Goal: Task Accomplishment & Management: Use online tool/utility

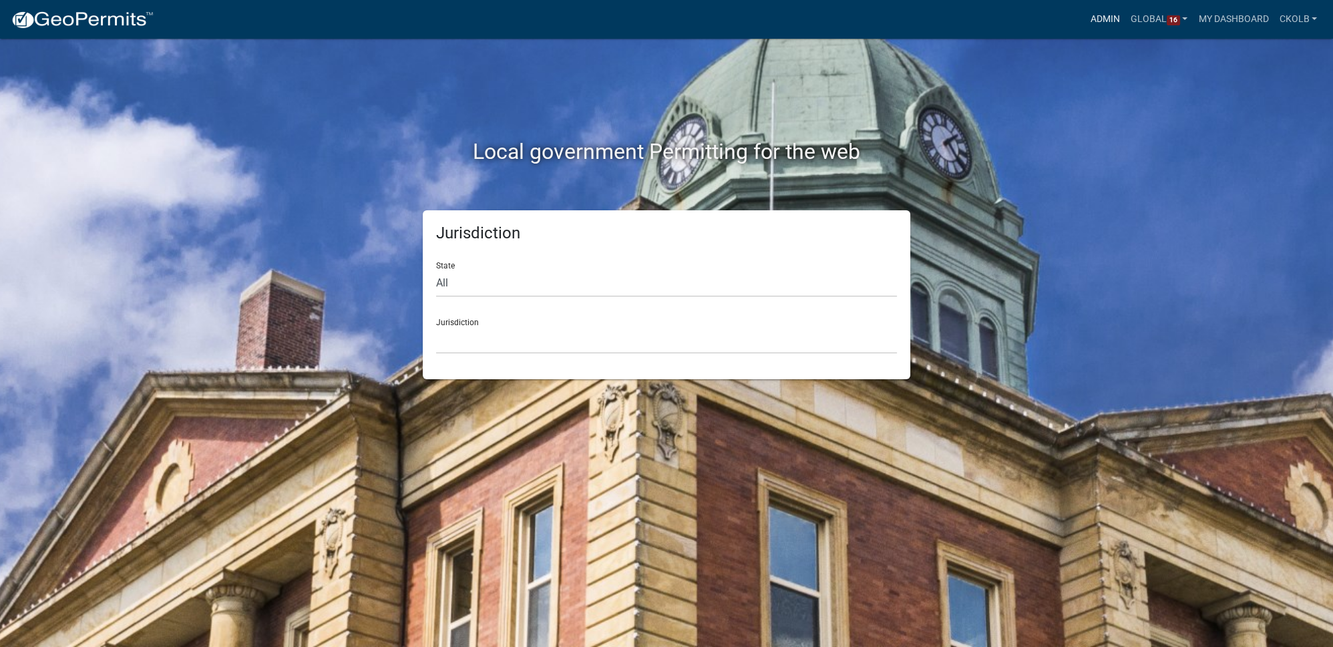
click at [1091, 17] on link "Admin" at bounding box center [1105, 19] width 40 height 25
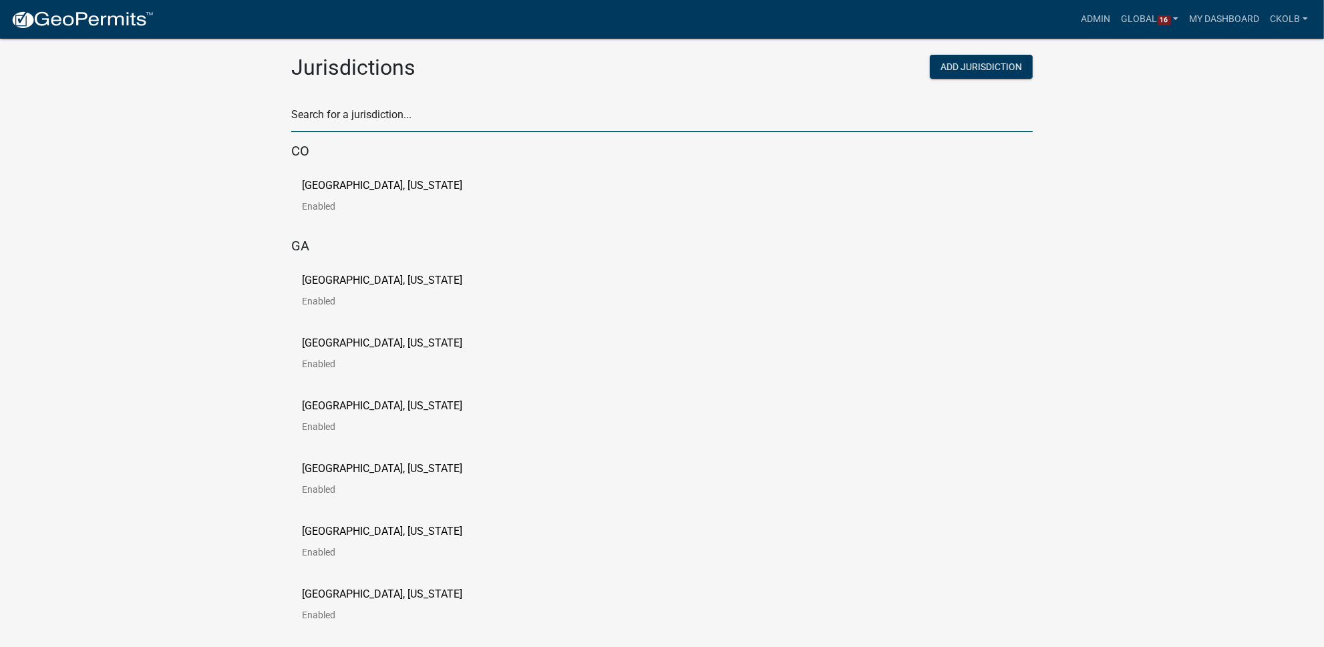
click at [373, 112] on input "text" at bounding box center [661, 118] width 741 height 27
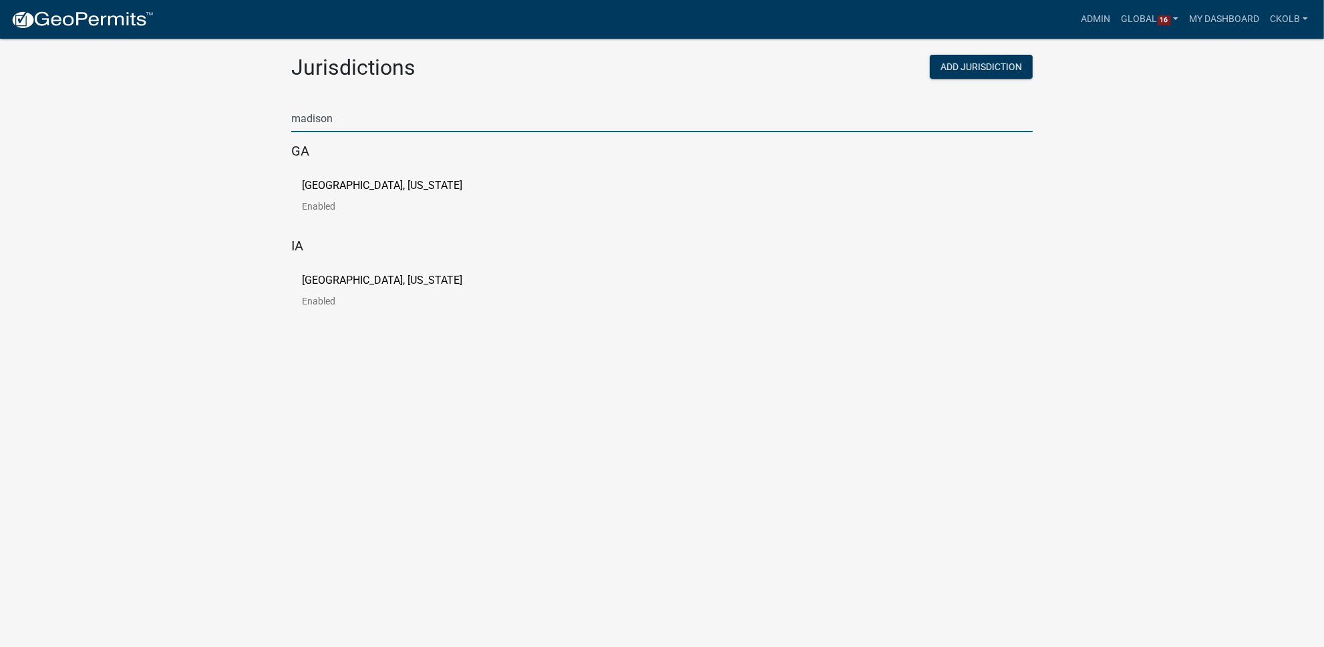
type input "madison"
click at [359, 186] on p "[GEOGRAPHIC_DATA], [US_STATE]" at bounding box center [382, 185] width 160 height 11
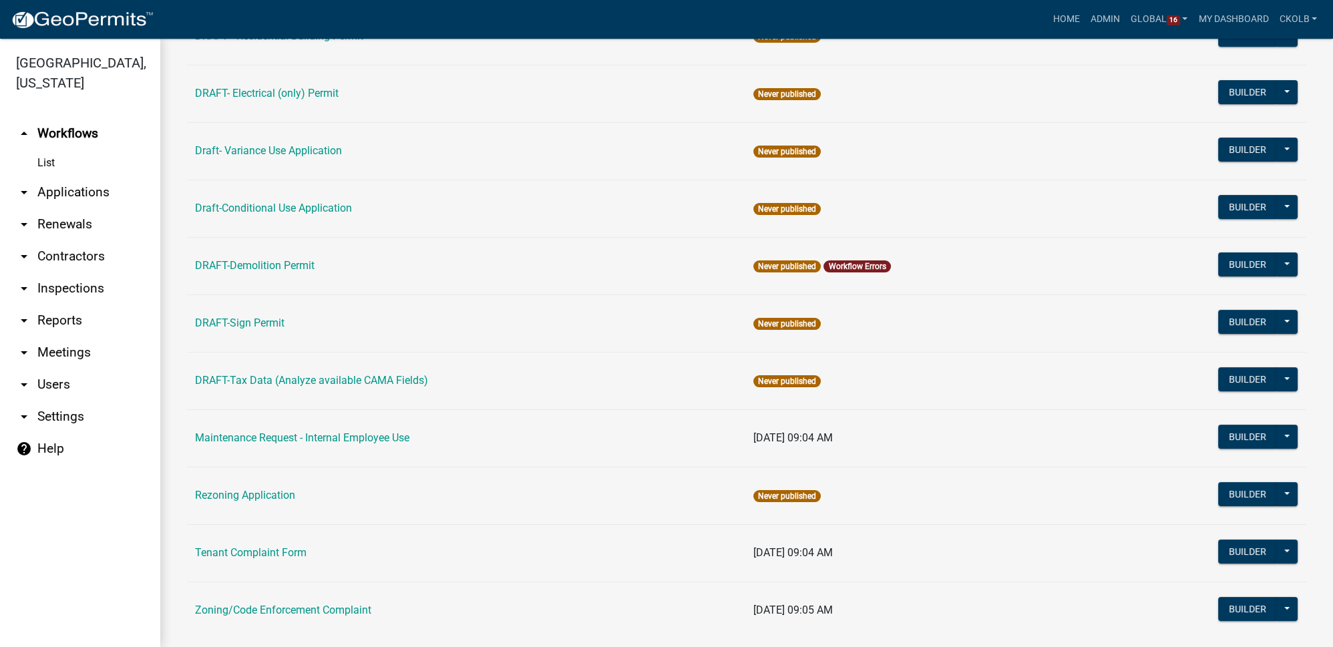
scroll to position [305, 0]
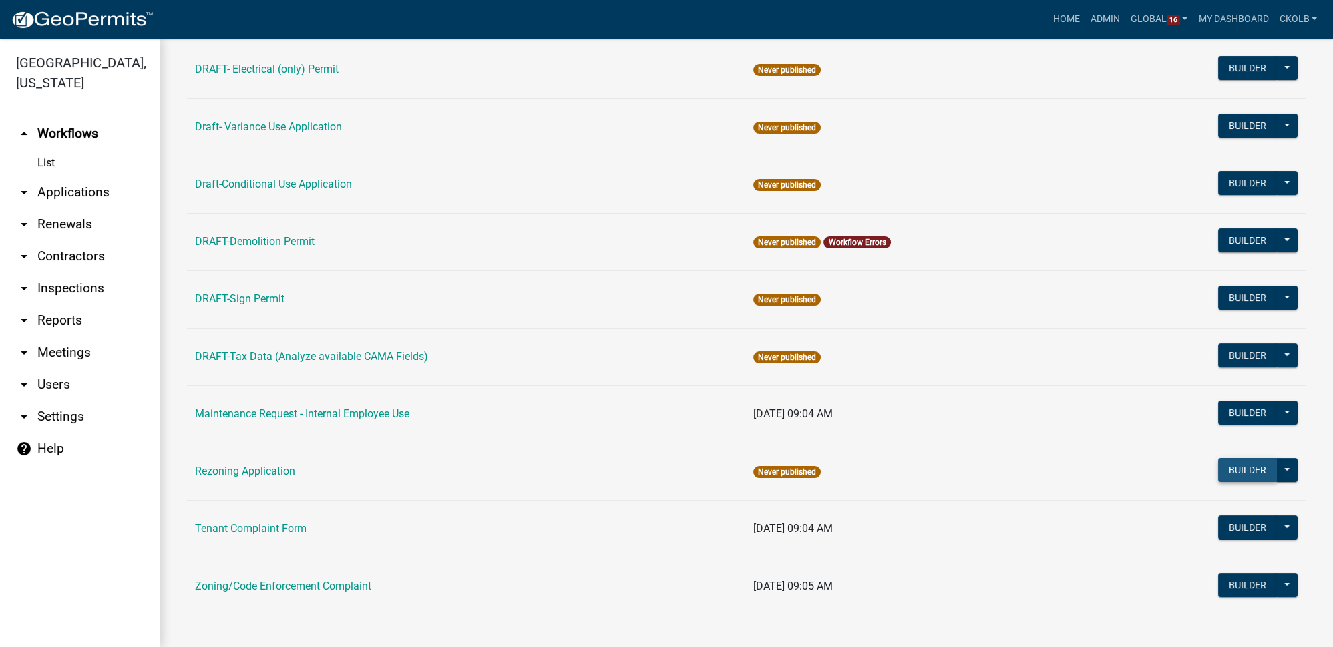
click at [1227, 463] on button "Builder" at bounding box center [1247, 470] width 59 height 24
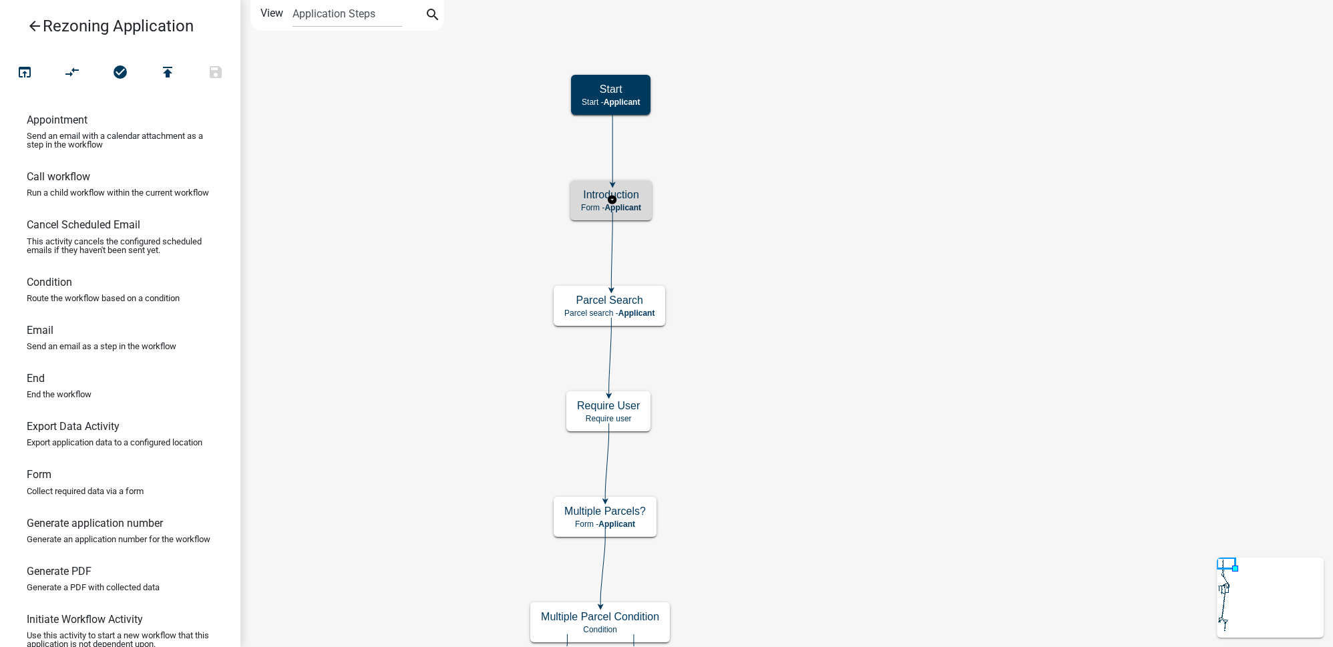
click at [628, 207] on span "Applicant" at bounding box center [622, 207] width 37 height 9
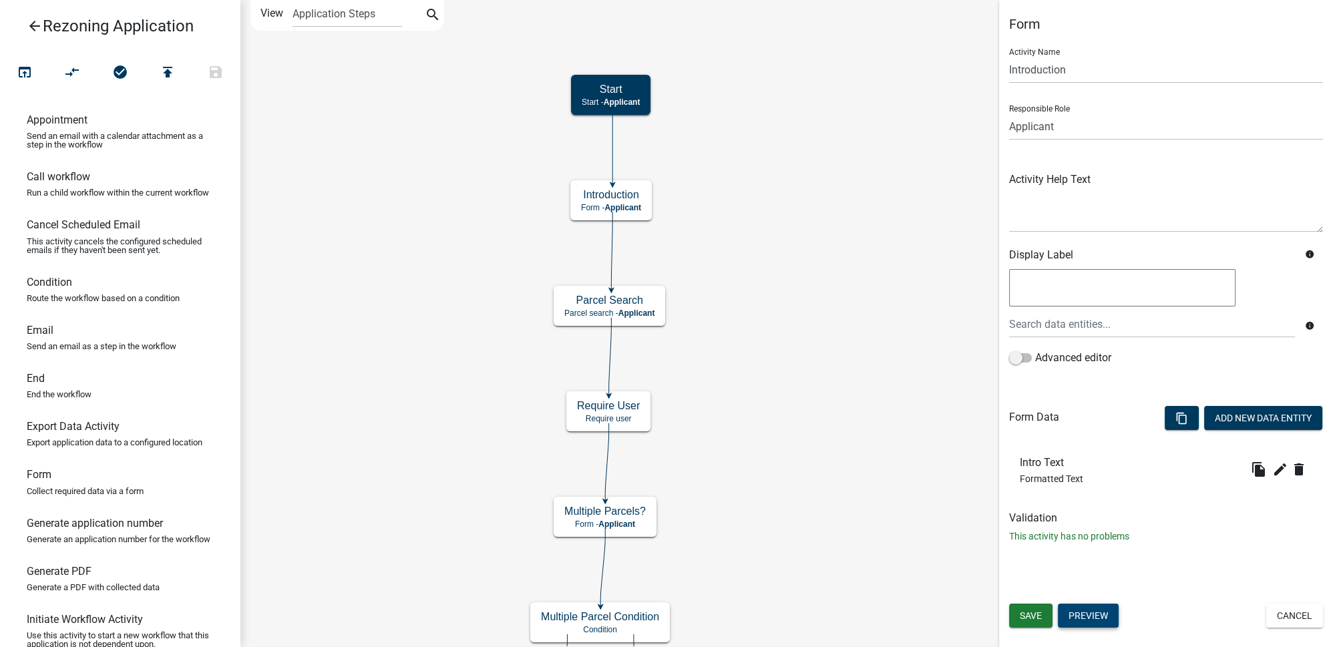
click at [1085, 610] on button "Preview" at bounding box center [1088, 616] width 61 height 24
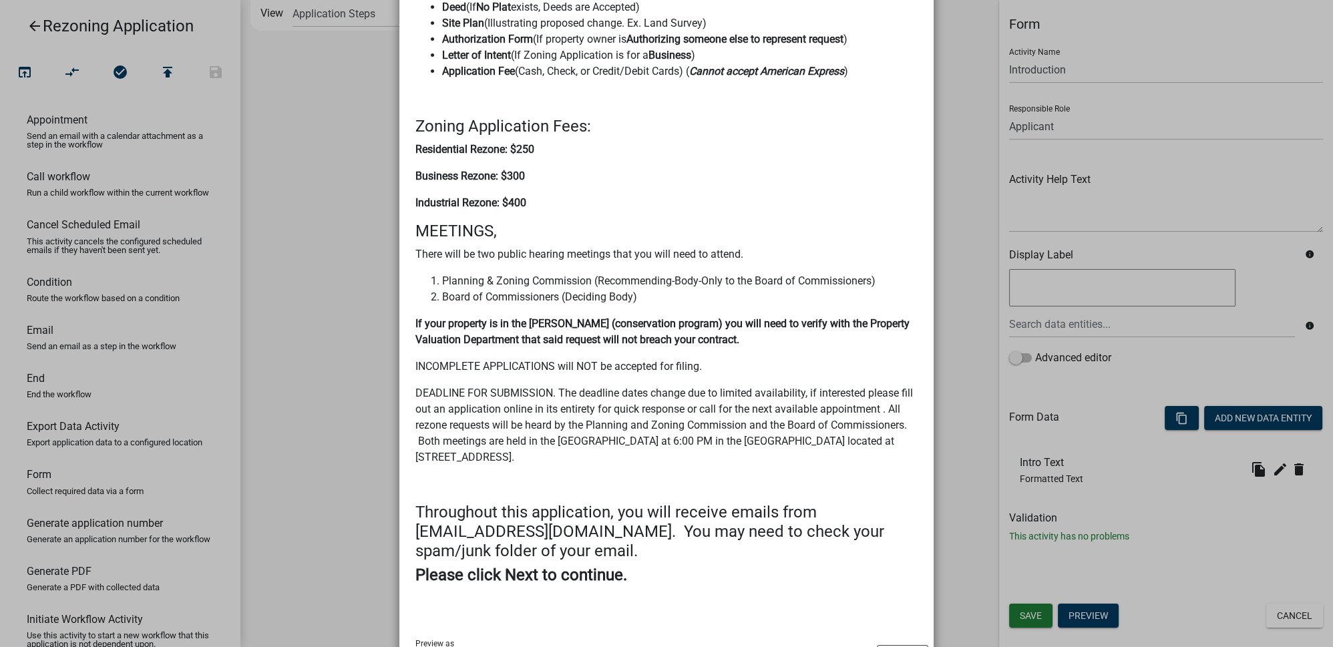
scroll to position [235, 0]
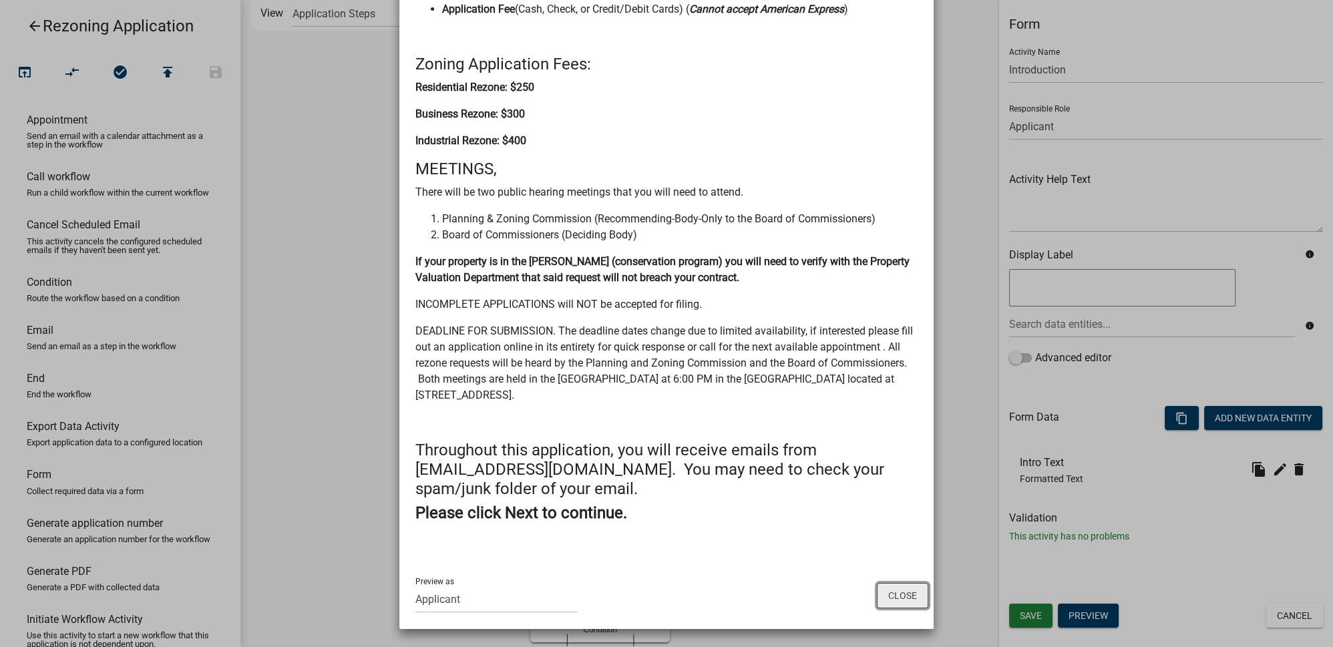
click at [892, 597] on button "Close" at bounding box center [902, 595] width 51 height 25
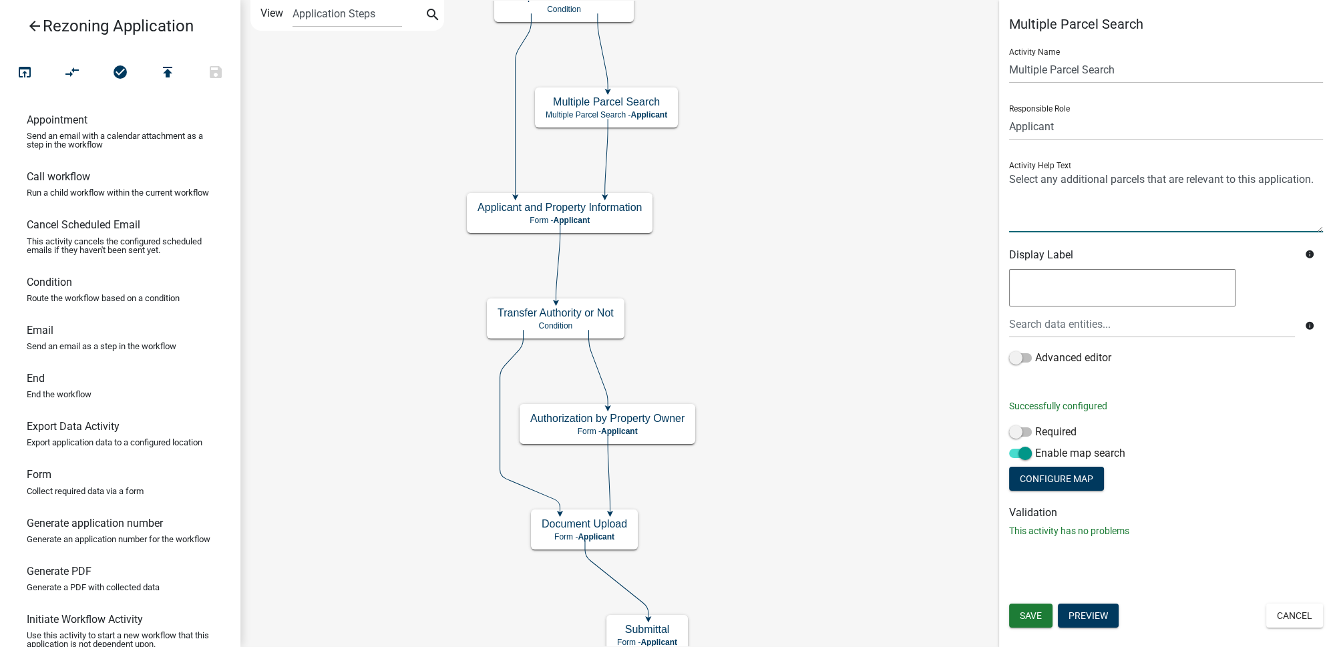
click at [1010, 179] on textarea at bounding box center [1166, 201] width 314 height 63
type textarea "Click on the MAP tab and select any additional parcels that are relevant to thi…"
click at [1222, 462] on div "Enable map search" at bounding box center [1166, 455] width 314 height 21
click at [1028, 614] on span "Save" at bounding box center [1031, 615] width 22 height 11
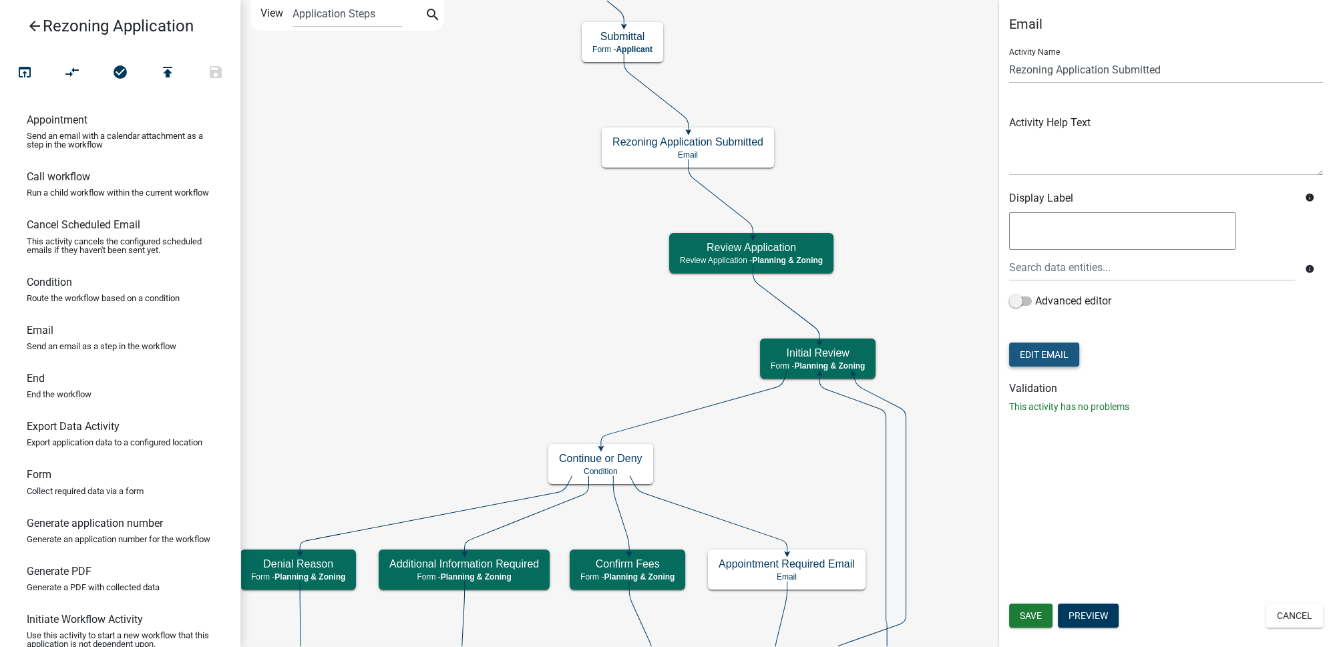
click at [1052, 359] on button "Edit Email" at bounding box center [1044, 355] width 70 height 24
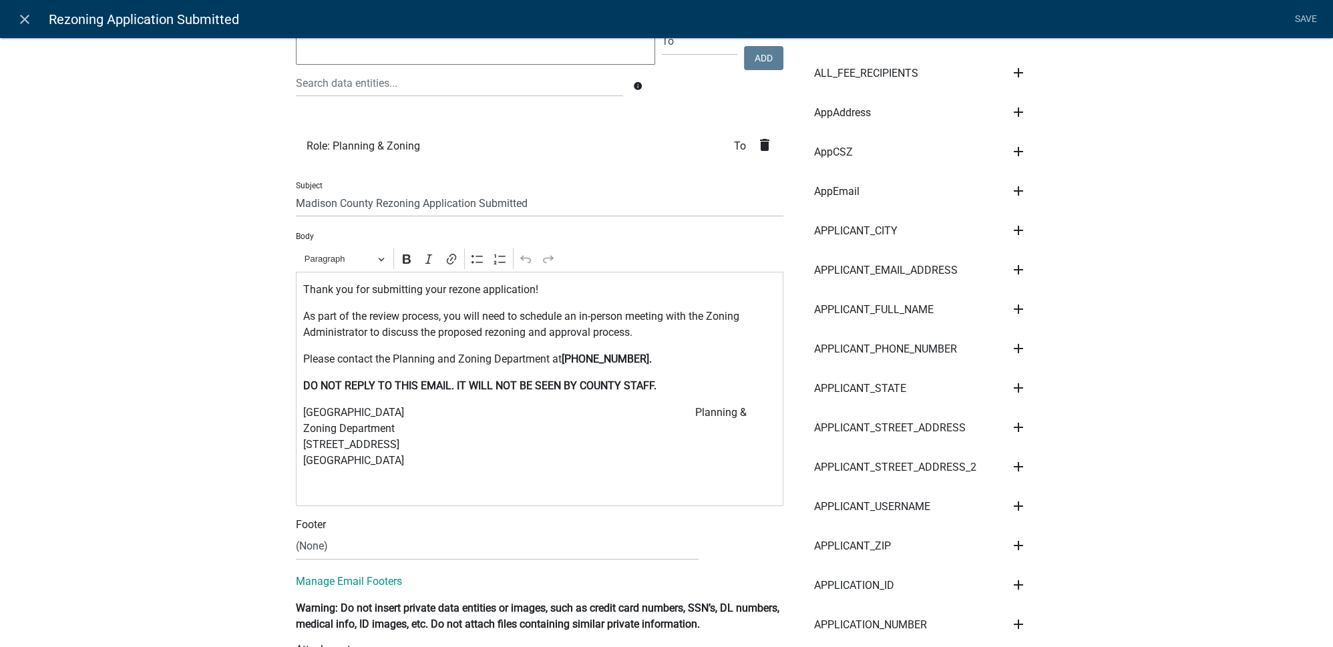
scroll to position [182, 0]
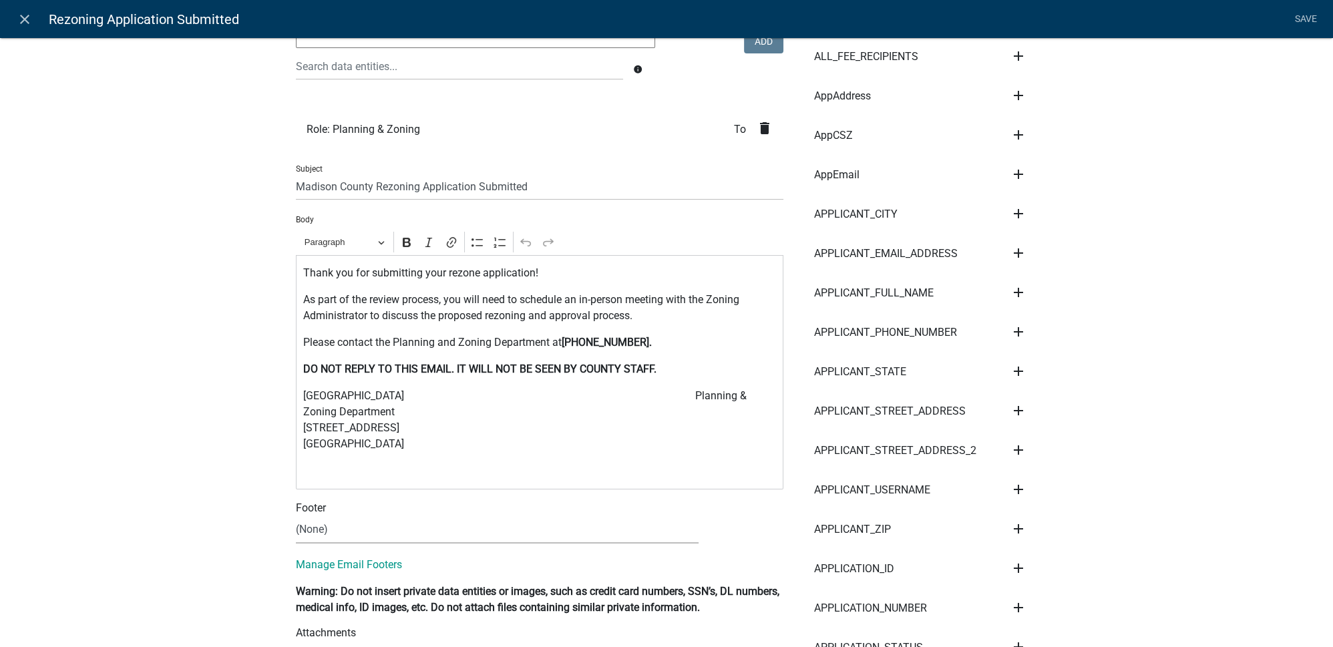
click at [327, 524] on select "(None) Code Enforcement [GEOGRAPHIC_DATA] & Grounds [GEOGRAPHIC_DATA] Inspectio…" at bounding box center [497, 529] width 403 height 27
drag, startPoint x: 409, startPoint y: 446, endPoint x: 270, endPoint y: 398, distance: 146.4
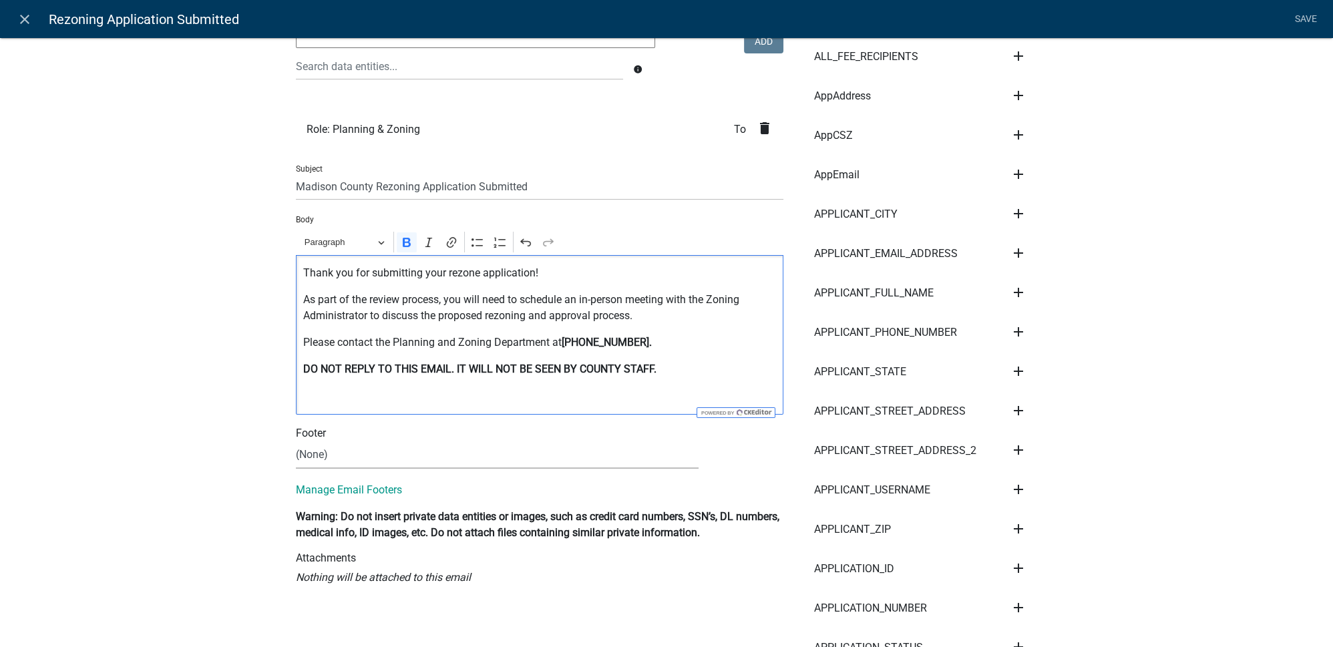
click at [341, 455] on select "(None) Code Enforcement [GEOGRAPHIC_DATA] & Grounds [GEOGRAPHIC_DATA] Inspectio…" at bounding box center [497, 454] width 403 height 27
select select "c93097da-70cc-4bf7-8f0d-7ce9eec624db"
click at [296, 441] on select "(None) Code Enforcement [GEOGRAPHIC_DATA] & Grounds [GEOGRAPHIC_DATA] Inspectio…" at bounding box center [497, 454] width 403 height 27
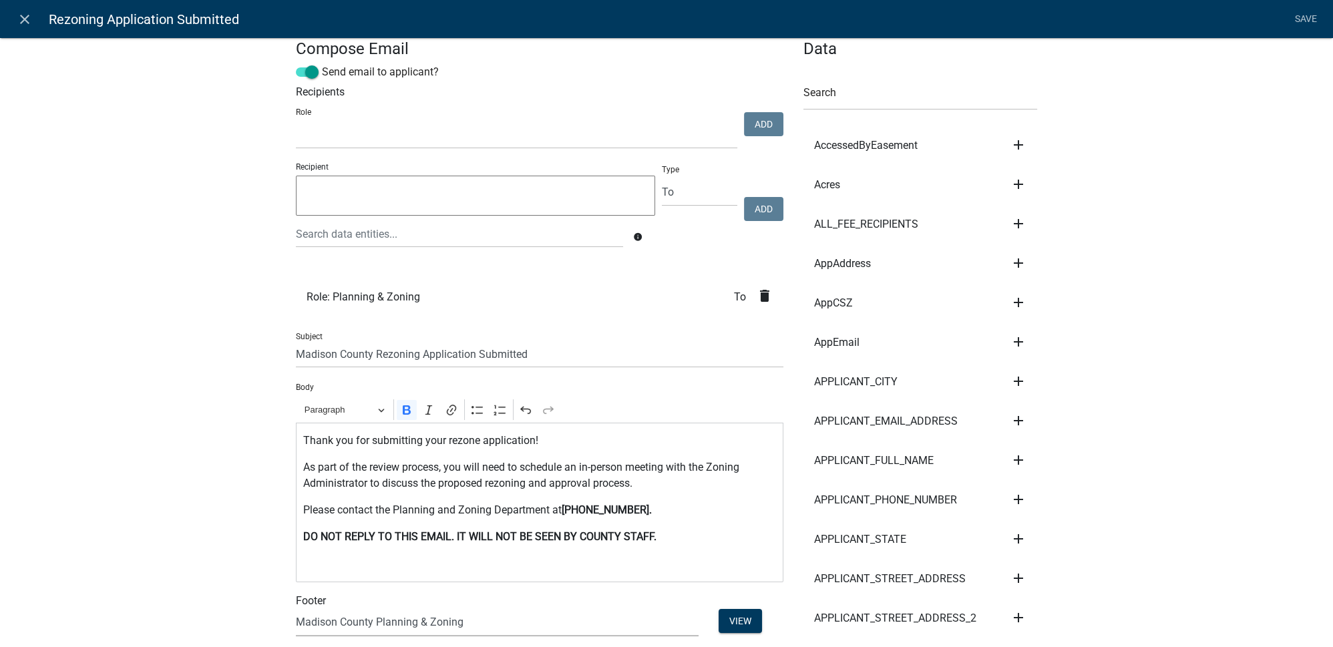
scroll to position [0, 0]
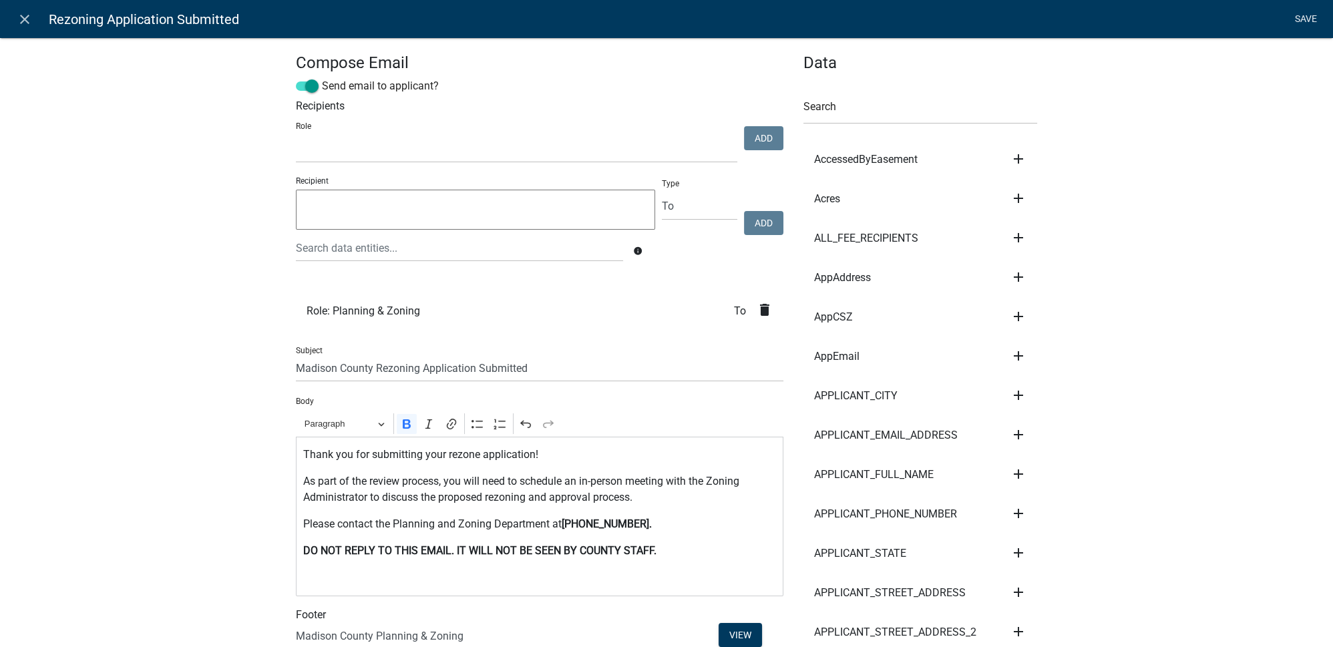
click at [1299, 17] on link "Save" at bounding box center [1305, 19] width 33 height 25
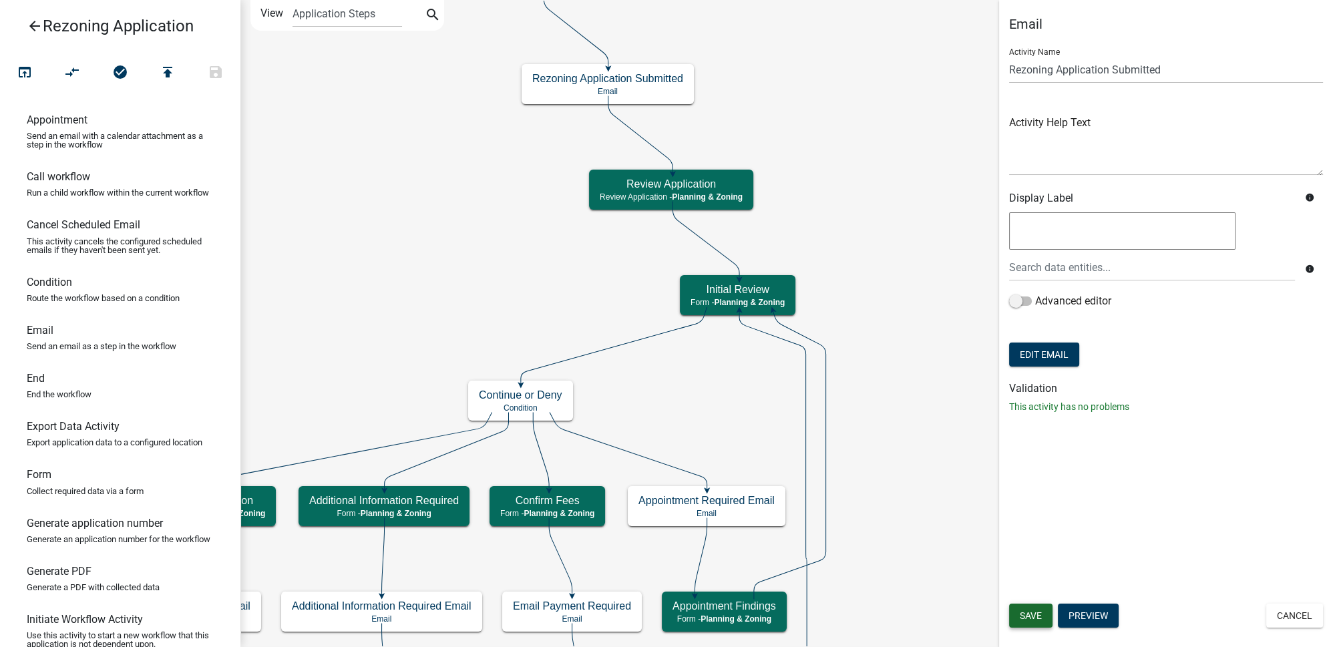
click at [1034, 621] on span "Save" at bounding box center [1031, 615] width 22 height 11
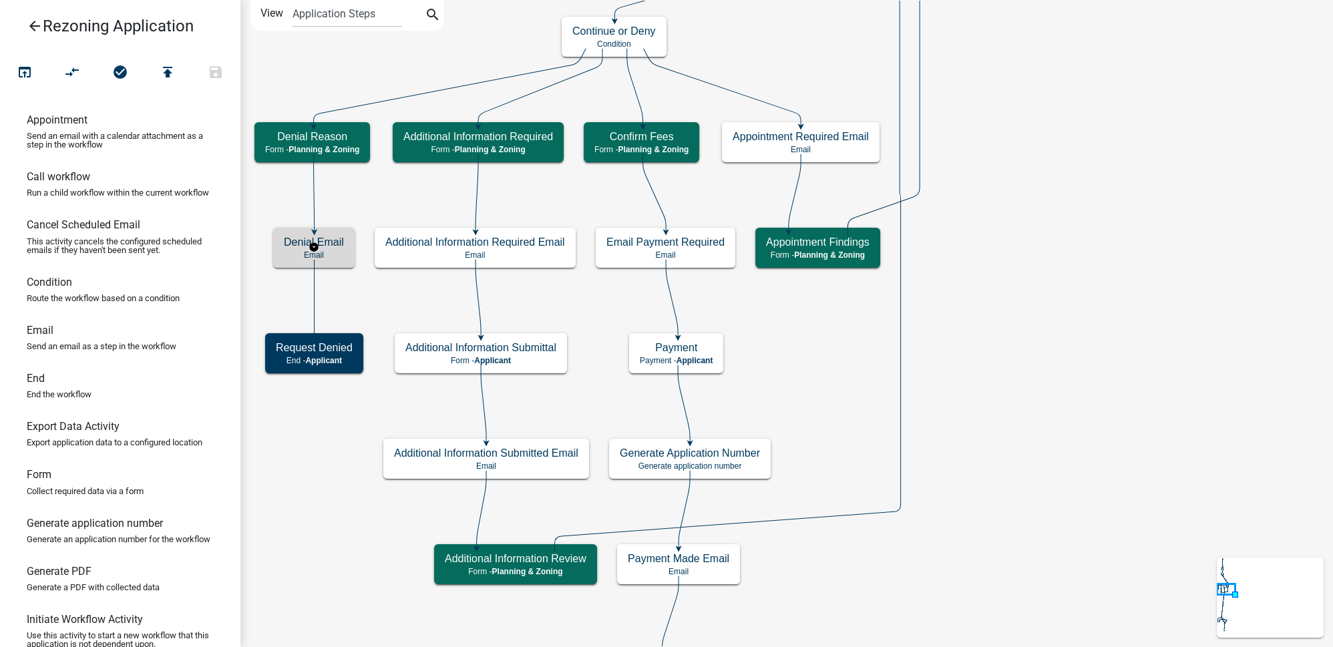
click at [328, 248] on div "Denial Email Email" at bounding box center [313, 248] width 81 height 40
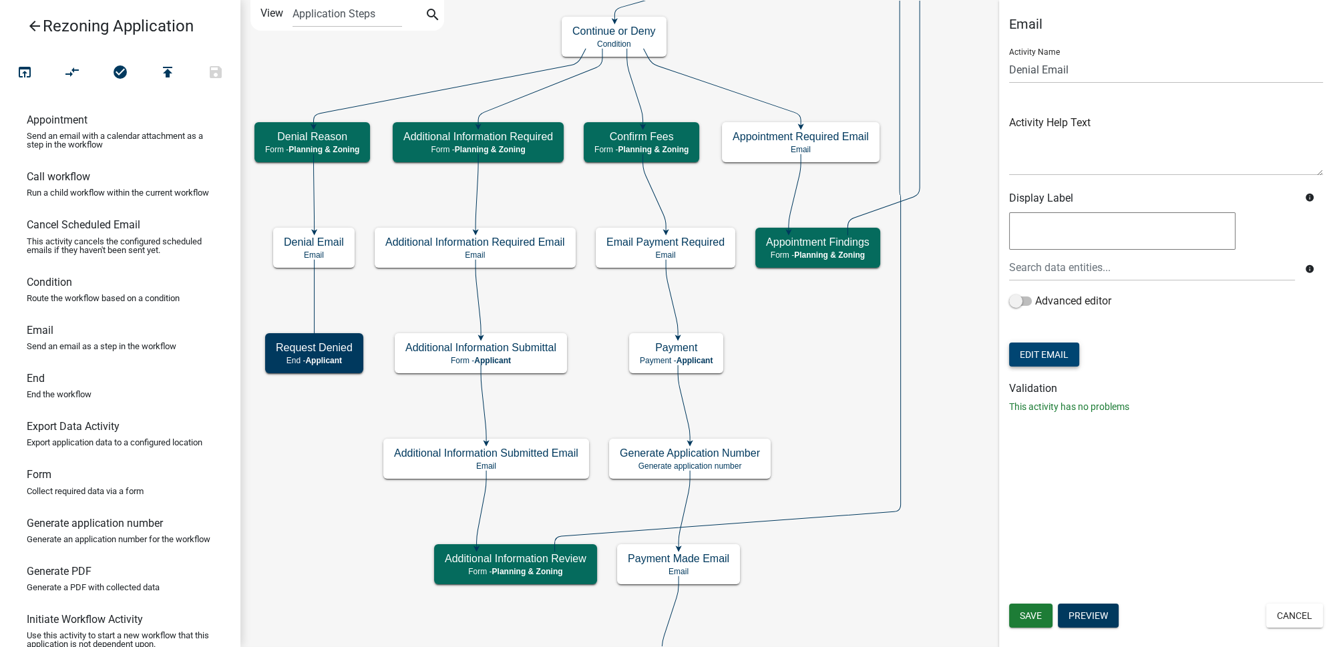
click at [1077, 353] on button "Edit Email" at bounding box center [1044, 355] width 70 height 24
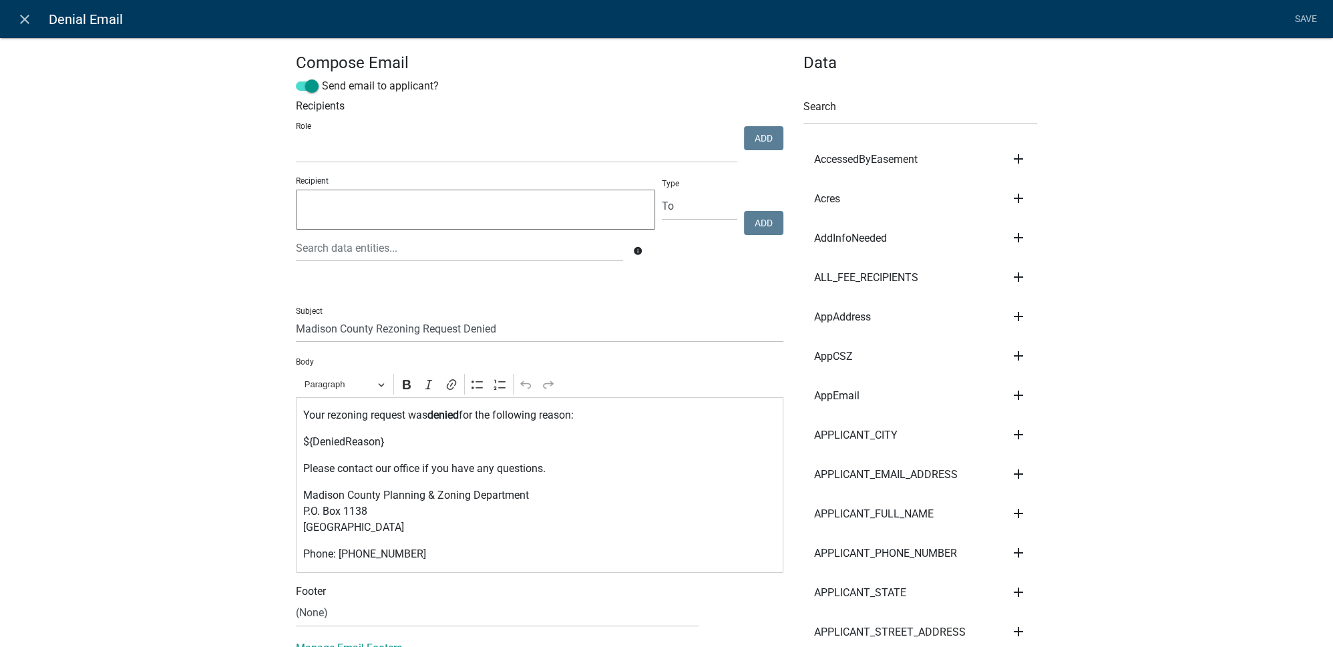
select select
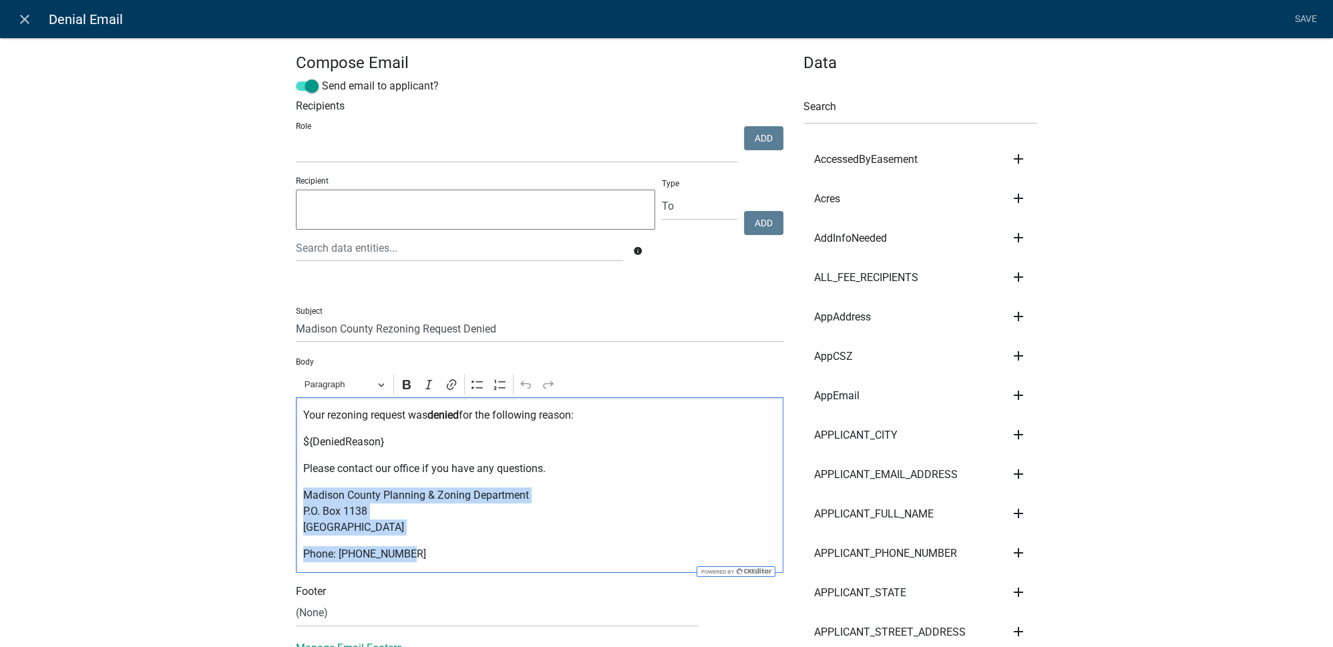
drag, startPoint x: 400, startPoint y: 552, endPoint x: 248, endPoint y: 493, distance: 162.8
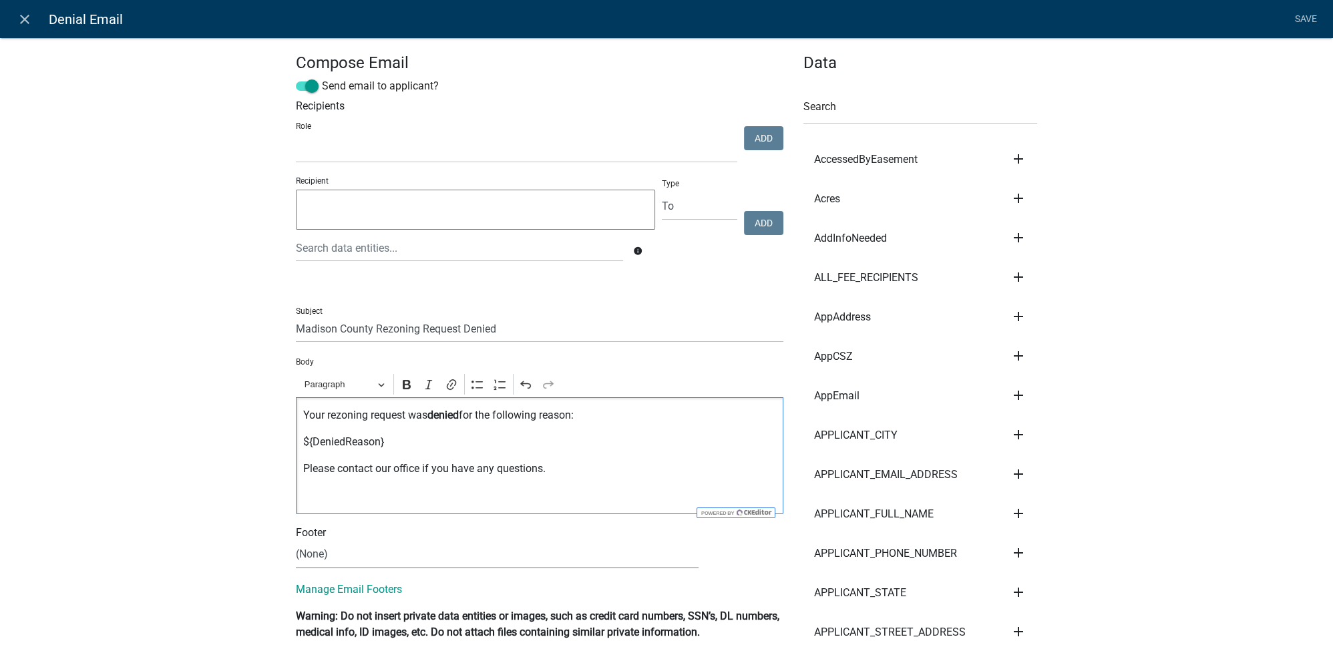
click at [329, 551] on select "(None) Code Enforcement [GEOGRAPHIC_DATA] & Grounds [GEOGRAPHIC_DATA] Inspectio…" at bounding box center [497, 554] width 403 height 27
select select "c93097da-70cc-4bf7-8f0d-7ce9eec624db"
click at [296, 541] on select "(None) Code Enforcement [GEOGRAPHIC_DATA] & Grounds [GEOGRAPHIC_DATA] Inspectio…" at bounding box center [497, 554] width 403 height 27
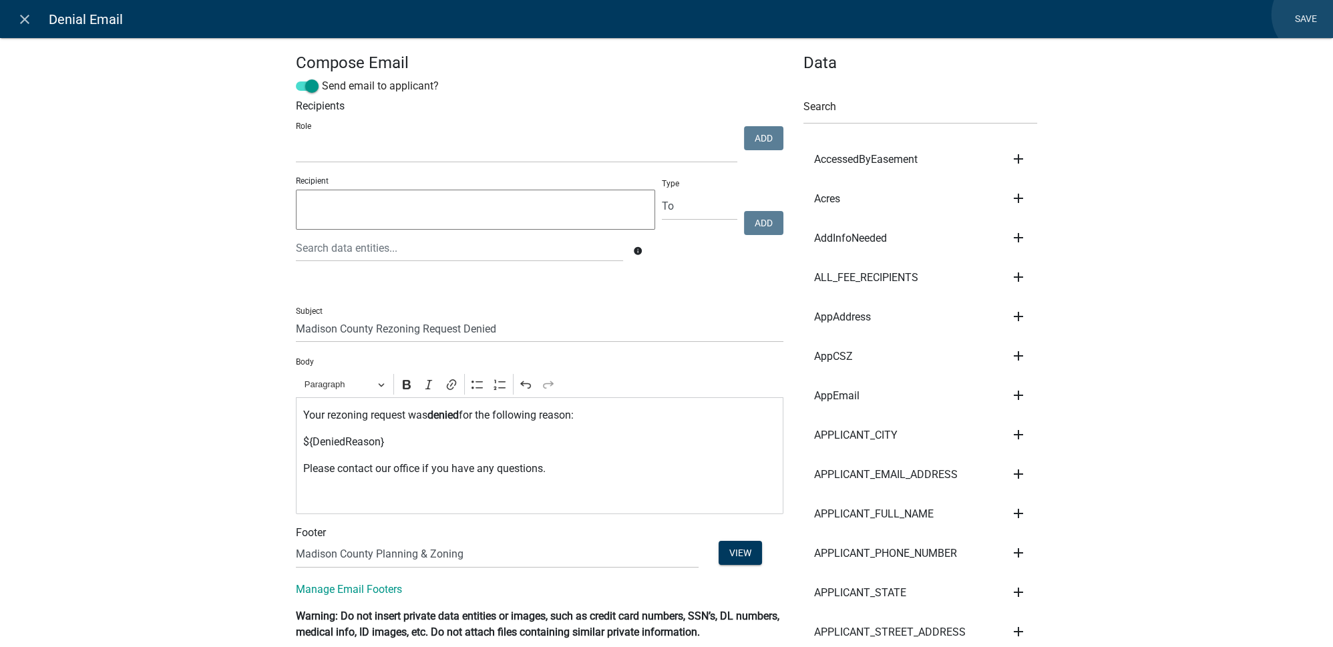
click at [1314, 14] on link "Save" at bounding box center [1305, 19] width 33 height 25
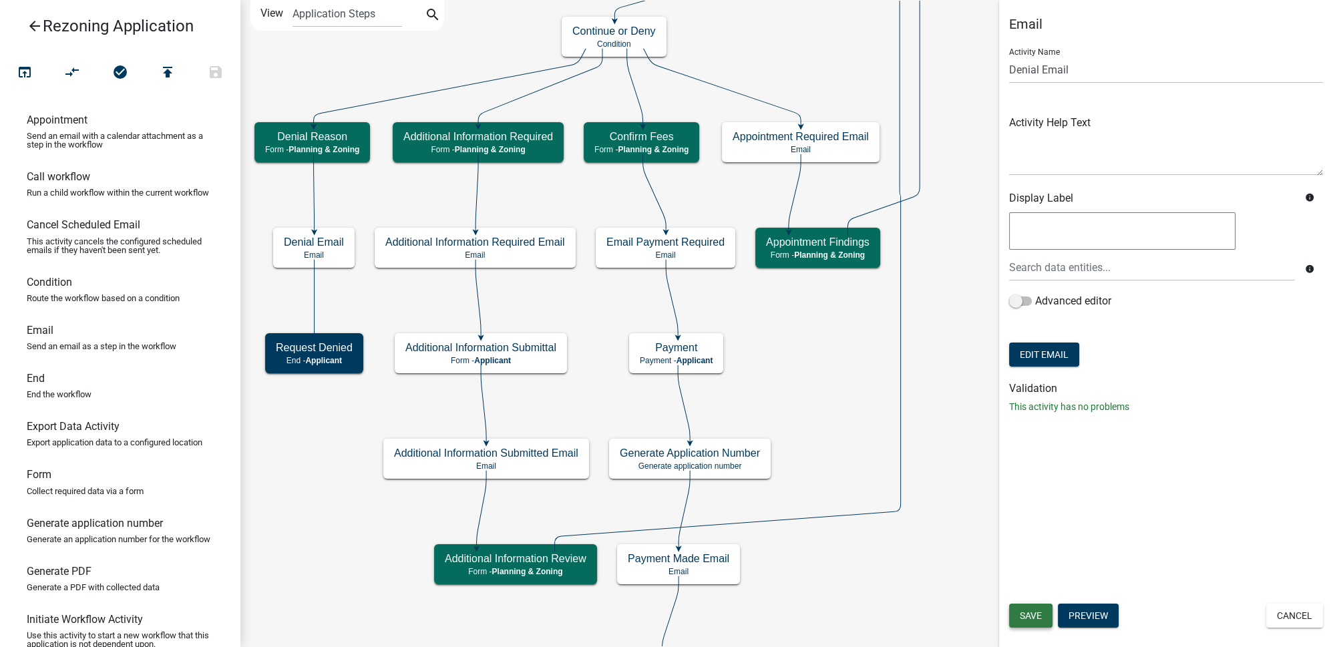
click at [1037, 612] on span "Save" at bounding box center [1031, 615] width 22 height 11
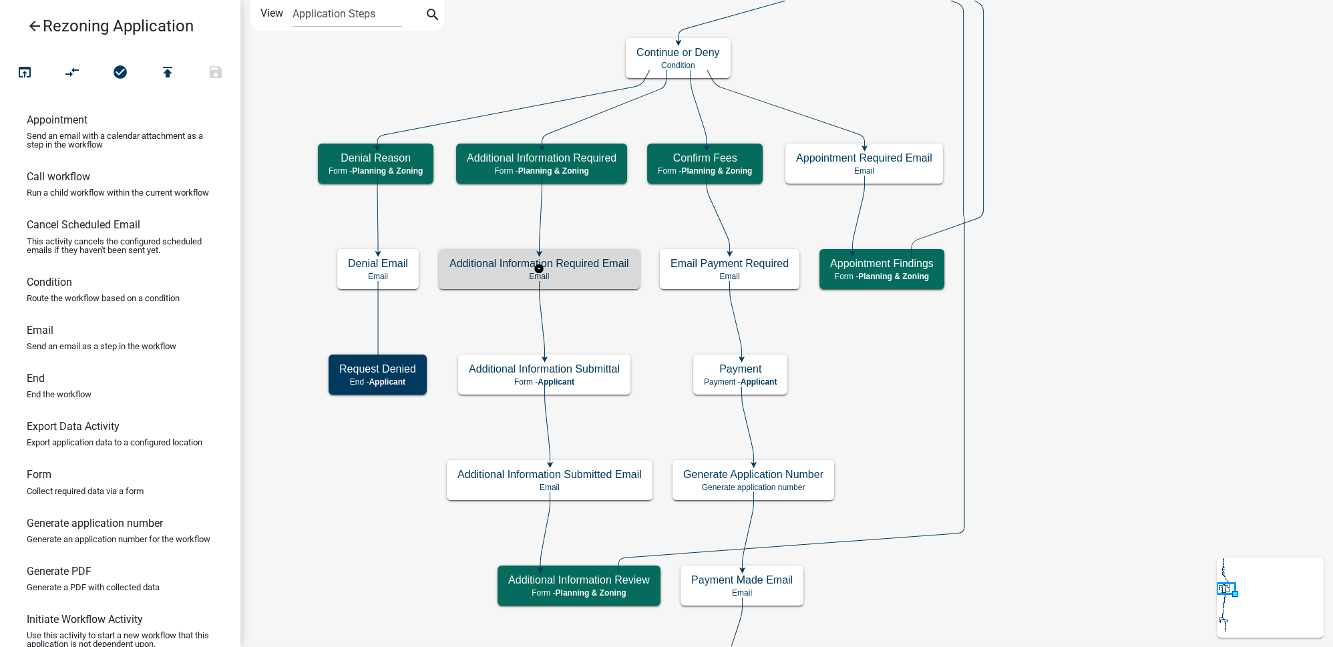
click at [500, 267] on h5 "Additional Information Required Email" at bounding box center [539, 263] width 180 height 13
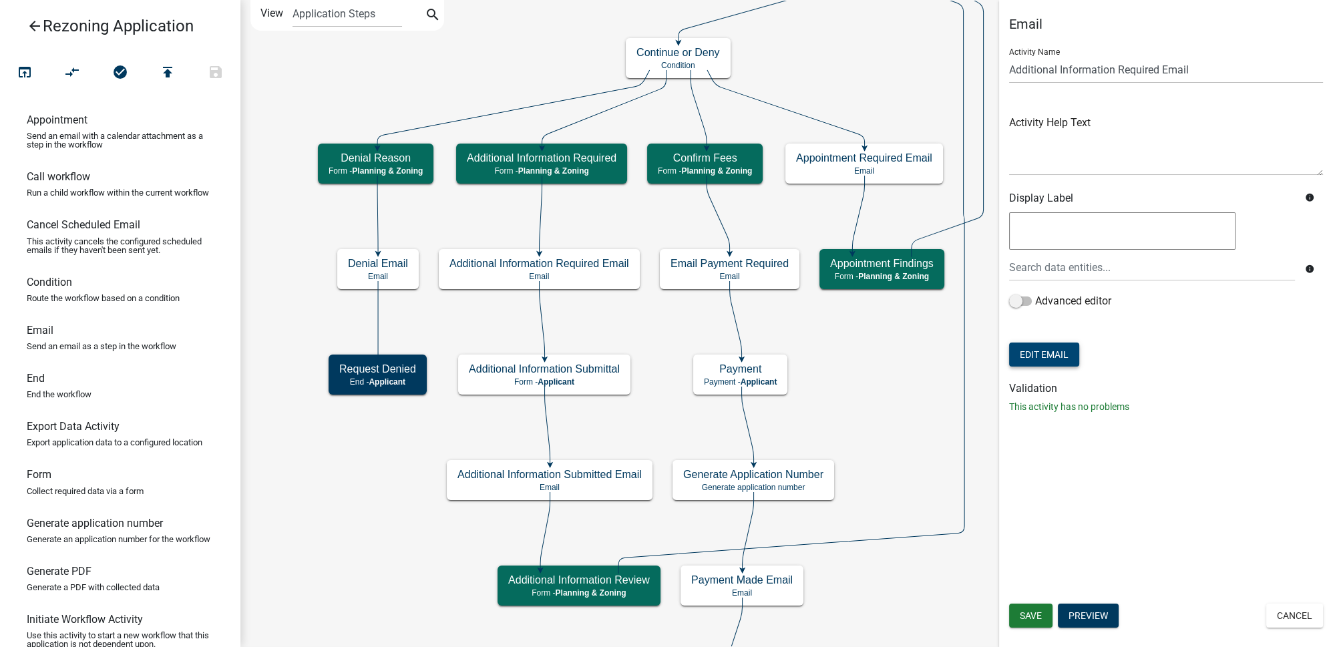
click at [1042, 355] on button "Edit Email" at bounding box center [1044, 355] width 70 height 24
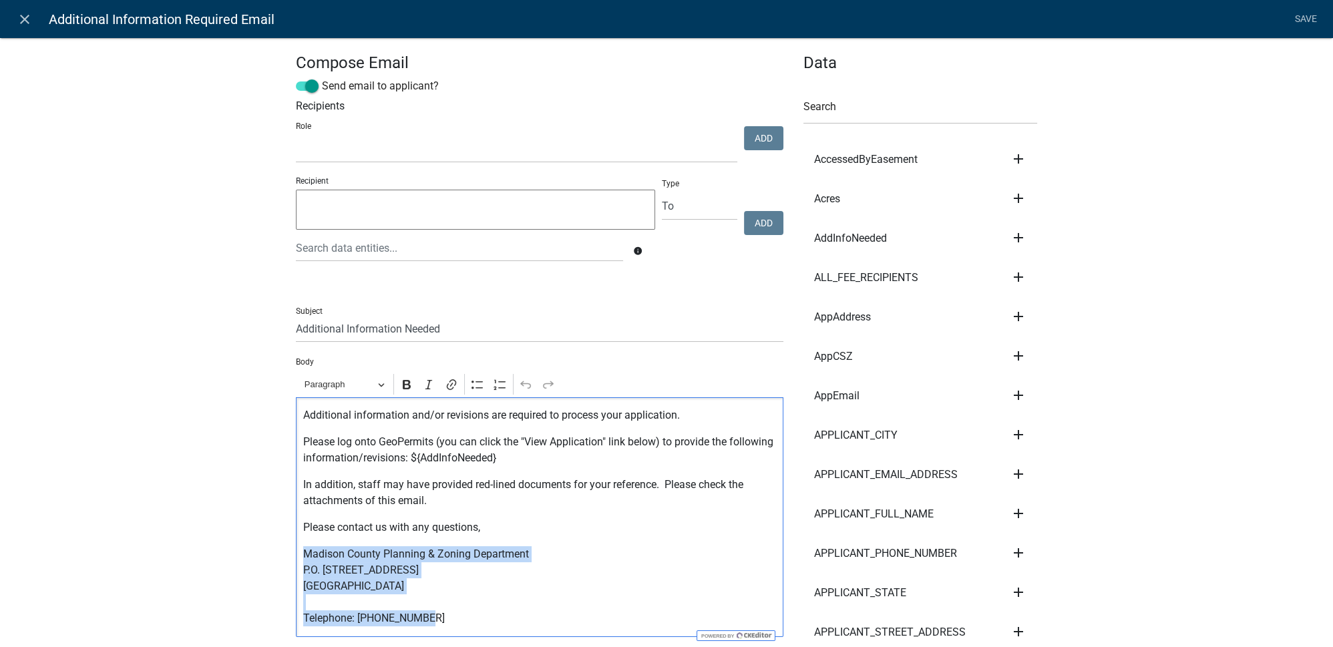
drag, startPoint x: 436, startPoint y: 618, endPoint x: 244, endPoint y: 558, distance: 201.1
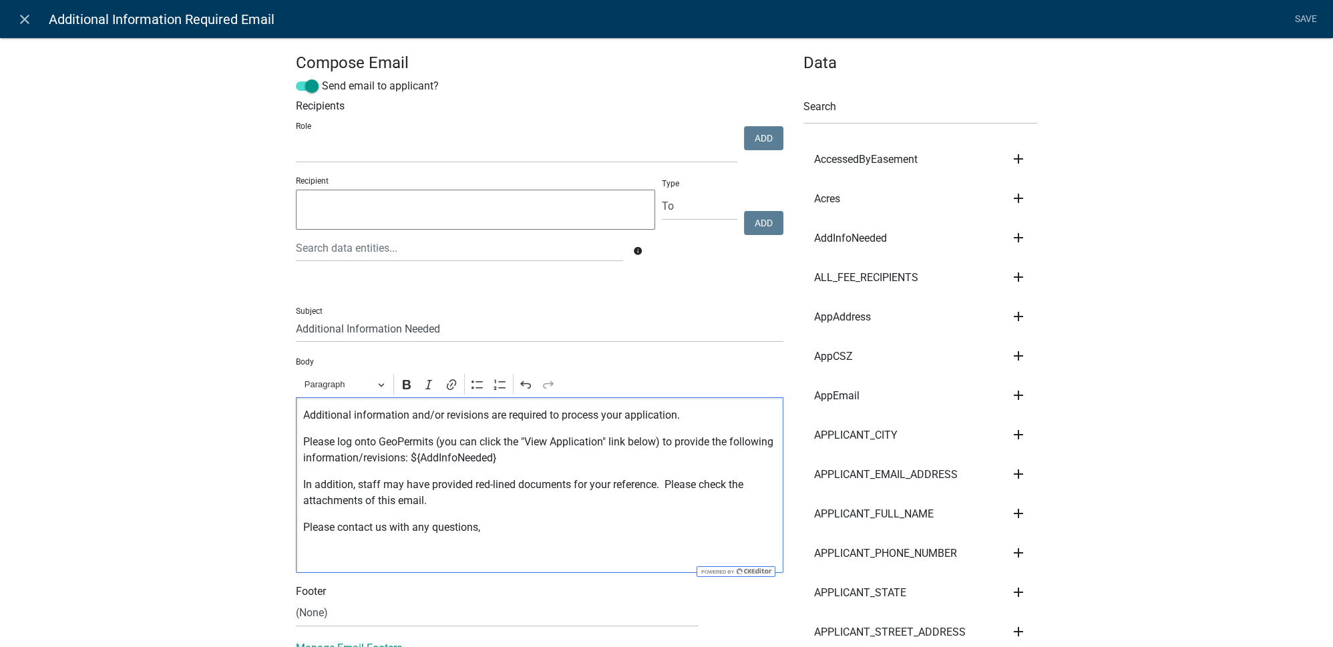
scroll to position [182, 0]
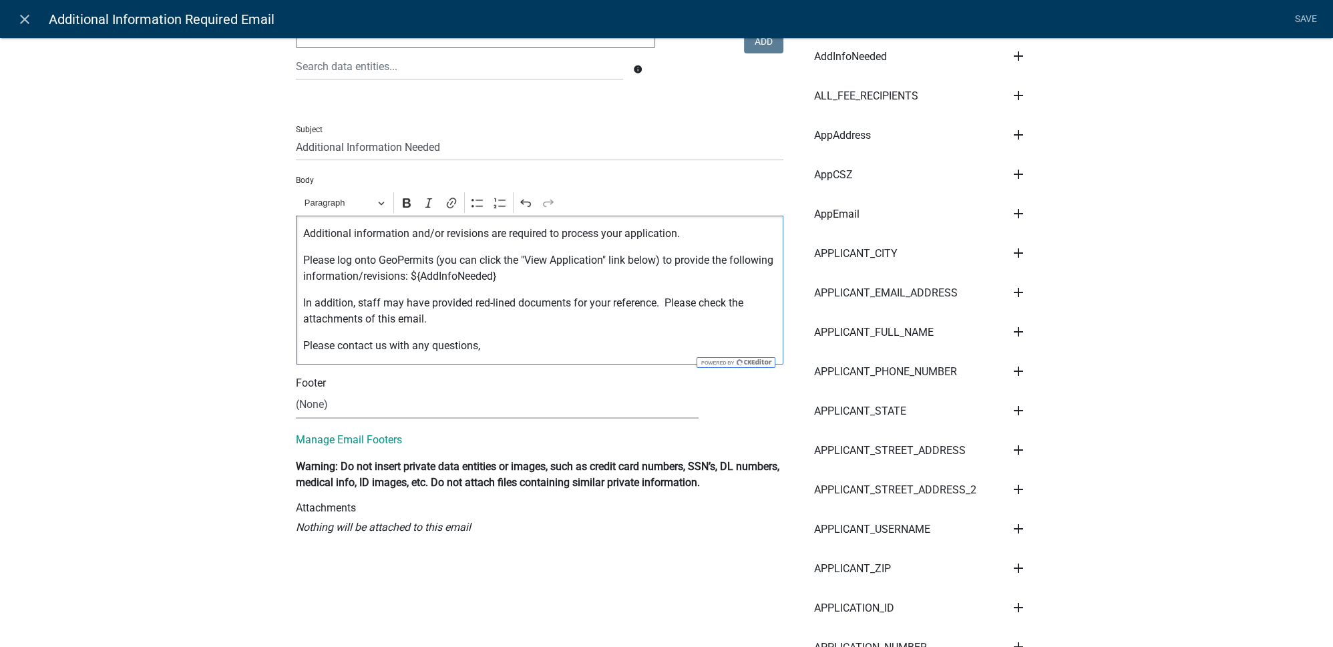
click at [383, 402] on select "(None) Code Enforcement [GEOGRAPHIC_DATA] & Grounds [GEOGRAPHIC_DATA] Inspectio…" at bounding box center [497, 404] width 403 height 27
select select "c93097da-70cc-4bf7-8f0d-7ce9eec624db"
click at [296, 391] on select "(None) Code Enforcement [GEOGRAPHIC_DATA] & Grounds [GEOGRAPHIC_DATA] Inspectio…" at bounding box center [497, 404] width 403 height 27
drag, startPoint x: 217, startPoint y: 423, endPoint x: 223, endPoint y: 429, distance: 8.5
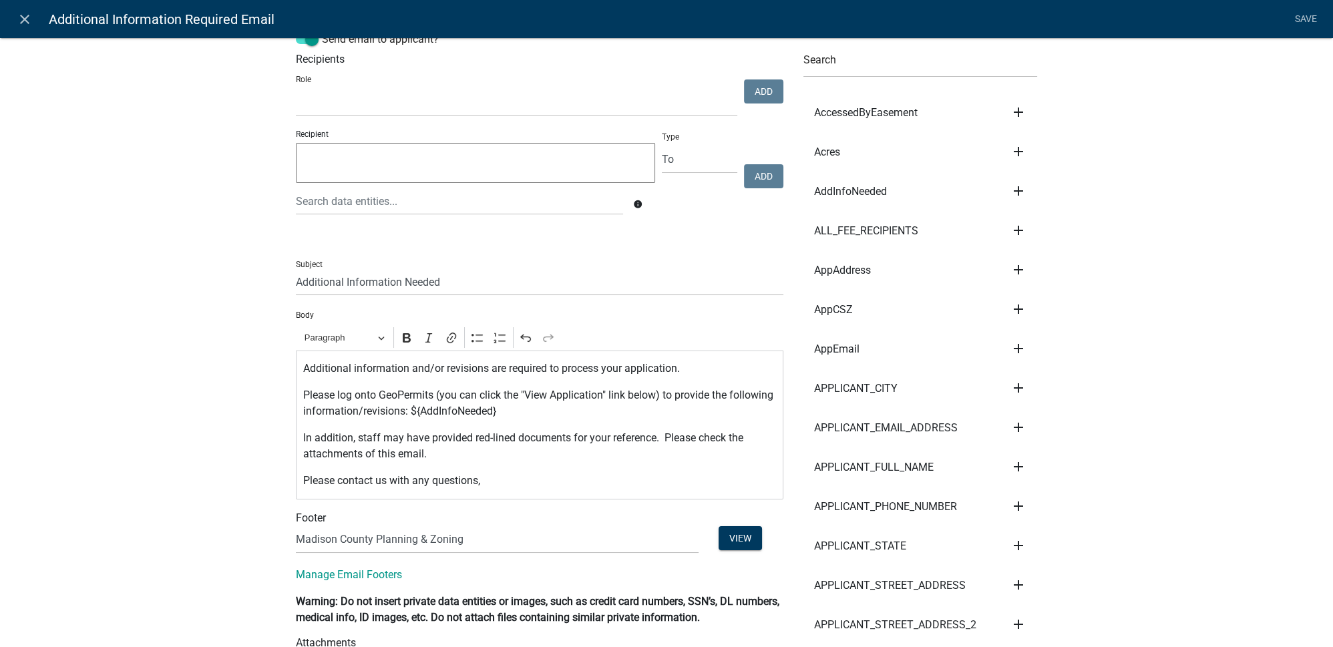
scroll to position [0, 0]
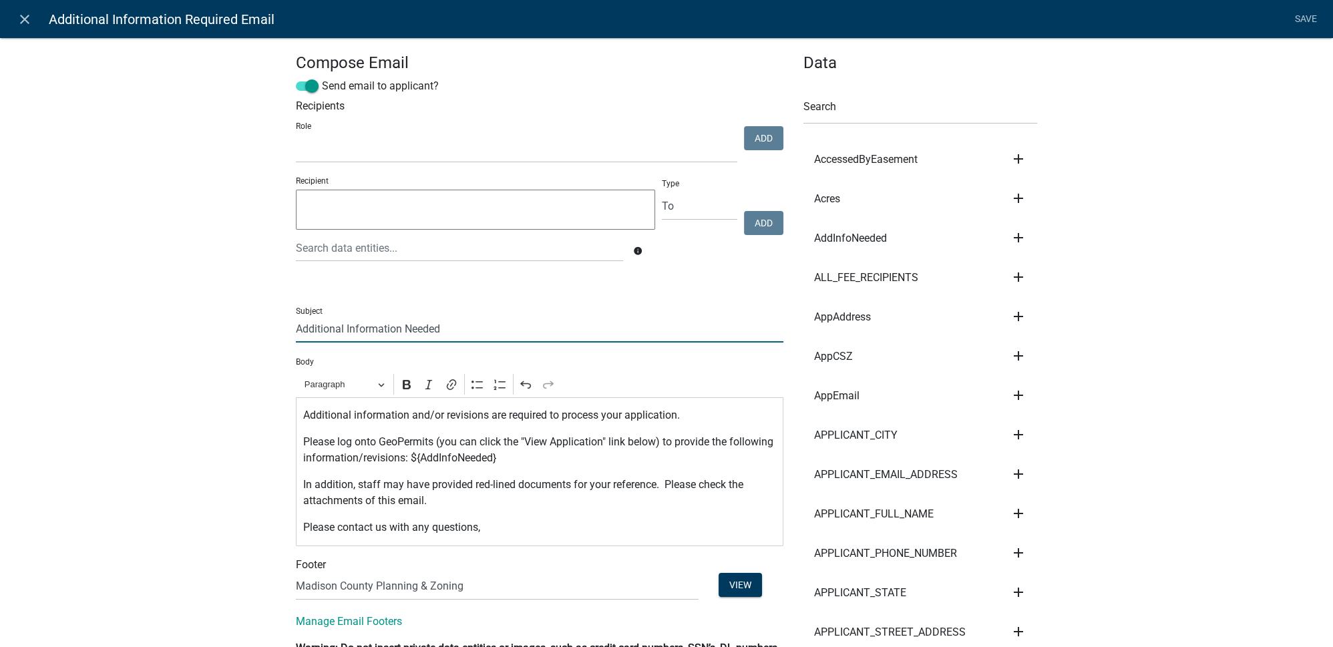
click at [296, 331] on input "Additional Information Needed" at bounding box center [540, 328] width 488 height 27
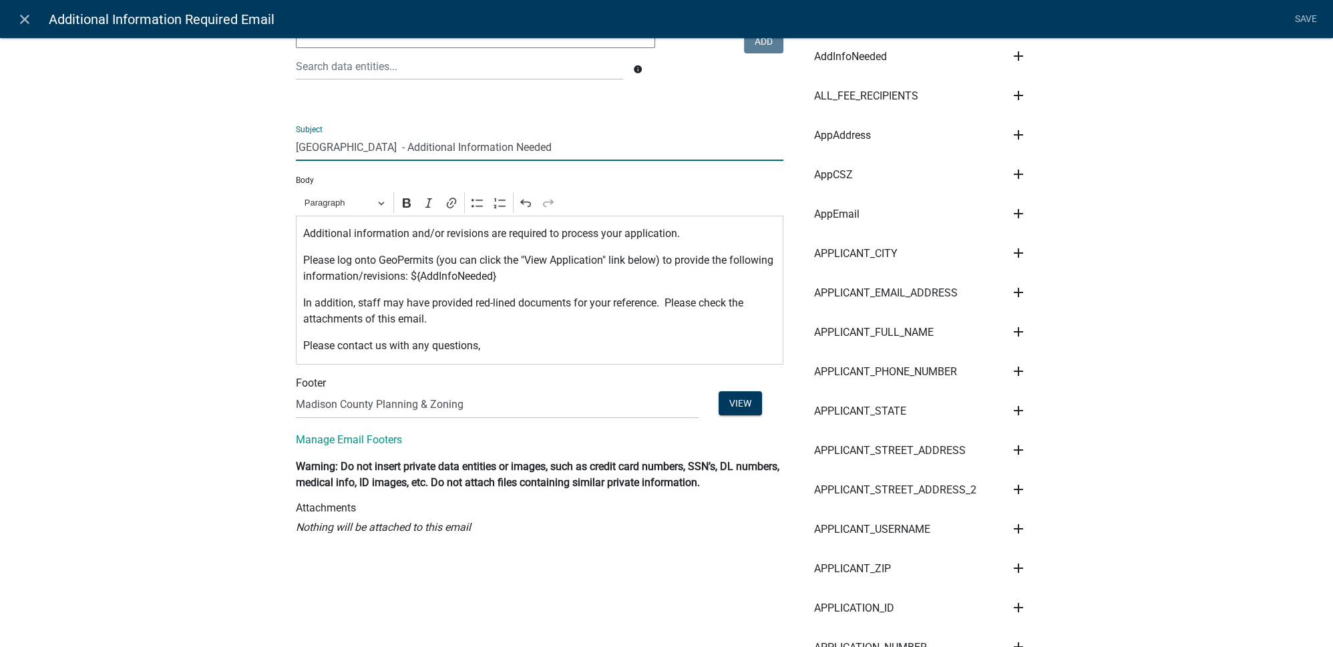
scroll to position [303, 0]
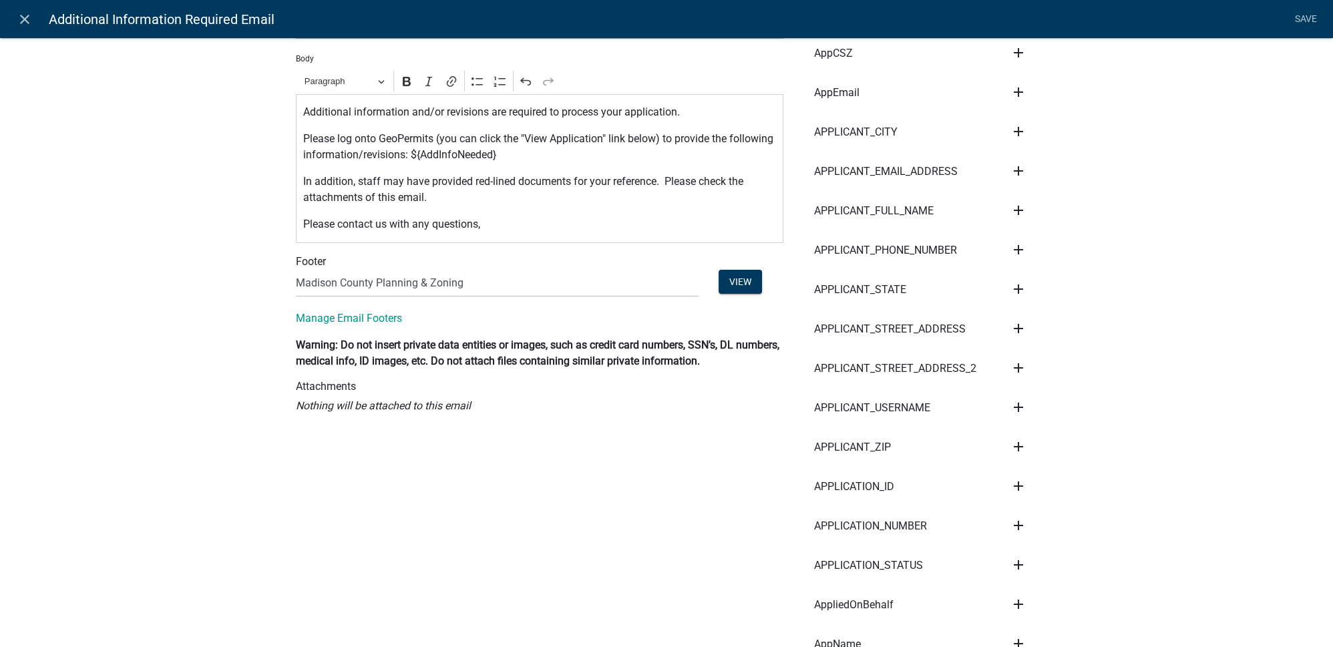
click at [1012, 527] on icon "add" at bounding box center [1018, 526] width 16 height 16
click at [1046, 546] on button "Subject" at bounding box center [1063, 539] width 107 height 32
type input "[GEOGRAPHIC_DATA] ${APPLICATION_NUMBER} - Additional Information Needed"
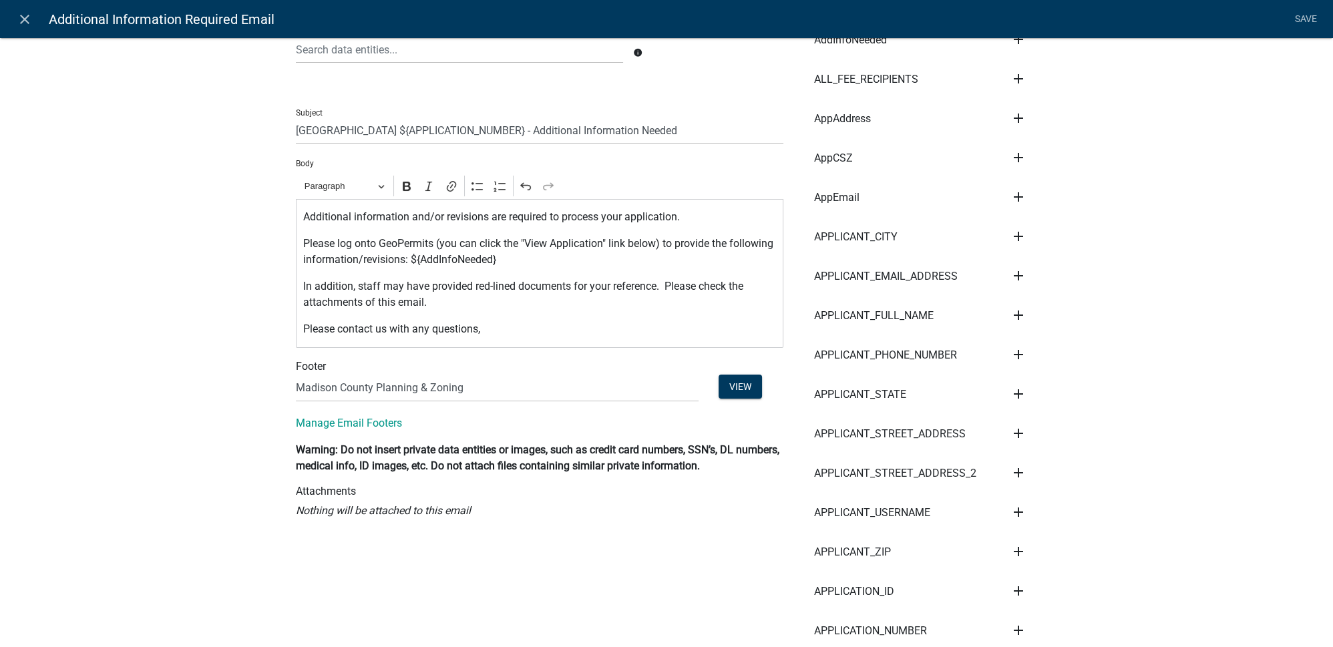
scroll to position [242, 0]
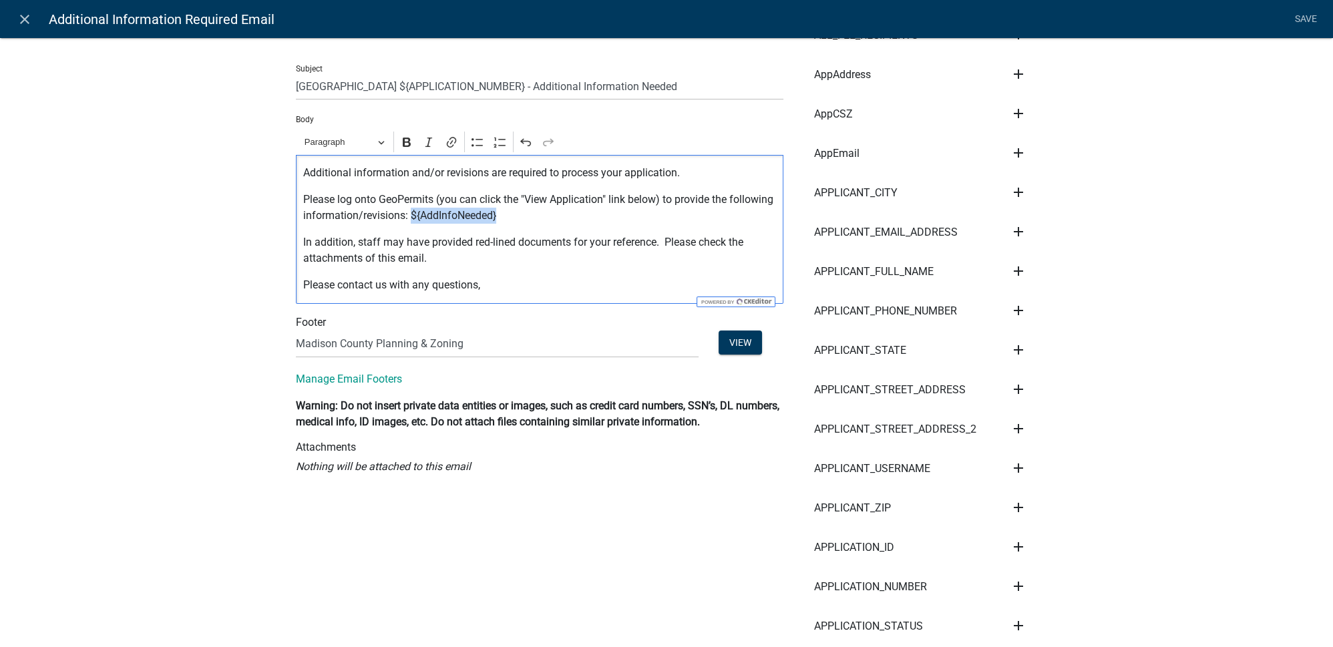
drag, startPoint x: 493, startPoint y: 214, endPoint x: 406, endPoint y: 213, distance: 86.8
click at [406, 213] on p "Please log onto GeoPermits (you can click the "View Application" link below) to…" at bounding box center [539, 208] width 473 height 32
click at [401, 148] on button "Bold" at bounding box center [407, 142] width 20 height 20
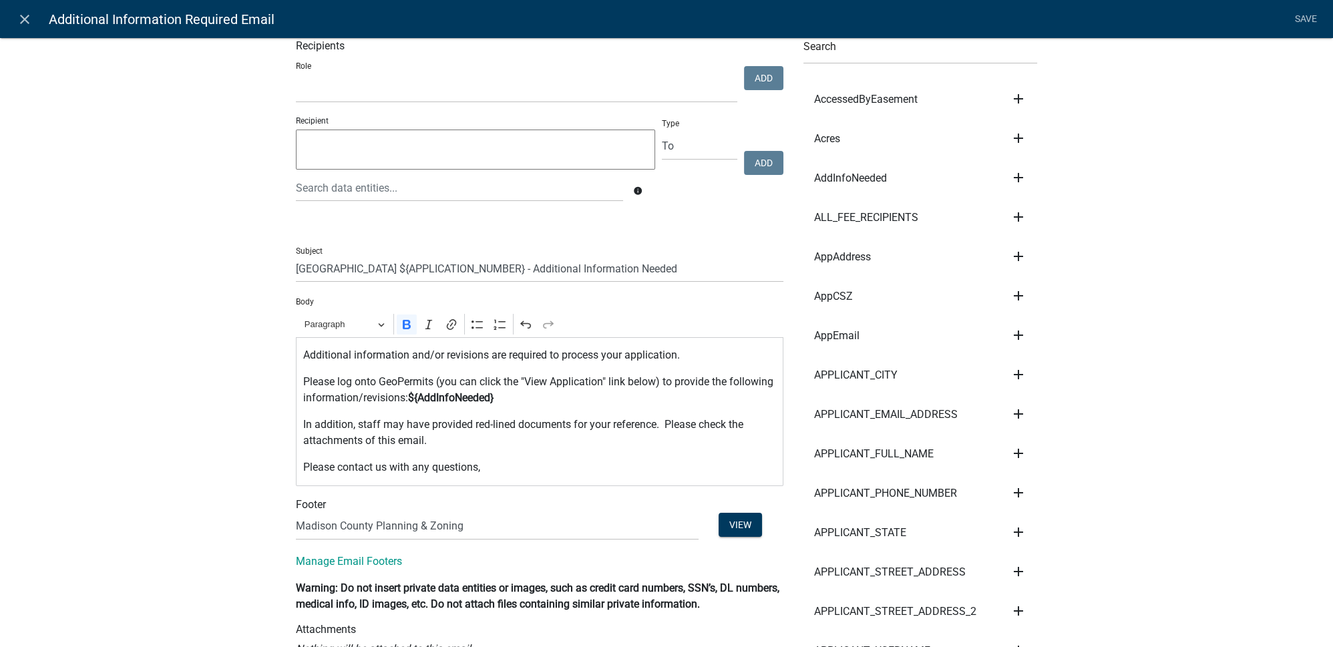
scroll to position [0, 0]
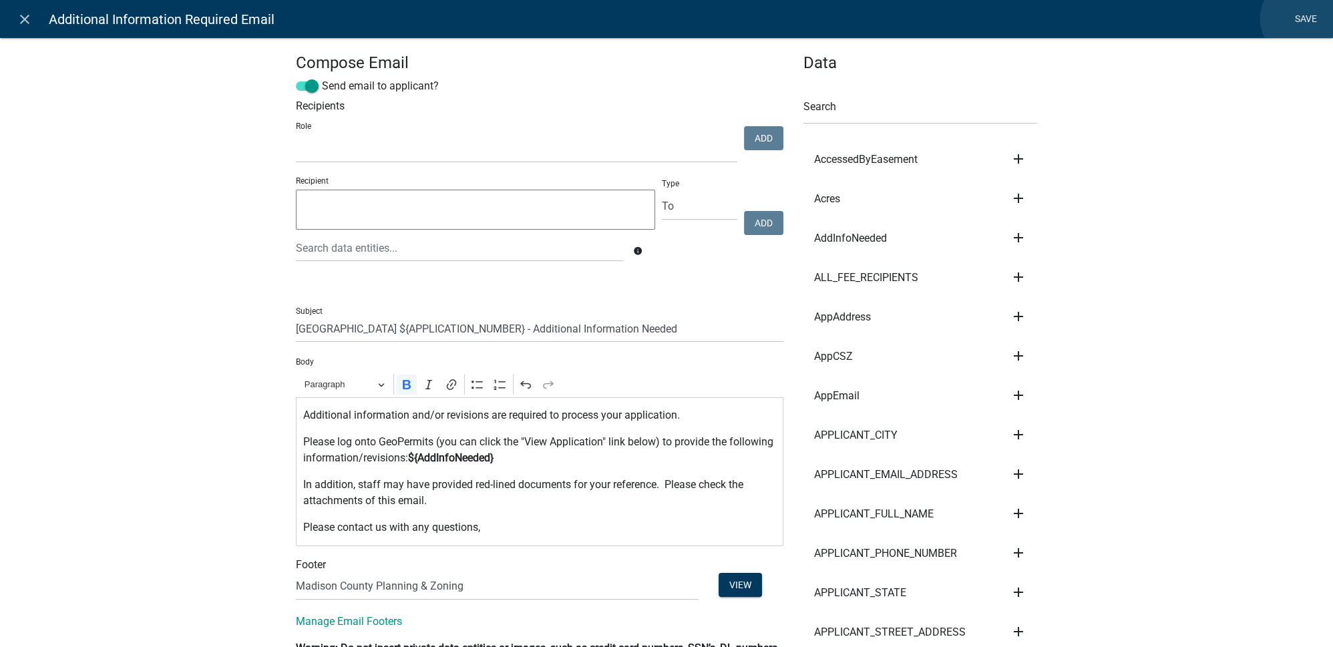
click at [1302, 19] on link "Save" at bounding box center [1305, 19] width 33 height 25
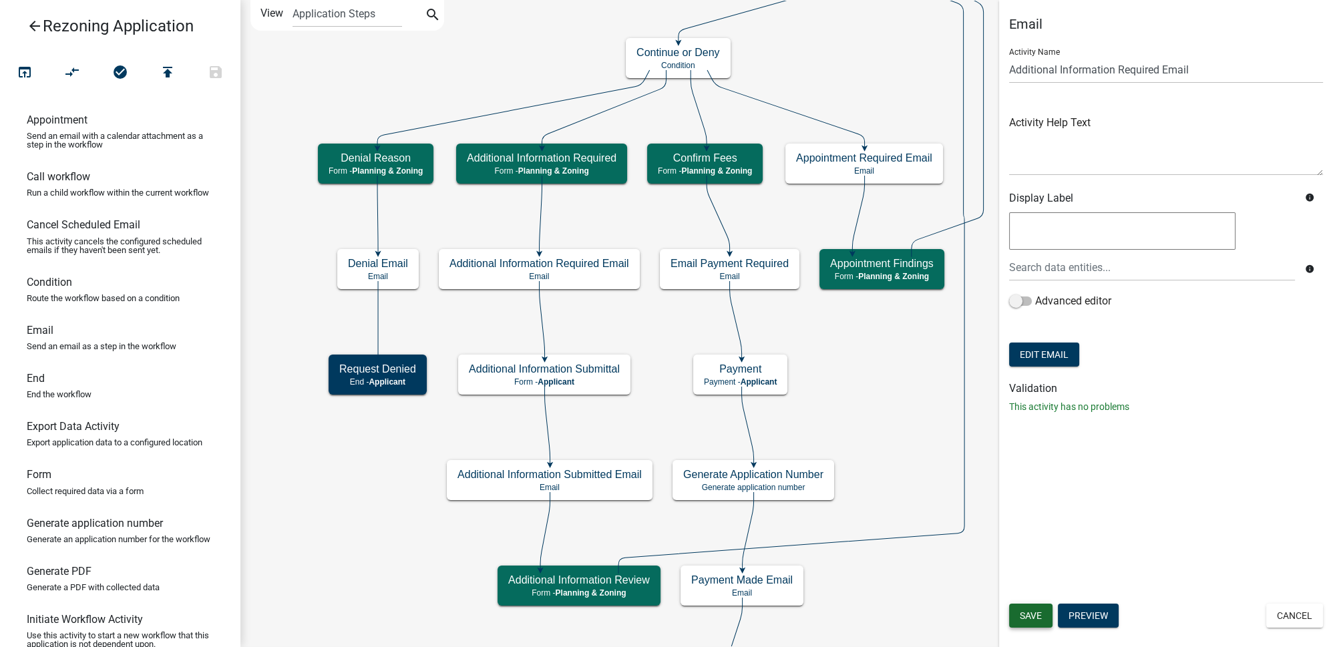
click at [1030, 618] on span "Save" at bounding box center [1031, 615] width 22 height 11
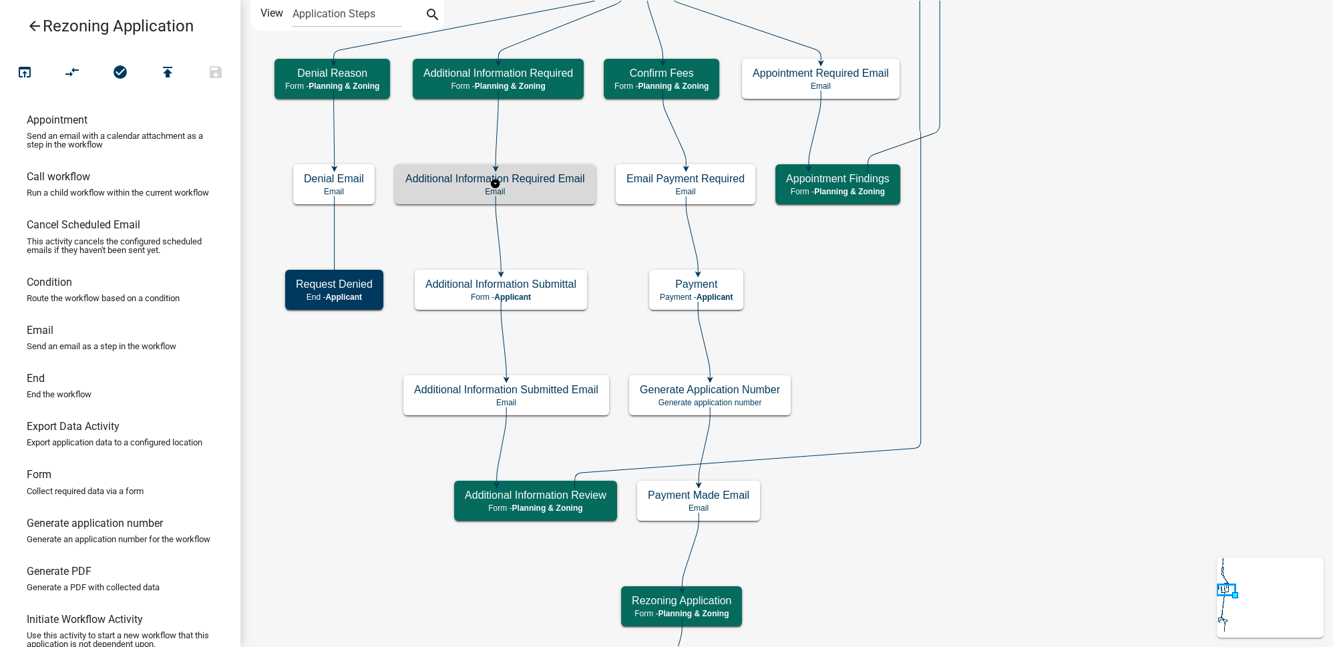
click at [545, 182] on h5 "Additional Information Required Email" at bounding box center [495, 178] width 180 height 13
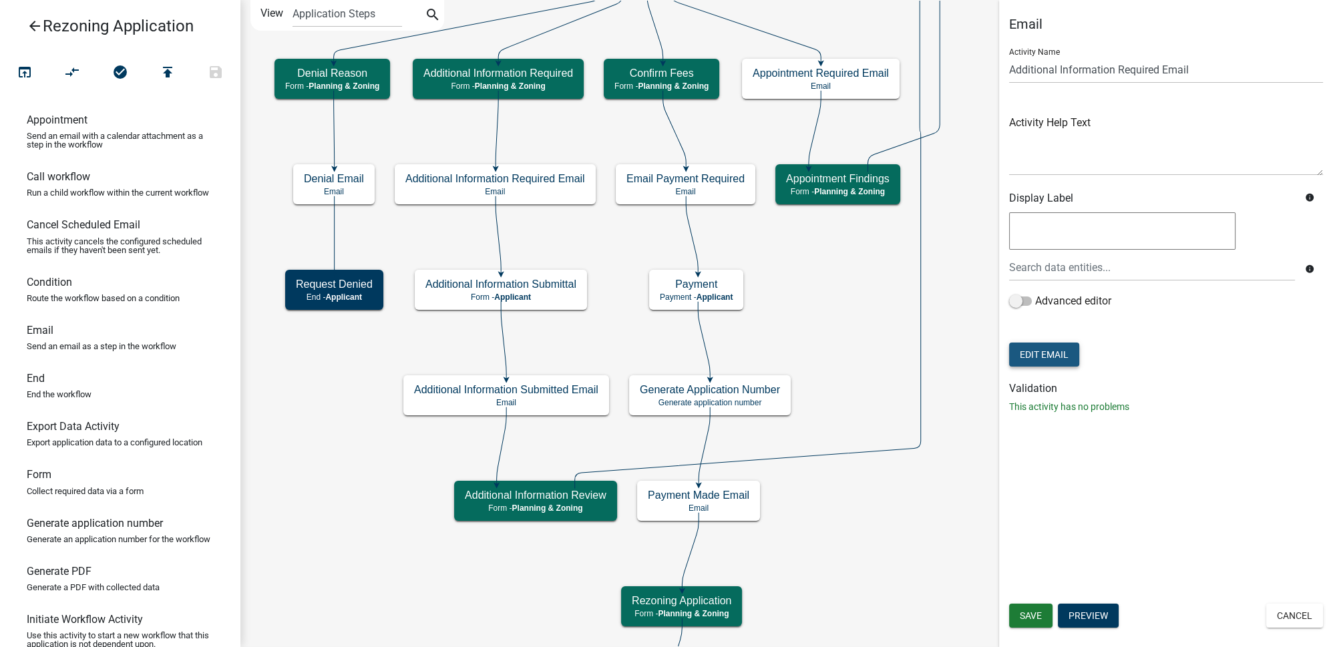
click at [1054, 359] on button "Edit Email" at bounding box center [1044, 355] width 70 height 24
select select "c93097da-70cc-4bf7-8f0d-7ce9eec624db"
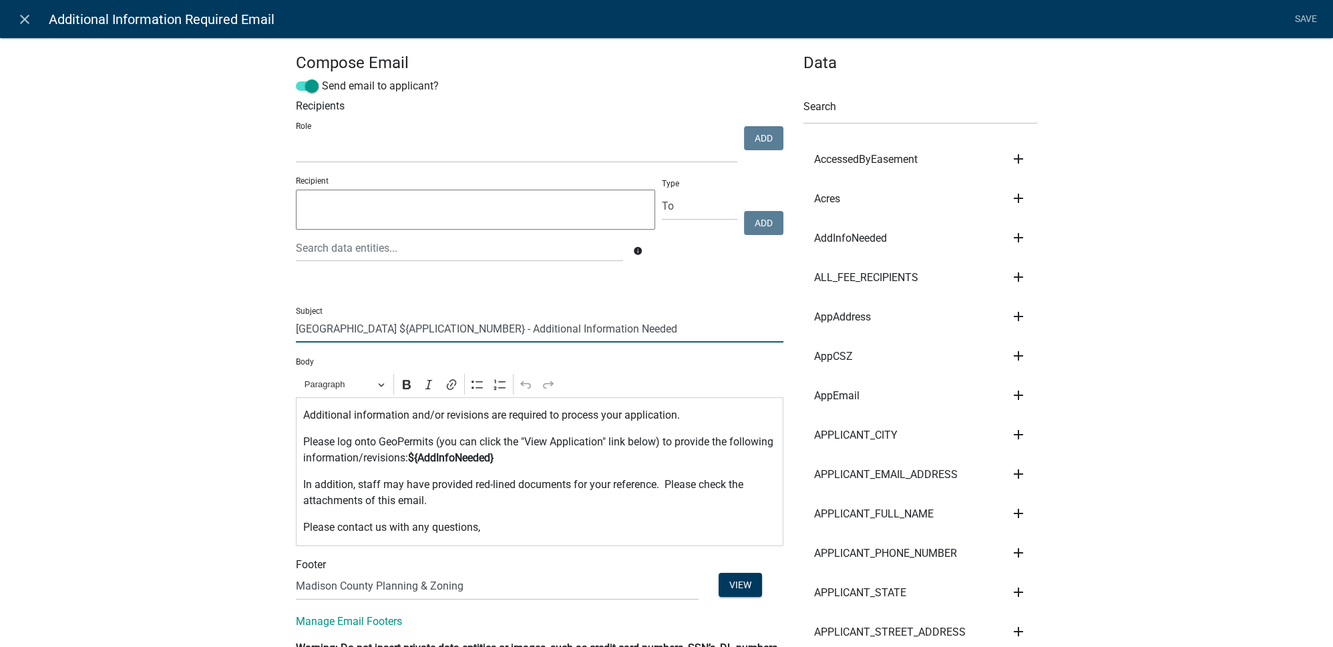
click at [369, 325] on input "Madison County ${APPLICATION_NUMBER} - Additional Information Needed" at bounding box center [540, 328] width 488 height 27
type input "Madison County Rezoning ${APPLICATION_NUMBER} - Additional Information Needed"
click at [1304, 19] on link "Save" at bounding box center [1305, 19] width 33 height 25
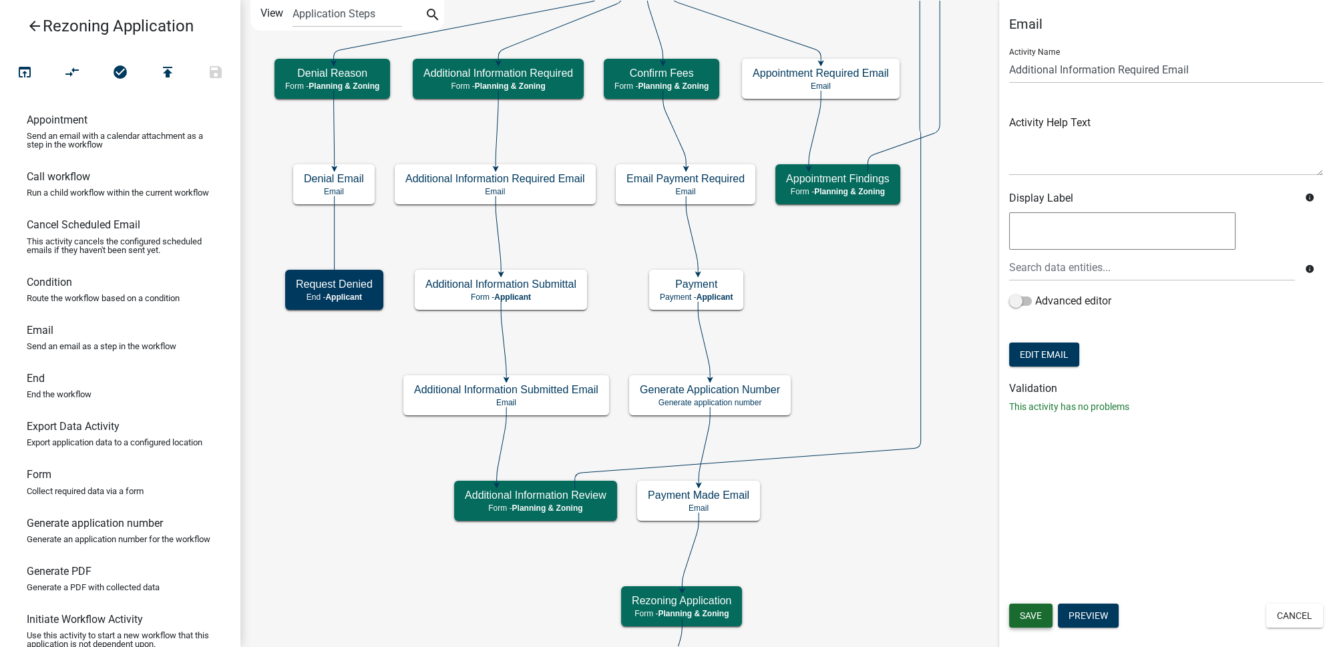
drag, startPoint x: 1033, startPoint y: 607, endPoint x: 1053, endPoint y: 566, distance: 46.0
click at [1033, 607] on button "Save" at bounding box center [1030, 616] width 43 height 24
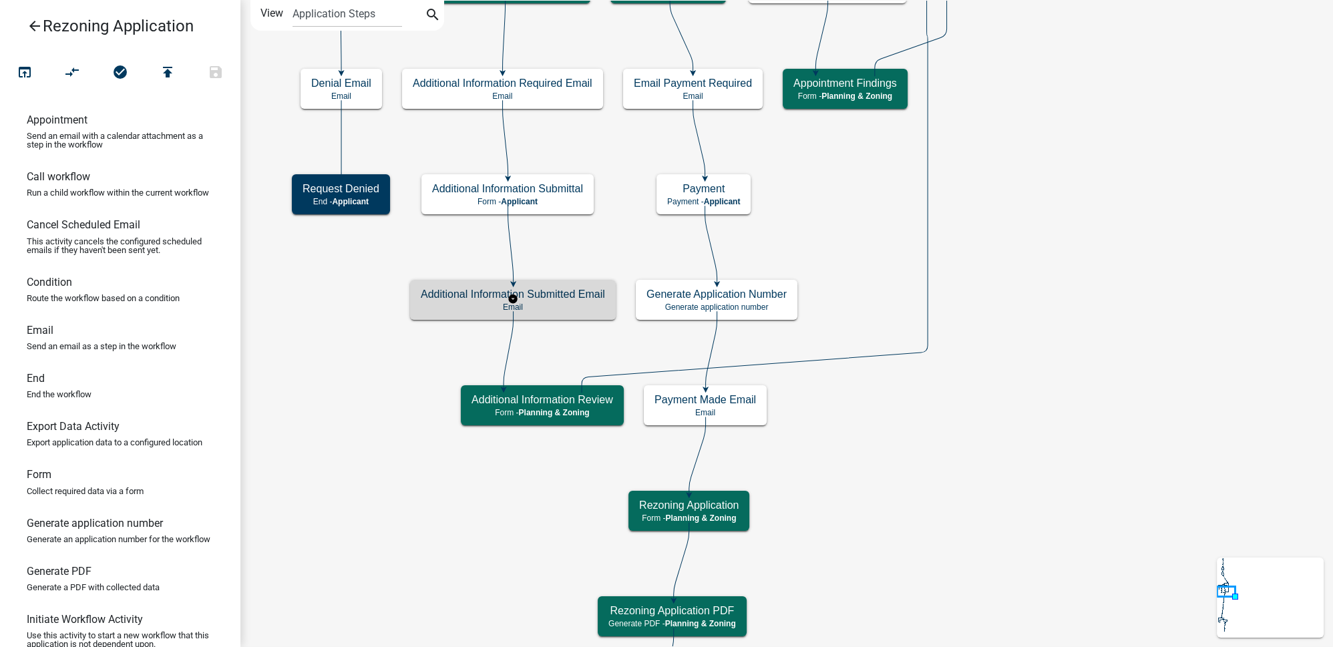
click at [568, 299] on h5 "Additional Information Submitted Email" at bounding box center [513, 294] width 184 height 13
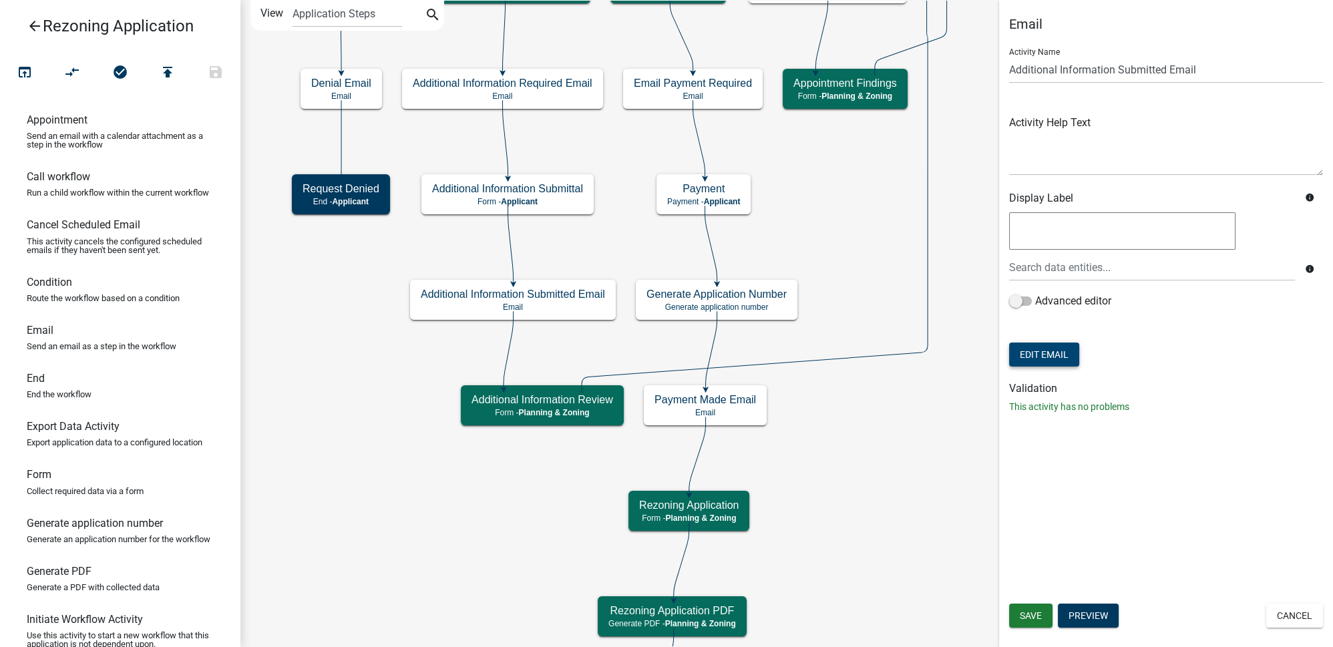
click at [1071, 354] on button "Edit Email" at bounding box center [1044, 355] width 70 height 24
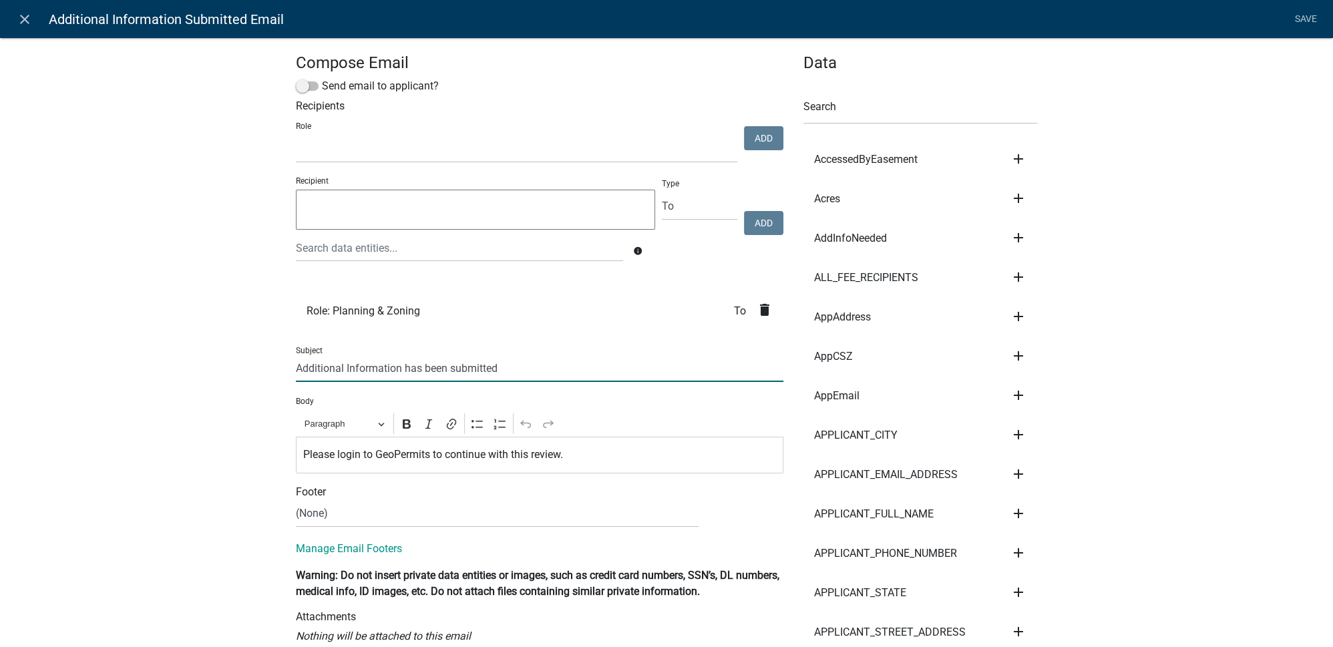
click at [407, 368] on input "Additional Information has been submitted" at bounding box center [540, 368] width 488 height 27
click at [469, 368] on input "Additional Information Submitted" at bounding box center [540, 368] width 488 height 27
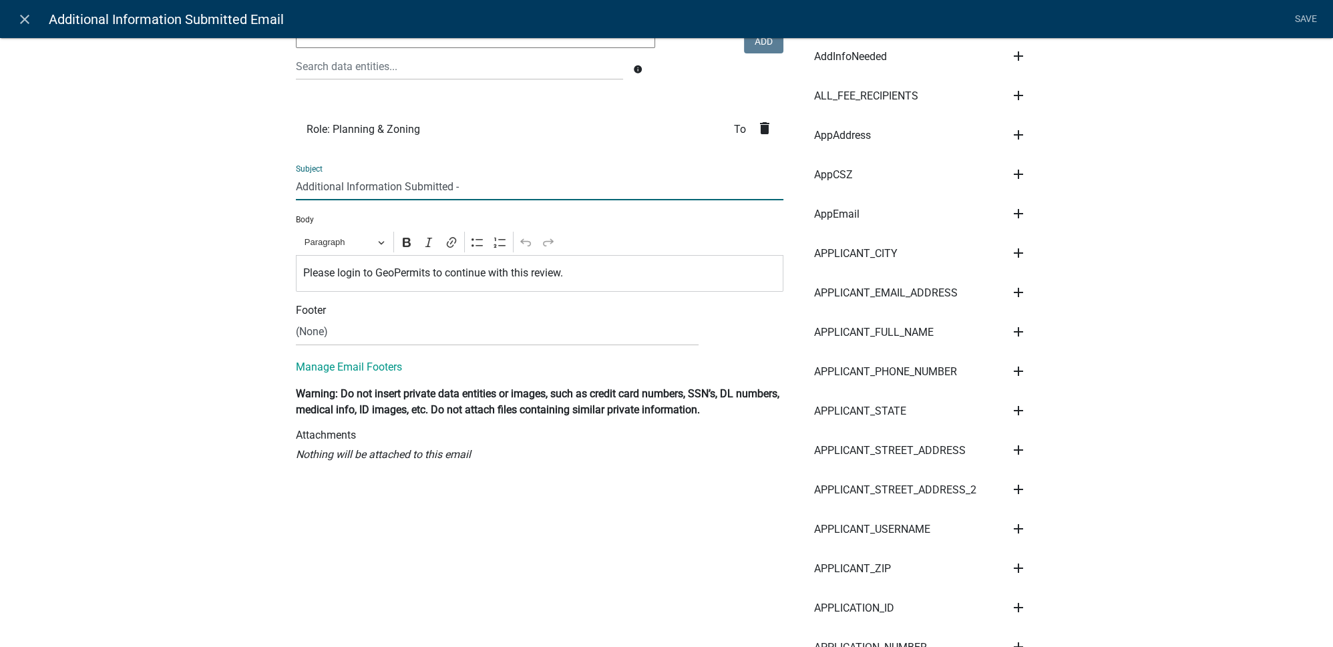
scroll to position [303, 0]
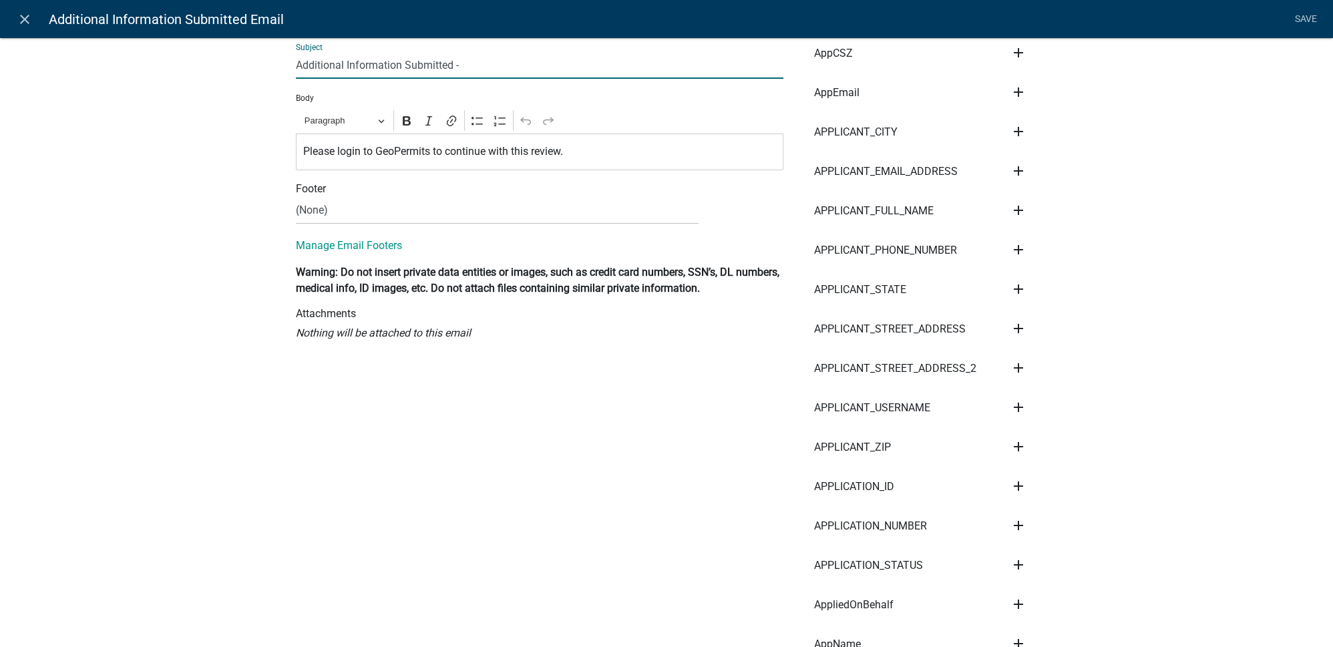
click at [1012, 524] on icon "add" at bounding box center [1018, 526] width 16 height 16
click at [1038, 536] on button "Subject" at bounding box center [1063, 539] width 107 height 32
type input "Additional Information Submitted - ${APPLICATION_NUMBER}"
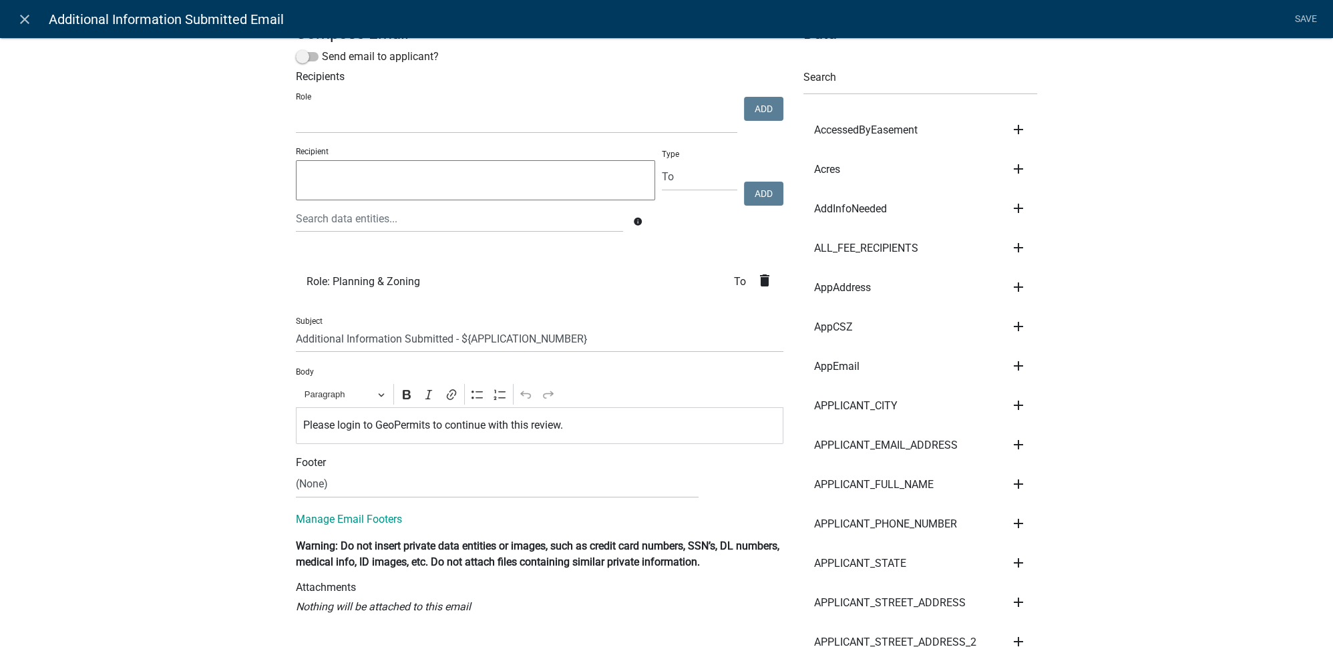
scroll to position [0, 0]
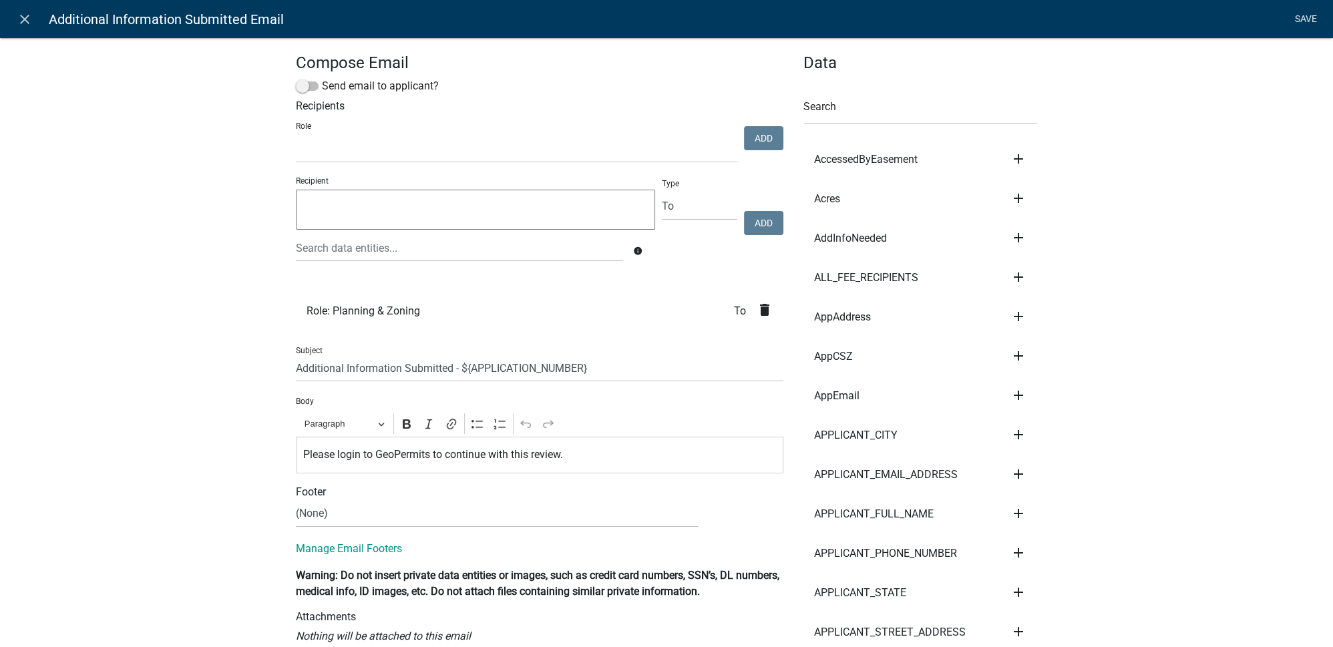
click at [1298, 13] on link "Save" at bounding box center [1305, 19] width 33 height 25
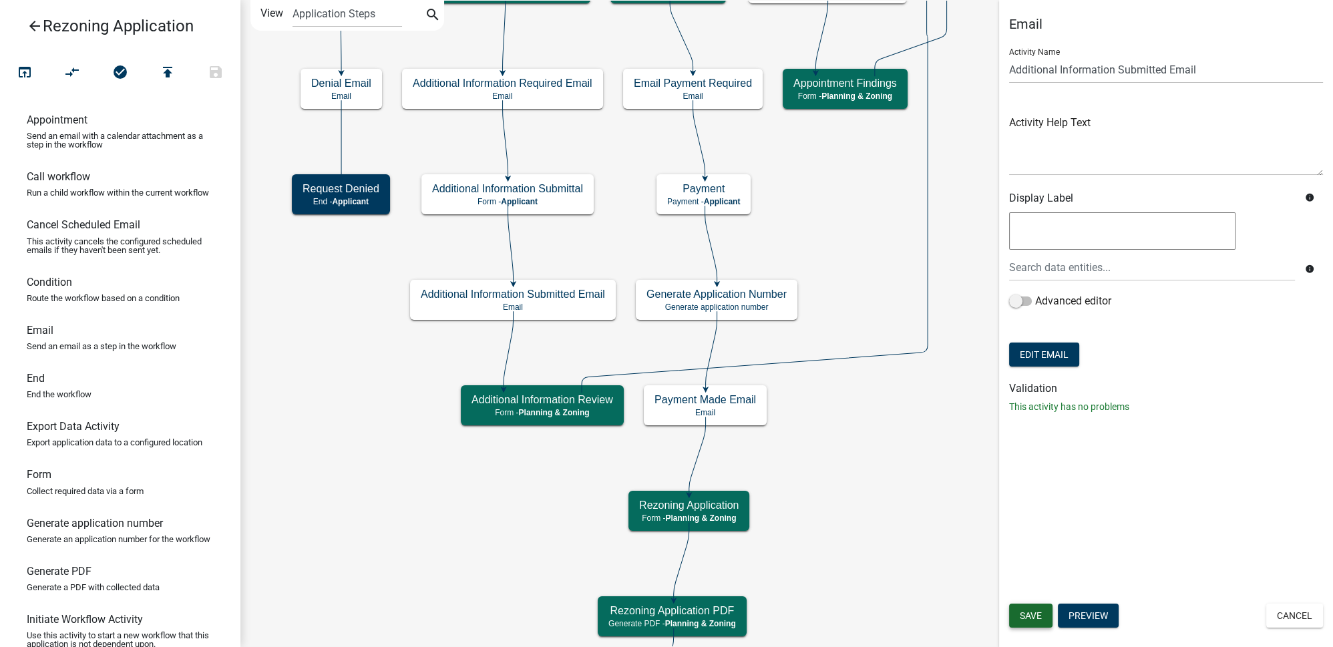
click at [1046, 621] on button "Save" at bounding box center [1030, 616] width 43 height 24
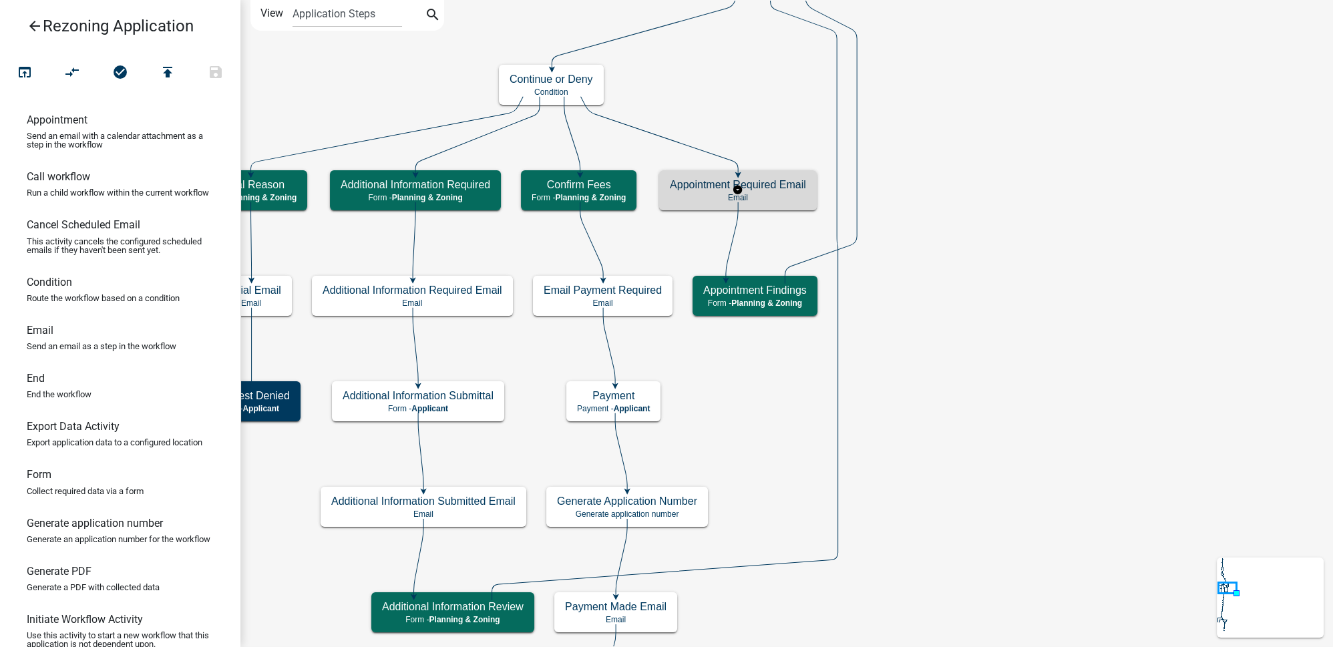
click at [781, 190] on h5 "Appointment Required Email" at bounding box center [738, 184] width 136 height 13
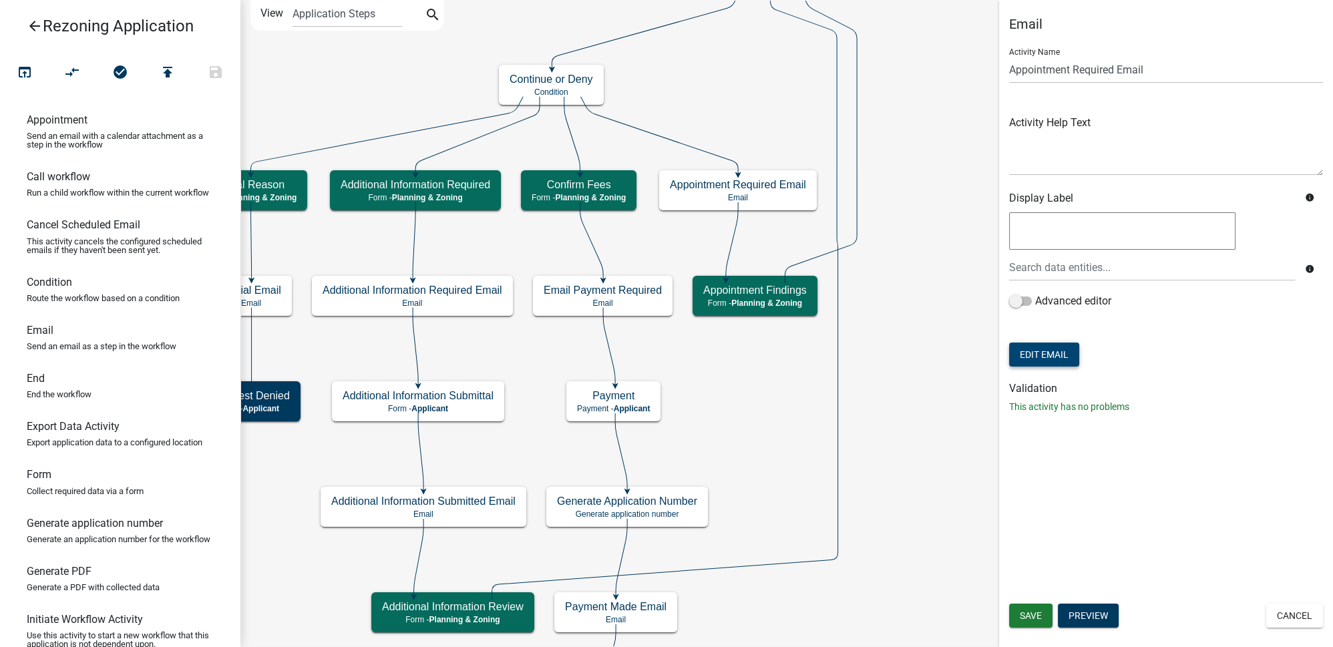
click at [1053, 354] on button "Edit Email" at bounding box center [1044, 355] width 70 height 24
select select "c93097da-70cc-4bf7-8f0d-7ce9eec624db"
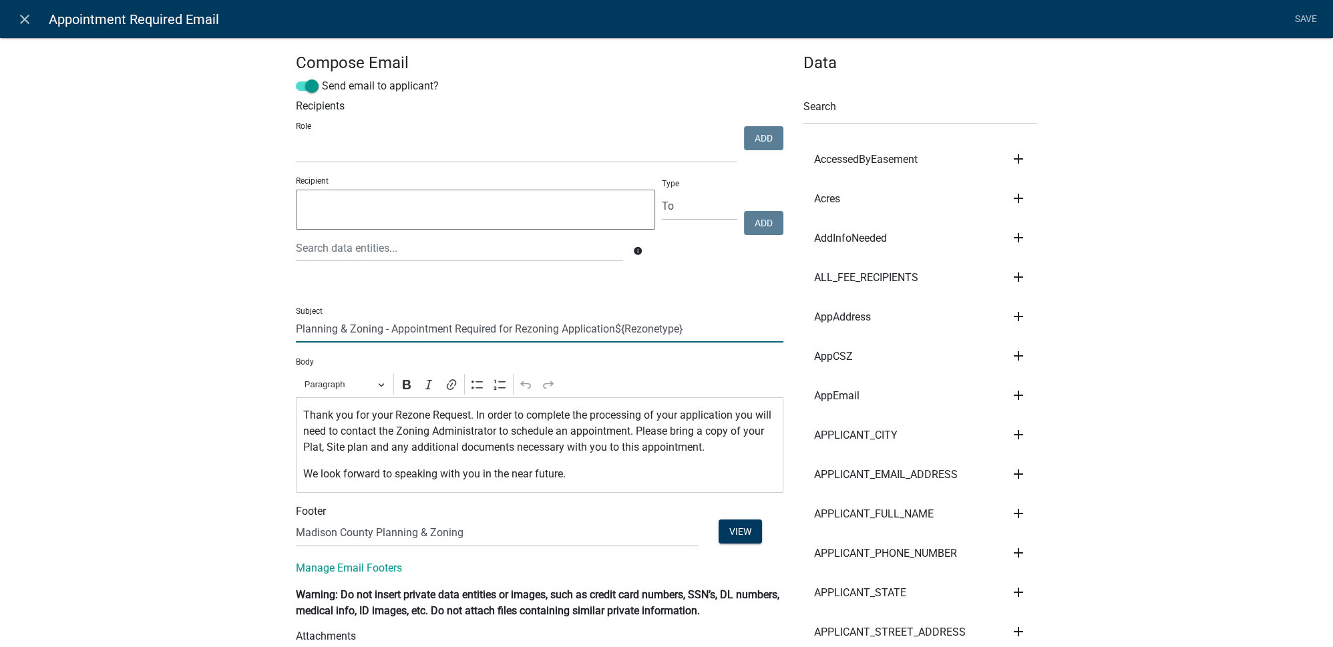
click at [296, 329] on input "Planning & Zoning - Appointment Required for Rezoning Application${Rezonetype}" at bounding box center [540, 328] width 488 height 27
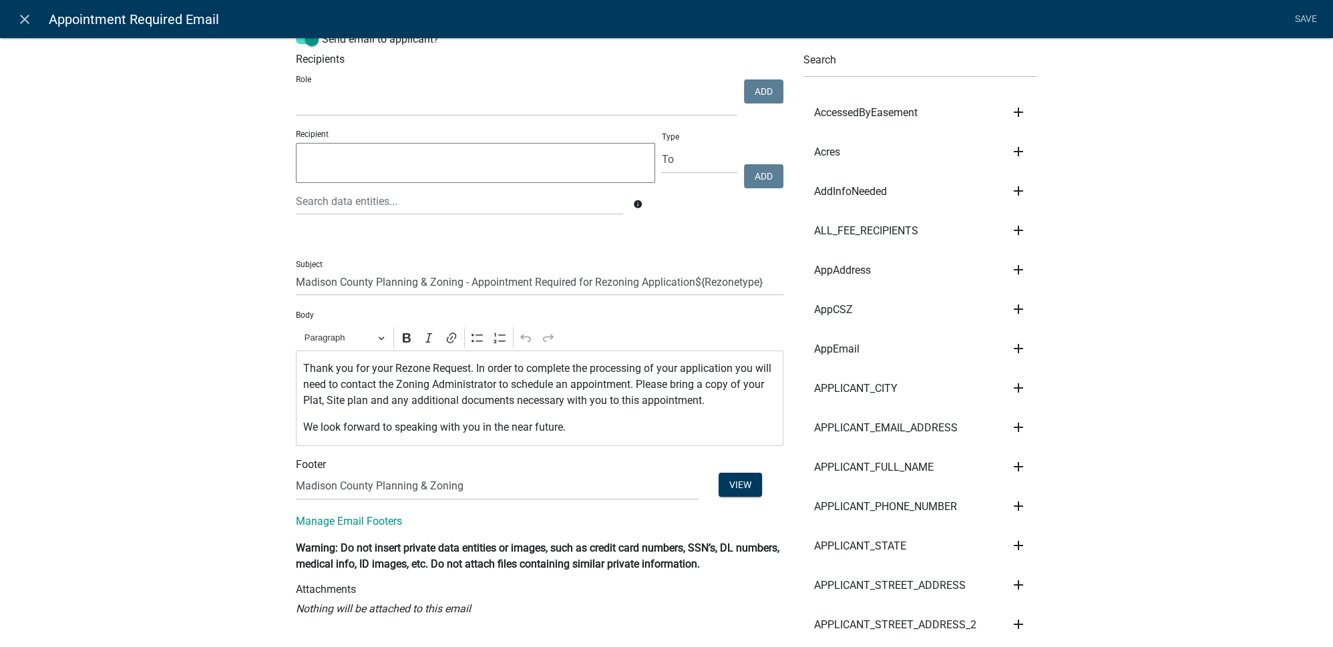
scroll to position [60, 0]
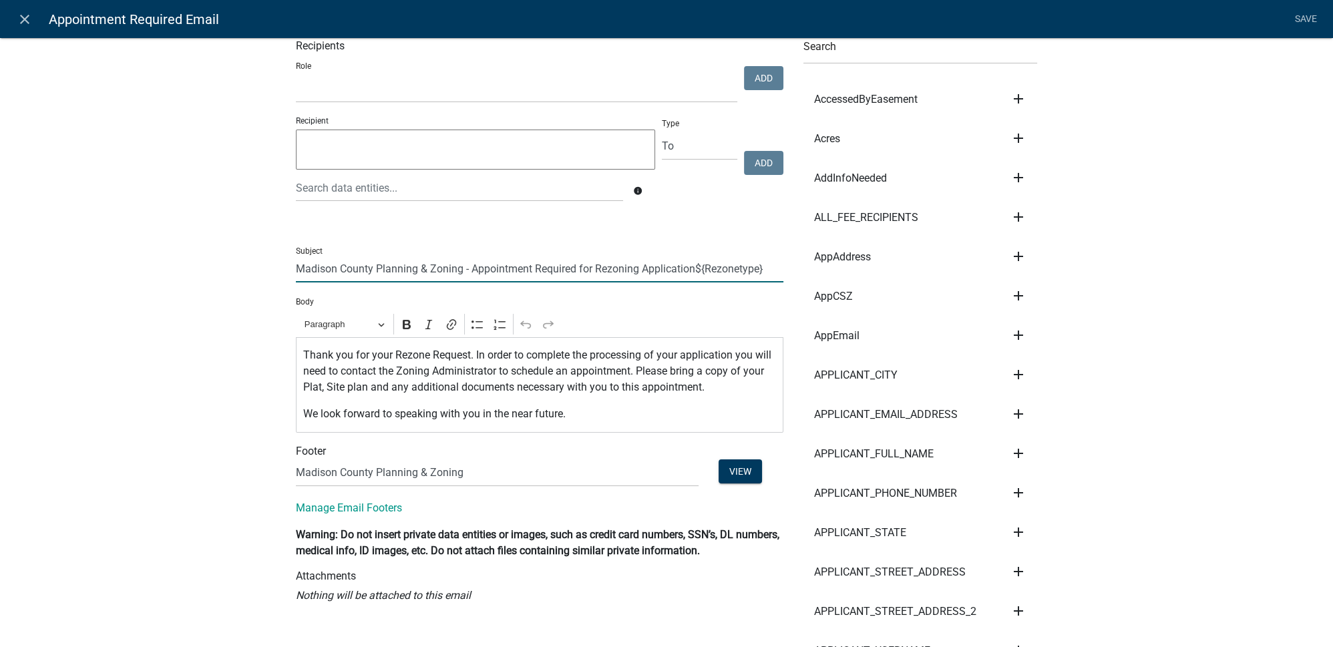
click at [689, 266] on input "Madison County Planning & Zoning - Appointment Required for Rezoning Applicatio…" at bounding box center [540, 268] width 488 height 27
type input "Madison County Planning & Zoning - Appointment Required for Rezoning Applicatio…"
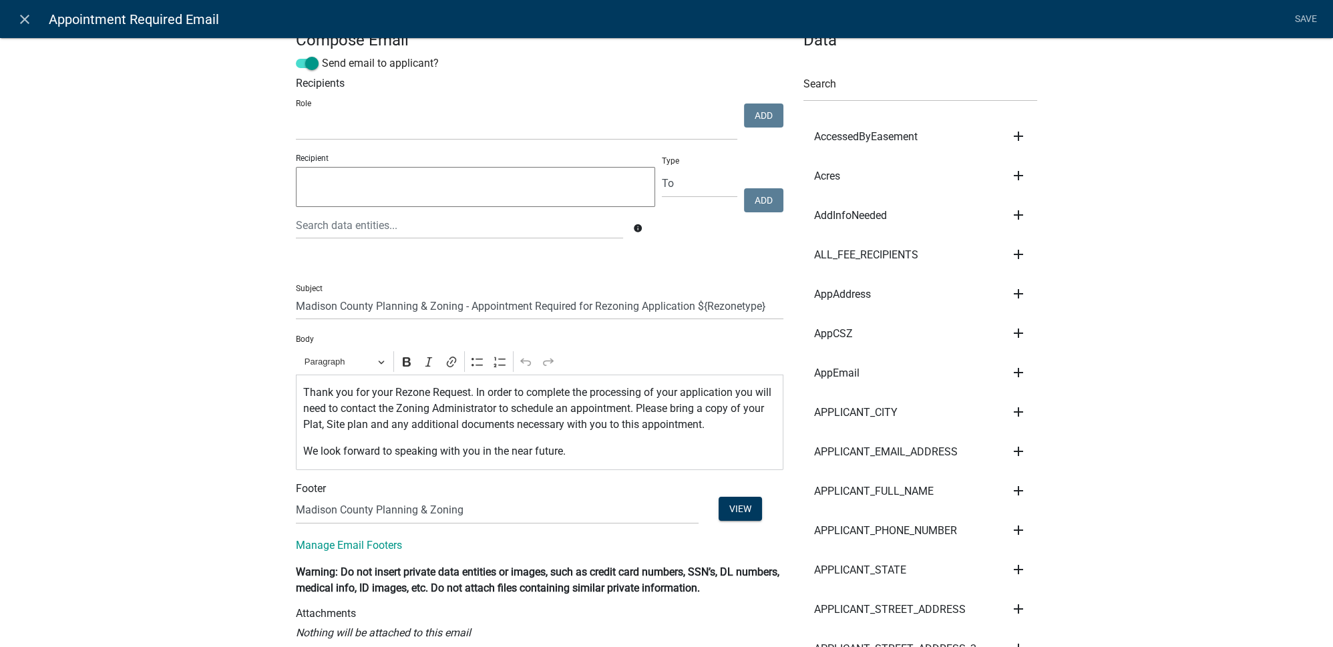
scroll to position [0, 0]
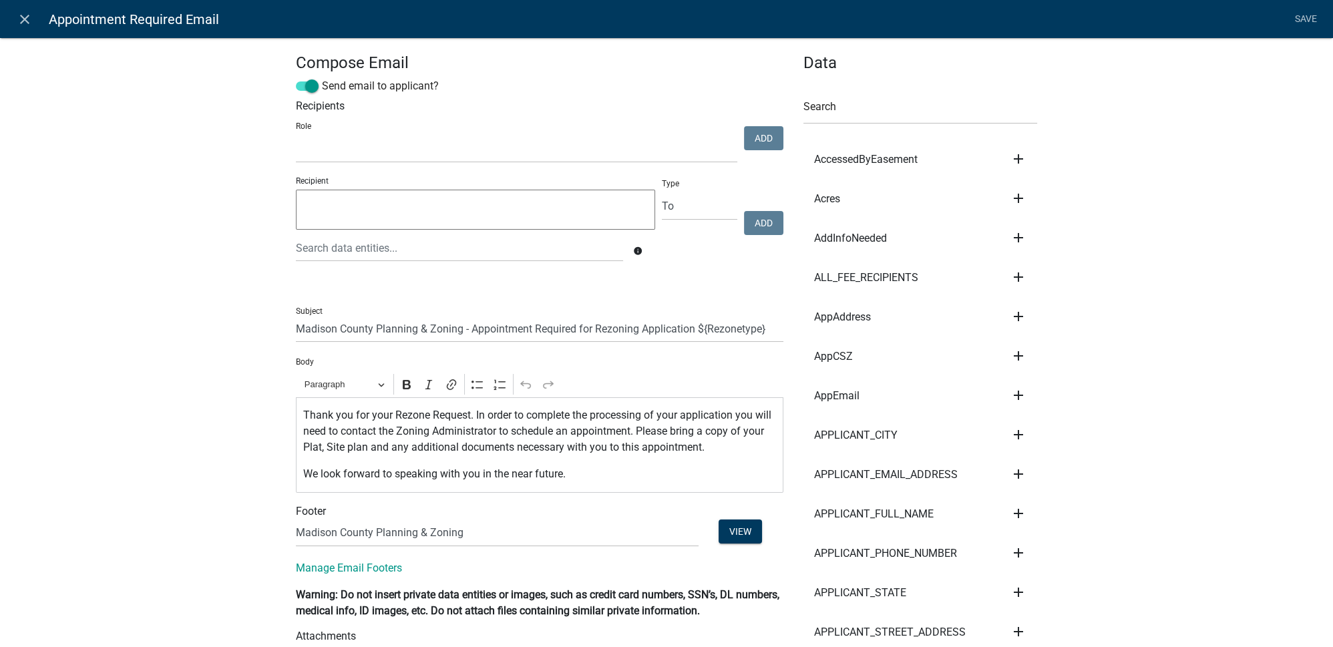
click at [1302, 23] on link "Save" at bounding box center [1305, 19] width 33 height 25
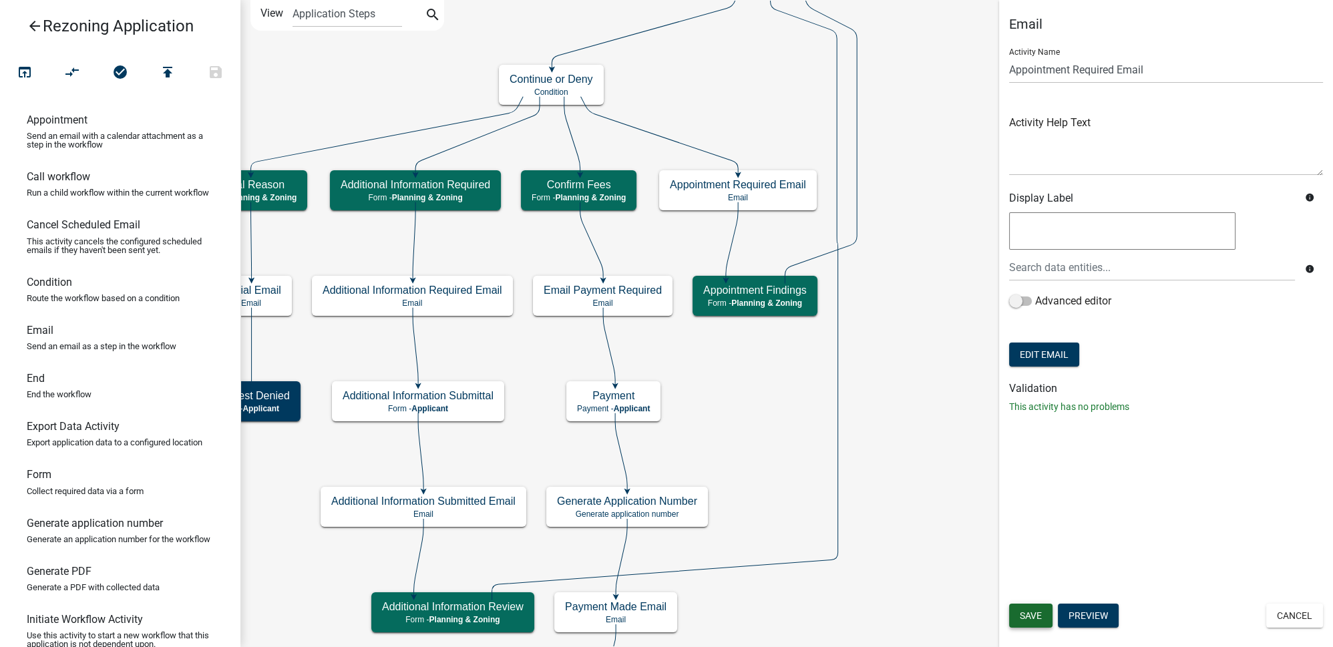
click at [1030, 614] on span "Save" at bounding box center [1031, 615] width 22 height 11
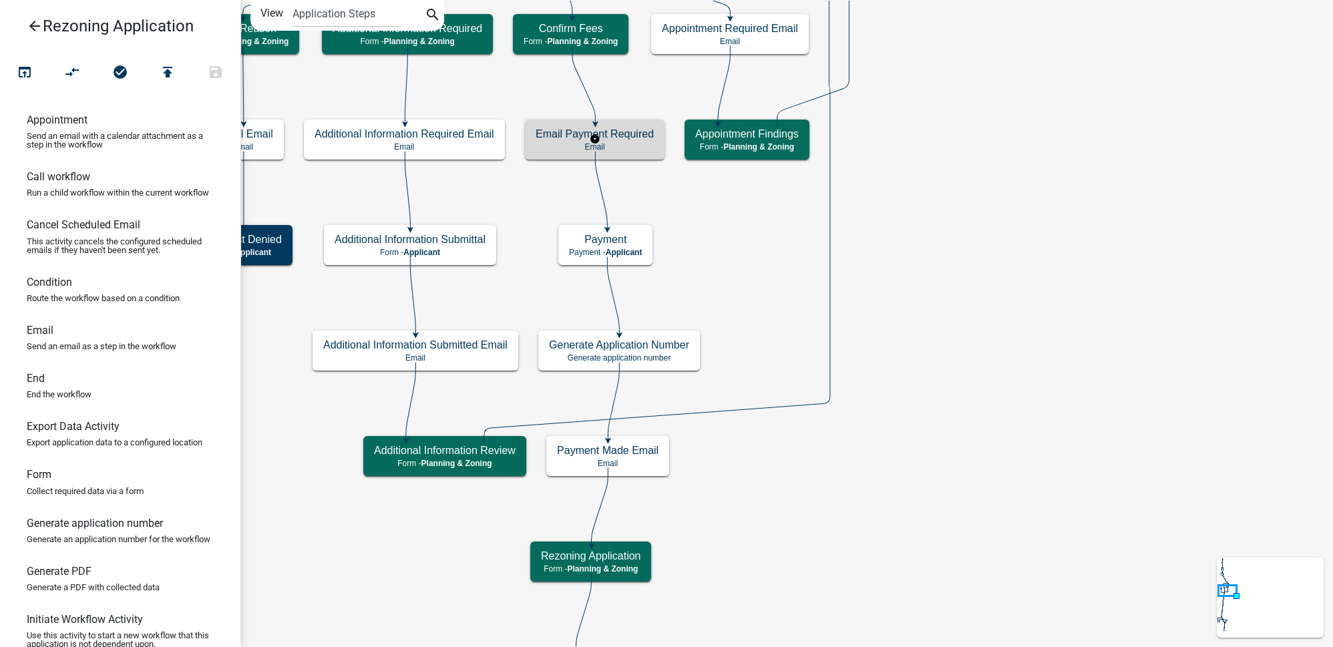
click at [638, 132] on h5 "Email Payment Required" at bounding box center [595, 134] width 118 height 13
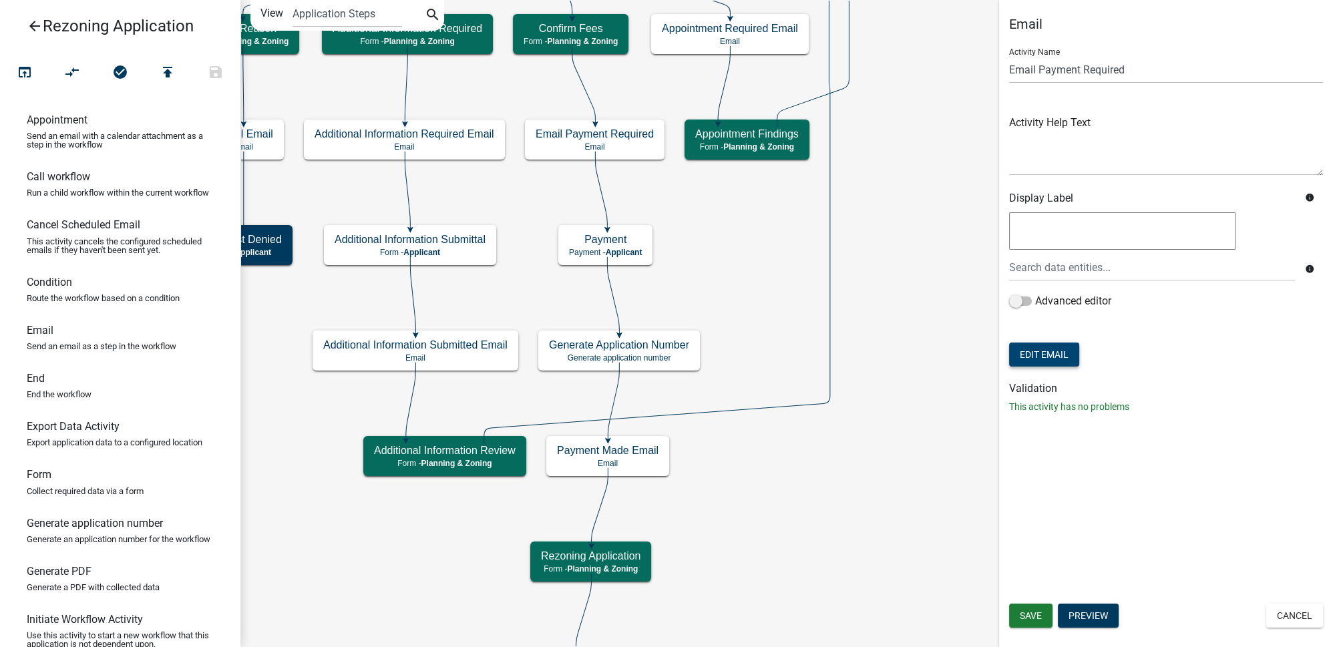
click at [1032, 363] on button "Edit Email" at bounding box center [1044, 355] width 70 height 24
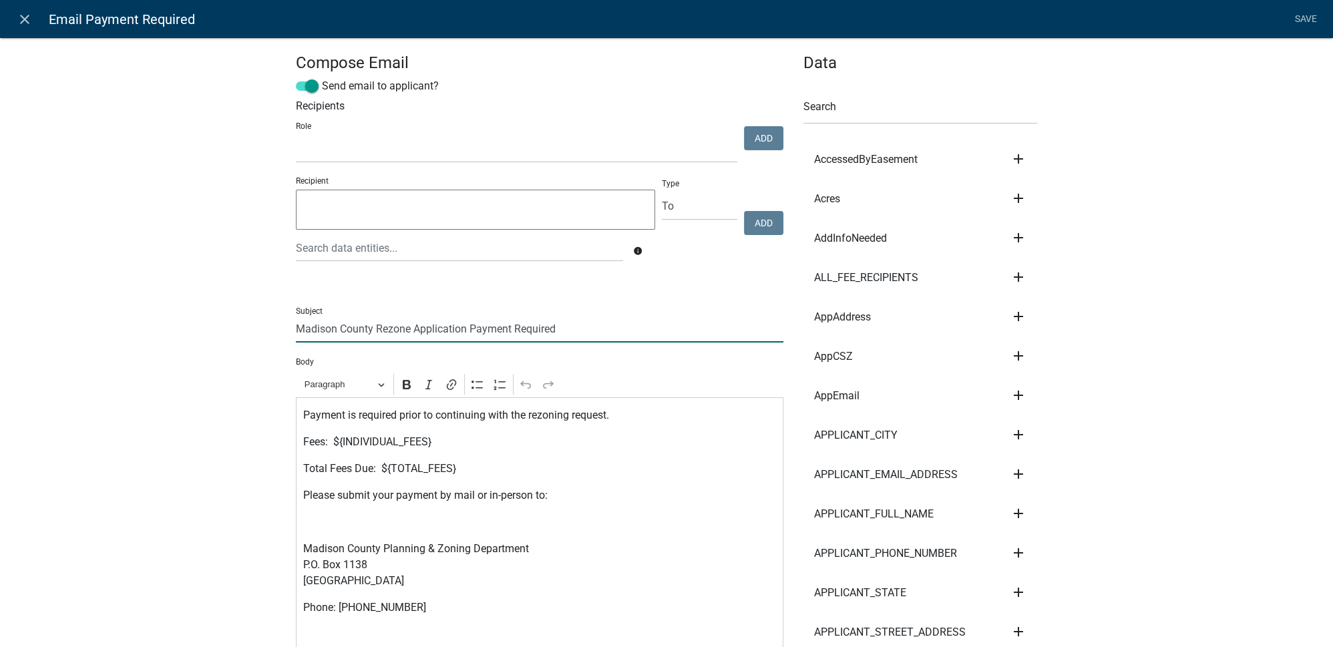
click at [581, 330] on input "Madison County Rezone Application Payment Required" at bounding box center [540, 328] width 488 height 27
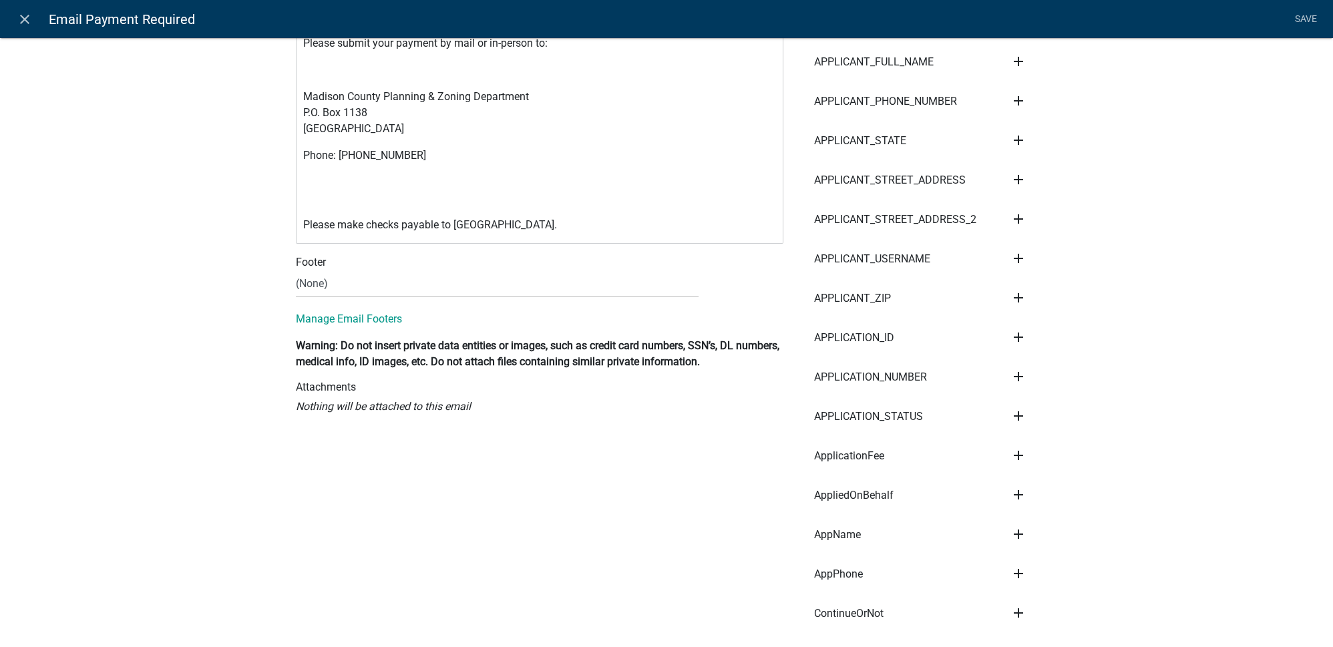
scroll to position [486, 0]
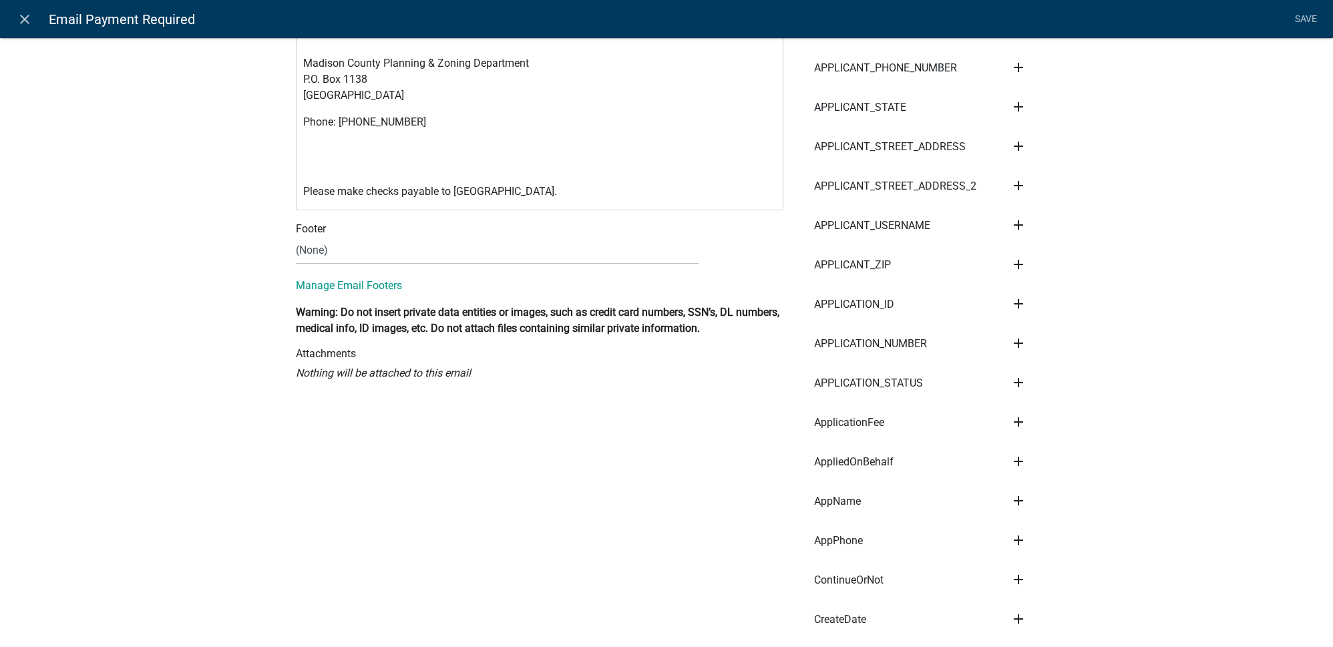
click at [1010, 342] on icon "add" at bounding box center [1018, 343] width 16 height 16
click at [1045, 362] on button "Subject" at bounding box center [1063, 357] width 107 height 32
type input "Madison County Rezone Application Payment Required - ${APPLICATION_NUMBER}"
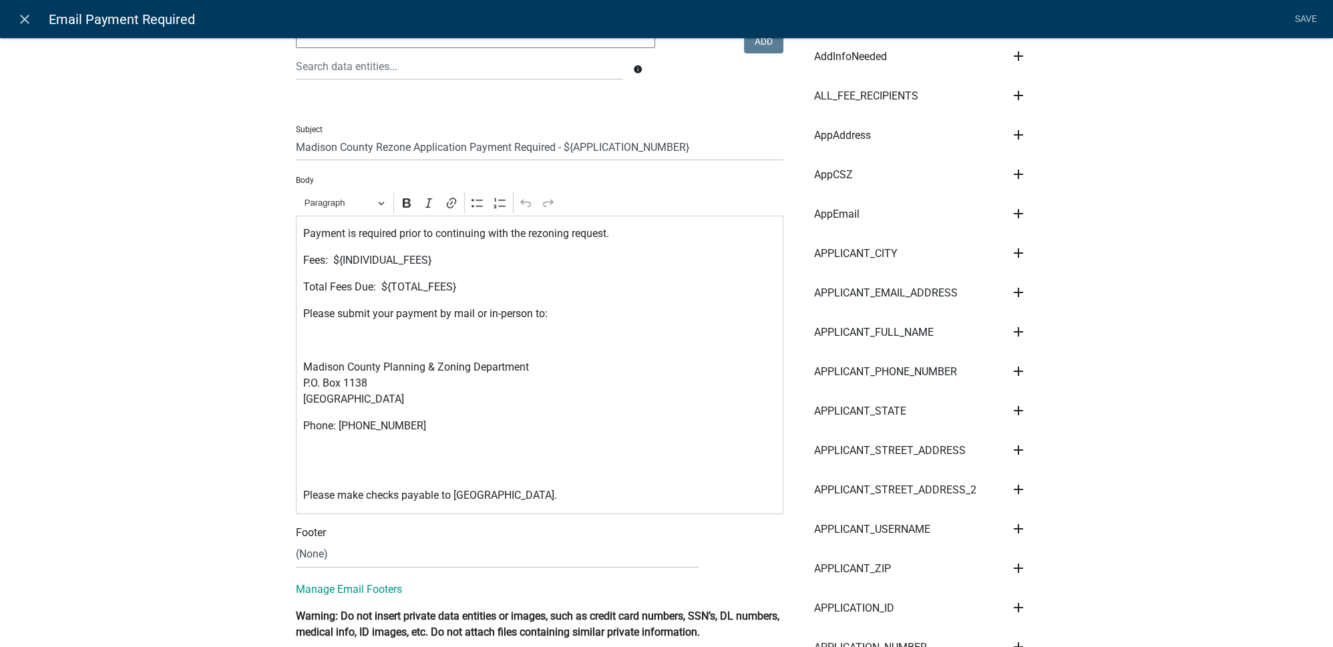
scroll to position [242, 0]
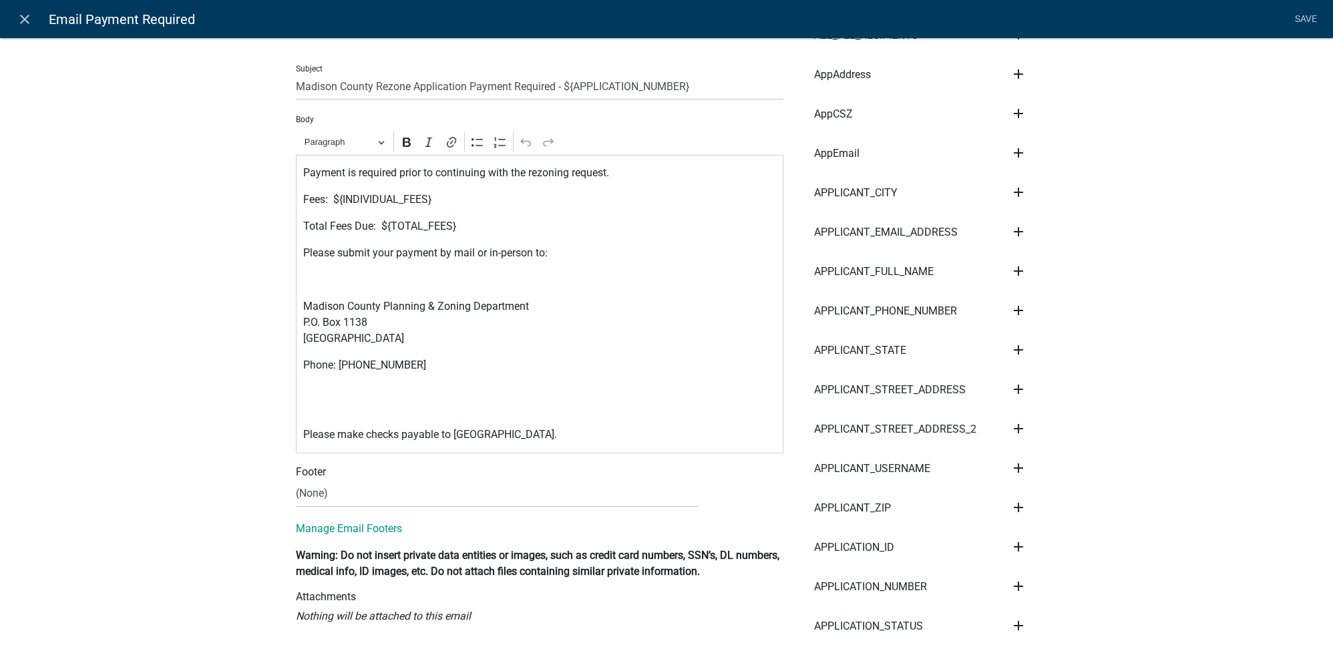
click at [305, 196] on p "Fees: ${INDIVIDUAL_FEES}" at bounding box center [539, 200] width 473 height 16
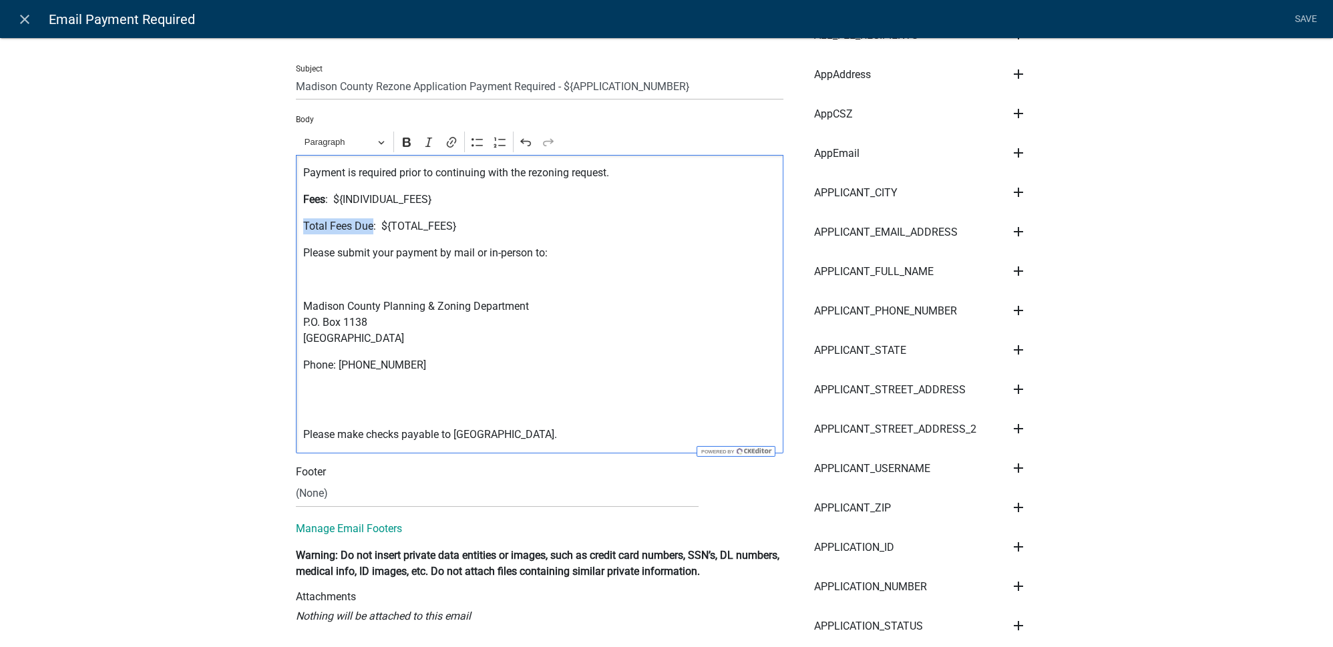
drag, startPoint x: 297, startPoint y: 228, endPoint x: 369, endPoint y: 227, distance: 71.5
click at [369, 227] on div "Payment is required prior to continuing with the rezoning request. Fees : ${IND…" at bounding box center [540, 304] width 488 height 299
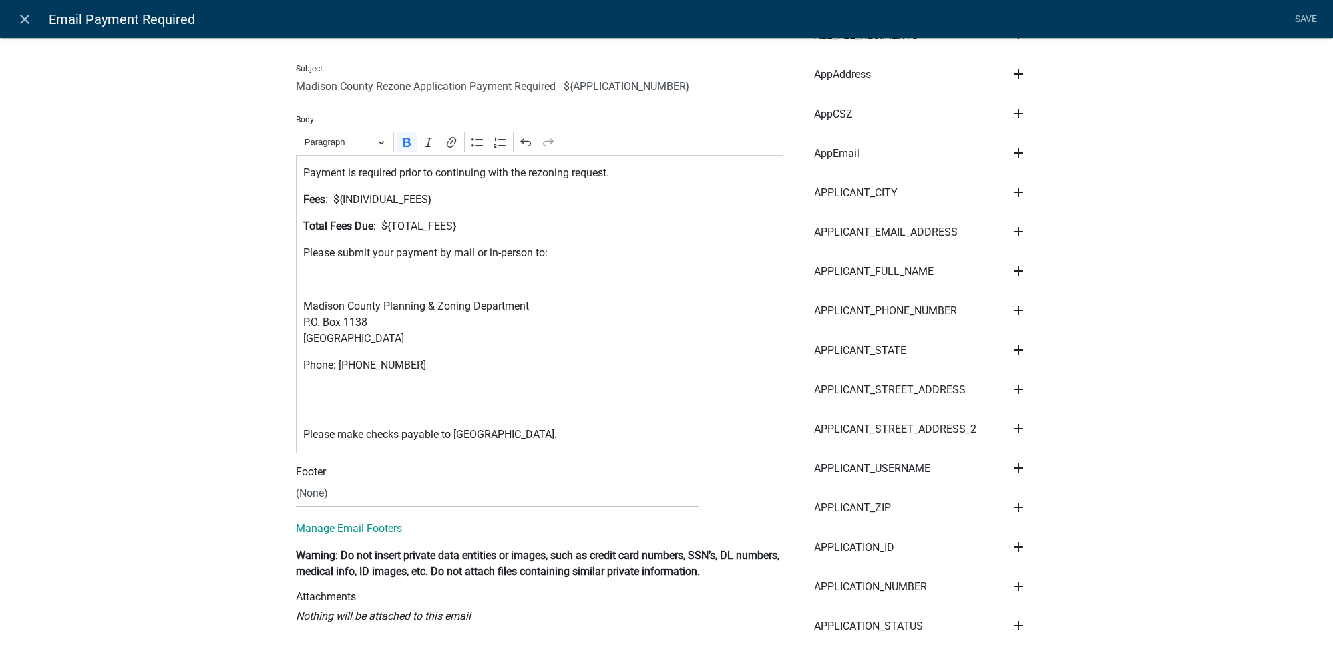
click at [399, 278] on p "Editor editing area: main. Press Alt+0 for help." at bounding box center [539, 280] width 473 height 16
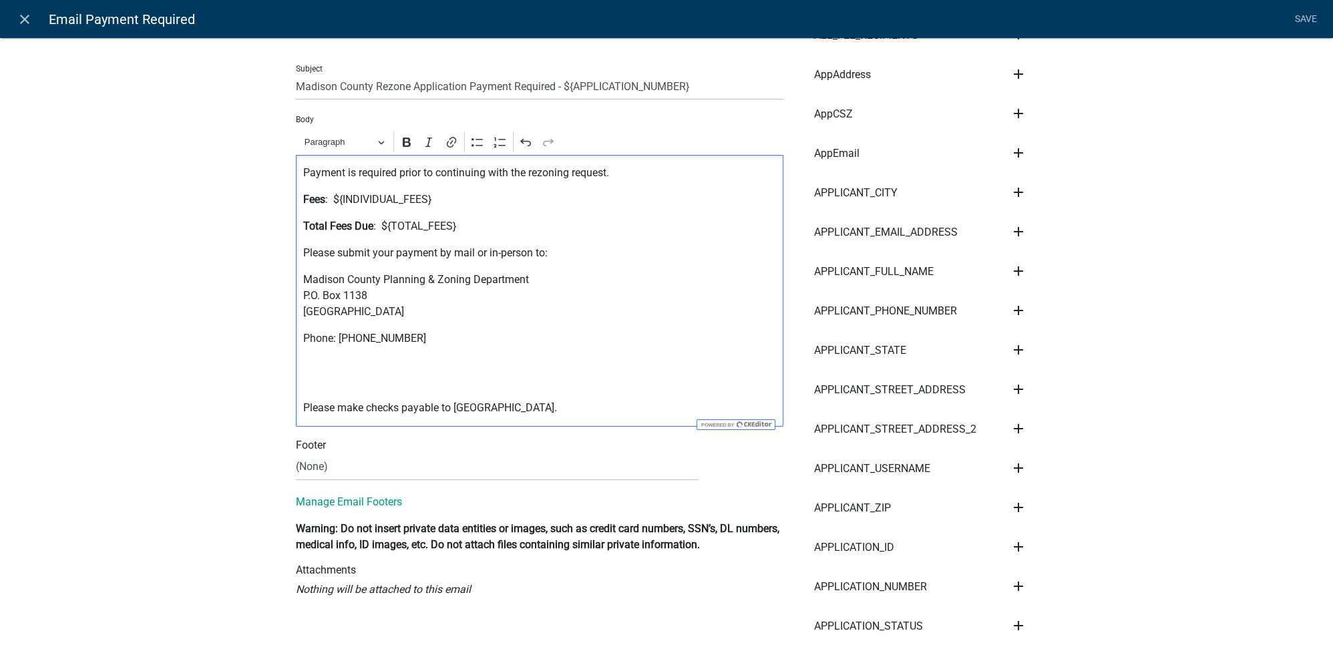
click at [345, 377] on p "Editor editing area: main. Press Alt+0 for help." at bounding box center [539, 373] width 473 height 32
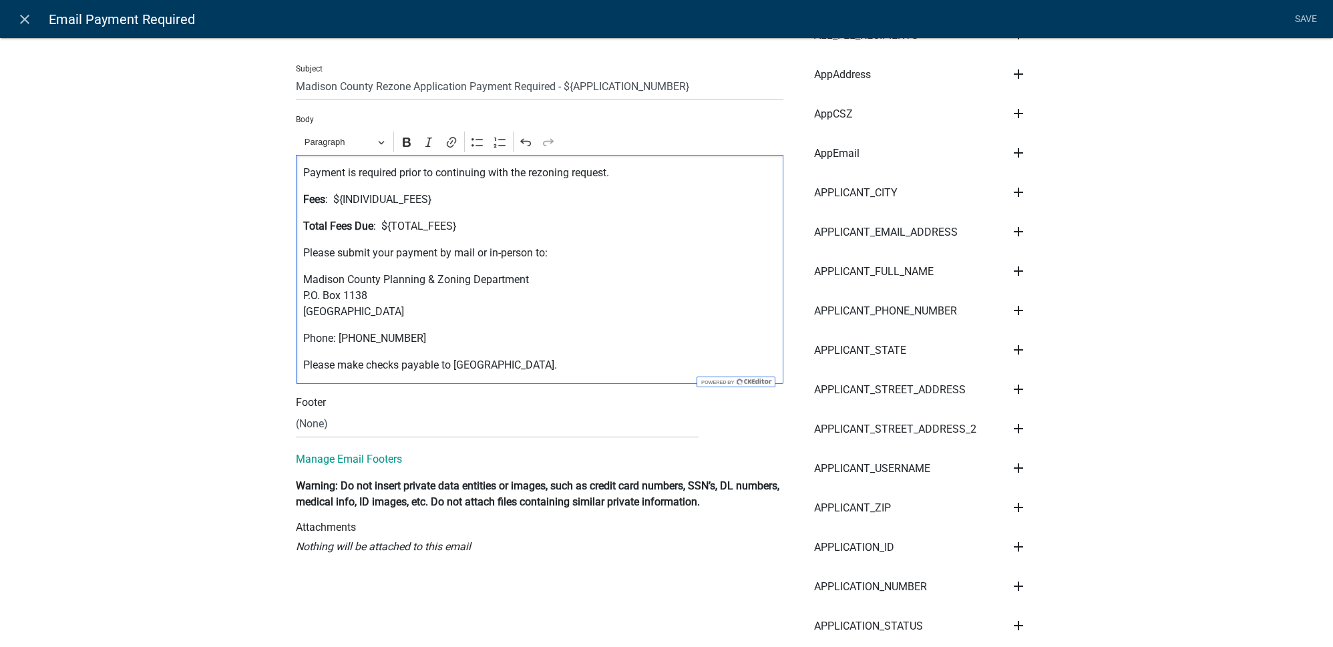
click at [297, 341] on div "Payment is required prior to continuing with the rezoning request. Fees : ${IND…" at bounding box center [540, 269] width 488 height 229
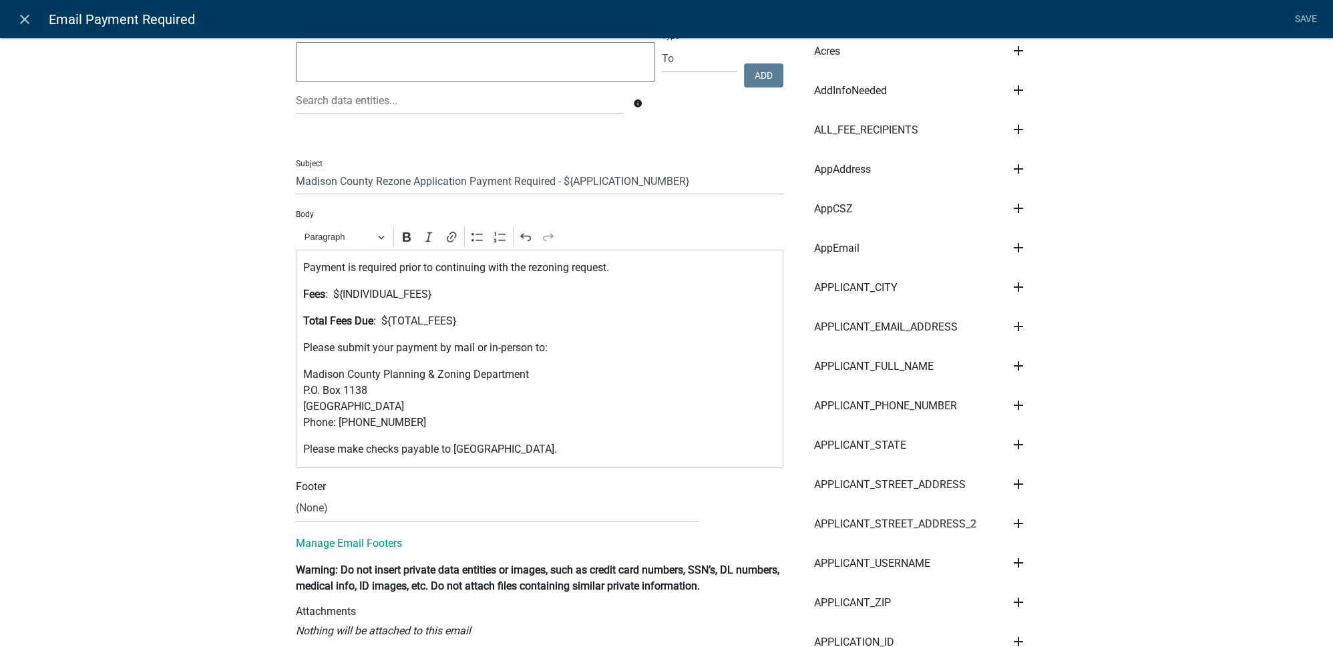
scroll to position [121, 0]
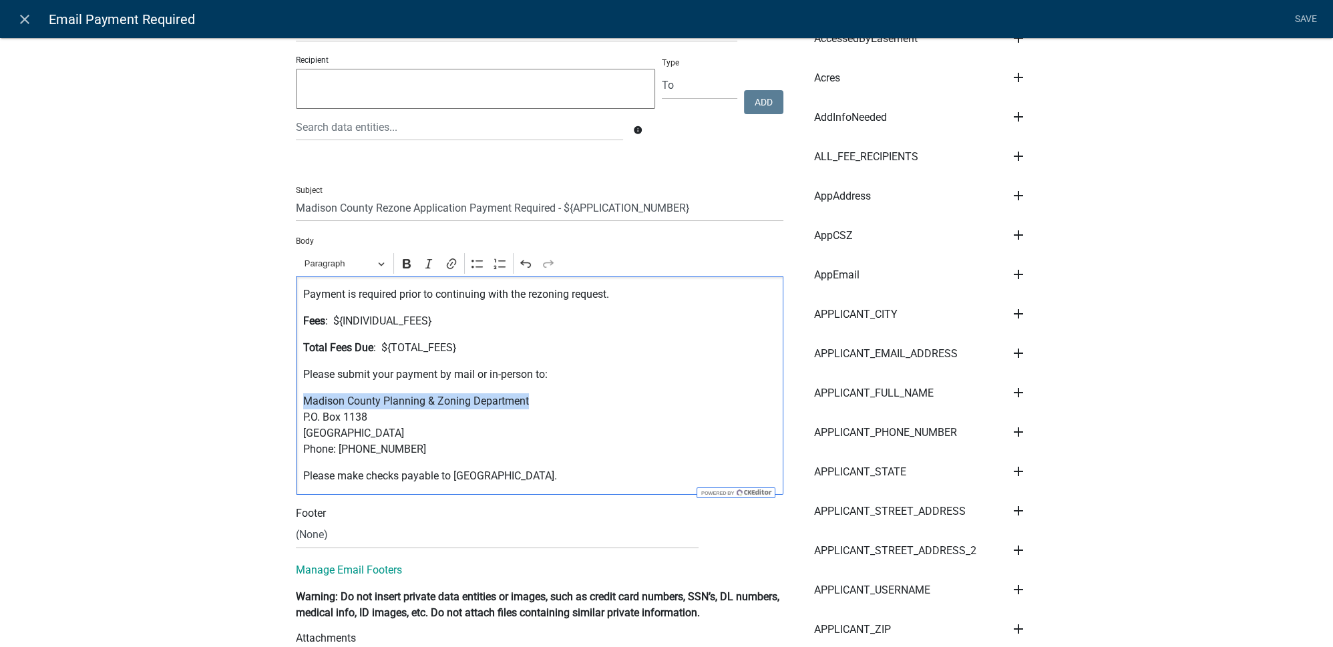
drag, startPoint x: 299, startPoint y: 399, endPoint x: 528, endPoint y: 399, distance: 229.7
click at [528, 399] on p "Madison County Planning & Zoning Department P.O. Box 1138 Danielsville, GA 3063…" at bounding box center [539, 425] width 473 height 64
click at [405, 270] on button "Bold" at bounding box center [407, 264] width 20 height 20
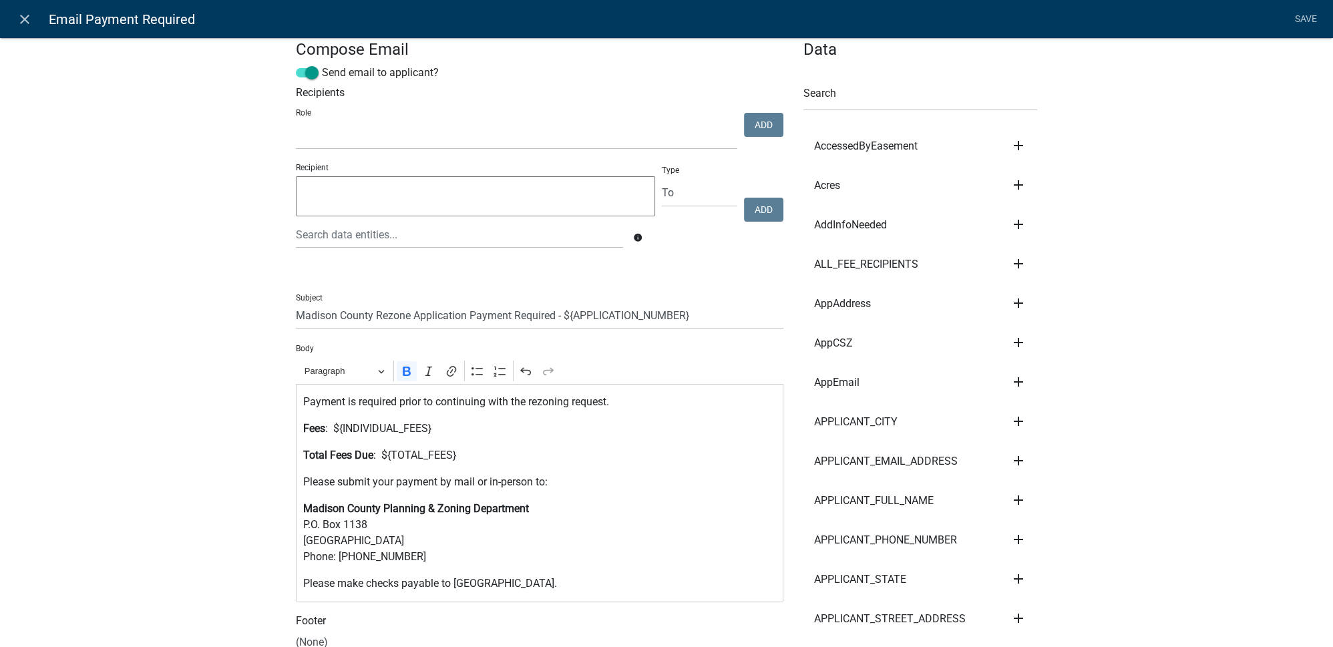
scroll to position [0, 0]
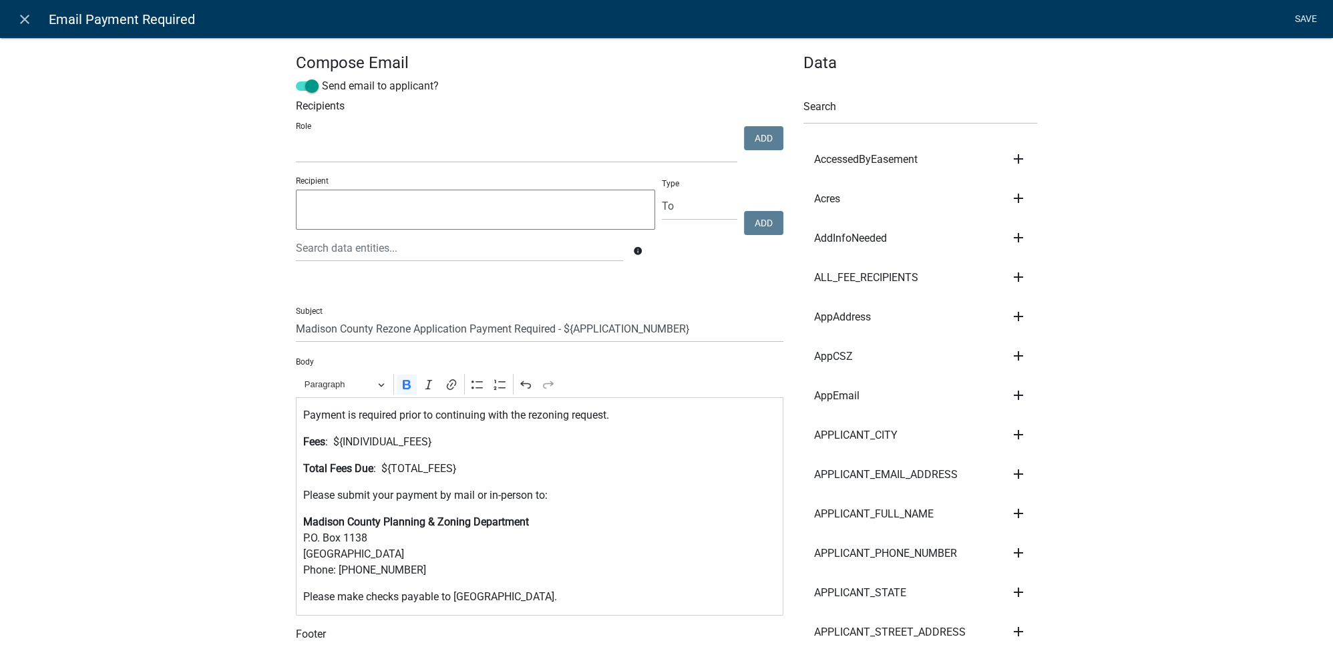
click at [1306, 16] on link "Save" at bounding box center [1305, 19] width 33 height 25
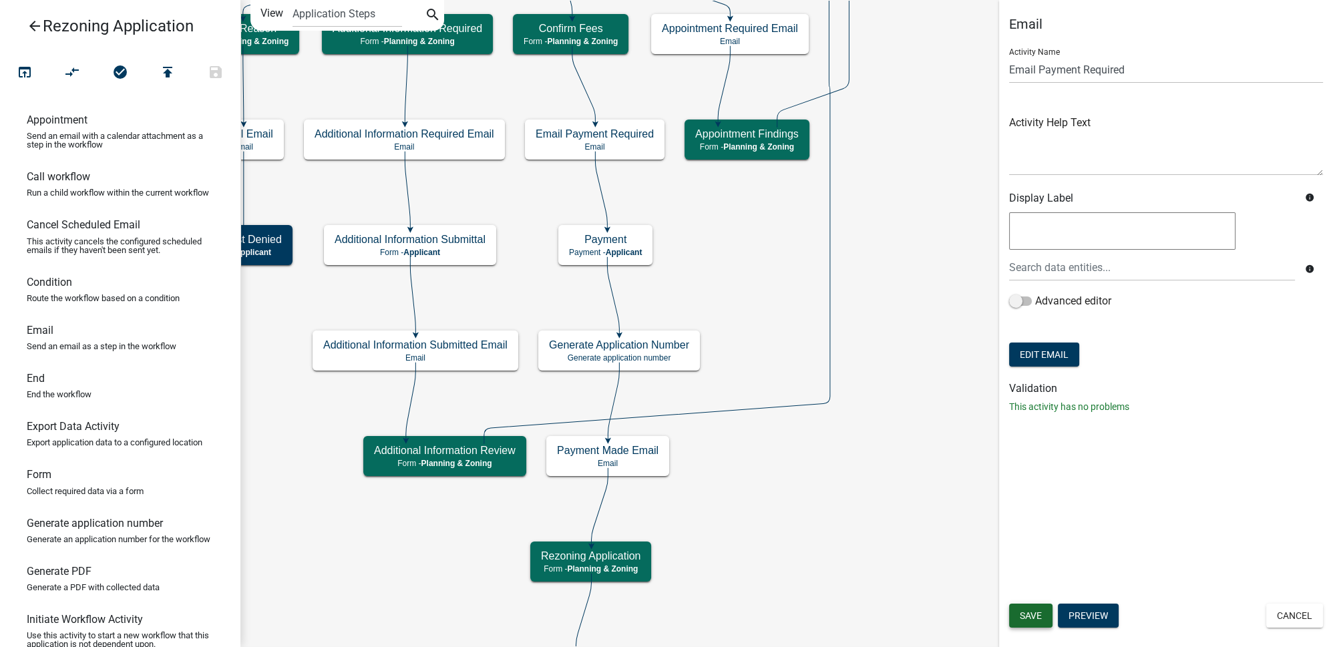
click at [1035, 612] on span "Save" at bounding box center [1031, 615] width 22 height 11
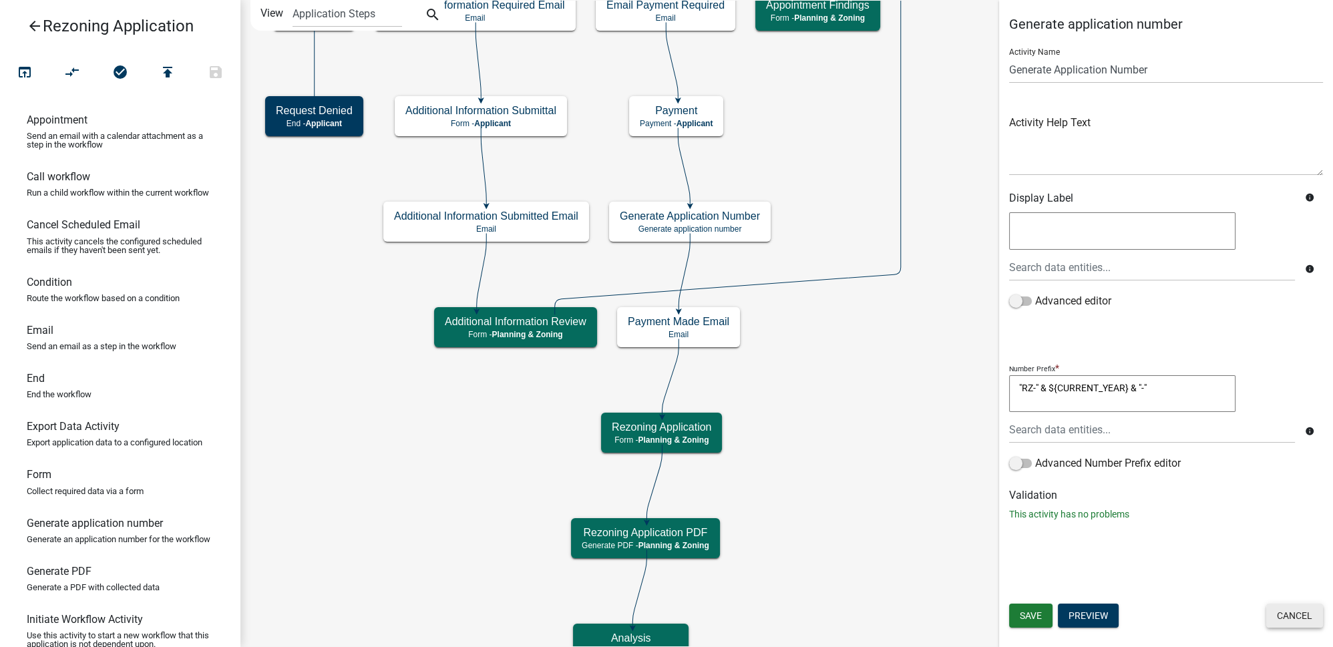
click at [1289, 612] on button "Cancel" at bounding box center [1294, 616] width 57 height 24
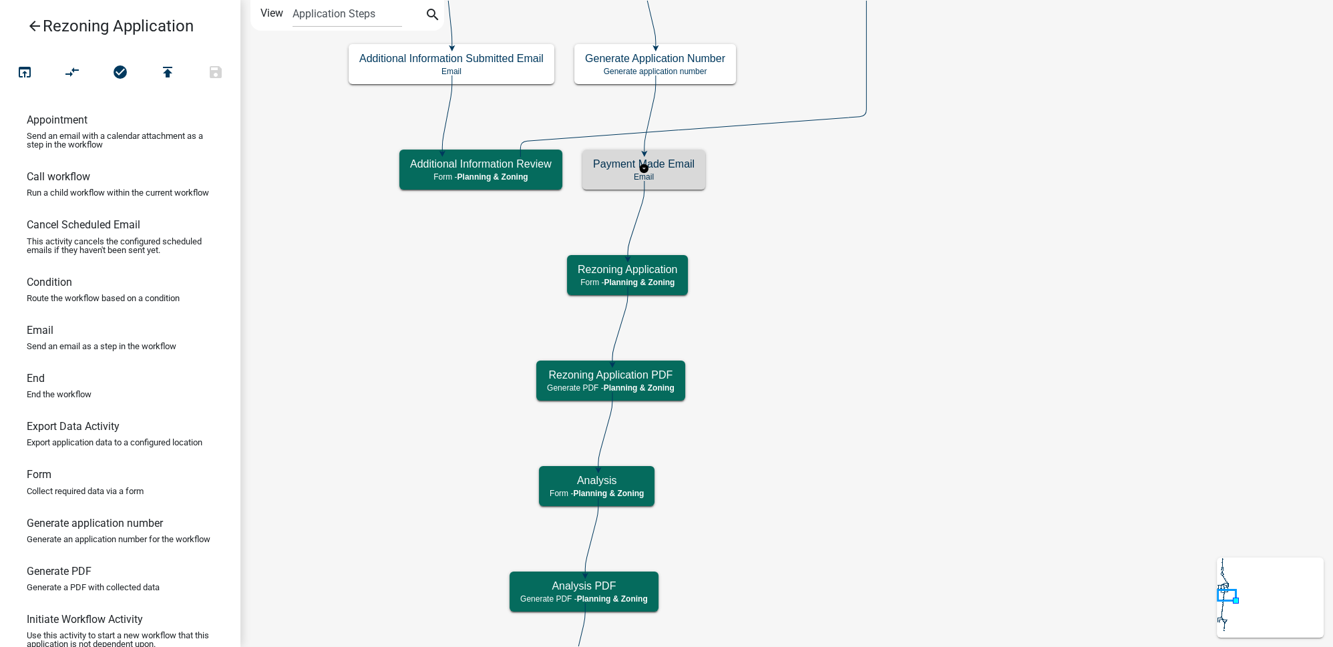
click at [698, 177] on div "Payment Made Email Email" at bounding box center [643, 170] width 123 height 40
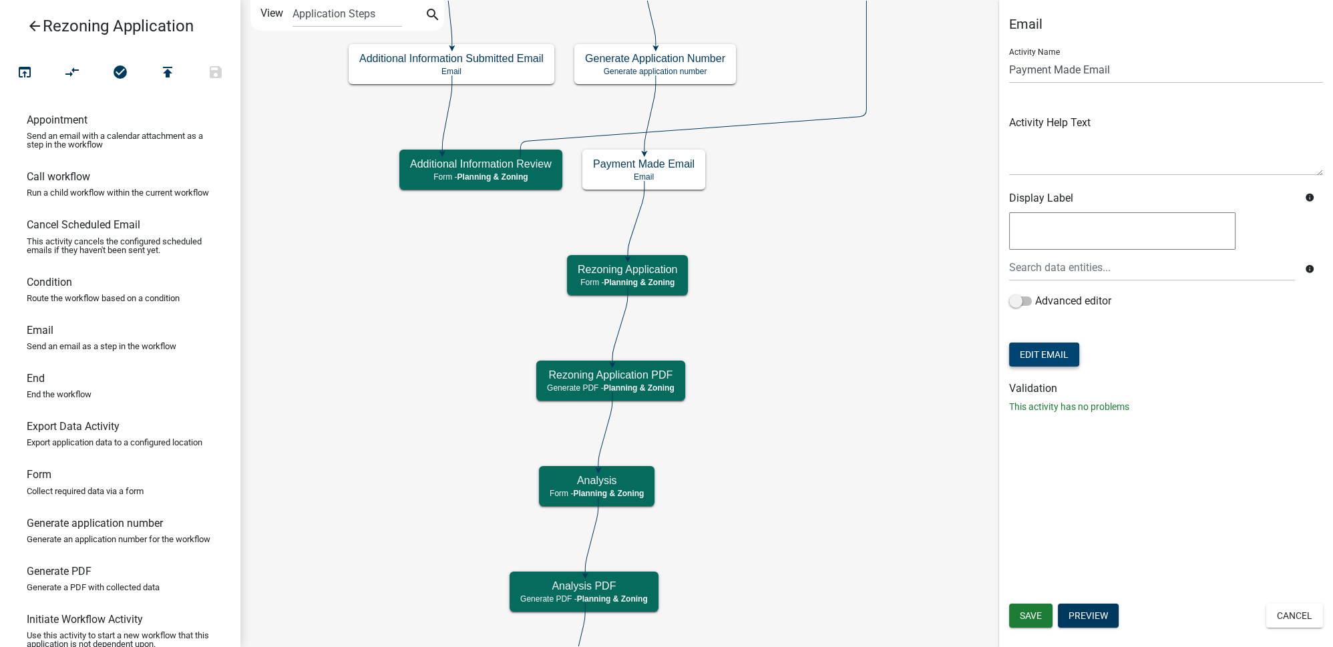
click at [1026, 352] on button "Edit Email" at bounding box center [1044, 355] width 70 height 24
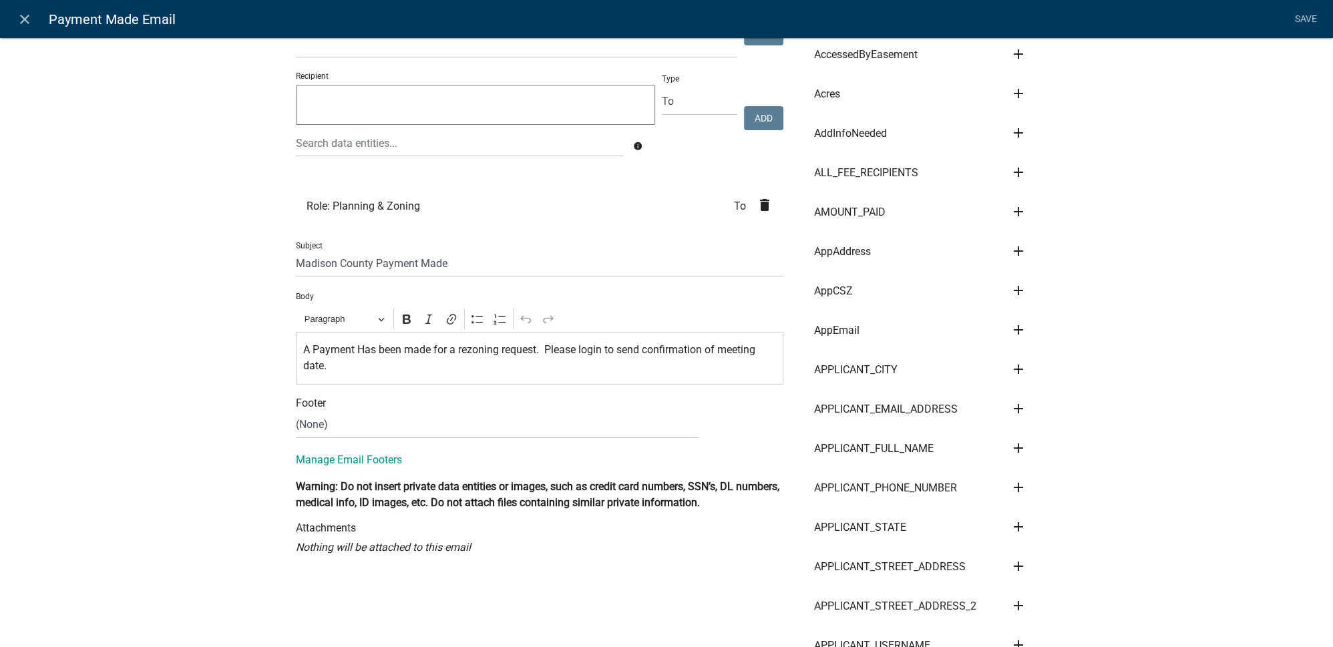
scroll to position [121, 0]
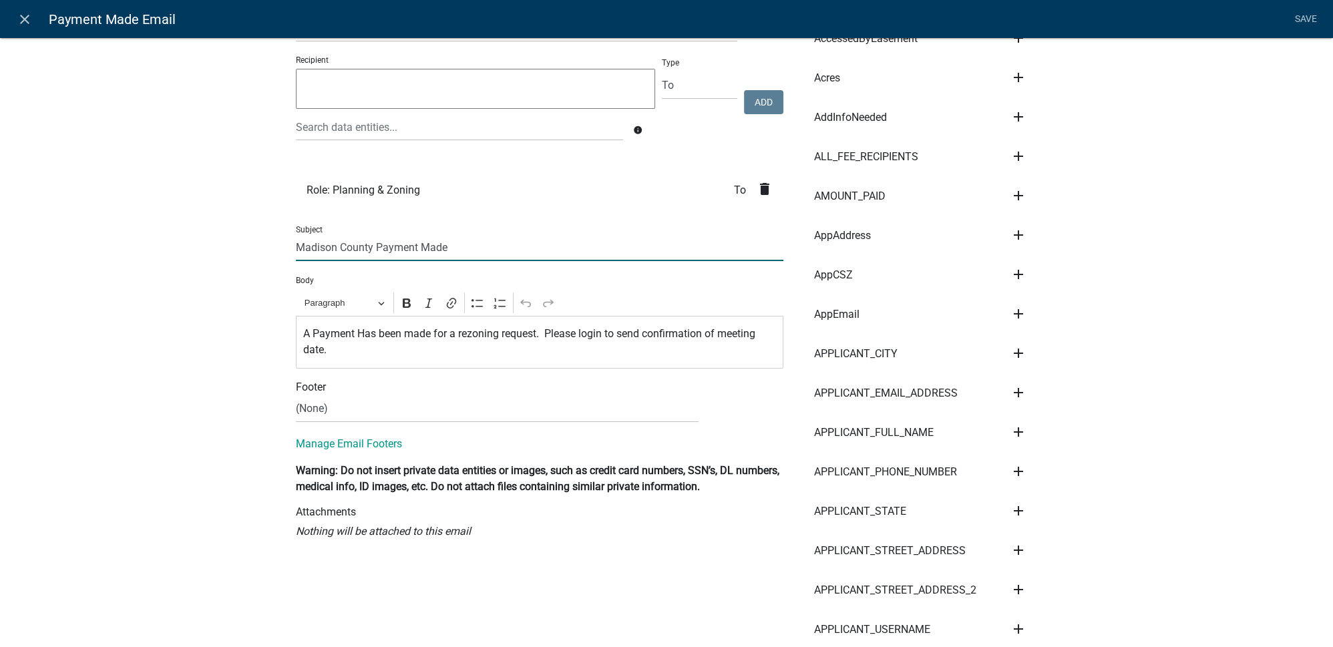
click at [371, 248] on input "Madison County Payment Made" at bounding box center [540, 247] width 488 height 27
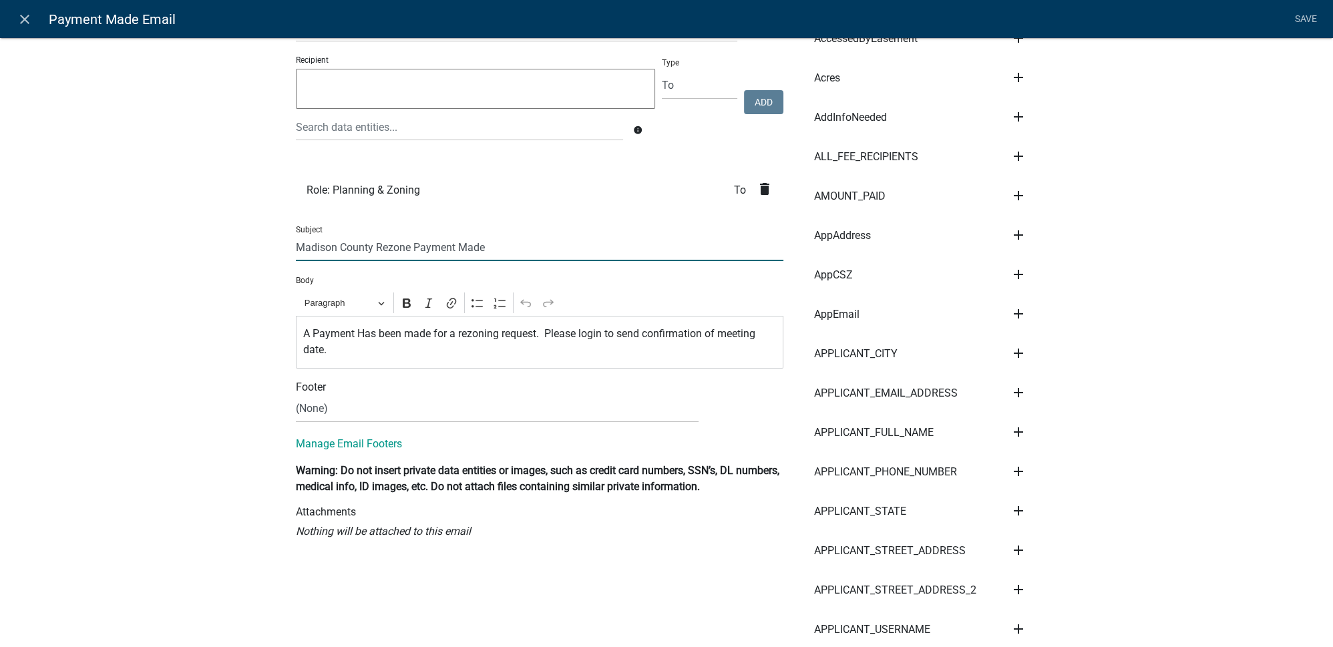
click at [404, 247] on input "Madison County Rezone Payment Made" at bounding box center [540, 247] width 488 height 27
click at [506, 248] on input "Madison County Rezoning Payment Made" at bounding box center [540, 247] width 488 height 27
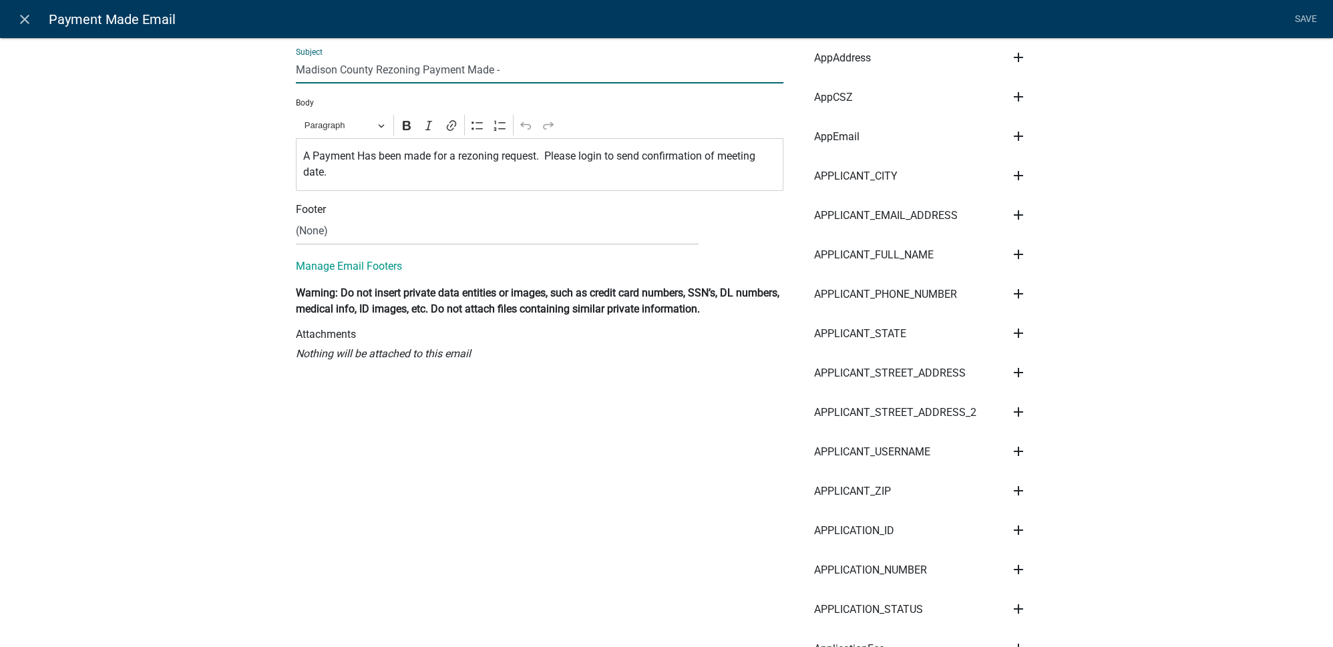
scroll to position [303, 0]
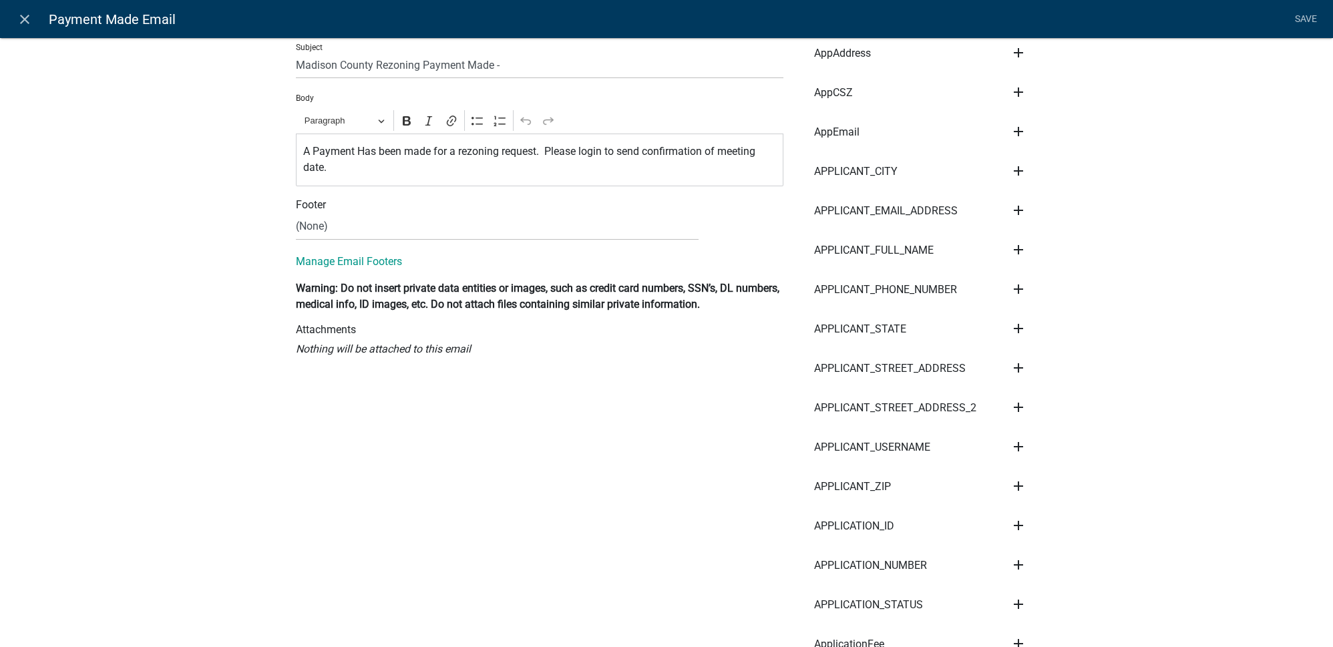
click at [1010, 560] on icon "add" at bounding box center [1018, 565] width 16 height 16
click at [1028, 494] on button "Subject" at bounding box center [1063, 489] width 107 height 32
type input "Madison County Rezoning Payment Made - ${APPLICATION_NUMBER}"
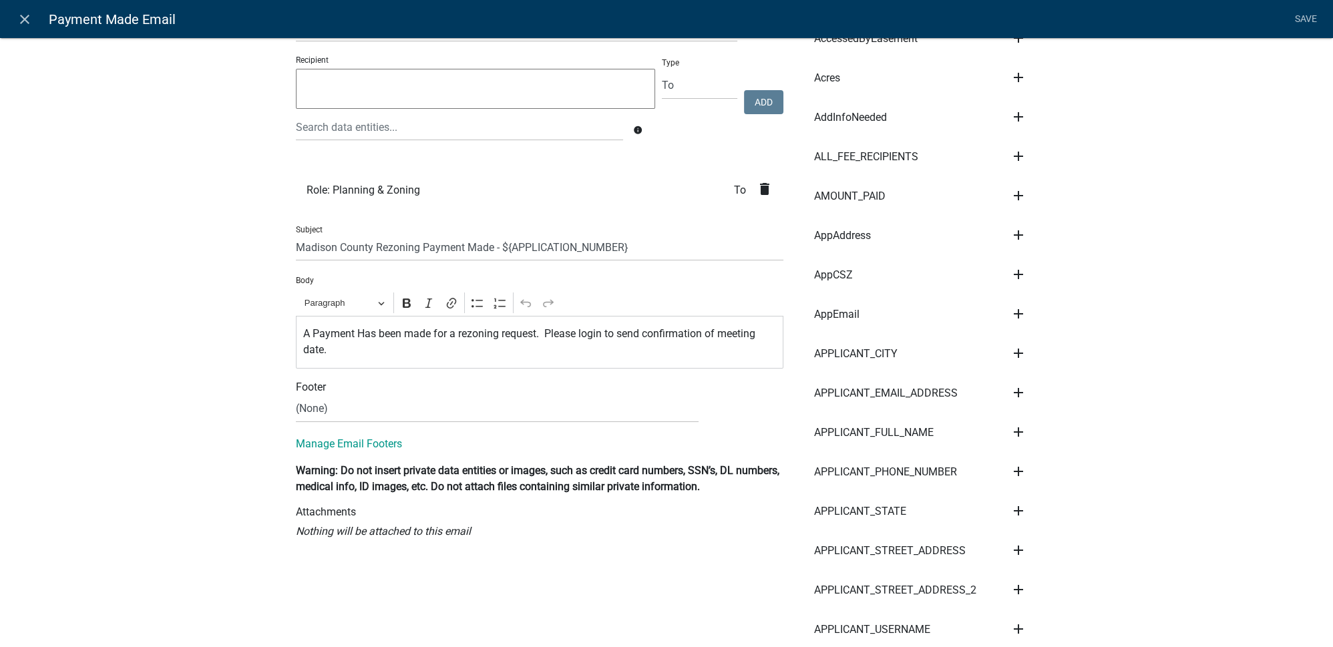
click at [361, 337] on p "A Payment Has been made for a rezoning request. Please login to send confirmati…" at bounding box center [539, 342] width 473 height 32
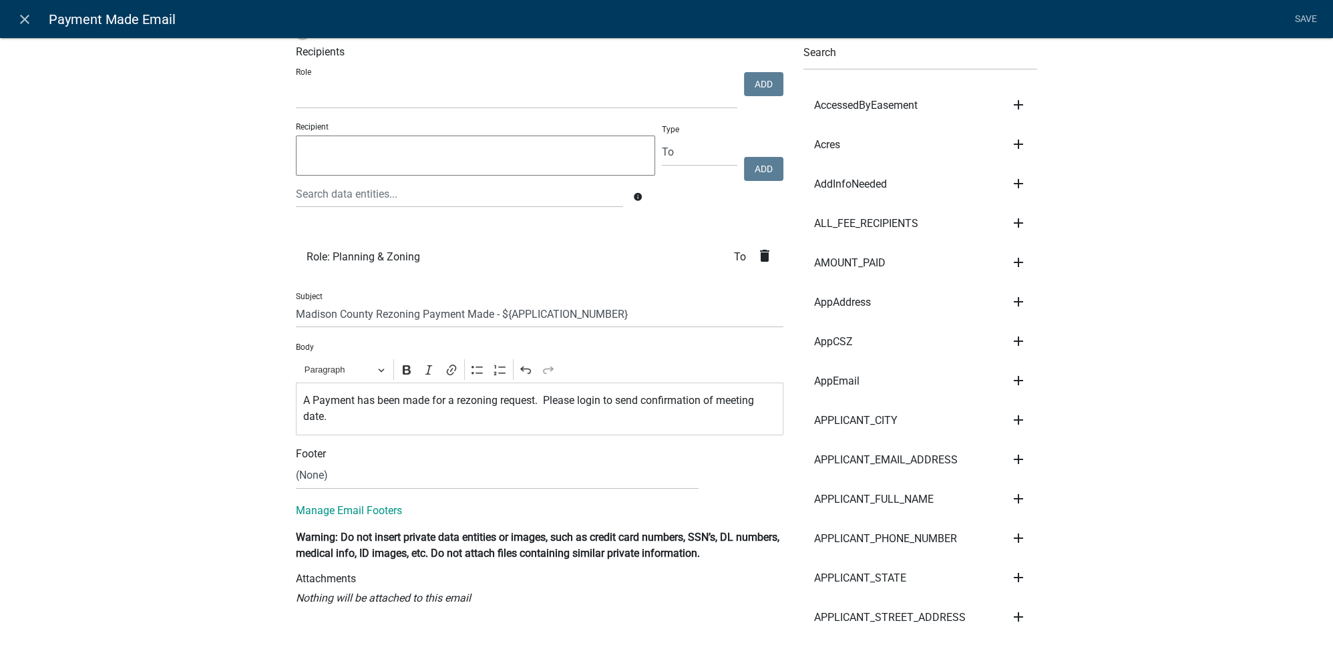
scroll to position [0, 0]
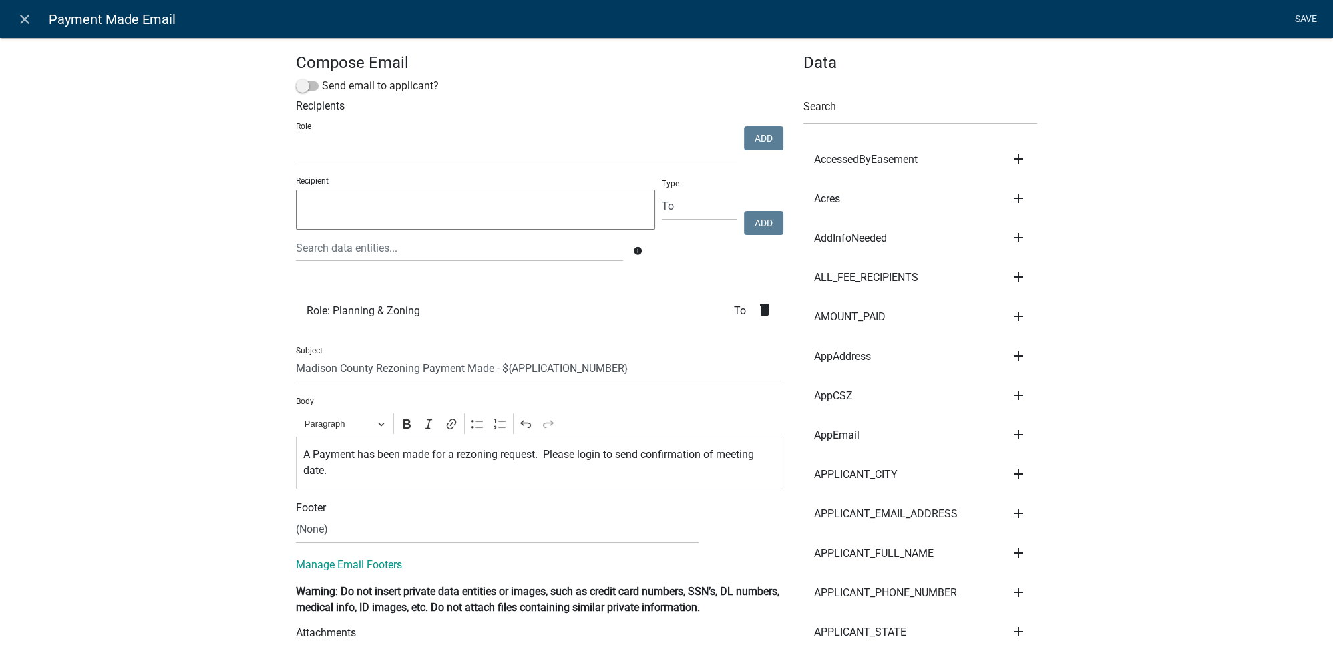
click at [1301, 21] on link "Save" at bounding box center [1305, 19] width 33 height 25
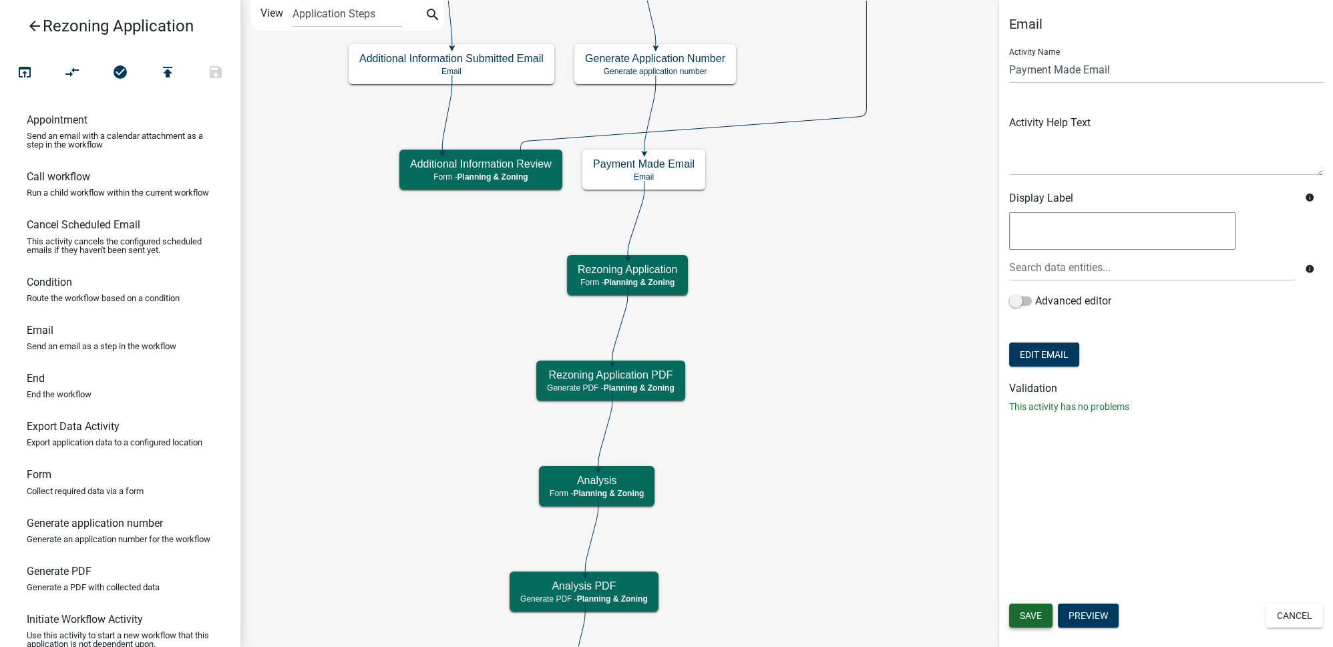
click at [1037, 615] on span "Save" at bounding box center [1031, 615] width 22 height 11
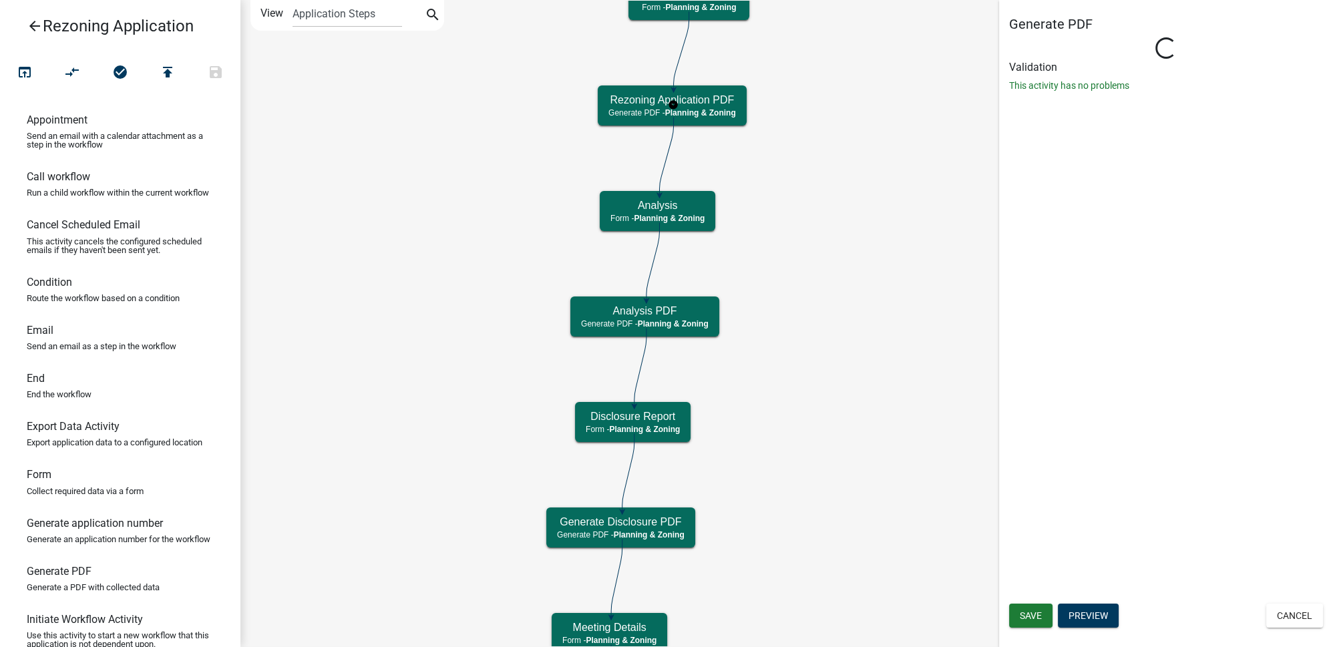
select select "21E23B7C-0AE9-4CE5-BF16-76C7A100C343"
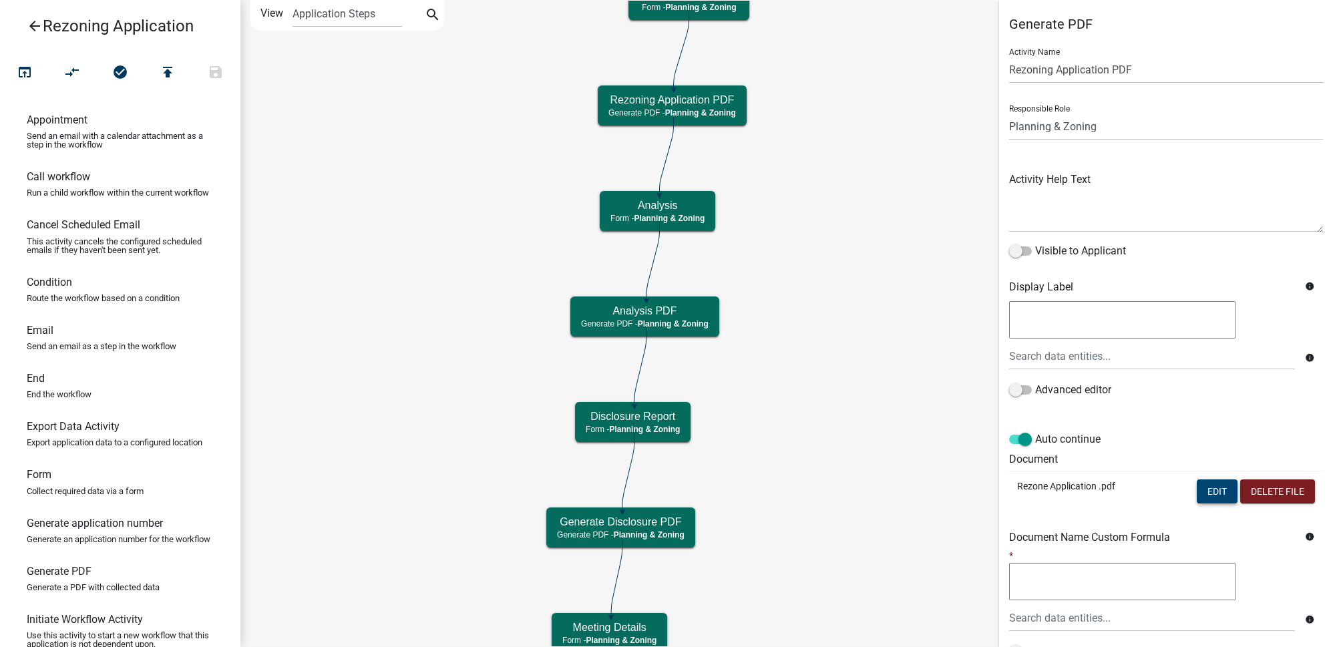
click at [1218, 489] on button "Edit" at bounding box center [1217, 491] width 41 height 24
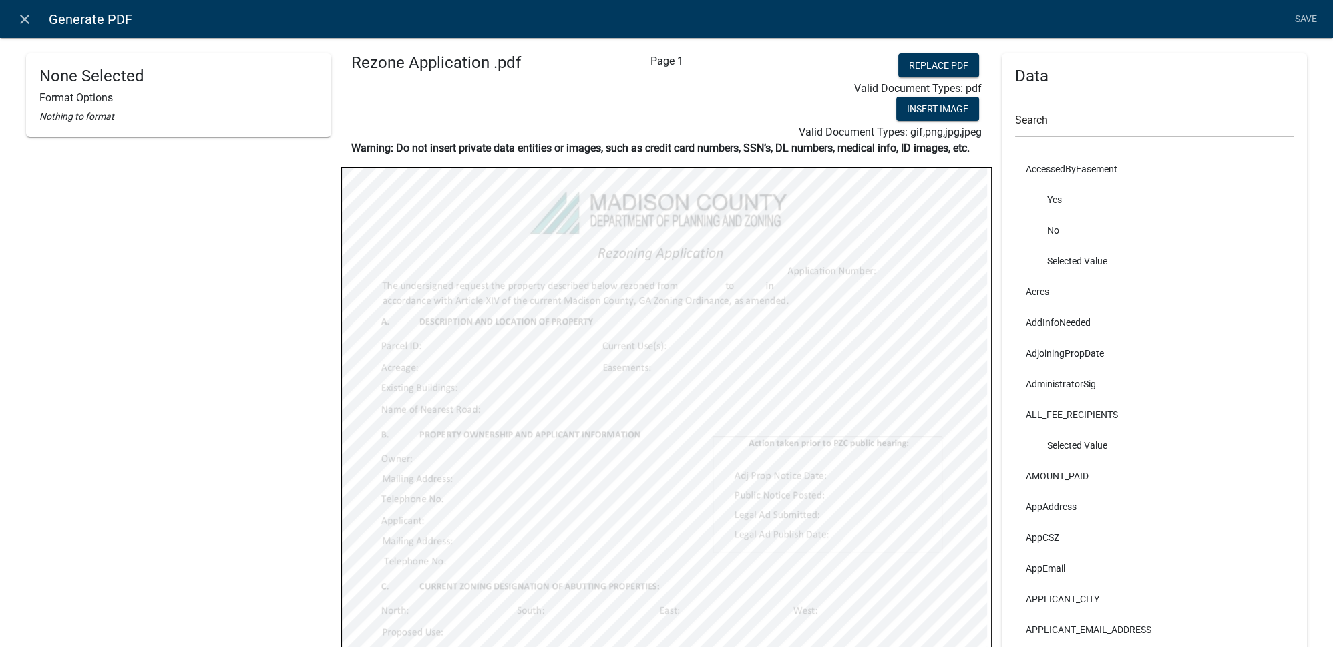
select select
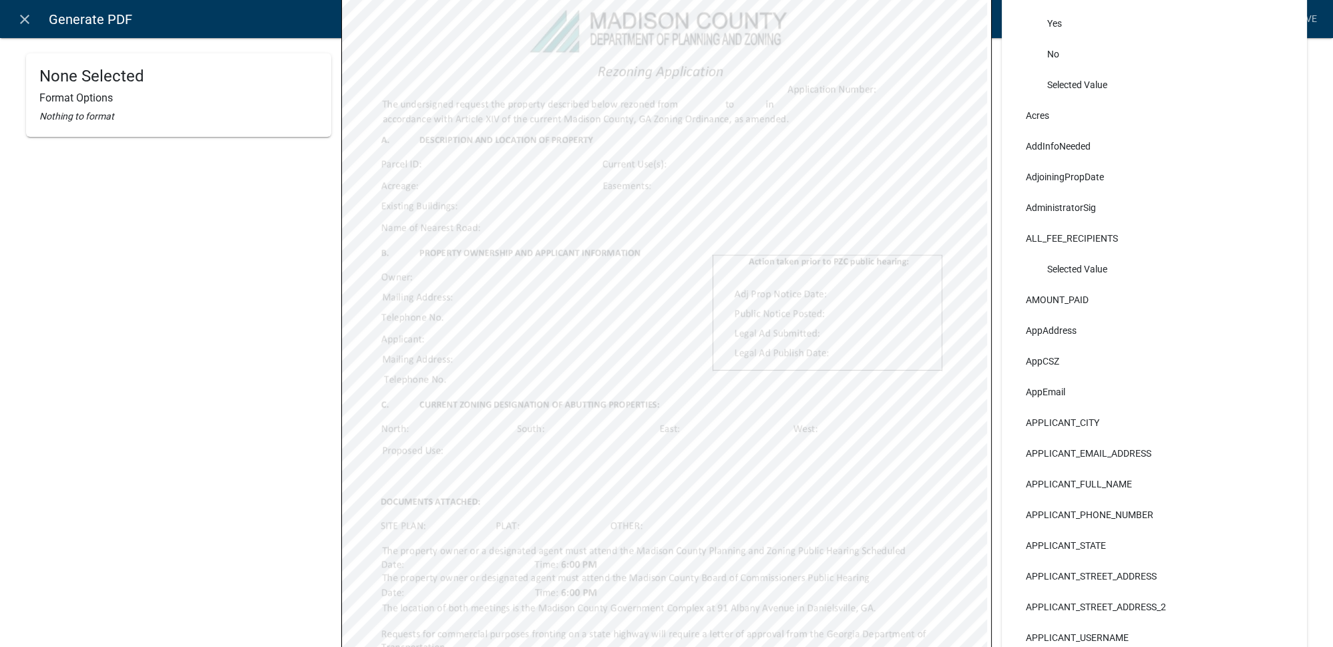
scroll to position [303, 0]
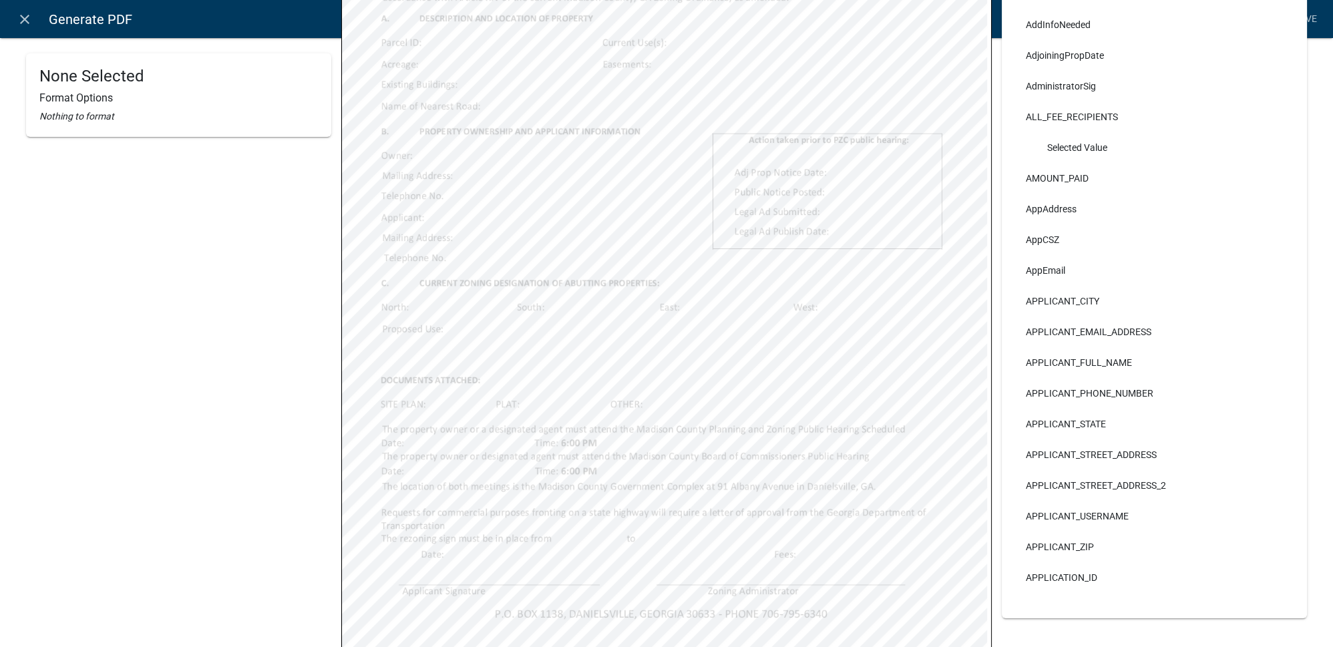
select select
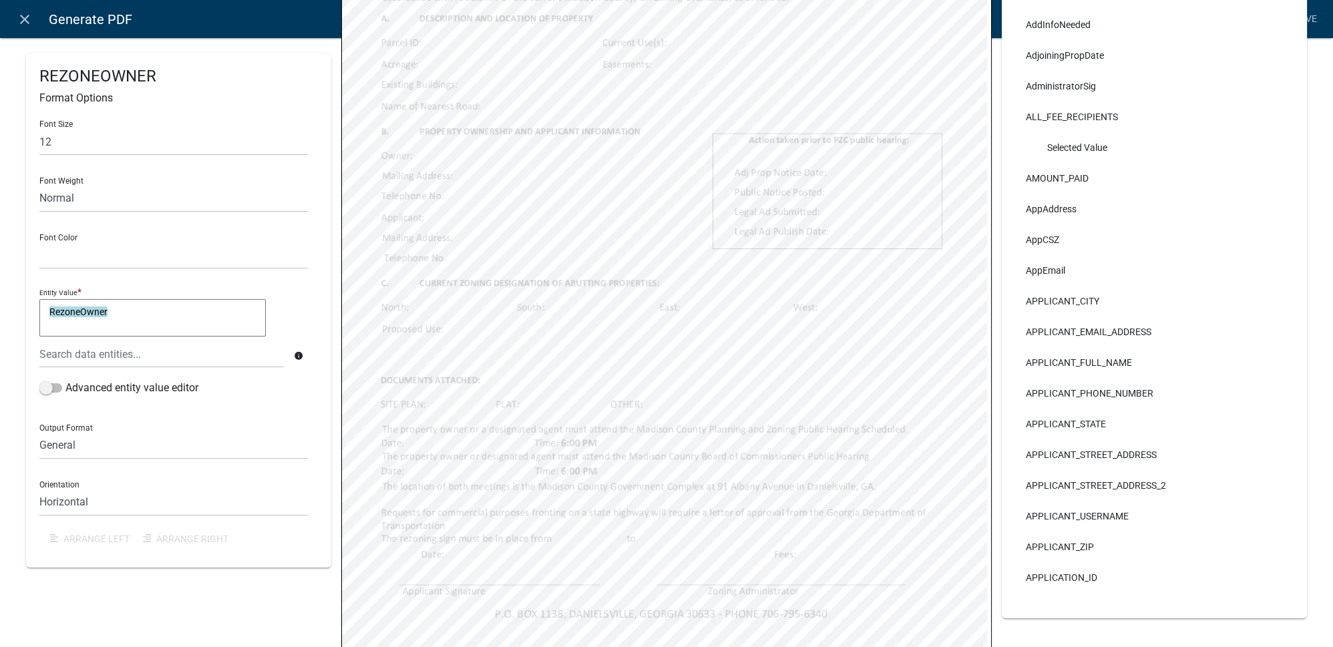
select select
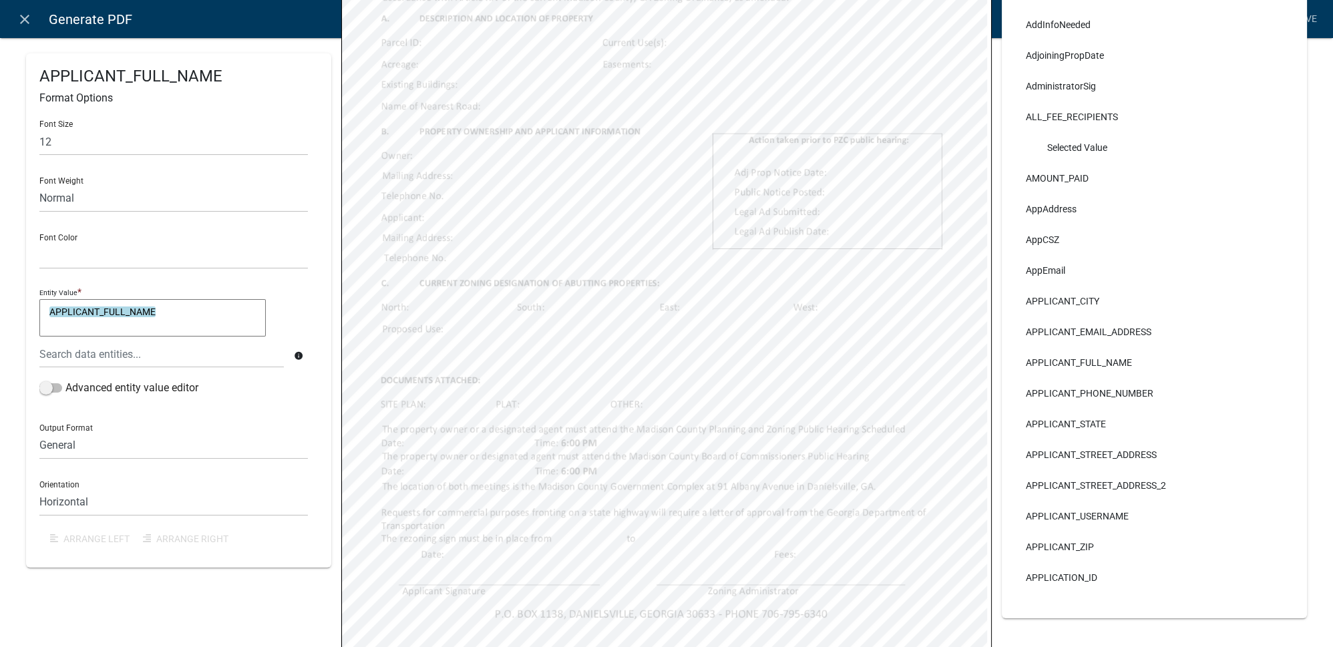
select select
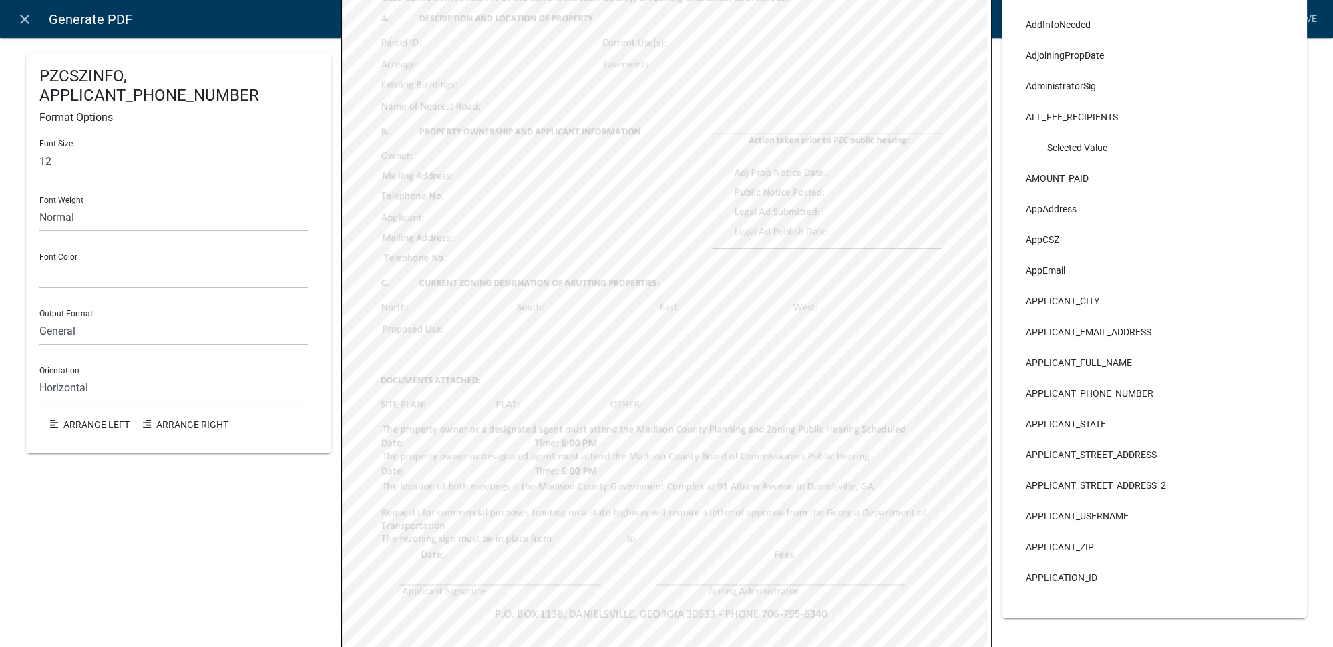
select select
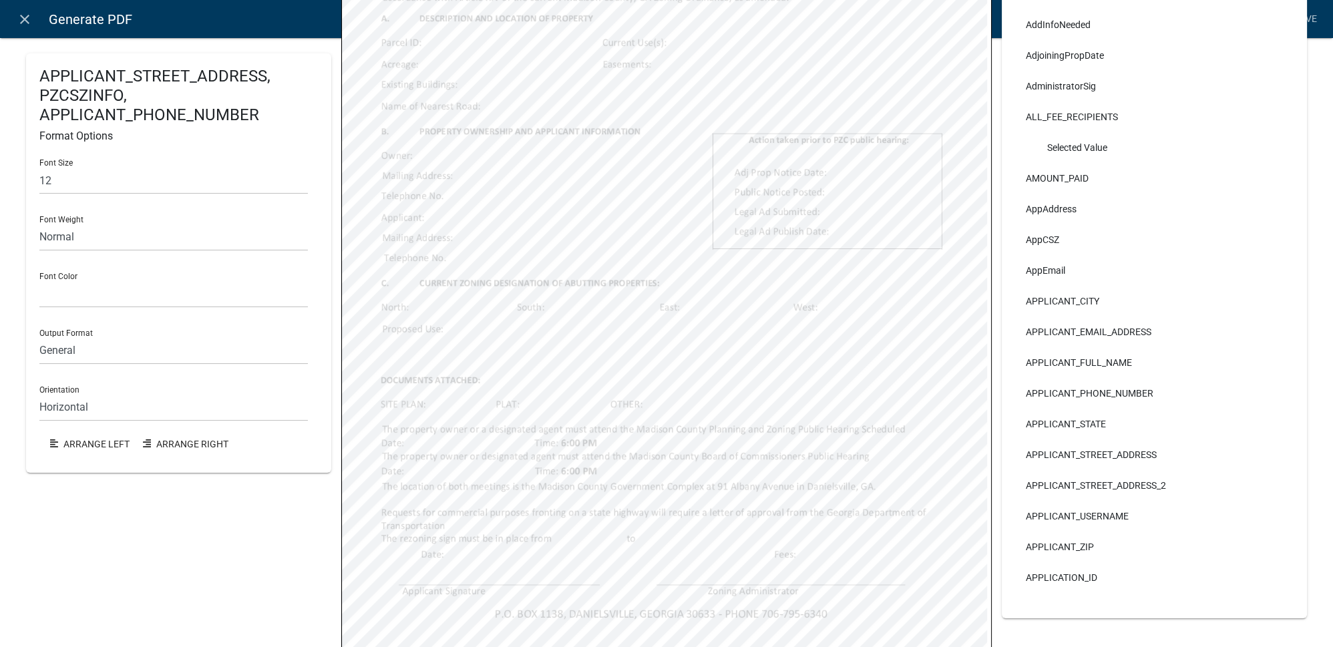
select select
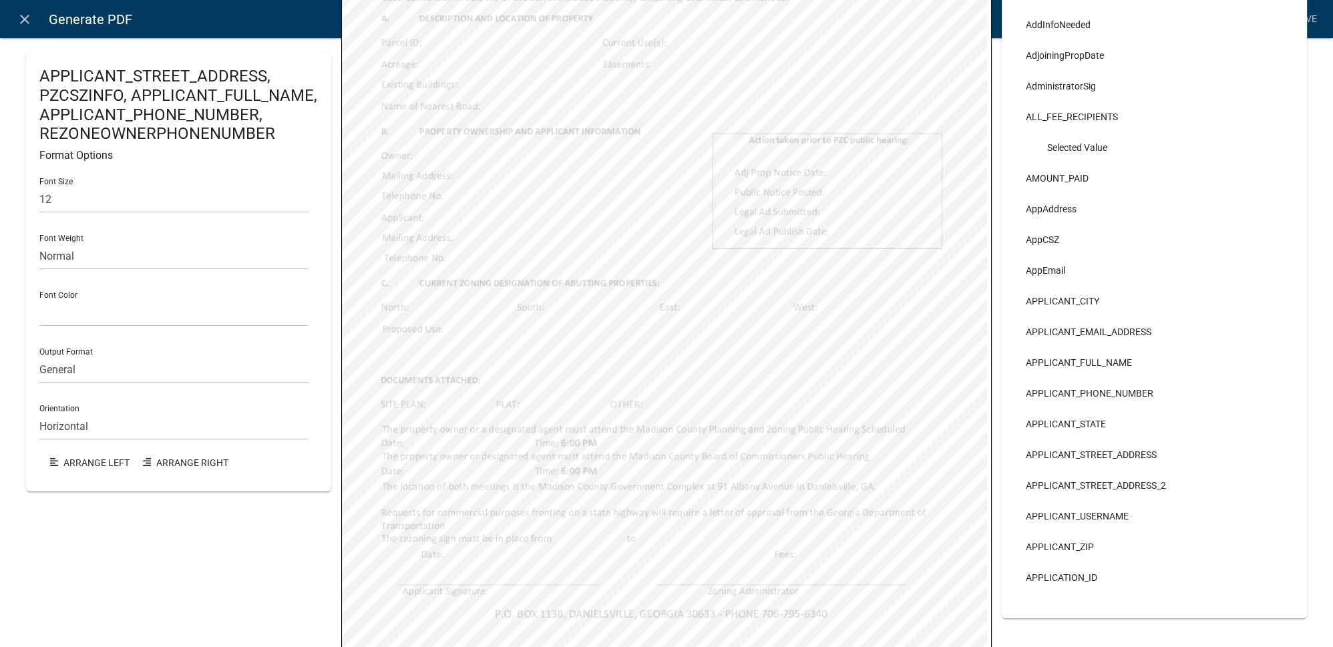
select select
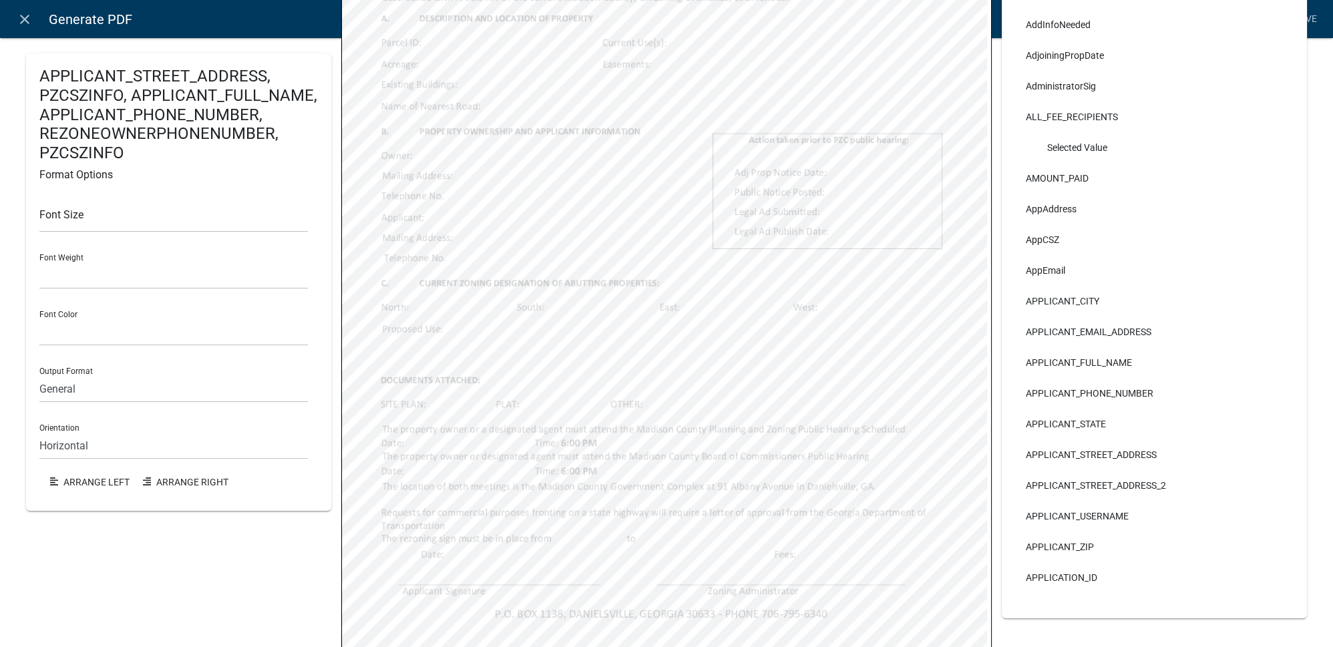
select select
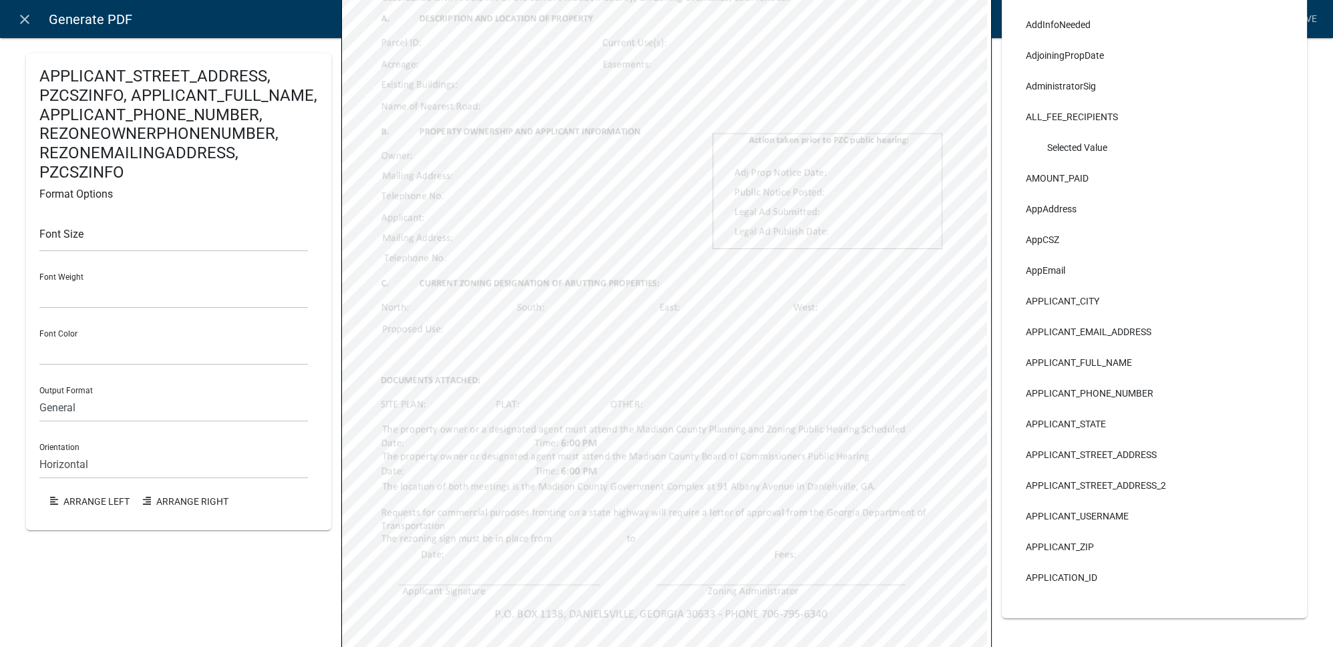
select select
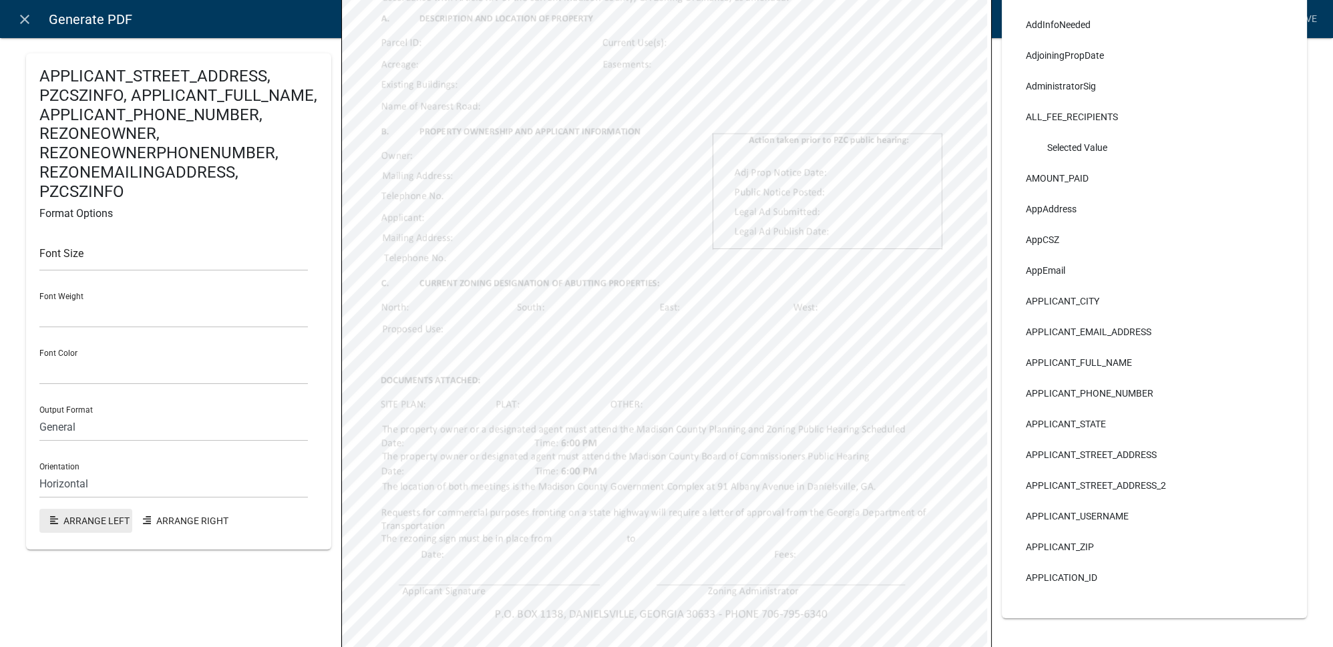
click at [81, 520] on button "Arrange Left" at bounding box center [85, 521] width 93 height 24
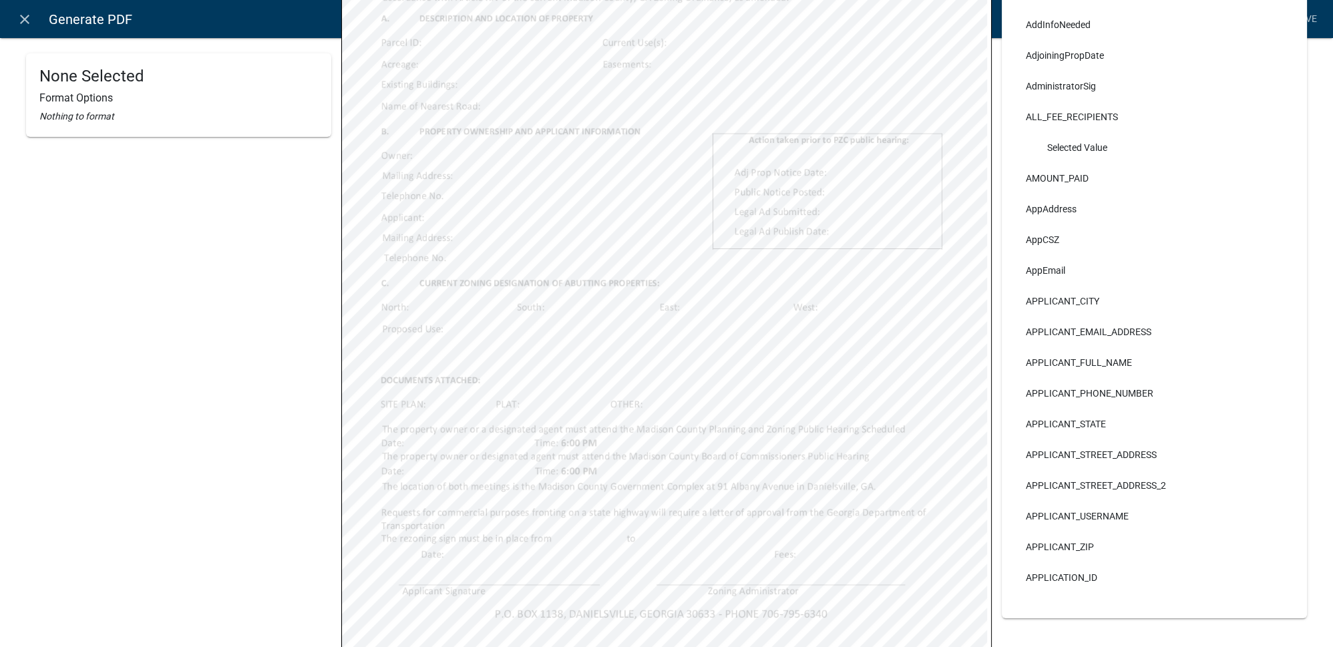
select select
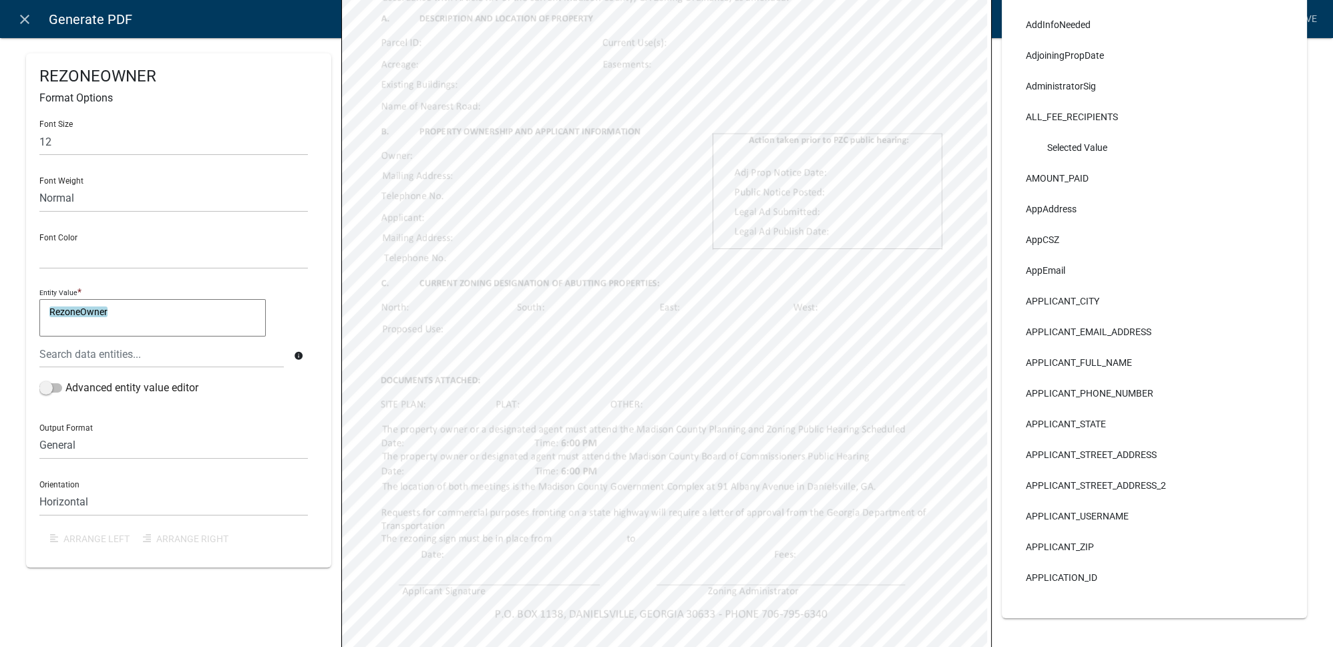
select select
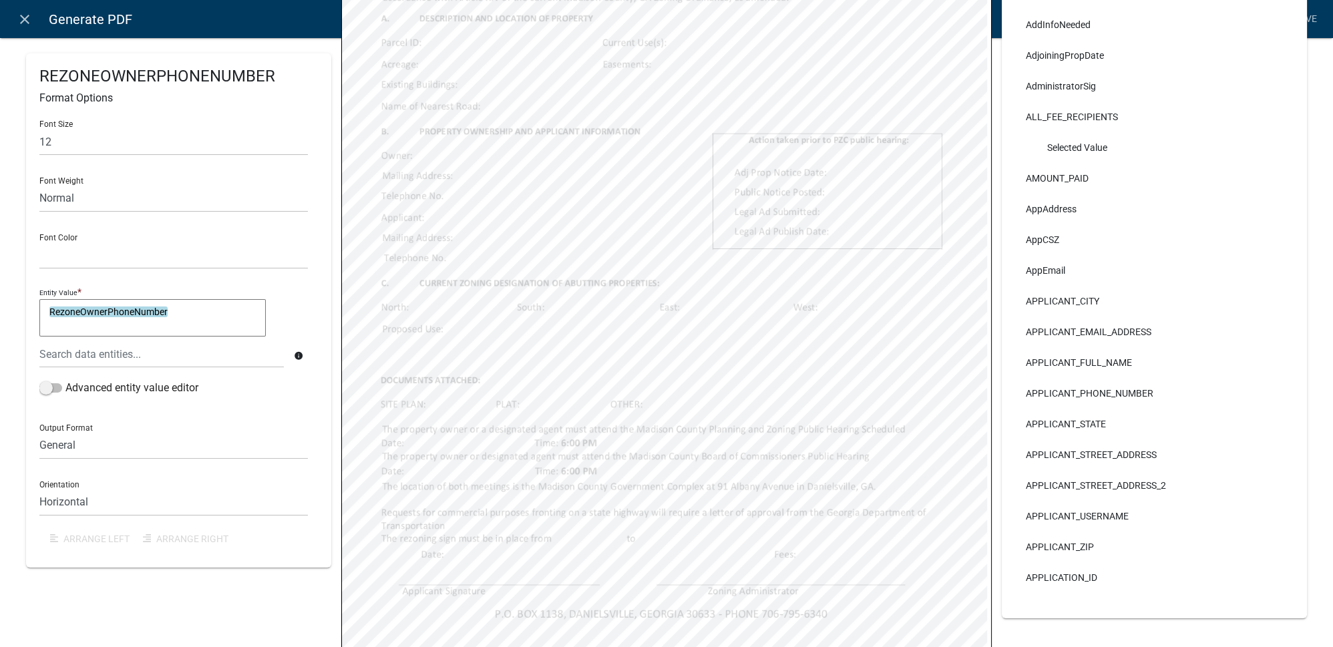
select select
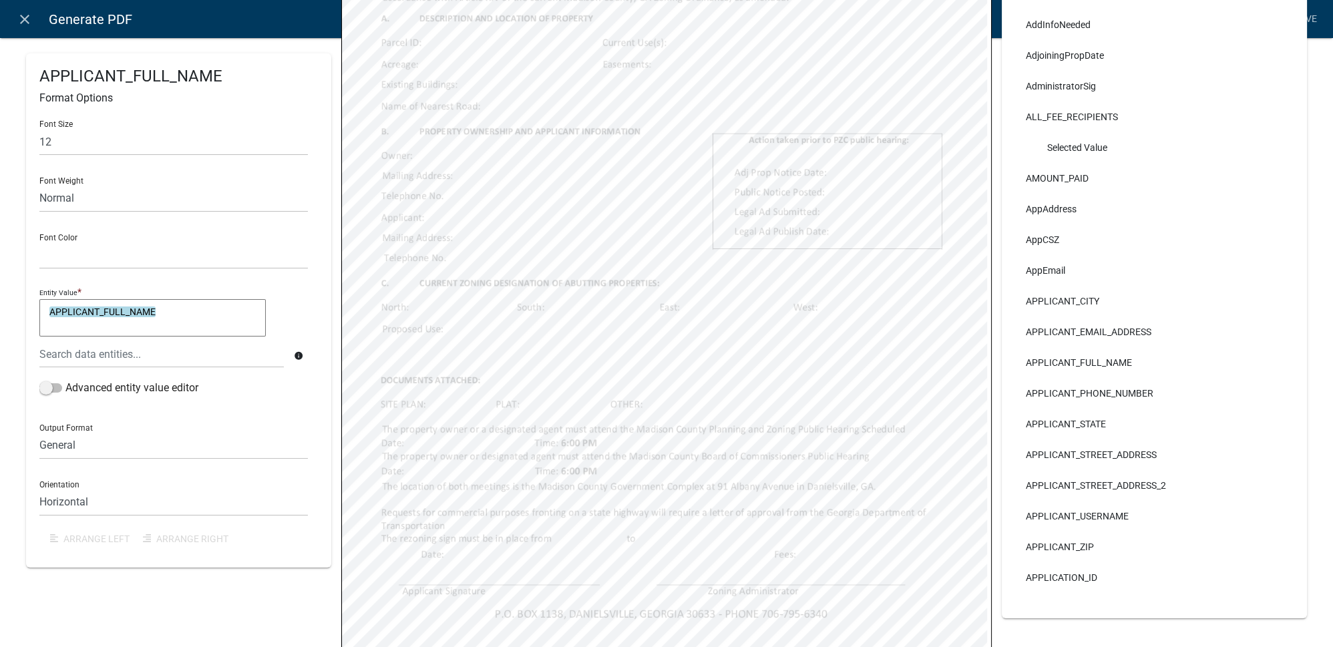
select select
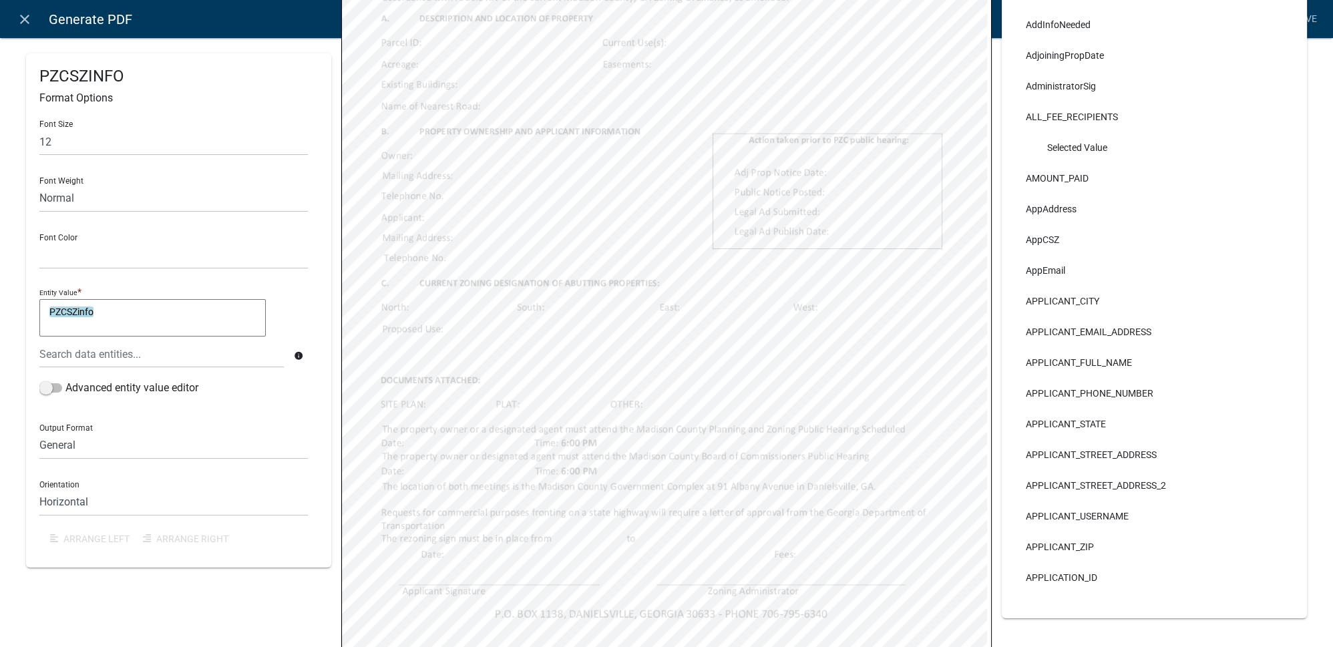
select select
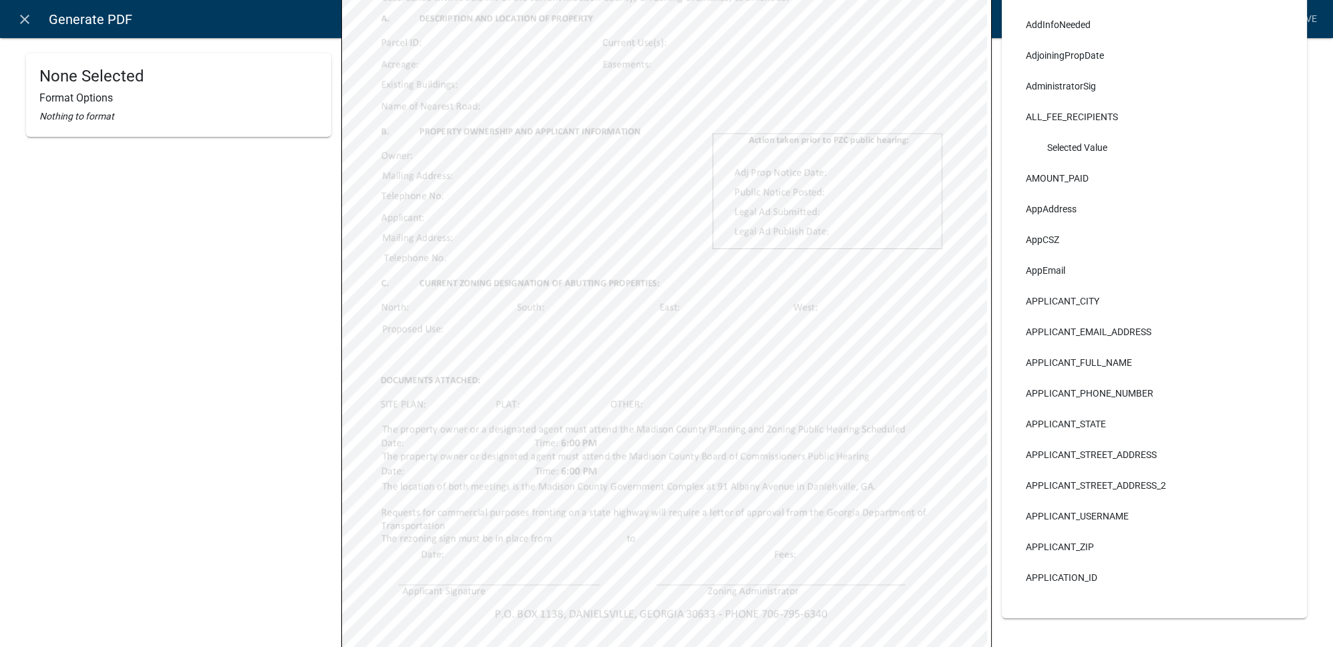
select select
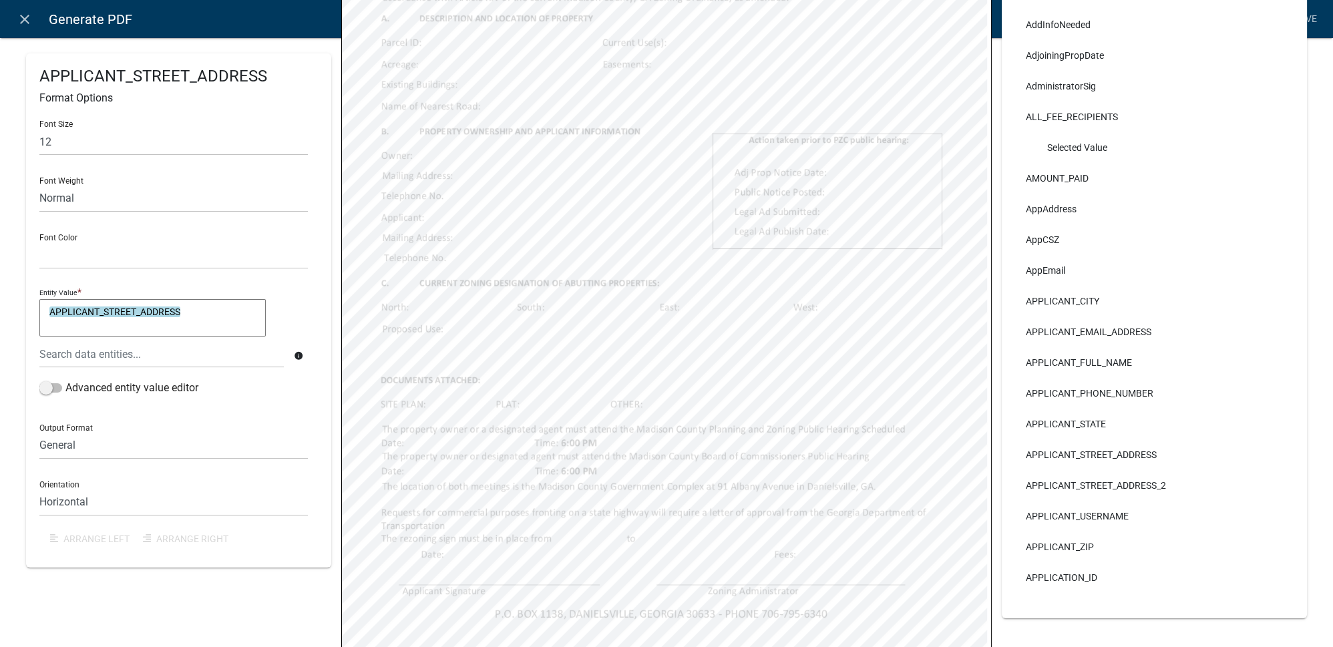
select select
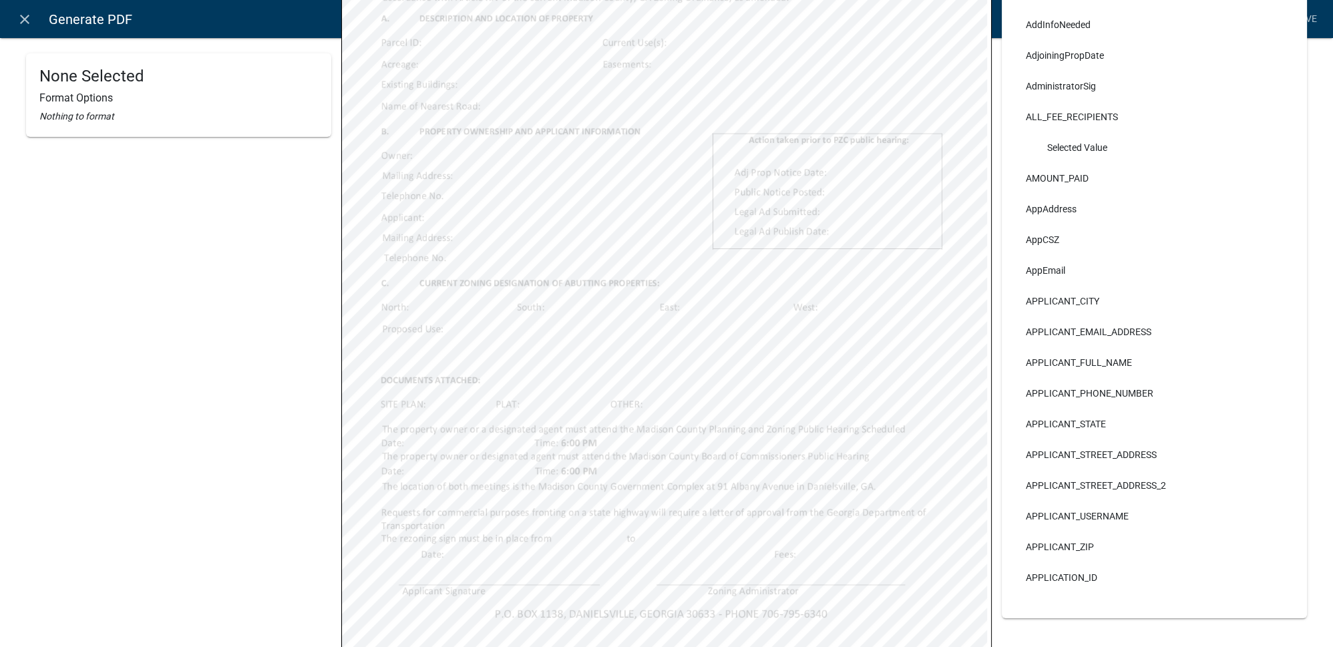
select select
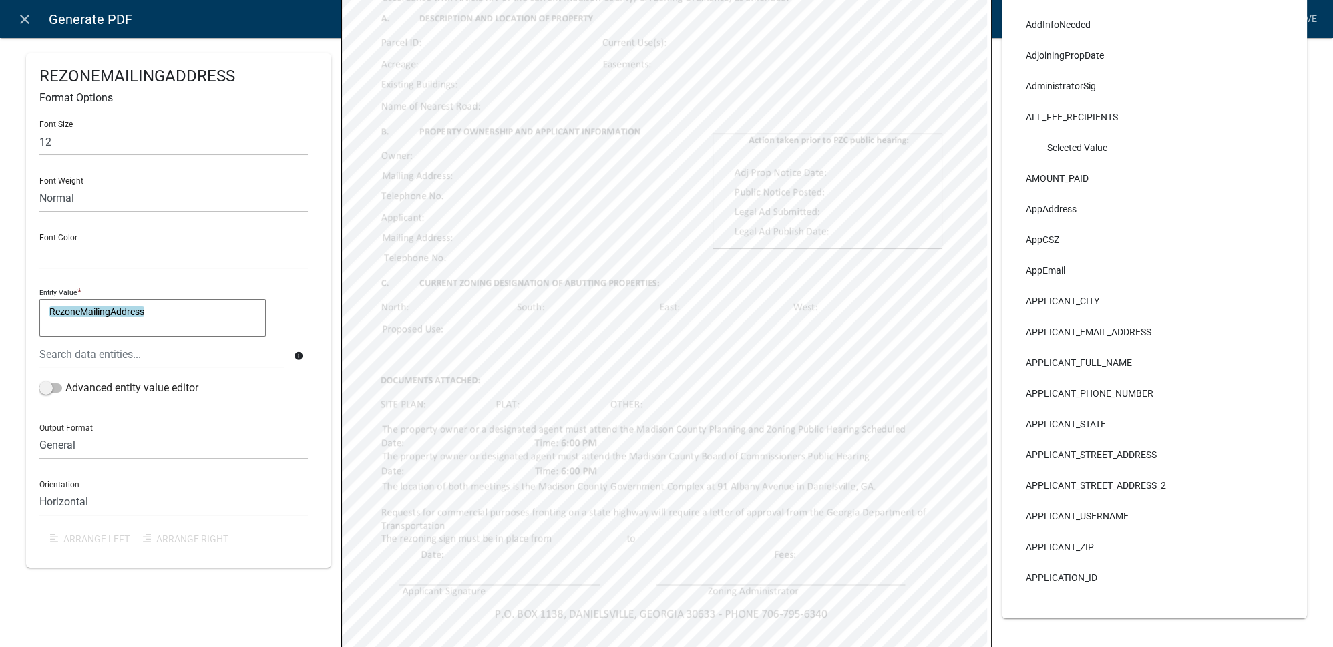
select select
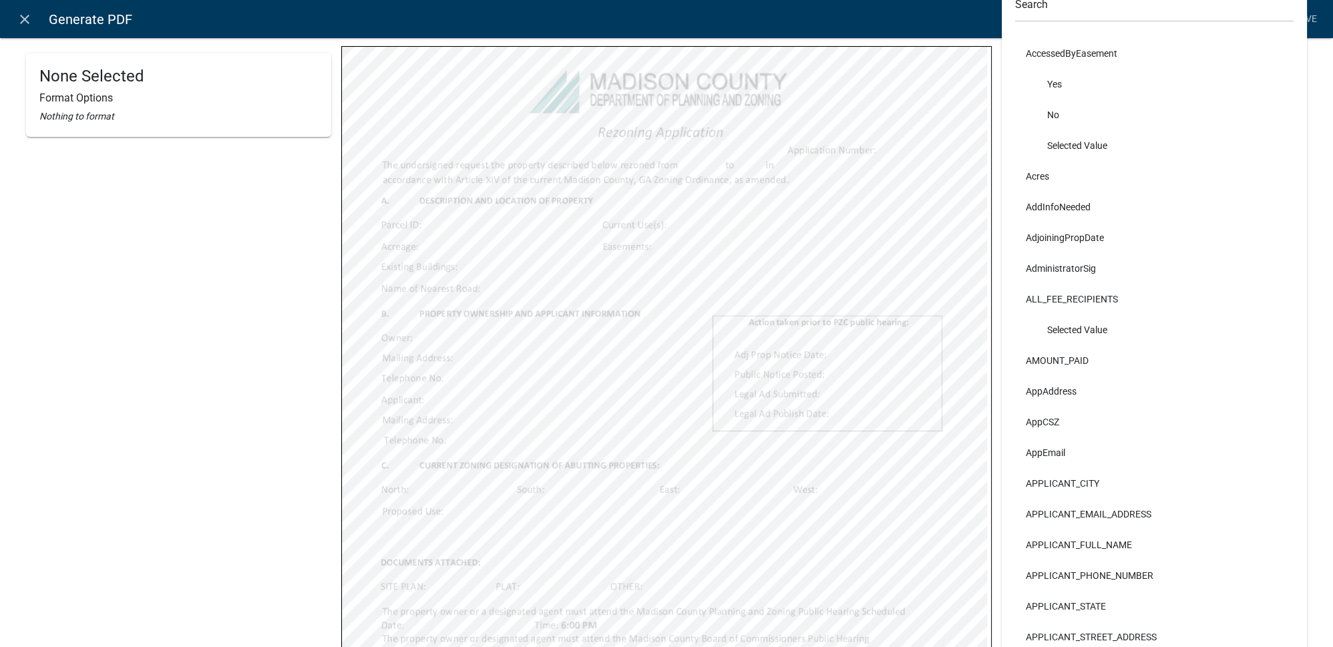
scroll to position [0, 0]
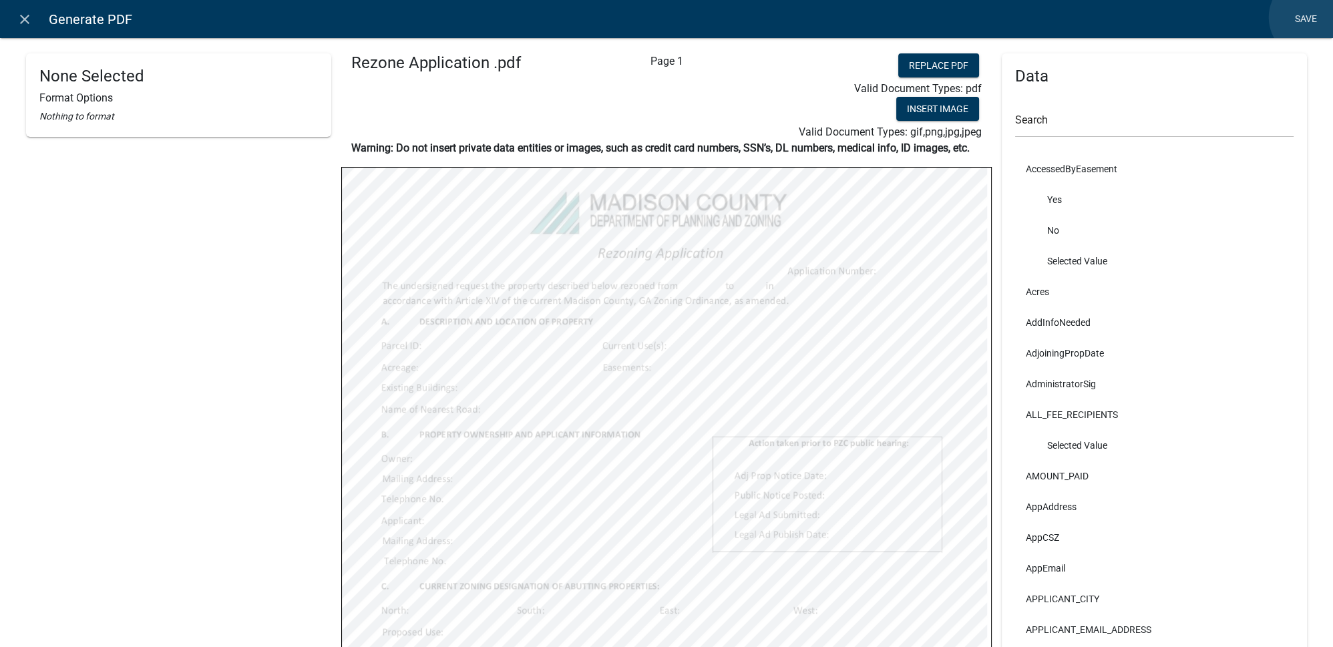
click at [1311, 17] on link "Save" at bounding box center [1305, 19] width 33 height 25
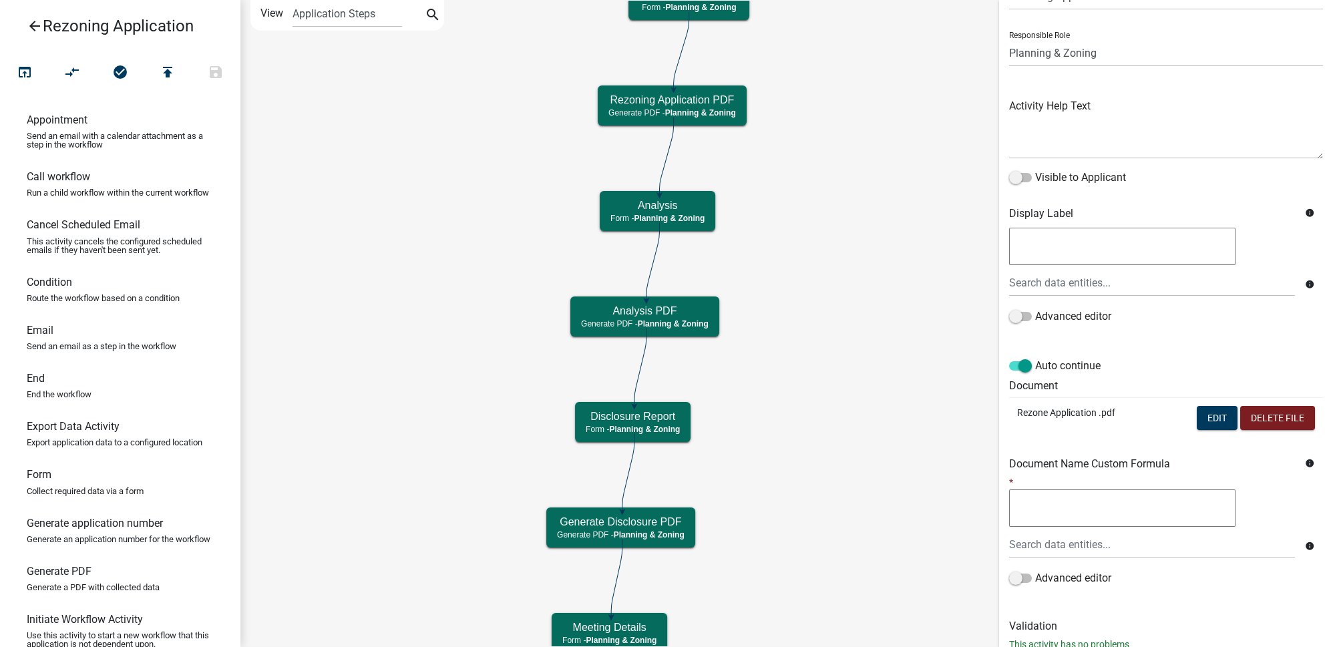
scroll to position [114, 0]
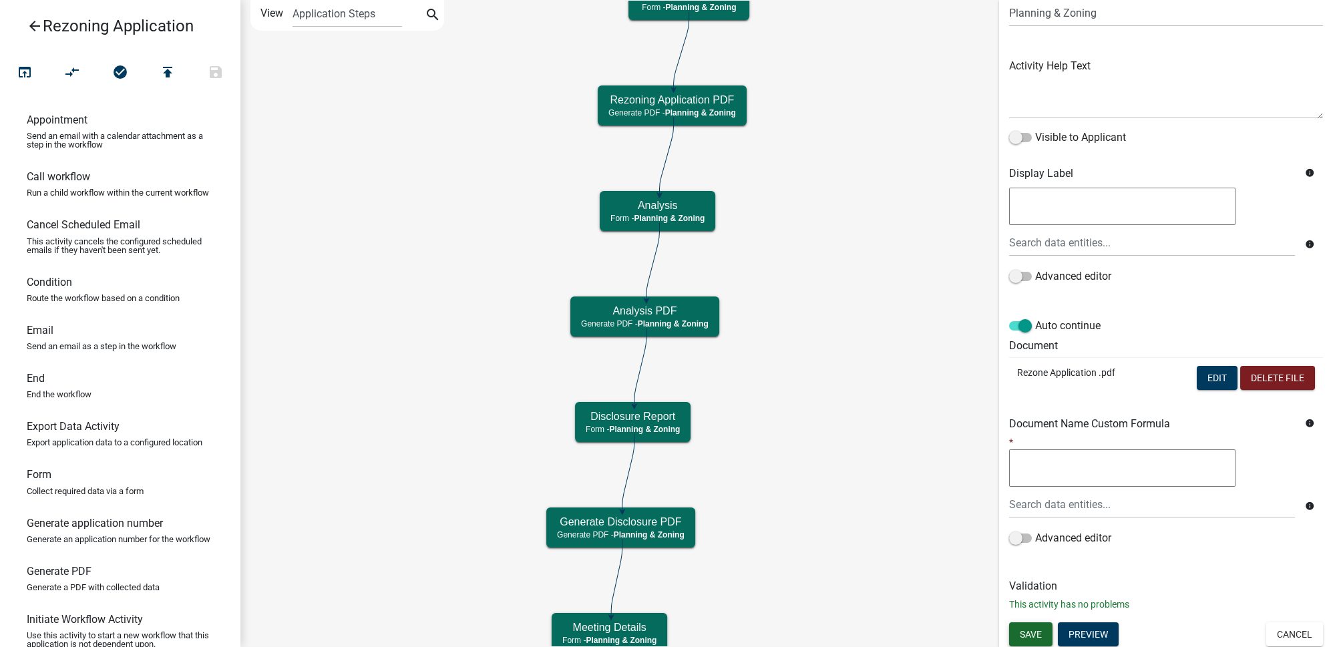
click at [1028, 631] on span "Save" at bounding box center [1031, 633] width 22 height 11
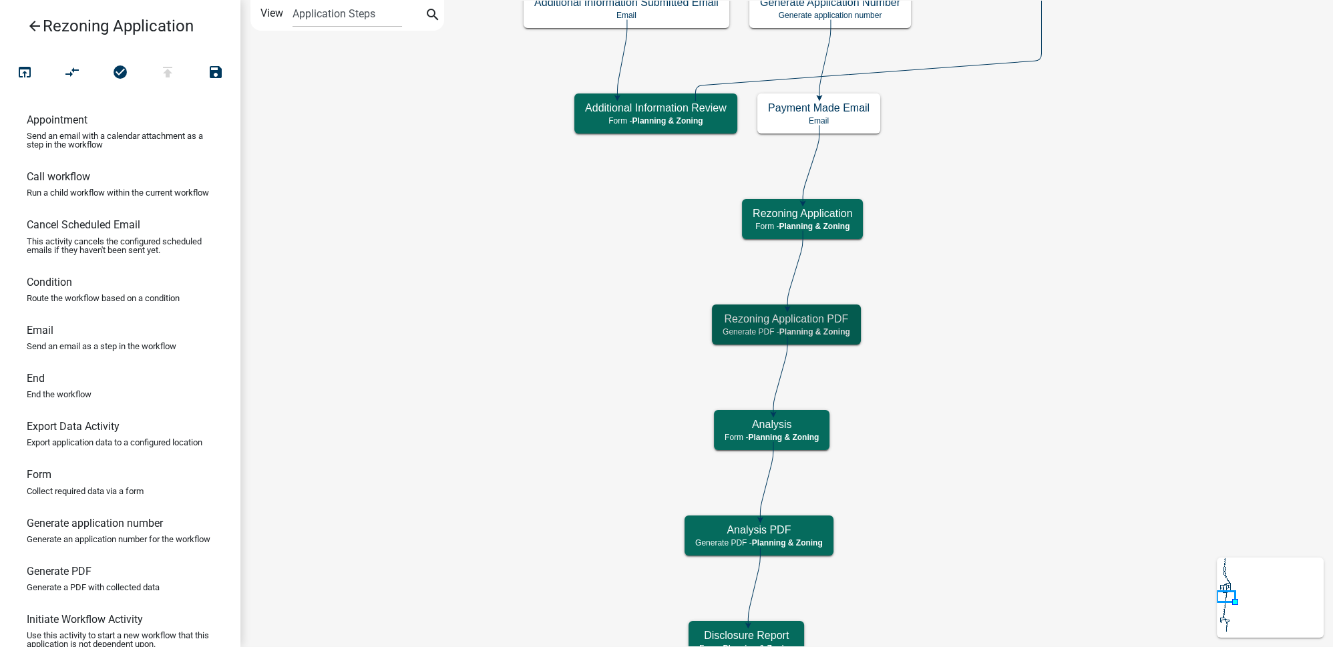
scroll to position [0, 0]
click at [430, 14] on icon "search" at bounding box center [433, 16] width 16 height 19
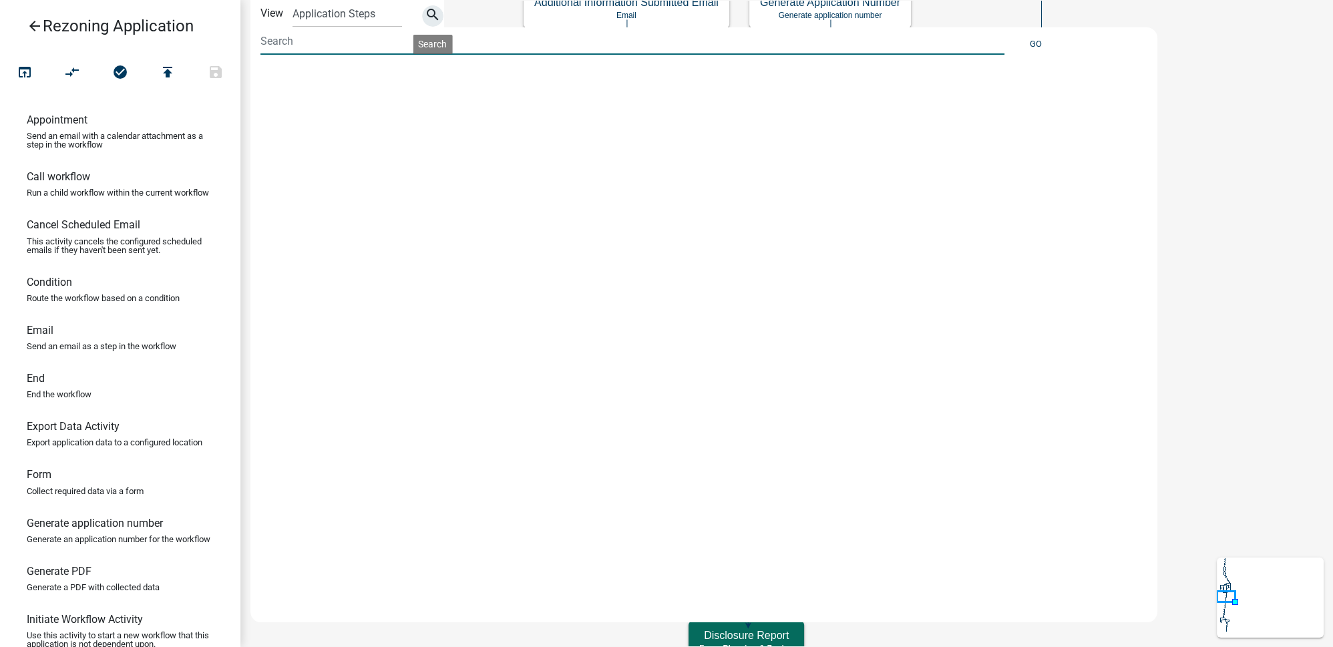
click at [348, 35] on input at bounding box center [632, 40] width 744 height 27
type input "info"
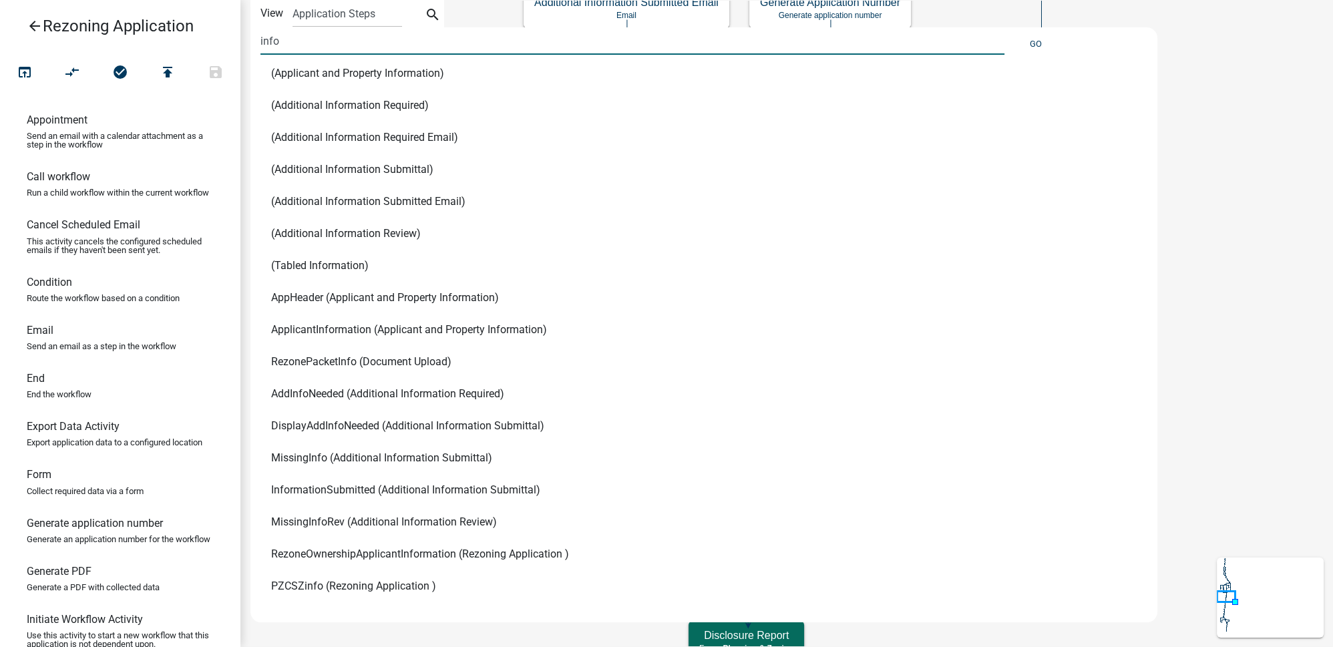
scroll to position [12, 0]
click at [344, 582] on span "PZCSZinfo (Rezoning Application )" at bounding box center [353, 583] width 165 height 11
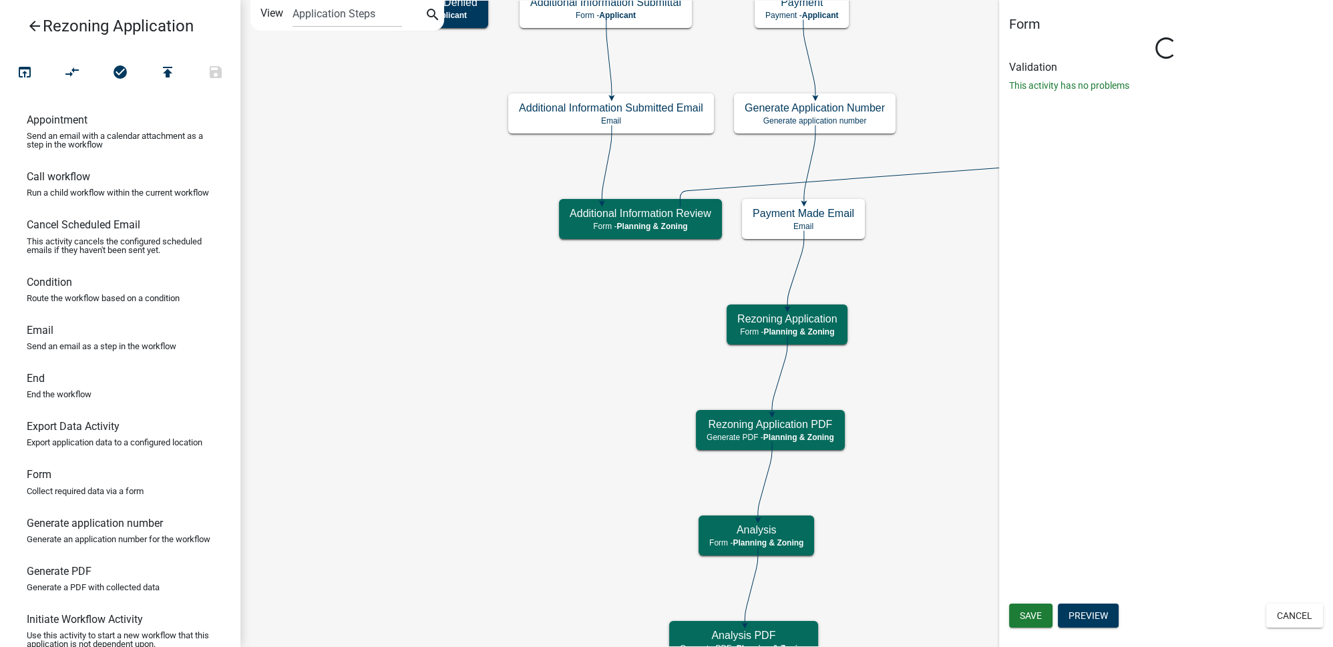
select select "21E23B7C-0AE9-4CE5-BF16-76C7A100C343"
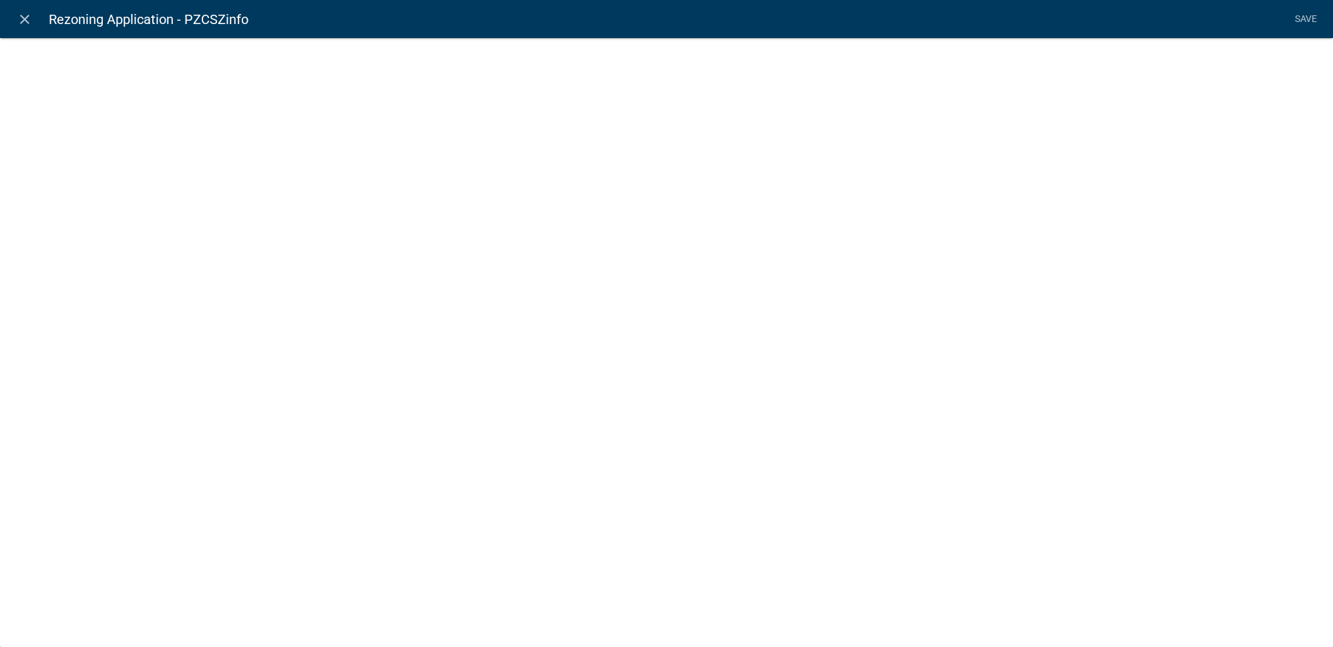
select select "2: Object"
select select "5: Object"
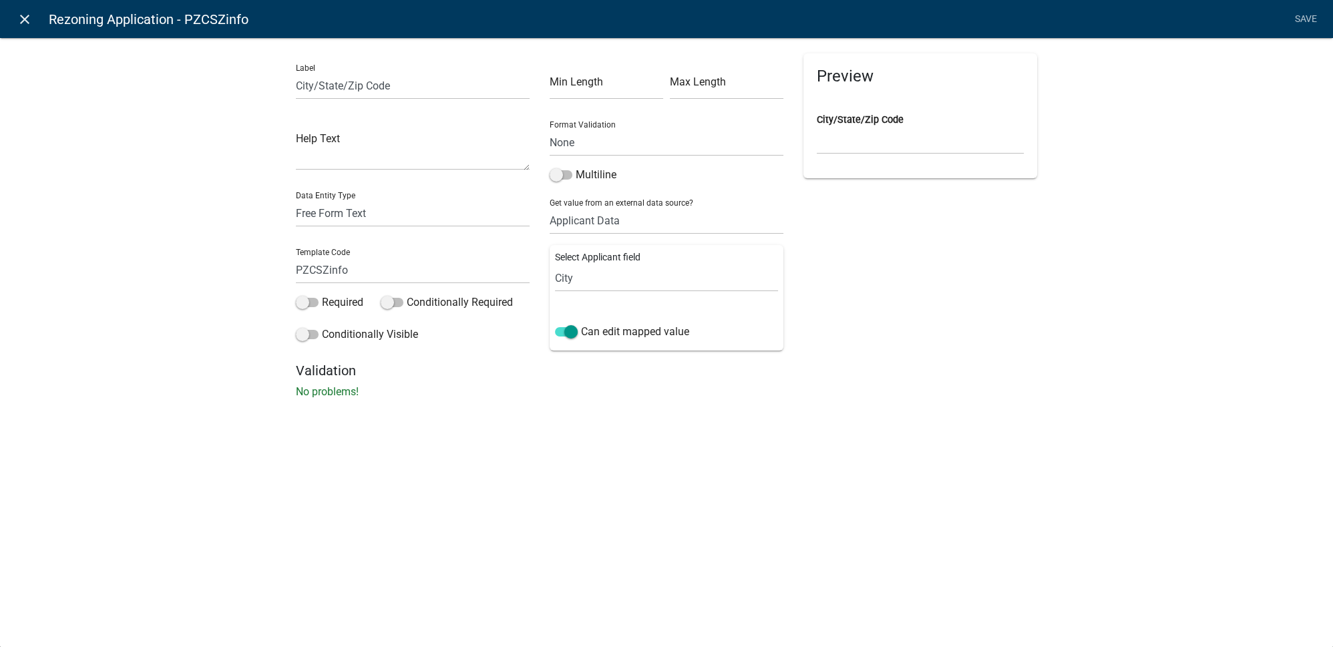
click at [21, 23] on icon "close" at bounding box center [25, 19] width 16 height 16
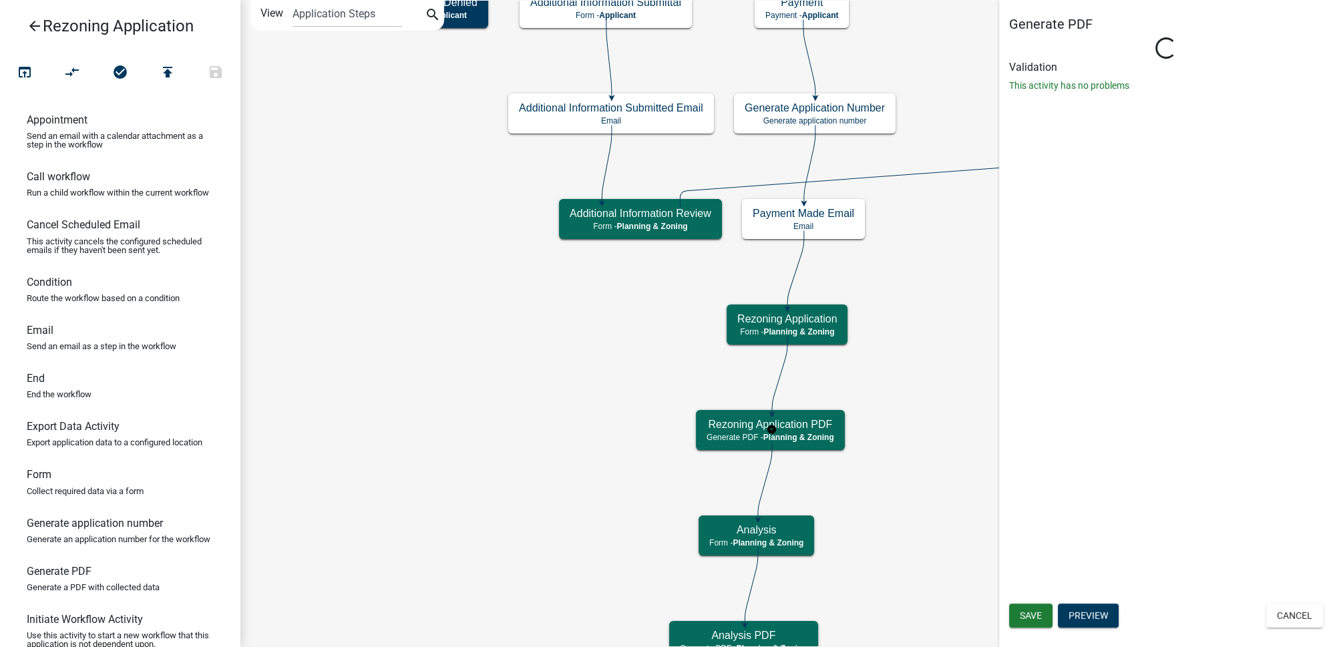
select select "21E23B7C-0AE9-4CE5-BF16-76C7A100C343"
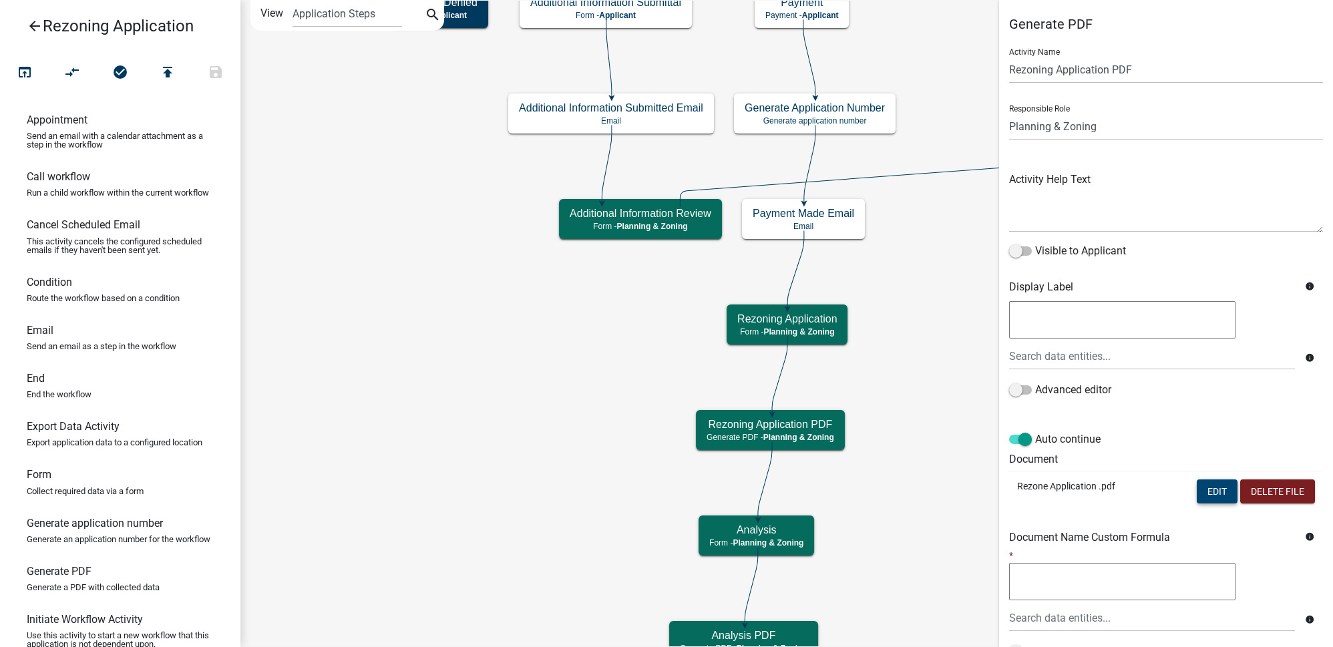
click at [1207, 486] on button "Edit" at bounding box center [1217, 491] width 41 height 24
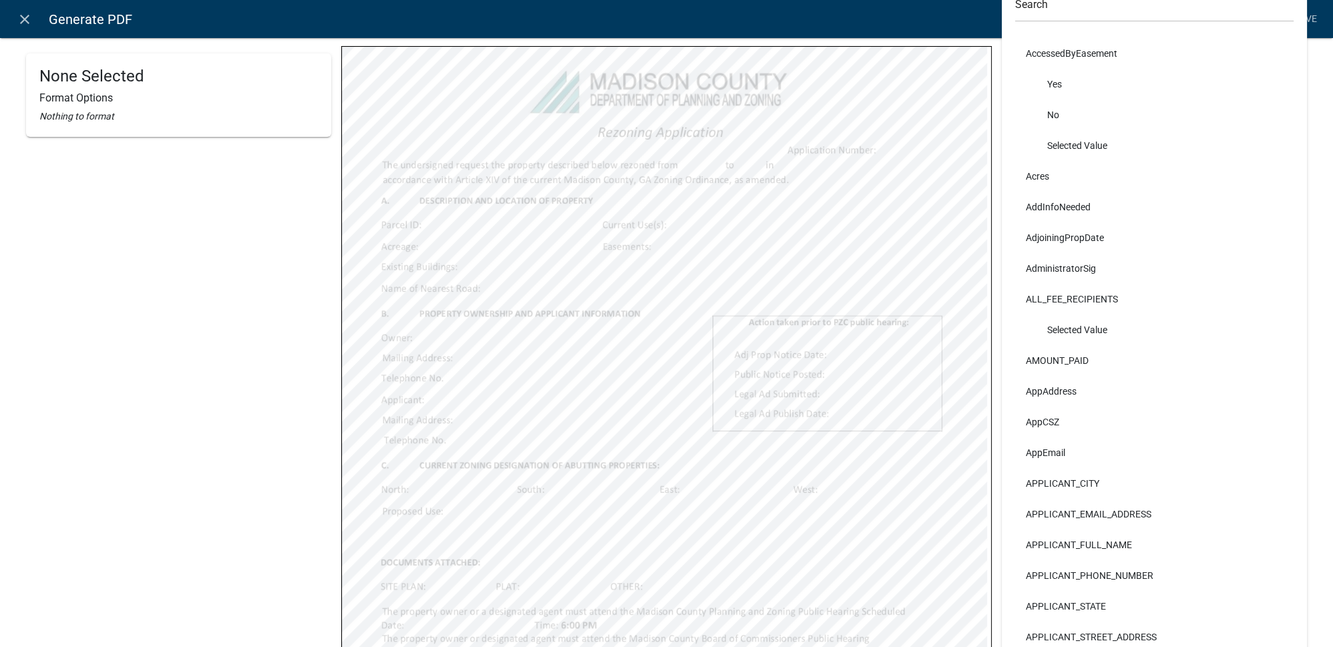
scroll to position [182, 0]
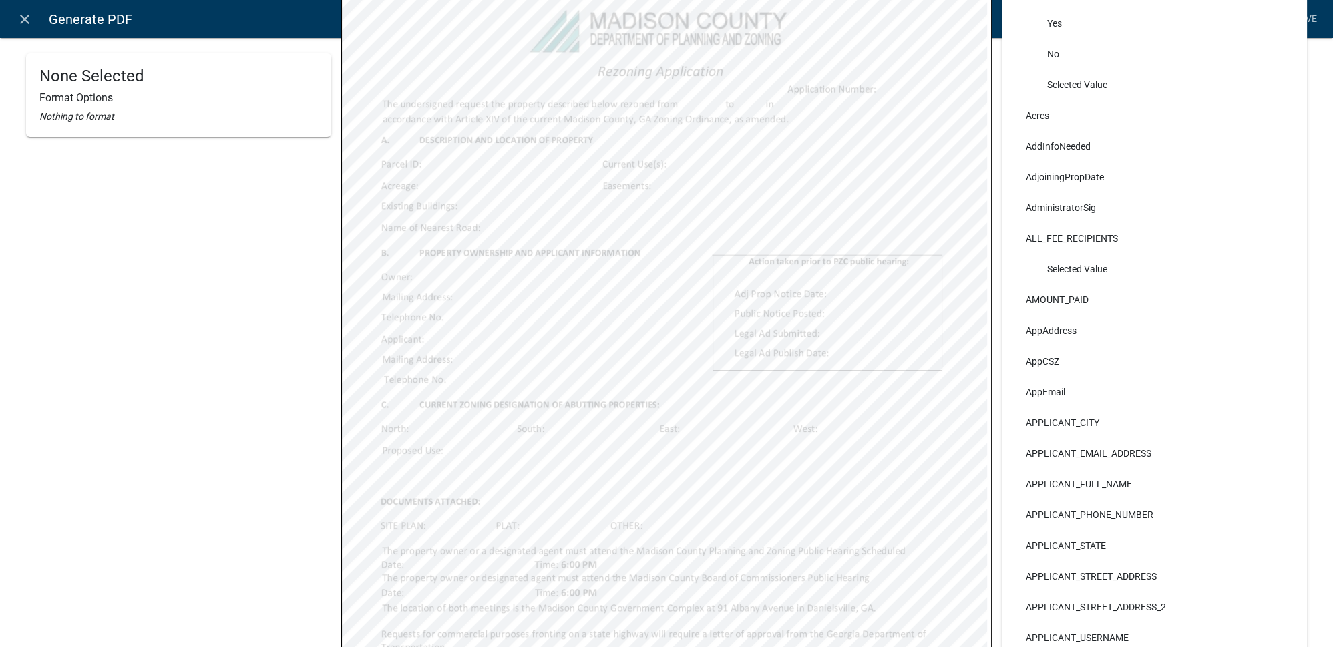
select select
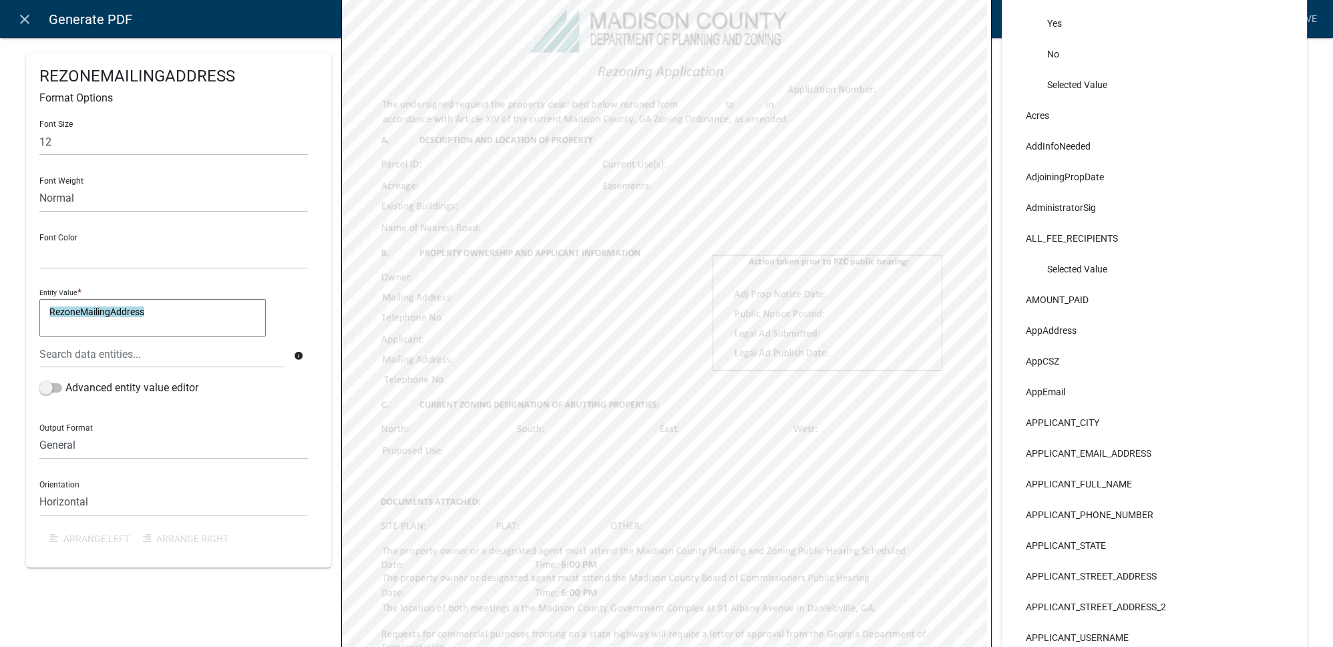
click at [181, 316] on textarea "RezoneMailingAddress" at bounding box center [152, 317] width 226 height 37
type textarea "RezoneMailingAddress & ", " &"
click at [170, 351] on div at bounding box center [161, 354] width 264 height 27
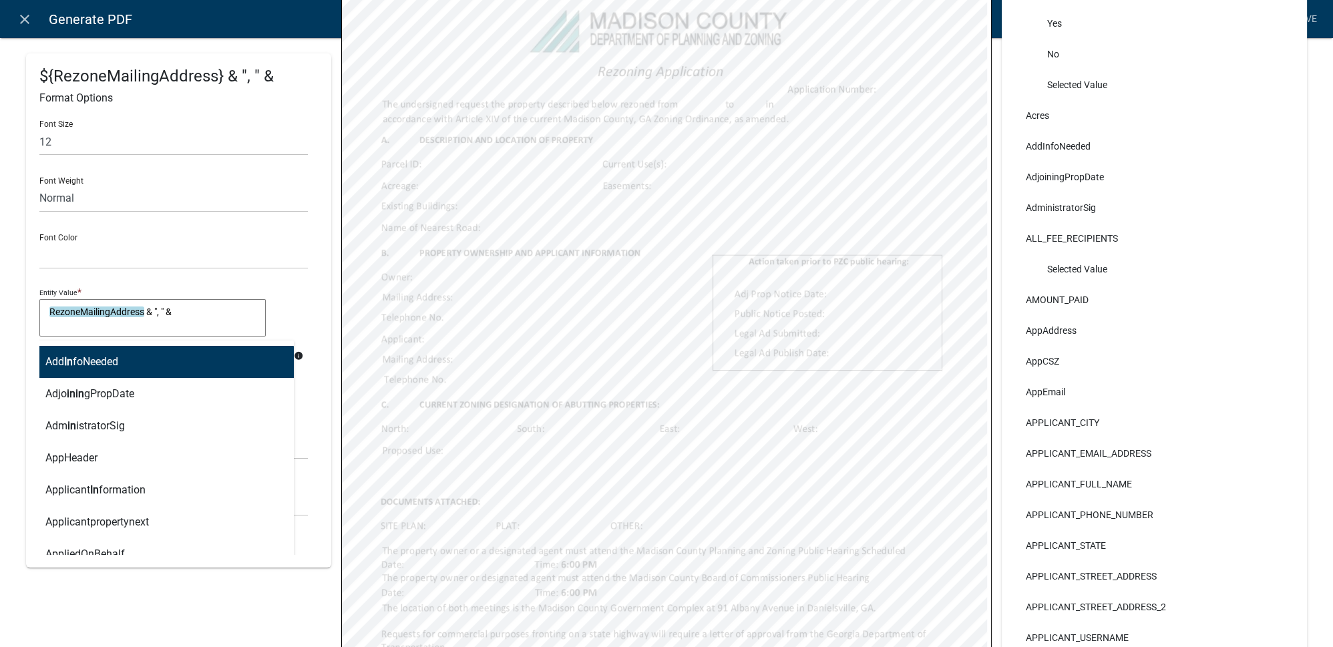
type input "info"
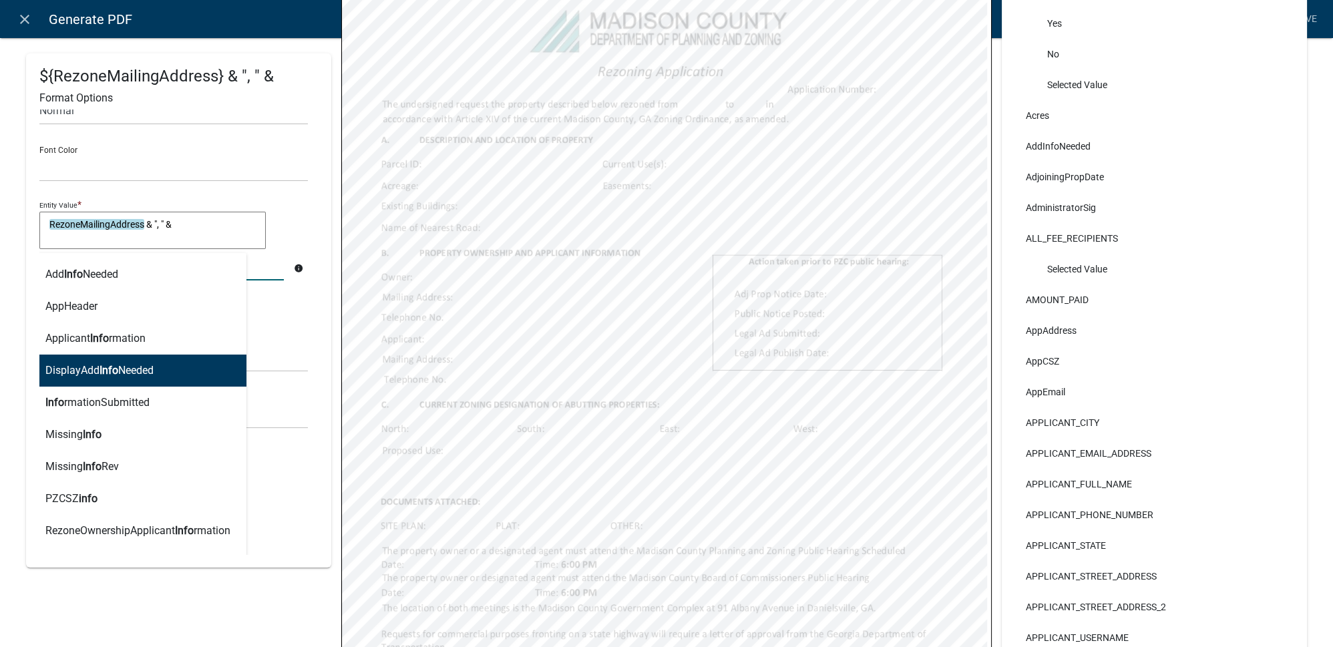
scroll to position [118, 0]
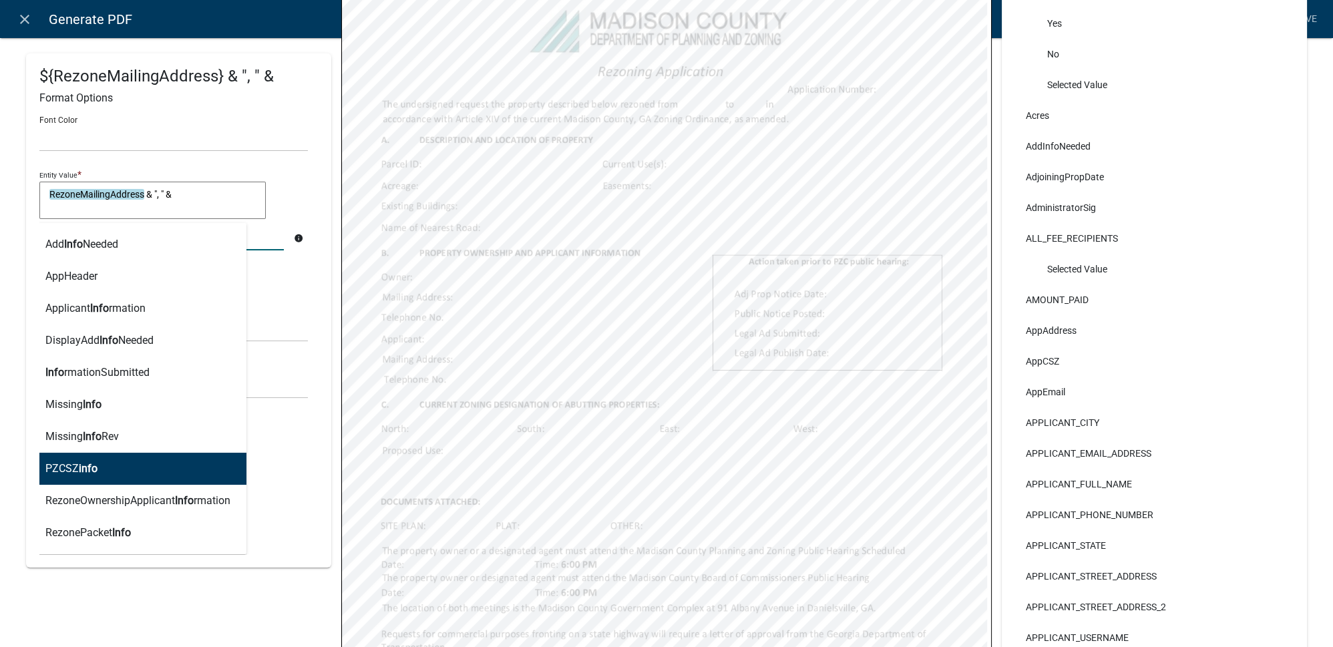
click at [106, 473] on button "PZCSZ info" at bounding box center [137, 469] width 217 height 32
type textarea "RezoneMailingAddress & ", " & PZCSZinfo"
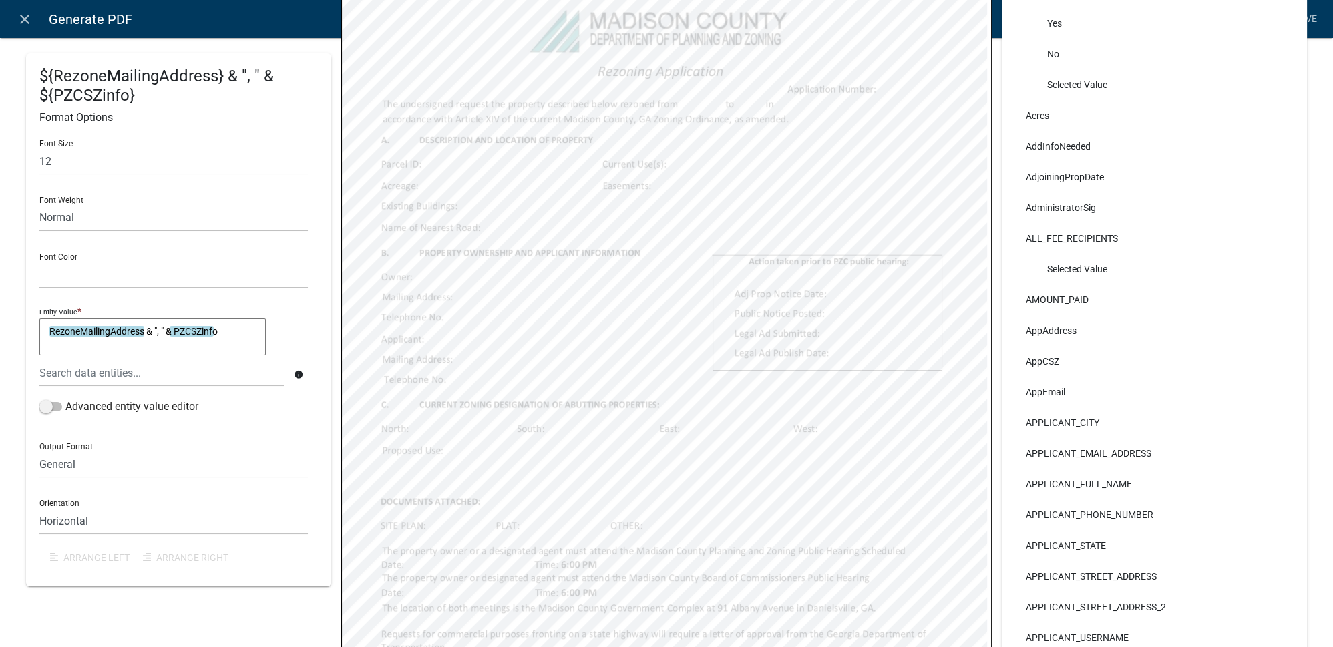
scroll to position [0, 0]
select select
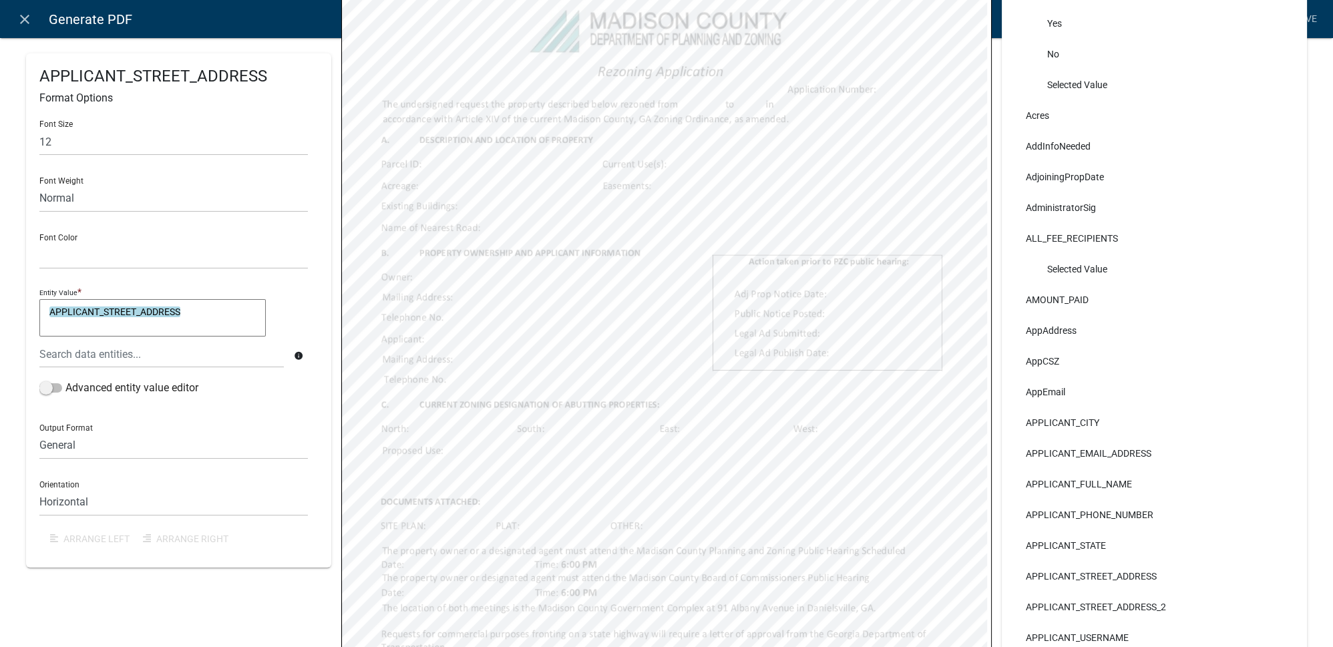
click at [232, 310] on textarea "APPLICANT_STREET_ADDRESS" at bounding box center [152, 317] width 226 height 37
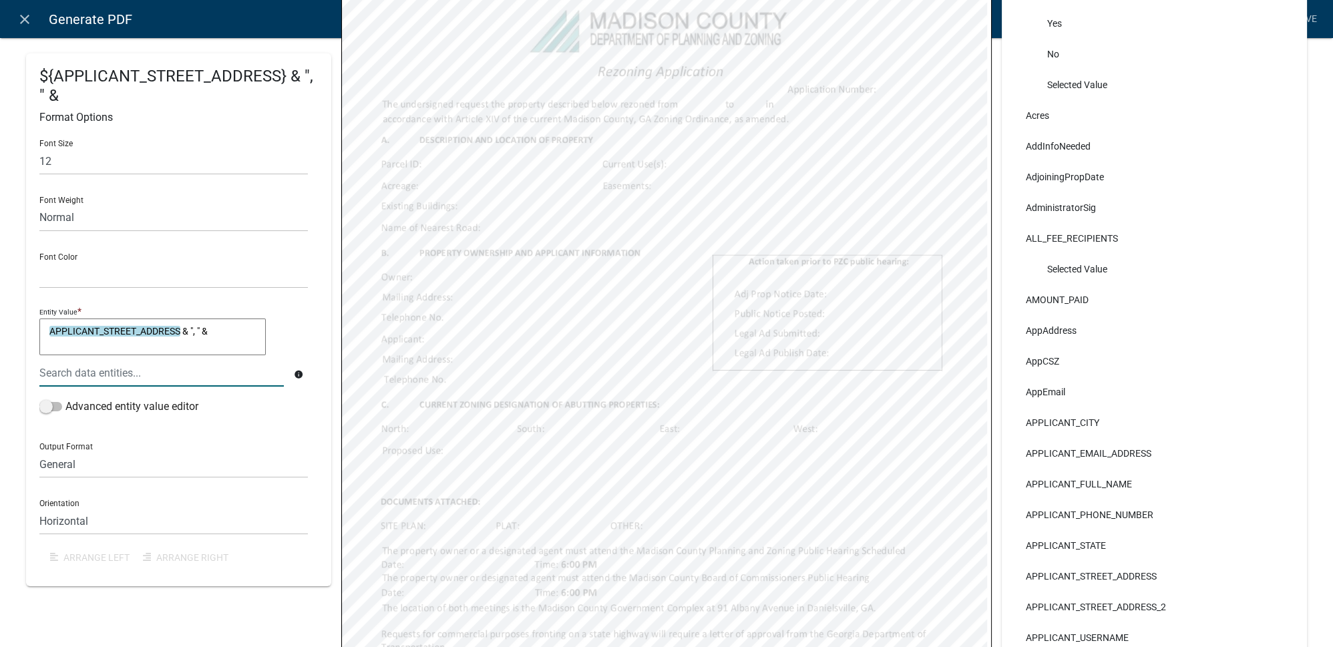
type textarea "APPLICANT_STREET_ADDRESS & ", " &"
click at [180, 379] on div at bounding box center [161, 372] width 264 height 27
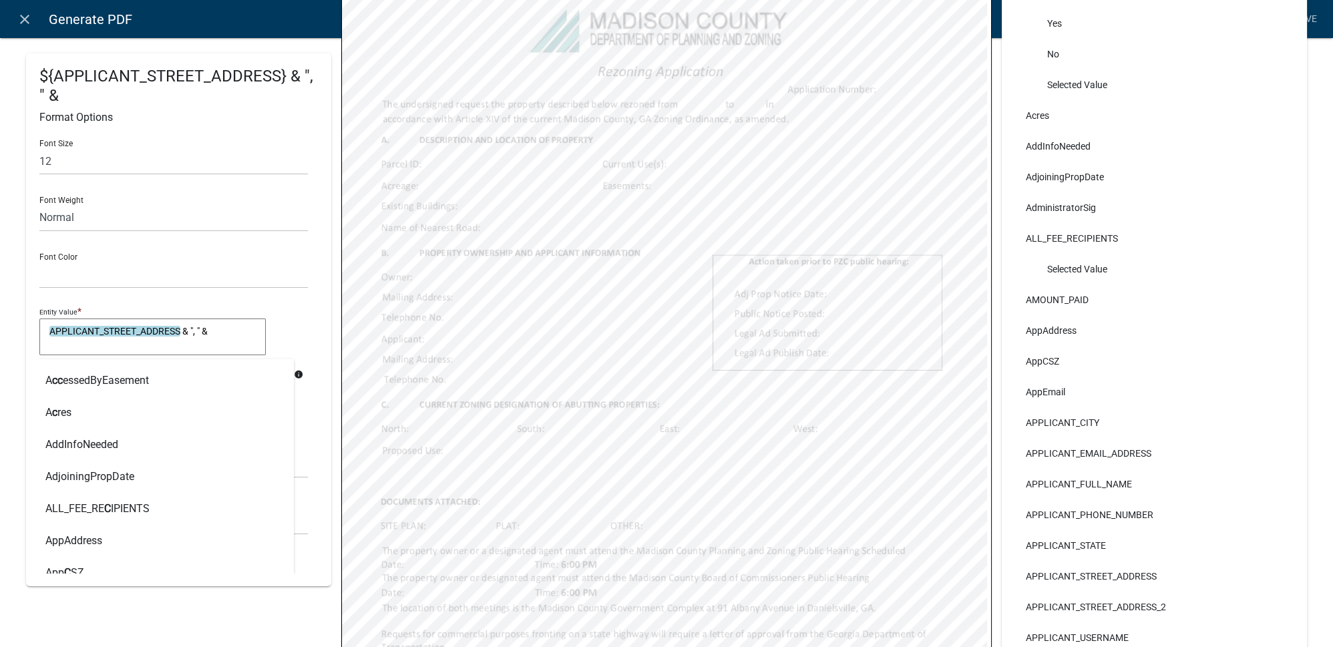
type input "cs"
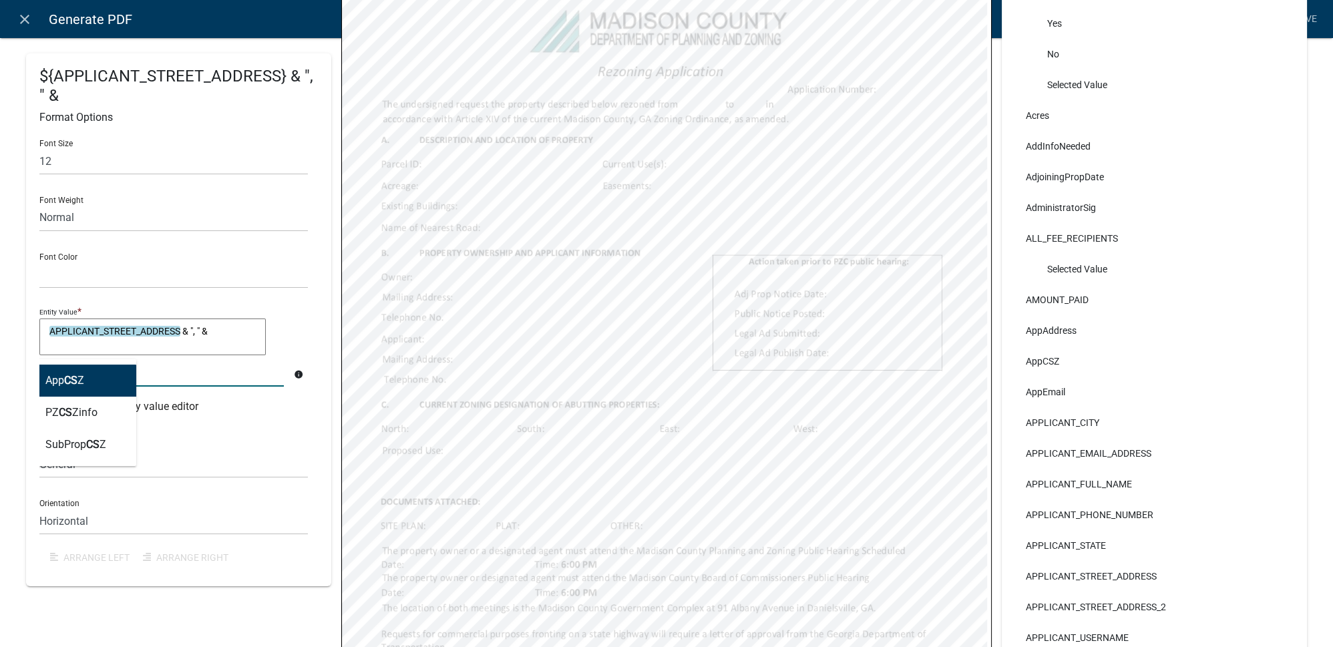
click at [59, 376] on ngb-highlight "App CS Z" at bounding box center [64, 380] width 39 height 11
type textarea "APPLICANT_STREET_ADDRESS & ", " & AppCSZ"
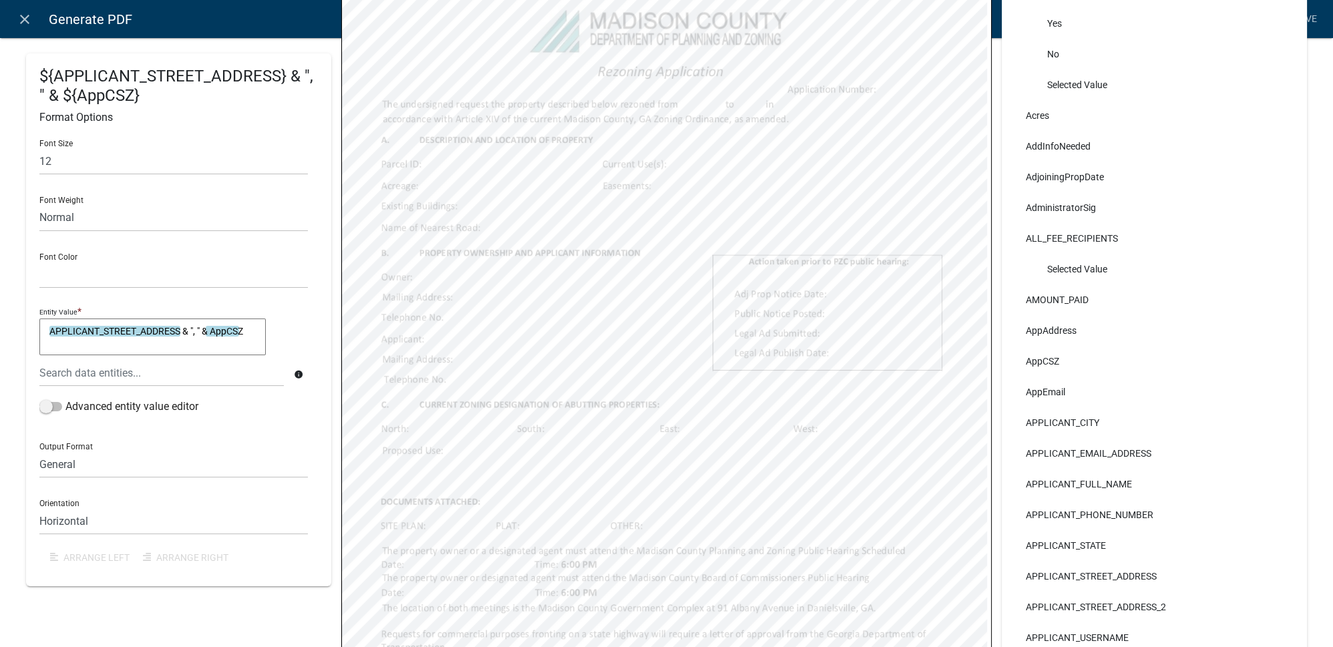
click at [313, 328] on div "Font Size 12 Font Weight Normal Bold Font Color Black Red Entity Value * APPLIC…" at bounding box center [178, 351] width 278 height 445
click at [1310, 70] on div "${APPLICANT_STREET_ADDRESS} & ", " & ${AppCSZ} Format Options Font Size 12 Font…" at bounding box center [666, 361] width 1333 height 1055
click at [992, 142] on div "Data Search AccessedByEasement Yes No Selected Value Acres AddInfoNeeded Adjoin…" at bounding box center [1154, 373] width 325 height 1002
click at [1311, 19] on link "Save" at bounding box center [1305, 19] width 33 height 25
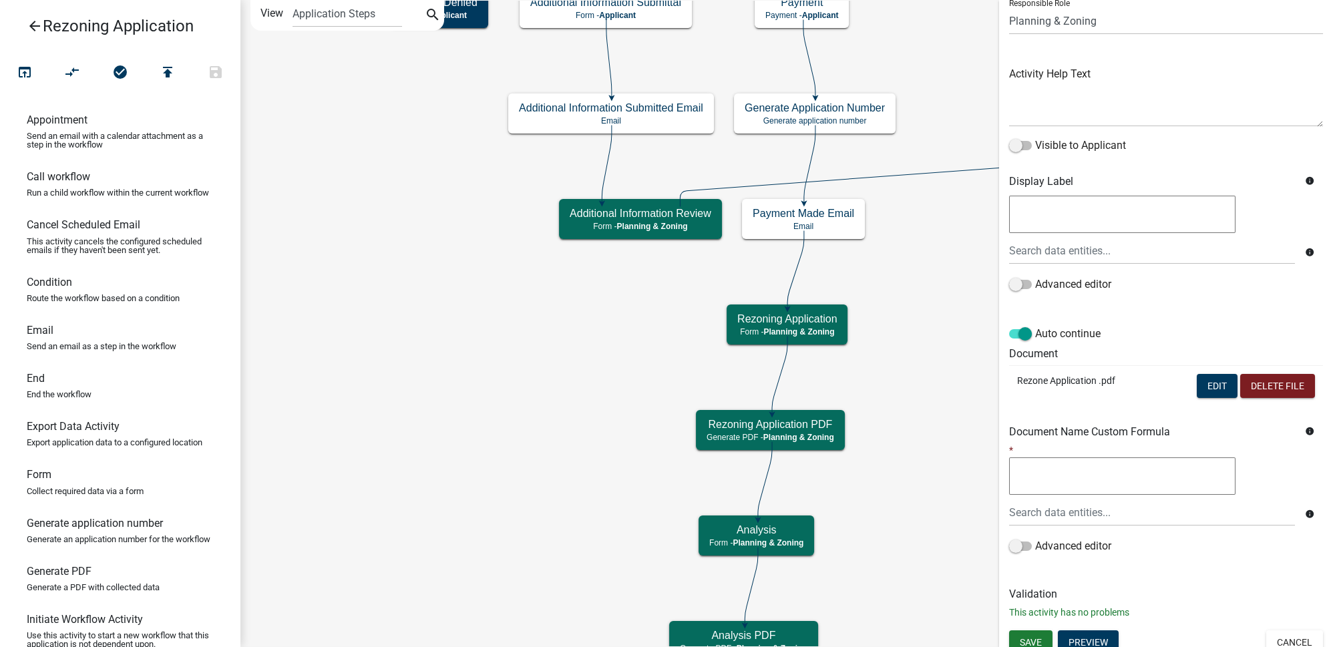
scroll to position [114, 0]
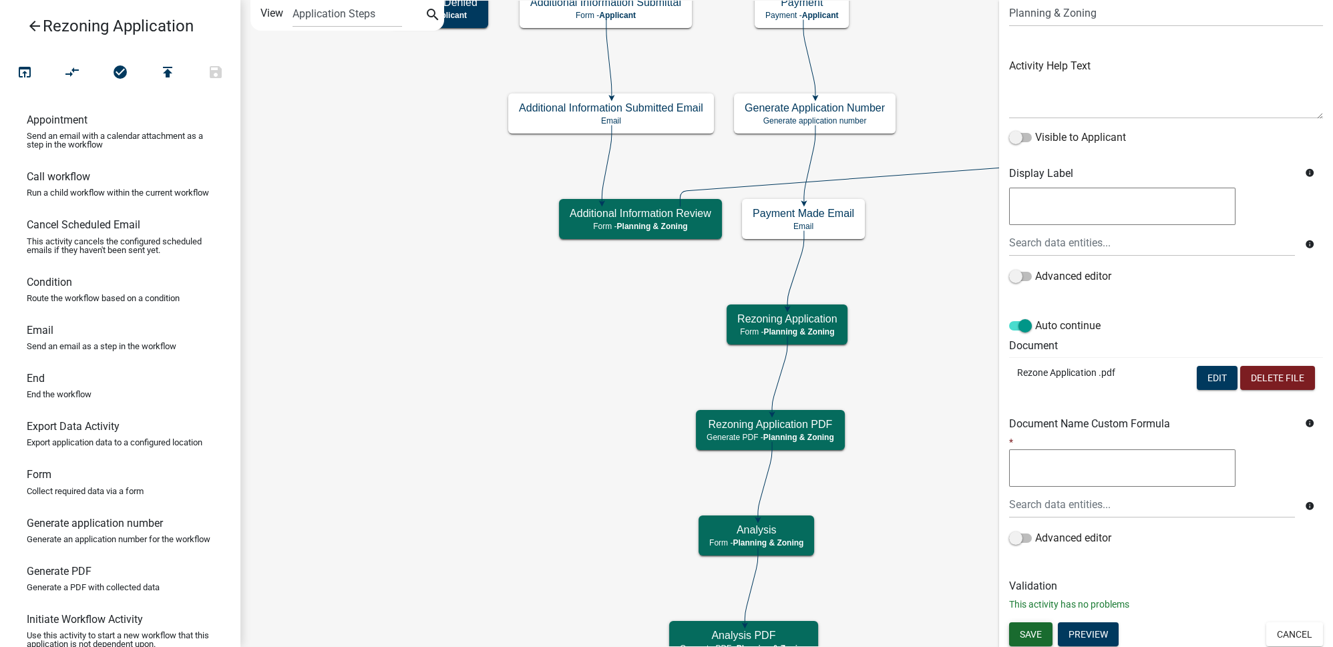
click at [1035, 632] on span "Save" at bounding box center [1031, 633] width 22 height 11
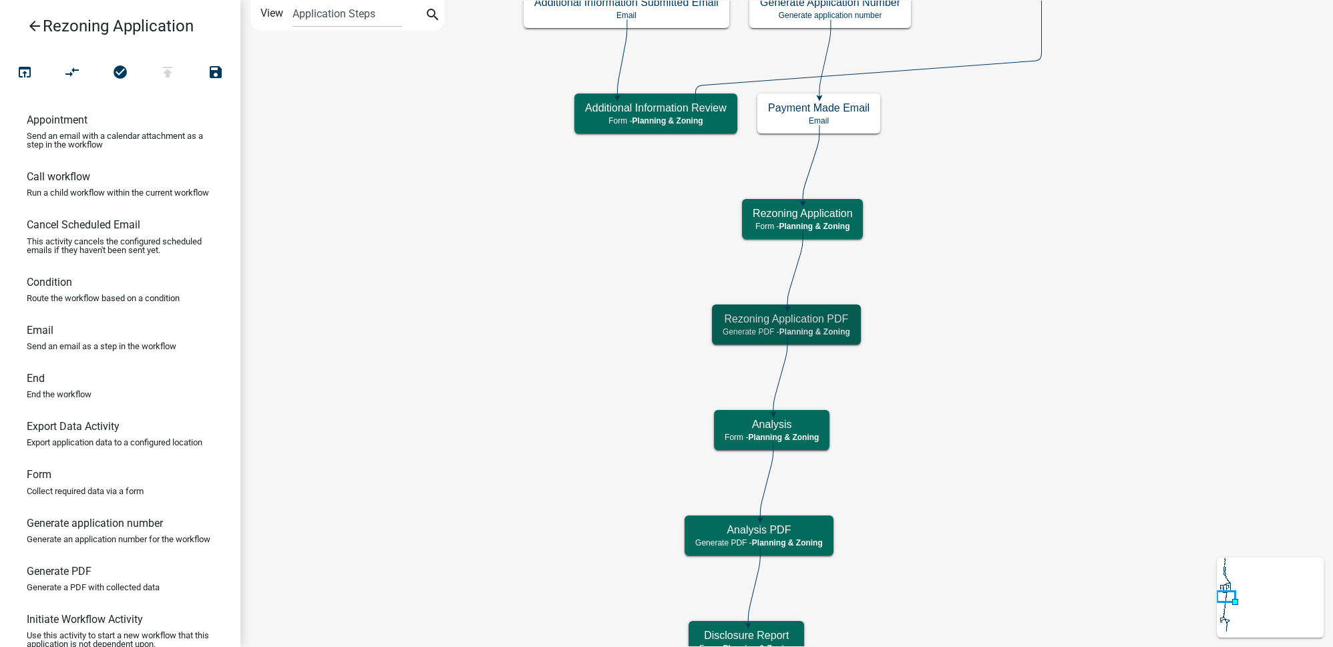
scroll to position [0, 0]
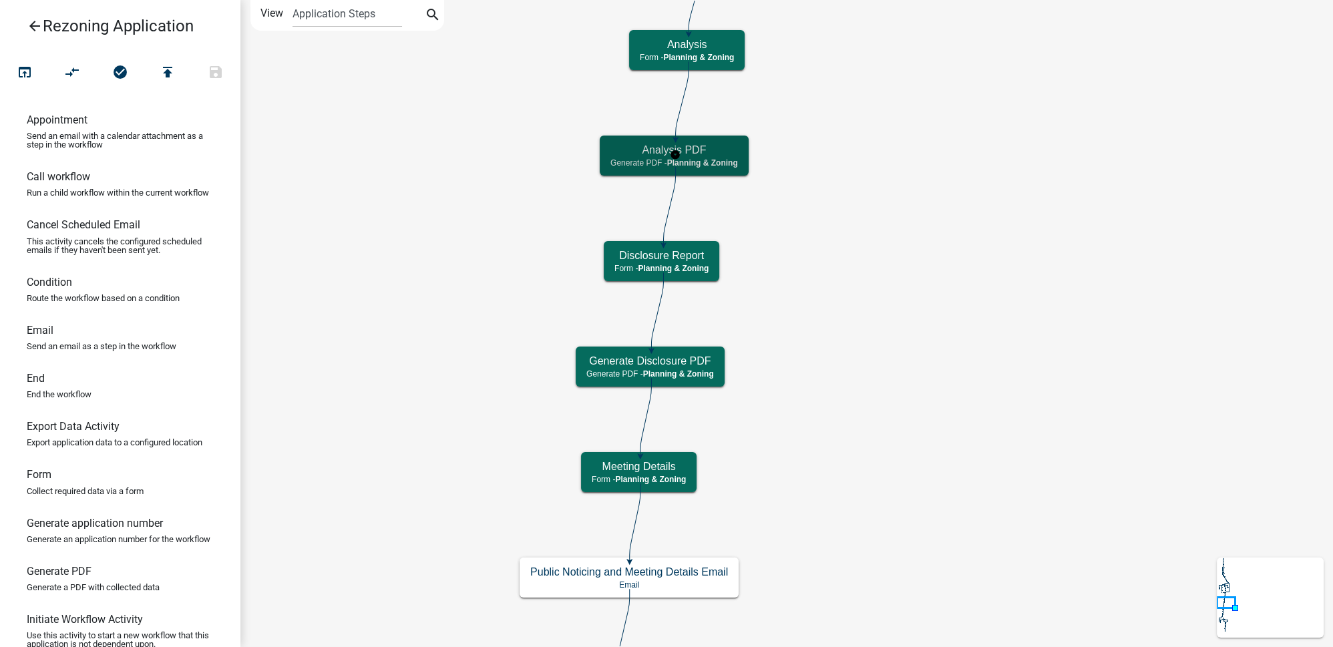
click at [725, 169] on div "Analysis PDF Generate PDF - Planning & Zoning" at bounding box center [674, 156] width 149 height 40
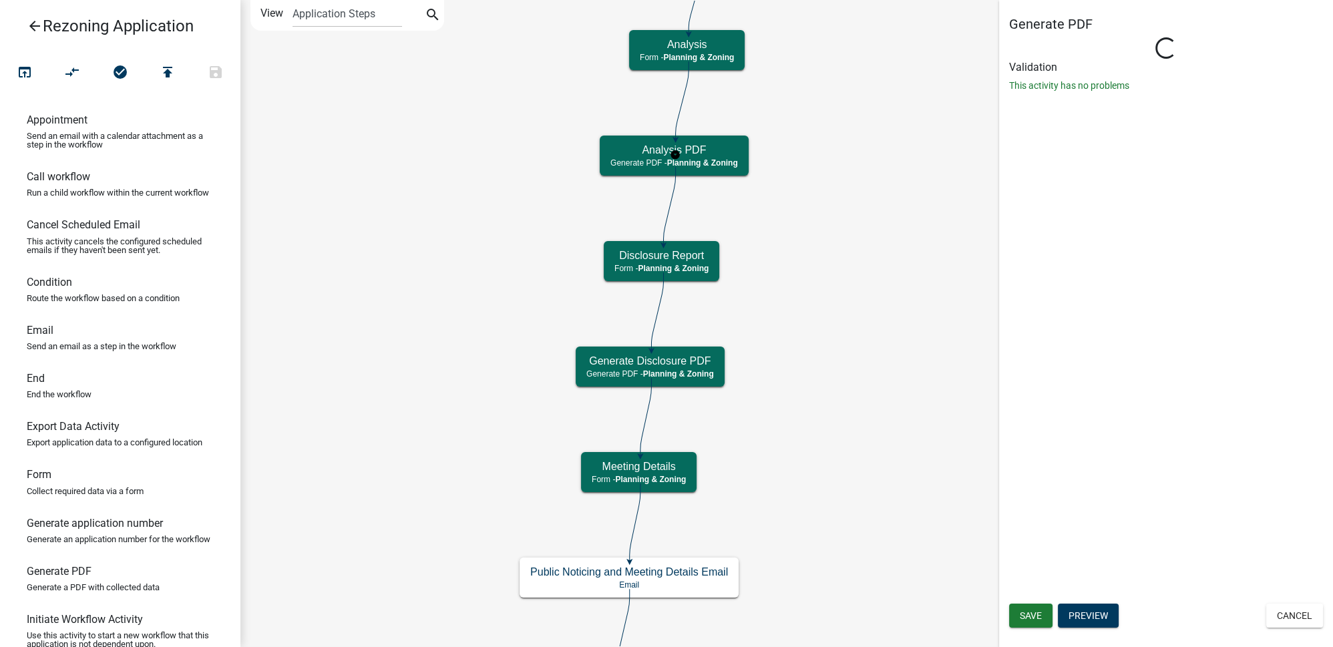
select select "21E23B7C-0AE9-4CE5-BF16-76C7A100C343"
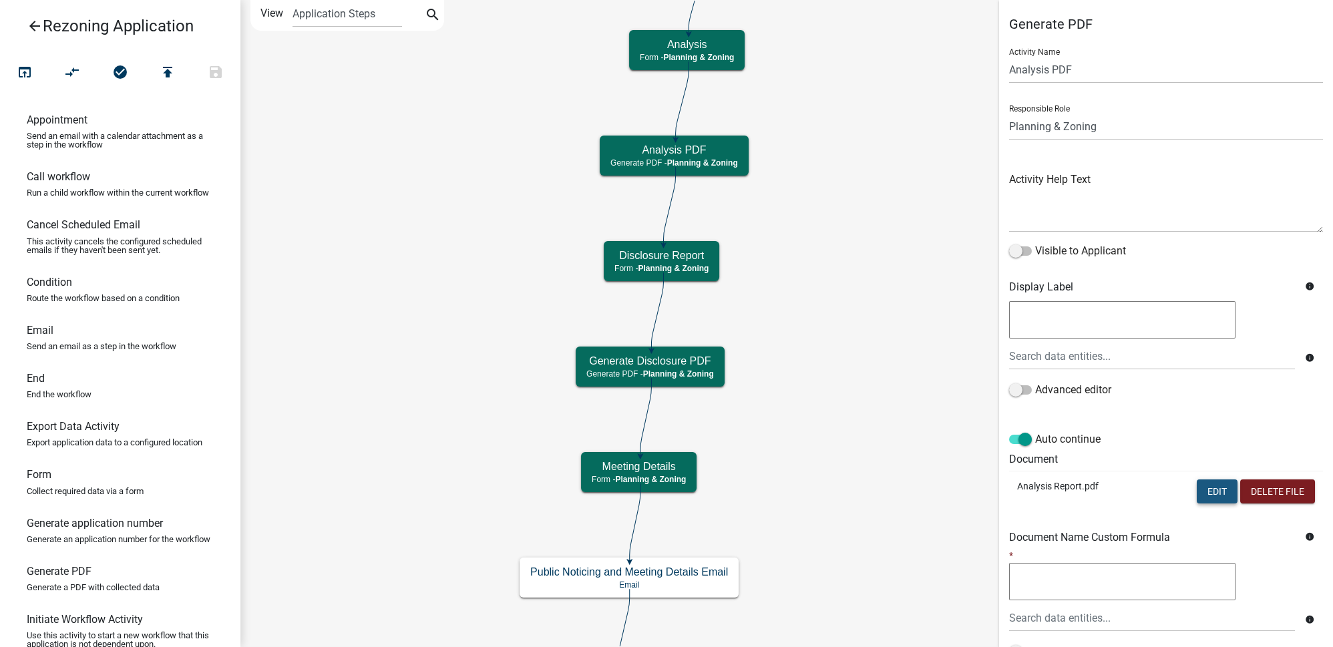
click at [1204, 492] on button "Edit" at bounding box center [1217, 491] width 41 height 24
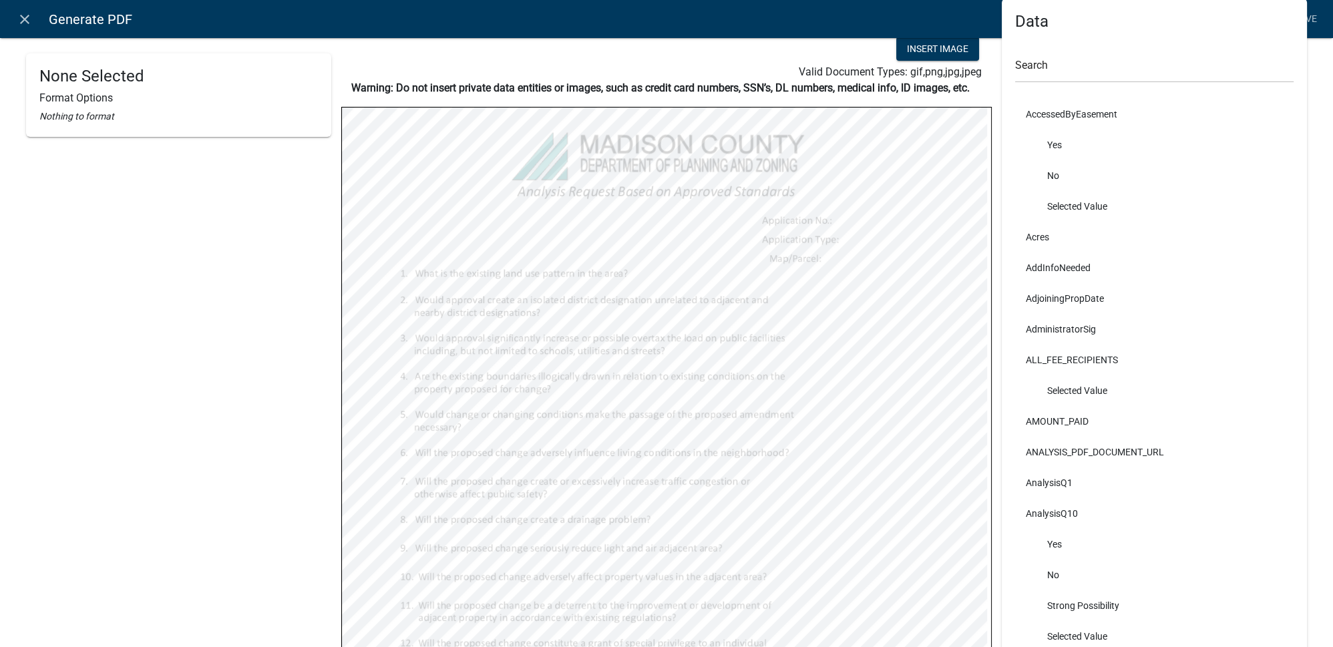
scroll to position [182, 0]
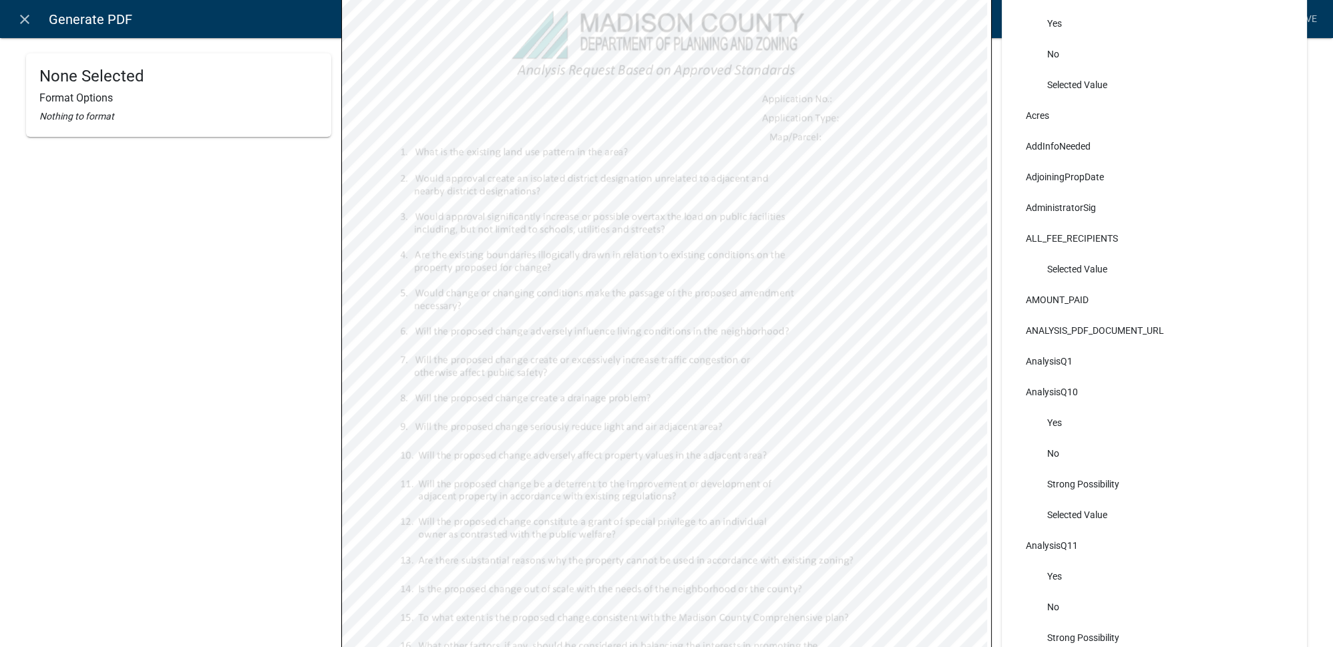
select select
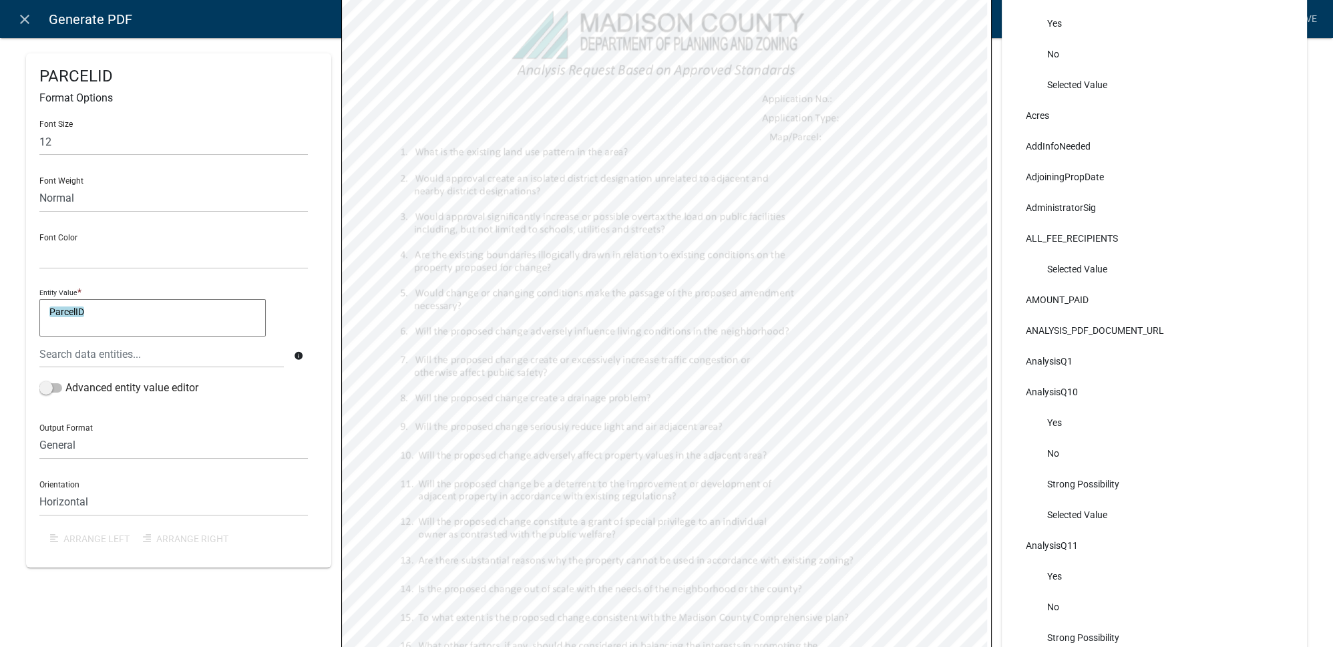
select select
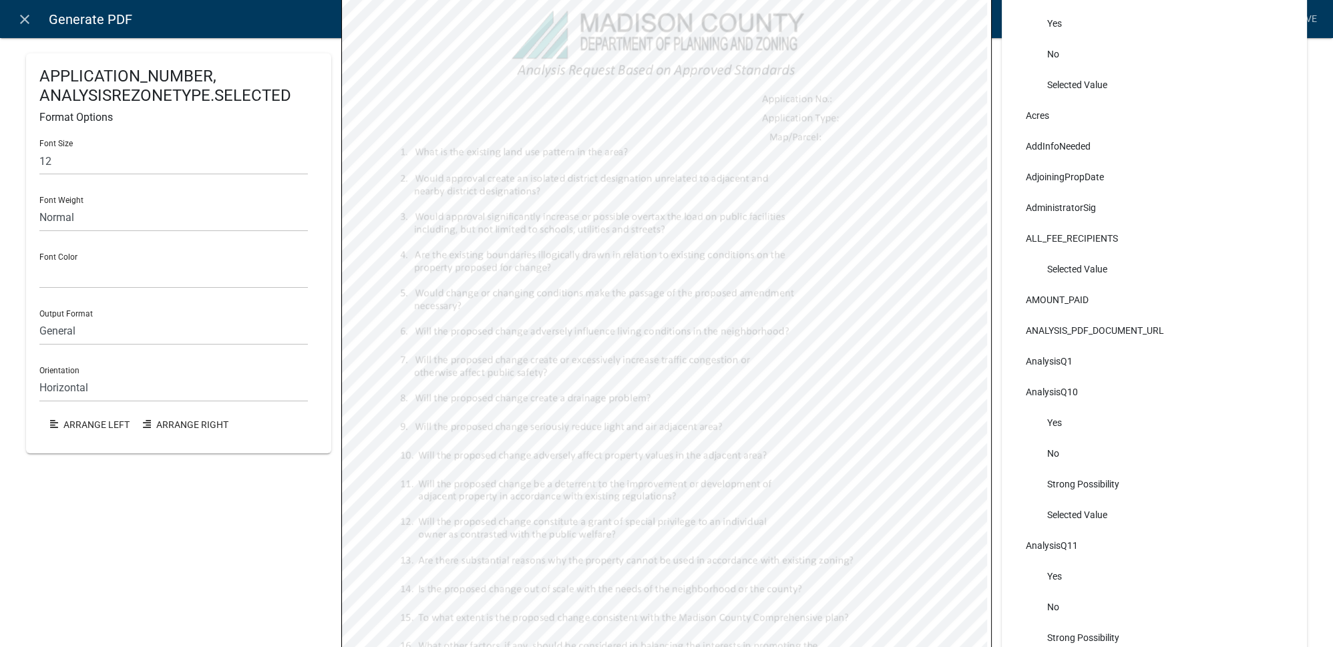
select select
click at [118, 429] on button "Arrange Left" at bounding box center [85, 425] width 93 height 24
click at [142, 509] on div "APPLICATION_NUMBER, PARCELID, ANALYSISREZONETYPE.SELECTED Format Options Font S…" at bounding box center [178, 306] width 305 height 868
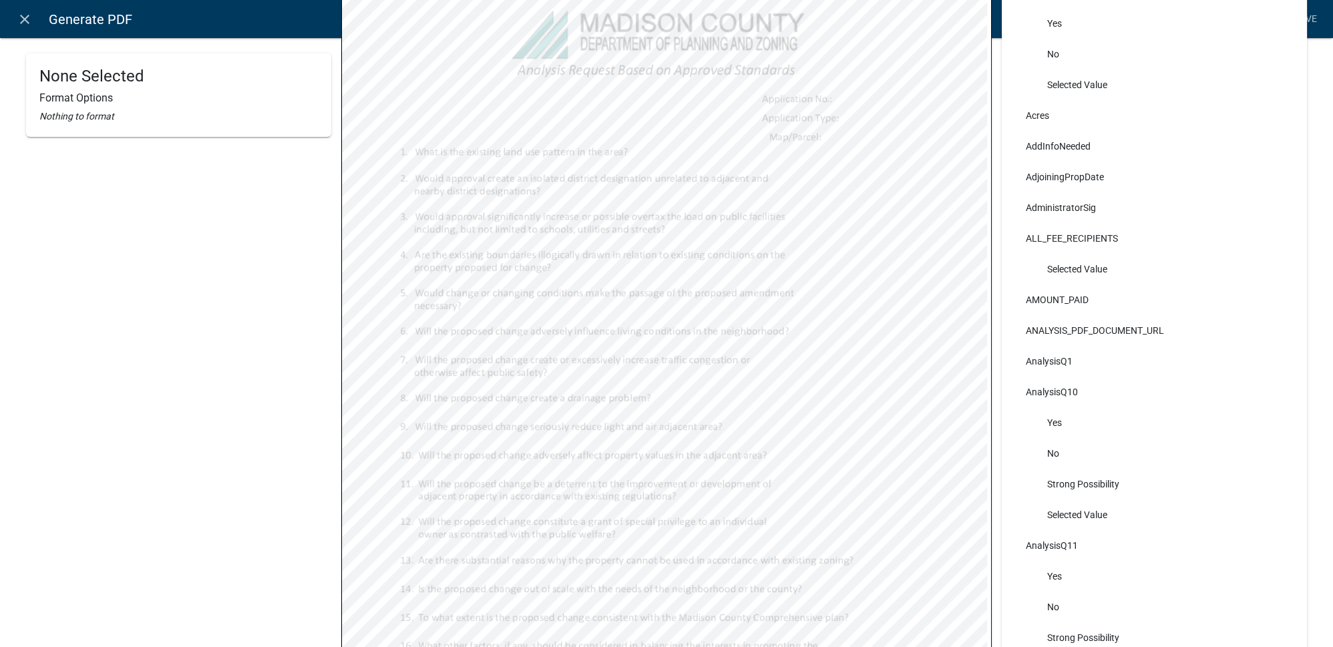
select select
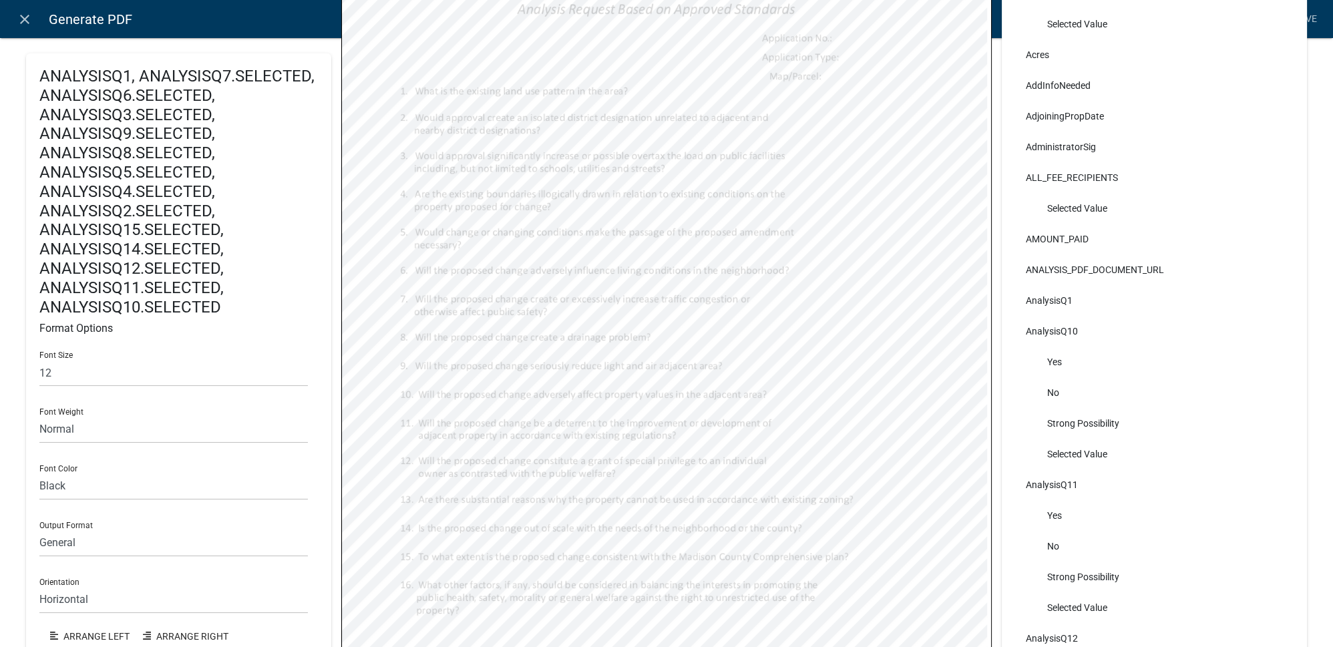
scroll to position [435, 0]
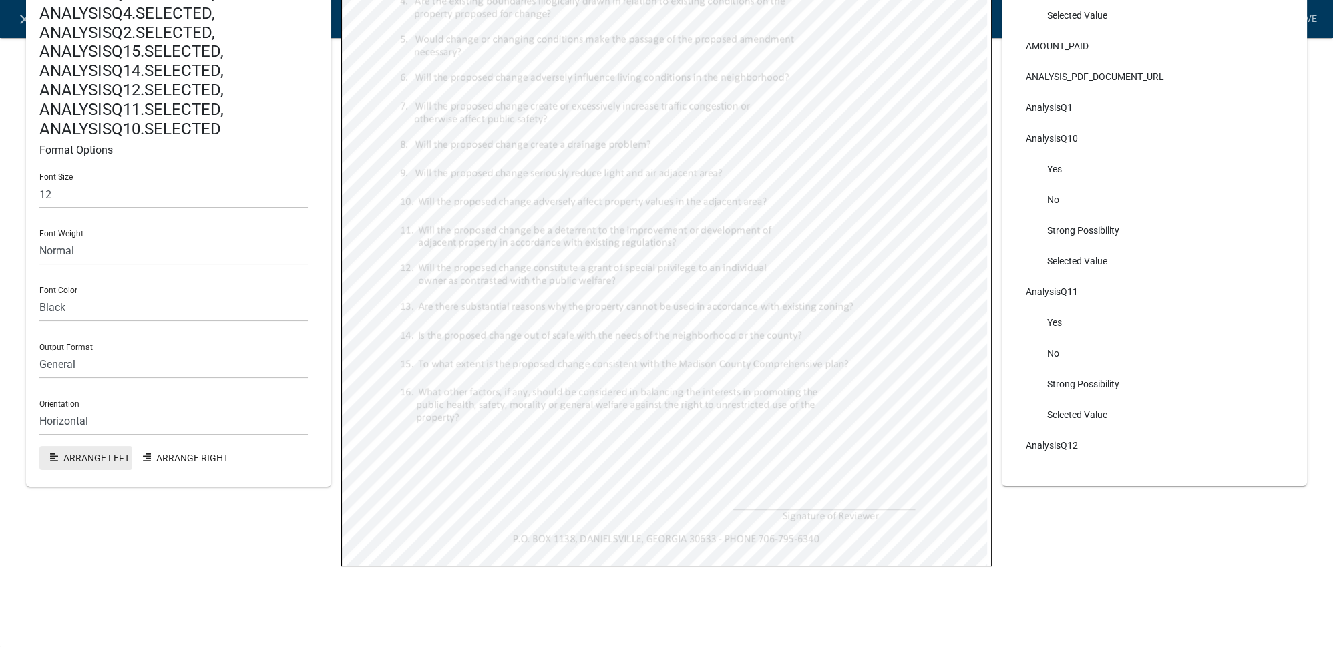
click at [107, 457] on button "Arrange Left" at bounding box center [85, 457] width 93 height 24
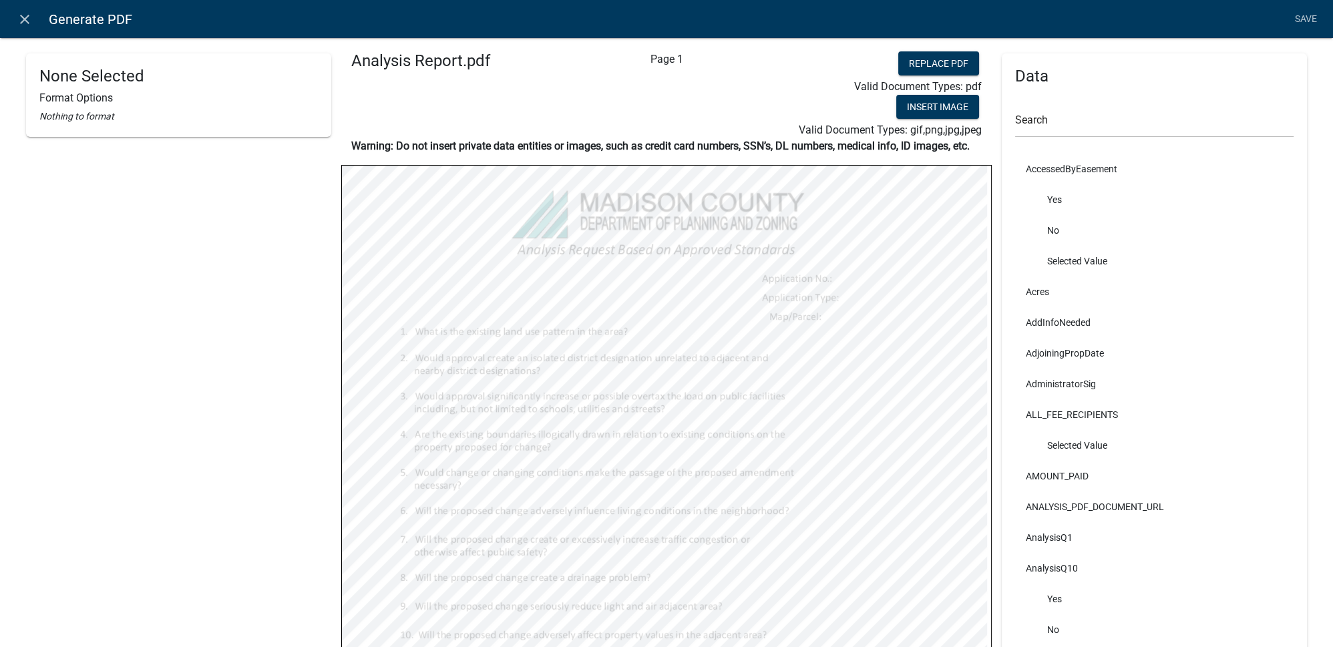
scroll to position [0, 0]
click at [1307, 22] on link "Save" at bounding box center [1305, 19] width 33 height 25
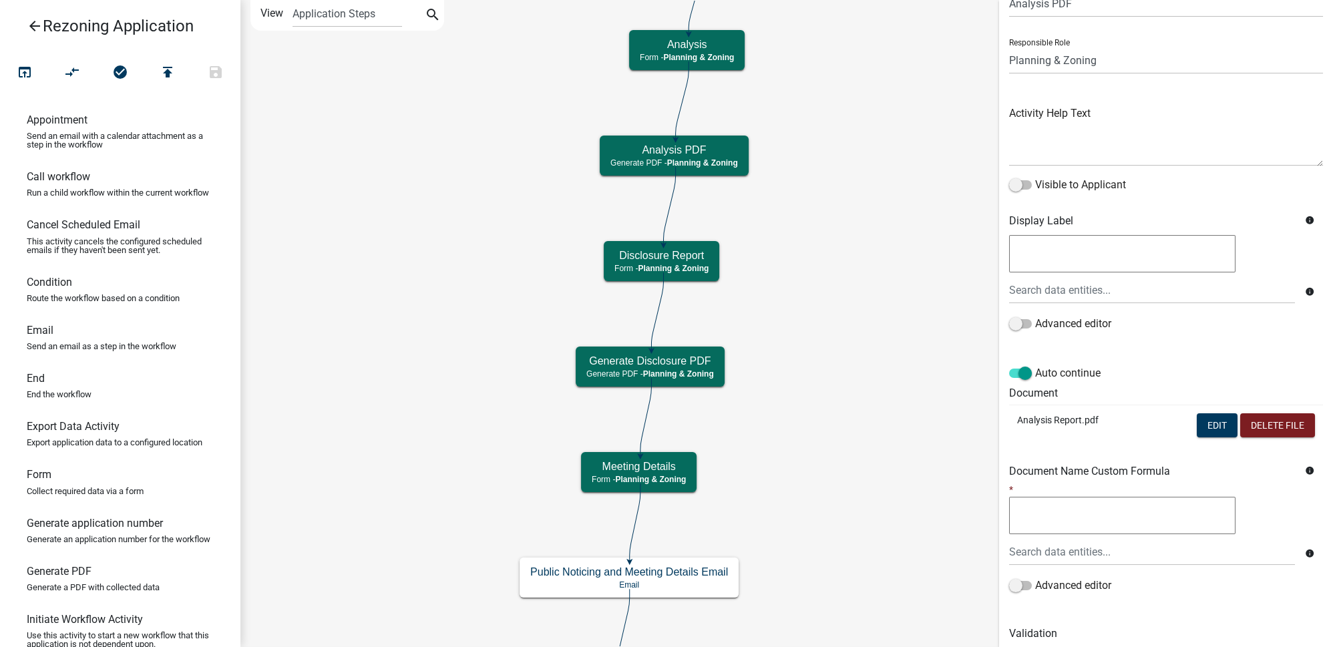
scroll to position [114, 0]
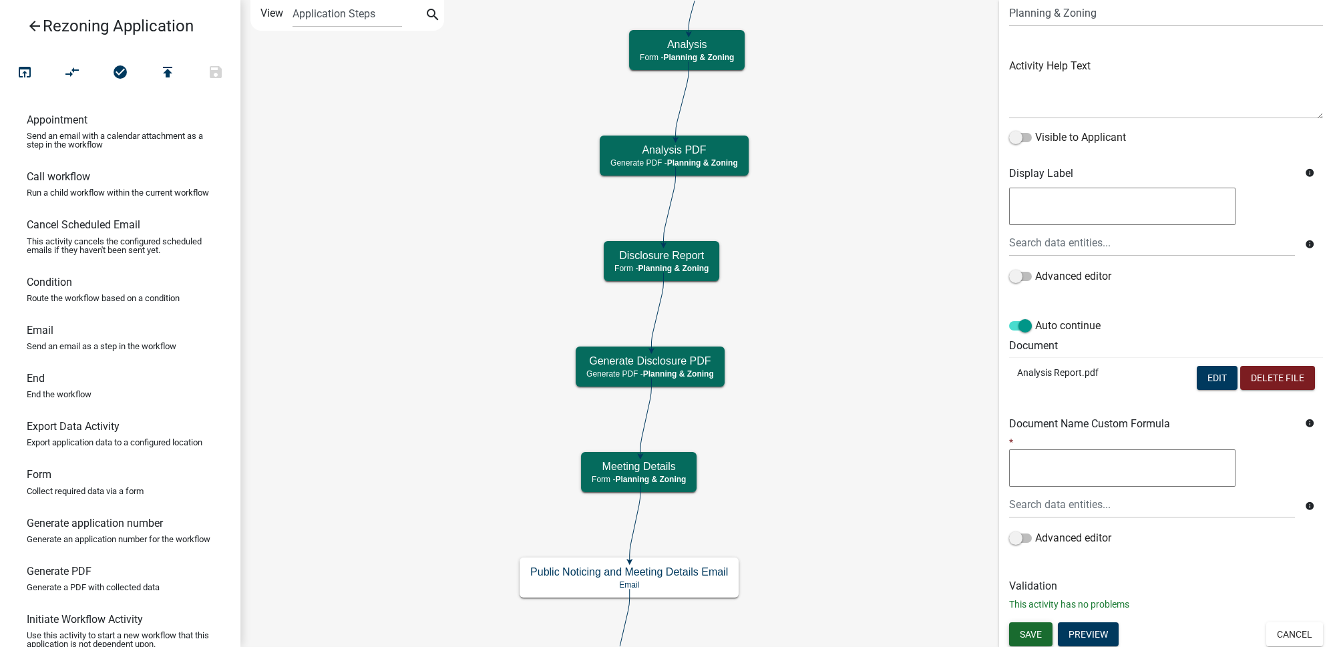
click at [1032, 624] on button "Save" at bounding box center [1030, 634] width 43 height 24
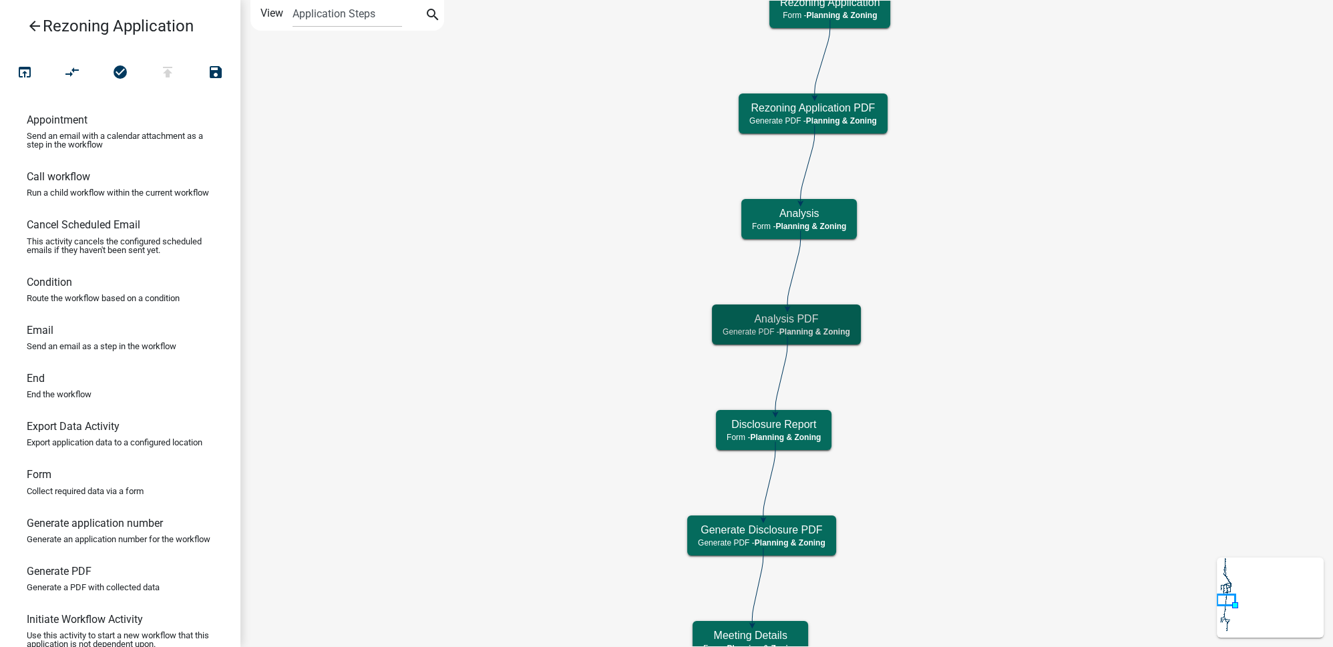
scroll to position [0, 0]
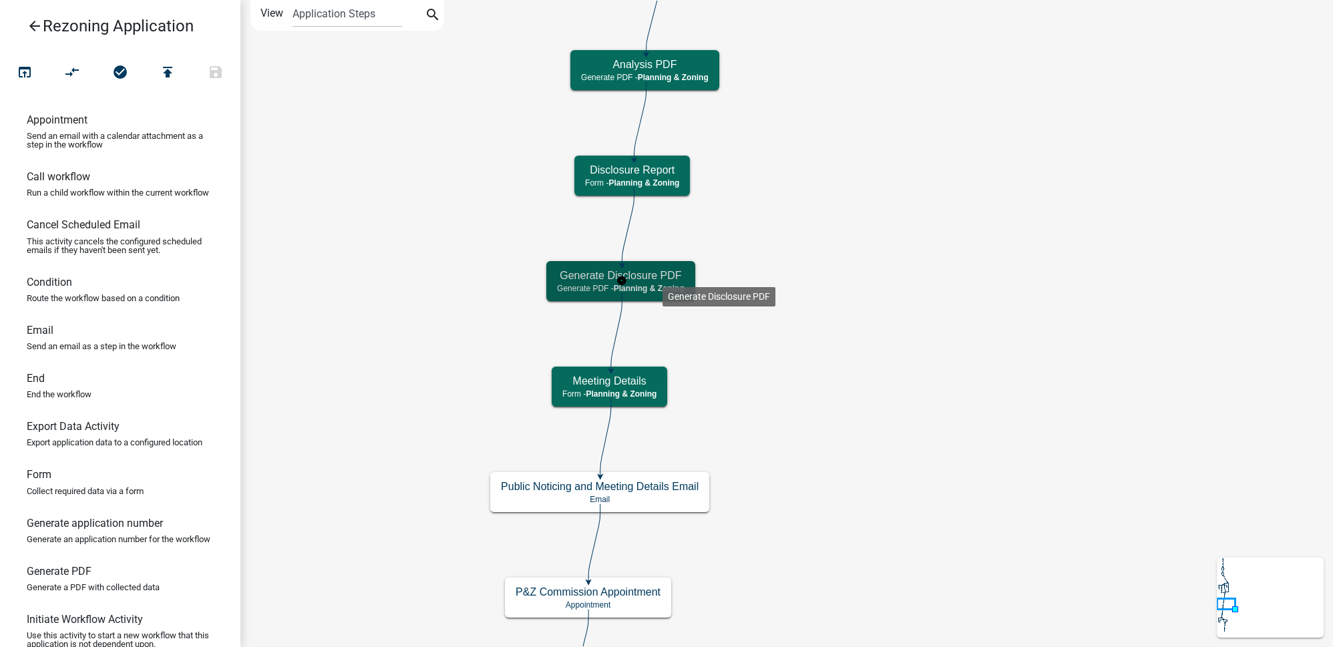
click at [662, 276] on h5 "Generate Disclosure PDF" at bounding box center [621, 275] width 128 height 13
select select "21E23B7C-0AE9-4CE5-BF16-76C7A100C343"
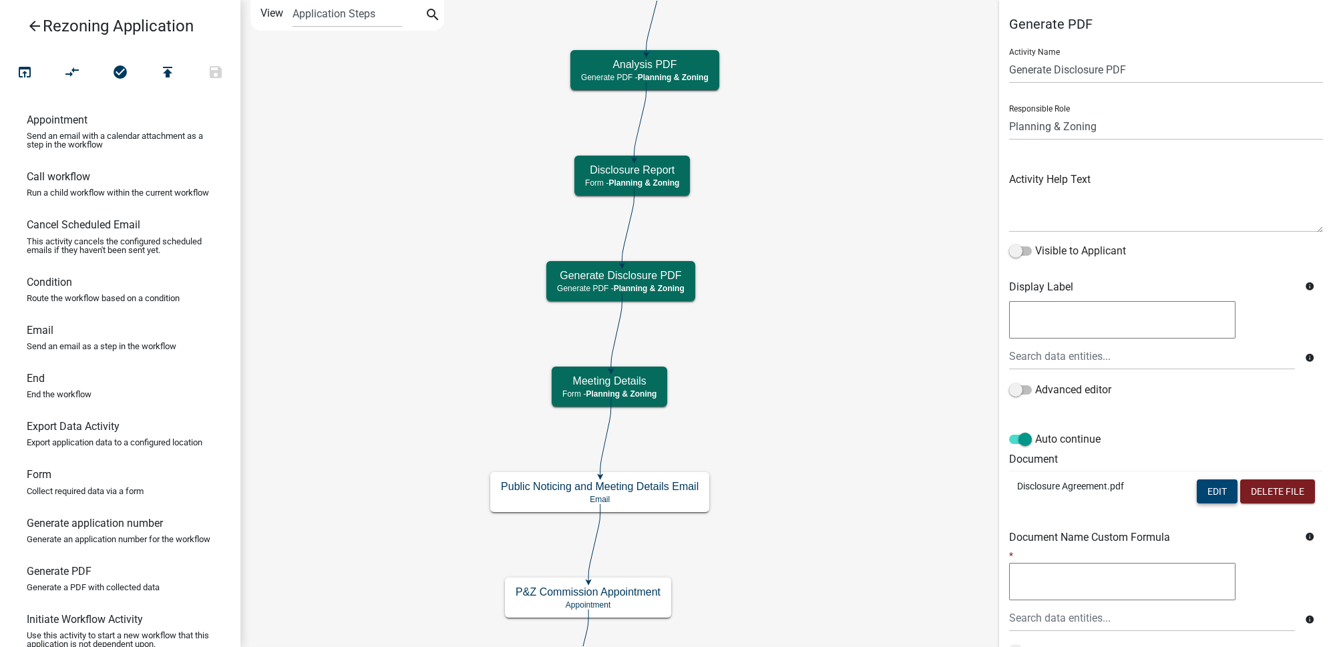
click at [1201, 494] on button "Edit" at bounding box center [1217, 491] width 41 height 24
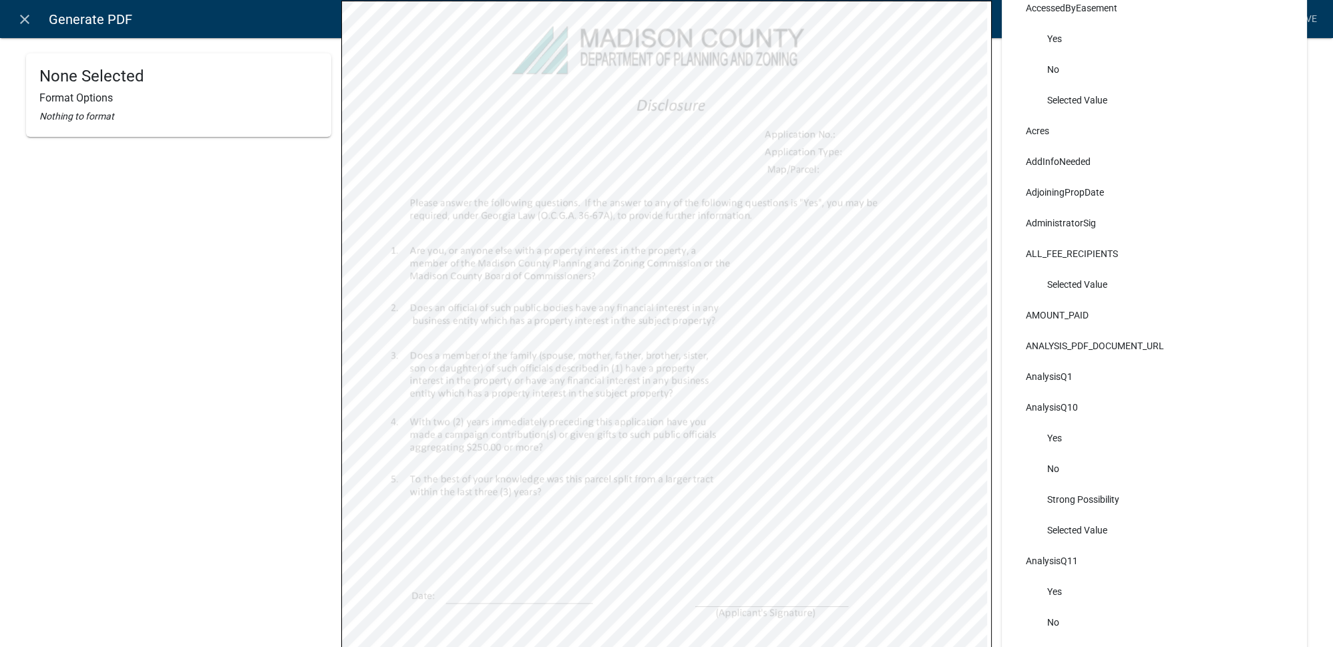
scroll to position [182, 0]
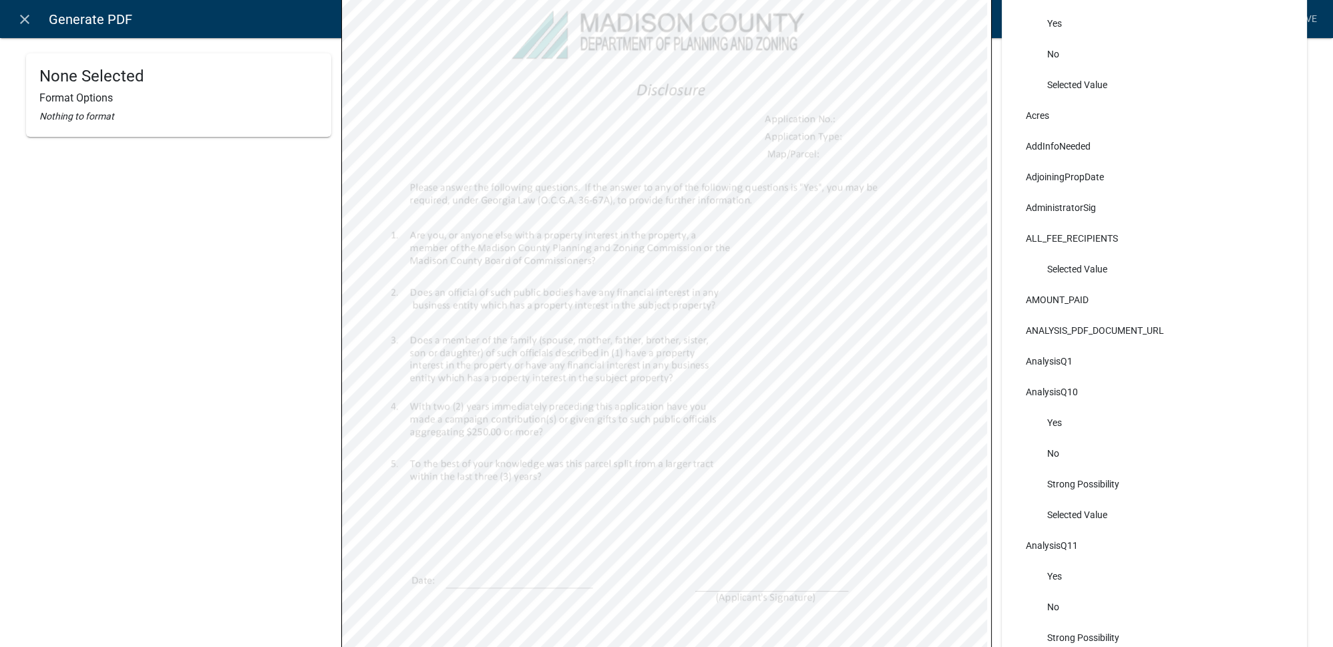
select select
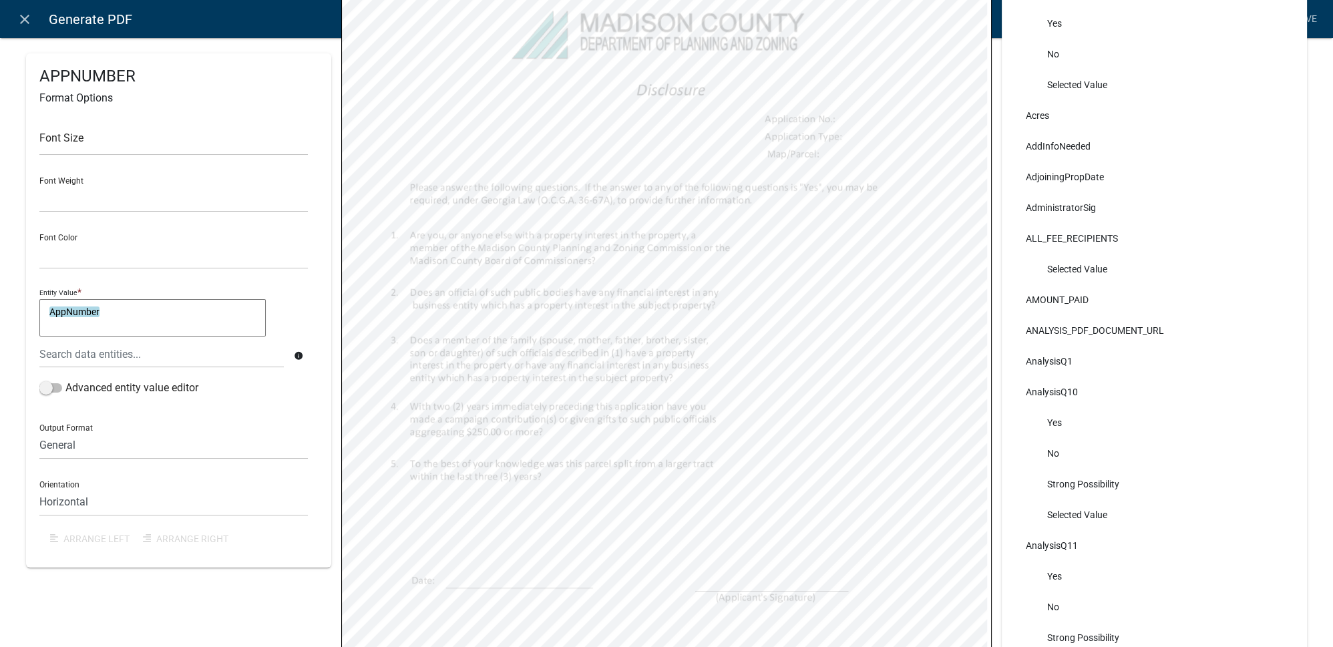
select select
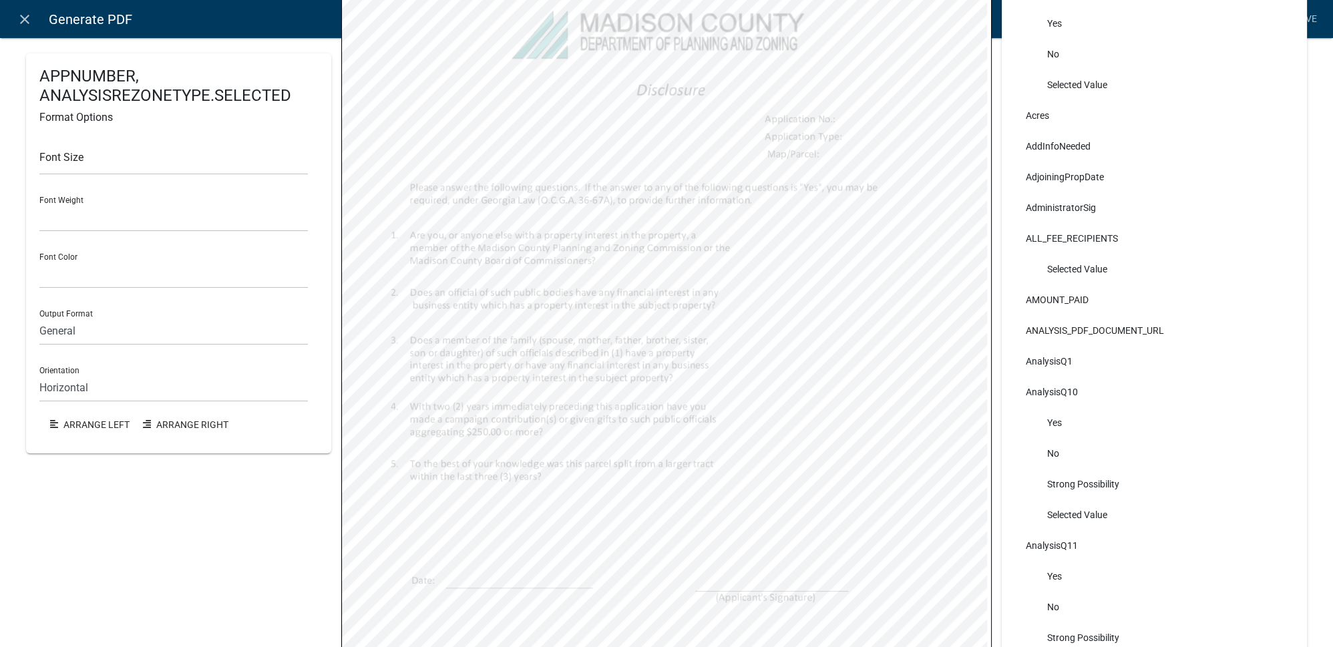
select select
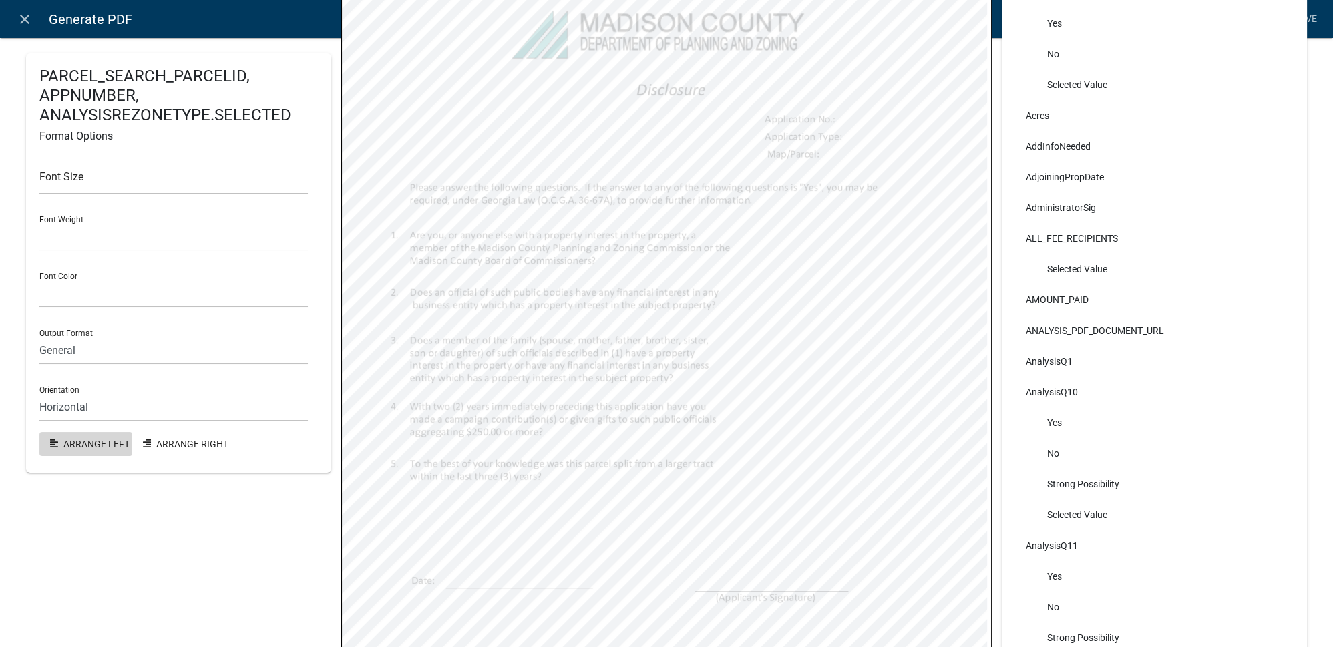
click at [104, 437] on button "Arrange Left" at bounding box center [85, 444] width 93 height 24
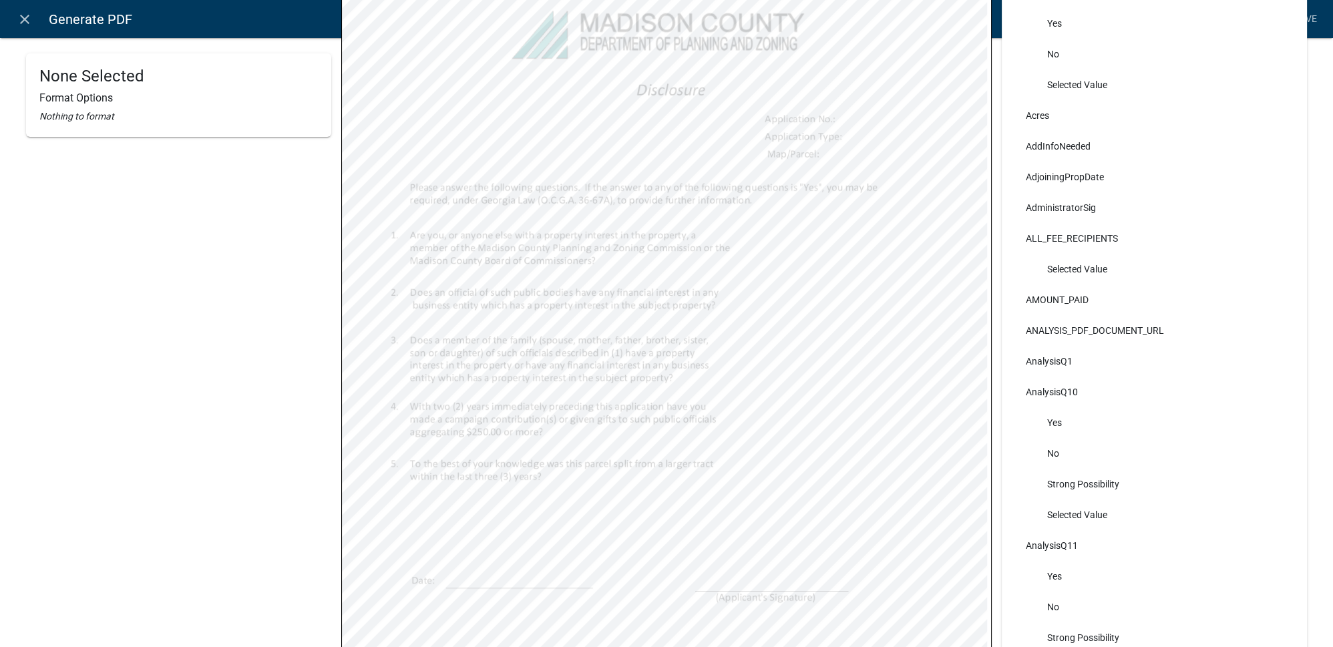
select select
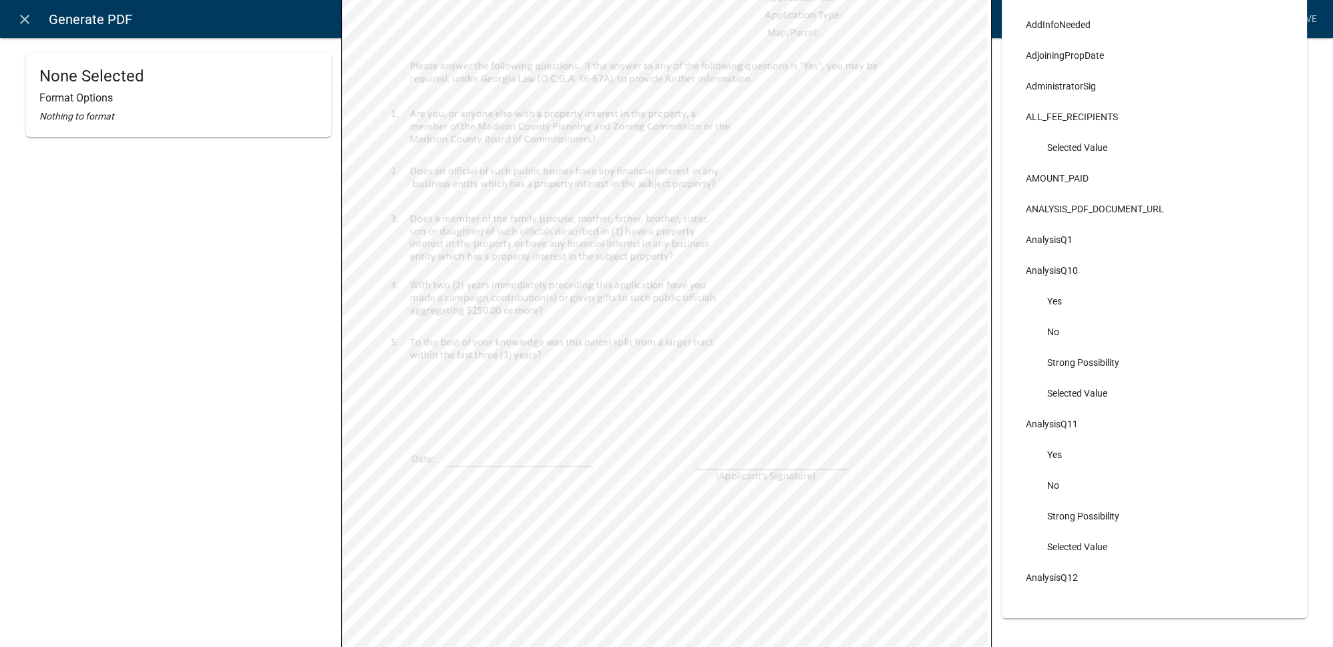
scroll to position [303, 0]
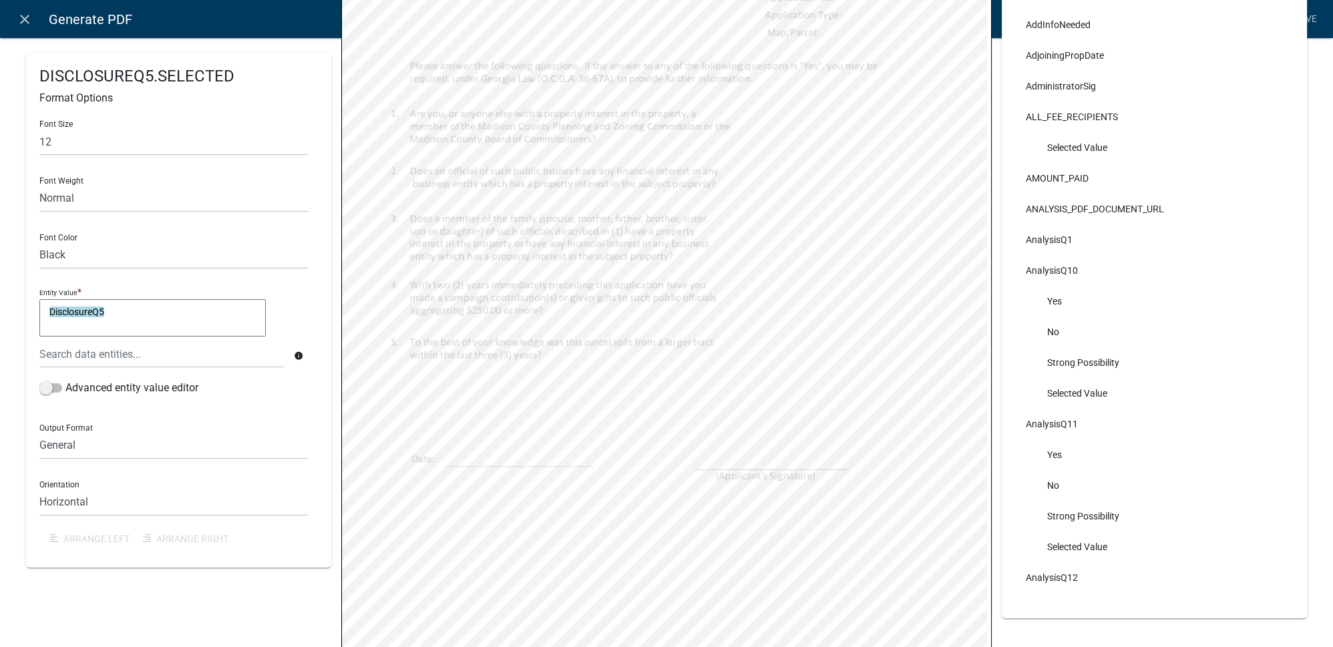
select select
click at [147, 311] on textarea "DisclosureQ5" at bounding box center [152, 317] width 226 height 37
click at [119, 313] on textarea "DisclosureQ5 & ", " &" at bounding box center [152, 317] width 226 height 37
click at [163, 307] on textarea "DisclosureQ5 & " " &" at bounding box center [152, 317] width 226 height 37
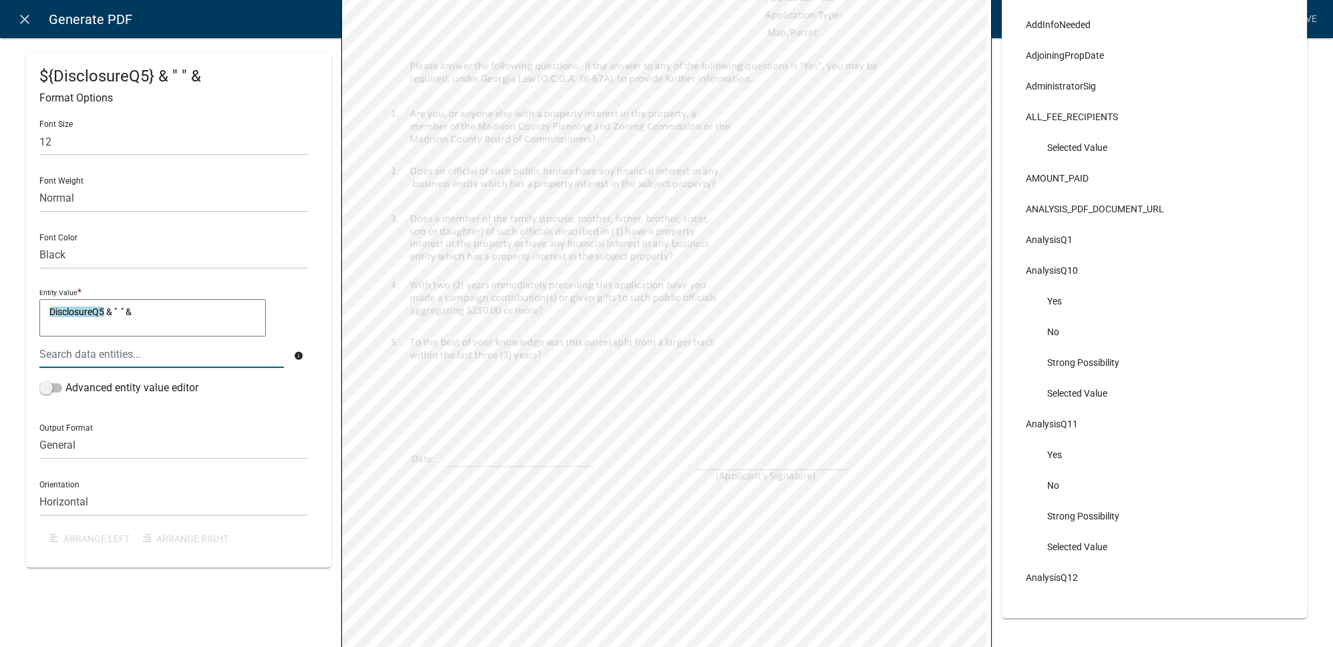
type textarea "DisclosureQ5 & " " &"
click at [132, 351] on div at bounding box center [161, 354] width 264 height 27
type input "di"
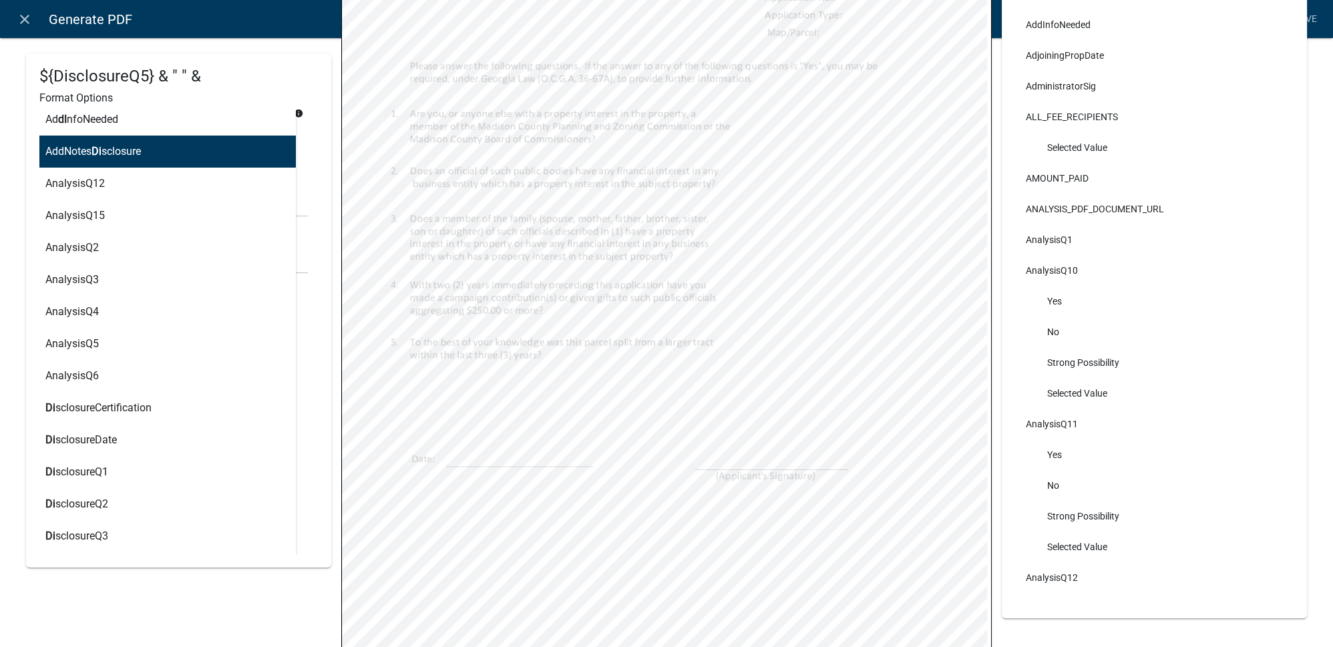
scroll to position [486, 0]
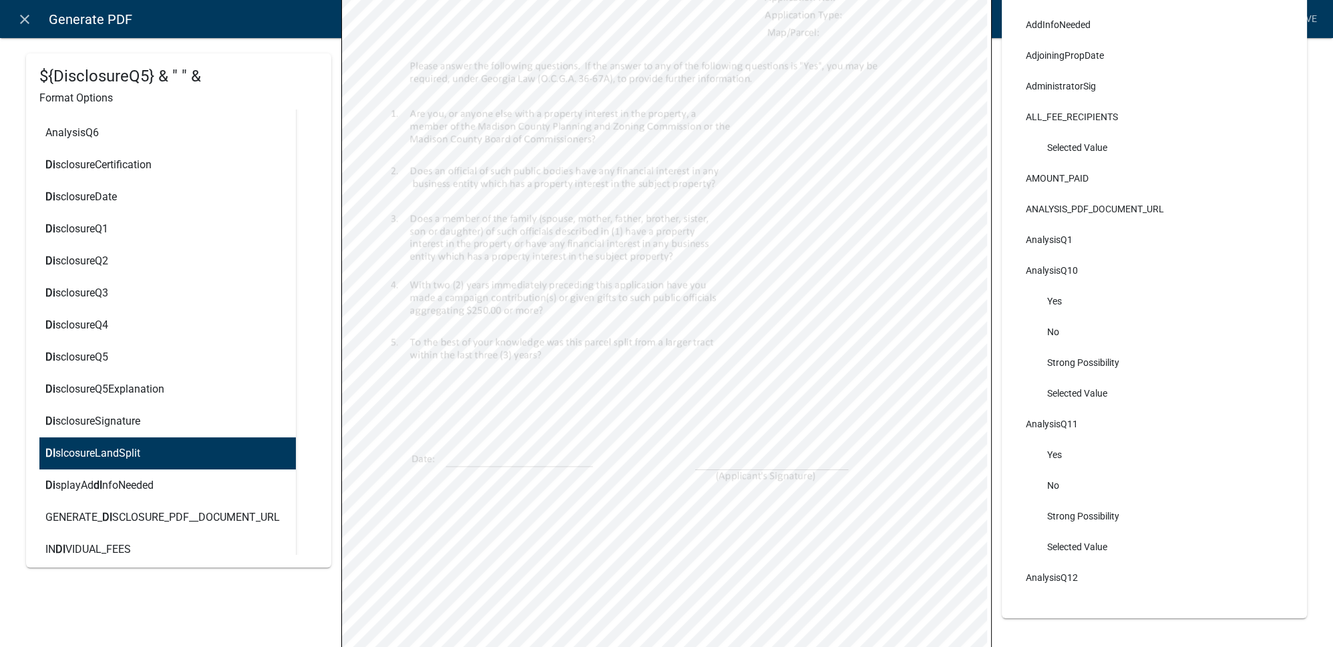
click at [102, 451] on ngb-highlight "DI slcosureLandSplit" at bounding box center [92, 453] width 95 height 11
type textarea "DisclosureQ5 & " " & DIslcosureLandSplit"
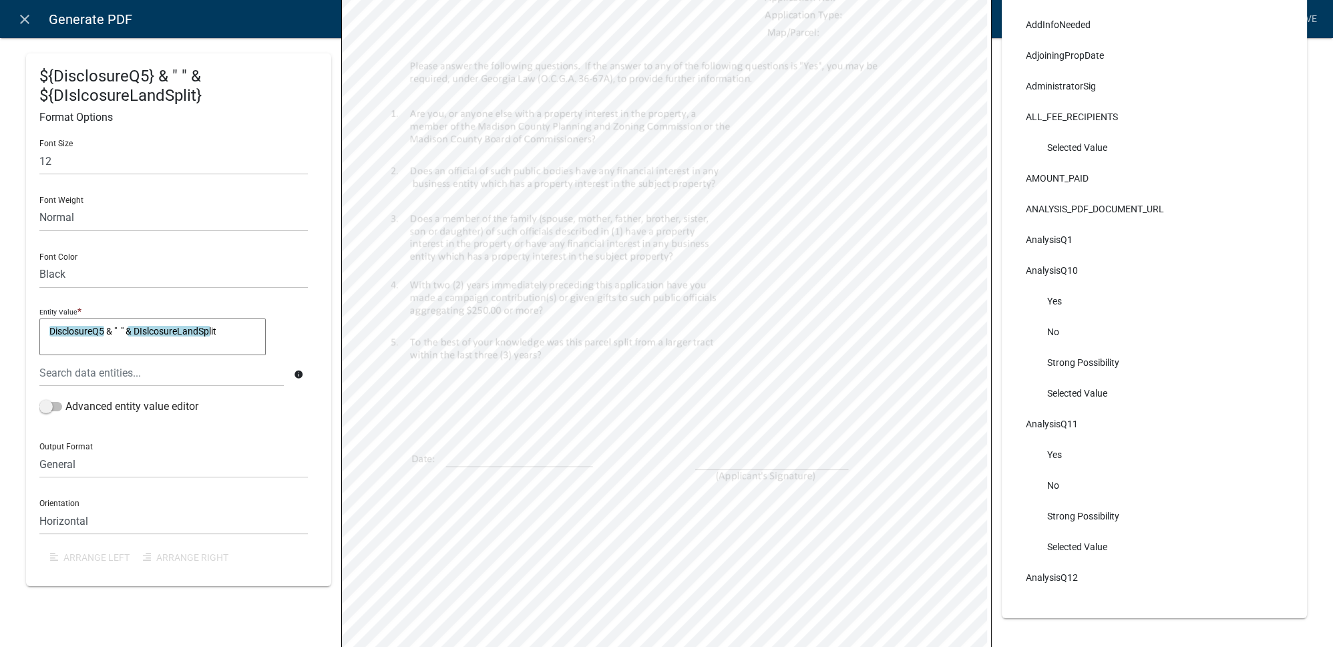
scroll to position [0, 0]
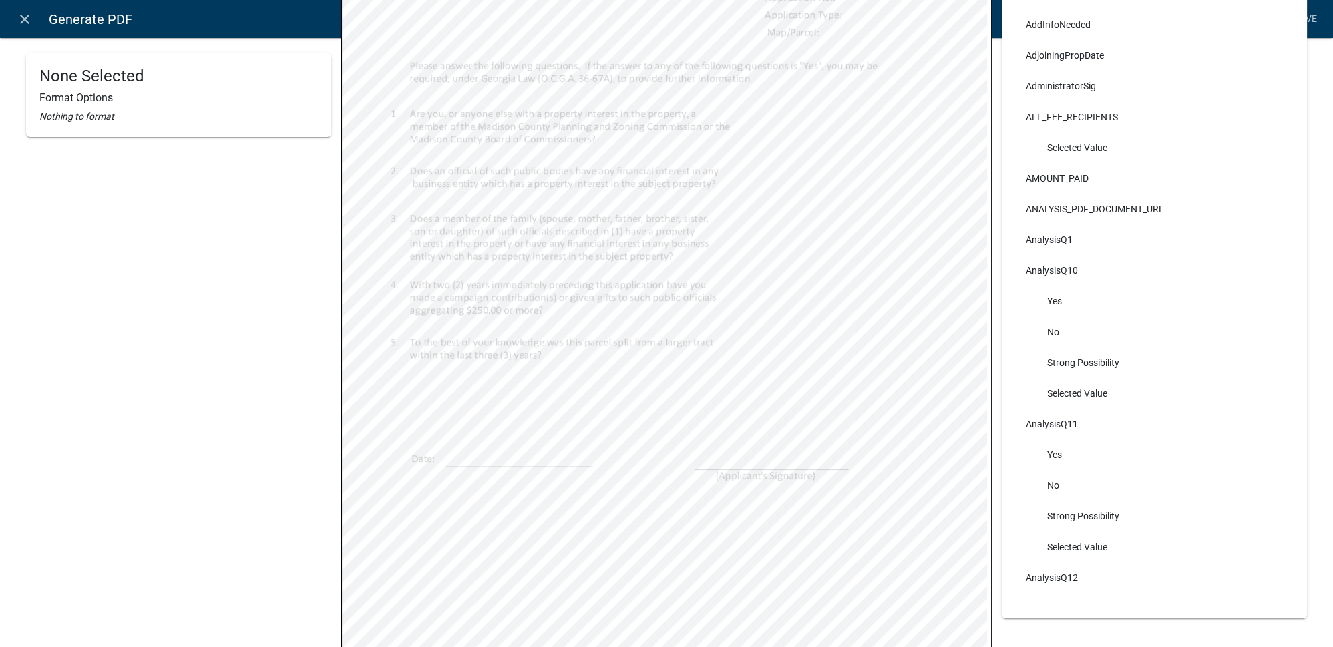
select select
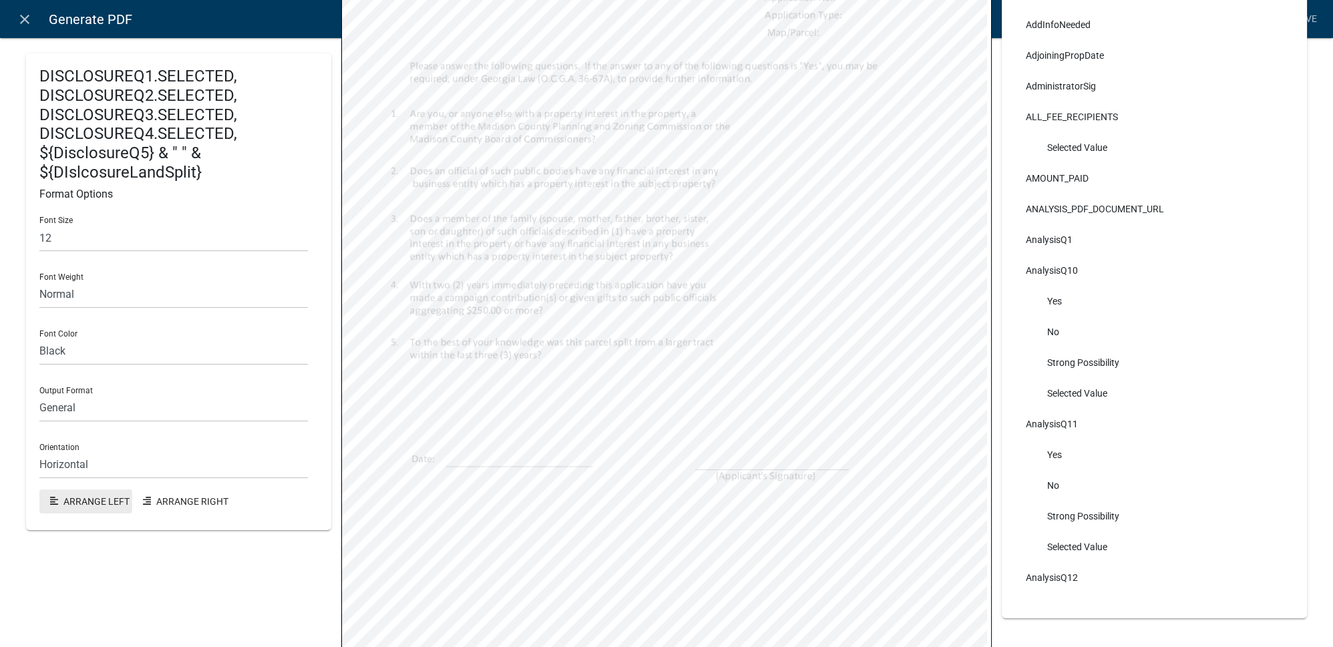
click at [114, 497] on button "Arrange Left" at bounding box center [85, 502] width 93 height 24
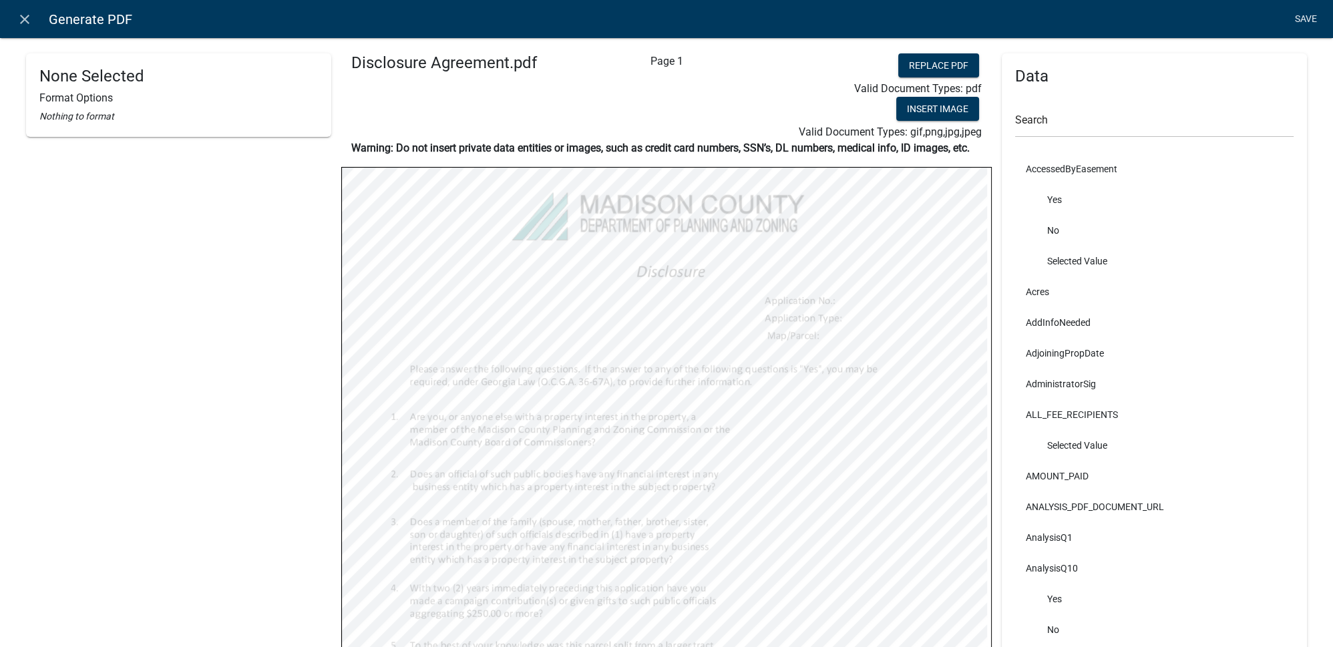
click at [1298, 19] on link "Save" at bounding box center [1305, 19] width 33 height 25
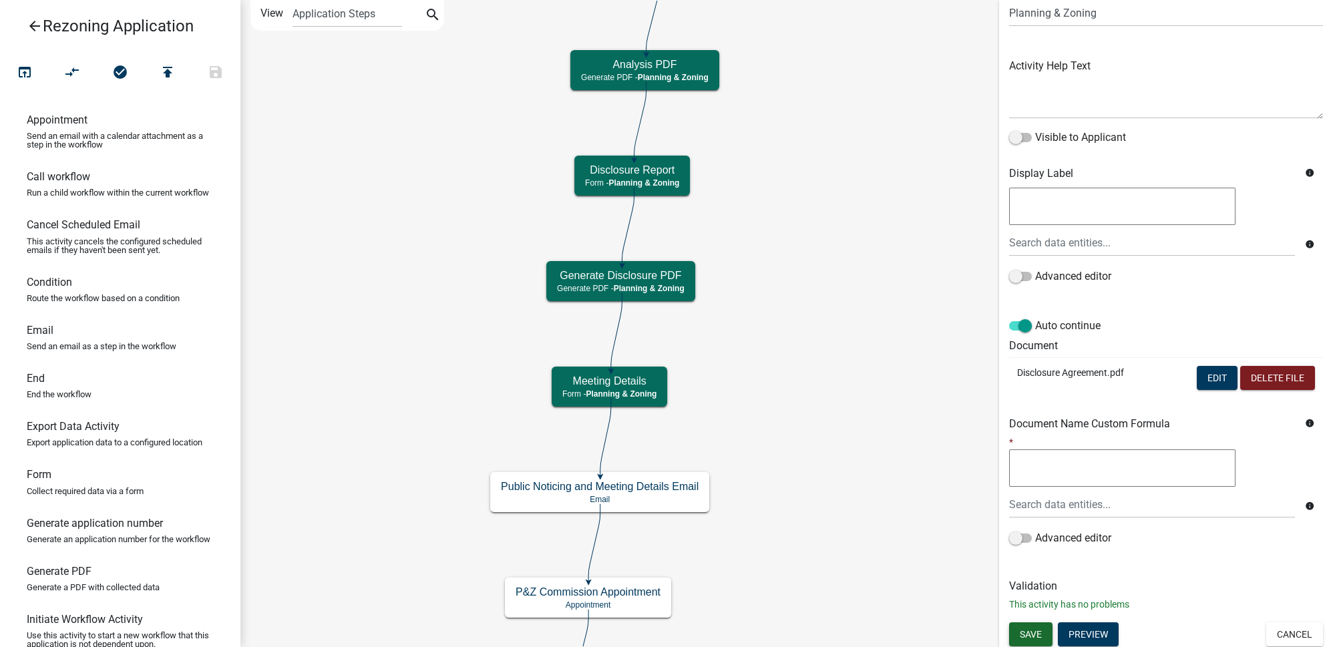
scroll to position [114, 0]
click at [1028, 632] on span "Save" at bounding box center [1031, 633] width 22 height 11
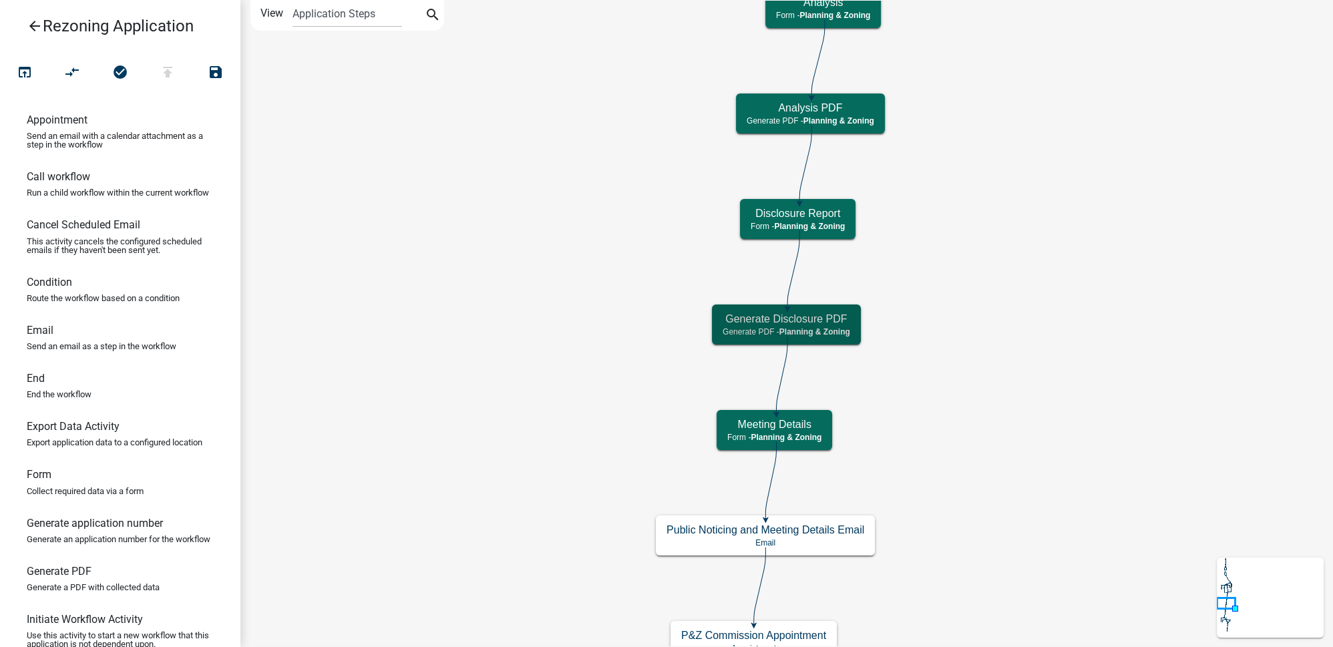
scroll to position [0, 0]
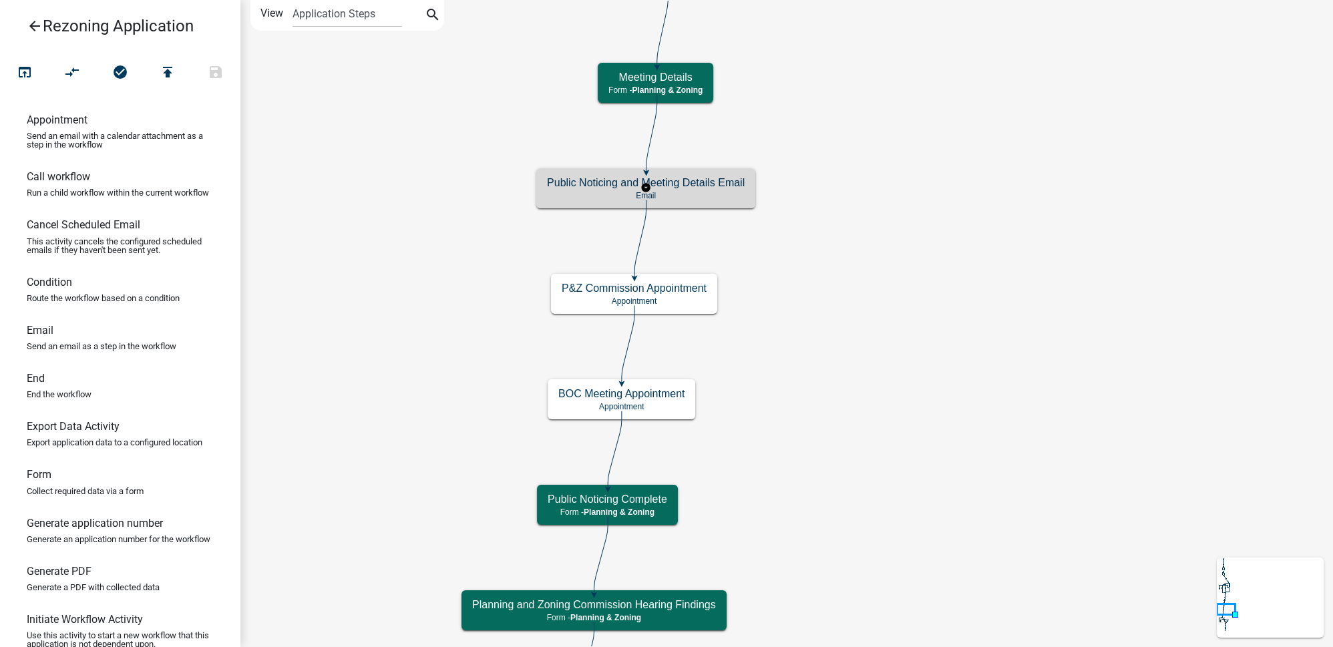
click at [727, 194] on p "Email" at bounding box center [646, 195] width 198 height 9
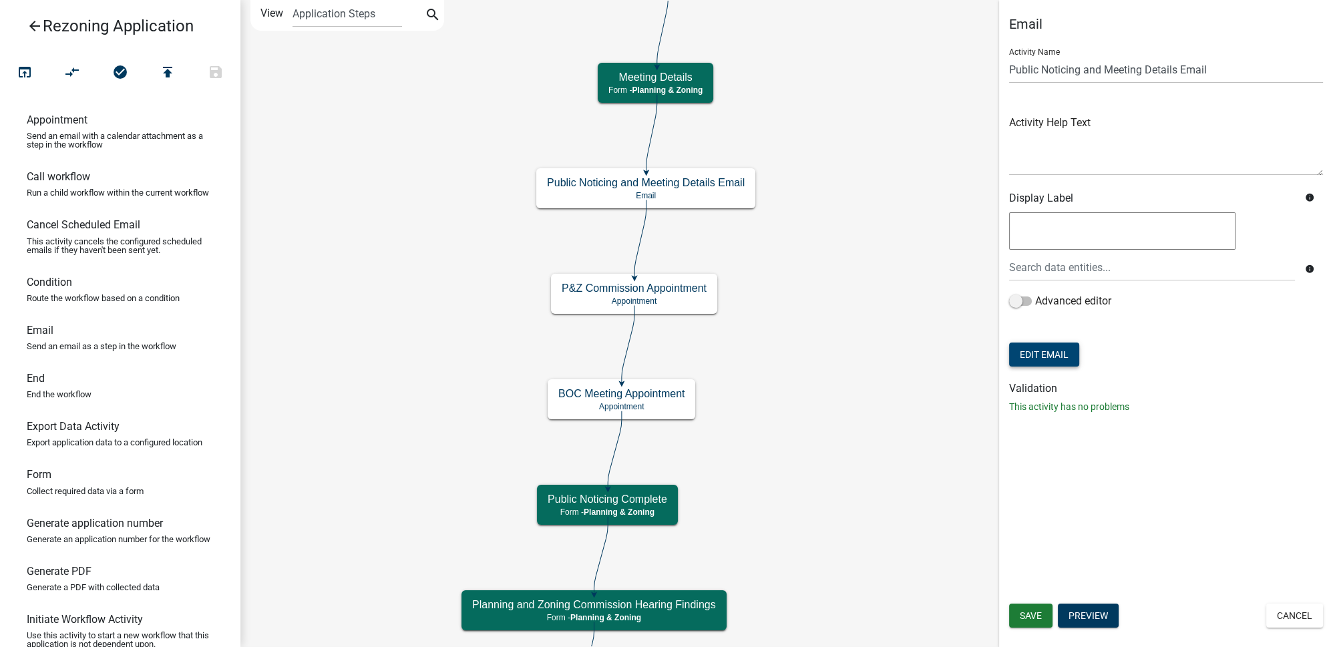
click at [1064, 356] on button "Edit Email" at bounding box center [1044, 355] width 70 height 24
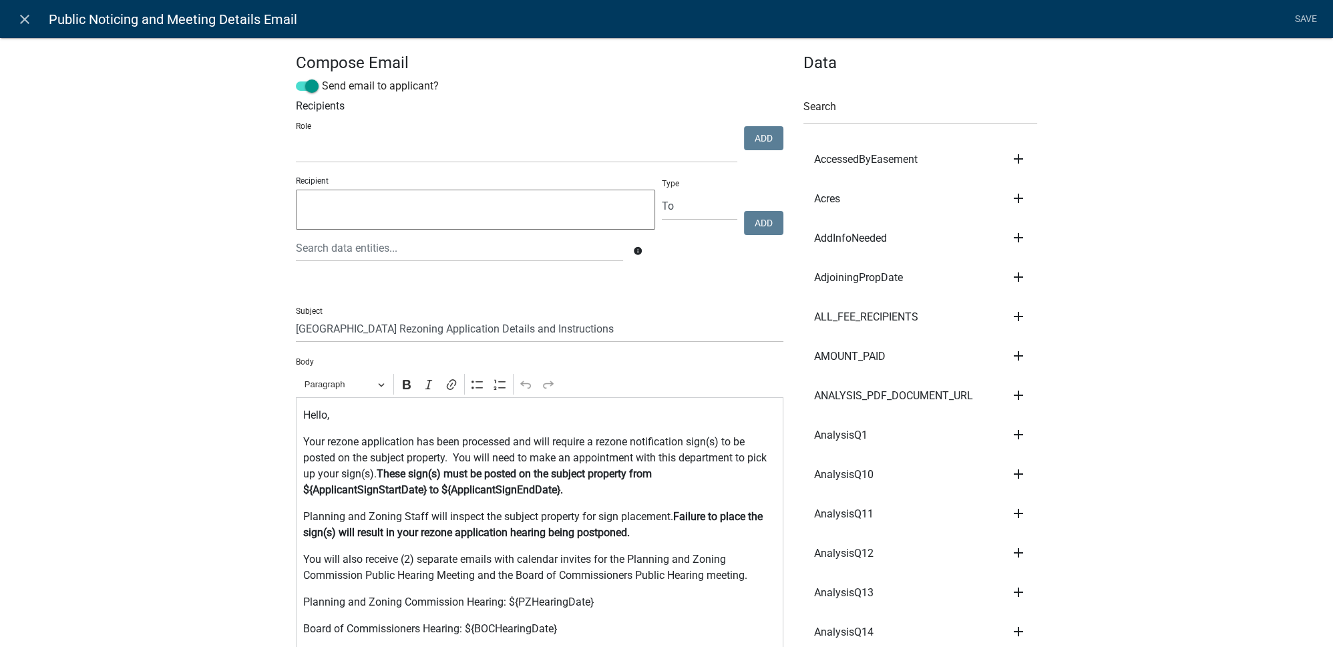
scroll to position [121, 0]
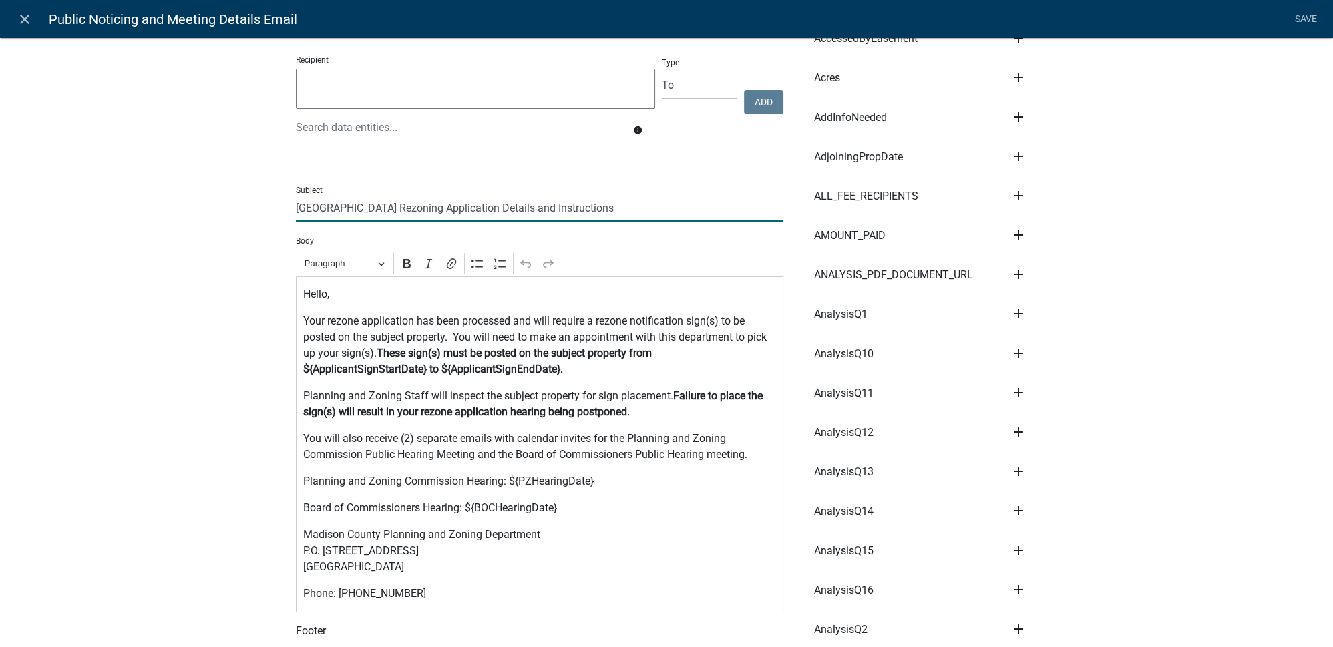
click at [592, 206] on input "Madison County Rezoning Application Details and Instructions" at bounding box center [540, 207] width 488 height 27
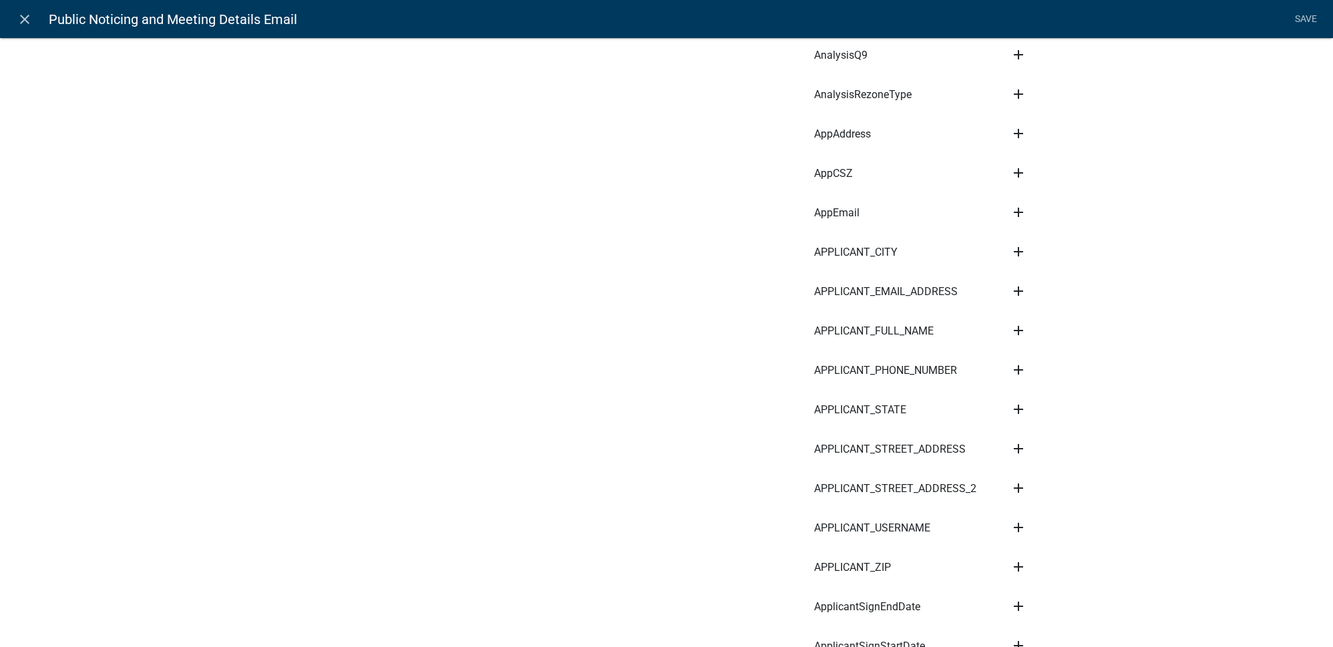
scroll to position [1093, 0]
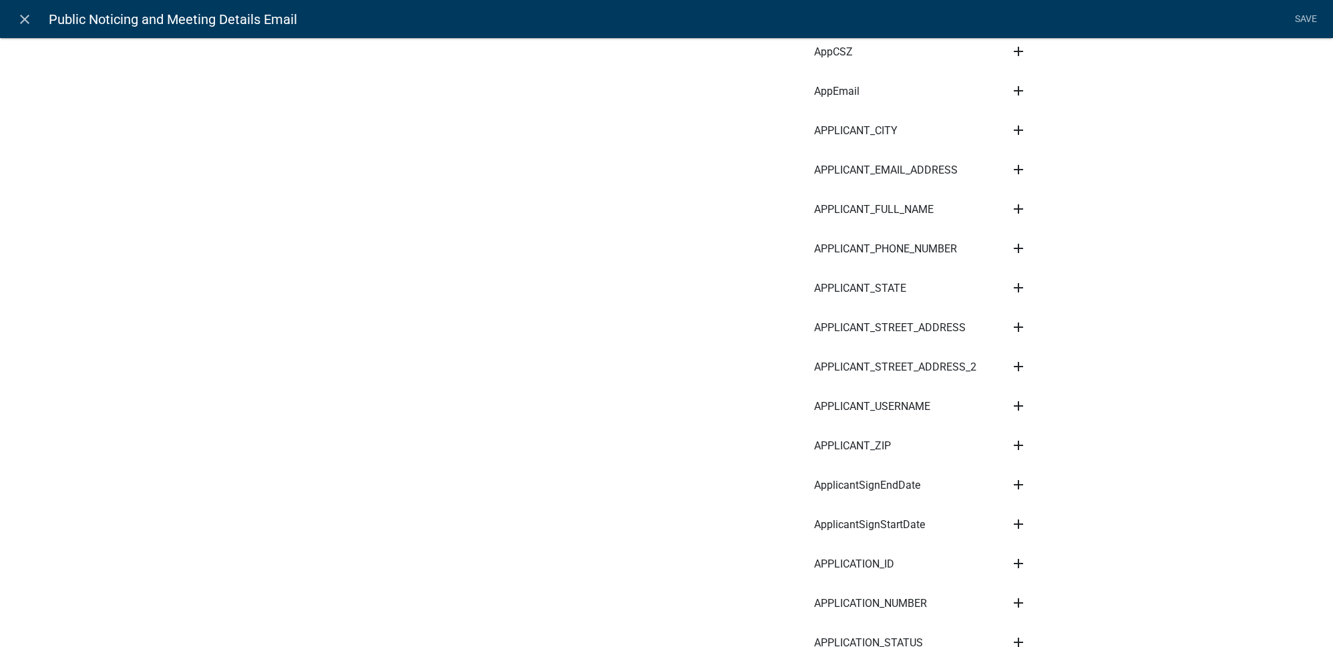
click at [1011, 602] on icon "add" at bounding box center [1018, 603] width 16 height 16
click at [1048, 524] on button "Subject" at bounding box center [1063, 528] width 107 height 32
type input "Madison County Rezoning Application Details and Instructions - ${APPLICATION_NU…"
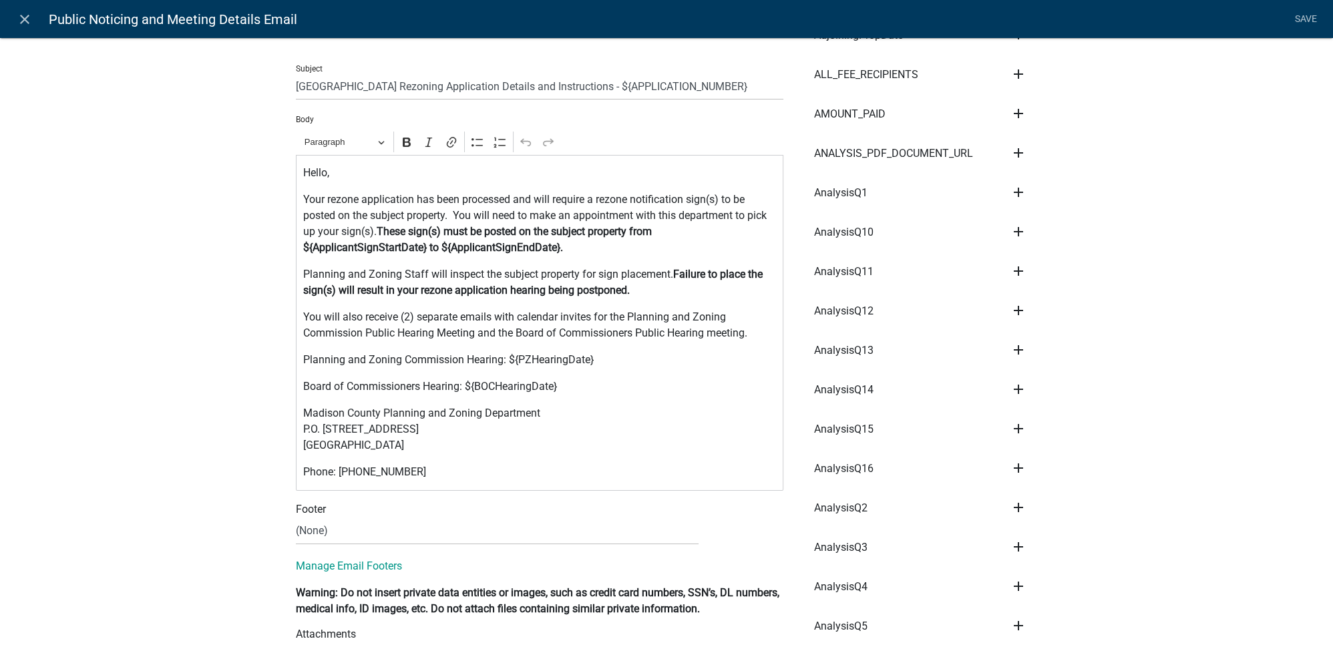
scroll to position [303, 0]
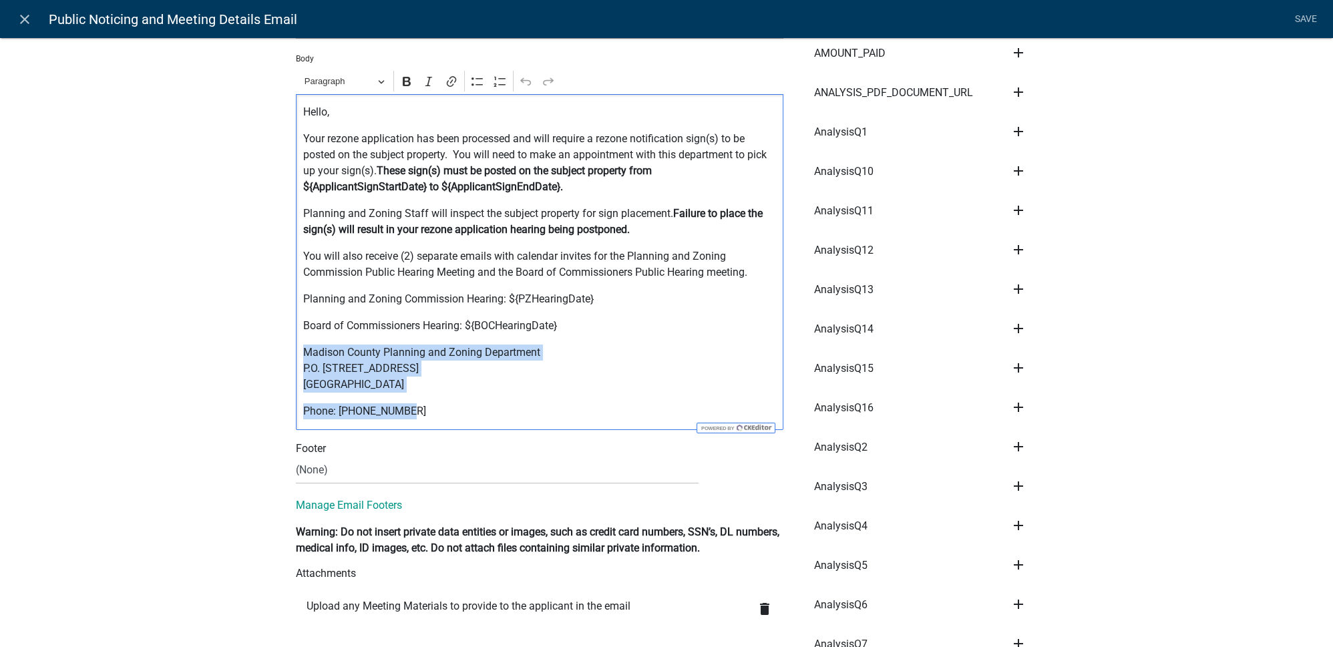
drag, startPoint x: 299, startPoint y: 349, endPoint x: 405, endPoint y: 436, distance: 137.7
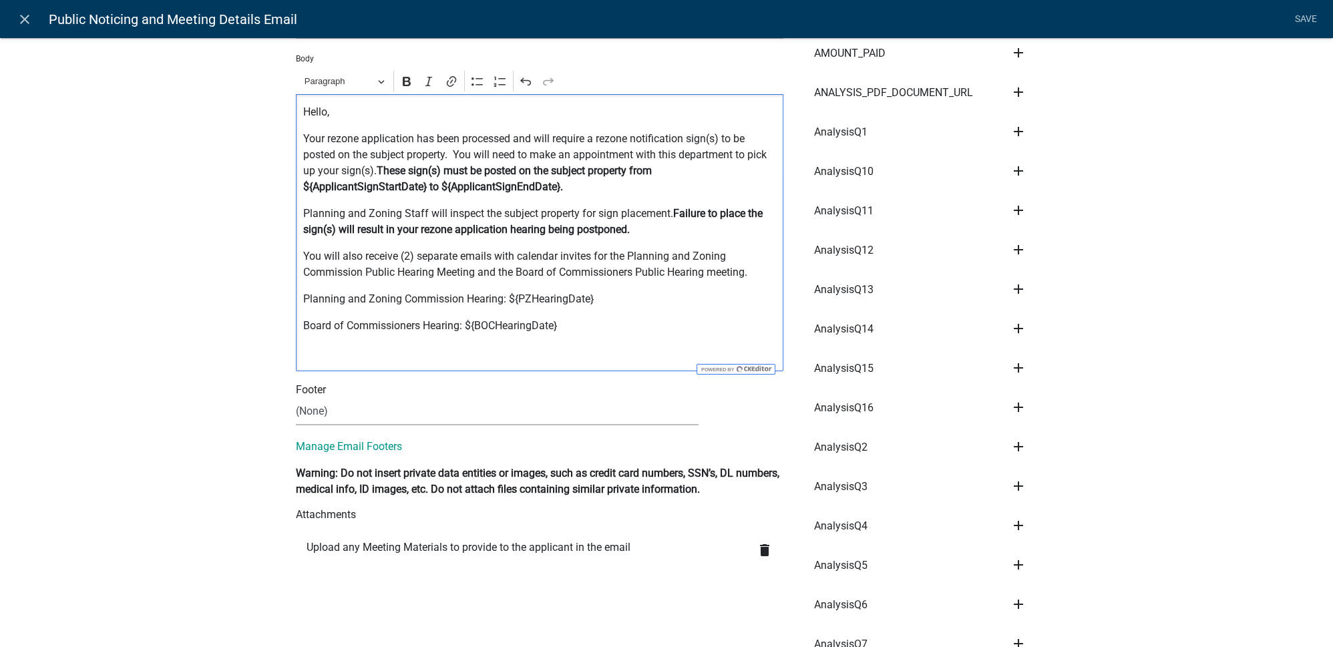
click at [335, 407] on select "(None) Code Enforcement Madison County Building & Grounds Madison County Buildi…" at bounding box center [497, 411] width 403 height 27
select select "c93097da-70cc-4bf7-8f0d-7ce9eec624db"
click at [296, 398] on select "(None) Code Enforcement Madison County Building & Grounds Madison County Buildi…" at bounding box center [497, 411] width 403 height 27
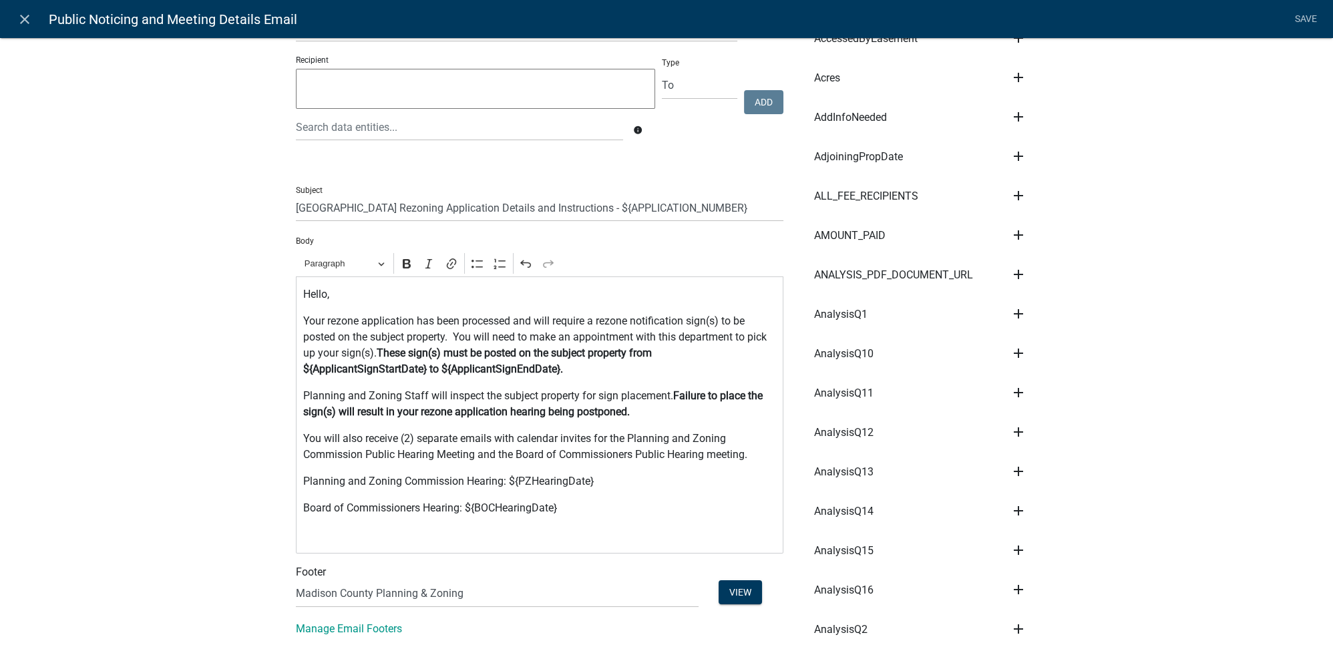
scroll to position [0, 0]
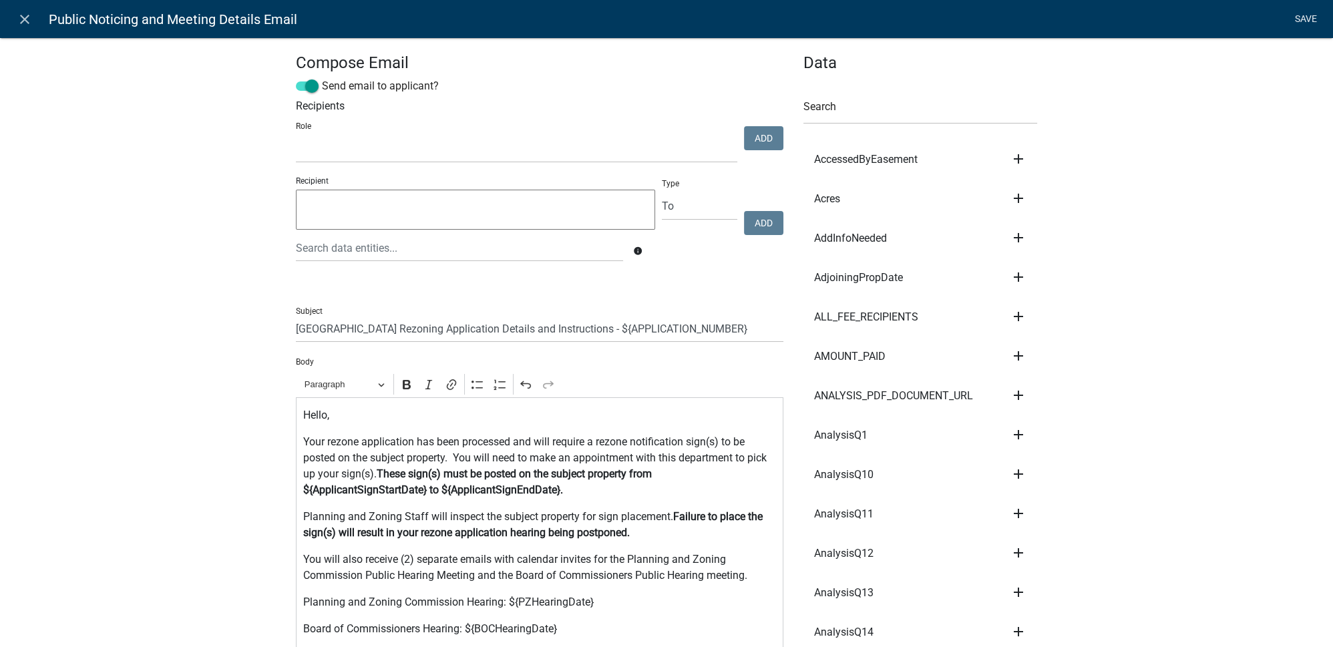
click at [1302, 23] on link "Save" at bounding box center [1305, 19] width 33 height 25
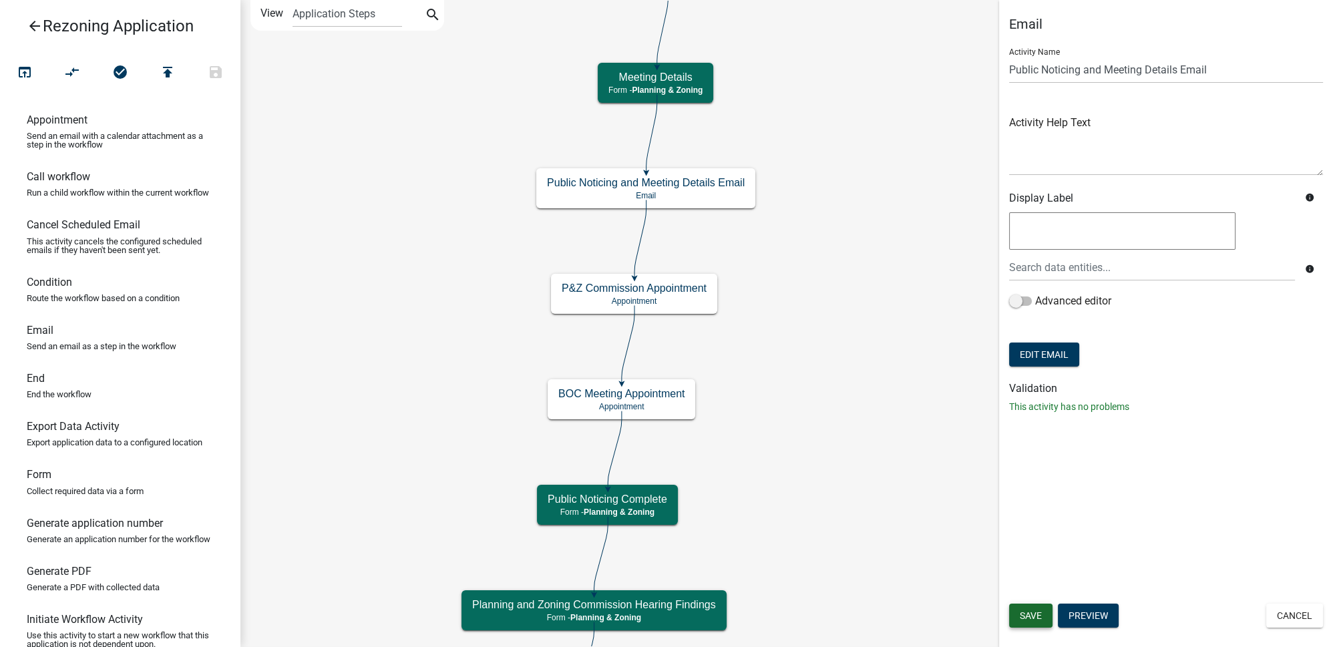
click at [1028, 618] on span "Save" at bounding box center [1031, 615] width 22 height 11
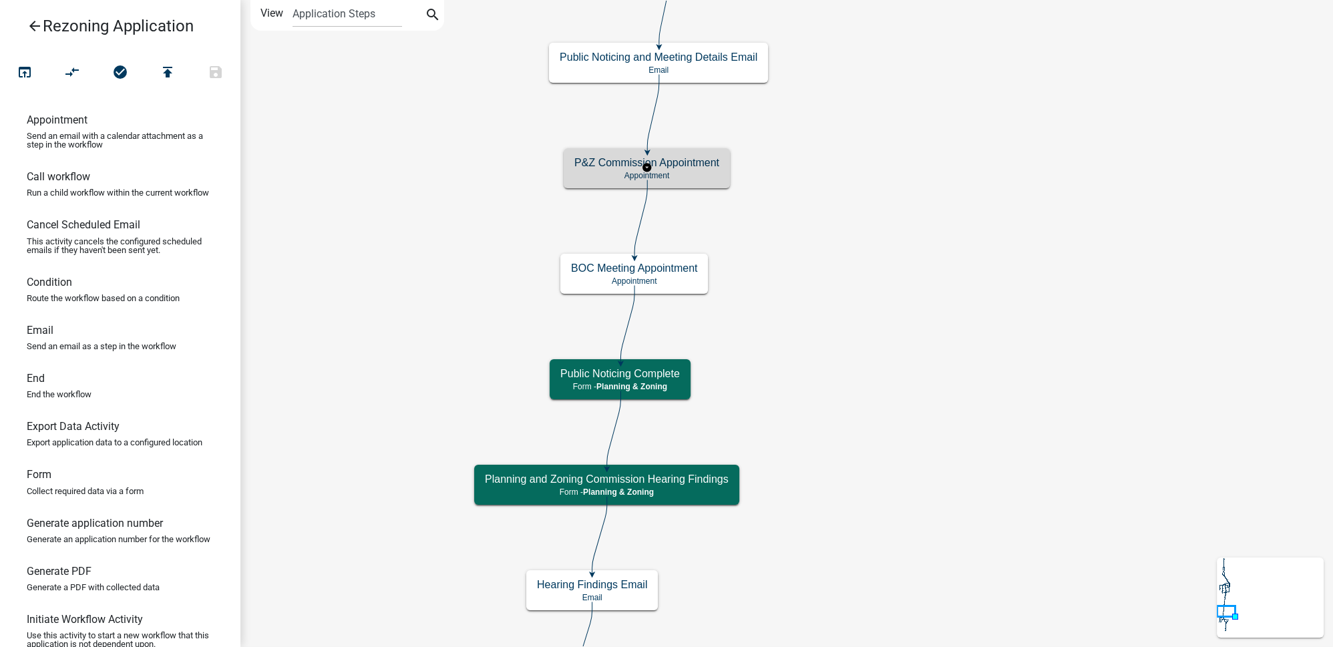
click at [691, 162] on h5 "P&Z Commission Appointment" at bounding box center [646, 162] width 145 height 13
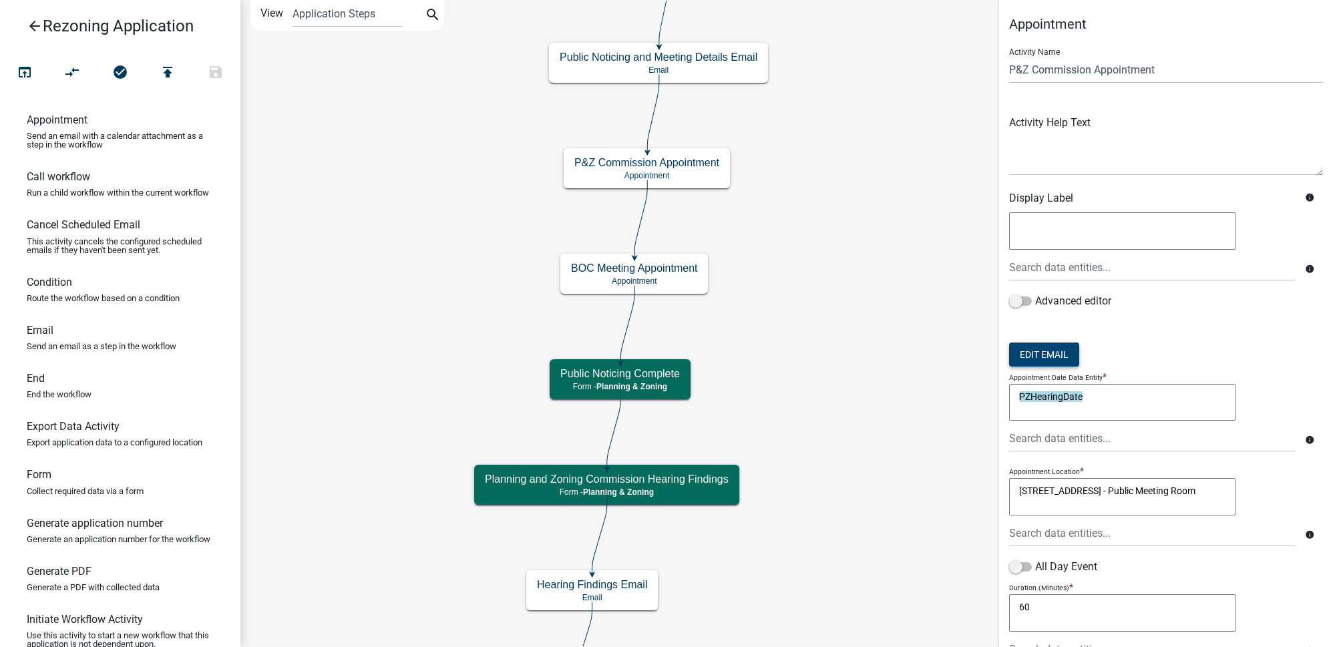
click at [1065, 357] on button "Edit Email" at bounding box center [1044, 355] width 70 height 24
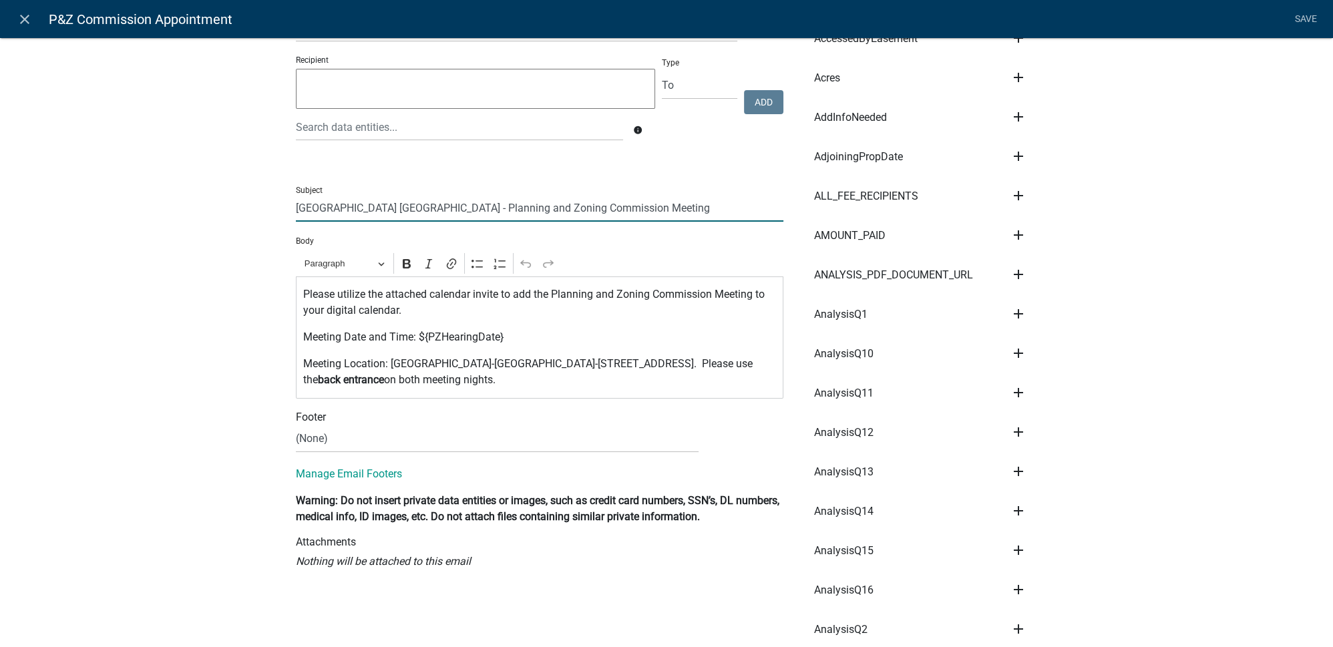
click at [384, 207] on input "Madison County GA - Planning and Zoning Commission Meeting" at bounding box center [540, 207] width 488 height 27
type input "Madison County - Planning and Zoning Commission Meeting"
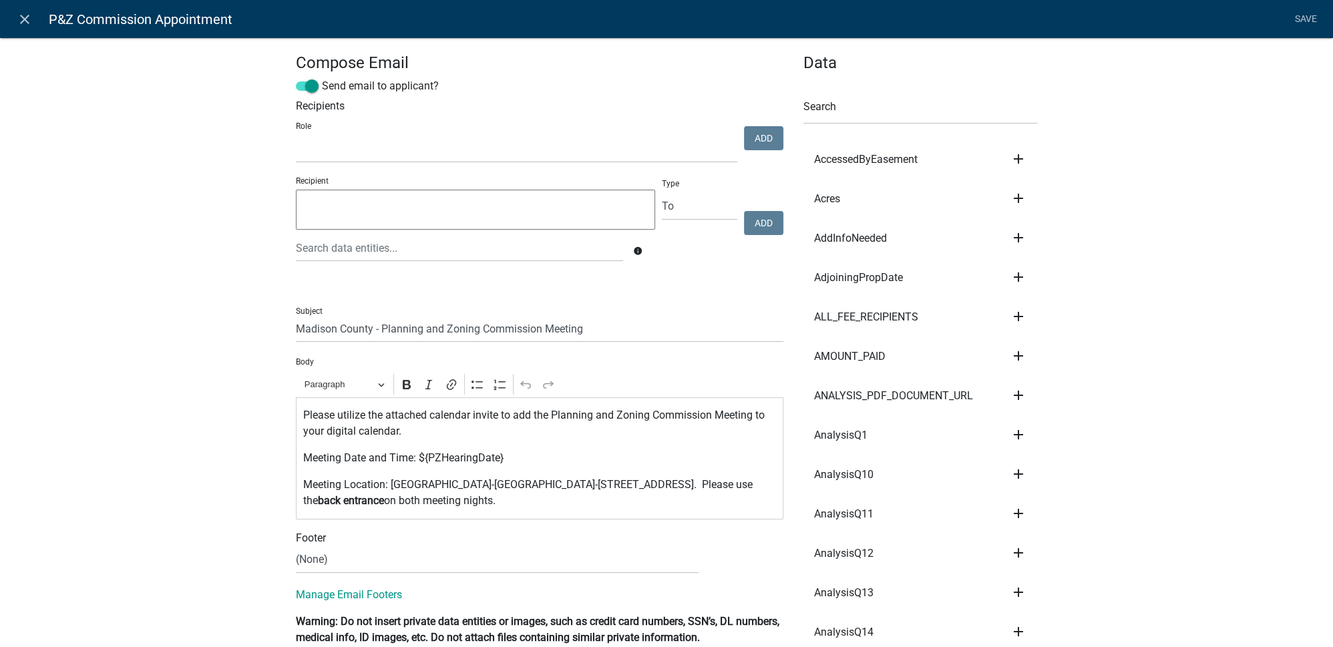
scroll to position [242, 0]
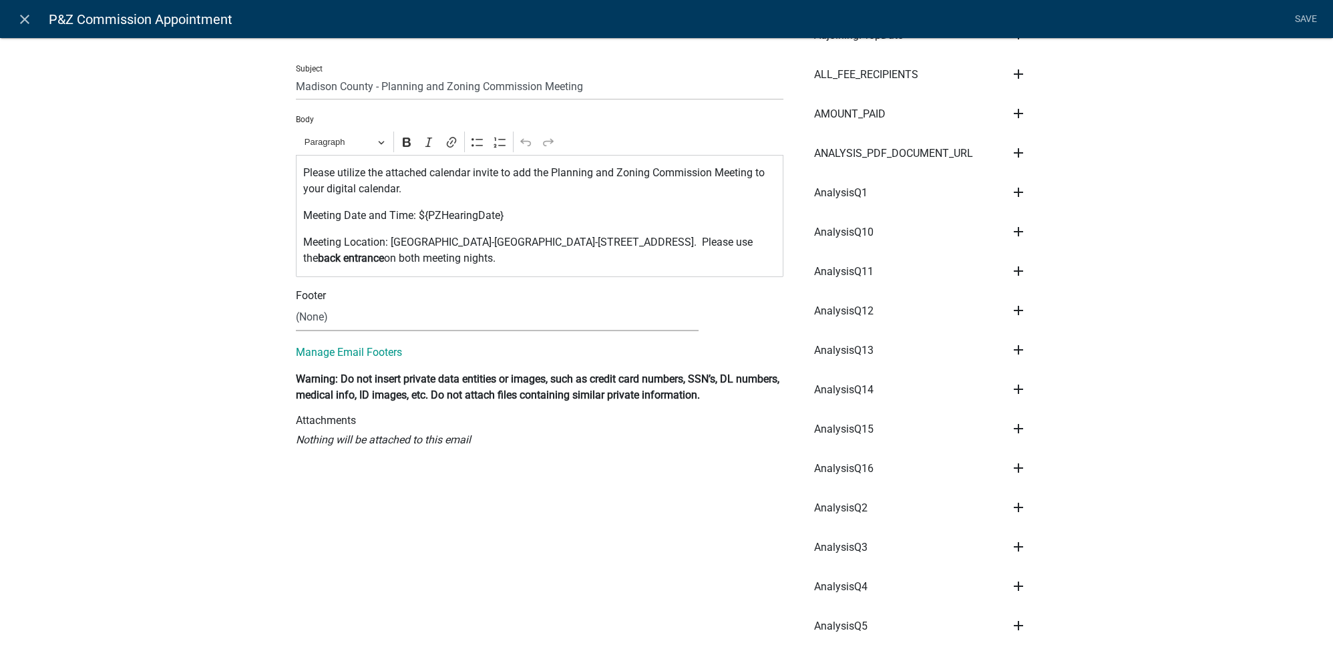
click at [331, 323] on select "(None) Code Enforcement Madison County Building & Grounds Madison County Buildi…" at bounding box center [497, 317] width 403 height 27
select select "c93097da-70cc-4bf7-8f0d-7ce9eec624db"
click at [296, 304] on select "(None) Code Enforcement Madison County Building & Grounds Madison County Buildi…" at bounding box center [497, 317] width 403 height 27
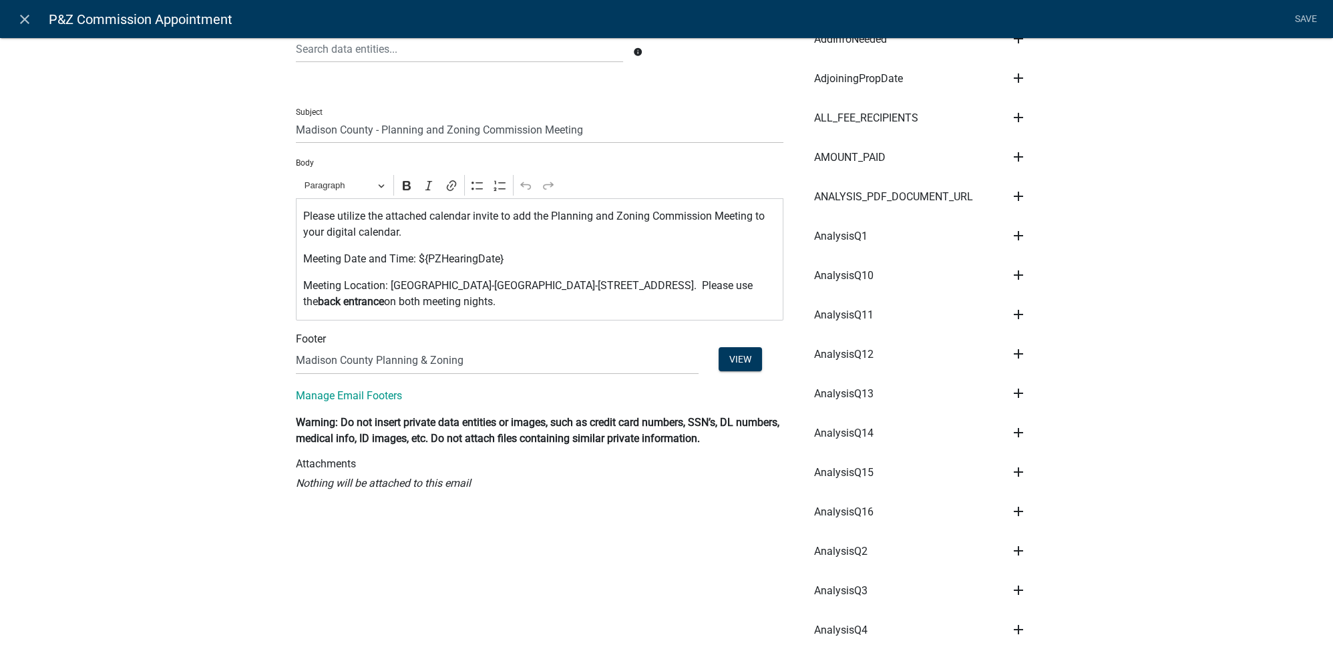
scroll to position [182, 0]
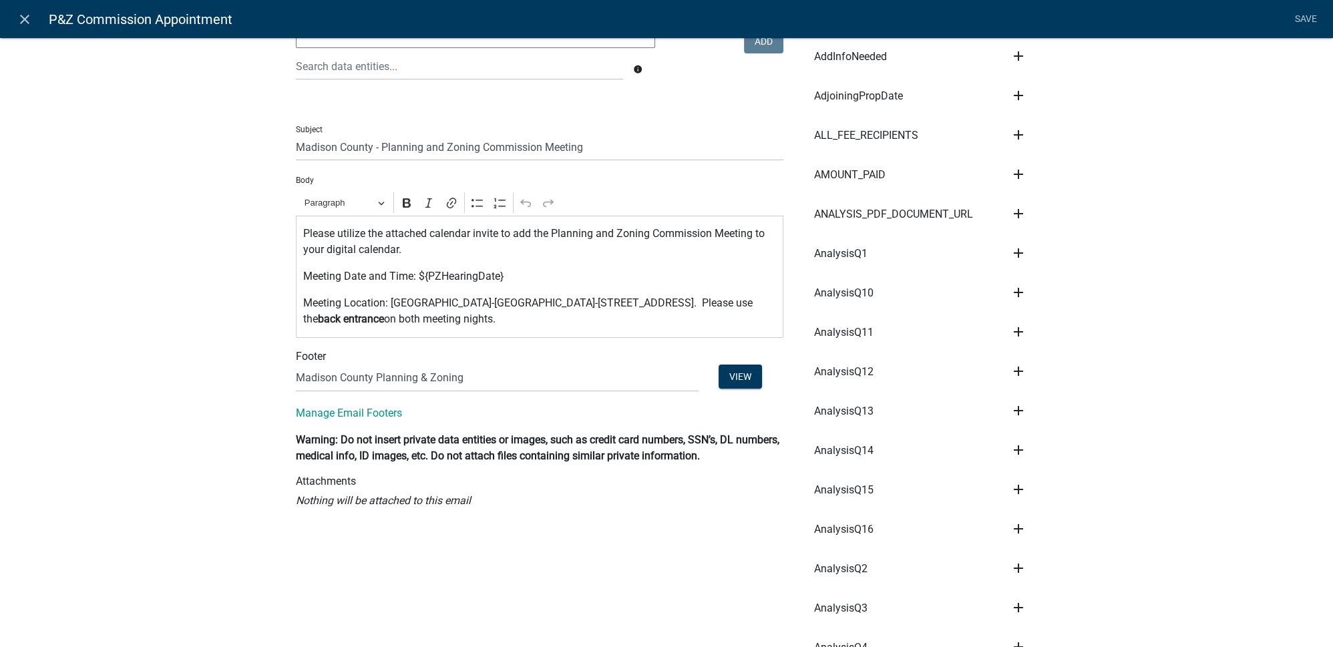
click at [695, 317] on p "Meeting Location: Madison County Government Complex-Public Meeting Room-91 Alba…" at bounding box center [539, 311] width 473 height 32
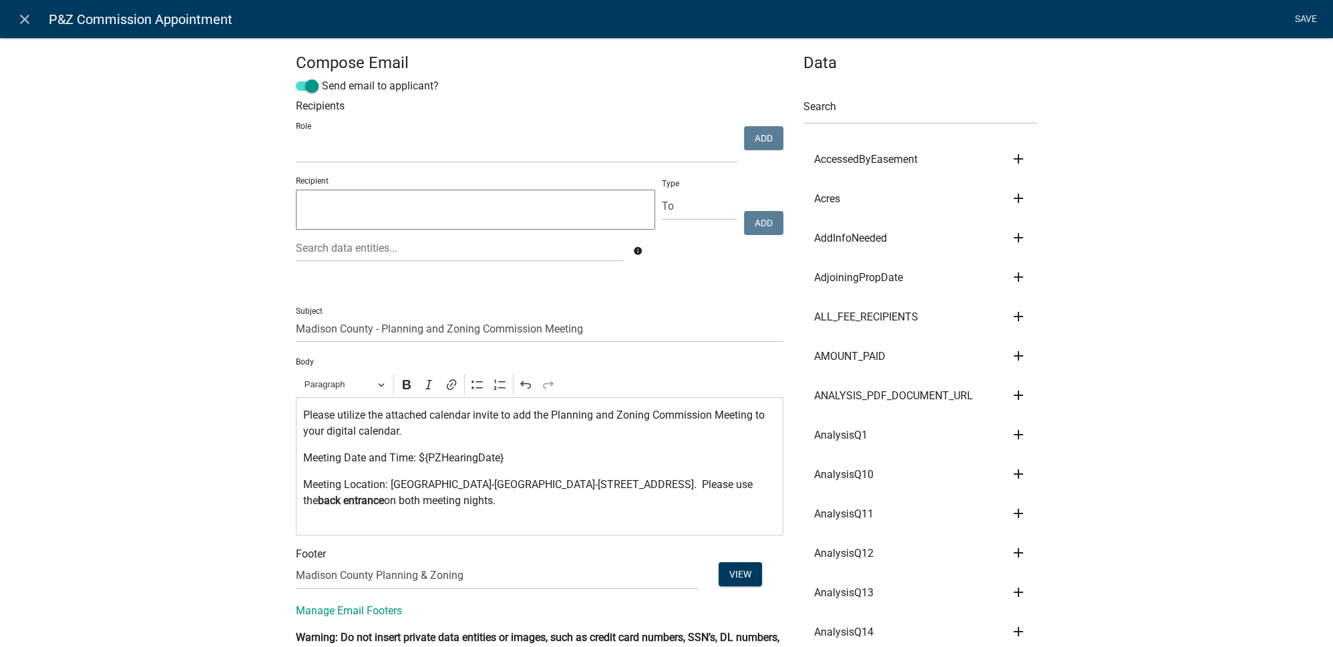
click at [1296, 20] on link "Save" at bounding box center [1305, 19] width 33 height 25
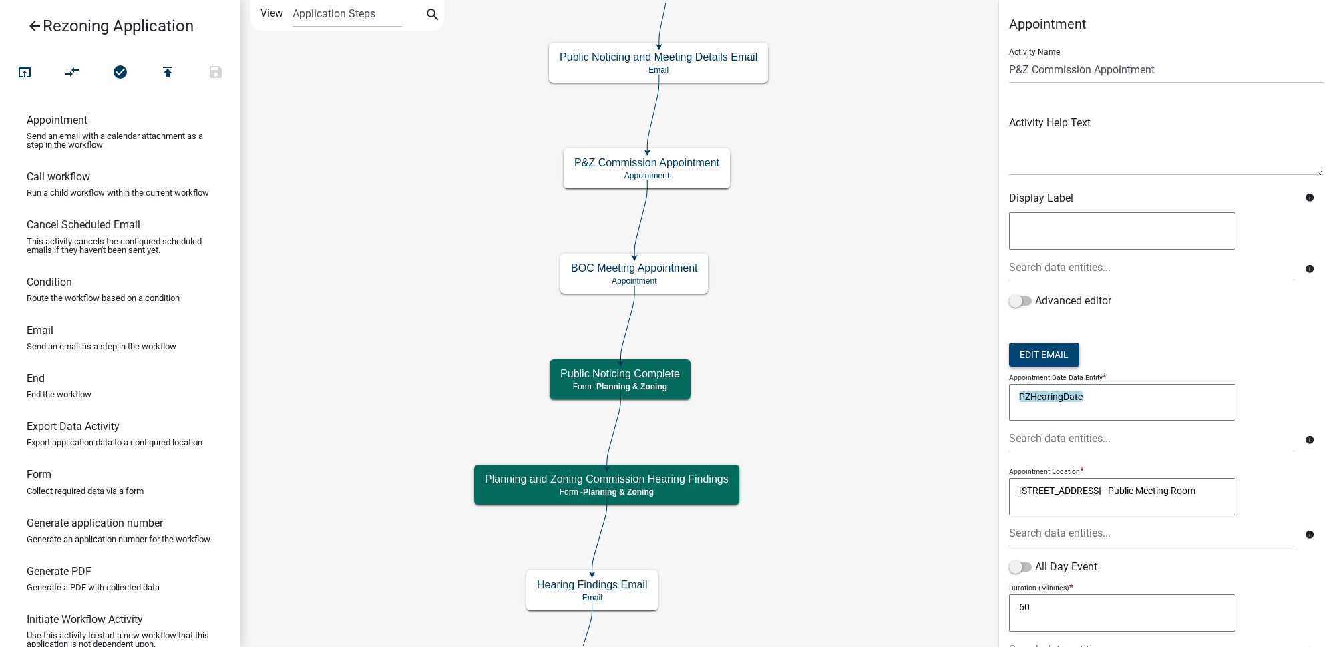
scroll to position [107, 0]
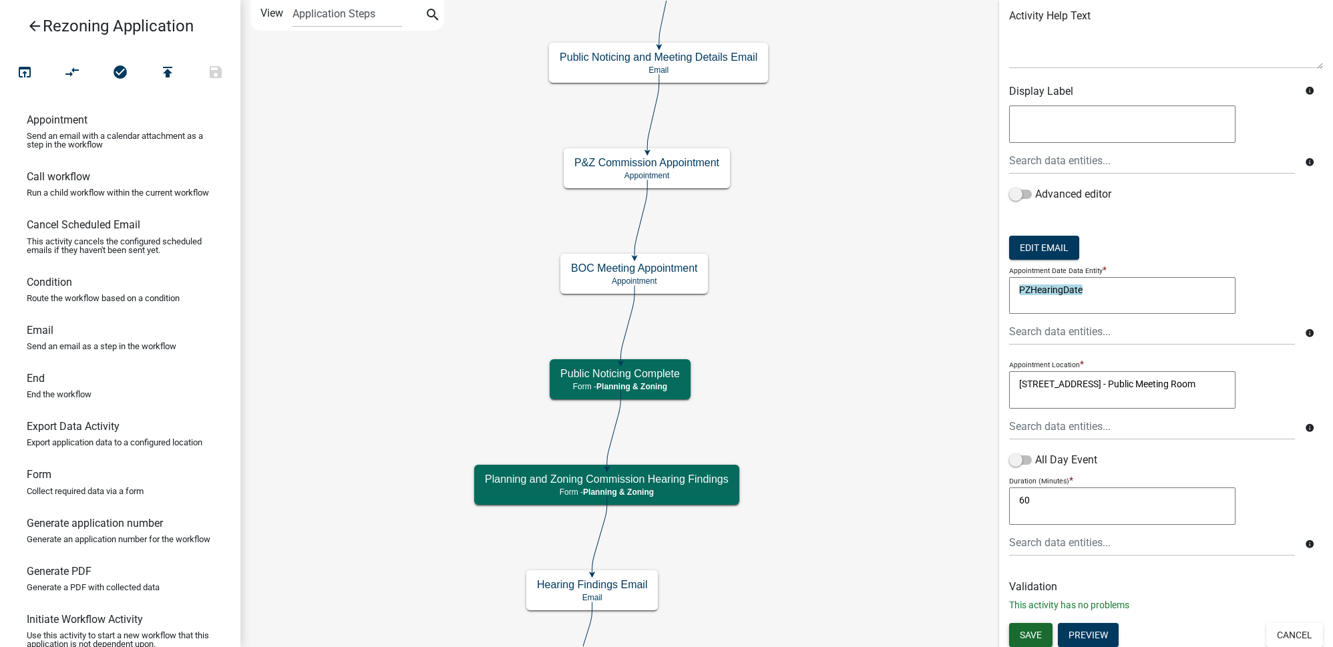
click at [1030, 634] on span "Save" at bounding box center [1031, 634] width 22 height 11
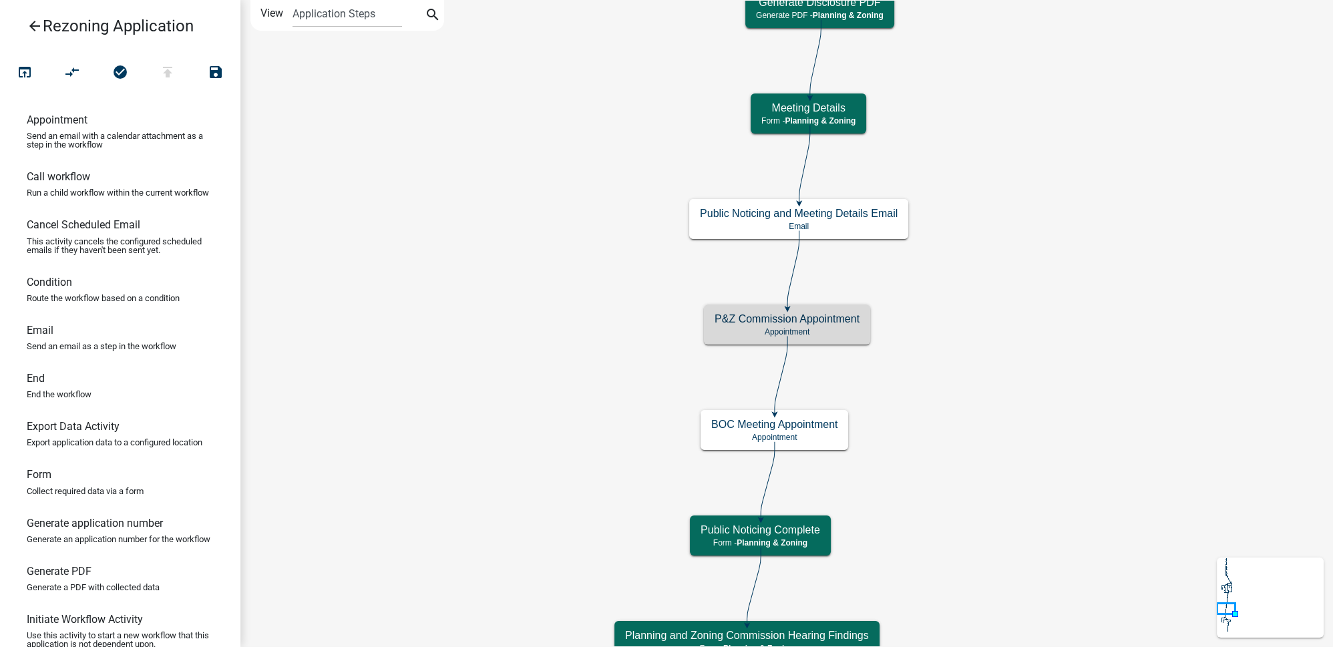
scroll to position [0, 0]
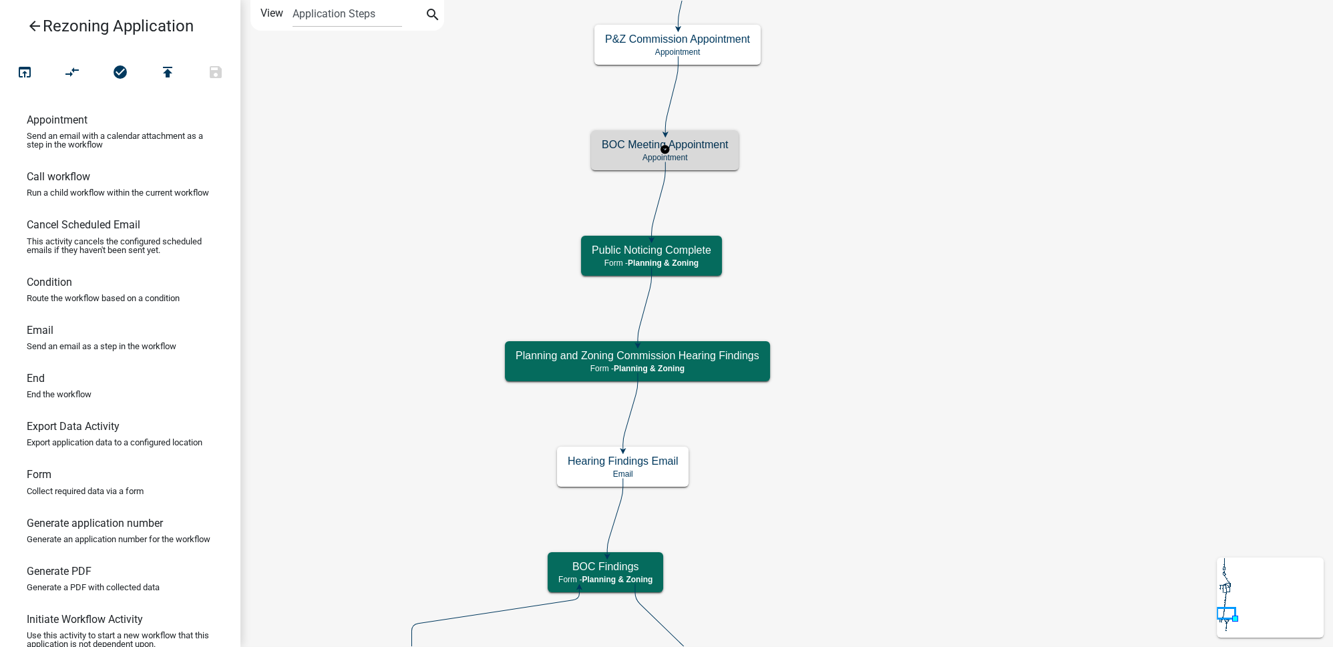
click at [703, 153] on p "Appointment" at bounding box center [665, 157] width 126 height 9
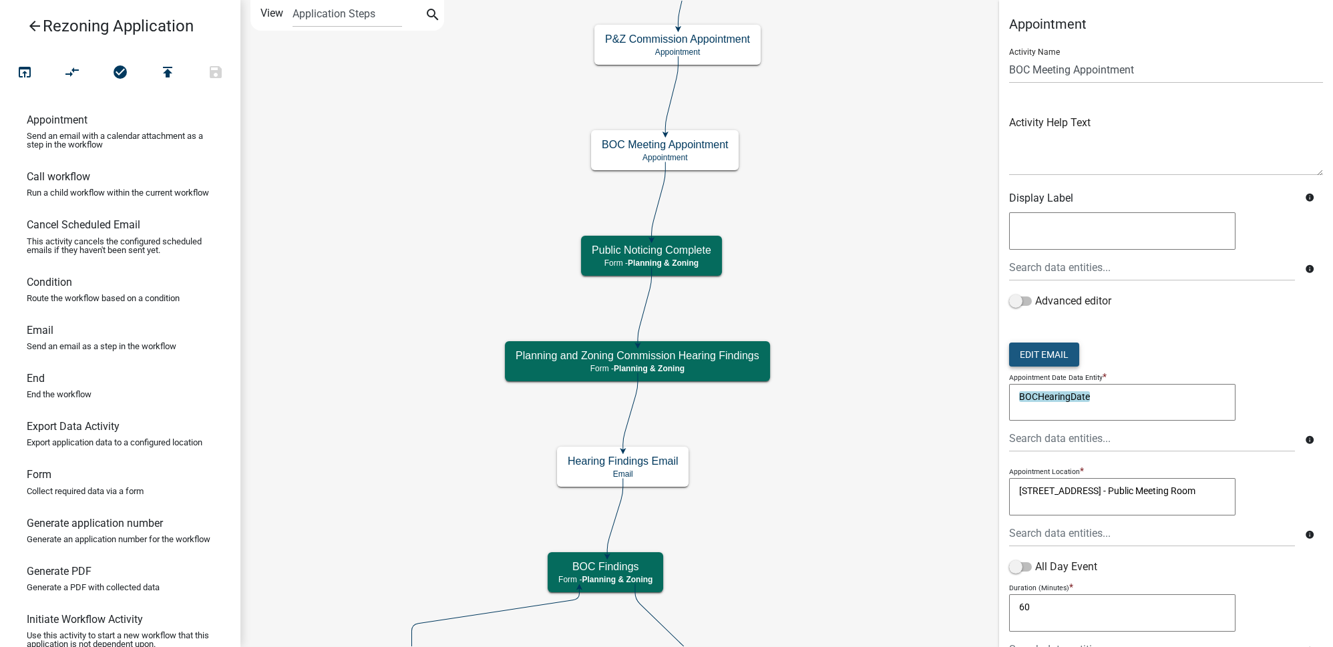
click at [1052, 357] on button "Edit Email" at bounding box center [1044, 355] width 70 height 24
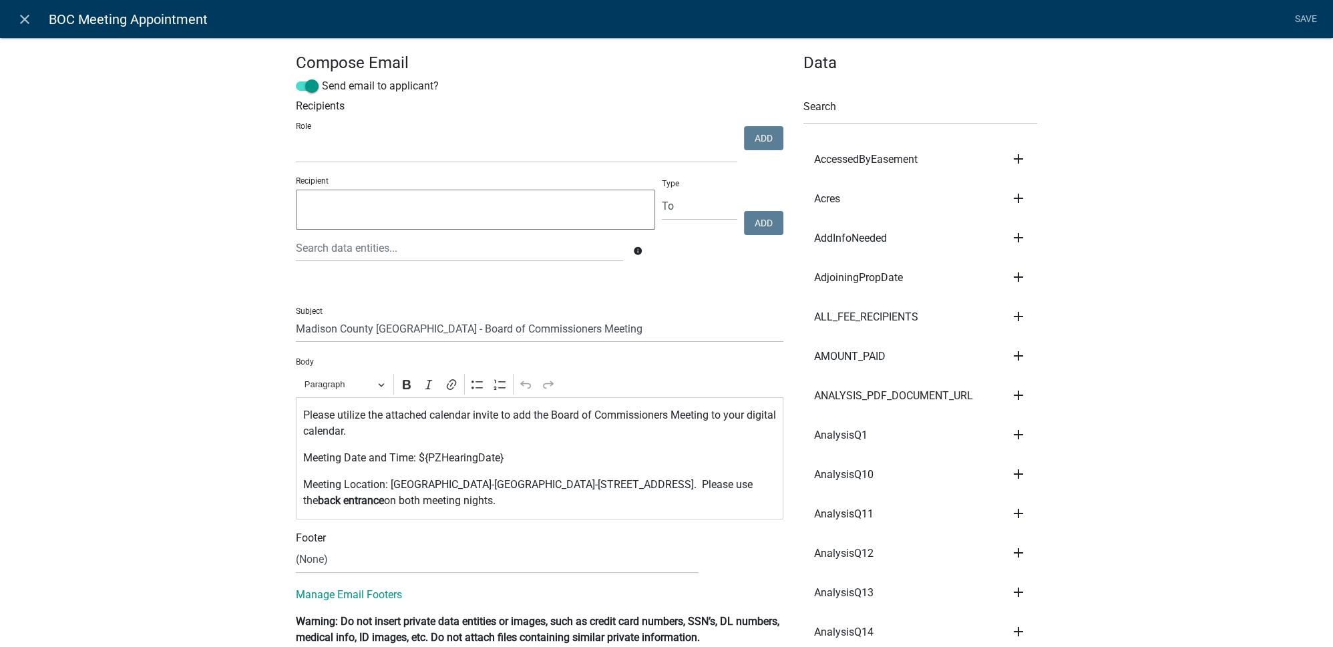
click at [715, 508] on div "Please utilize the attached calendar invite to add the Board of Commissioners M…" at bounding box center [540, 458] width 488 height 122
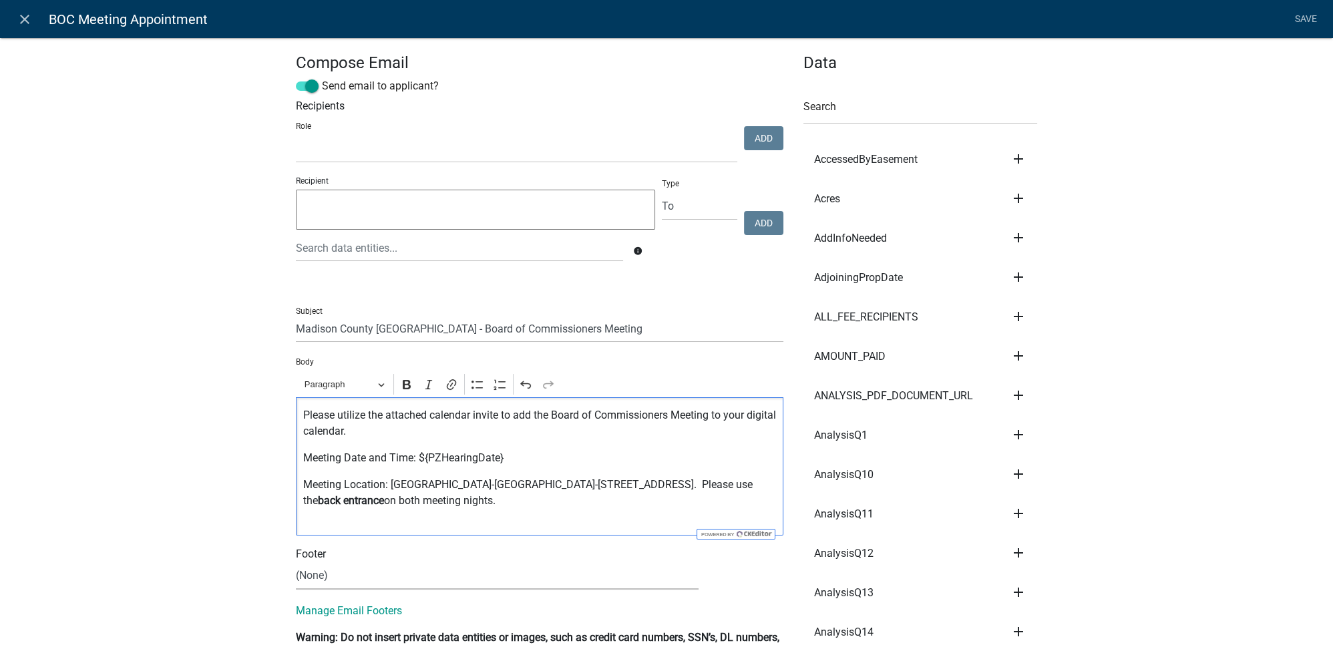
click at [344, 572] on select "(None) Code Enforcement Madison County Building & Grounds Madison County Buildi…" at bounding box center [497, 575] width 403 height 27
select select "c93097da-70cc-4bf7-8f0d-7ce9eec624db"
click at [296, 562] on select "(None) Code Enforcement Madison County Building & Grounds Madison County Buildi…" at bounding box center [497, 575] width 403 height 27
click at [1300, 22] on link "Save" at bounding box center [1305, 19] width 33 height 25
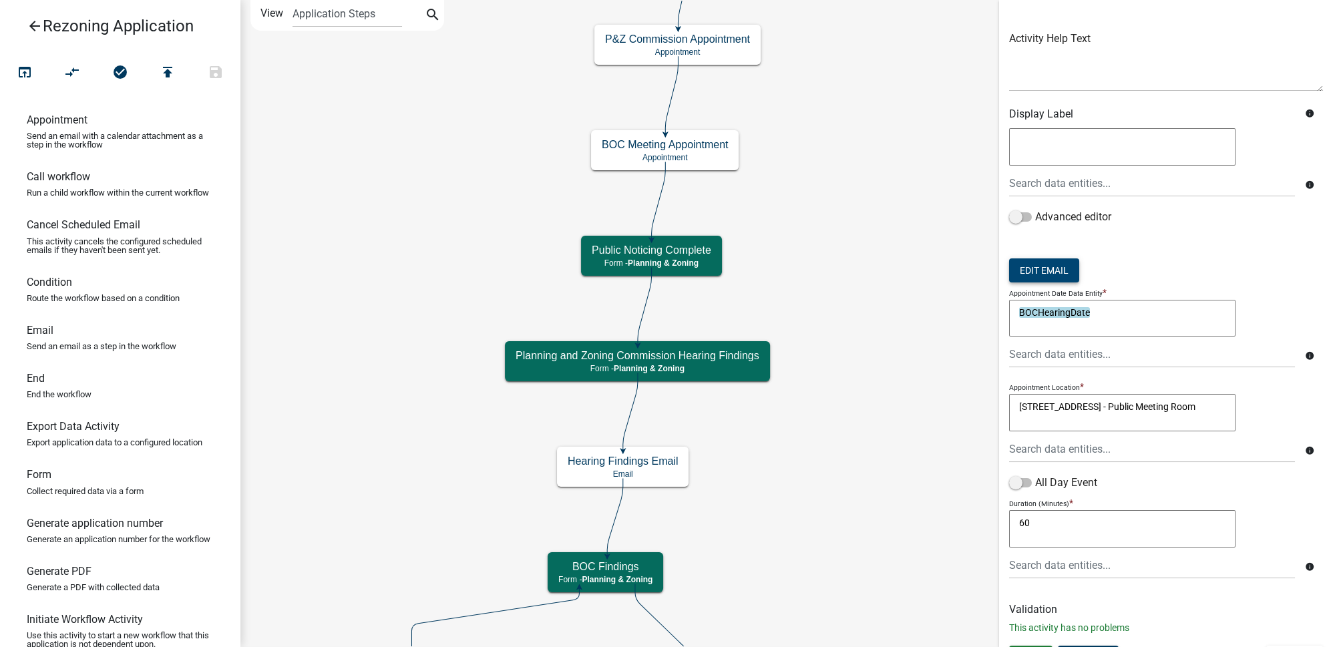
scroll to position [107, 0]
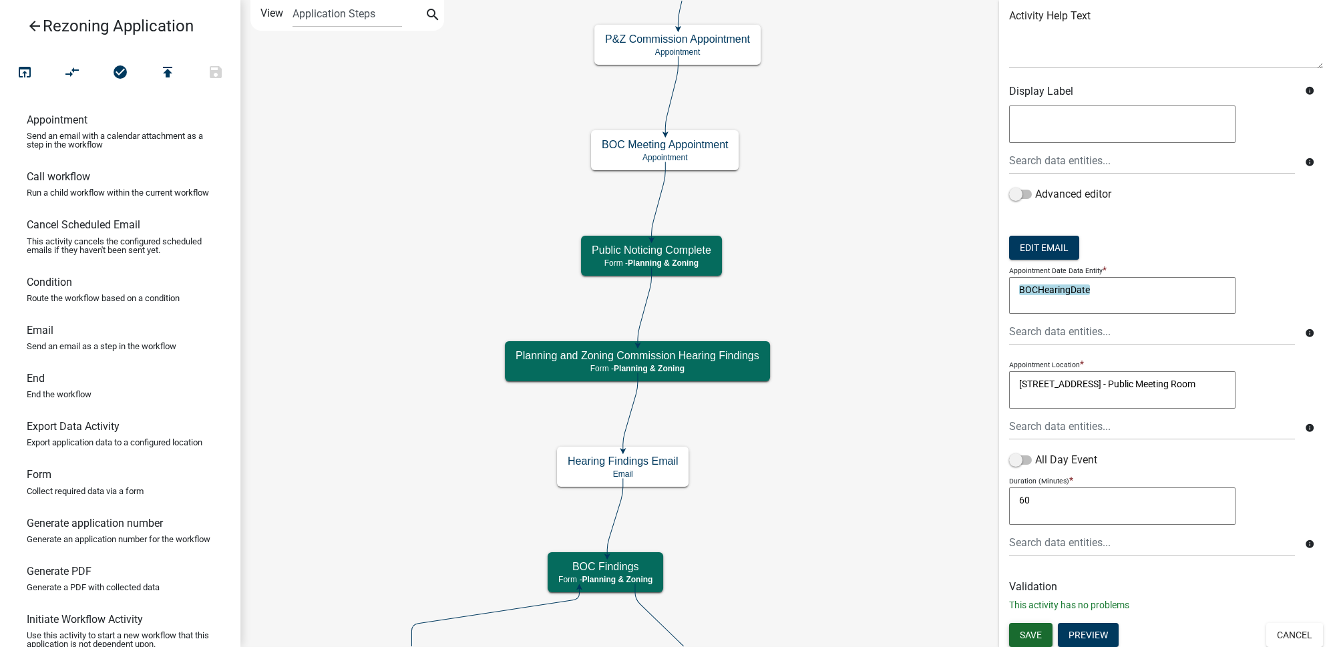
click at [1034, 623] on button "Save" at bounding box center [1030, 635] width 43 height 24
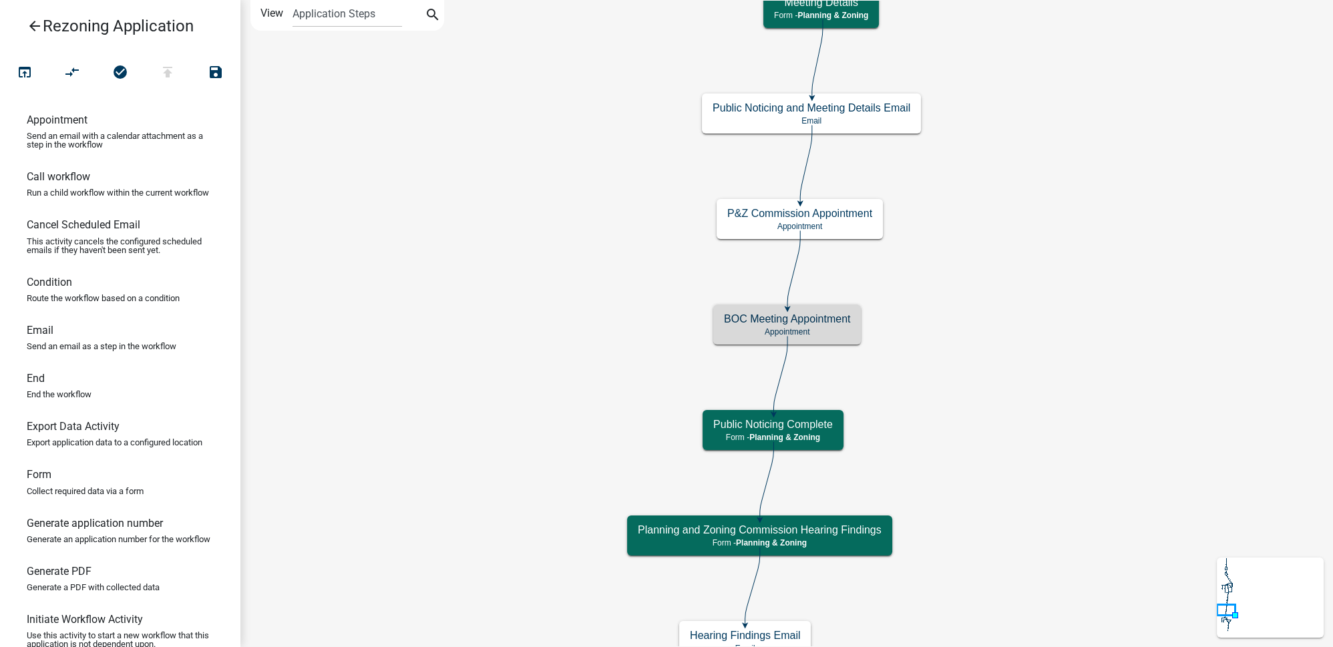
scroll to position [0, 0]
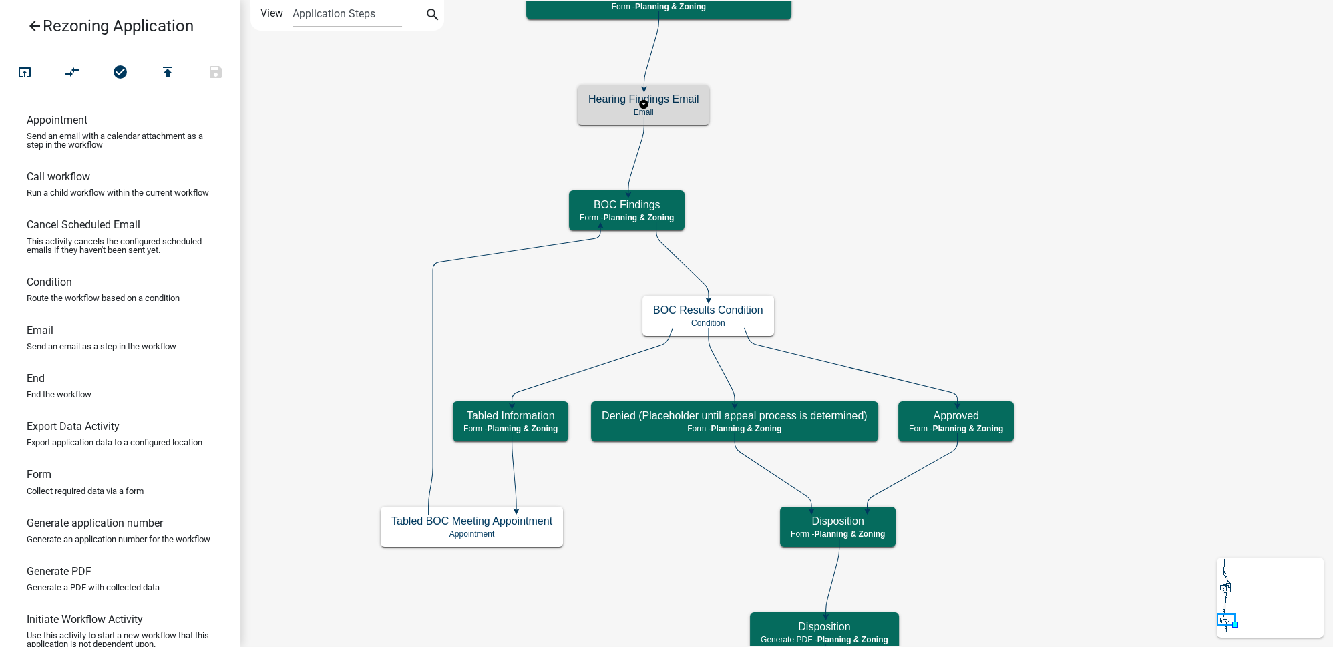
click at [689, 108] on p "Email" at bounding box center [643, 112] width 110 height 9
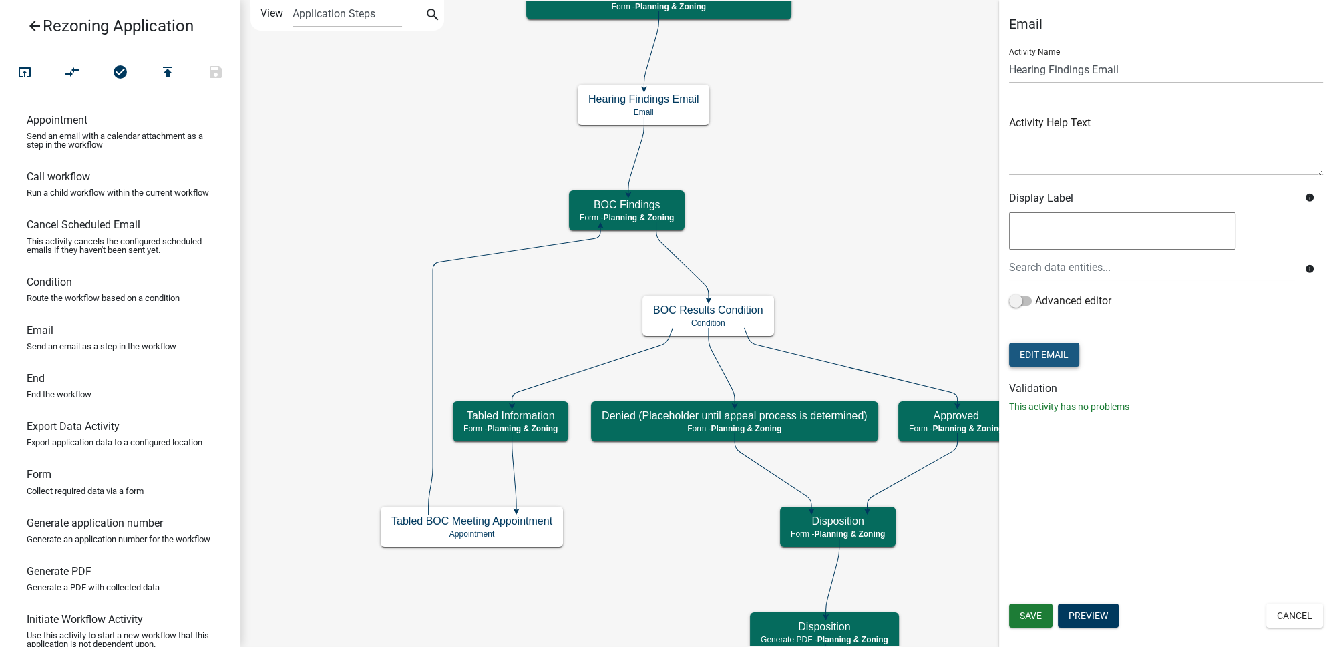
click at [1046, 357] on button "Edit Email" at bounding box center [1044, 355] width 70 height 24
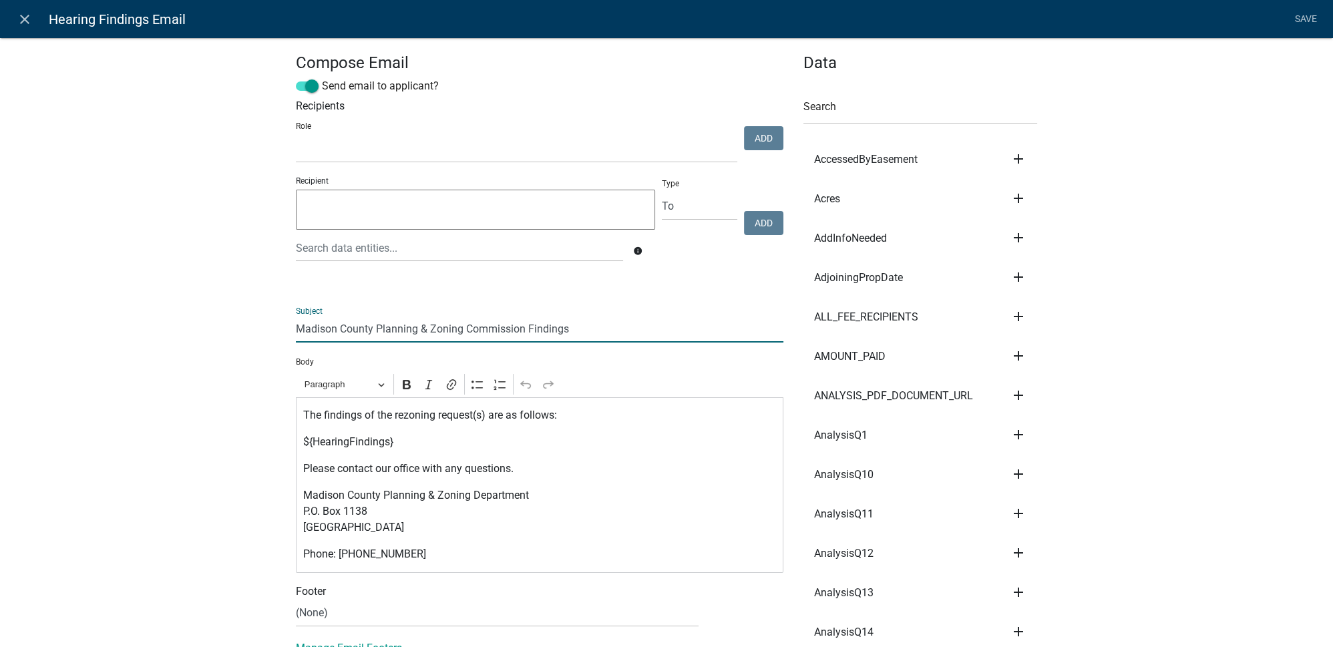
click at [617, 325] on input "Madison County Planning & Zoning Commission Findings" at bounding box center [540, 328] width 488 height 27
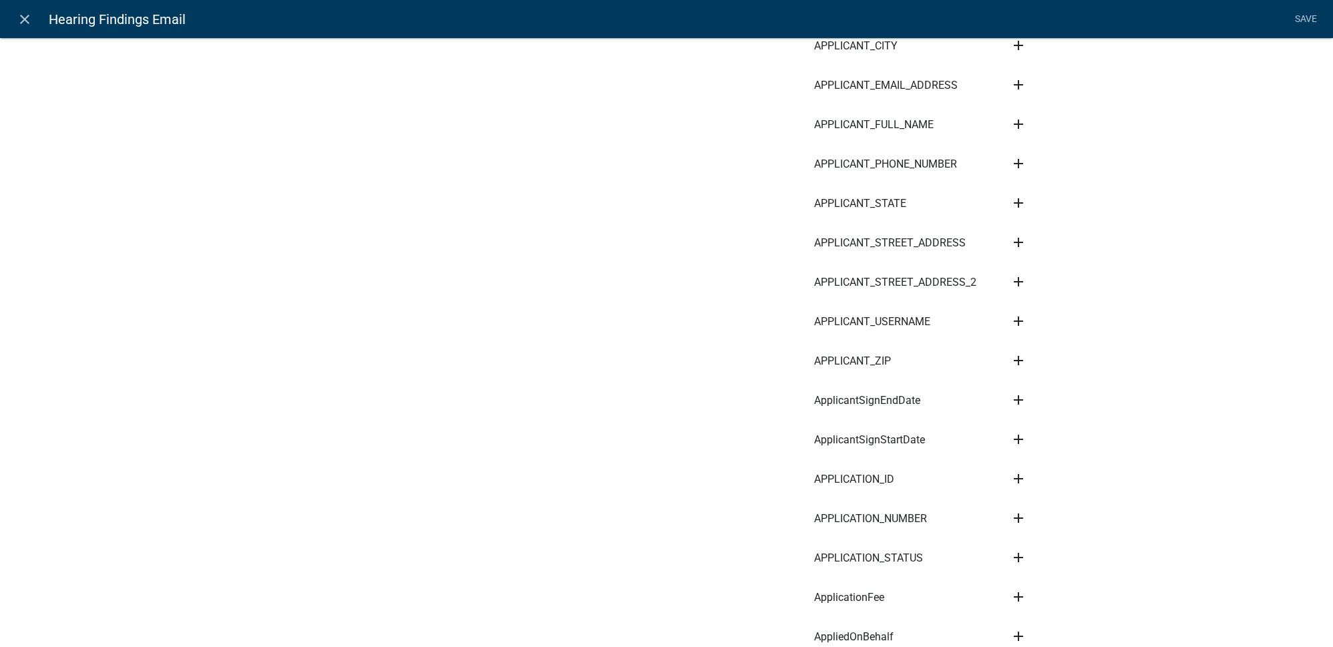
scroll to position [1396, 0]
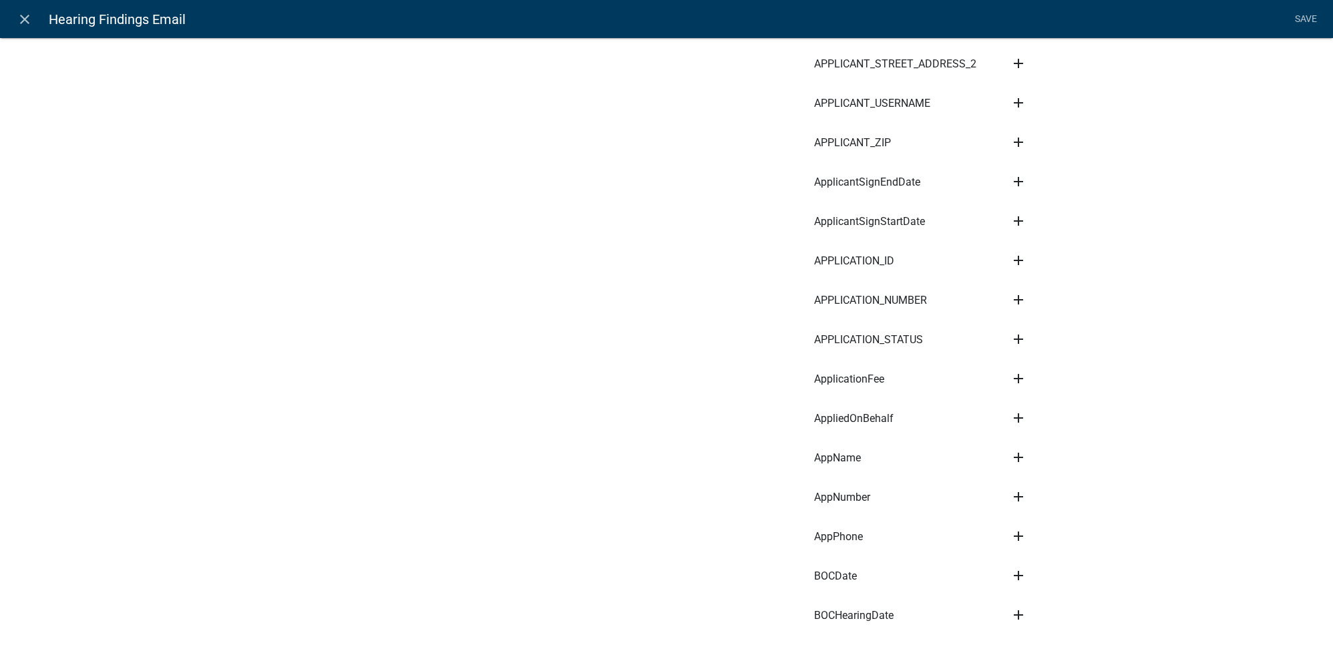
click at [1014, 298] on icon "add" at bounding box center [1018, 300] width 16 height 16
click at [1035, 313] on button "Subject" at bounding box center [1063, 313] width 107 height 32
type input "Madison County Planning & Zoning Commission Findings - ${APPLICATION_NUMBER}"
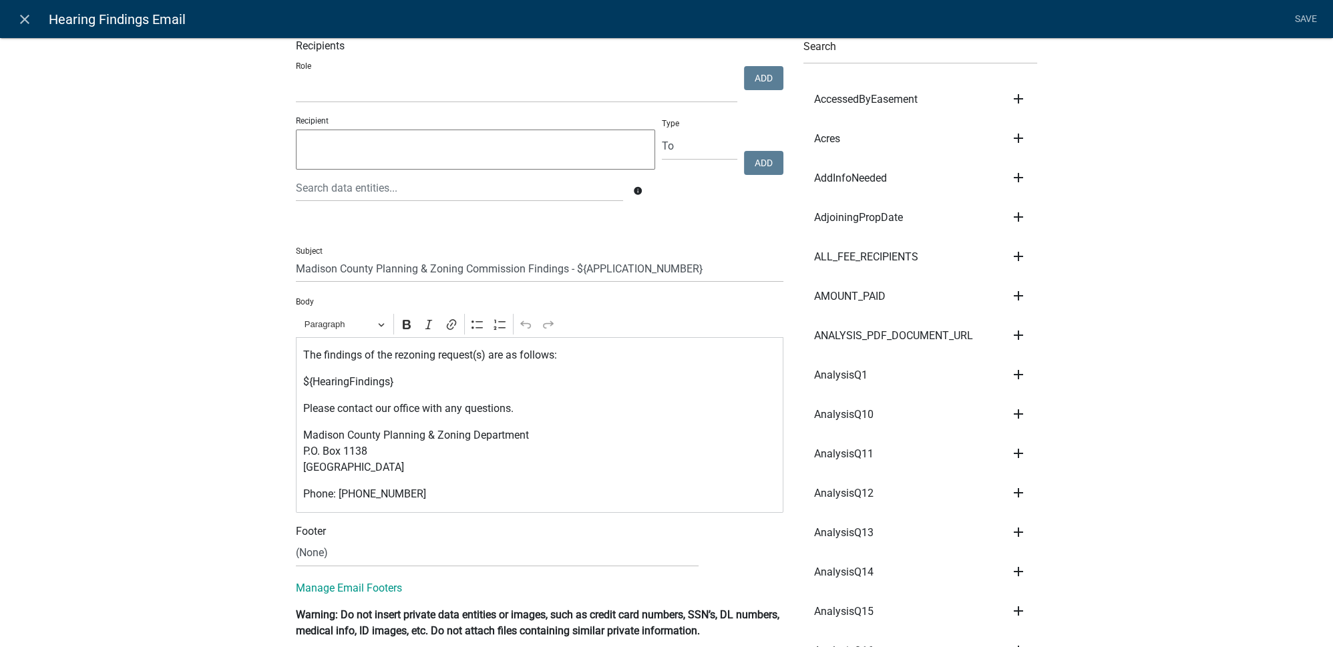
scroll to position [182, 0]
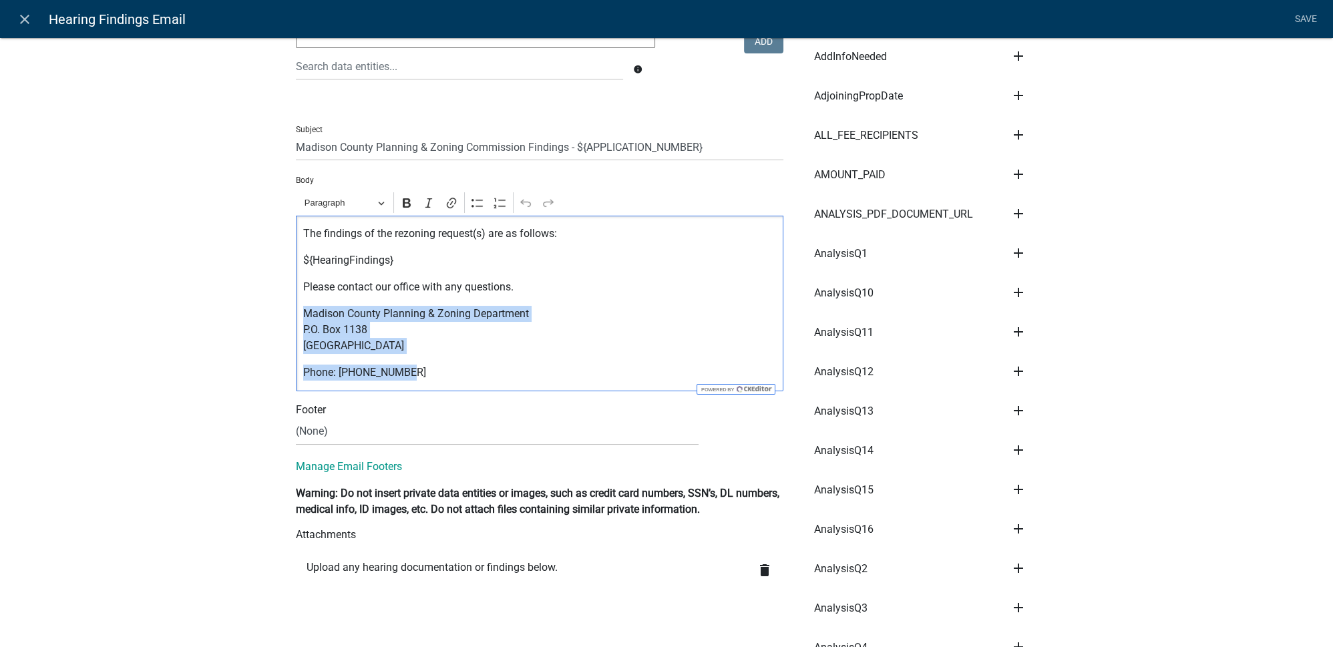
drag, startPoint x: 312, startPoint y: 344, endPoint x: 274, endPoint y: 312, distance: 49.3
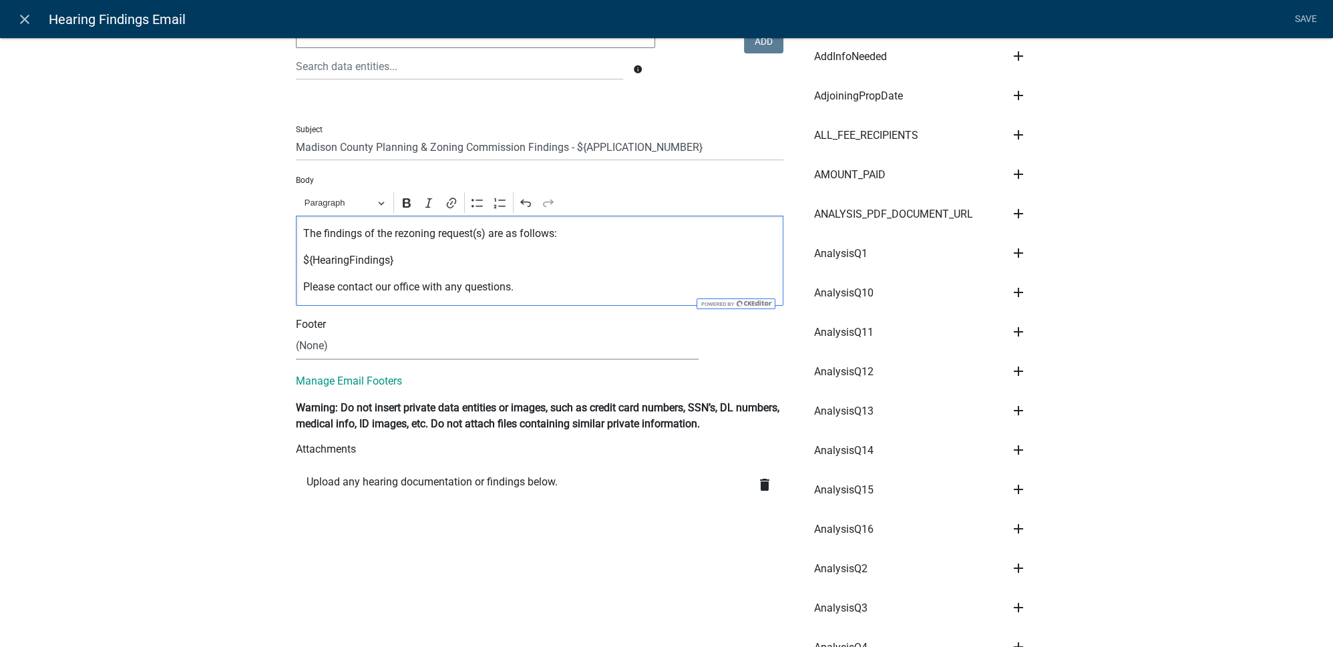
click at [310, 337] on select "(None) Code Enforcement Madison County Building & Grounds Madison County Buildi…" at bounding box center [497, 346] width 403 height 27
select select "c93097da-70cc-4bf7-8f0d-7ce9eec624db"
click at [296, 333] on select "(None) Code Enforcement Madison County Building & Grounds Madison County Buildi…" at bounding box center [497, 346] width 403 height 27
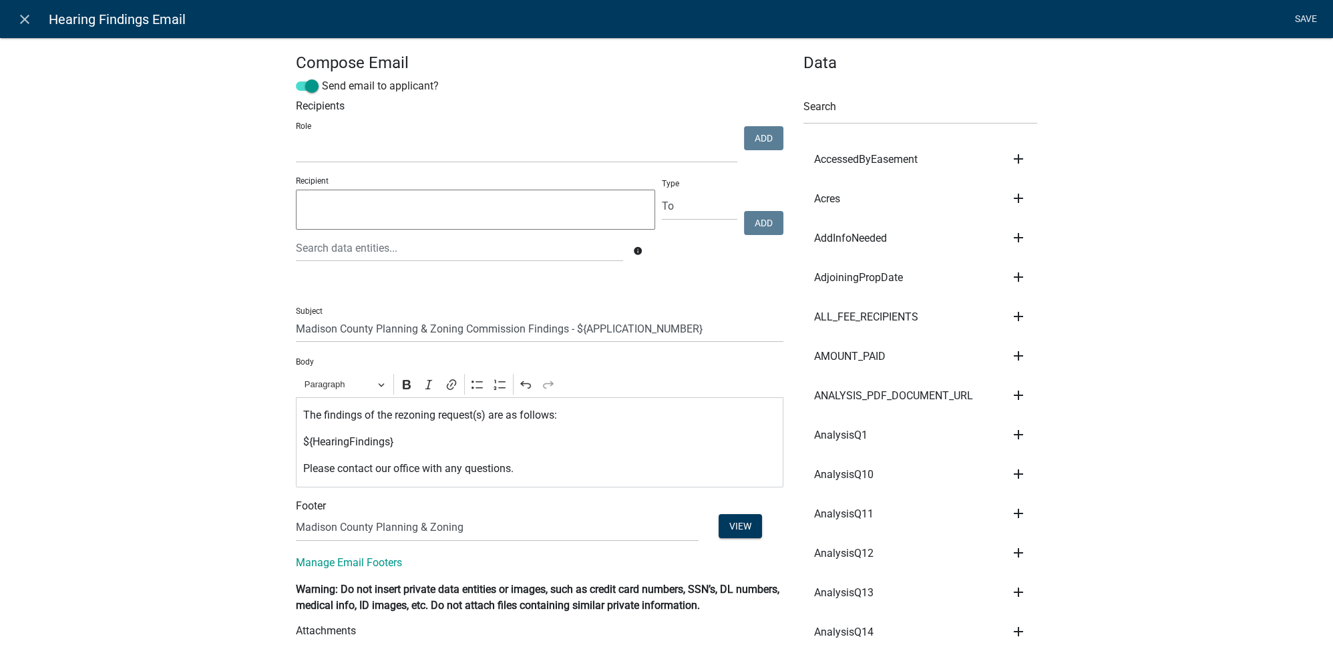
click at [1304, 26] on link "Save" at bounding box center [1305, 19] width 33 height 25
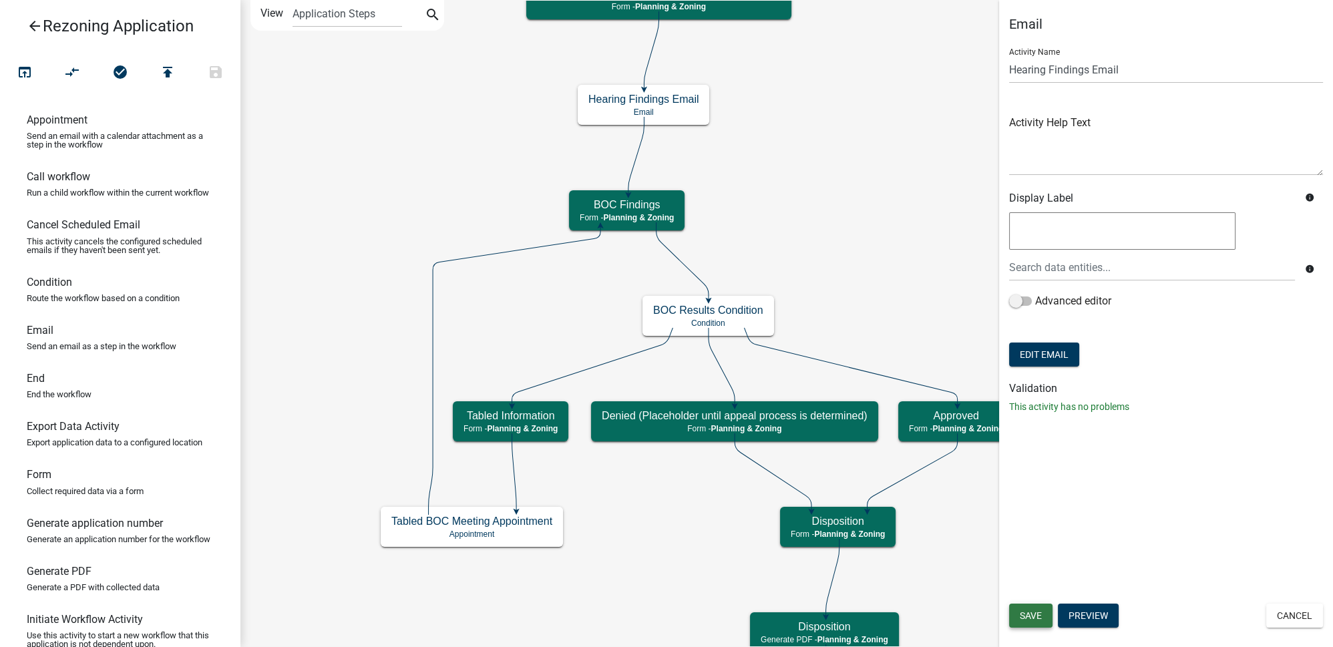
click at [1032, 610] on span "Save" at bounding box center [1031, 615] width 22 height 11
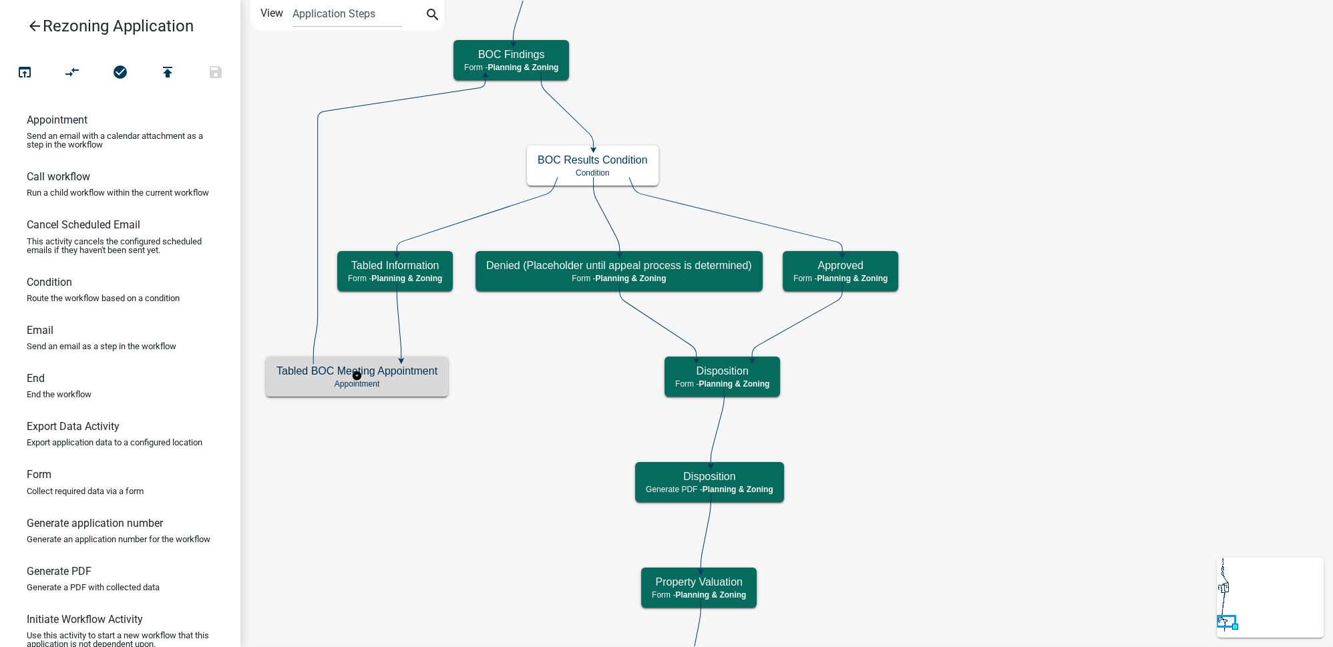
click at [397, 379] on p "Appointment" at bounding box center [356, 383] width 161 height 9
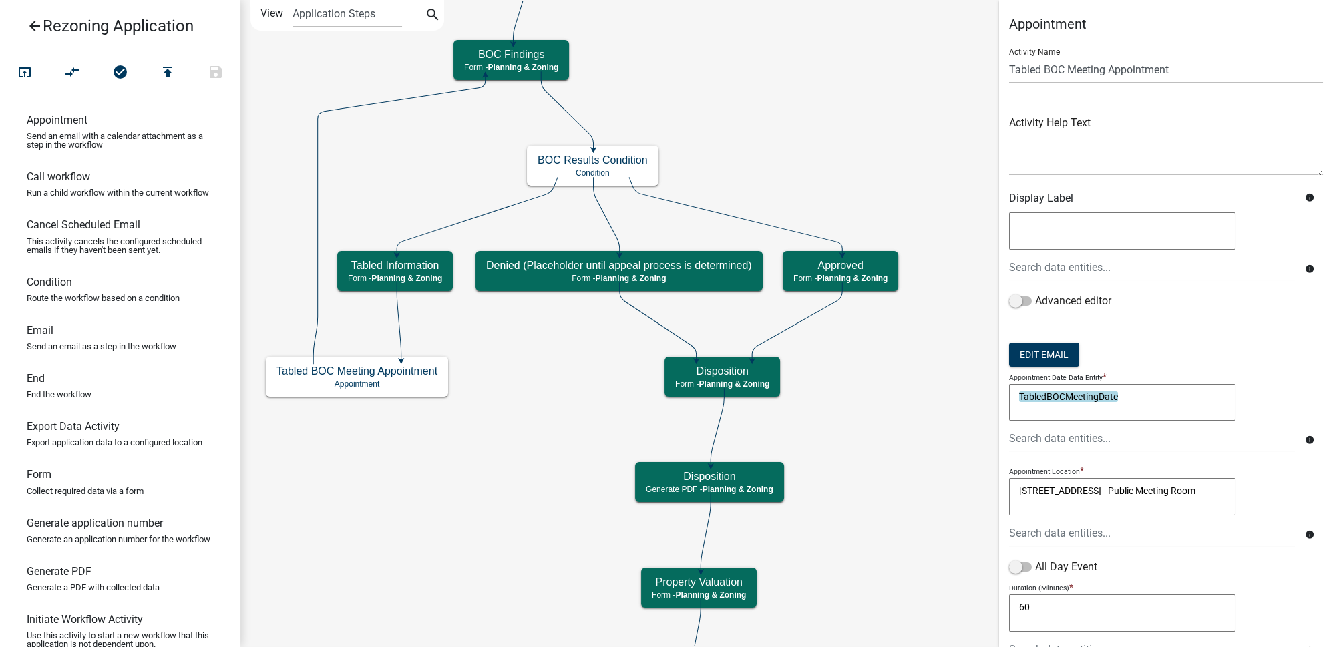
click at [1062, 283] on div "info" at bounding box center [1166, 251] width 321 height 83
click at [1056, 359] on button "Edit Email" at bounding box center [1044, 355] width 70 height 24
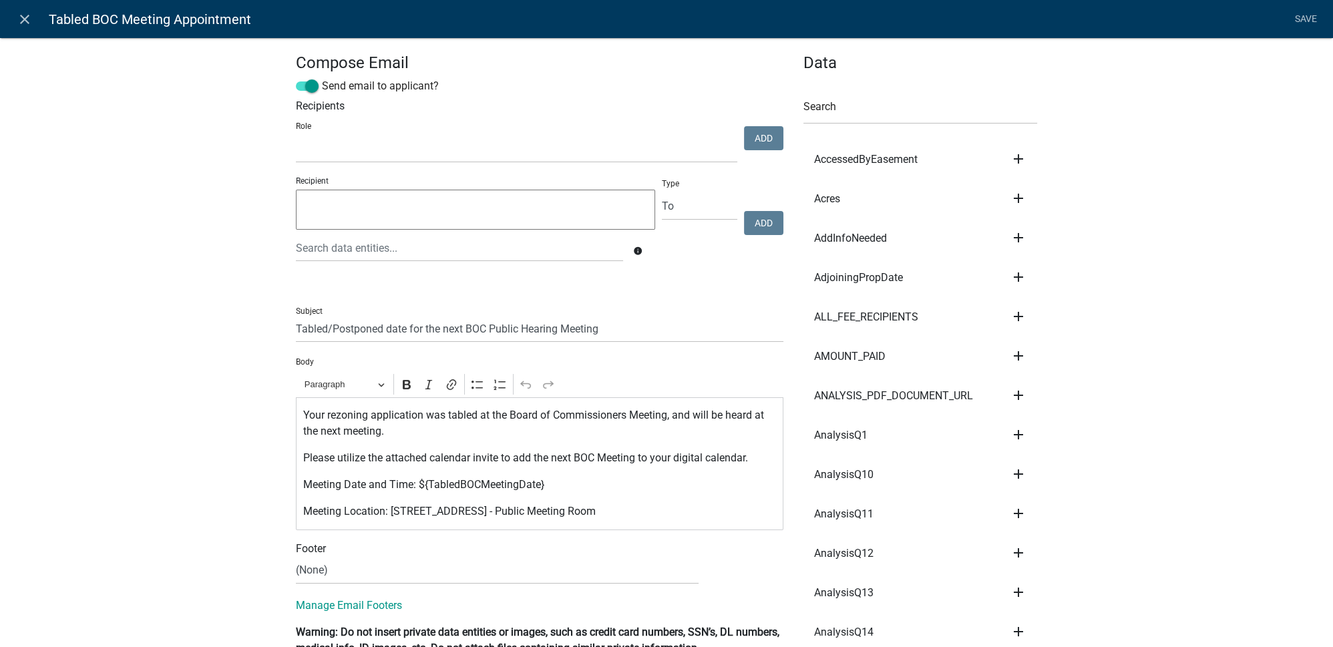
scroll to position [121, 0]
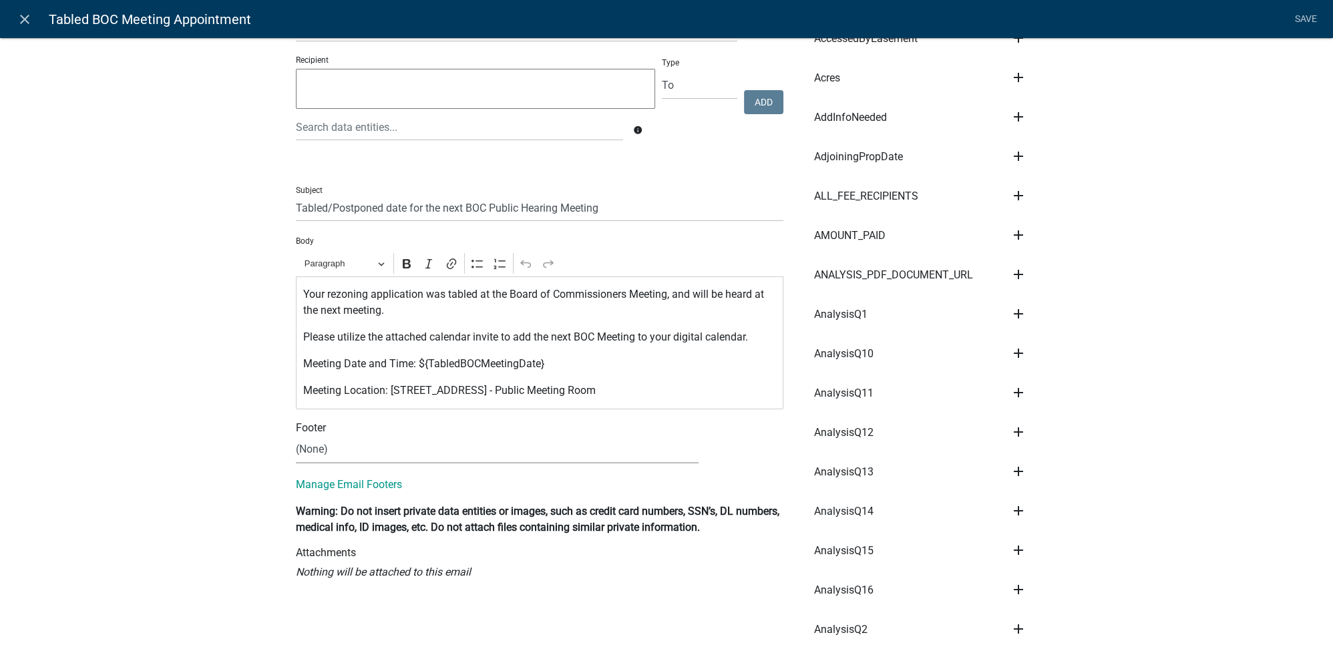
click at [313, 456] on select "(None) Code Enforcement Madison County Building & Grounds Madison County Buildi…" at bounding box center [497, 449] width 403 height 27
select select "c93097da-70cc-4bf7-8f0d-7ce9eec624db"
click at [296, 436] on select "(None) Code Enforcement Madison County Building & Grounds Madison County Buildi…" at bounding box center [497, 449] width 403 height 27
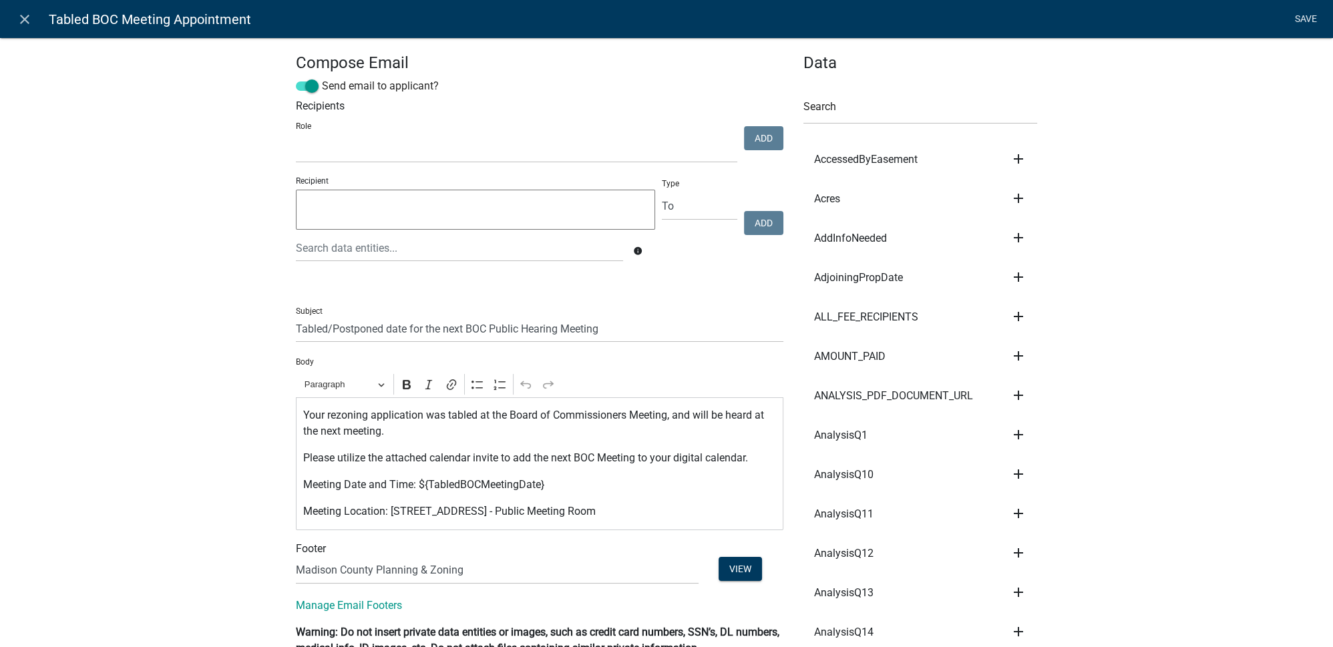
click at [1313, 27] on link "Save" at bounding box center [1305, 19] width 33 height 25
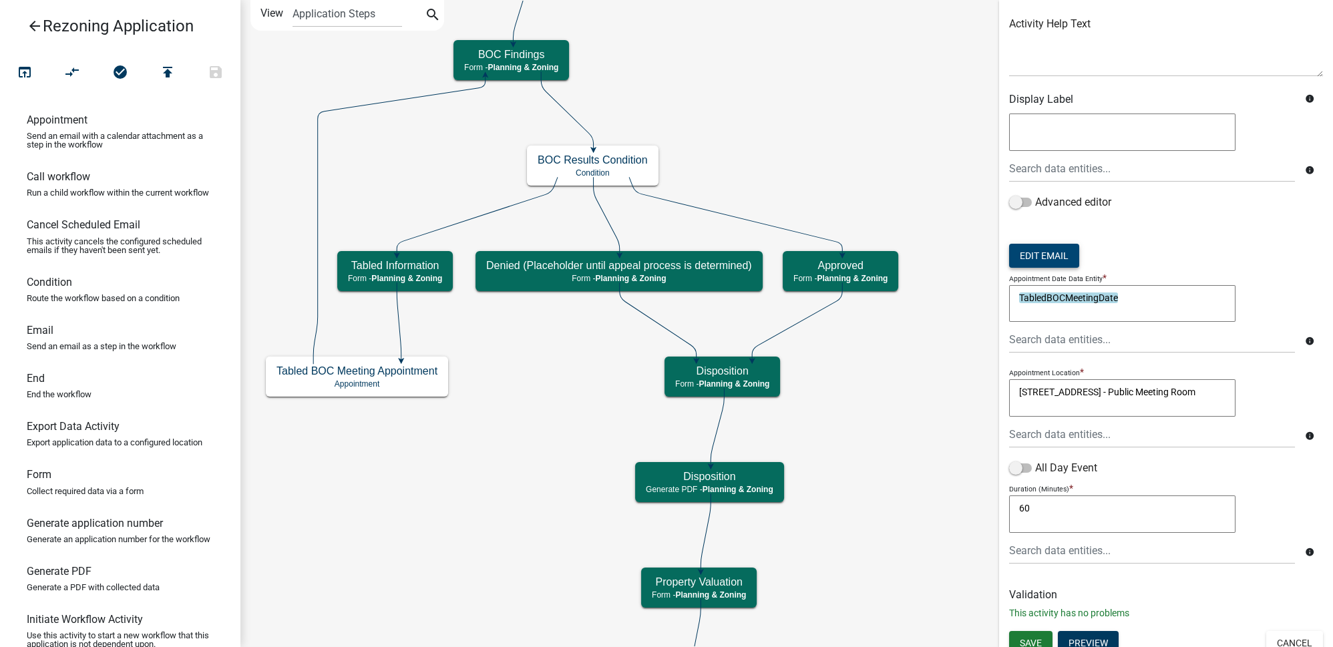
scroll to position [107, 0]
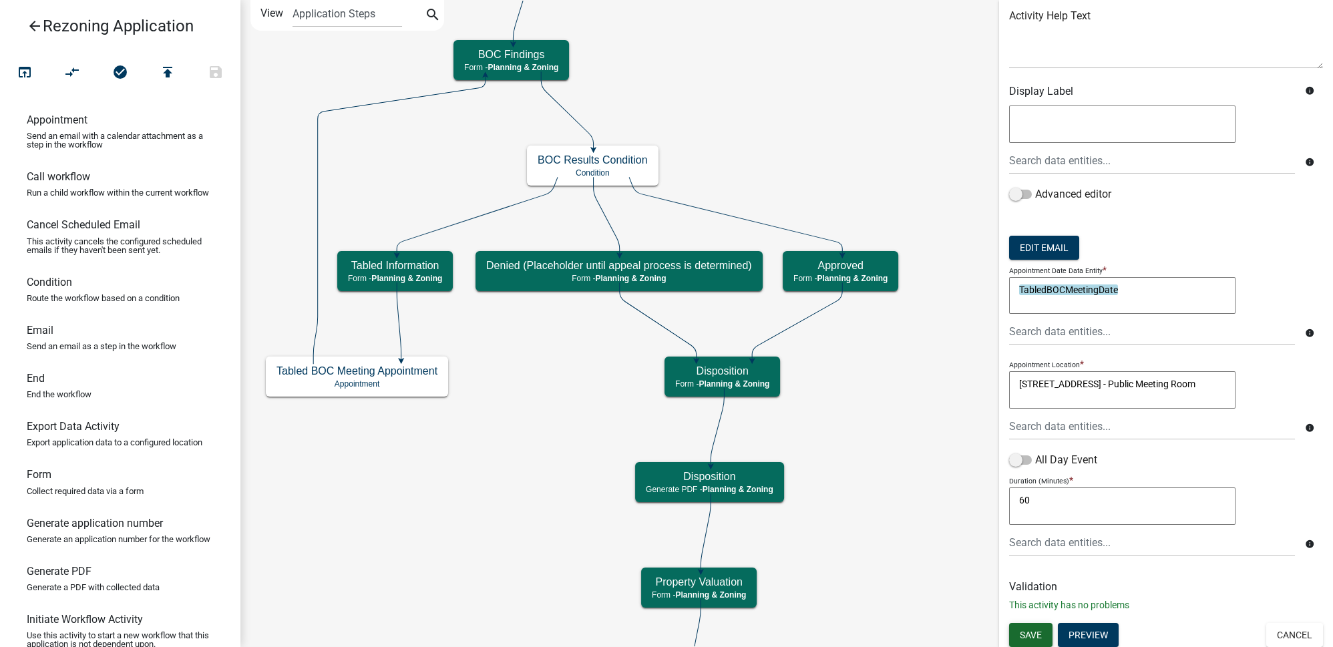
click at [1032, 629] on span "Save" at bounding box center [1031, 634] width 22 height 11
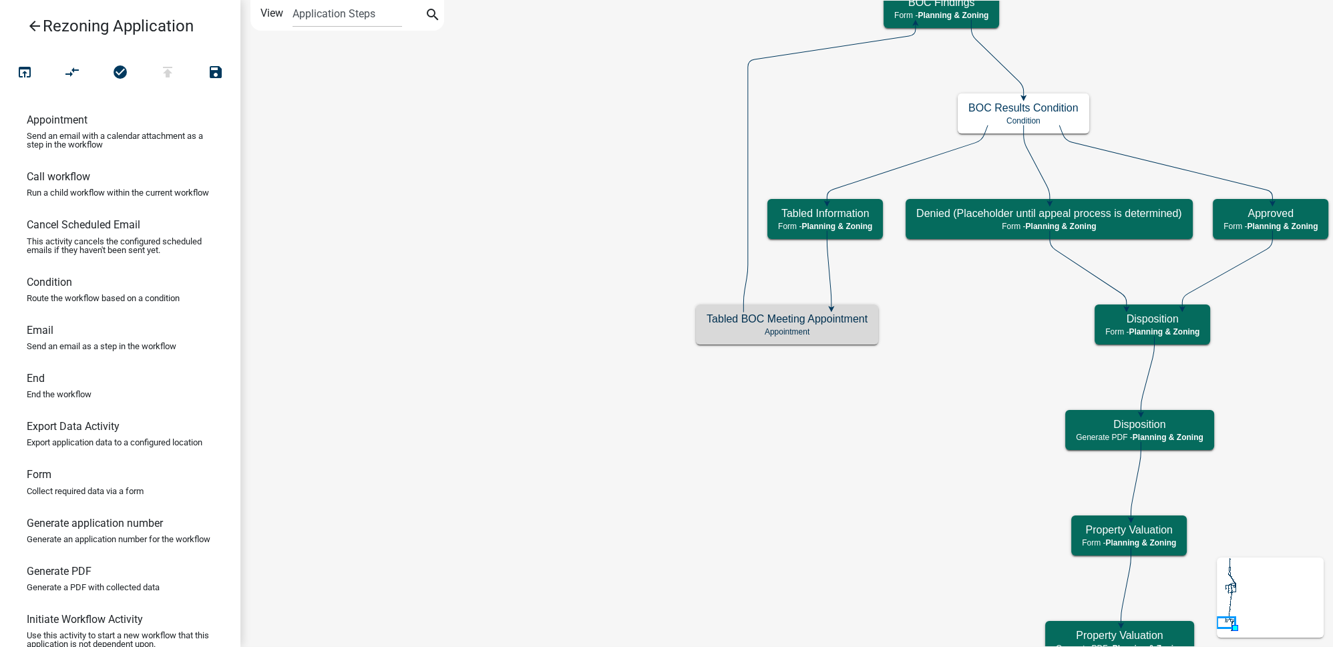
scroll to position [0, 0]
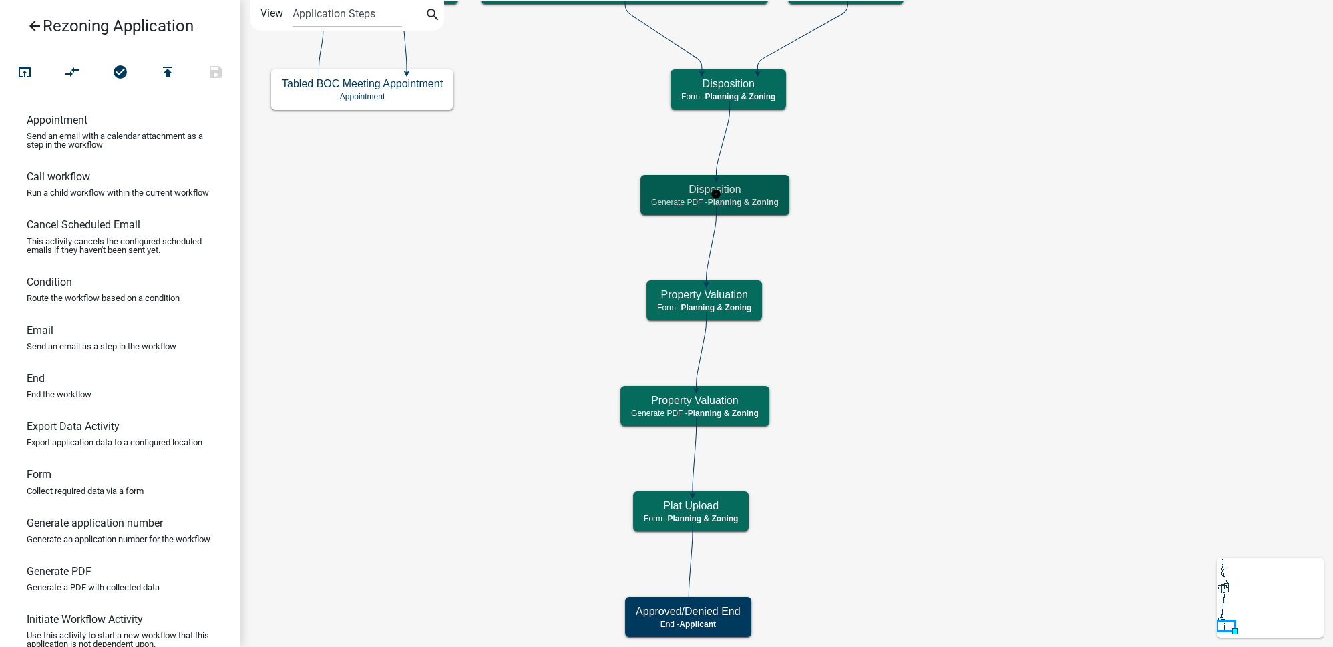
click at [762, 187] on h5 "Disposition" at bounding box center [715, 189] width 128 height 13
select select "21E23B7C-0AE9-4CE5-BF16-76C7A100C343"
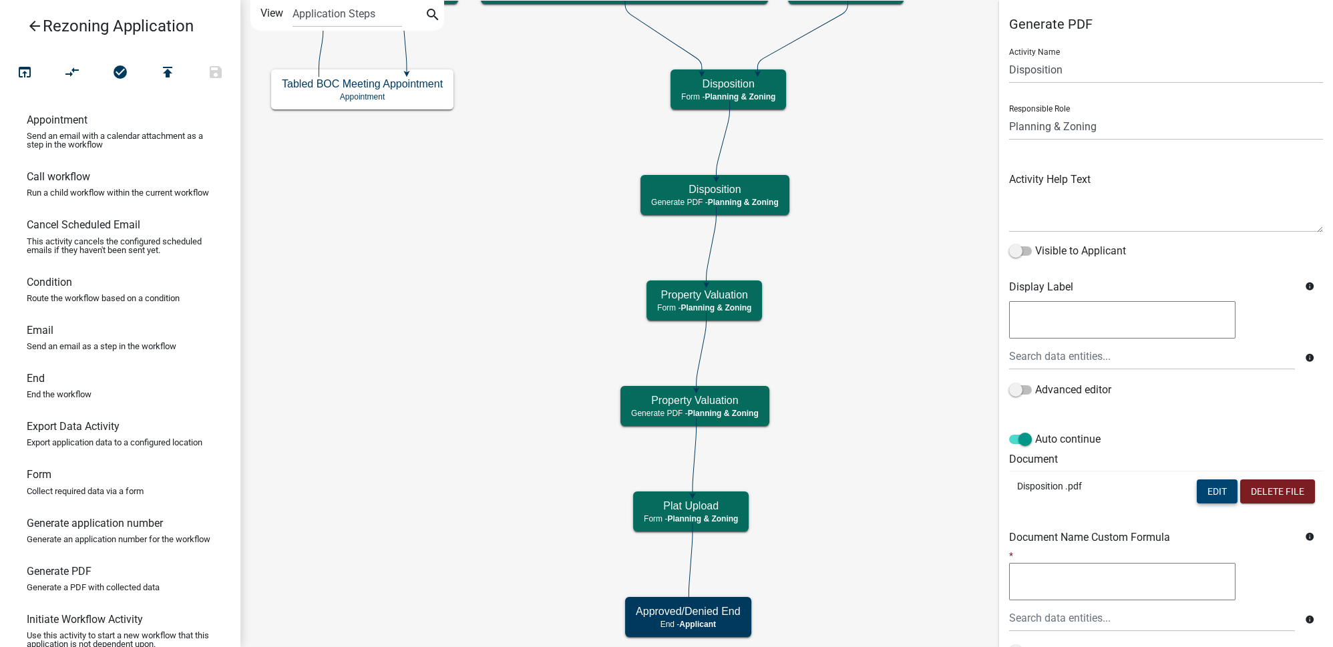
click at [1205, 485] on button "Edit" at bounding box center [1217, 491] width 41 height 24
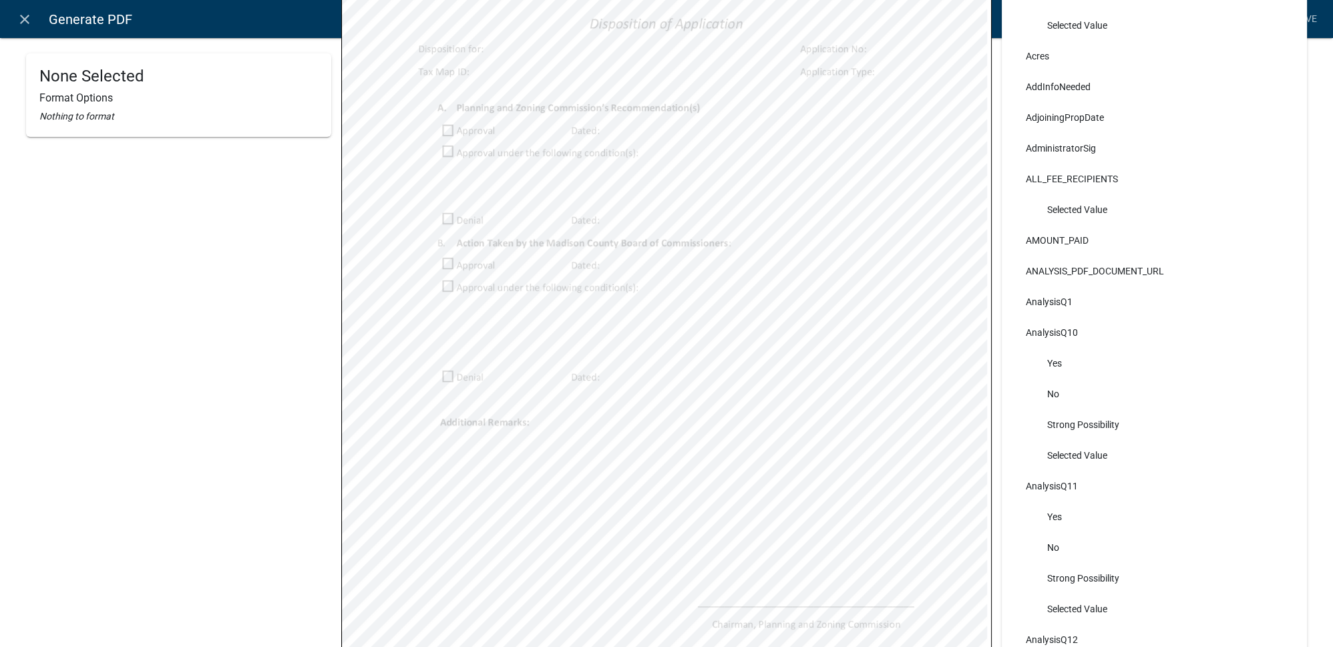
scroll to position [242, 0]
select select
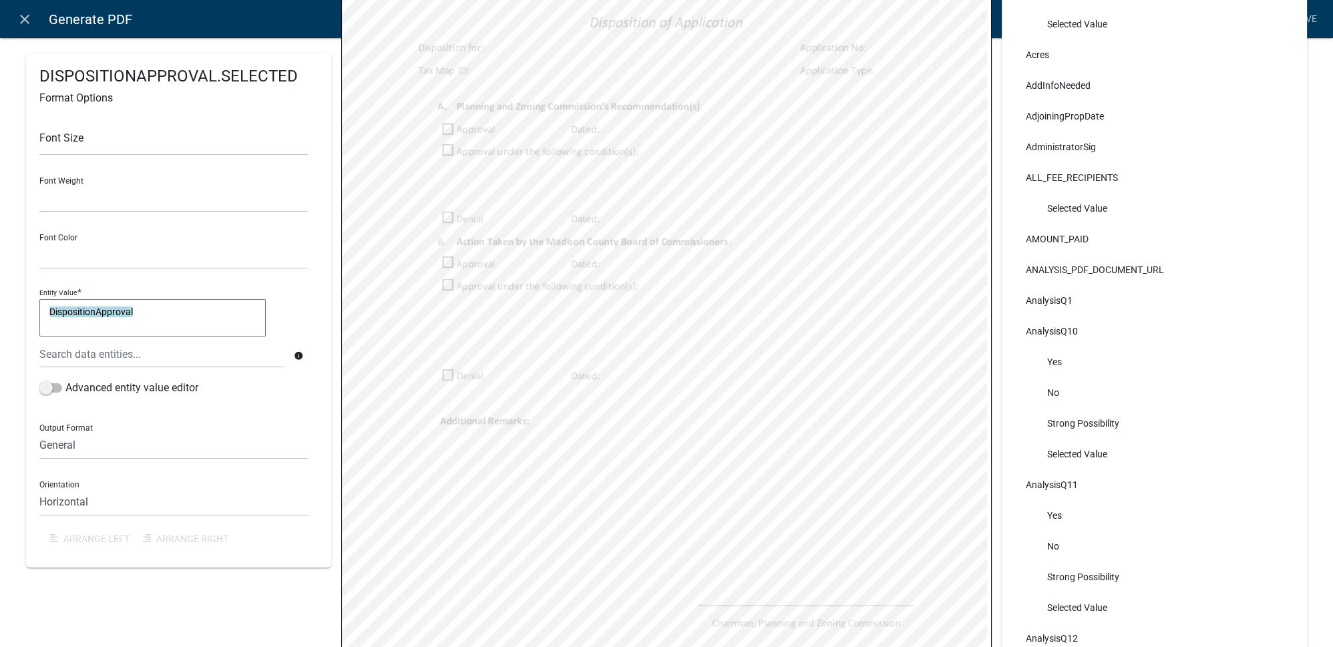
select select
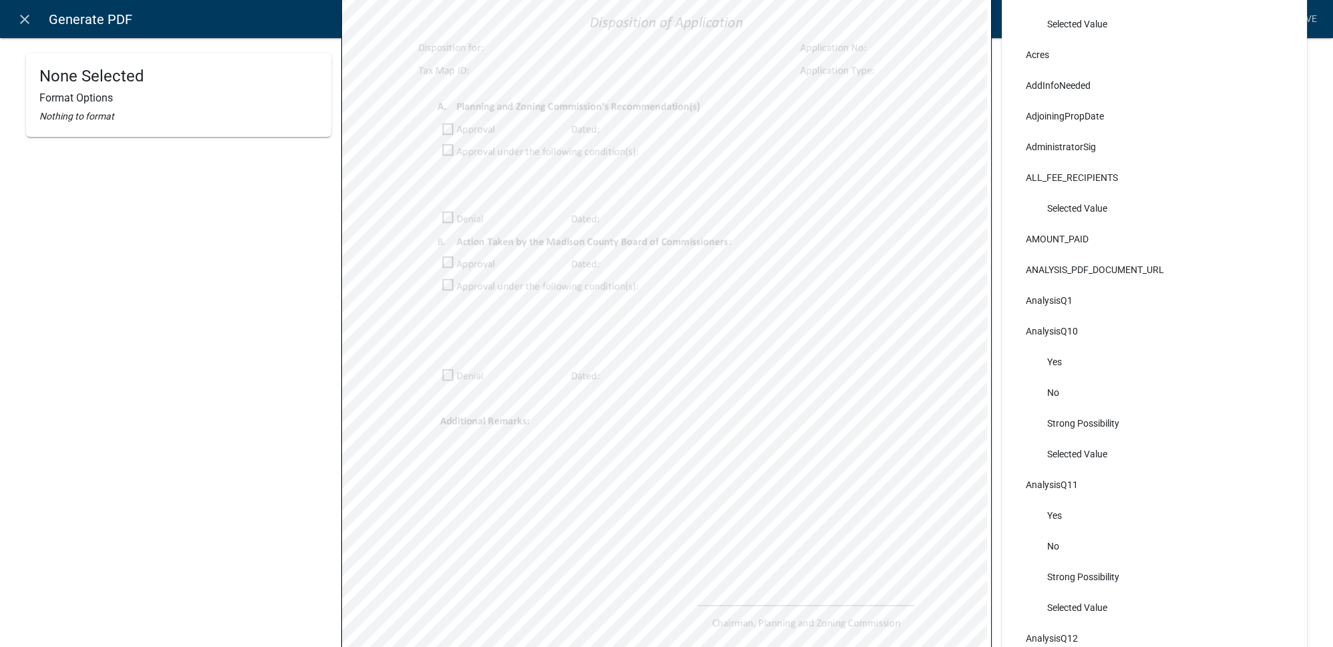
select select
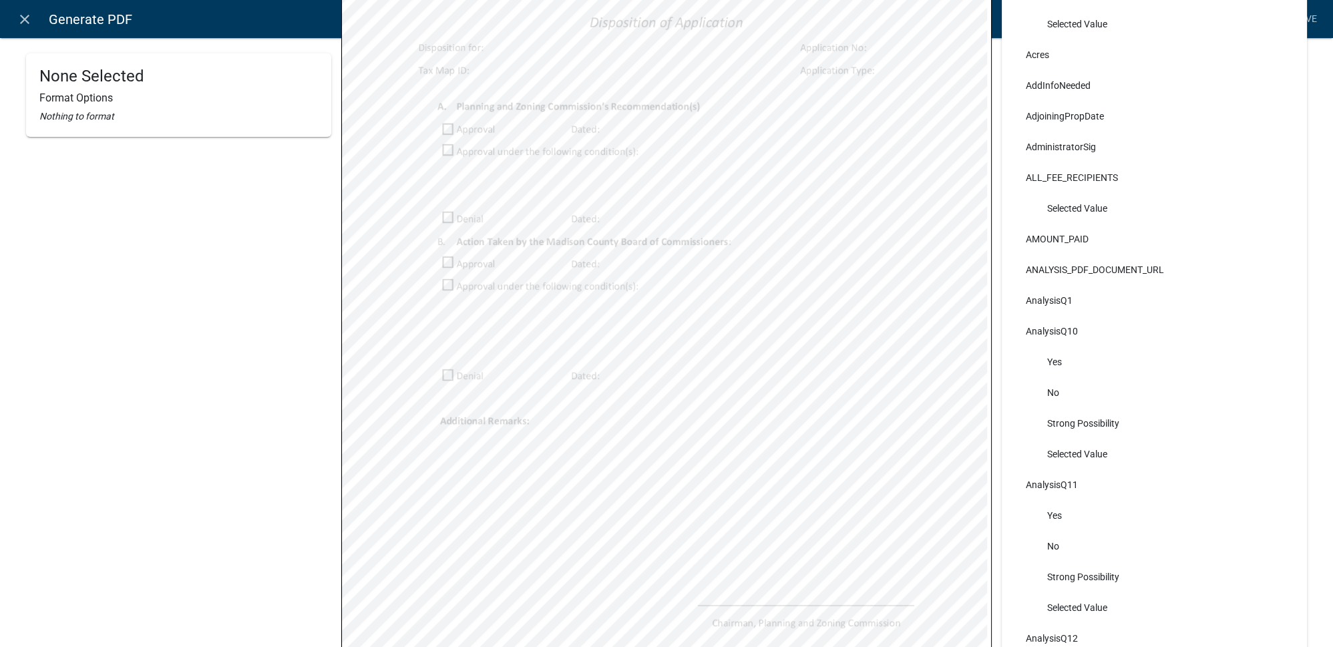
select select
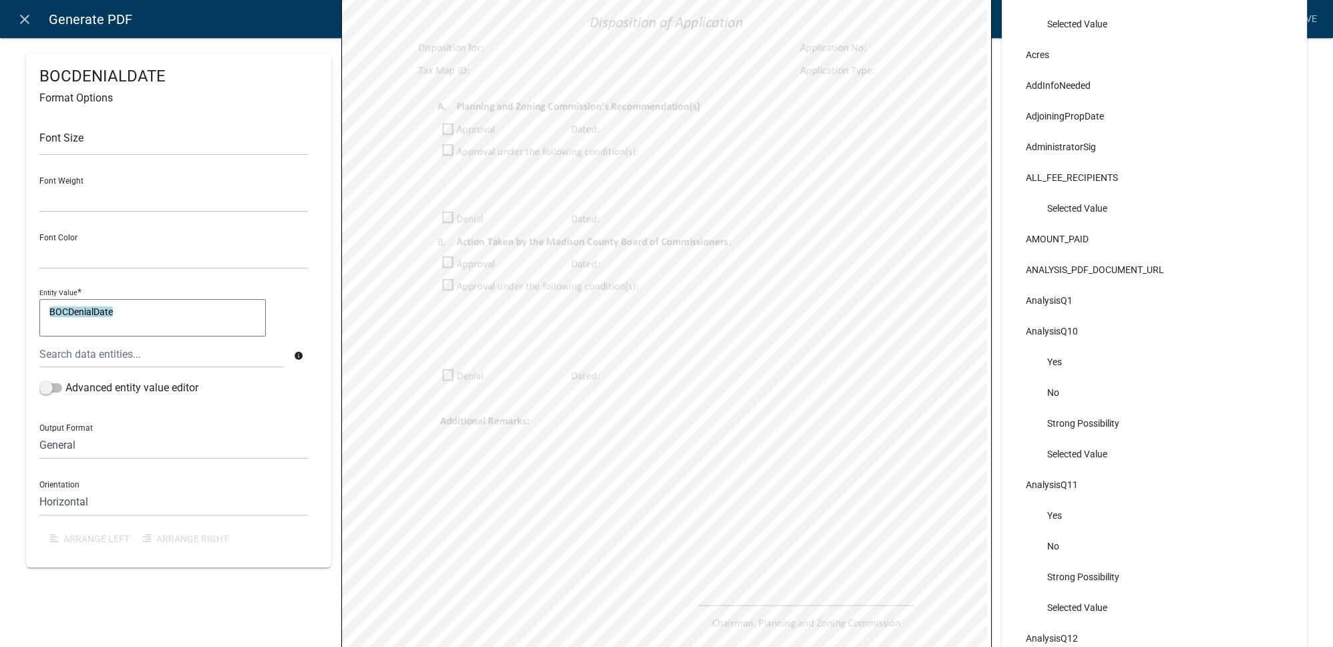
select select
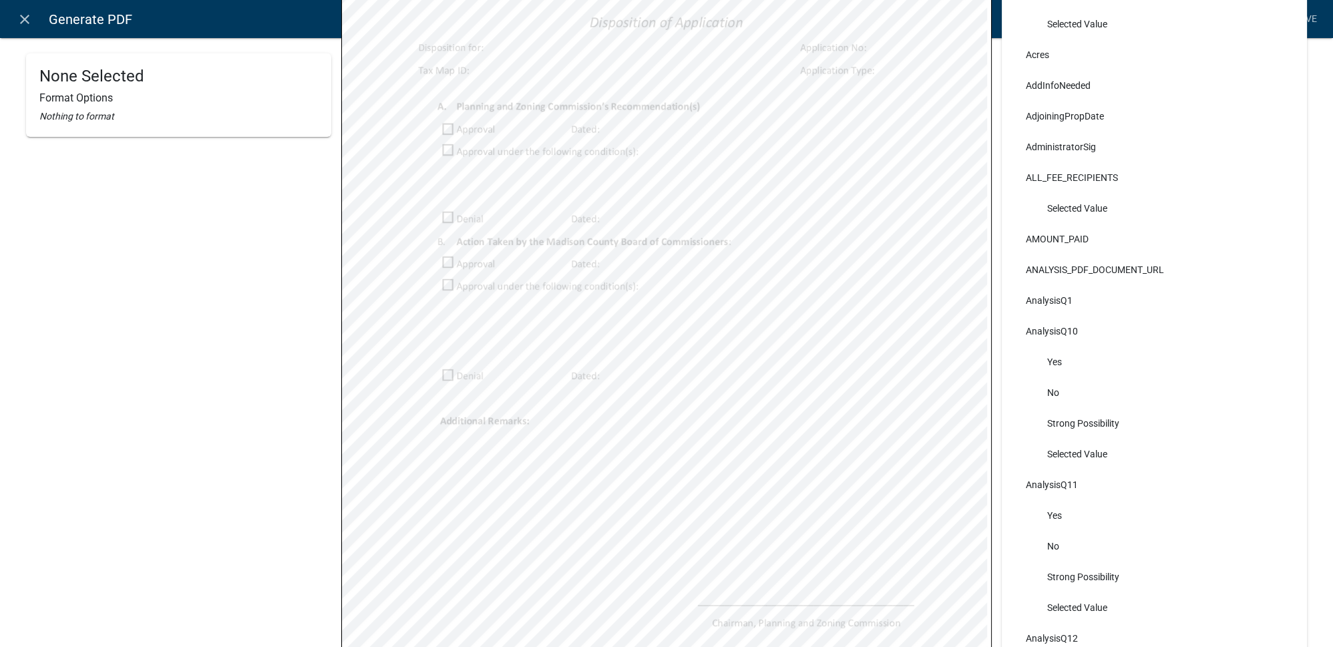
scroll to position [364, 0]
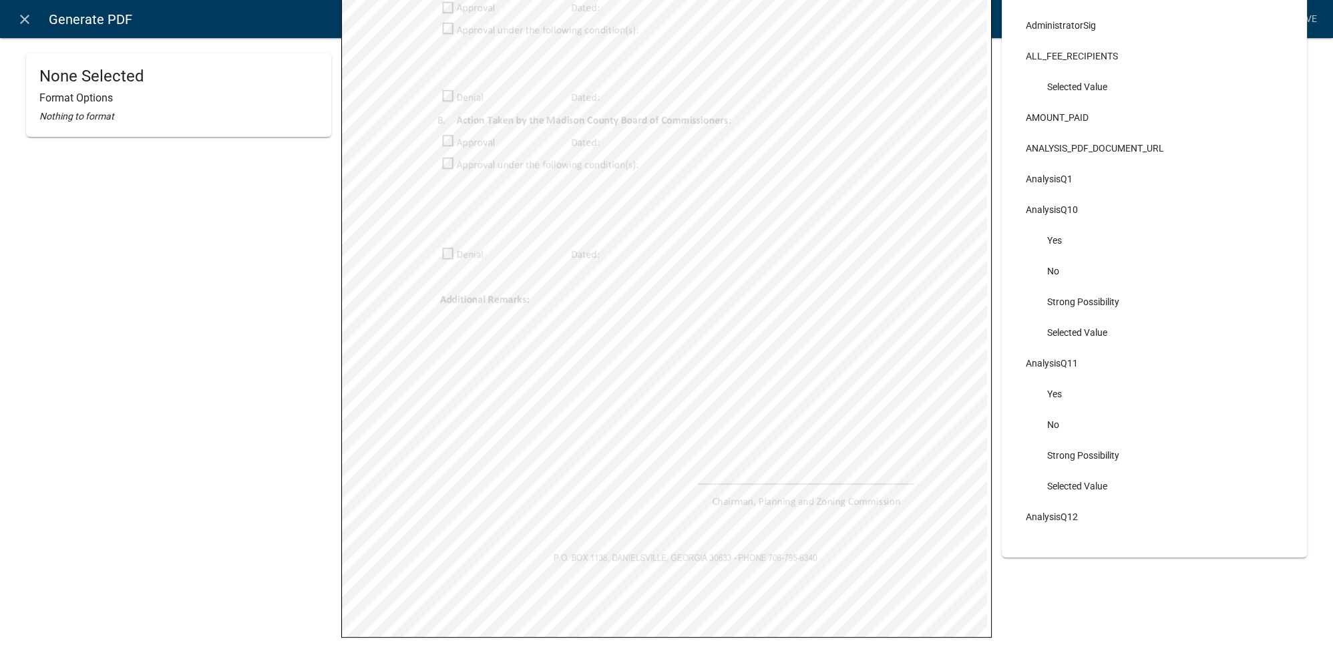
select select
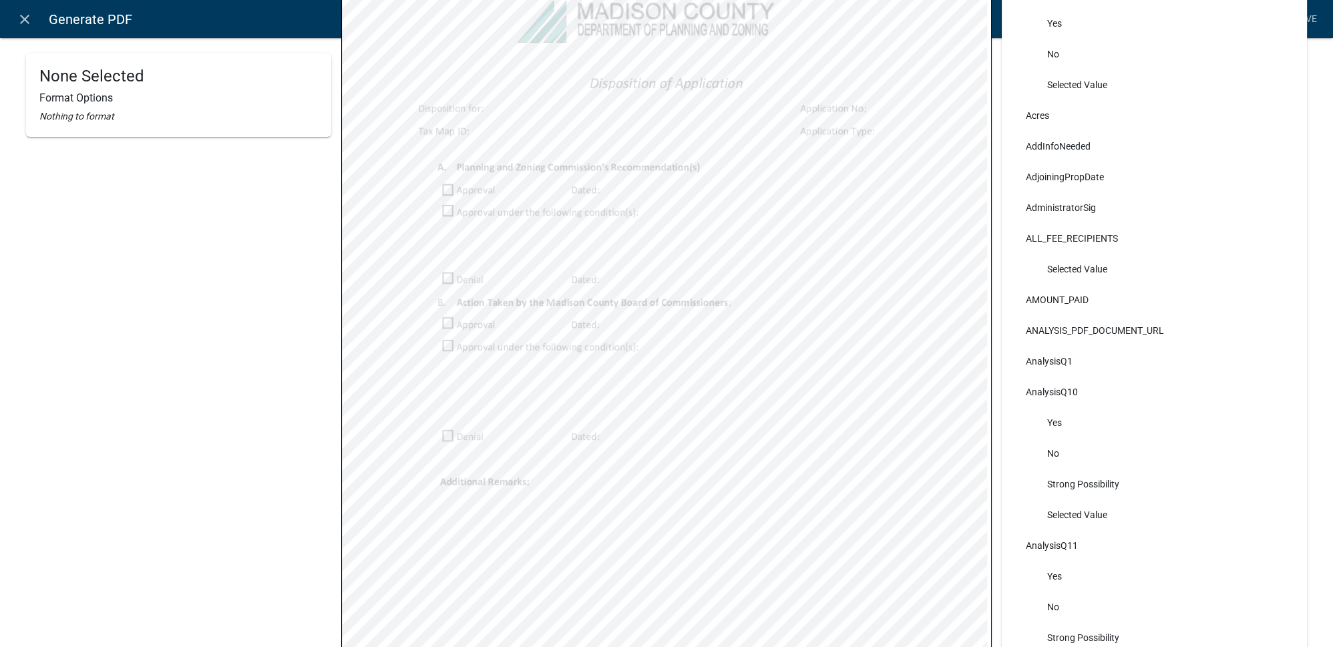
scroll to position [0, 0]
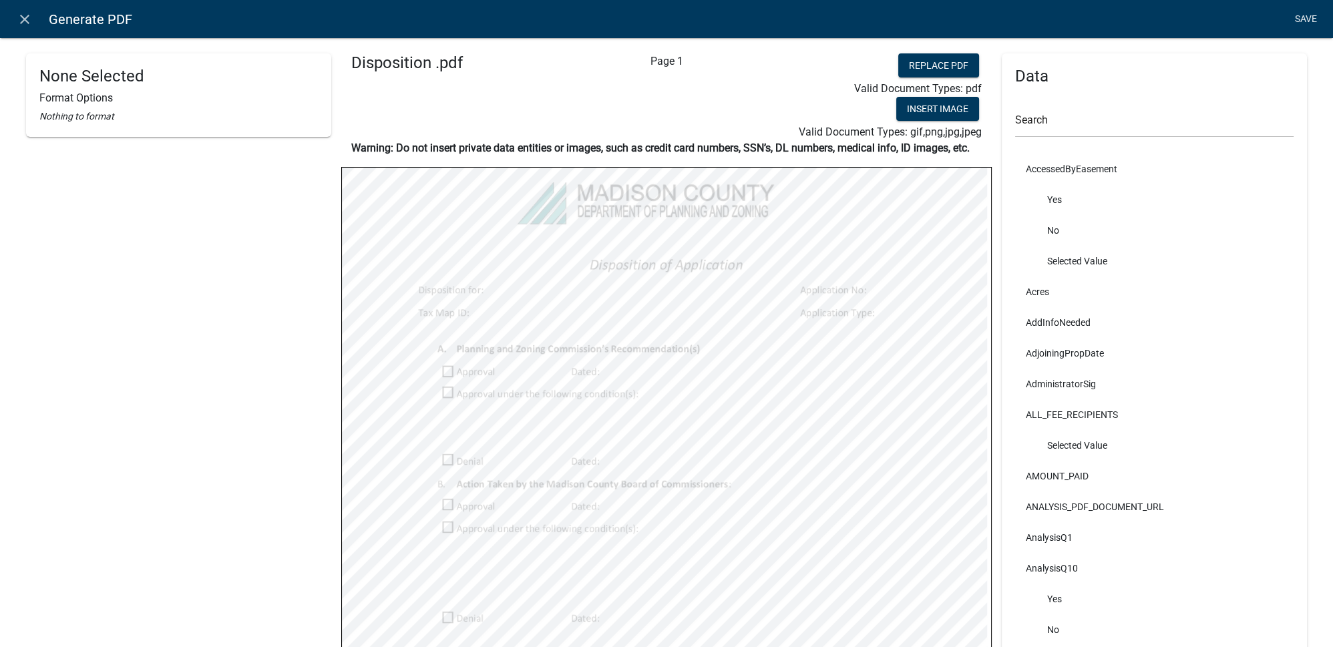
click at [1301, 23] on link "Save" at bounding box center [1305, 19] width 33 height 25
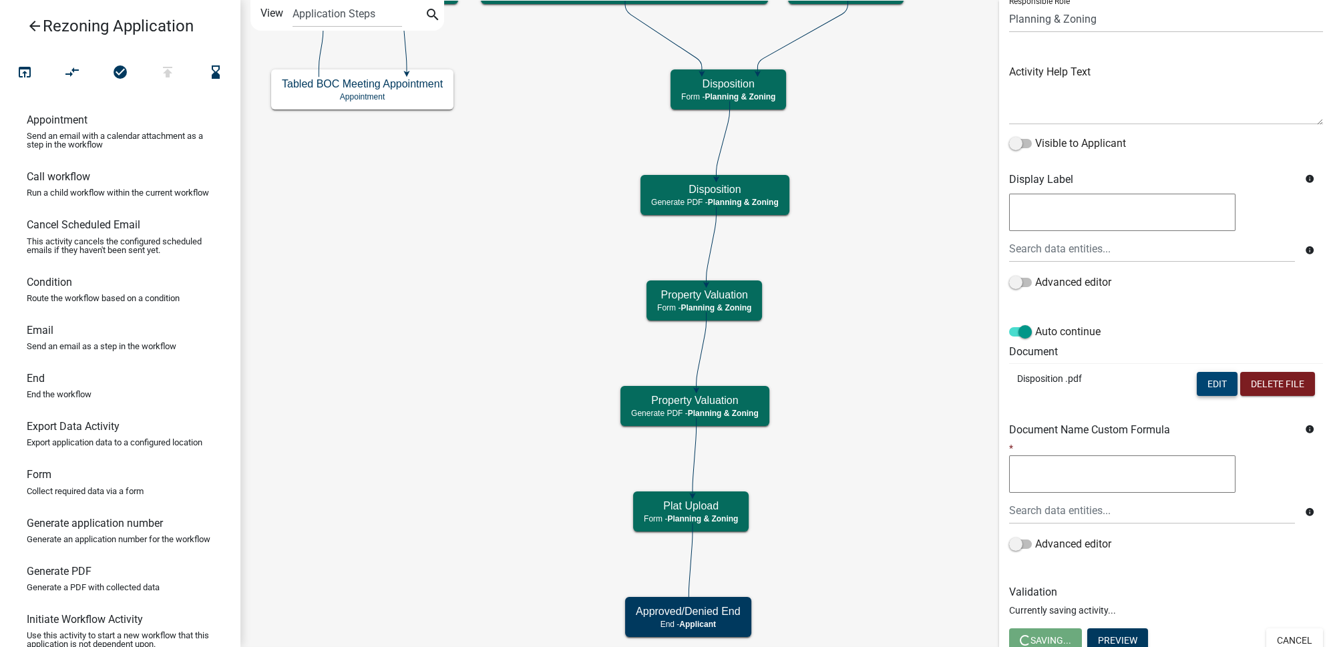
scroll to position [114, 0]
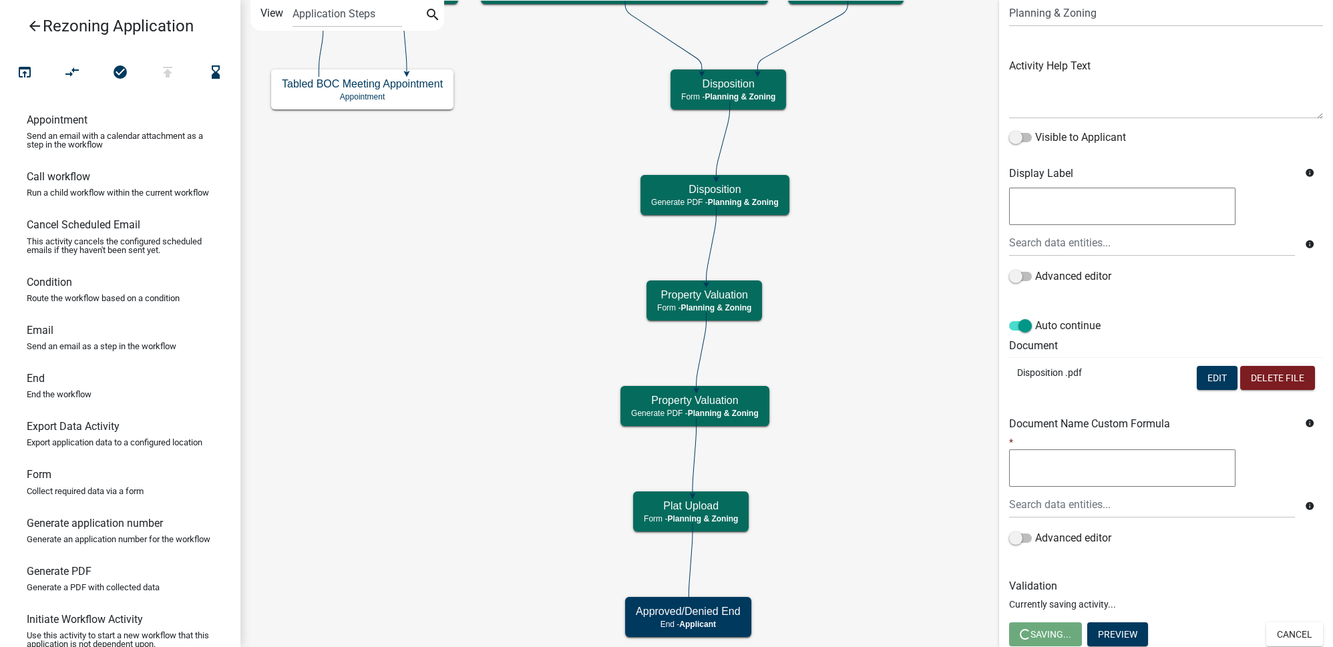
select select "21E23B7C-0AE9-4CE5-BF16-76C7A100C343"
click at [1041, 626] on button "Save" at bounding box center [1030, 634] width 43 height 24
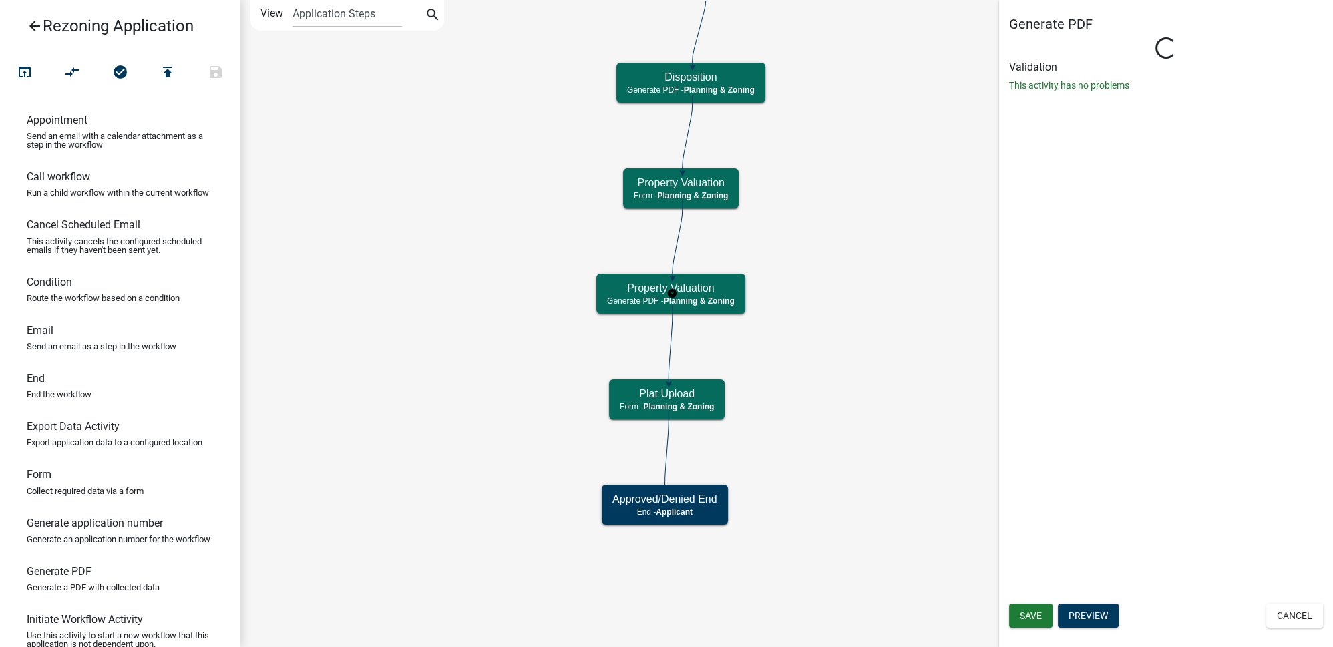
select select "21E23B7C-0AE9-4CE5-BF16-76C7A100C343"
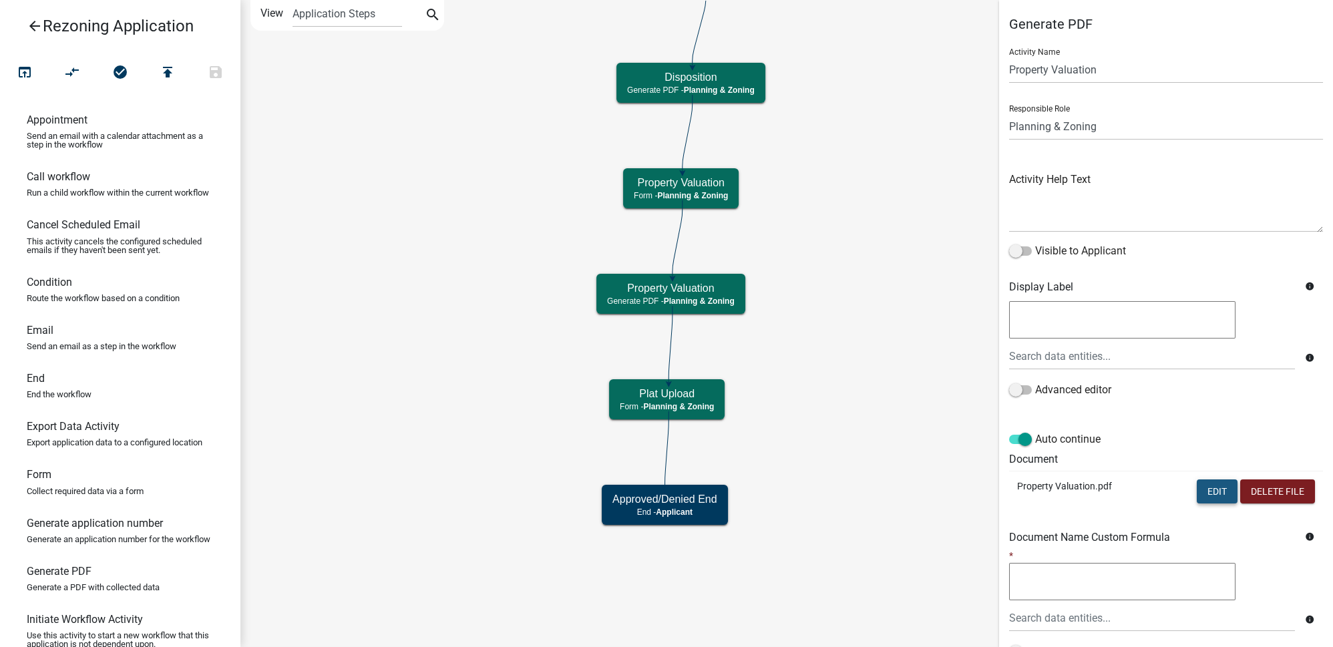
click at [1210, 491] on button "Edit" at bounding box center [1217, 491] width 41 height 24
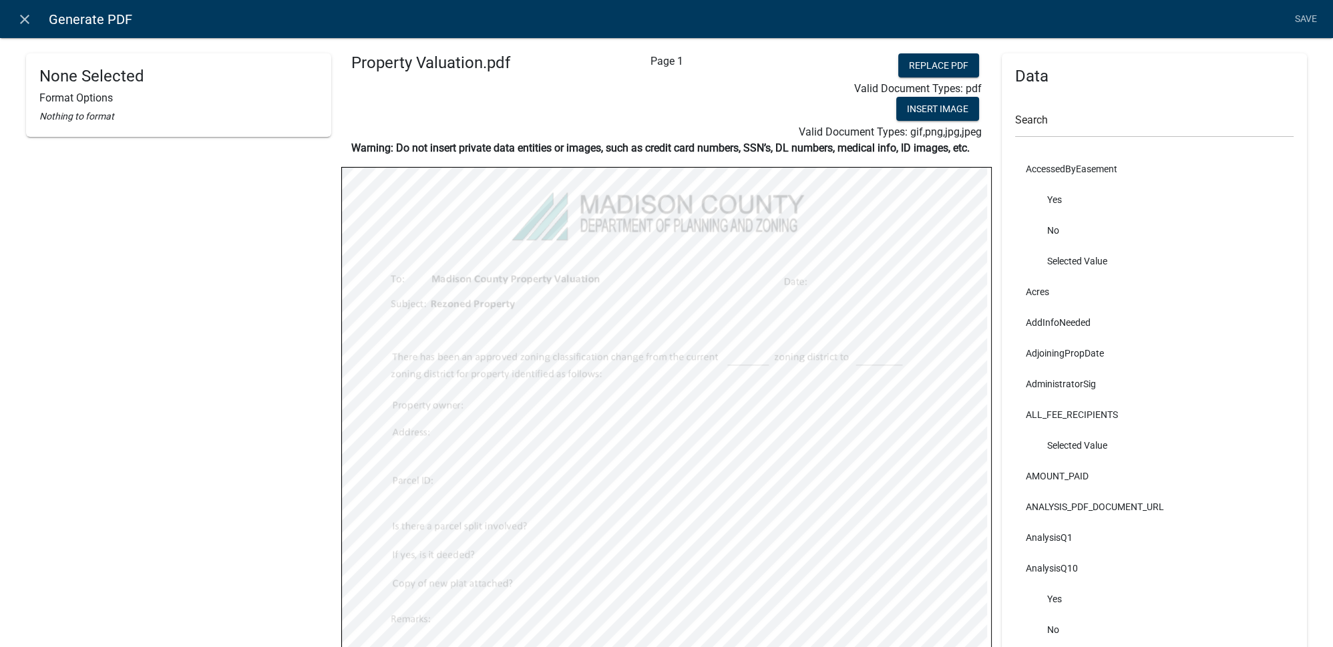
select select
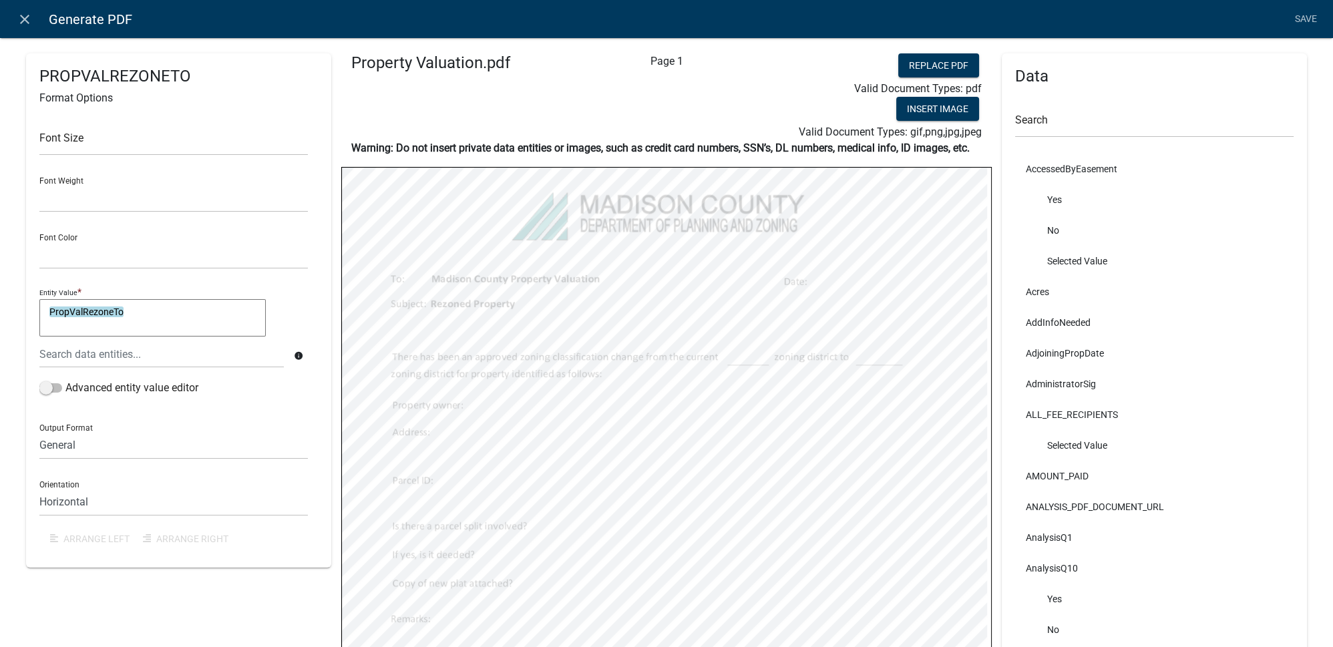
select select
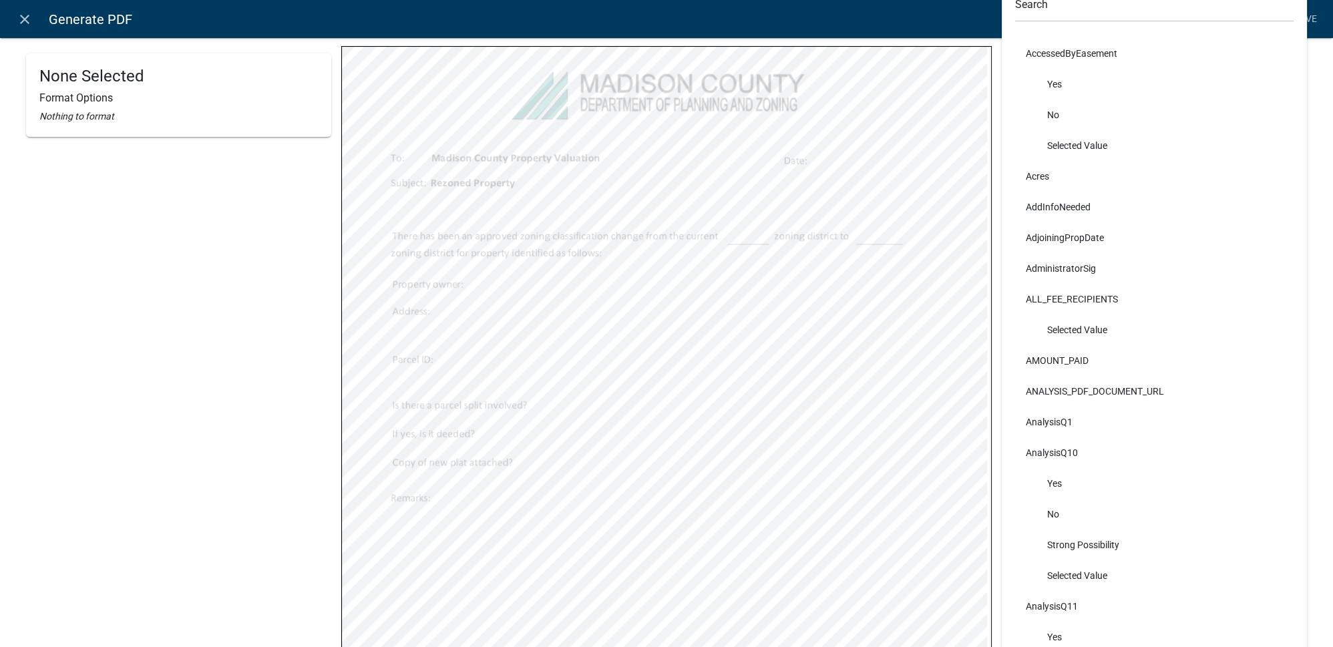
scroll to position [182, 0]
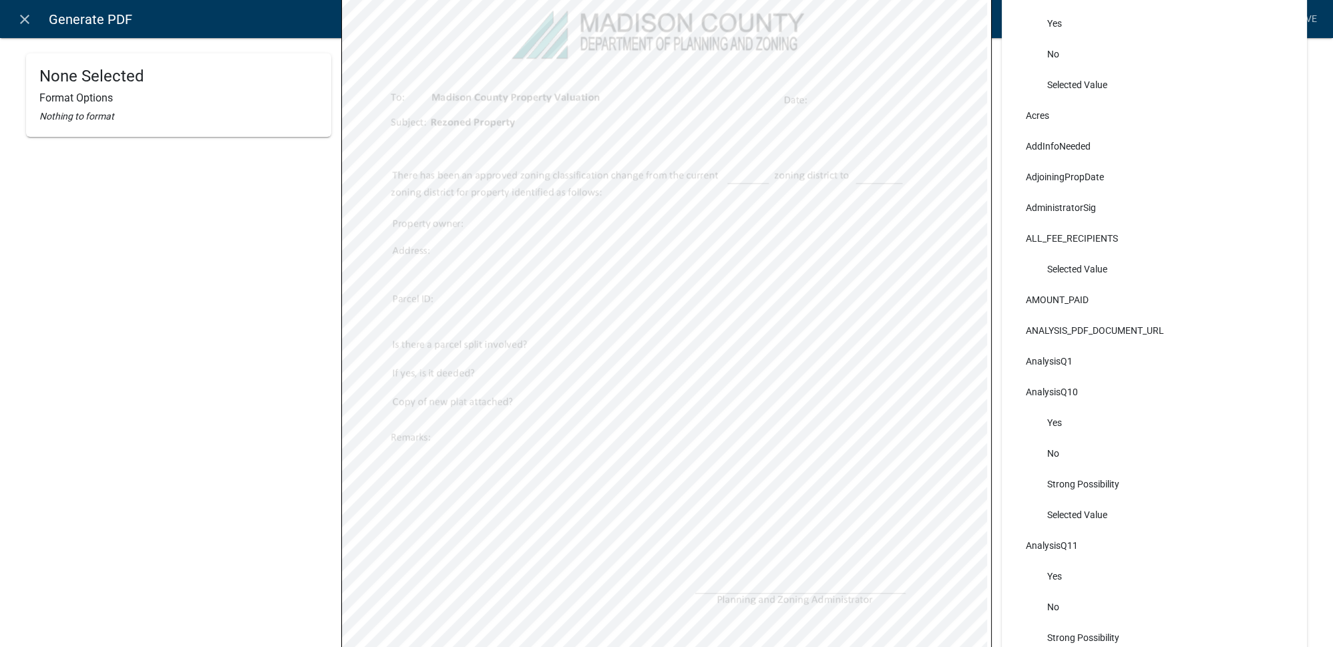
select select
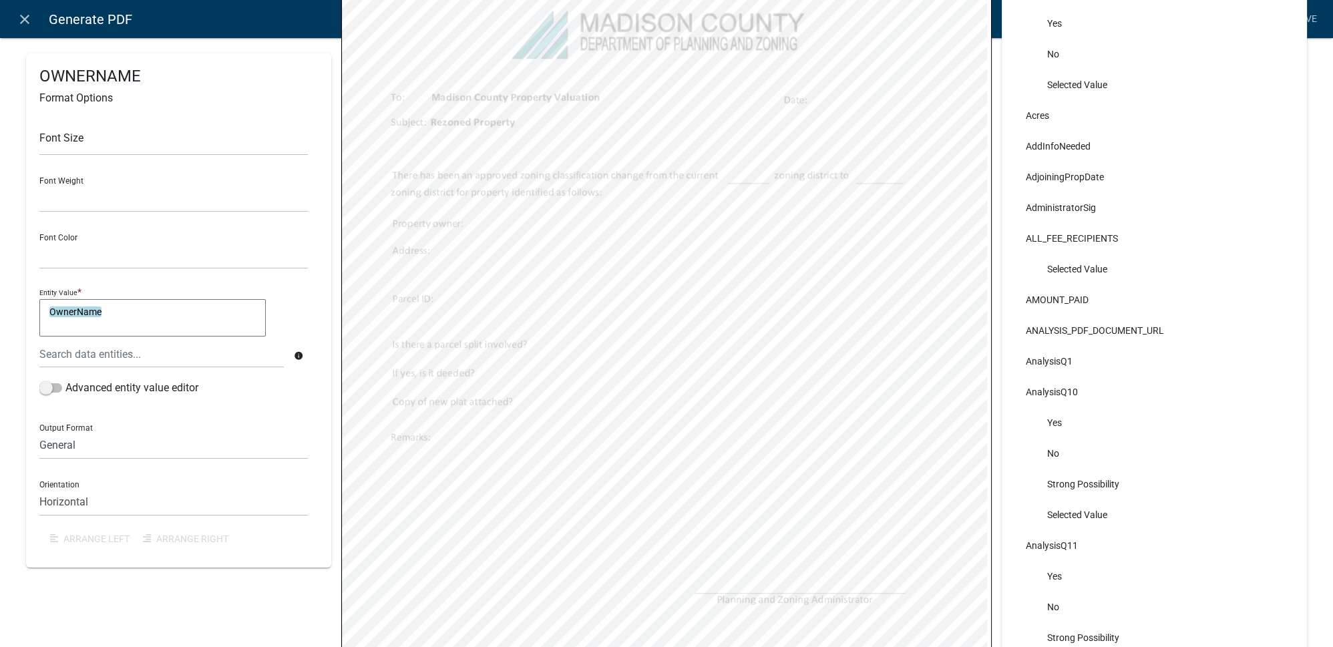
select select
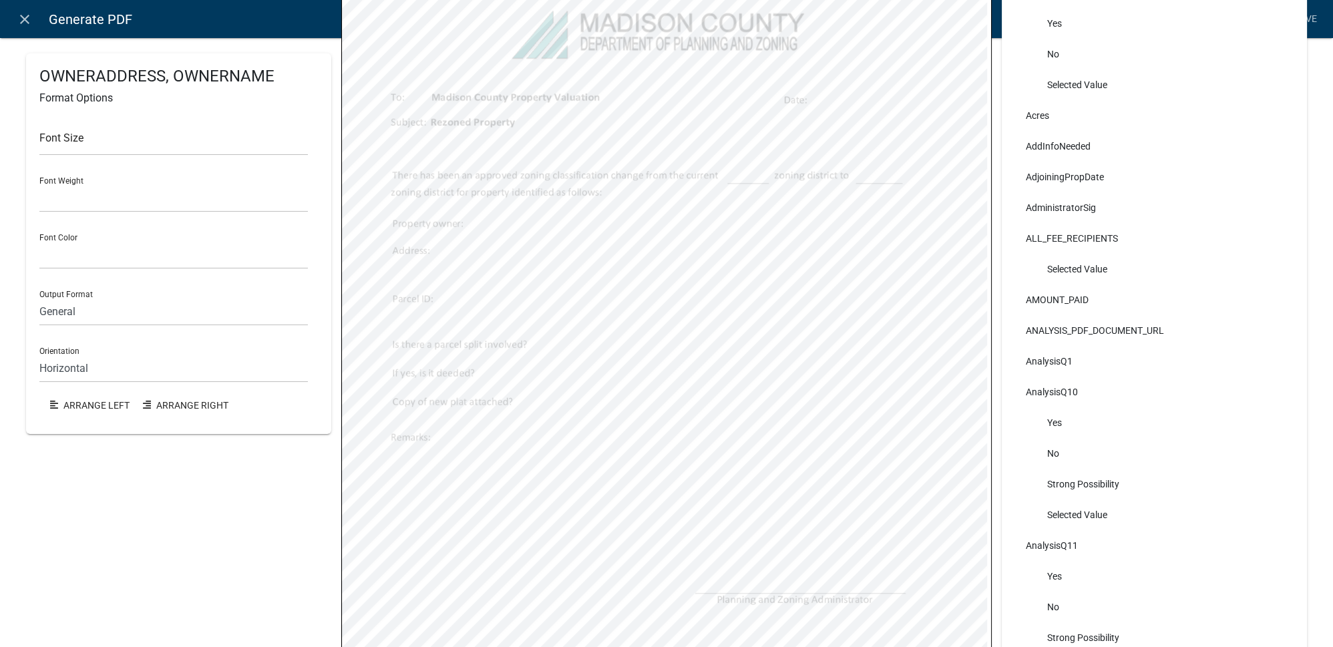
select select
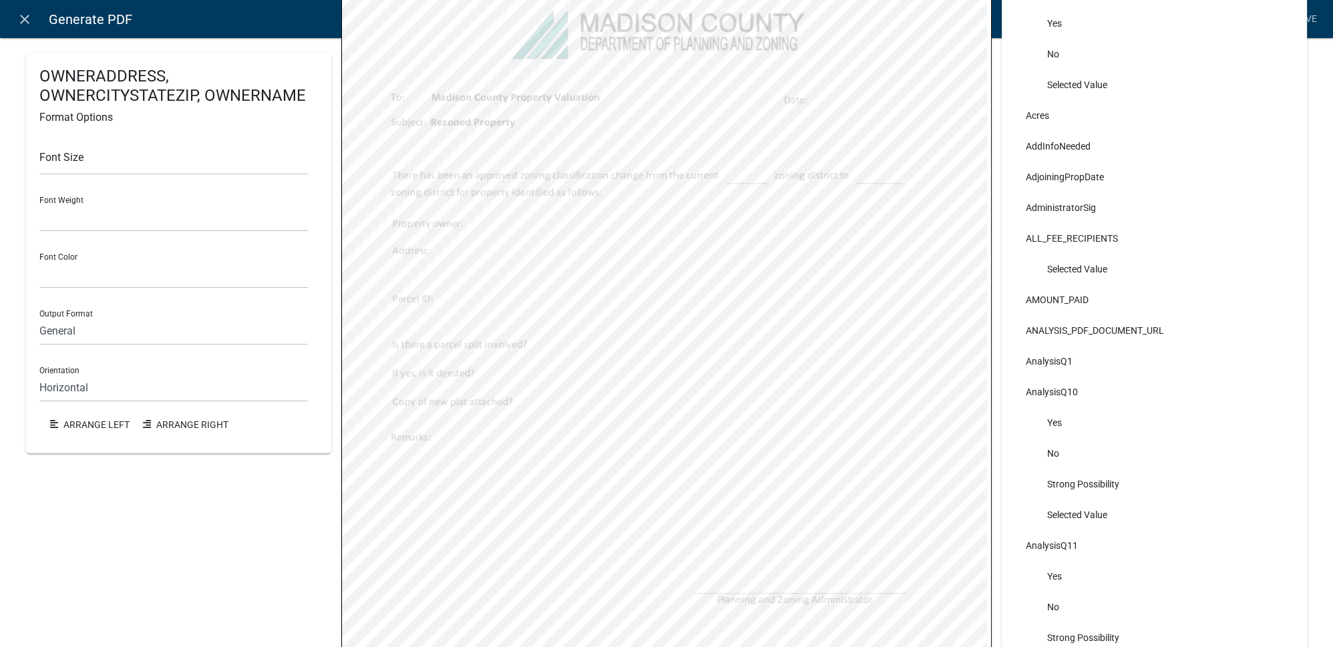
select select
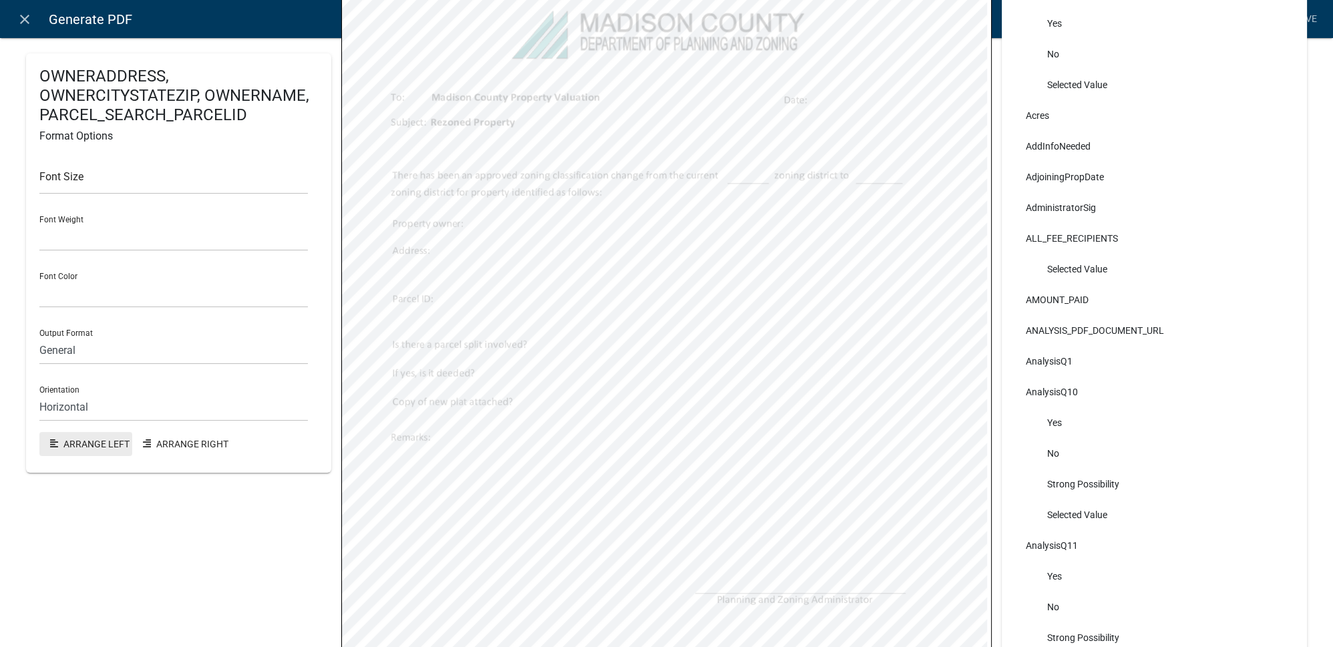
click at [110, 439] on button "Arrange Left" at bounding box center [85, 444] width 93 height 24
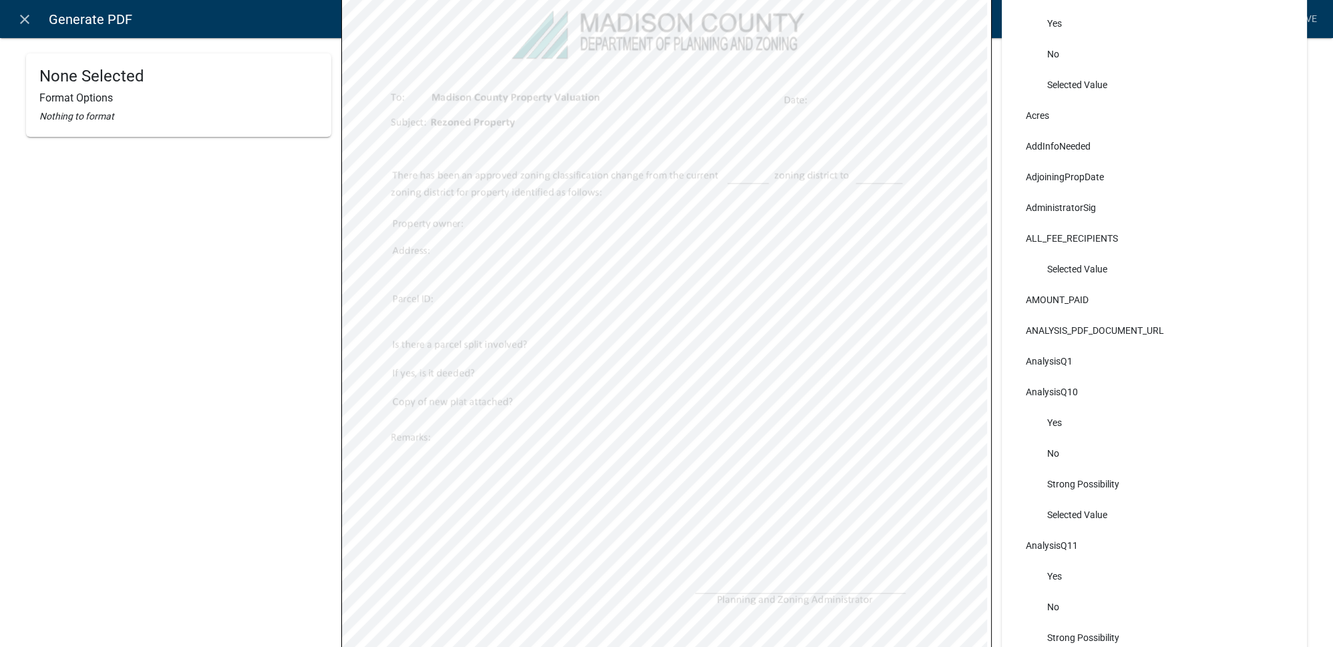
select select
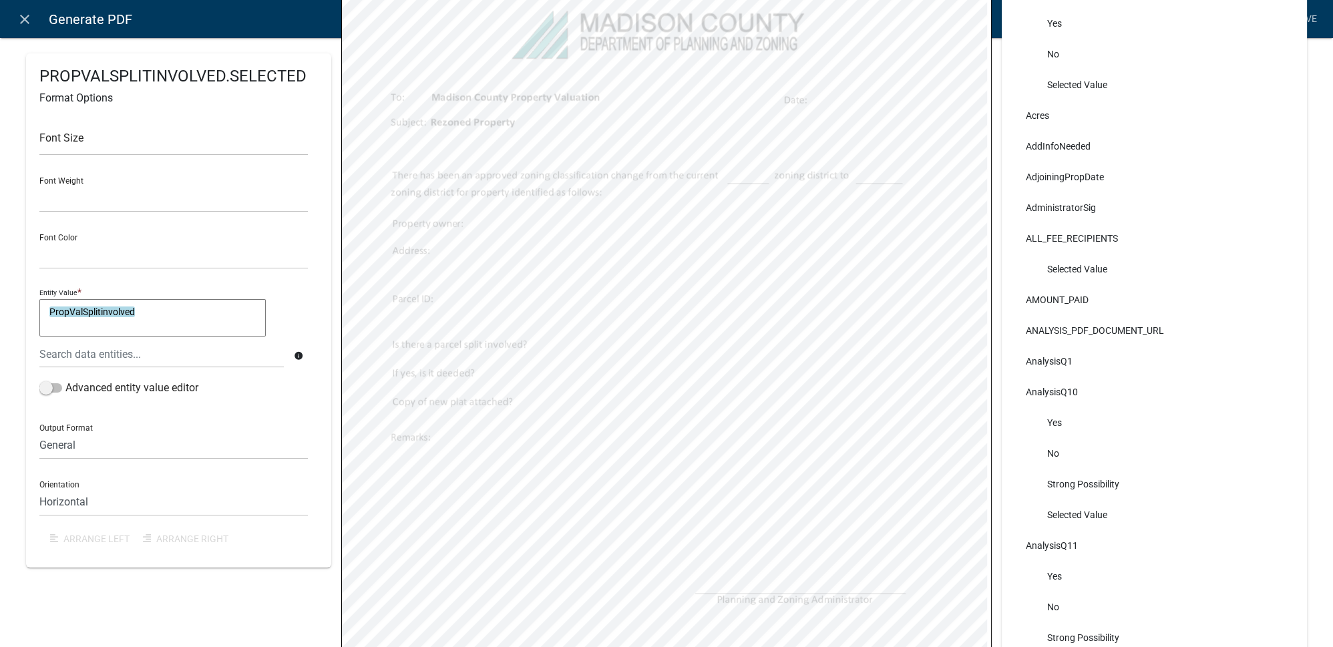
select select
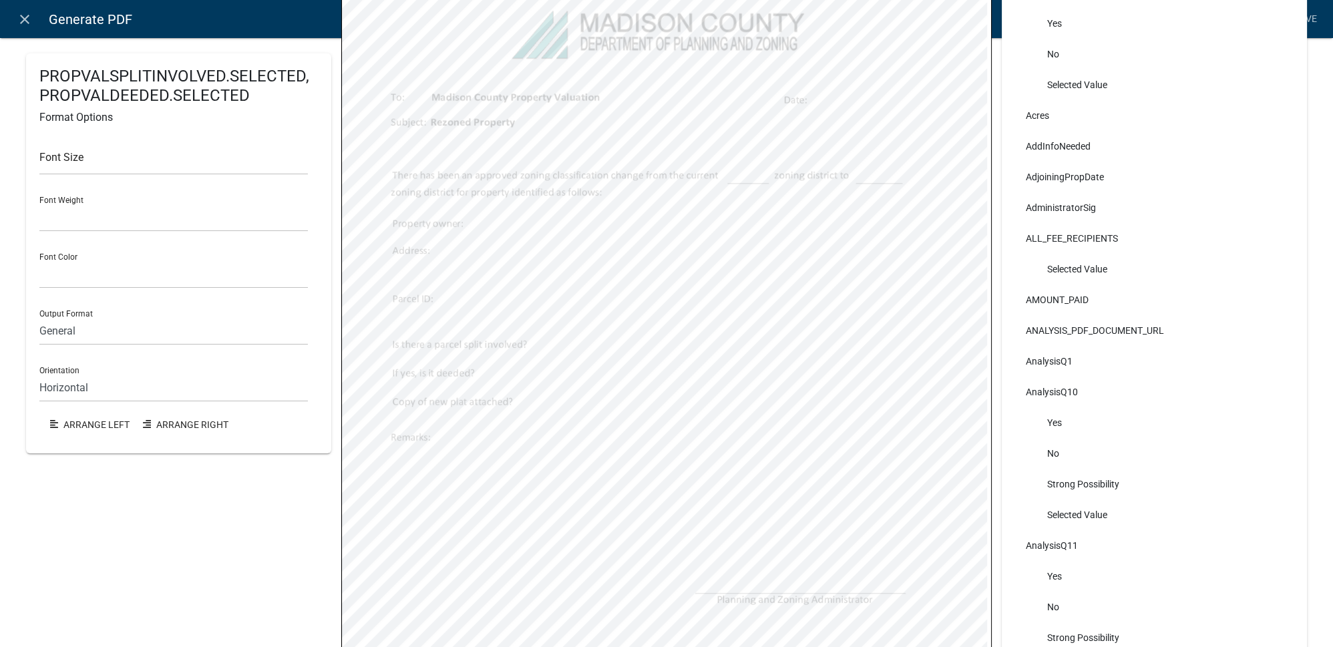
select select
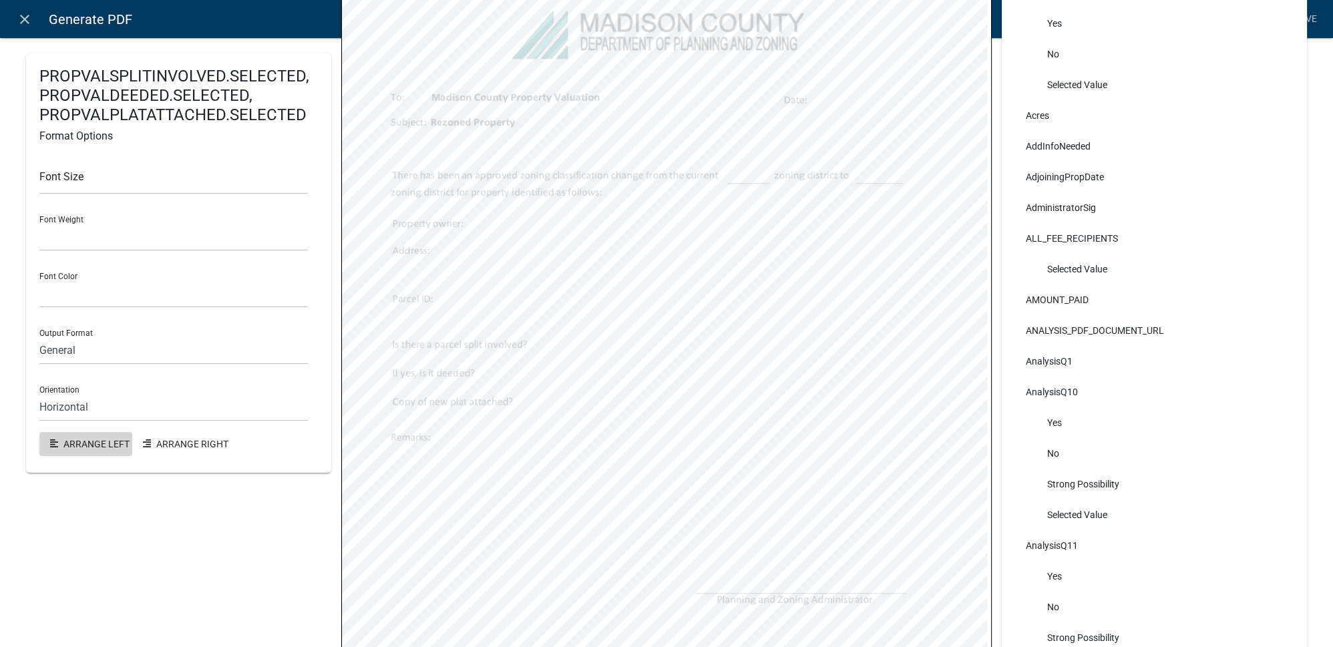
click at [88, 445] on button "Arrange Left" at bounding box center [85, 444] width 93 height 24
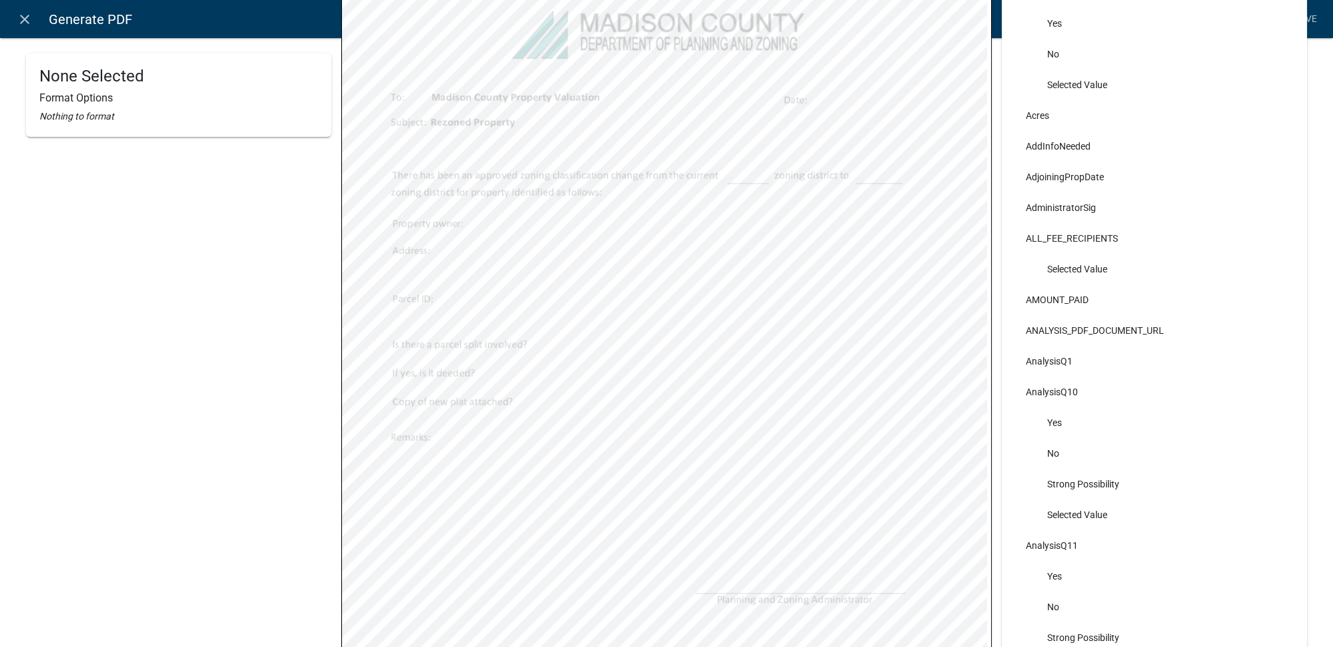
select select
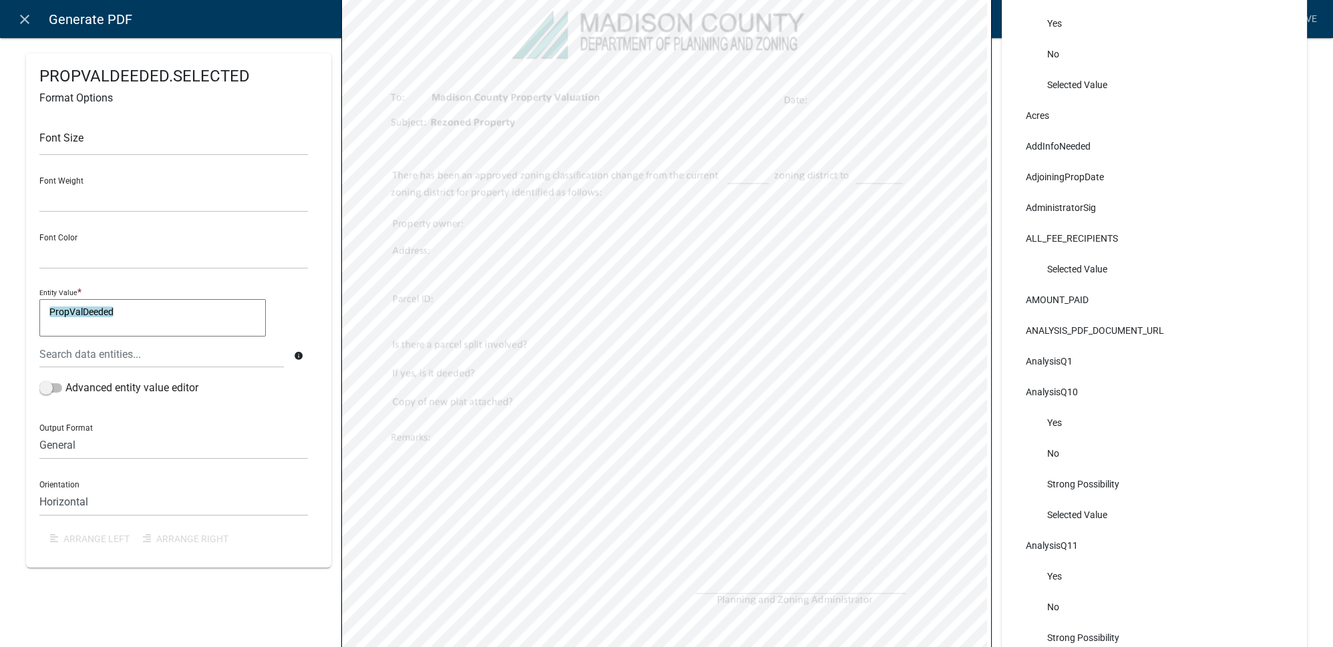
select select
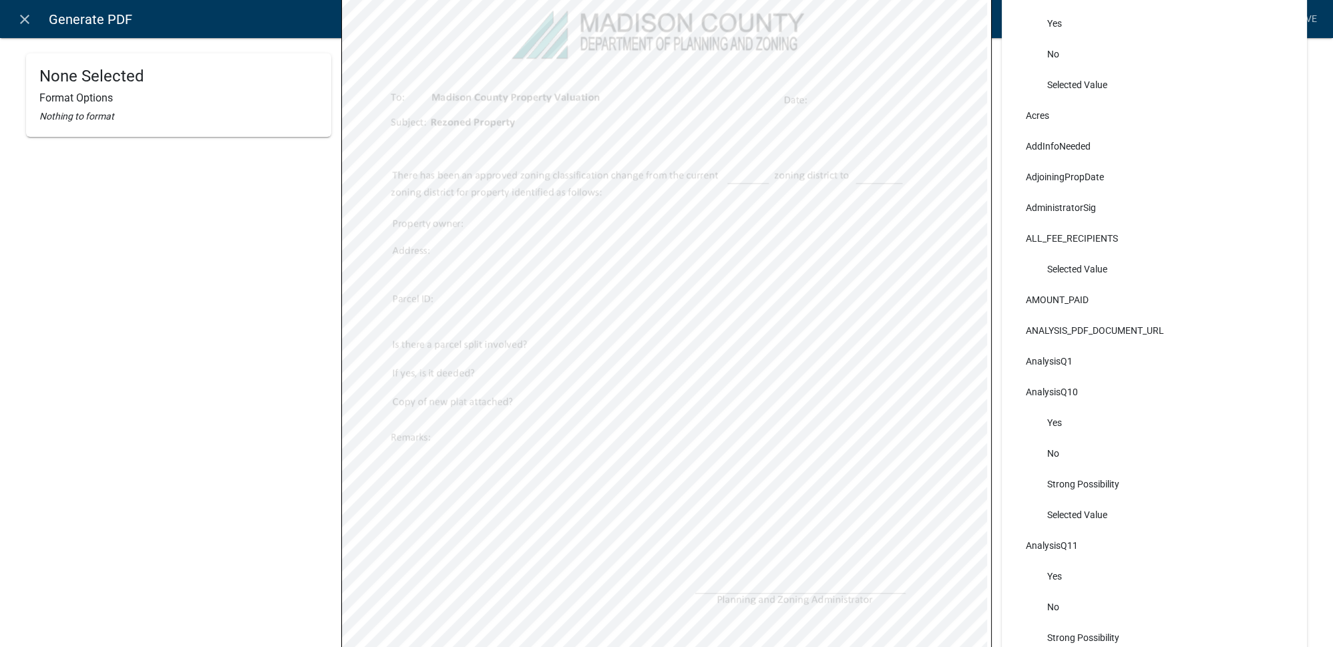
select select
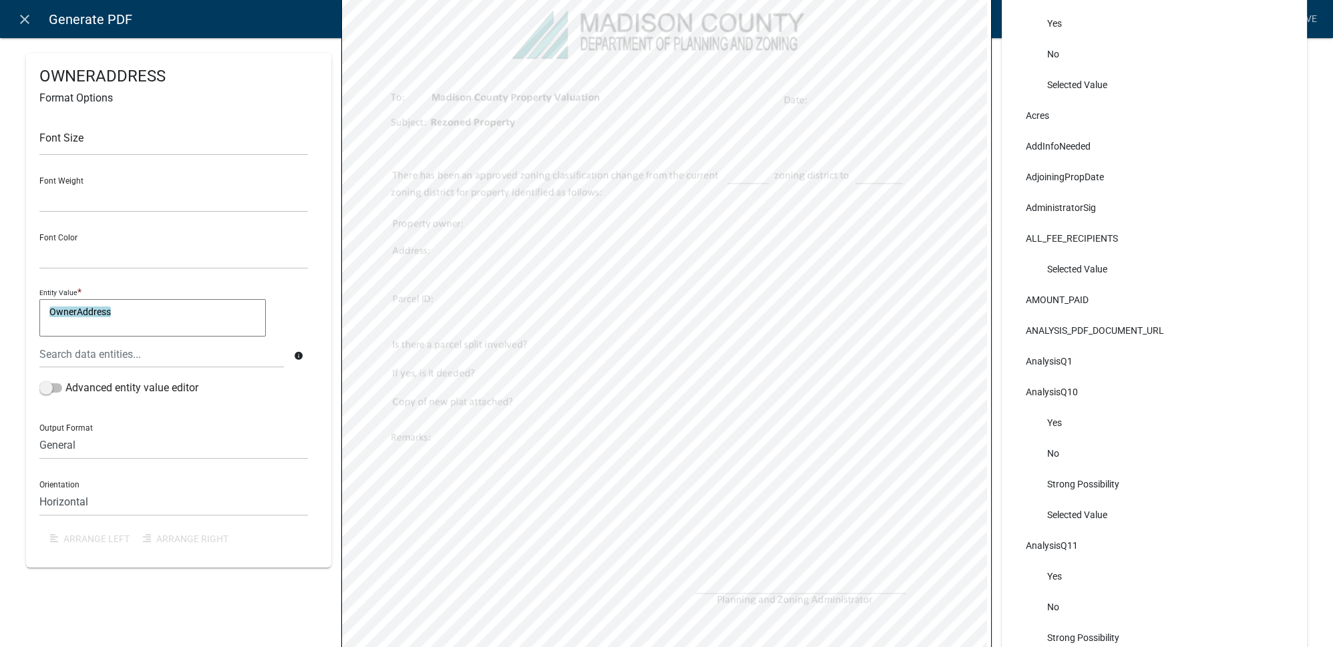
select select
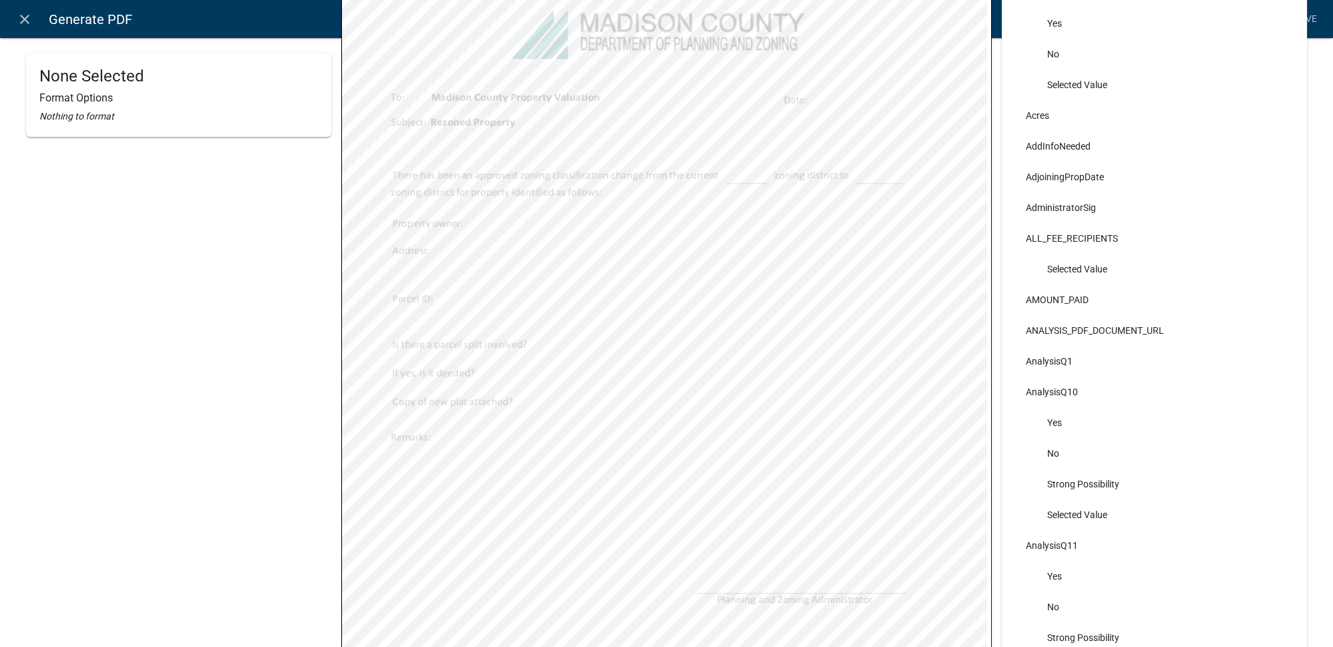
select select
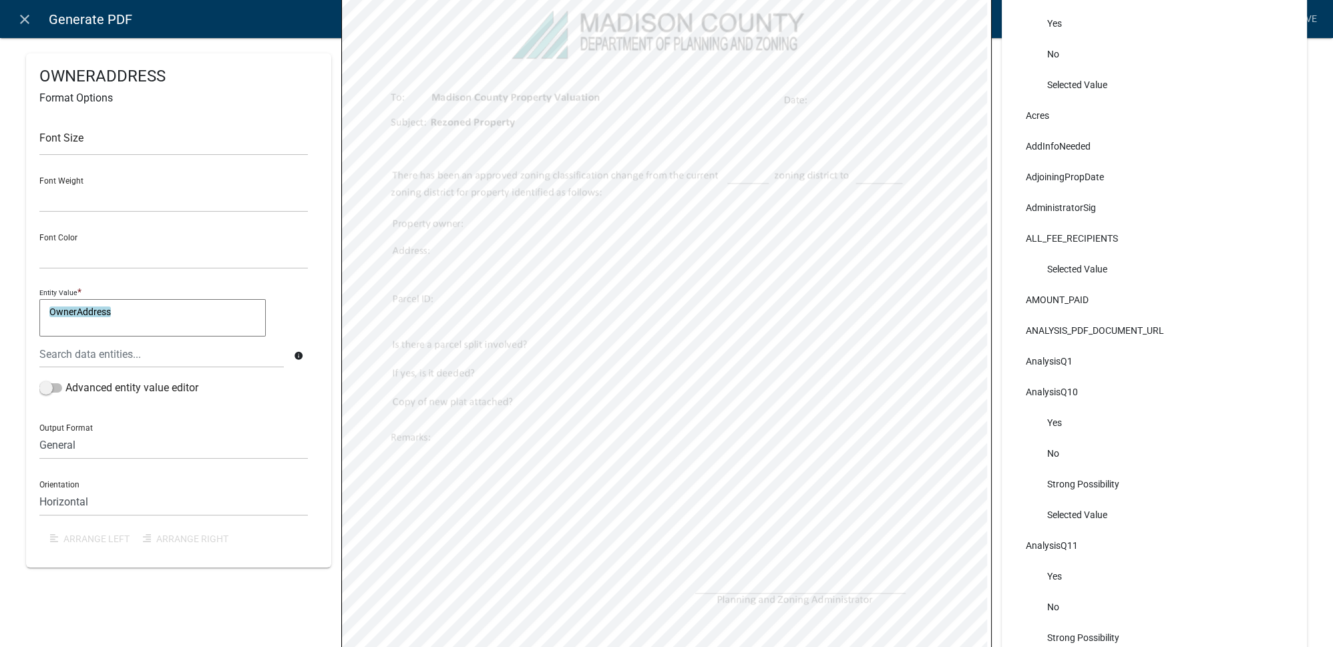
click at [216, 319] on textarea "OwnerAddress" at bounding box center [152, 317] width 226 height 37
type textarea "OwnerAddress & ", " &"
click at [164, 357] on div at bounding box center [161, 354] width 264 height 27
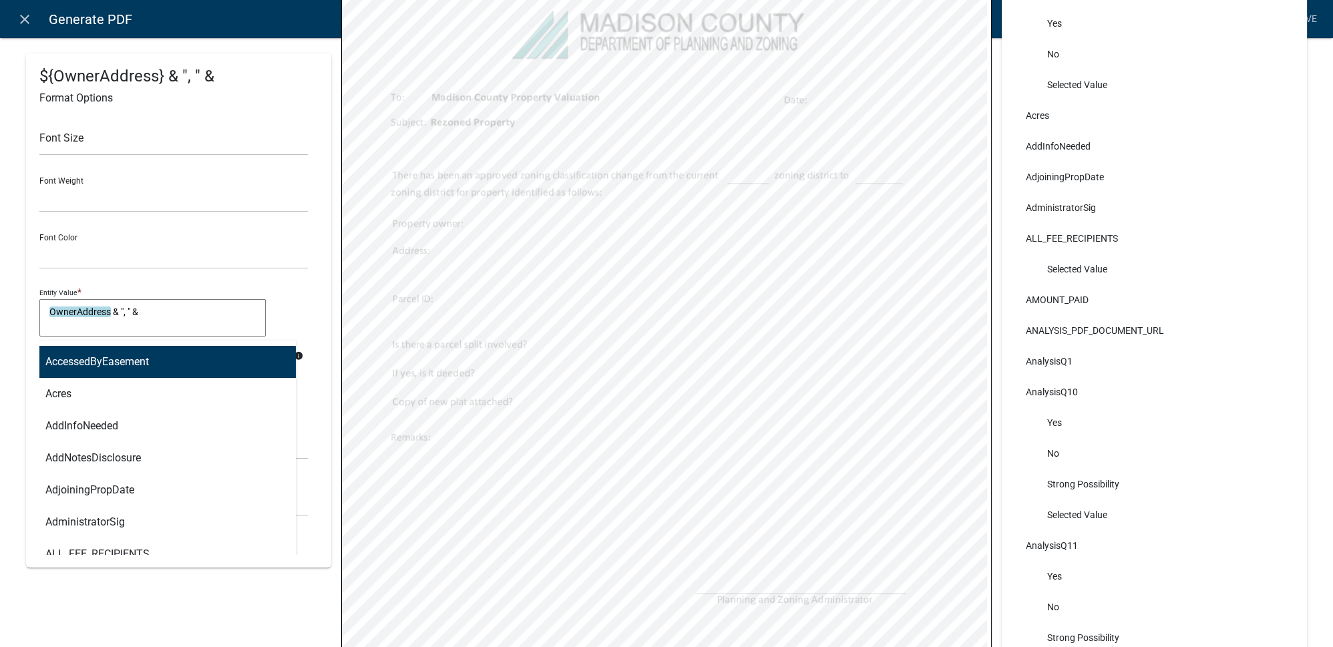
type input "owner"
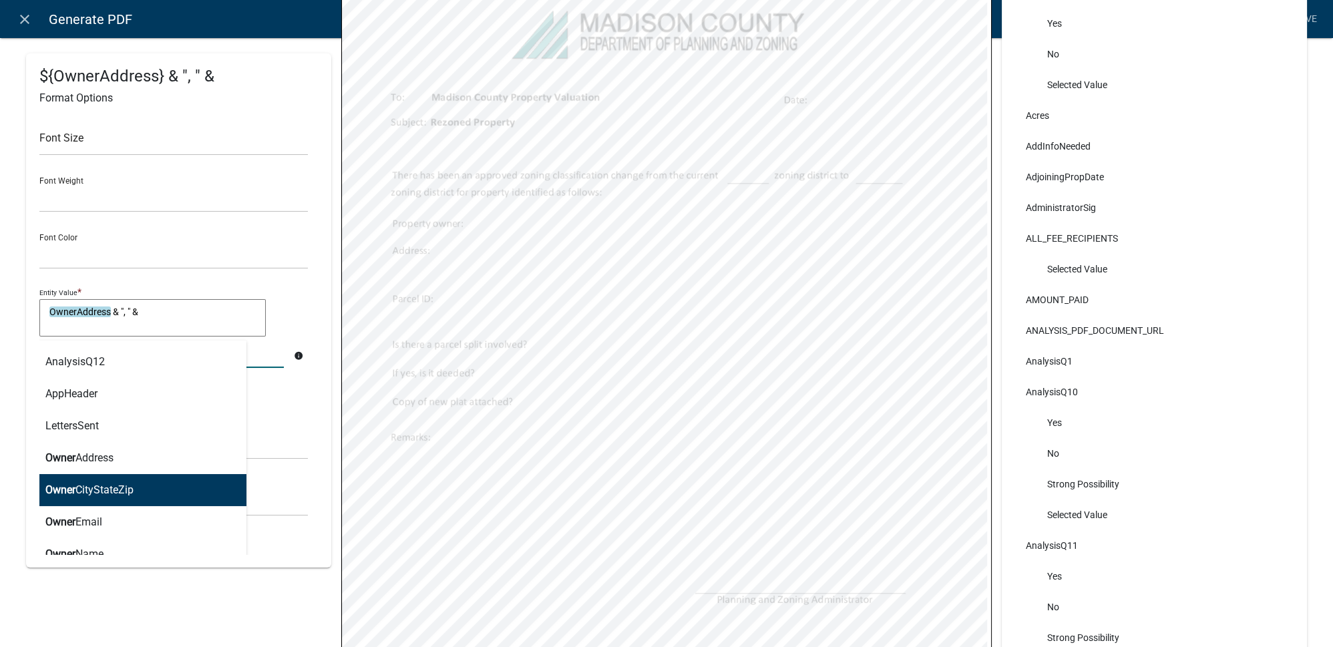
click at [138, 479] on button "Owner CityStateZip" at bounding box center [137, 490] width 217 height 32
type textarea "OwnerAddress & ", " & OwnerCityStateZip"
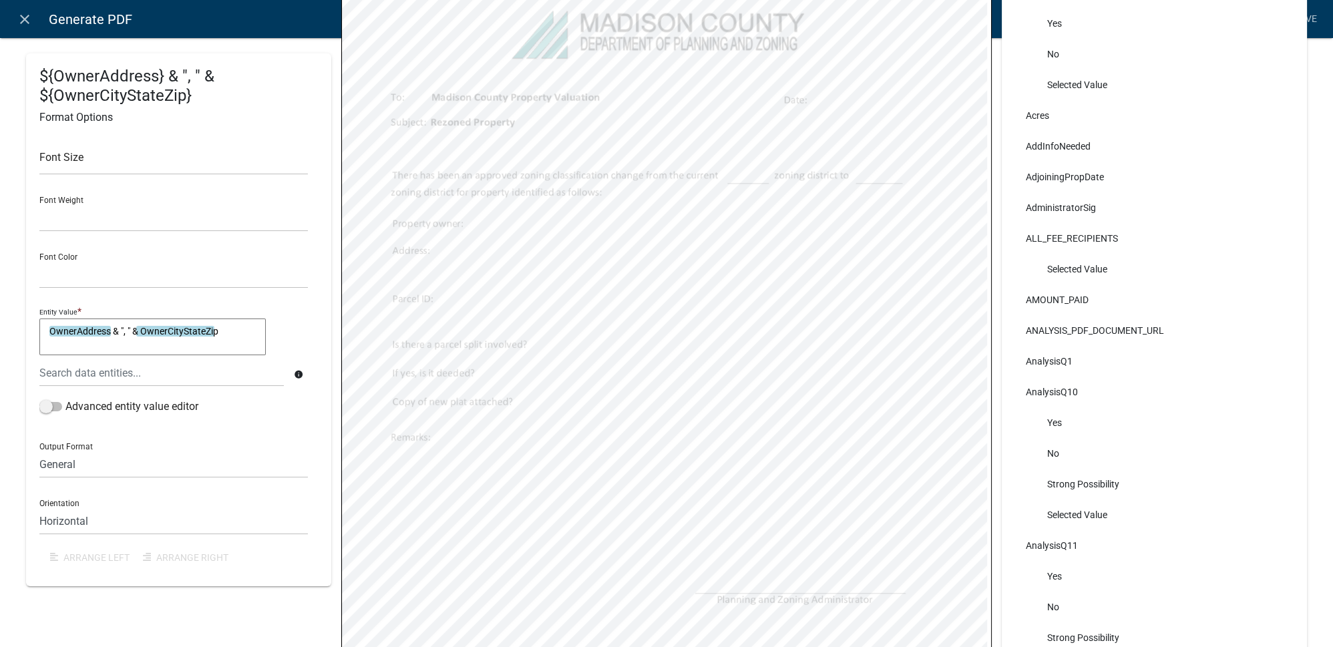
click at [325, 404] on div "${OwnerAddress} & ", " & ${OwnerCityStateZip} Format Options Font Size Font Wei…" at bounding box center [178, 319] width 305 height 533
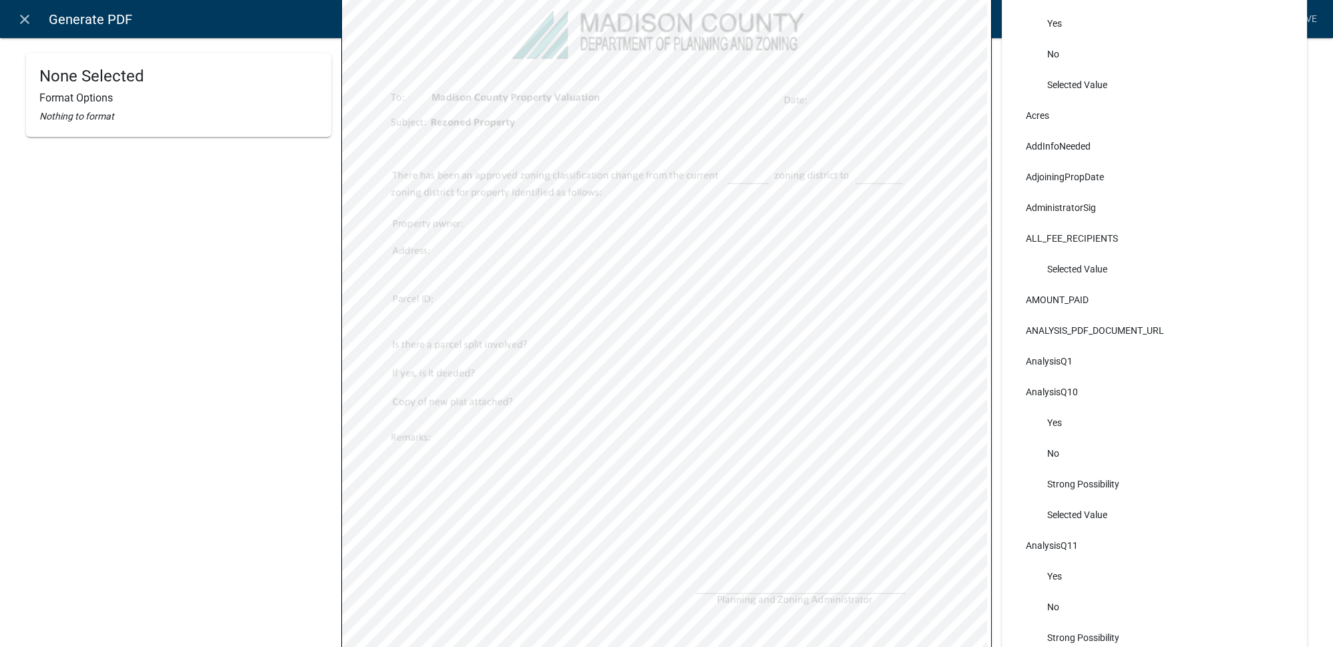
select select
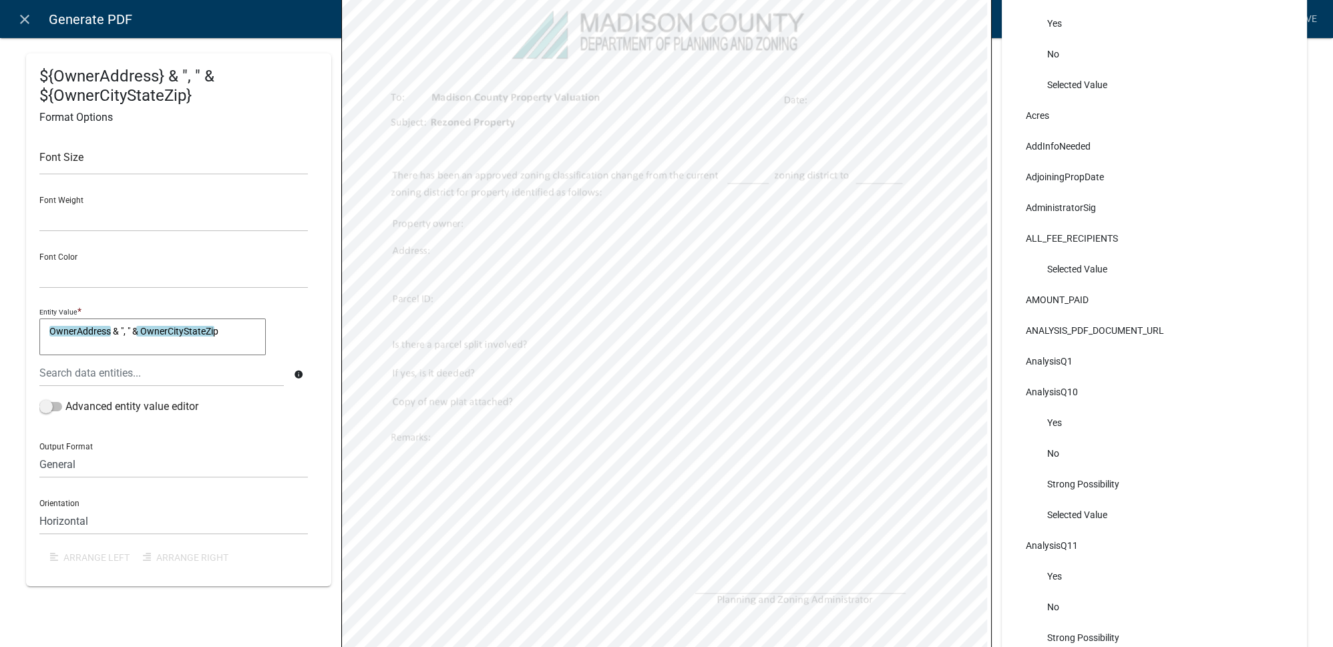
select select
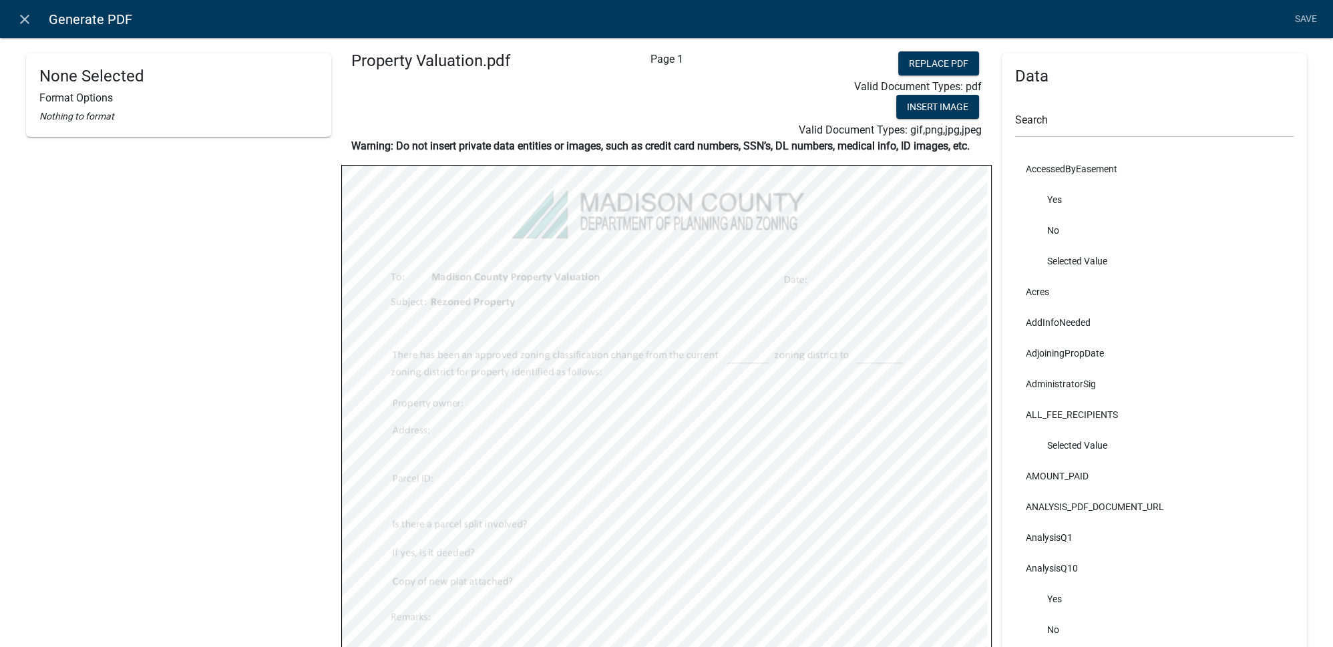
scroll to position [0, 0]
click at [1304, 25] on link "Save" at bounding box center [1305, 19] width 33 height 25
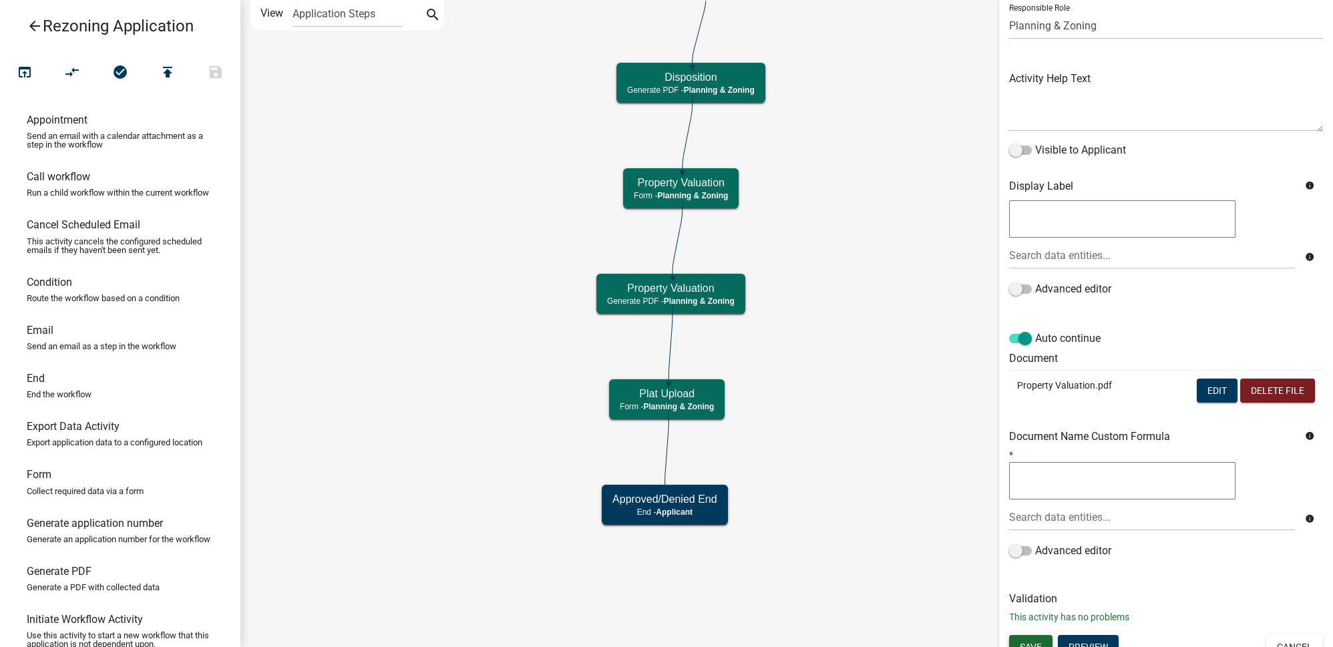
scroll to position [114, 0]
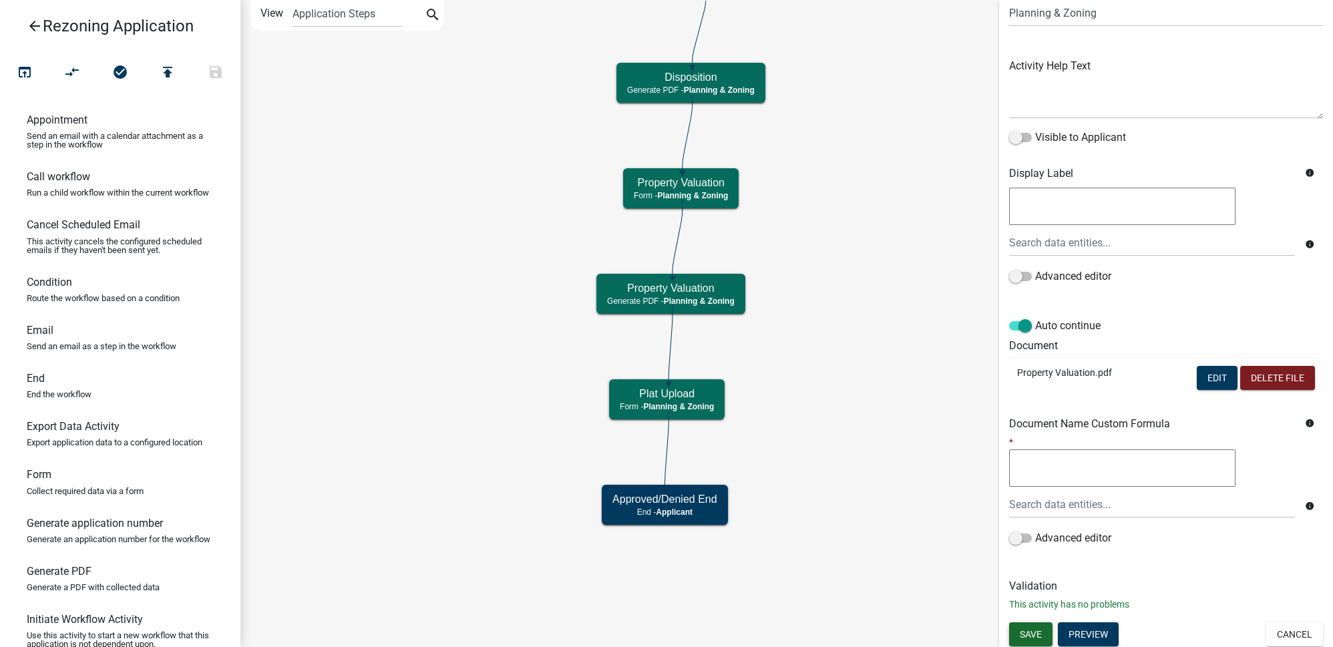
click at [1036, 632] on span "Save" at bounding box center [1031, 633] width 22 height 11
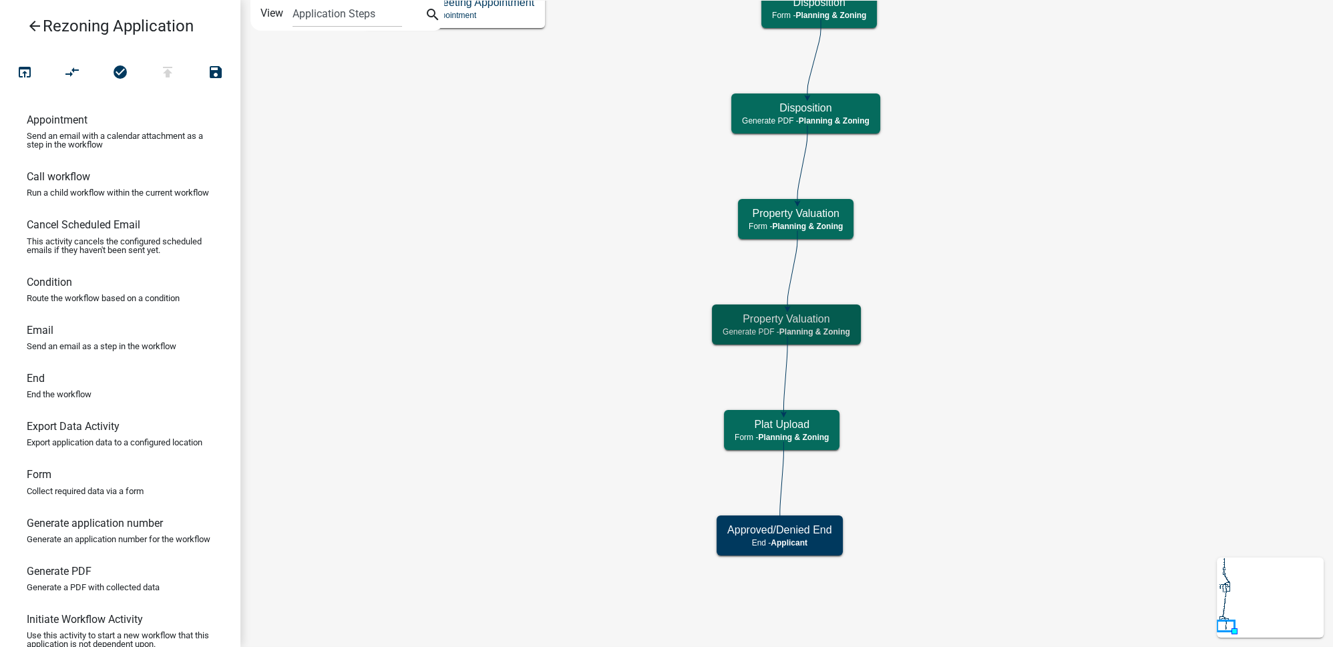
scroll to position [0, 0]
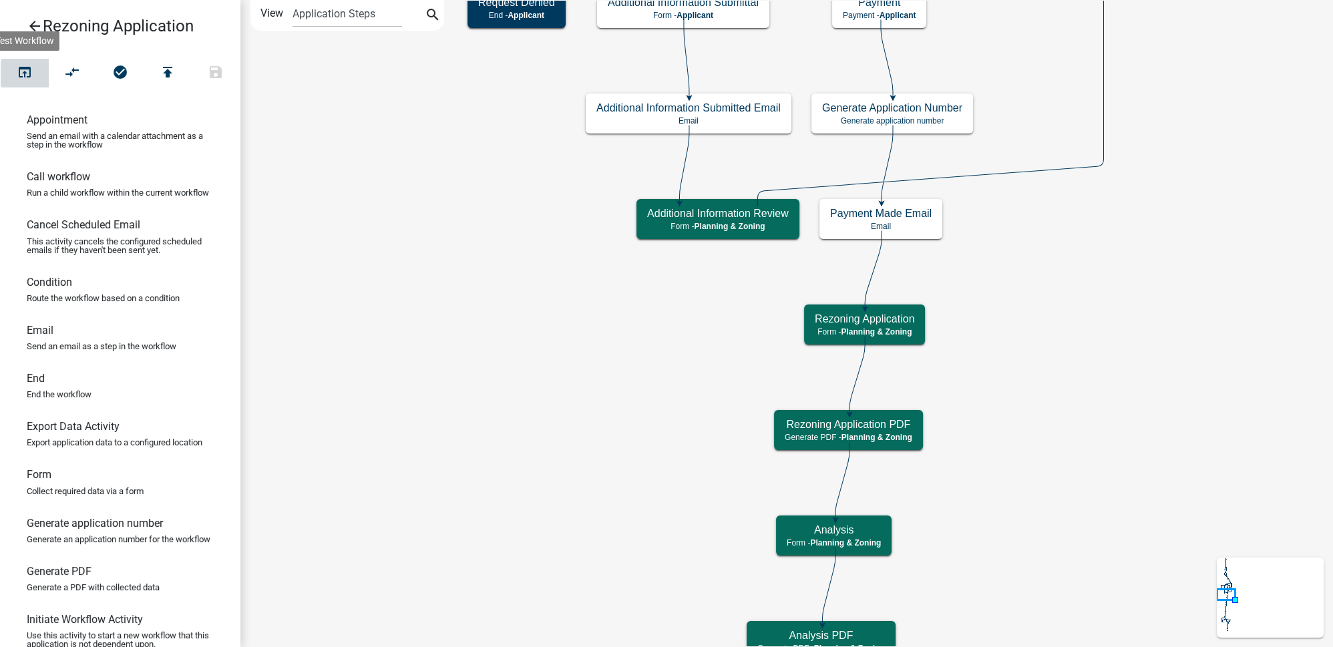
click at [19, 66] on icon "open_in_browser" at bounding box center [25, 73] width 16 height 19
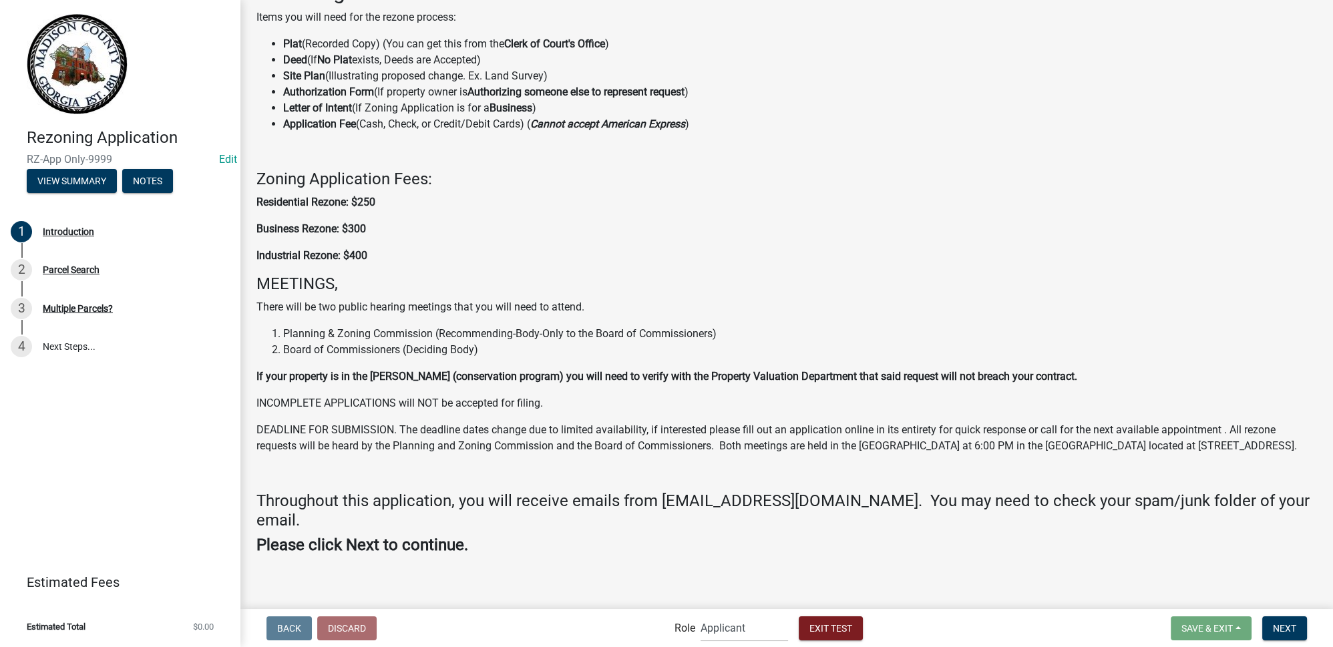
scroll to position [102, 0]
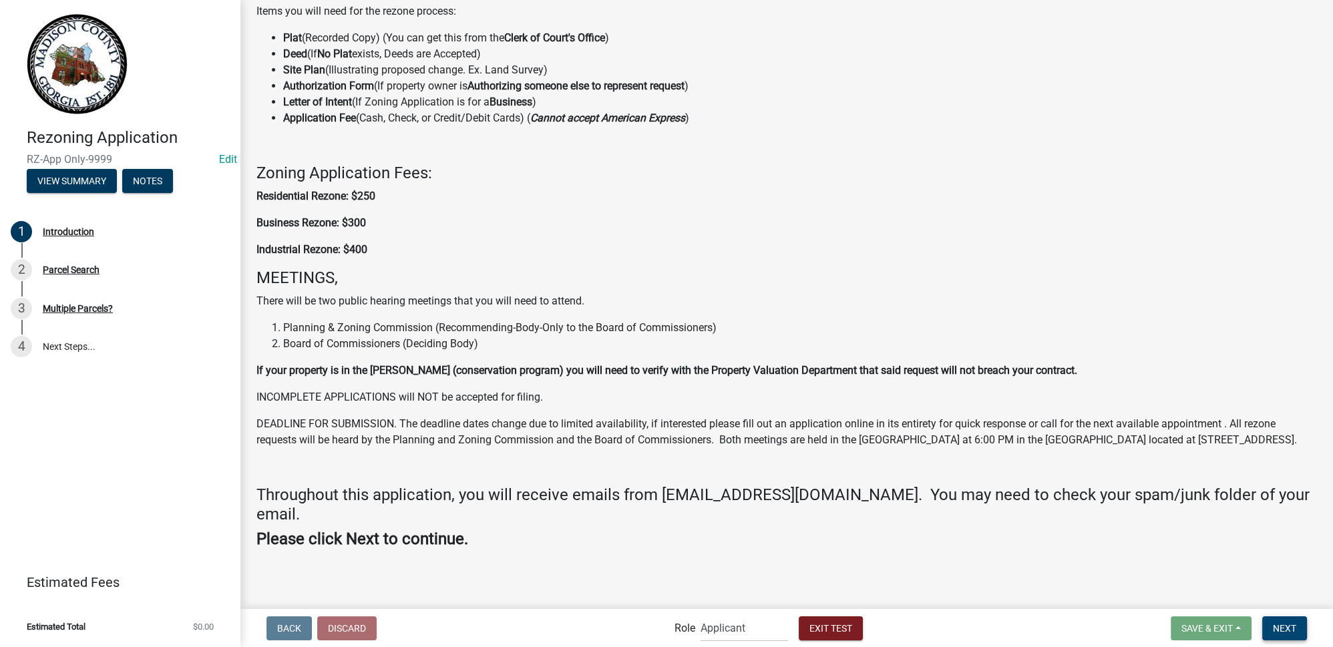
click at [1280, 628] on span "Next" at bounding box center [1284, 627] width 23 height 11
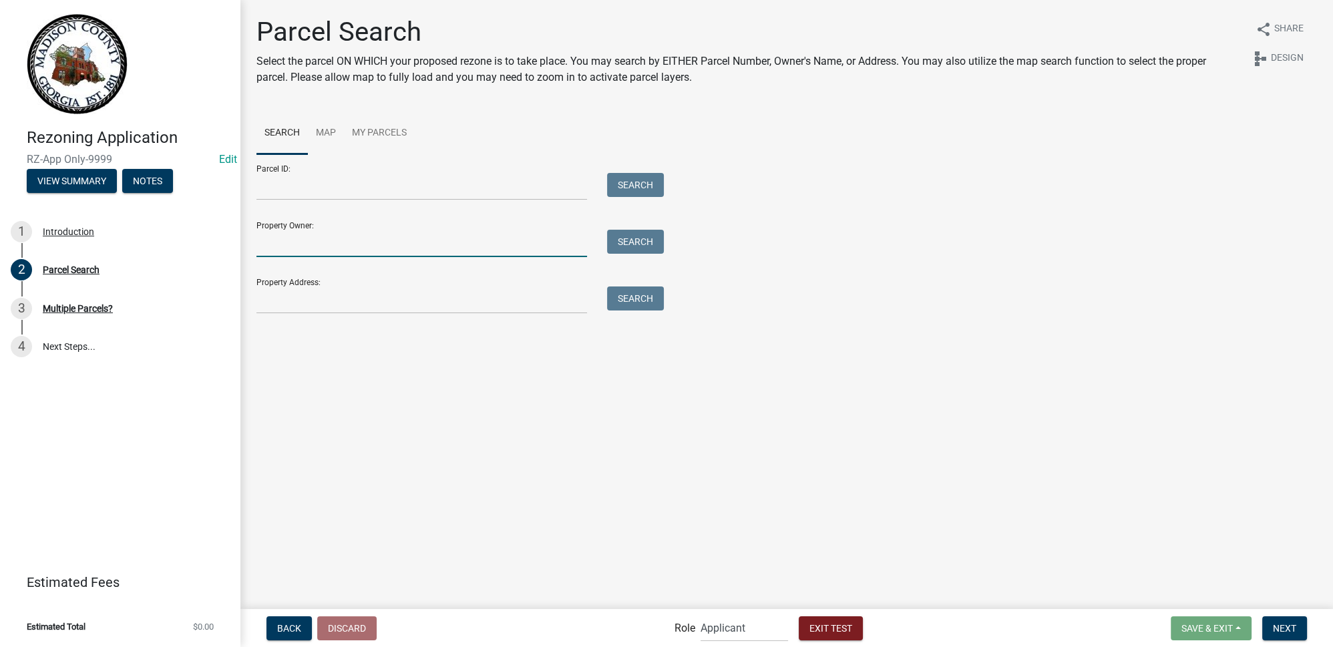
click at [325, 242] on input "Property Owner:" at bounding box center [421, 243] width 331 height 27
type input "colby"
click at [632, 249] on button "Search" at bounding box center [635, 242] width 57 height 24
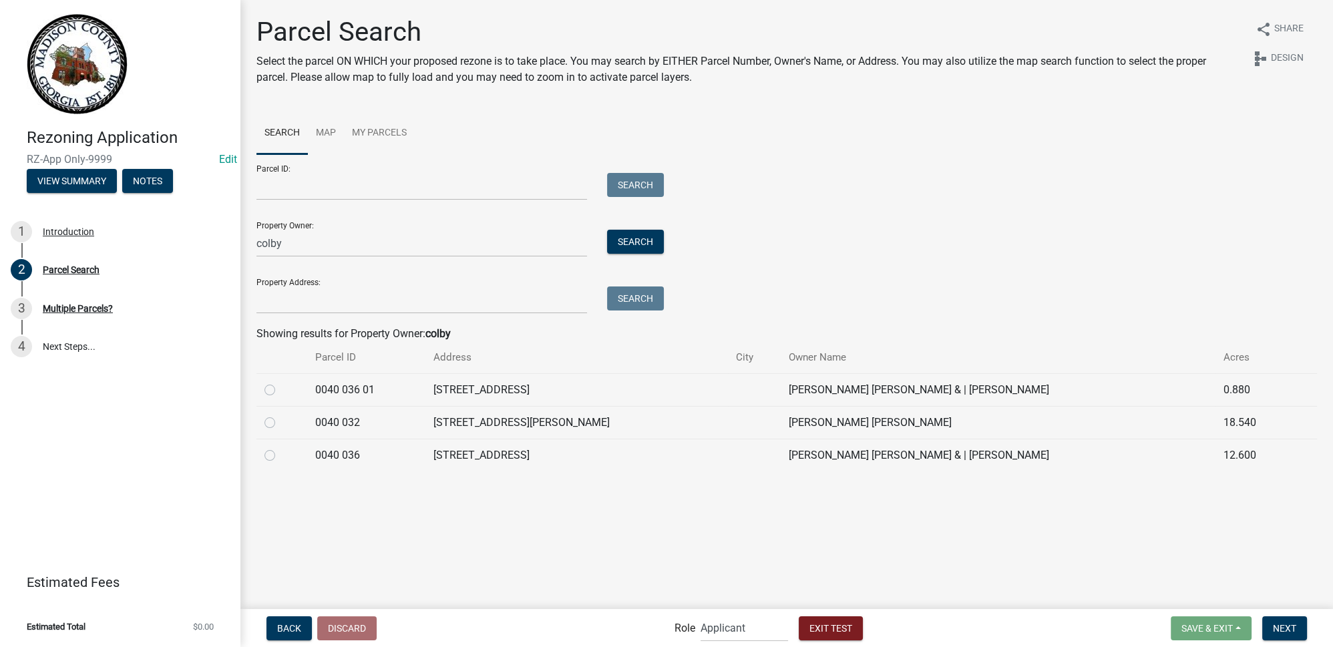
click at [280, 415] on label at bounding box center [280, 415] width 0 height 0
click at [280, 423] on 032 "radio" at bounding box center [284, 419] width 9 height 9
radio 032 "true"
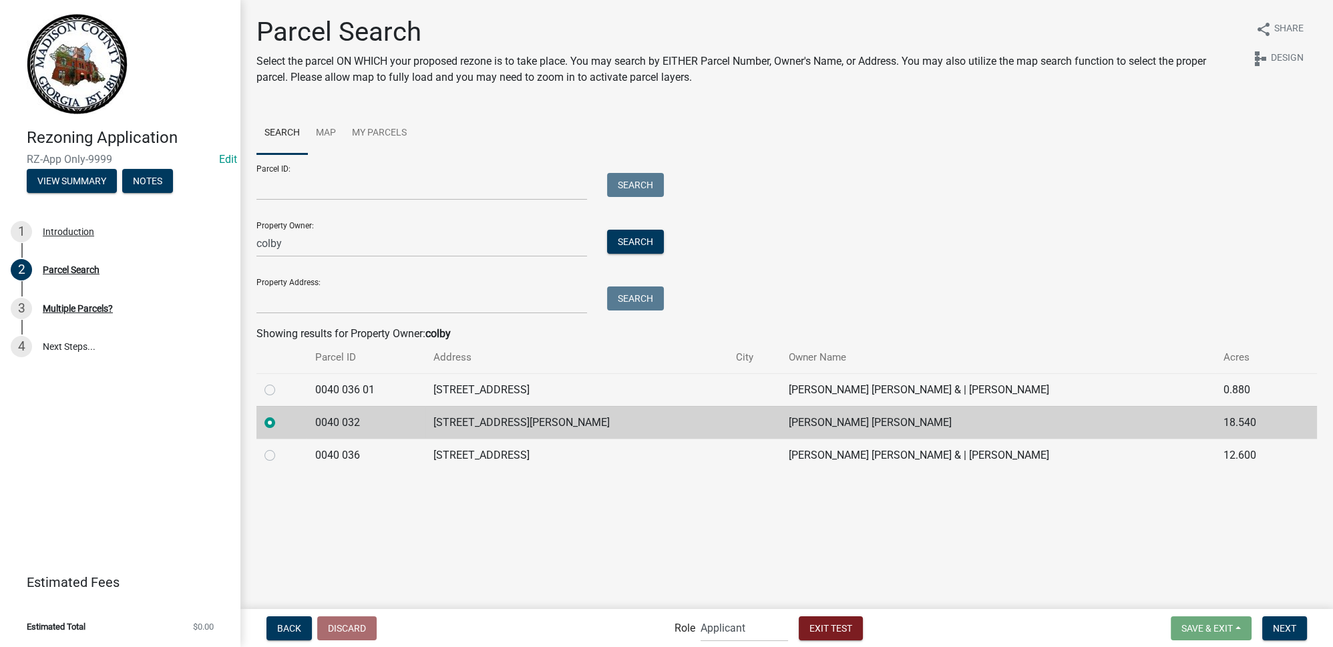
click at [1146, 527] on main "Parcel Search Select the parcel ON WHICH your proposed rezone is to take place.…" at bounding box center [786, 303] width 1093 height 607
click at [1276, 624] on span "Next" at bounding box center [1284, 627] width 23 height 11
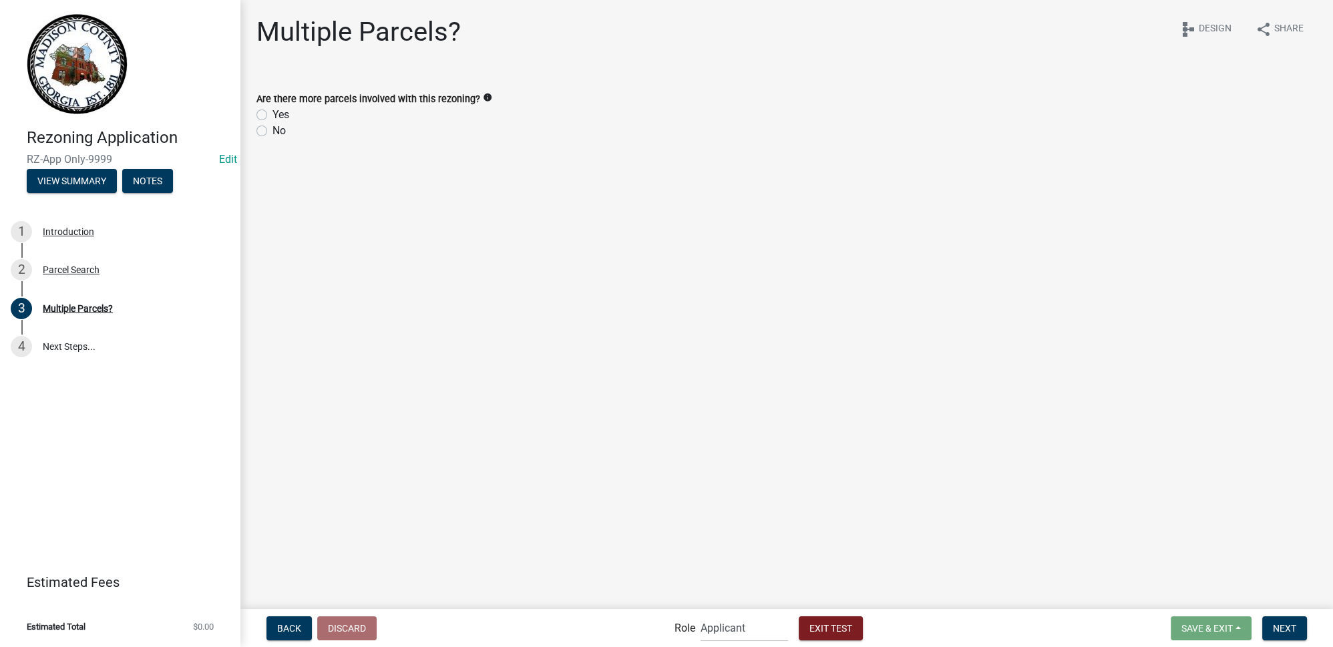
click at [272, 116] on label "Yes" at bounding box center [280, 115] width 17 height 16
click at [272, 116] on input "Yes" at bounding box center [276, 111] width 9 height 9
radio input "true"
click at [1285, 633] on span "Next" at bounding box center [1284, 627] width 23 height 11
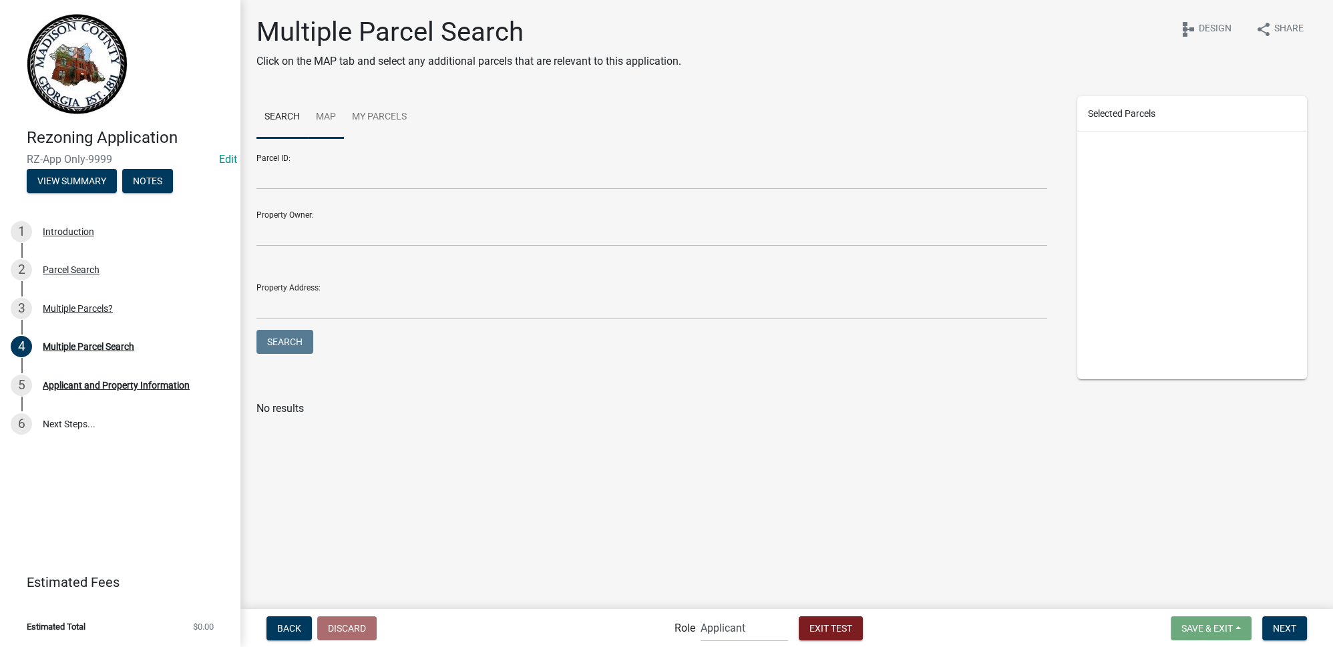
click at [323, 124] on link "Map" at bounding box center [326, 117] width 36 height 43
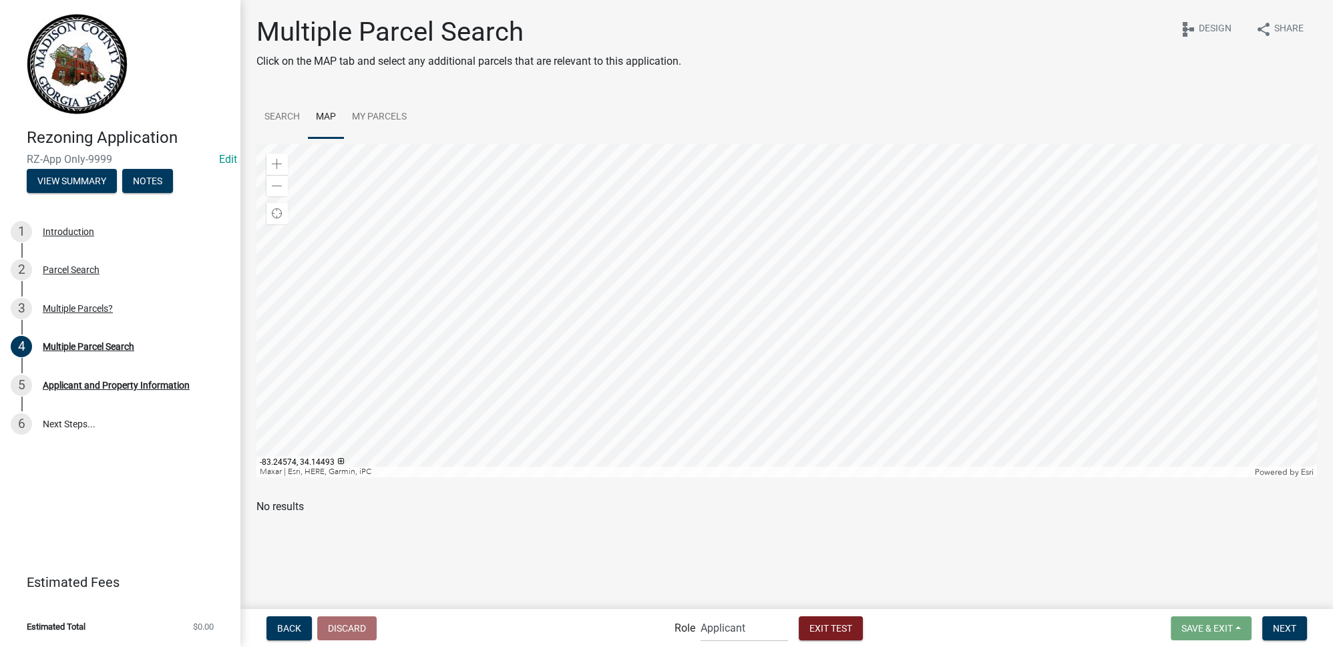
click at [808, 238] on div at bounding box center [786, 311] width 1060 height 334
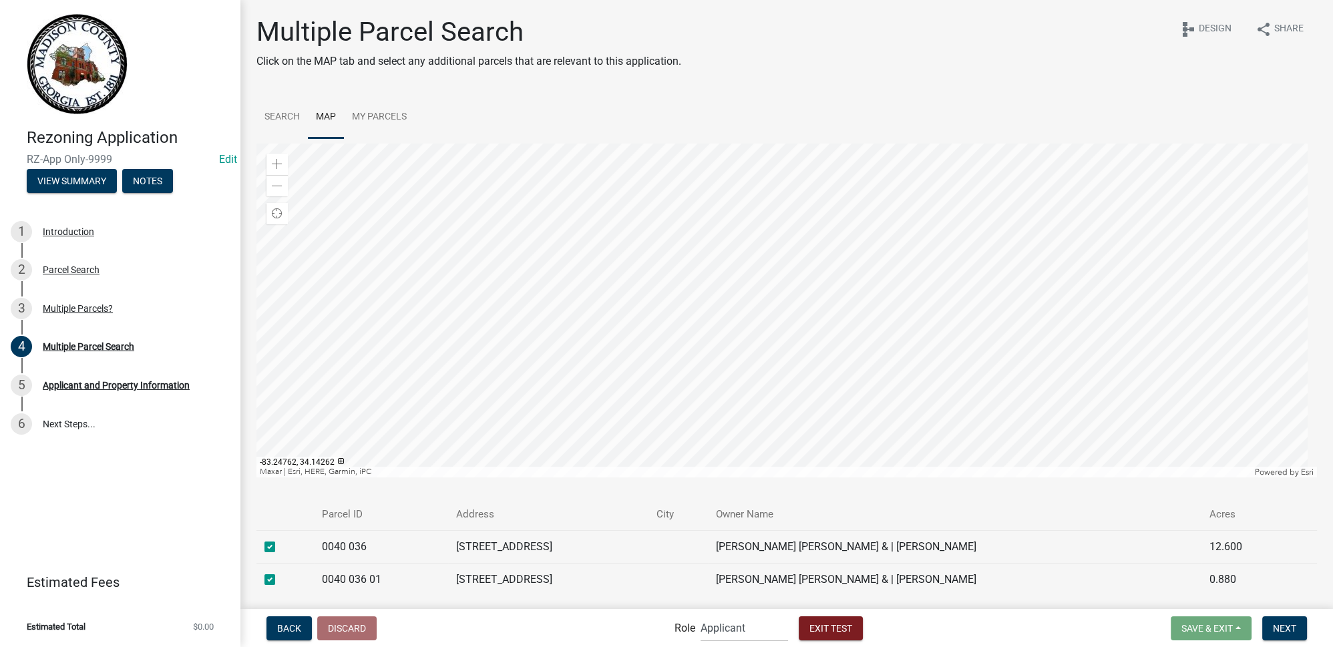
click at [698, 395] on div at bounding box center [786, 311] width 1060 height 334
click at [1280, 634] on button "Next" at bounding box center [1284, 628] width 45 height 24
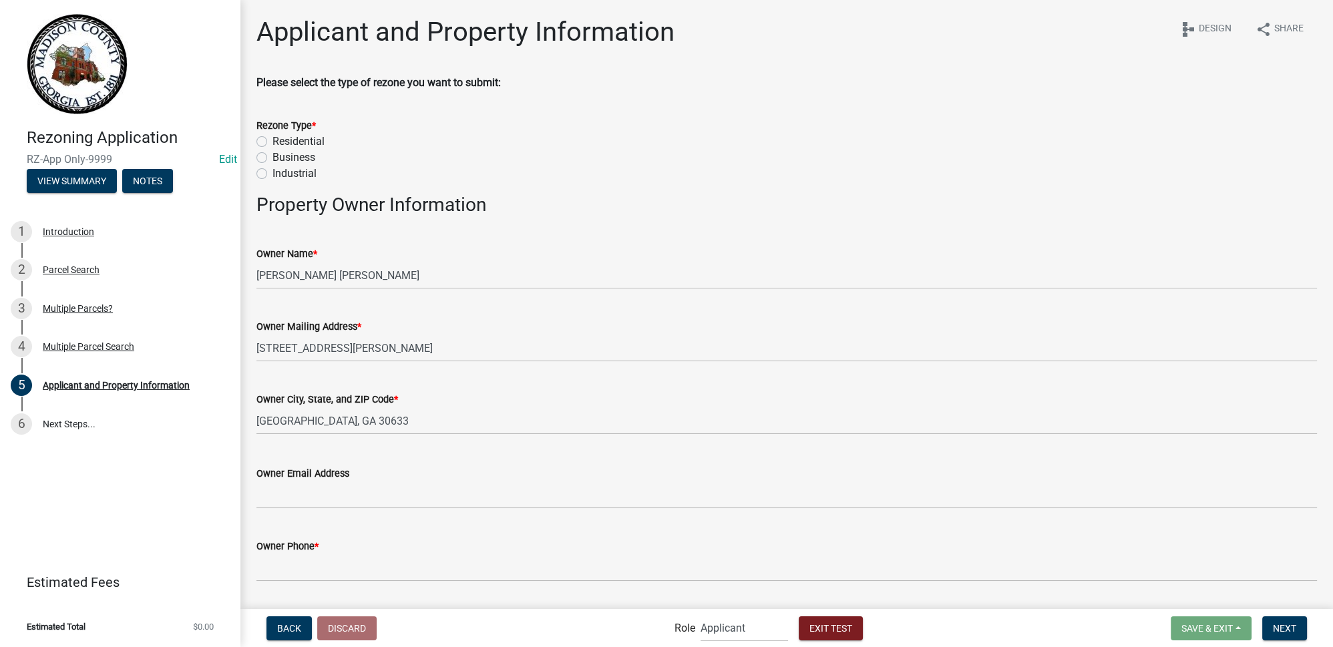
click at [272, 140] on label "Residential" at bounding box center [298, 142] width 52 height 16
click at [272, 140] on input "Residential" at bounding box center [276, 138] width 9 height 9
radio input "true"
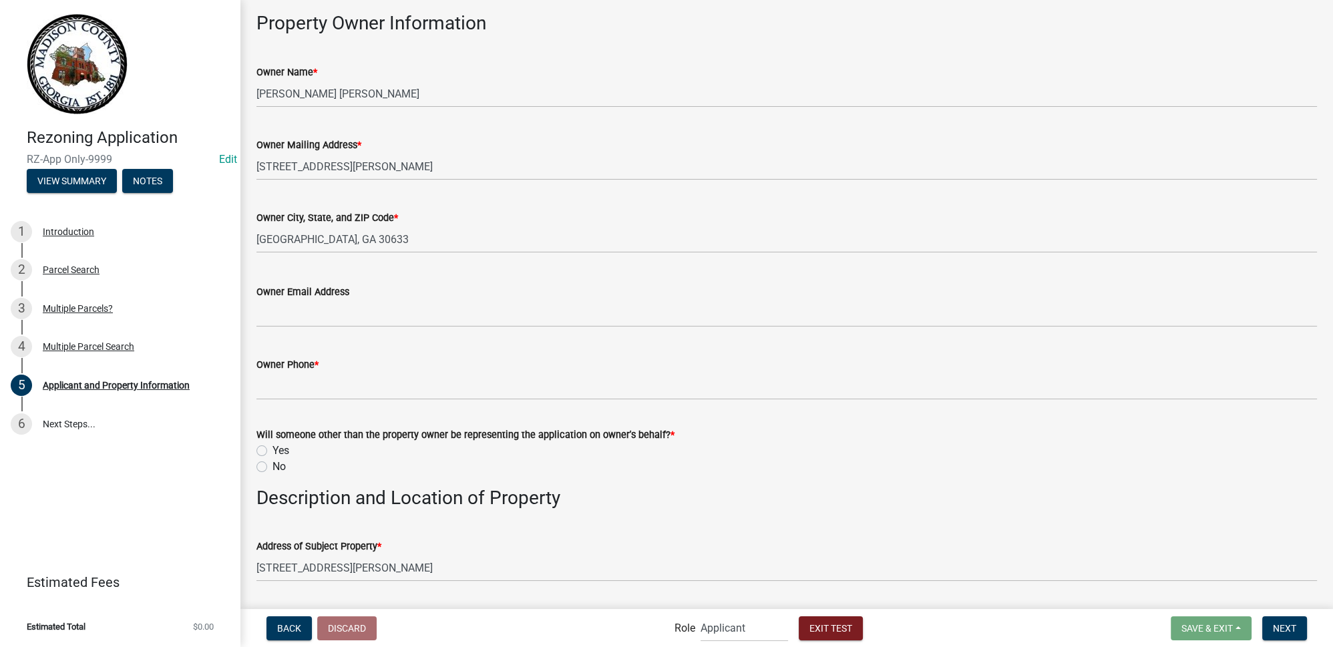
scroll to position [303, 0]
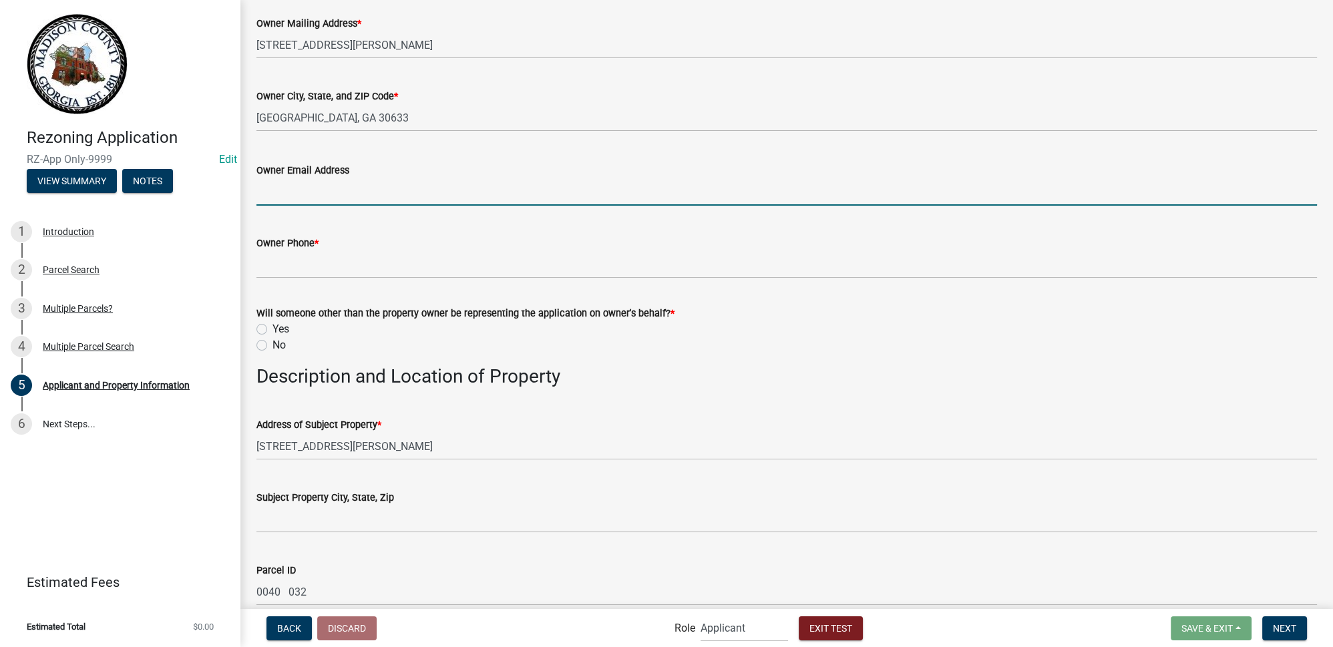
click at [337, 196] on input "Owner Email Address" at bounding box center [786, 191] width 1060 height 27
type input "testowner@test.com"
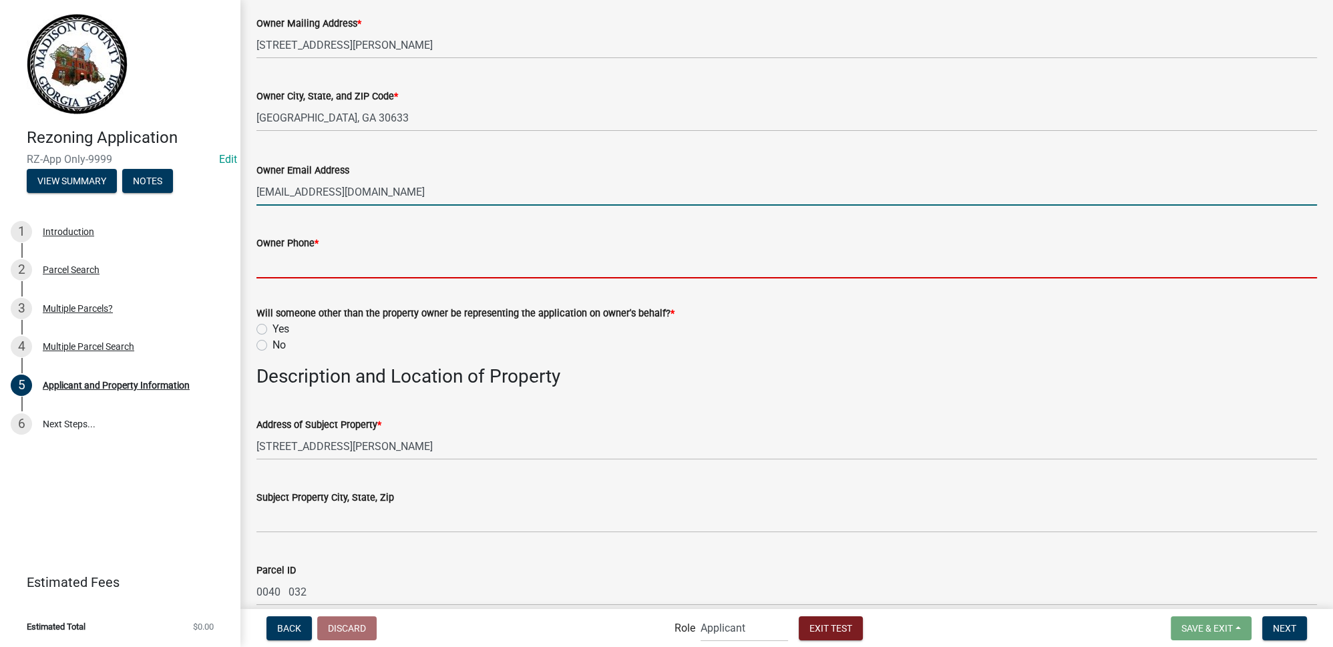
click at [332, 259] on input "Owner Phone *" at bounding box center [786, 264] width 1060 height 27
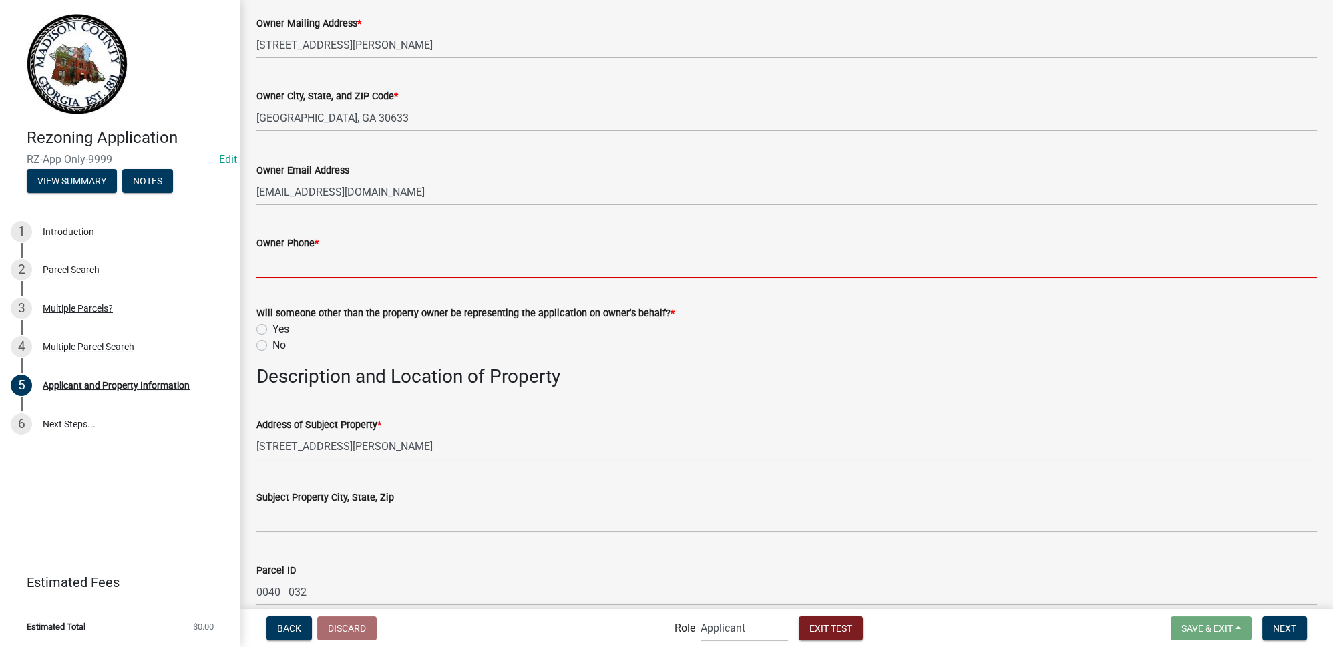
type input "000-111-2222"
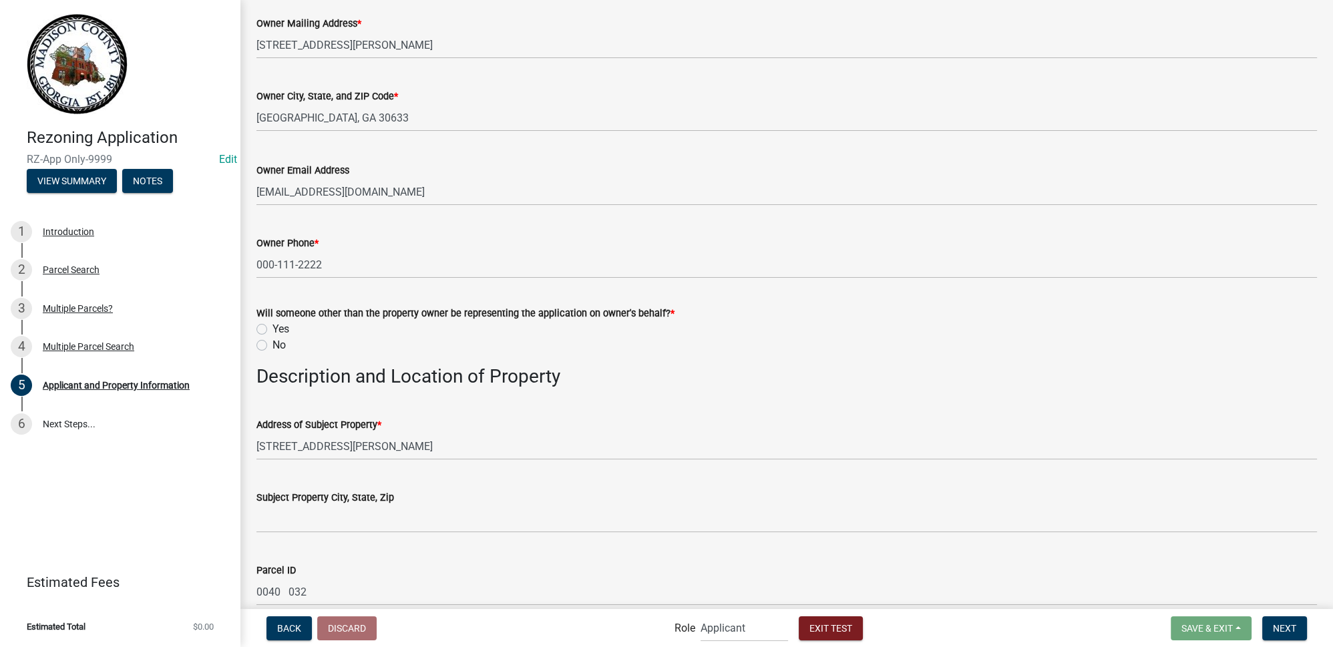
click at [387, 154] on div "Owner Email Address testowner@test.com" at bounding box center [786, 175] width 1060 height 62
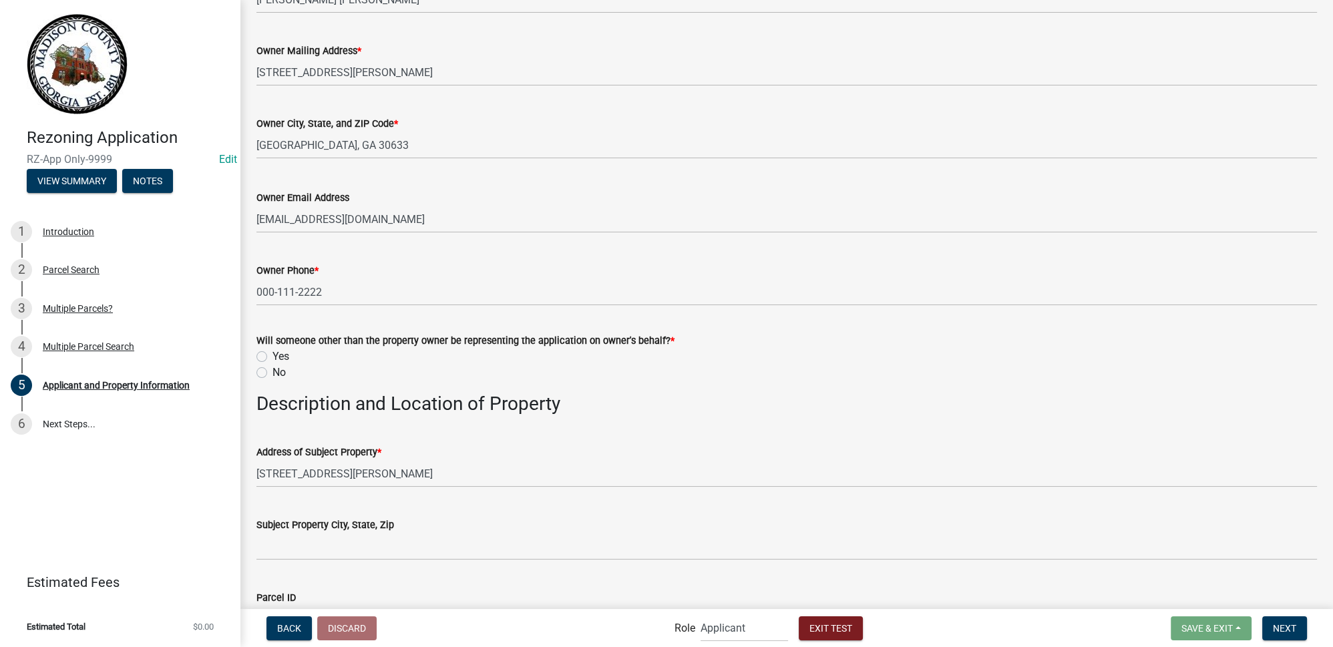
scroll to position [93, 0]
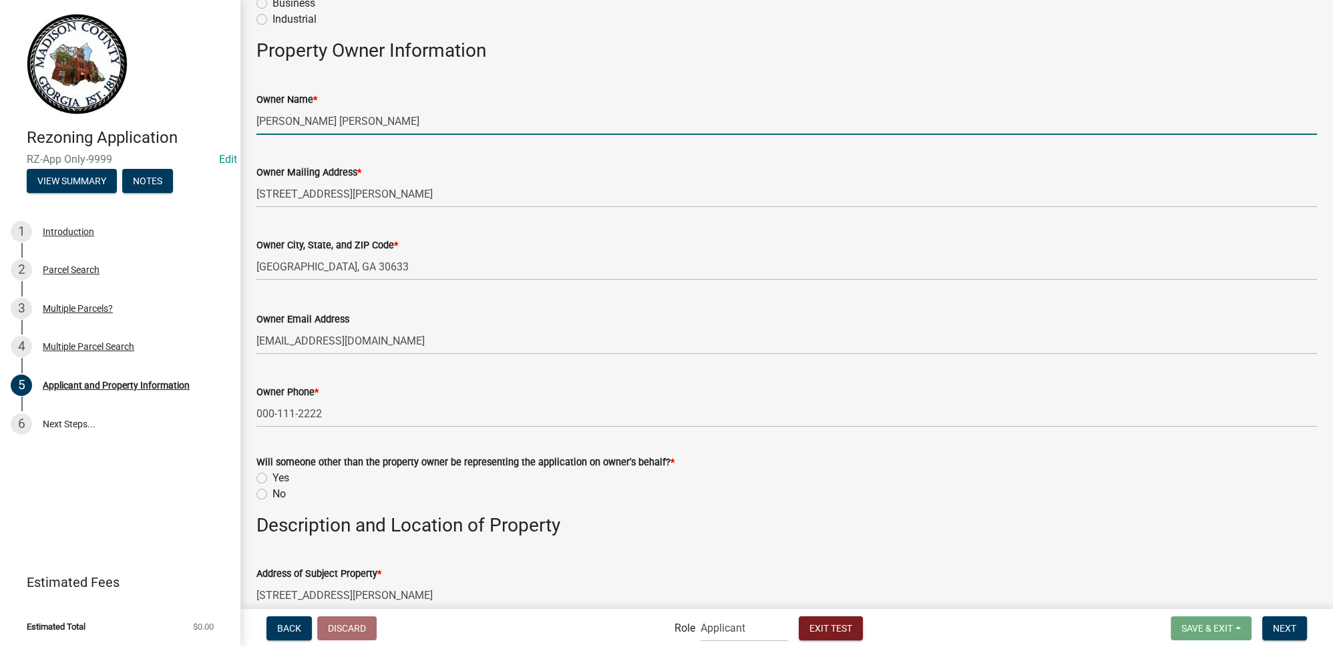
click at [479, 110] on input "PHILLIPS COLBY BLAKE" at bounding box center [786, 121] width 1060 height 27
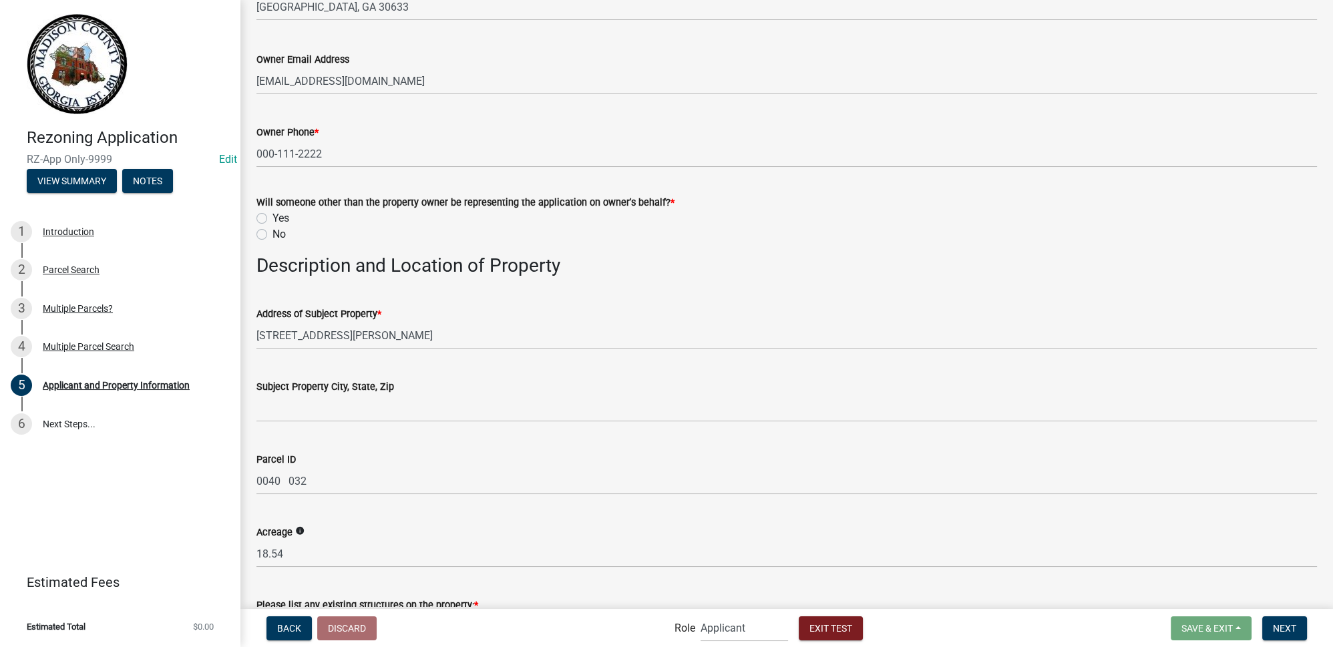
scroll to position [458, 0]
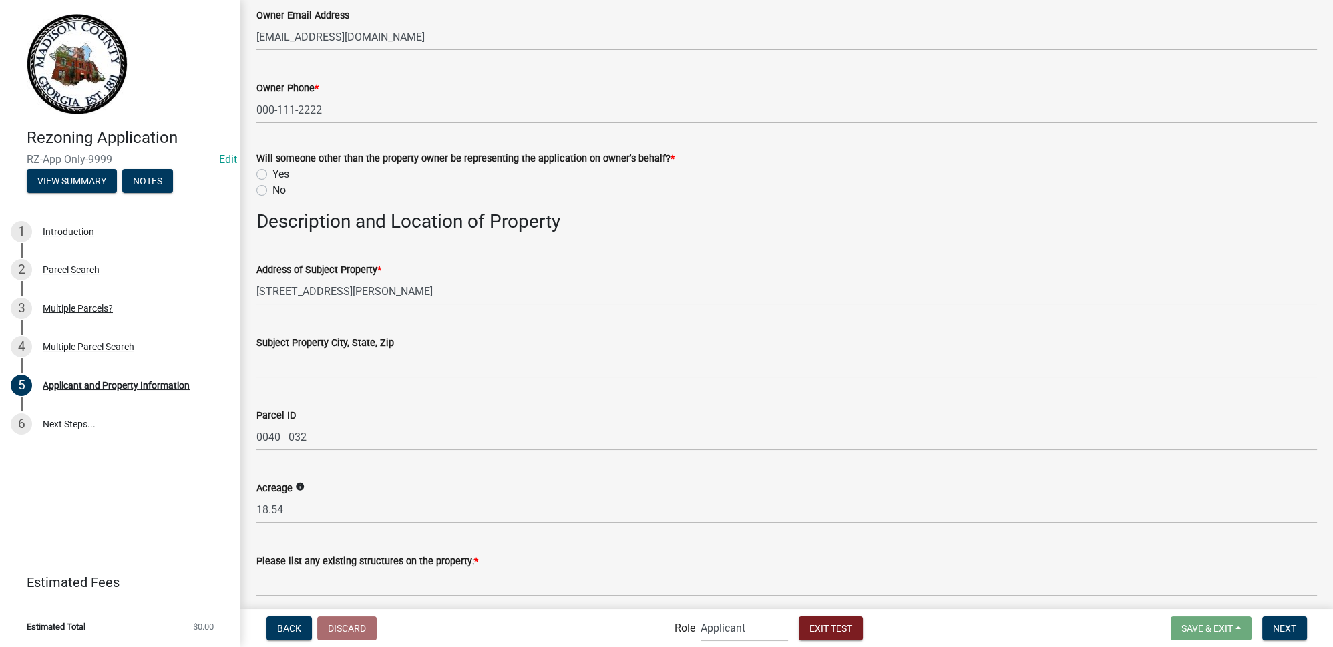
click at [272, 188] on label "No" at bounding box center [278, 190] width 13 height 16
click at [272, 188] on input "No" at bounding box center [276, 186] width 9 height 9
radio input "true"
click at [272, 174] on label "Yes" at bounding box center [280, 174] width 17 height 16
click at [272, 174] on input "Yes" at bounding box center [276, 170] width 9 height 9
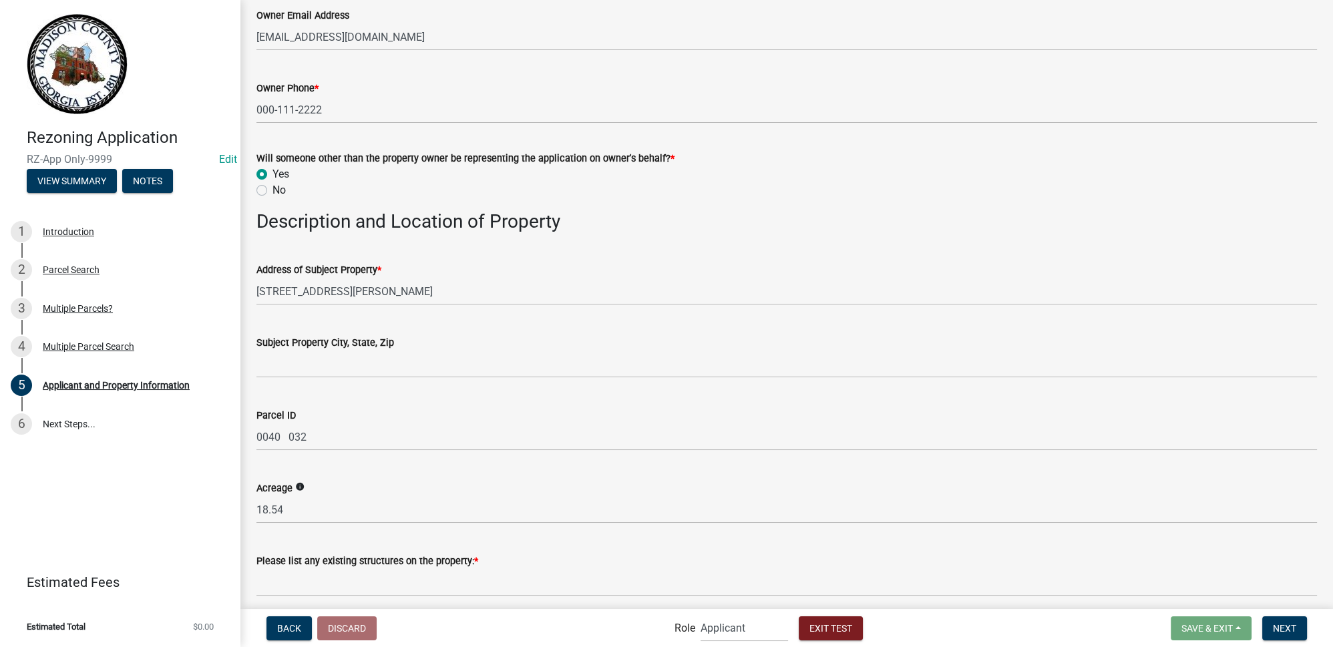
radio input "true"
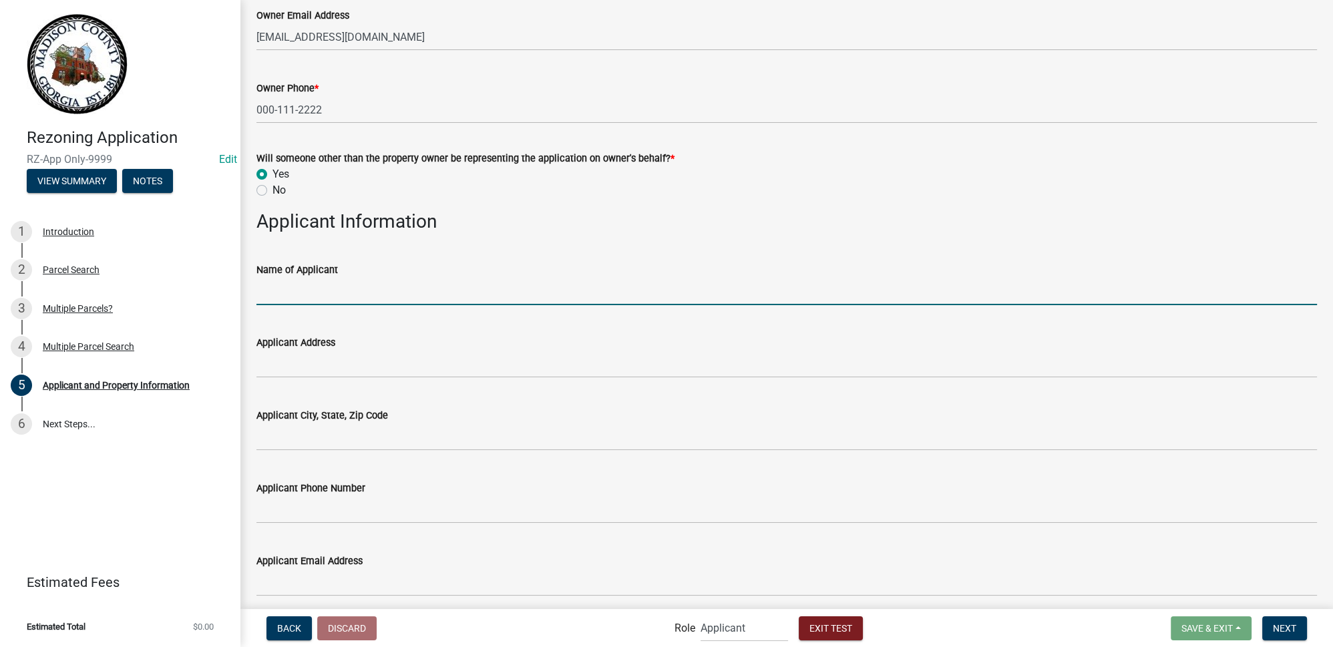
click at [308, 288] on input "Name of Applicant" at bounding box center [786, 291] width 1060 height 27
type input "Jane Doe"
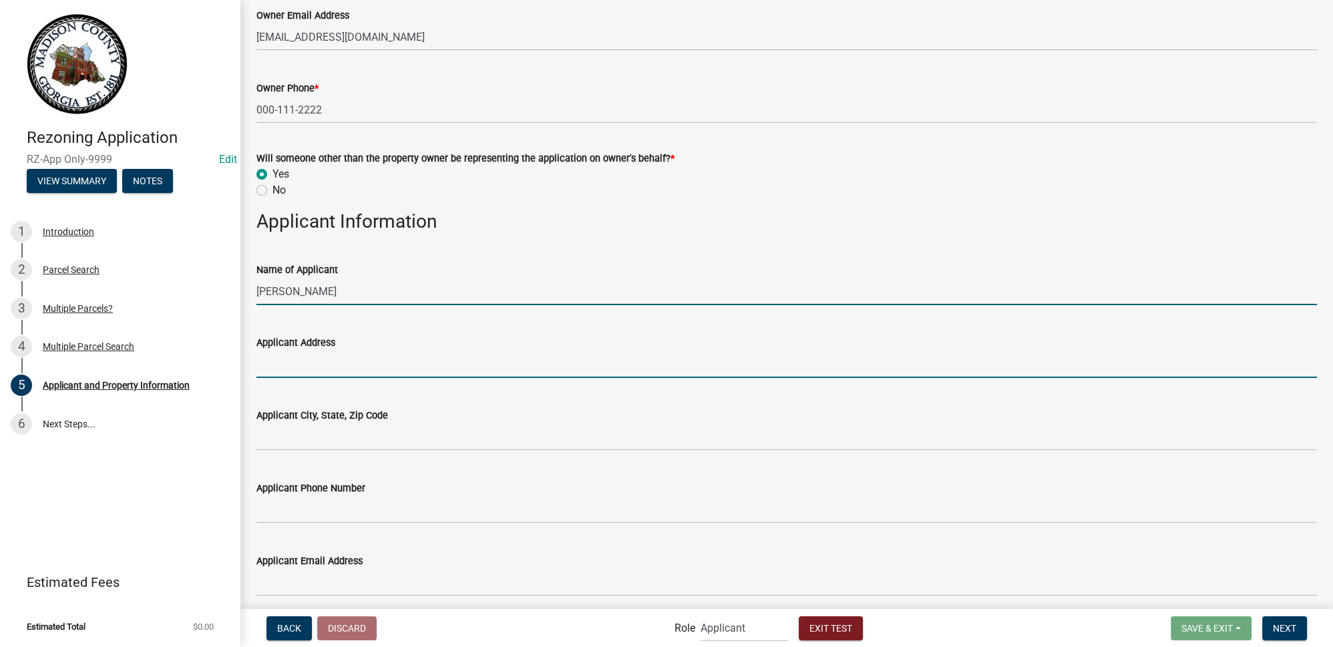
click at [307, 365] on input "Applicant Address" at bounding box center [786, 364] width 1060 height 27
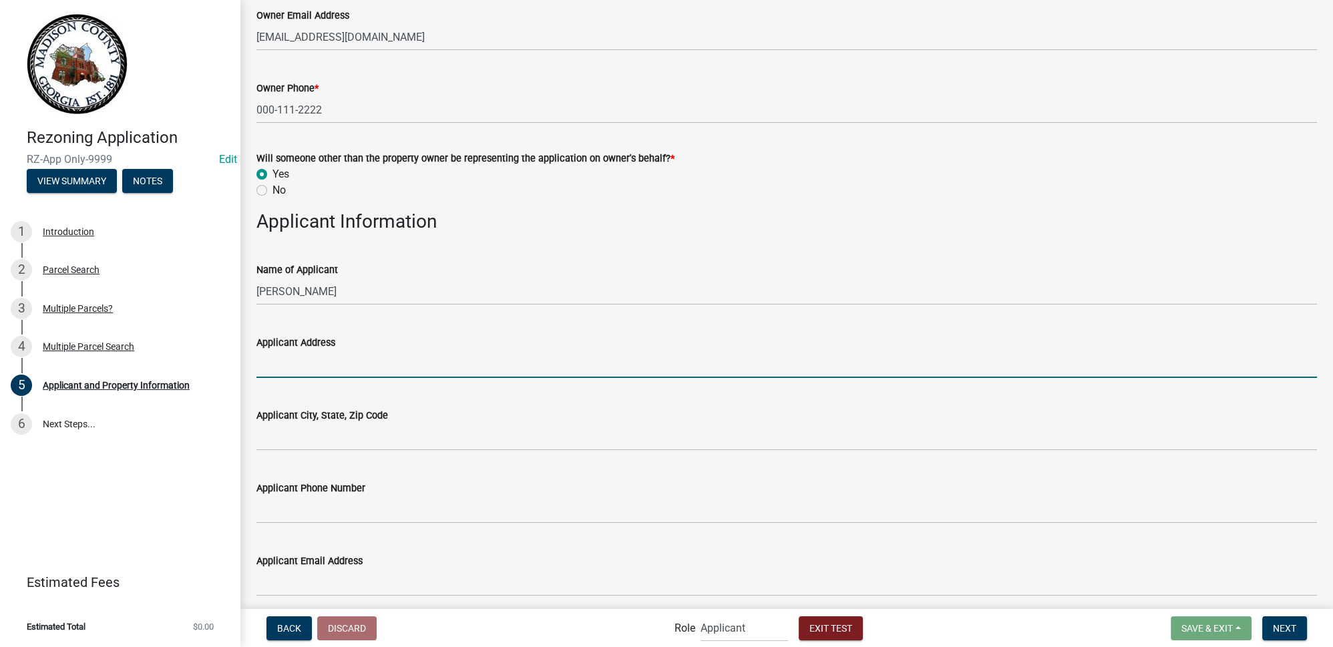
type input "123 Main St"
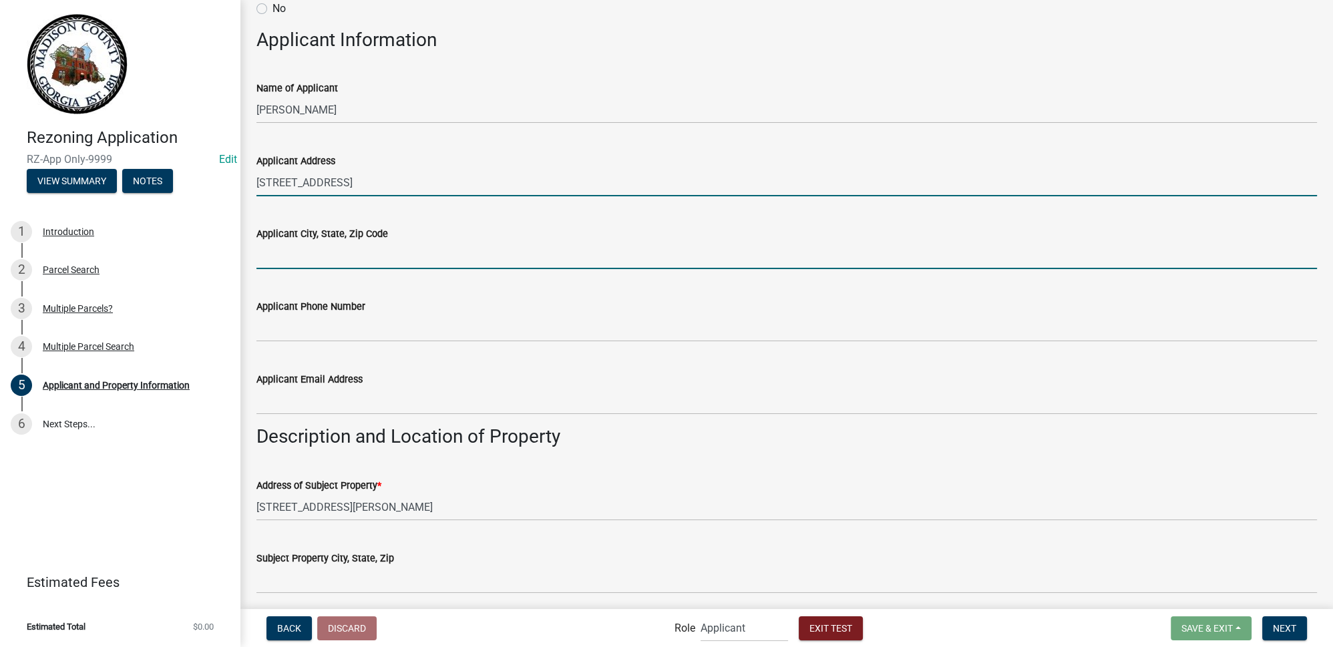
click at [315, 249] on input "Applicant City, State, Zip Code" at bounding box center [786, 255] width 1060 height 27
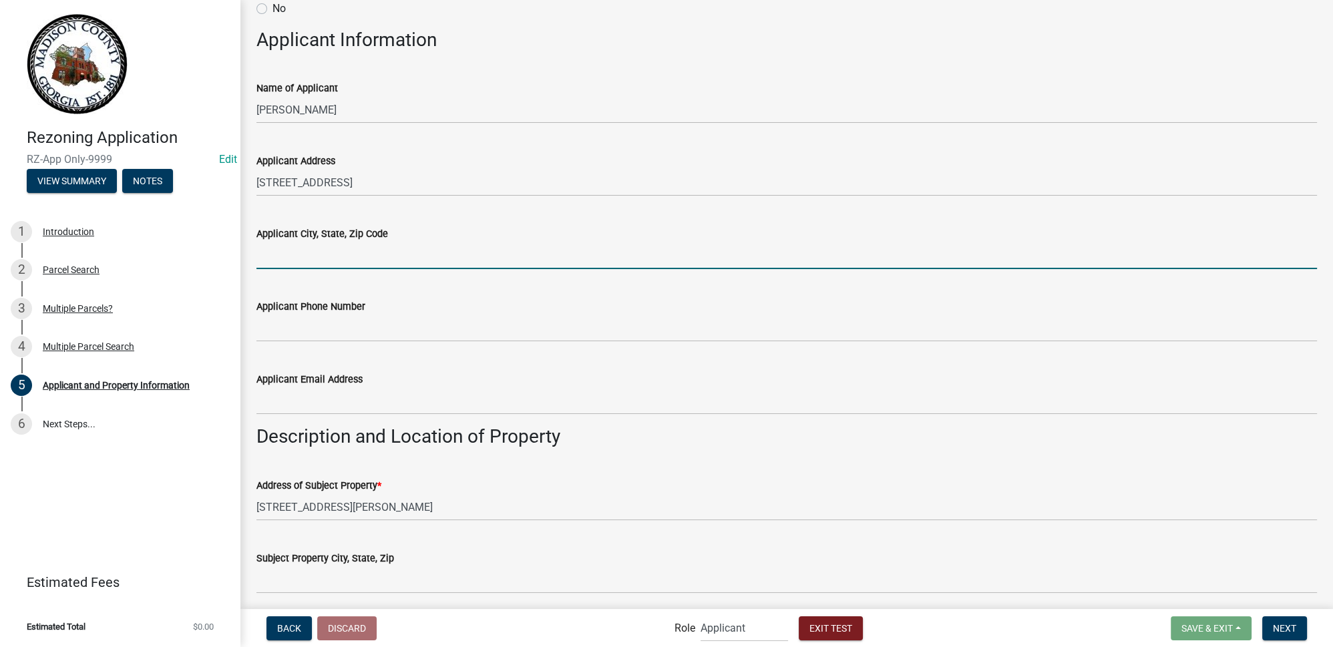
type input "Test, IA 55555"
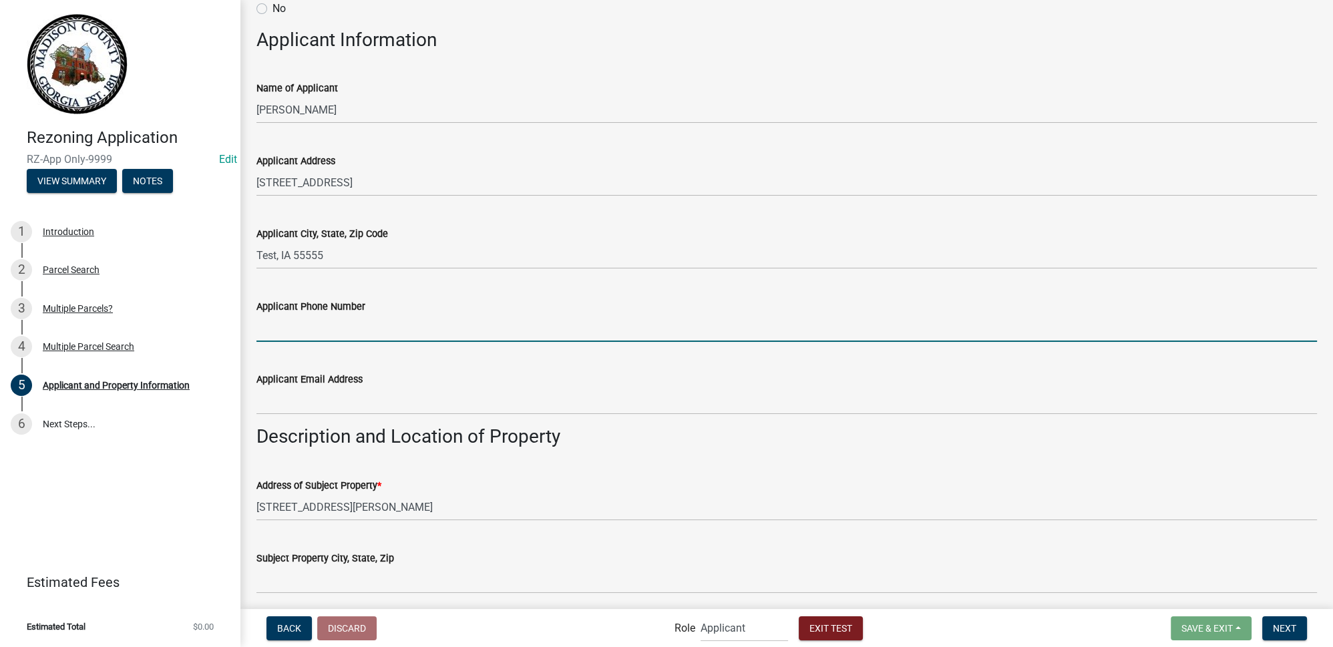
click at [310, 330] on input "Applicant Phone Number" at bounding box center [786, 328] width 1060 height 27
type input "555-999-9999"
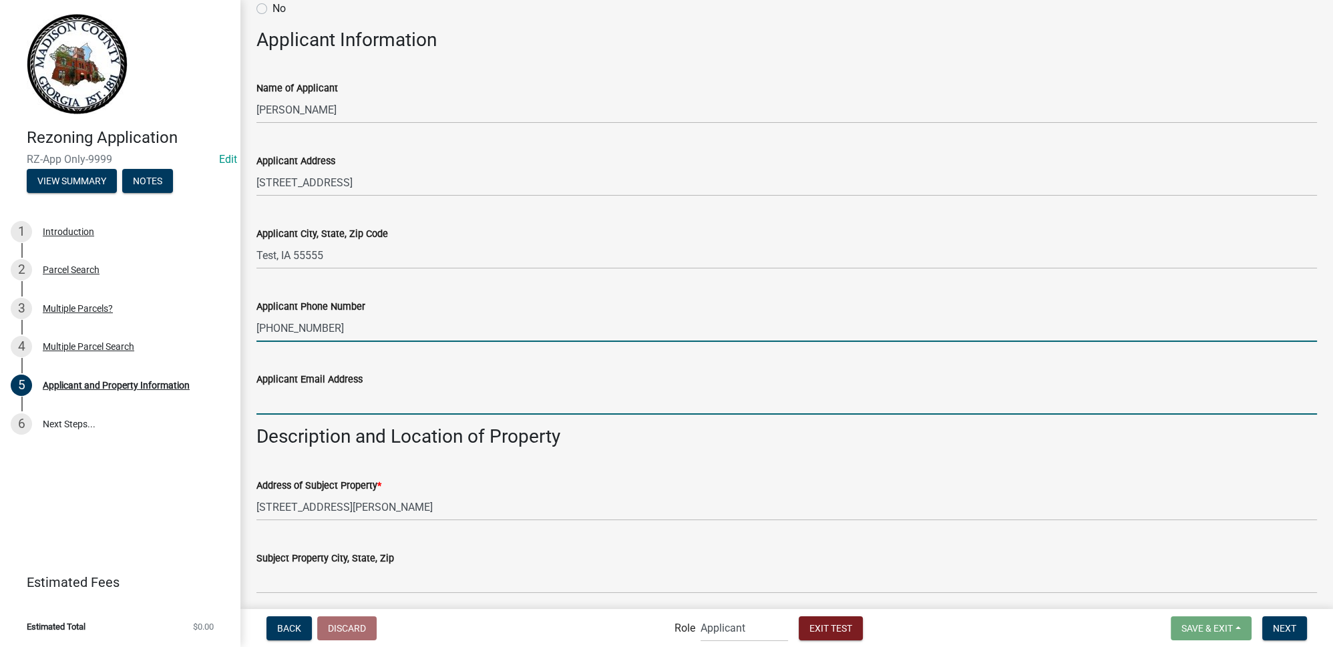
click at [309, 400] on input "Applicant Email Address" at bounding box center [786, 400] width 1060 height 27
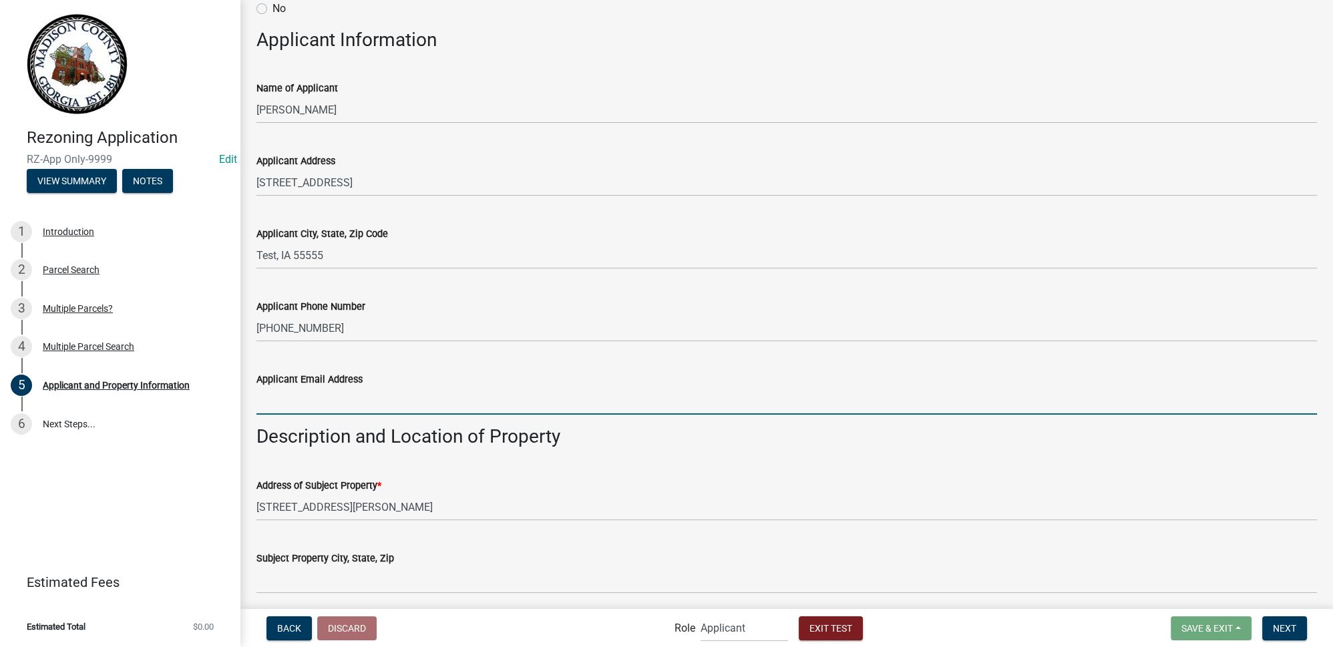
type input "test@tes.com"
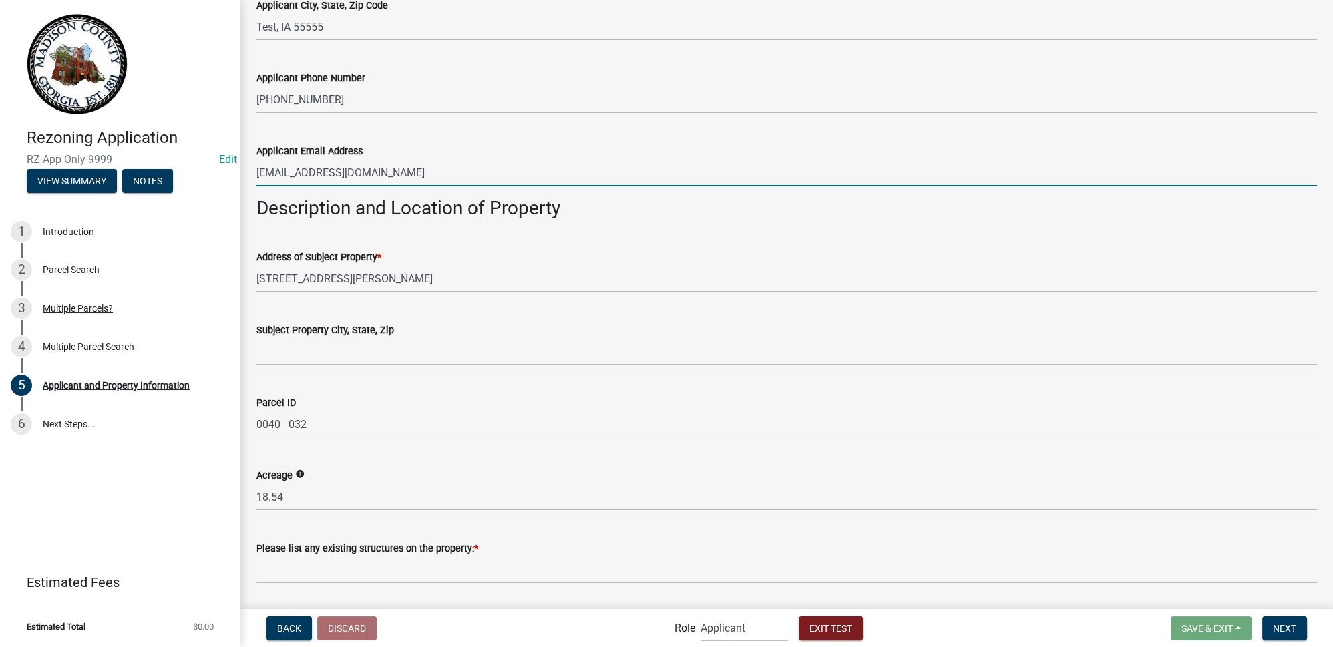
scroll to position [883, 0]
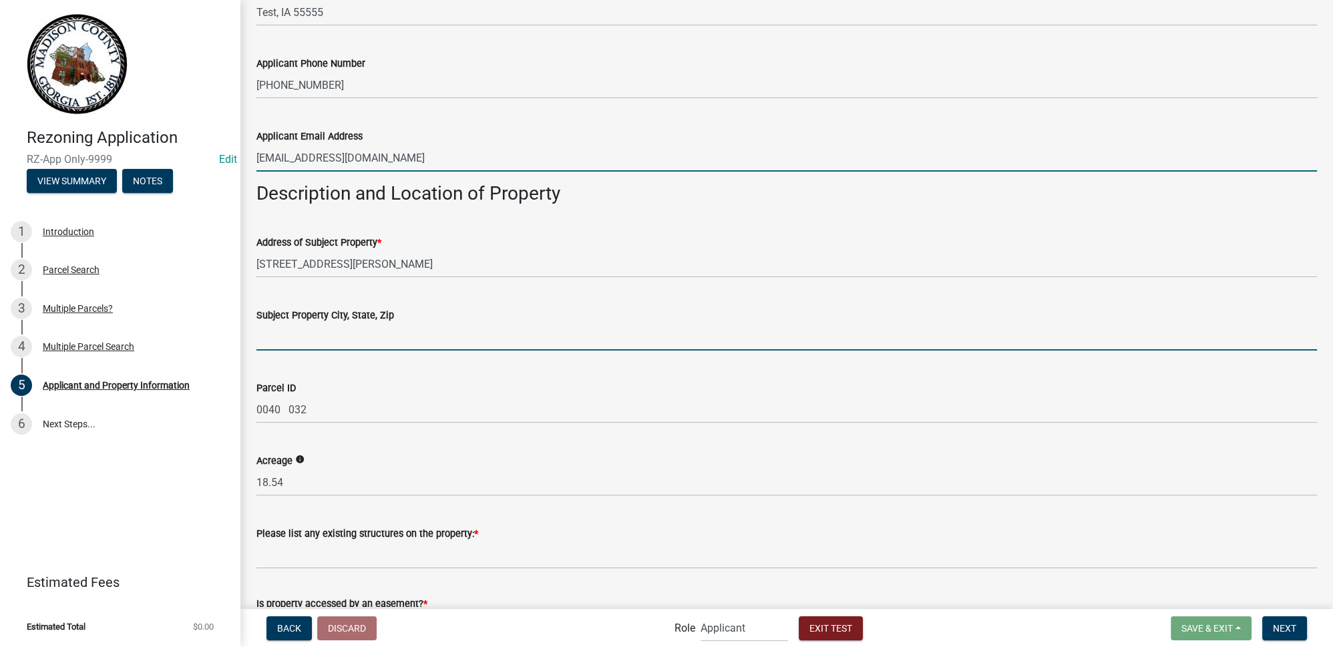
click at [291, 339] on input "Subject Property City, State, Zip" at bounding box center [786, 336] width 1060 height 27
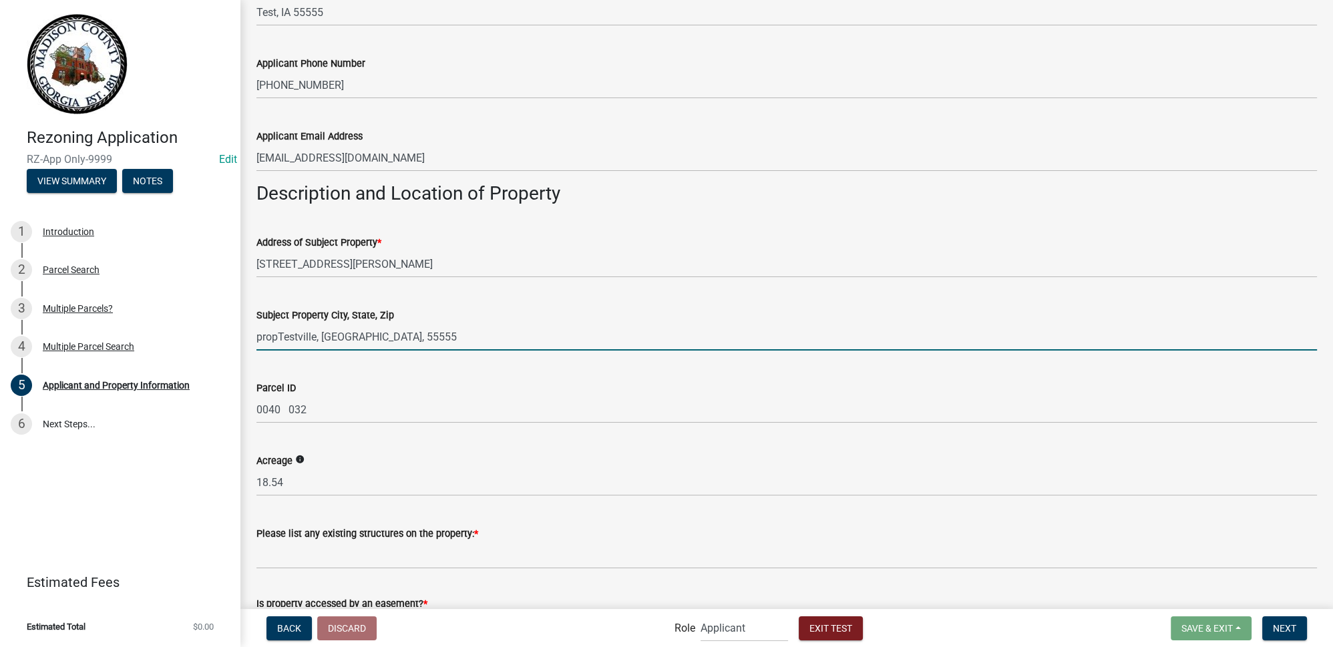
click at [276, 339] on input "propTestville, GA, 55555" at bounding box center [786, 336] width 1060 height 27
click at [335, 343] on input "prop Testville, GA, 55555" at bounding box center [786, 336] width 1060 height 27
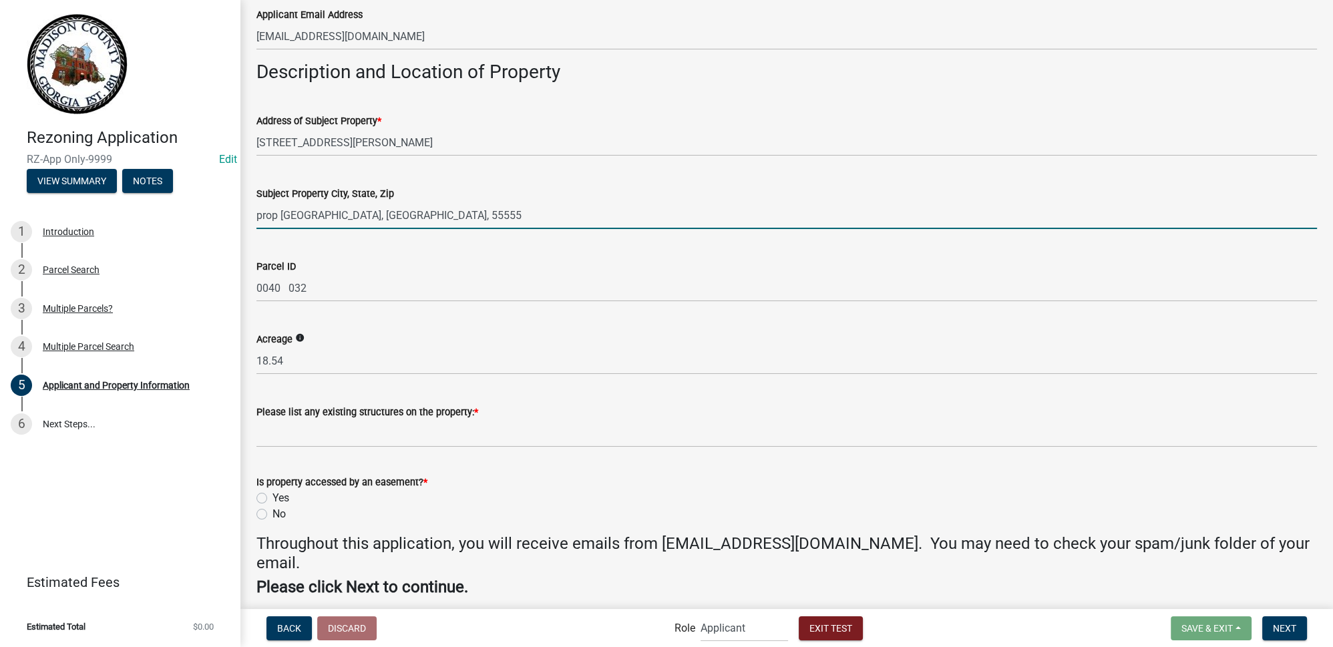
scroll to position [1037, 0]
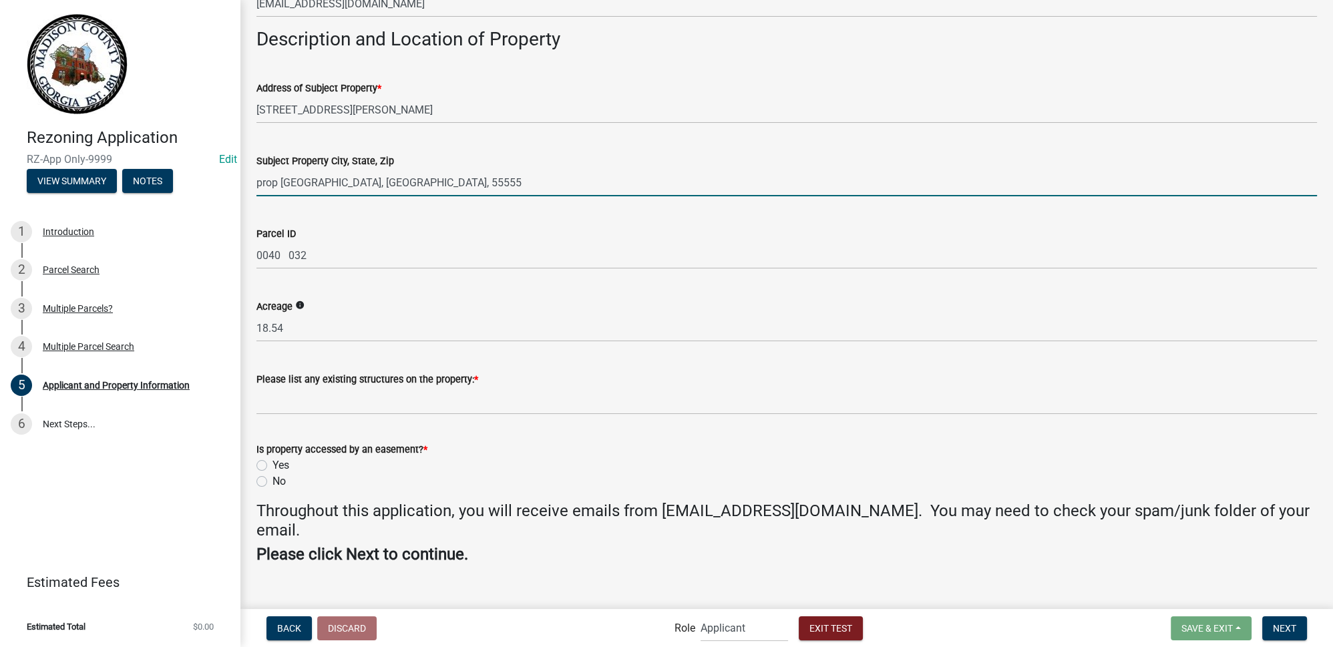
type input "prop Testville, GA, 55555"
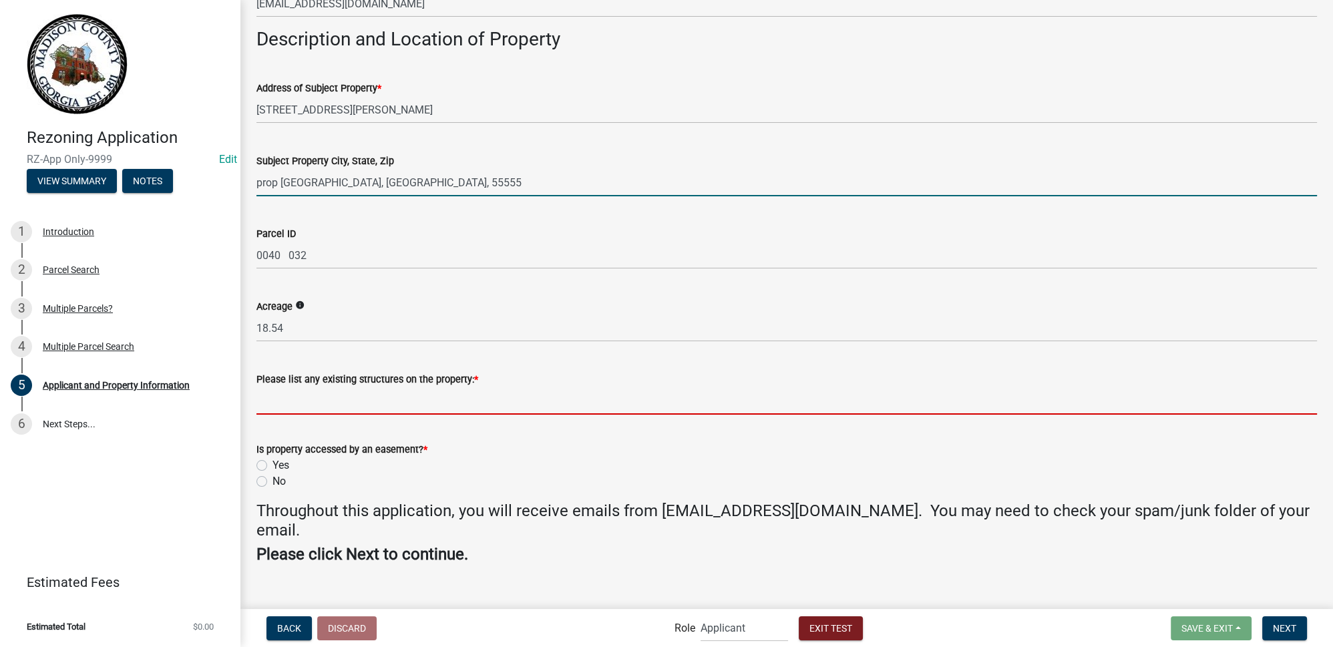
click at [326, 403] on input "Please list any existing structures on the property: *" at bounding box center [786, 400] width 1060 height 27
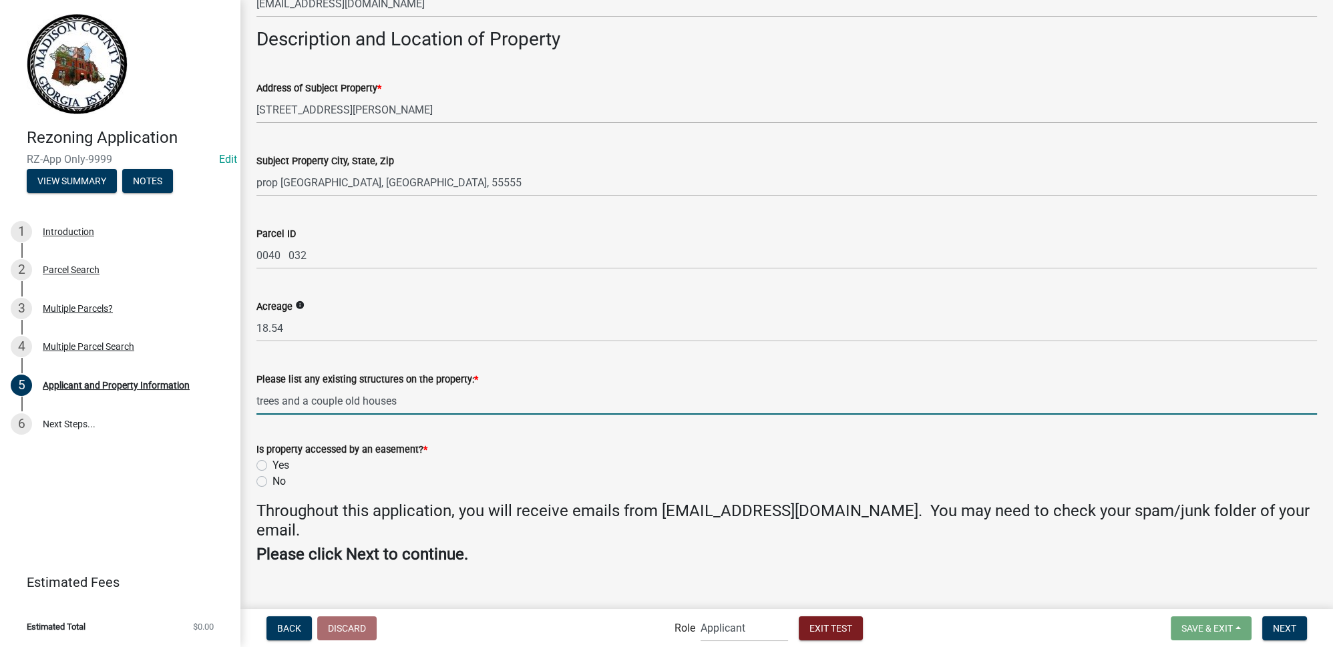
type input "trees and a couple old houses"
click at [272, 484] on label "No" at bounding box center [278, 481] width 13 height 16
click at [272, 482] on input "No" at bounding box center [276, 477] width 9 height 9
radio input "true"
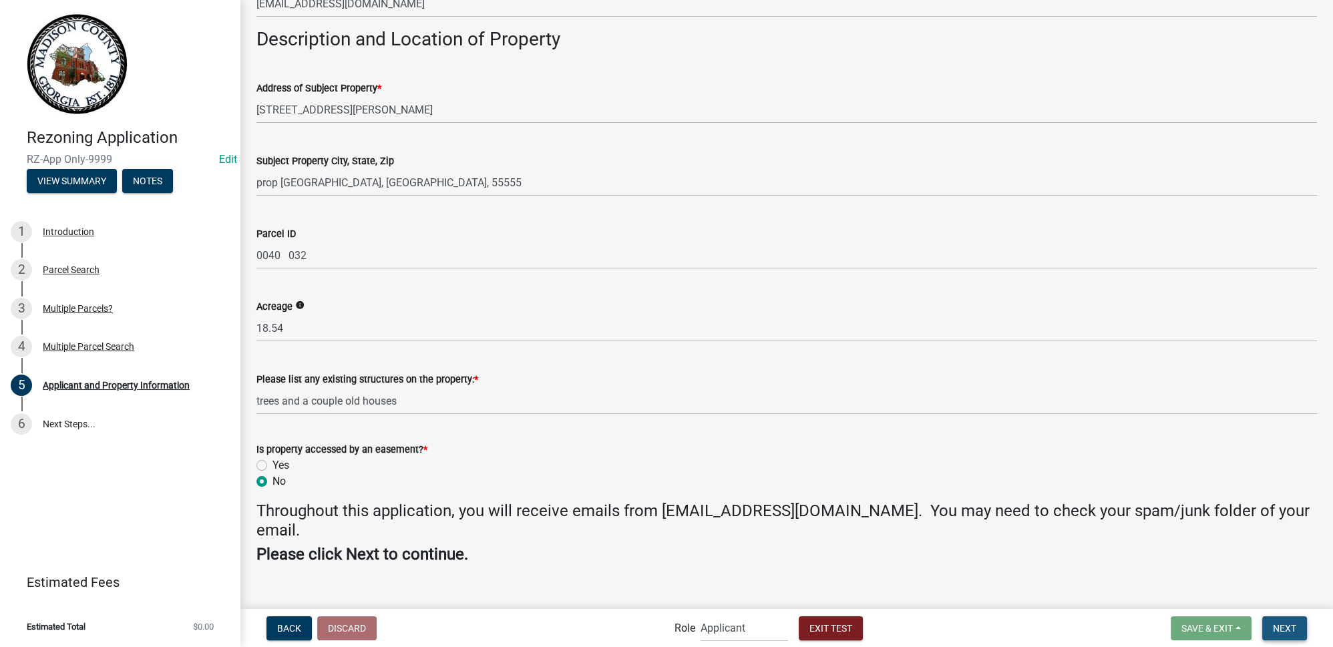
click at [1282, 627] on span "Next" at bounding box center [1284, 627] width 23 height 11
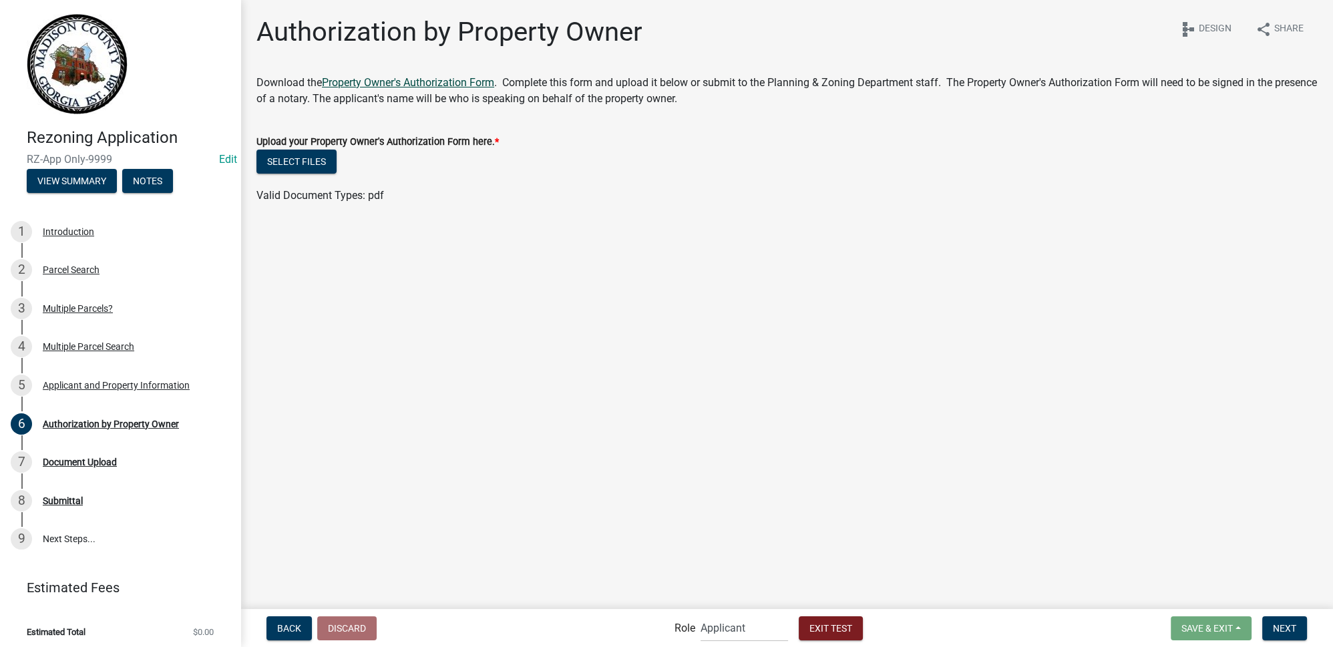
click at [405, 80] on link "Property Owner's Authorization Form" at bounding box center [408, 82] width 172 height 13
click at [319, 160] on button "Select files" at bounding box center [296, 162] width 80 height 24
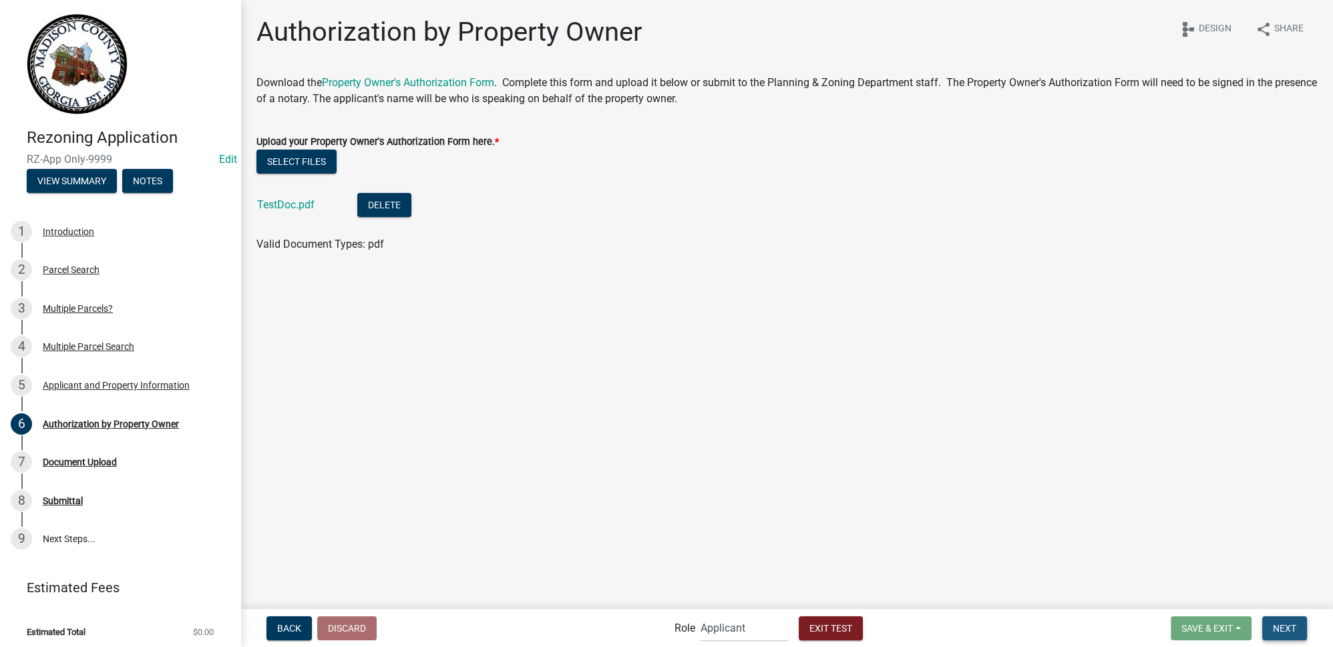
click at [1290, 631] on span "Next" at bounding box center [1284, 627] width 23 height 11
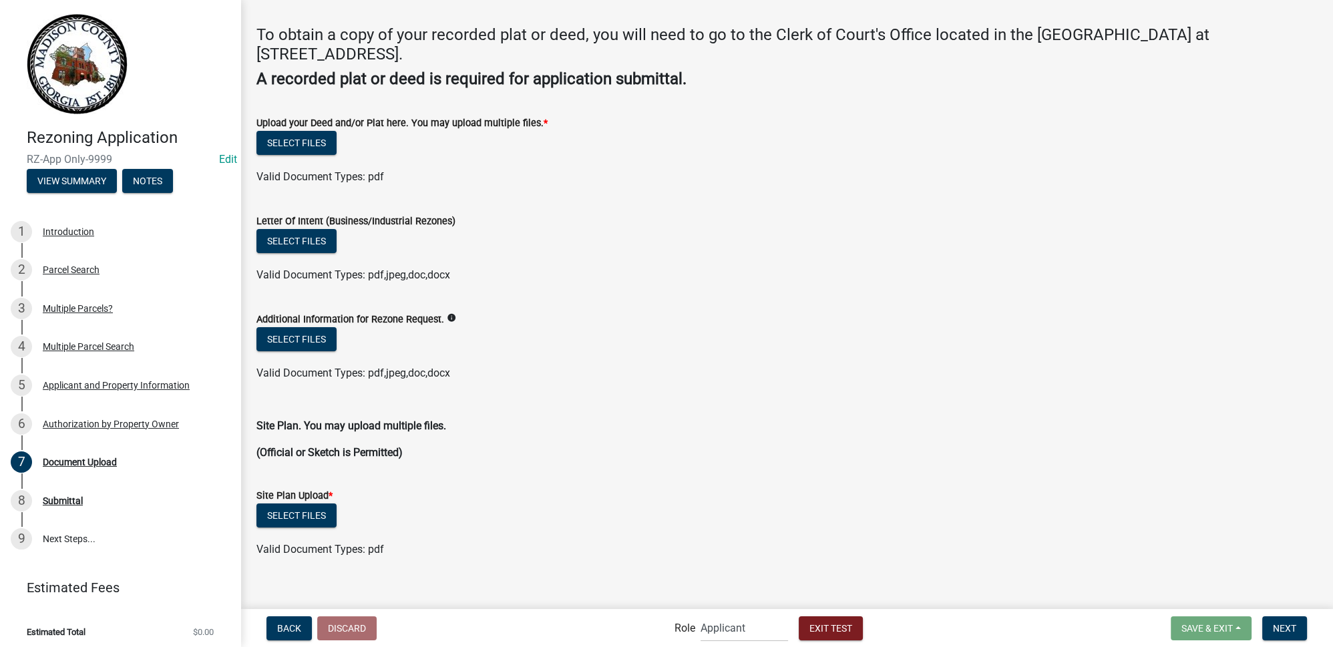
scroll to position [63, 0]
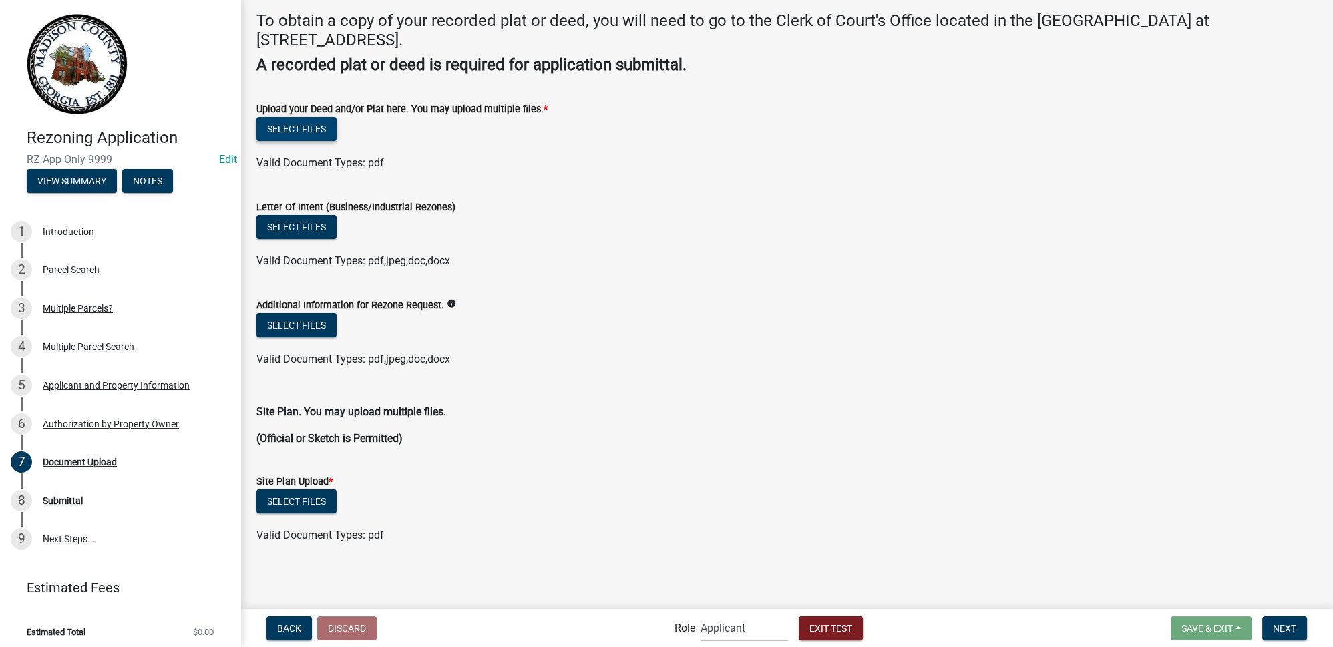
click at [314, 129] on button "Select files" at bounding box center [296, 129] width 80 height 24
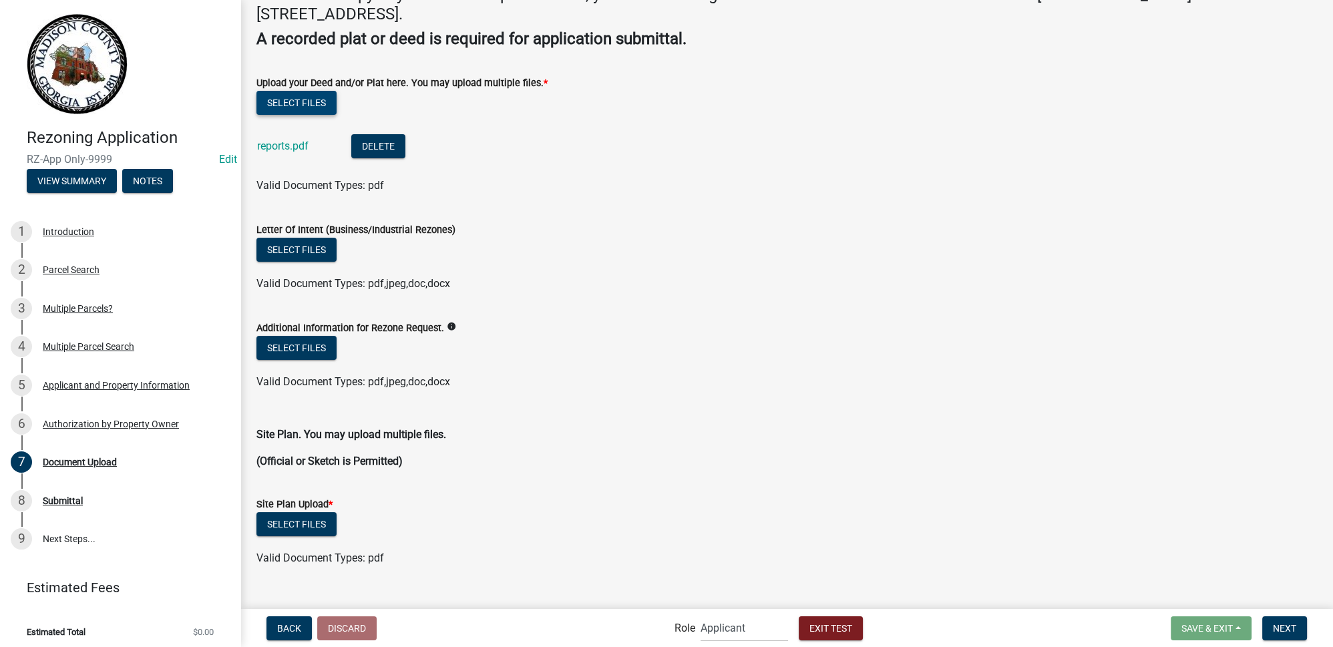
scroll to position [112, 0]
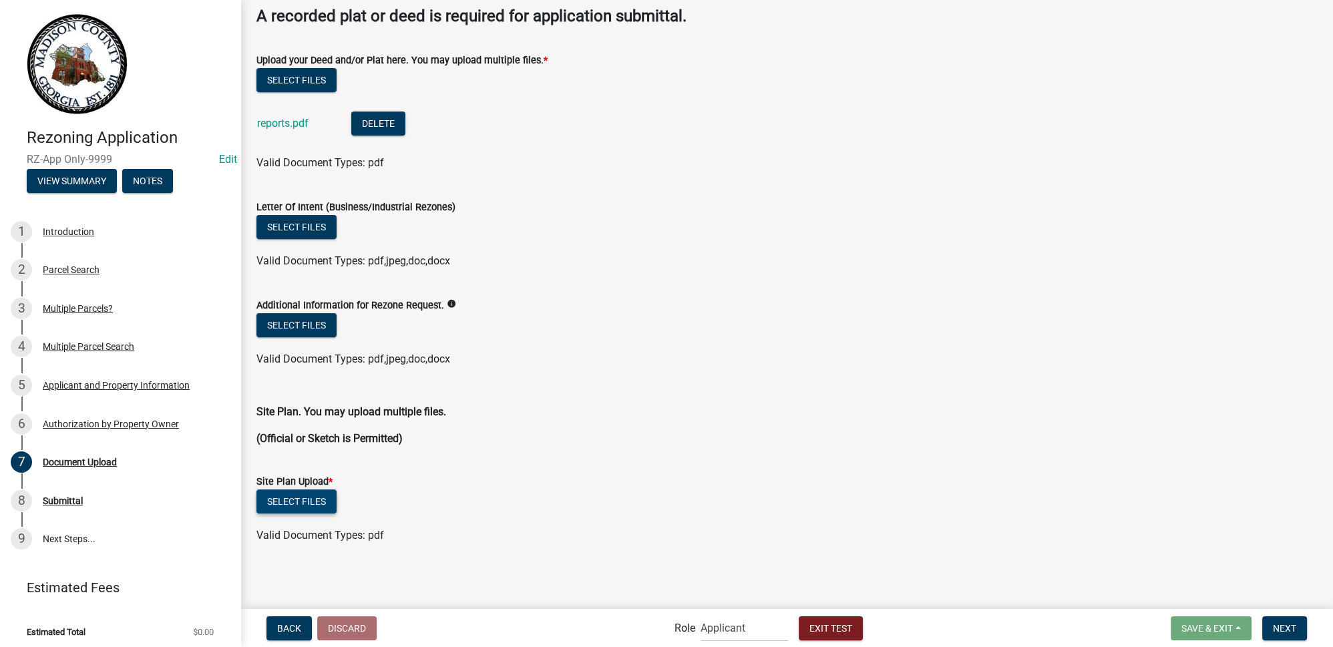
click at [328, 503] on button "Select files" at bounding box center [296, 502] width 80 height 24
click at [1290, 626] on span "Next" at bounding box center [1284, 627] width 23 height 11
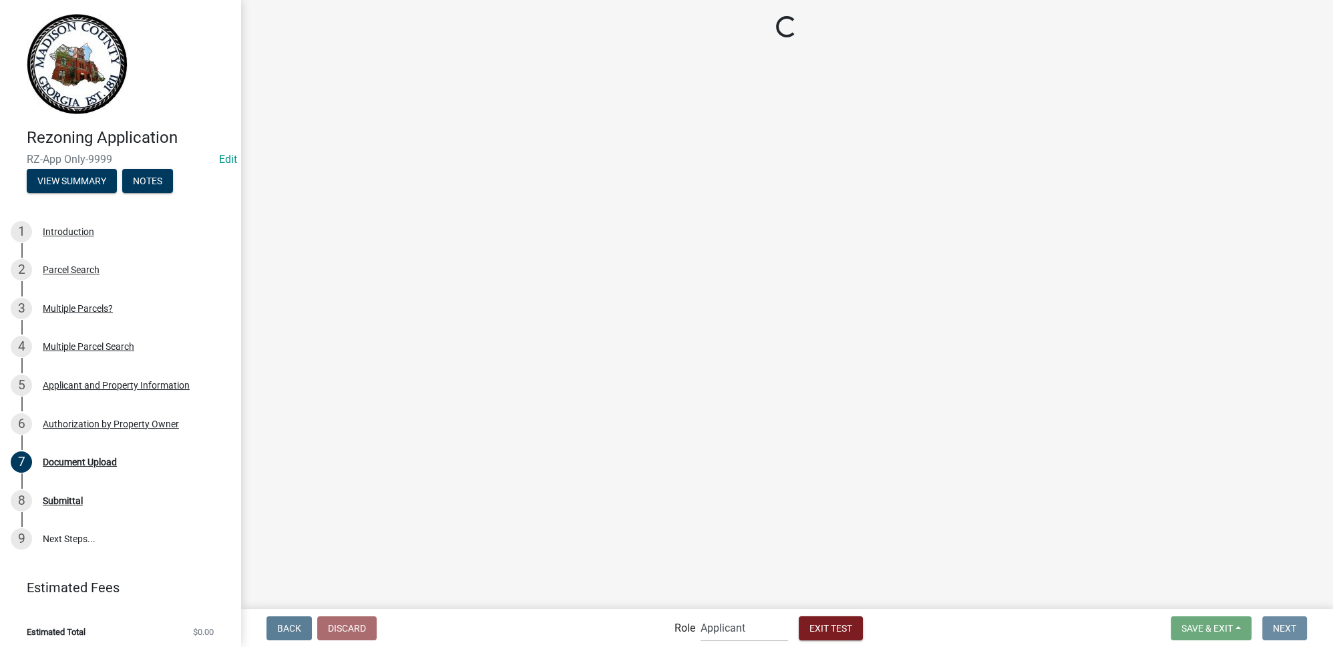
scroll to position [0, 0]
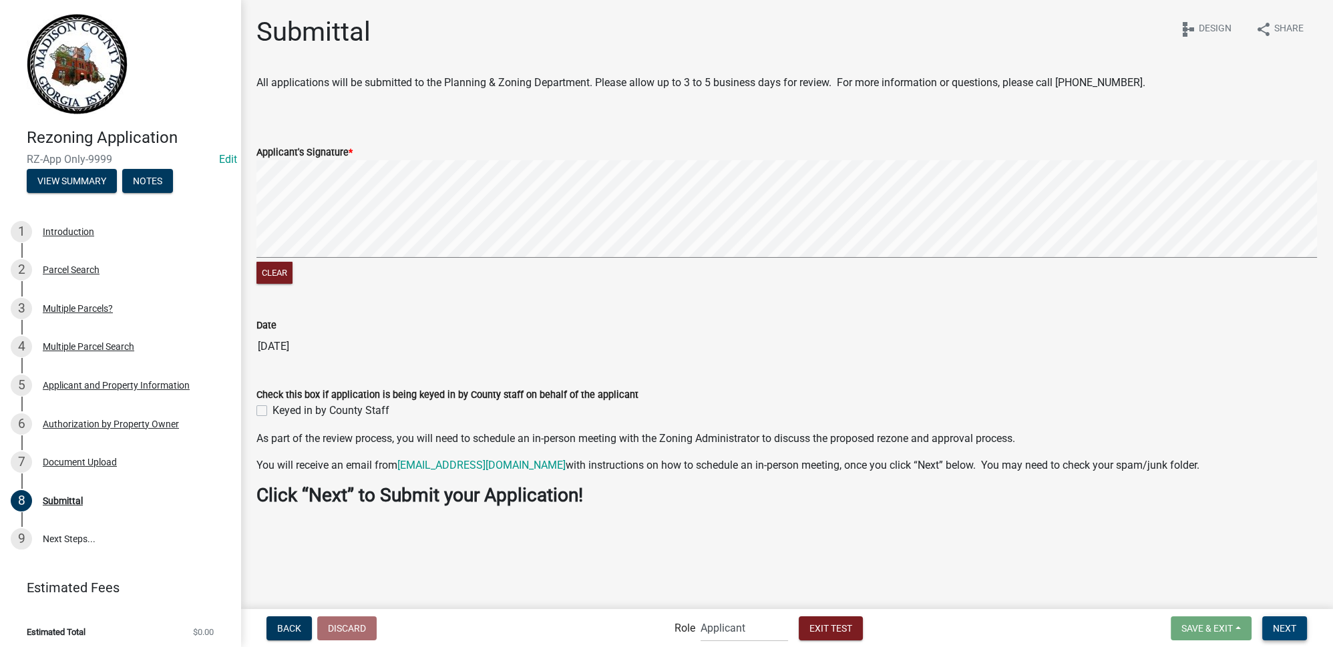
click at [1300, 628] on button "Next" at bounding box center [1284, 628] width 45 height 24
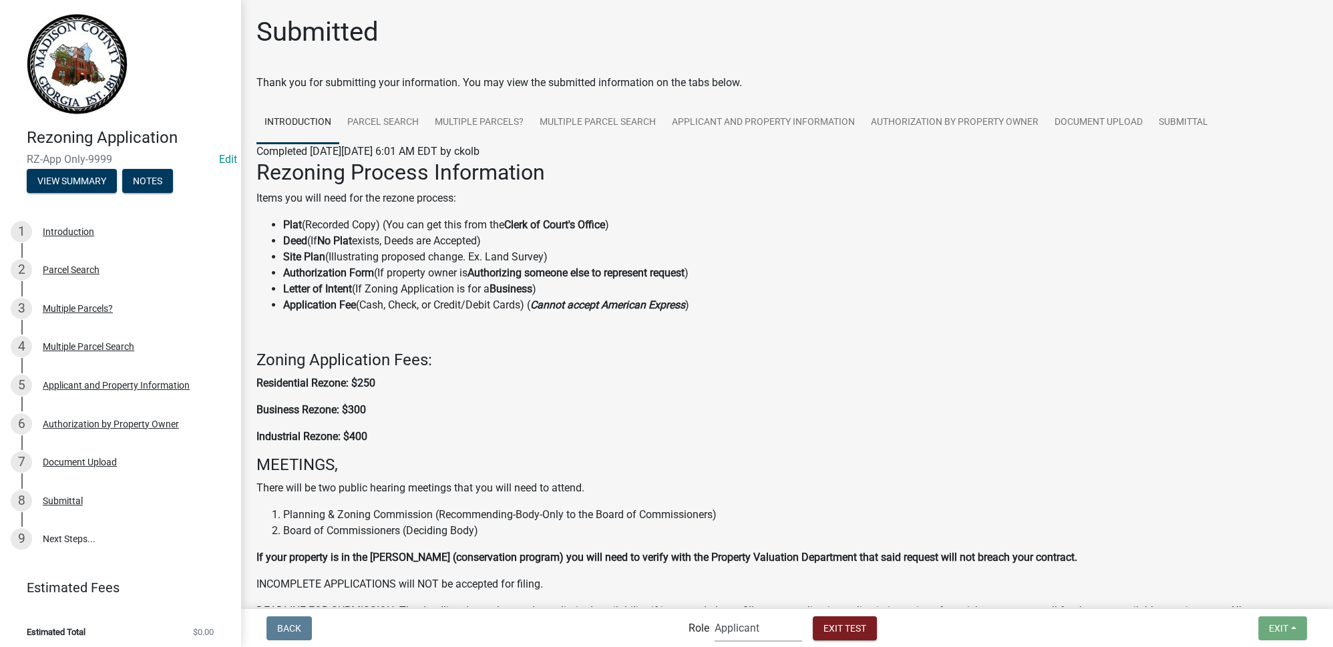
click at [720, 634] on select "Applicant Planning & Zoning Admin" at bounding box center [758, 627] width 87 height 27
select select "21e23b7c-0ae9-4ce5-bf16-76c7a100c343"
click at [715, 614] on select "Applicant Planning & Zoning Admin" at bounding box center [758, 627] width 87 height 27
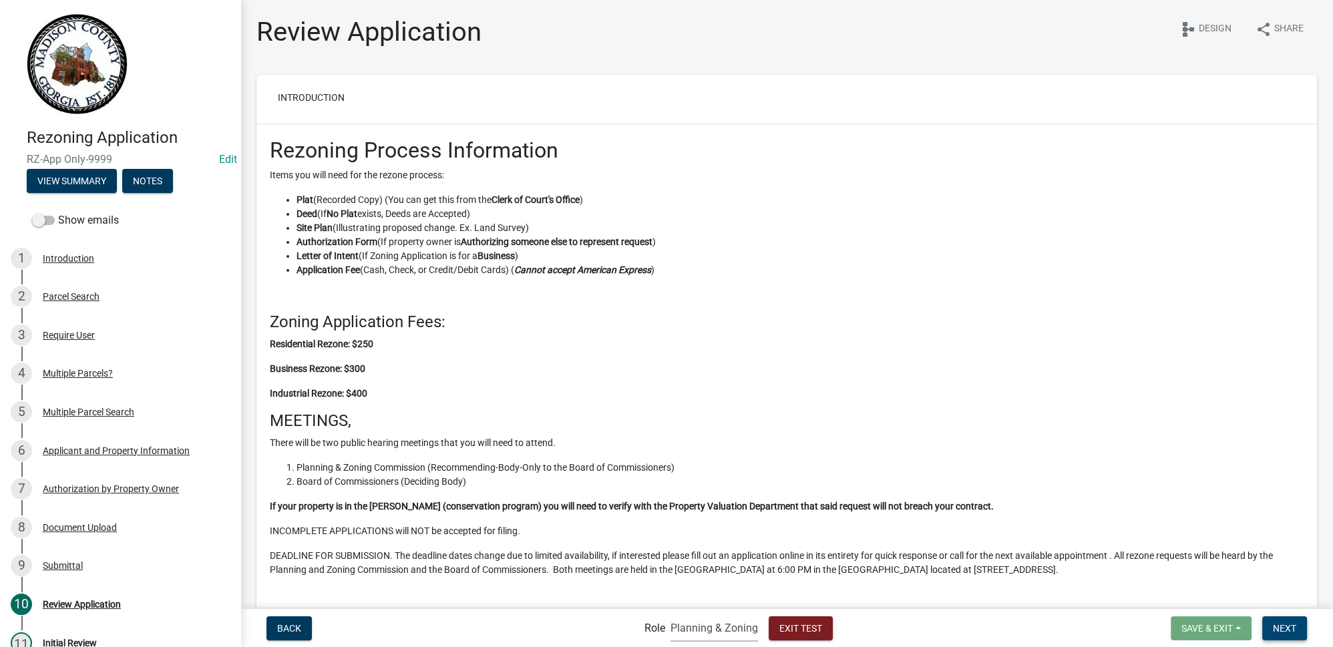
click at [1280, 628] on span "Next" at bounding box center [1284, 627] width 23 height 11
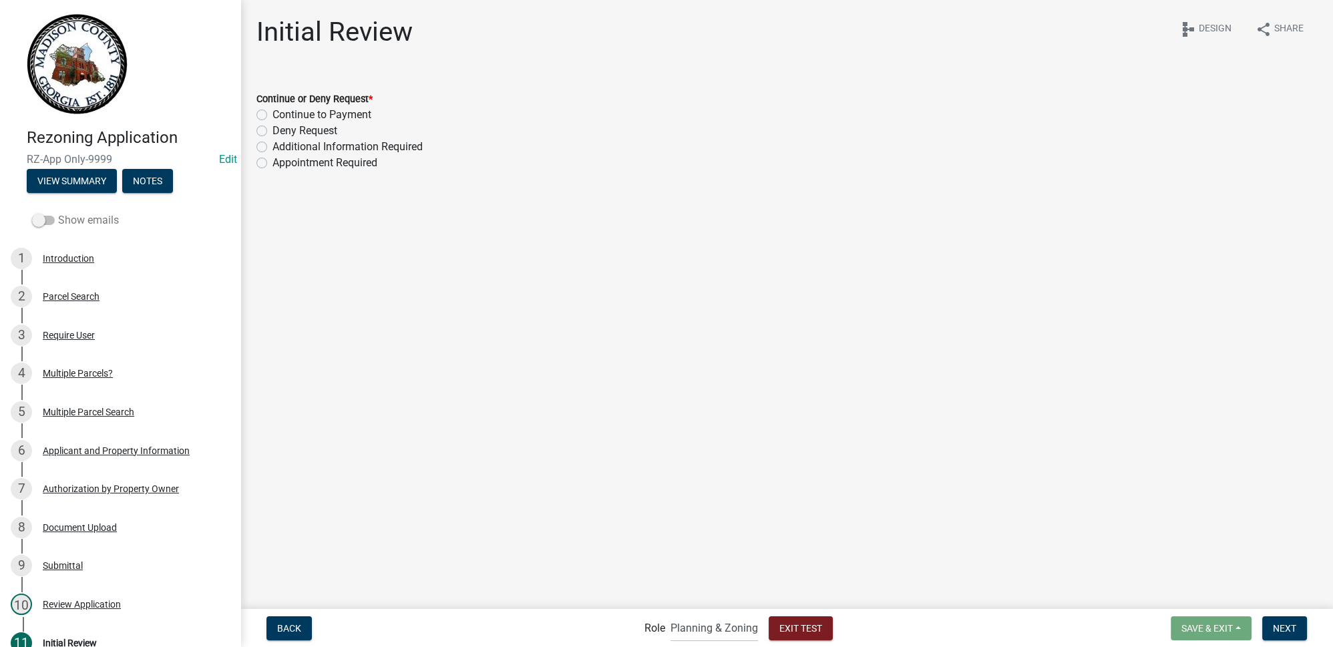
click at [52, 222] on span at bounding box center [43, 220] width 23 height 9
click at [58, 212] on input "Show emails" at bounding box center [58, 212] width 0 height 0
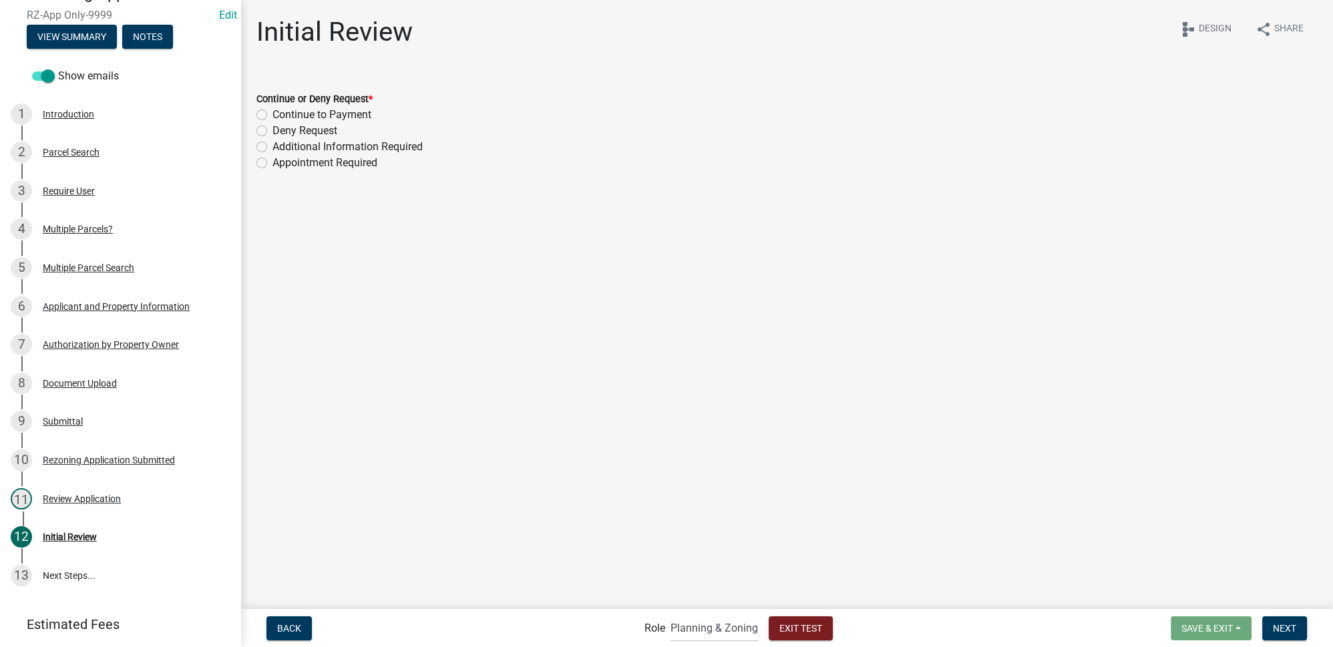
scroll to position [185, 0]
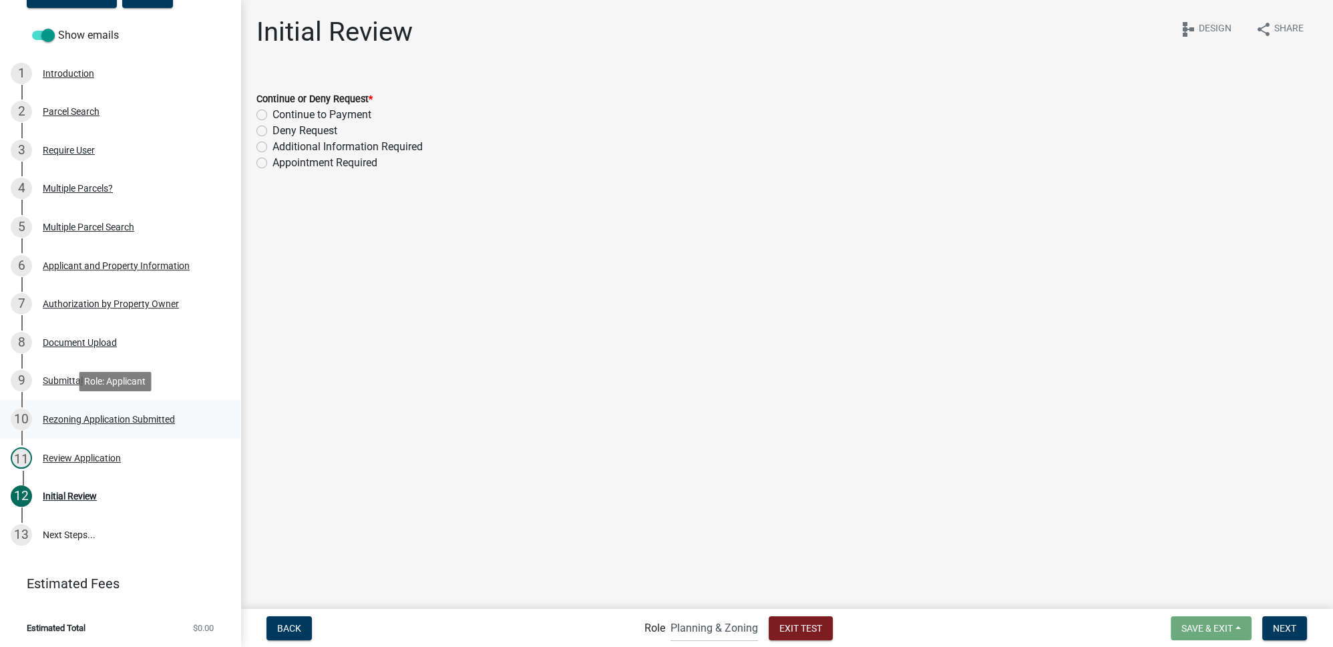
click at [102, 417] on div "Rezoning Application Submitted" at bounding box center [109, 419] width 132 height 9
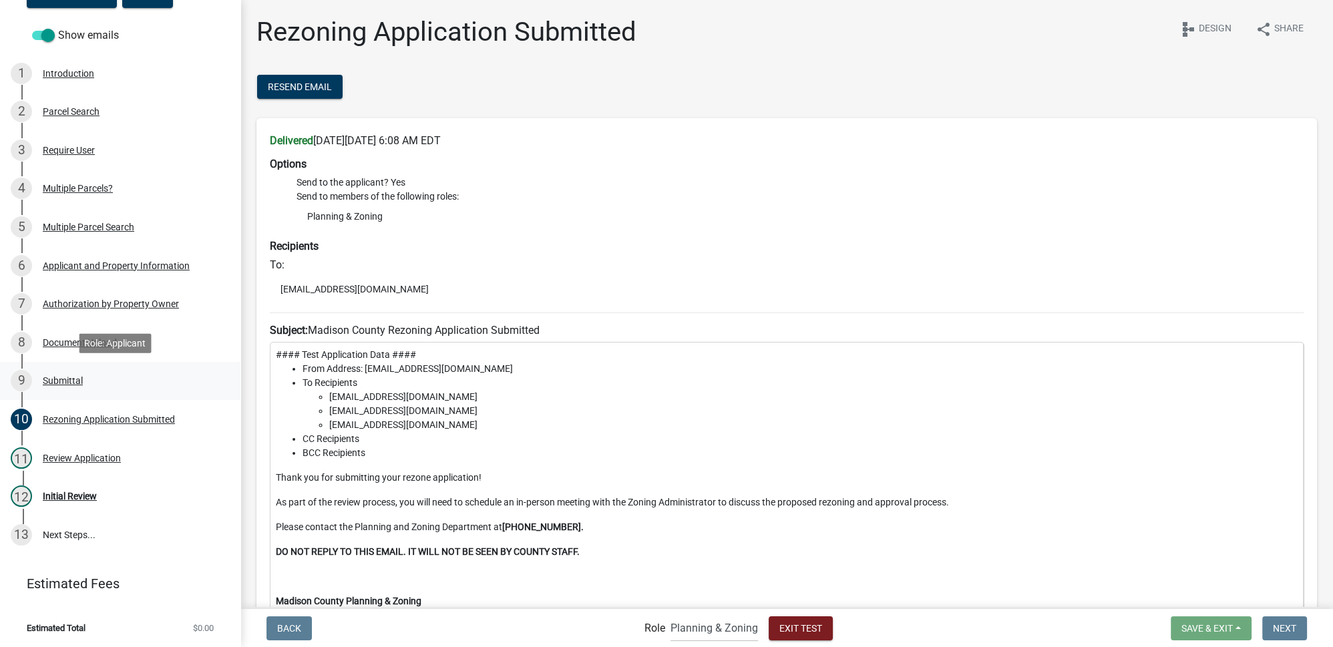
click at [77, 383] on div "Submittal" at bounding box center [63, 380] width 40 height 9
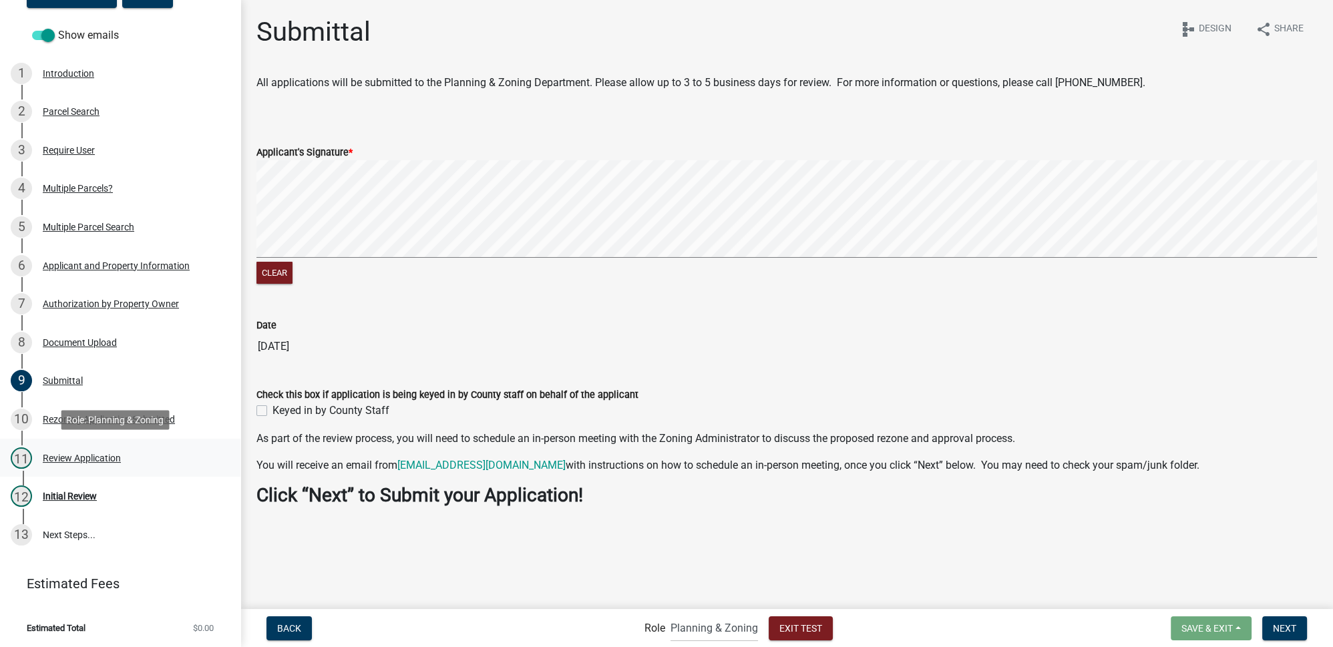
click at [87, 453] on div "Review Application" at bounding box center [82, 457] width 78 height 9
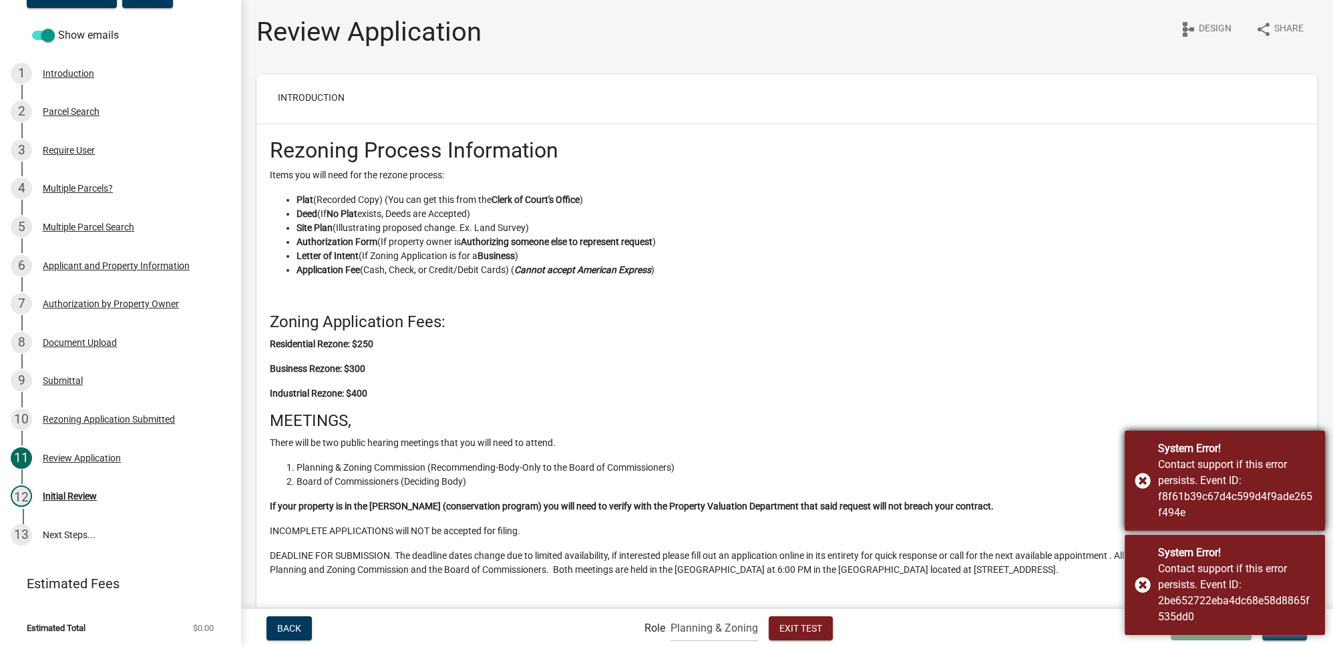
click at [1144, 479] on div "System Error! Contact support if this error persists. Event ID: f8f61b39c67d4c5…" at bounding box center [1225, 481] width 200 height 100
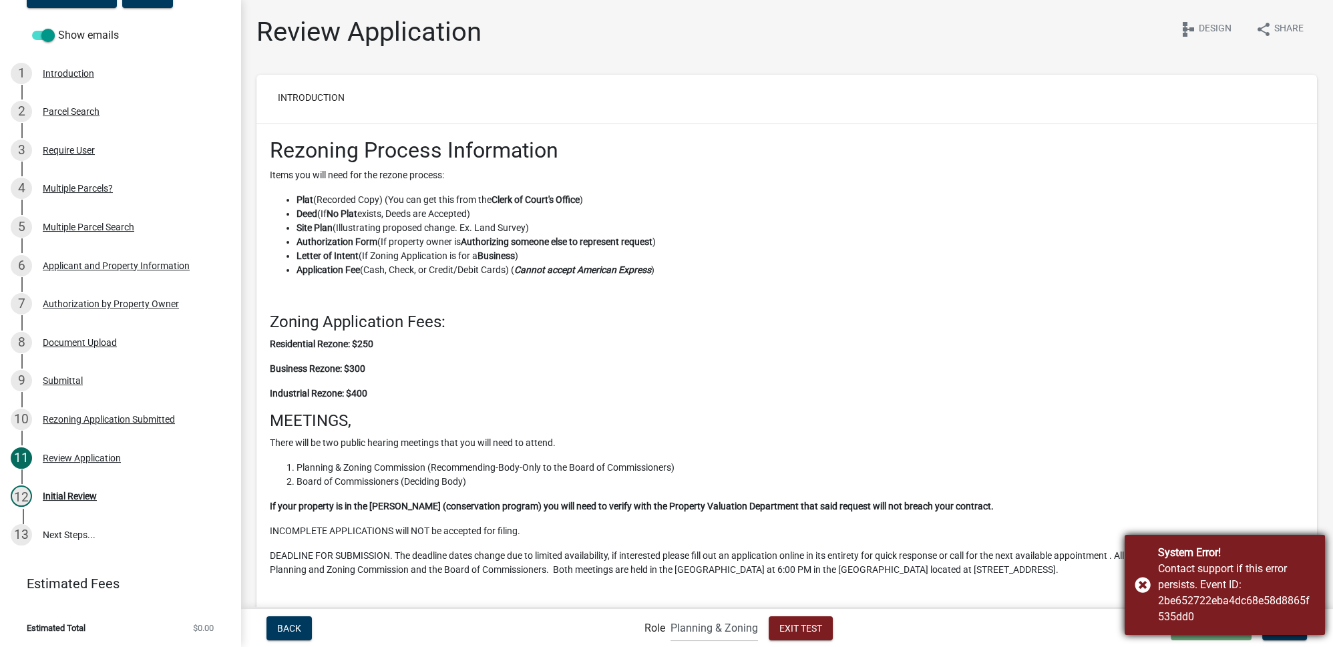
click at [1148, 587] on div "System Error! Contact support if this error persists. Event ID: 2be652722eba4dc…" at bounding box center [1225, 585] width 200 height 100
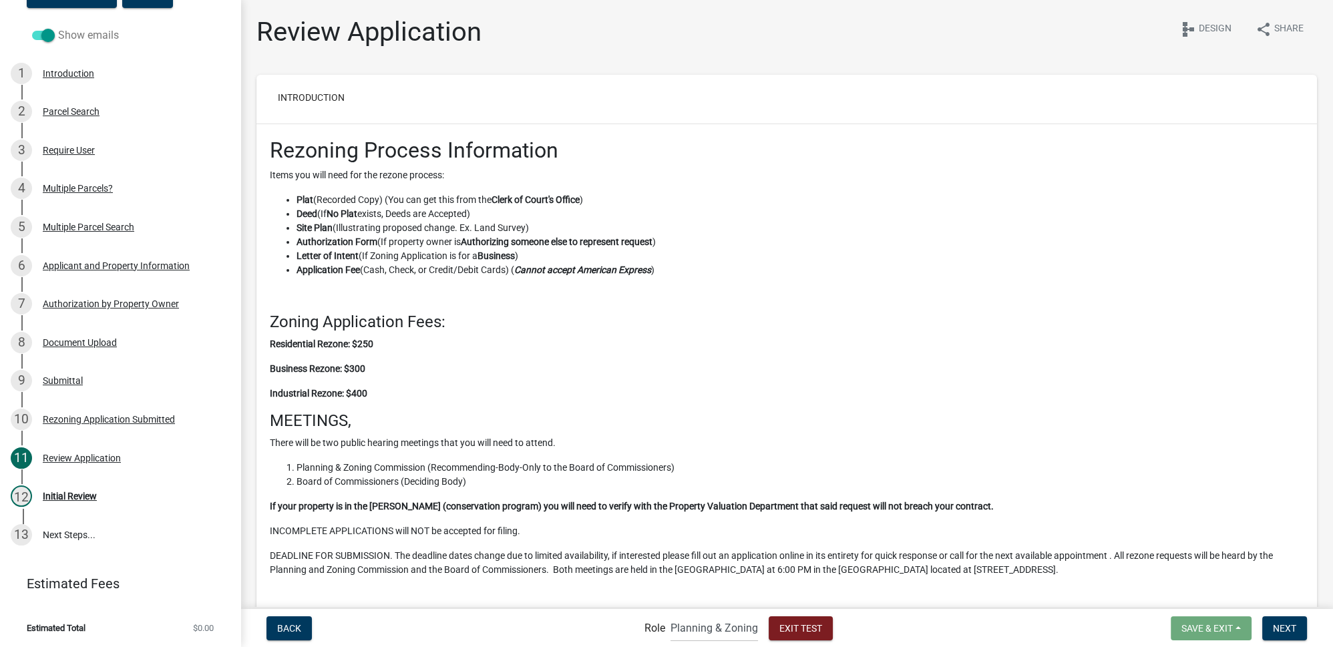
click at [50, 38] on span at bounding box center [43, 35] width 23 height 9
click at [58, 27] on input "Show emails" at bounding box center [58, 27] width 0 height 0
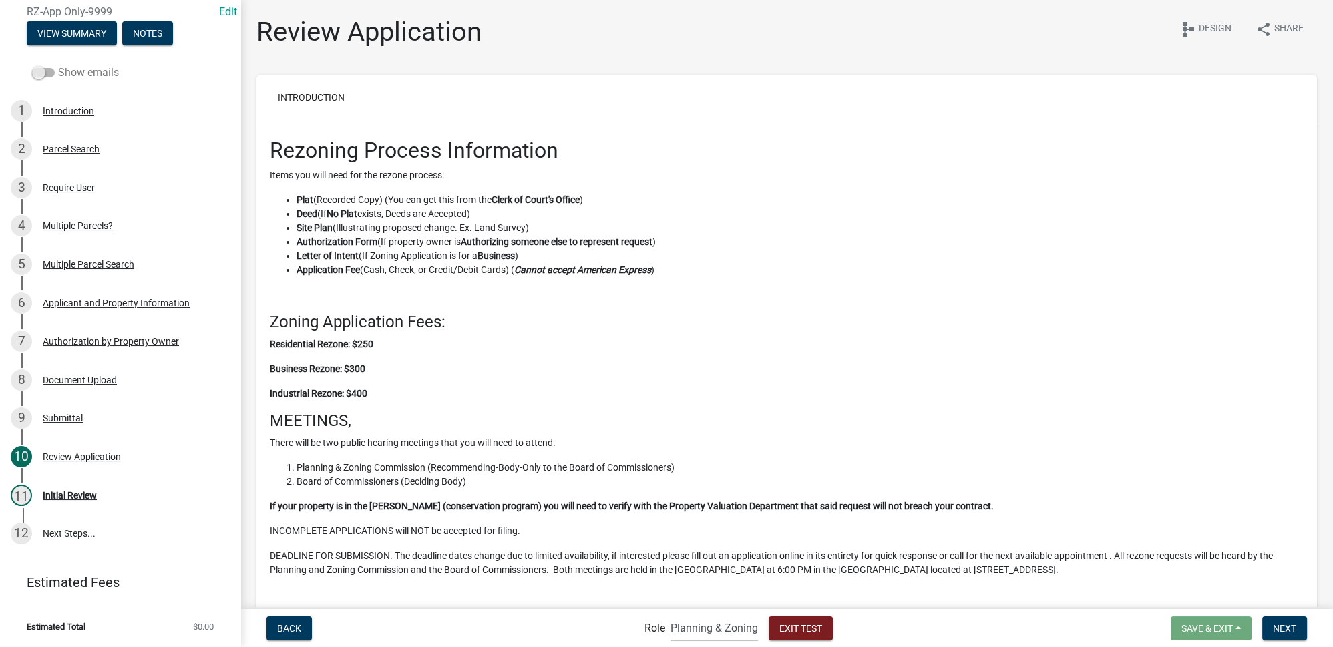
scroll to position [147, 0]
click at [52, 73] on span at bounding box center [43, 73] width 23 height 9
click at [58, 65] on input "Show emails" at bounding box center [58, 65] width 0 height 0
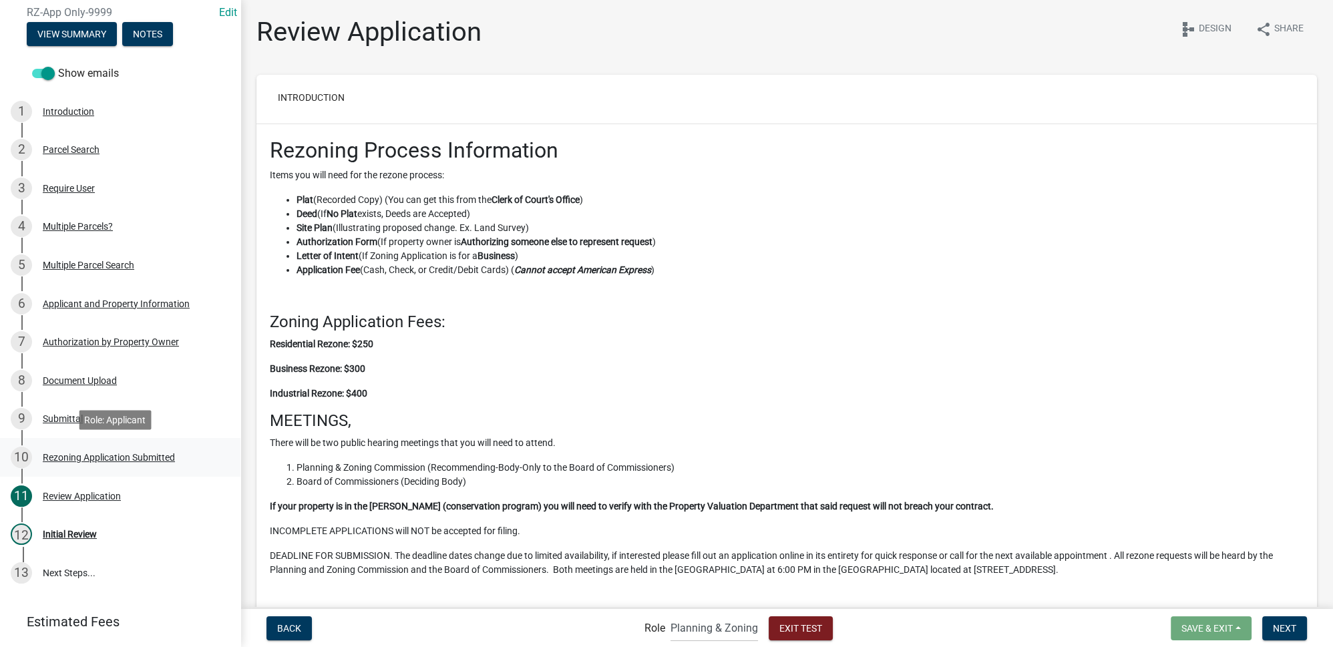
click at [99, 457] on div "Rezoning Application Submitted" at bounding box center [109, 457] width 132 height 9
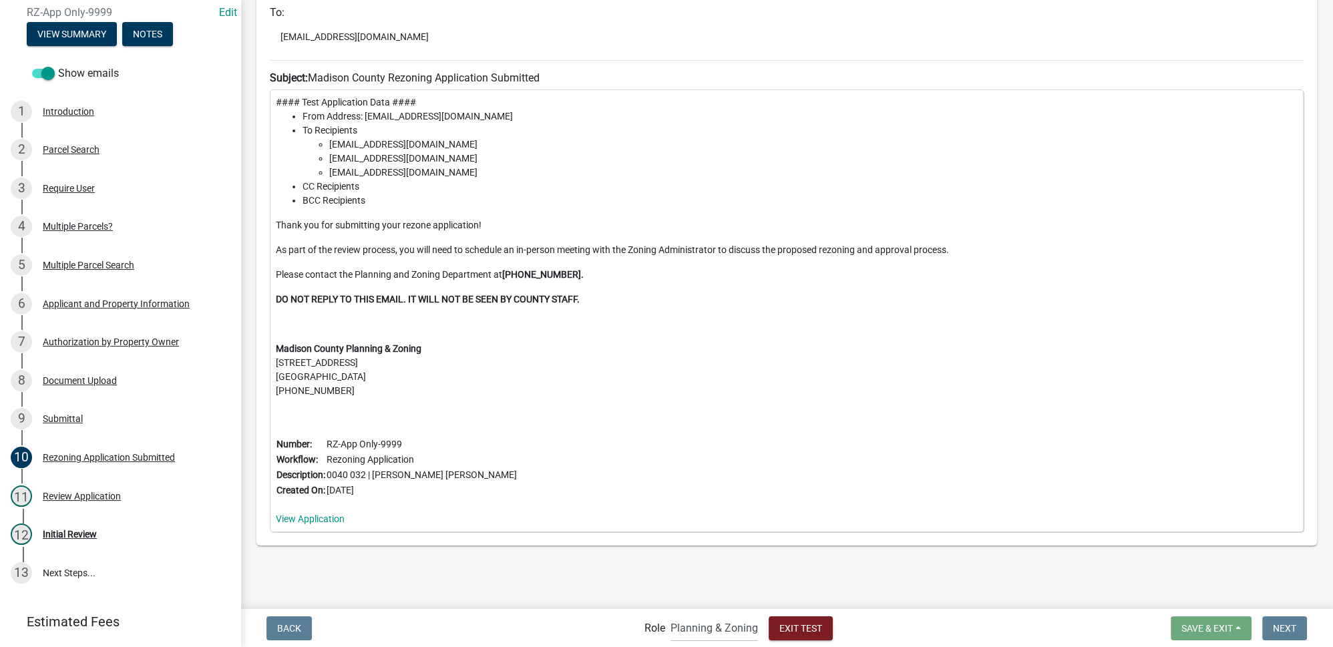
scroll to position [257, 0]
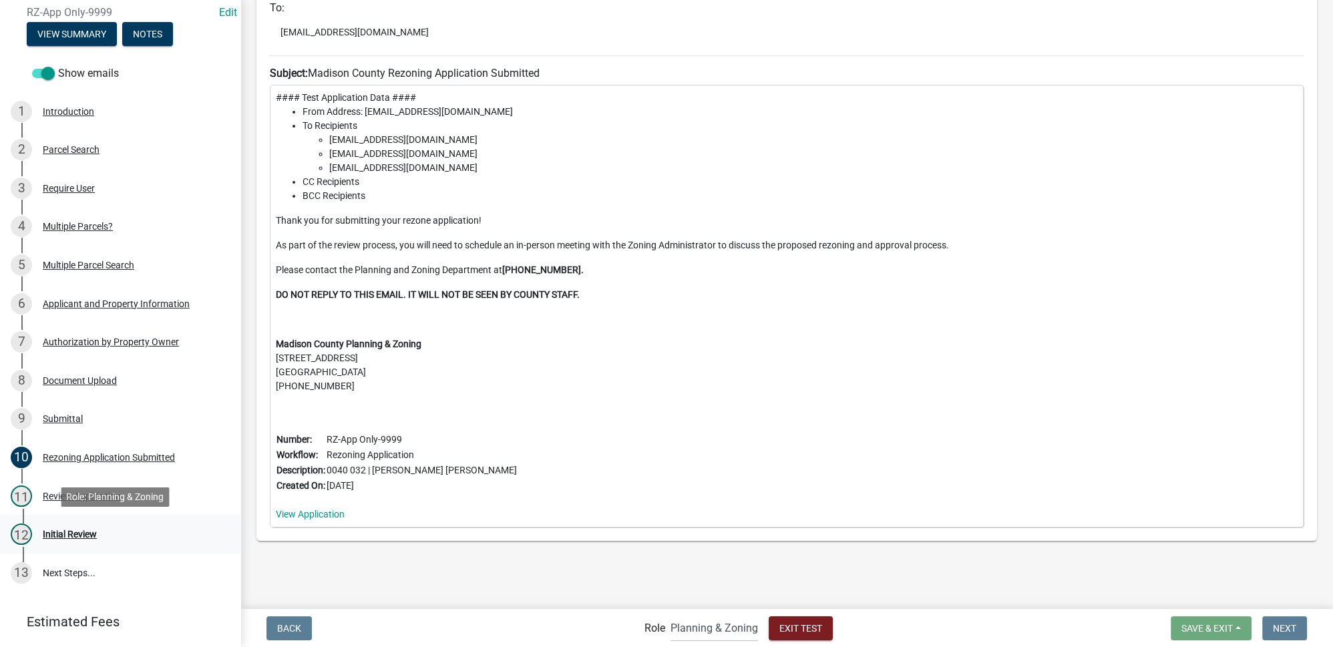
click at [68, 539] on div "12 Initial Review" at bounding box center [115, 534] width 208 height 21
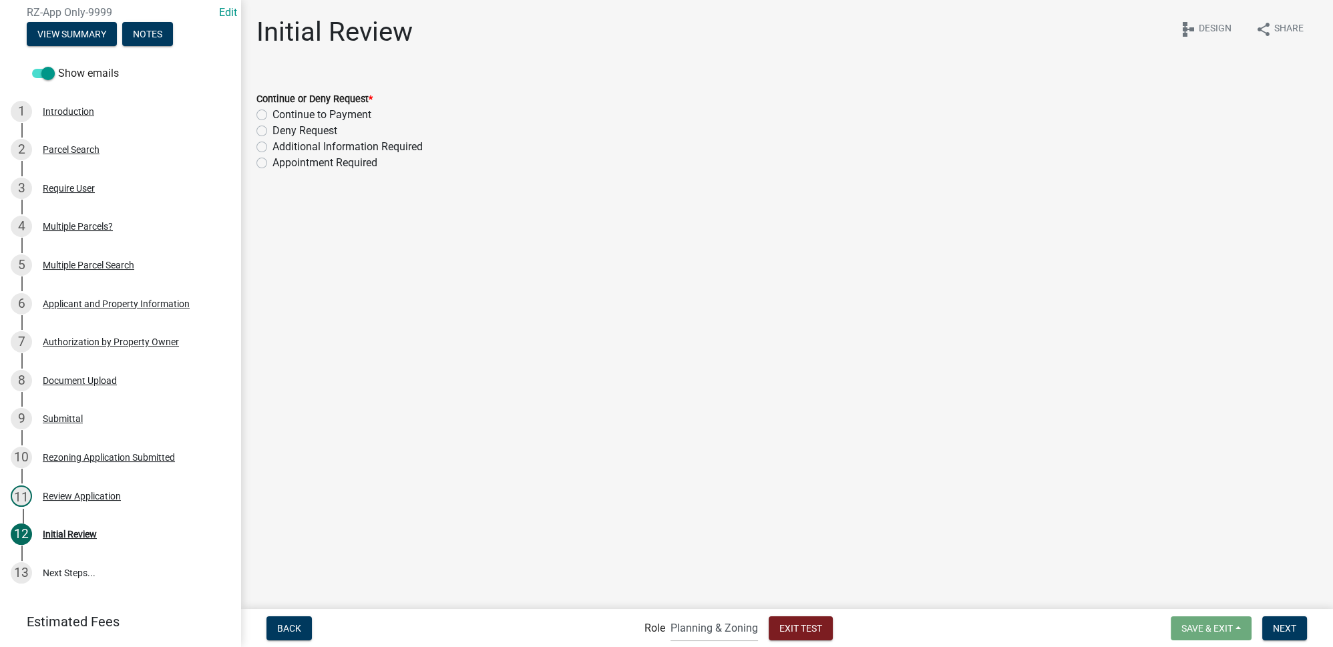
click at [319, 118] on label "Continue to Payment" at bounding box center [321, 115] width 99 height 16
click at [281, 116] on input "Continue to Payment" at bounding box center [276, 111] width 9 height 9
radio input "true"
click at [272, 146] on label "Additional Information Required" at bounding box center [347, 147] width 150 height 16
click at [272, 146] on input "Additional Information Required" at bounding box center [276, 143] width 9 height 9
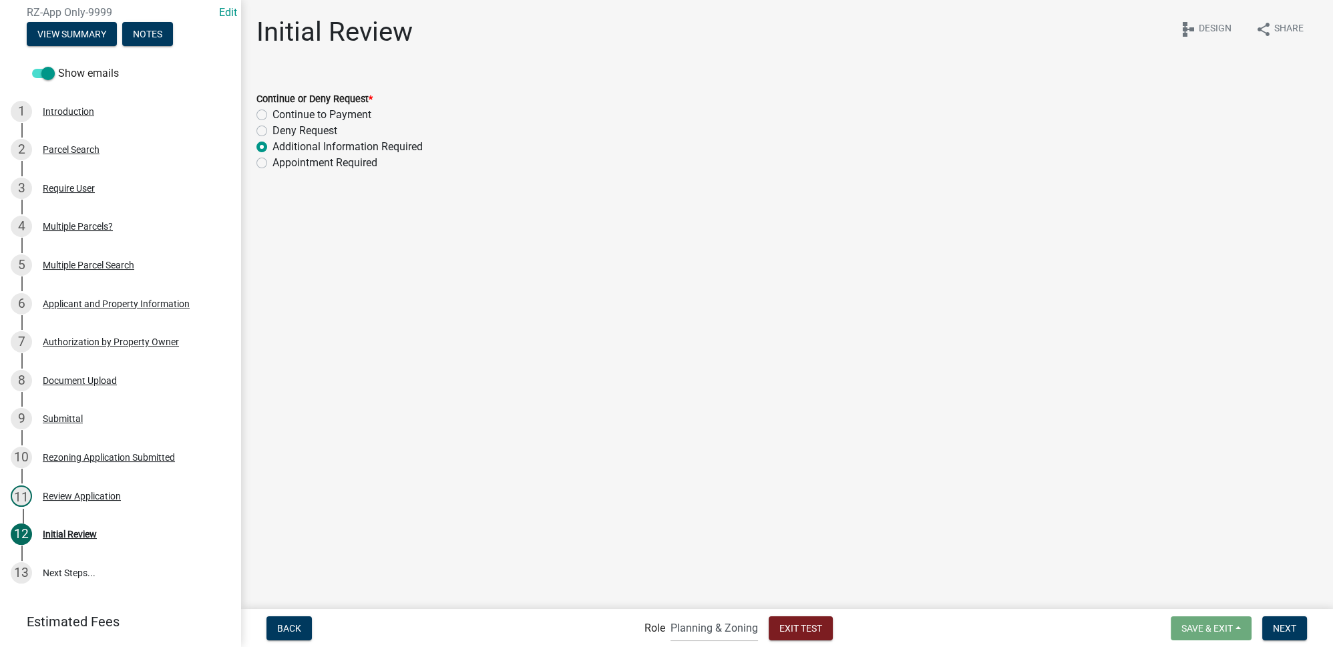
radio input "true"
click at [1270, 622] on button "Next" at bounding box center [1284, 628] width 45 height 24
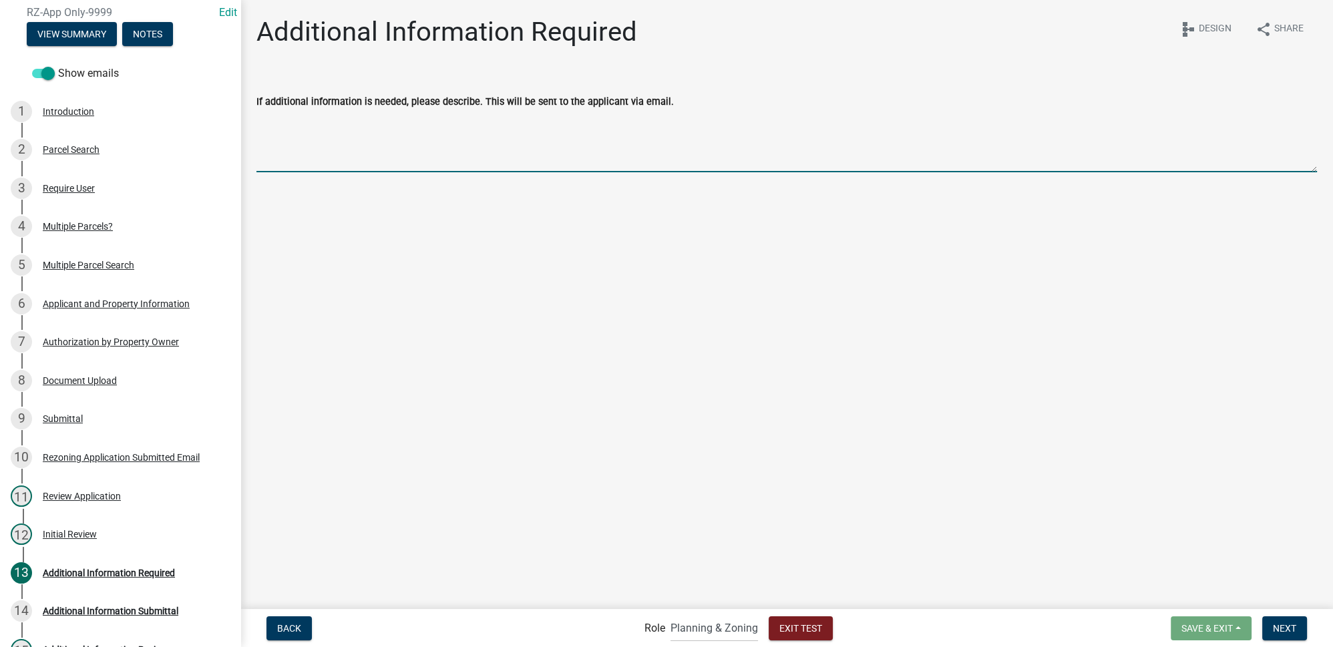
click at [317, 134] on textarea "If additional information is needed, please describe. This will be sent to the …" at bounding box center [786, 141] width 1060 height 63
type textarea "Please upload akdjfk aj fjdkdsja dkjfk sjaklsdjkl"
click at [679, 249] on main "Additional Information Required share Share schema Design If additional informa…" at bounding box center [786, 303] width 1093 height 607
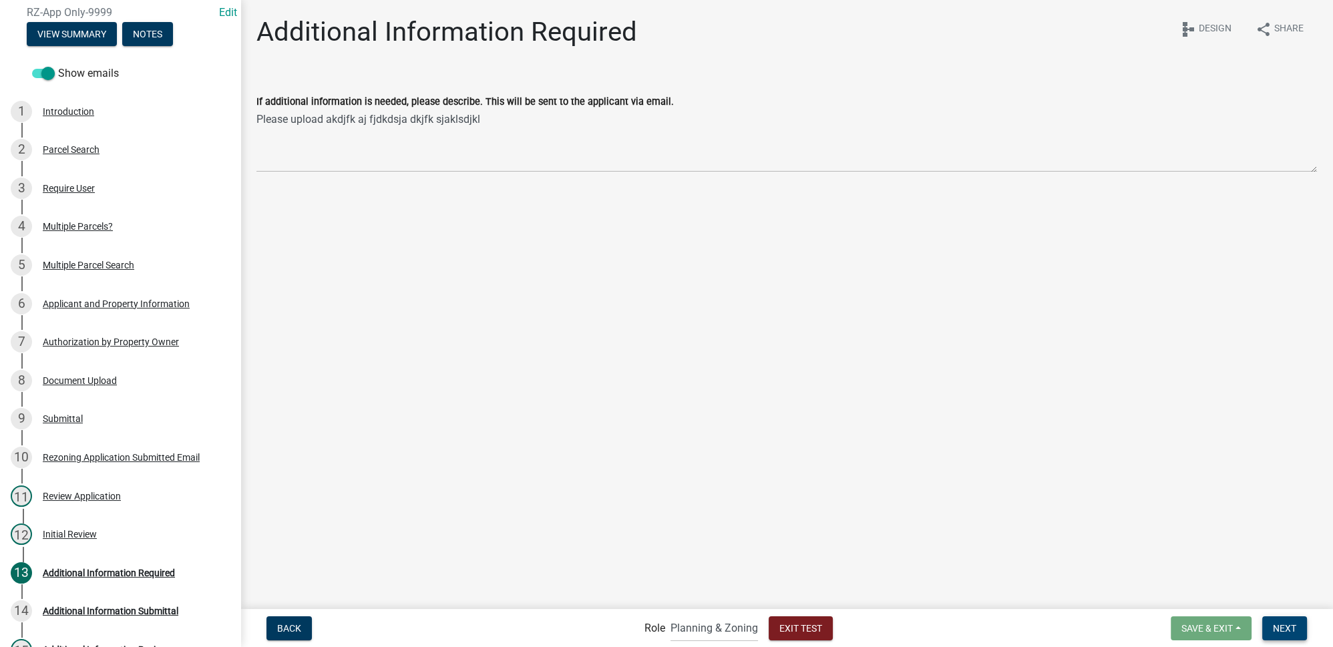
click at [1286, 632] on span "Next" at bounding box center [1284, 627] width 23 height 11
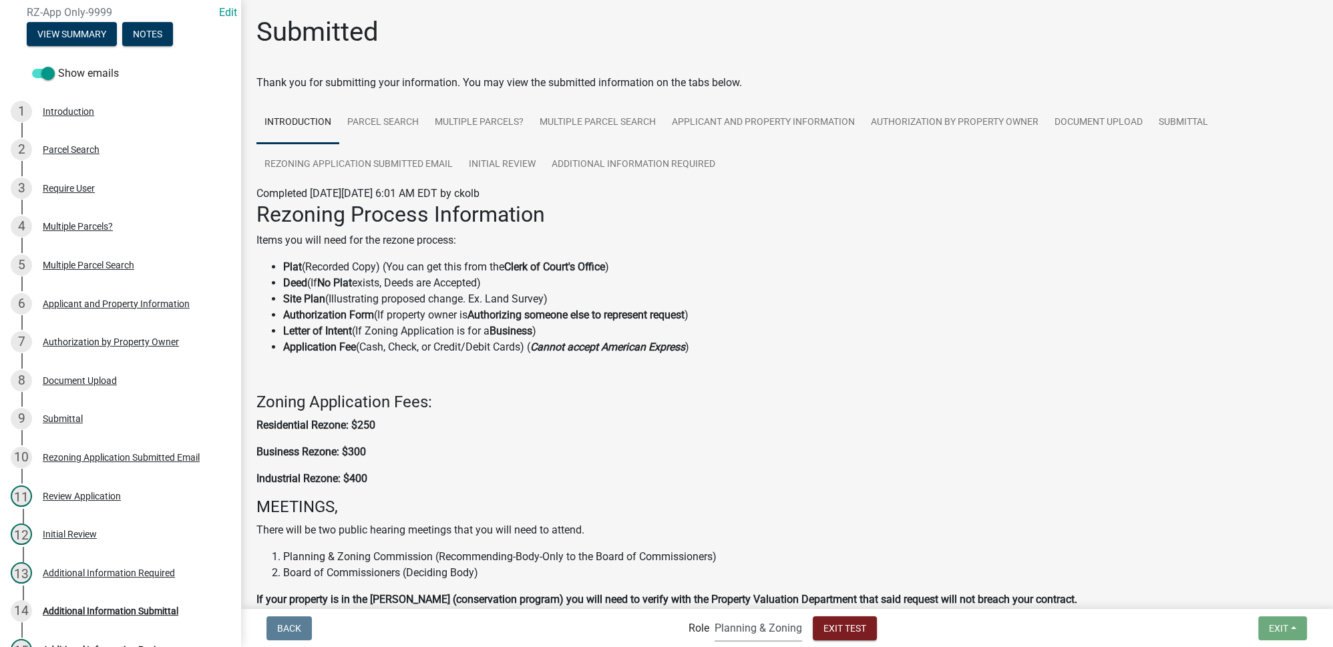
click at [770, 626] on select "Applicant Planning & Zoning Admin" at bounding box center [758, 627] width 87 height 27
select select "46f061d0-ca05-4526-87ad-bae6256f3e47"
click at [715, 614] on select "Applicant Planning & Zoning Admin" at bounding box center [758, 627] width 87 height 27
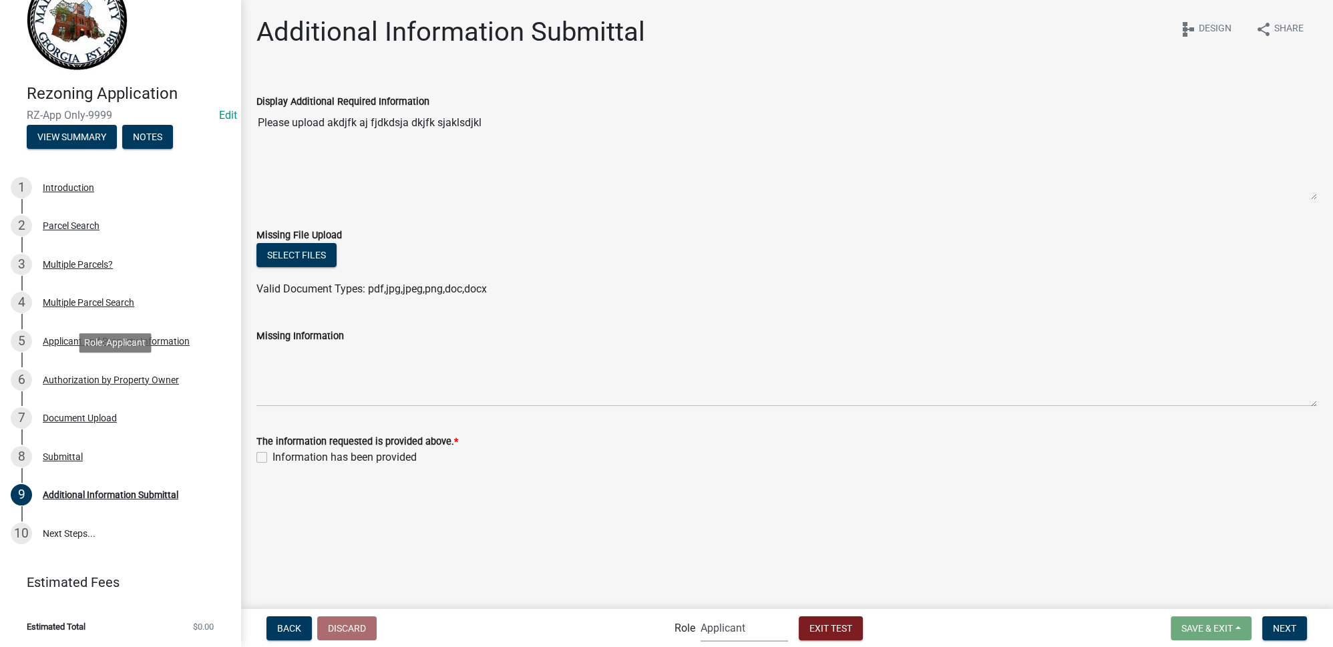
scroll to position [43, 0]
click at [318, 255] on button "Select files" at bounding box center [296, 255] width 80 height 24
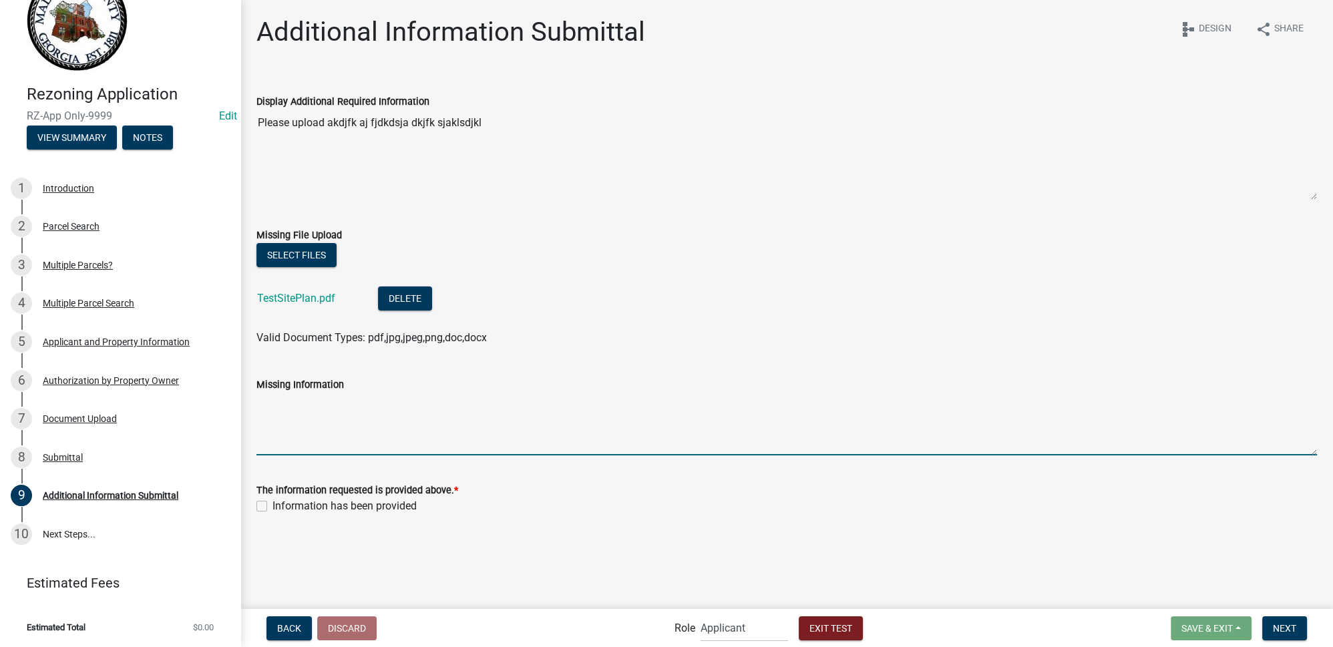
click at [310, 424] on textarea "Missing Information" at bounding box center [786, 424] width 1060 height 63
type textarea "kadj fjdk ajfkldjdjkaklsjfkdj sakjfsklj"
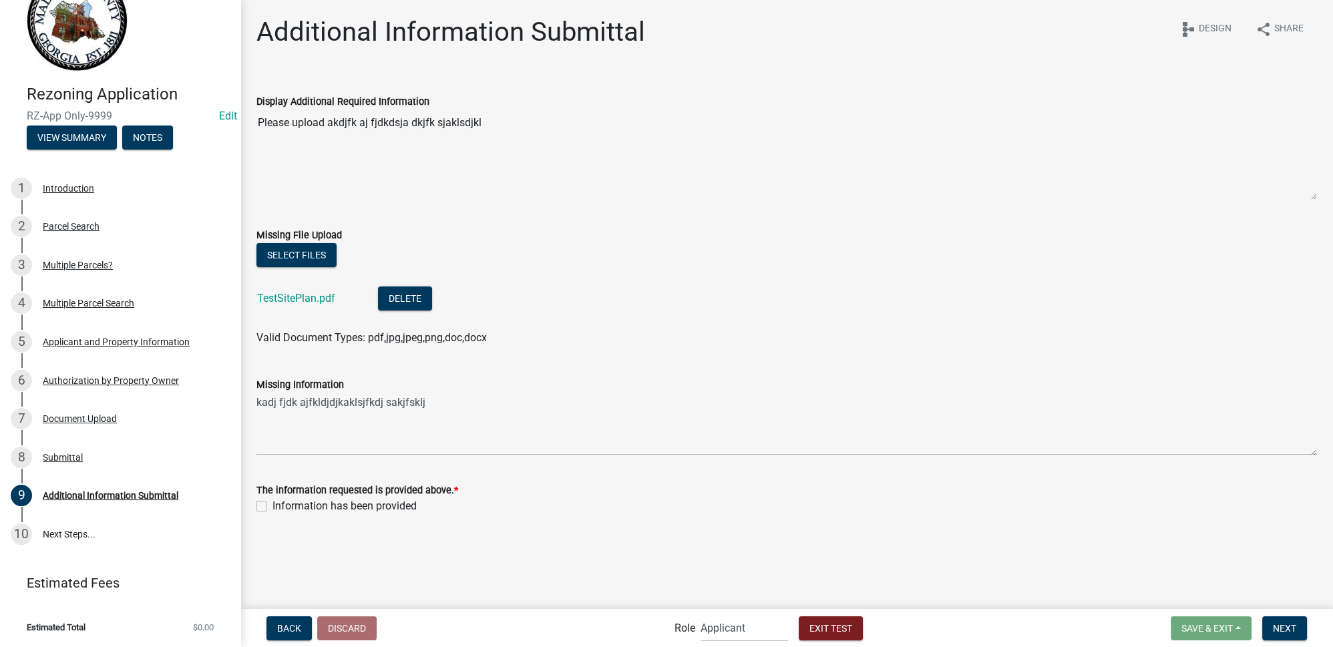
click at [272, 506] on label "Information has been provided" at bounding box center [344, 506] width 144 height 16
click at [272, 506] on input "Information has been provided" at bounding box center [276, 502] width 9 height 9
checkbox input "true"
click at [751, 522] on wm-data-entity-input "The information requested is provided above. * Information has been provided" at bounding box center [786, 496] width 1060 height 60
click at [1294, 625] on span "Next" at bounding box center [1284, 627] width 23 height 11
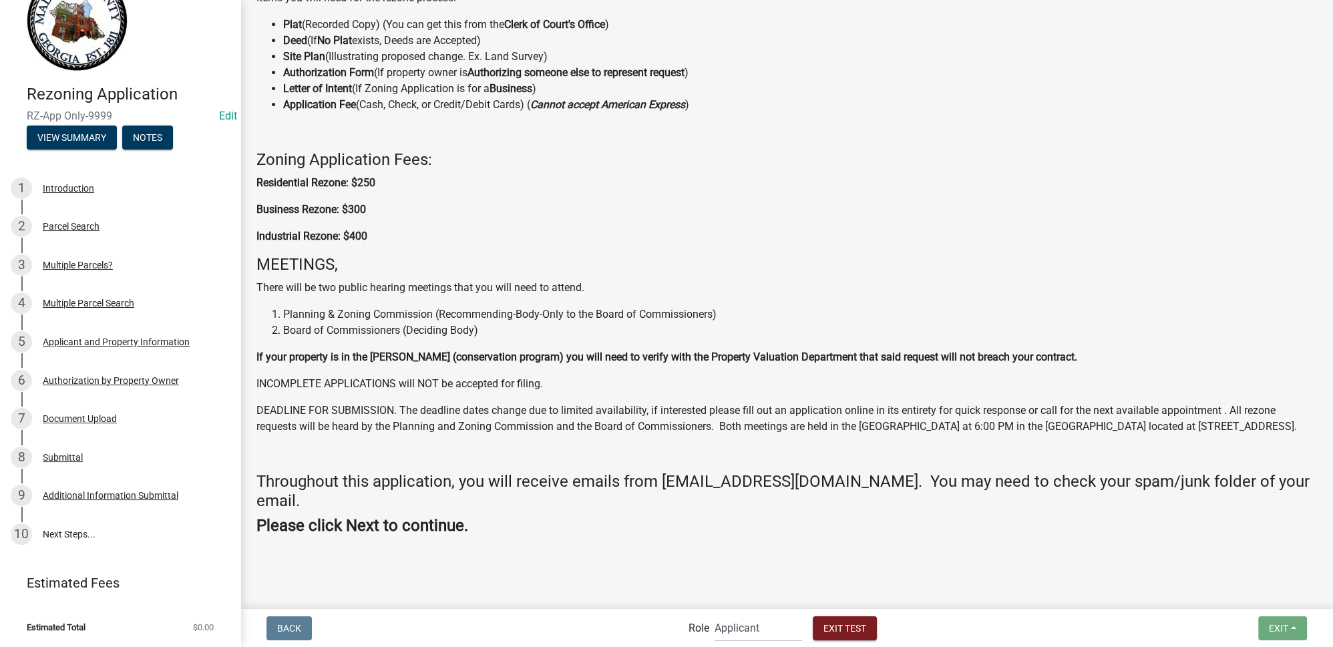
scroll to position [245, 0]
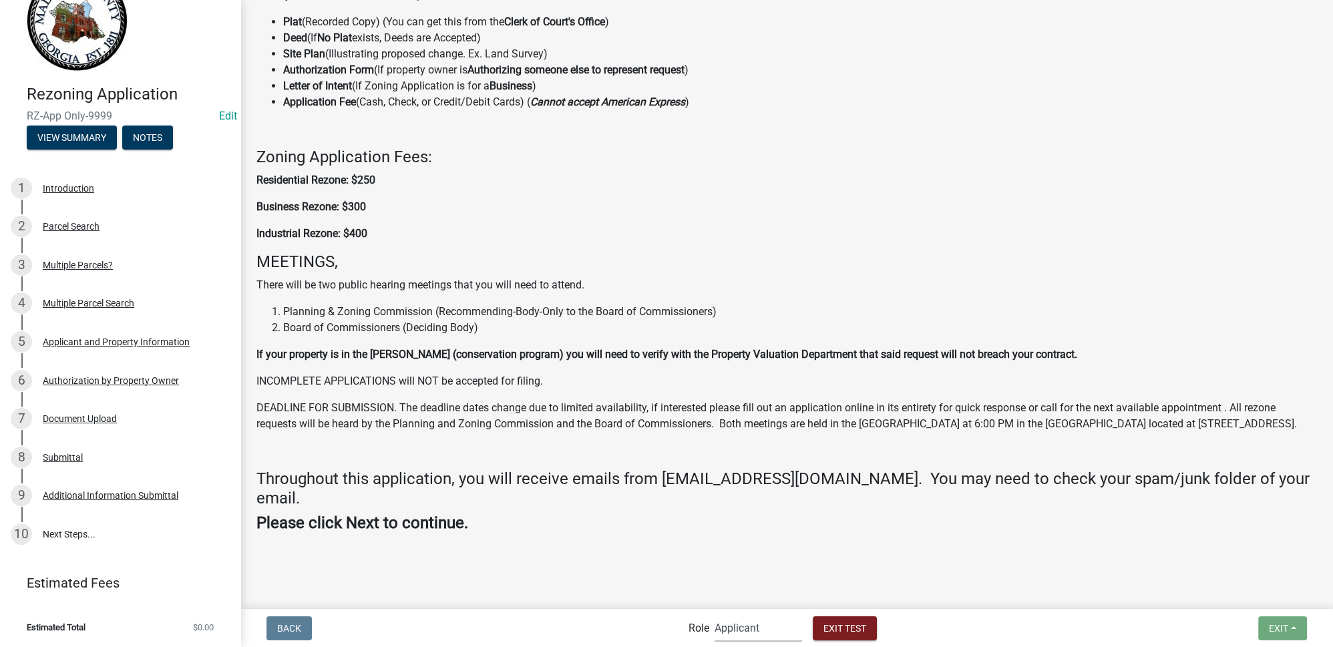
click at [763, 637] on select "Applicant Planning & Zoning Admin" at bounding box center [758, 627] width 87 height 27
select select "21e23b7c-0ae9-4ce5-bf16-76c7a100c343"
click at [715, 614] on select "Applicant Planning & Zoning Admin" at bounding box center [758, 627] width 87 height 27
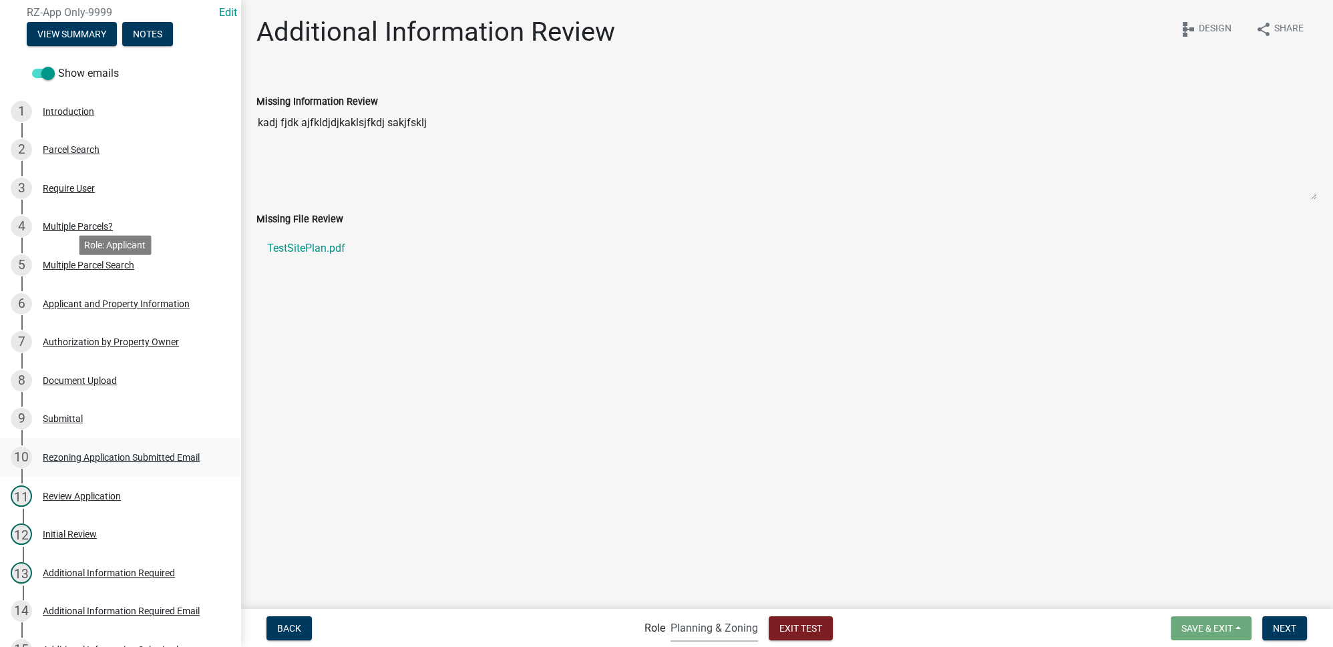
scroll to position [268, 0]
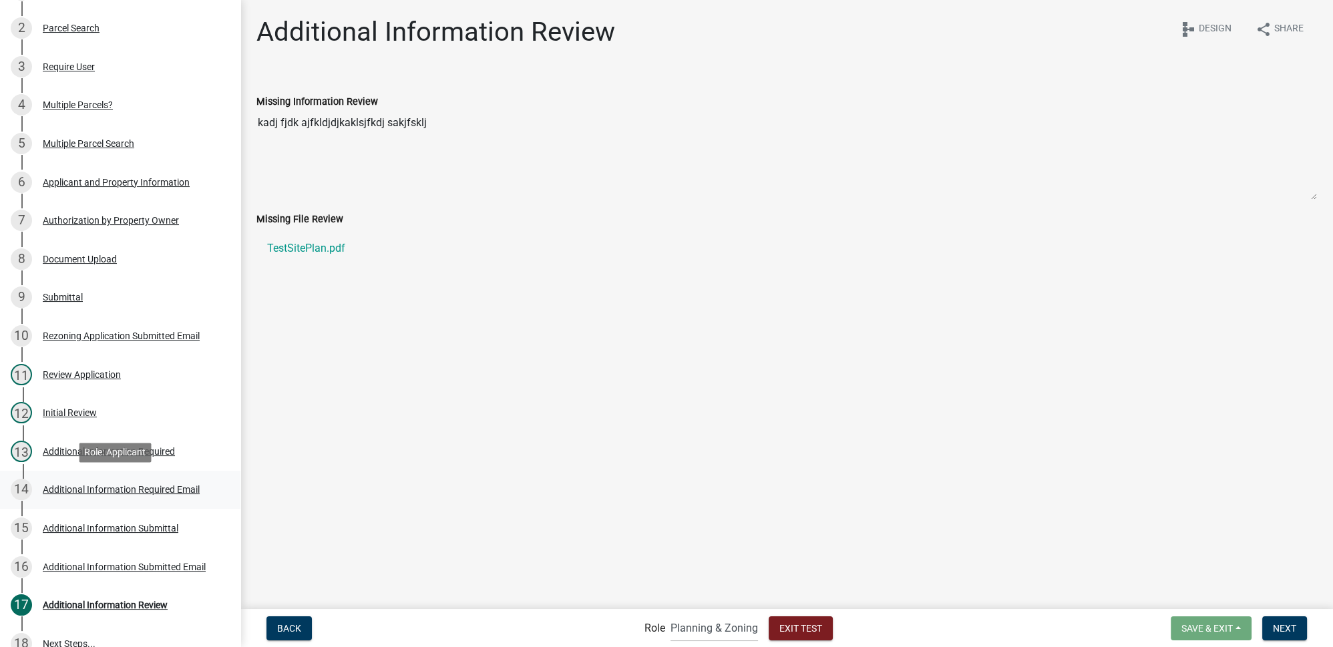
click at [126, 482] on div "14 Additional Information Required Email" at bounding box center [115, 489] width 208 height 21
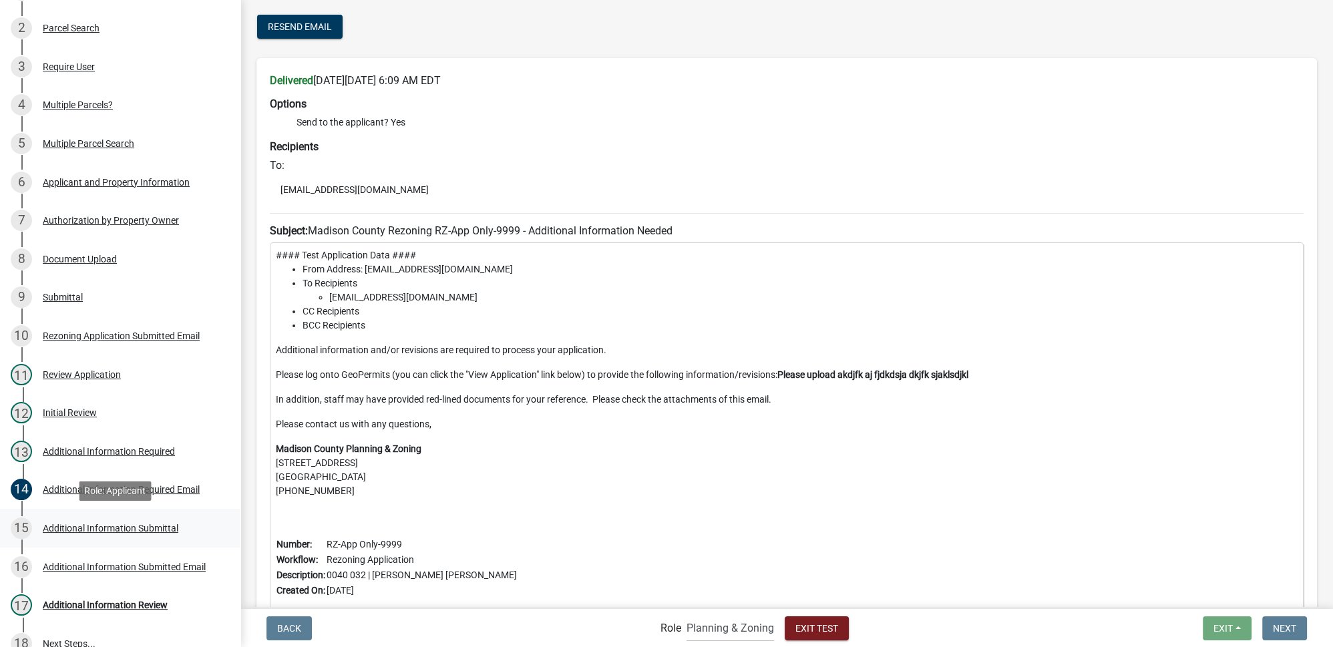
scroll to position [377, 0]
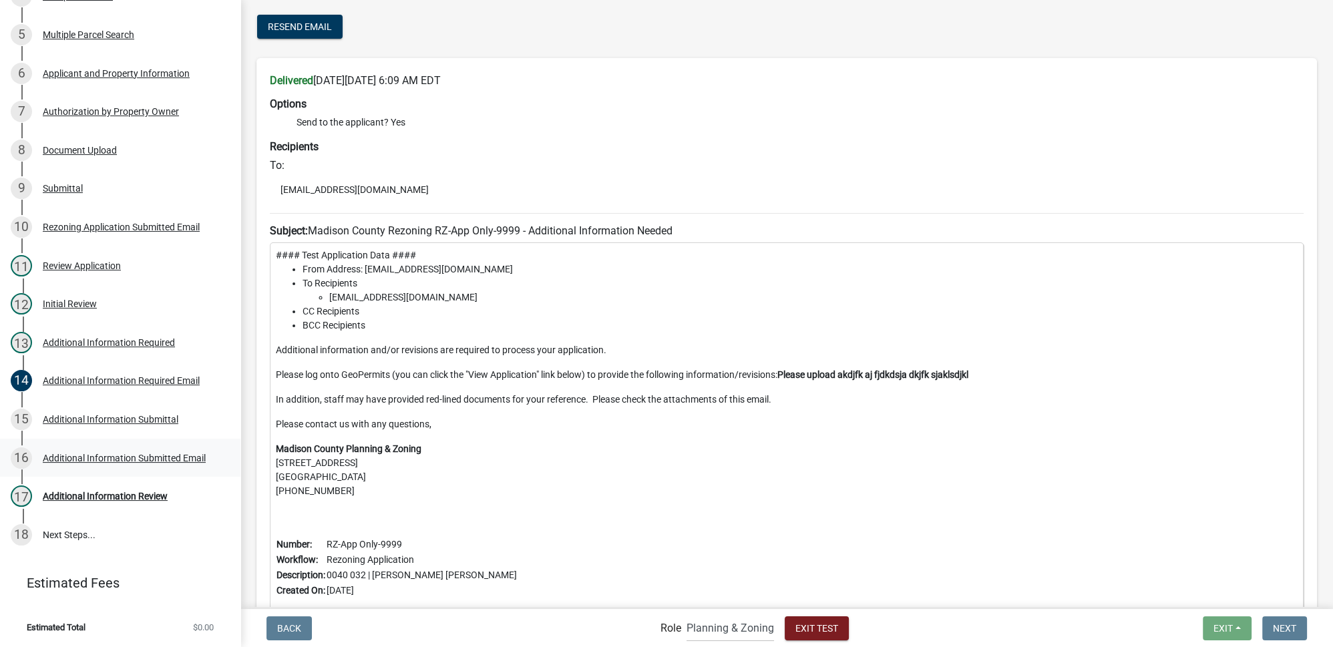
click at [126, 453] on div "Additional Information Submitted Email" at bounding box center [124, 457] width 163 height 9
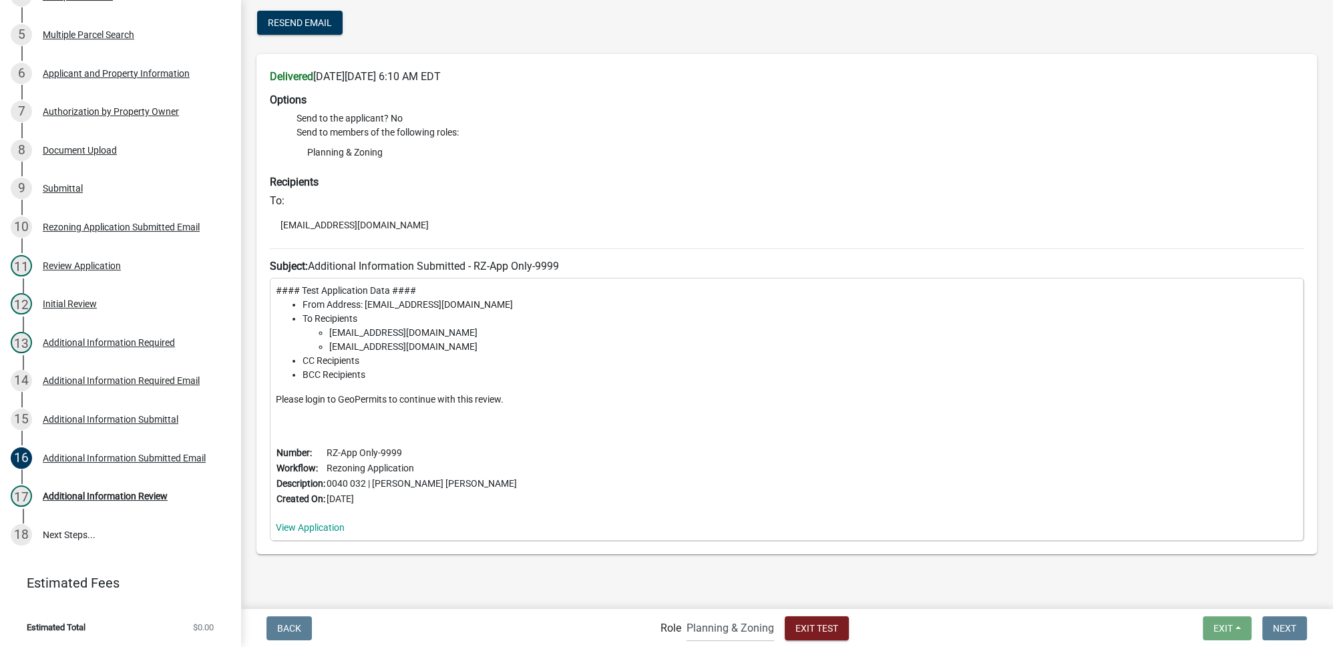
scroll to position [77, 0]
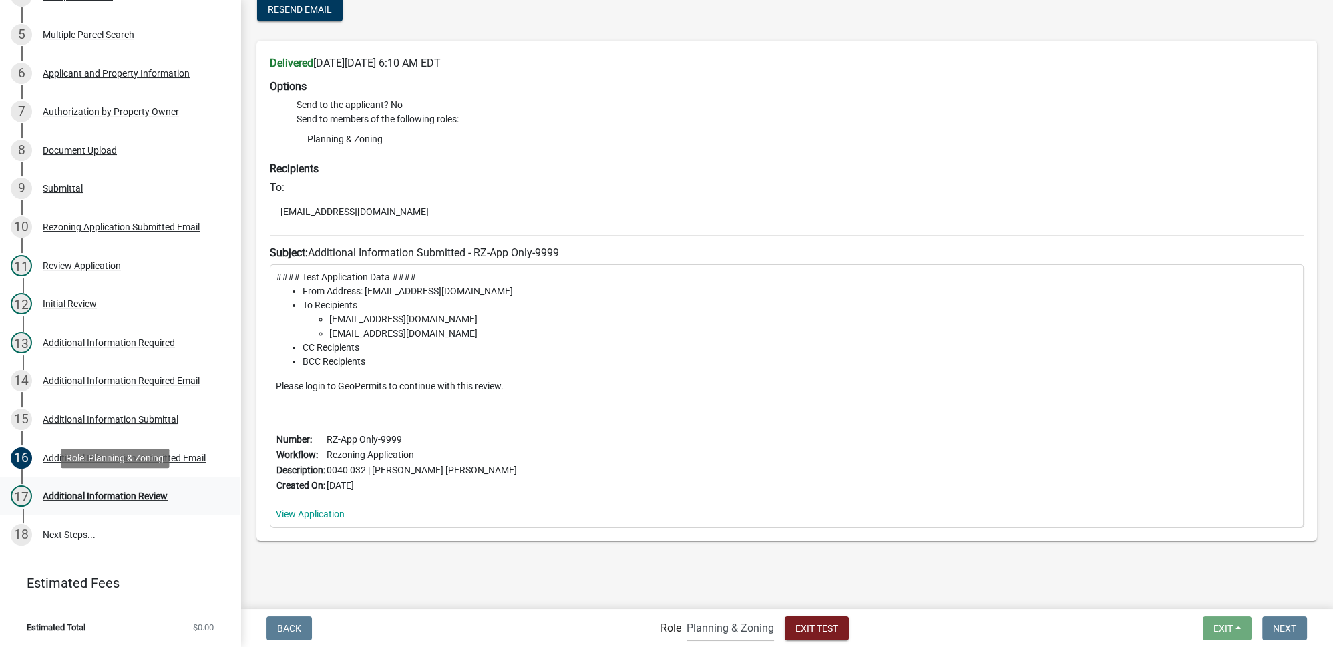
click at [146, 492] on div "Additional Information Review" at bounding box center [105, 496] width 125 height 9
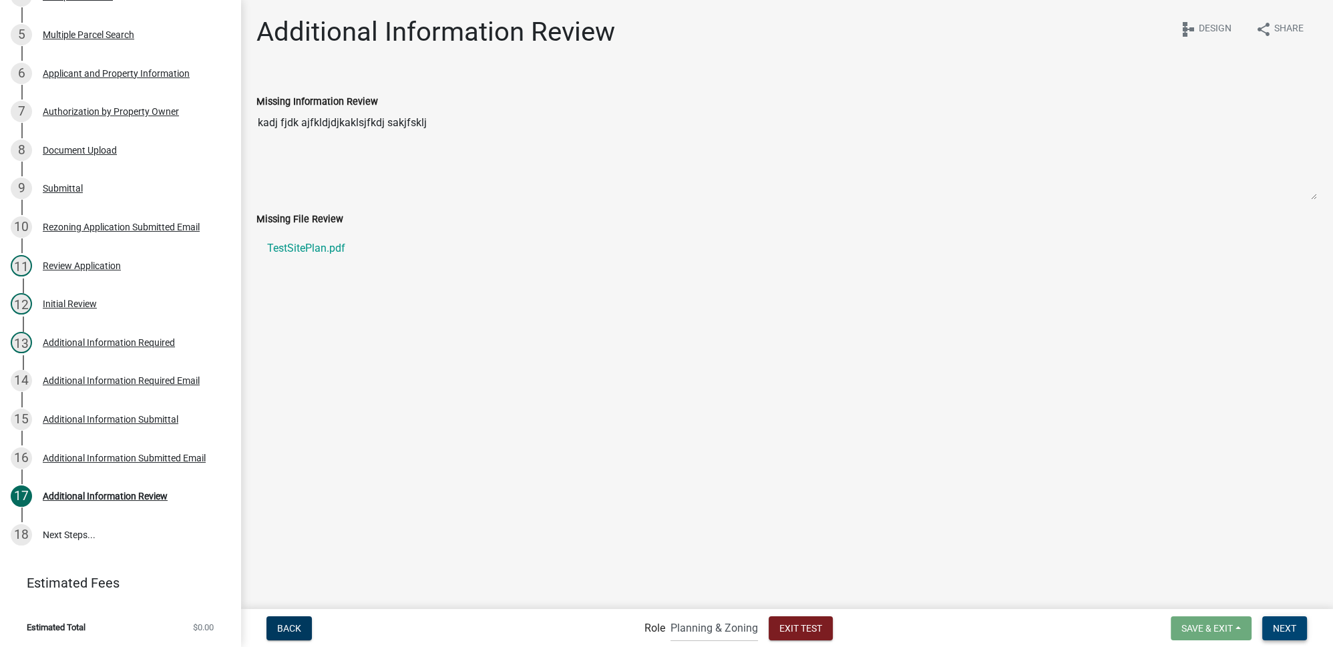
drag, startPoint x: 1272, startPoint y: 627, endPoint x: 1224, endPoint y: 619, distance: 48.7
click at [1273, 627] on span "Next" at bounding box center [1284, 627] width 23 height 11
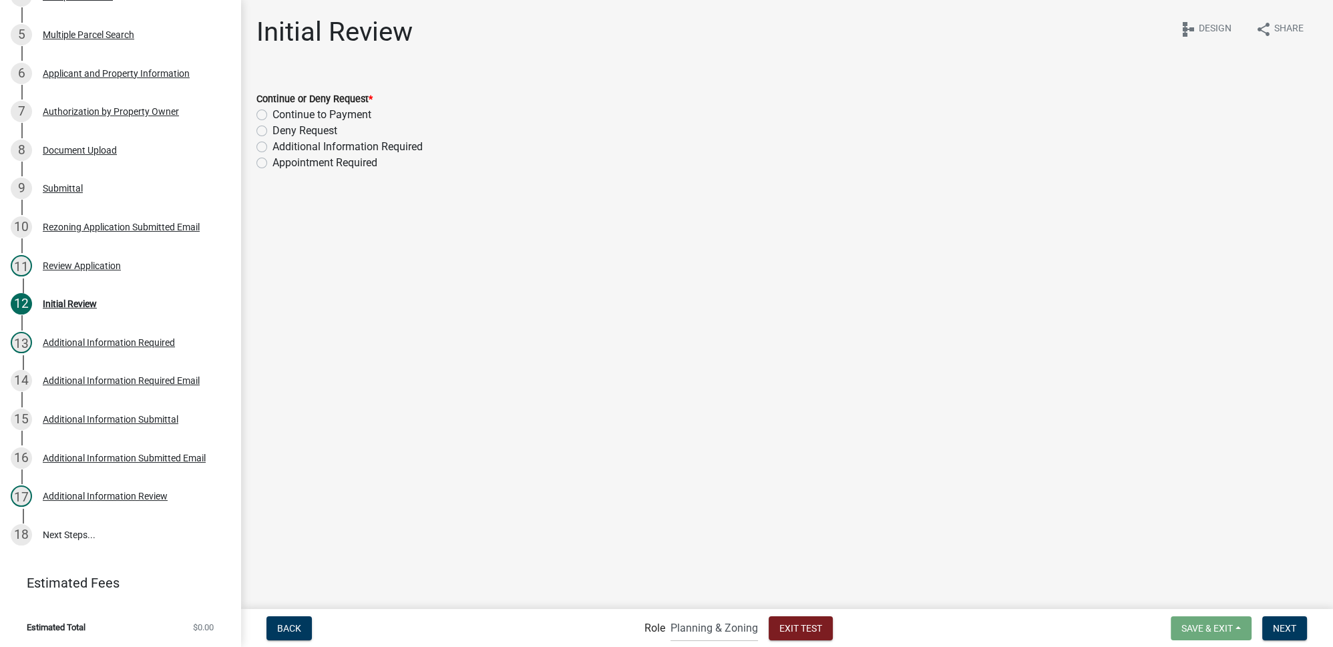
click at [272, 114] on label "Continue to Payment" at bounding box center [321, 115] width 99 height 16
click at [272, 114] on input "Continue to Payment" at bounding box center [276, 111] width 9 height 9
radio input "true"
click at [1287, 629] on span "Next" at bounding box center [1284, 627] width 23 height 11
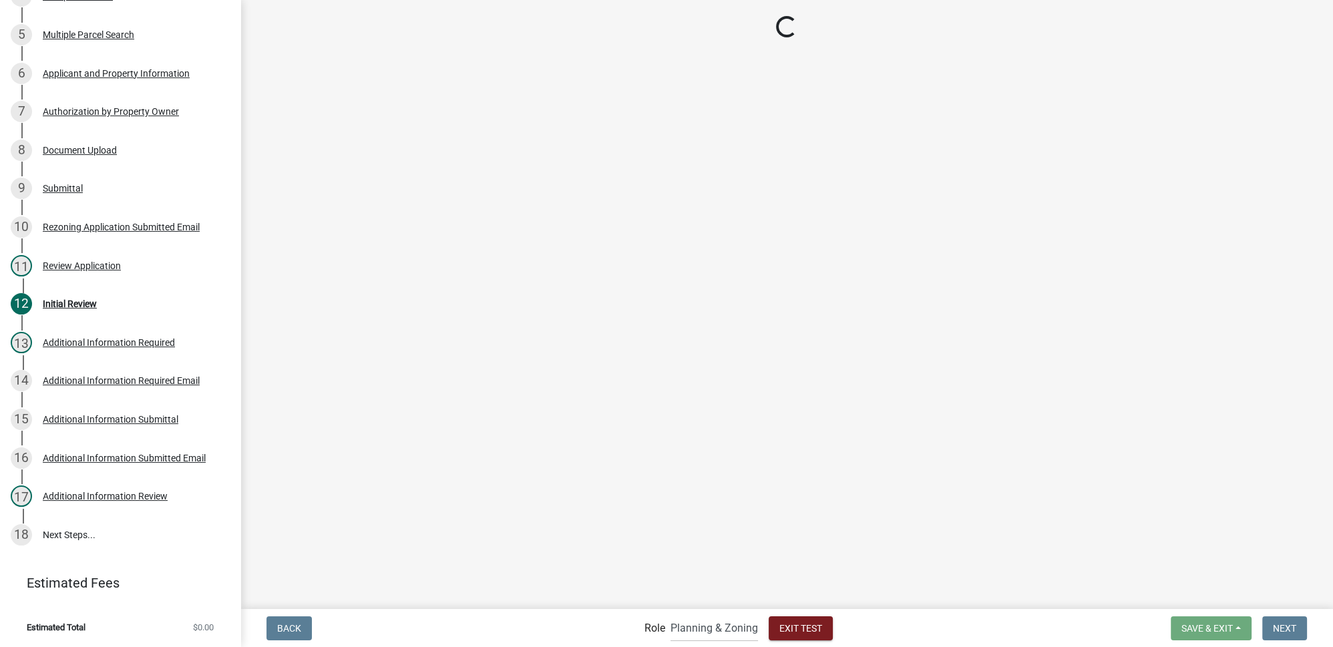
scroll to position [839, 0]
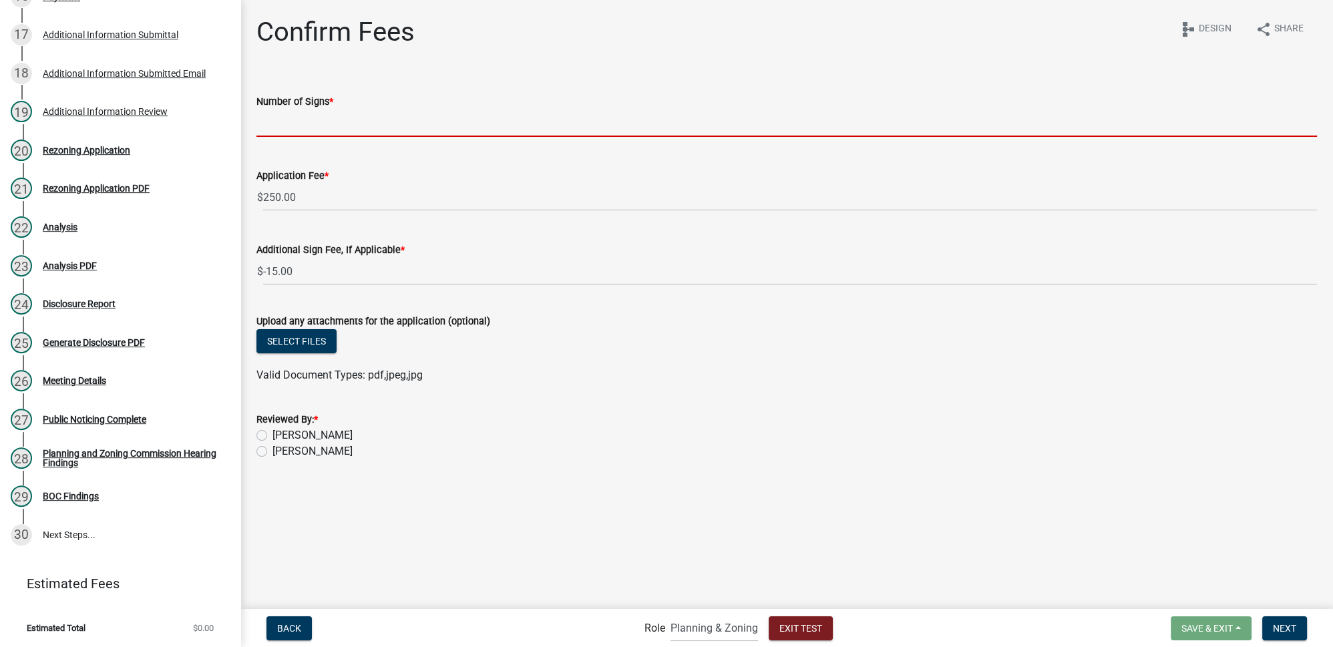
click at [271, 128] on input "text" at bounding box center [786, 123] width 1060 height 27
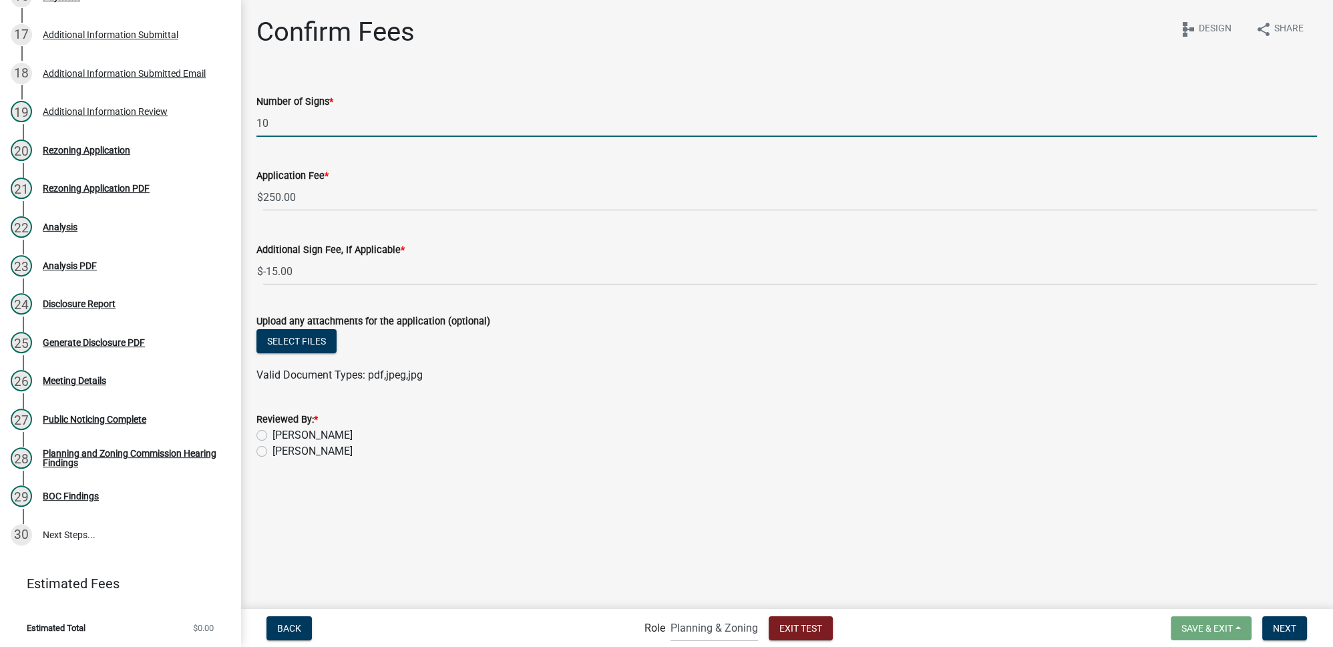
type input "10"
click at [564, 375] on wm-data-entity-input-list "Number of Signs * 10 Application Fee * $ 250.00 Additional Sign Fee, If Applica…" at bounding box center [786, 273] width 1060 height 397
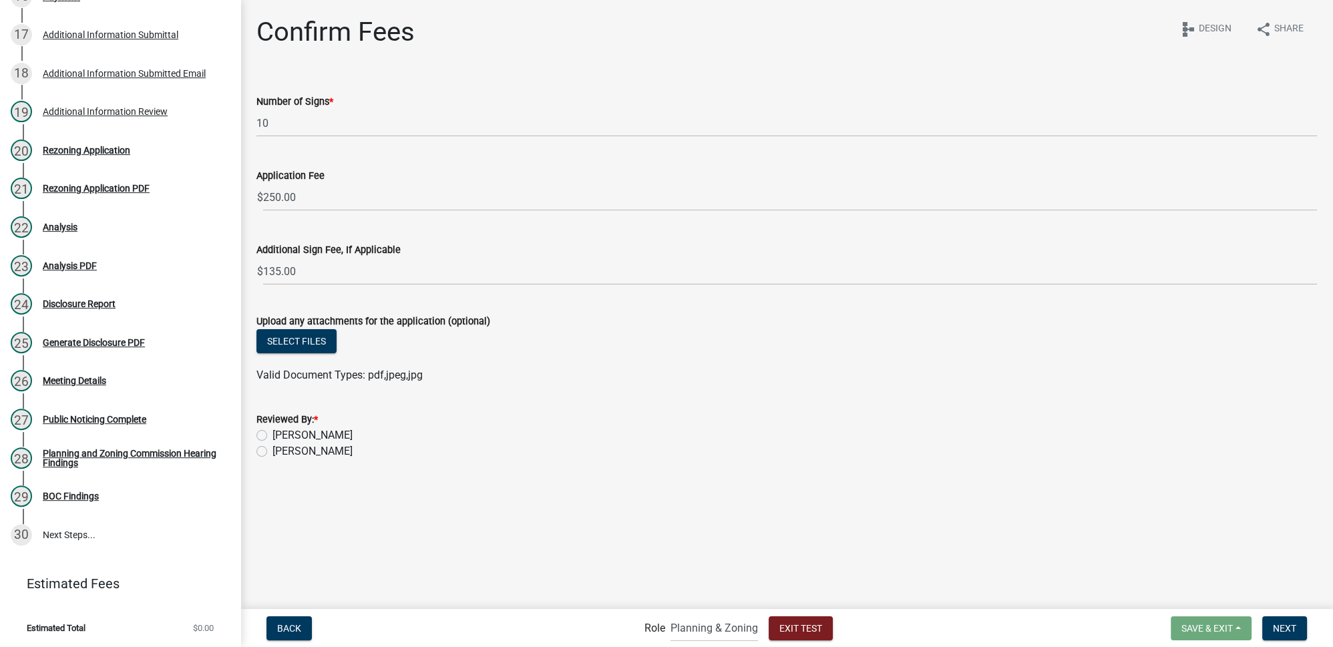
click at [301, 437] on label "[PERSON_NAME]" at bounding box center [312, 435] width 80 height 16
click at [281, 436] on input "[PERSON_NAME]" at bounding box center [276, 431] width 9 height 9
radio input "true"
click at [1278, 627] on span "Next" at bounding box center [1284, 627] width 23 height 11
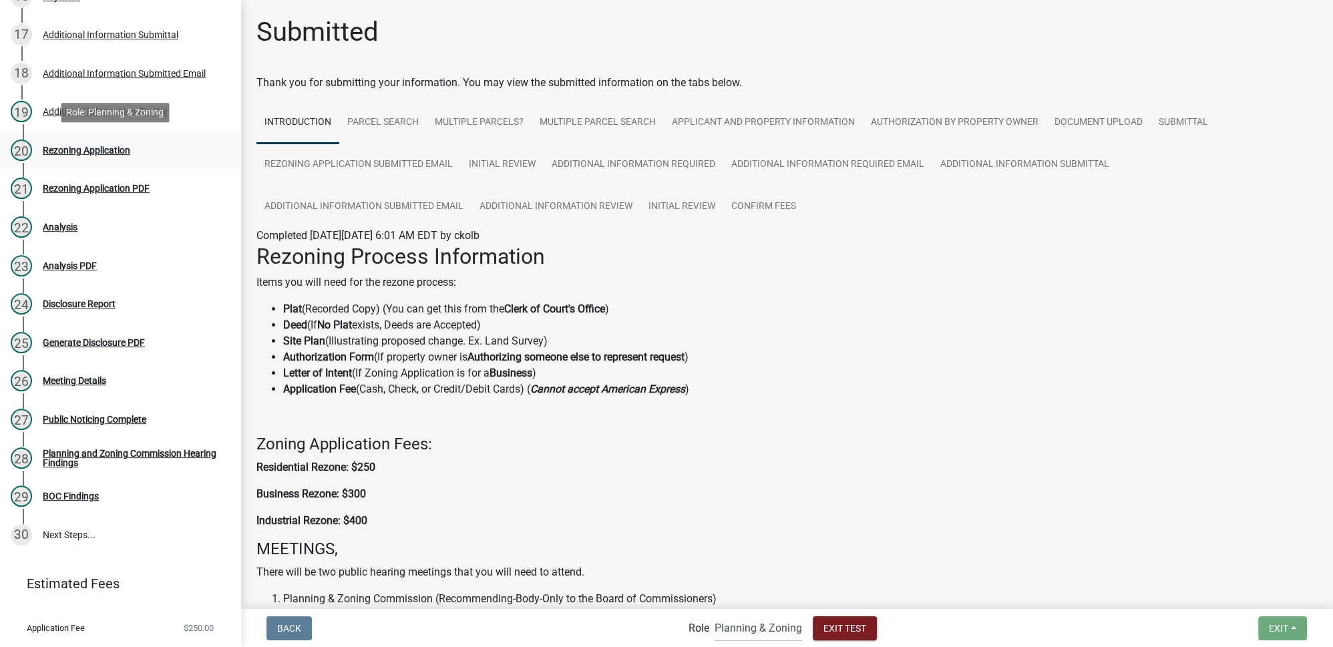
click at [94, 152] on div "Rezoning Application" at bounding box center [86, 150] width 87 height 9
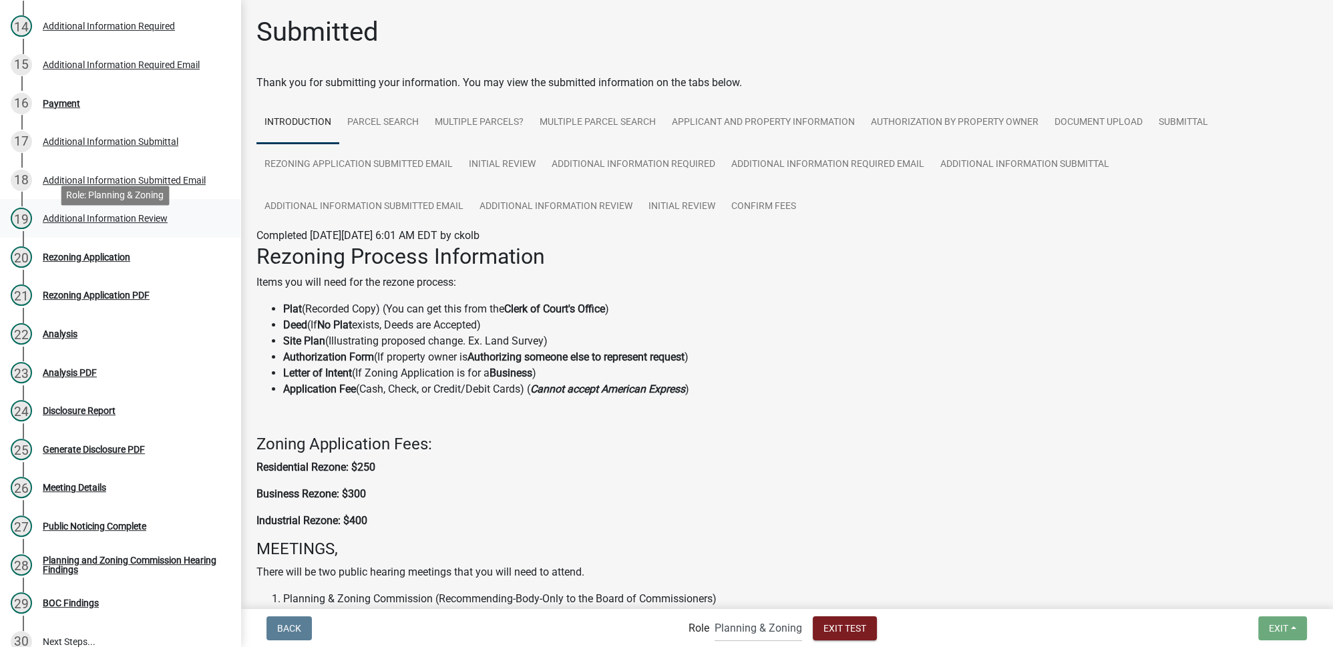
scroll to position [717, 0]
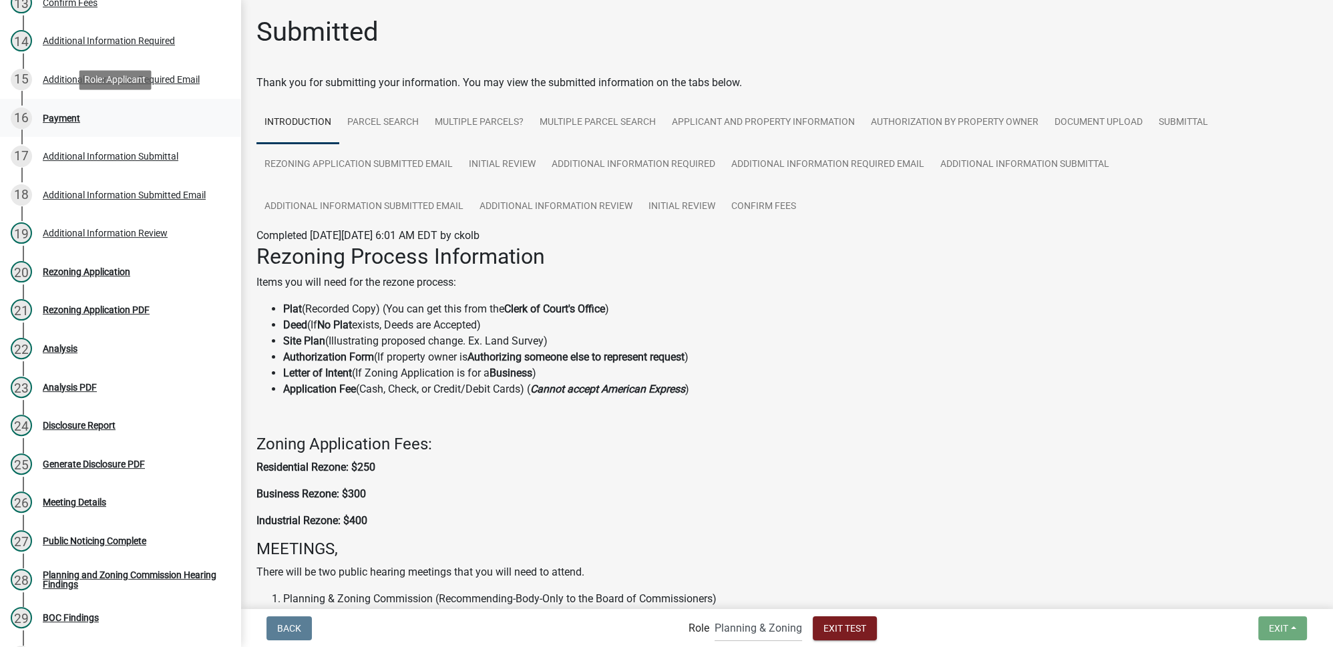
click at [81, 124] on div "16 Payment" at bounding box center [115, 118] width 208 height 21
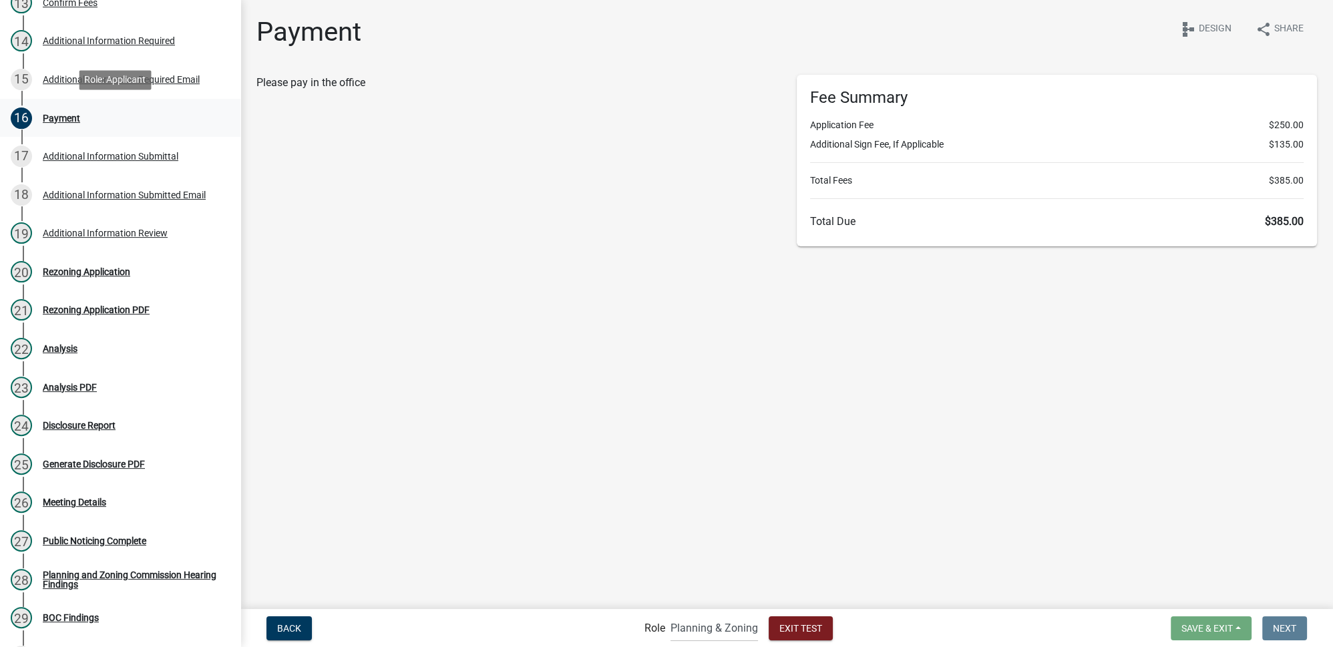
select select "2: 1"
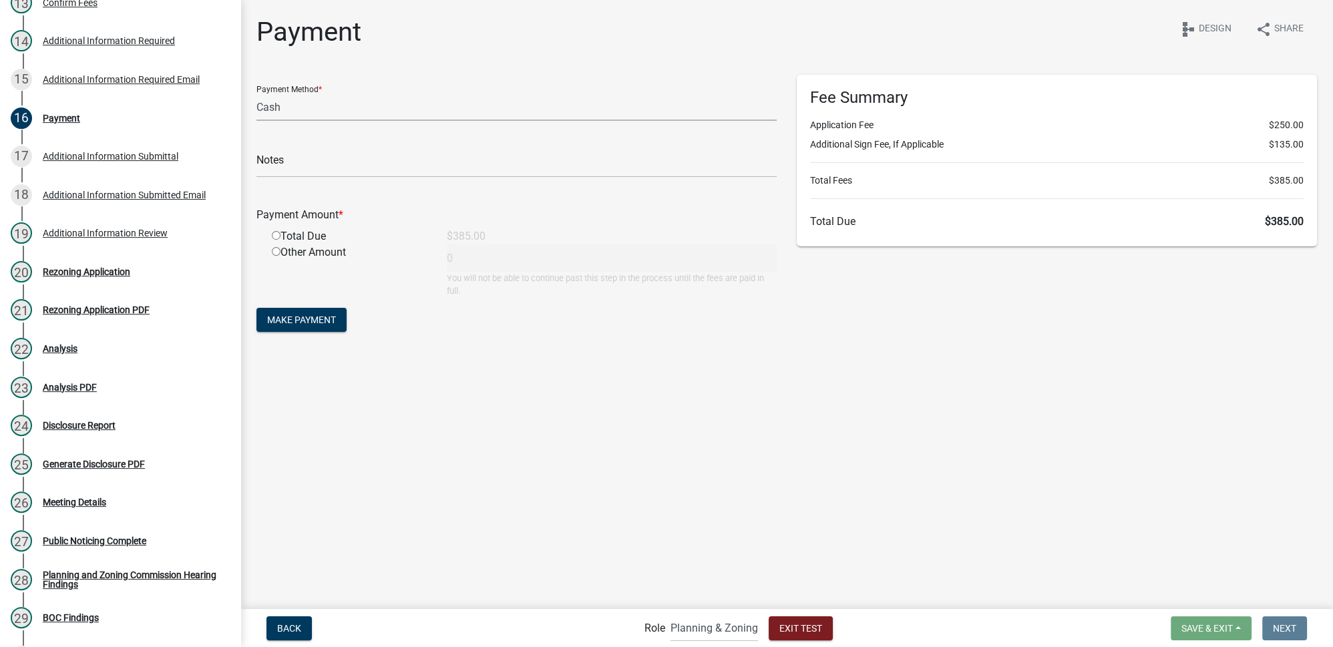
click at [293, 116] on select "Credit Card POS Check Cash" at bounding box center [516, 106] width 520 height 27
drag, startPoint x: 293, startPoint y: 116, endPoint x: 299, endPoint y: 94, distance: 22.2
click at [293, 116] on select "Credit Card POS Check Cash" at bounding box center [516, 106] width 520 height 27
click at [272, 235] on input "radio" at bounding box center [276, 235] width 9 height 9
radio input "true"
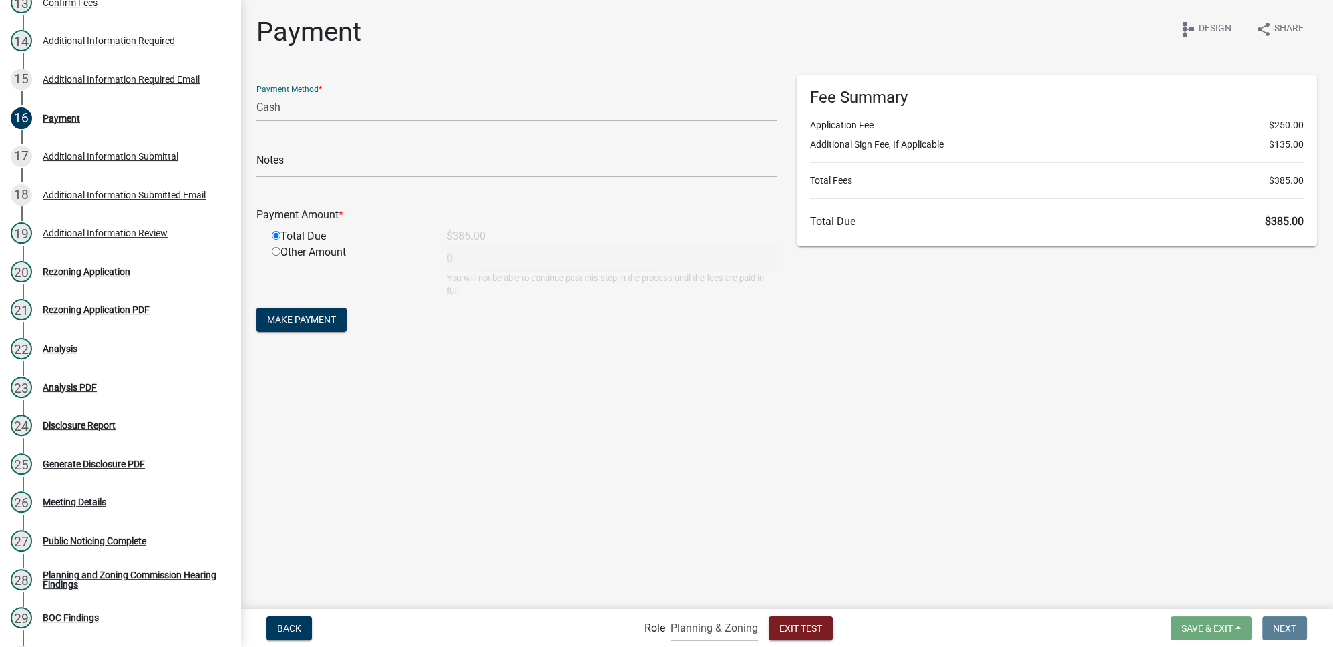
type input "385"
click at [307, 323] on span "Make Payment" at bounding box center [301, 320] width 69 height 11
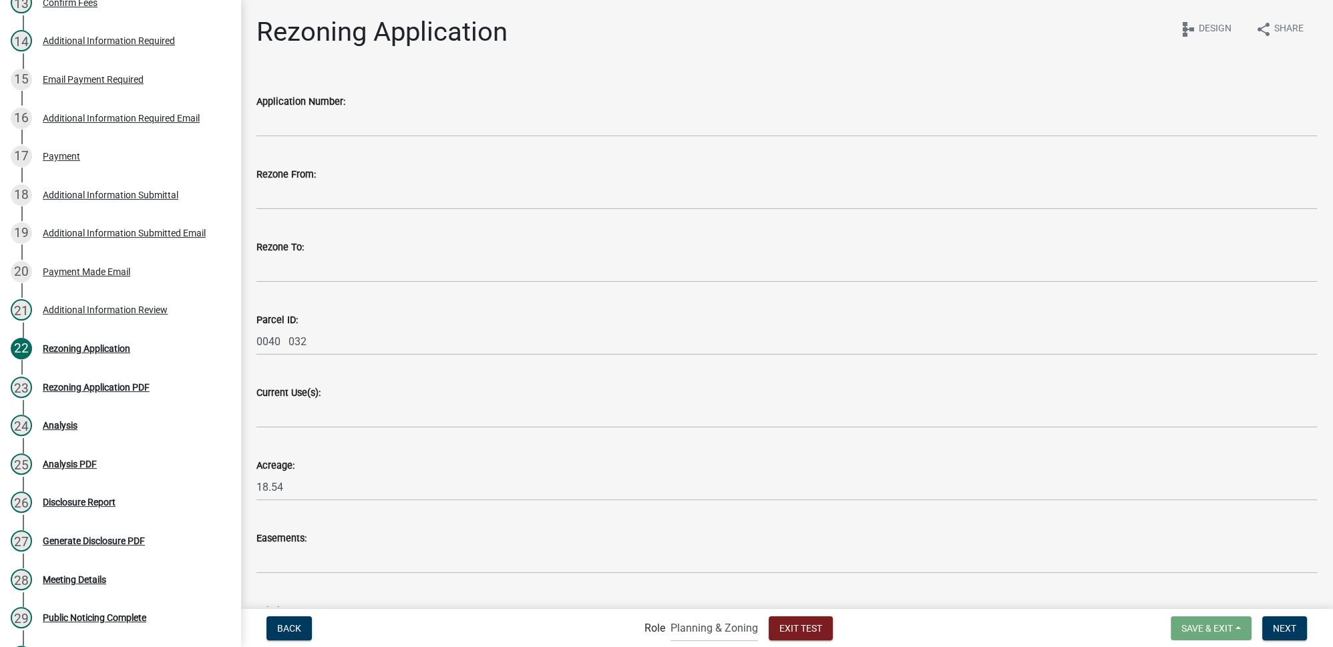
scroll to position [794, 0]
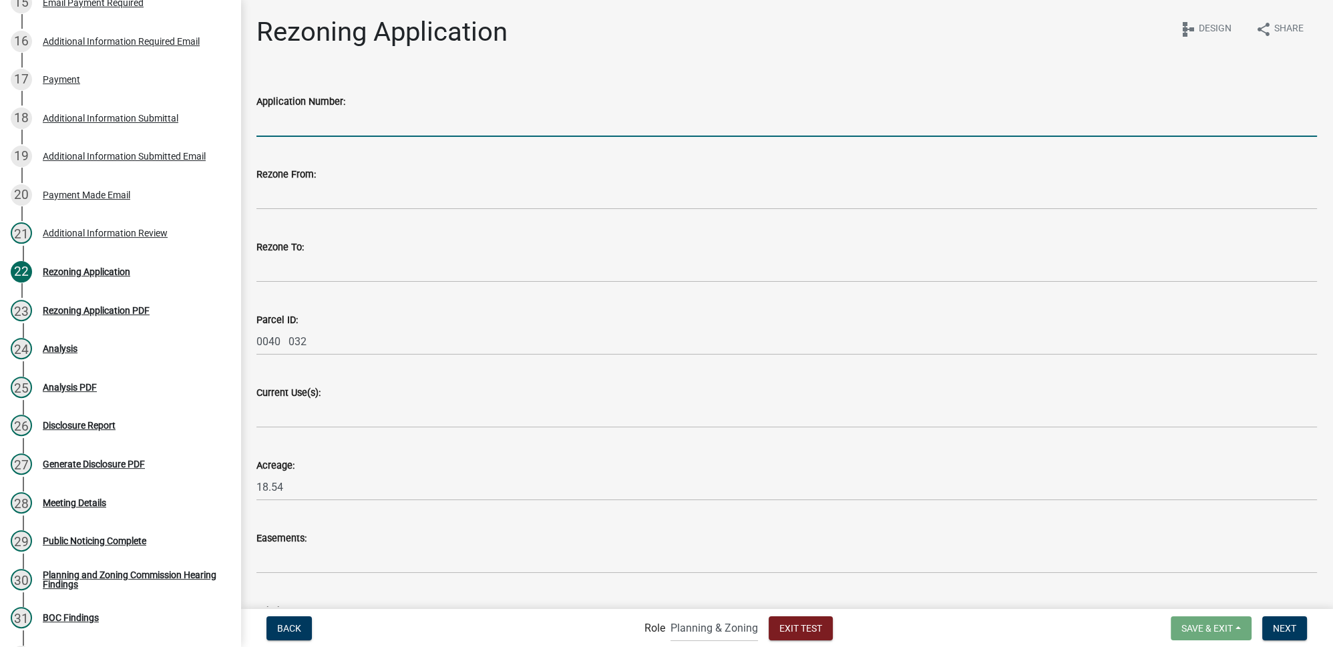
click at [317, 127] on input "Application Number:" at bounding box center [786, 123] width 1060 height 27
type input "123456"
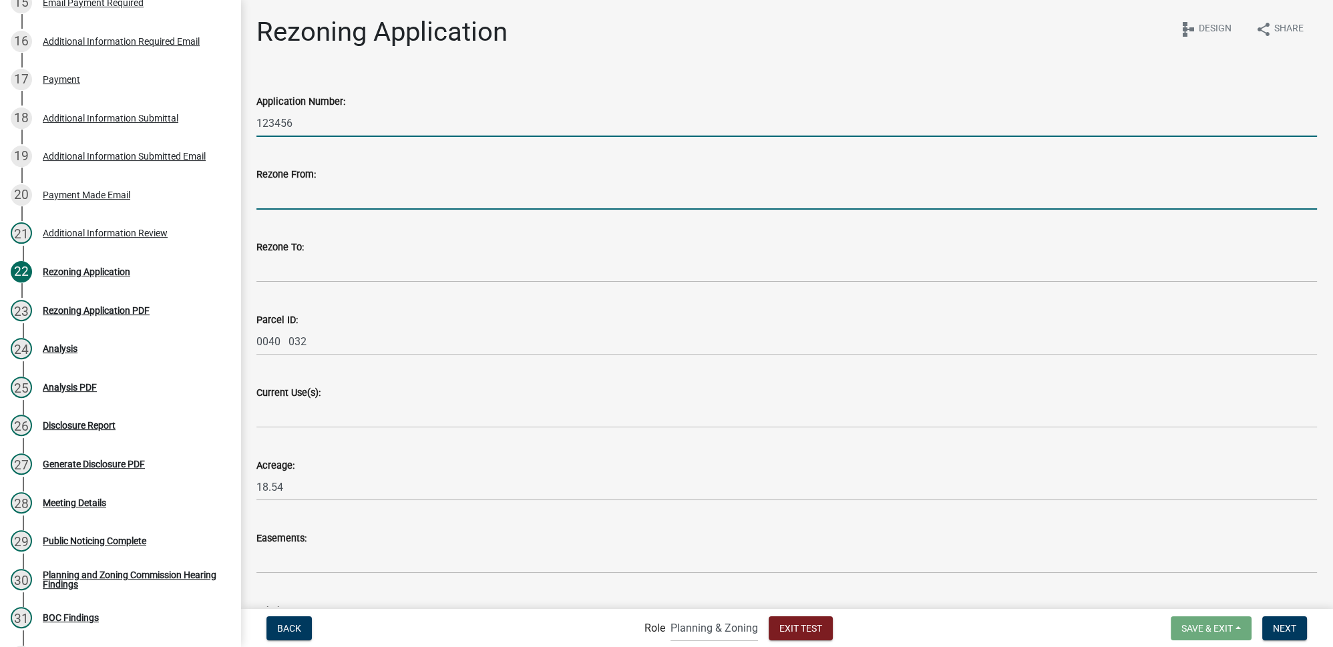
click at [270, 204] on input "Rezone From:" at bounding box center [786, 195] width 1060 height 27
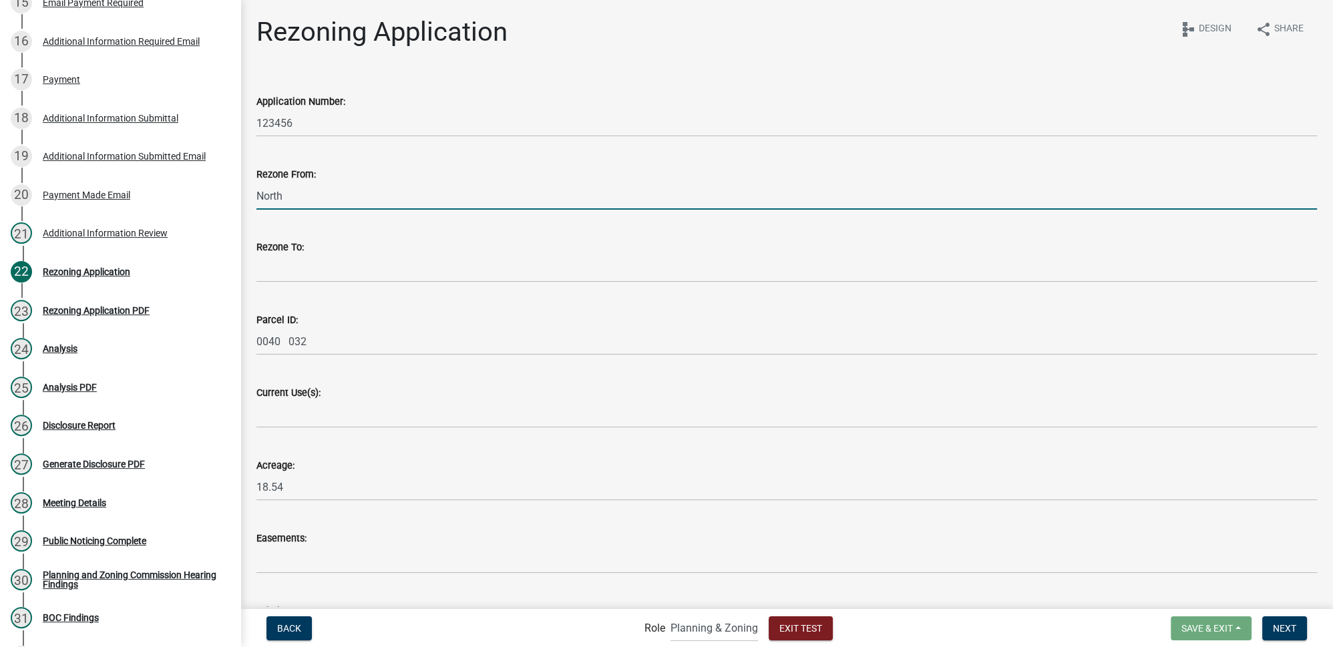
type input "North"
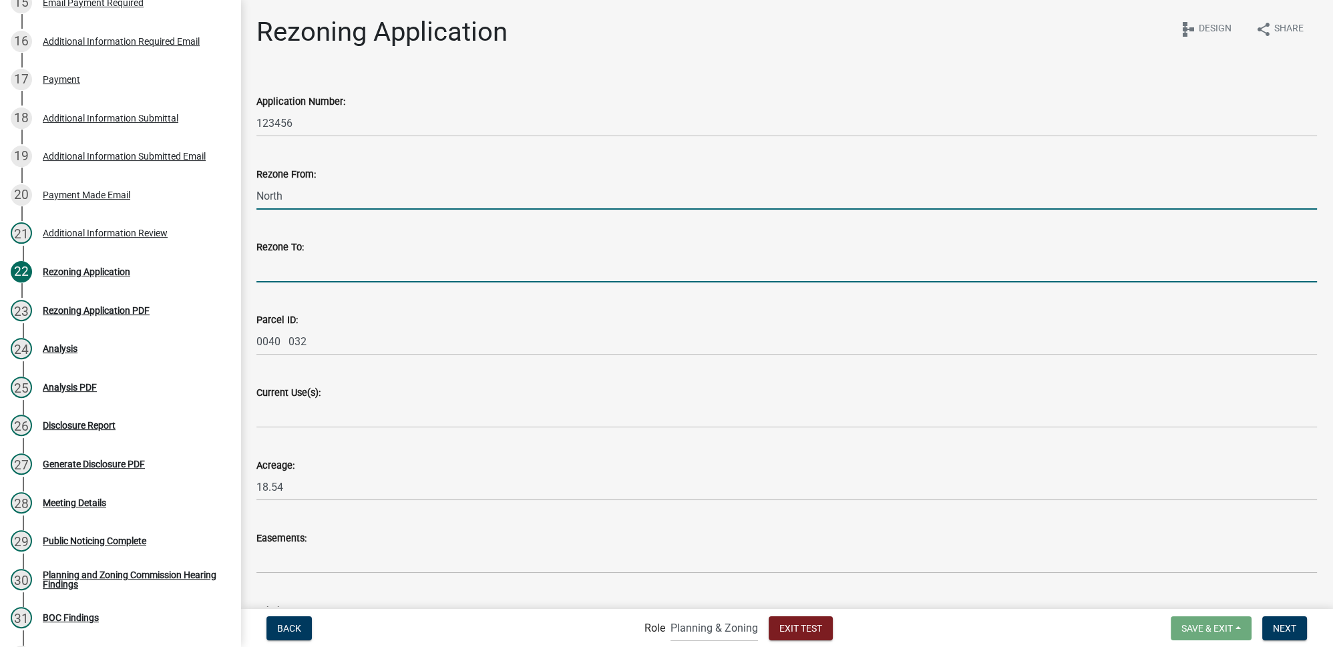
click at [334, 268] on input "Rezone To:" at bounding box center [786, 268] width 1060 height 27
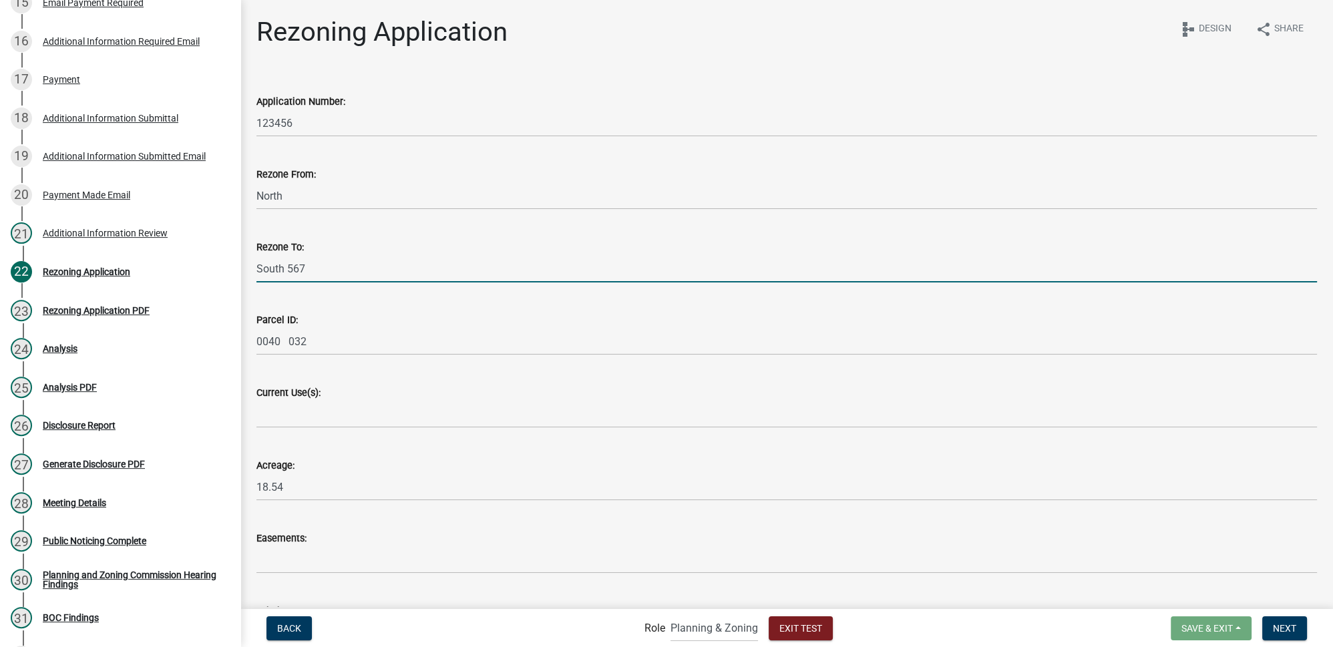
type input "South 567"
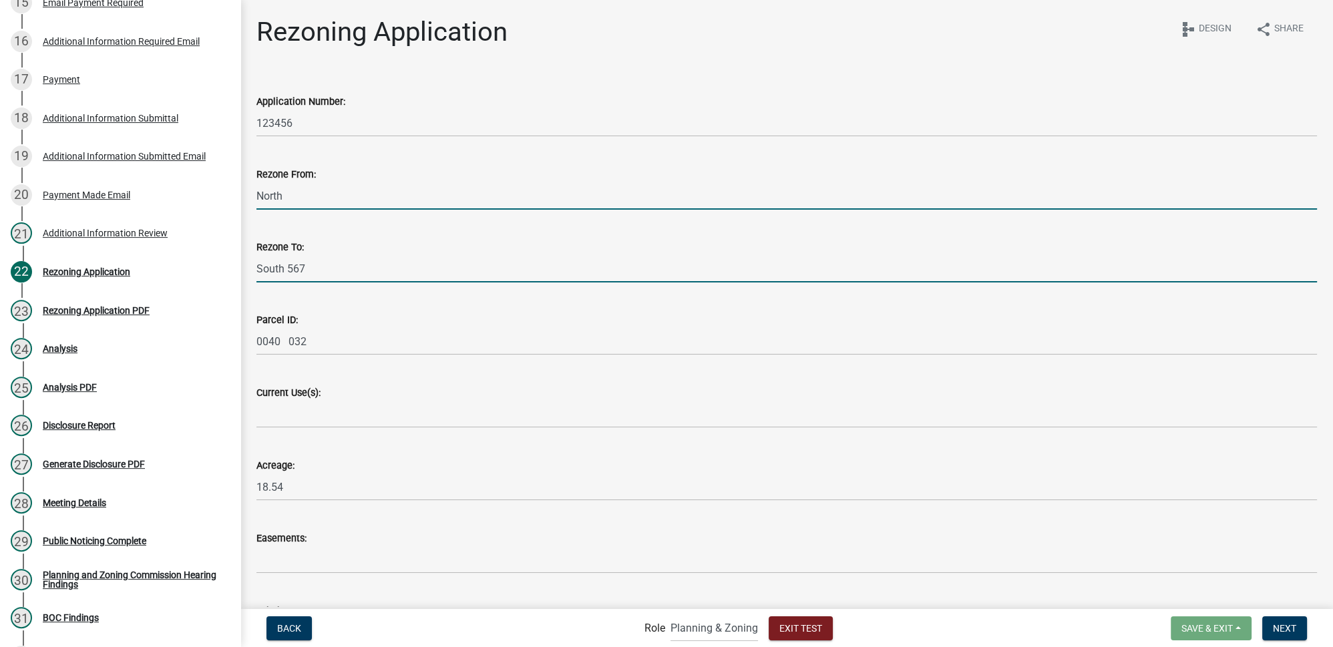
click at [321, 204] on input "North" at bounding box center [786, 195] width 1060 height 27
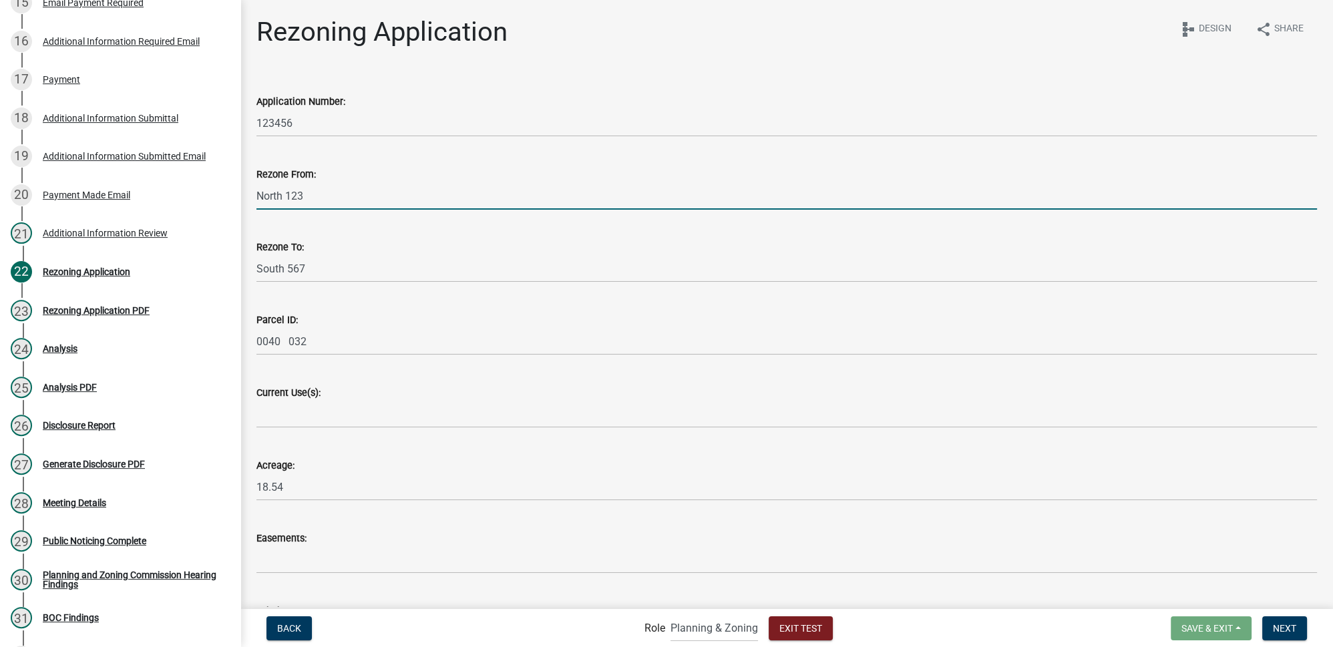
scroll to position [121, 0]
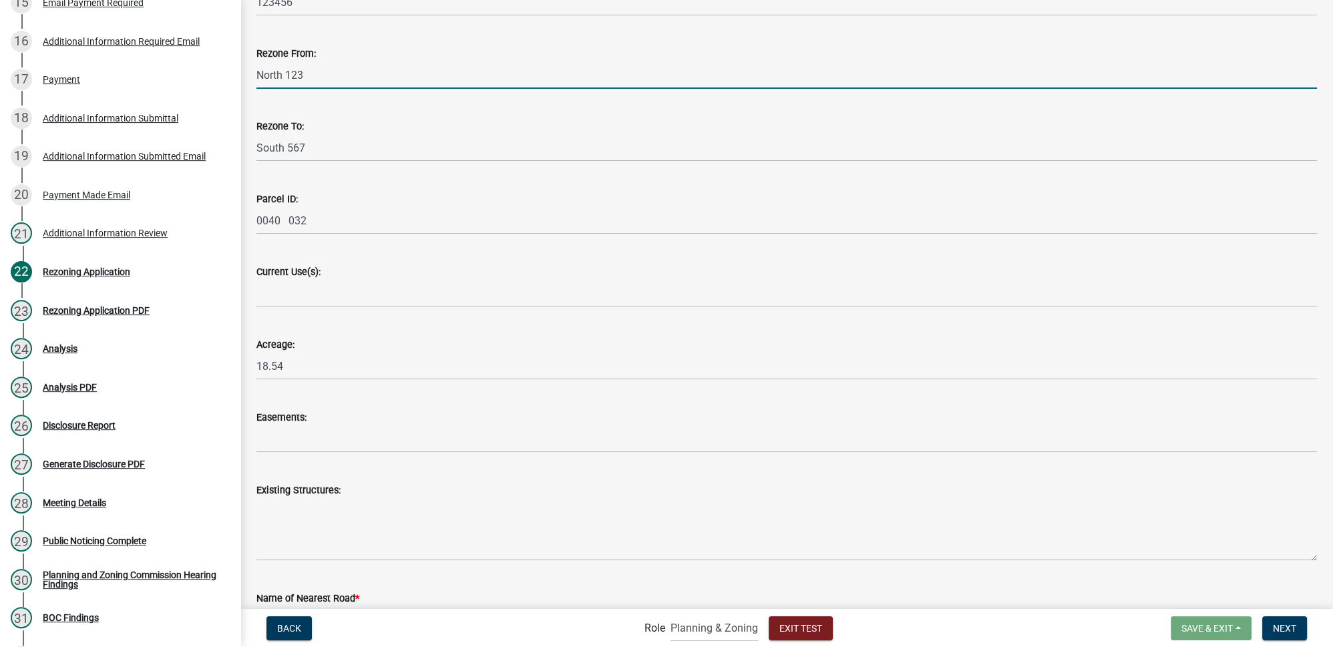
type input "North 123"
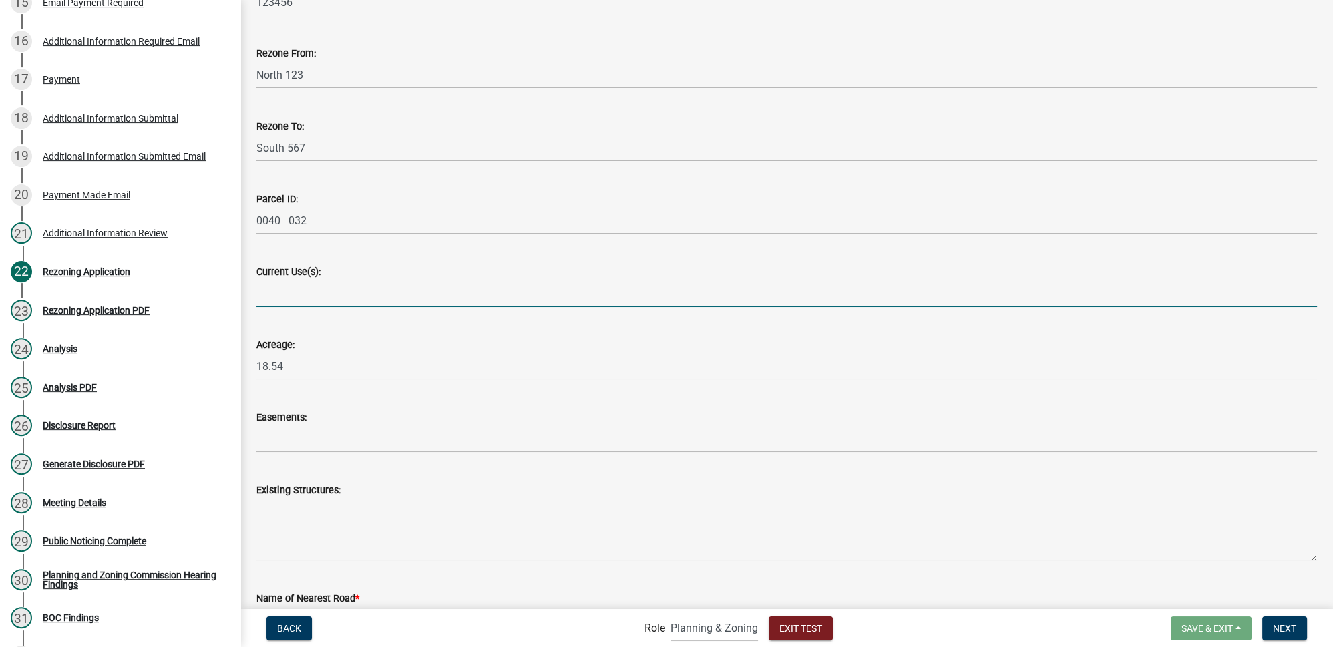
click at [333, 292] on input "Current Use(s):" at bounding box center [786, 293] width 1060 height 27
type input "R"
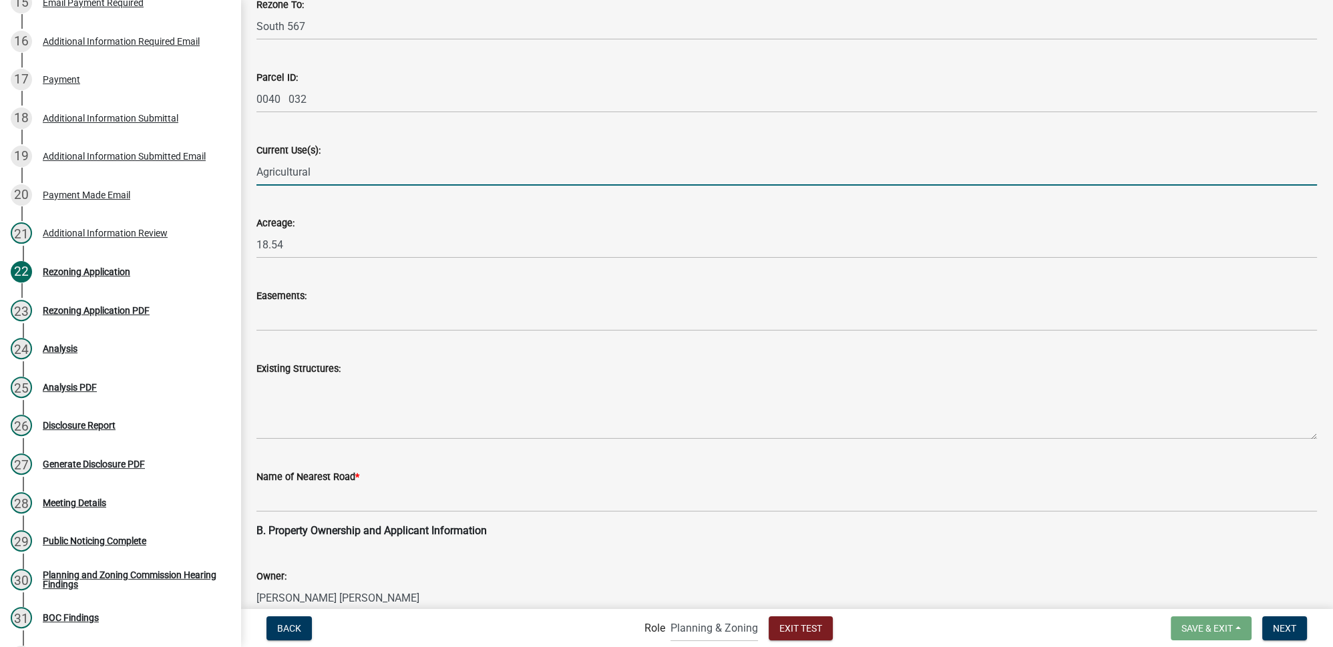
type input "Agricultural"
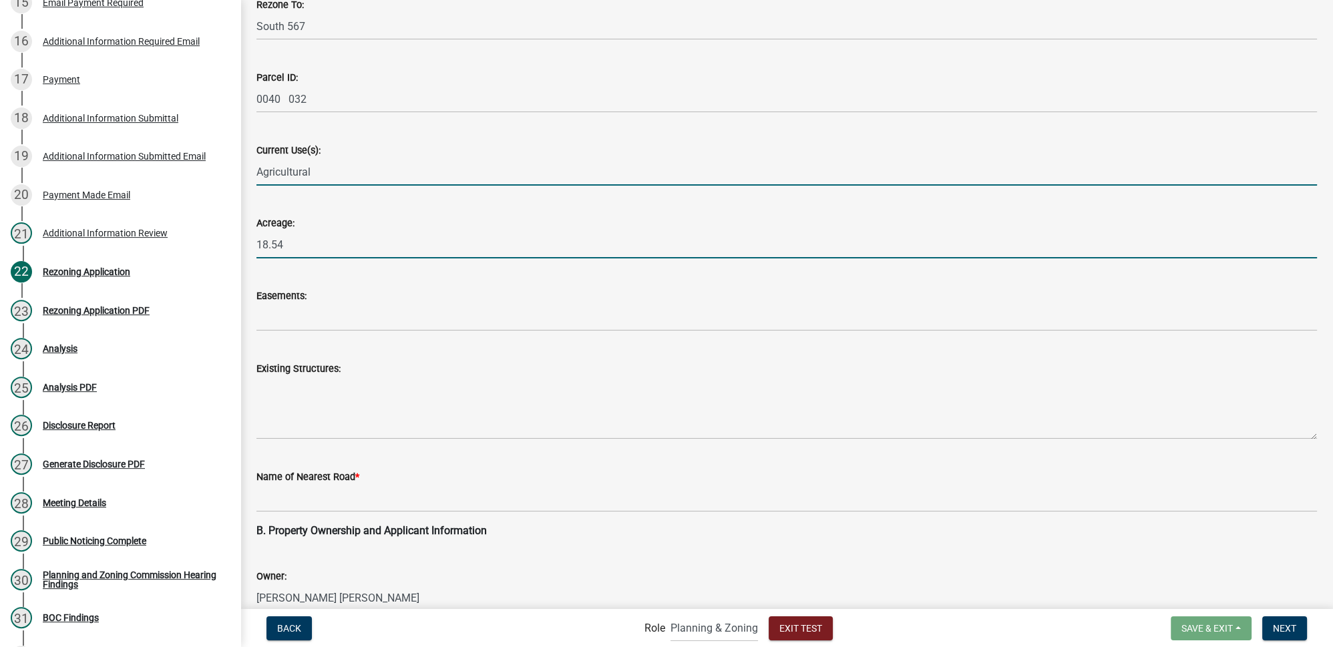
click at [290, 248] on input "18.54" at bounding box center [786, 244] width 1060 height 27
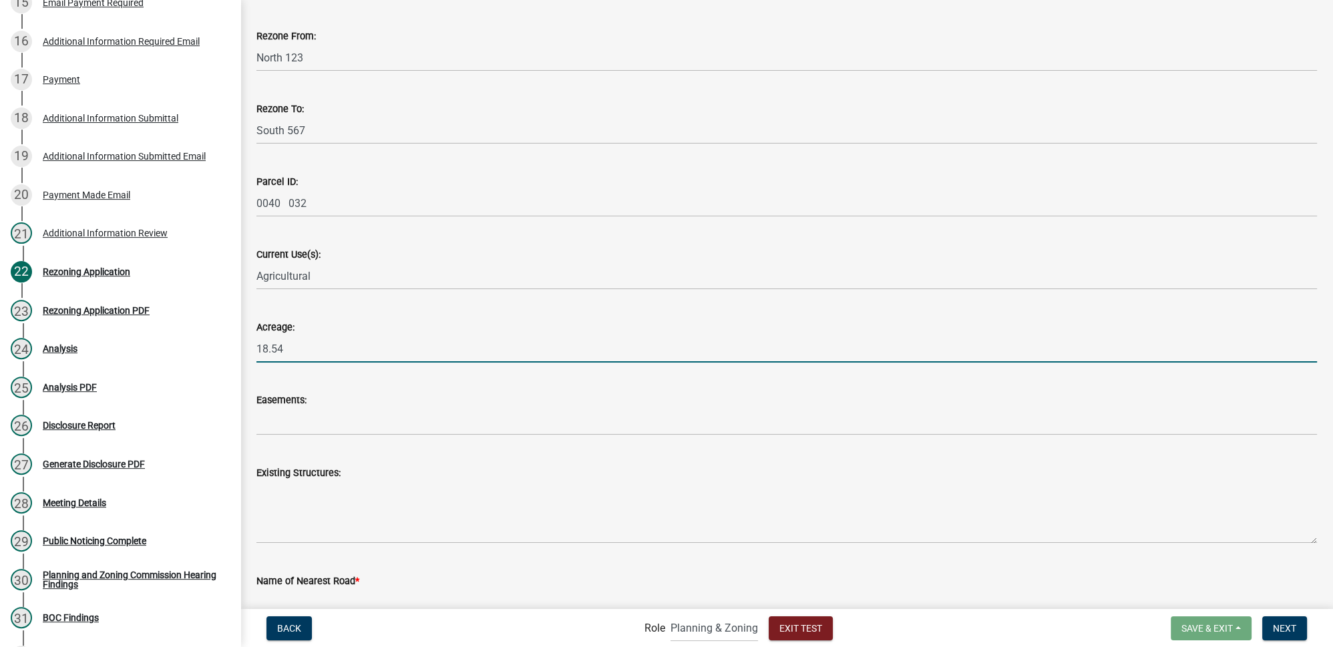
scroll to position [121, 0]
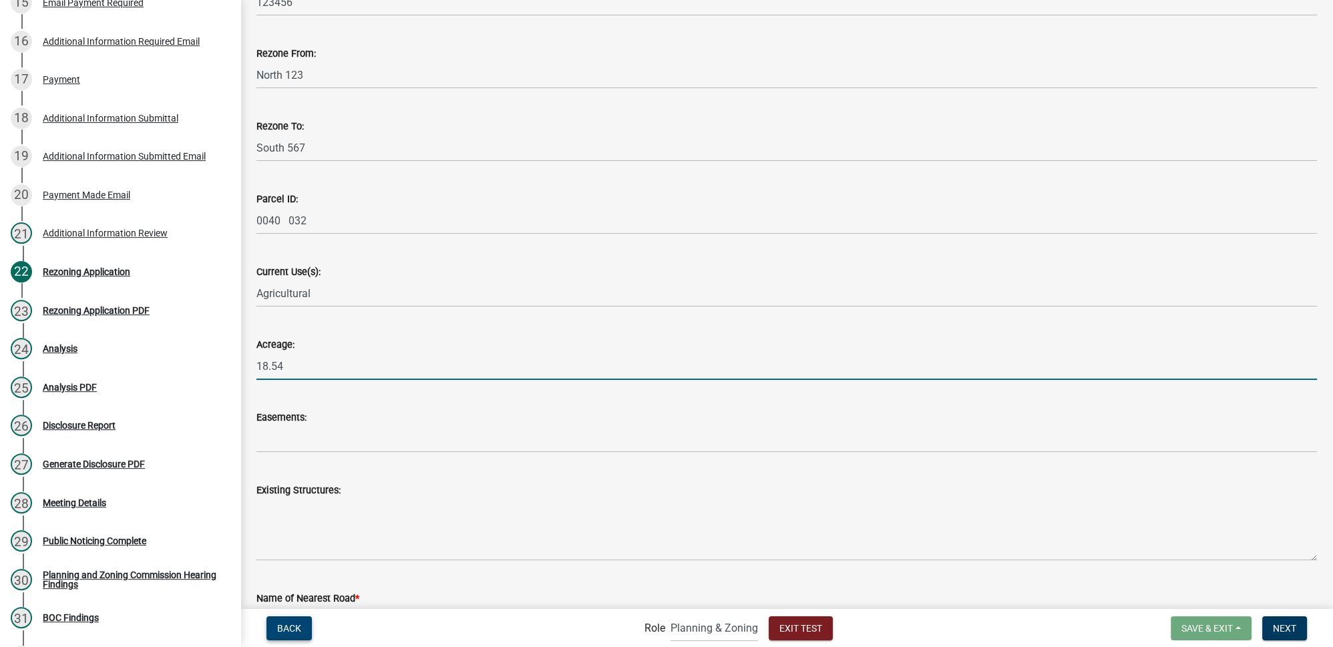
click at [295, 632] on span "Back" at bounding box center [289, 627] width 24 height 11
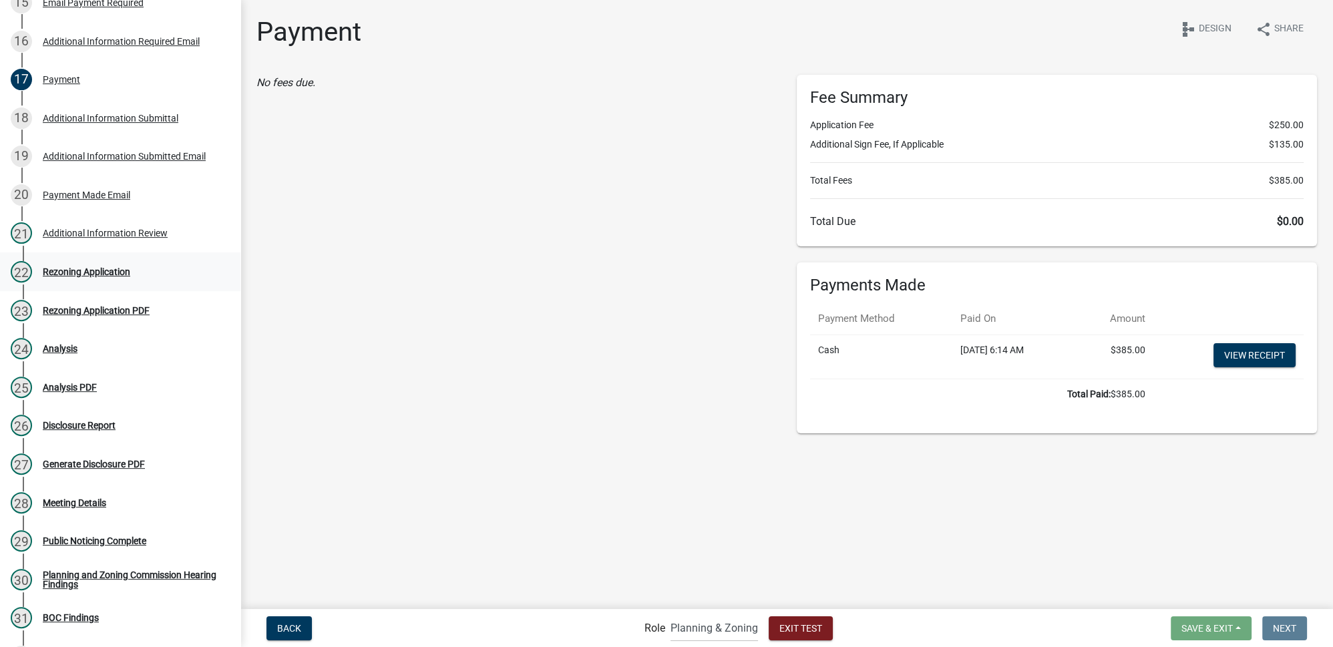
click at [95, 272] on div "Rezoning Application" at bounding box center [86, 271] width 87 height 9
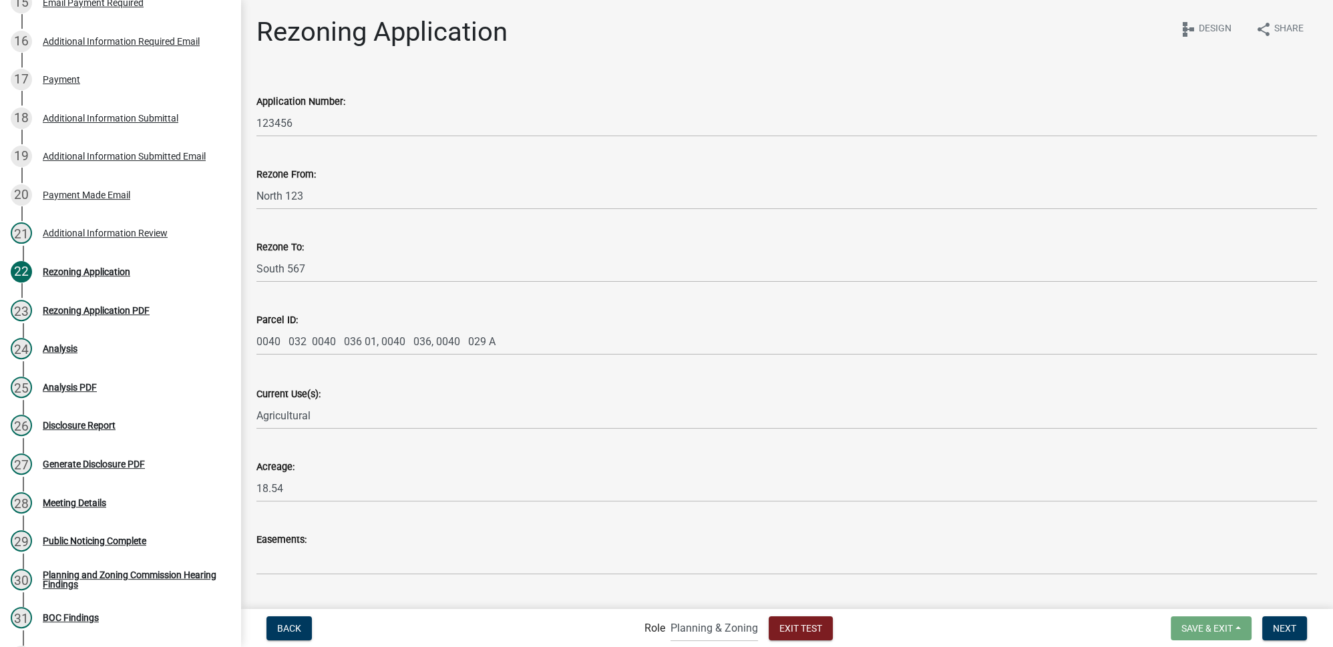
scroll to position [121, 0]
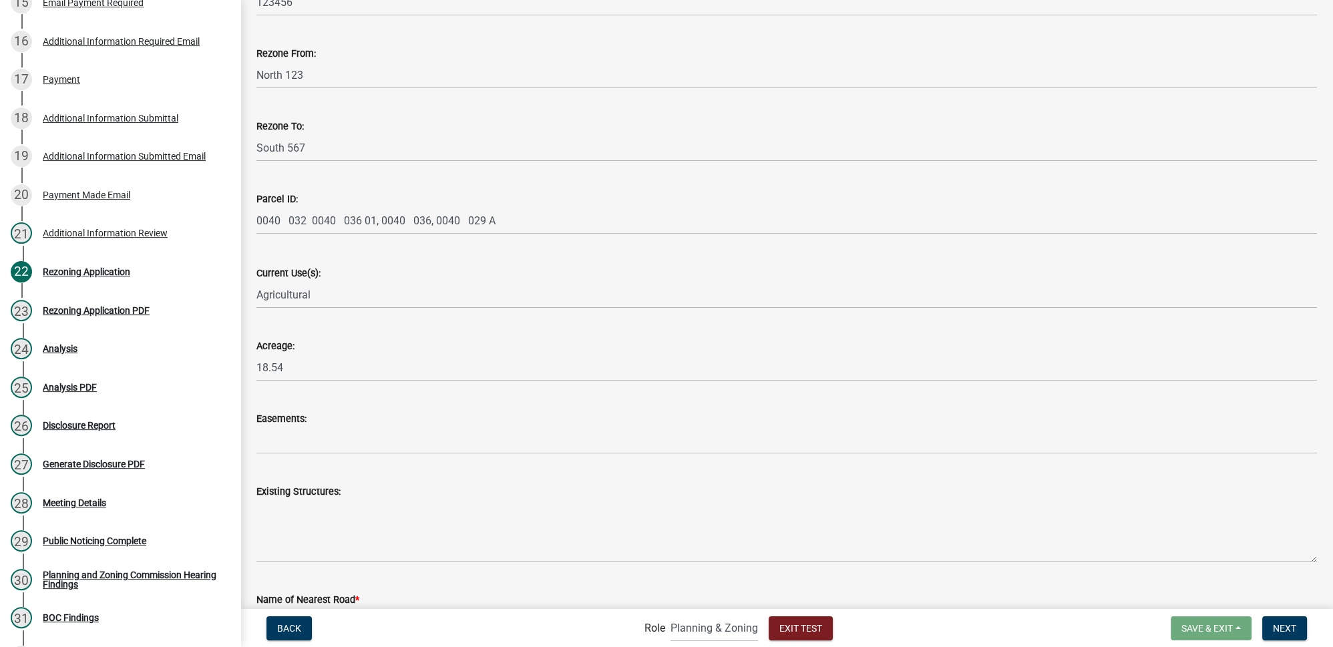
drag, startPoint x: 255, startPoint y: 220, endPoint x: 302, endPoint y: 220, distance: 46.8
click at [302, 220] on div "Parcel ID: 0040 032 0040 036 01, 0040 036, 0040 029 A" at bounding box center [786, 203] width 1081 height 62
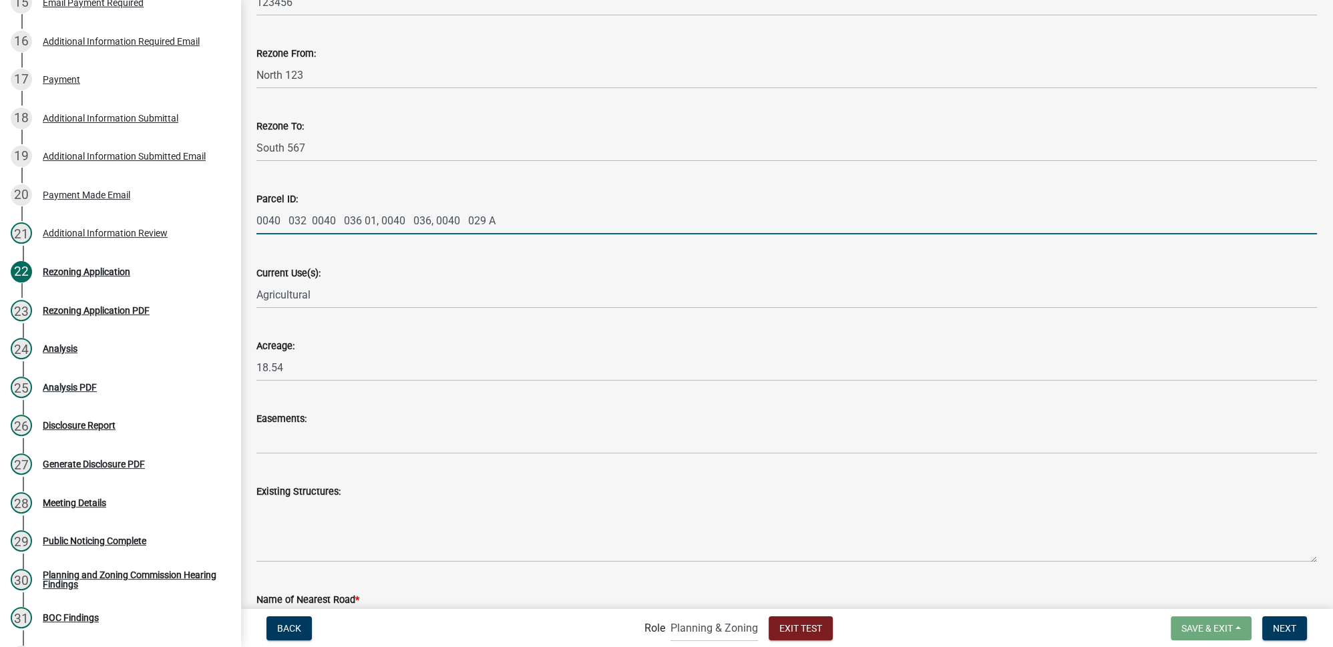
drag, startPoint x: 312, startPoint y: 218, endPoint x: 375, endPoint y: 227, distance: 64.0
click at [375, 227] on input "0040 032 0040 036 01, 0040 036, 0040 029 A" at bounding box center [786, 220] width 1060 height 27
click at [294, 637] on button "Back" at bounding box center [288, 628] width 45 height 24
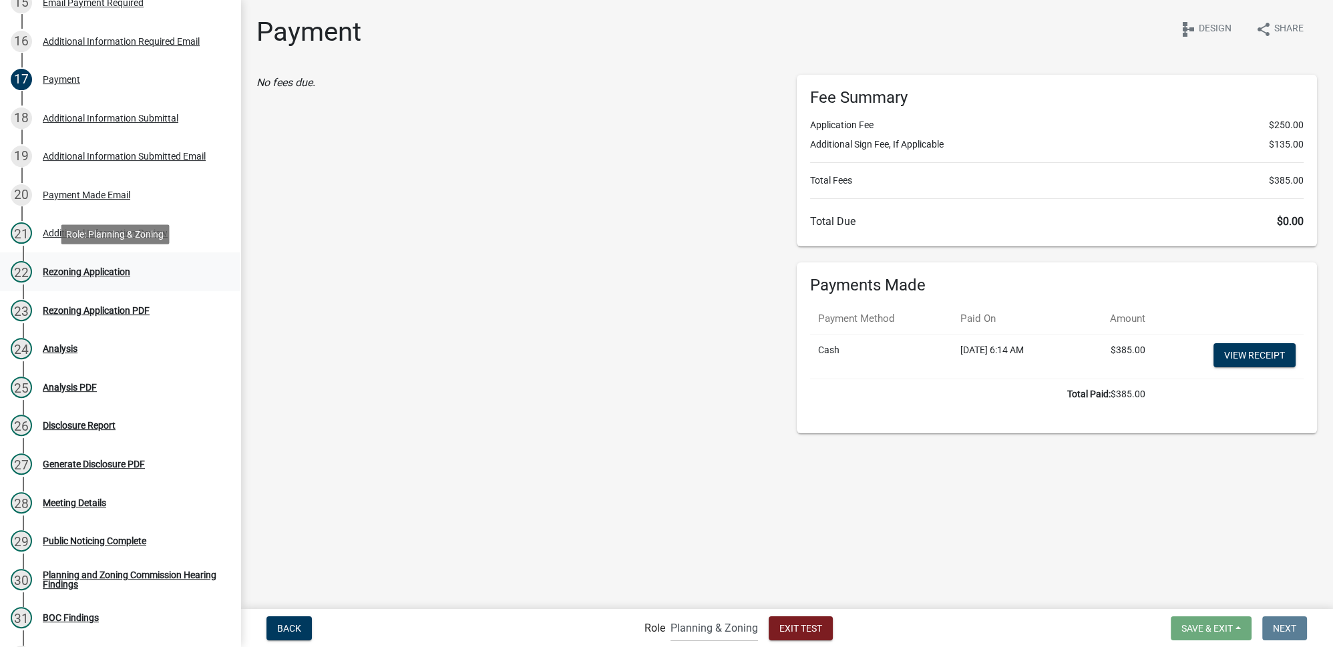
click at [74, 269] on div "Rezoning Application" at bounding box center [86, 271] width 87 height 9
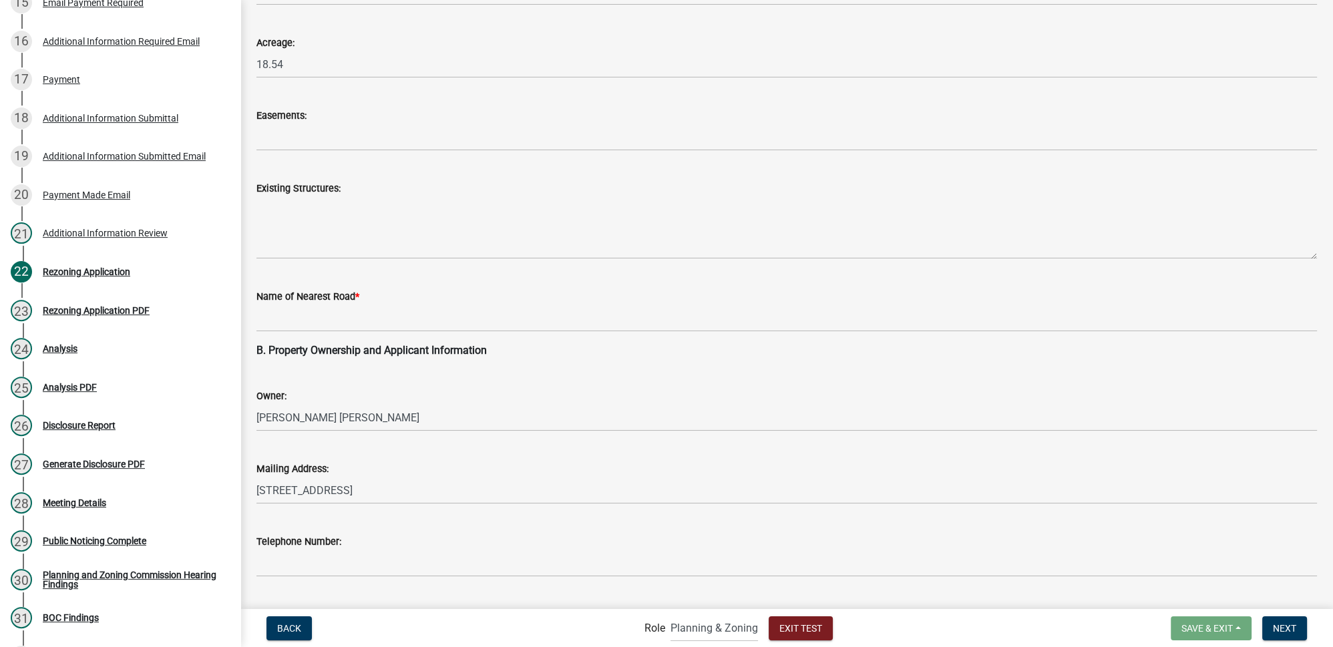
scroll to position [425, 0]
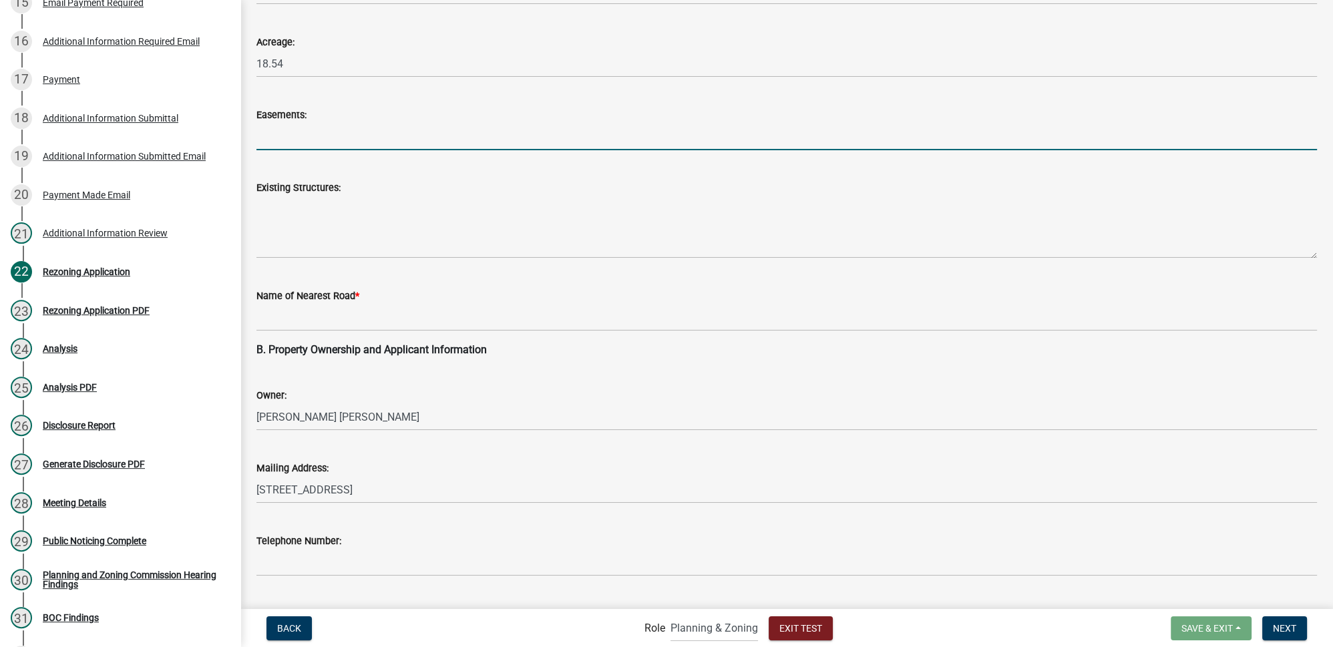
click at [318, 142] on input "Easements:" at bounding box center [786, 136] width 1060 height 27
type input "eas111"
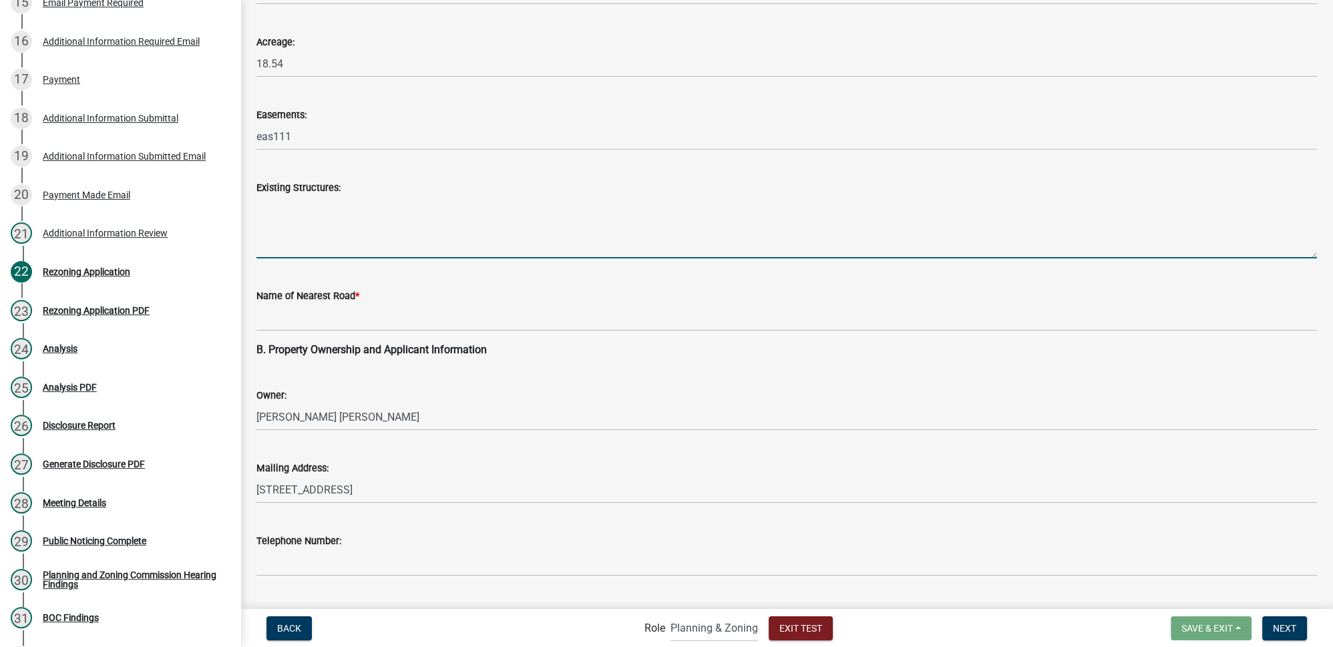
click at [302, 236] on textarea "Existing Structures:" at bounding box center [786, 227] width 1060 height 63
type textarea "few houses"
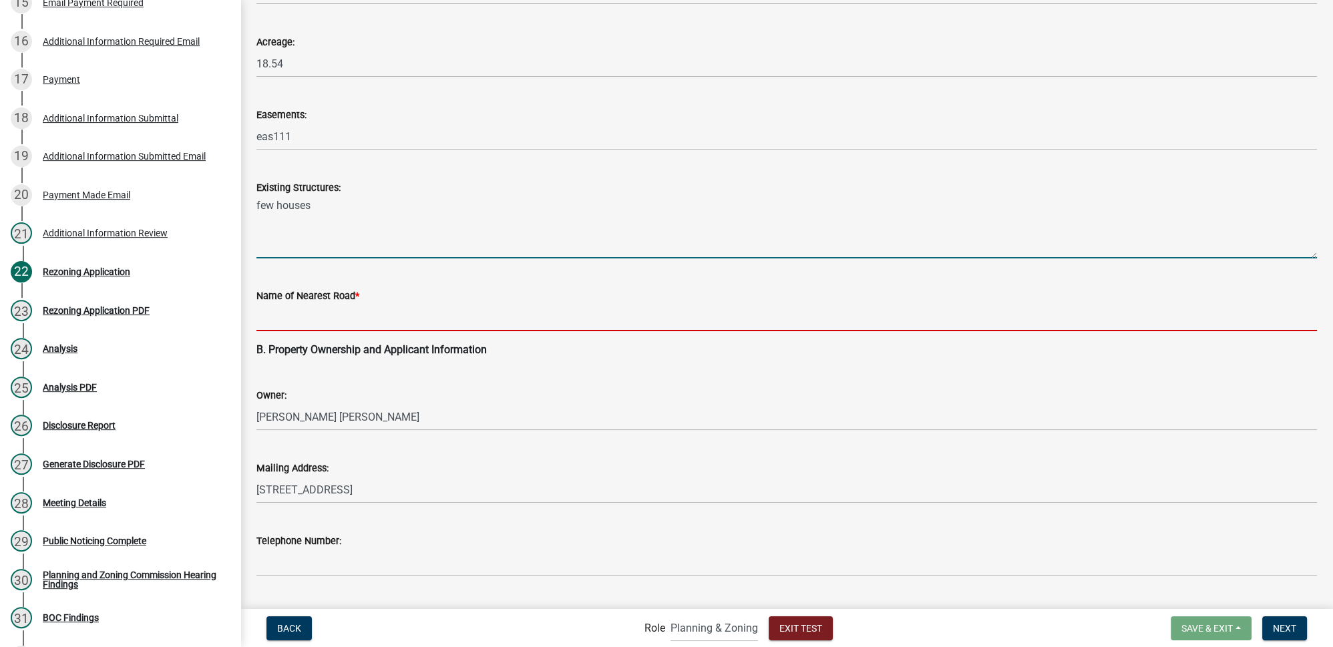
click at [311, 321] on input "Name of Nearest Road *" at bounding box center [786, 317] width 1060 height 27
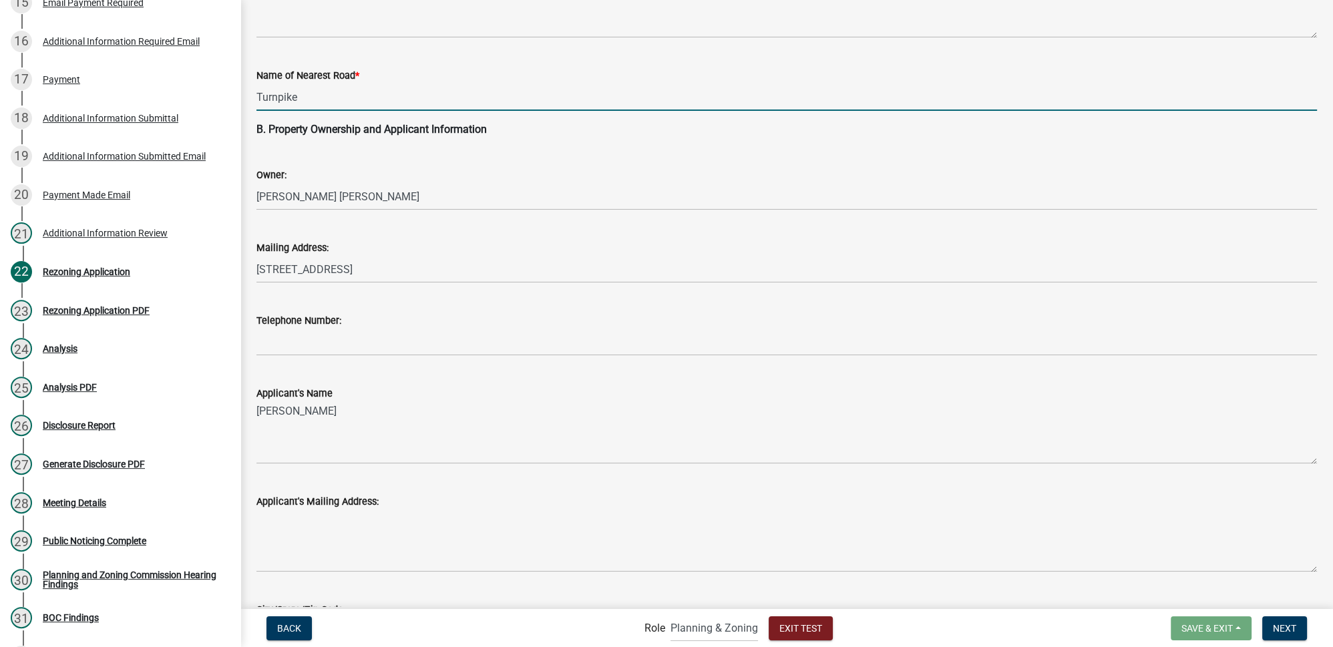
scroll to position [667, 0]
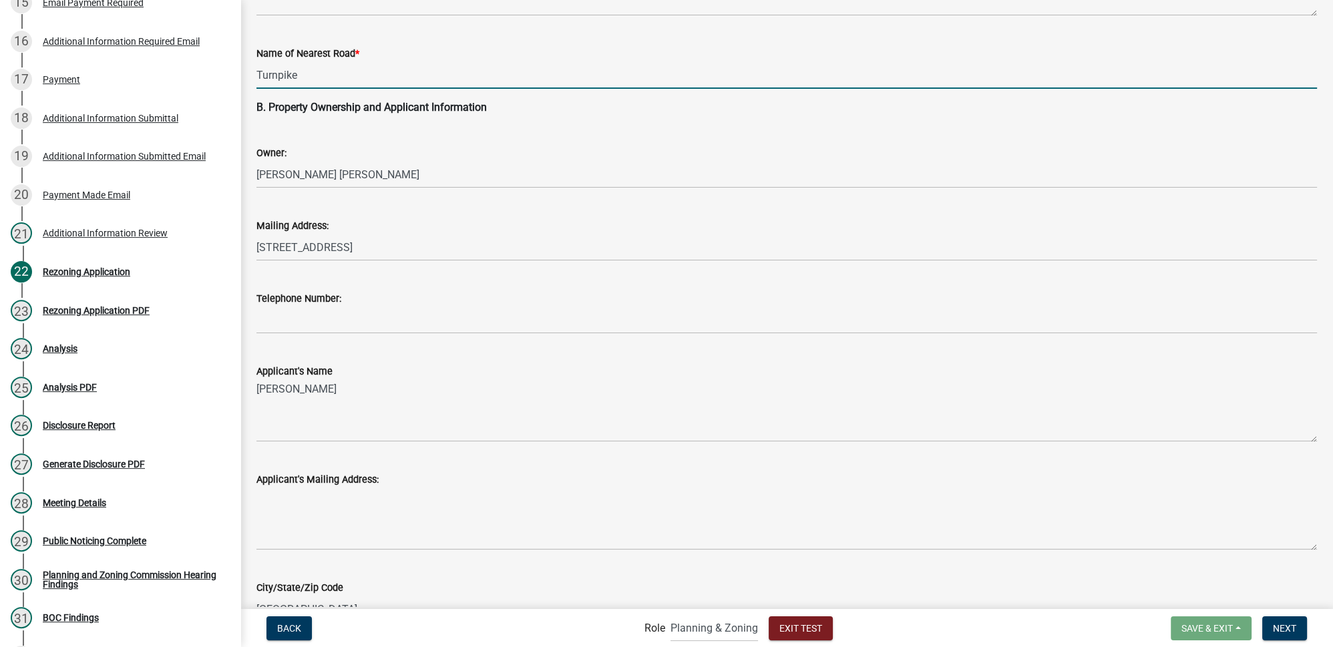
type input "Turnpike"
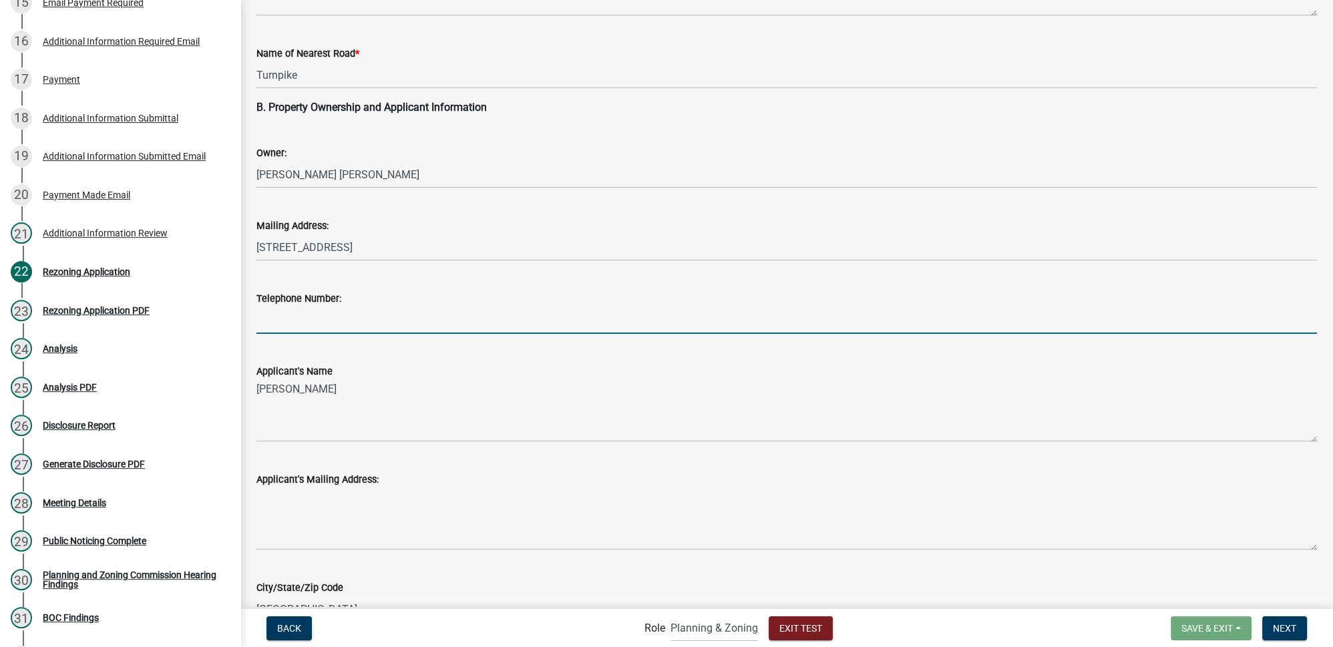
click at [294, 320] on input "Telephone Number:" at bounding box center [786, 320] width 1060 height 27
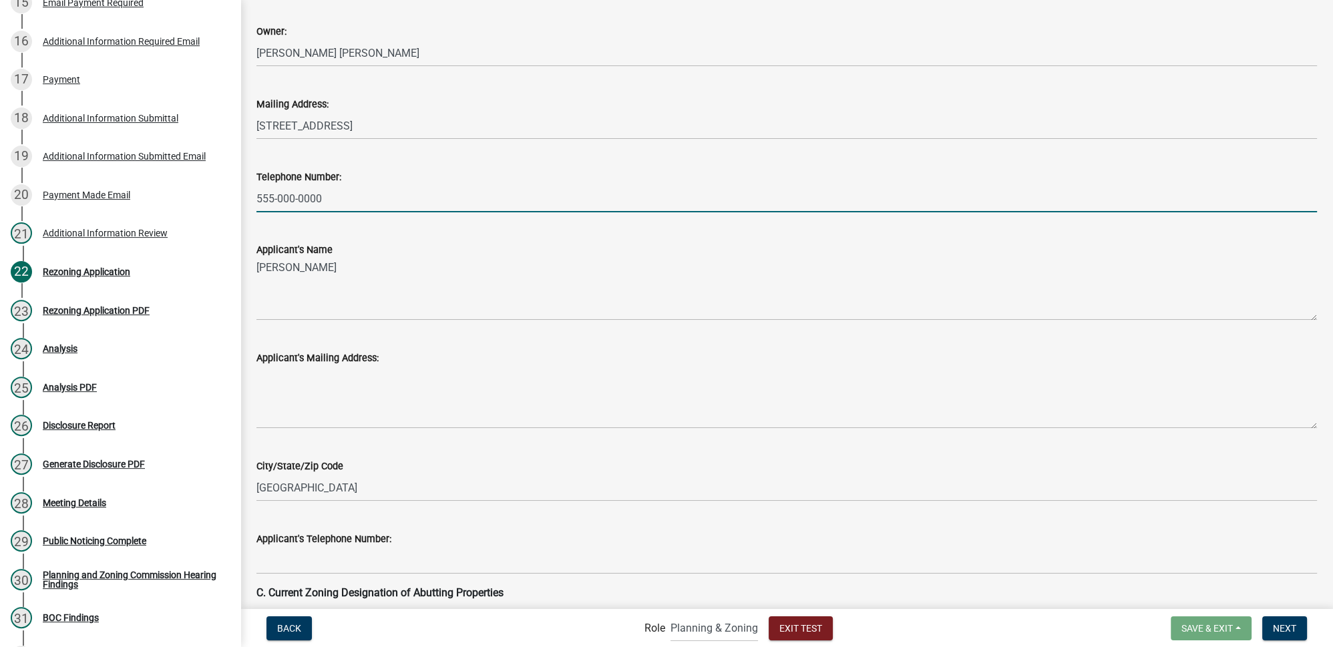
scroll to position [910, 0]
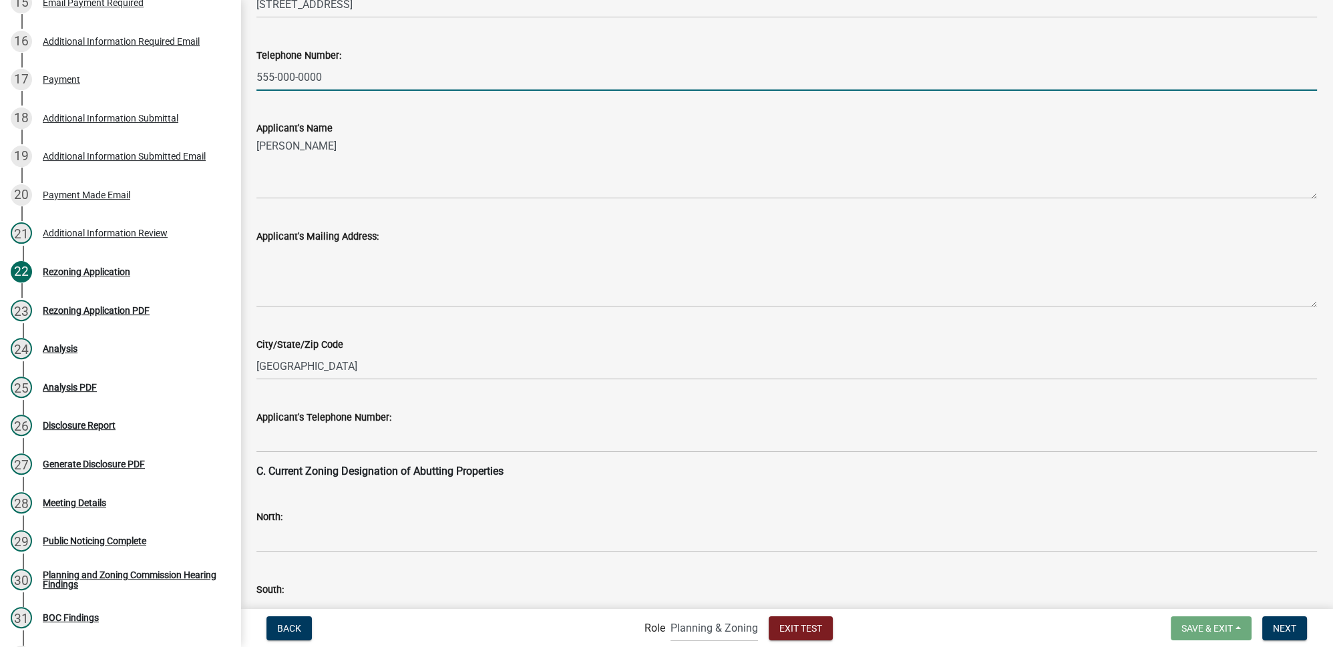
type input "555-000-0000"
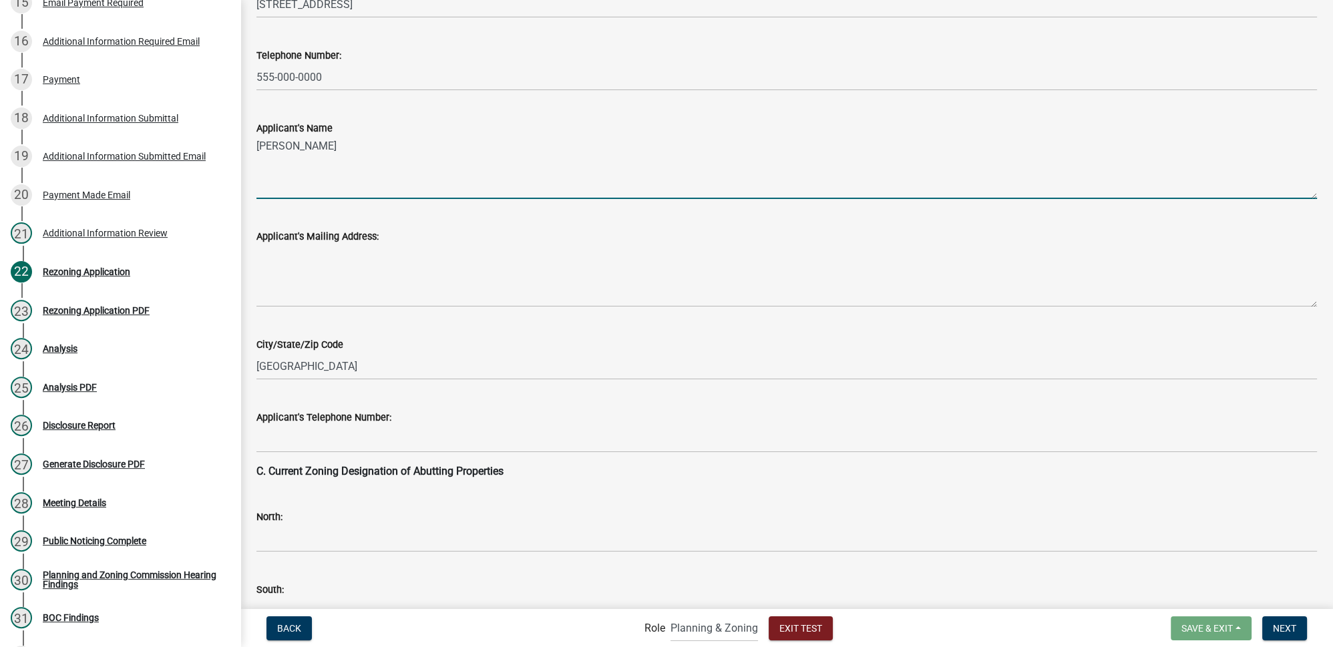
drag, startPoint x: 321, startPoint y: 150, endPoint x: 257, endPoint y: 151, distance: 64.1
click at [257, 151] on textarea "Courtney Kolb" at bounding box center [786, 167] width 1060 height 63
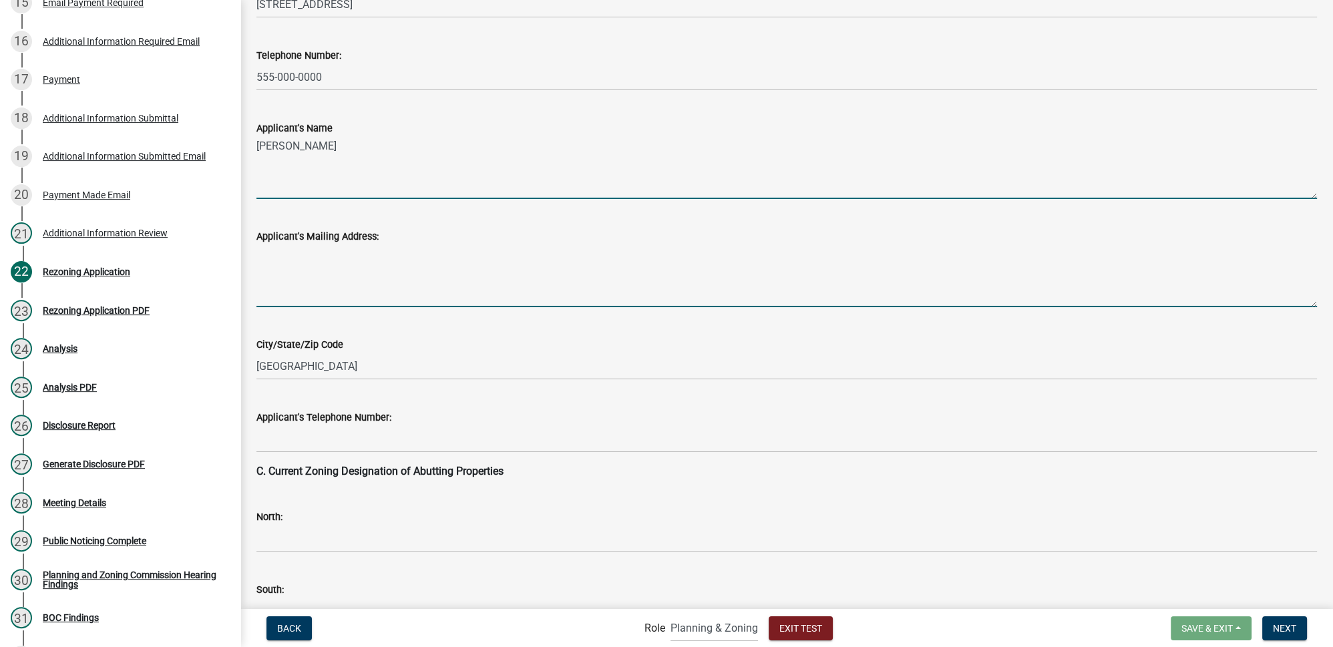
click at [303, 268] on textarea "Applicant's Mailing Address:" at bounding box center [786, 275] width 1060 height 63
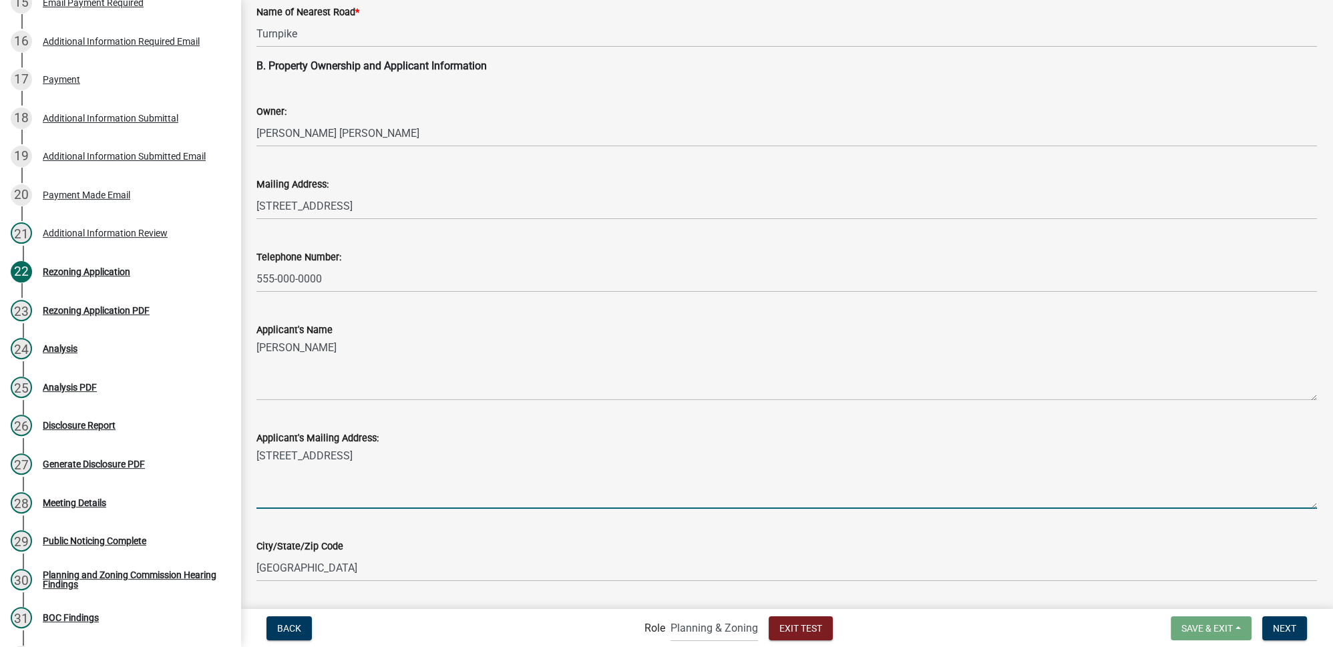
scroll to position [667, 0]
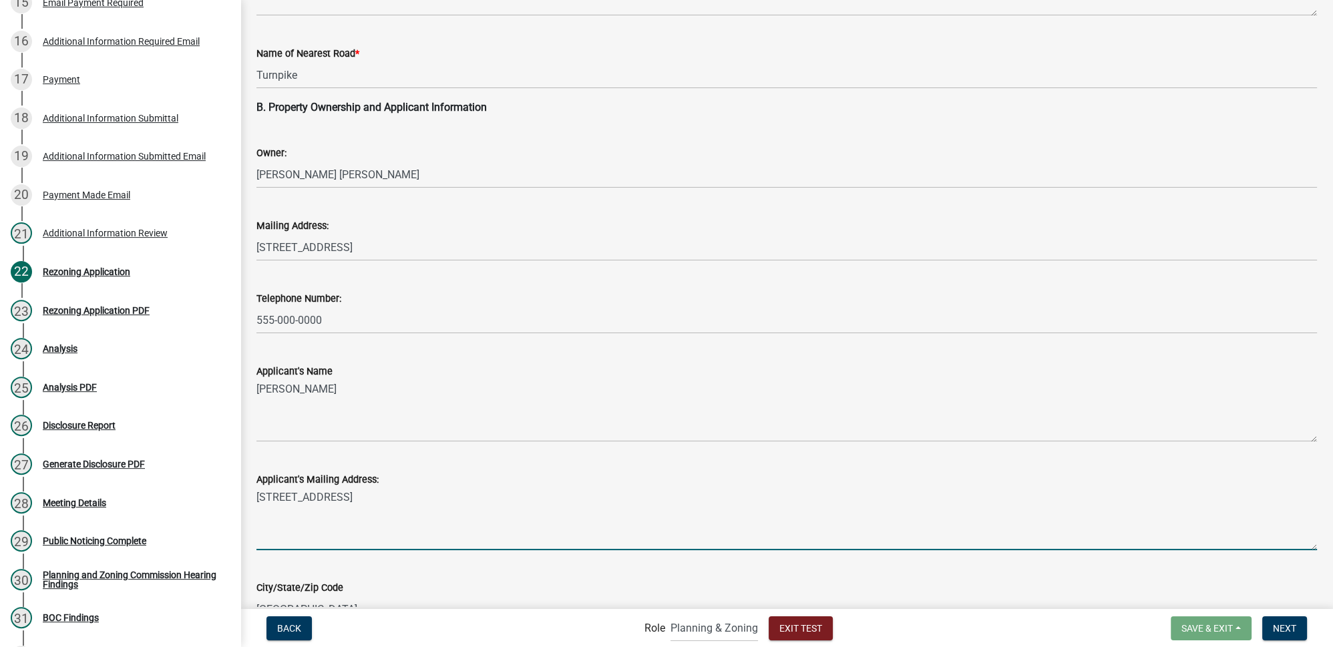
type textarea "123 Main St"
click at [288, 623] on span "Back" at bounding box center [289, 627] width 24 height 11
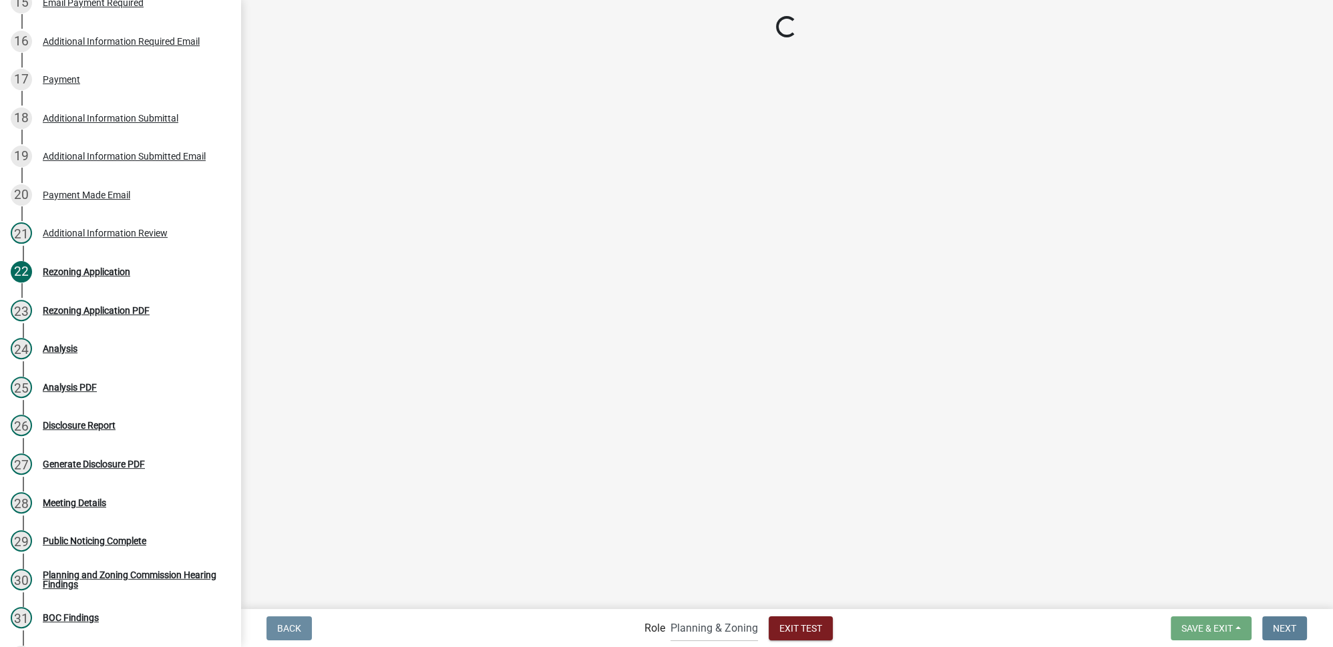
scroll to position [0, 0]
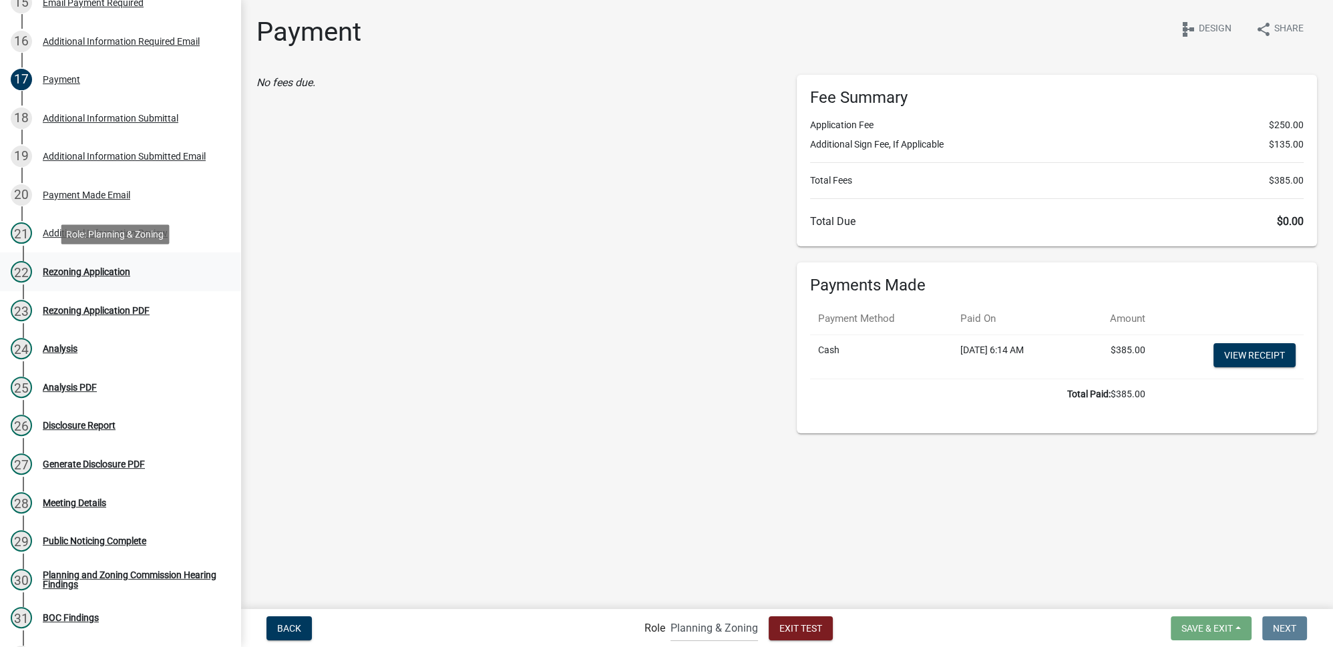
click at [105, 272] on div "Rezoning Application" at bounding box center [86, 271] width 87 height 9
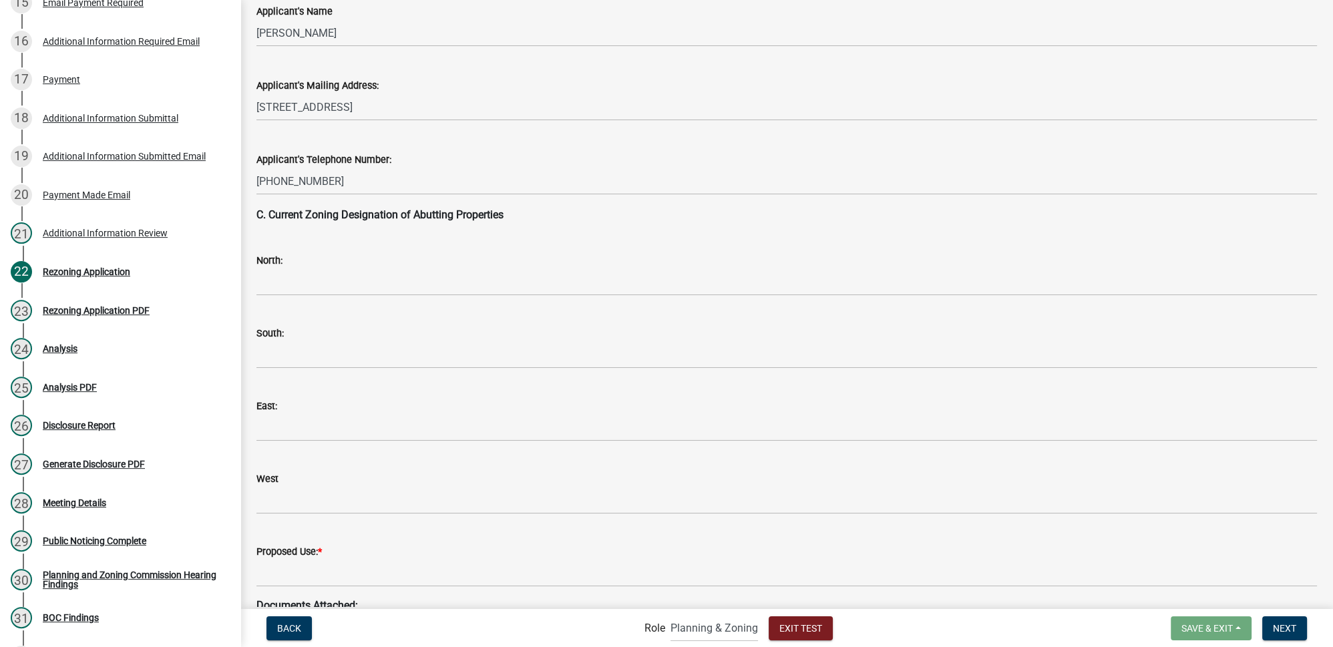
scroll to position [1093, 0]
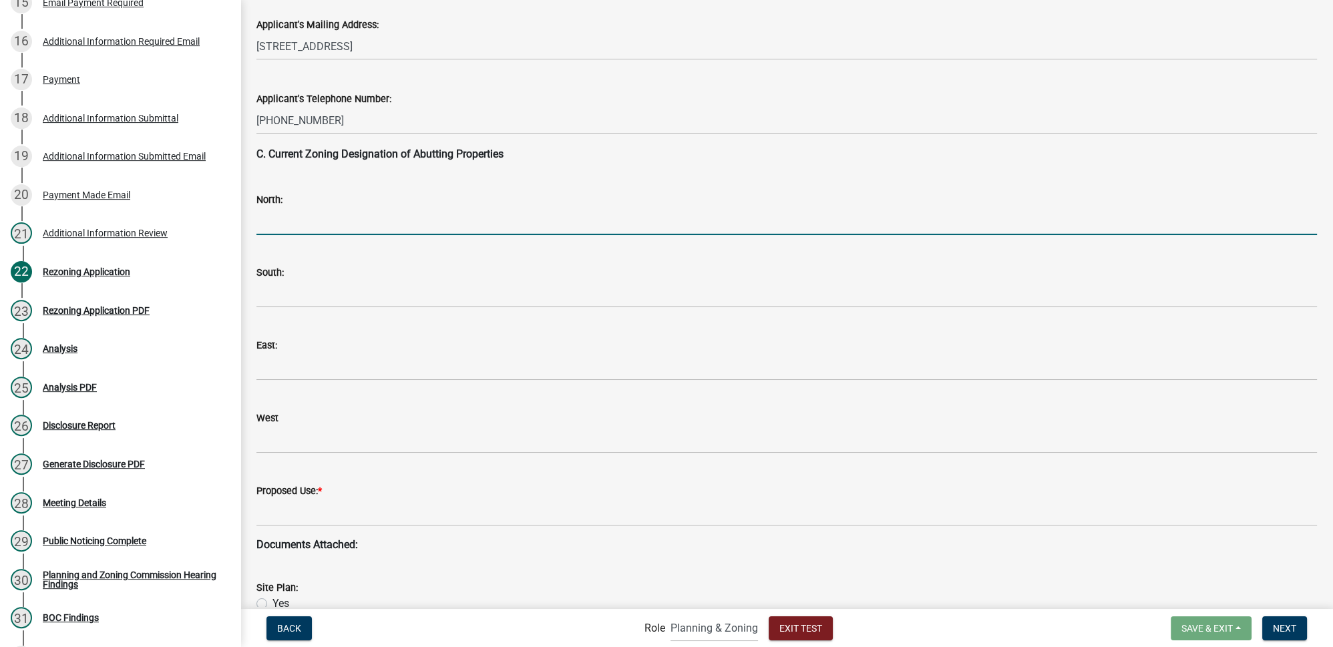
click at [343, 212] on input "North:" at bounding box center [786, 221] width 1060 height 27
type input "888"
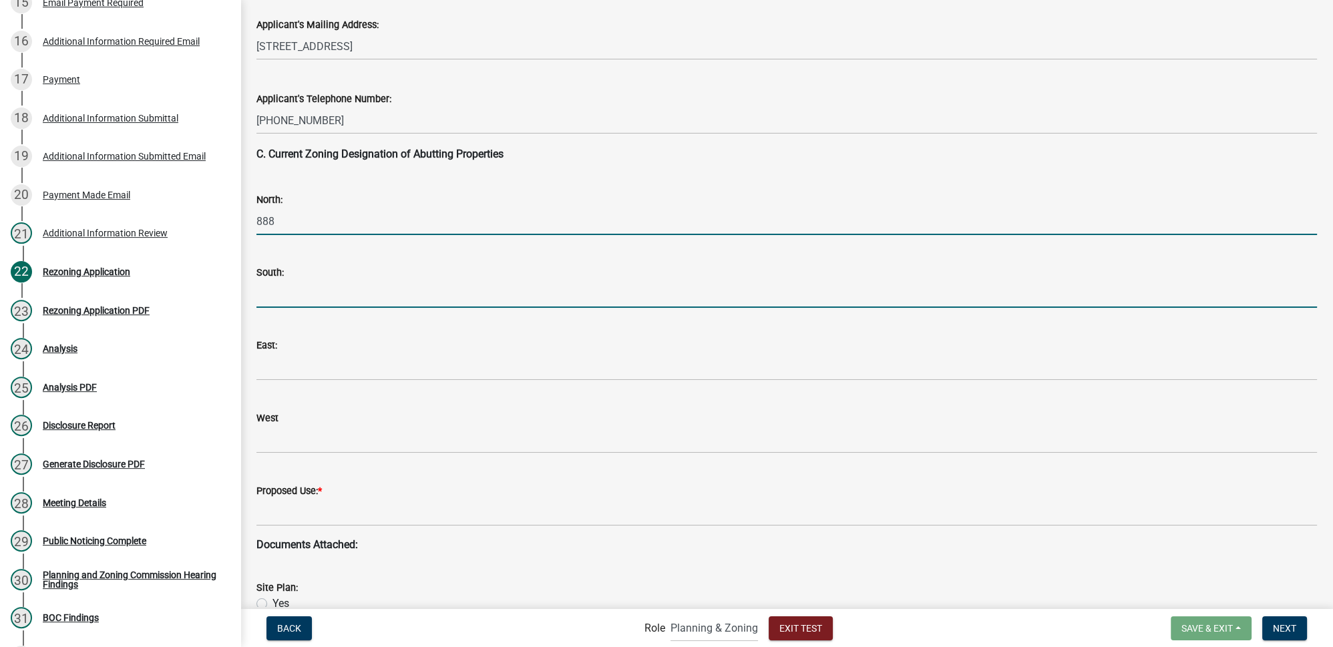
click at [331, 298] on input "South:" at bounding box center [786, 293] width 1060 height 27
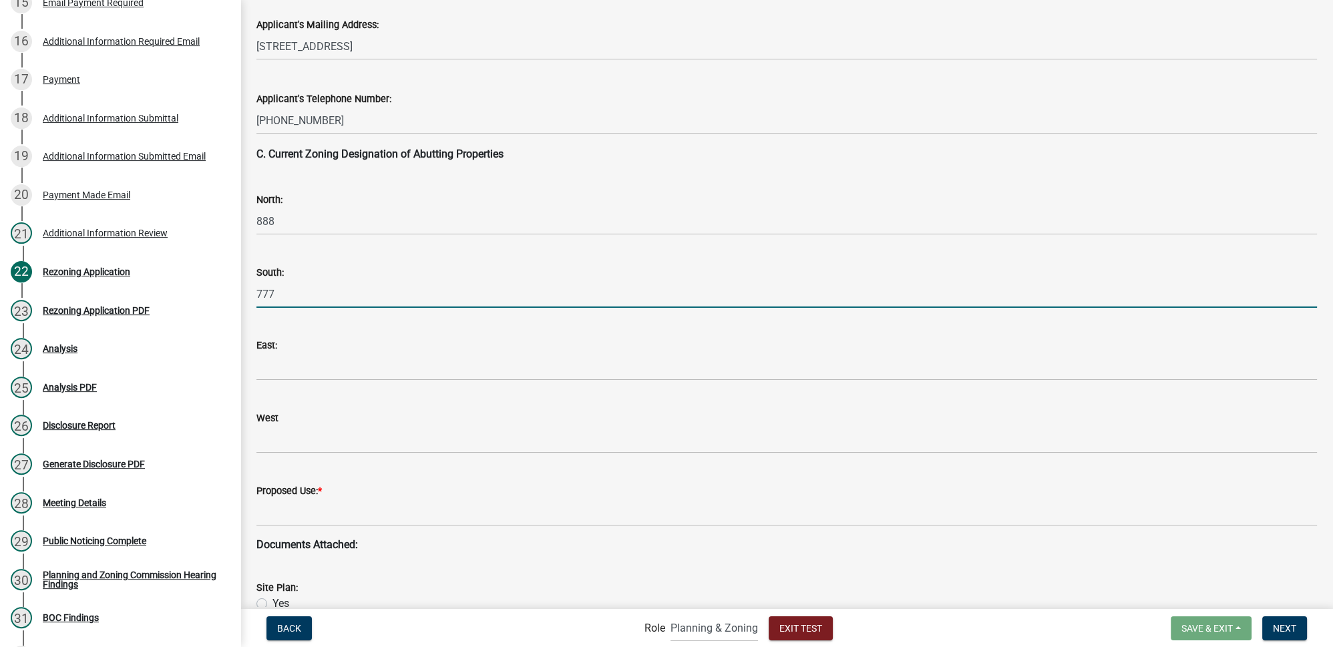
type input "777"
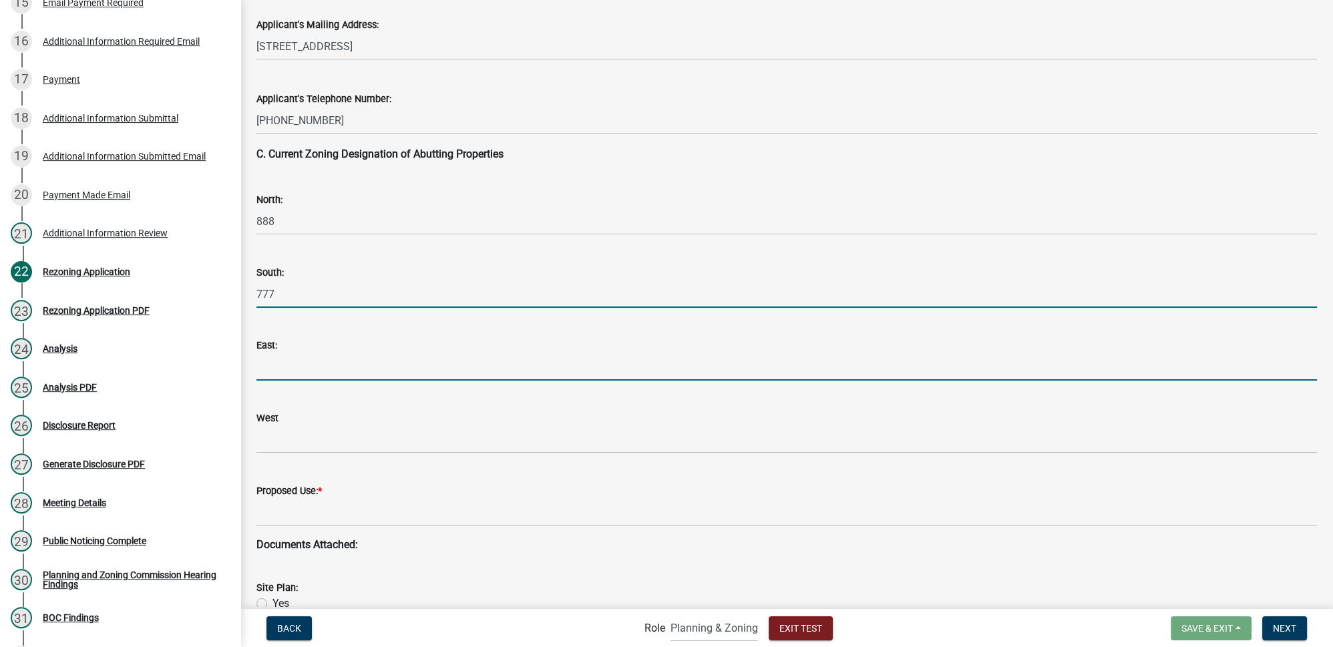
click at [311, 368] on input "East:" at bounding box center [786, 366] width 1060 height 27
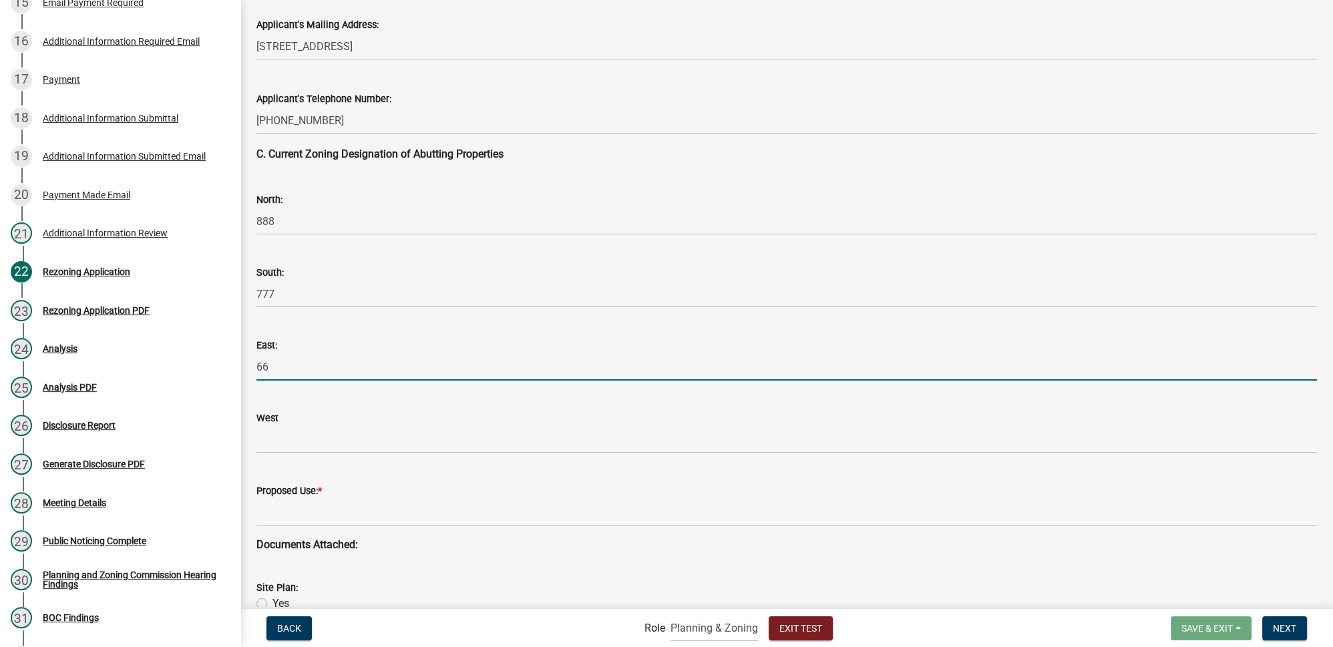
type input "6"
type input "555"
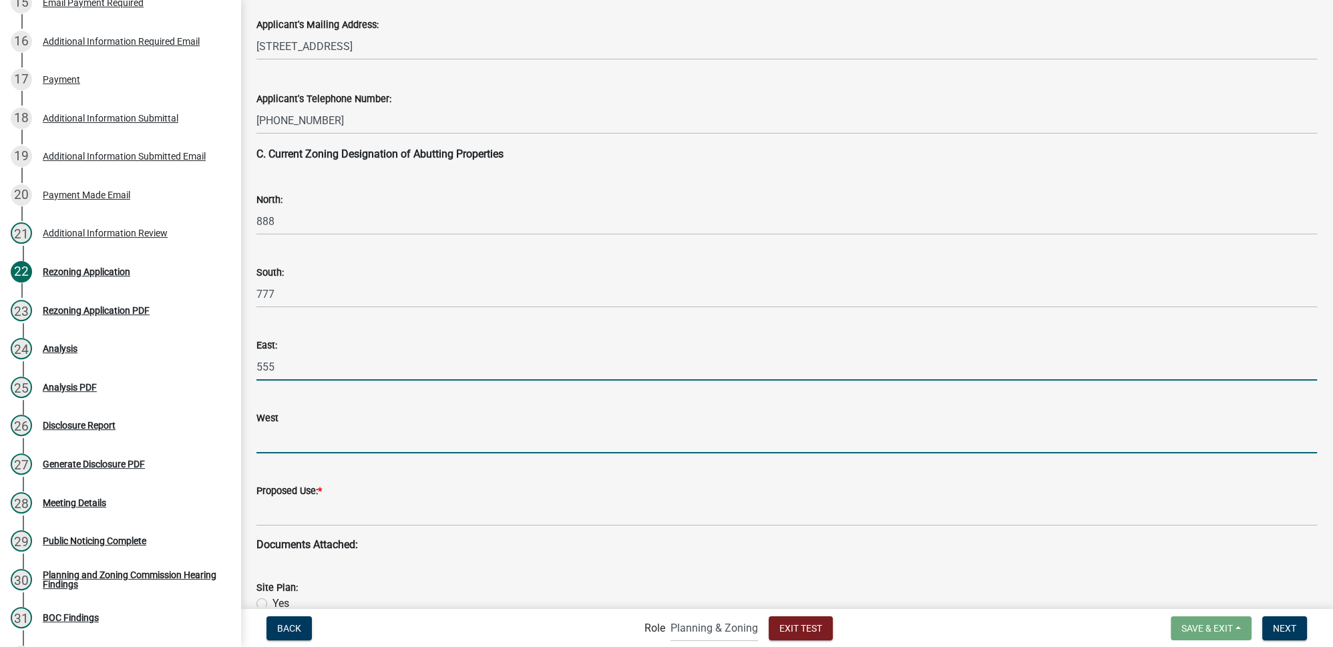
click at [294, 436] on input "West" at bounding box center [786, 439] width 1060 height 27
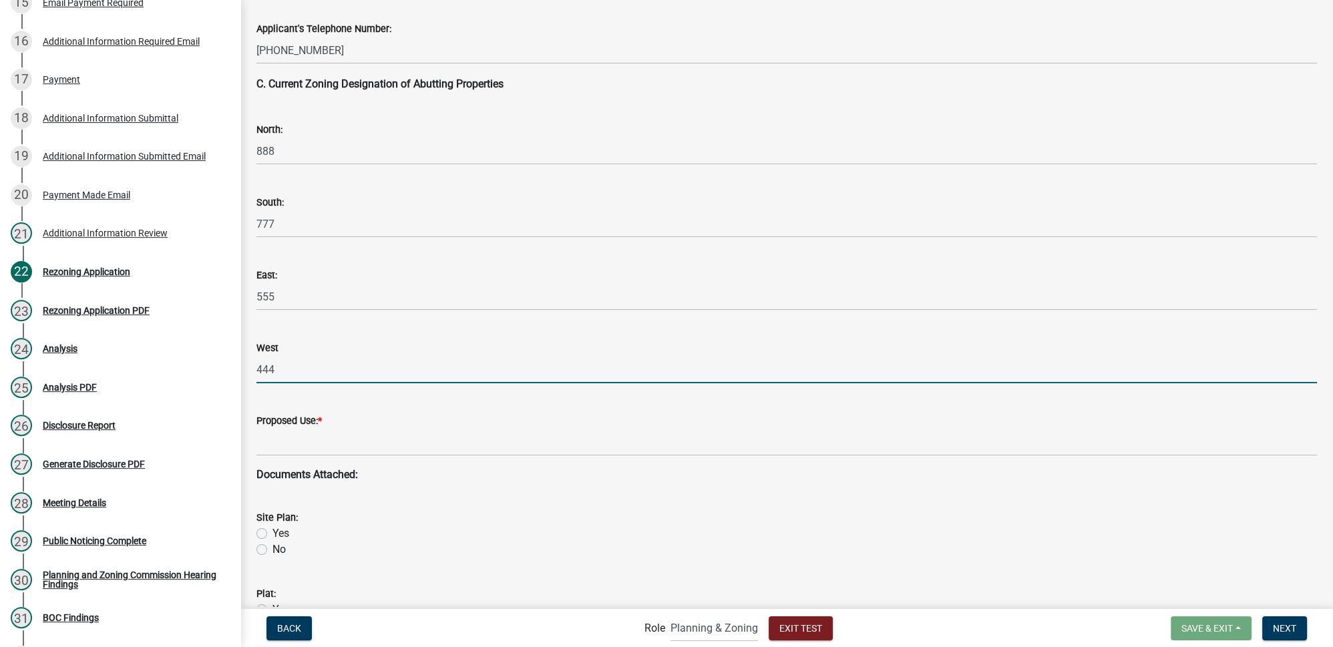
scroll to position [1214, 0]
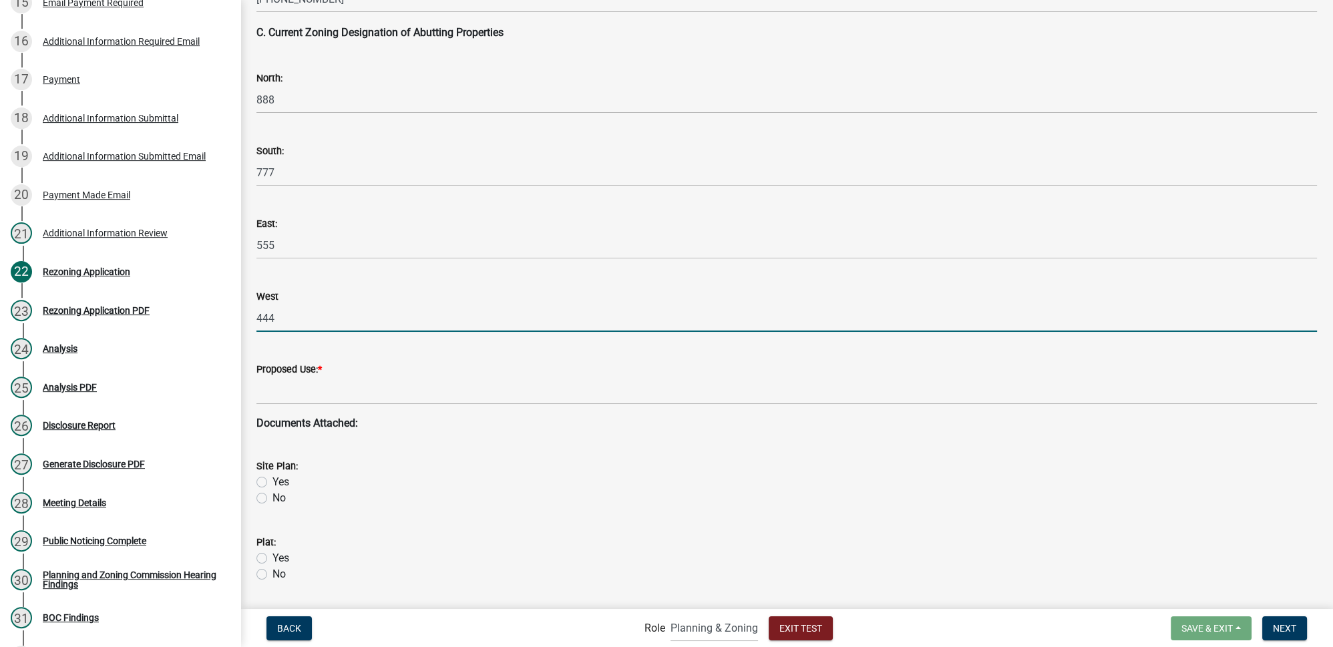
type input "444"
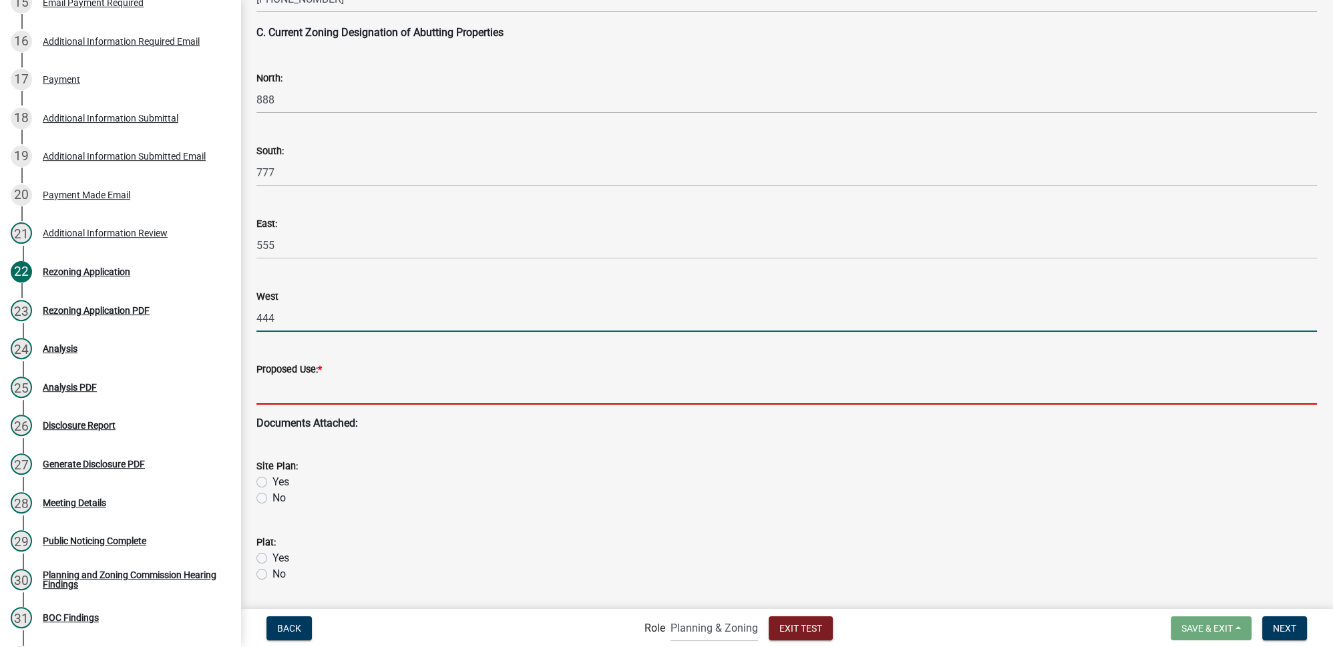
click at [321, 390] on input "Proposed Use: *" at bounding box center [786, 390] width 1060 height 27
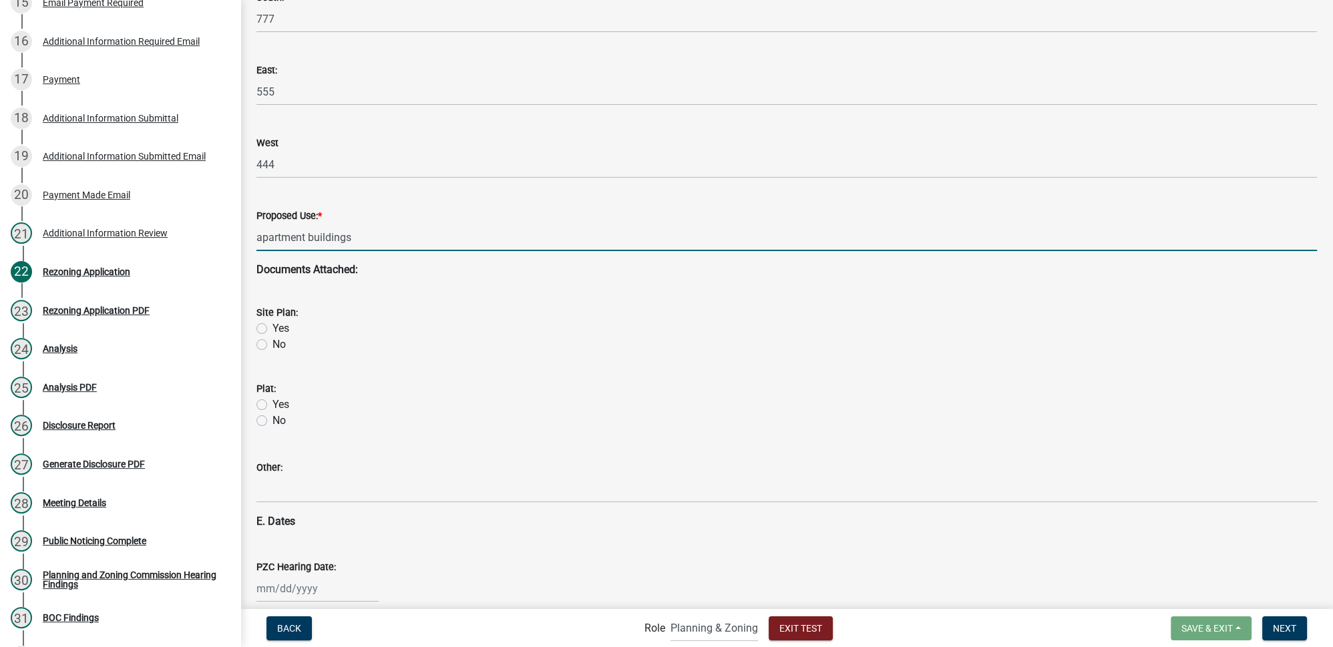
scroll to position [1396, 0]
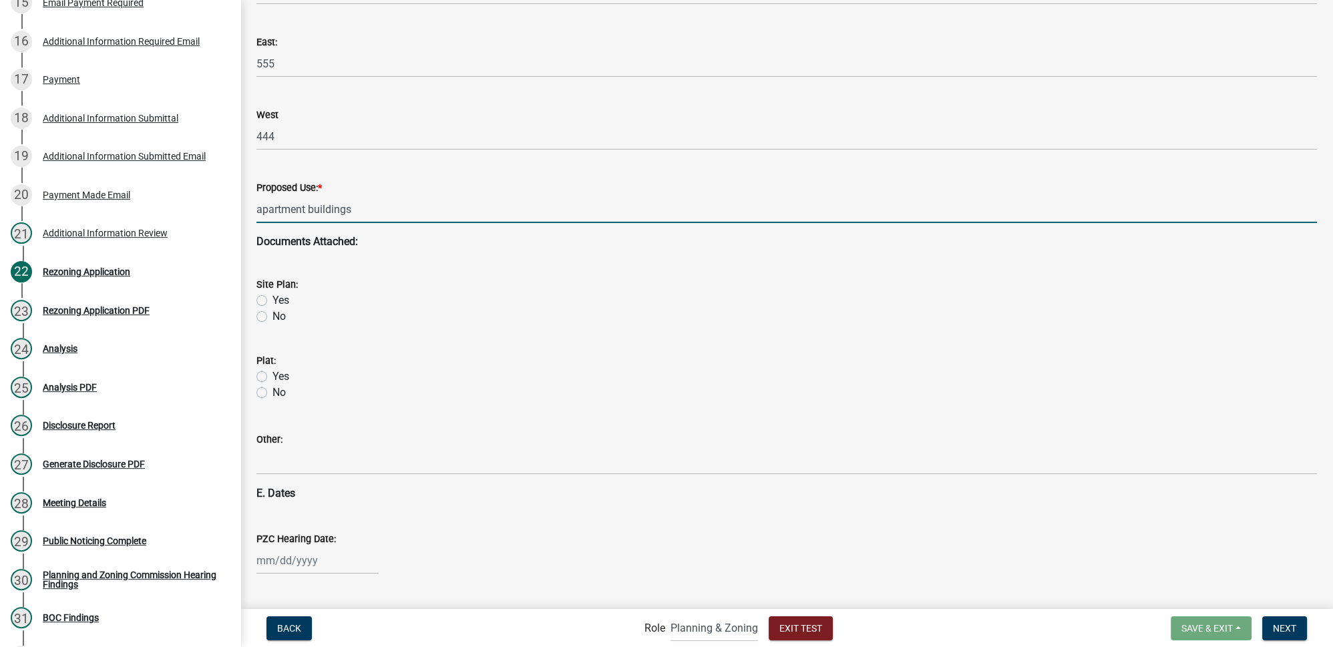
type input "apartment buildings"
click at [272, 301] on label "Yes" at bounding box center [280, 301] width 17 height 16
click at [272, 301] on input "Yes" at bounding box center [276, 297] width 9 height 9
radio input "true"
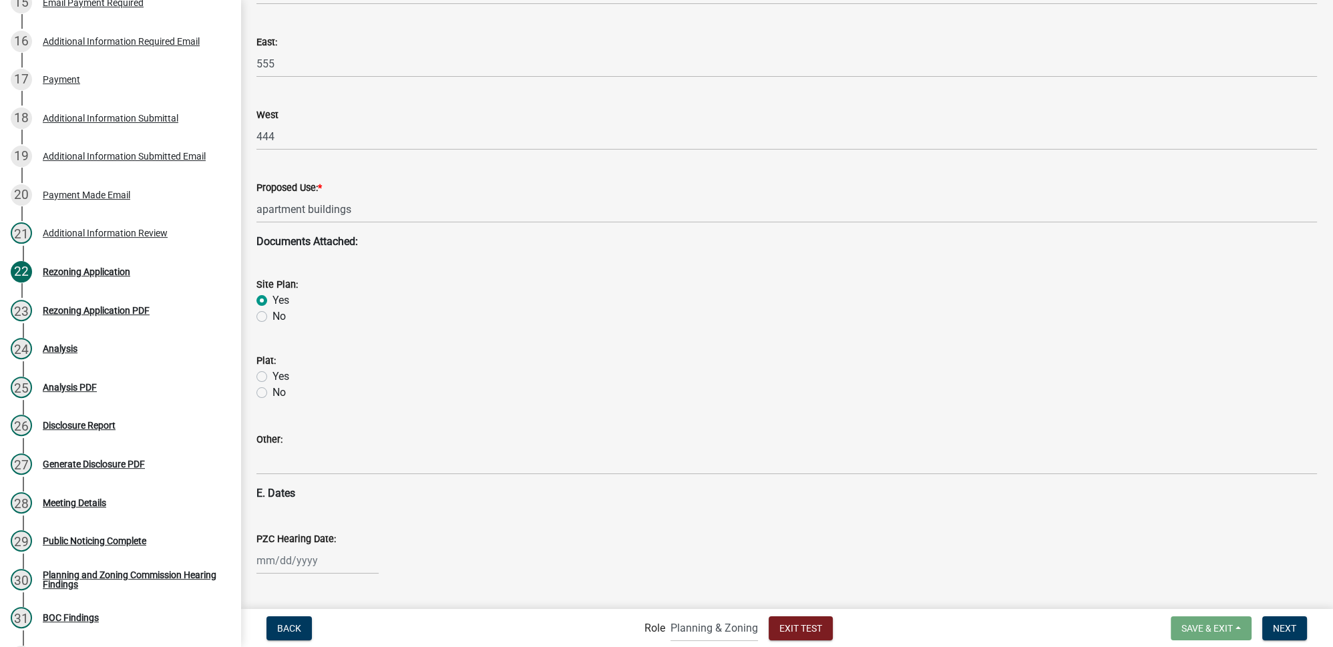
click at [272, 377] on label "Yes" at bounding box center [280, 377] width 17 height 16
click at [272, 377] on input "Yes" at bounding box center [276, 373] width 9 height 9
radio input "true"
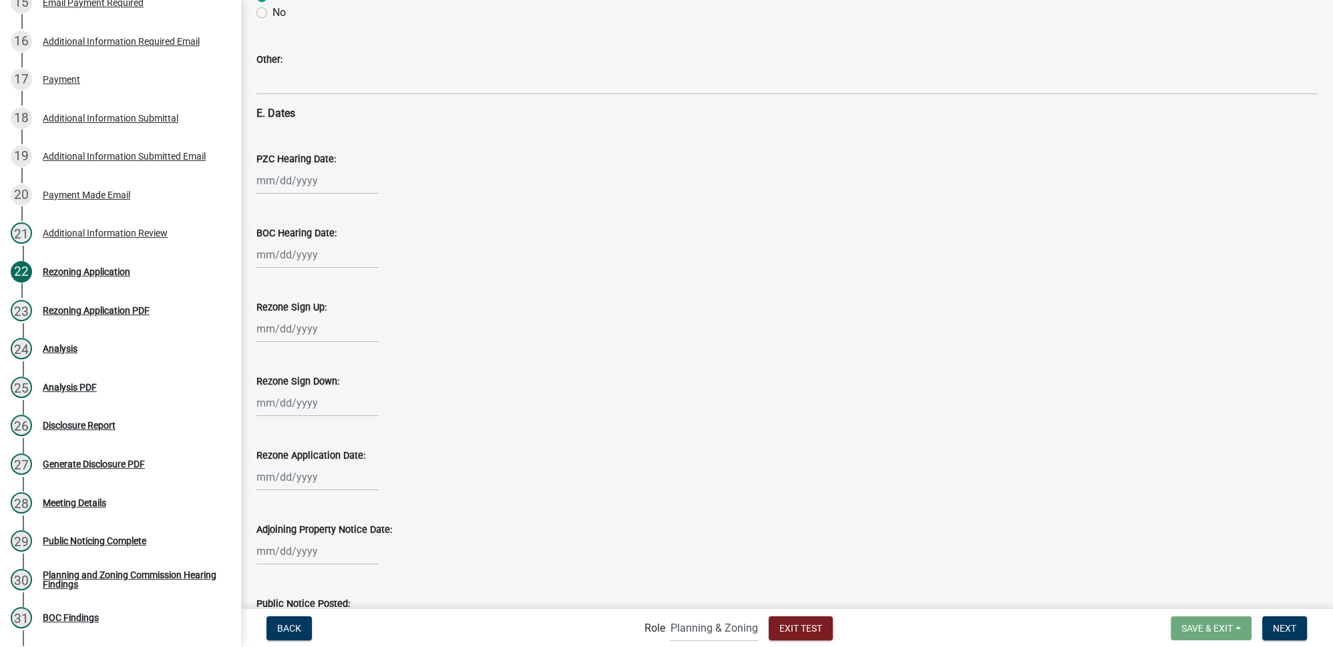
scroll to position [1821, 0]
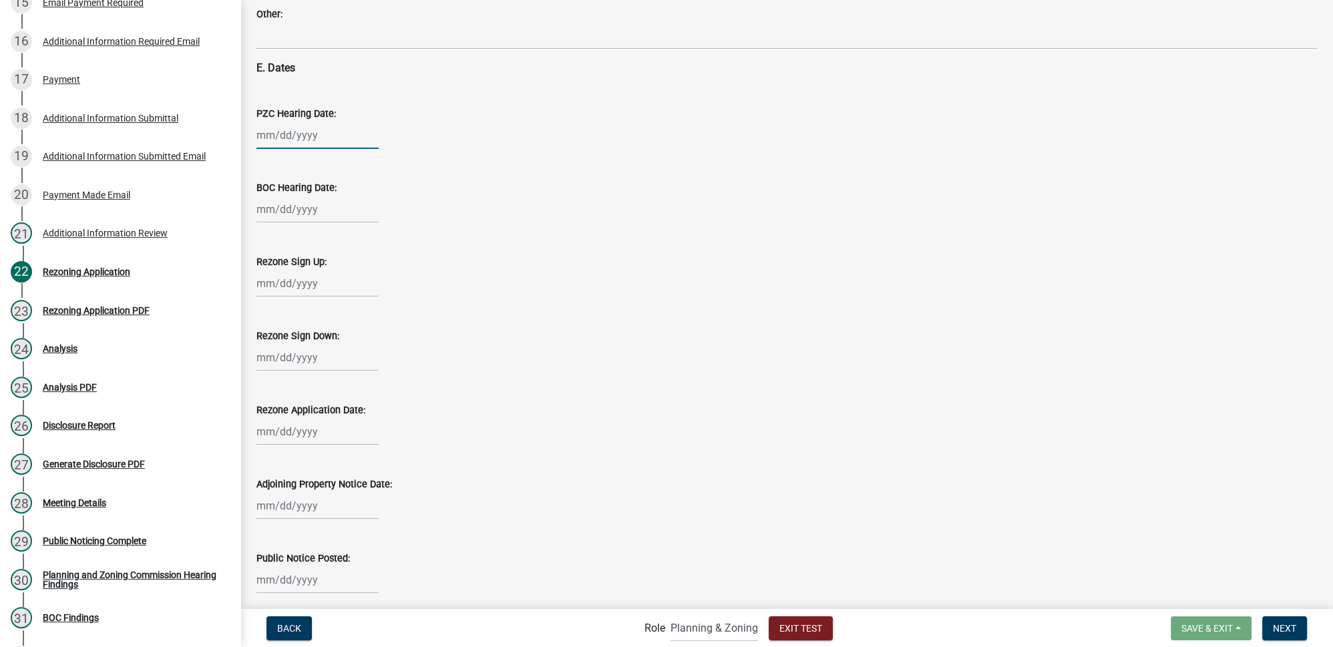
click at [280, 139] on div at bounding box center [317, 135] width 122 height 27
select select "9"
select select "2025"
click at [266, 202] on div "1" at bounding box center [269, 206] width 21 height 21
type input "09/01/2025"
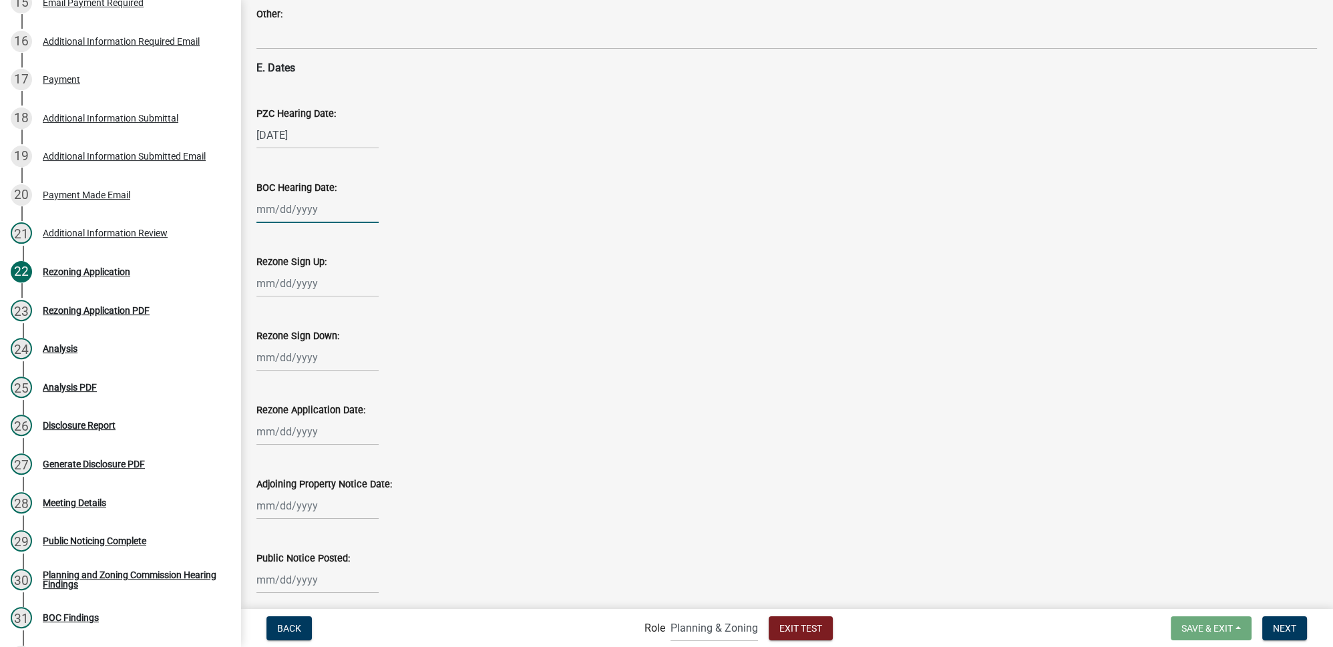
click at [292, 212] on div at bounding box center [317, 209] width 122 height 27
select select "9"
select select "2025"
click at [273, 305] on div "8" at bounding box center [269, 301] width 21 height 21
type input "09/08/2025"
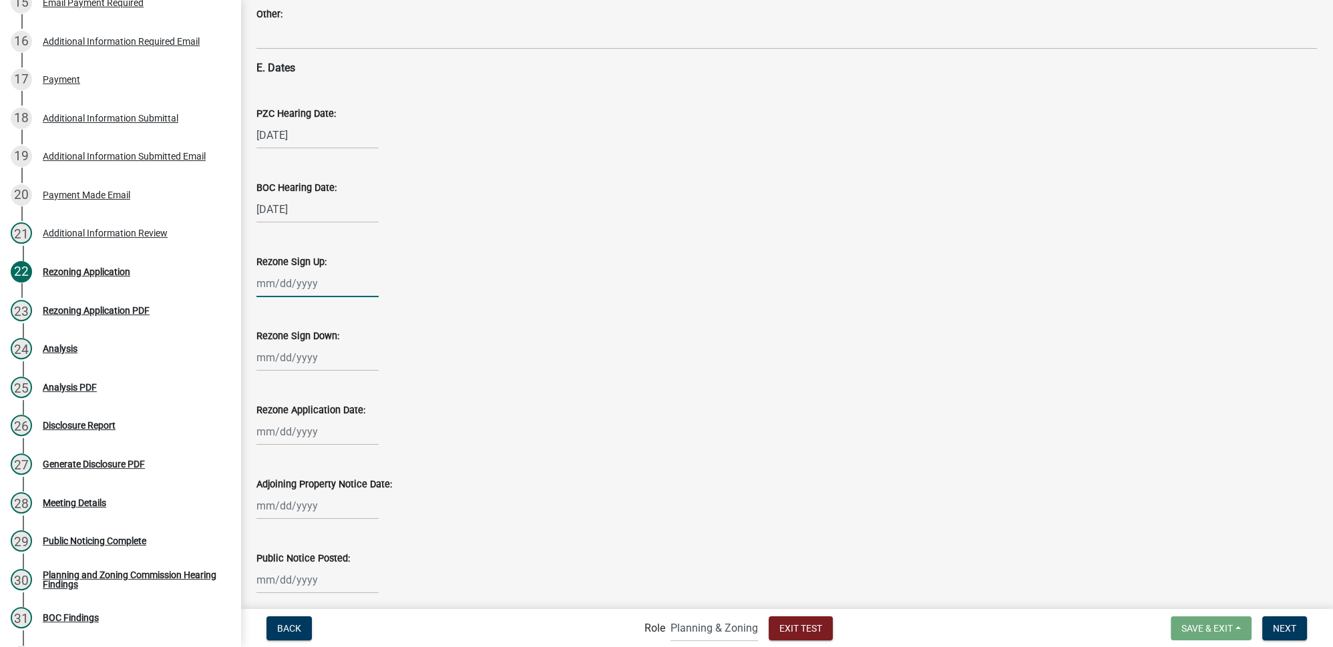
click at [286, 277] on div at bounding box center [317, 283] width 122 height 27
select select "9"
select select "2025"
click at [271, 397] on div "15" at bounding box center [269, 397] width 21 height 21
type input "09/15/2025"
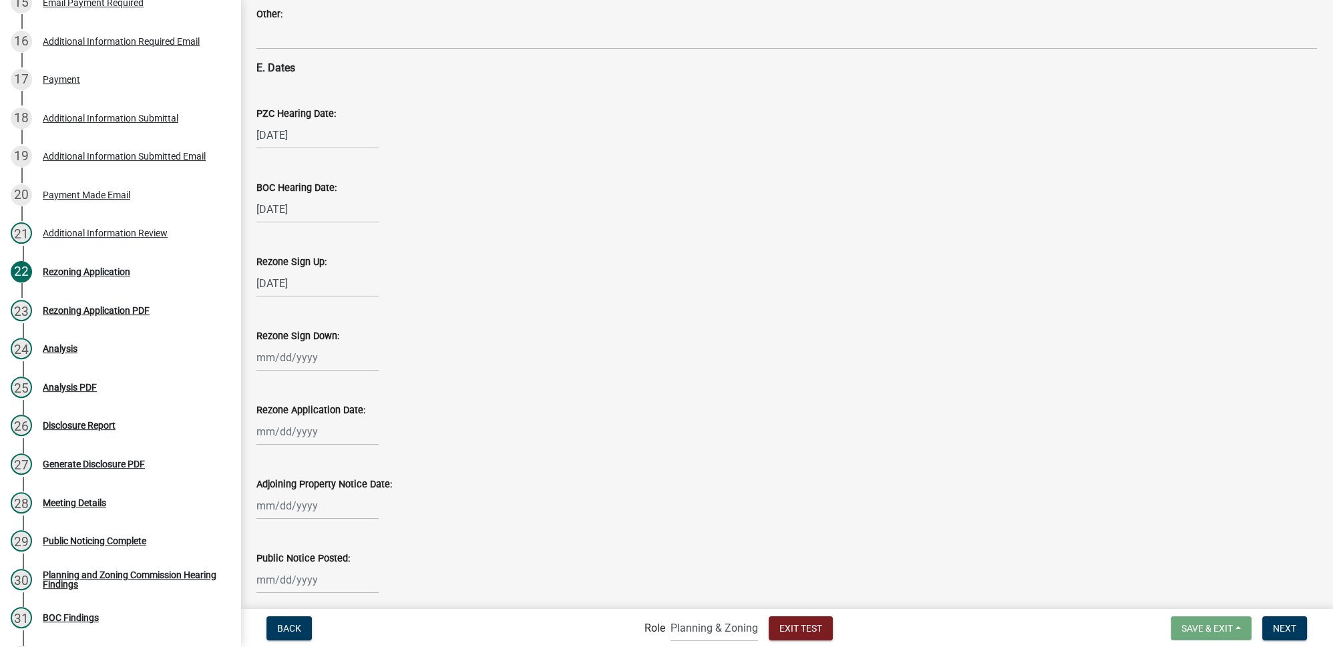
click at [290, 356] on div at bounding box center [317, 357] width 122 height 27
select select "9"
select select "2025"
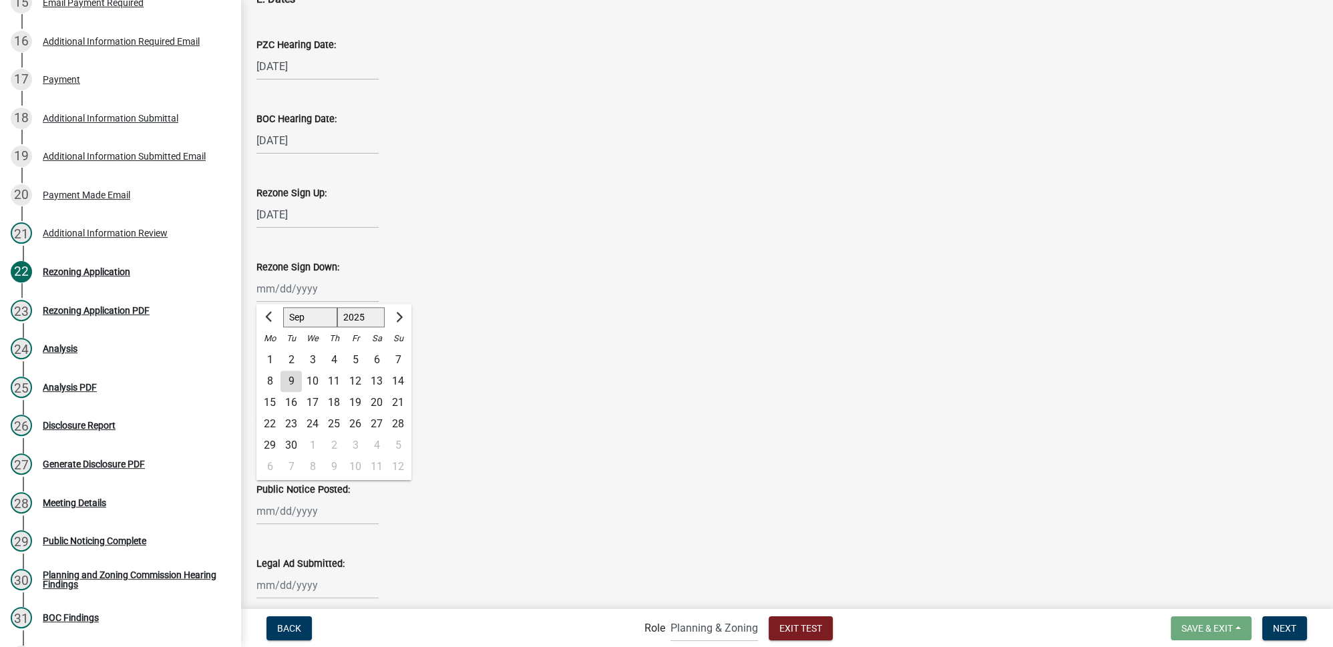
scroll to position [1943, 0]
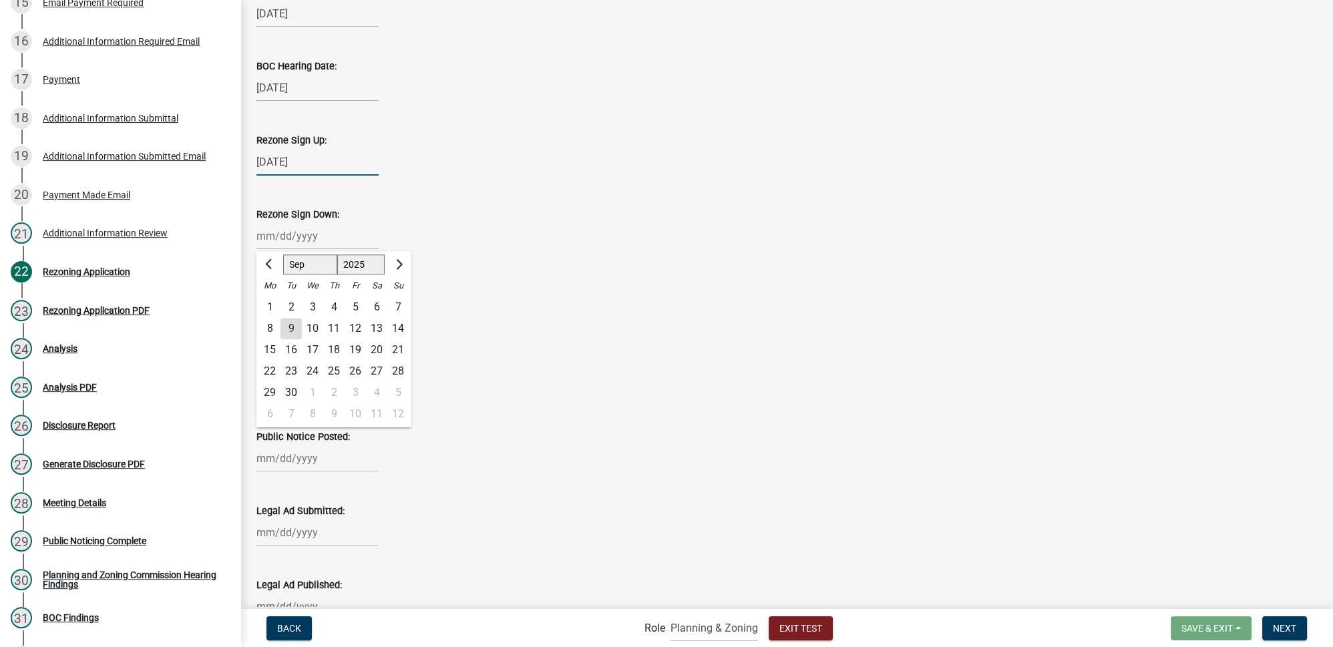
click at [293, 158] on div "09/15/2025" at bounding box center [317, 161] width 122 height 27
select select "9"
select select "2025"
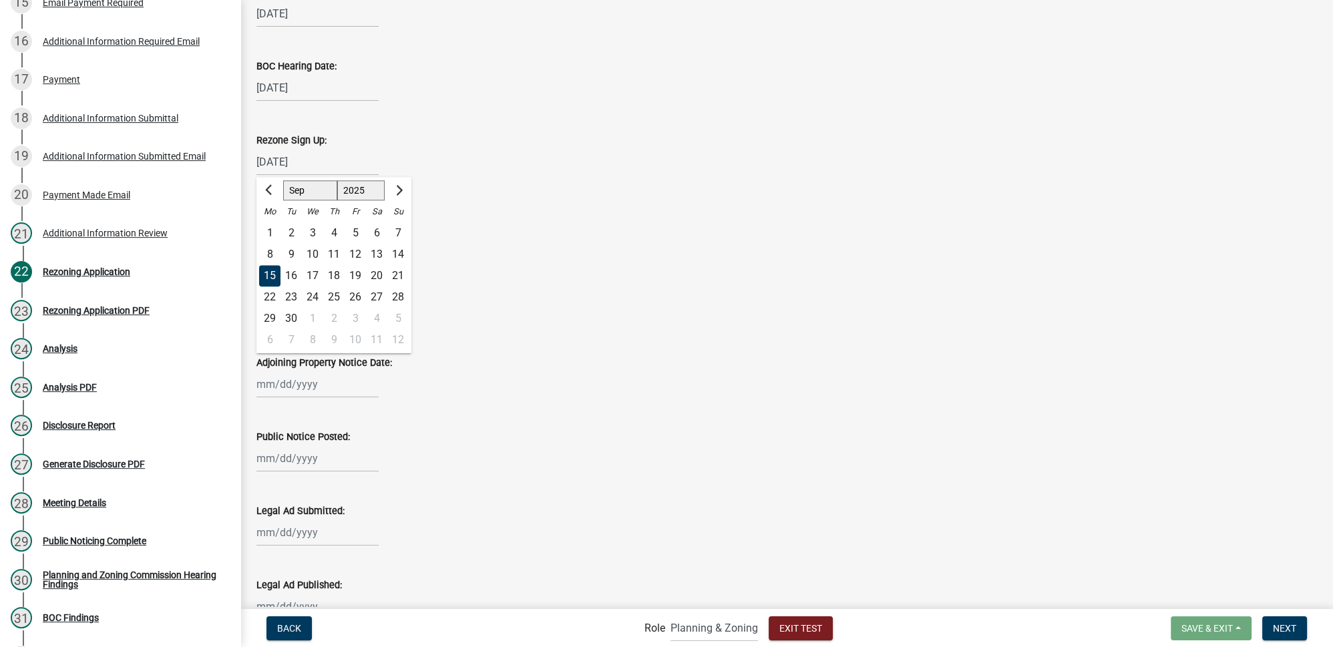
click at [269, 231] on div "1" at bounding box center [269, 232] width 21 height 21
type input "09/01/2025"
click at [283, 240] on div at bounding box center [317, 235] width 122 height 27
select select "9"
select select "2025"
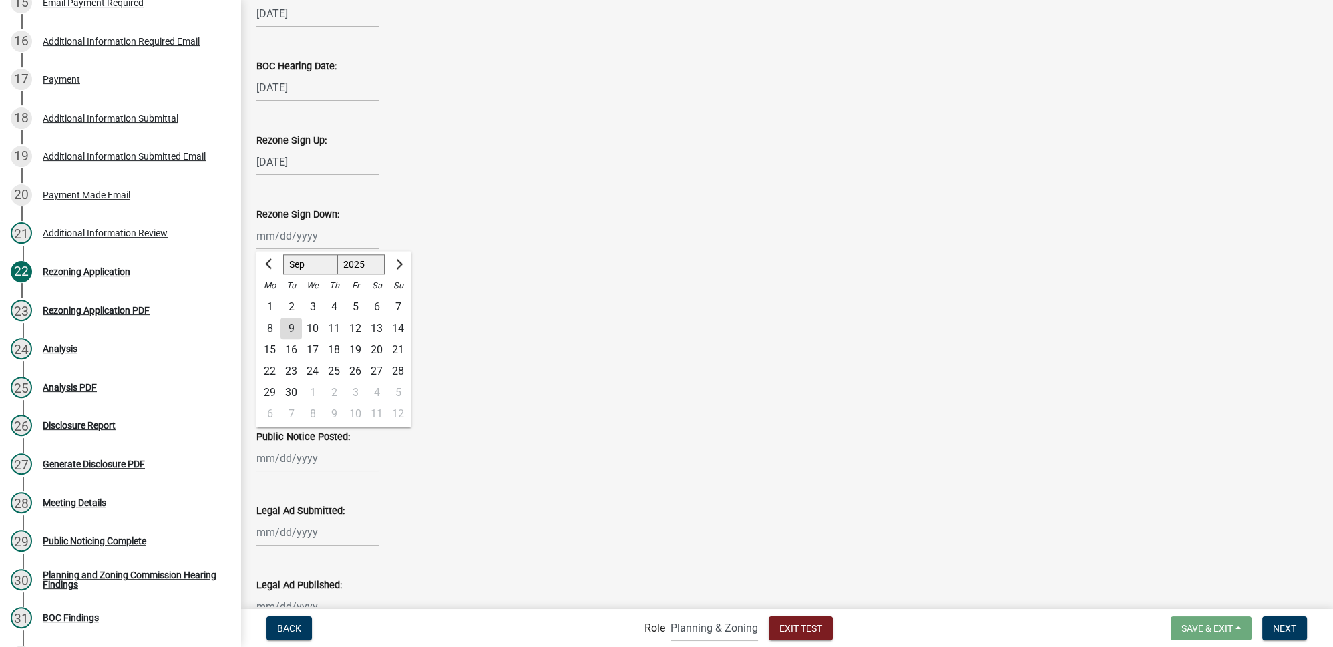
click at [288, 386] on div "30" at bounding box center [290, 392] width 21 height 21
type input "09/30/2025"
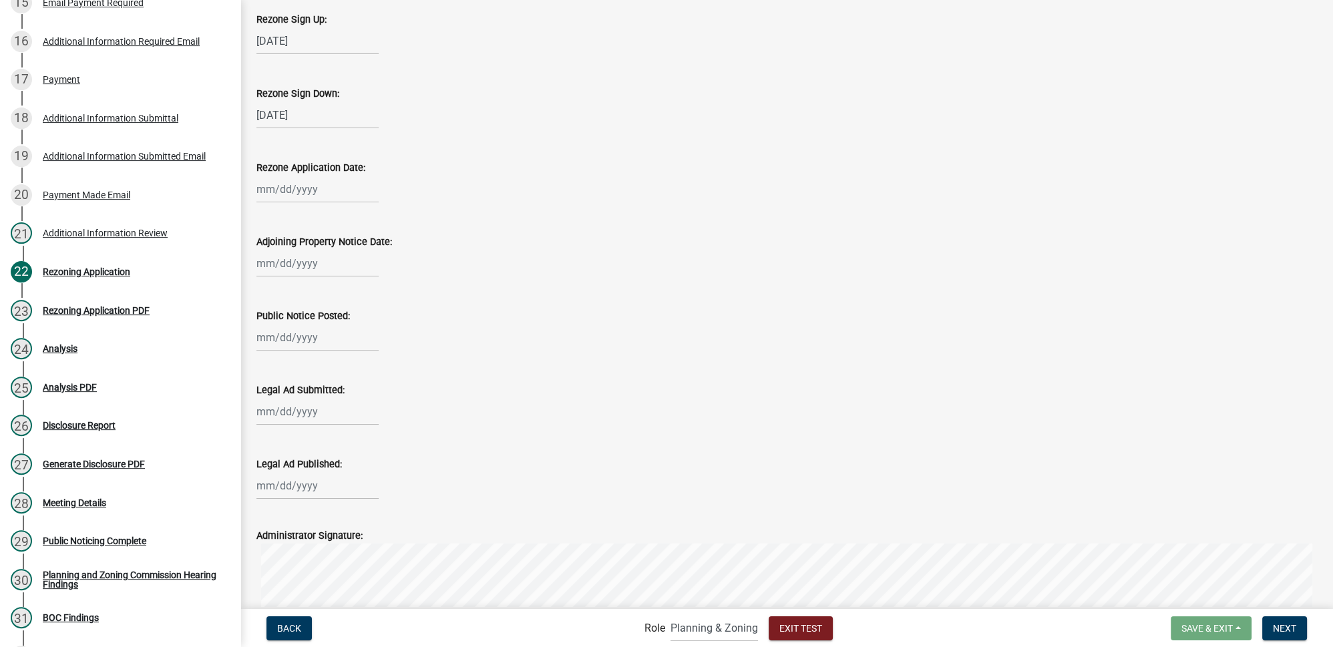
scroll to position [2124, 0]
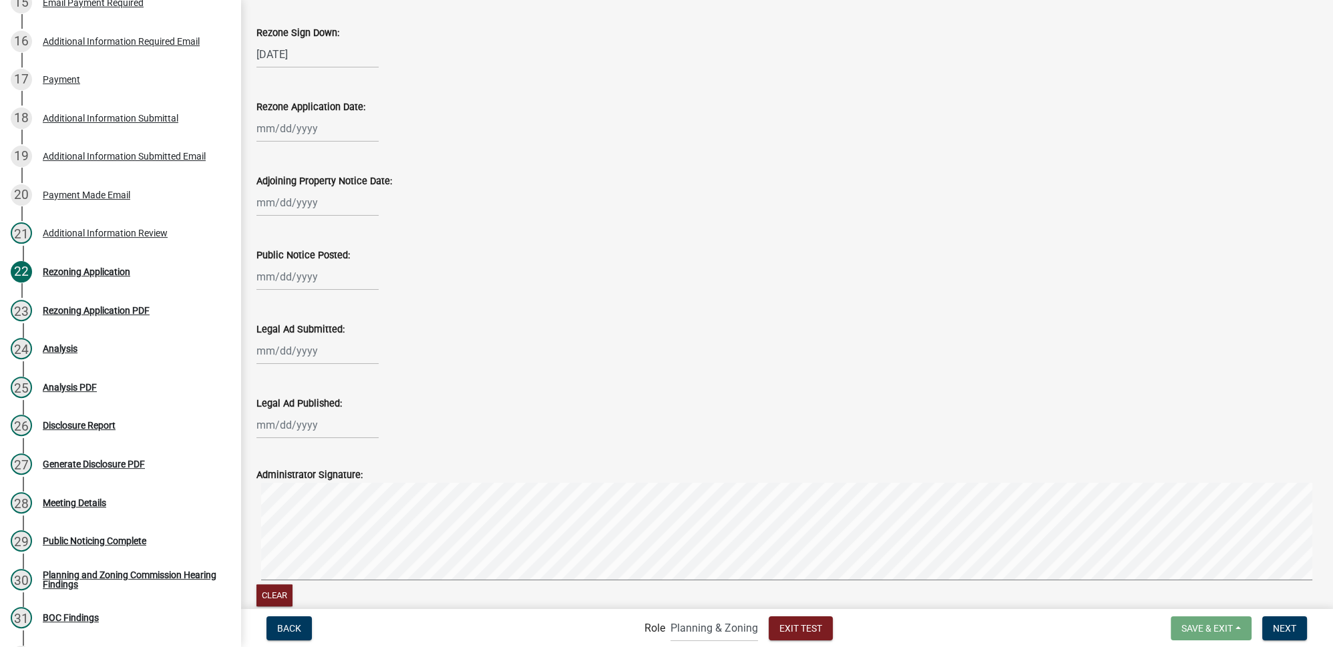
click at [284, 126] on div at bounding box center [317, 128] width 122 height 27
select select "9"
select select "2025"
click at [270, 154] on span "Previous month" at bounding box center [270, 157] width 10 height 10
select select "8"
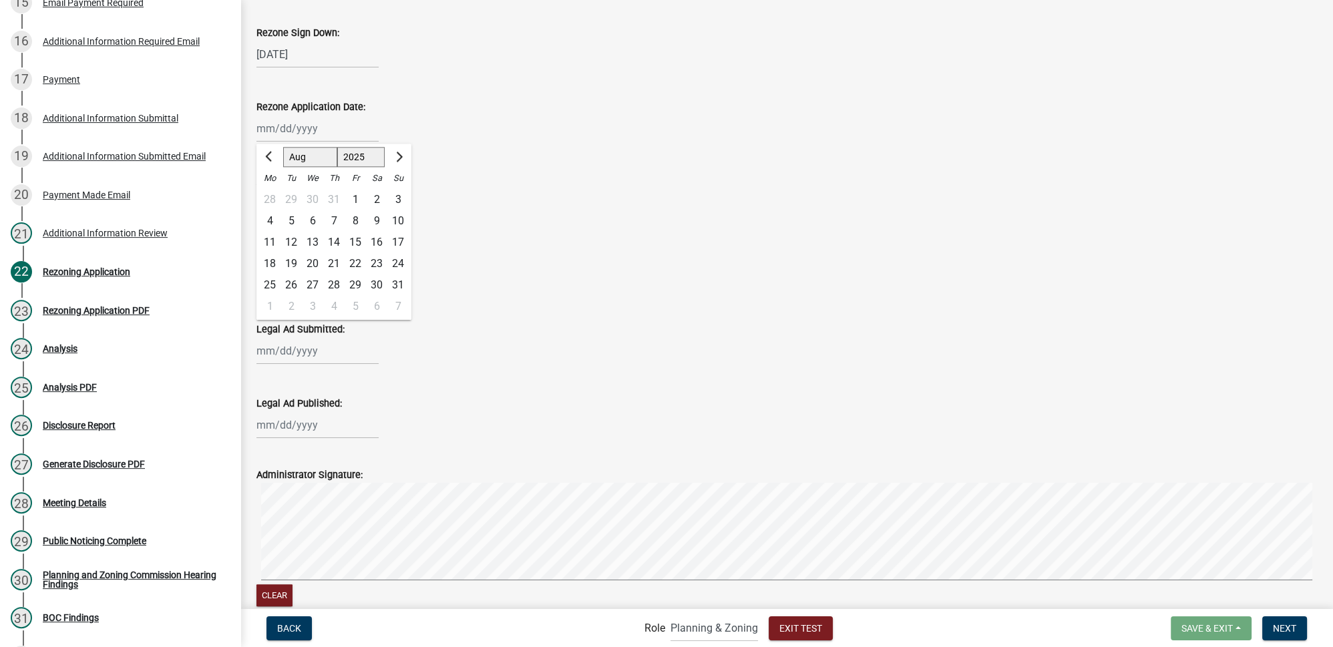
click at [399, 283] on div "31" at bounding box center [397, 284] width 21 height 21
type input "08/31/2025"
click at [273, 199] on div at bounding box center [317, 202] width 122 height 27
select select "9"
select select "2025"
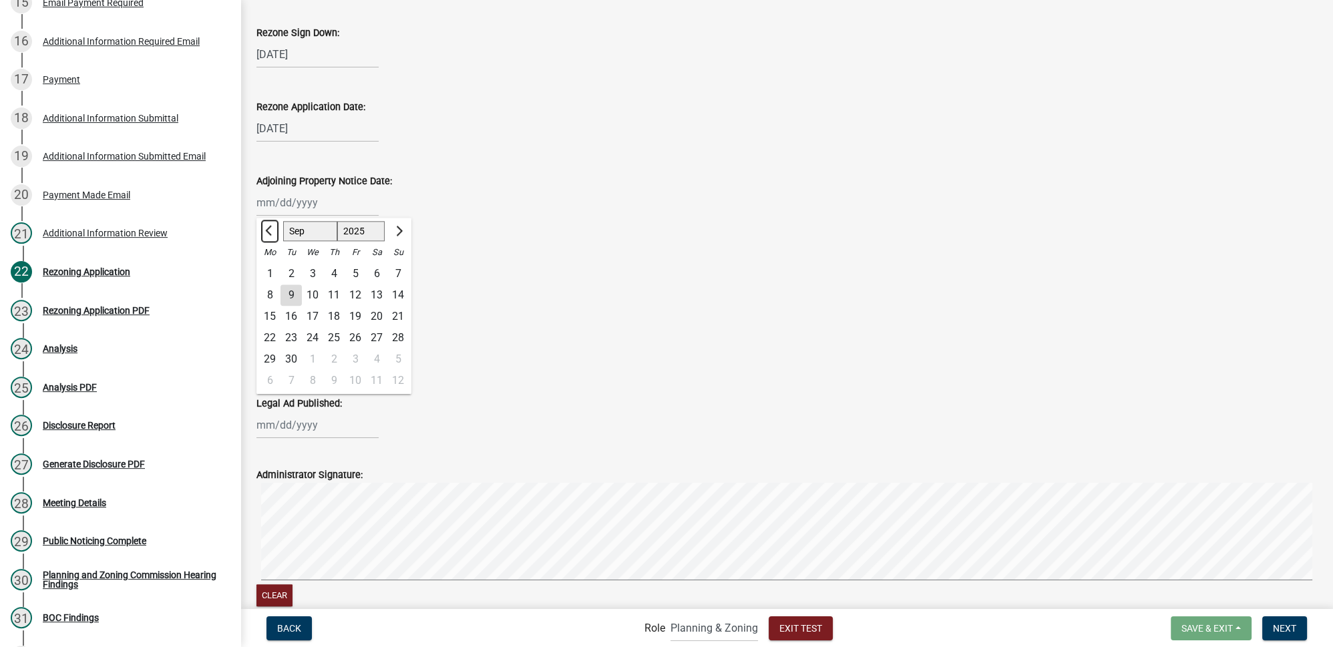
click at [268, 232] on span "Previous month" at bounding box center [270, 231] width 10 height 10
click at [395, 230] on span "Next month" at bounding box center [398, 231] width 10 height 10
select select "9"
click at [297, 270] on div "2" at bounding box center [290, 273] width 21 height 21
type input "09/02/2025"
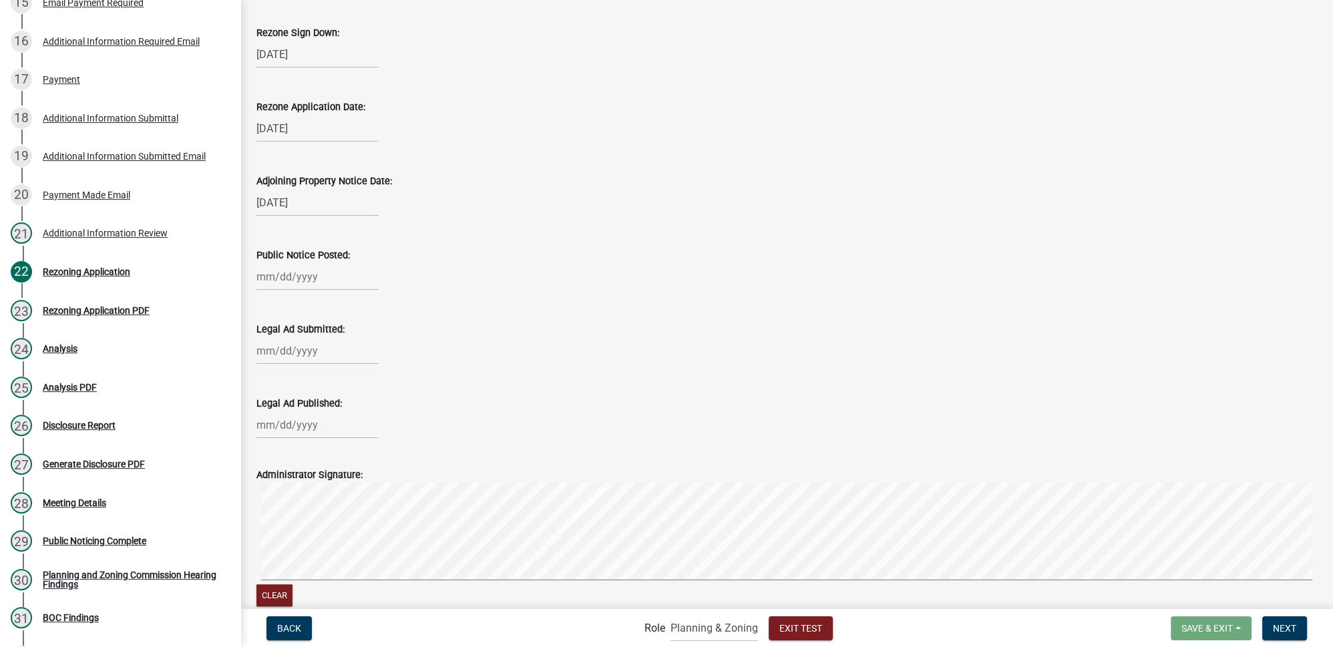
click at [426, 268] on div at bounding box center [786, 276] width 1060 height 27
click at [311, 284] on div at bounding box center [317, 276] width 122 height 27
select select "9"
select select "2025"
click at [314, 346] on div "3" at bounding box center [312, 347] width 21 height 21
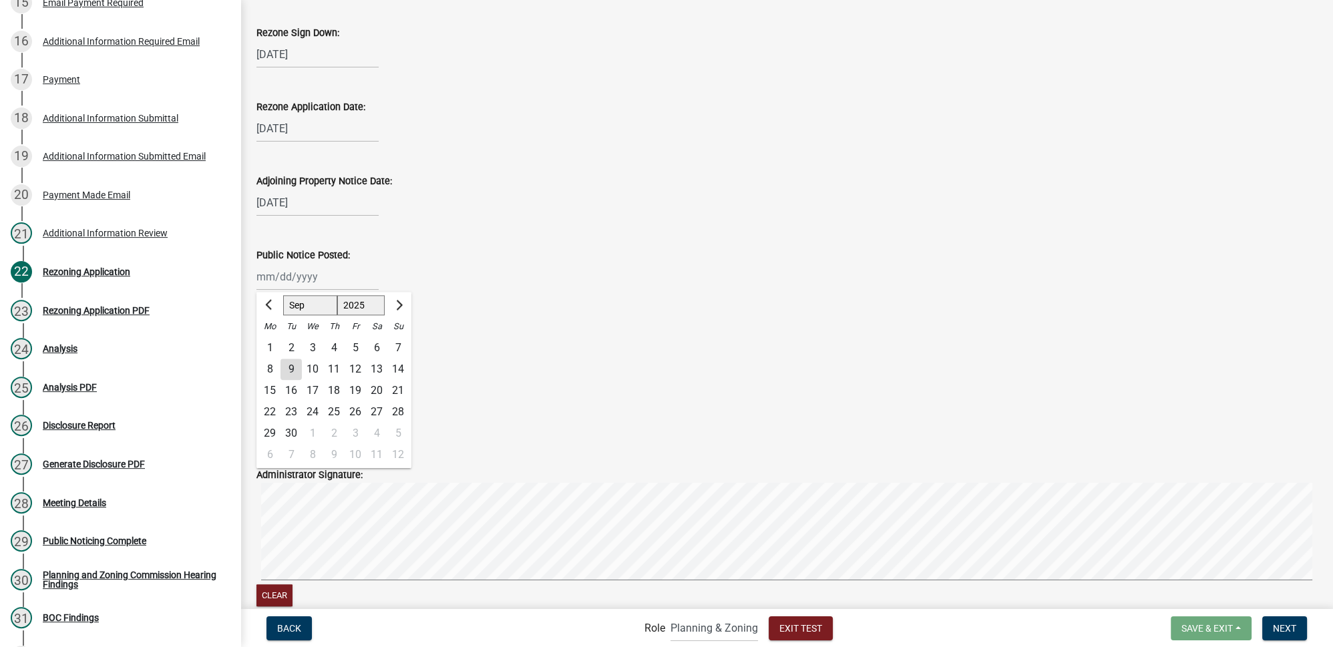
type input "09/03/2025"
click at [512, 331] on div "Legal Ad Submitted:" at bounding box center [786, 329] width 1060 height 16
click at [312, 351] on div at bounding box center [317, 350] width 122 height 27
select select "9"
select select "2025"
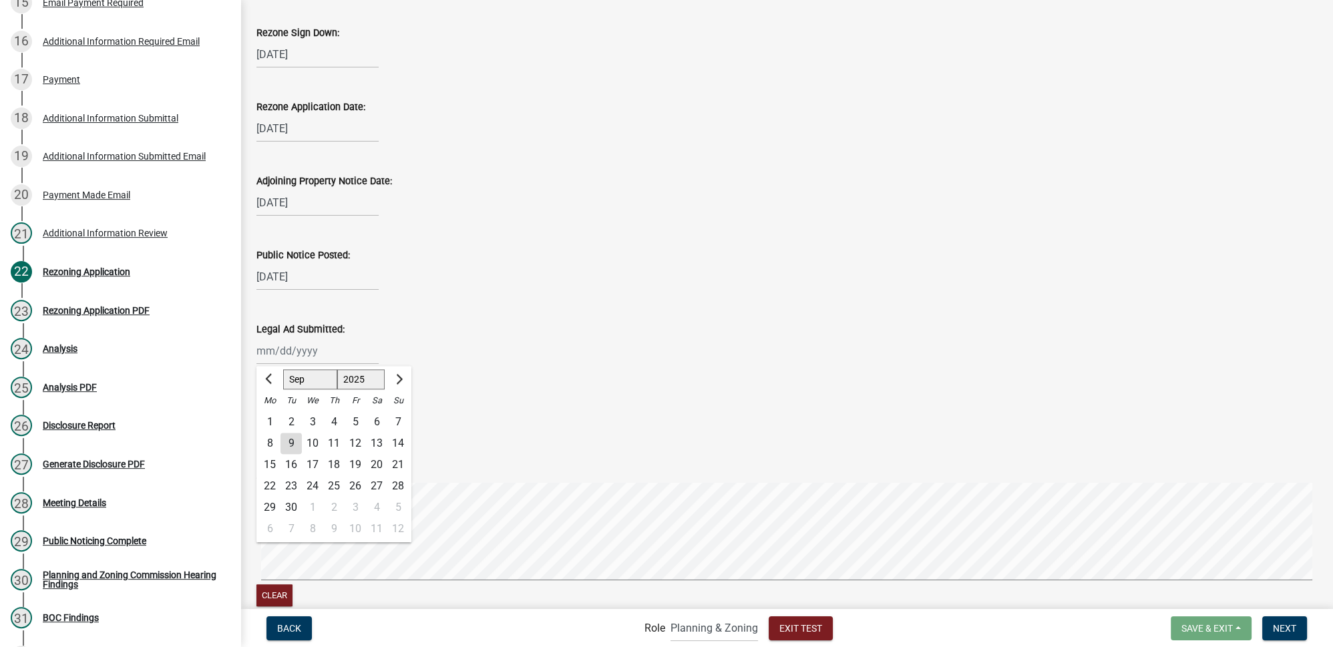
click at [340, 420] on div "4" at bounding box center [333, 421] width 21 height 21
type input "09/04/2025"
click at [330, 427] on div at bounding box center [317, 424] width 122 height 27
select select "9"
select select "2025"
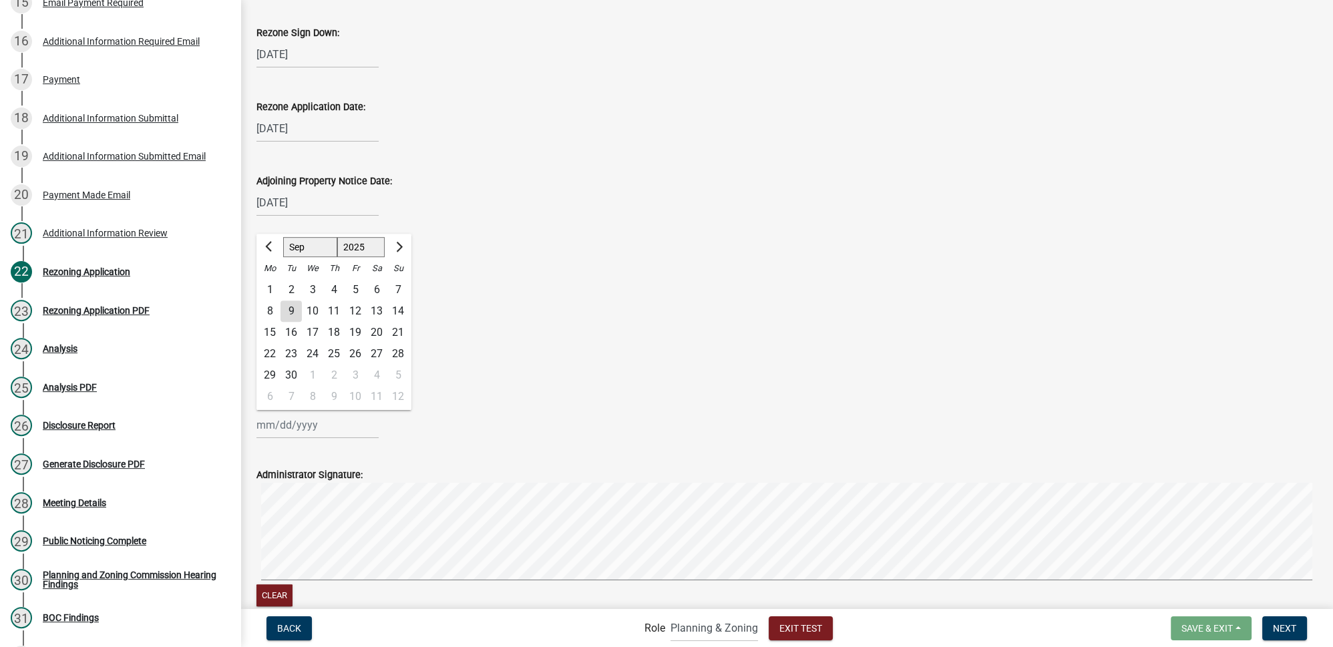
click at [358, 287] on div "5" at bounding box center [355, 289] width 21 height 21
type input "09/05/2025"
drag, startPoint x: 508, startPoint y: 347, endPoint x: 510, endPoint y: 365, distance: 18.1
click at [508, 347] on div "09/04/2025" at bounding box center [786, 350] width 1060 height 27
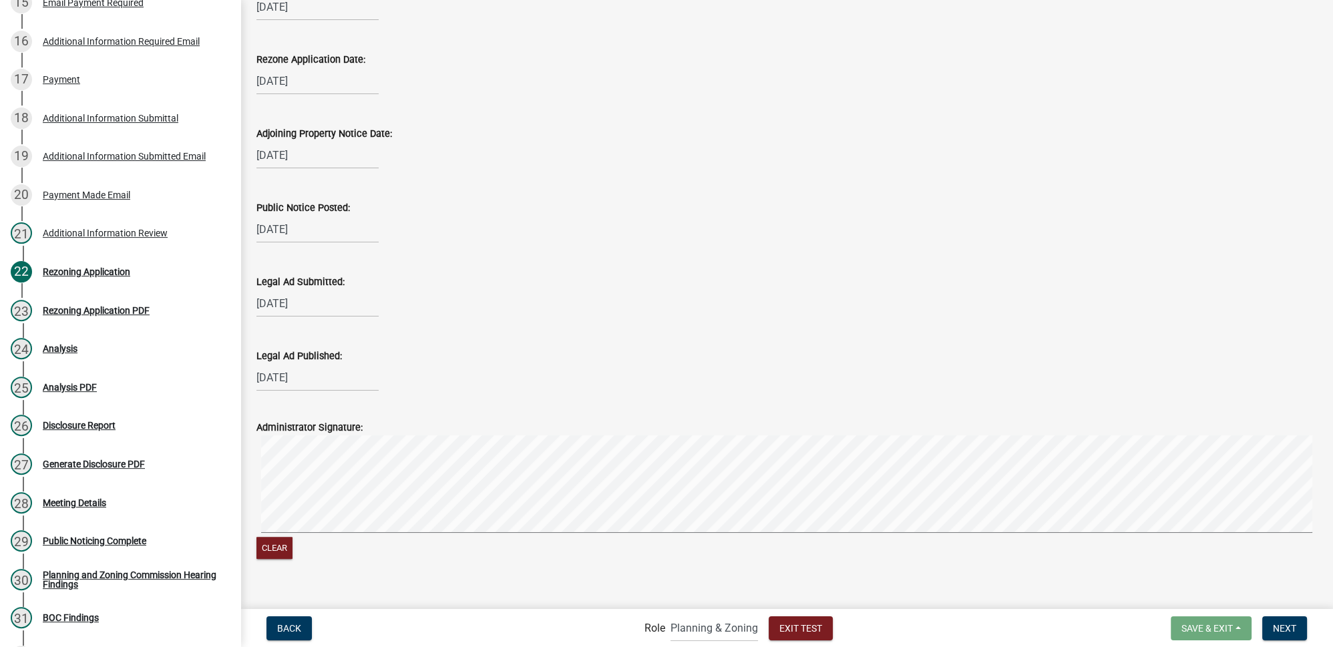
scroll to position [2188, 0]
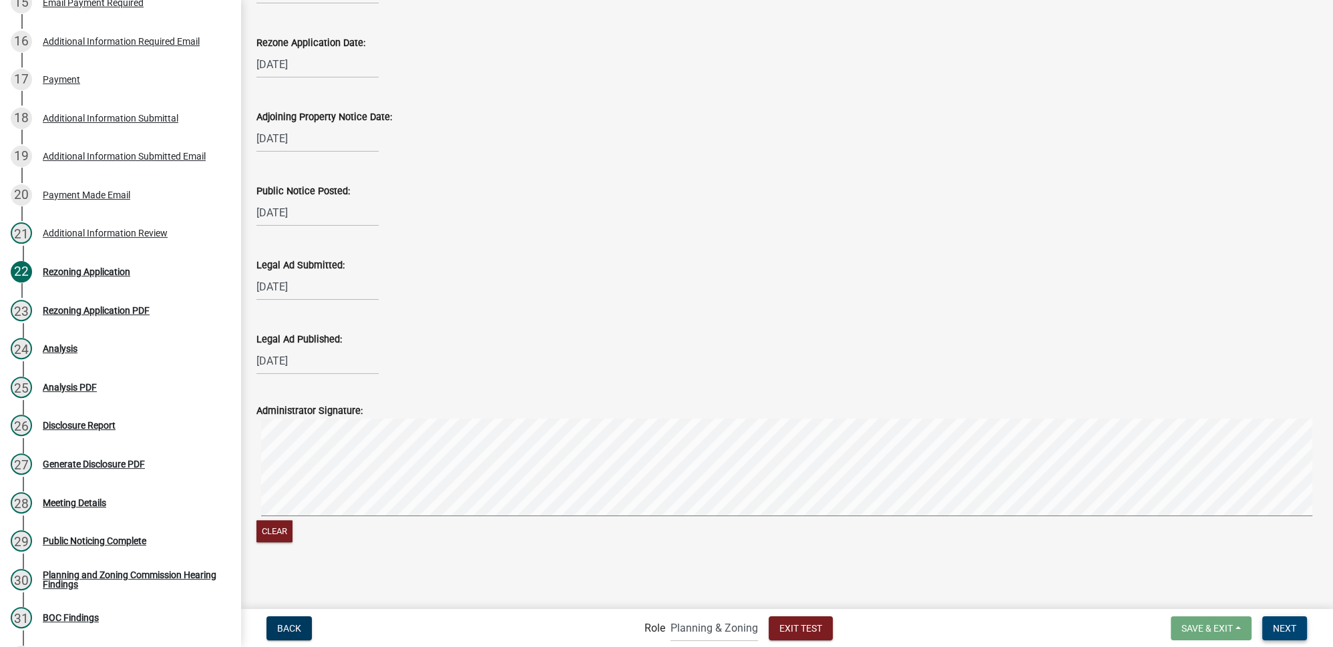
click at [1300, 625] on button "Next" at bounding box center [1284, 628] width 45 height 24
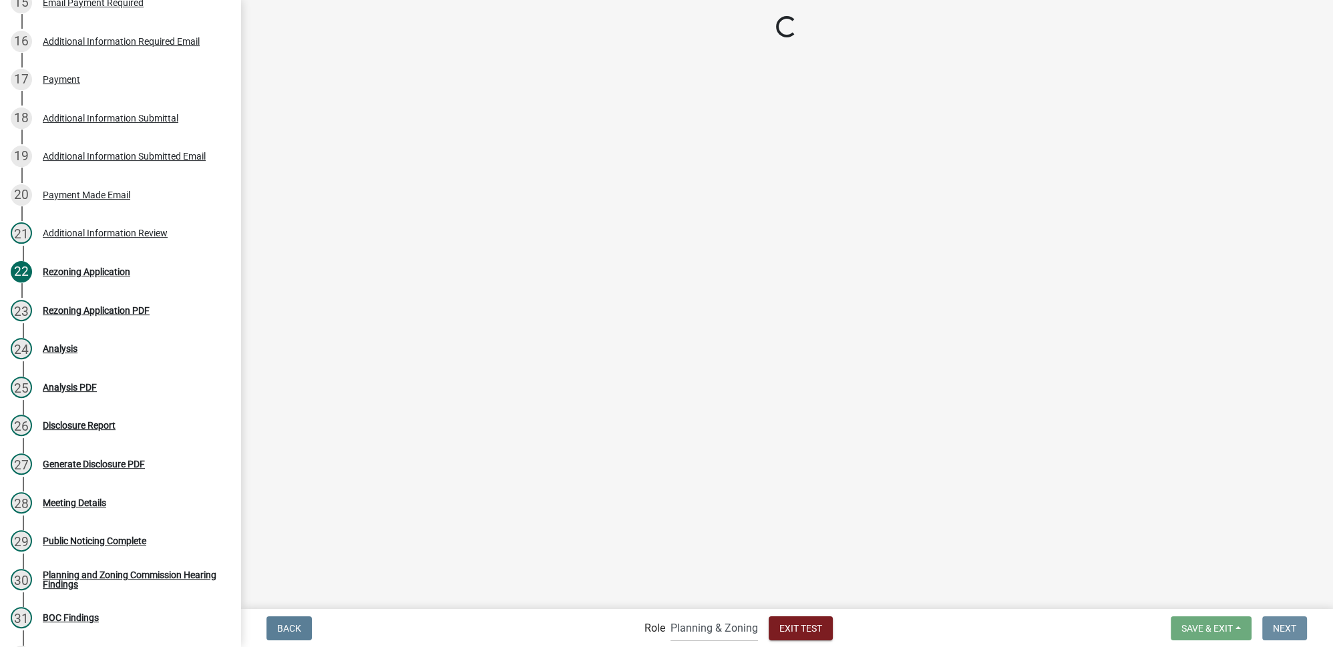
scroll to position [0, 0]
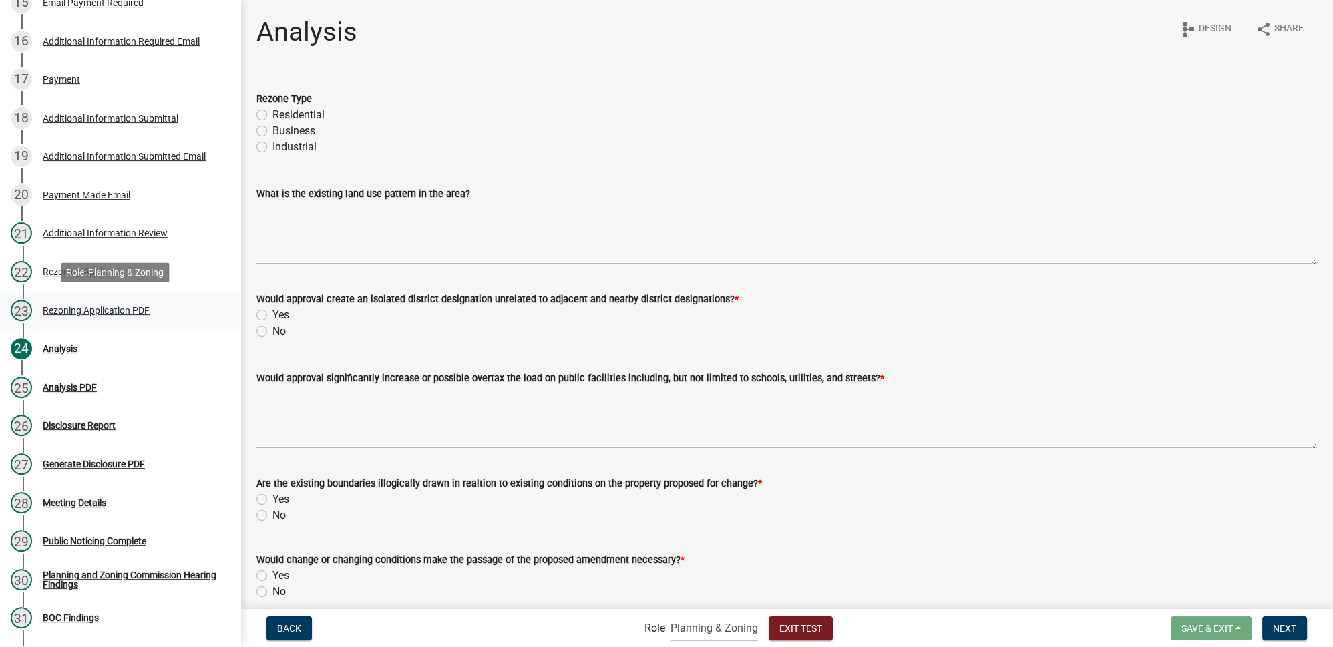
click at [76, 315] on div "Rezoning Application PDF" at bounding box center [96, 310] width 107 height 9
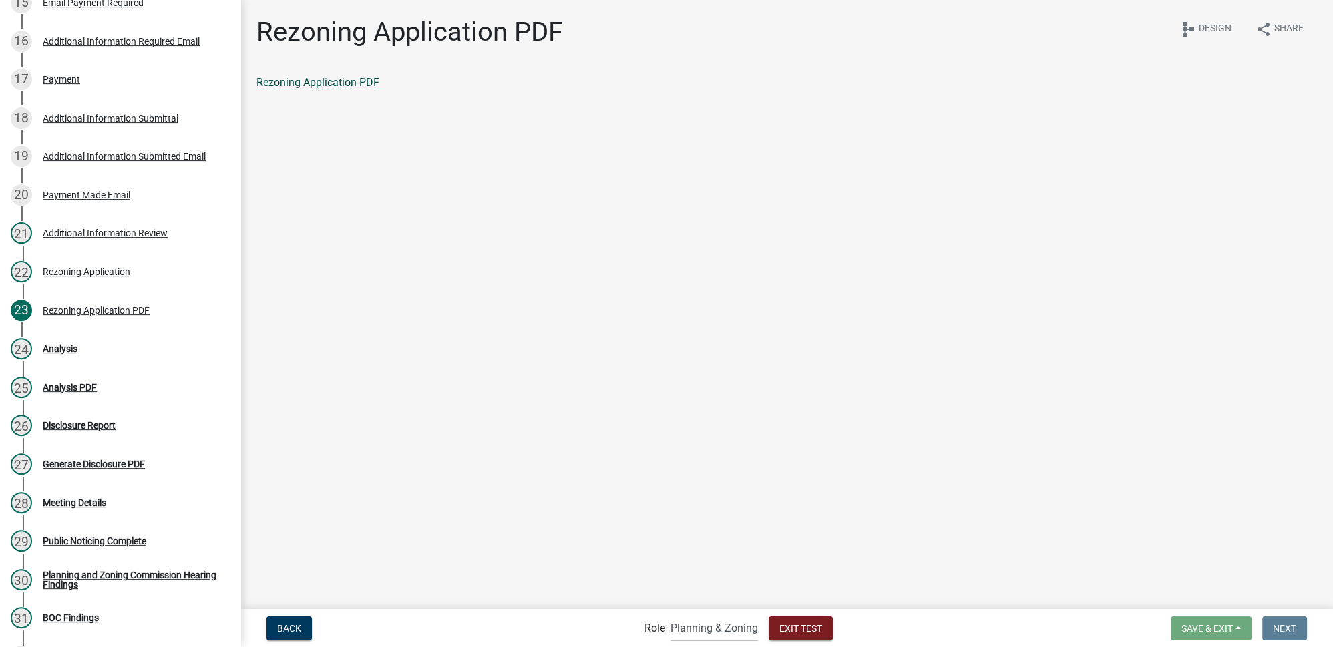
click at [339, 77] on link "Rezoning Application PDF" at bounding box center [317, 82] width 123 height 13
click at [93, 311] on div "Rezoning Application PDF" at bounding box center [96, 310] width 107 height 9
click at [75, 278] on div "22 Rezoning Application" at bounding box center [115, 271] width 208 height 21
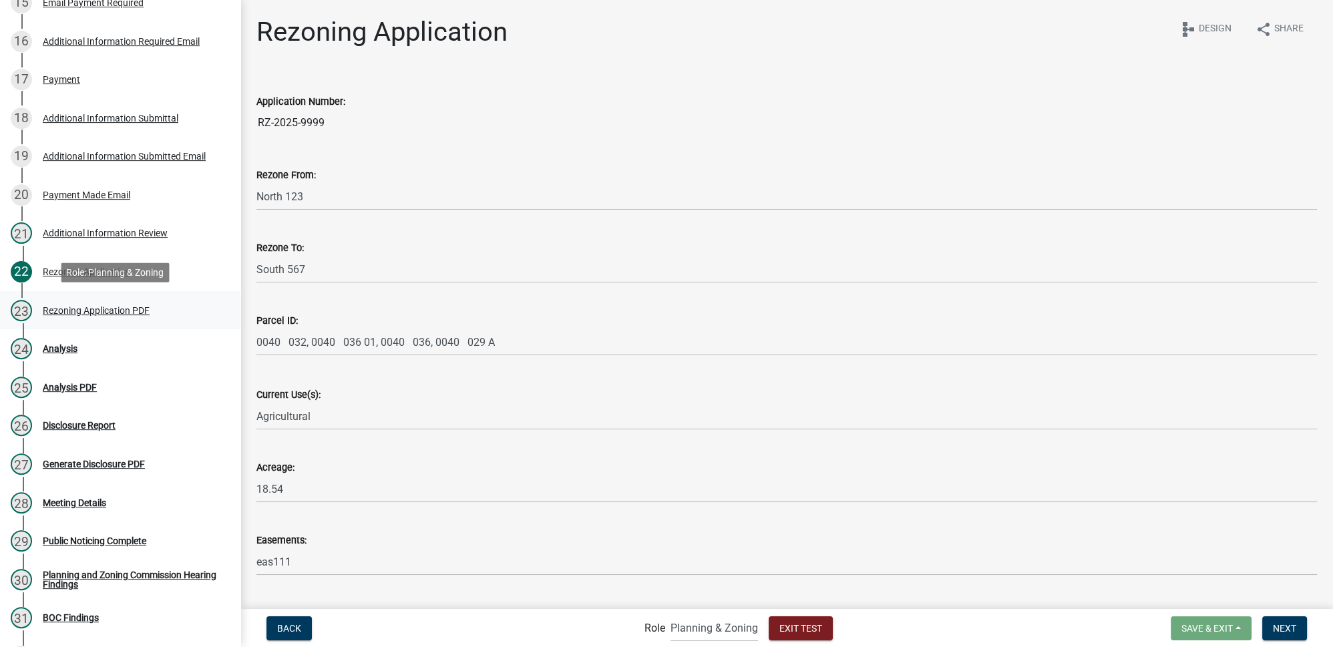
click at [78, 306] on div "Rezoning Application PDF" at bounding box center [96, 310] width 107 height 9
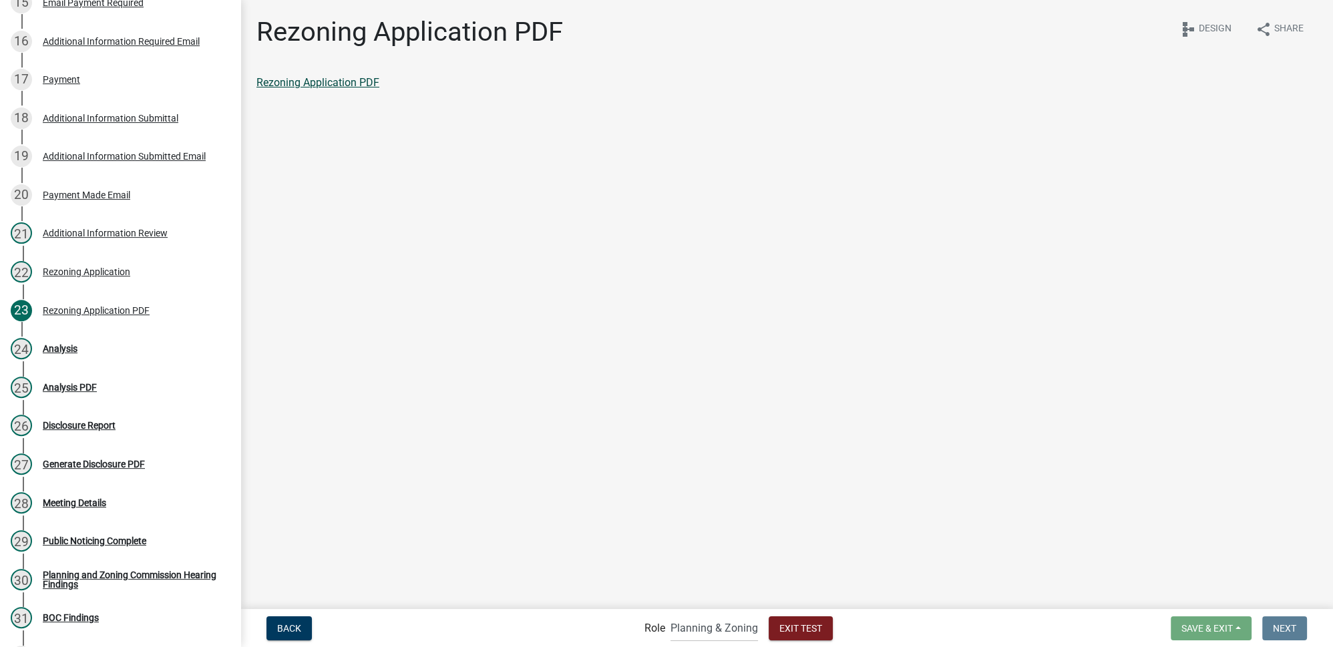
click at [333, 84] on link "Rezoning Application PDF" at bounding box center [317, 82] width 123 height 13
click at [59, 349] on div "Analysis" at bounding box center [60, 348] width 35 height 9
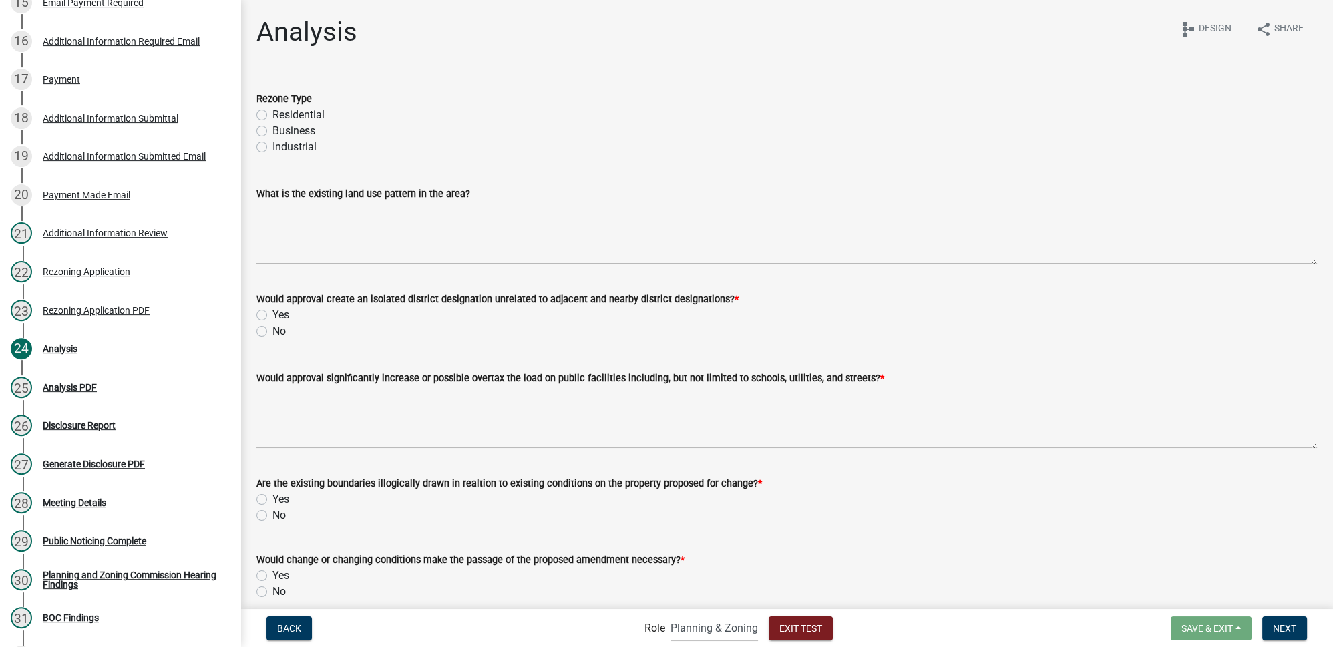
click at [272, 118] on label "Residential" at bounding box center [298, 115] width 52 height 16
click at [272, 116] on input "Residential" at bounding box center [276, 111] width 9 height 9
radio input "true"
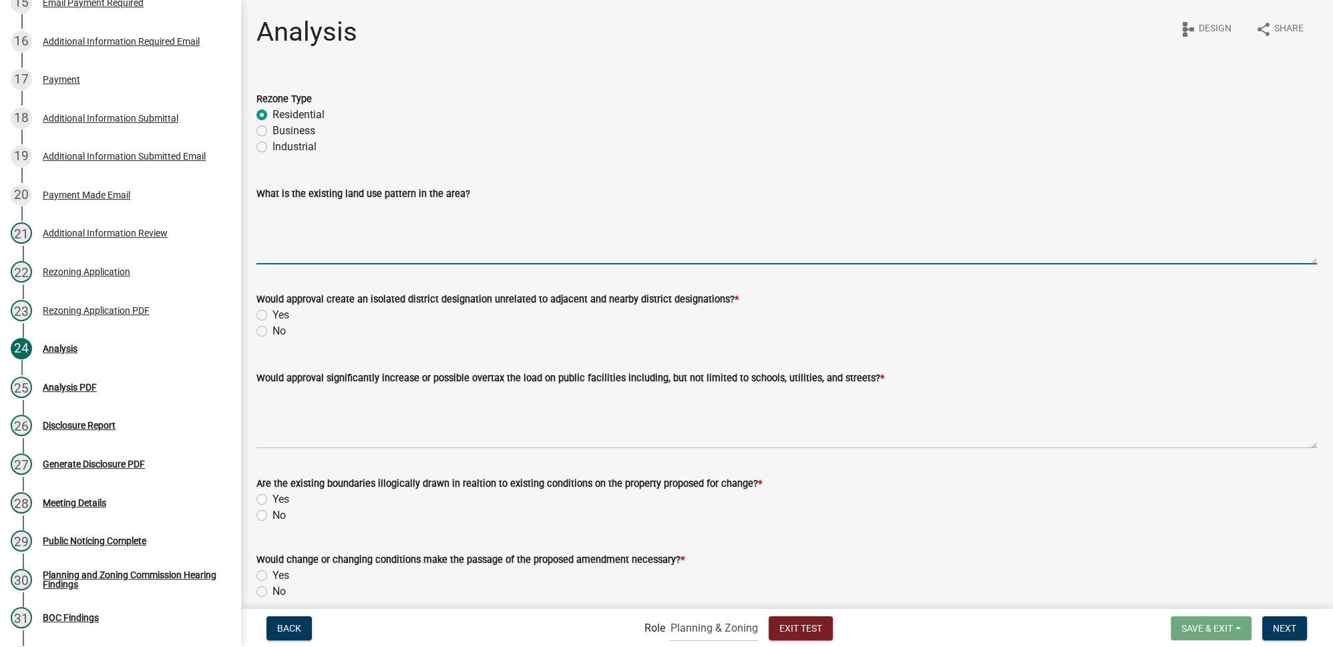
click at [355, 234] on textarea "What is the existing land use pattern in the area?" at bounding box center [786, 233] width 1060 height 63
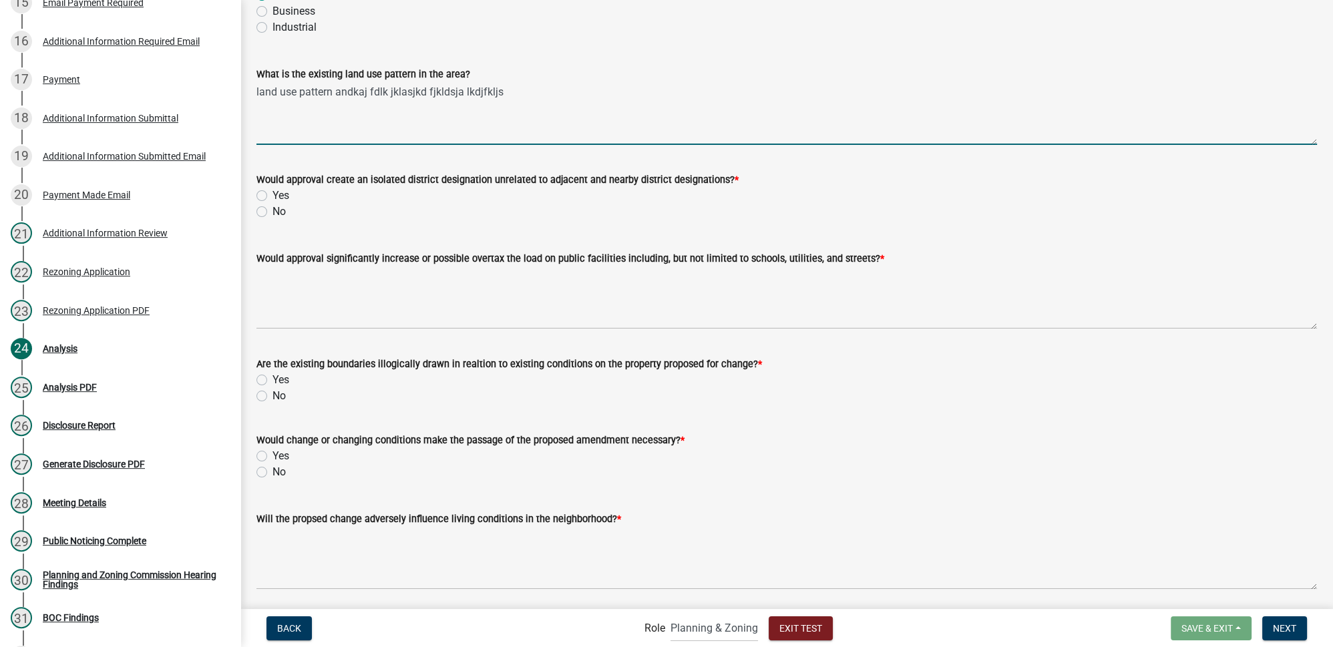
scroll to position [121, 0]
type textarea "land use pattern andkaj fdlk jklasjkd fjkldsja lkdjfkljs"
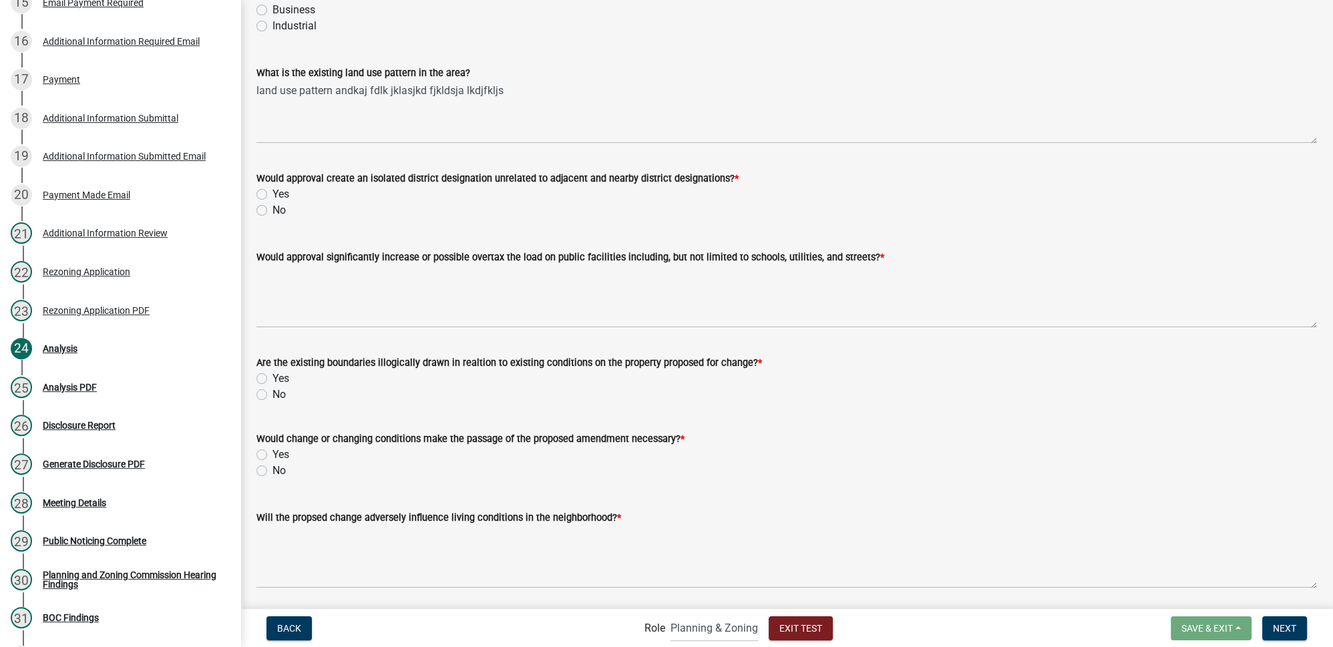
click at [272, 210] on label "No" at bounding box center [278, 210] width 13 height 16
click at [272, 210] on input "No" at bounding box center [276, 206] width 9 height 9
radio input "true"
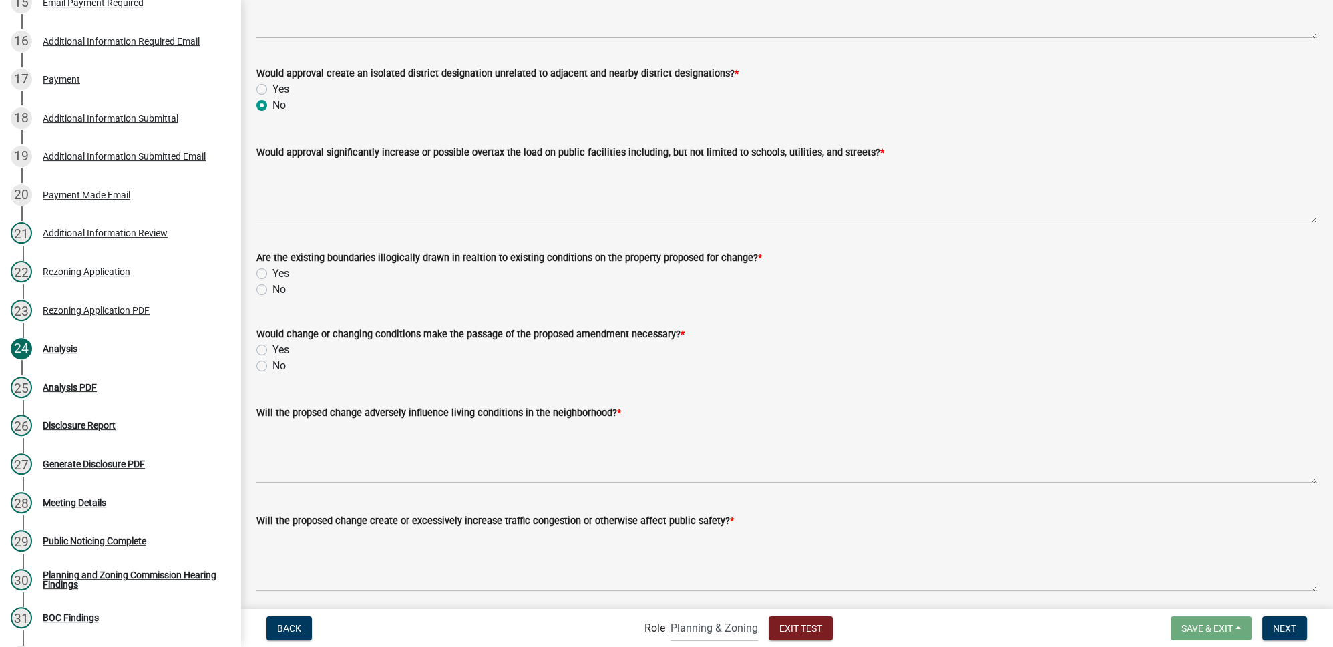
scroll to position [242, 0]
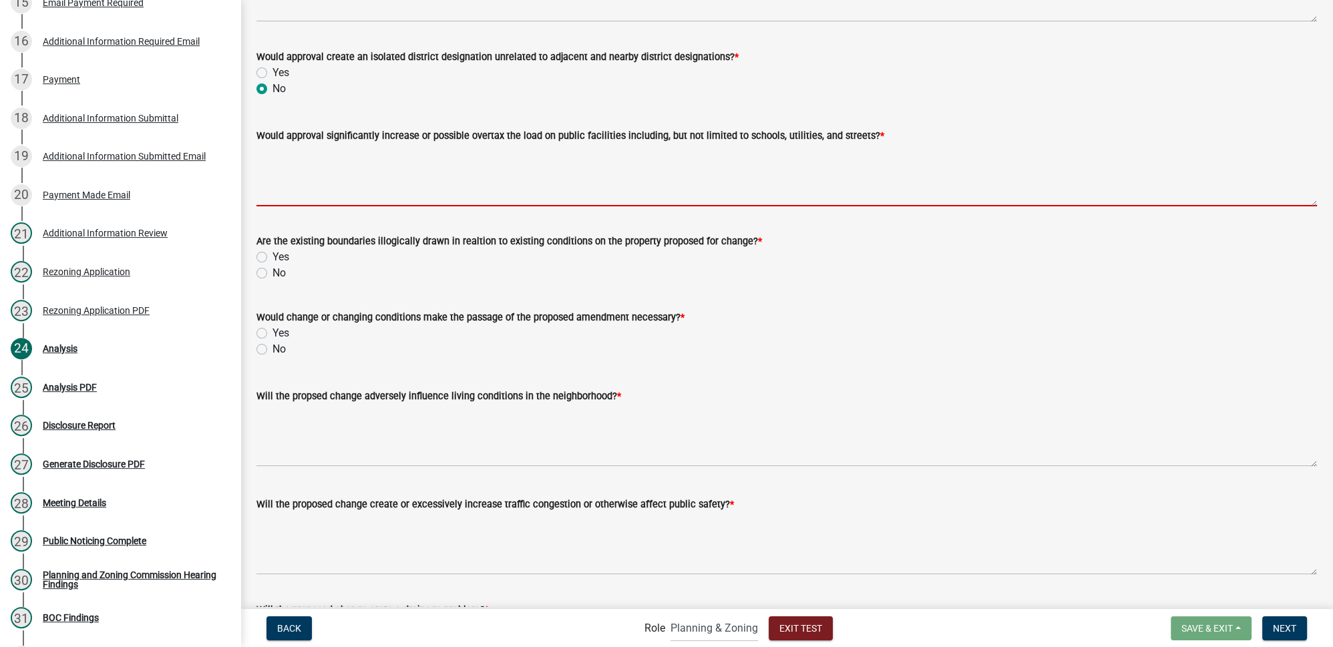
click at [348, 168] on textarea "Would approval significantly increase or possible overtax the load on public fa…" at bounding box center [786, 175] width 1060 height 63
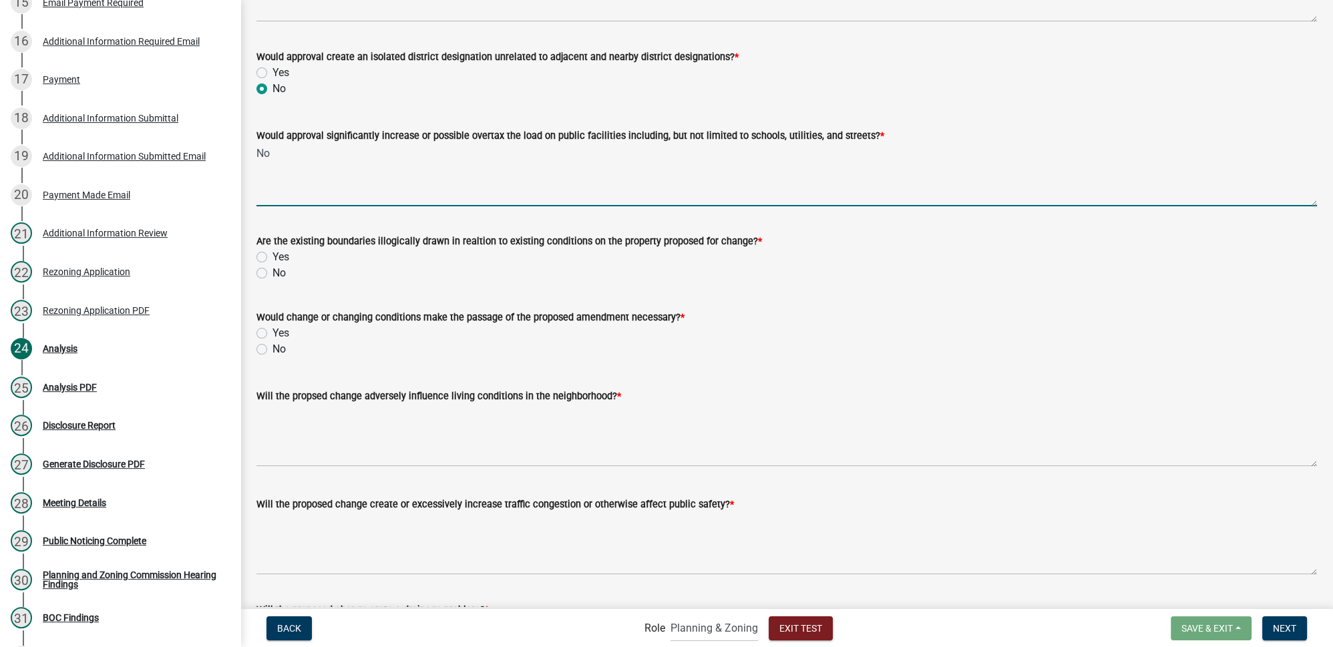
type textarea "No"
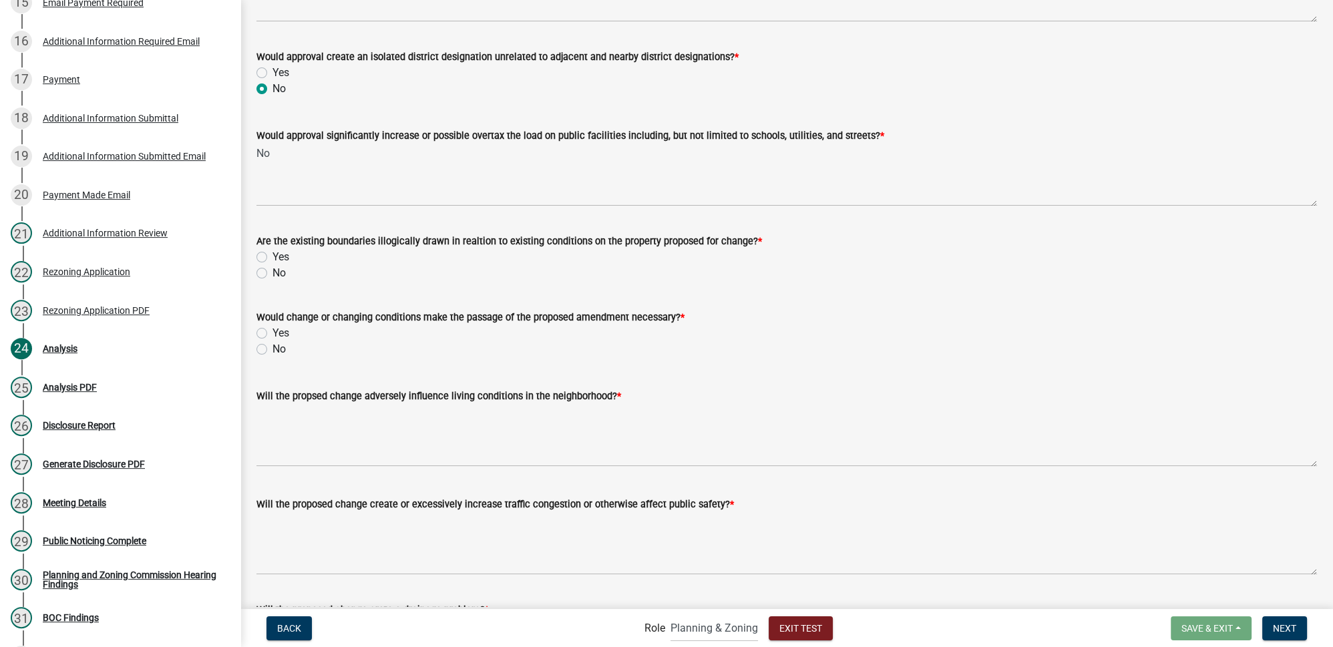
click at [345, 301] on form "Would change or changing conditions make the passage of the proposed amendment …" at bounding box center [786, 325] width 1060 height 64
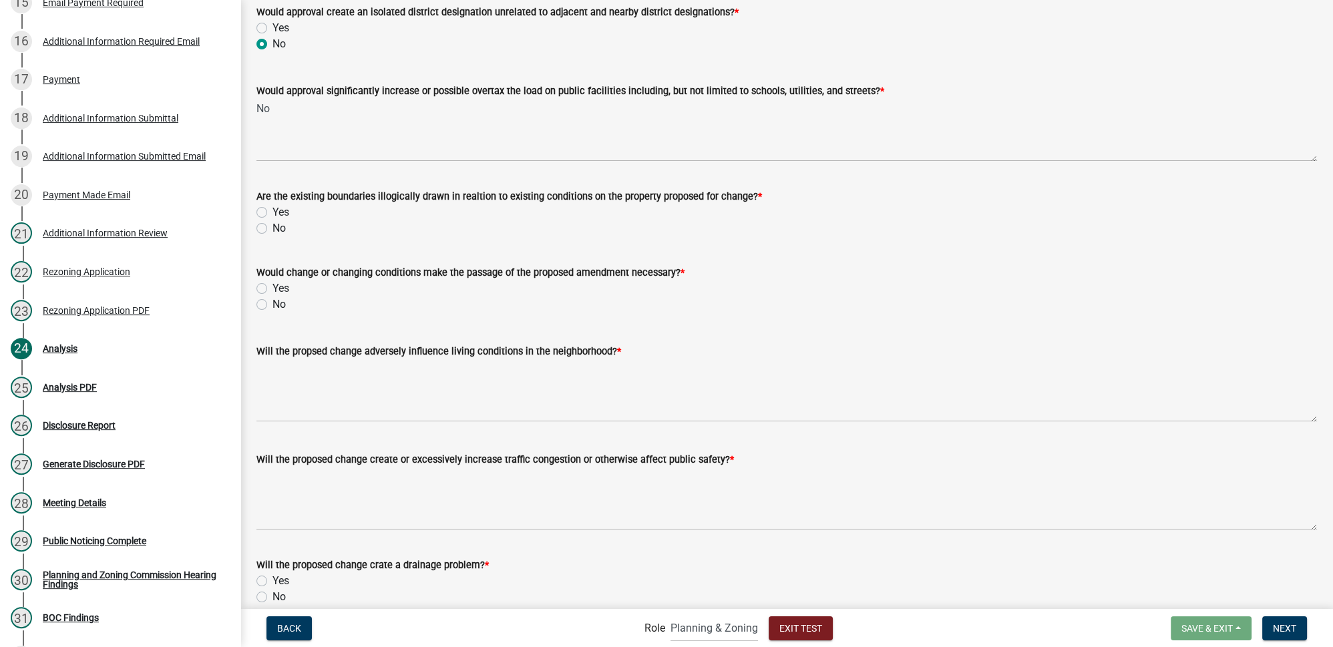
scroll to position [303, 0]
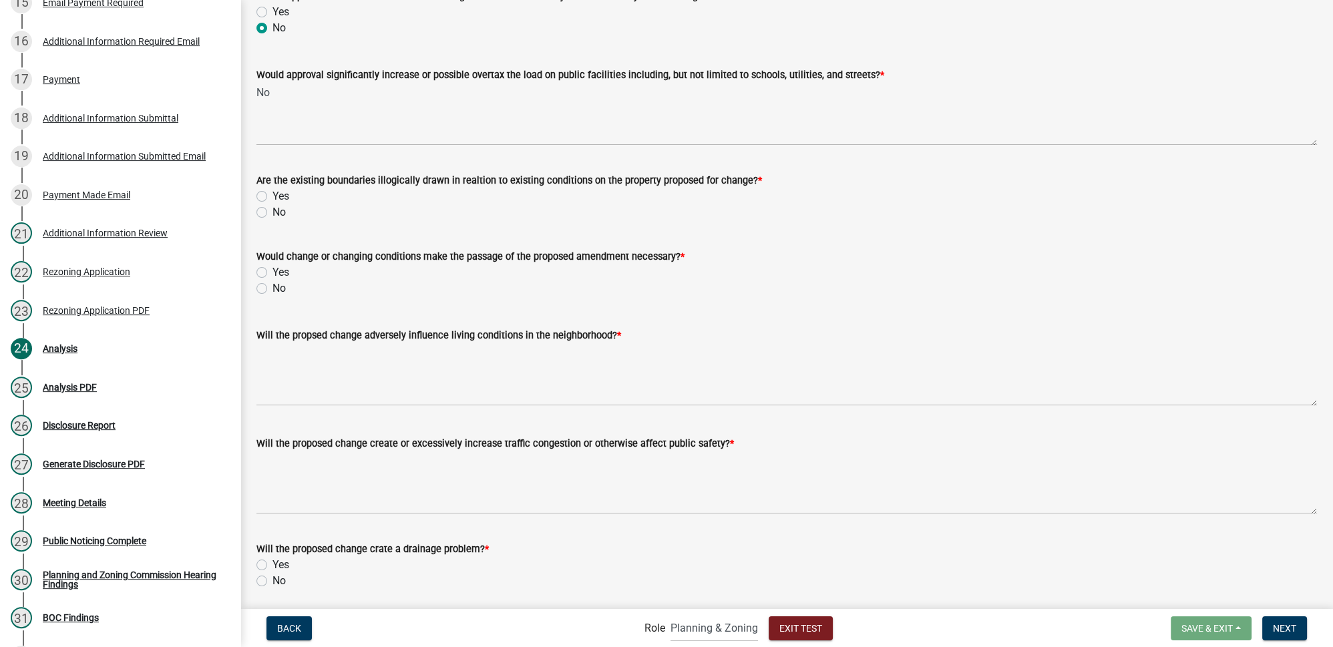
click at [272, 213] on label "No" at bounding box center [278, 212] width 13 height 16
click at [272, 213] on input "No" at bounding box center [276, 208] width 9 height 9
radio input "true"
click at [272, 290] on label "No" at bounding box center [278, 288] width 13 height 16
click at [272, 289] on input "No" at bounding box center [276, 284] width 9 height 9
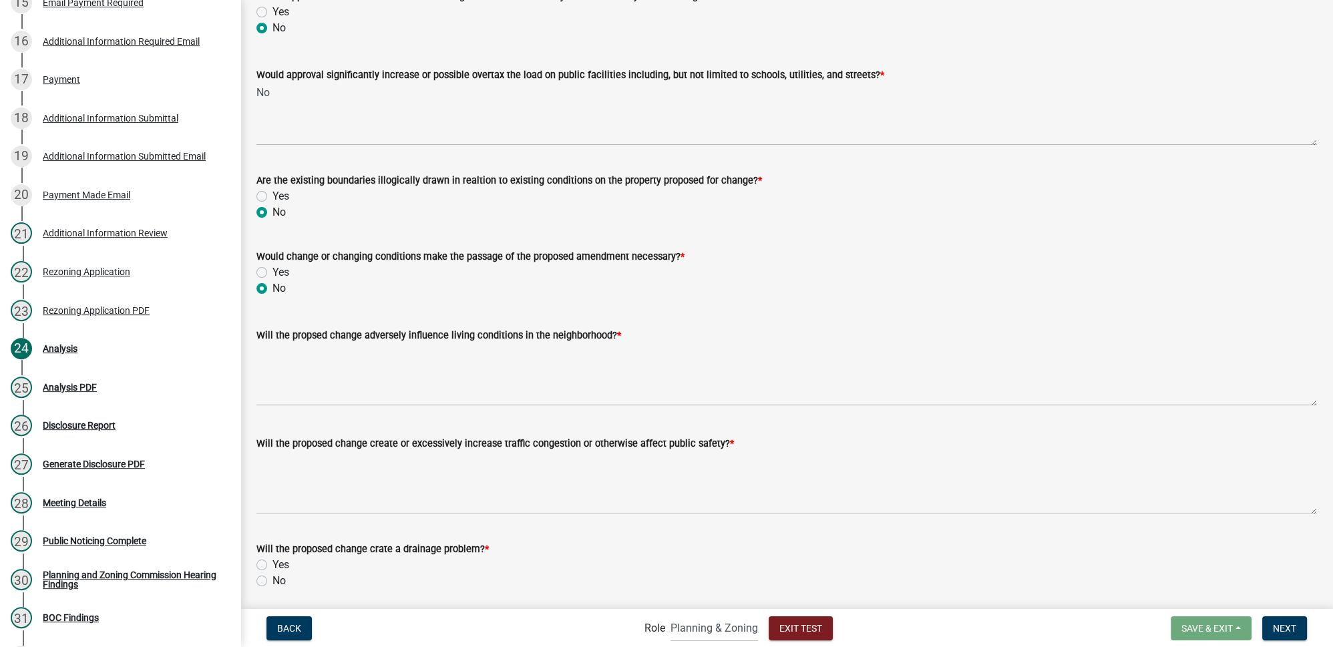
radio input "true"
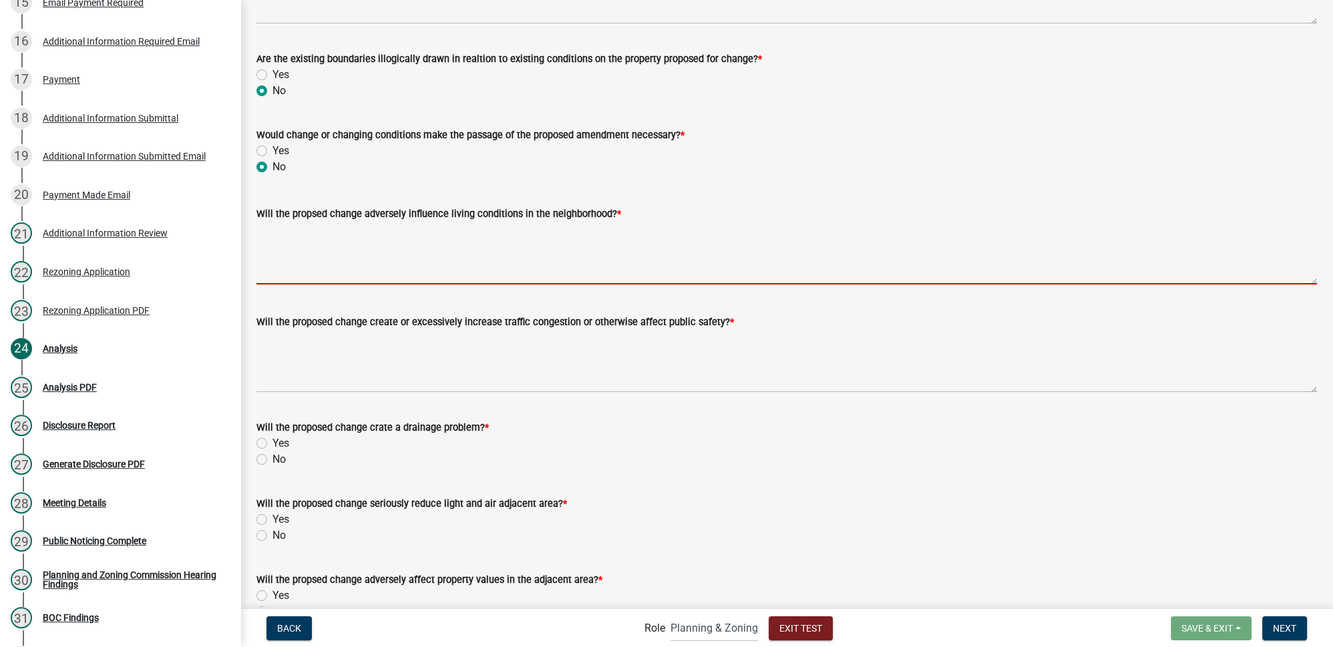
click at [356, 261] on textarea "Will the propsed change adversely influence living conditions in the neighborho…" at bounding box center [786, 253] width 1060 height 63
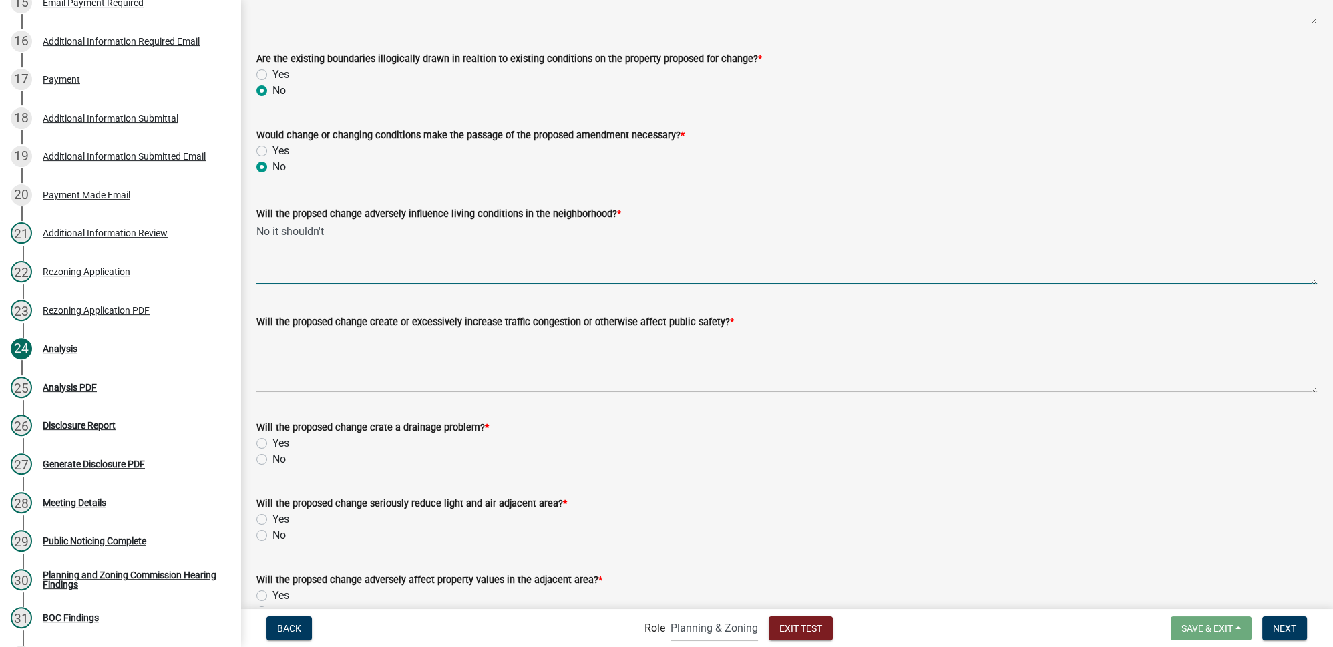
scroll to position [546, 0]
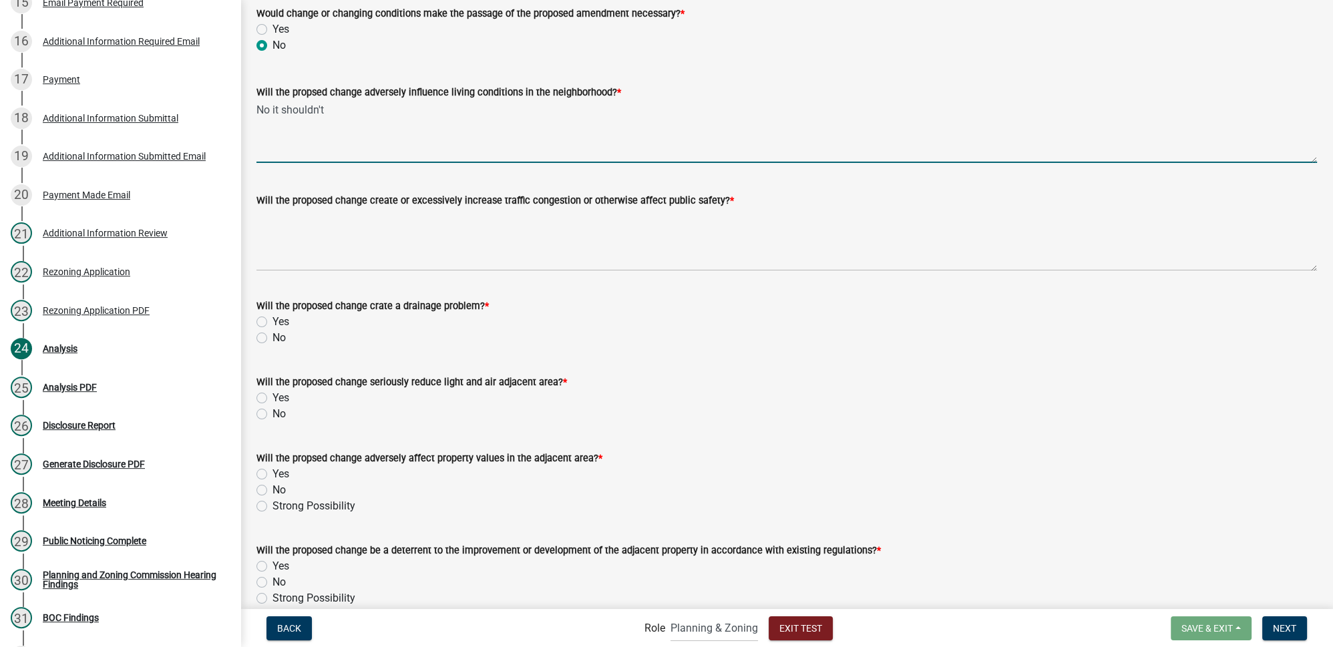
type textarea "No it shouldn't"
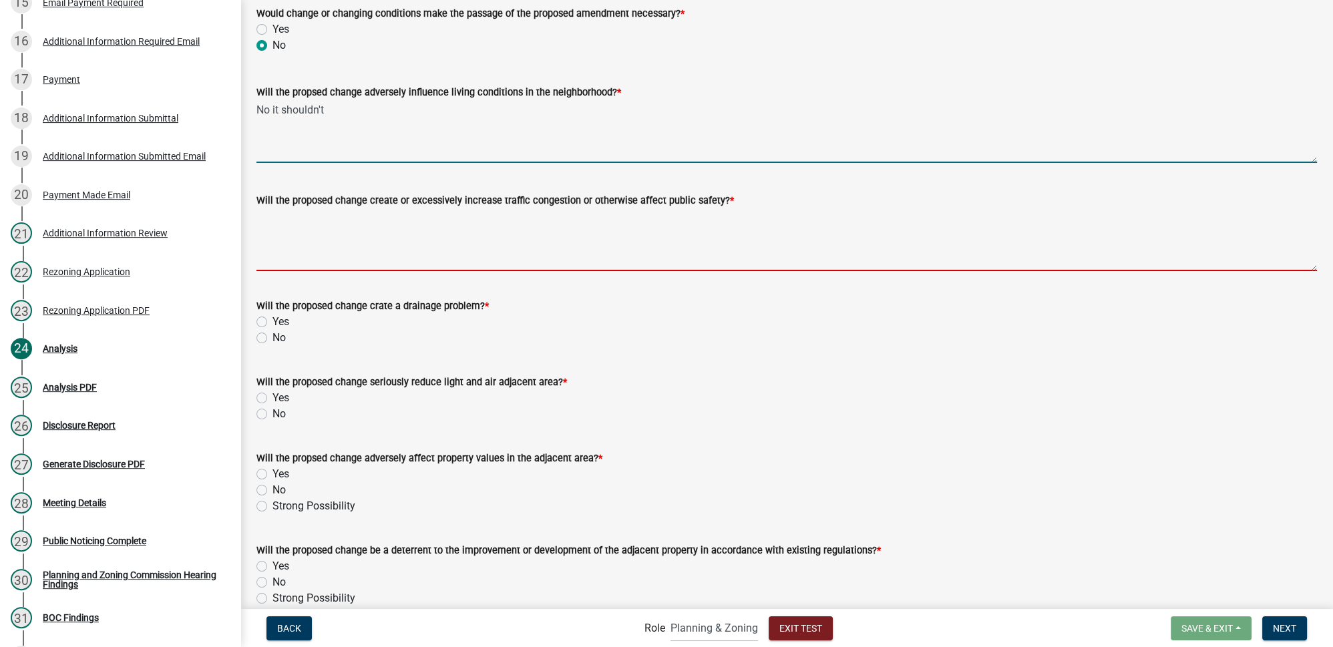
click at [372, 247] on textarea "Will the proposed change create or excessively increase traffic congestion or o…" at bounding box center [786, 239] width 1060 height 63
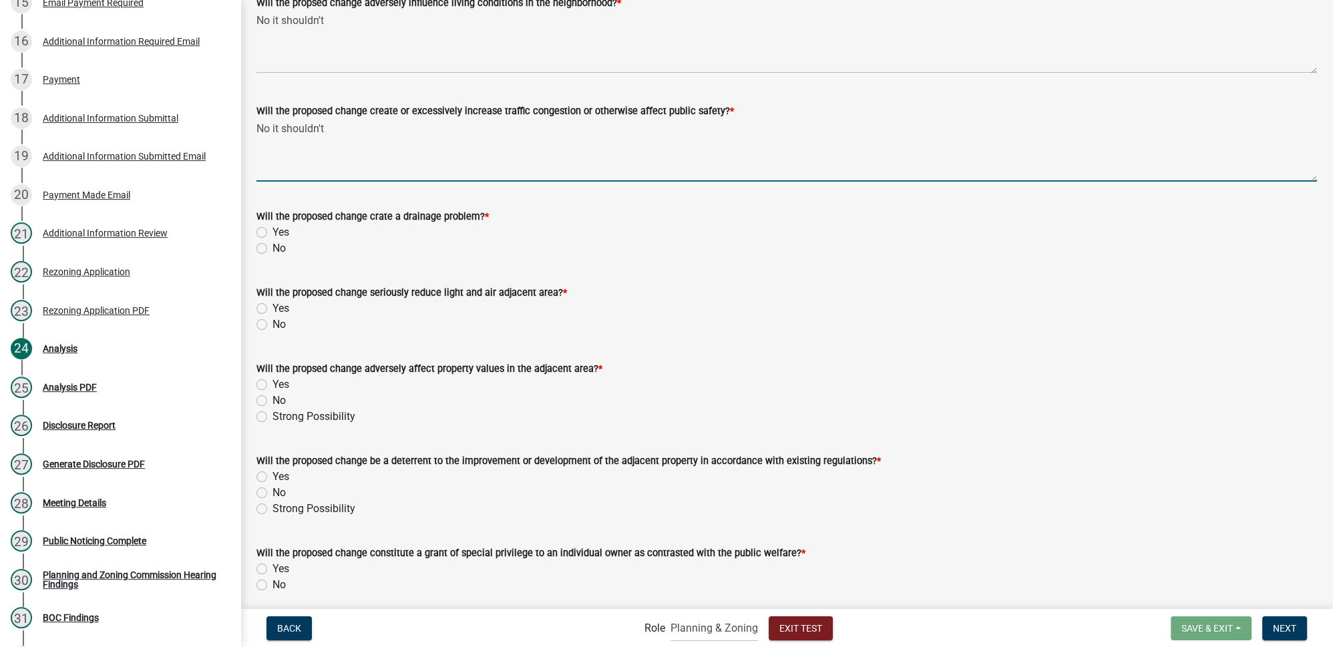
scroll to position [667, 0]
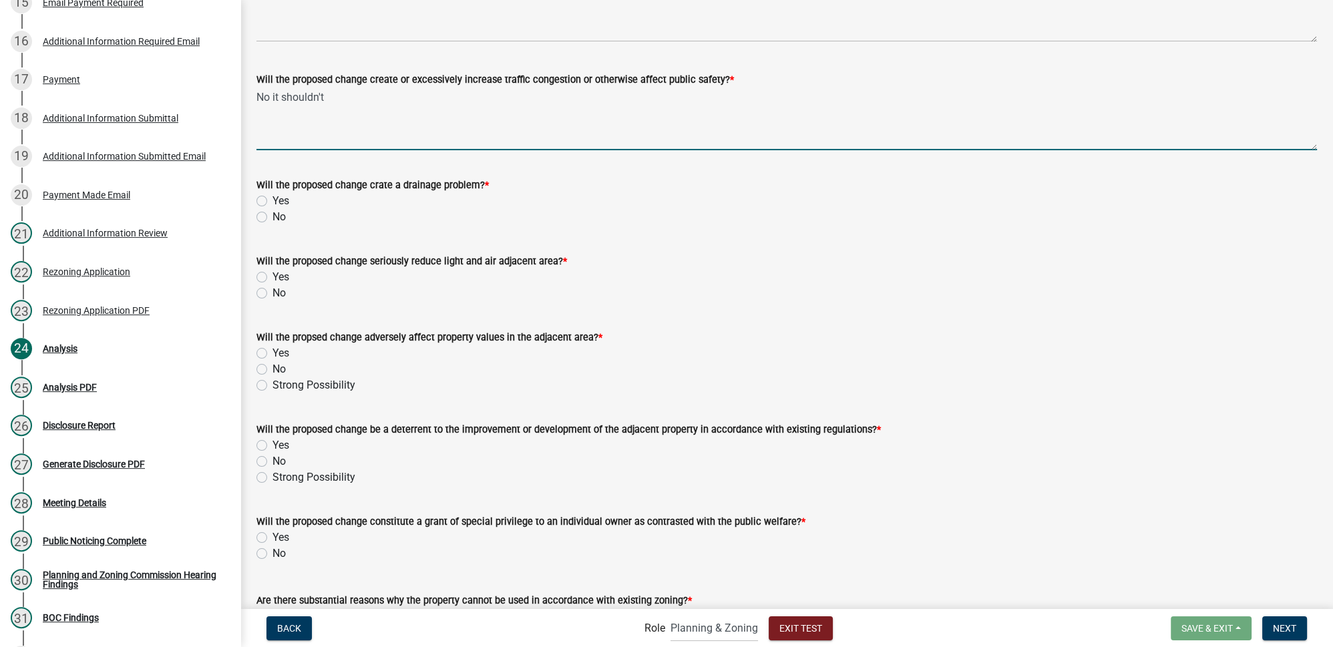
drag, startPoint x: 328, startPoint y: 102, endPoint x: 260, endPoint y: 98, distance: 68.2
click at [260, 98] on textarea "No it shouldn't" at bounding box center [786, 118] width 1060 height 63
type textarea "Perhaps"
click at [348, 209] on div "No" at bounding box center [786, 217] width 1060 height 16
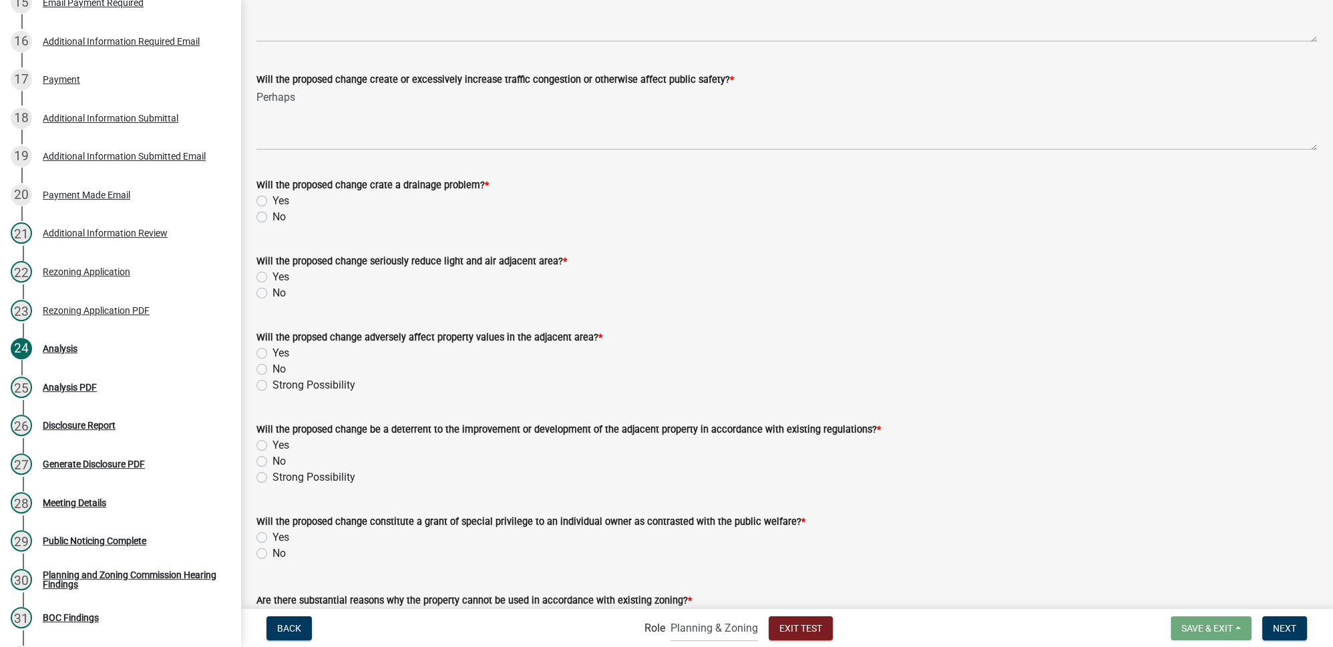
click at [272, 216] on label "No" at bounding box center [278, 217] width 13 height 16
click at [272, 216] on input "No" at bounding box center [276, 213] width 9 height 9
radio input "true"
click at [272, 293] on label "No" at bounding box center [278, 293] width 13 height 16
click at [272, 293] on input "No" at bounding box center [276, 289] width 9 height 9
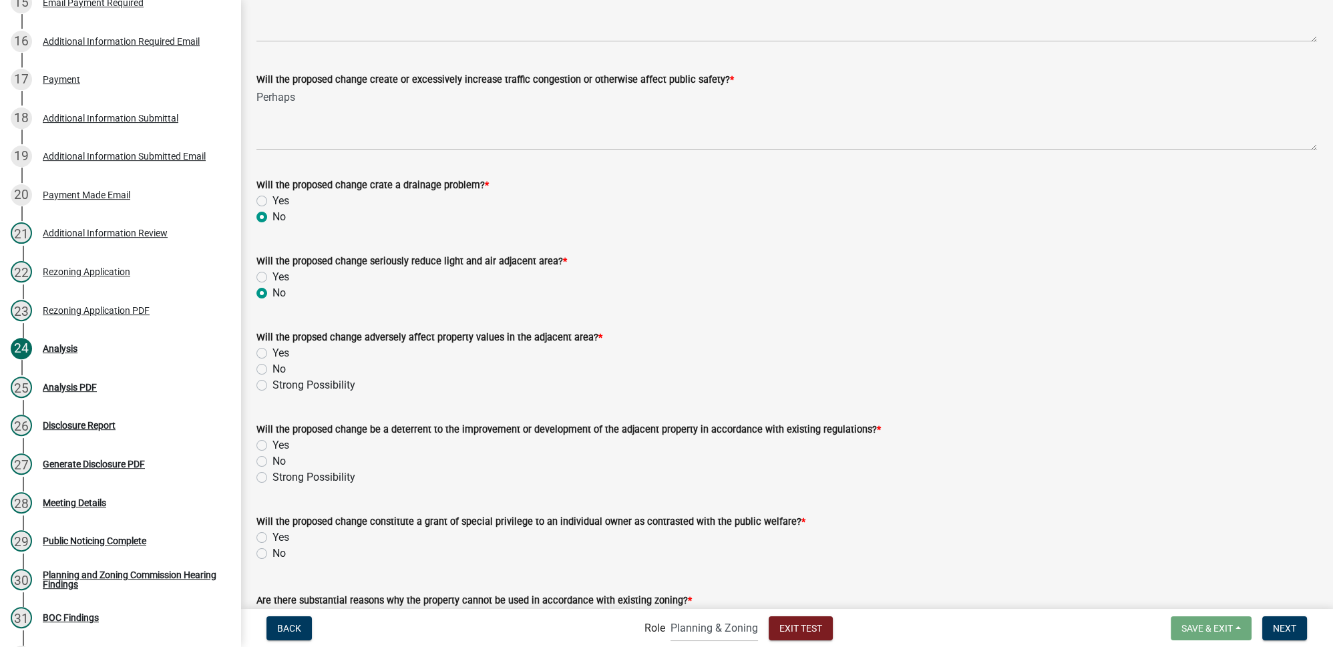
radio input "true"
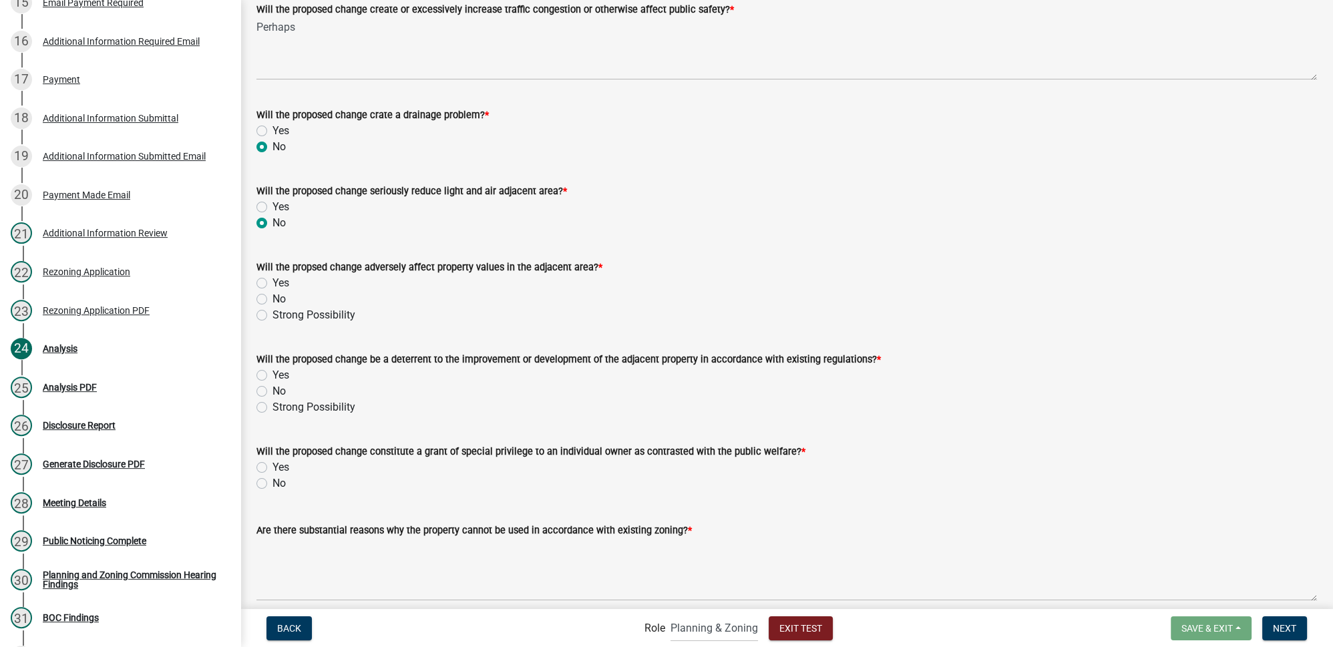
scroll to position [789, 0]
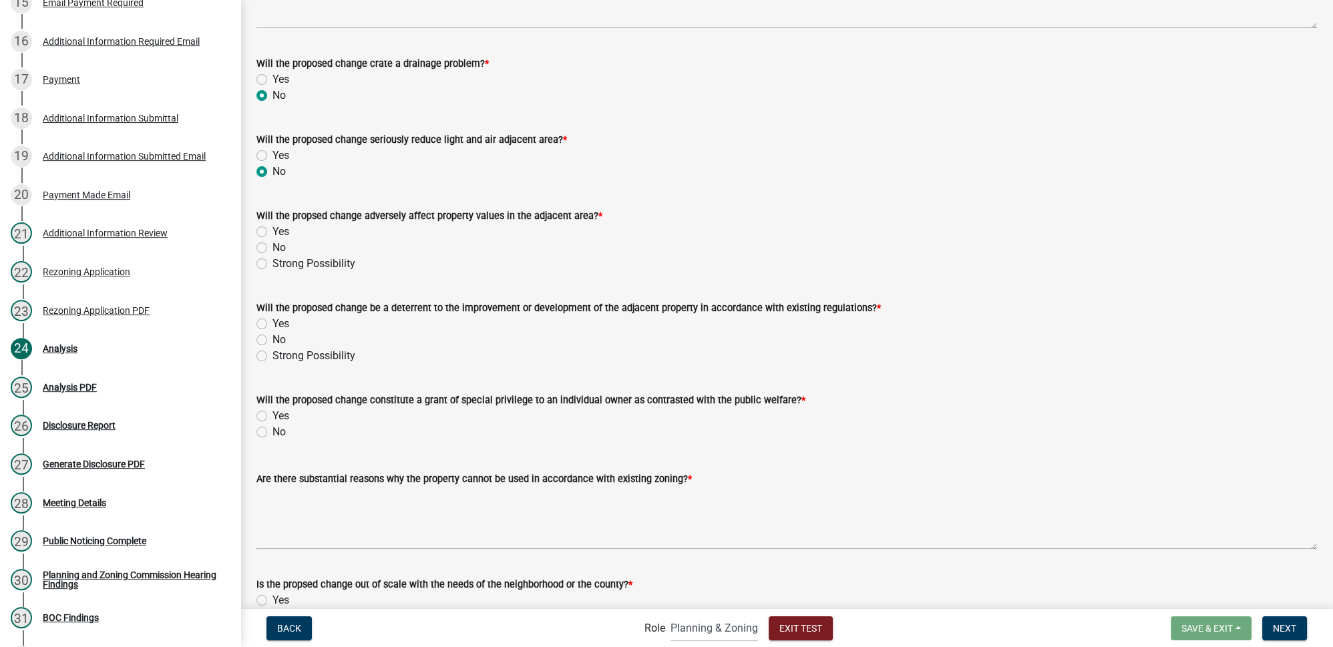
click at [272, 250] on label "No" at bounding box center [278, 248] width 13 height 16
click at [272, 248] on input "No" at bounding box center [276, 244] width 9 height 9
radio input "true"
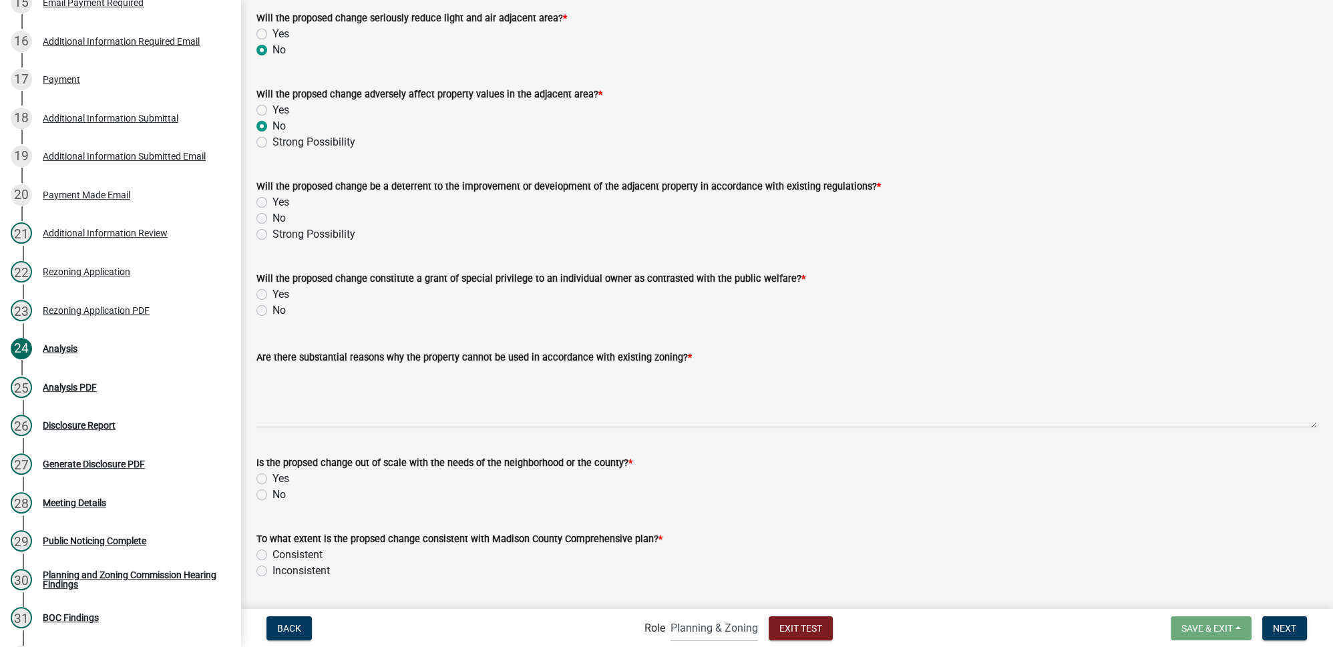
click at [272, 218] on label "No" at bounding box center [278, 218] width 13 height 16
click at [272, 218] on input "No" at bounding box center [276, 214] width 9 height 9
radio input "true"
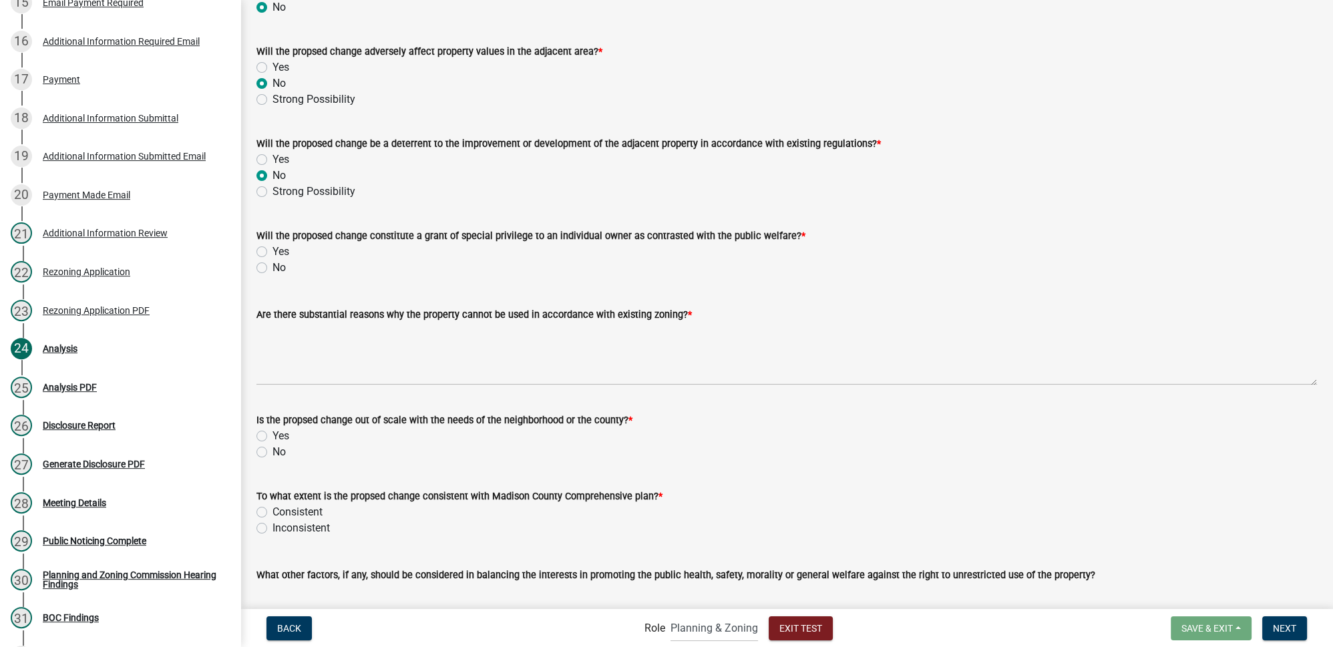
scroll to position [1032, 0]
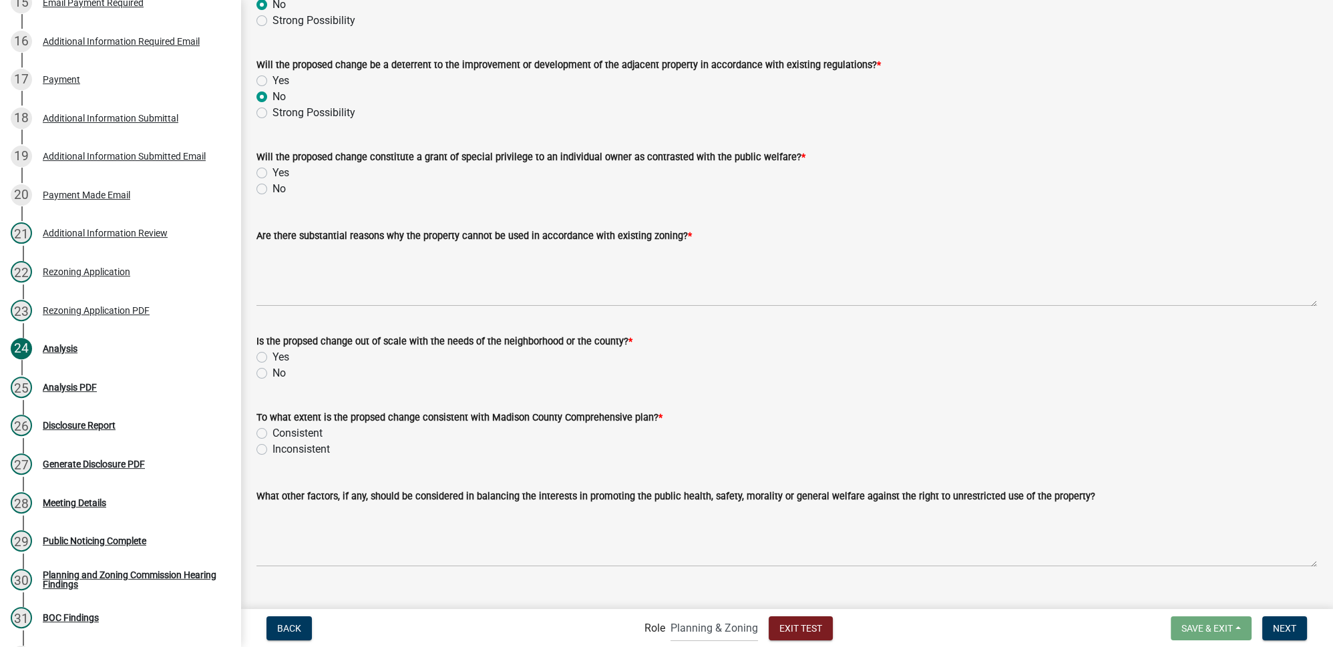
click at [272, 190] on label "No" at bounding box center [278, 189] width 13 height 16
click at [272, 190] on input "No" at bounding box center [276, 185] width 9 height 9
radio input "true"
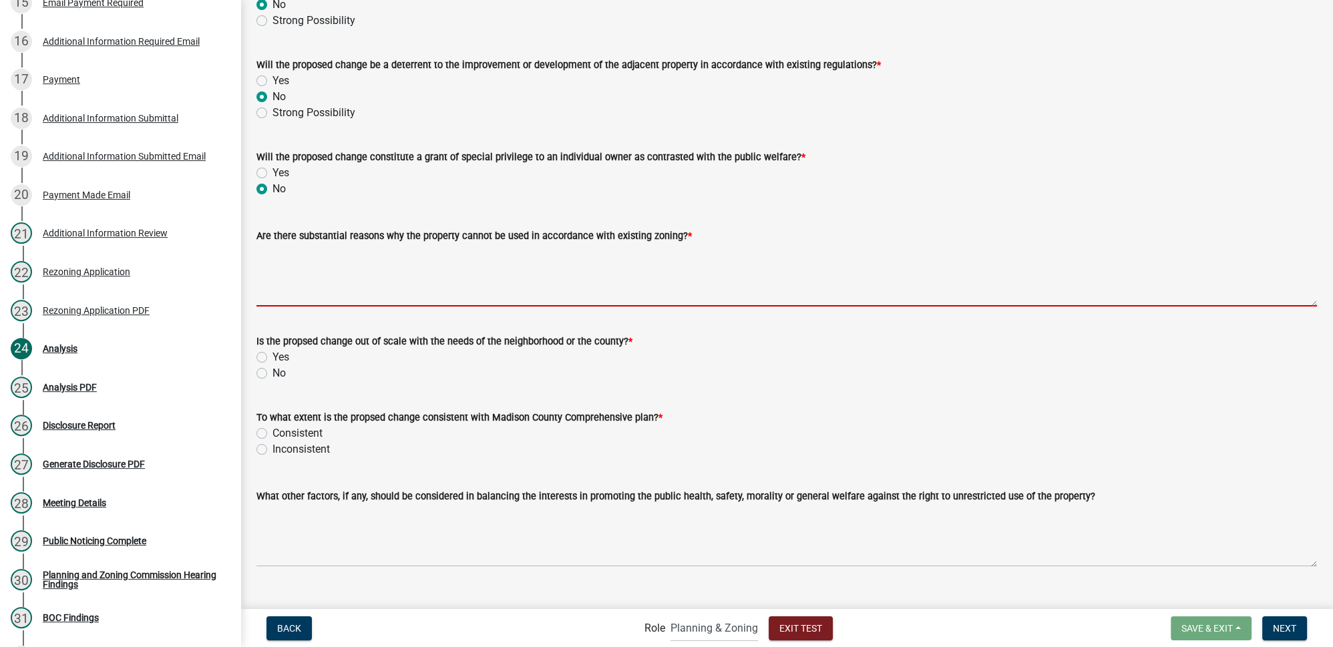
click at [384, 280] on textarea "Are there substantial reasons why the property cannot be used in accordance wit…" at bounding box center [786, 275] width 1060 height 63
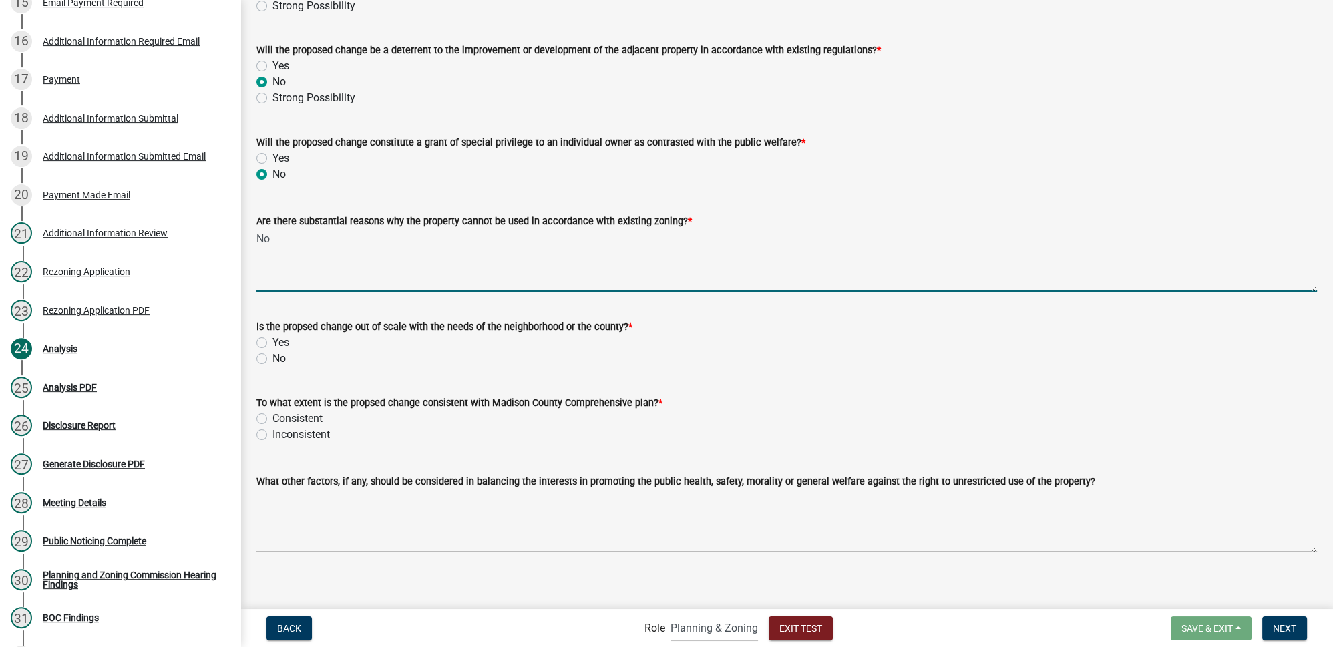
scroll to position [1053, 0]
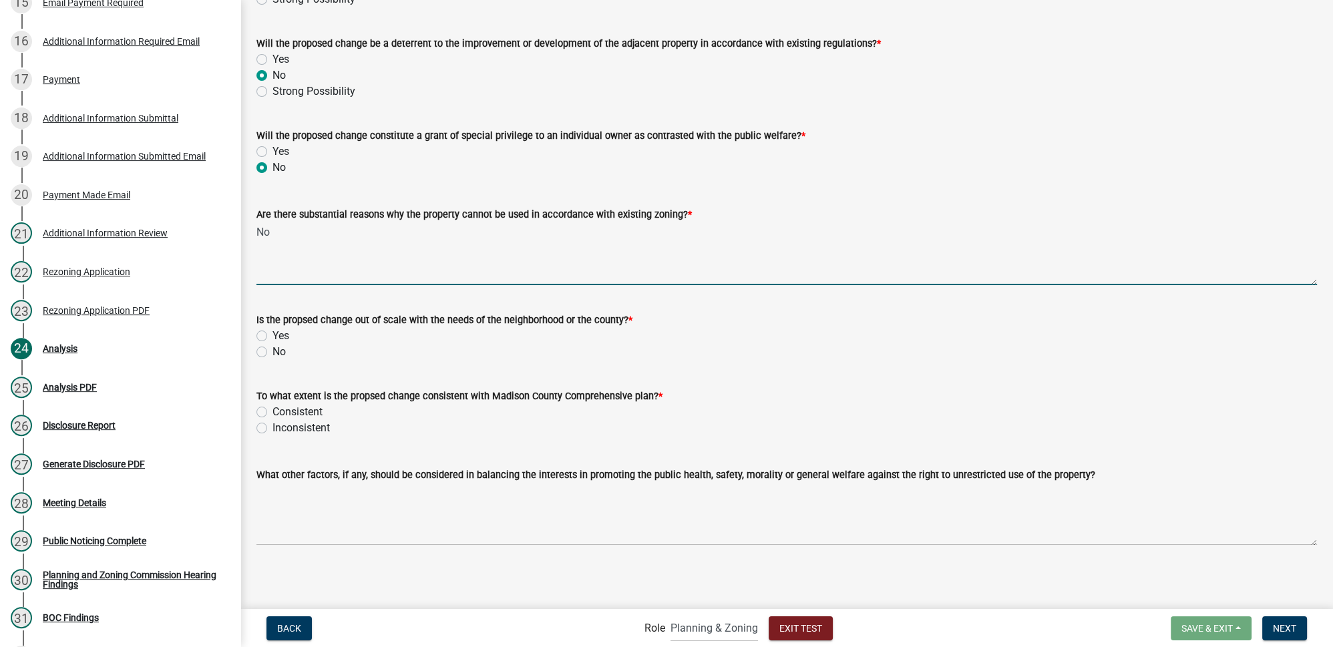
type textarea "No"
click at [272, 351] on label "No" at bounding box center [278, 352] width 13 height 16
click at [272, 351] on input "No" at bounding box center [276, 348] width 9 height 9
radio input "true"
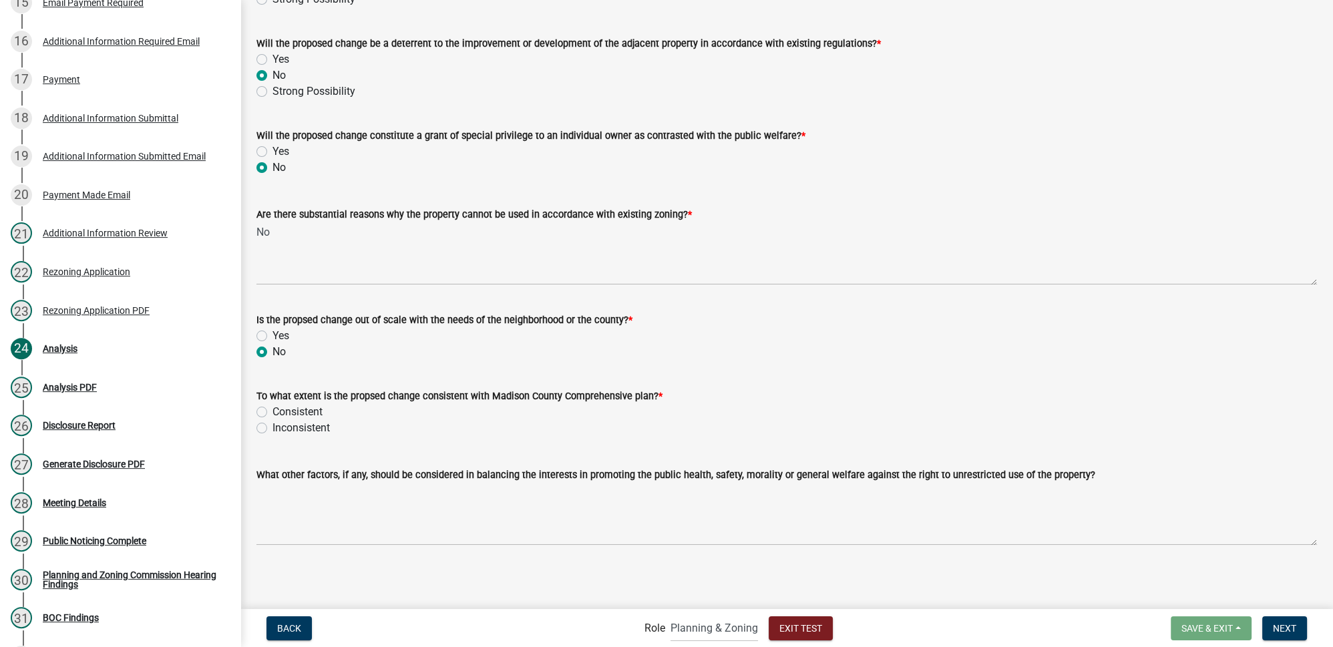
click at [294, 413] on label "Consistent" at bounding box center [297, 412] width 50 height 16
click at [281, 413] on input "Consistent" at bounding box center [276, 408] width 9 height 9
radio input "true"
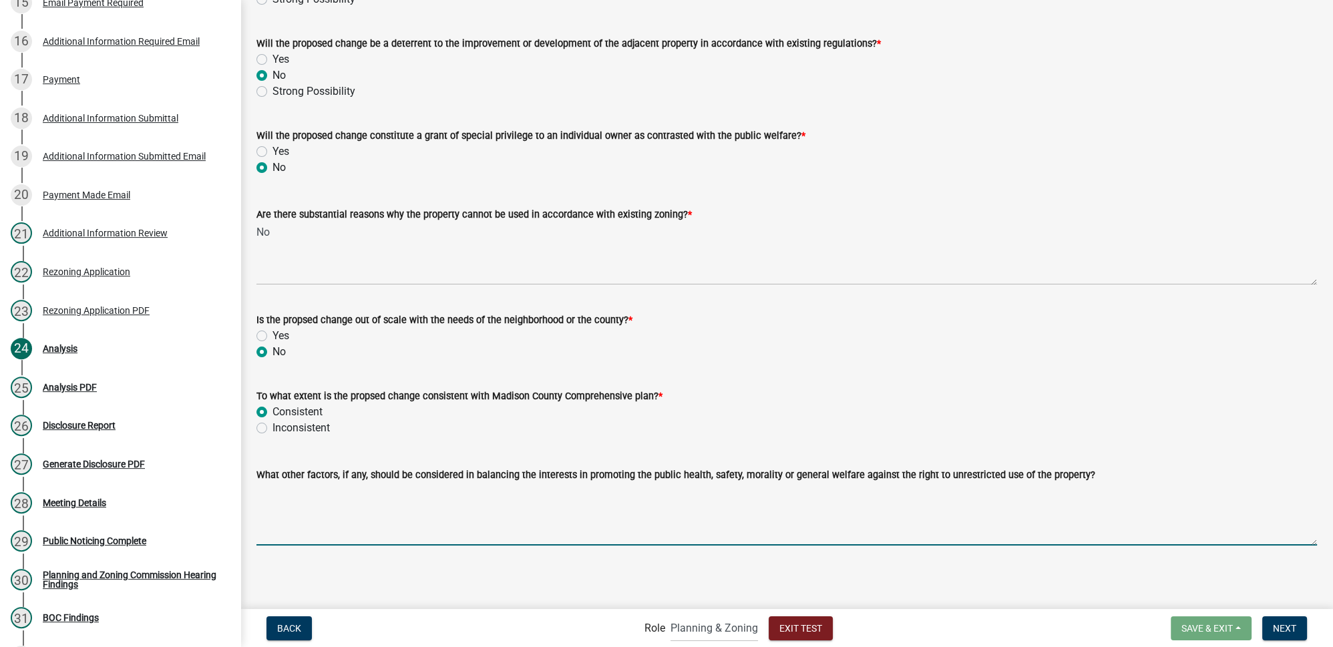
click at [359, 512] on textarea "What other factors, if any, should be considered in balancing the interests in …" at bounding box center [786, 514] width 1060 height 63
type textarea "Nonoe"
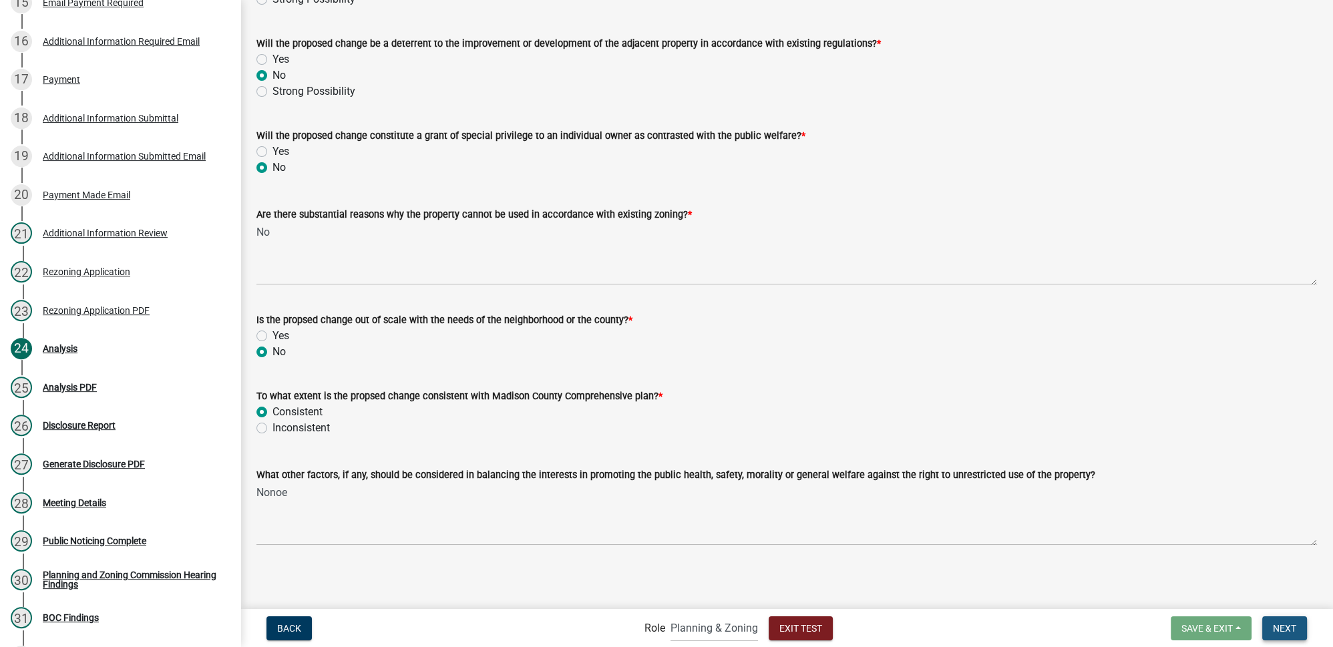
click at [1297, 629] on button "Next" at bounding box center [1284, 628] width 45 height 24
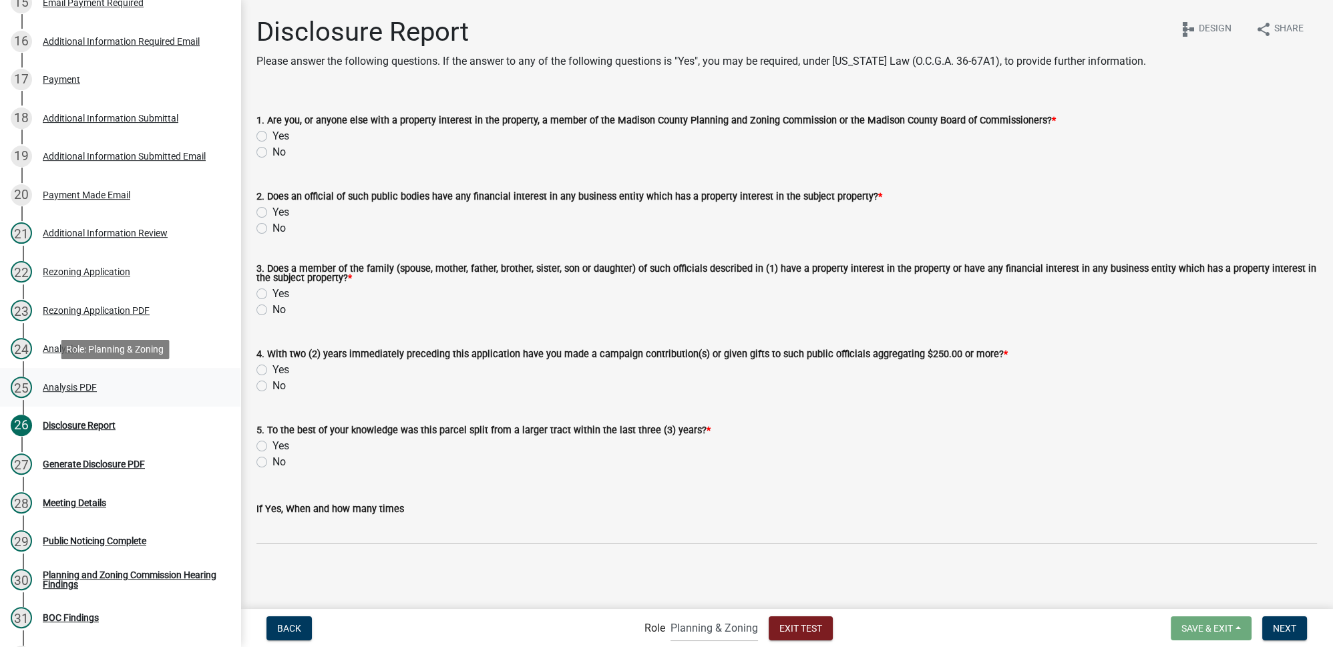
click at [73, 385] on div "Analysis PDF" at bounding box center [70, 387] width 54 height 9
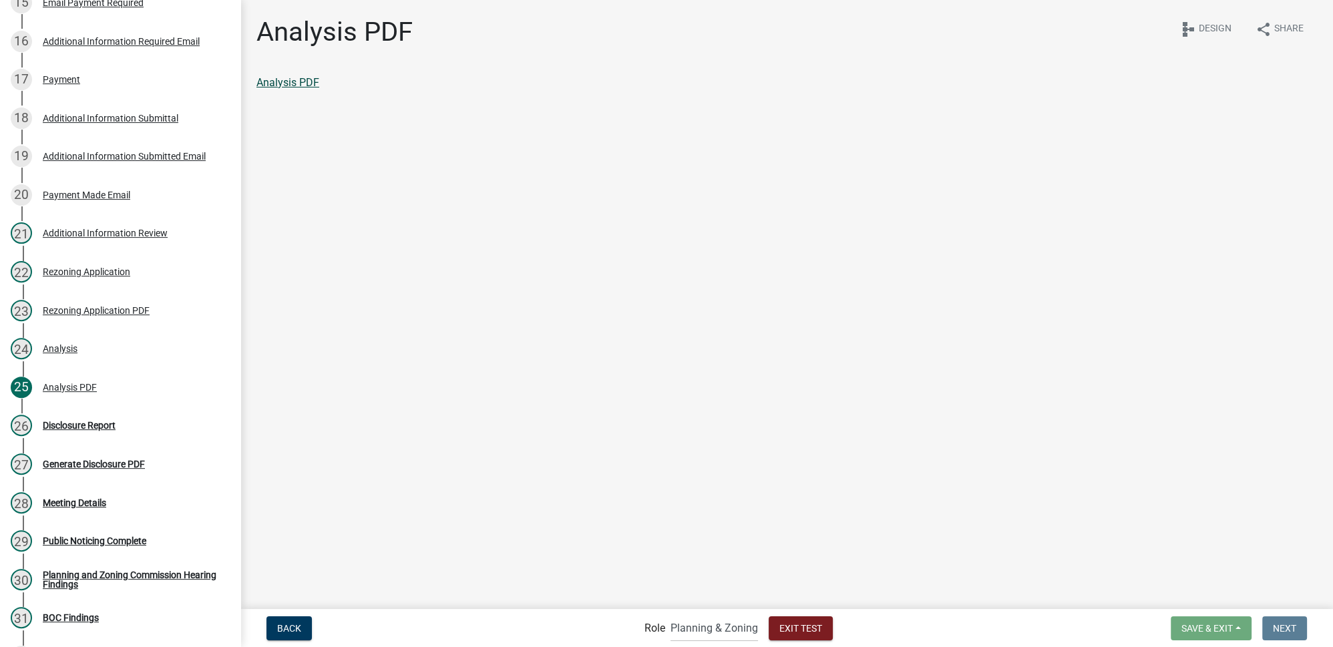
click at [288, 83] on link "Analysis PDF" at bounding box center [287, 82] width 63 height 13
click at [102, 421] on div "Disclosure Report" at bounding box center [79, 425] width 73 height 9
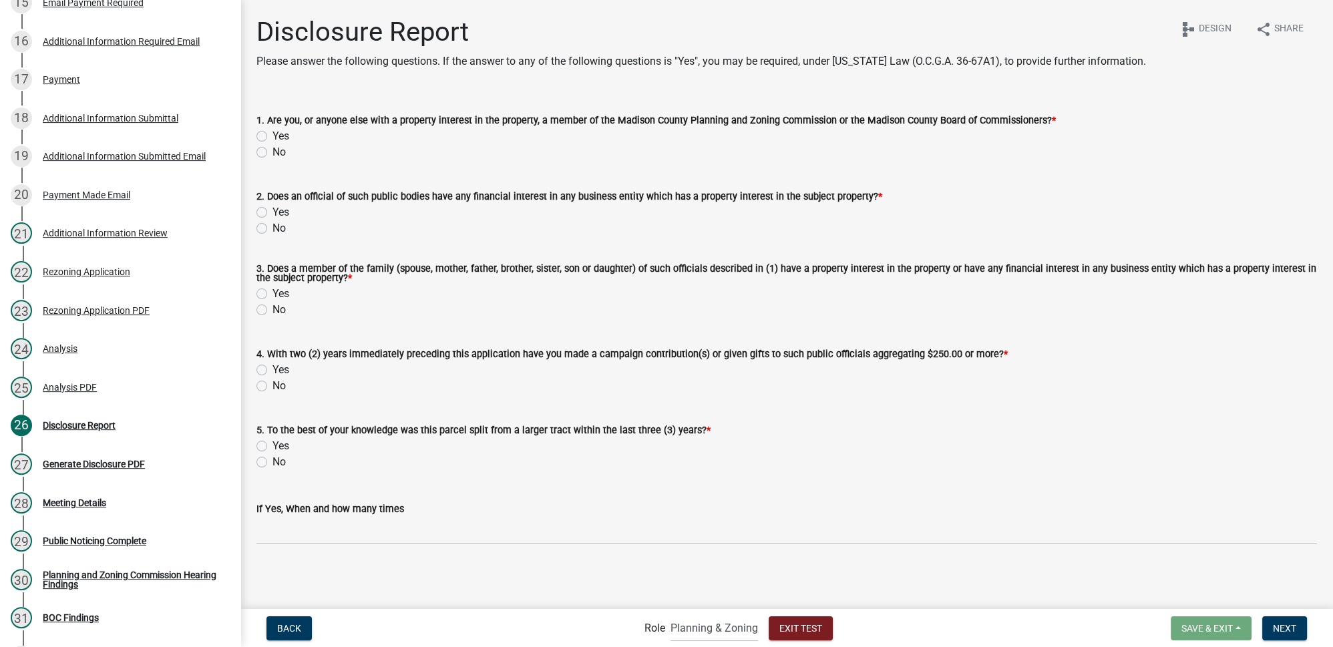
click at [272, 150] on label "No" at bounding box center [278, 152] width 13 height 16
click at [272, 150] on input "No" at bounding box center [276, 148] width 9 height 9
radio input "true"
click at [272, 230] on label "No" at bounding box center [278, 228] width 13 height 16
click at [272, 229] on input "No" at bounding box center [276, 224] width 9 height 9
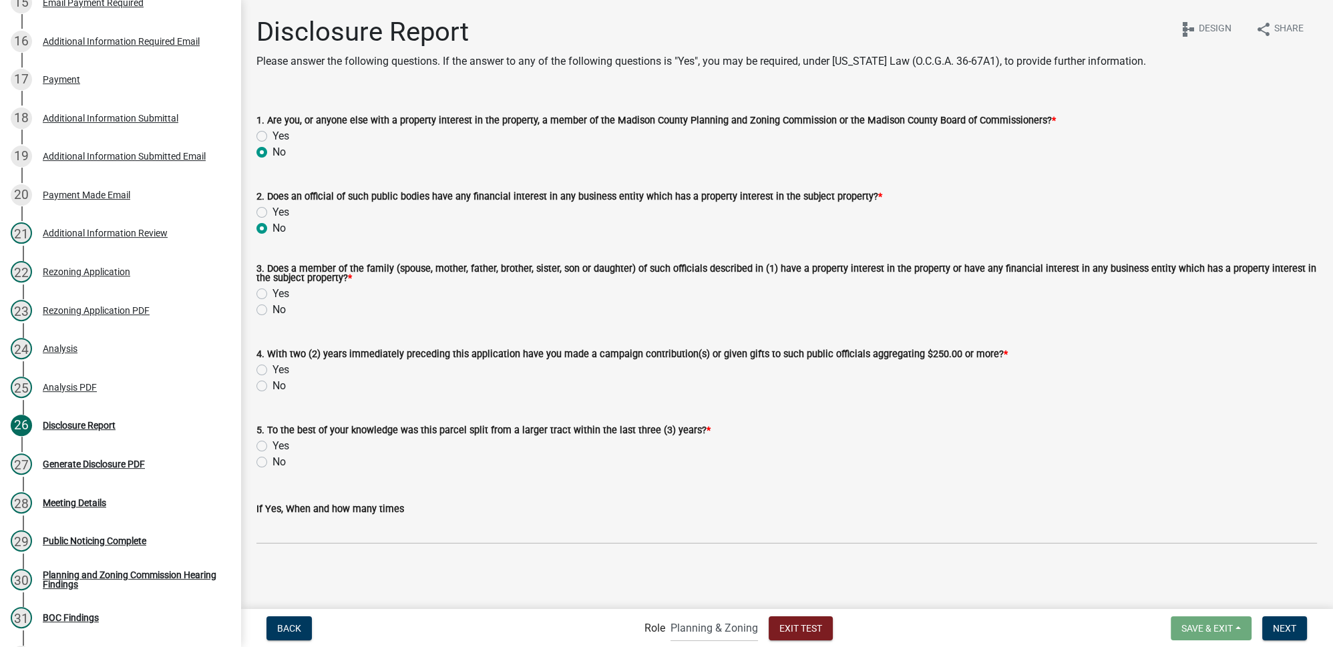
radio input "true"
click at [272, 313] on label "No" at bounding box center [278, 310] width 13 height 16
click at [272, 311] on input "No" at bounding box center [276, 306] width 9 height 9
radio input "true"
click at [272, 388] on label "No" at bounding box center [278, 386] width 13 height 16
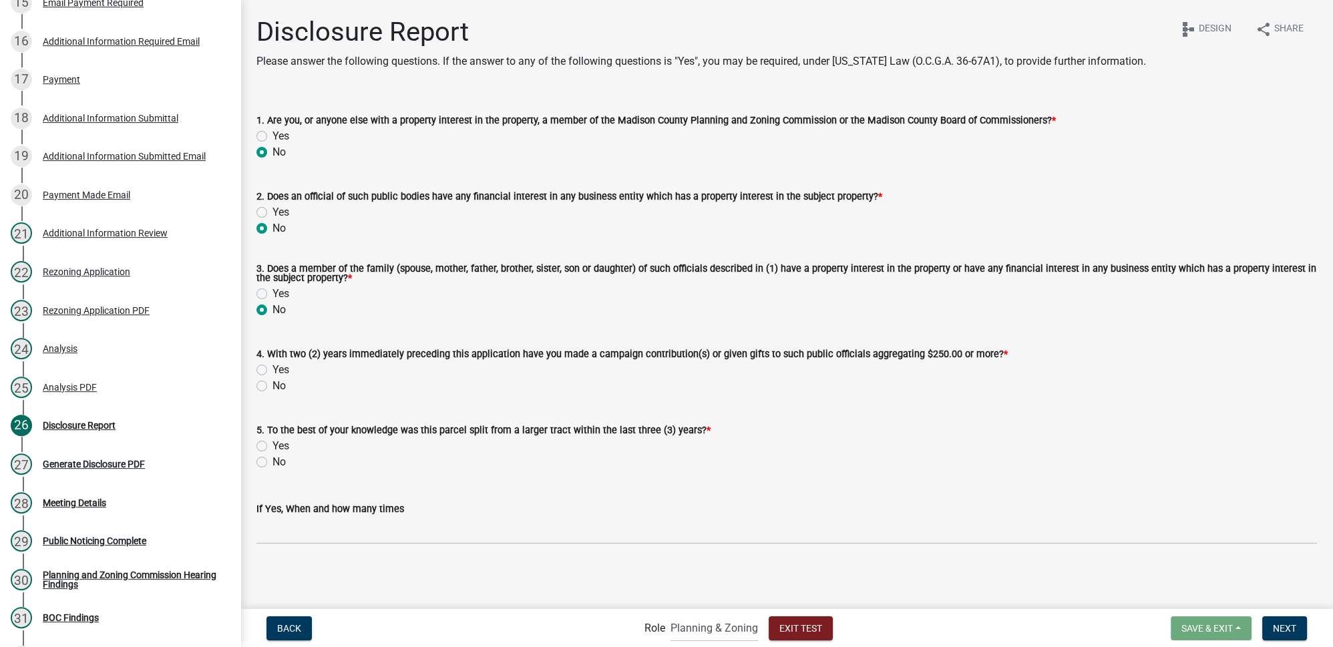
click at [272, 387] on input "No" at bounding box center [276, 382] width 9 height 9
radio input "true"
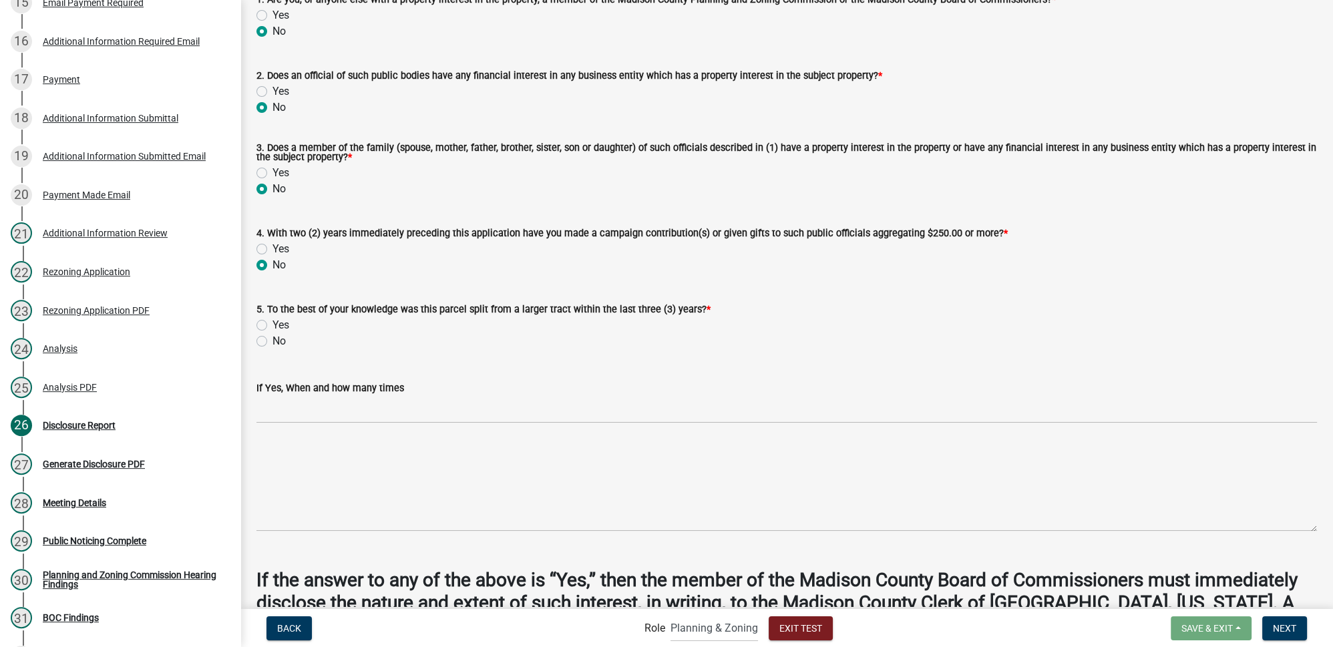
click at [272, 341] on label "No" at bounding box center [278, 341] width 13 height 16
click at [272, 341] on input "No" at bounding box center [276, 337] width 9 height 9
radio input "true"
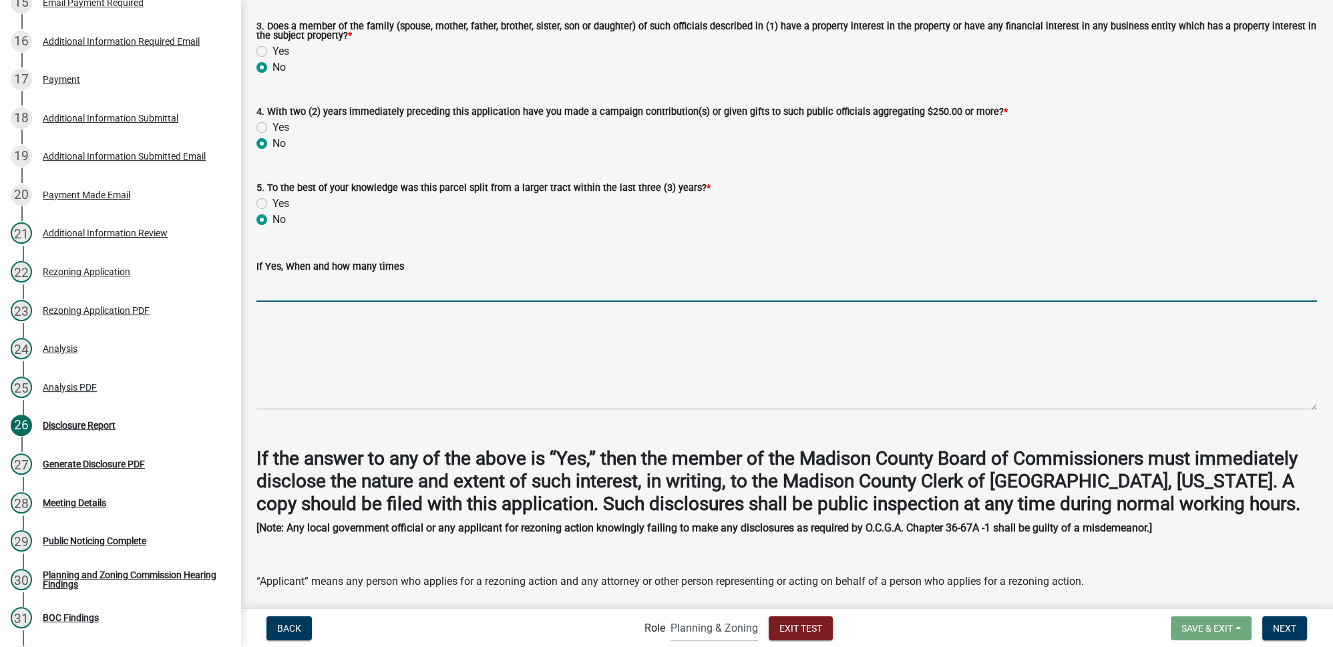
click at [353, 290] on input "If Yes, When and how many times" at bounding box center [786, 287] width 1060 height 27
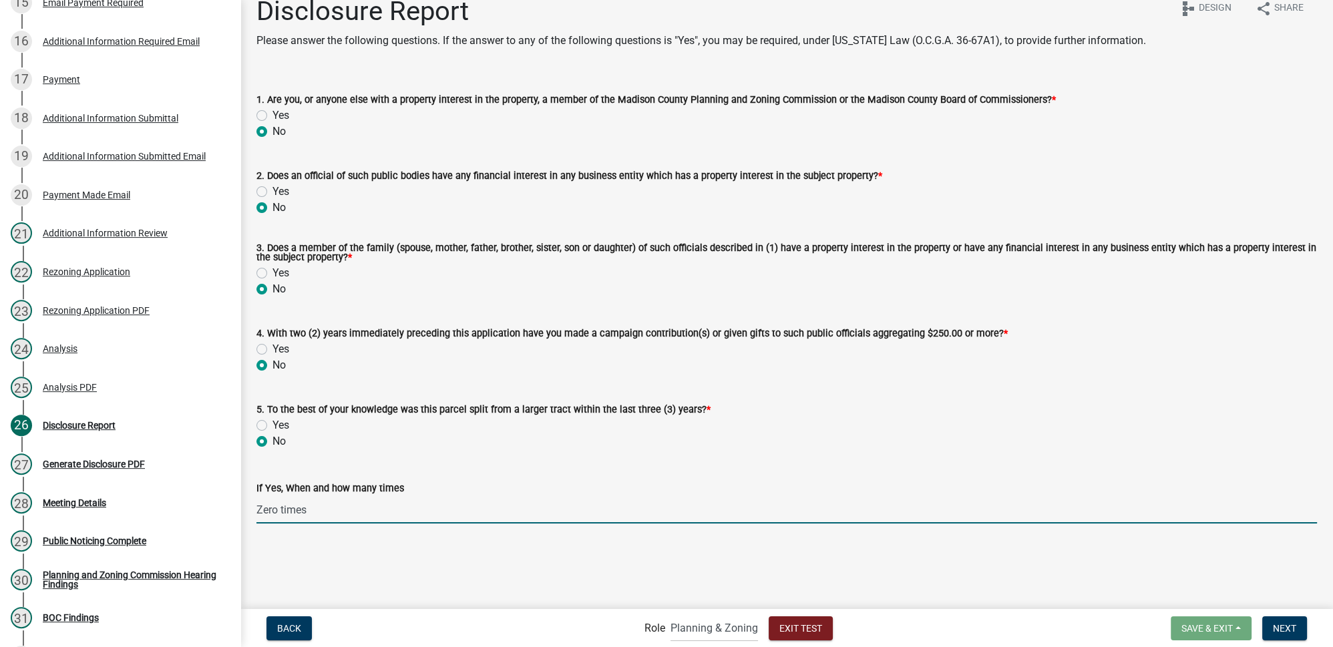
scroll to position [0, 0]
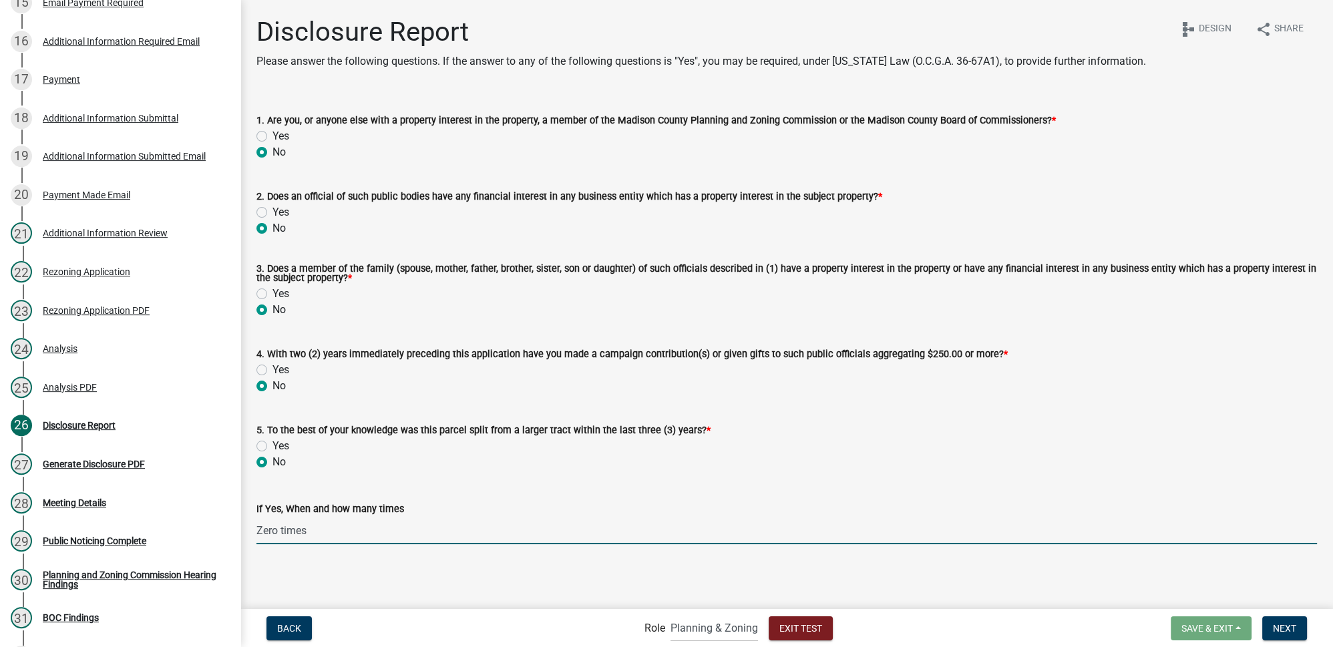
type input "Zero times"
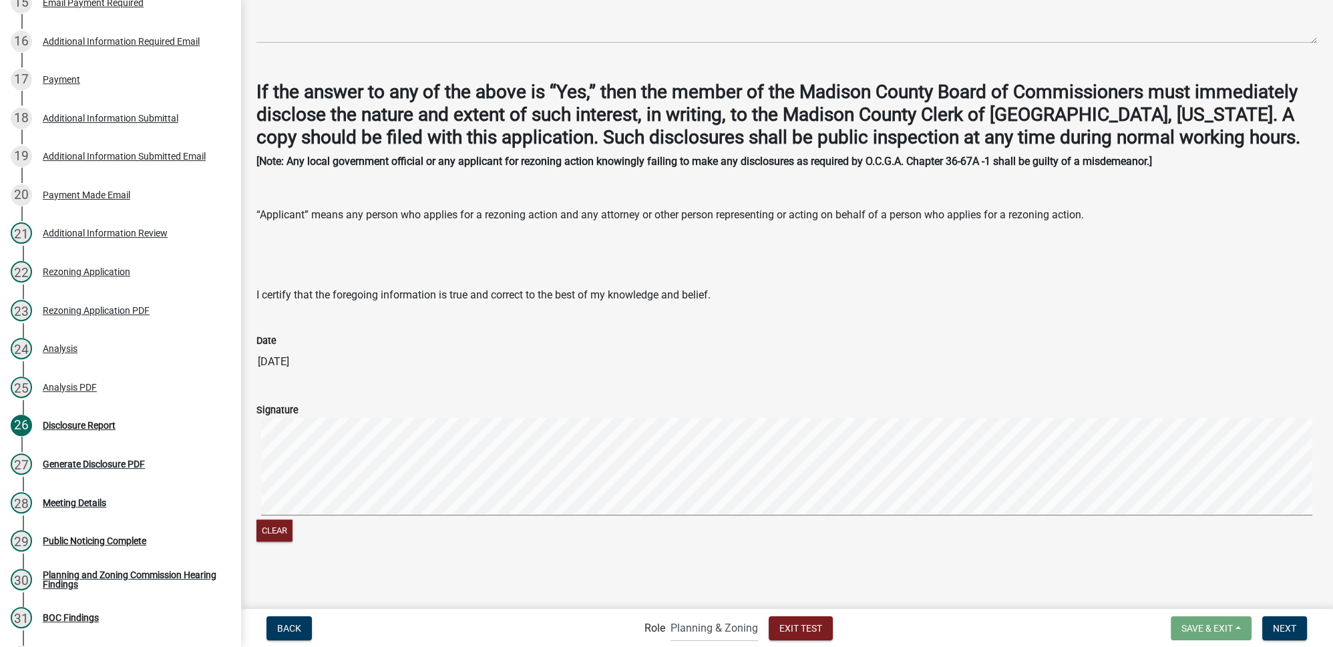
scroll to position [610, 0]
click at [1280, 628] on span "Next" at bounding box center [1284, 627] width 23 height 11
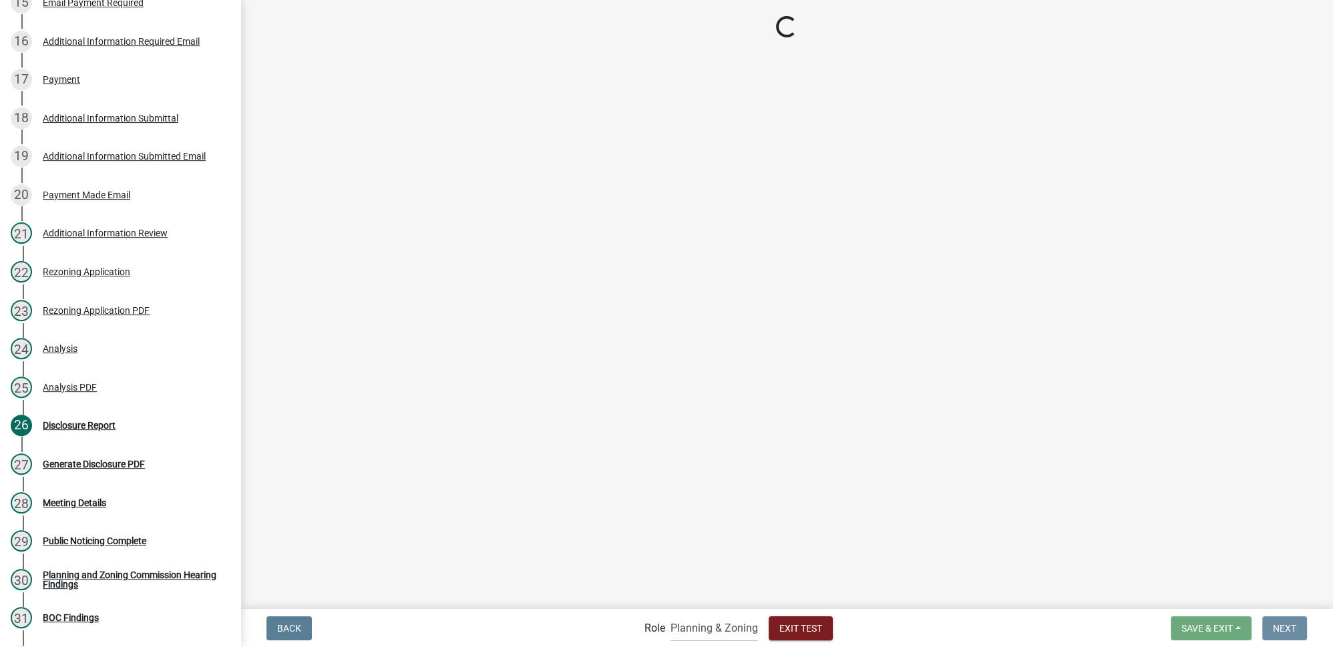
scroll to position [0, 0]
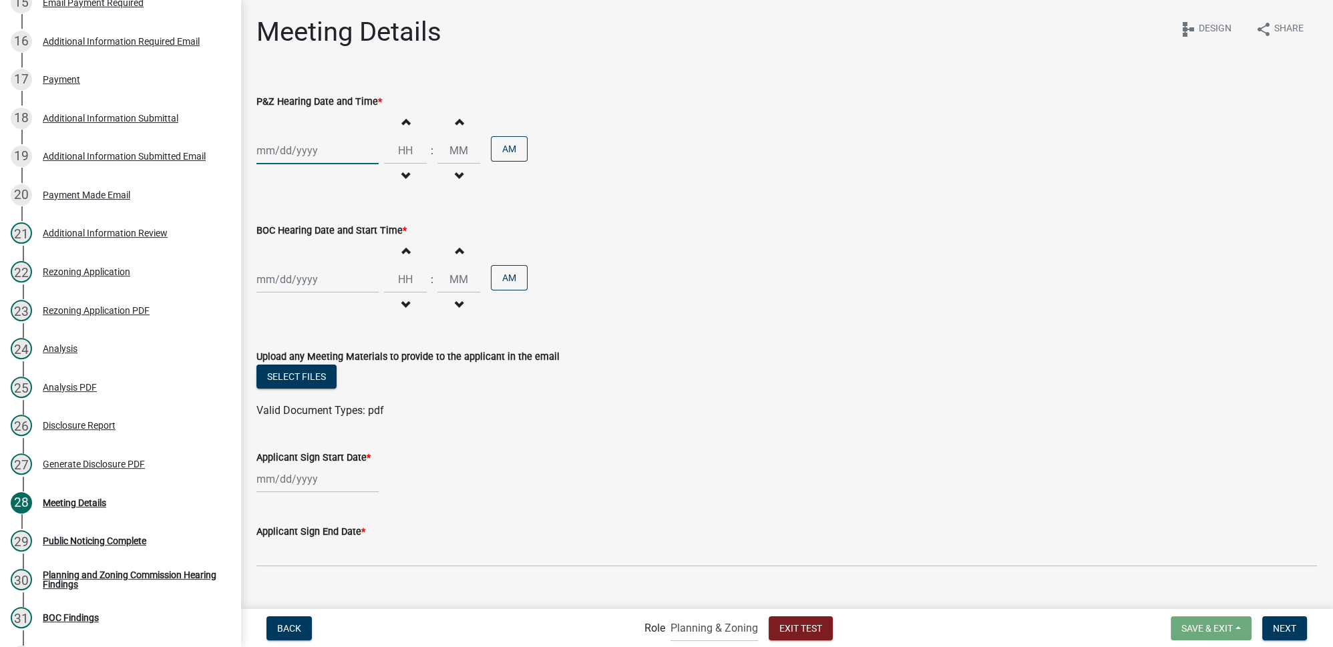
click at [307, 150] on div at bounding box center [317, 150] width 122 height 27
select select "9"
select select "2025"
click at [266, 221] on div "1" at bounding box center [269, 221] width 21 height 21
type input "09/01/2025"
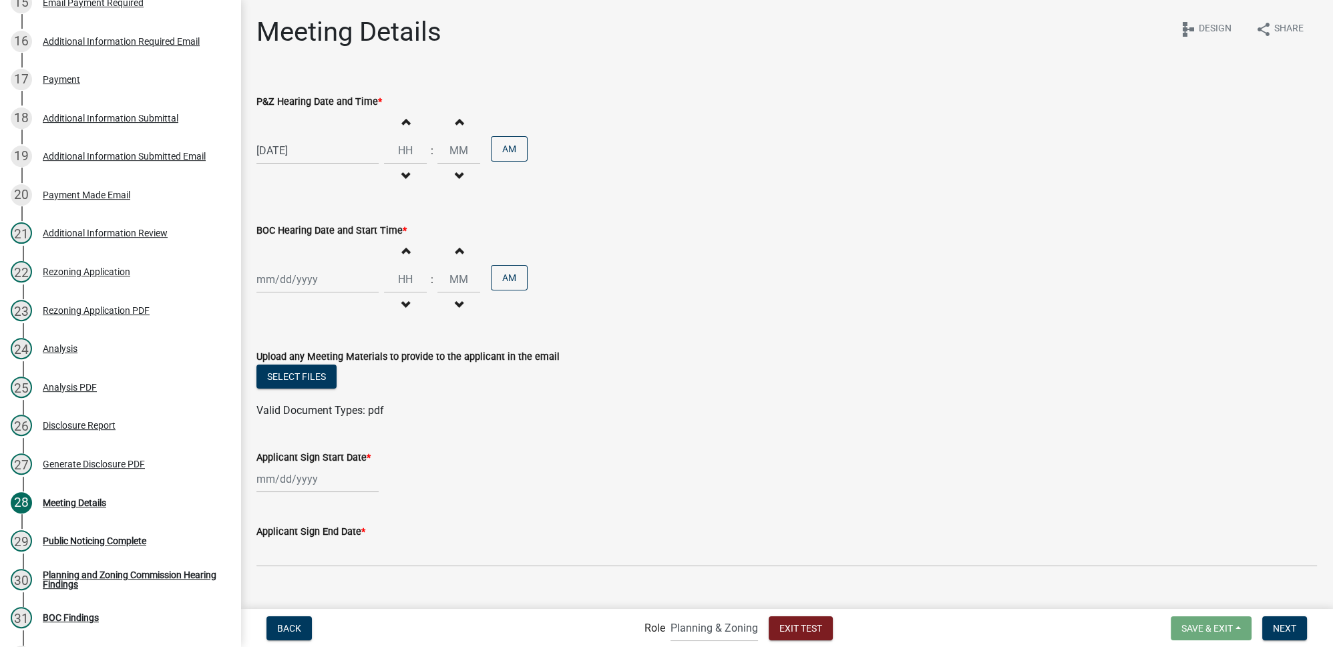
click at [288, 282] on div at bounding box center [317, 279] width 122 height 27
select select "9"
select select "2025"
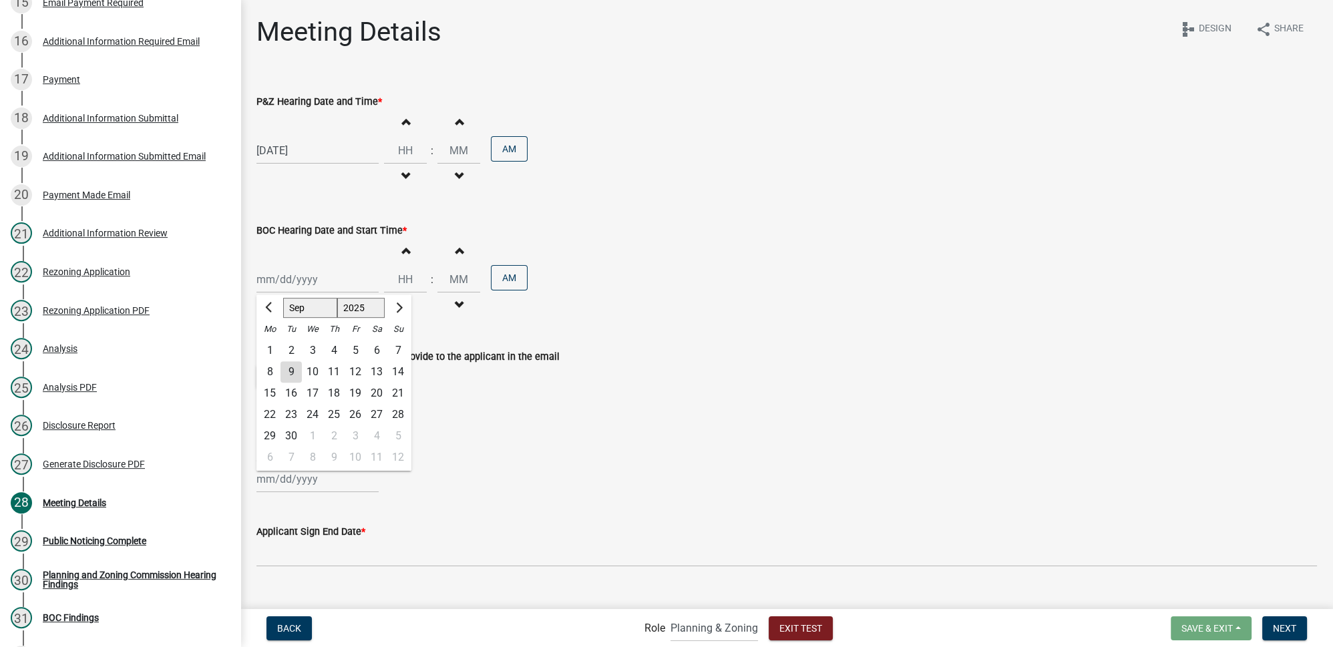
click at [268, 369] on div "8" at bounding box center [269, 371] width 21 height 21
type input "09/08/2025"
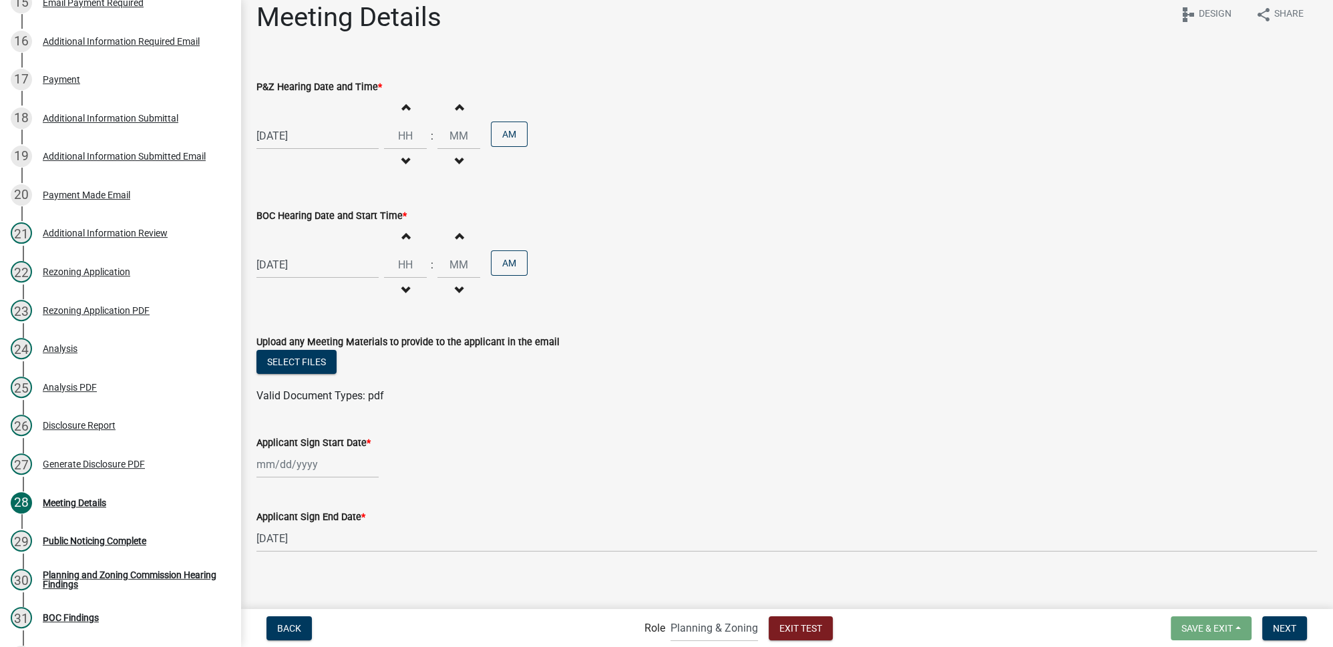
scroll to position [23, 0]
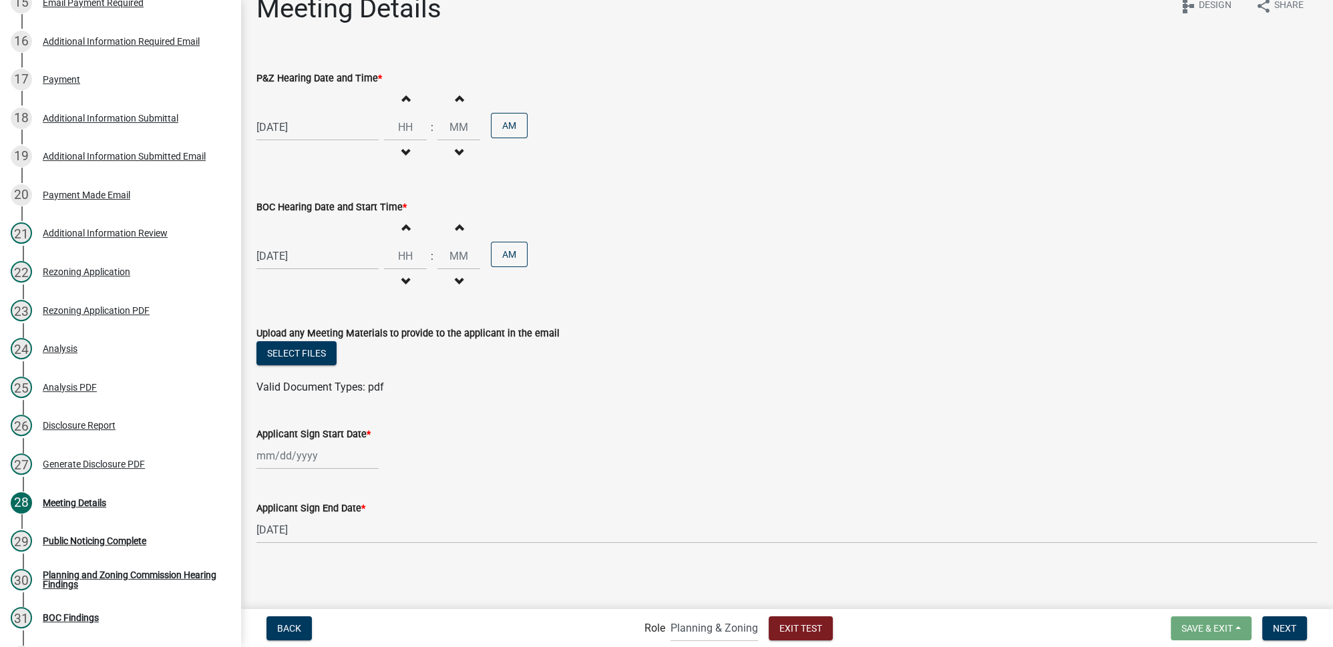
click at [286, 457] on div at bounding box center [317, 455] width 122 height 27
select select "9"
select select "2025"
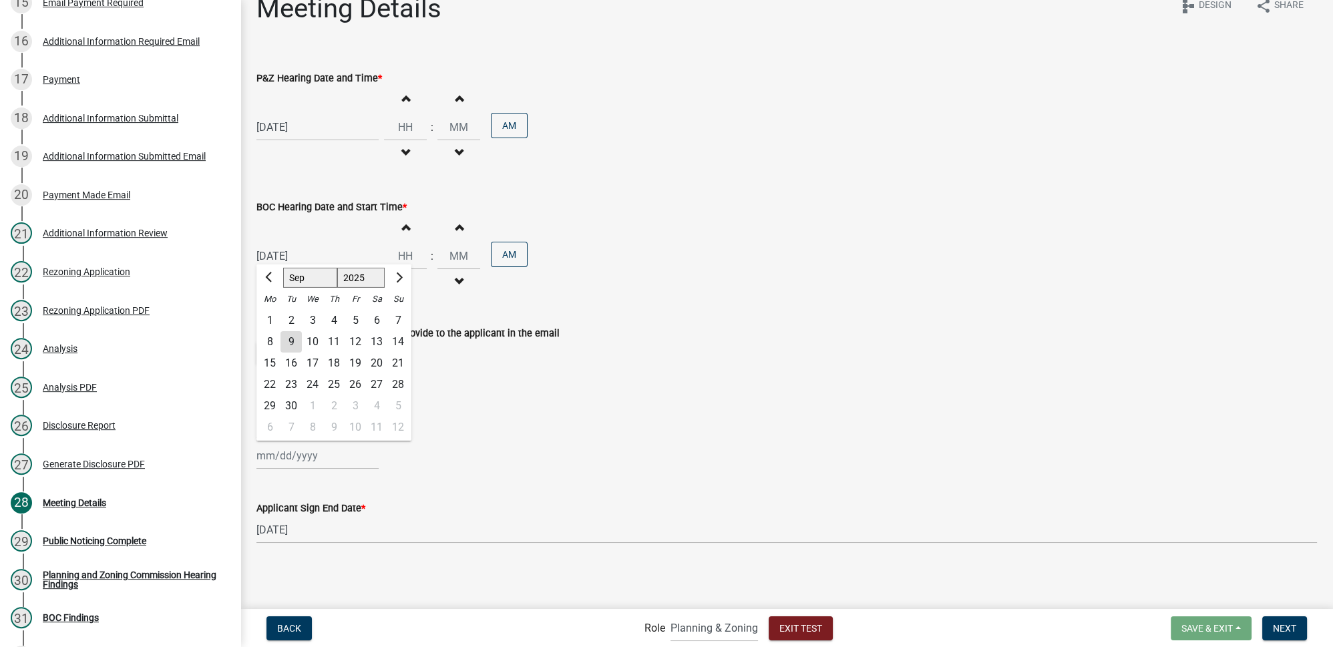
click at [290, 318] on div "2" at bounding box center [290, 320] width 21 height 21
type input "09/02/2025"
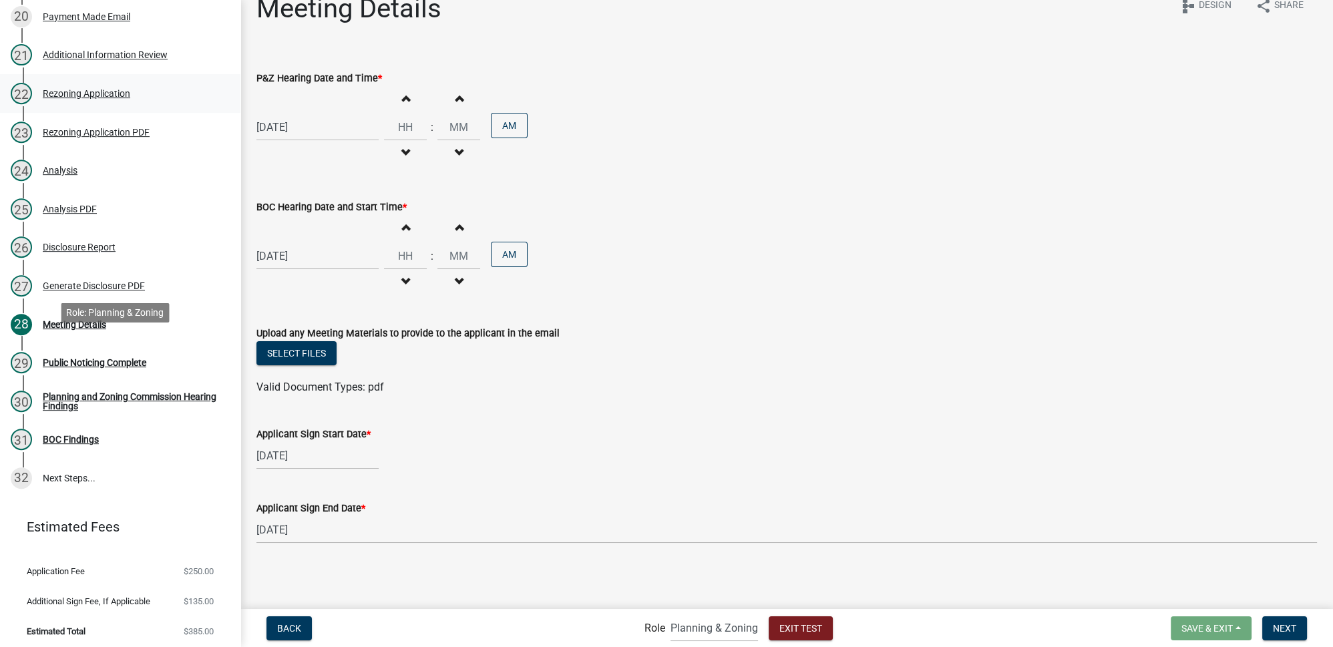
scroll to position [984, 0]
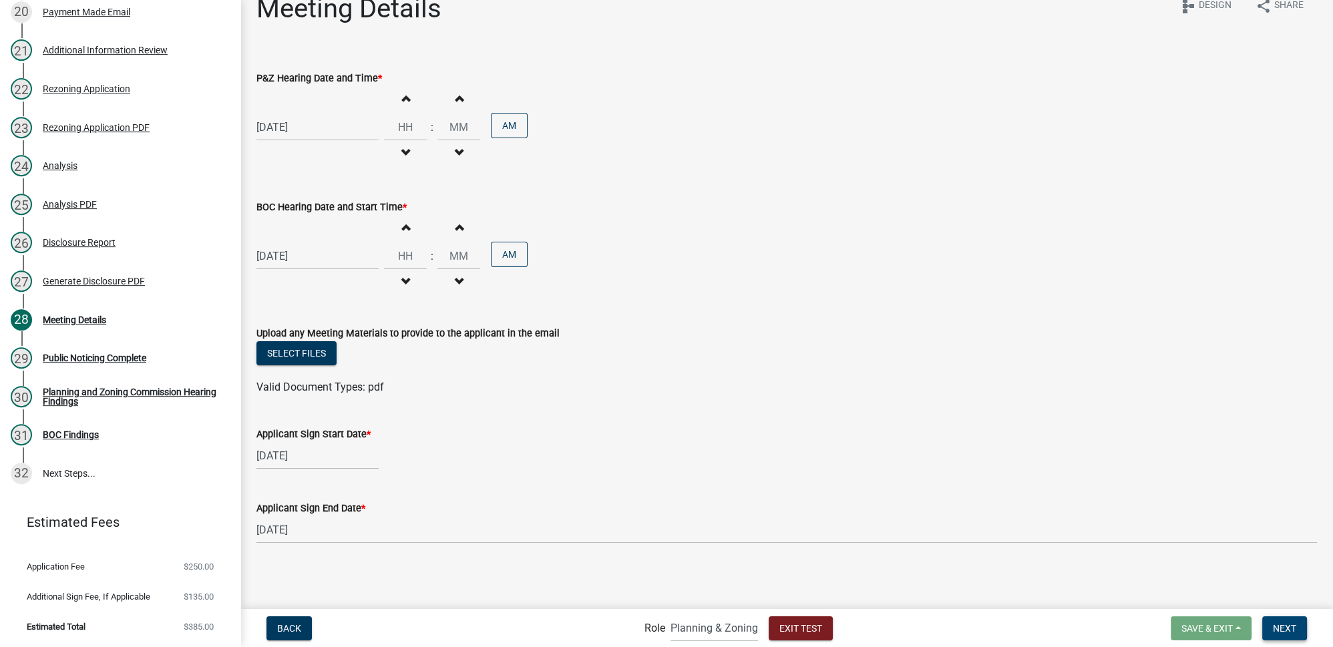
click at [1284, 622] on button "Next" at bounding box center [1284, 628] width 45 height 24
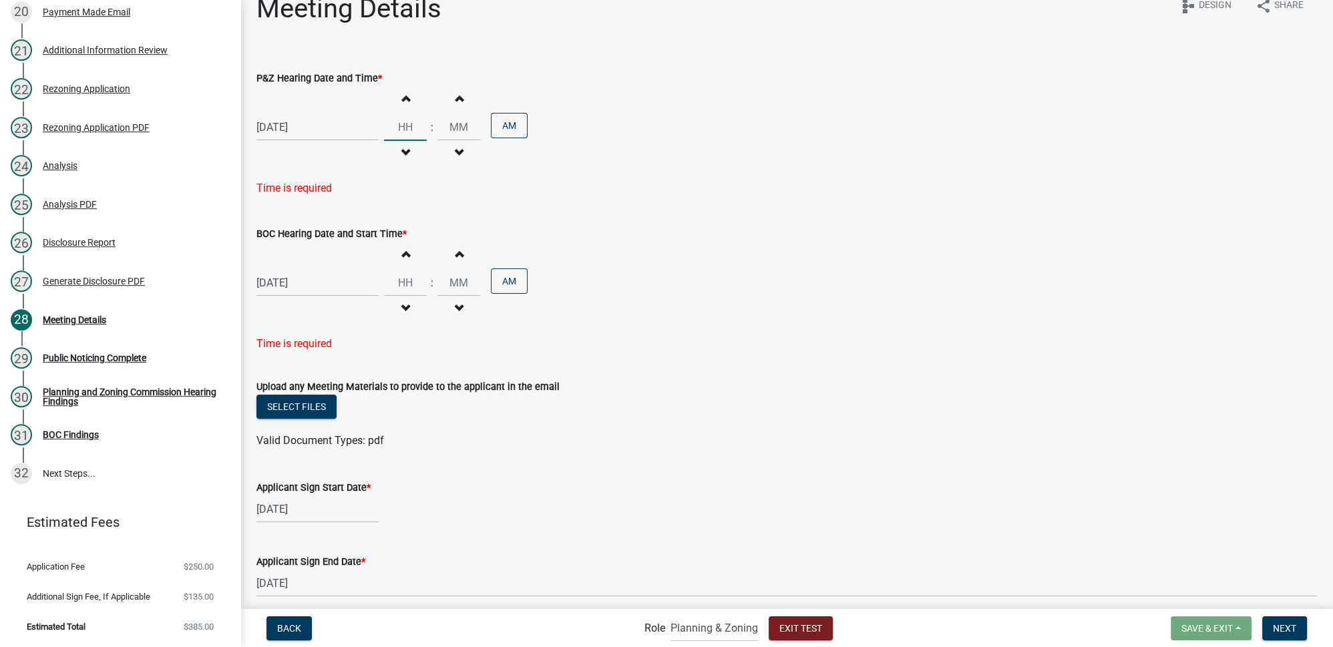
click at [406, 131] on input "Hours" at bounding box center [405, 127] width 43 height 27
type input "06"
type input "00"
click at [502, 120] on button "AM" at bounding box center [509, 125] width 37 height 25
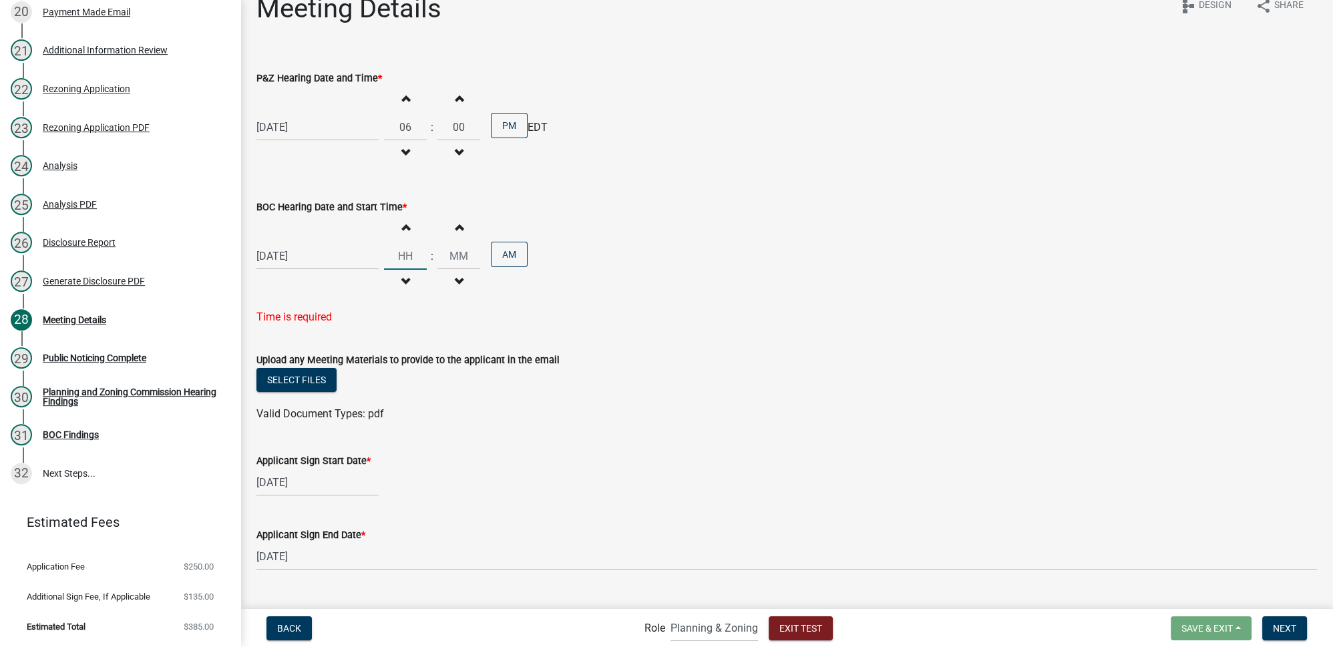
click at [403, 252] on input "Hours" at bounding box center [405, 255] width 43 height 27
type input "06"
type input "00"
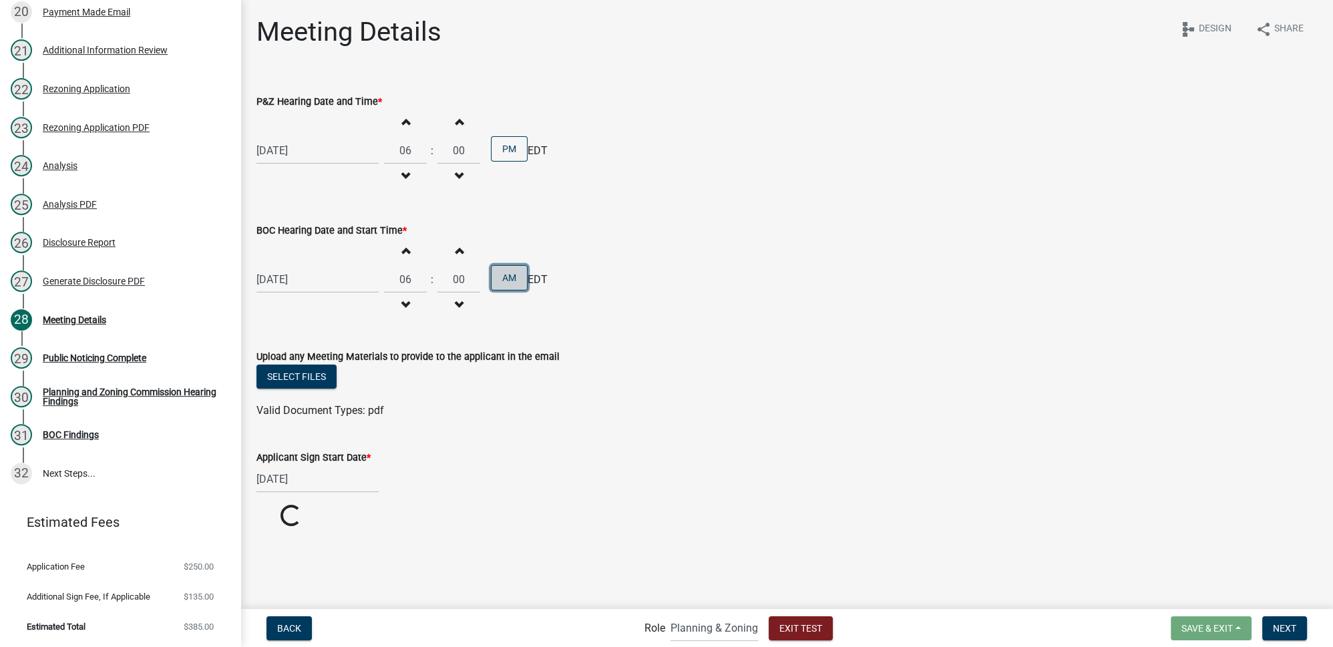
click at [506, 254] on div "Increment hours 06 Decrement hours : Increment minutes 00 Decrement minutes AM" at bounding box center [456, 279] width 144 height 82
click at [687, 359] on div "Upload any Meeting Materials to provide to the applicant in the email" at bounding box center [786, 357] width 1060 height 16
click at [507, 284] on button "AM" at bounding box center [509, 277] width 37 height 25
click at [787, 392] on ul at bounding box center [786, 397] width 1060 height 11
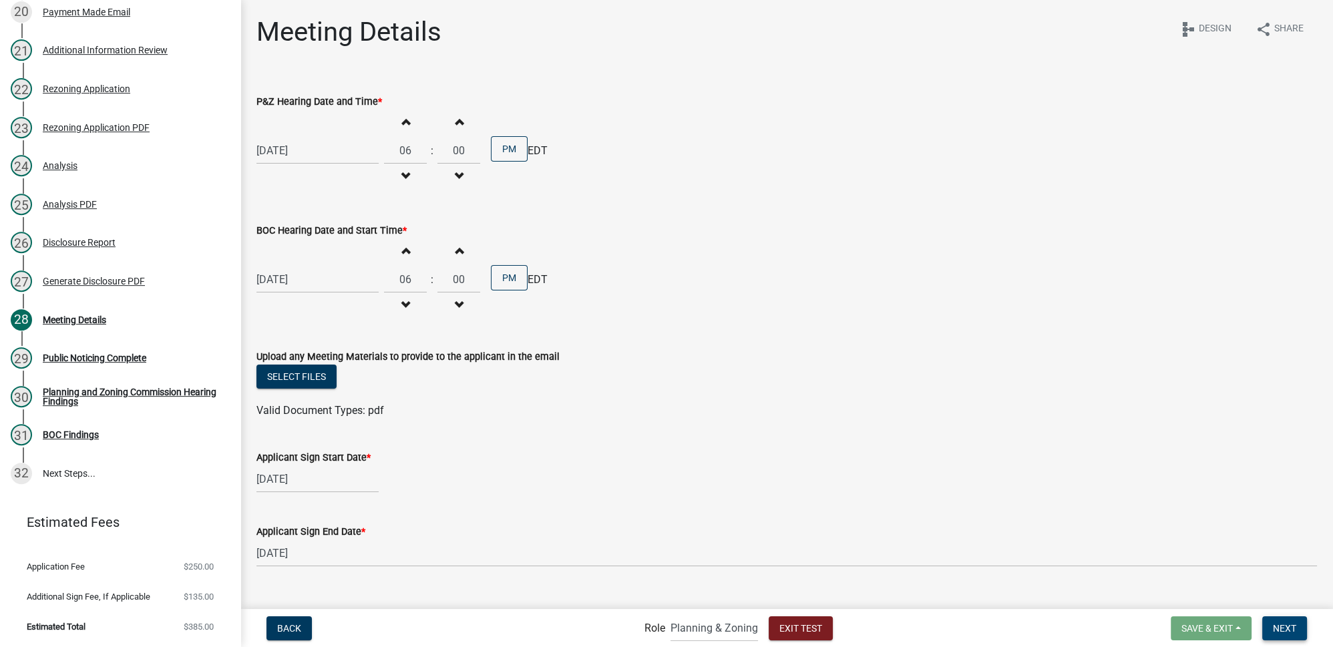
click at [1288, 628] on span "Next" at bounding box center [1284, 627] width 23 height 11
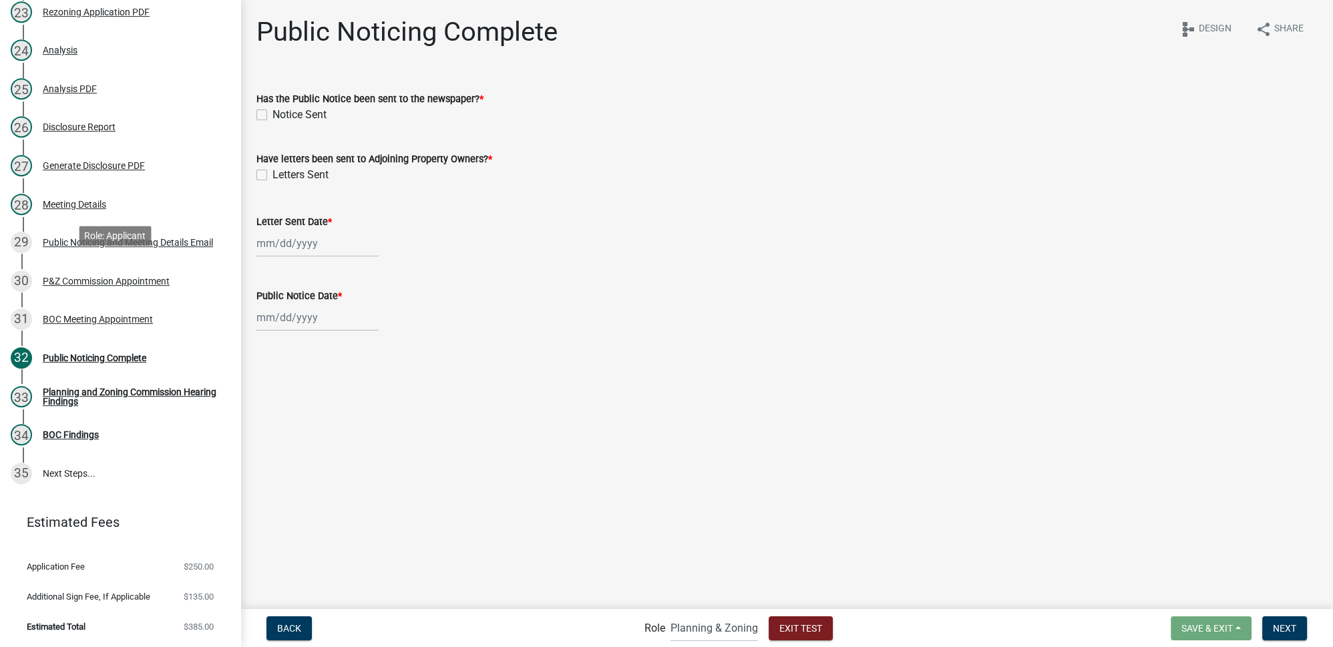
scroll to position [1100, 0]
click at [152, 238] on div "Public Noticing and Meeting Details Email" at bounding box center [128, 242] width 170 height 9
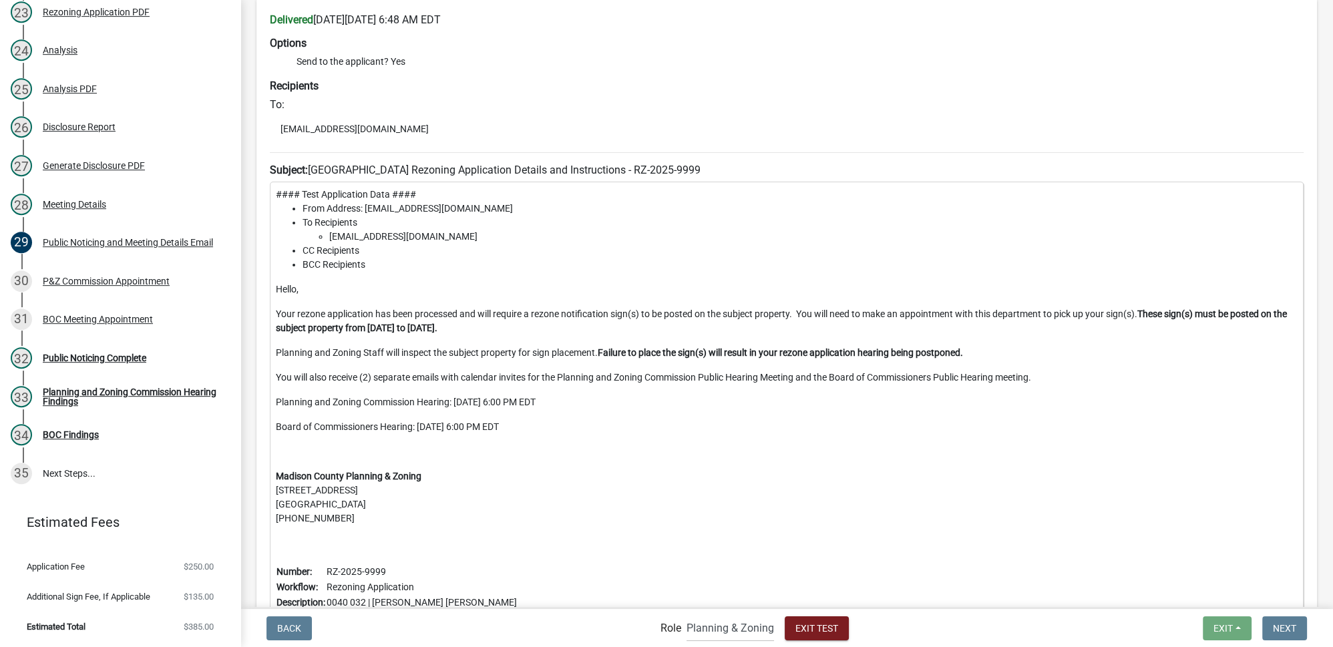
scroll to position [242, 0]
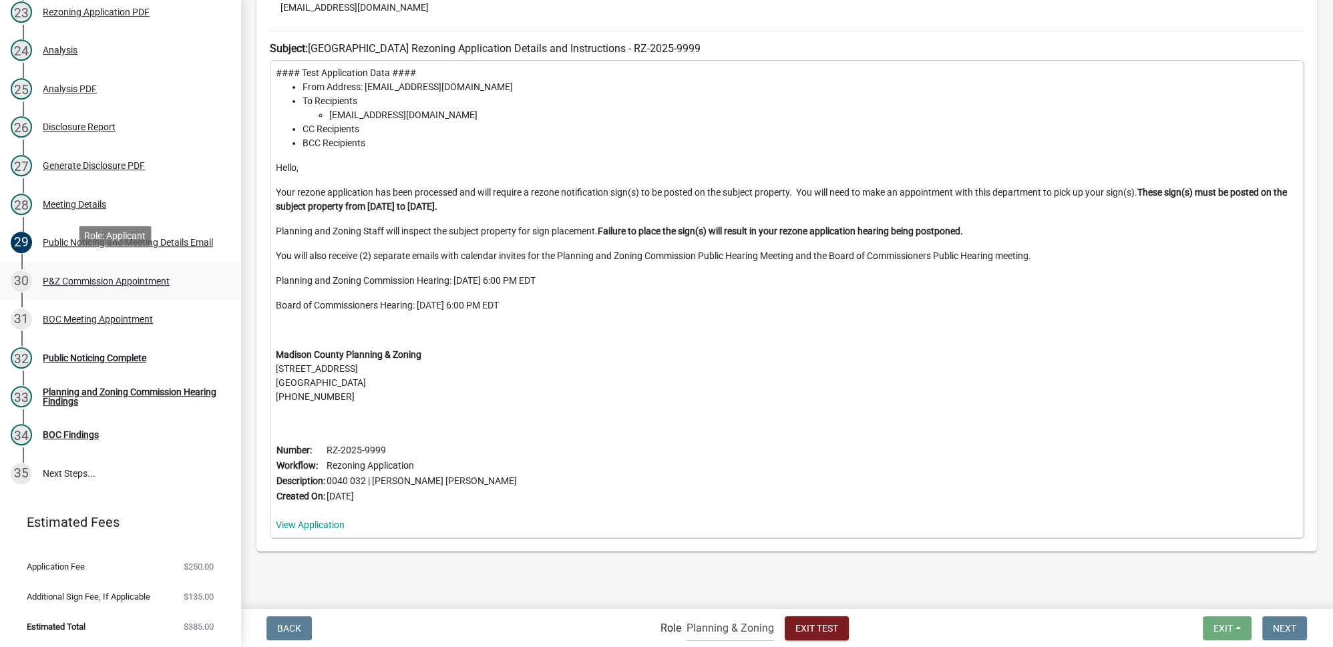
click at [93, 276] on div "P&Z Commission Appointment" at bounding box center [106, 280] width 127 height 9
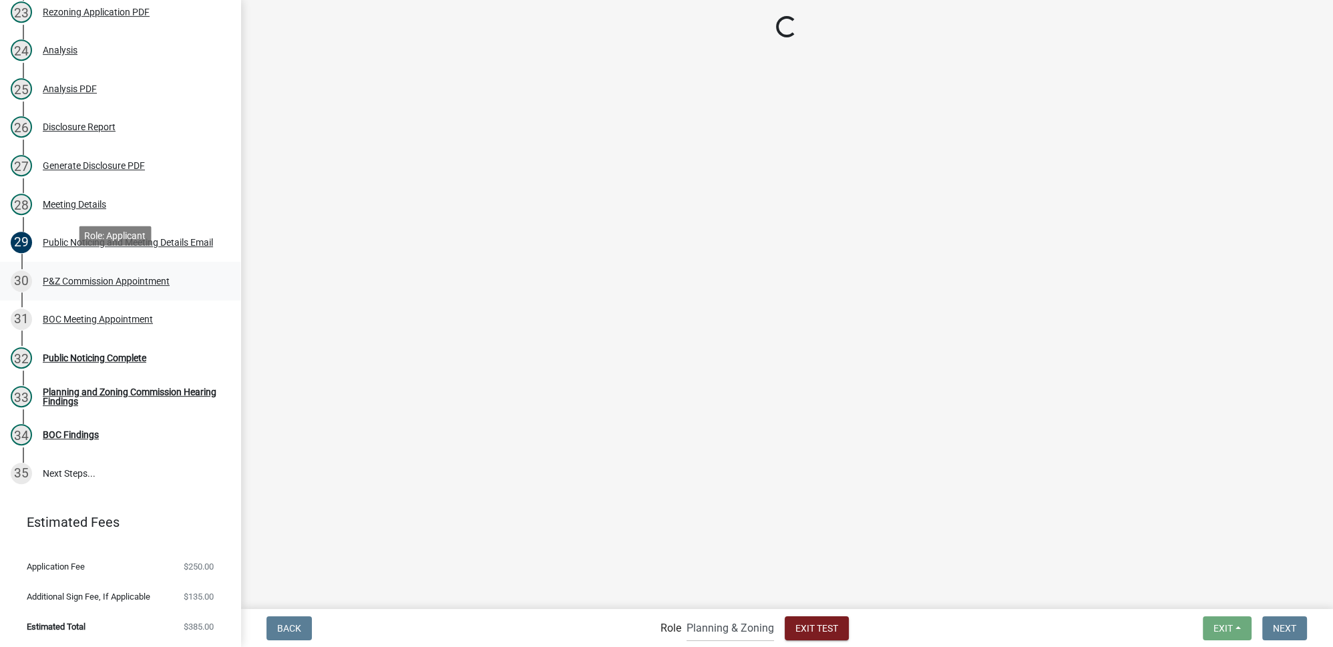
scroll to position [0, 0]
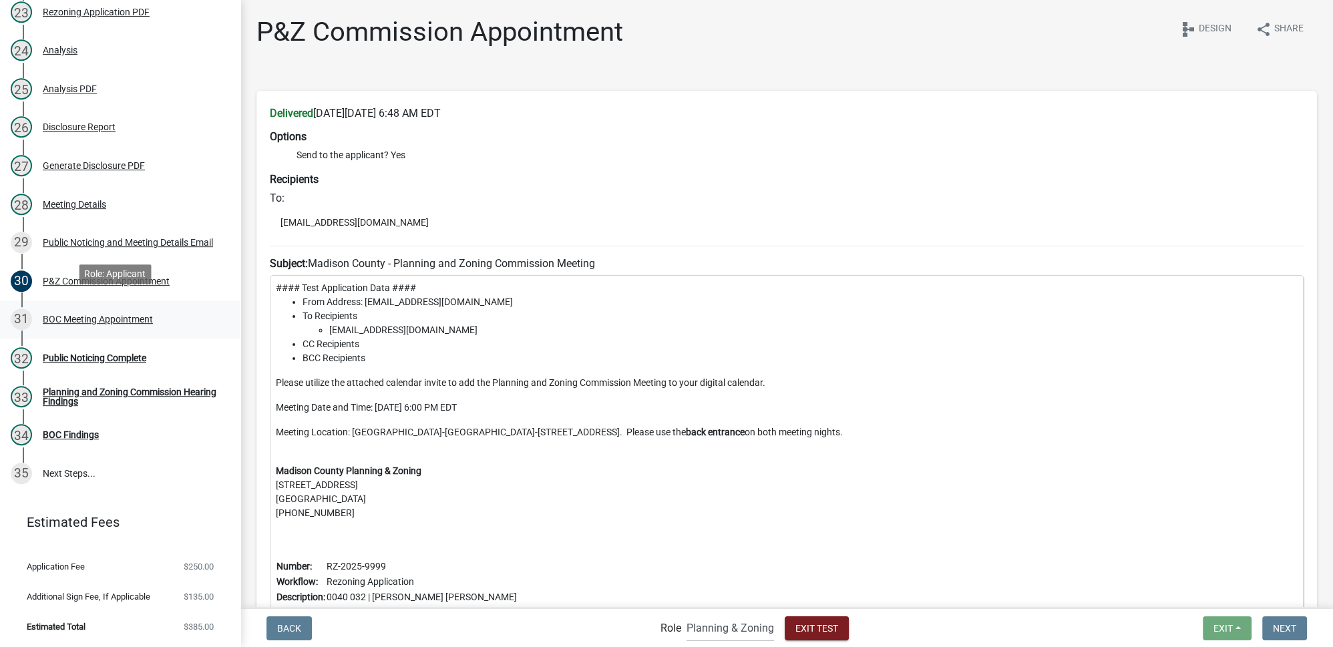
click at [79, 315] on div "BOC Meeting Appointment" at bounding box center [98, 319] width 110 height 9
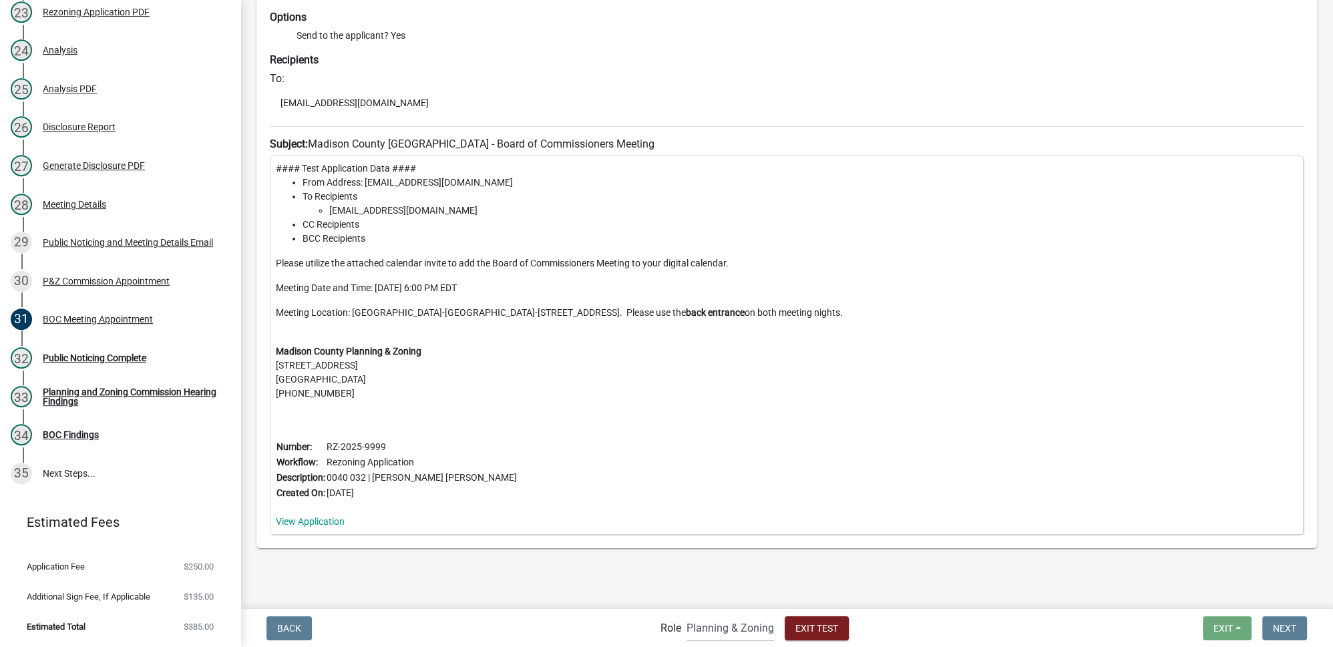
scroll to position [121, 0]
click at [93, 353] on div "Public Noticing Complete" at bounding box center [95, 357] width 104 height 9
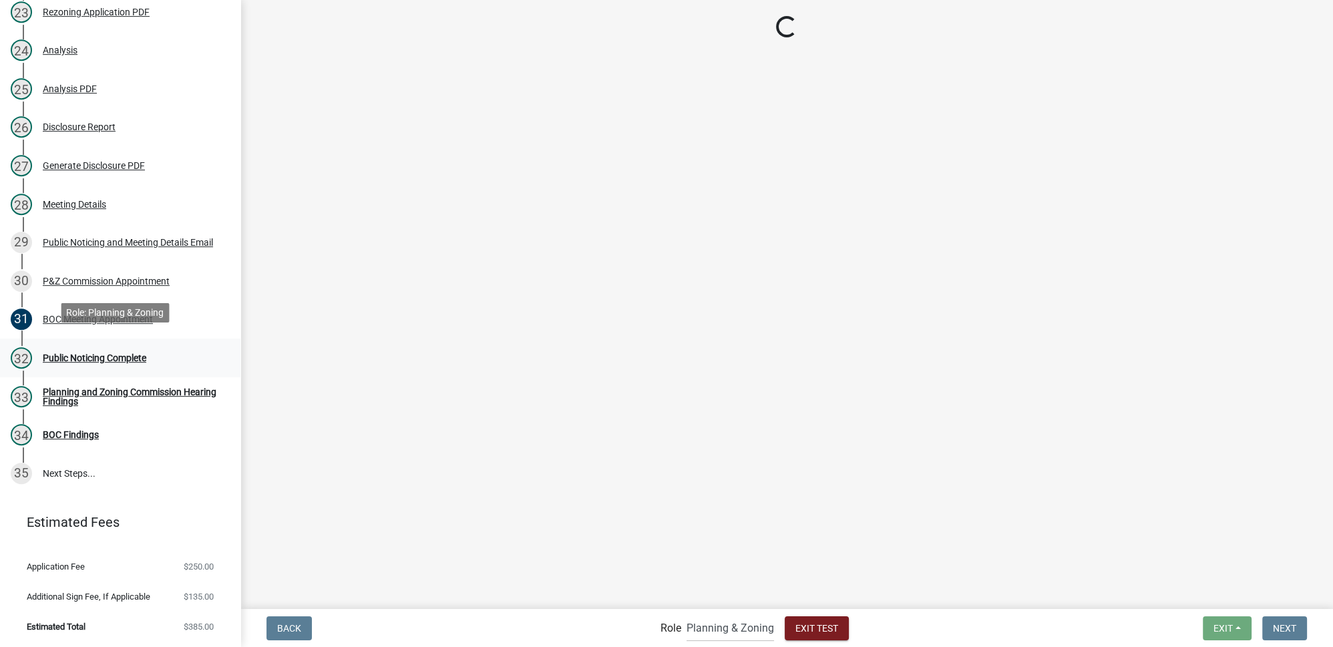
scroll to position [0, 0]
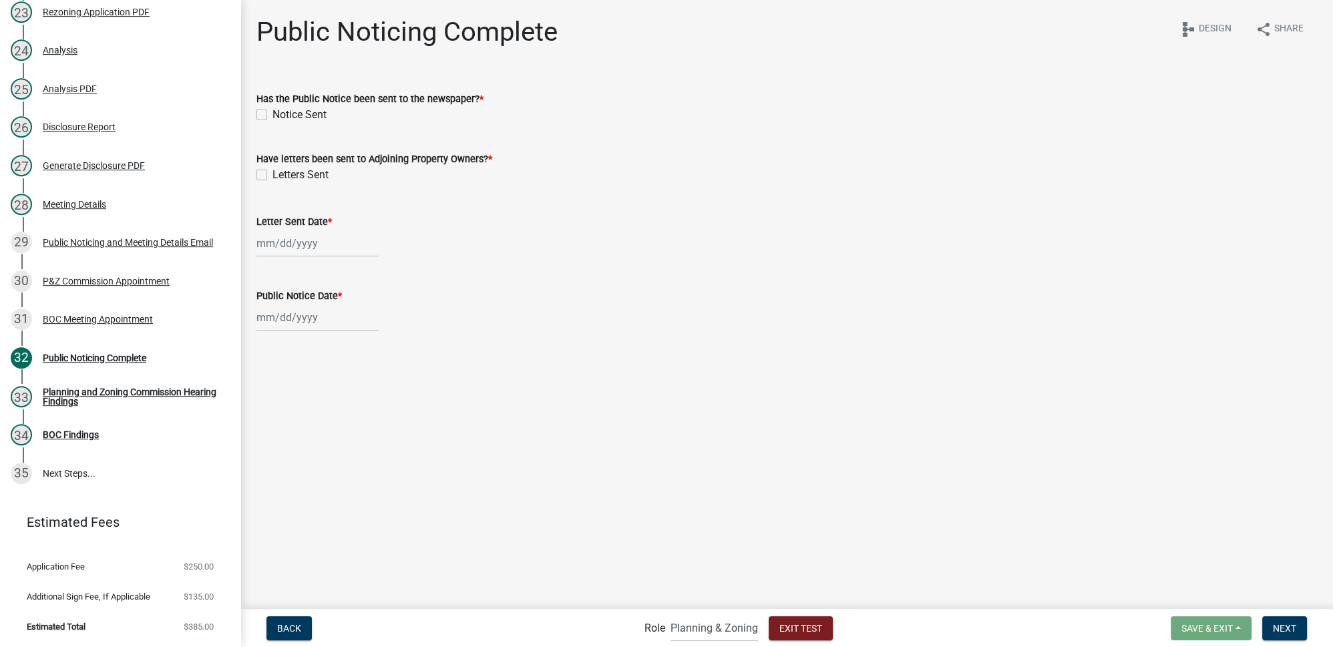
click at [272, 115] on label "Notice Sent" at bounding box center [299, 115] width 54 height 16
click at [272, 115] on input "Notice Sent" at bounding box center [276, 111] width 9 height 9
checkbox input "true"
click at [272, 176] on label "Letters Sent" at bounding box center [300, 175] width 56 height 16
click at [272, 176] on input "Letters Sent" at bounding box center [276, 171] width 9 height 9
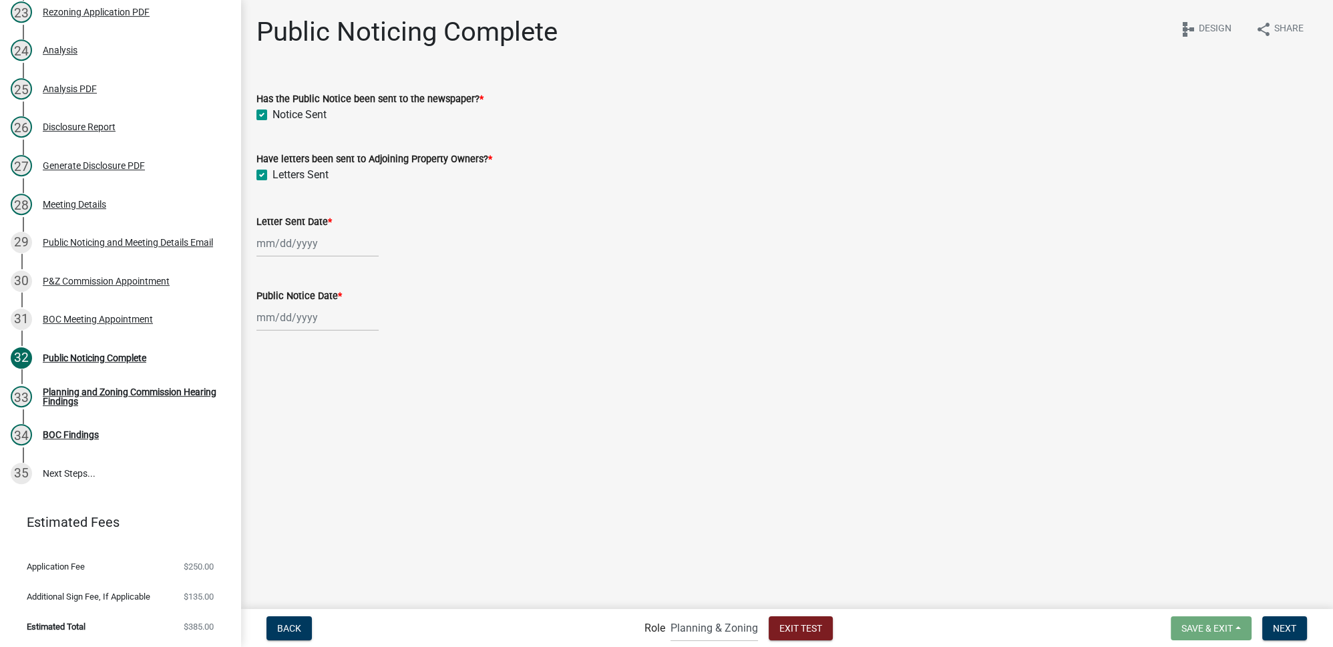
checkbox input "true"
click at [280, 242] on div at bounding box center [317, 243] width 122 height 27
select select "9"
select select "2025"
click at [271, 338] on div "8" at bounding box center [269, 335] width 21 height 21
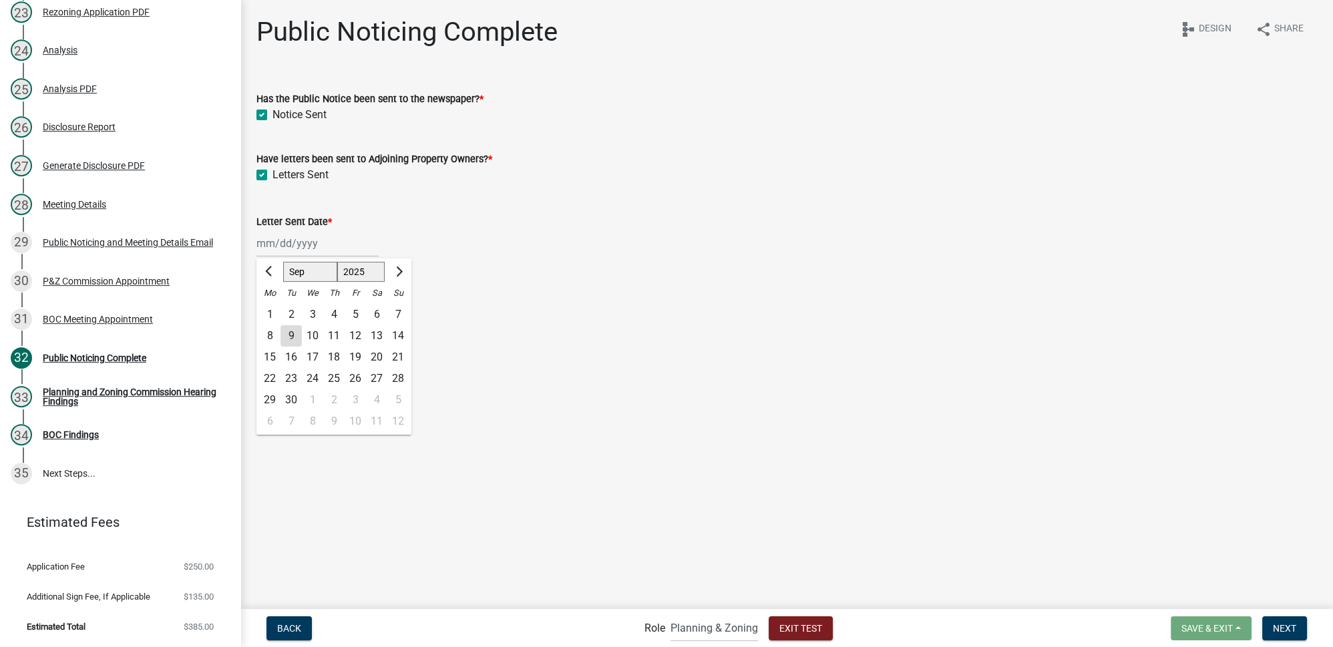
type input "09/08/2025"
select select "9"
select select "2025"
click at [285, 323] on div "Jan Feb Mar Apr May Jun Jul Aug Sep Oct Nov Dec 1525 1526 1527 1528 1529 1530 1…" at bounding box center [317, 317] width 122 height 27
click at [270, 410] on div "8" at bounding box center [269, 409] width 21 height 21
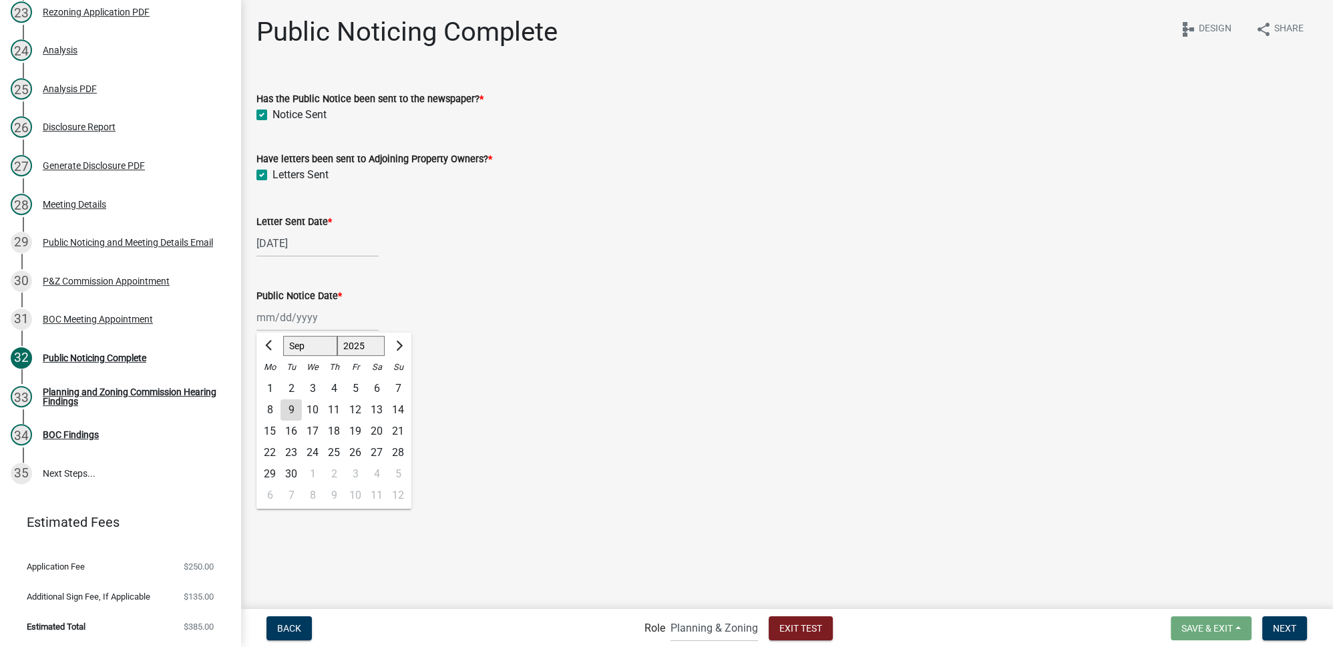
type input "09/08/2025"
click at [367, 419] on main "Public Noticing Complete share Share schema Design Has the Public Notice been s…" at bounding box center [786, 303] width 1093 height 607
click at [307, 313] on div "09/08/2025" at bounding box center [317, 317] width 122 height 27
select select "9"
select select "2025"
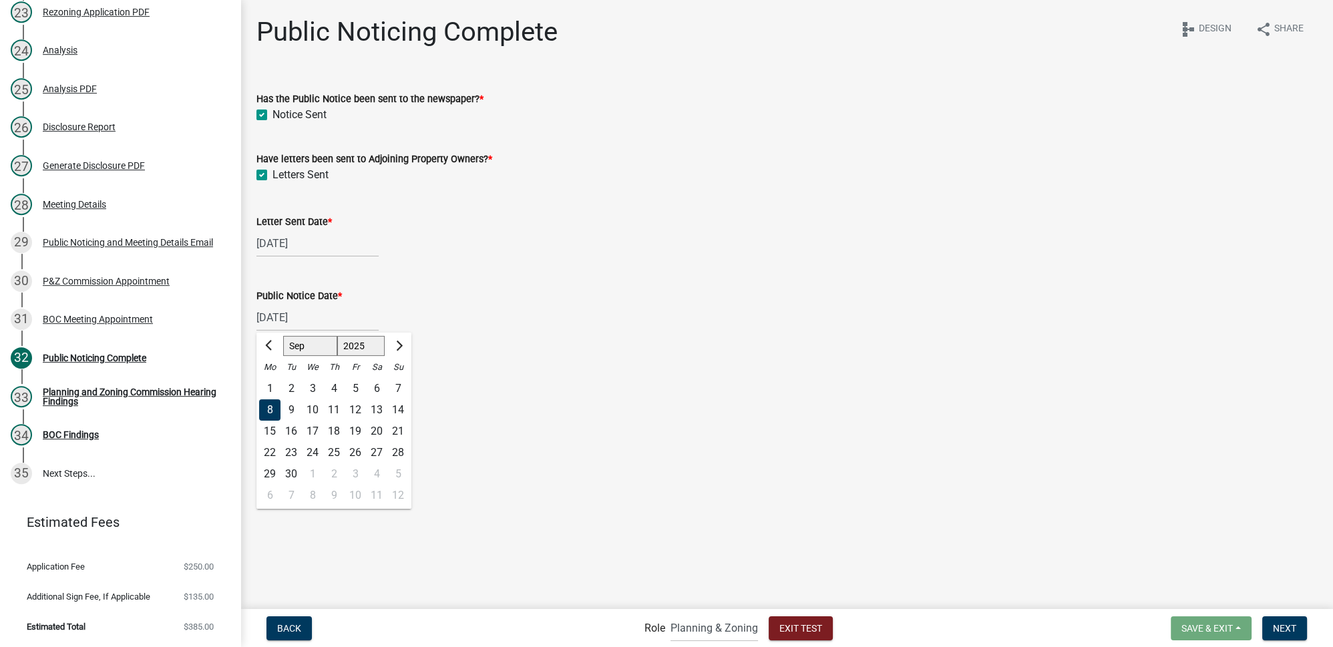
click at [290, 405] on div "9" at bounding box center [290, 409] width 21 height 21
type input "09/09/2025"
click at [559, 448] on main "Public Noticing Complete share Share schema Design Has the Public Notice been s…" at bounding box center [786, 303] width 1093 height 607
click at [1284, 631] on span "Next" at bounding box center [1284, 627] width 23 height 11
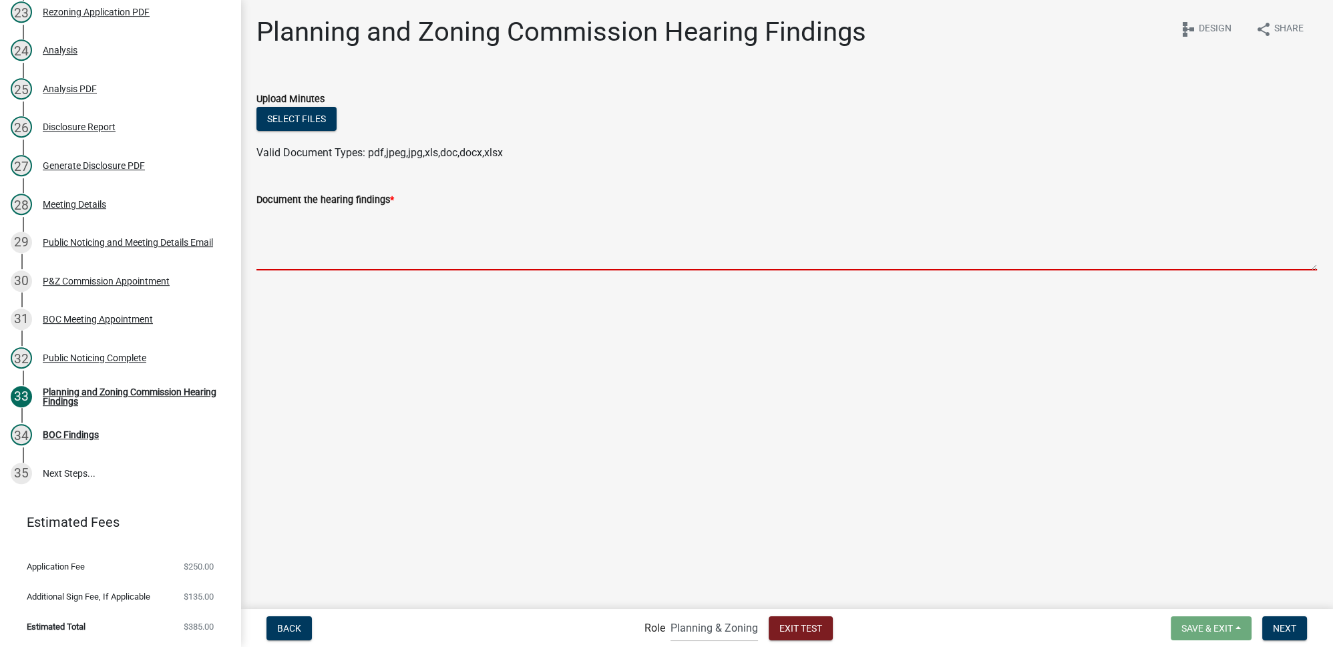
click at [352, 225] on textarea "Document the hearing findings *" at bounding box center [786, 239] width 1060 height 63
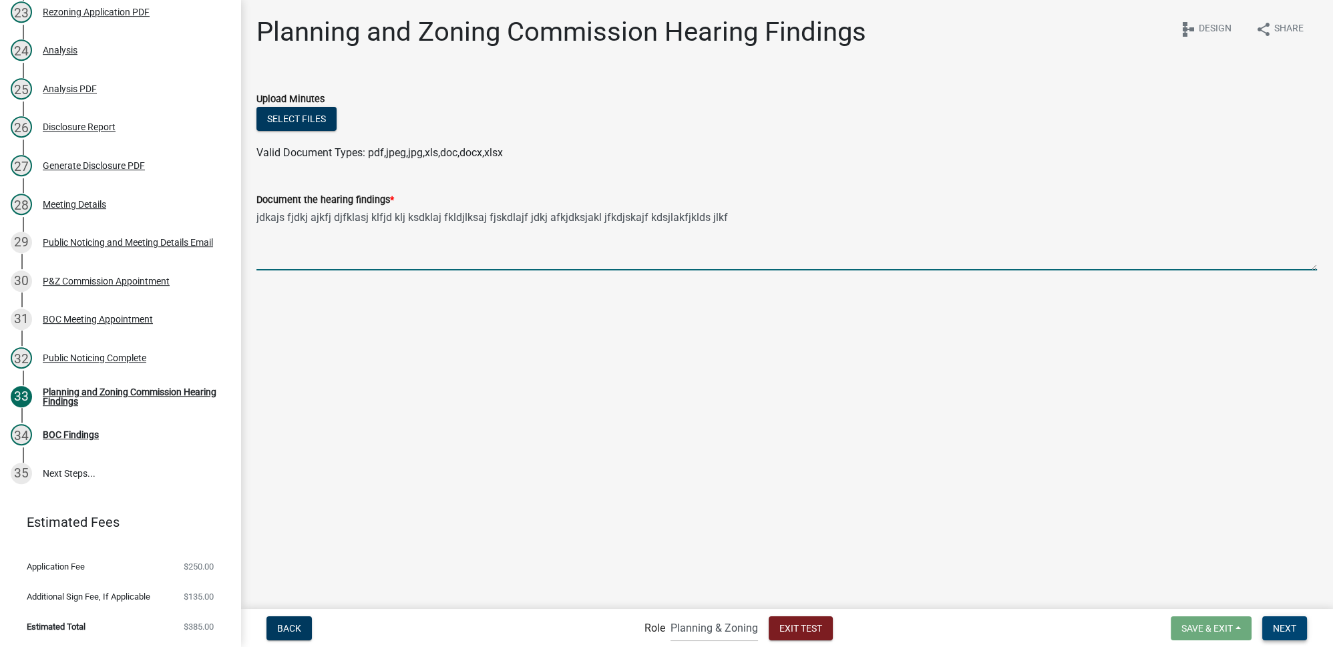
type textarea "jdkajs fjdkj ajkfj djfklasj klfjd klj ksdklaj fkldjlksaj fjskdlajf jdkj afkjdks…"
click at [1281, 629] on span "Next" at bounding box center [1284, 627] width 23 height 11
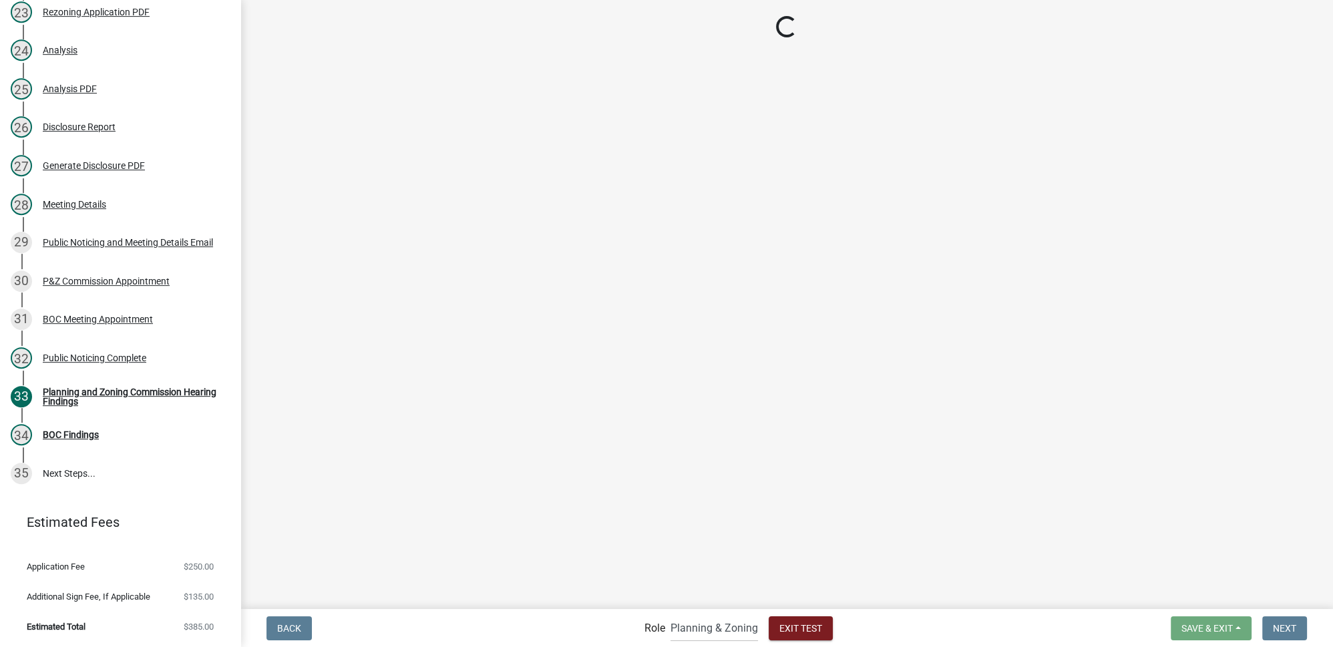
scroll to position [1139, 0]
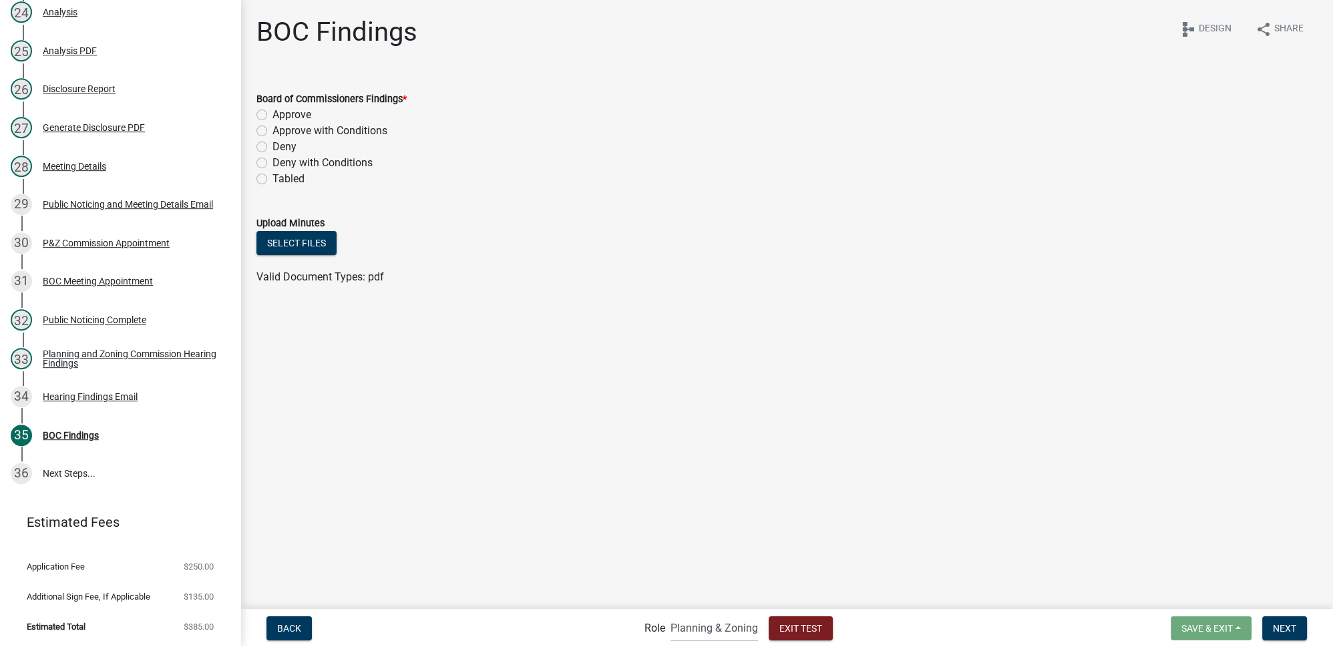
click at [294, 117] on label "Approve" at bounding box center [291, 115] width 39 height 16
click at [281, 116] on input "Approve" at bounding box center [276, 111] width 9 height 9
radio input "true"
click at [356, 132] on label "Approve with Conditions" at bounding box center [329, 131] width 115 height 16
click at [281, 132] on input "Approve with Conditions" at bounding box center [276, 127] width 9 height 9
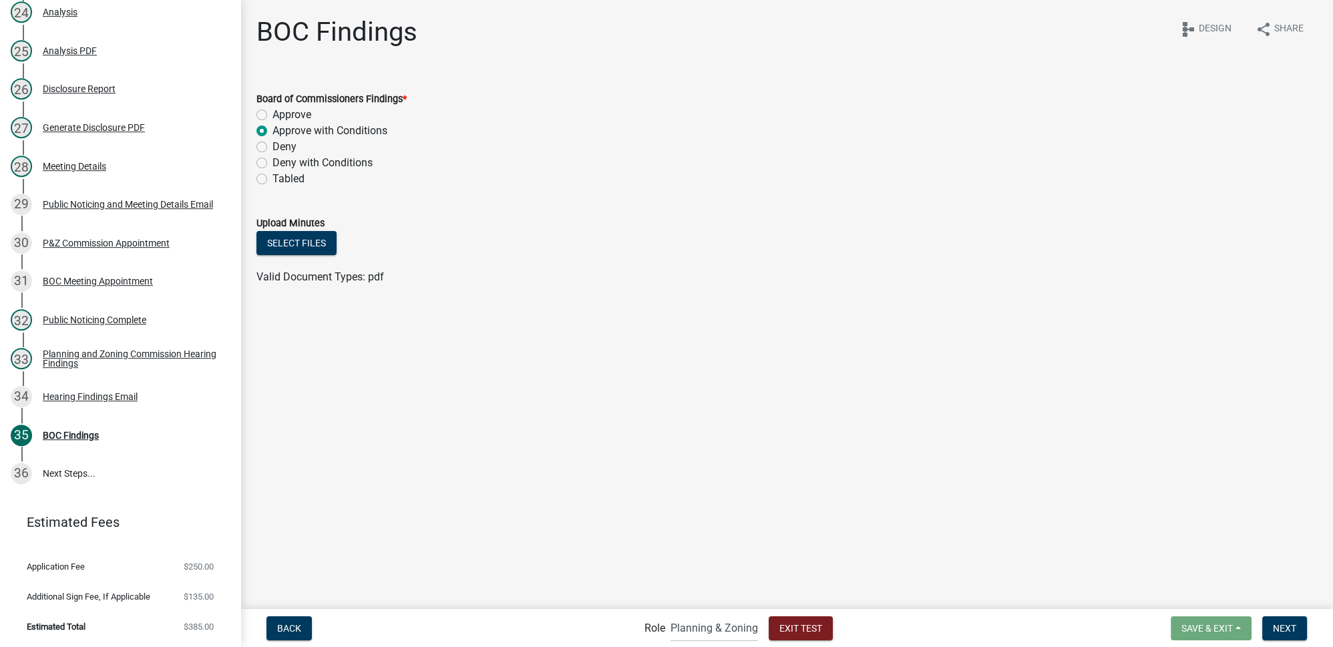
radio input "true"
click at [1292, 626] on span "Next" at bounding box center [1284, 627] width 23 height 11
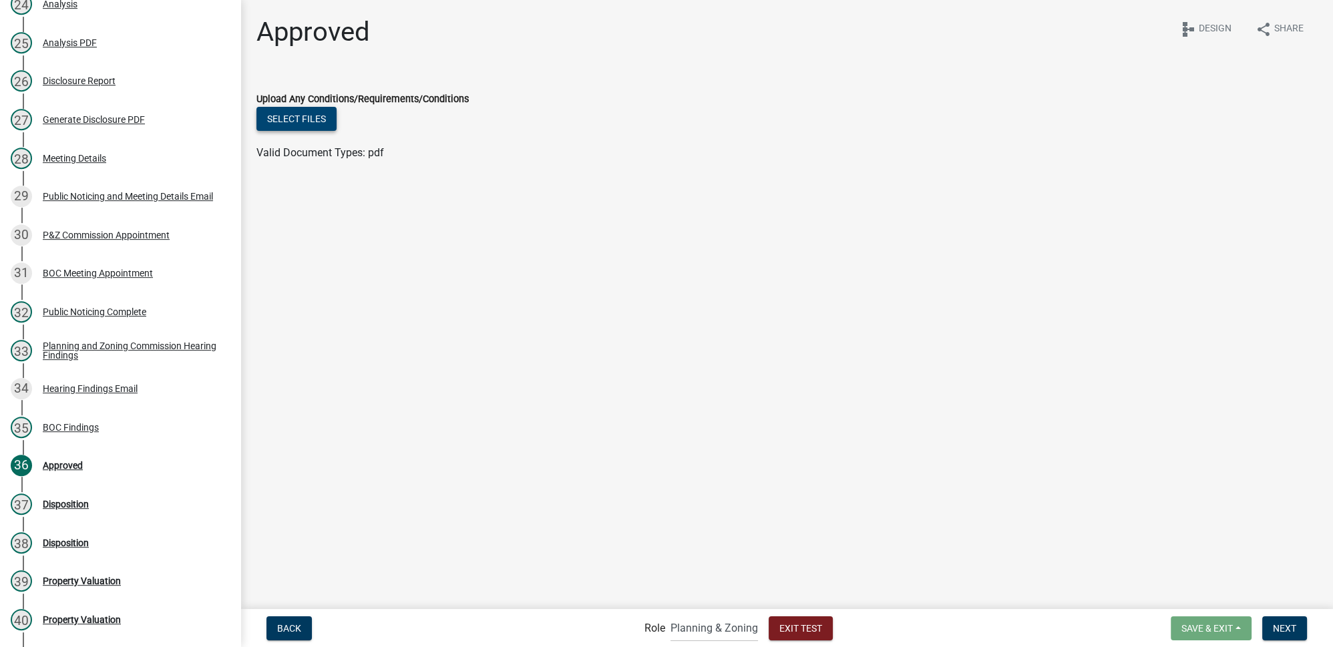
click at [302, 124] on button "Select files" at bounding box center [296, 119] width 80 height 24
click at [1279, 627] on span "Next" at bounding box center [1284, 627] width 23 height 11
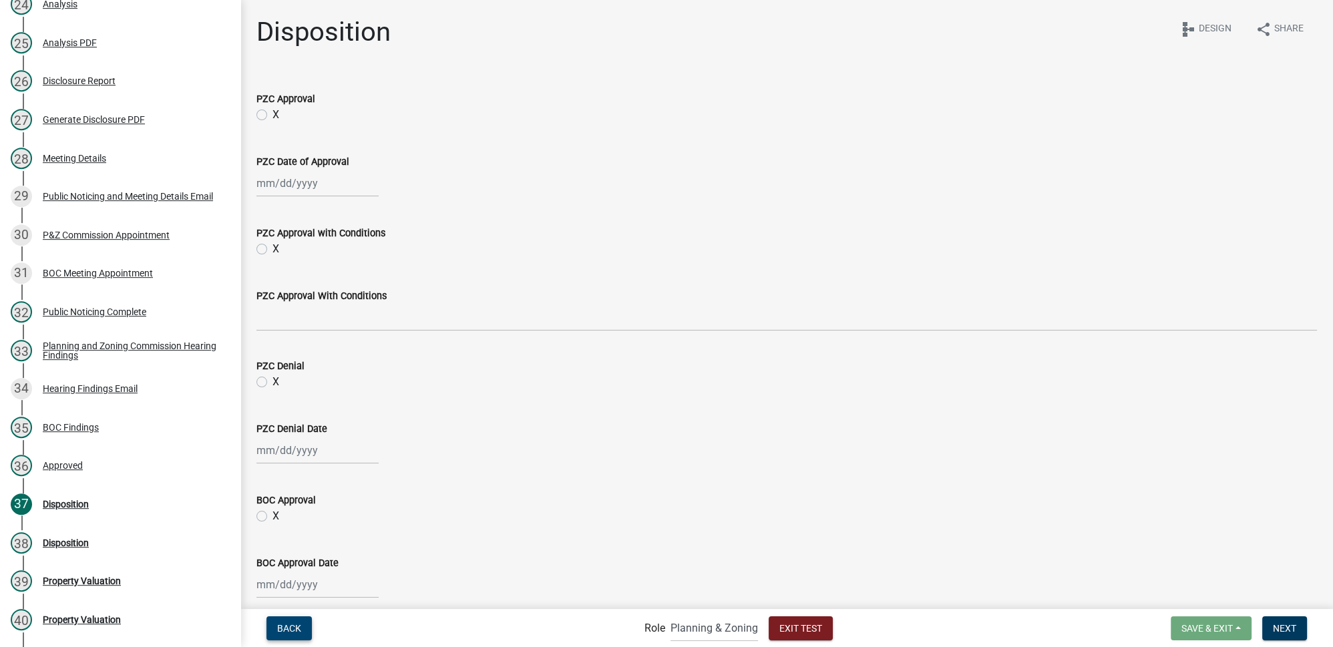
click at [290, 623] on span "Back" at bounding box center [289, 627] width 24 height 11
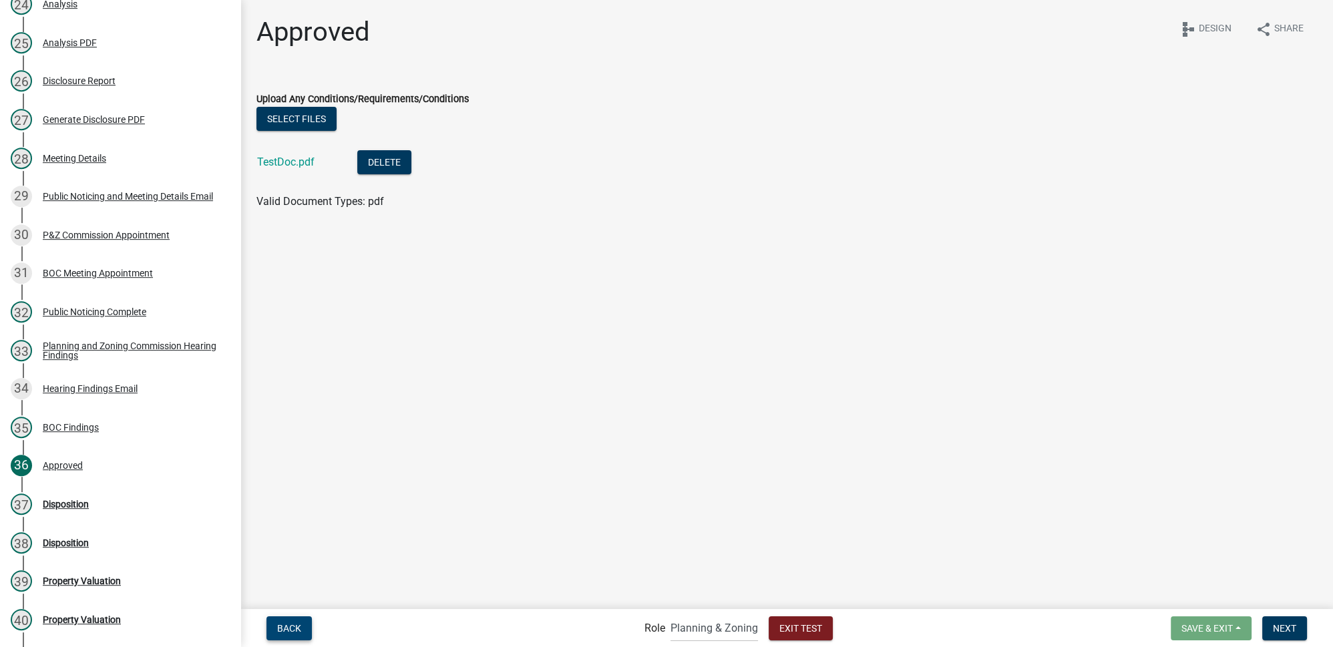
click at [290, 633] on span "Back" at bounding box center [289, 627] width 24 height 11
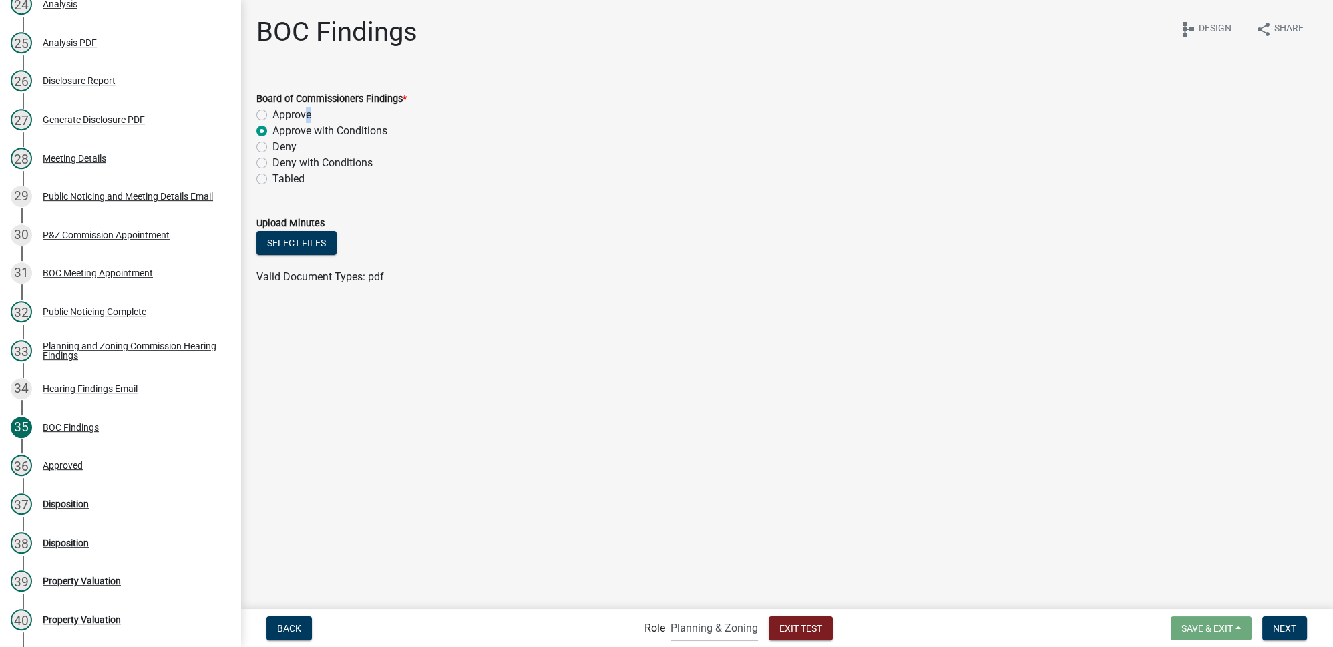
click at [301, 112] on label "Approve" at bounding box center [291, 115] width 39 height 16
click at [272, 112] on label "Approve" at bounding box center [291, 115] width 39 height 16
click at [272, 112] on input "Approve" at bounding box center [276, 111] width 9 height 9
radio input "true"
drag, startPoint x: 699, startPoint y: 299, endPoint x: 821, endPoint y: 351, distance: 132.8
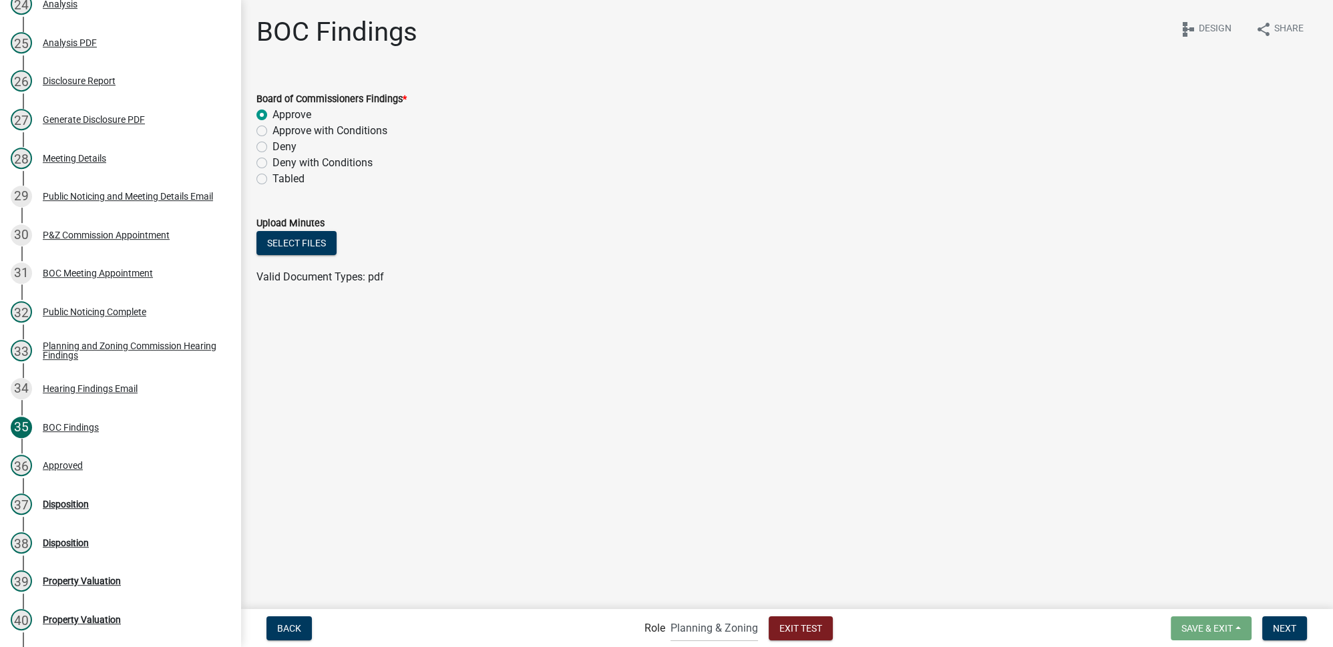
click at [699, 299] on div "BOC Findings share Share schema Design Board of Commissioners Findings * Approv…" at bounding box center [786, 162] width 1081 height 293
click at [1277, 625] on span "Next" at bounding box center [1284, 627] width 23 height 11
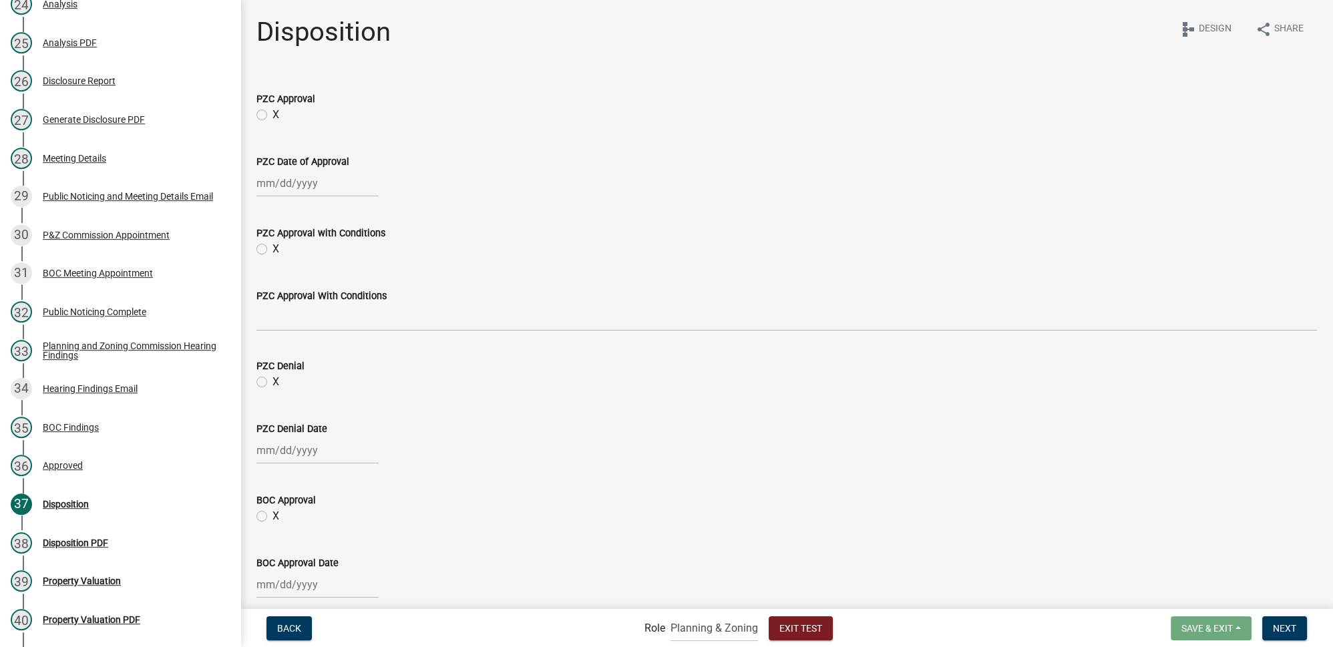
click at [272, 112] on label "X" at bounding box center [275, 115] width 7 height 16
click at [272, 112] on input "X" at bounding box center [276, 111] width 9 height 9
radio input "true"
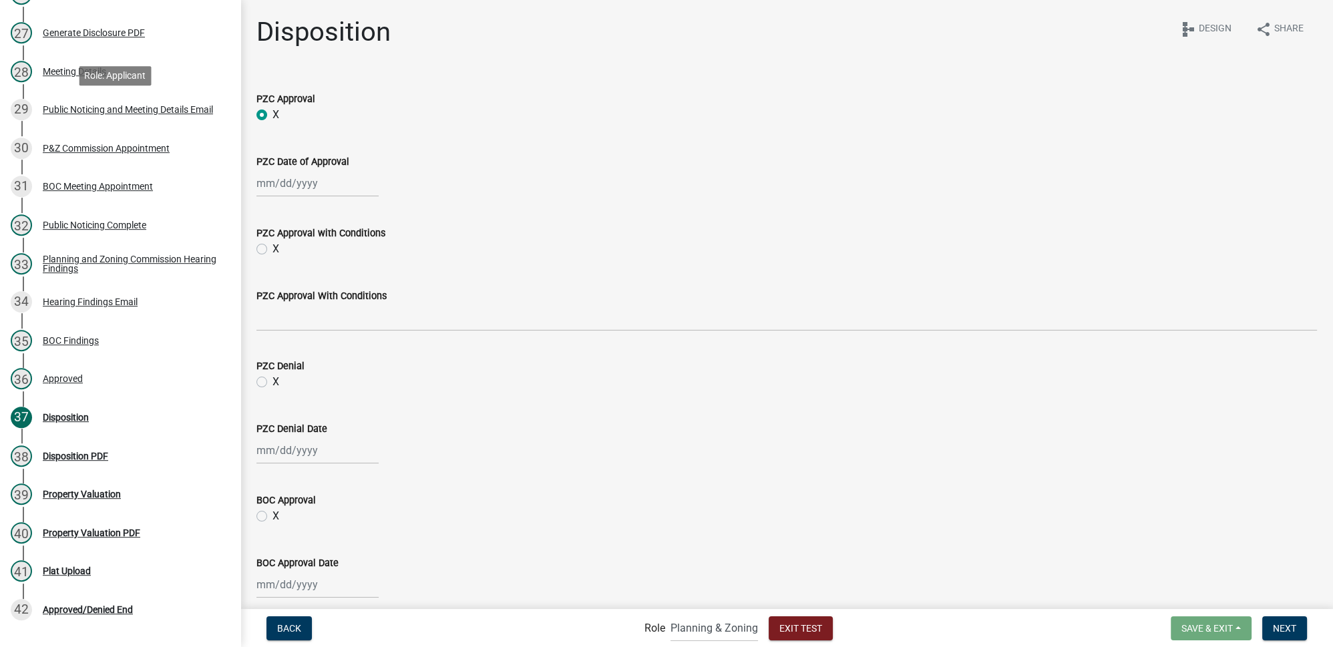
scroll to position [1260, 0]
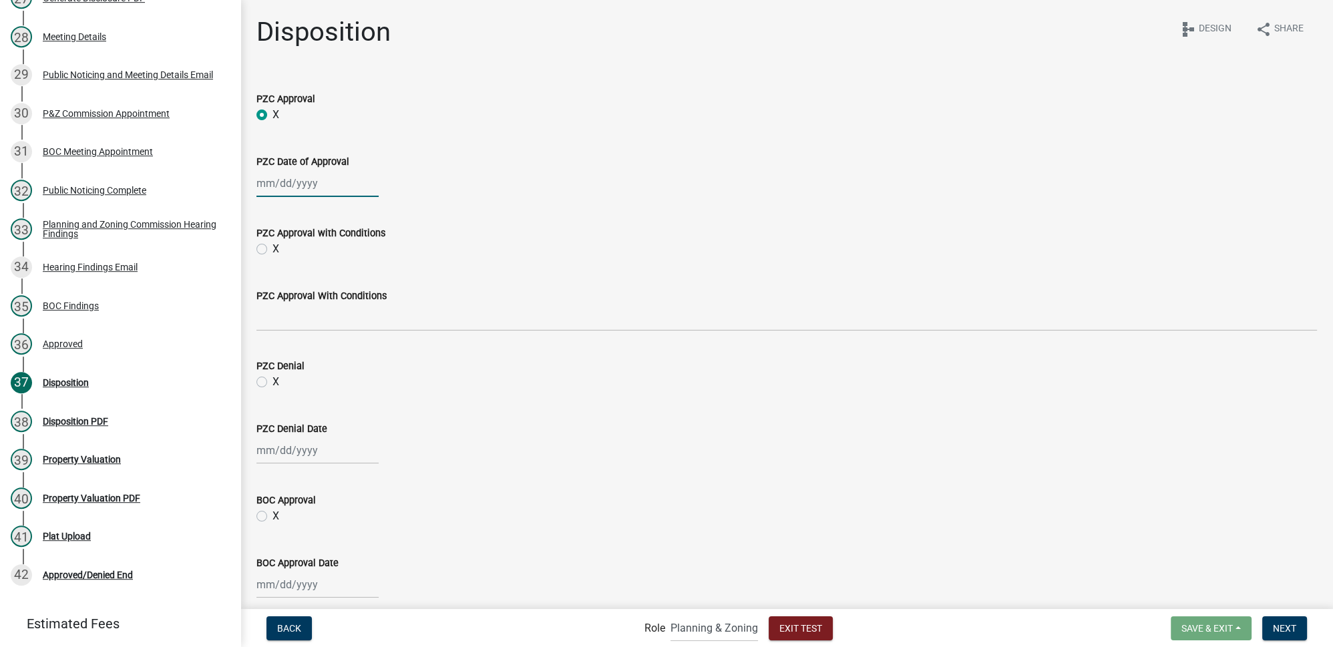
click at [303, 186] on div at bounding box center [317, 183] width 122 height 27
select select "9"
select select "2025"
click at [313, 276] on div "10" at bounding box center [312, 275] width 21 height 21
type input "09/10/2025"
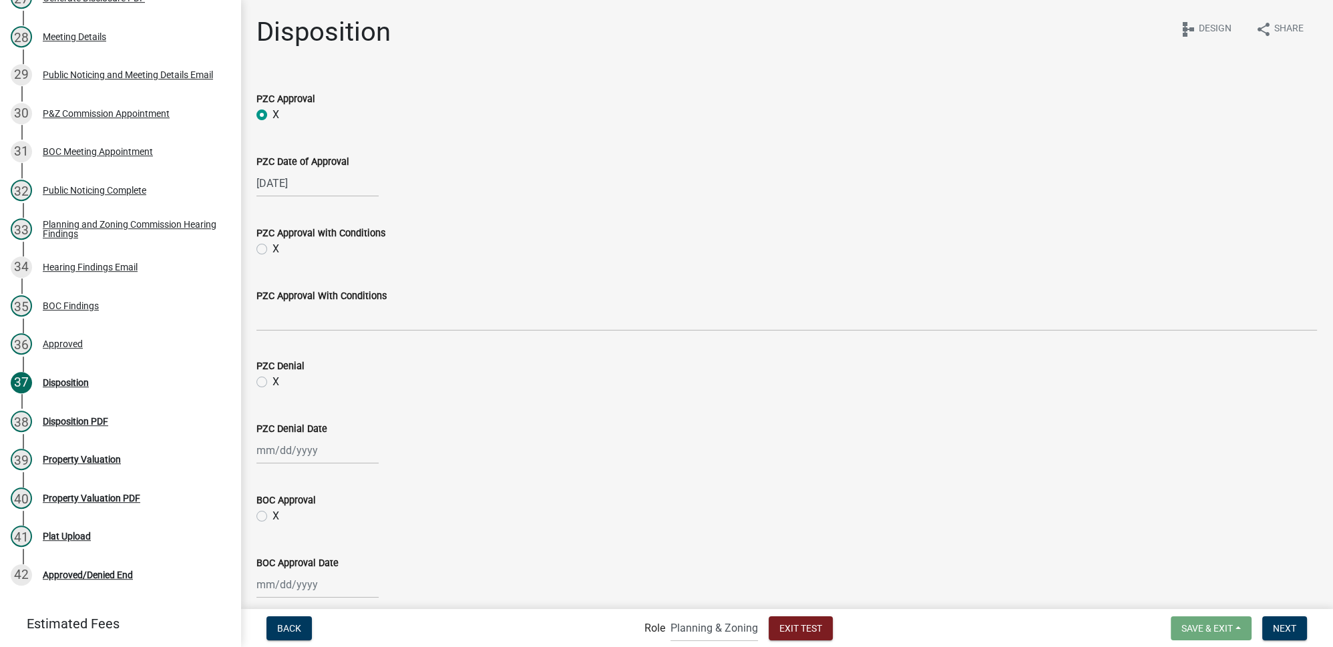
click at [272, 249] on label "X" at bounding box center [275, 249] width 7 height 16
click at [272, 249] on input "X" at bounding box center [276, 245] width 9 height 9
radio input "true"
click at [272, 249] on label "X" at bounding box center [275, 249] width 7 height 16
click at [272, 249] on input "X" at bounding box center [276, 245] width 9 height 9
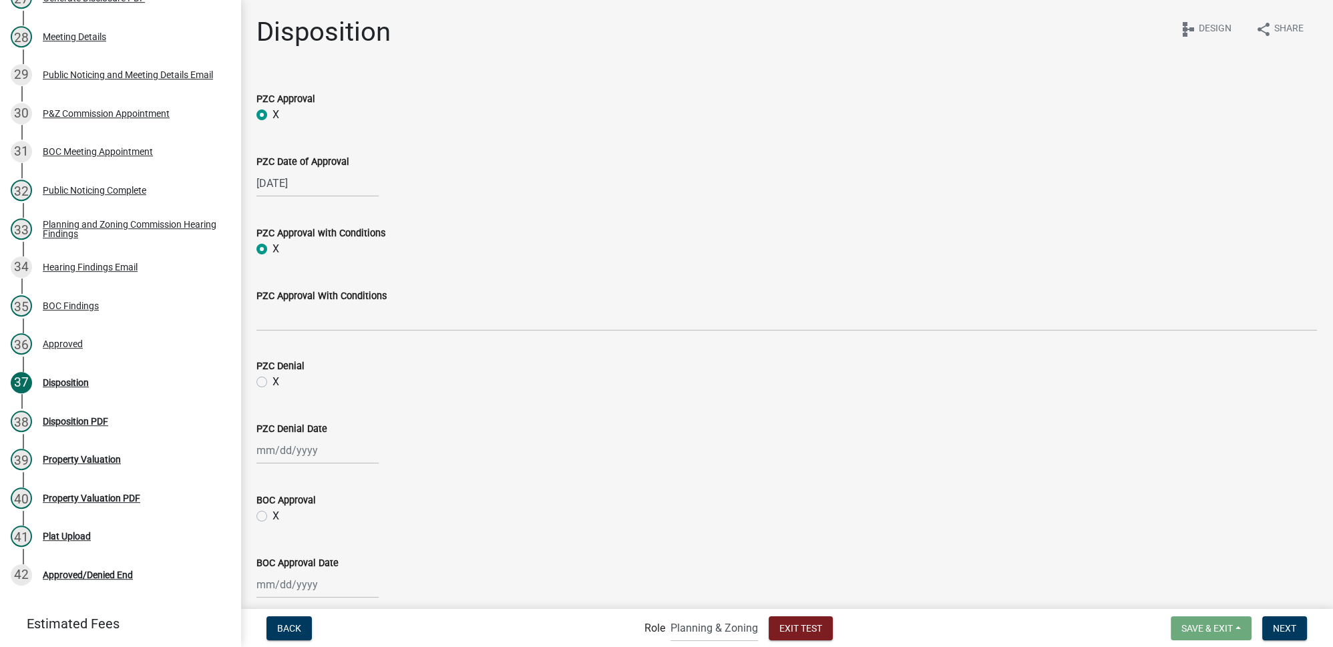
click at [297, 253] on div "X" at bounding box center [786, 249] width 1060 height 16
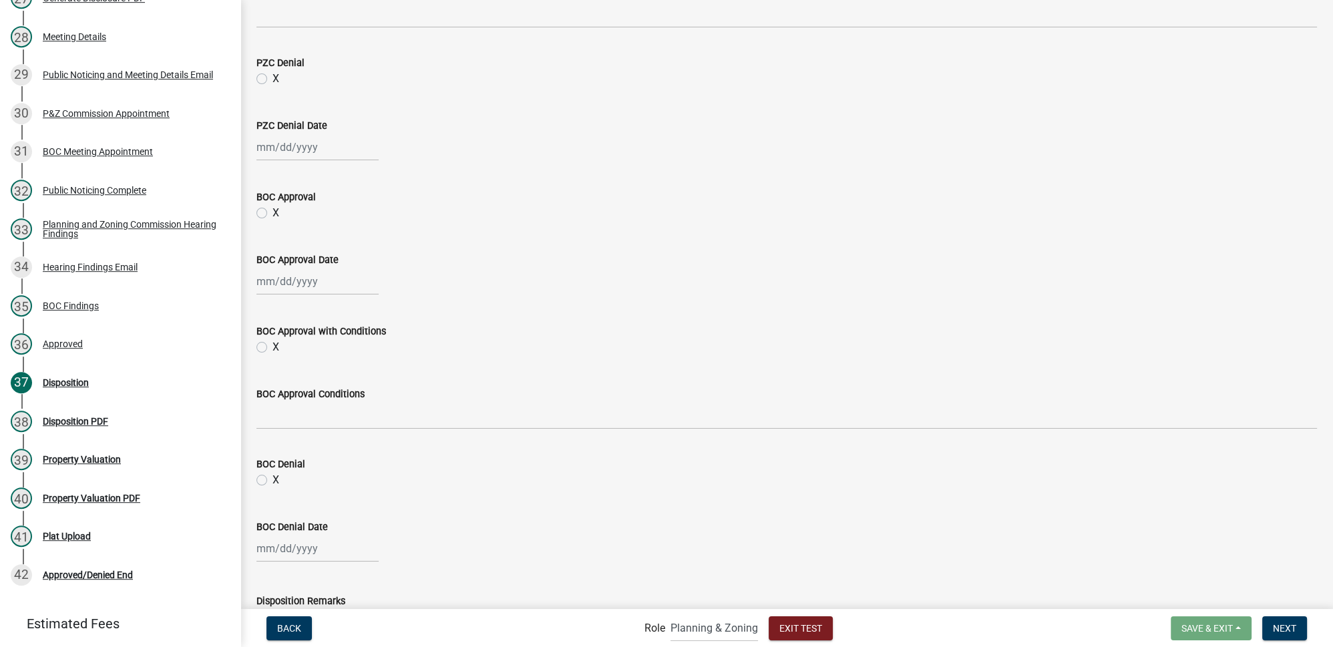
scroll to position [395, 0]
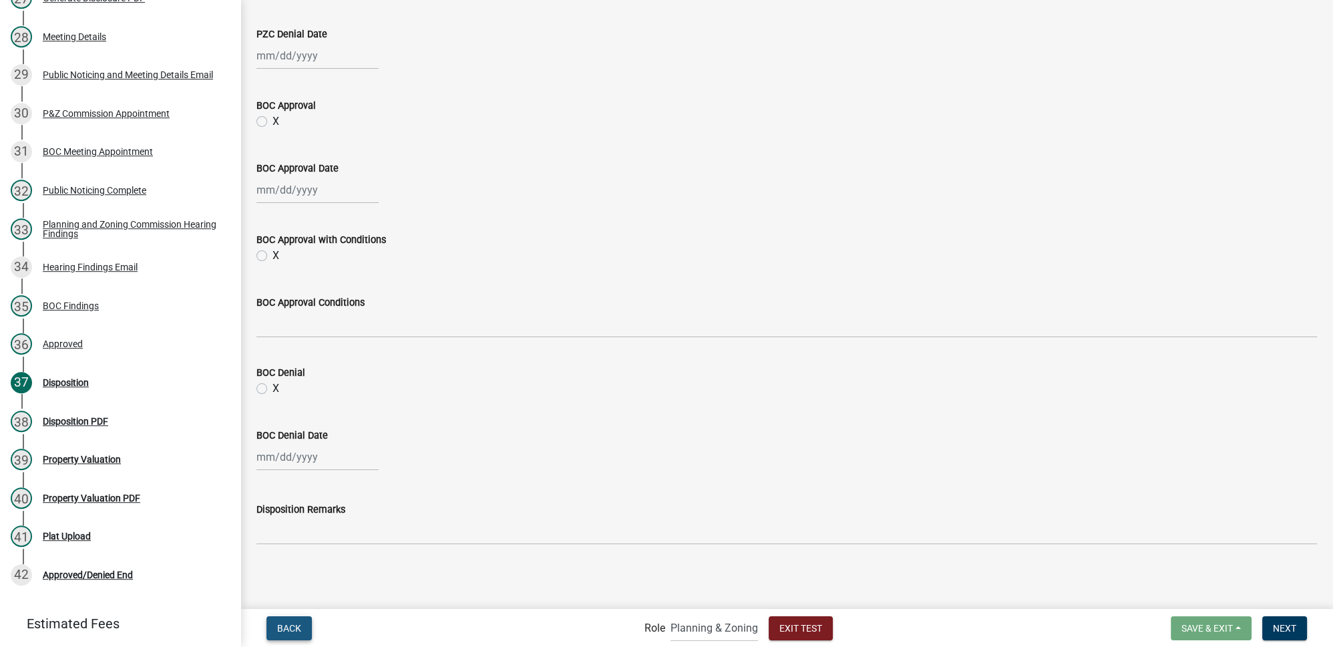
click at [299, 624] on span "Back" at bounding box center [289, 627] width 24 height 11
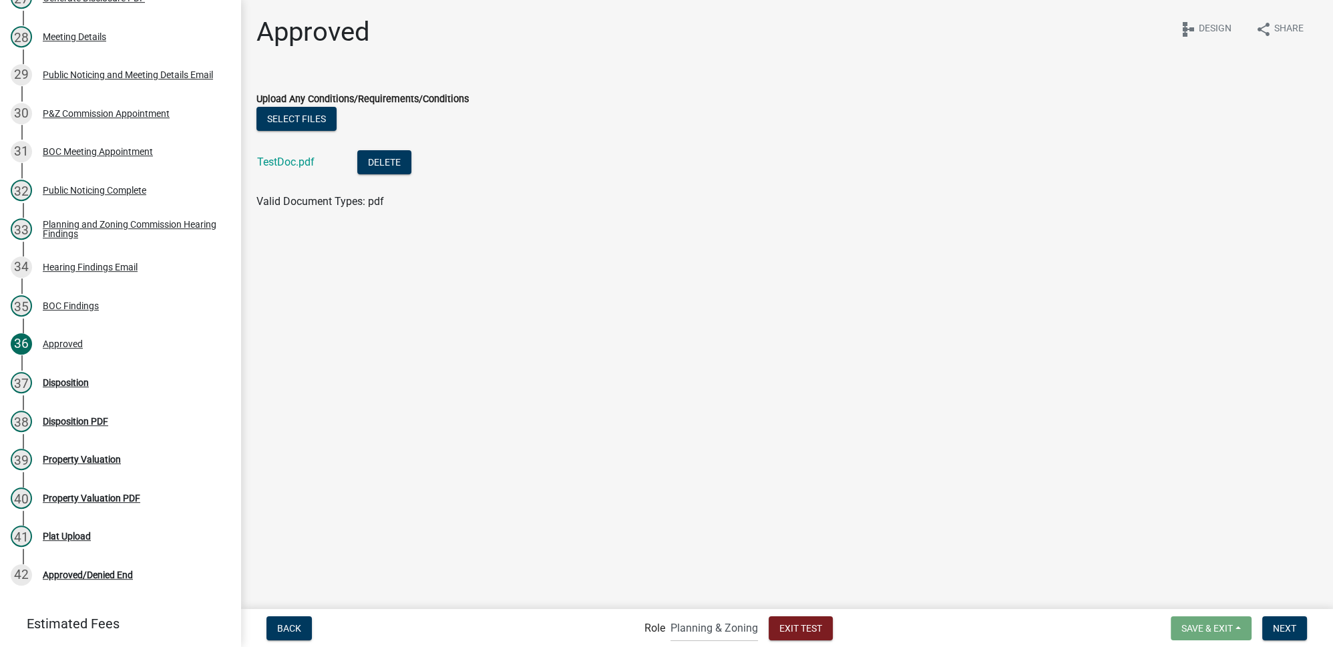
click at [1280, 616] on div "Back Role Applicant Planning & Zoning Admin Exit Test Save & Exit Save Save & E…" at bounding box center [786, 627] width 1071 height 27
click at [1282, 624] on span "Next" at bounding box center [1284, 627] width 23 height 11
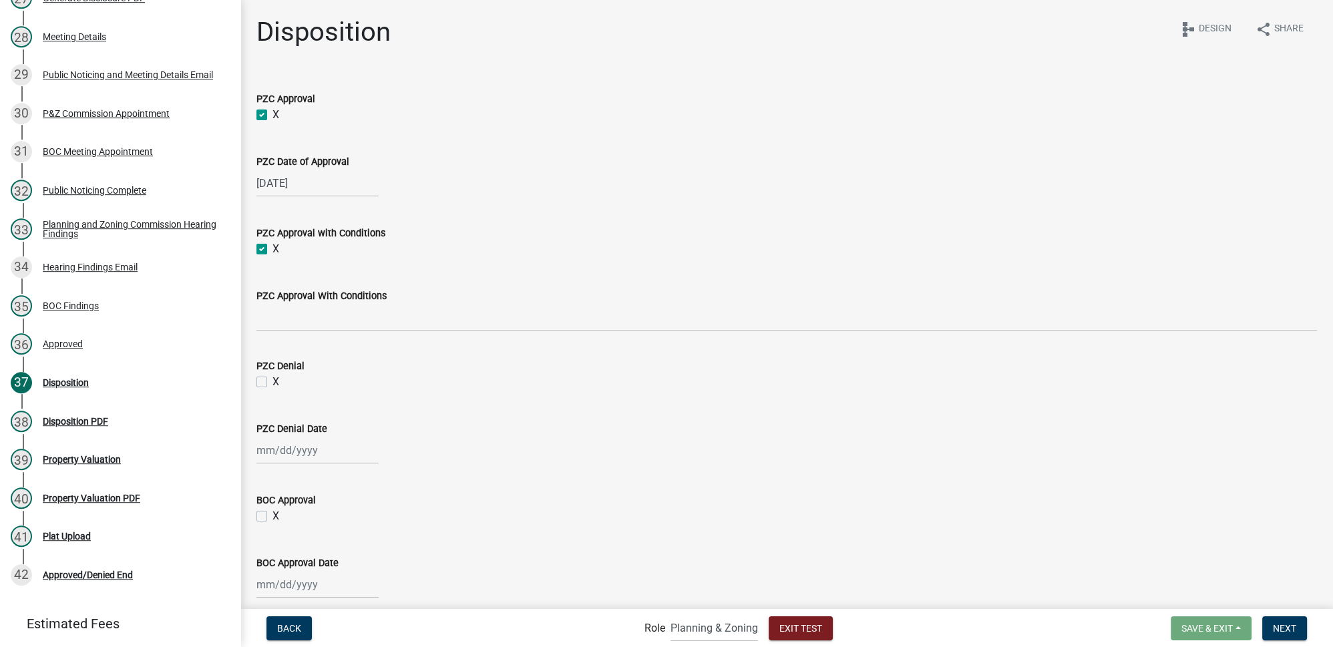
click at [272, 244] on label "X" at bounding box center [275, 249] width 7 height 16
click at [272, 244] on input "X" at bounding box center [276, 245] width 9 height 9
checkbox input "false"
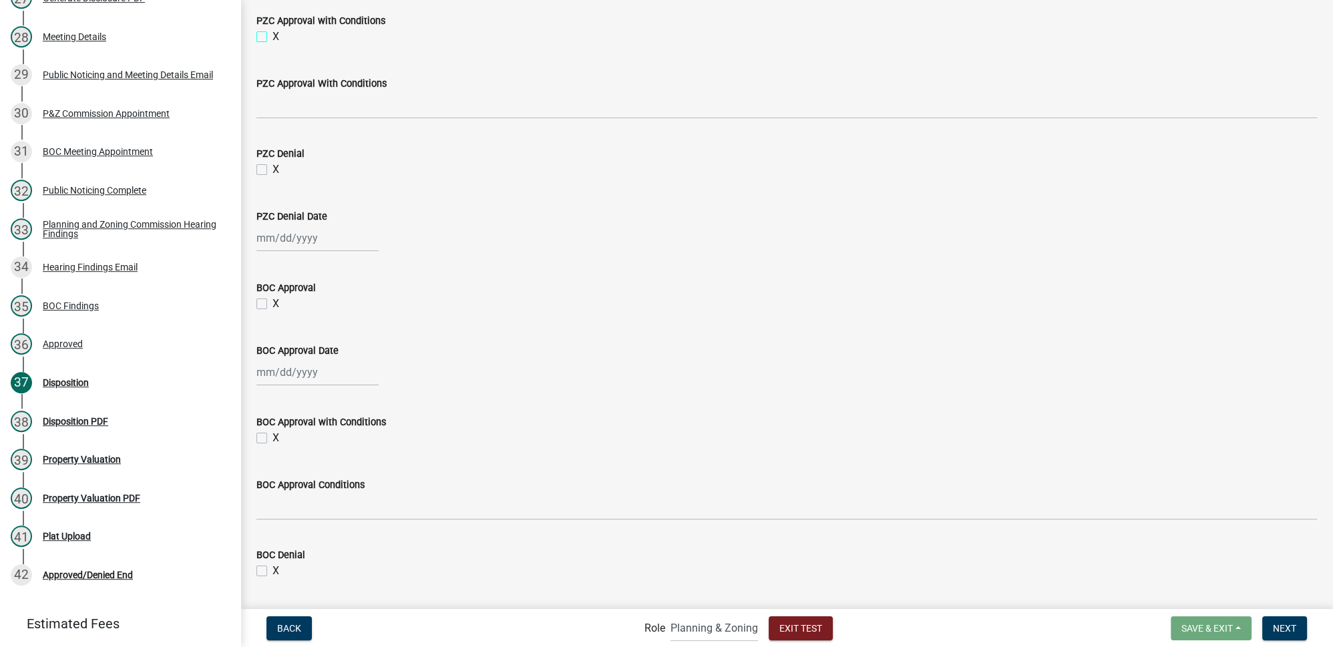
scroll to position [334, 0]
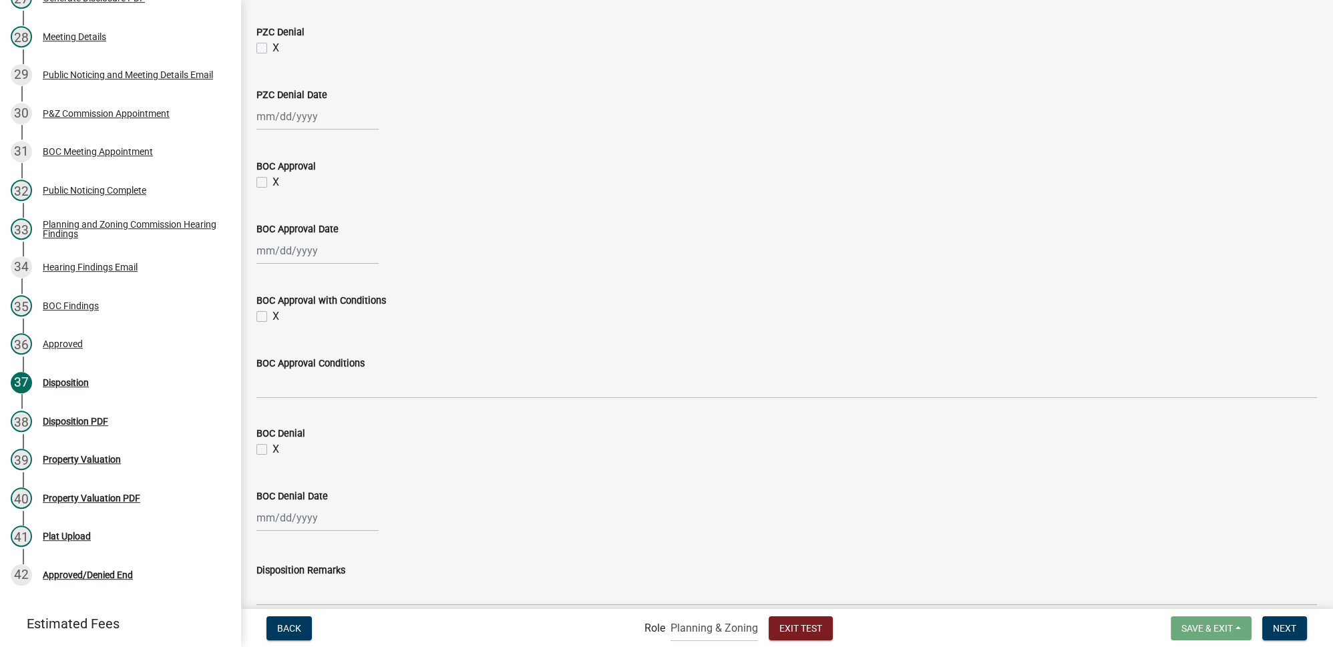
click at [272, 178] on label "X" at bounding box center [275, 182] width 7 height 16
click at [272, 178] on input "X" at bounding box center [276, 178] width 9 height 9
checkbox input "true"
click at [286, 250] on div at bounding box center [317, 250] width 122 height 27
select select "9"
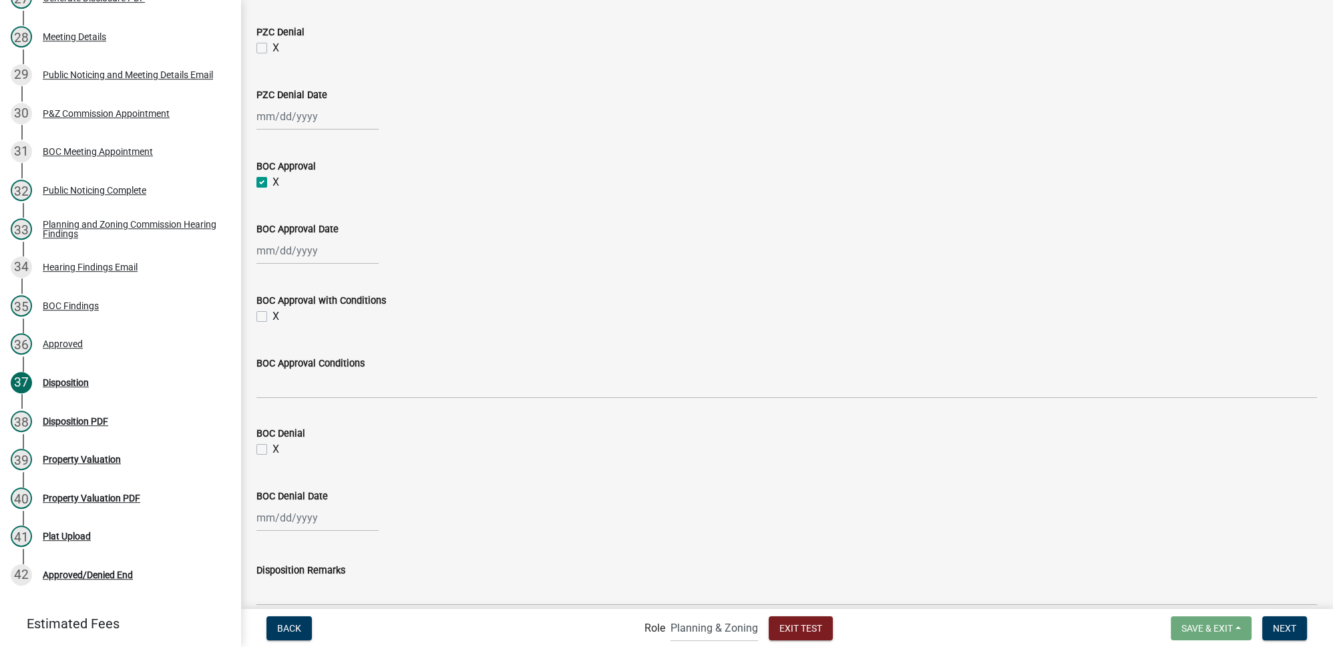
select select "2025"
click at [287, 401] on div "30" at bounding box center [290, 407] width 21 height 21
type input "09/30/2025"
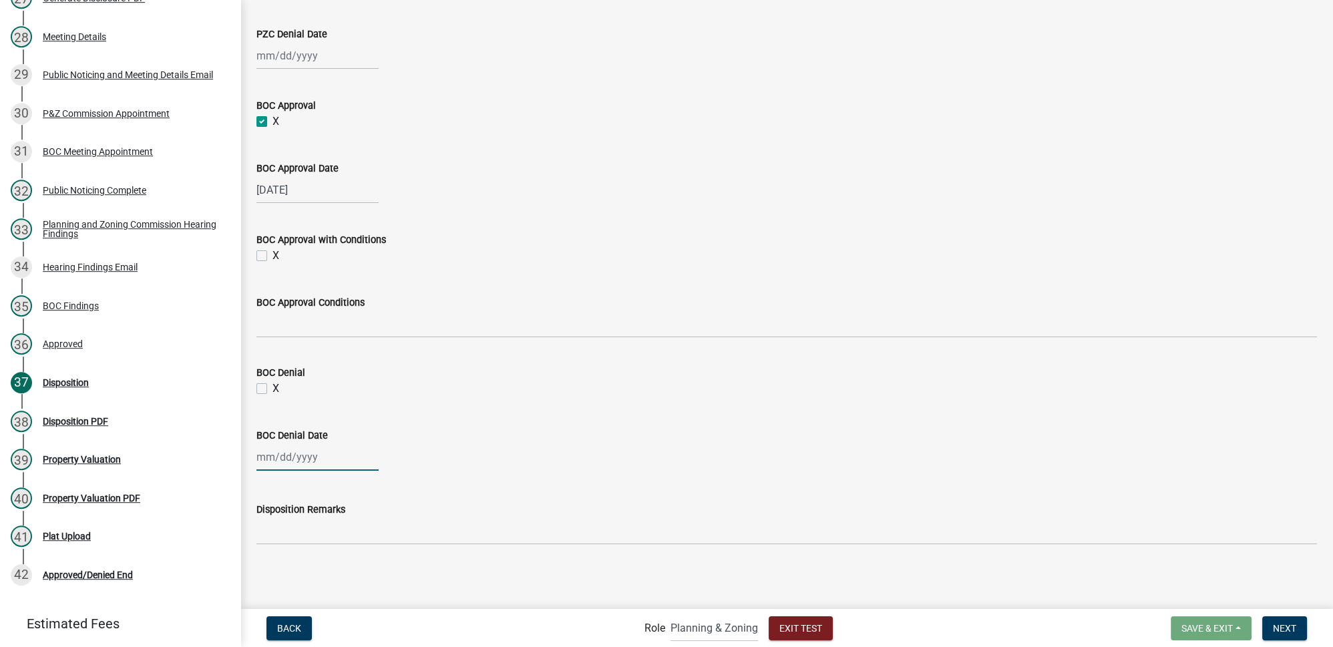
click at [283, 459] on div at bounding box center [317, 456] width 122 height 27
select select "9"
select select "2025"
click at [544, 413] on div "BOC Denial Date Jan Feb Mar Apr May Jun Jul Aug Sep Oct Nov Dec 1525 1526 1527 …" at bounding box center [786, 440] width 1060 height 62
click at [344, 192] on div "09/30/2025" at bounding box center [317, 189] width 122 height 27
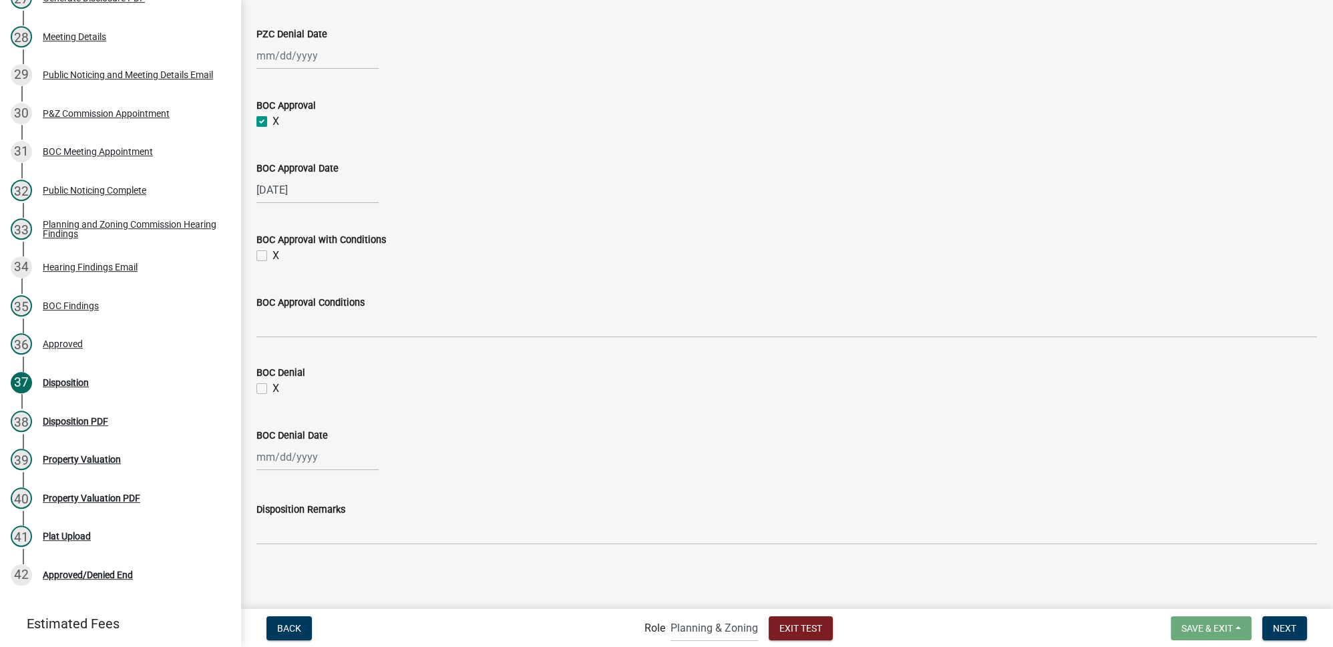
select select "9"
select select "2025"
click at [532, 166] on div "BOC Approval Date" at bounding box center [786, 168] width 1060 height 16
click at [1294, 633] on span "Next" at bounding box center [1284, 627] width 23 height 11
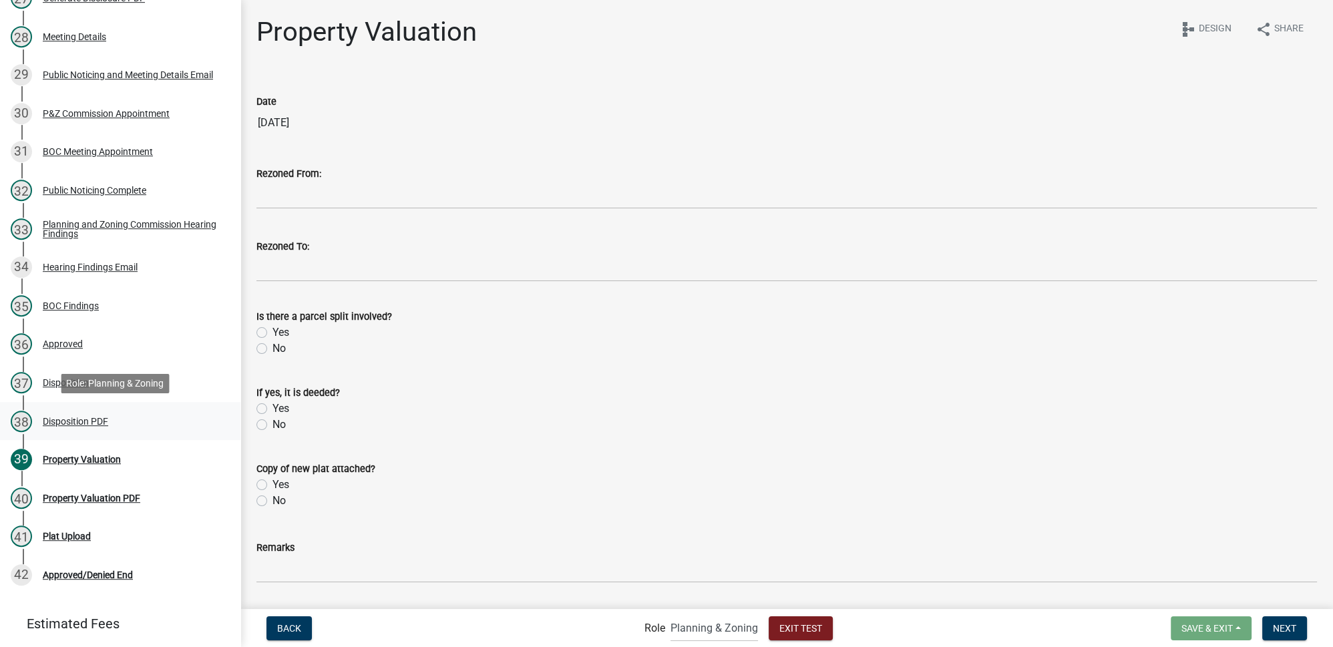
click at [85, 421] on div "Disposition PDF" at bounding box center [75, 421] width 65 height 9
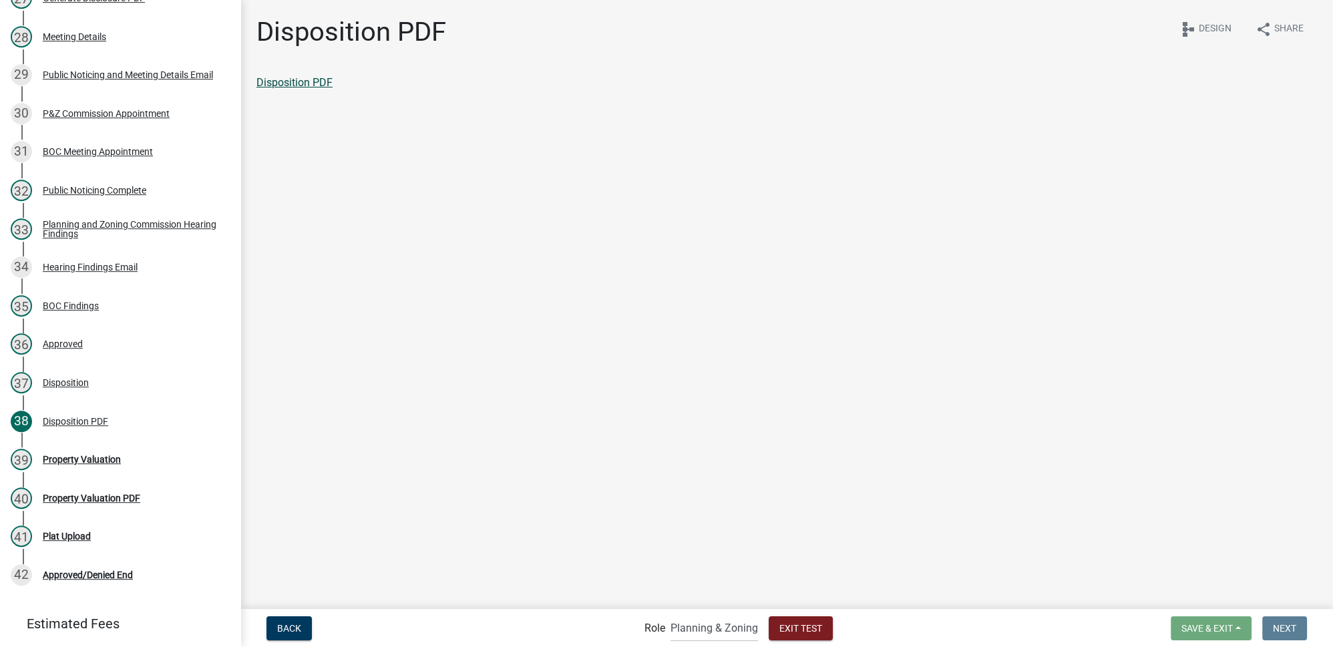
click at [299, 87] on link "Disposition PDF" at bounding box center [294, 82] width 76 height 13
click at [93, 381] on div "37 Disposition" at bounding box center [115, 382] width 208 height 21
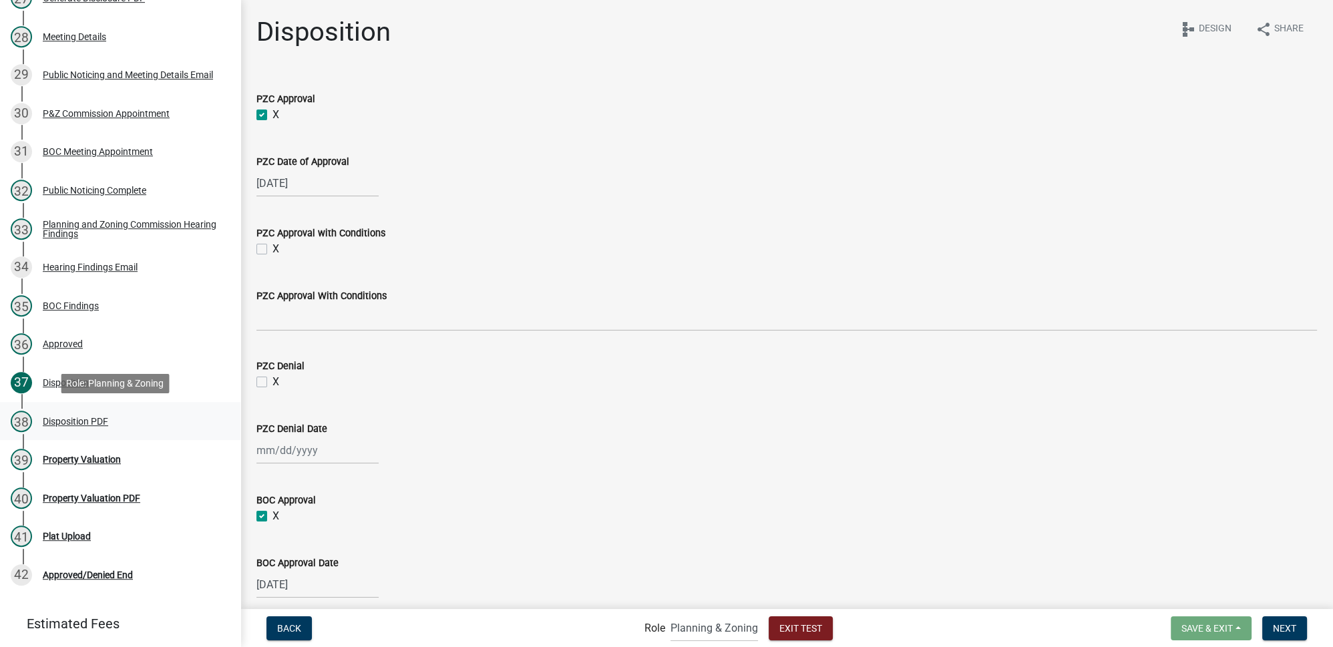
click at [54, 422] on div "Disposition PDF" at bounding box center [75, 421] width 65 height 9
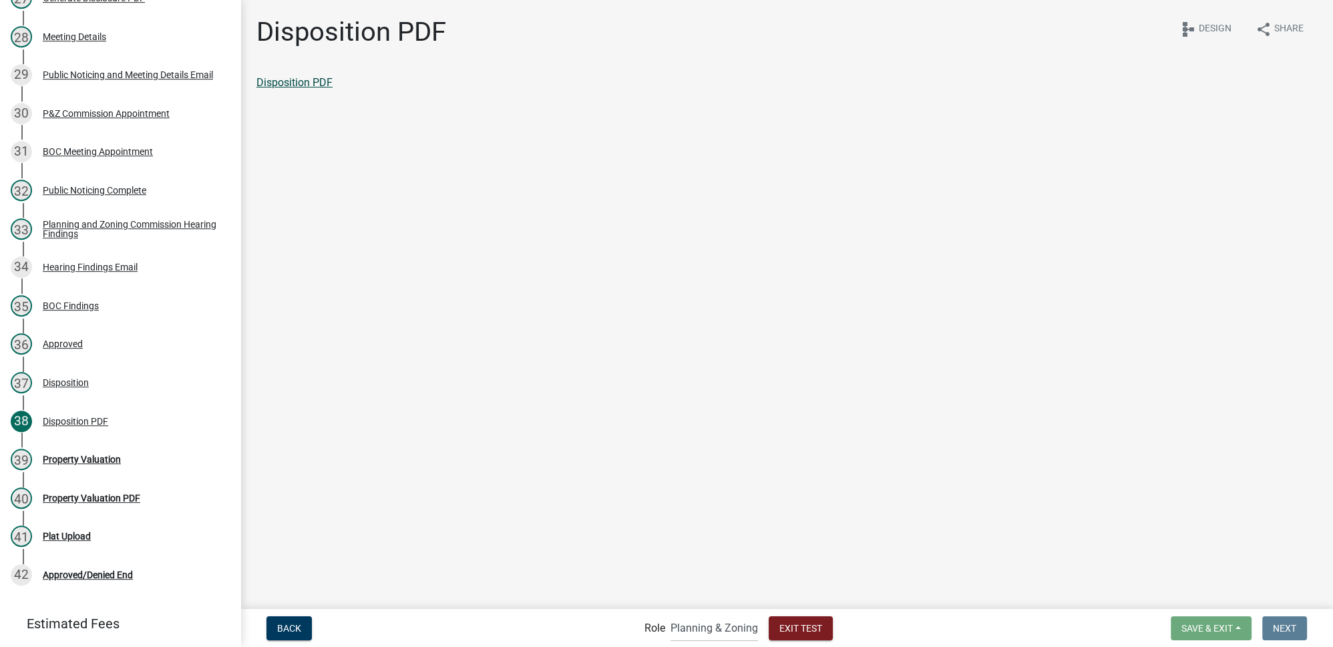
click at [314, 85] on link "Disposition PDF" at bounding box center [294, 82] width 76 height 13
click at [109, 474] on link "39 Property Valuation" at bounding box center [120, 459] width 240 height 39
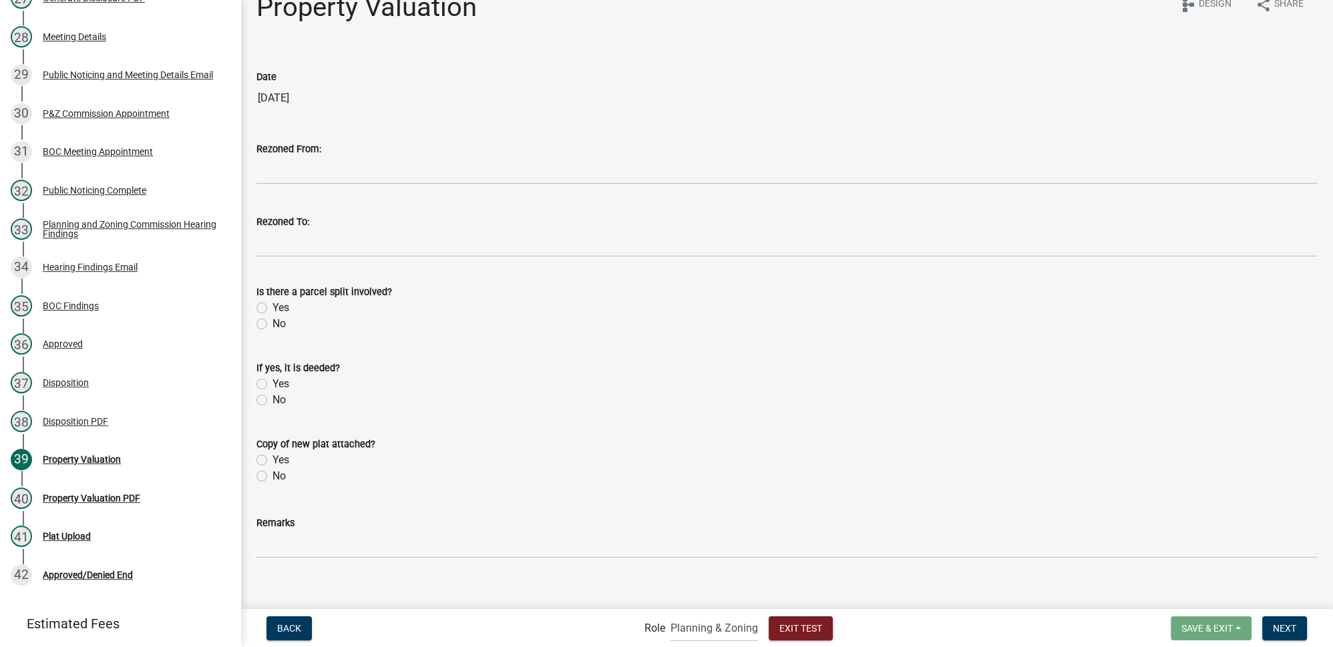
scroll to position [37, 0]
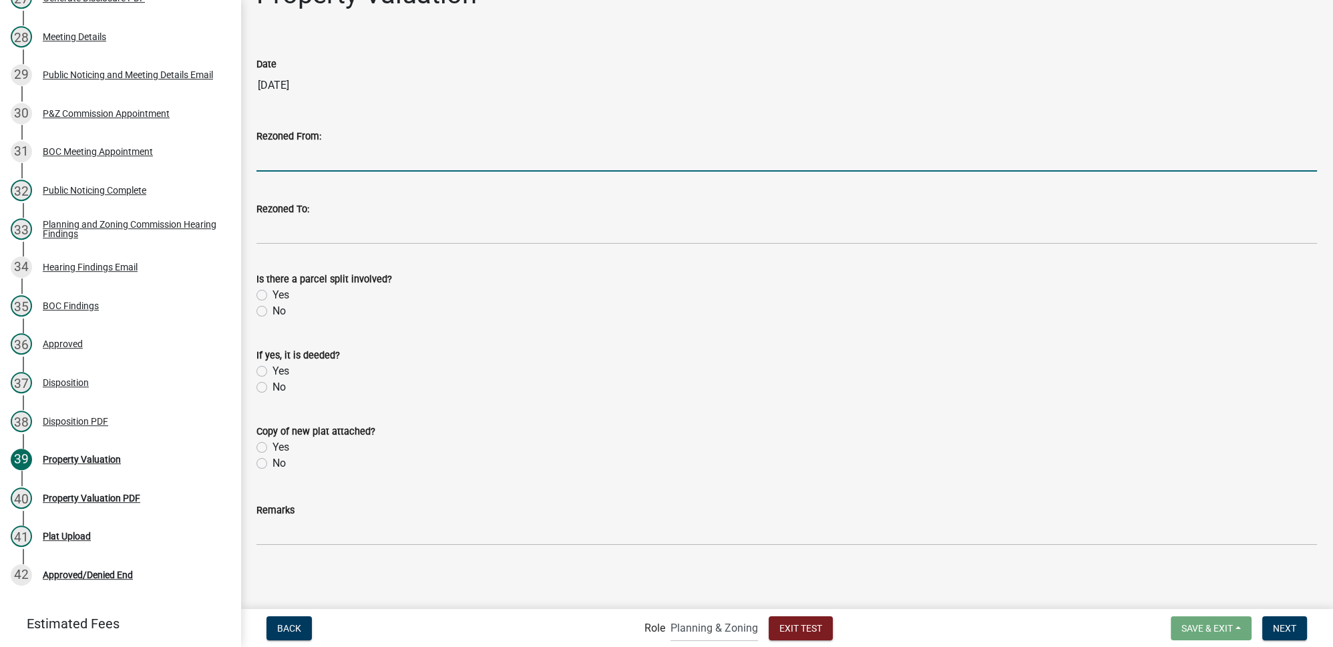
click at [329, 156] on input "Rezoned From:" at bounding box center [786, 157] width 1060 height 27
type input "kajsfk jksdj klajkdj fkd"
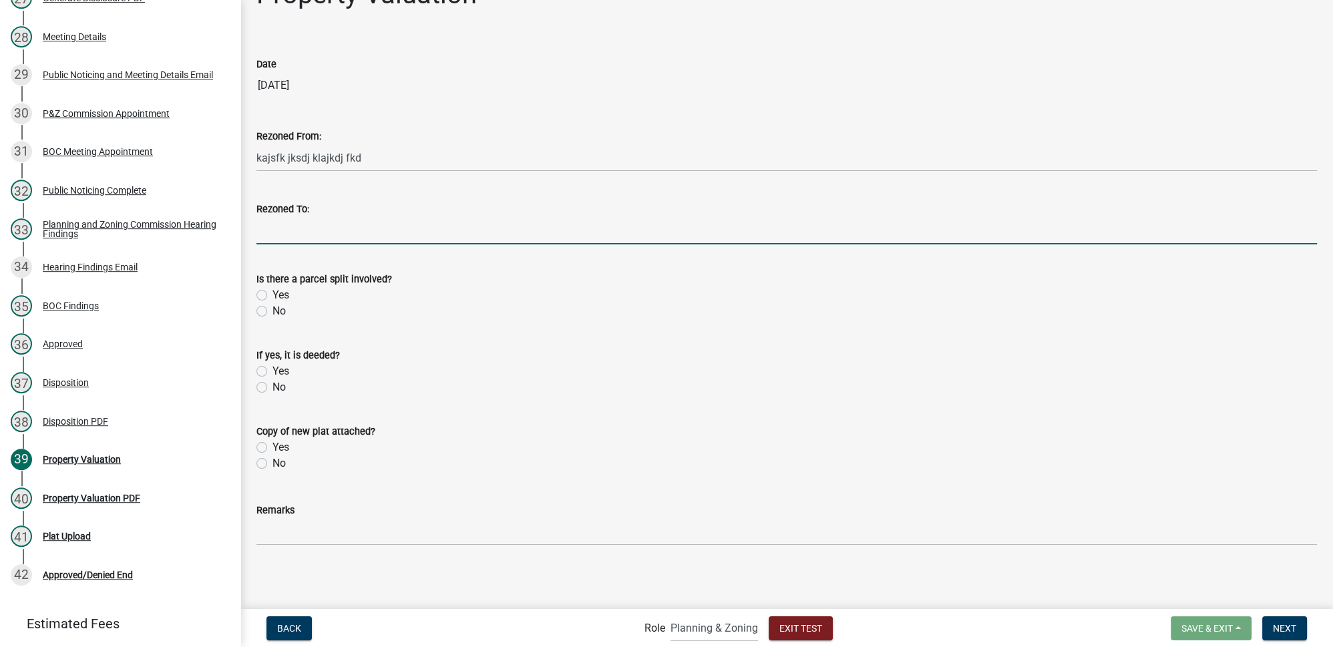
click at [383, 232] on input "Rezoned To:" at bounding box center [786, 230] width 1060 height 27
type input "jaksjdfk sjdkldjlkfsj"
click at [272, 293] on label "Yes" at bounding box center [280, 295] width 17 height 16
click at [272, 293] on input "Yes" at bounding box center [276, 291] width 9 height 9
radio input "true"
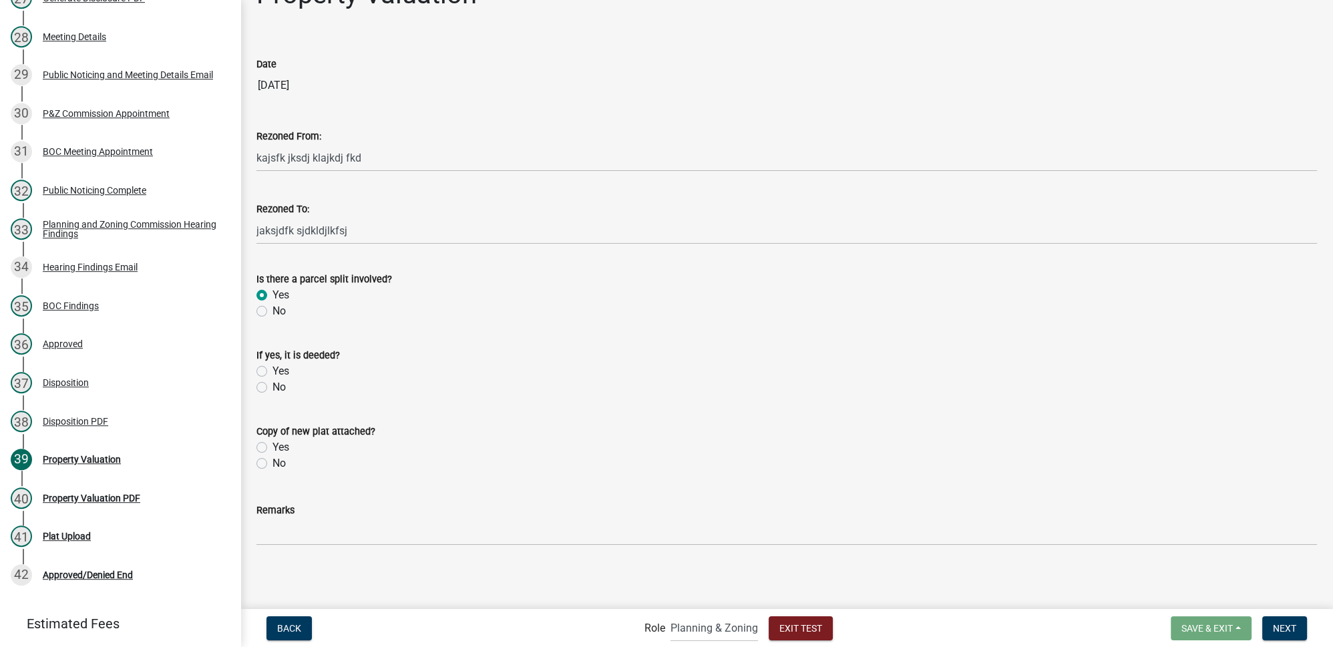
click at [272, 372] on label "Yes" at bounding box center [280, 371] width 17 height 16
click at [272, 372] on input "Yes" at bounding box center [276, 367] width 9 height 9
radio input "true"
click at [272, 445] on label "Yes" at bounding box center [280, 447] width 17 height 16
click at [272, 445] on input "Yes" at bounding box center [276, 443] width 9 height 9
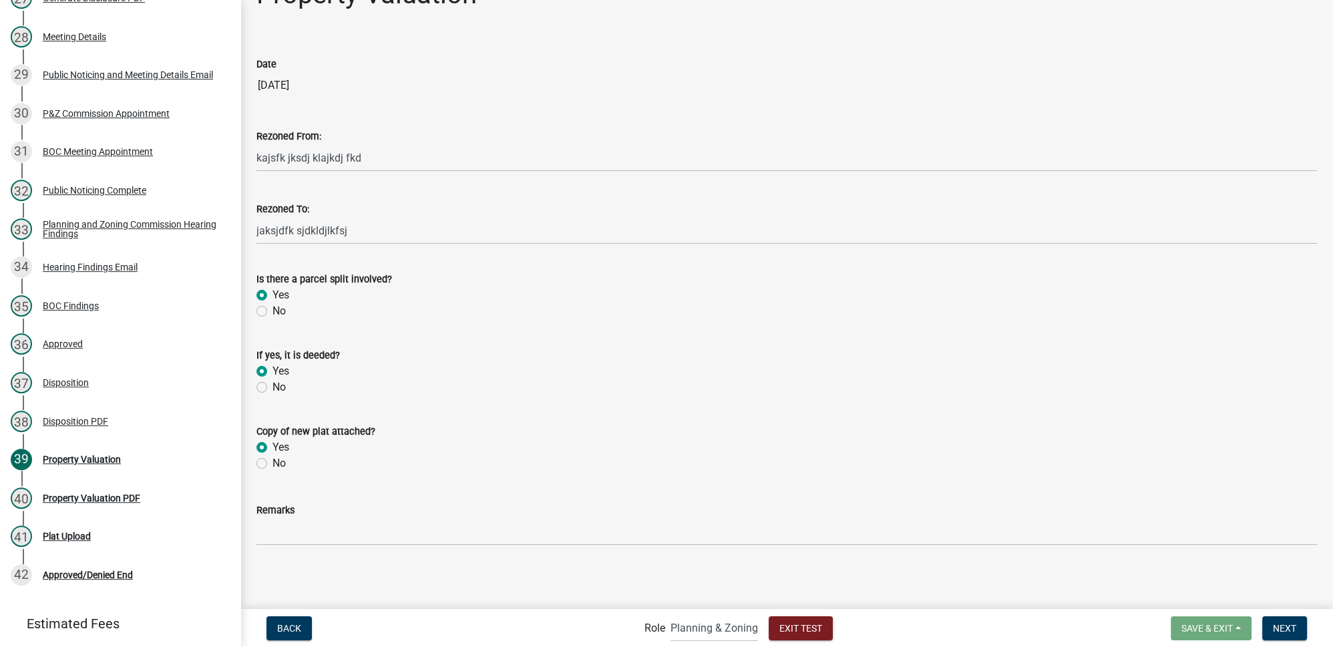
radio input "true"
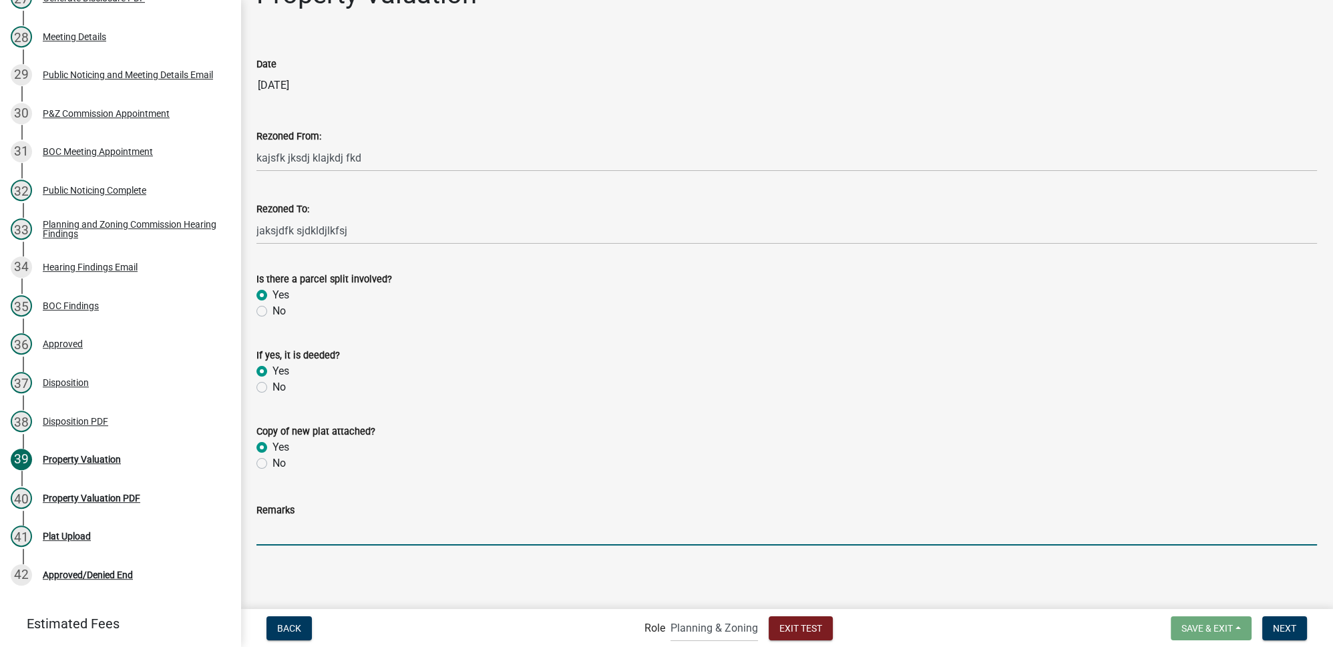
click at [336, 537] on input "Remarks" at bounding box center [786, 531] width 1060 height 27
type input "bakdklsja lkfdj"
click at [1273, 624] on span "Next" at bounding box center [1284, 627] width 23 height 11
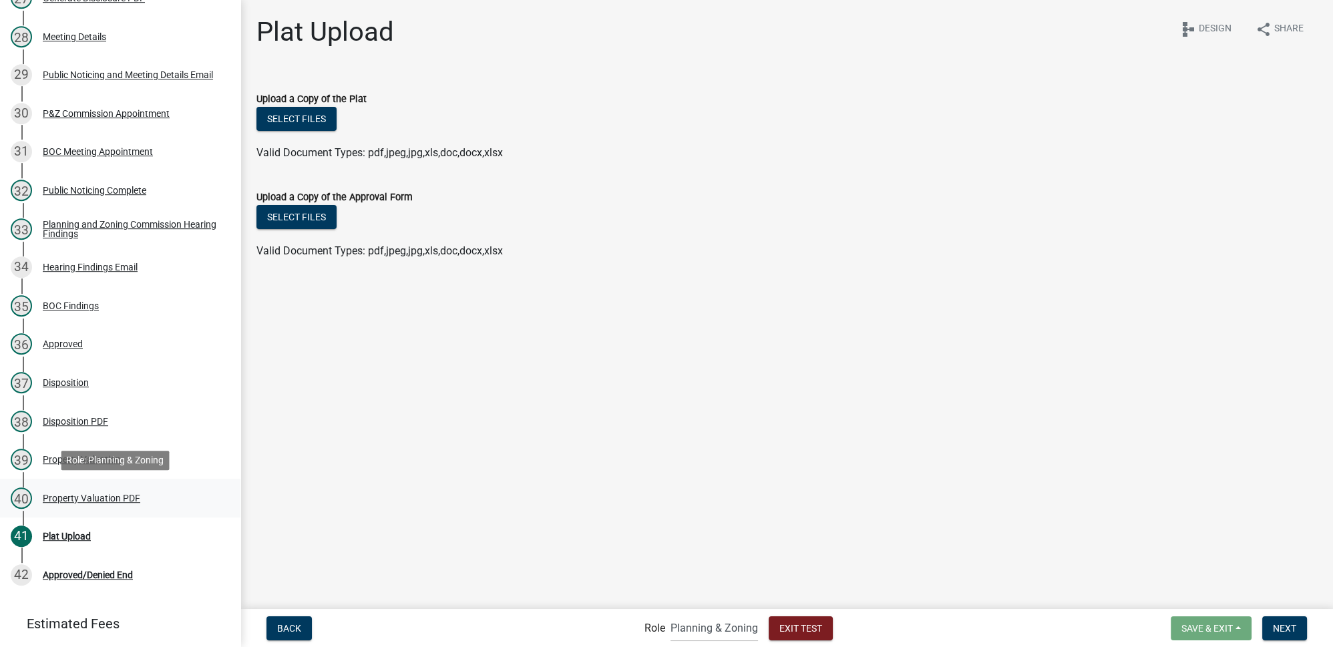
click at [111, 489] on div "40 Property Valuation PDF" at bounding box center [115, 498] width 208 height 21
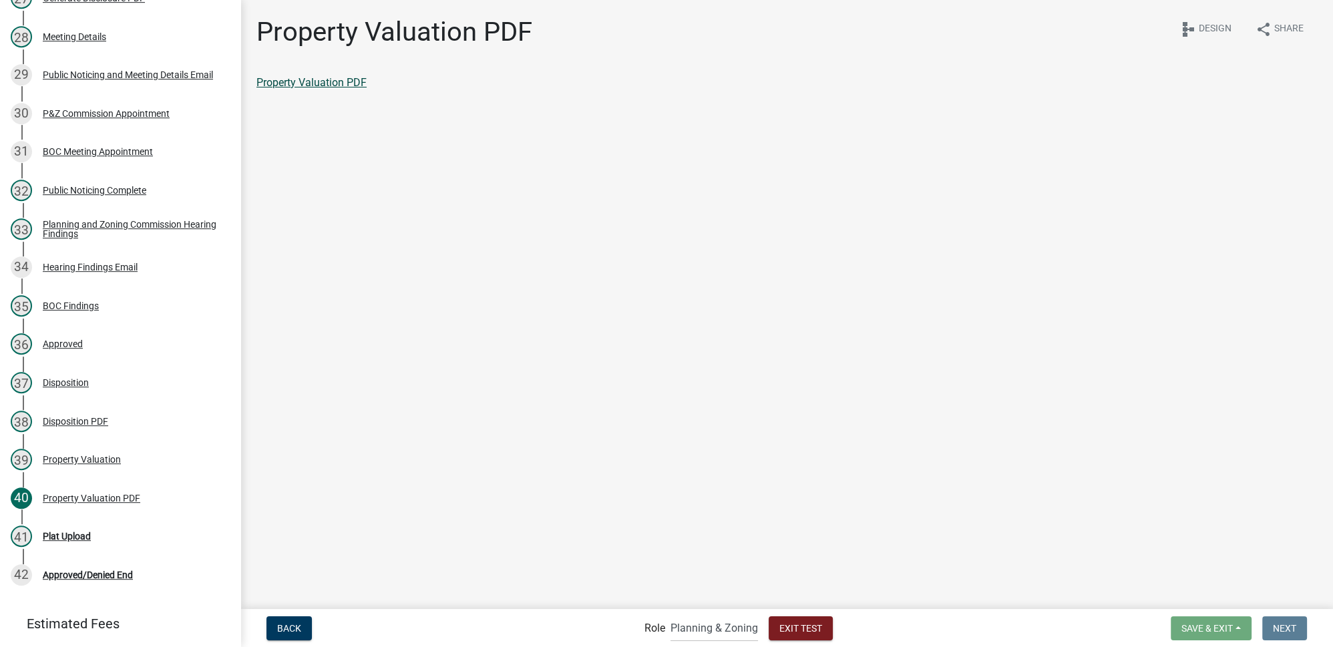
click at [343, 87] on link "Property Valuation PDF" at bounding box center [311, 82] width 110 height 13
click at [78, 536] on div "Plat Upload" at bounding box center [67, 536] width 48 height 9
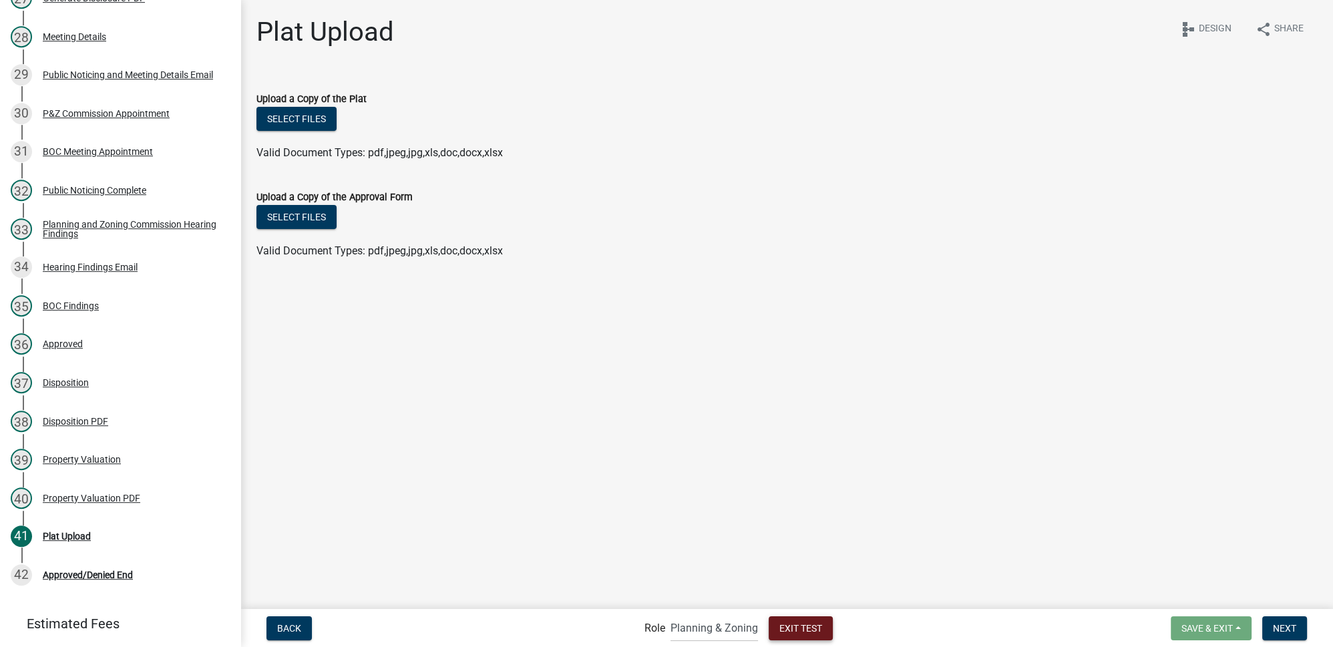
click at [785, 628] on span "Exit Test" at bounding box center [800, 627] width 43 height 11
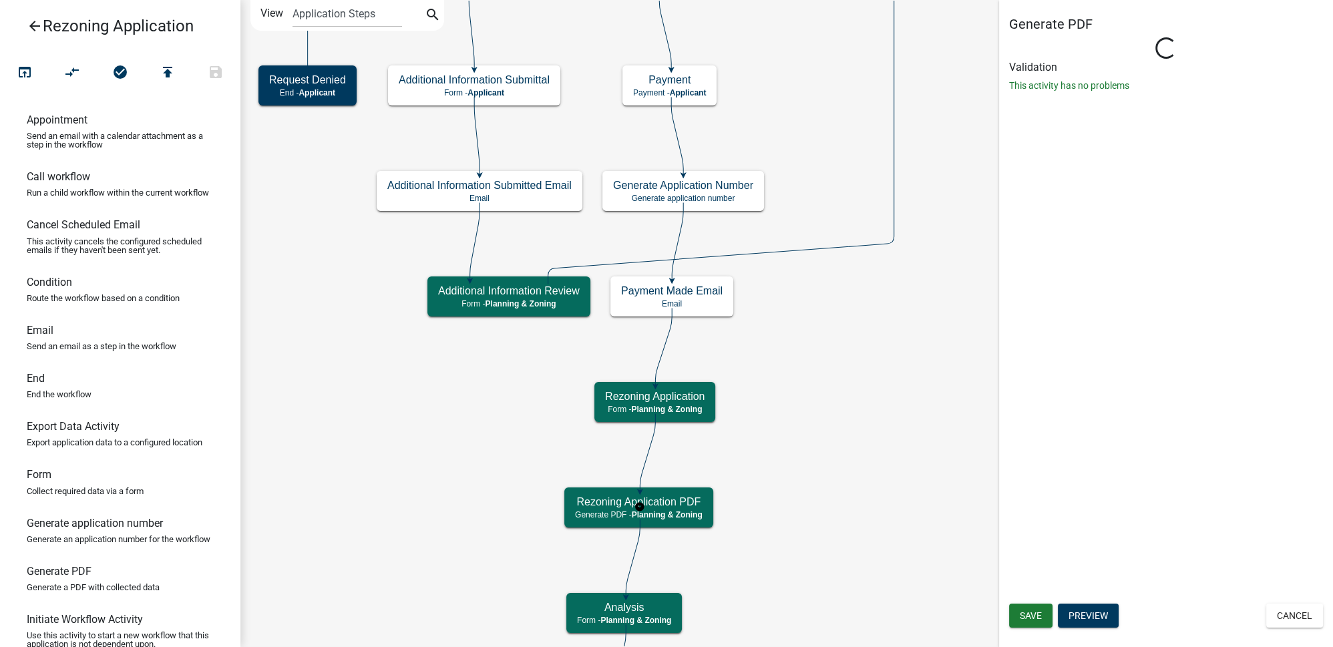
select select "21E23B7C-0AE9-4CE5-BF16-76C7A100C343"
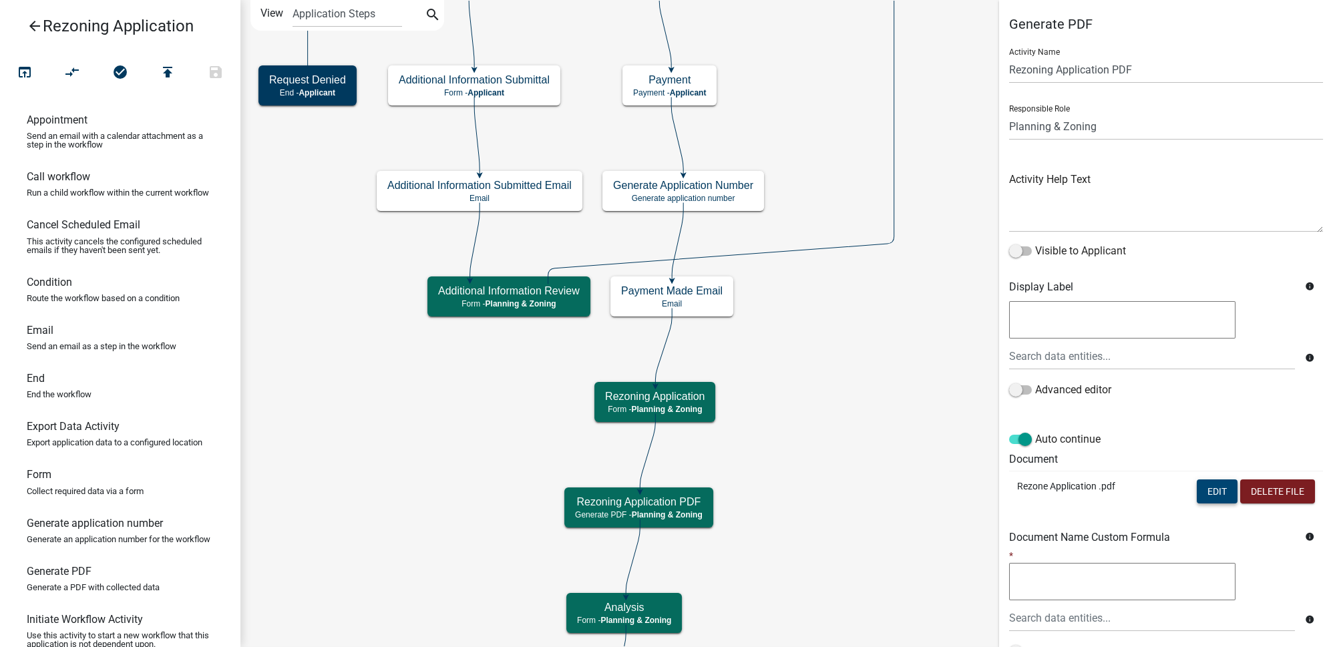
click at [1219, 494] on button "Edit" at bounding box center [1217, 491] width 41 height 24
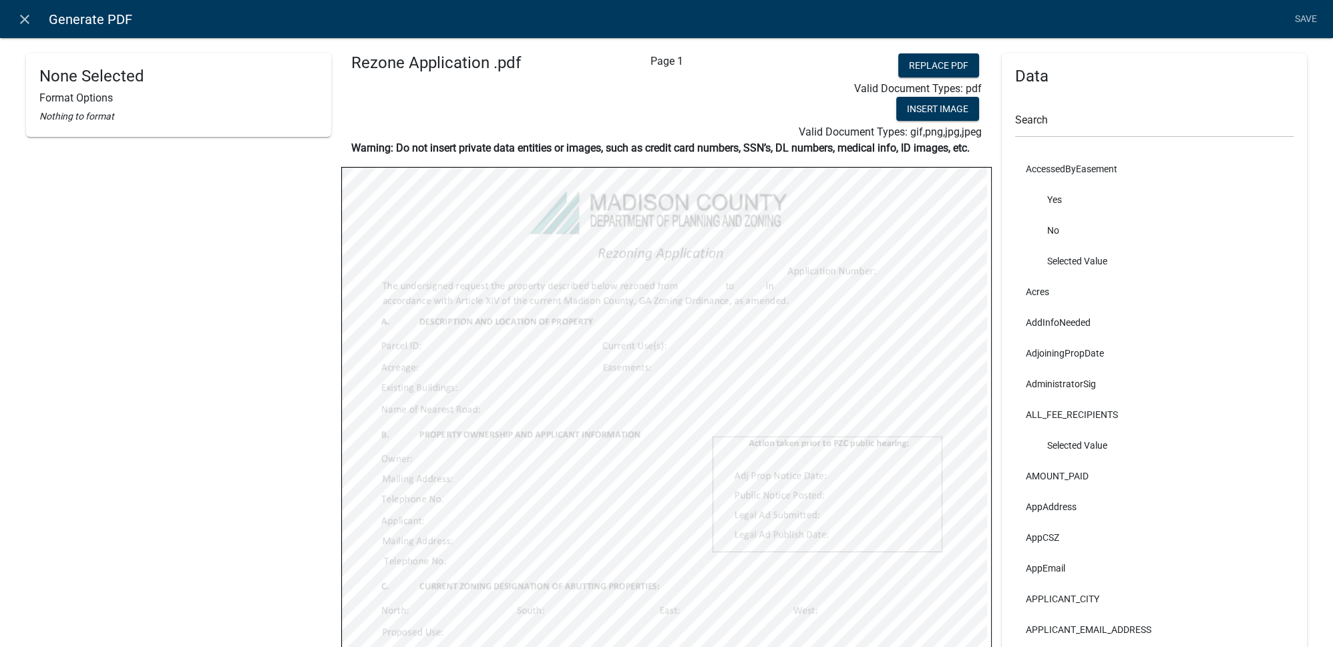
select select
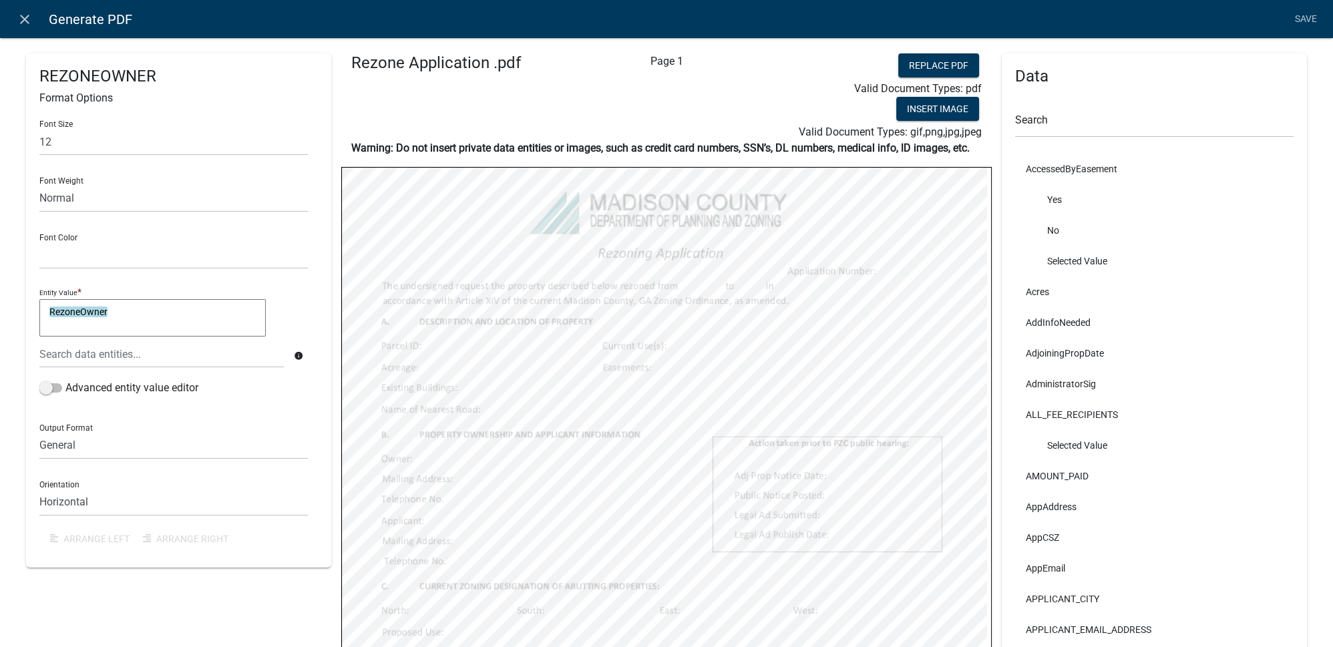
scroll to position [121, 0]
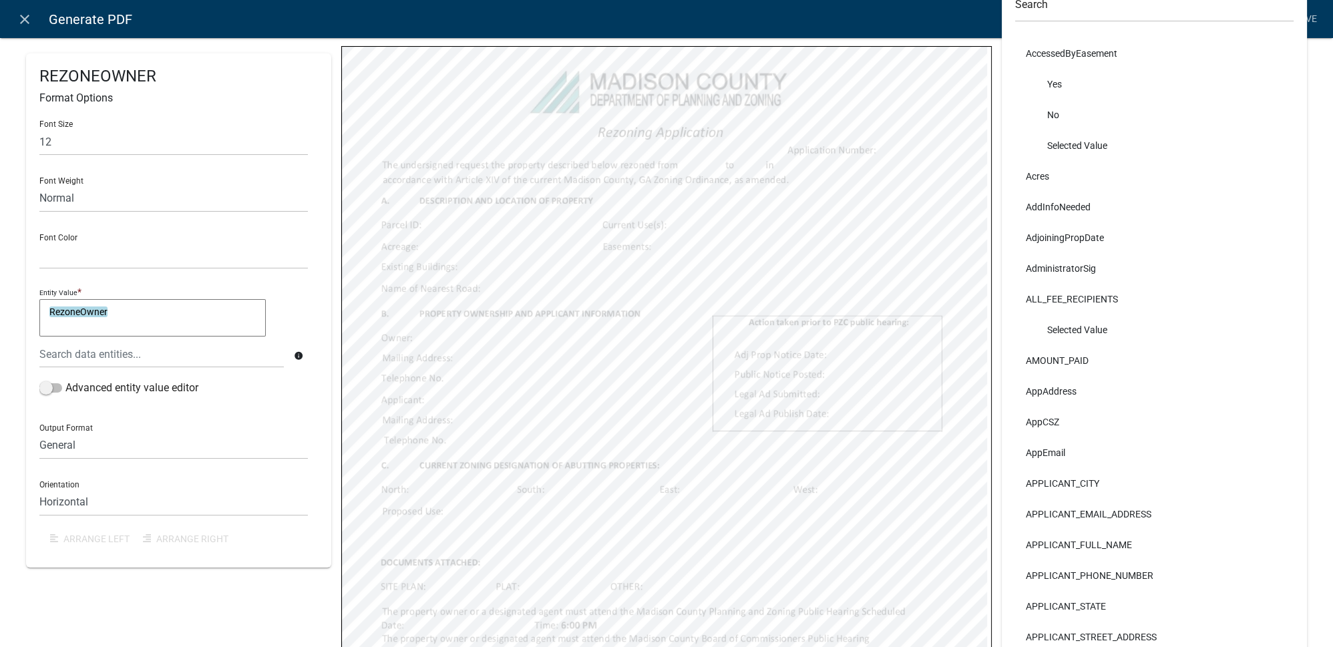
select select
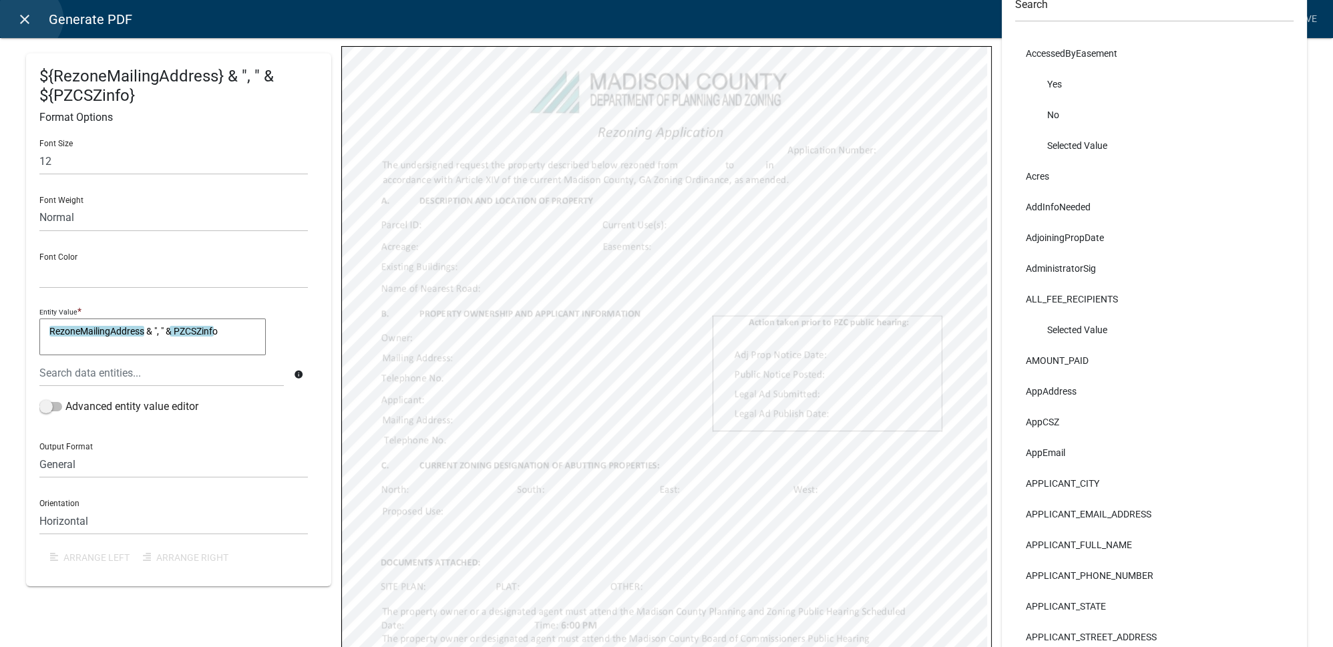
click at [29, 19] on icon "close" at bounding box center [25, 19] width 16 height 16
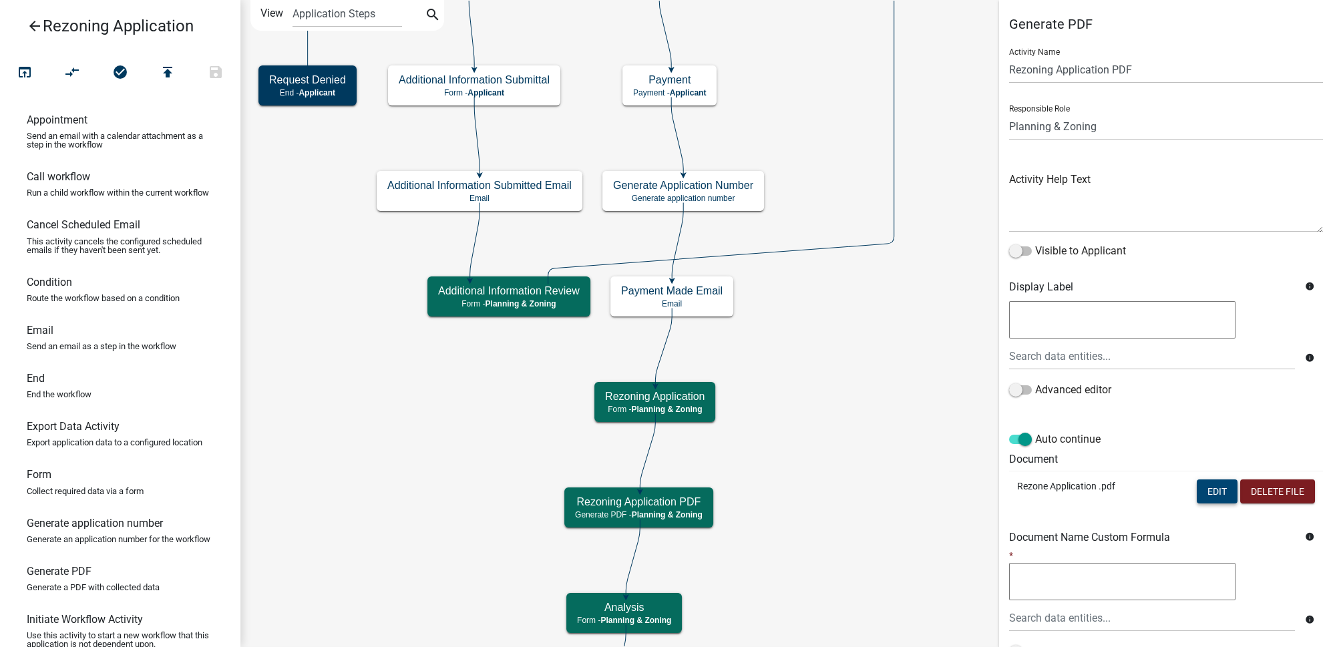
scroll to position [114, 0]
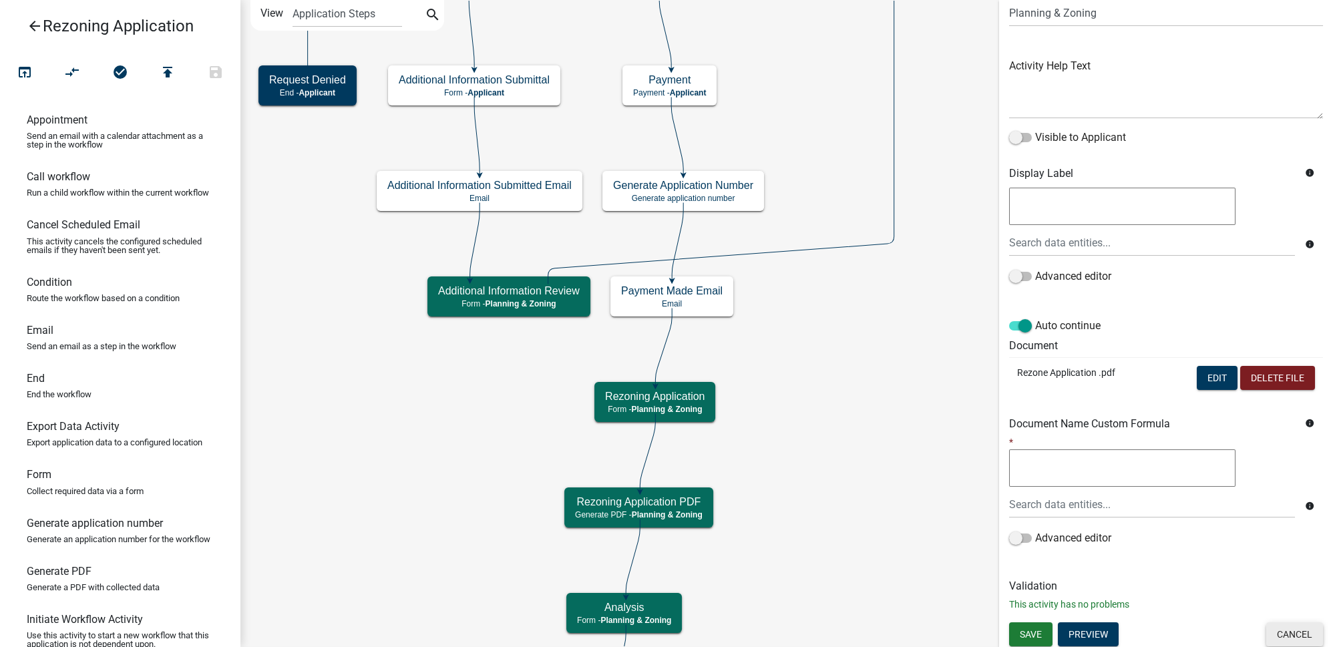
click at [1278, 624] on button "Cancel" at bounding box center [1294, 634] width 57 height 24
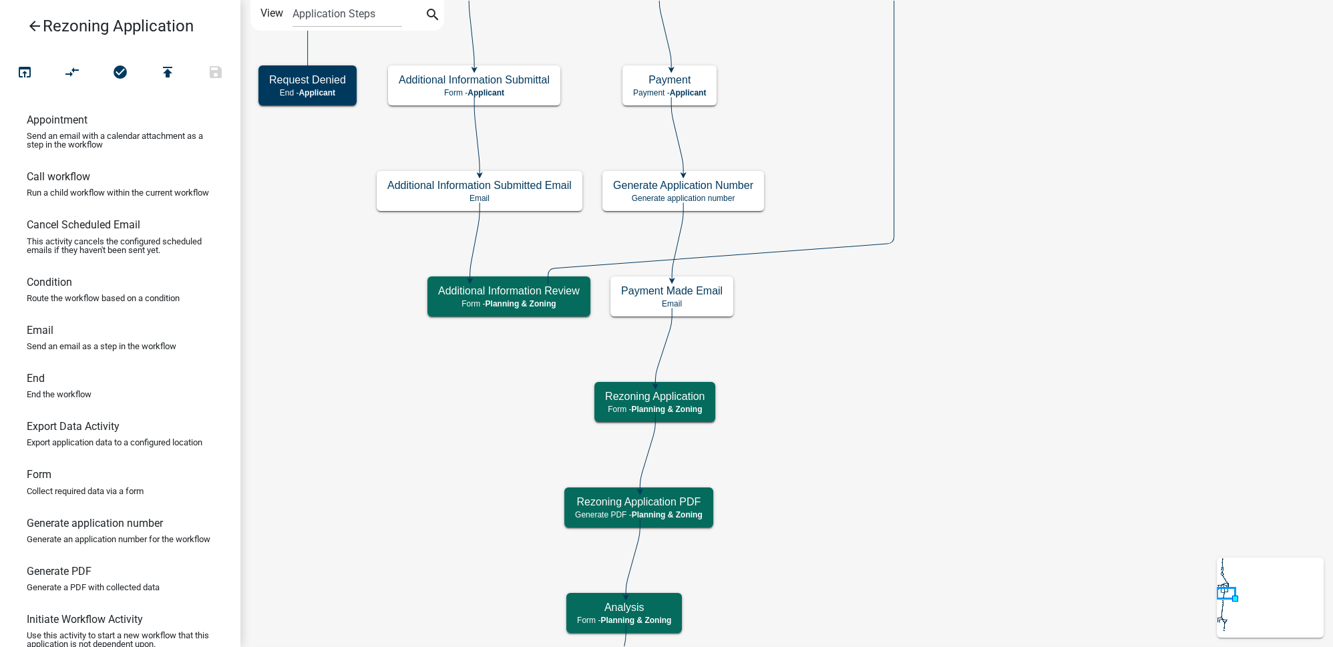
scroll to position [0, 0]
click at [429, 21] on icon "search" at bounding box center [433, 16] width 16 height 19
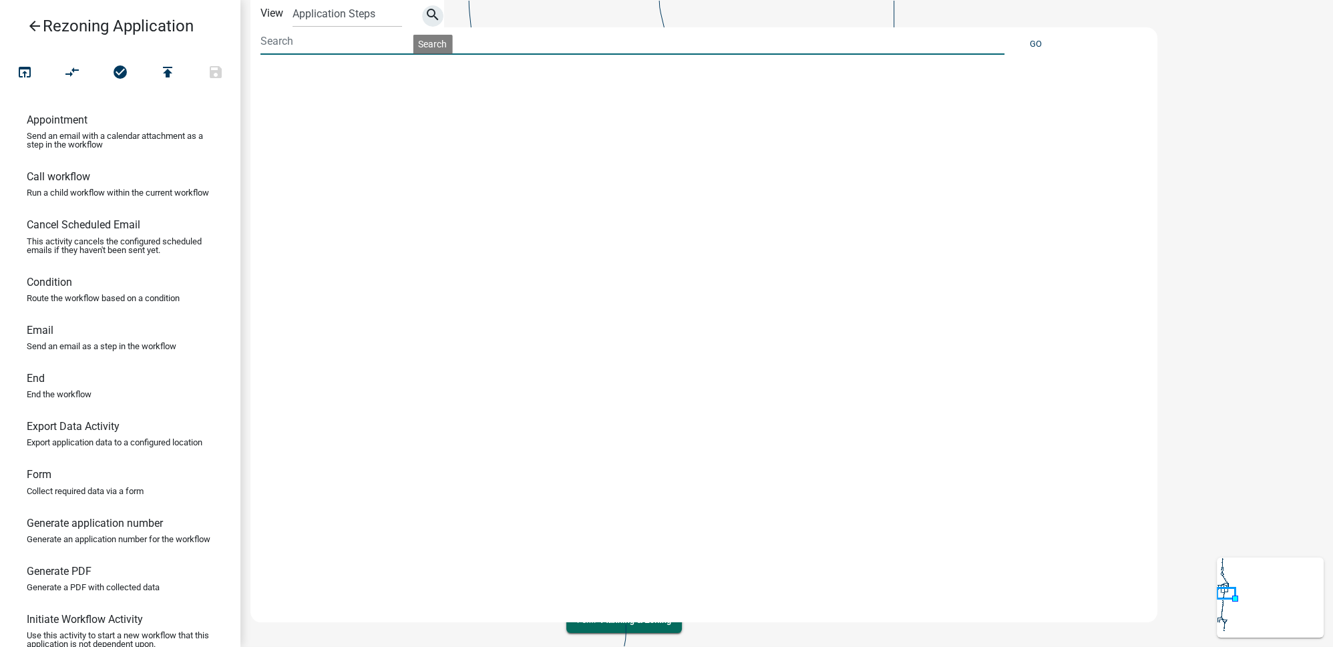
click at [340, 37] on input at bounding box center [632, 40] width 744 height 27
type input "rezonemail"
click at [356, 81] on span "RezoneMailingAddress (Rezoning Application )" at bounding box center [381, 82] width 221 height 11
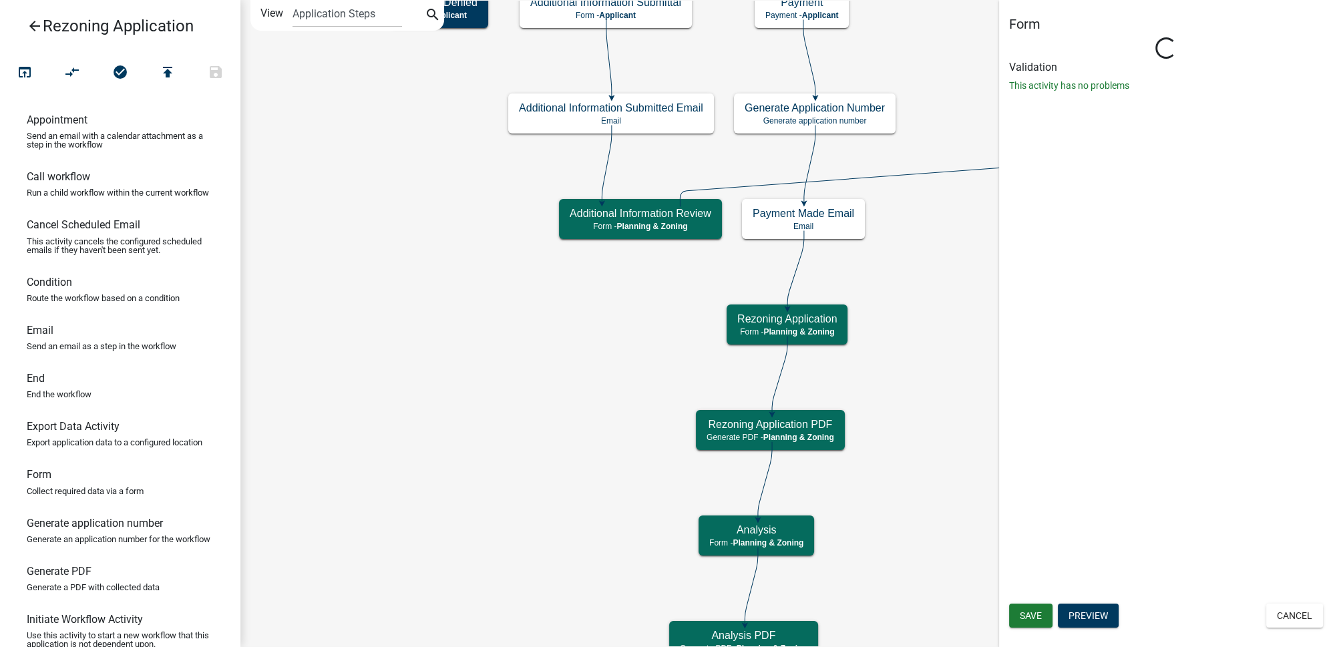
select select "21E23B7C-0AE9-4CE5-BF16-76C7A100C343"
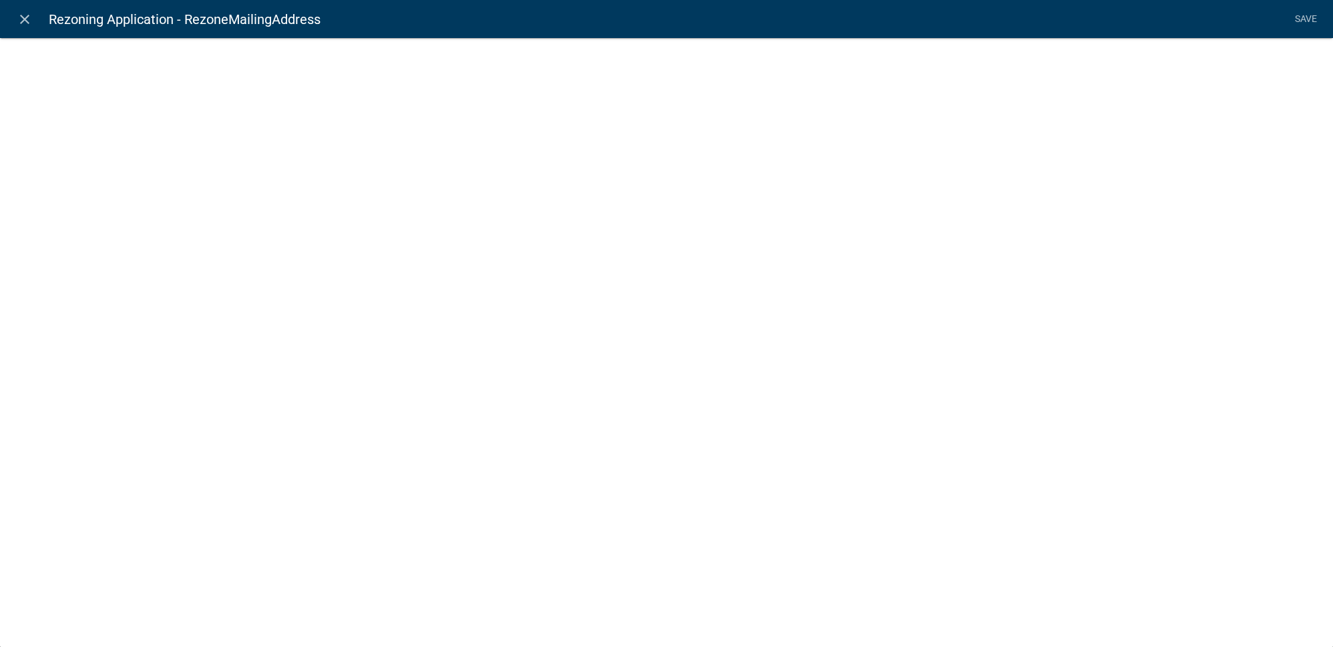
select select "2: Object"
select select "3: Object"
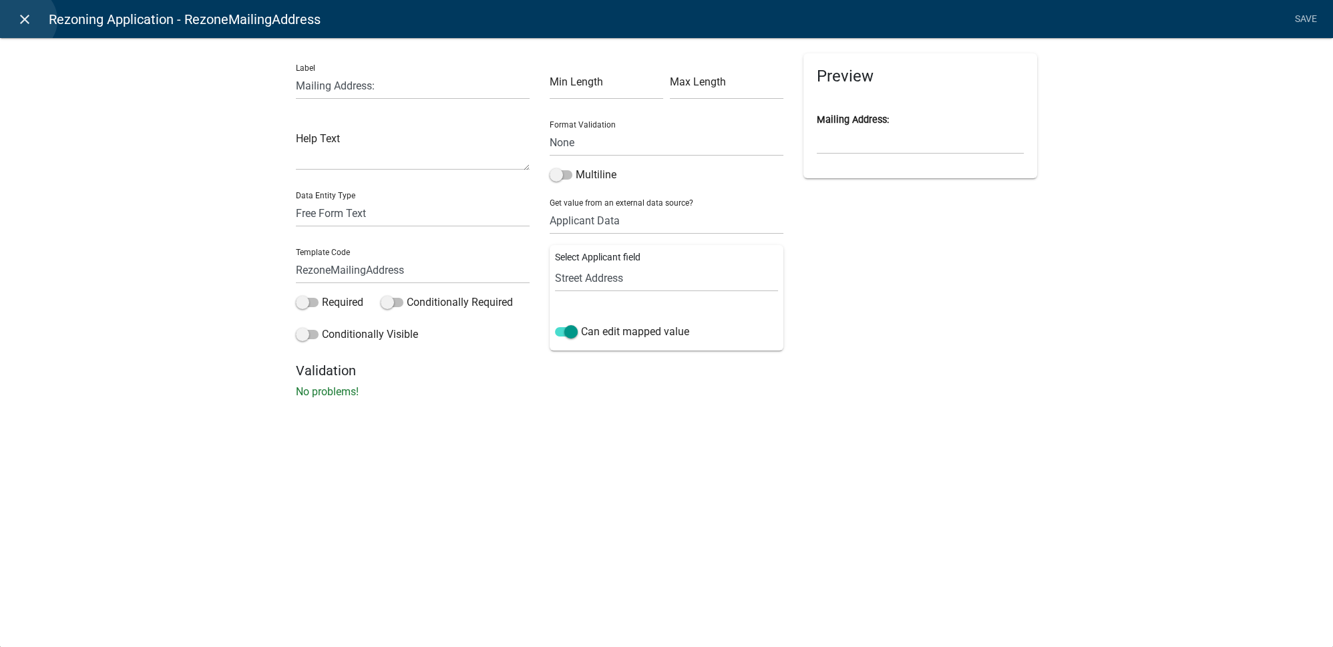
click at [23, 20] on icon "close" at bounding box center [25, 19] width 16 height 16
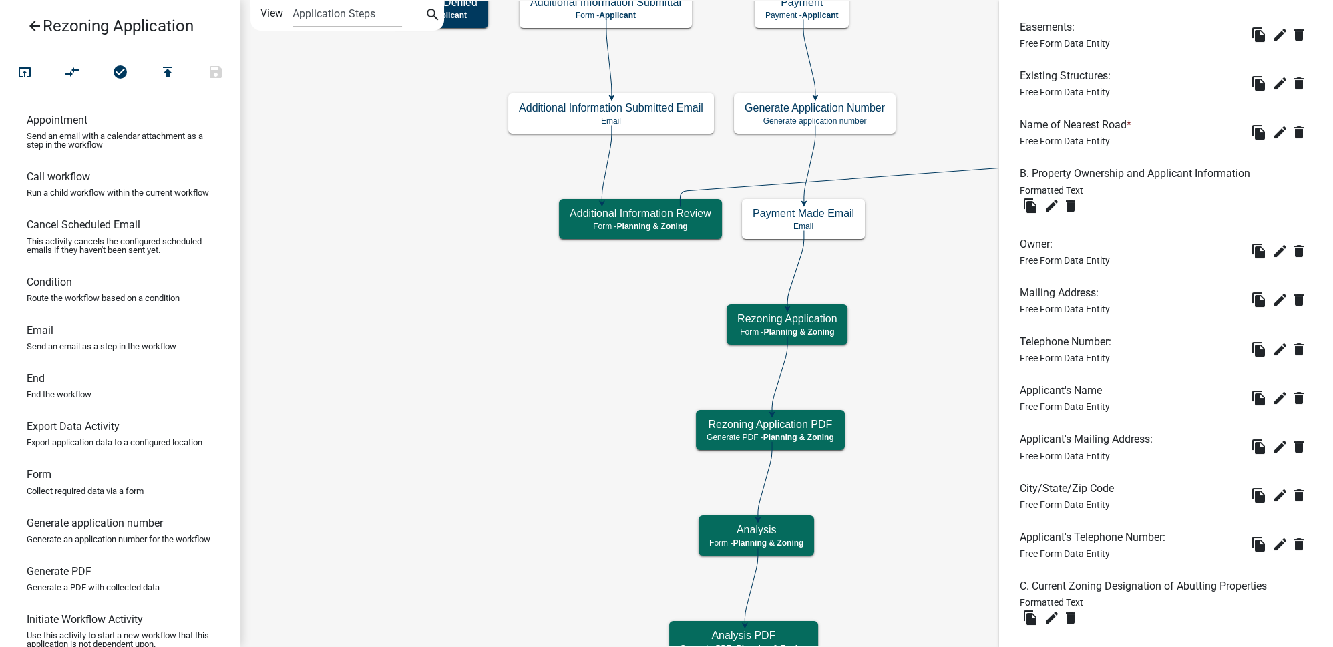
scroll to position [789, 0]
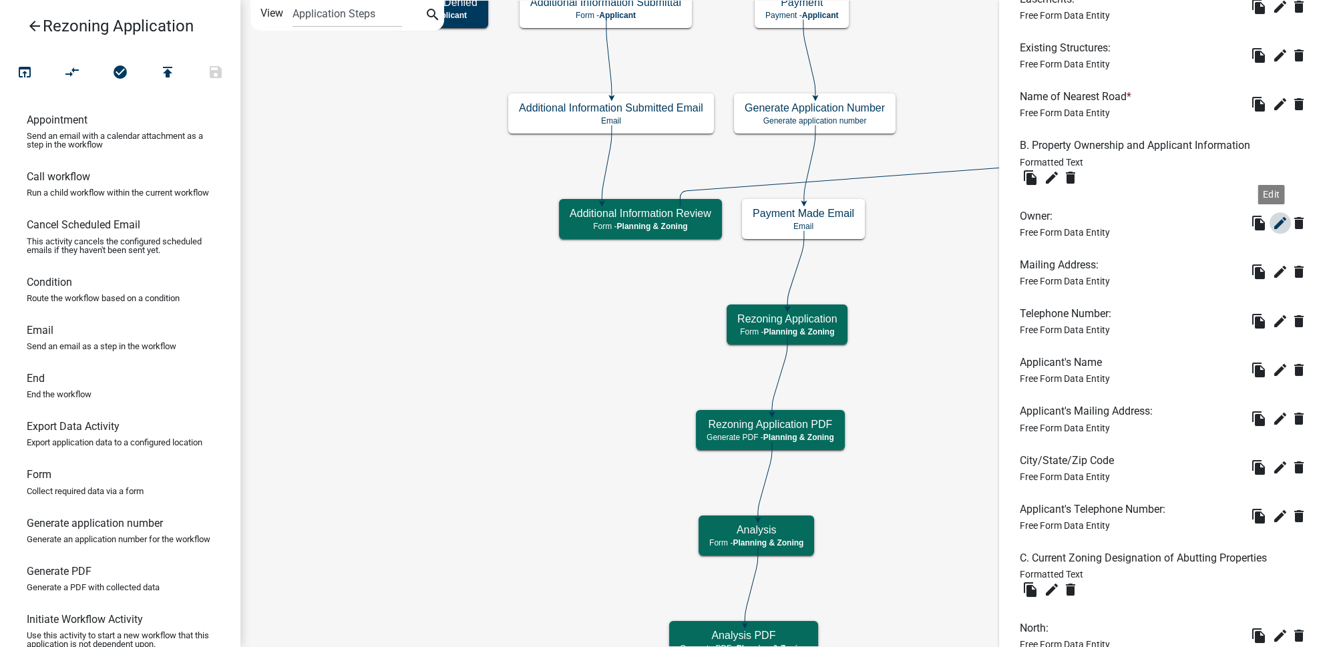
click at [1272, 224] on icon "edit" at bounding box center [1280, 223] width 16 height 16
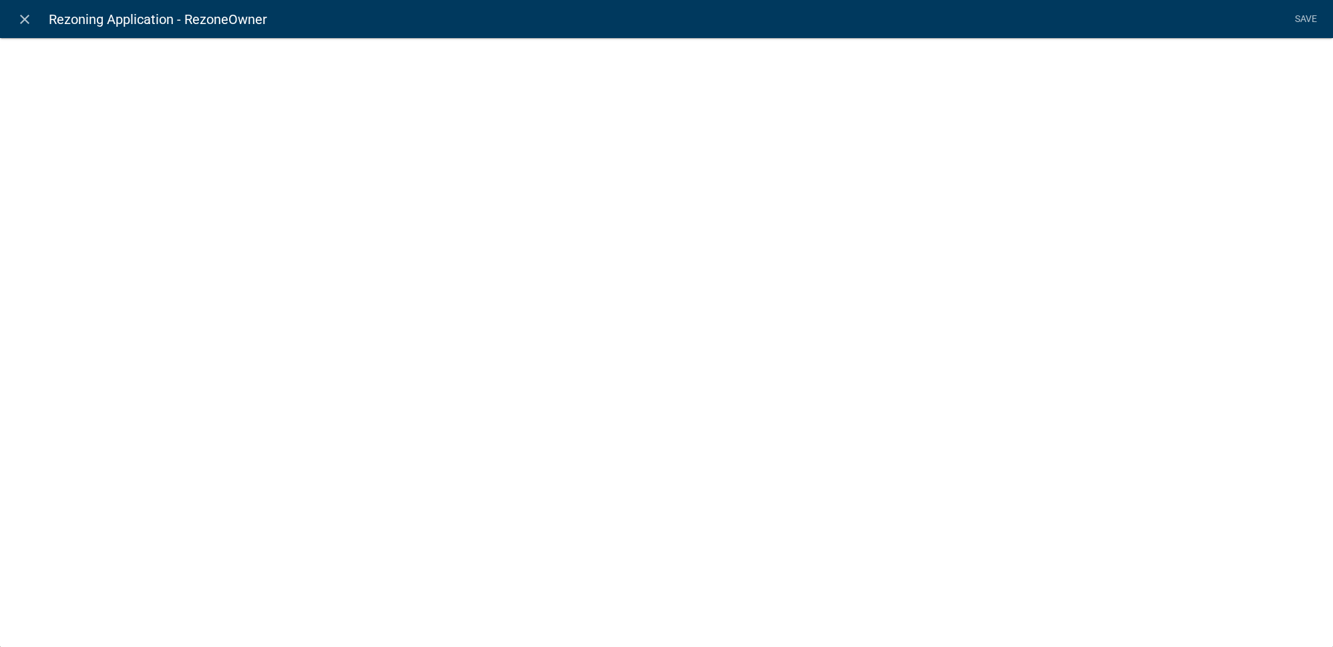
select select "1: Object"
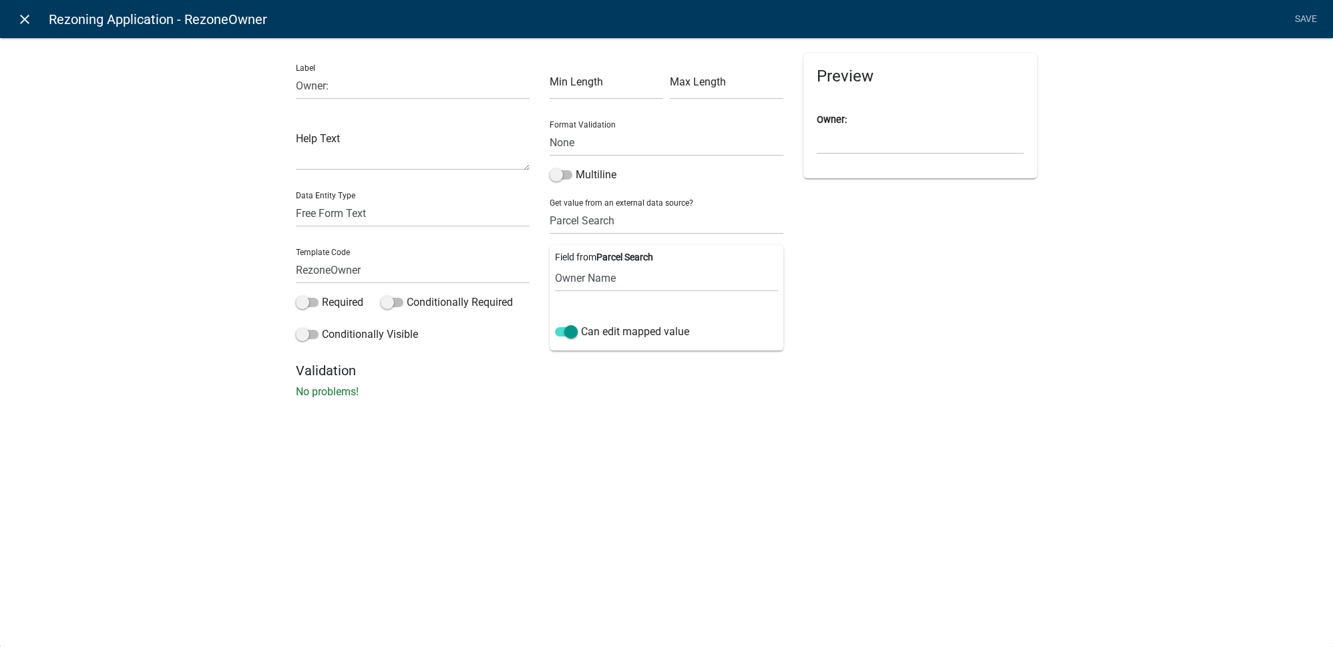
click at [31, 25] on icon "close" at bounding box center [25, 19] width 16 height 16
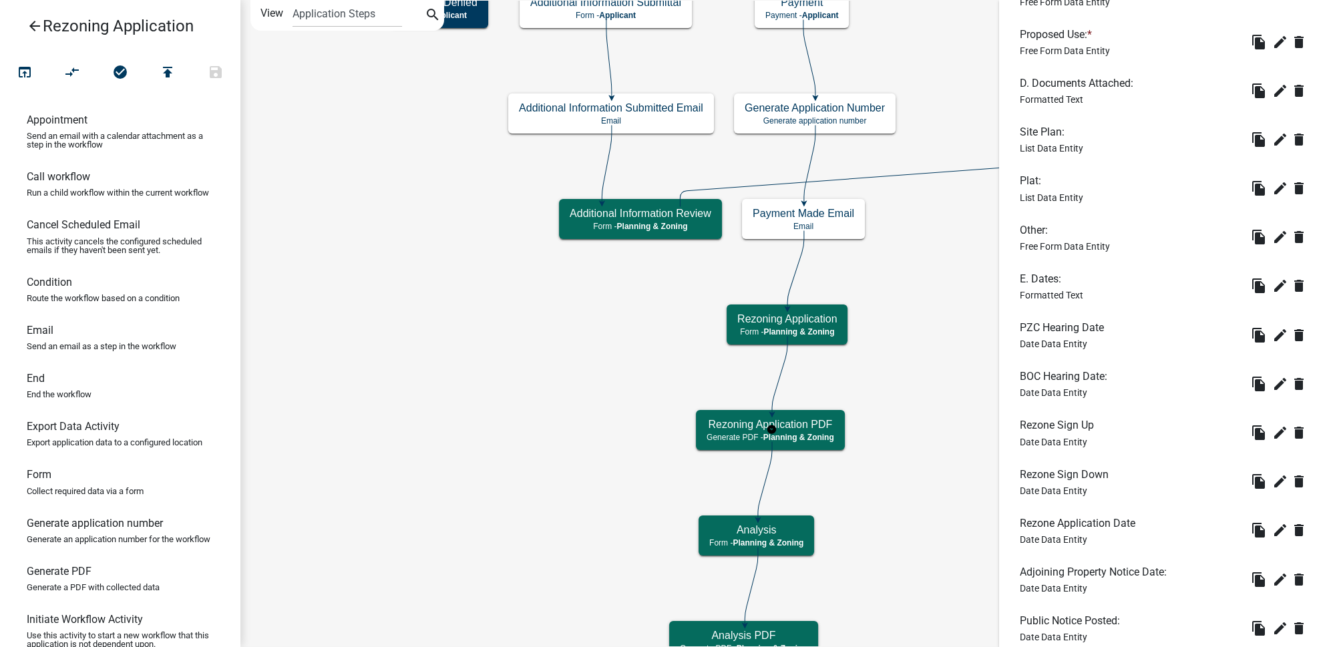
scroll to position [0, 0]
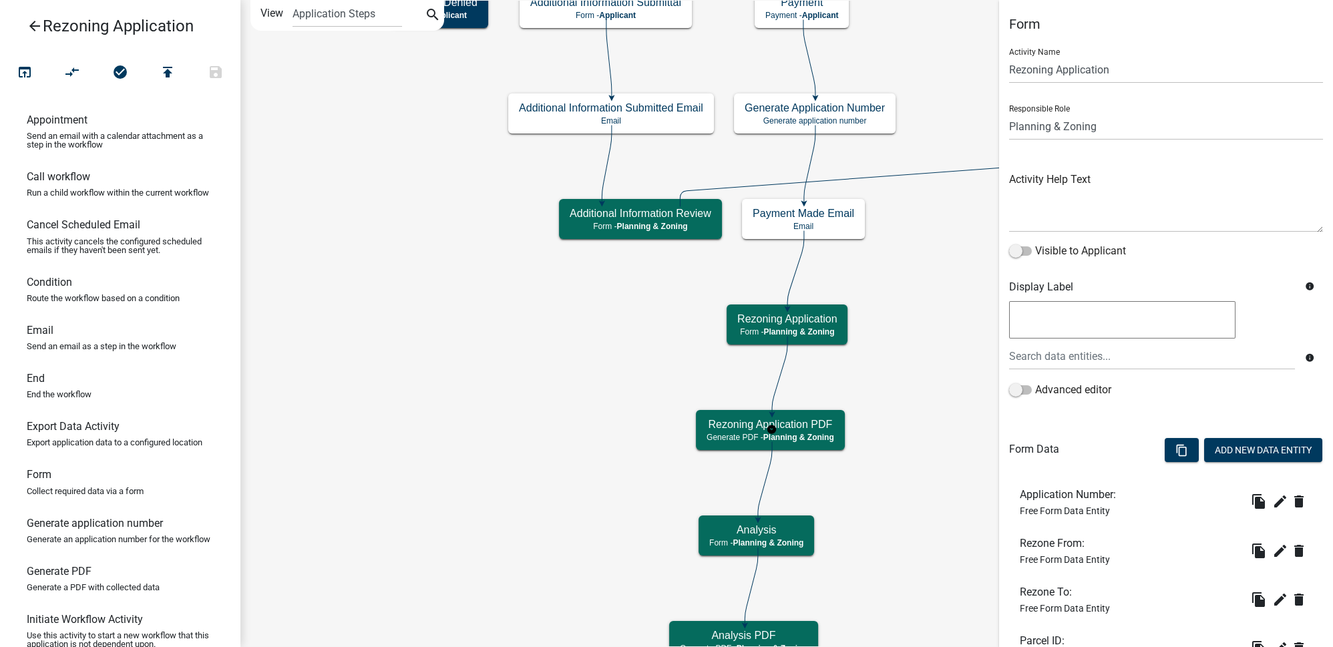
select select "21E23B7C-0AE9-4CE5-BF16-76C7A100C343"
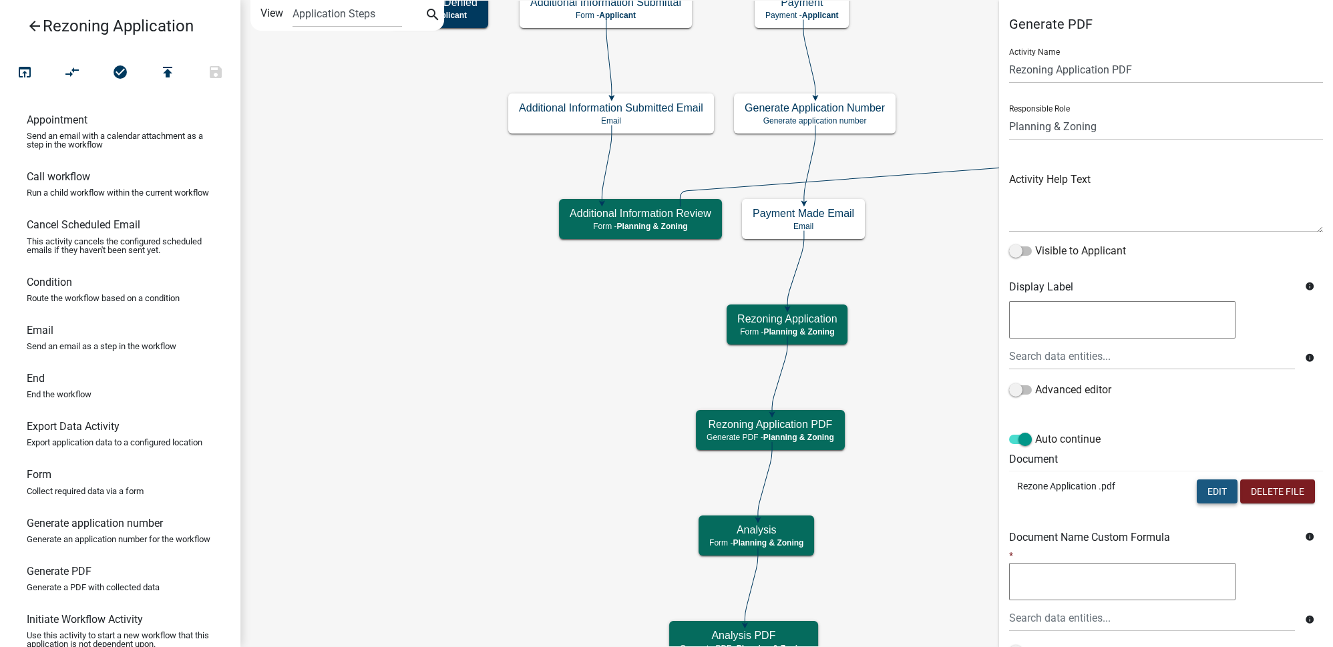
click at [1222, 491] on button "Edit" at bounding box center [1217, 491] width 41 height 24
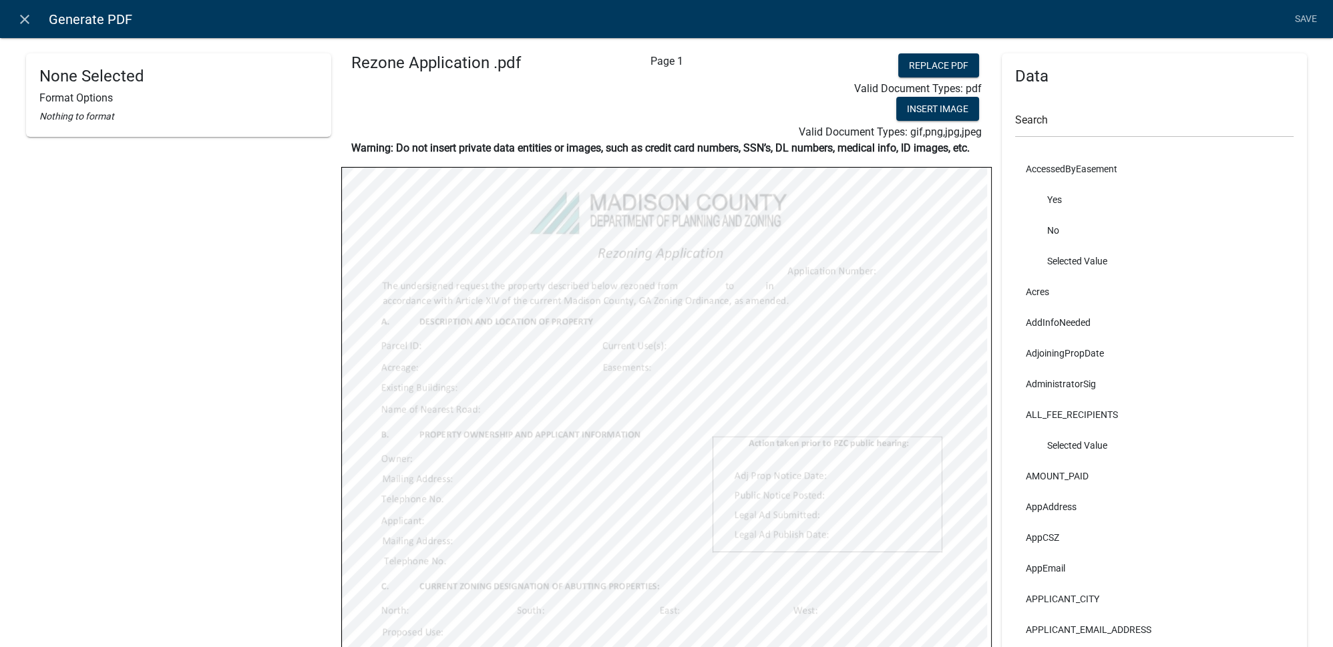
select select
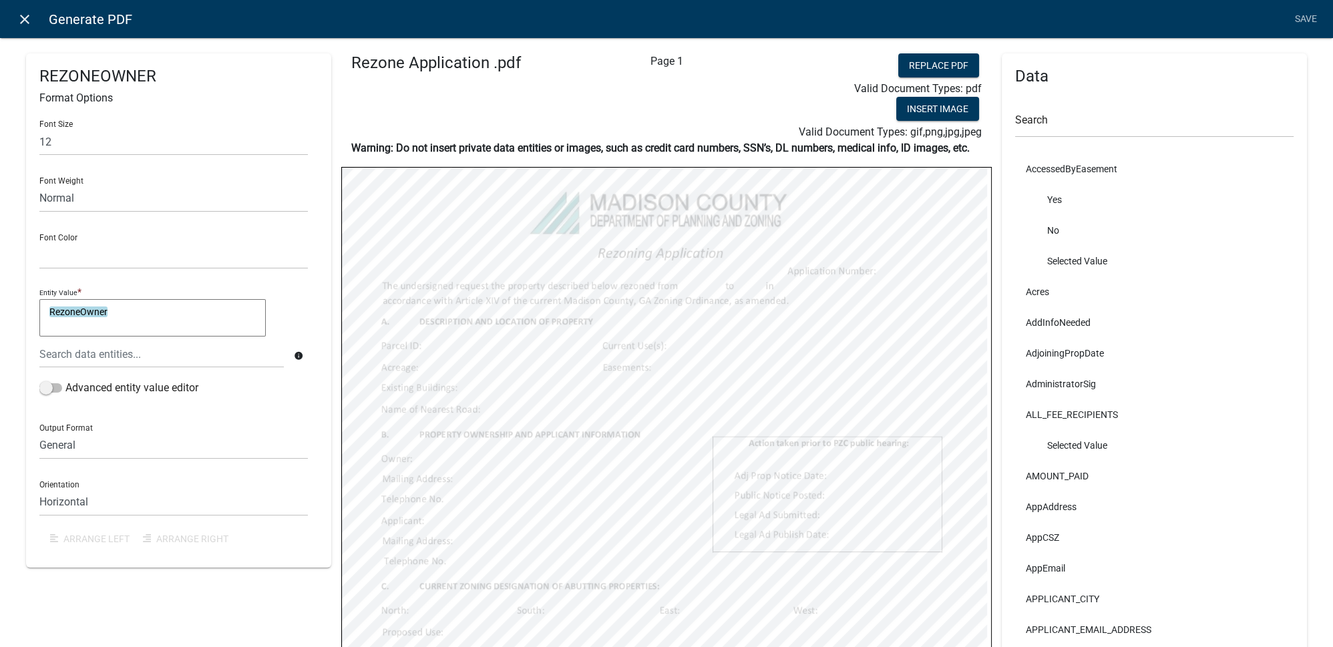
click at [21, 22] on icon "close" at bounding box center [25, 19] width 16 height 16
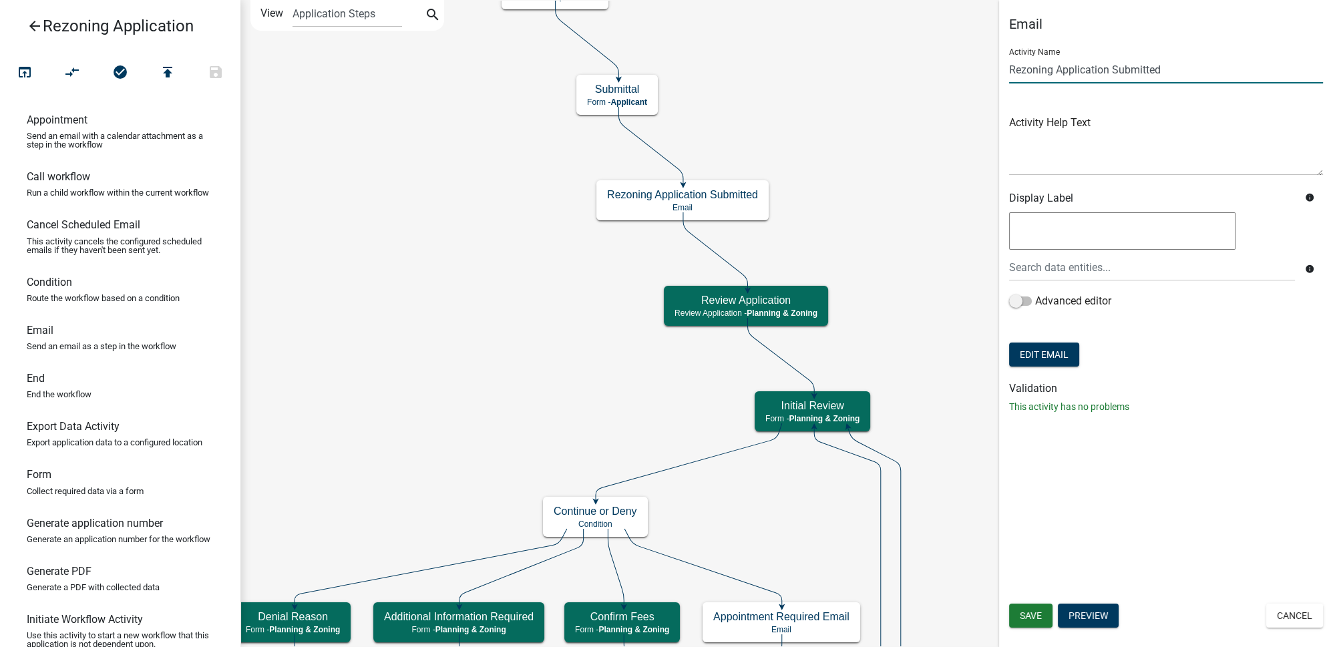
click at [1181, 73] on input "Rezoning Application Submitted" at bounding box center [1166, 69] width 314 height 27
type input "Rezoning Application Submitted Email"
click at [1055, 495] on div "Email Activity Name Rezoning Application Submitted Email Activity Help Text Dis…" at bounding box center [1166, 323] width 334 height 647
click at [1044, 623] on button "Save" at bounding box center [1030, 616] width 43 height 24
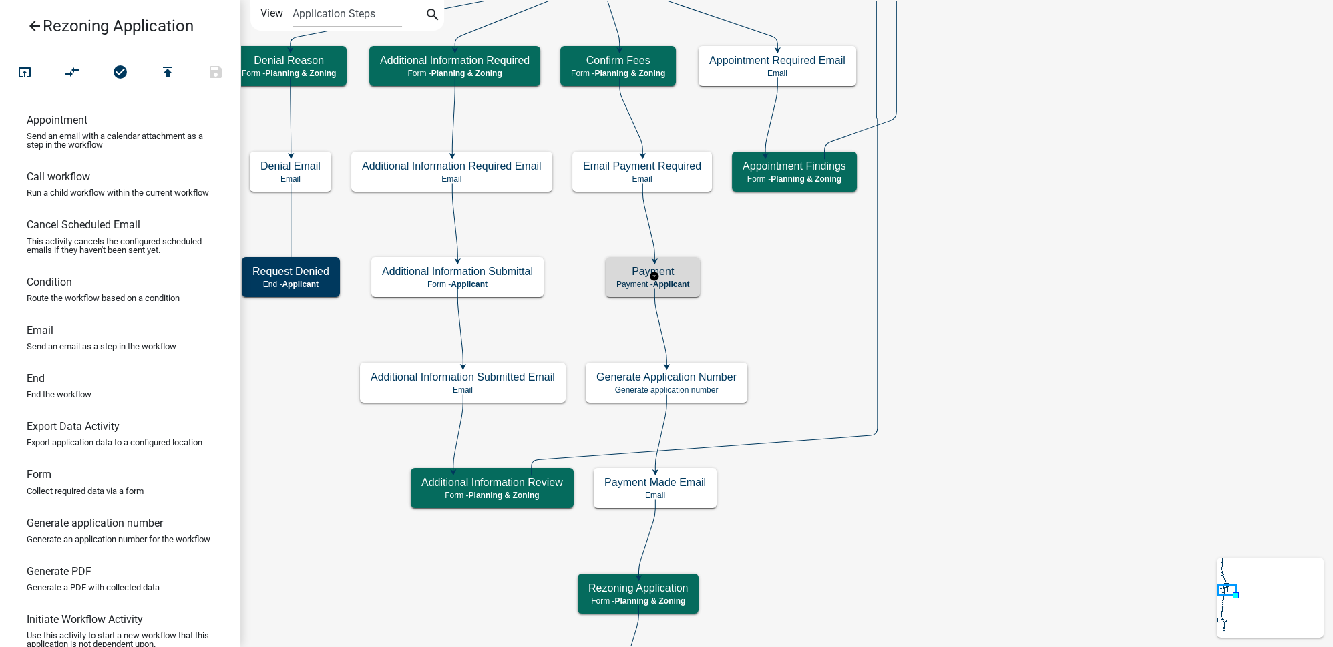
click at [672, 278] on div "Payment Payment - Applicant" at bounding box center [653, 277] width 94 height 40
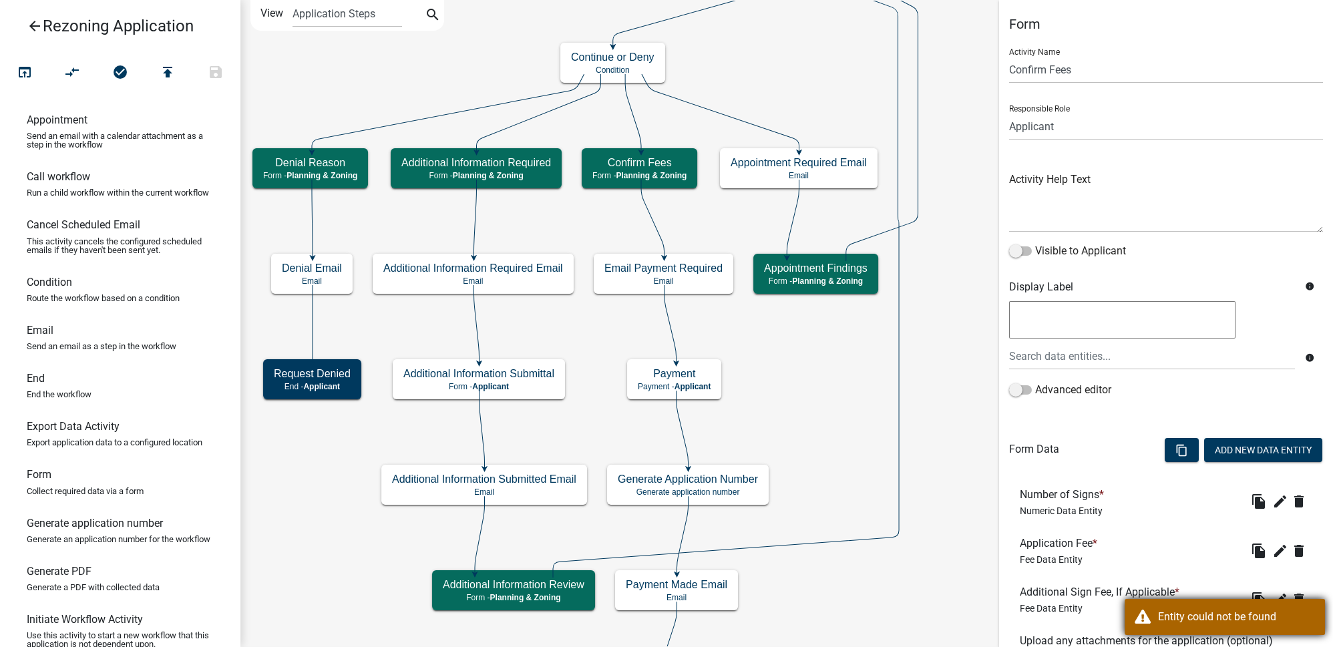
click at [1211, 616] on div "Entity could not be found" at bounding box center [1236, 617] width 157 height 16
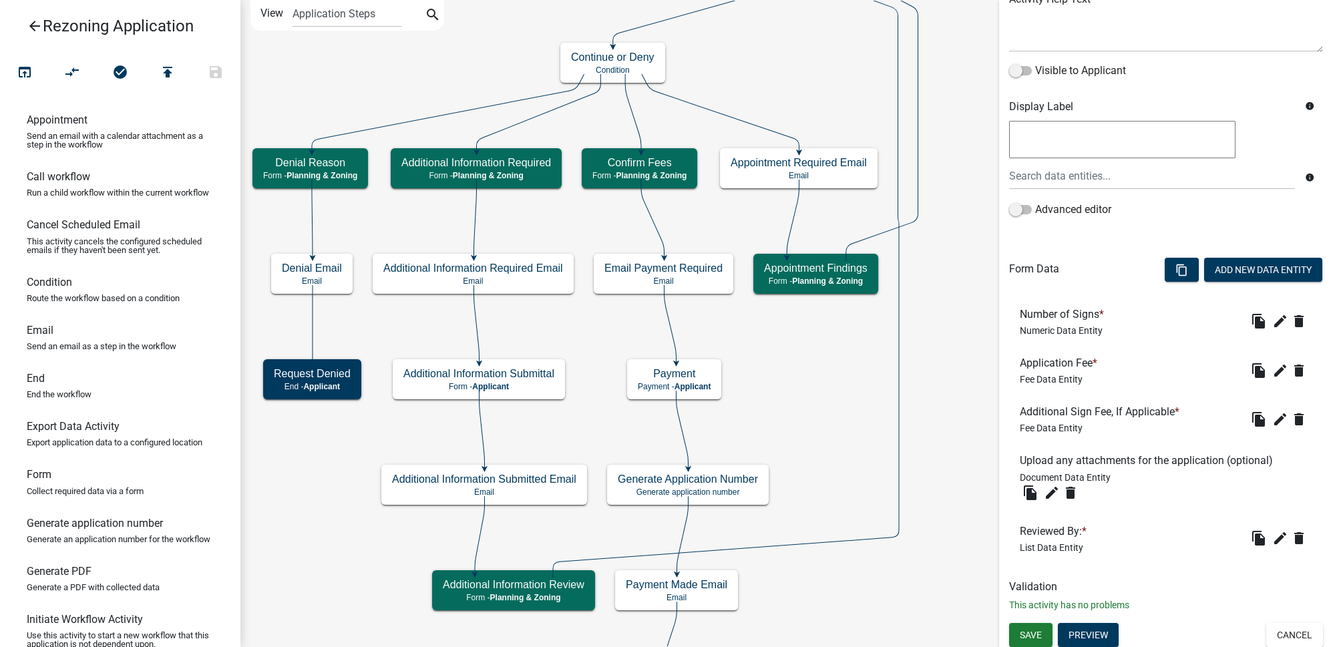
scroll to position [182, 0]
click at [1272, 365] on icon "edit" at bounding box center [1280, 369] width 16 height 16
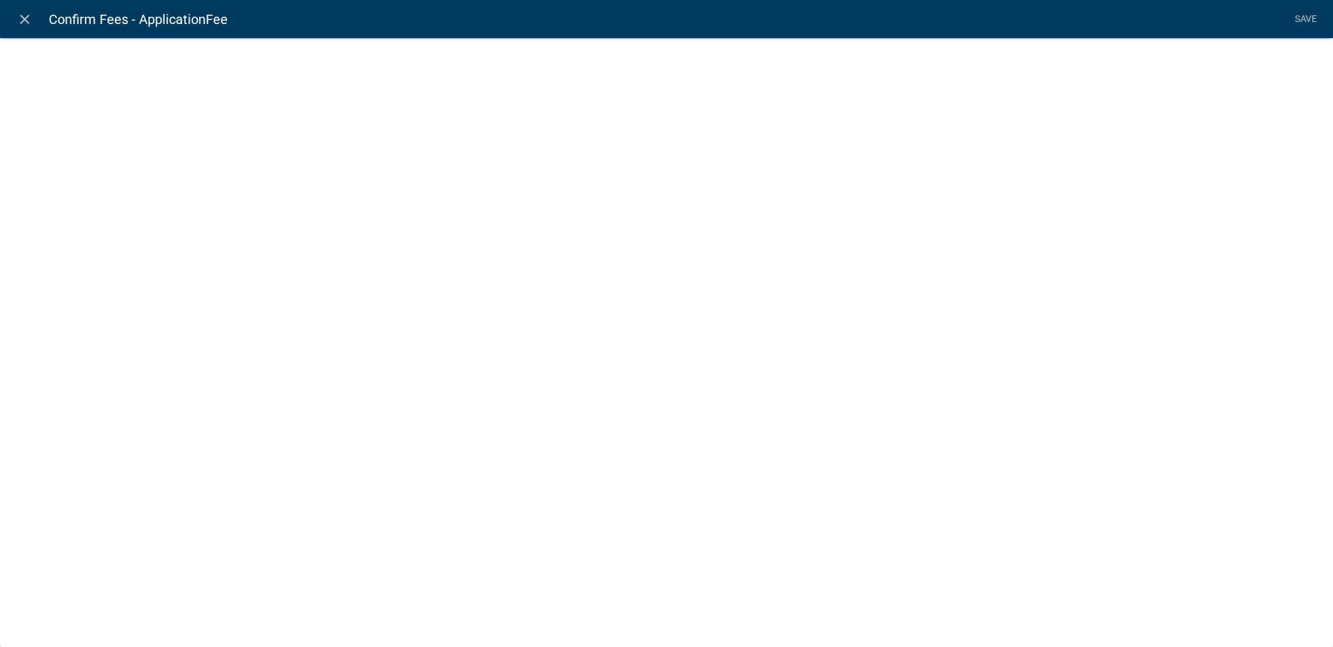
select select "fee"
select select "Rezonetype"
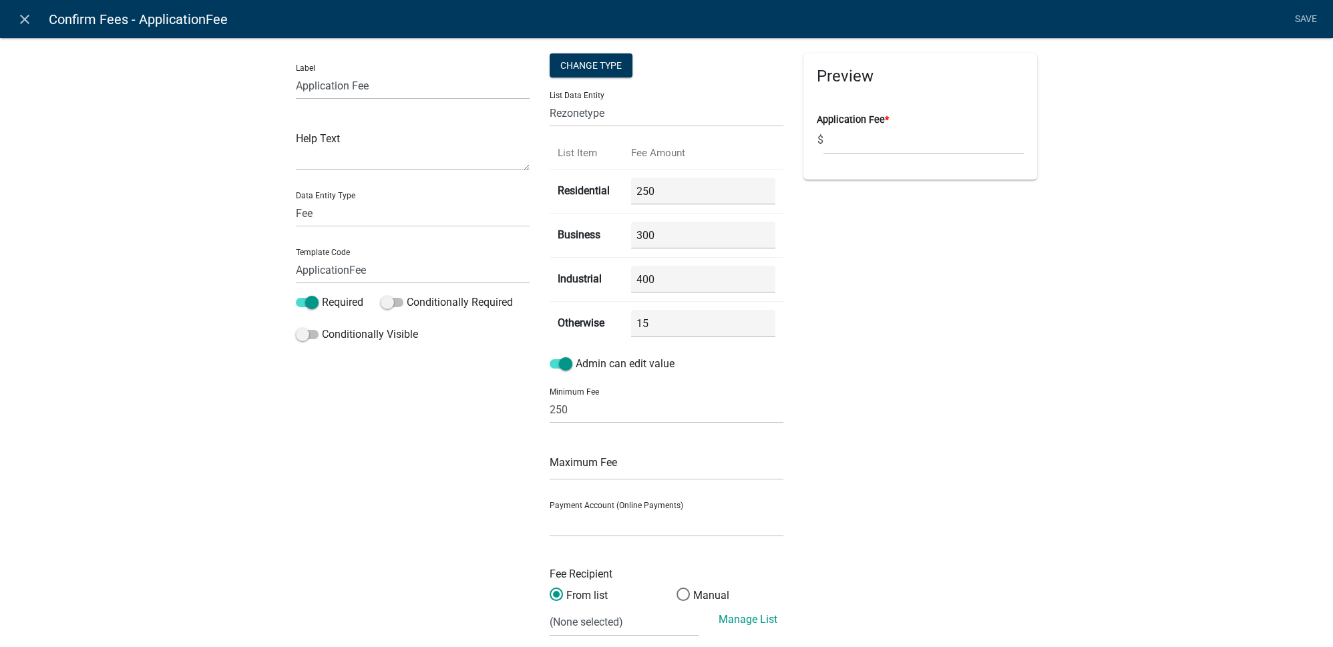
scroll to position [77, 0]
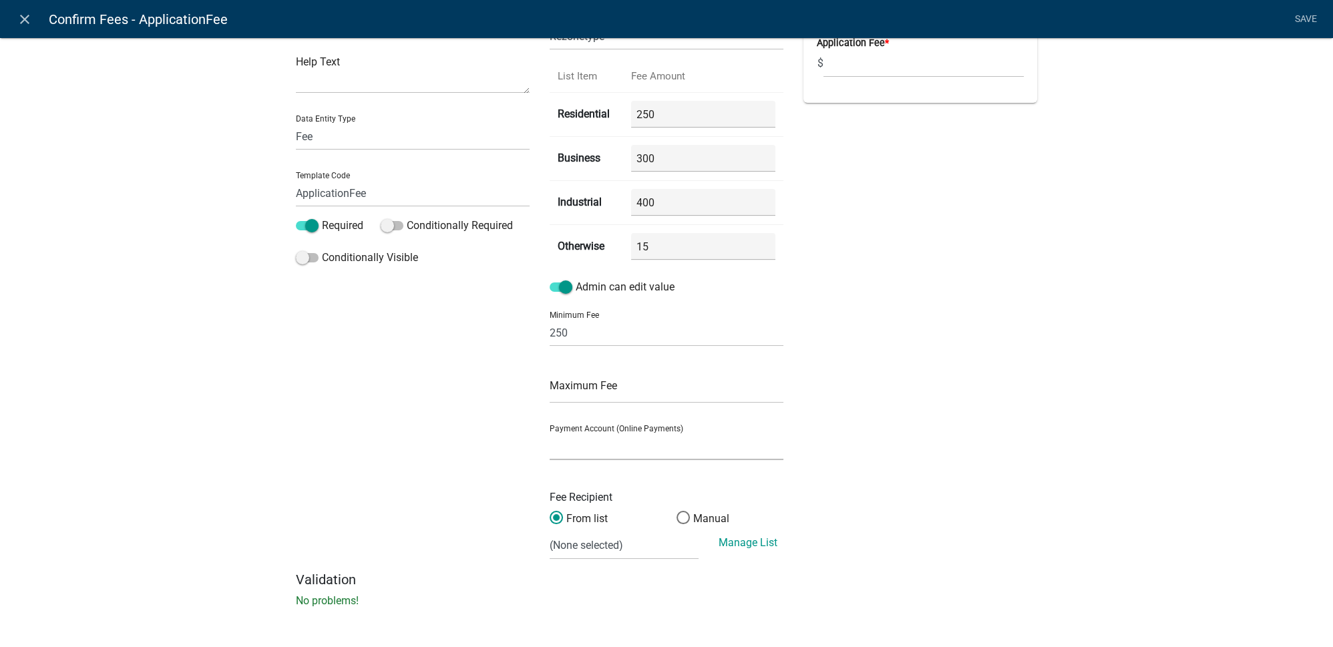
click at [580, 445] on select "General Account (Certified Payments)" at bounding box center [667, 446] width 234 height 27
select select "ade8966c-73be-43a0-8912-862582d59b66"
click at [550, 433] on select "General Account (Certified Payments)" at bounding box center [667, 446] width 234 height 27
click at [904, 425] on div "Preview Loading..." at bounding box center [920, 274] width 254 height 595
click at [619, 544] on select "(None selected) 100-00-0000-3222-320-08 PZ Permits 100-00-0000-3222-320-11 Buil…" at bounding box center [624, 545] width 149 height 27
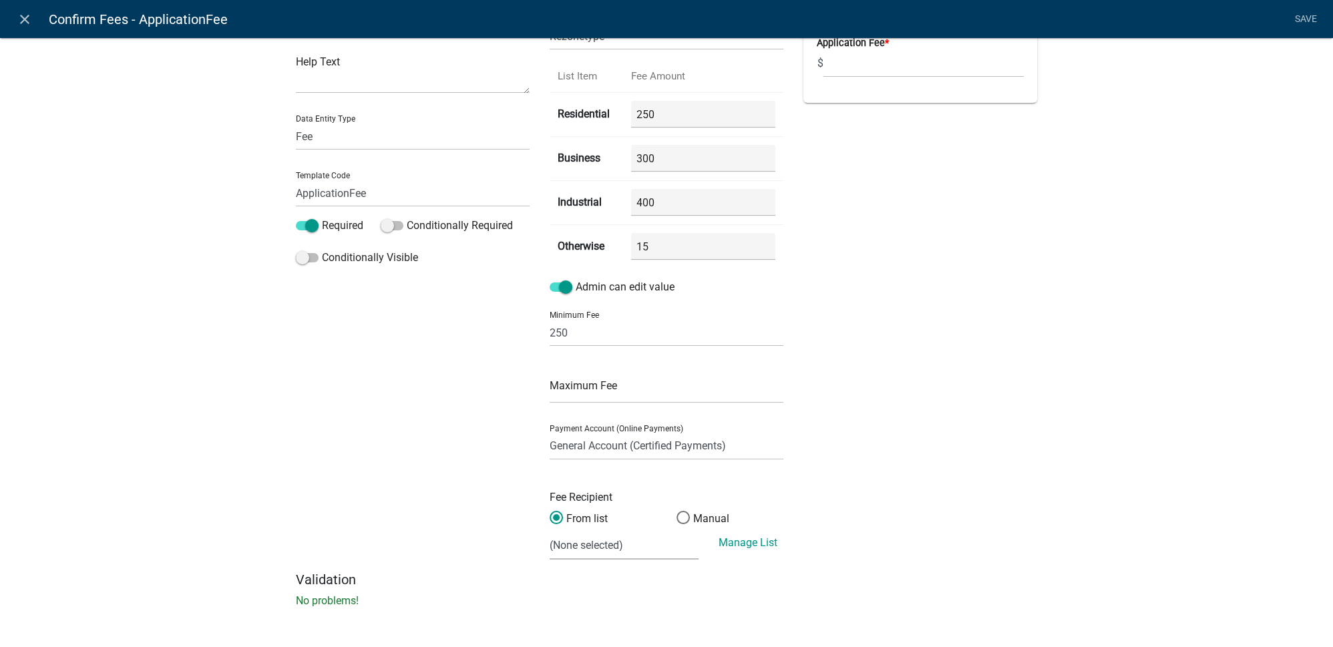
click at [577, 549] on select "(None selected) 100-00-0000-3222-320-08 PZ Permits 100-00-0000-3222-320-11 Buil…" at bounding box center [624, 545] width 149 height 27
select select "1: 0b68035f-a876-49b3-b38c-91a3c86b17c6"
click at [550, 532] on select "(None selected) 100-00-0000-3222-320-08 PZ Permits 100-00-0000-3222-320-11 Buil…" at bounding box center [624, 545] width 149 height 27
click at [911, 452] on div "Preview Loading..." at bounding box center [920, 274] width 254 height 595
click at [660, 542] on select "(None selected) 100-00-0000-3222-320-08 PZ Permits 100-00-0000-3222-320-11 Buil…" at bounding box center [624, 545] width 149 height 27
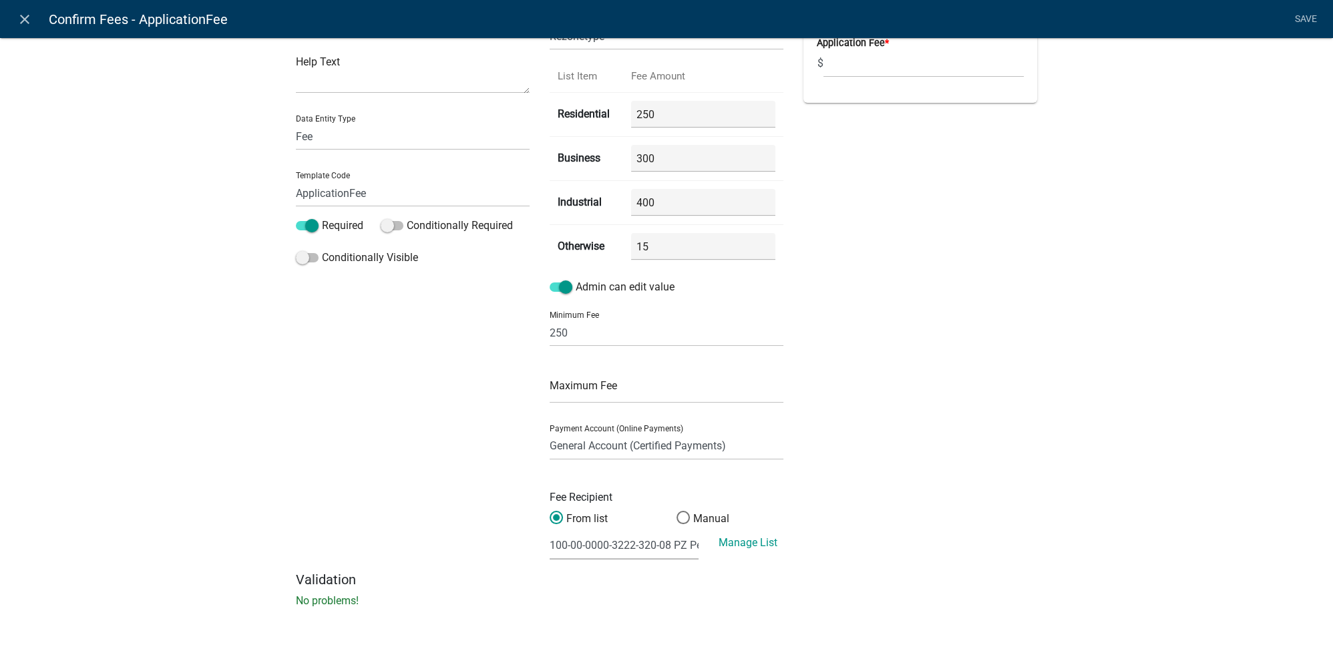
click at [660, 542] on select "(None selected) 100-00-0000-3222-320-08 PZ Permits 100-00-0000-3222-320-11 Buil…" at bounding box center [624, 545] width 149 height 27
click at [1043, 418] on div "Label Application Fee Help Text Data Entity Type Free Form Text Document Displa…" at bounding box center [666, 288] width 1333 height 698
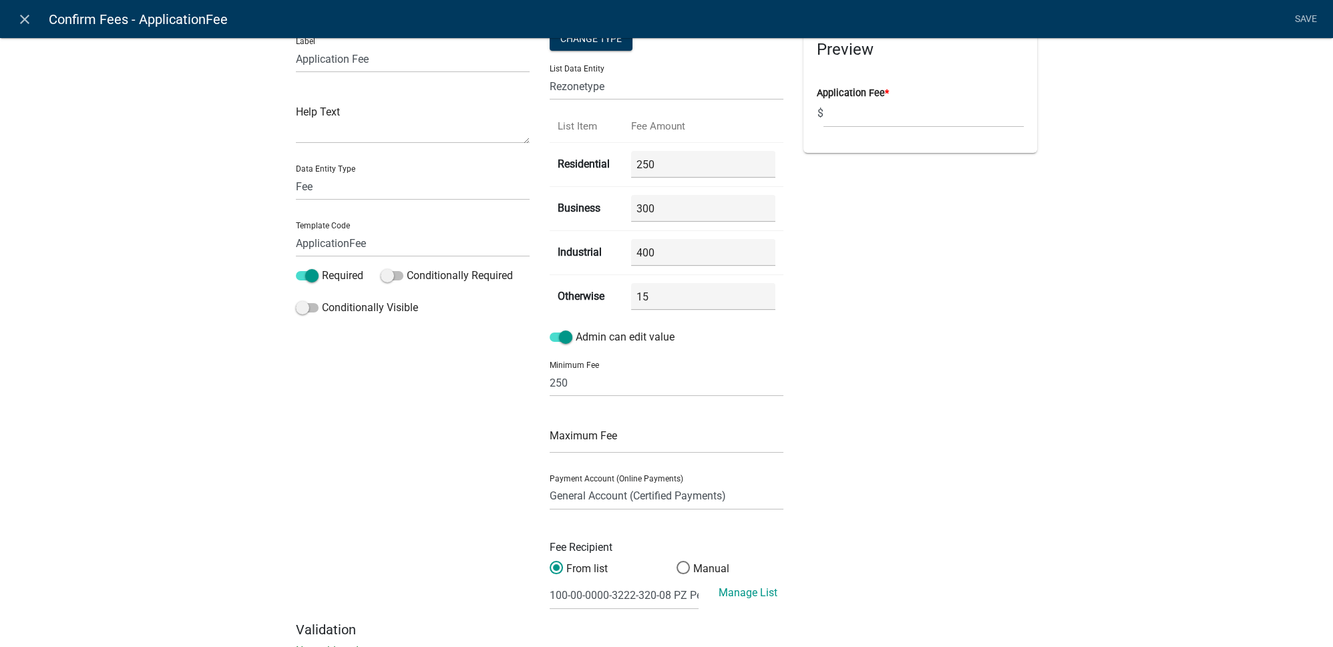
scroll to position [0, 0]
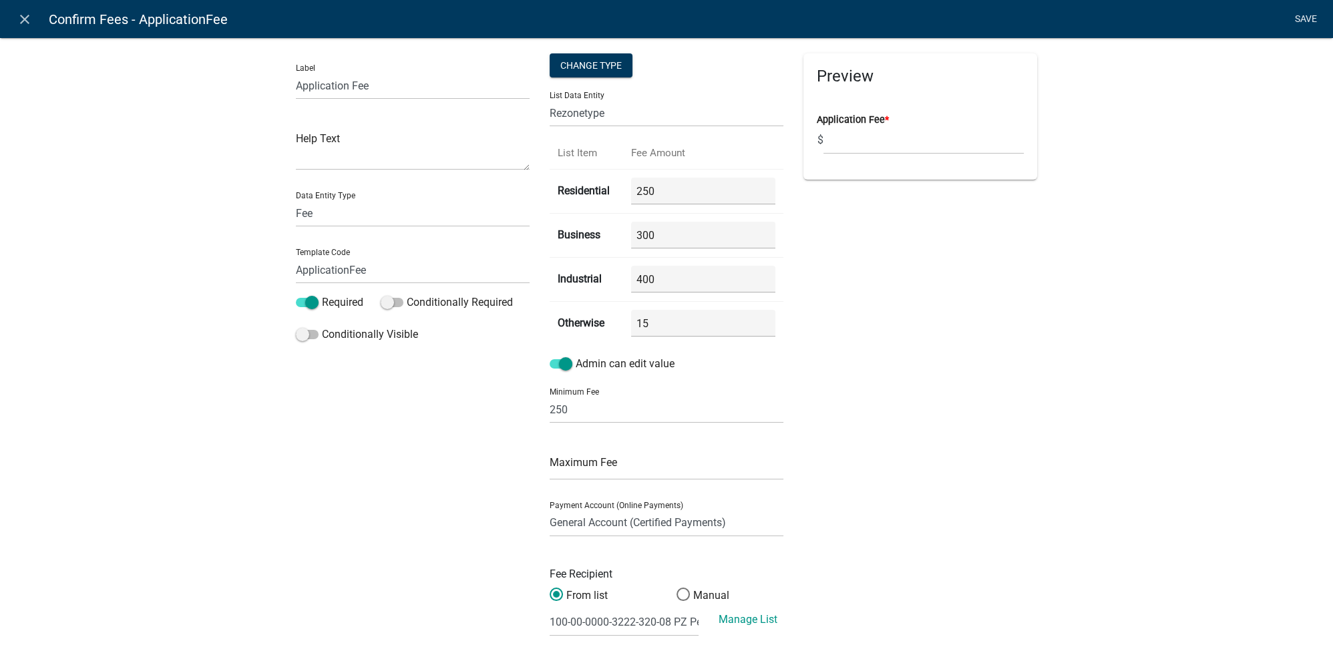
click at [1302, 25] on link "Save" at bounding box center [1305, 19] width 33 height 25
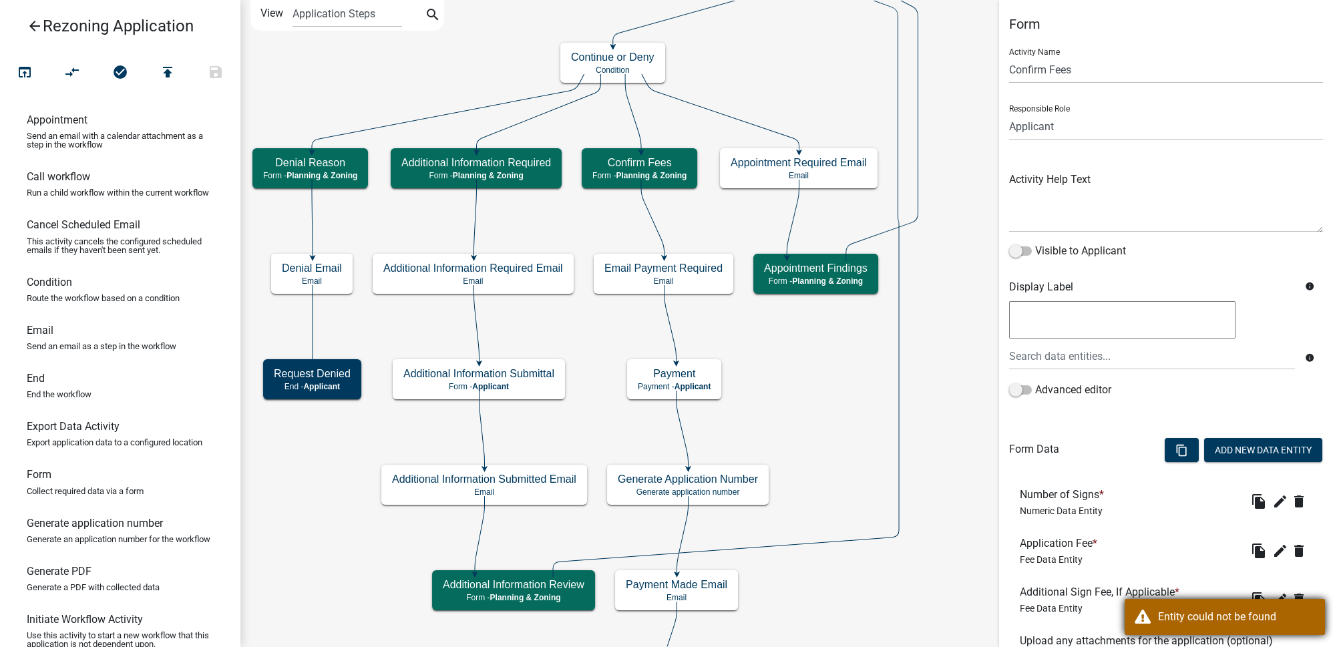
drag, startPoint x: 1192, startPoint y: 608, endPoint x: 1183, endPoint y: 608, distance: 9.4
click at [1191, 610] on div "Entity could not be found" at bounding box center [1236, 617] width 157 height 16
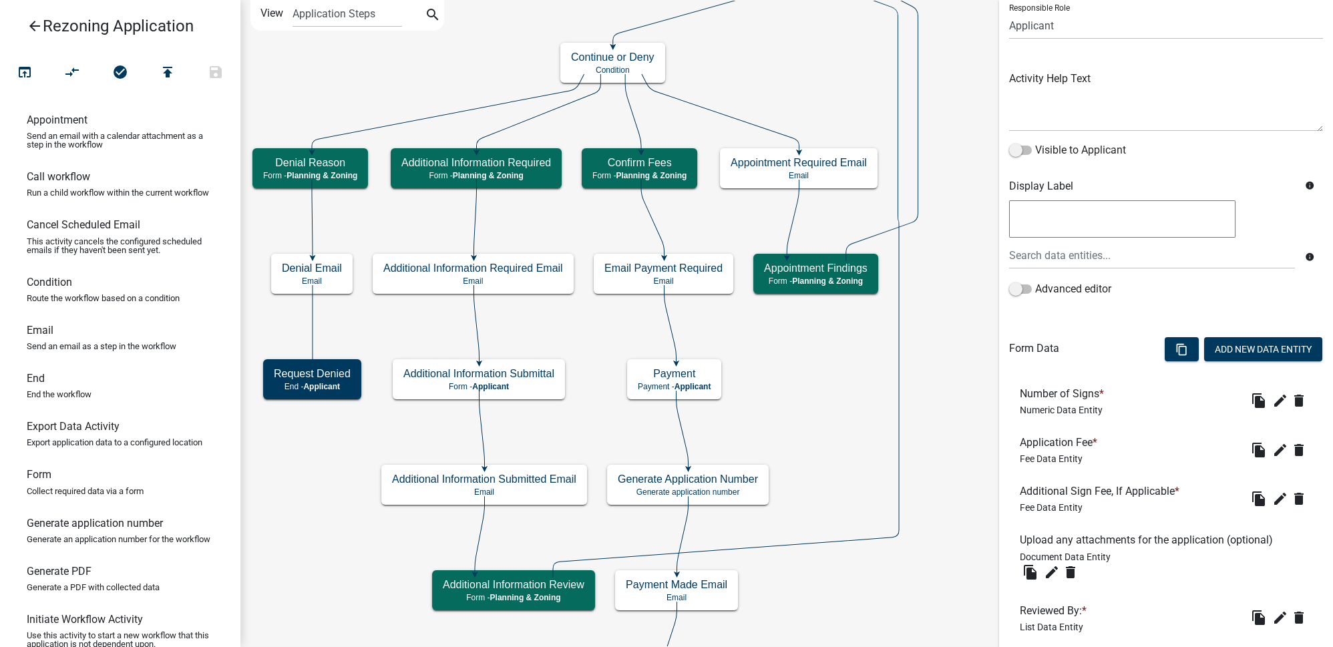
scroll to position [121, 0]
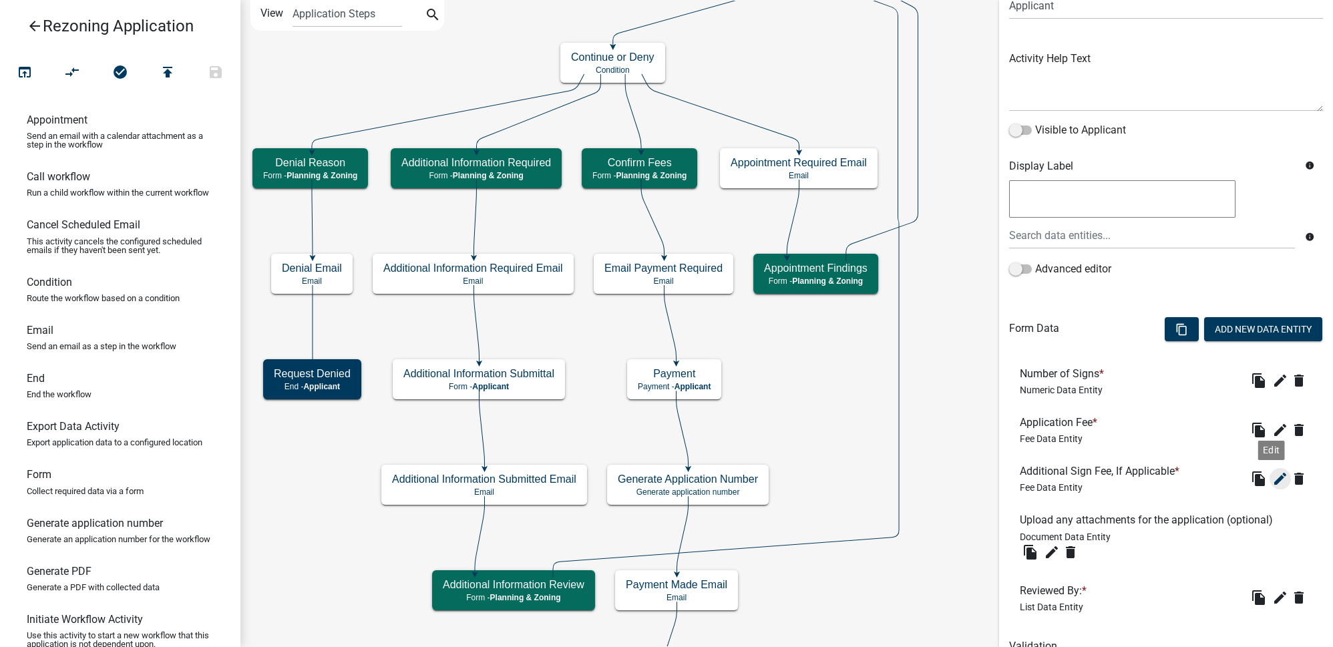
click at [1272, 476] on icon "edit" at bounding box center [1280, 479] width 16 height 16
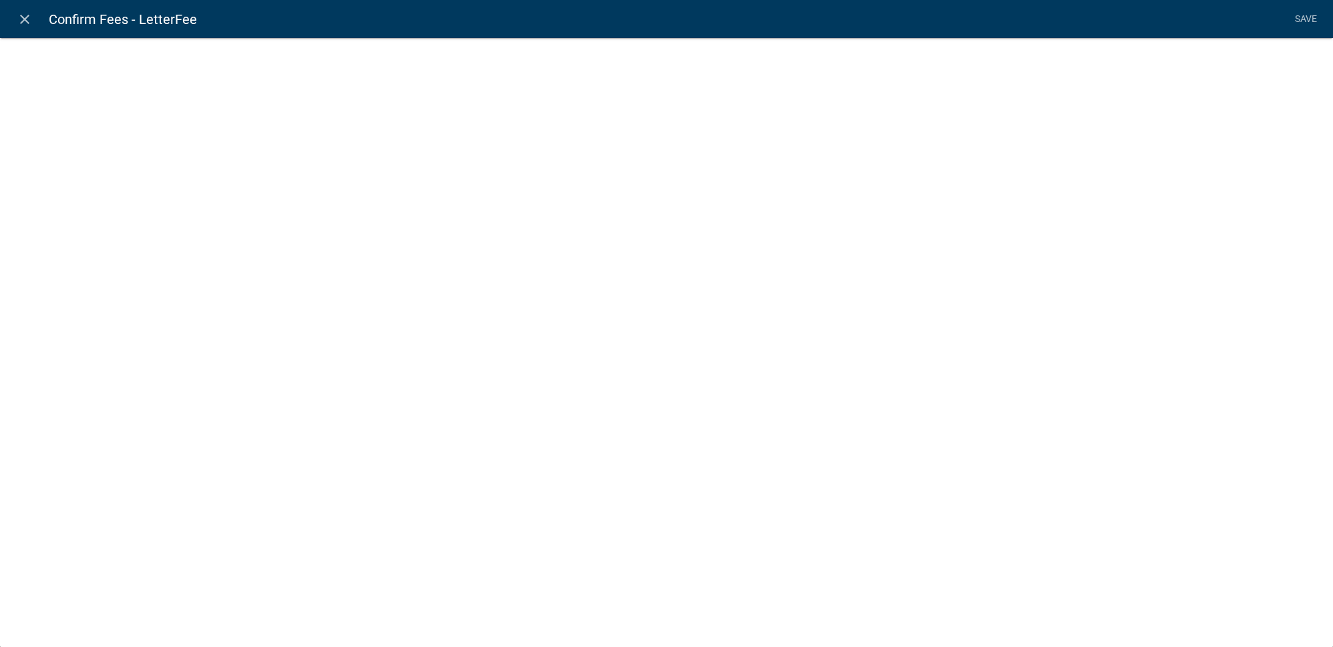
select select "fee"
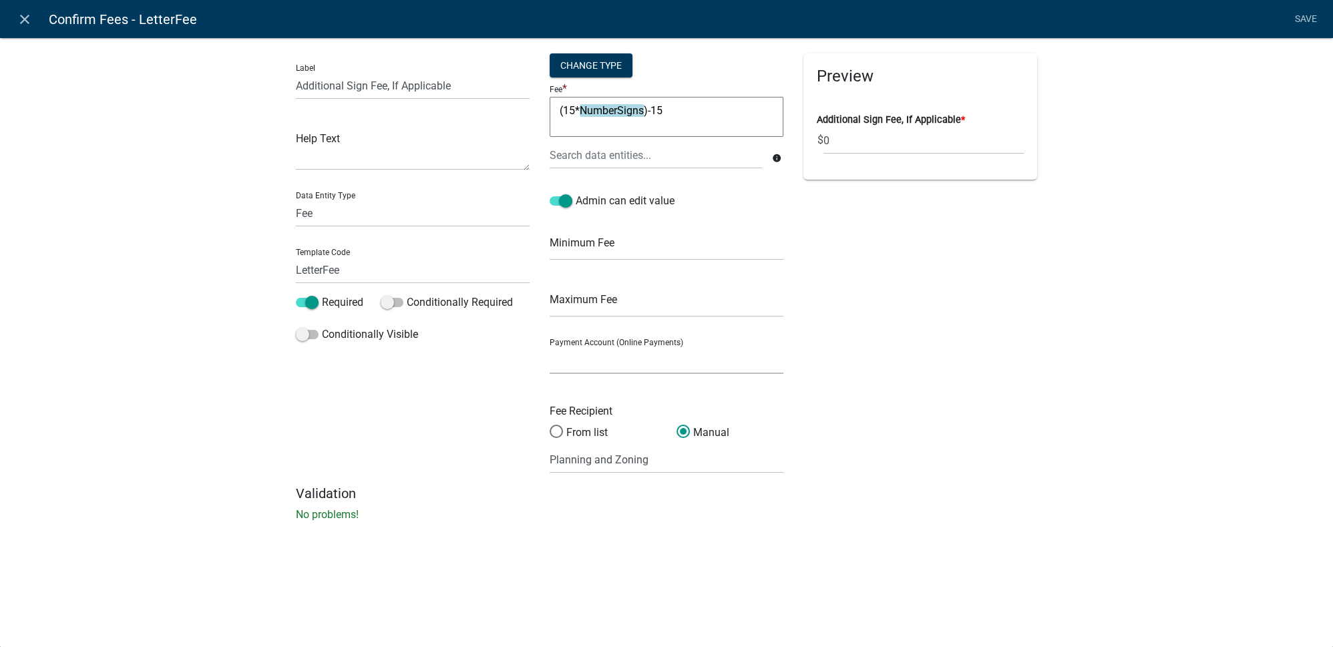
click at [618, 358] on select "General Account (Certified Payments)" at bounding box center [667, 360] width 234 height 27
select select "ade8966c-73be-43a0-8912-862582d59b66"
click at [550, 347] on select "General Account (Certified Payments)" at bounding box center [667, 360] width 234 height 27
click at [905, 382] on div "Preview Loading..." at bounding box center [920, 269] width 254 height 432
click at [612, 456] on input "Planning and Zoning" at bounding box center [667, 459] width 234 height 27
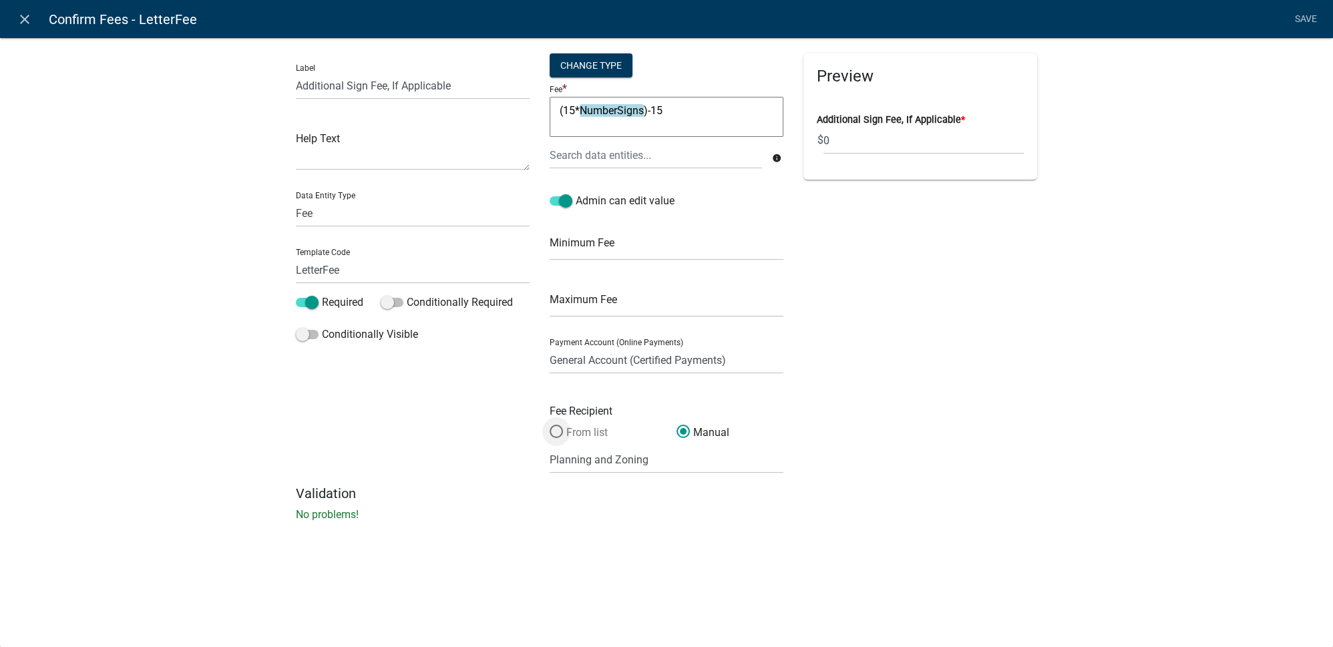
click at [558, 431] on span at bounding box center [556, 431] width 28 height 29
click at [550, 425] on input "From list" at bounding box center [550, 425] width 0 height 0
click at [603, 459] on select "(None selected) 100-00-0000-3222-320-08 PZ Permits 100-00-0000-3222-320-11 Buil…" at bounding box center [624, 459] width 149 height 27
select select "1: 0b68035f-a876-49b3-b38c-91a3c86b17c6"
click at [550, 446] on select "(None selected) 100-00-0000-3222-320-08 PZ Permits 100-00-0000-3222-320-11 Buil…" at bounding box center [624, 459] width 149 height 27
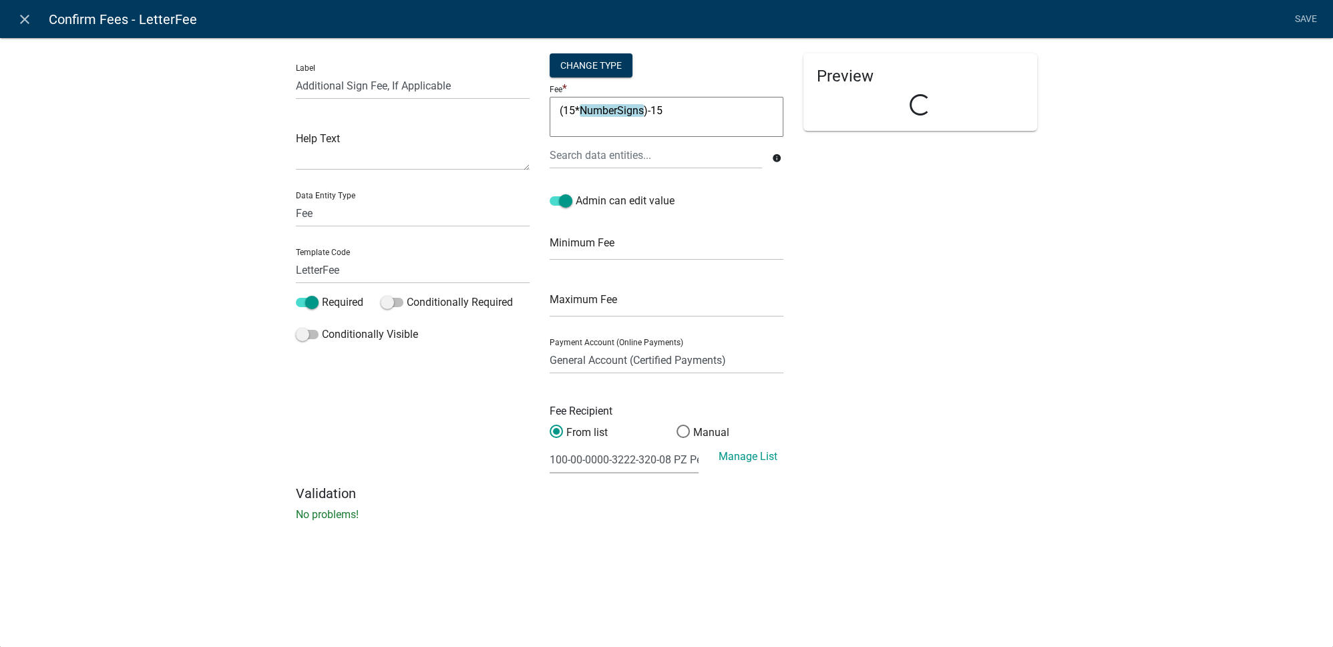
click at [907, 423] on div "Preview Loading..." at bounding box center [920, 269] width 254 height 432
click at [1310, 21] on link "Save" at bounding box center [1305, 19] width 33 height 25
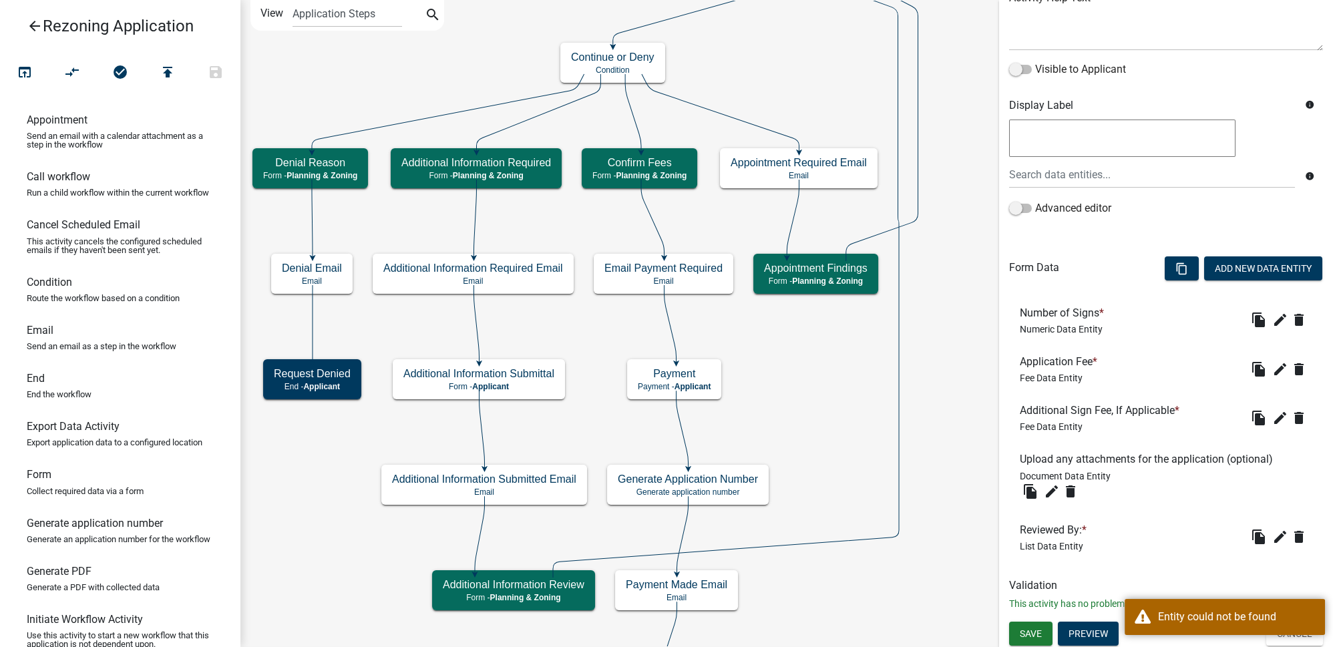
scroll to position [182, 0]
click at [1215, 624] on div "Entity could not be found" at bounding box center [1236, 617] width 157 height 16
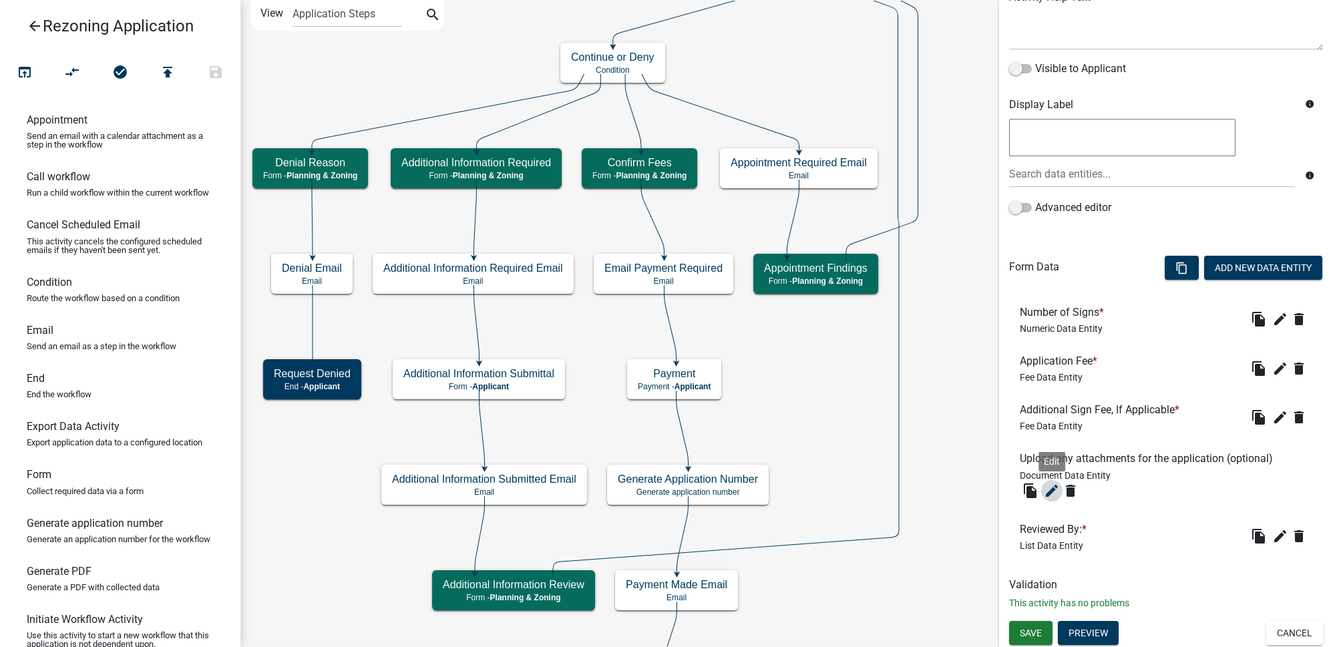
click at [1057, 490] on icon "edit" at bounding box center [1052, 491] width 16 height 16
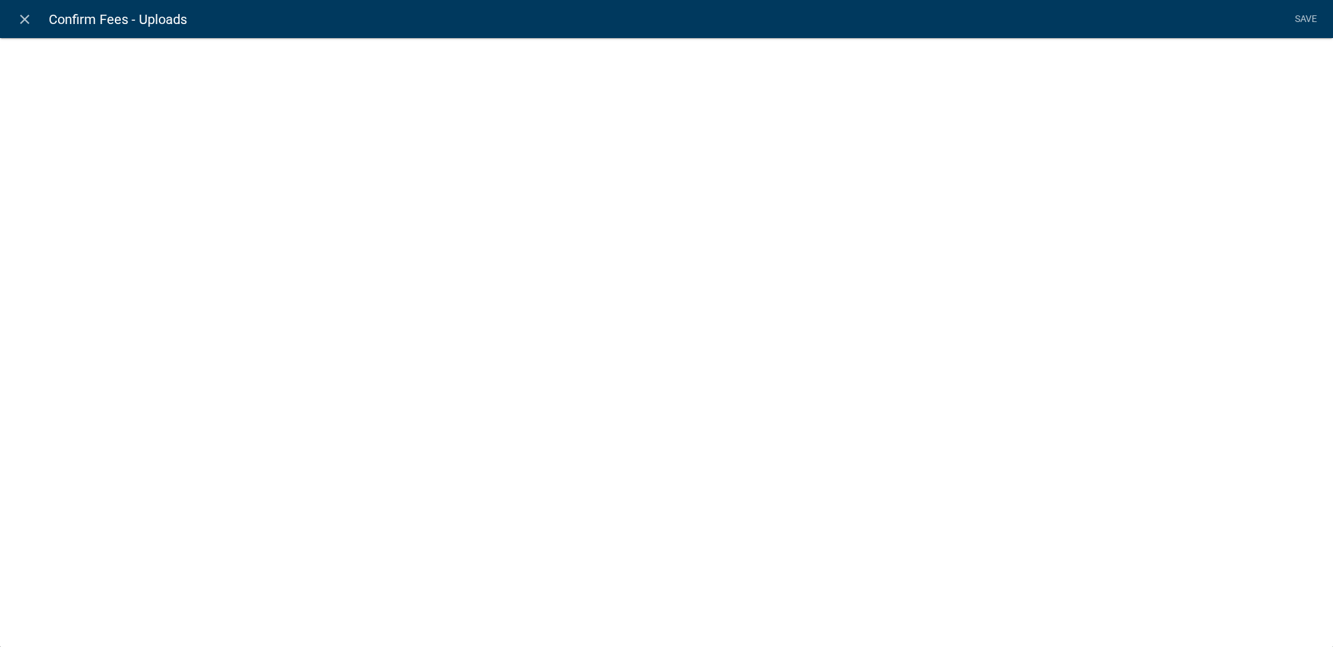
select select "document"
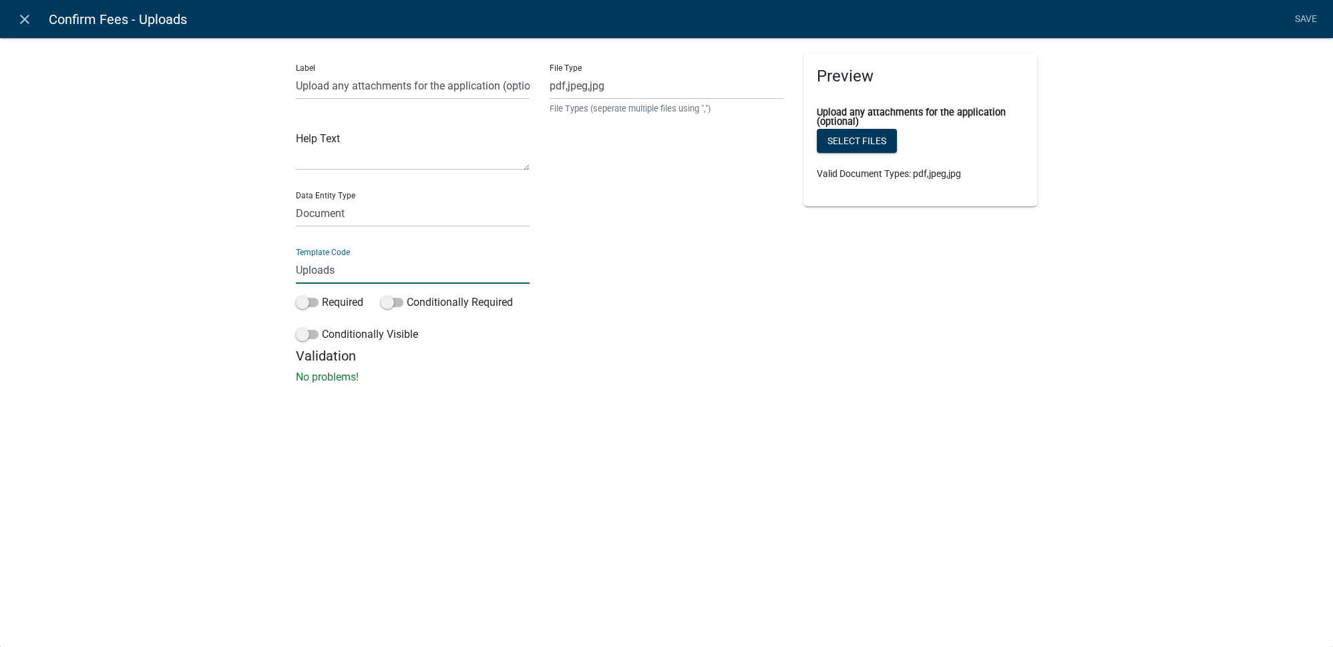
click at [297, 271] on input "Uploads" at bounding box center [413, 269] width 234 height 27
type input "FeeUploads"
click at [184, 356] on div "Label Upload any attachments for the application (optional) Help Text Data Enti…" at bounding box center [666, 214] width 1333 height 397
click at [1303, 16] on link "Save" at bounding box center [1305, 19] width 33 height 25
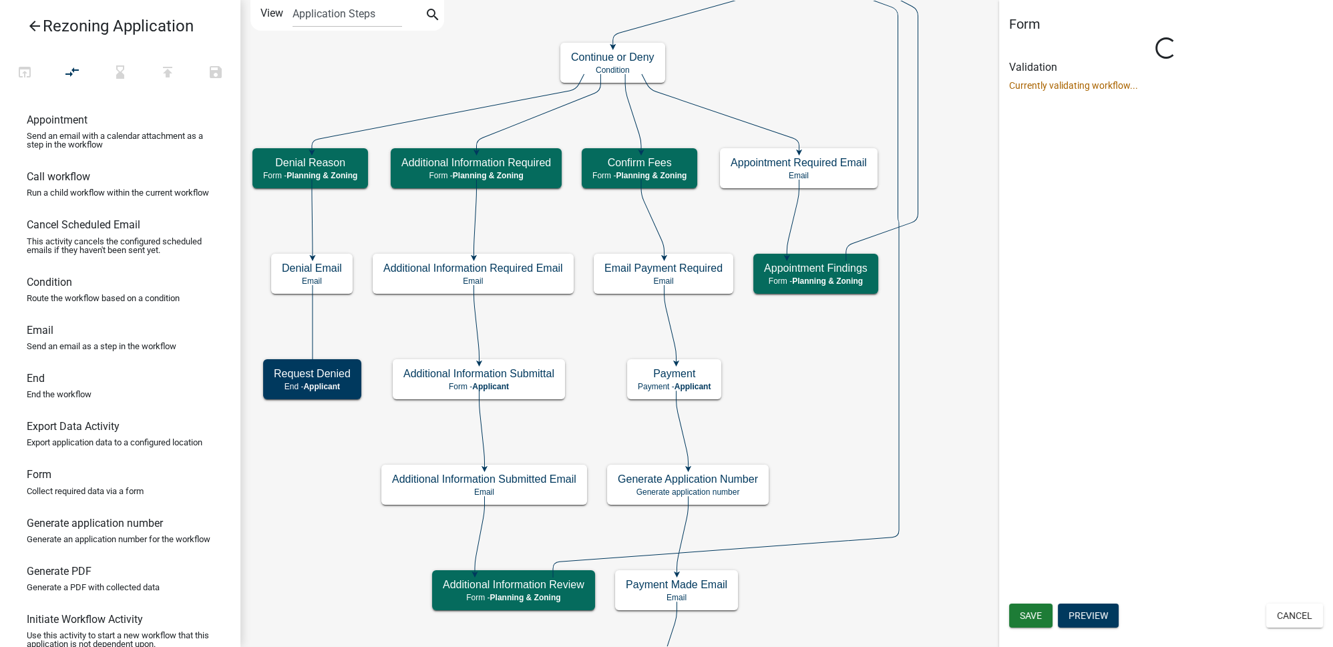
scroll to position [0, 0]
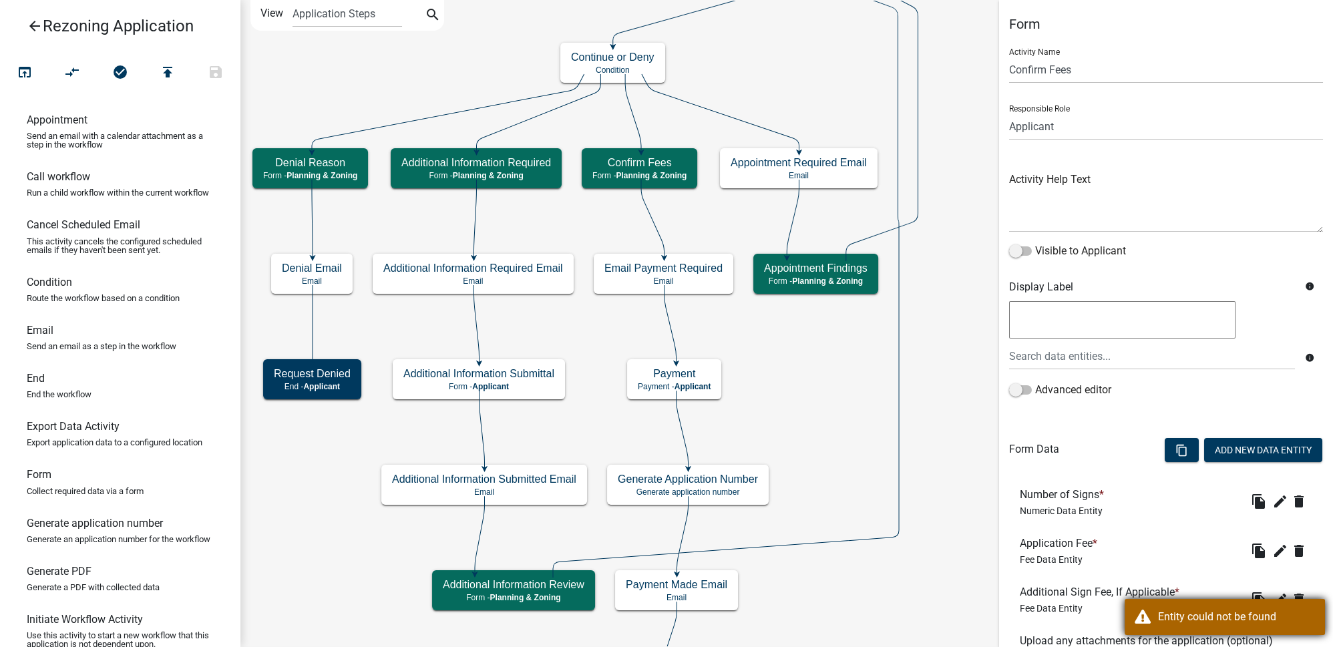
click at [1206, 619] on div "Entity could not be found" at bounding box center [1236, 617] width 157 height 16
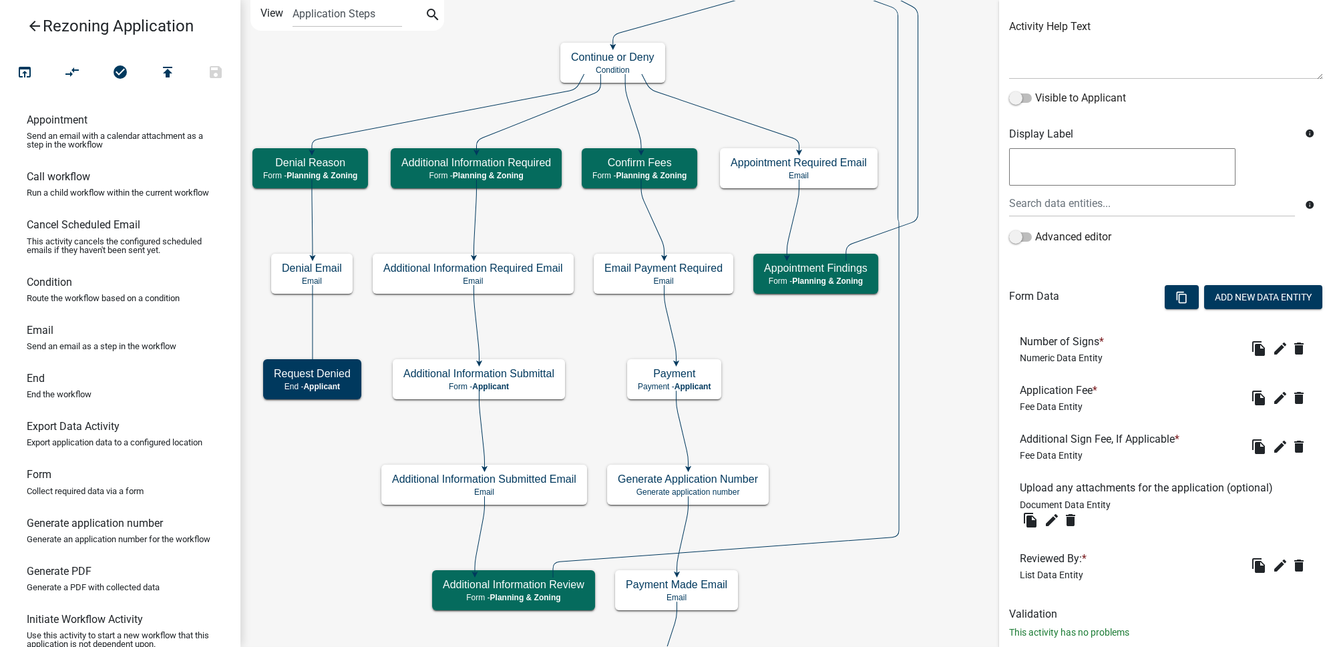
scroll to position [182, 0]
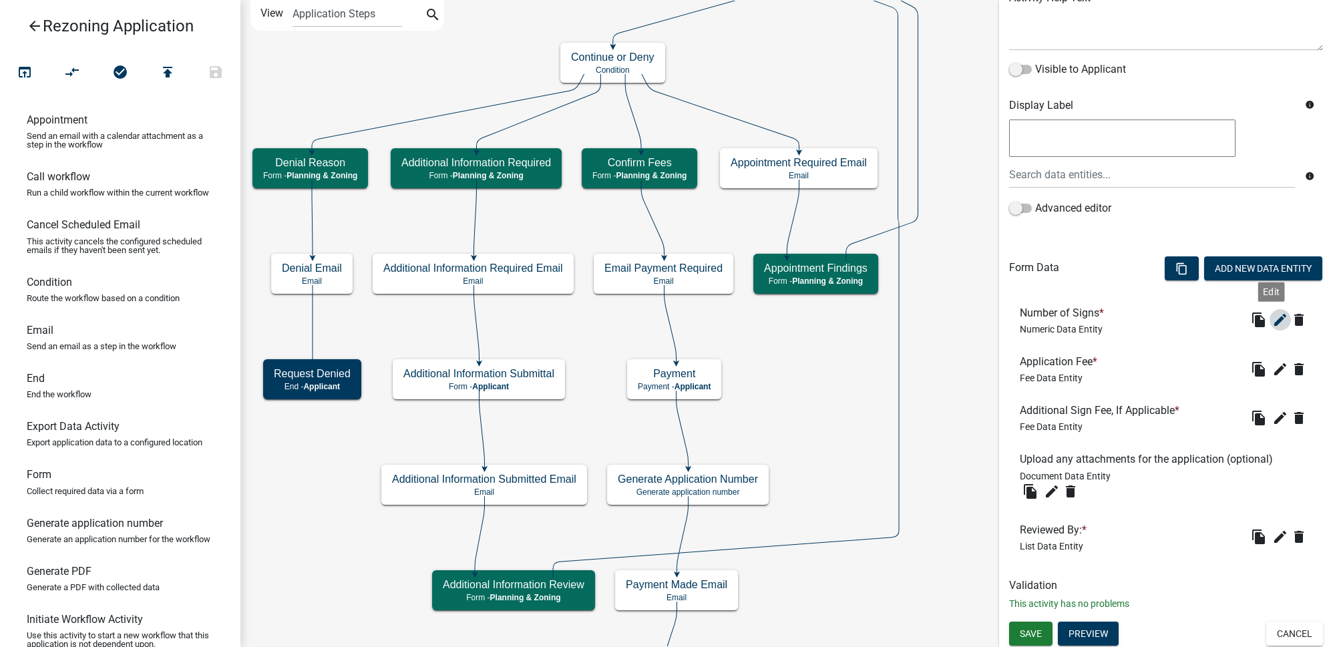
click at [1272, 317] on icon "edit" at bounding box center [1280, 320] width 16 height 16
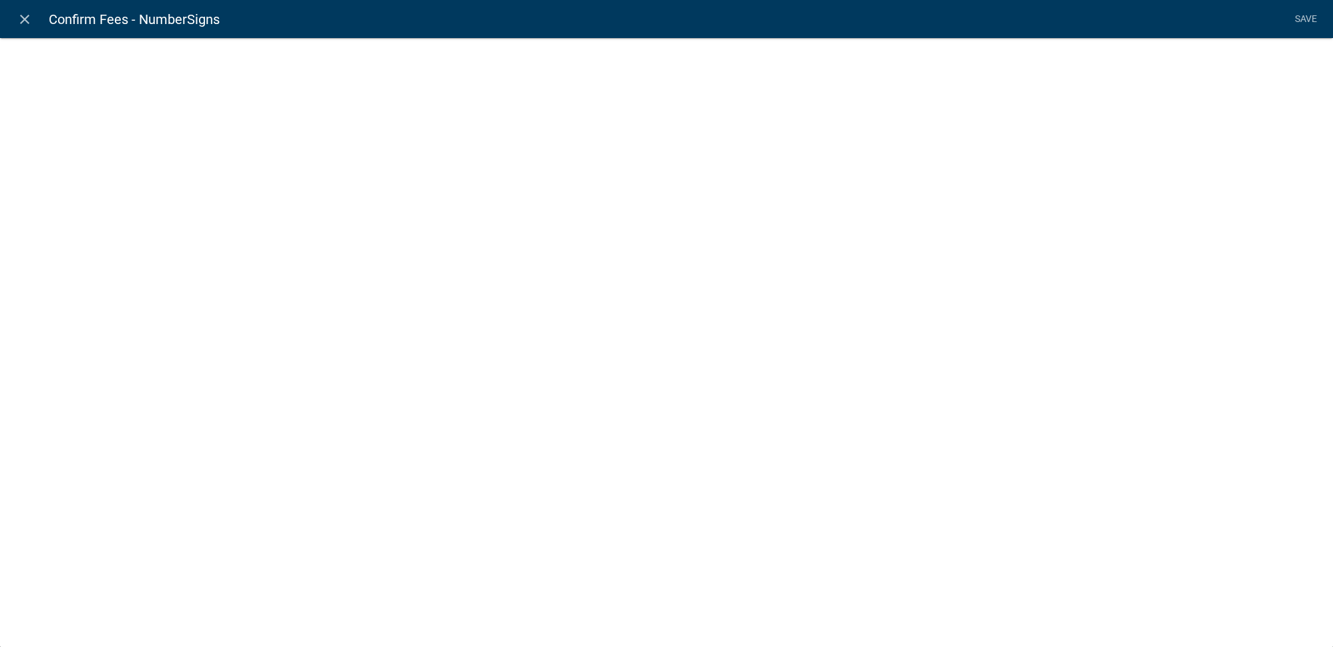
select select "numeric-data"
select select
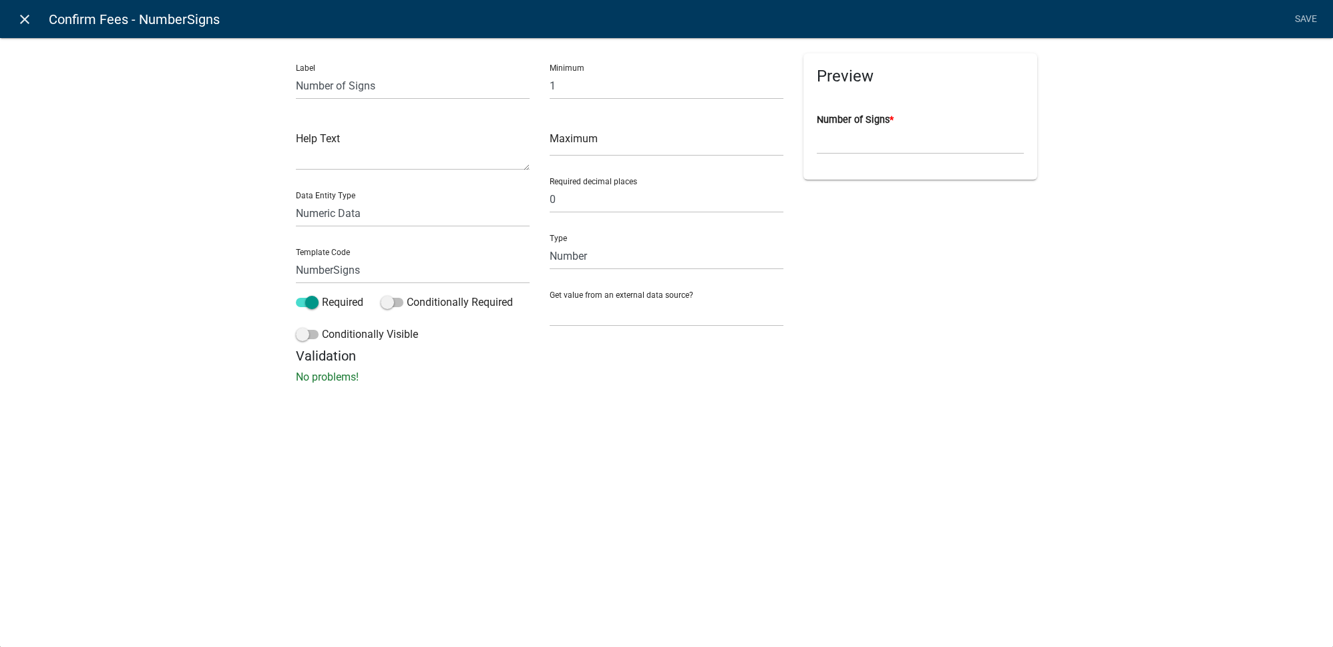
click at [29, 26] on icon "close" at bounding box center [25, 19] width 16 height 16
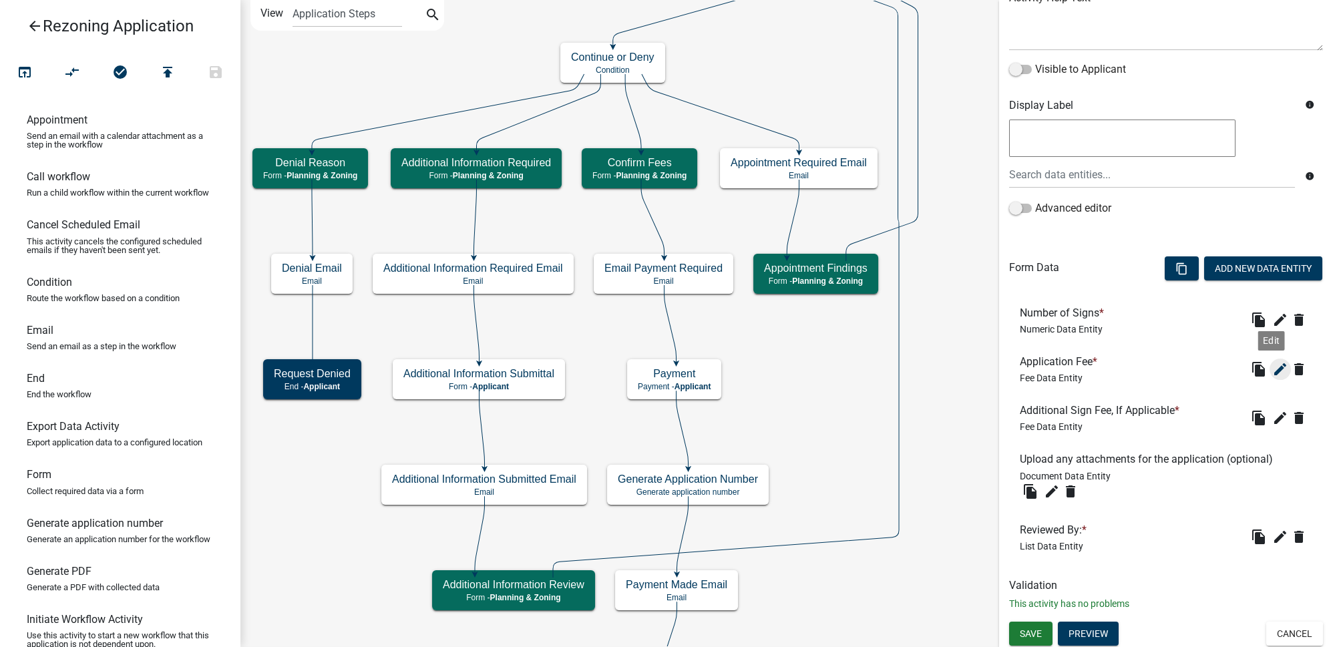
click at [1273, 371] on icon "edit" at bounding box center [1280, 369] width 16 height 16
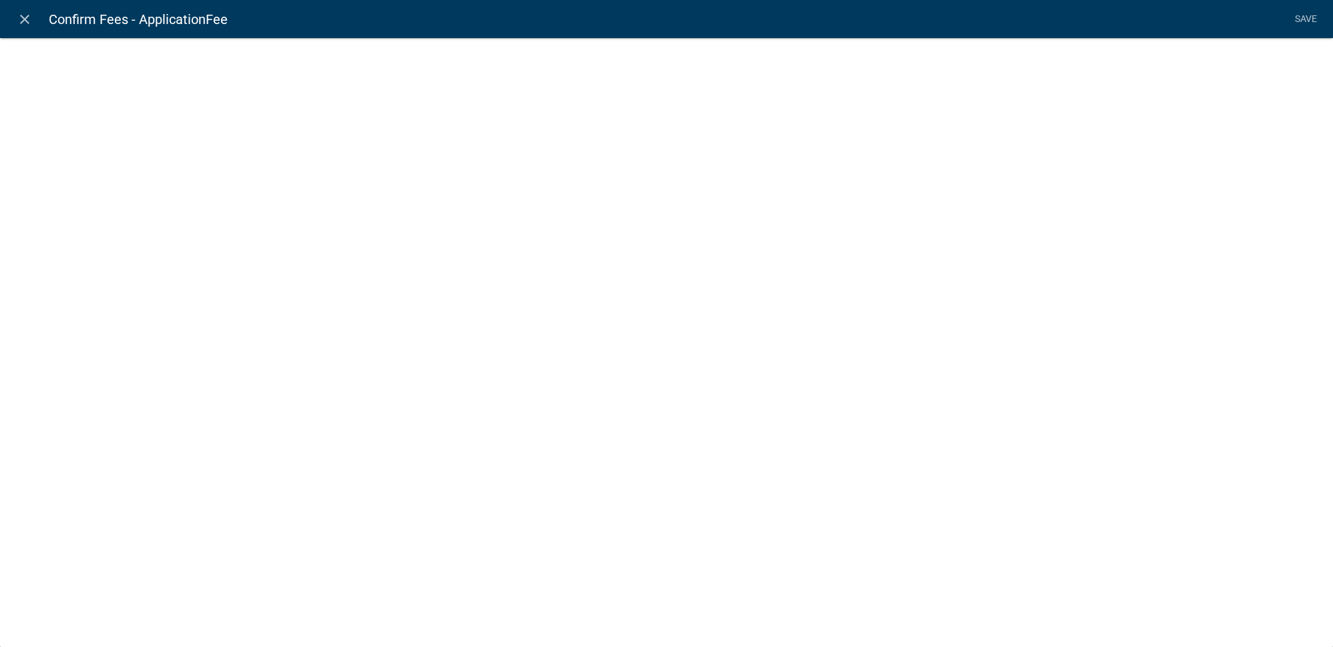
select select "fee"
select select "Rezonetype"
select select "ade8966c-73be-43a0-8912-862582d59b66"
select select "1: 0b68035f-a876-49b3-b38c-91a3c86b17c6"
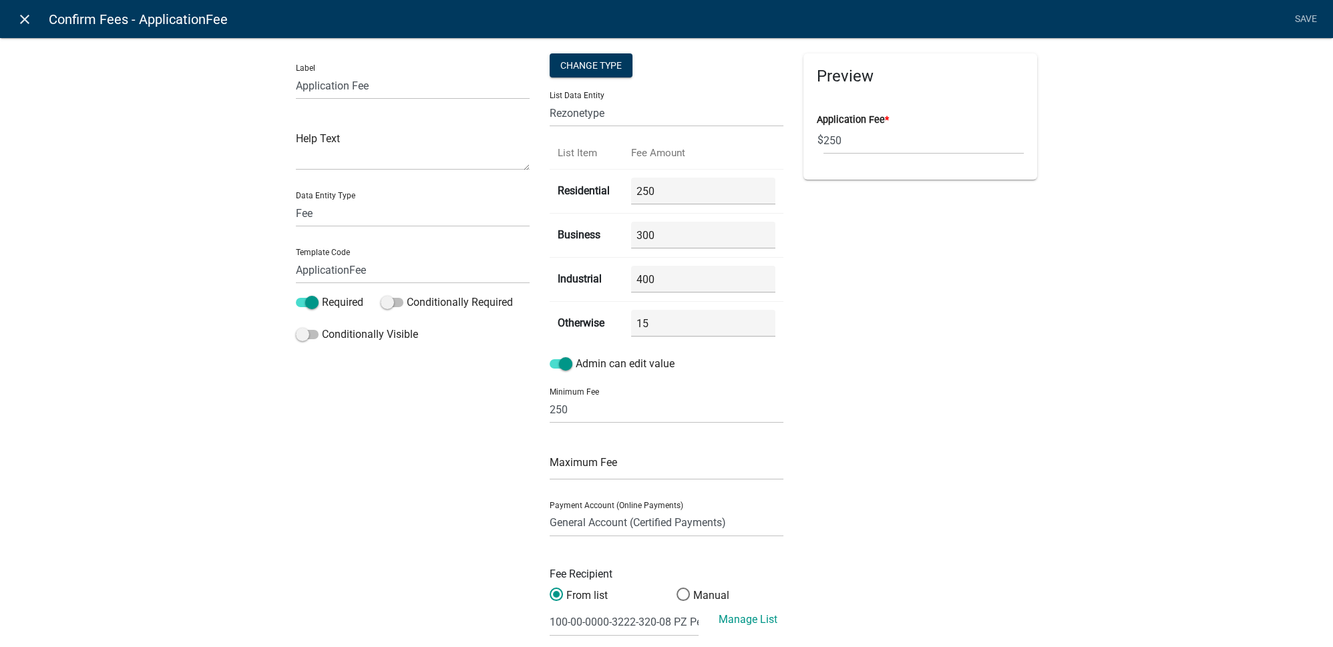
click at [27, 23] on icon "close" at bounding box center [25, 19] width 16 height 16
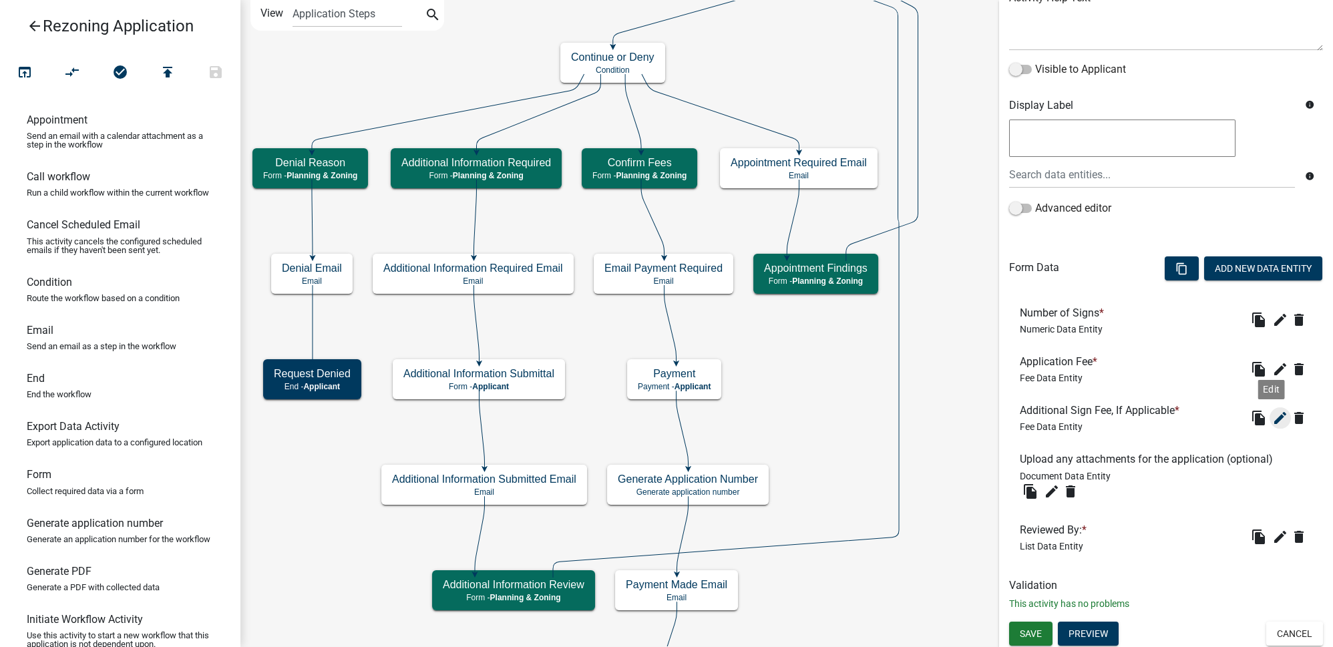
click at [1272, 417] on icon "edit" at bounding box center [1280, 418] width 16 height 16
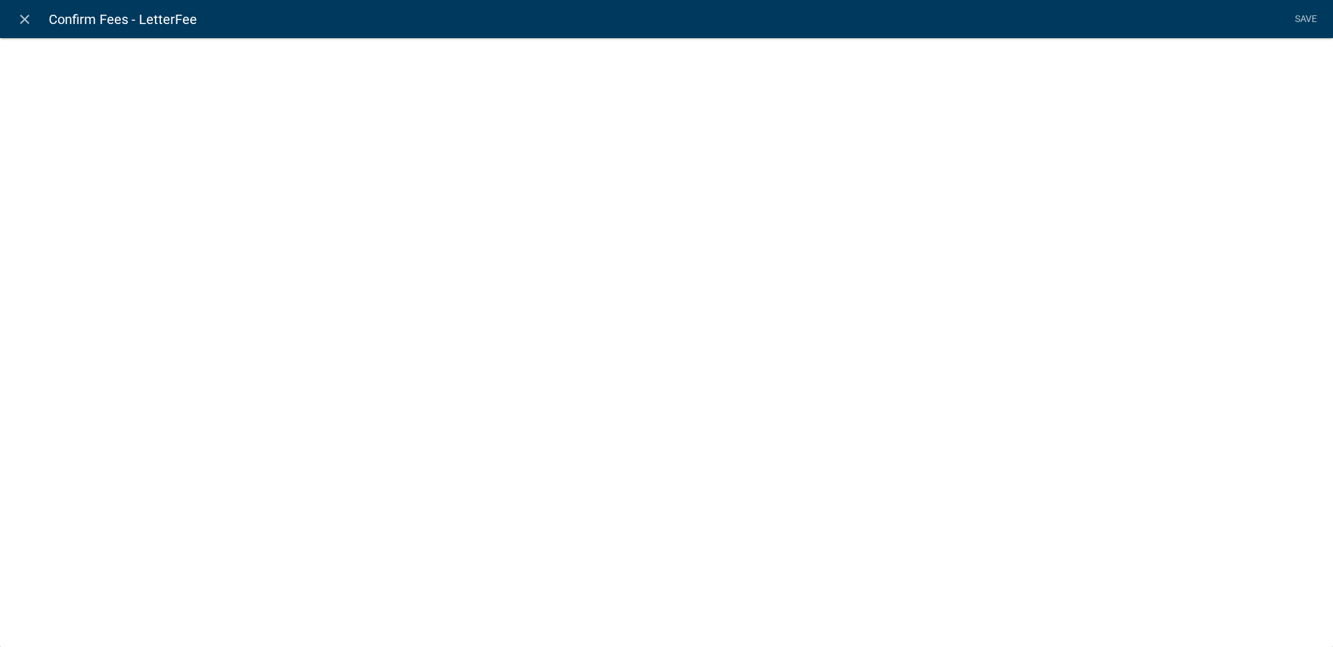
select select "fee"
select select "ade8966c-73be-43a0-8912-862582d59b66"
select select "1: 0b68035f-a876-49b3-b38c-91a3c86b17c6"
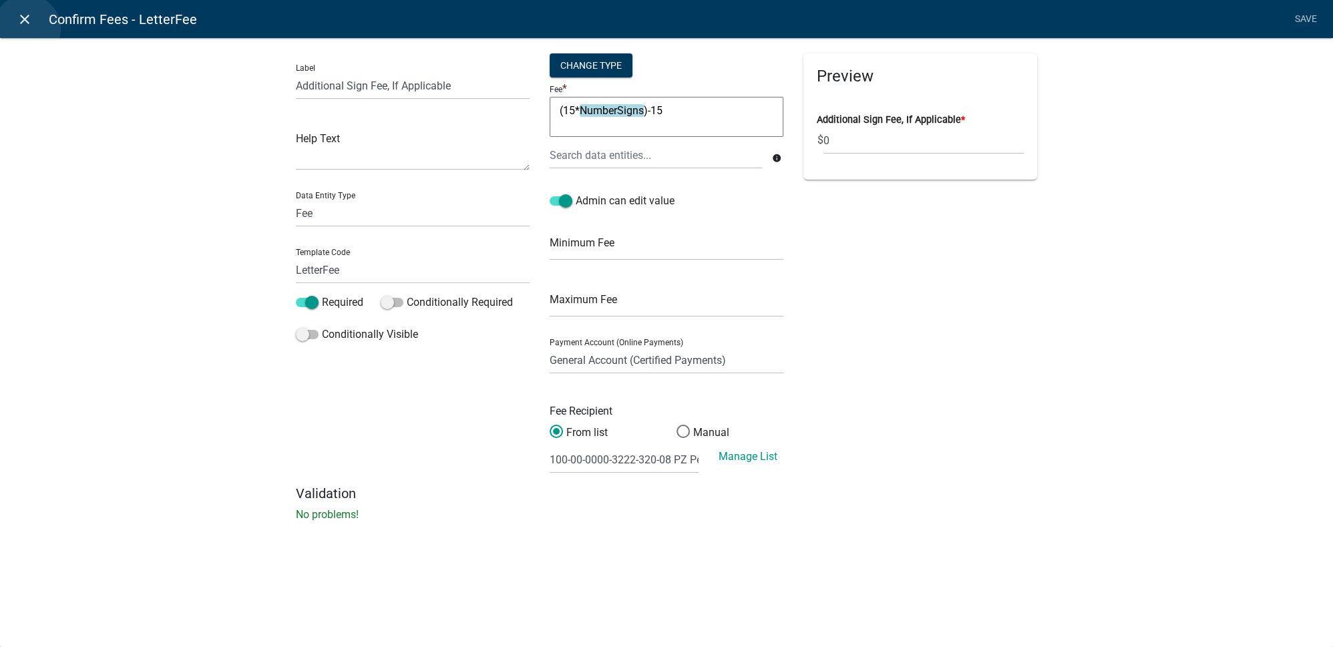
click at [27, 29] on link "close" at bounding box center [24, 18] width 27 height 27
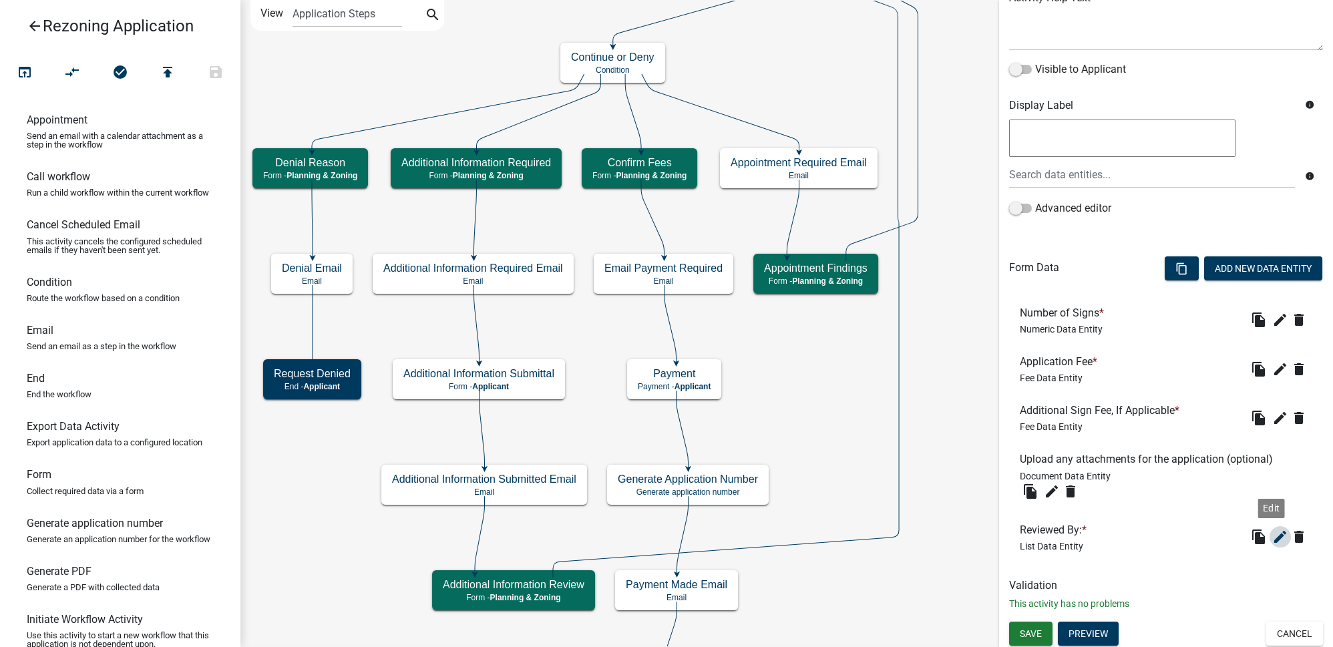
click at [1272, 537] on icon "edit" at bounding box center [1280, 537] width 16 height 16
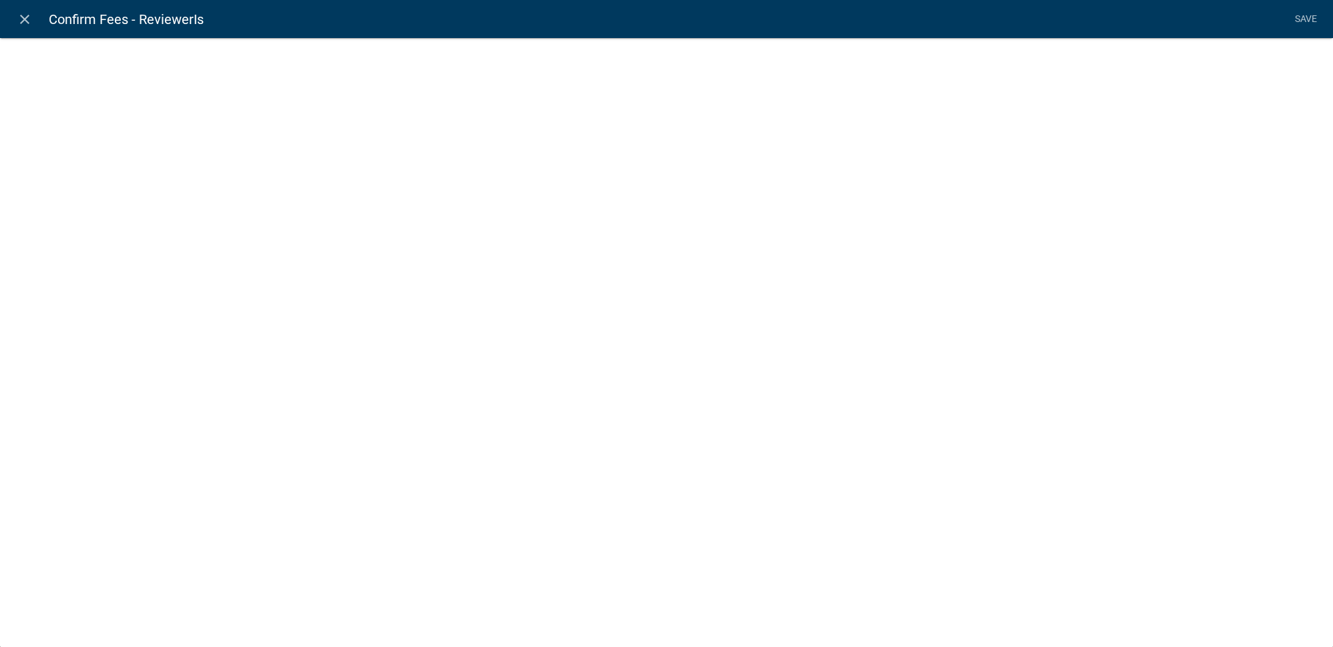
select select "list-data"
select select
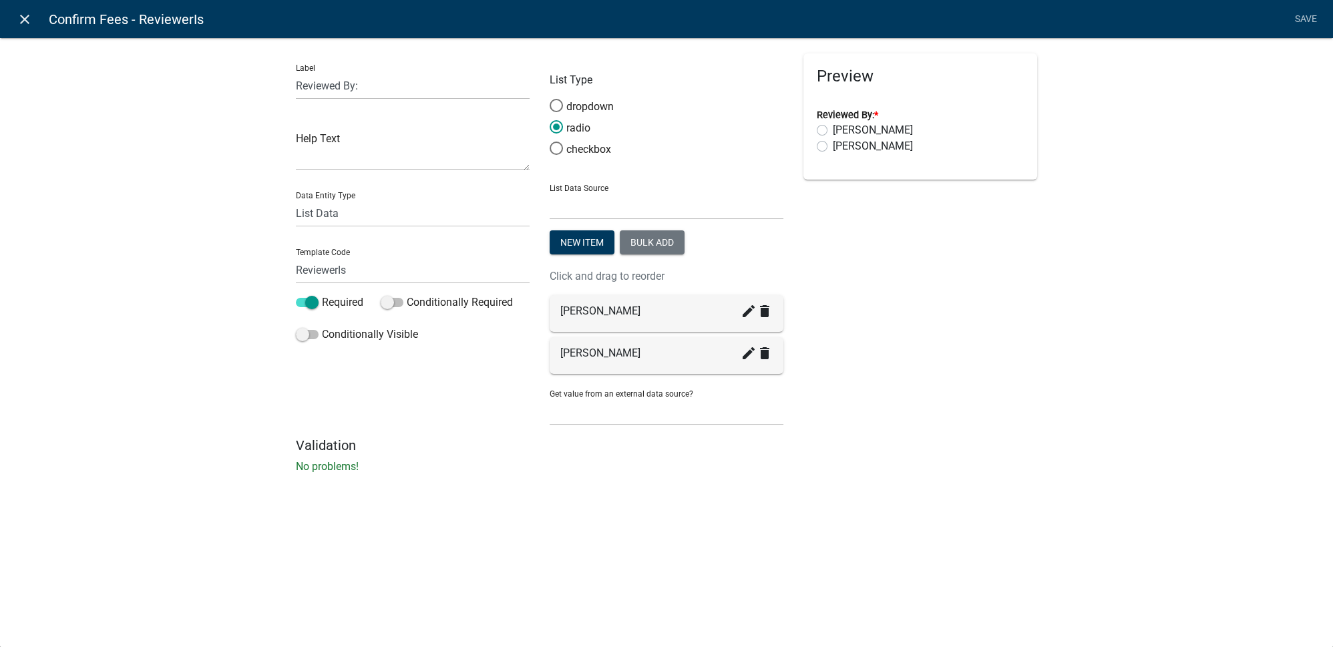
click at [21, 17] on icon "close" at bounding box center [25, 19] width 16 height 16
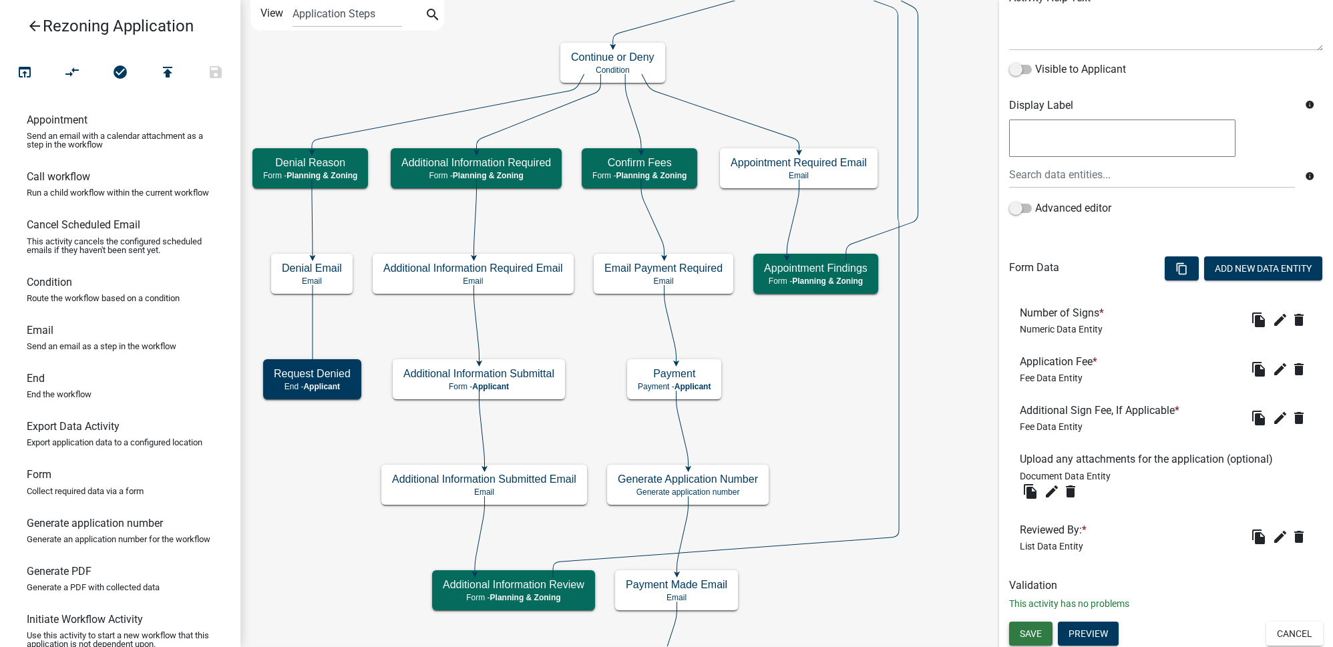
click at [1042, 632] on button "Save" at bounding box center [1030, 634] width 43 height 24
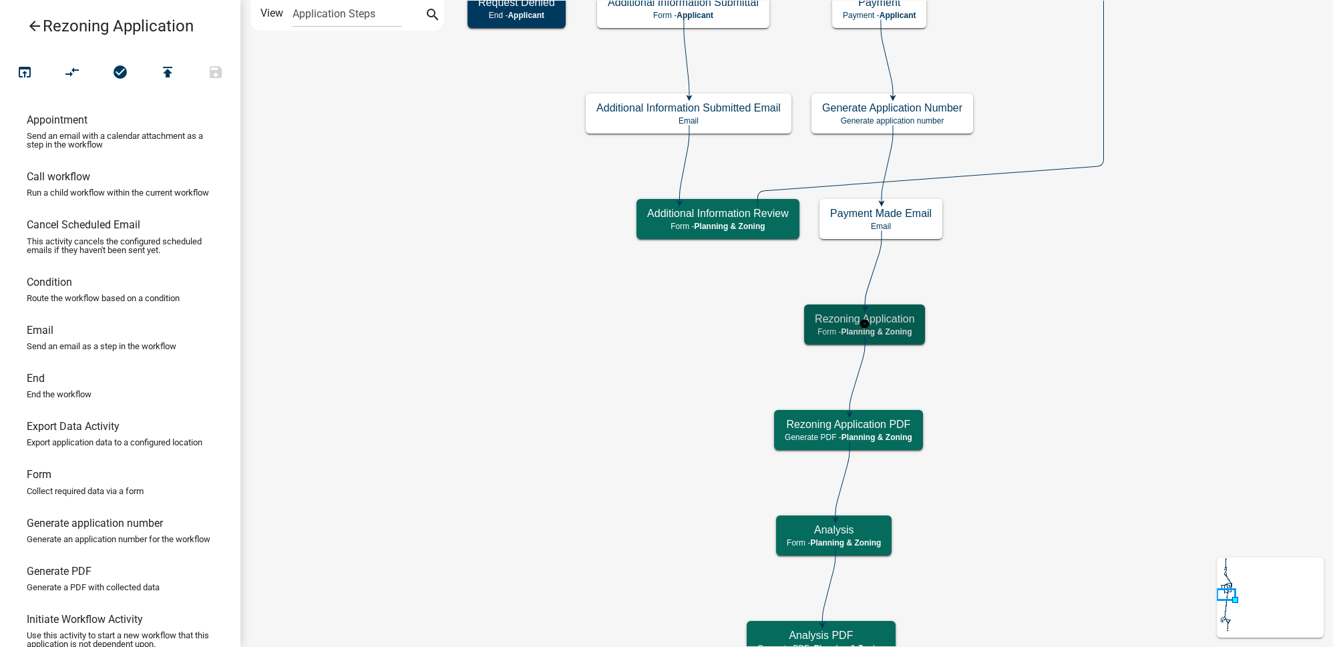
click at [894, 337] on div "Rezoning Application Form - Planning & Zoning" at bounding box center [864, 325] width 121 height 40
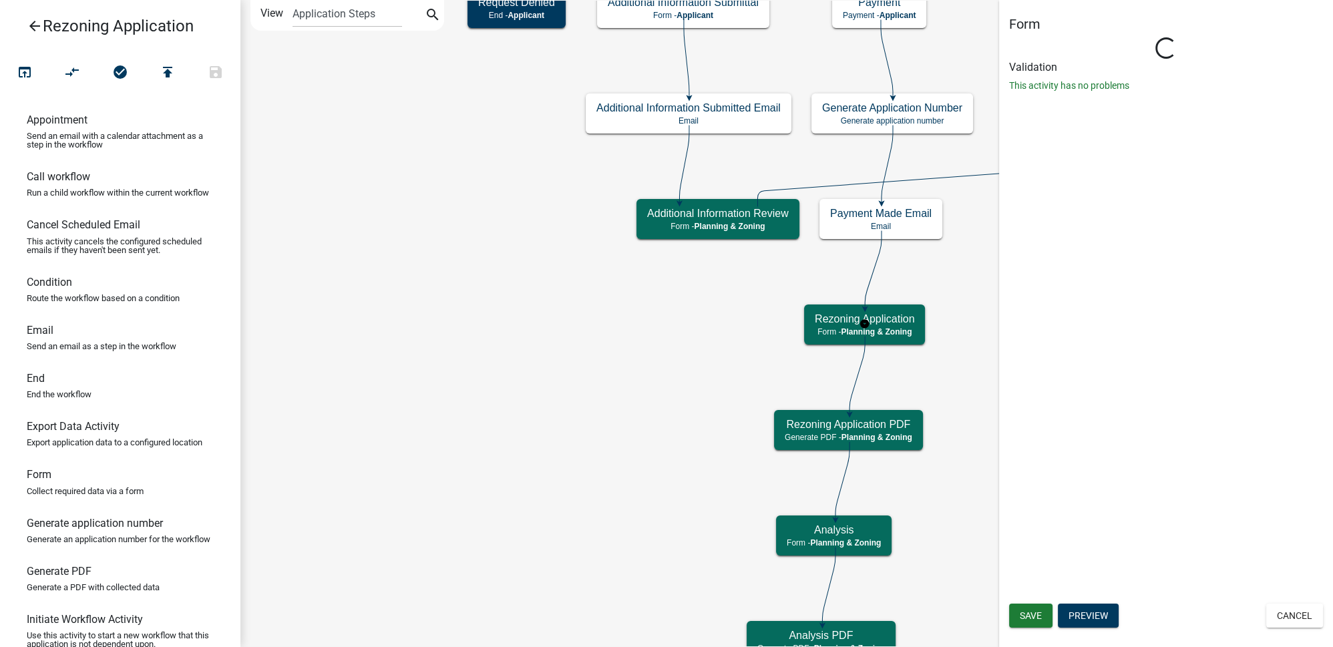
select select "21E23B7C-0AE9-4CE5-BF16-76C7A100C343"
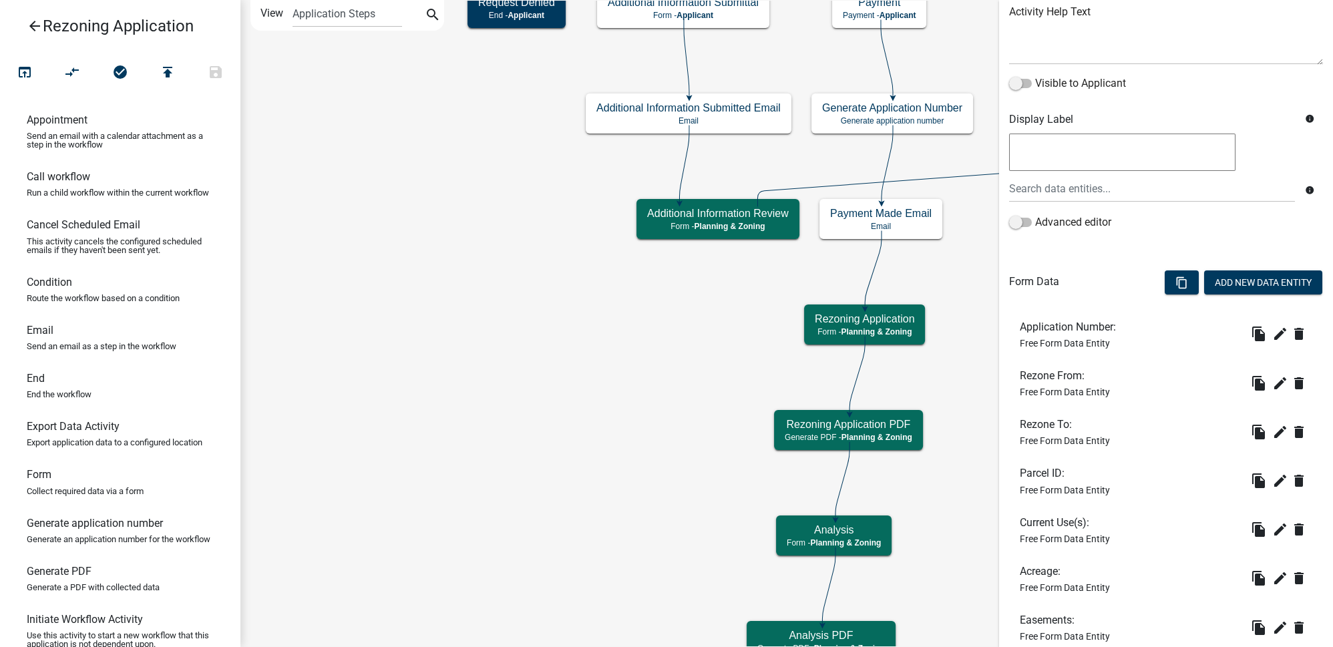
scroll to position [182, 0]
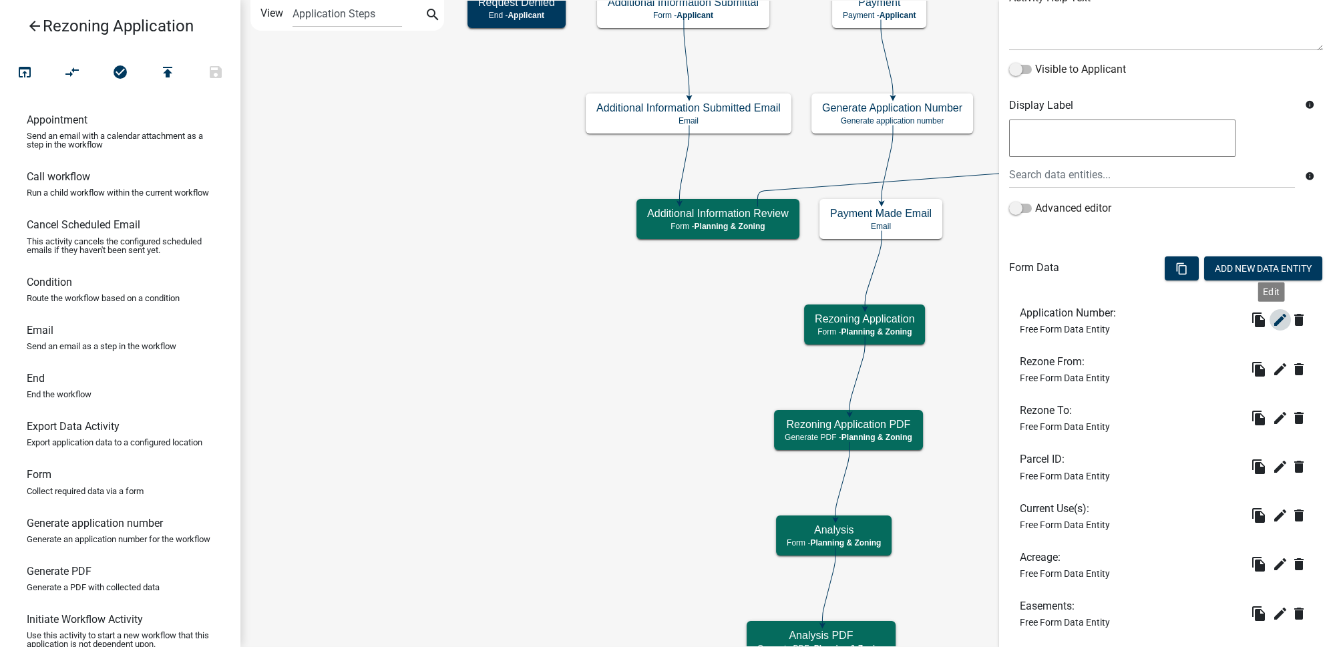
click at [1272, 324] on icon "edit" at bounding box center [1280, 320] width 16 height 16
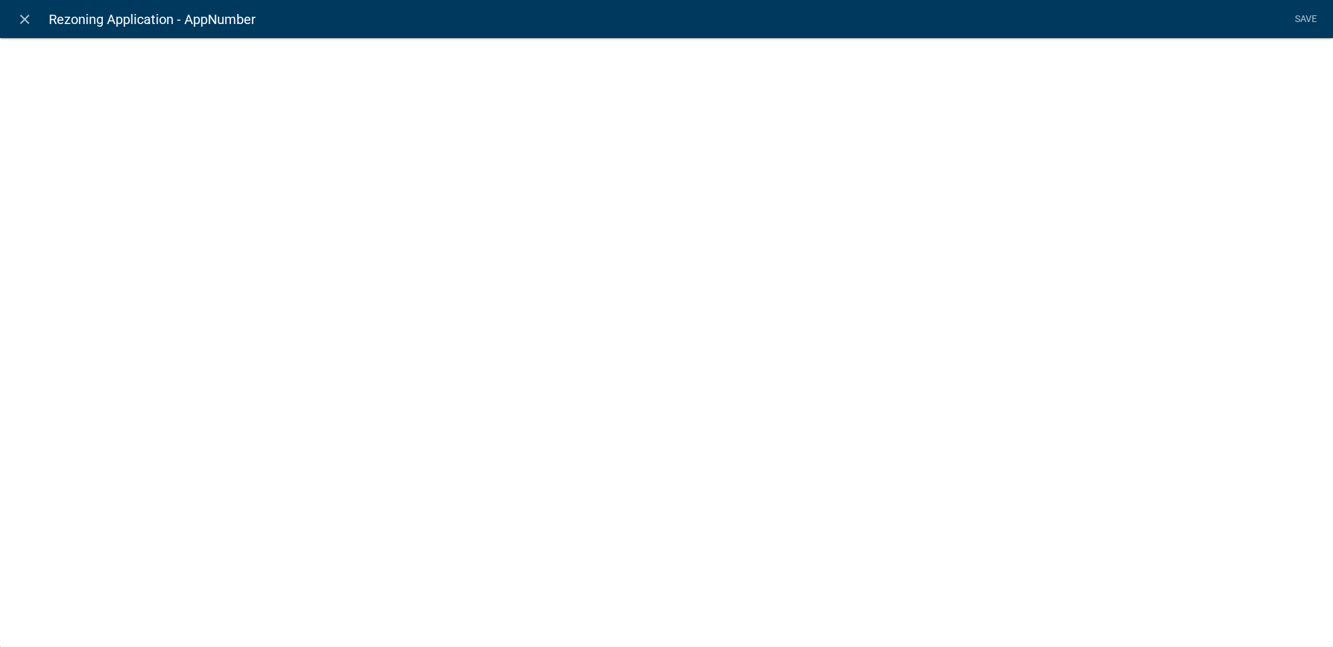
select select
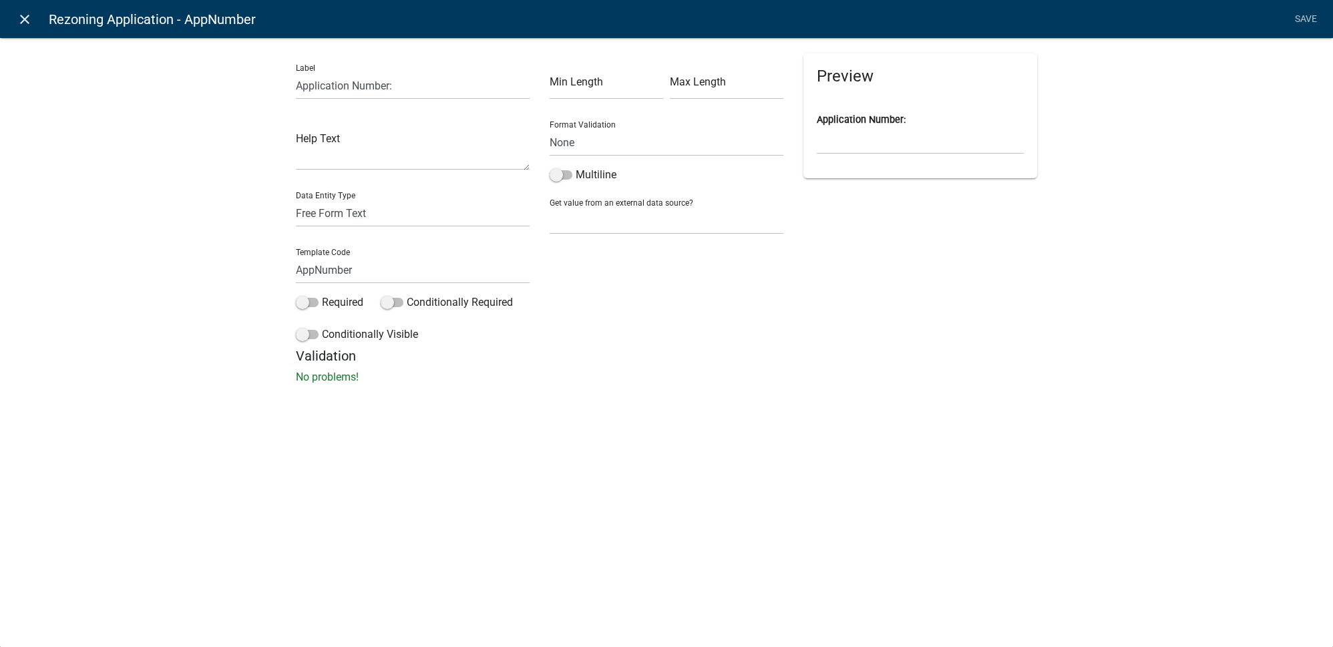
click at [23, 27] on icon "close" at bounding box center [25, 19] width 16 height 16
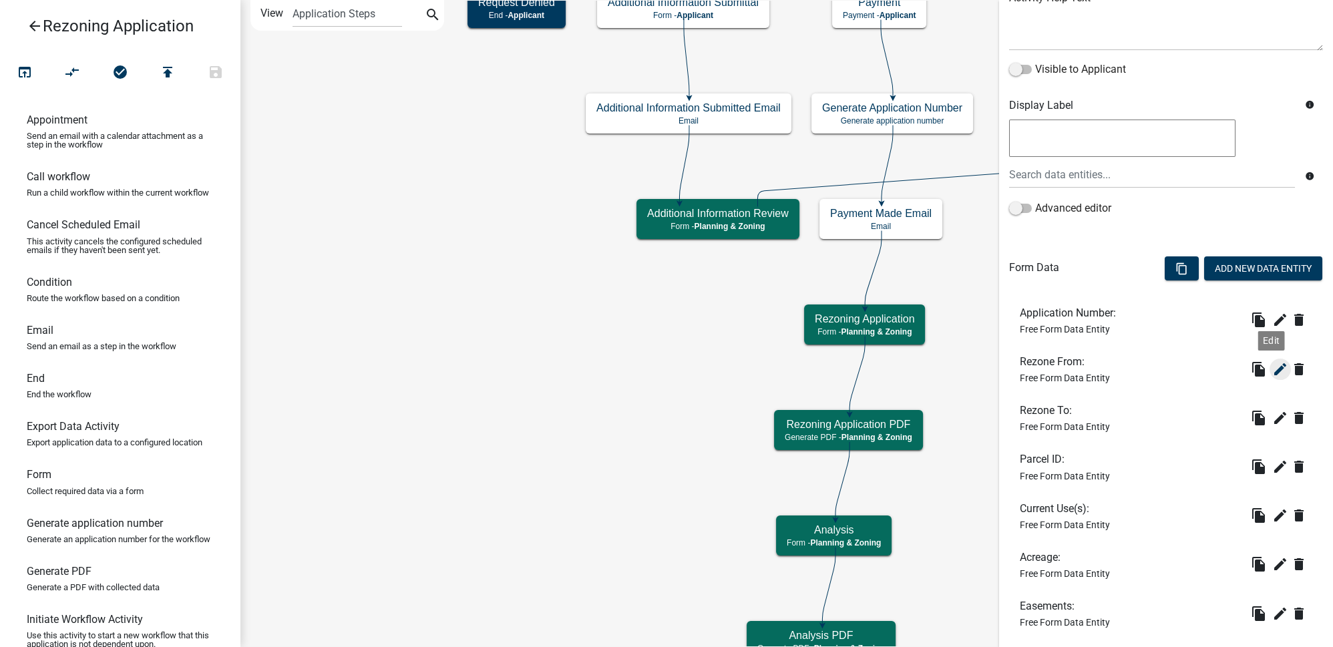
click at [1272, 366] on icon "edit" at bounding box center [1280, 369] width 16 height 16
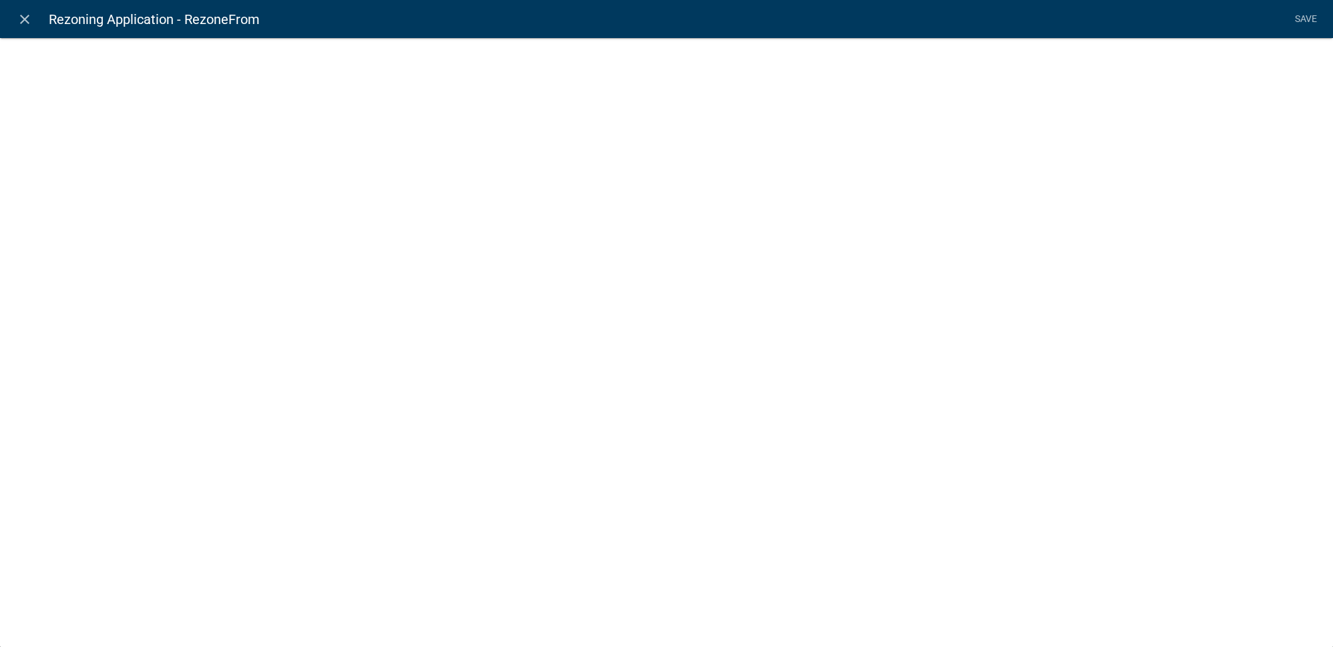
select select
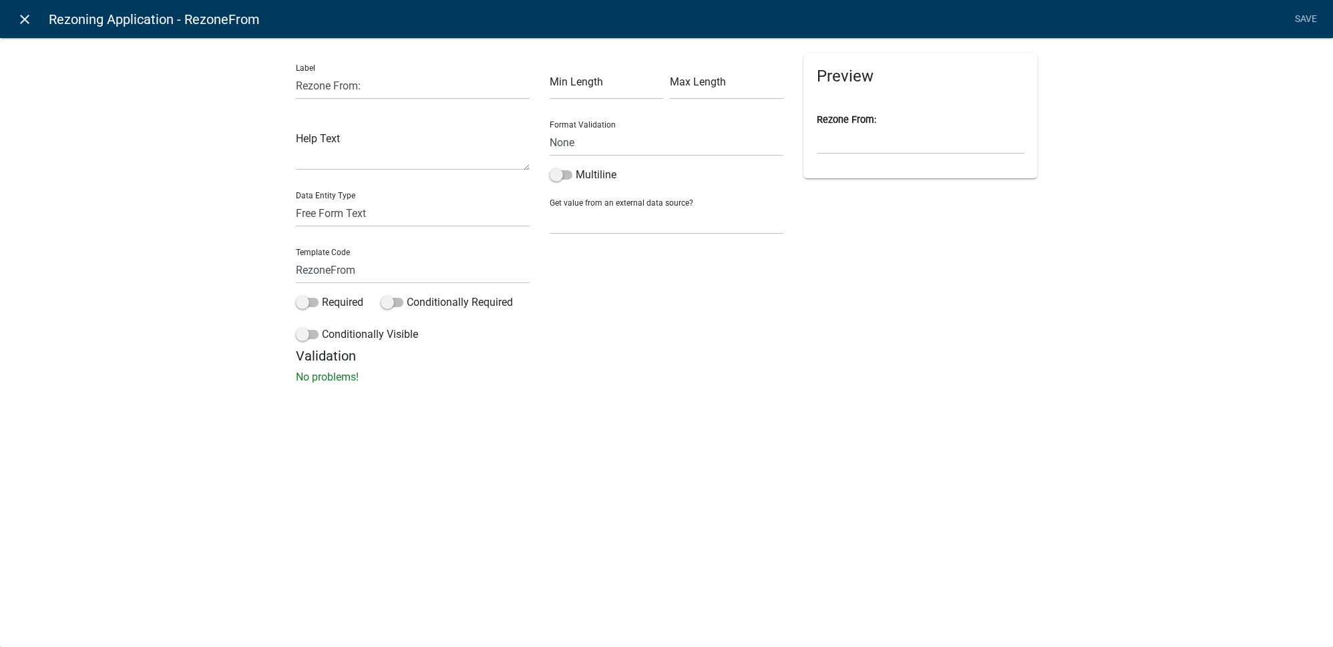
click at [35, 23] on link "close" at bounding box center [24, 18] width 27 height 27
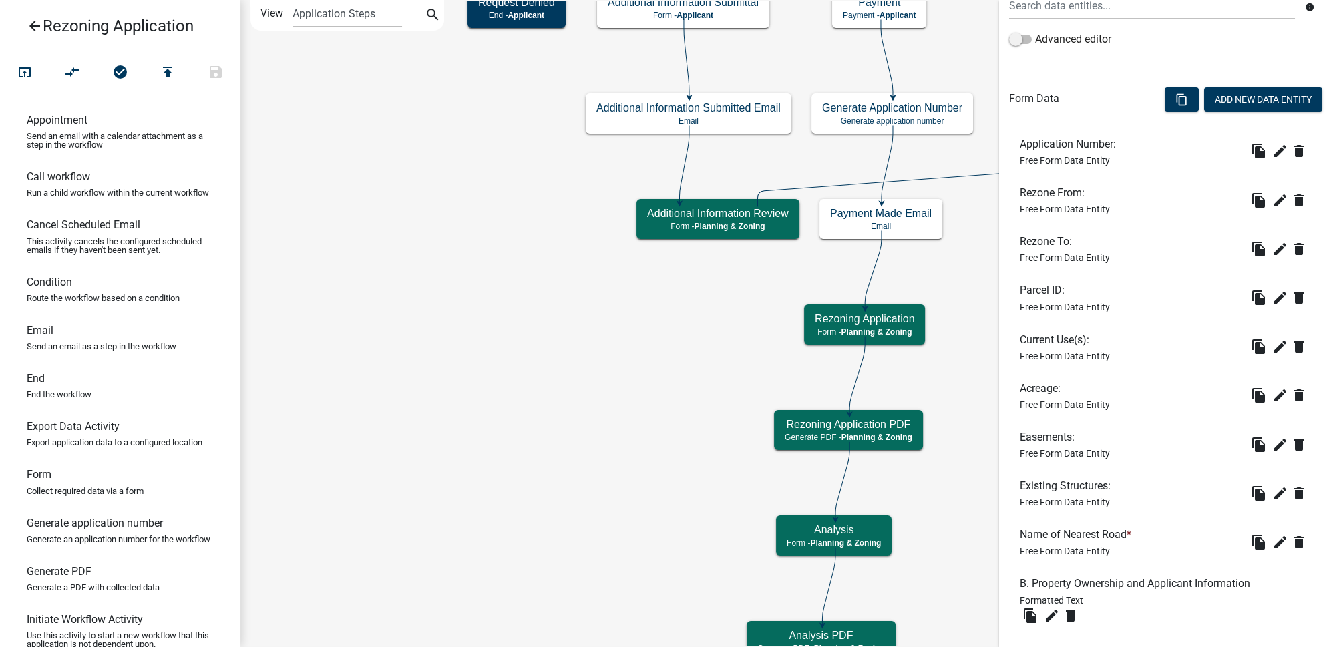
scroll to position [364, 0]
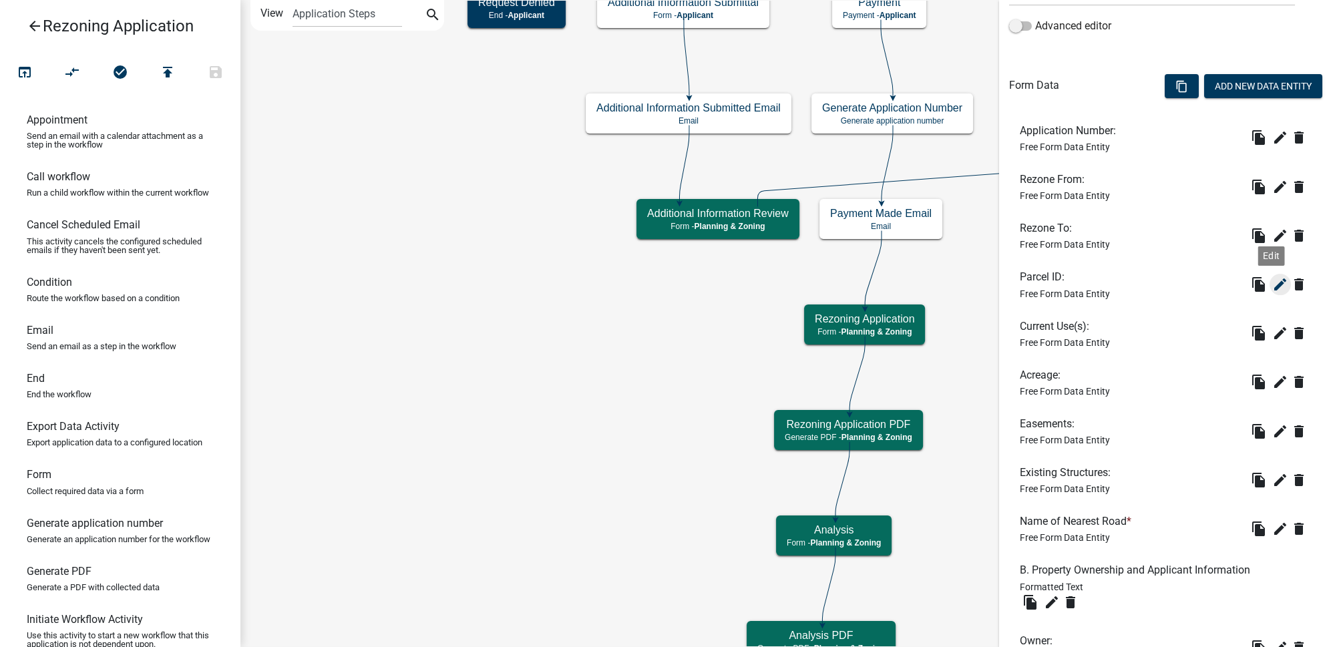
click at [1272, 282] on icon "edit" at bounding box center [1280, 284] width 16 height 16
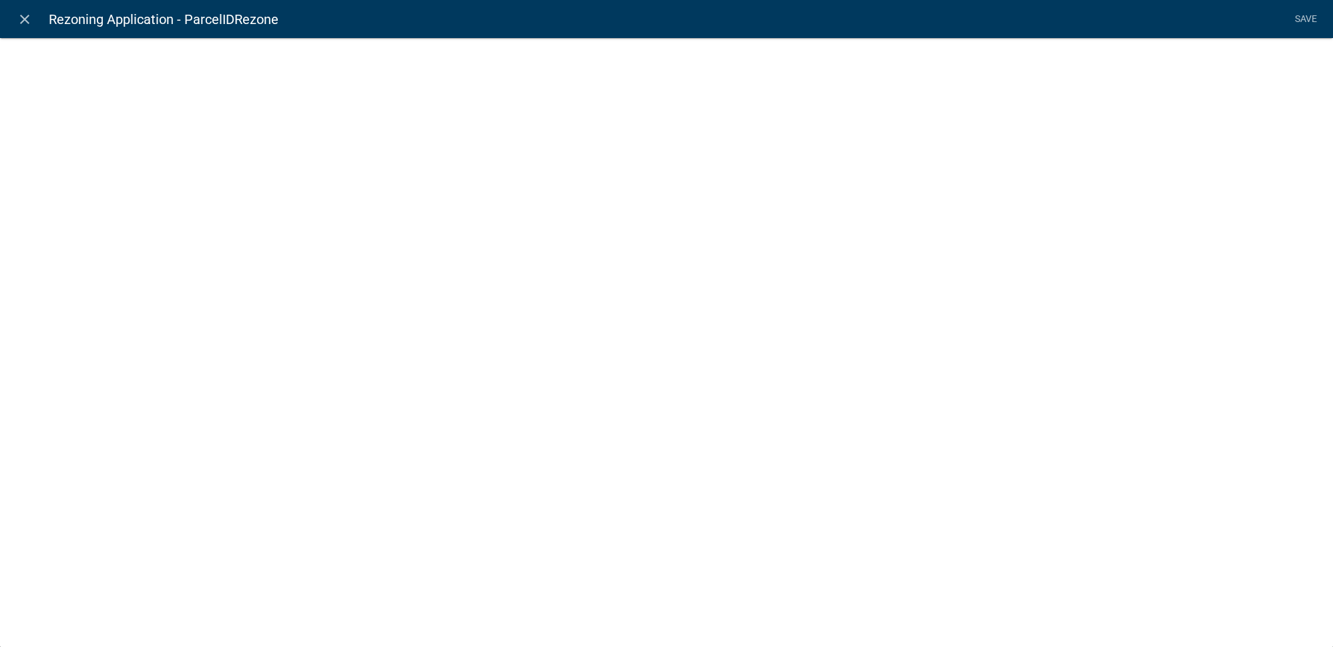
select select "1: Object"
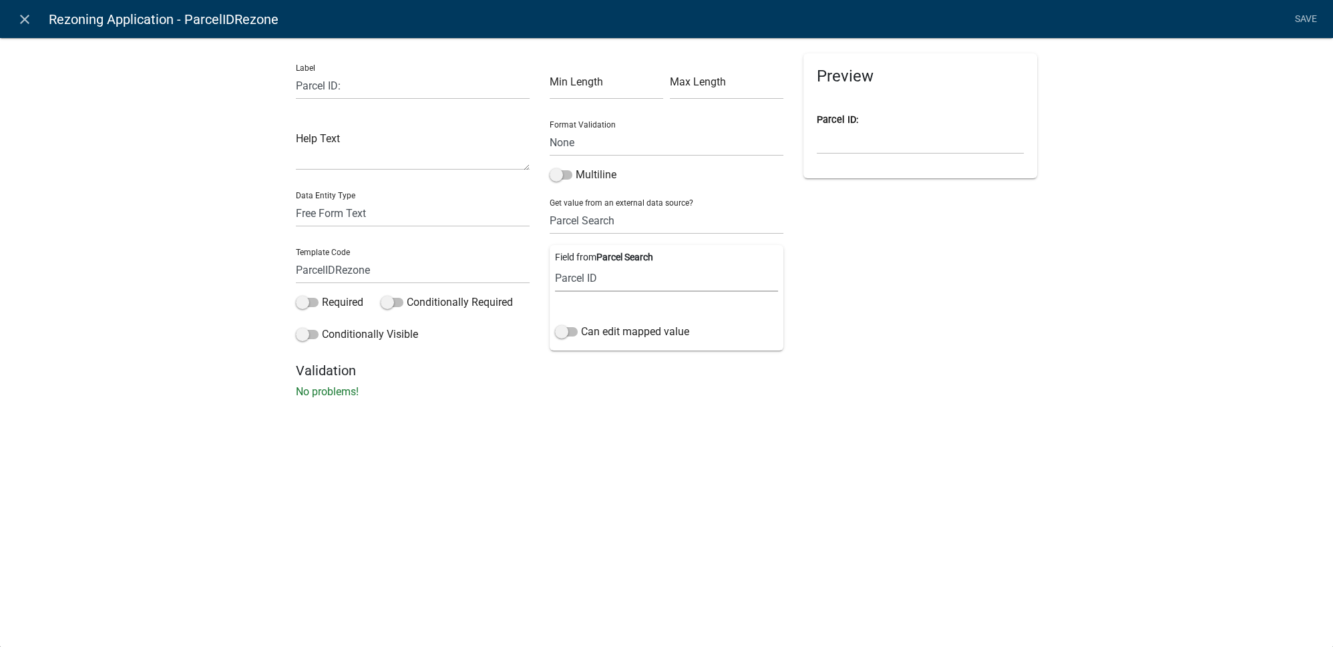
click at [655, 283] on select "Parcel ID Owner Name Owner City Owner State Owner Zip Owner Address 1 Owner Add…" at bounding box center [666, 277] width 223 height 27
click at [847, 528] on div "close Rezoning Application - ParcelIDRezone Save Label Parcel ID: Help Text Dat…" at bounding box center [666, 323] width 1333 height 647
click at [571, 329] on span at bounding box center [566, 331] width 23 height 9
click at [581, 324] on input "Can edit mapped value" at bounding box center [581, 324] width 0 height 0
click at [981, 283] on div "Preview Parcel ID:" at bounding box center [920, 207] width 254 height 309
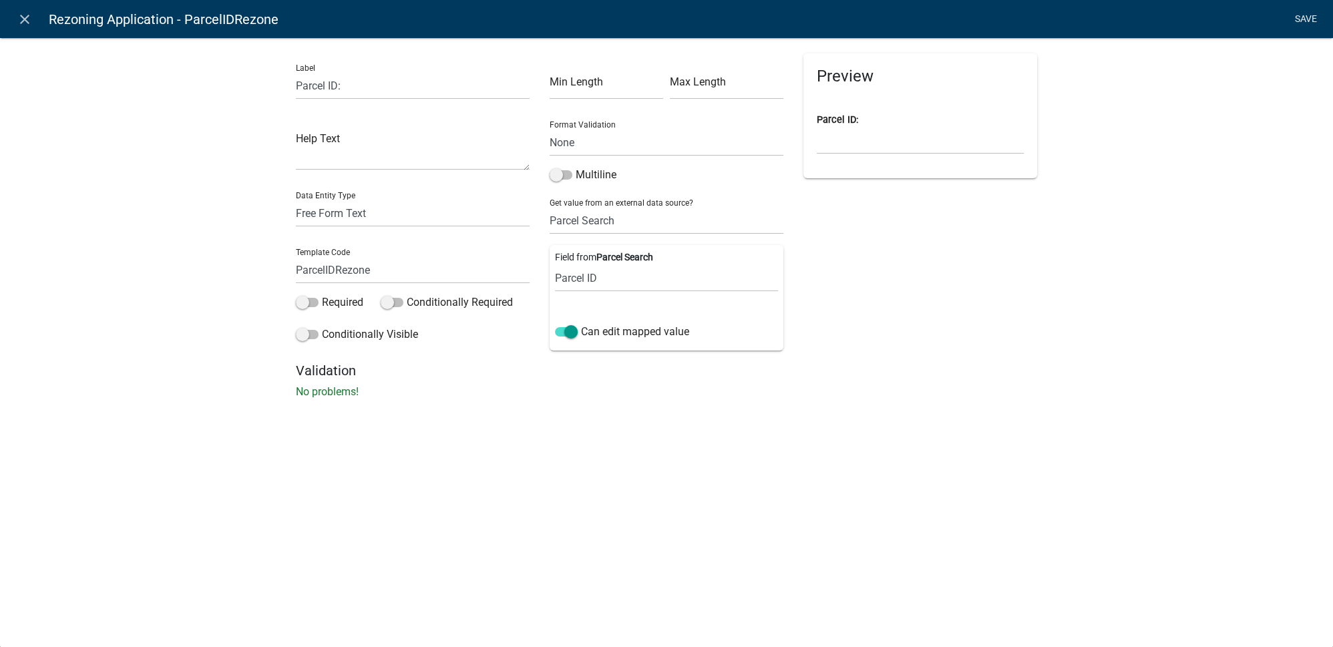
click at [1306, 21] on link "Save" at bounding box center [1305, 19] width 33 height 25
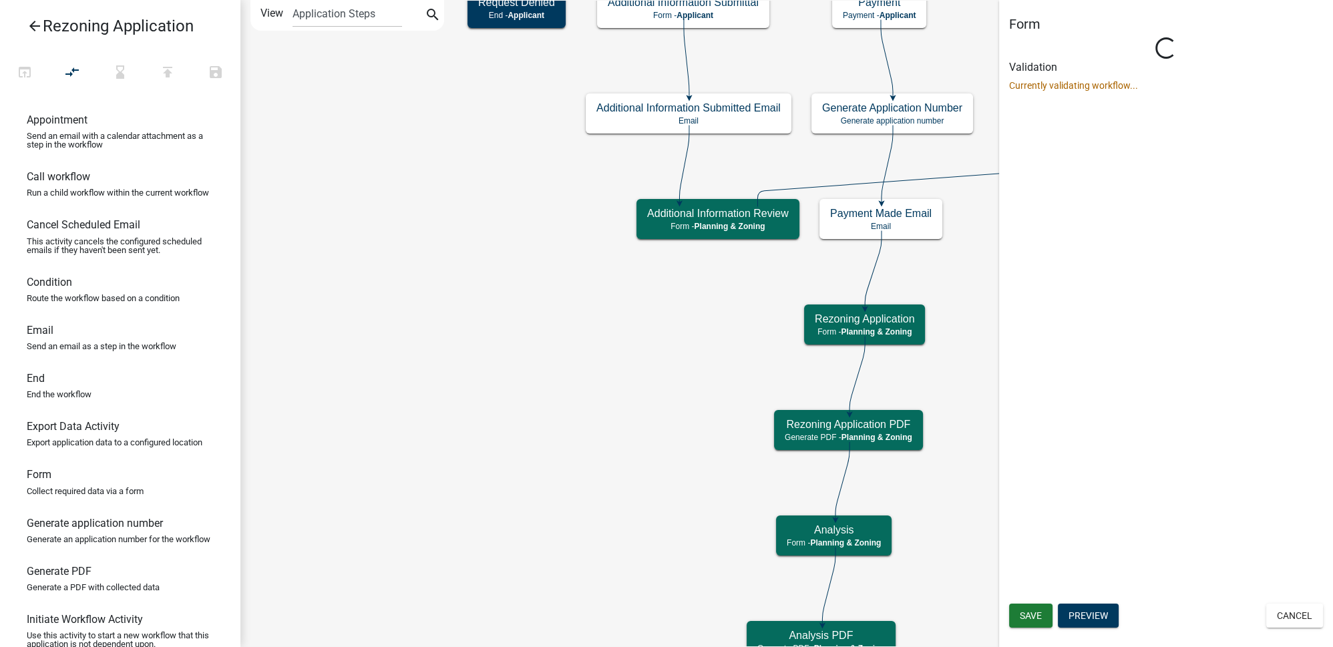
scroll to position [0, 0]
select select "21E23B7C-0AE9-4CE5-BF16-76C7A100C343"
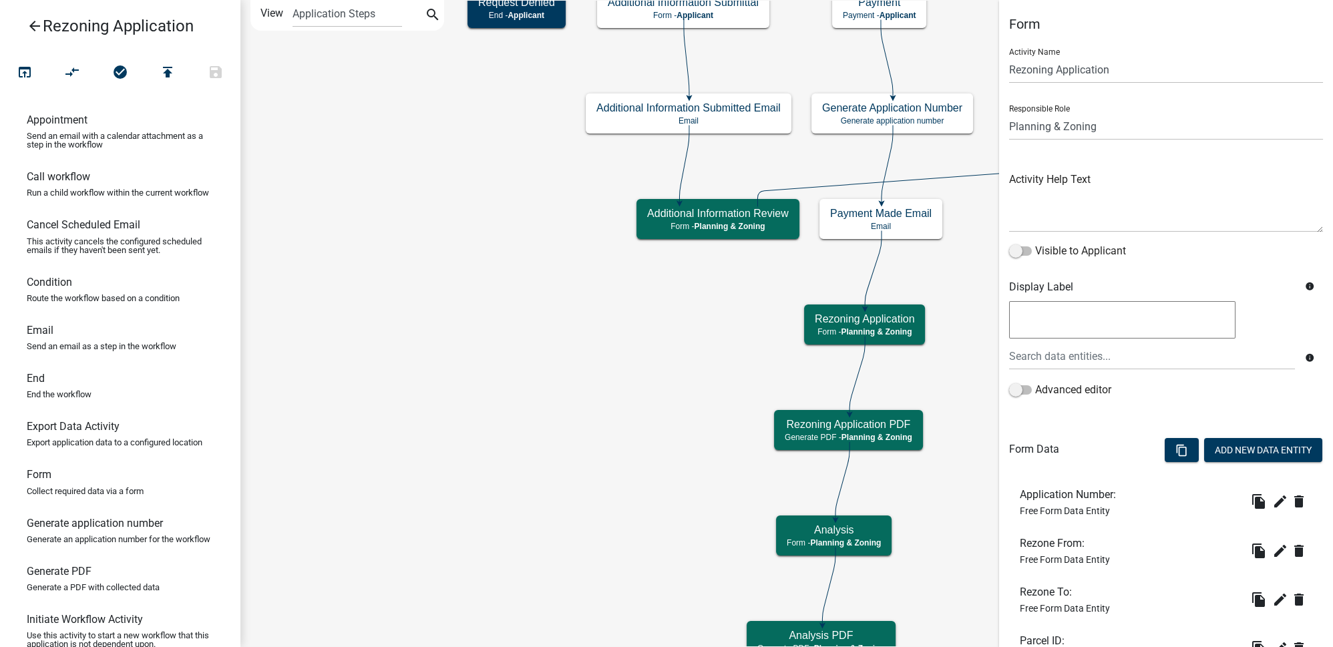
scroll to position [182, 0]
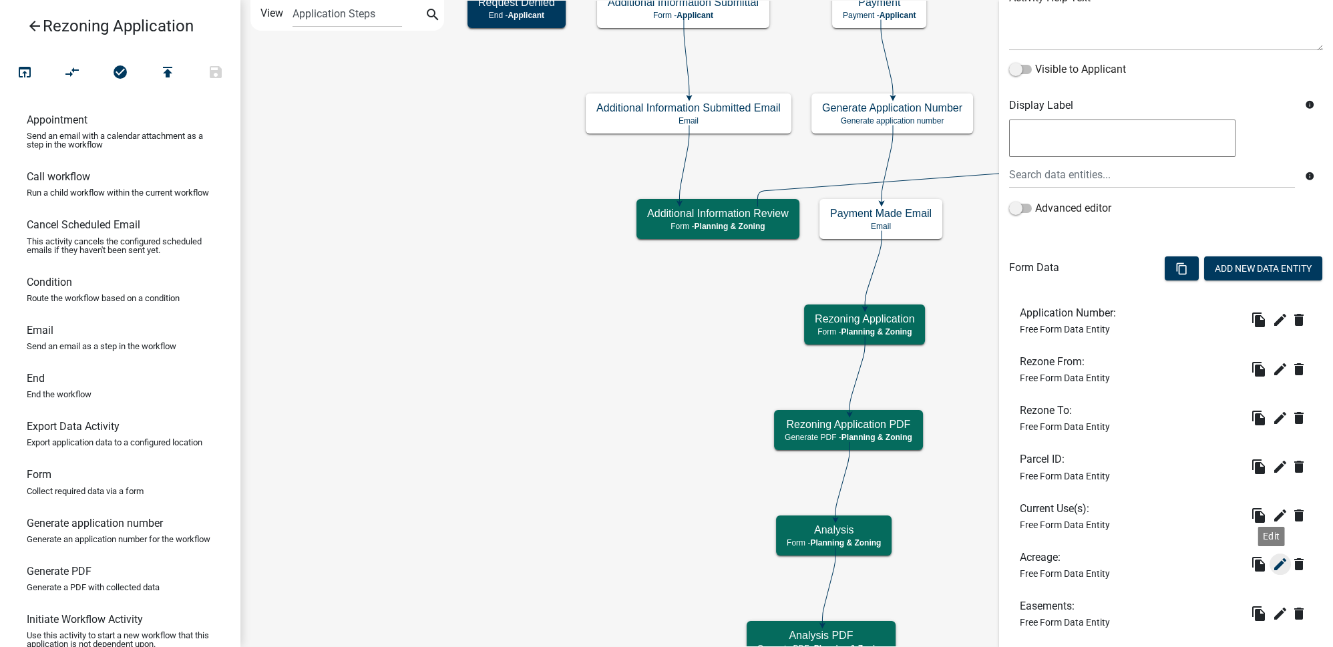
click at [1272, 562] on icon "edit" at bounding box center [1280, 564] width 16 height 16
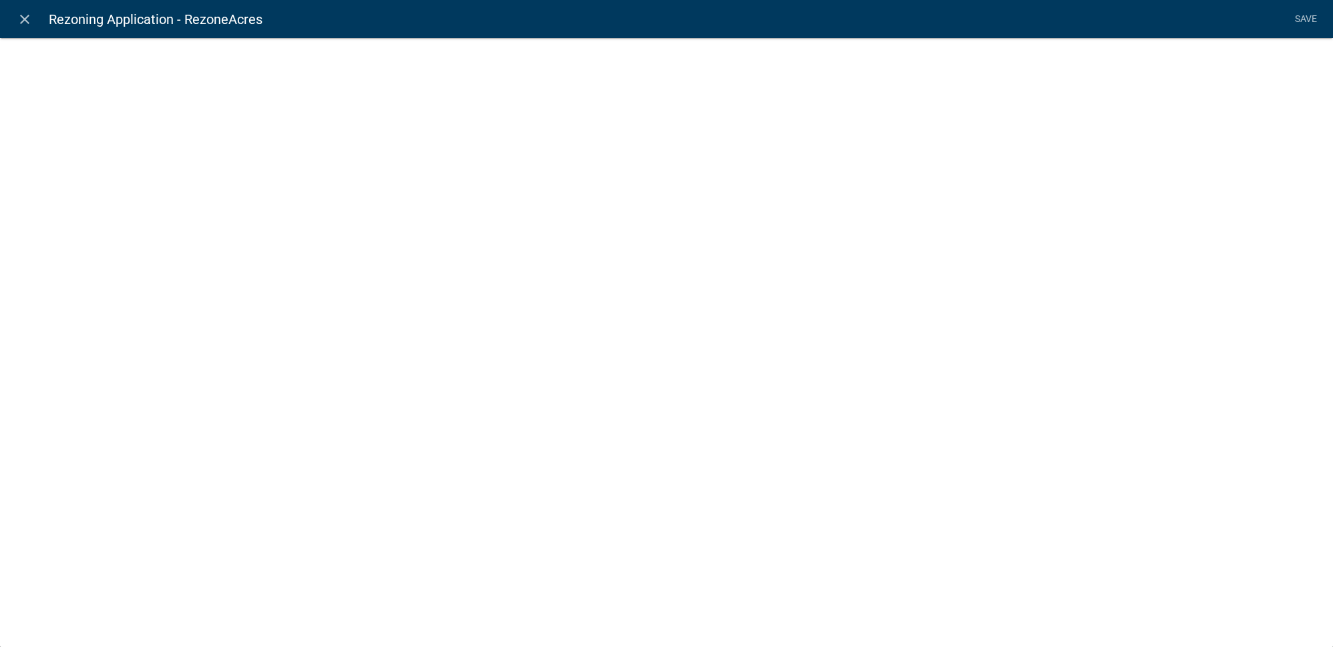
select select "1: Object"
select select "9: Object"
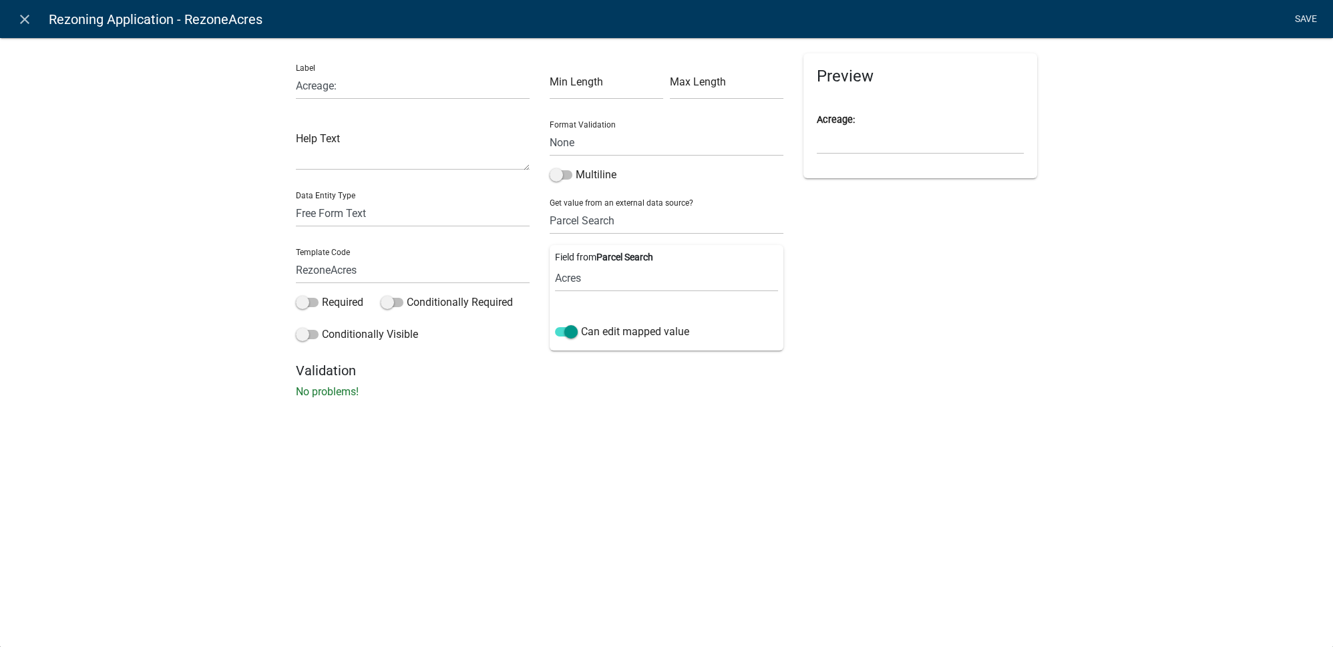
click at [1310, 20] on link "Save" at bounding box center [1305, 19] width 33 height 25
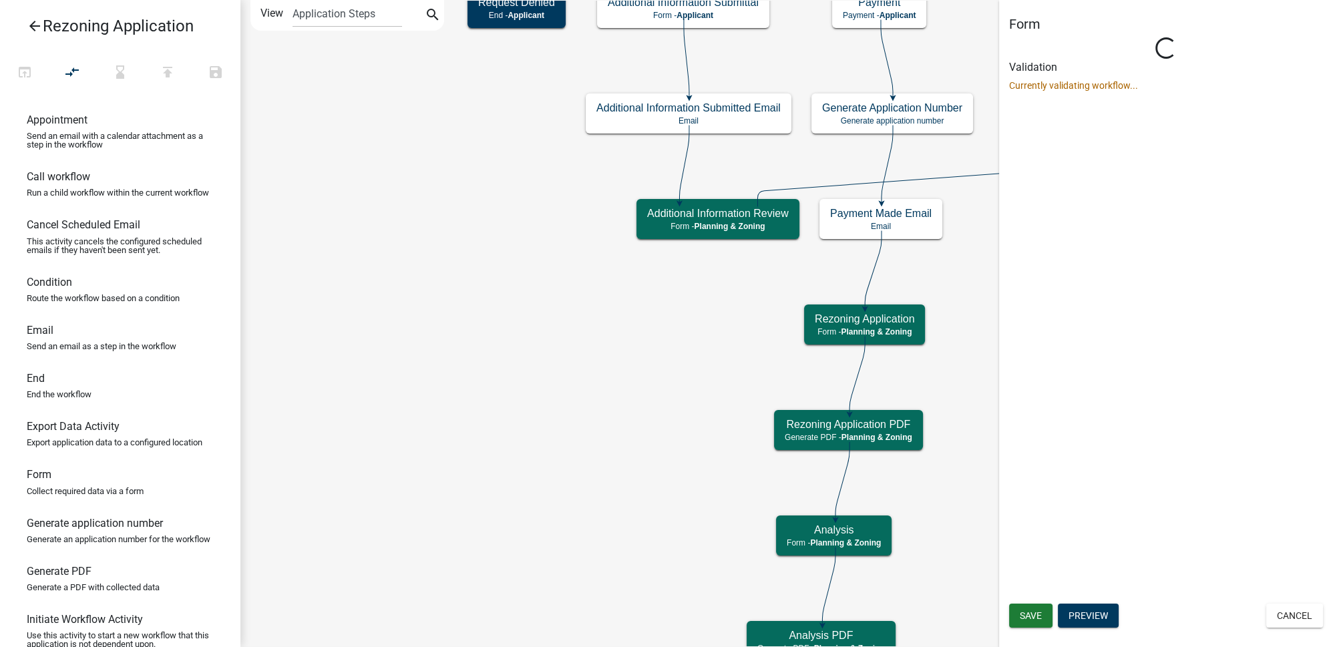
scroll to position [0, 0]
select select "21E23B7C-0AE9-4CE5-BF16-76C7A100C343"
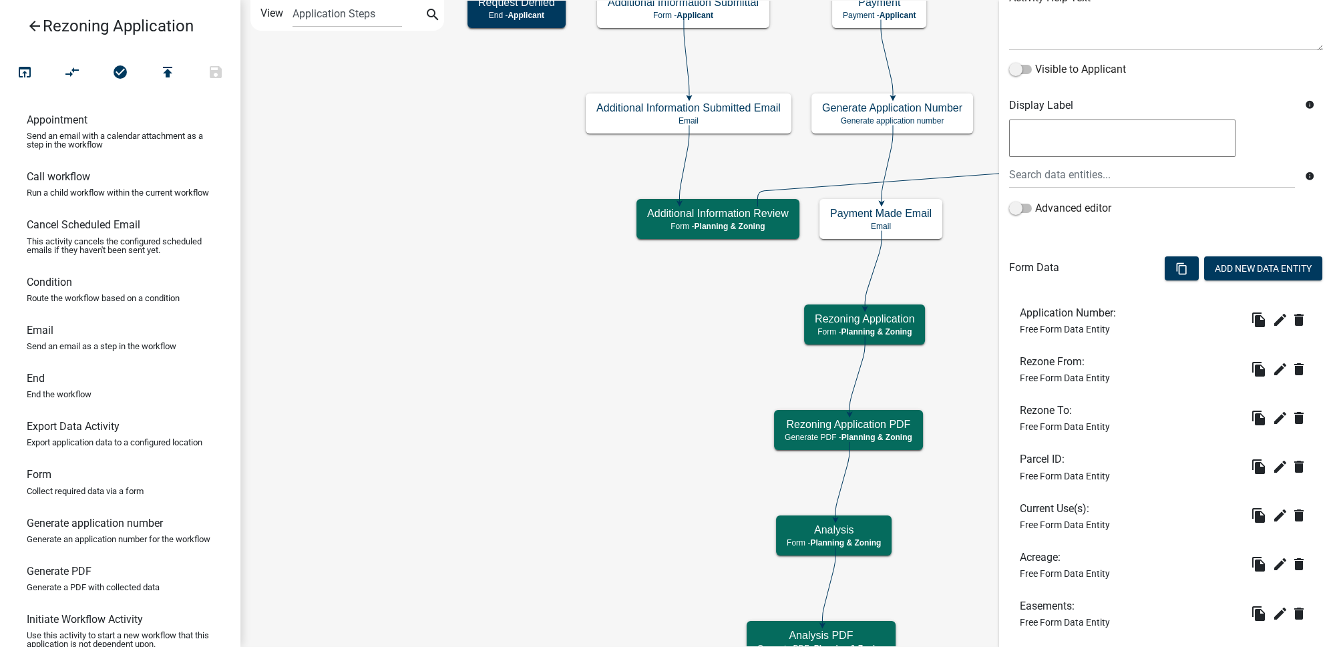
scroll to position [242, 0]
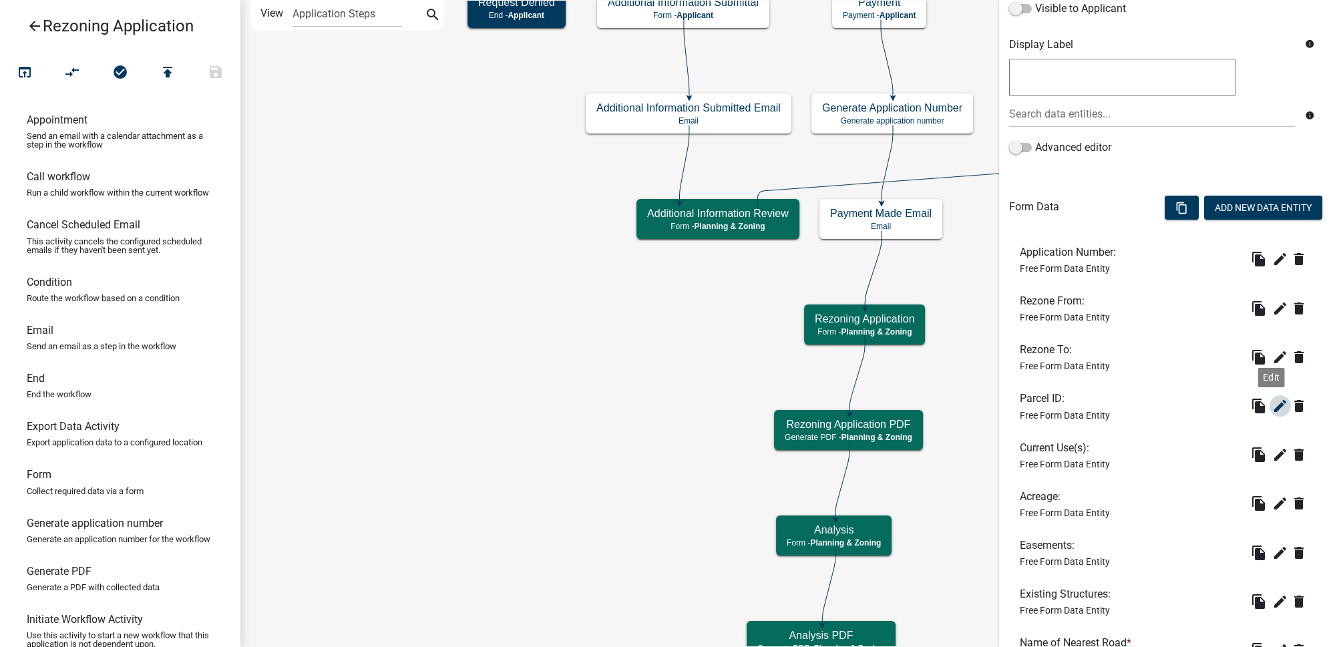
click at [1274, 400] on icon "edit" at bounding box center [1280, 406] width 16 height 16
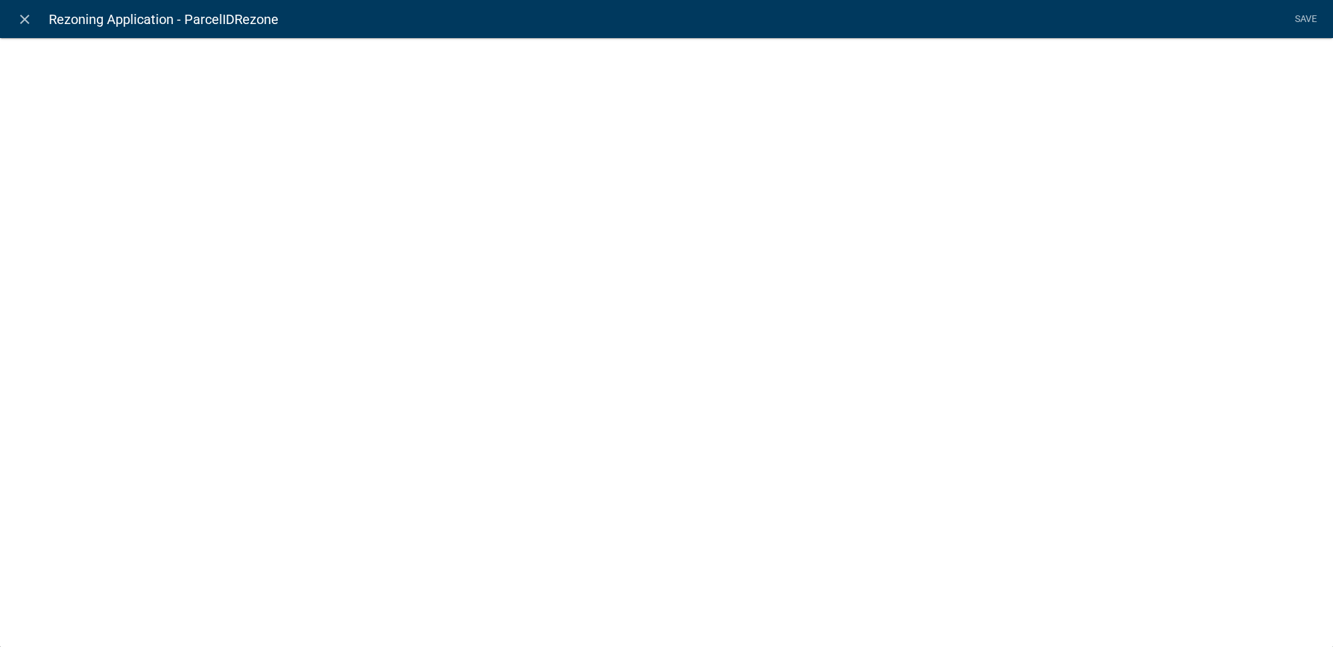
select select "1: Object"
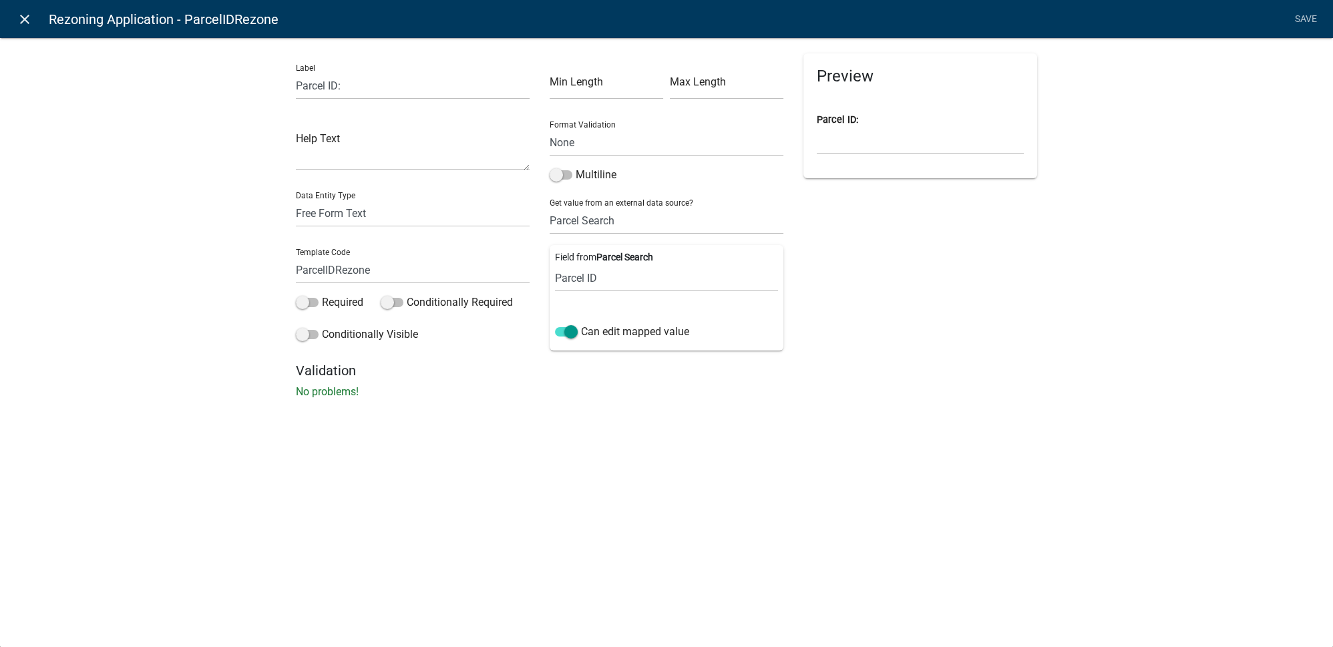
click at [27, 22] on icon "close" at bounding box center [25, 19] width 16 height 16
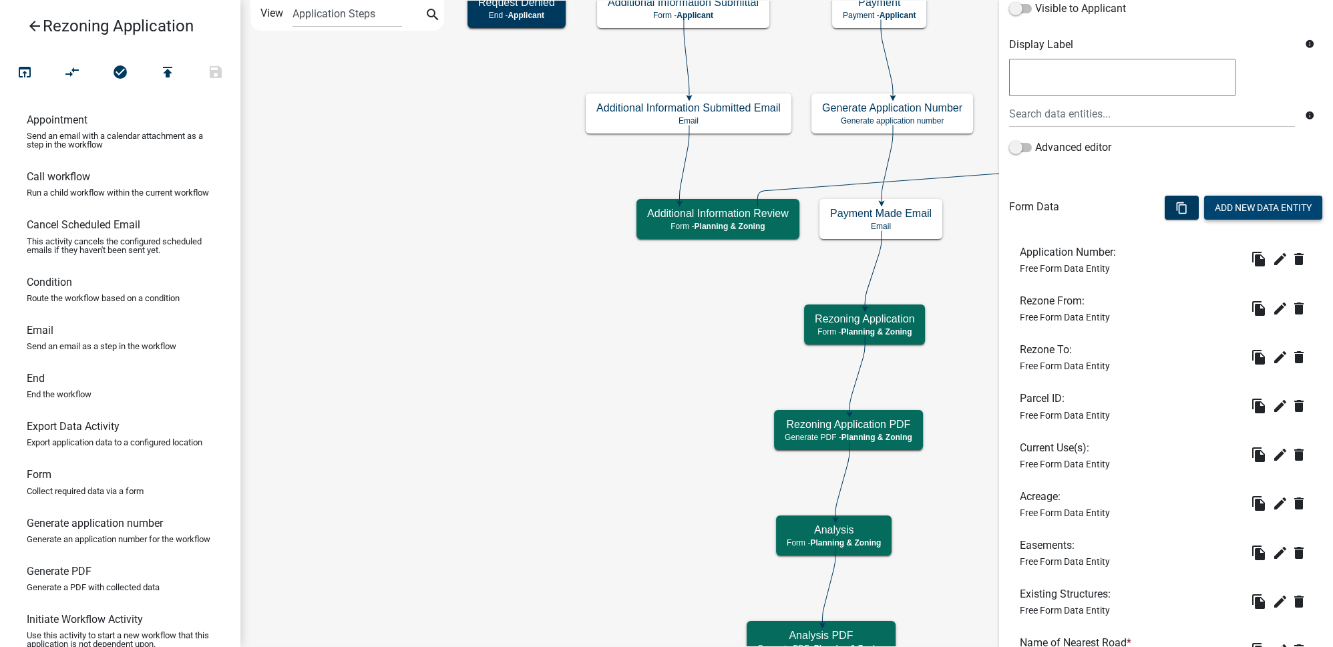
click at [1269, 206] on button "Add New Data Entity" at bounding box center [1263, 208] width 118 height 24
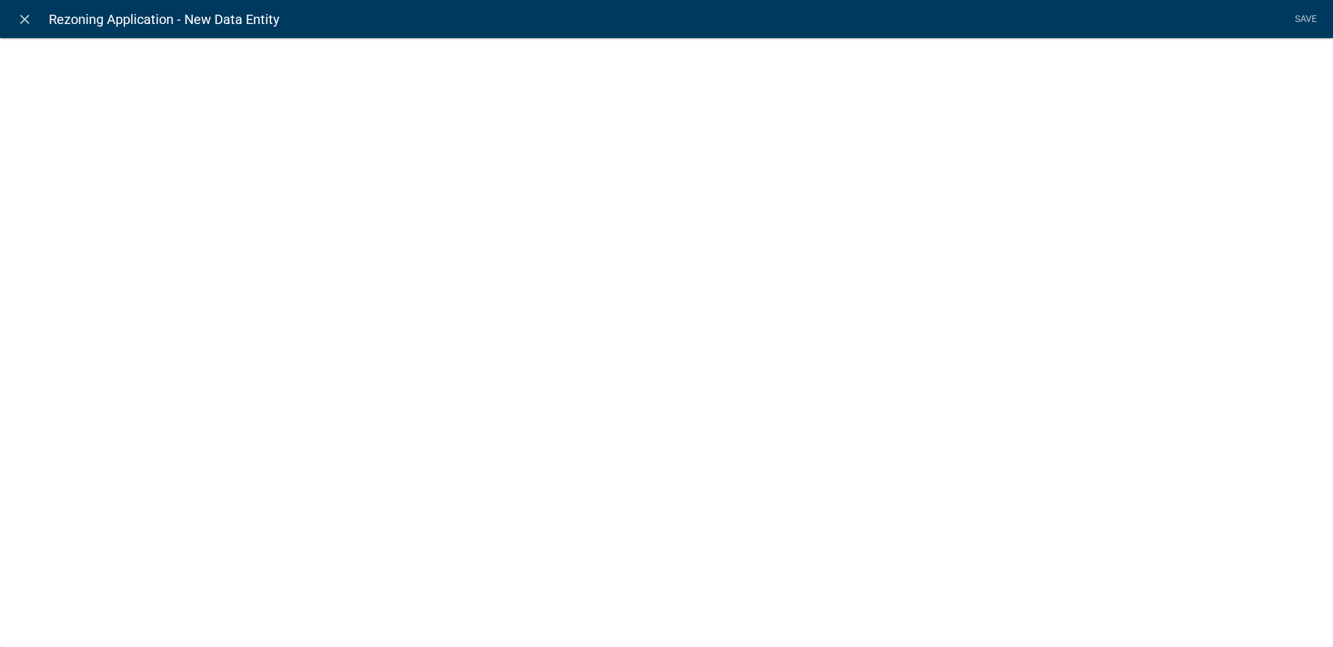
select select
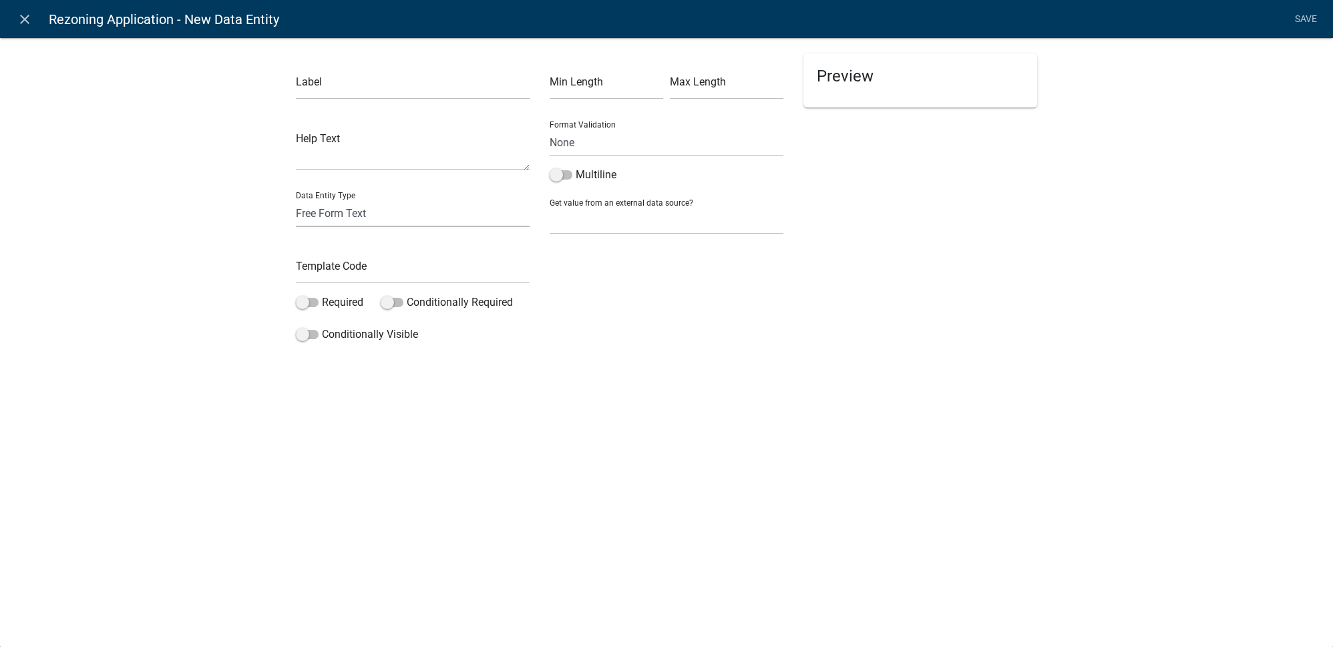
click at [393, 214] on select "Free Form Text Document Display Entity Value Fee Numeric Data Date Map Sketch D…" at bounding box center [413, 213] width 234 height 27
select select "display-entity-value"
click at [296, 200] on select "Free Form Text Document Display Entity Value Fee Numeric Data Date Map Sketch D…" at bounding box center [413, 213] width 234 height 27
select select "display-entity-value"
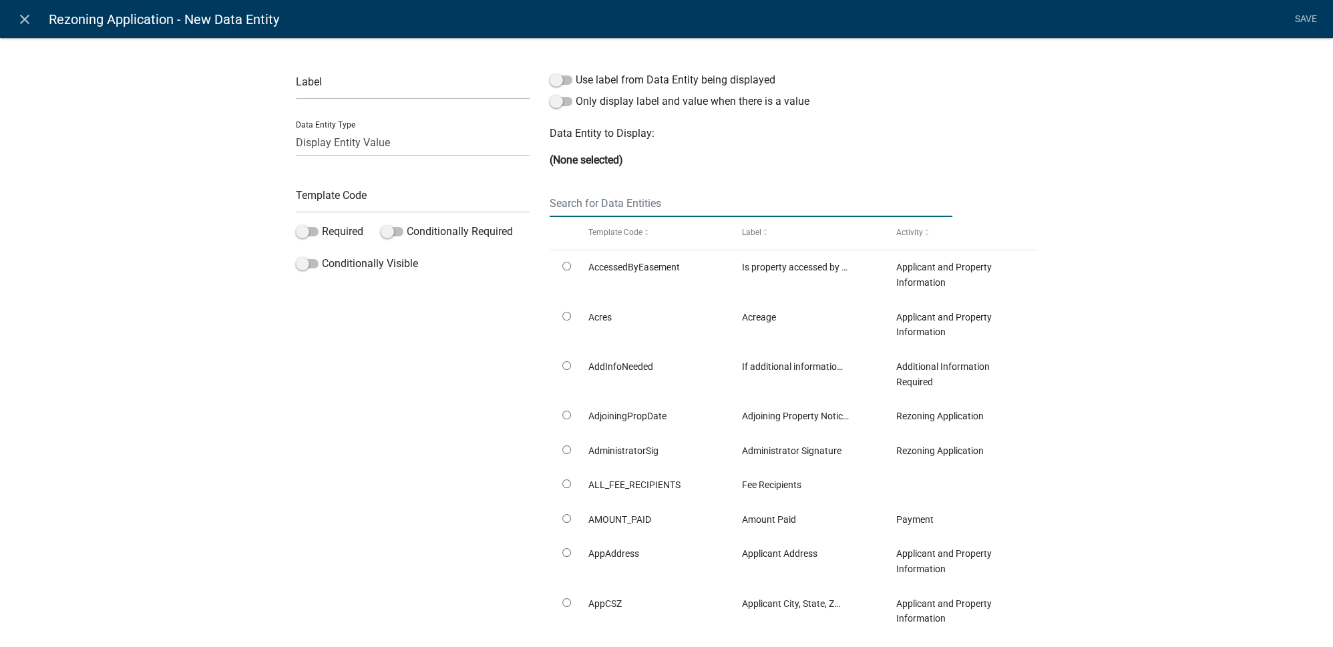
click at [603, 203] on input "text" at bounding box center [751, 203] width 403 height 27
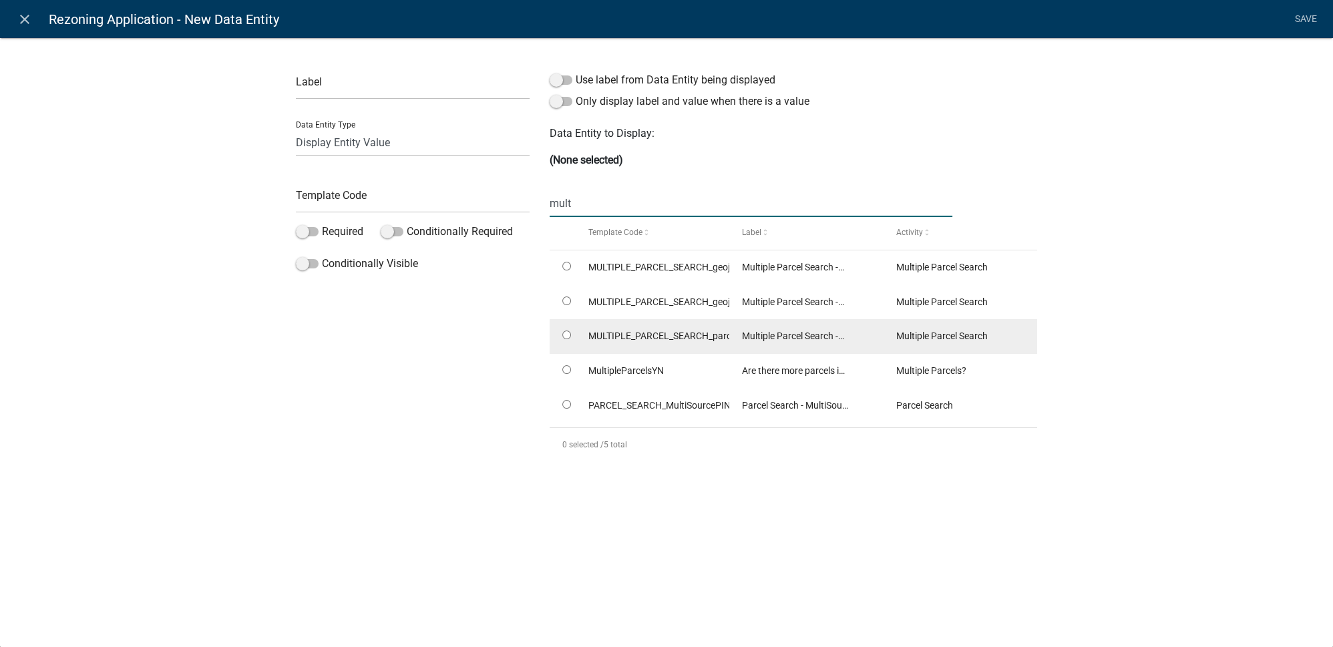
type input "mult"
click at [566, 337] on input "radio" at bounding box center [566, 335] width 9 height 9
radio input "true"
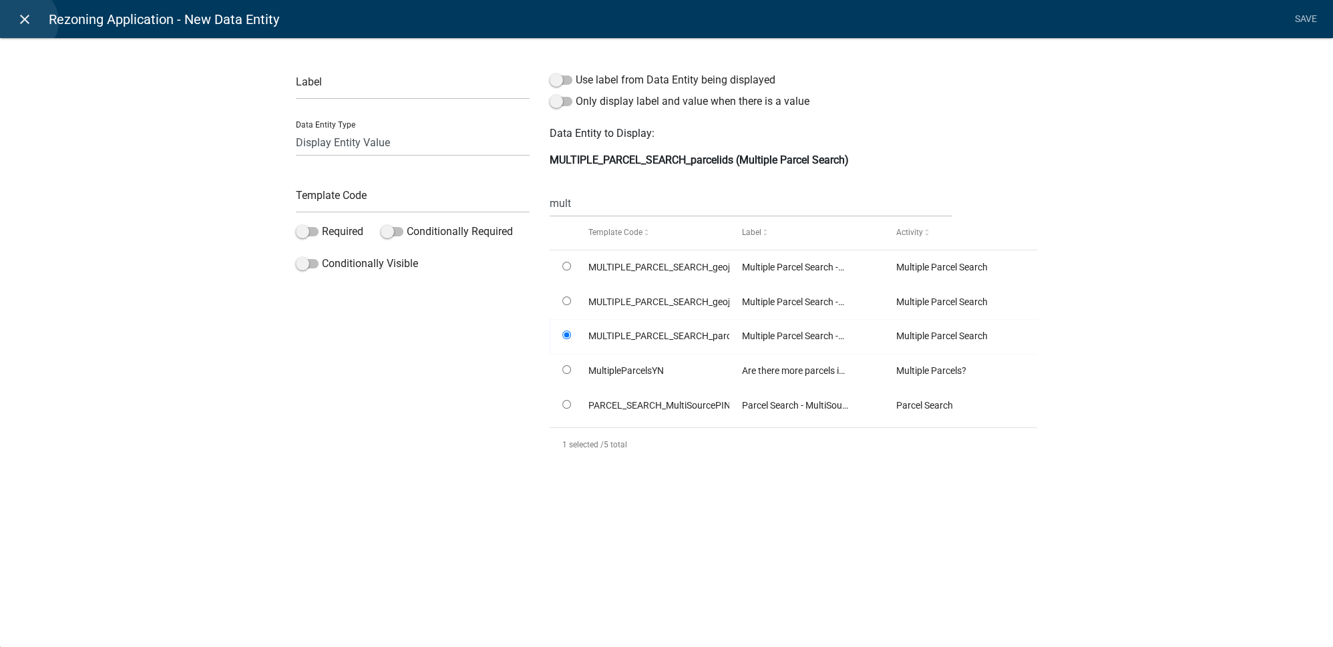
click at [25, 21] on icon "close" at bounding box center [25, 19] width 16 height 16
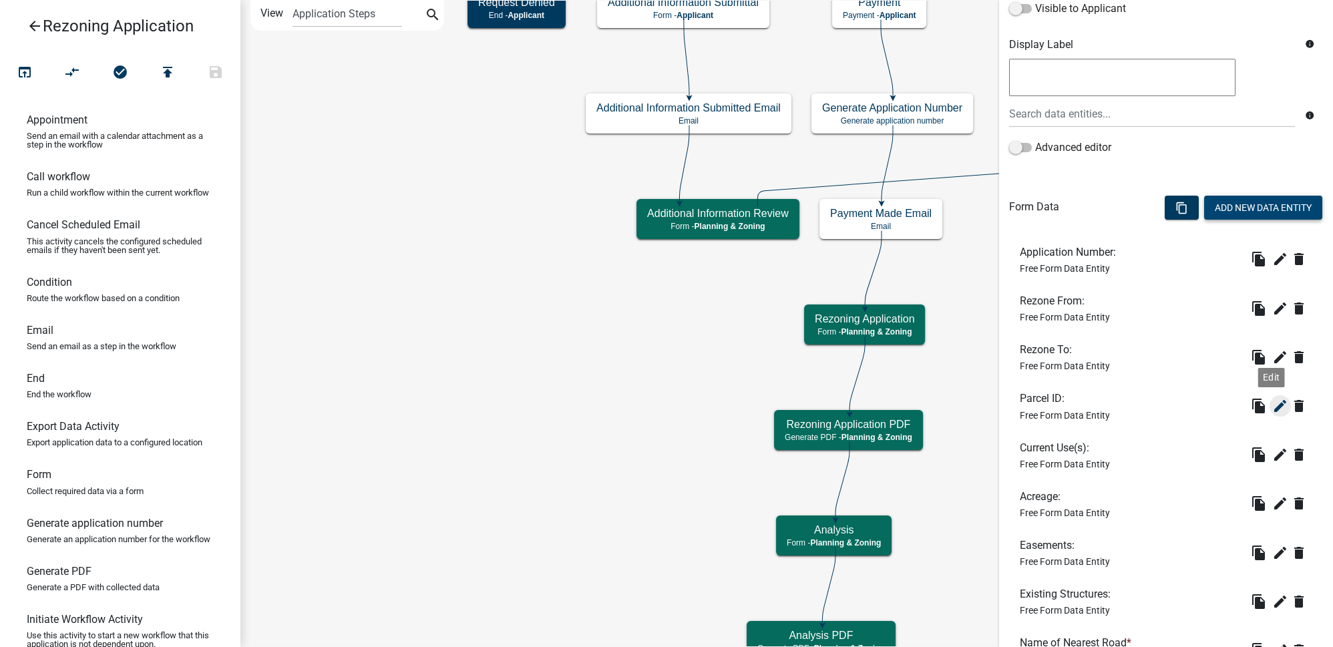
click at [1272, 405] on icon "edit" at bounding box center [1280, 406] width 16 height 16
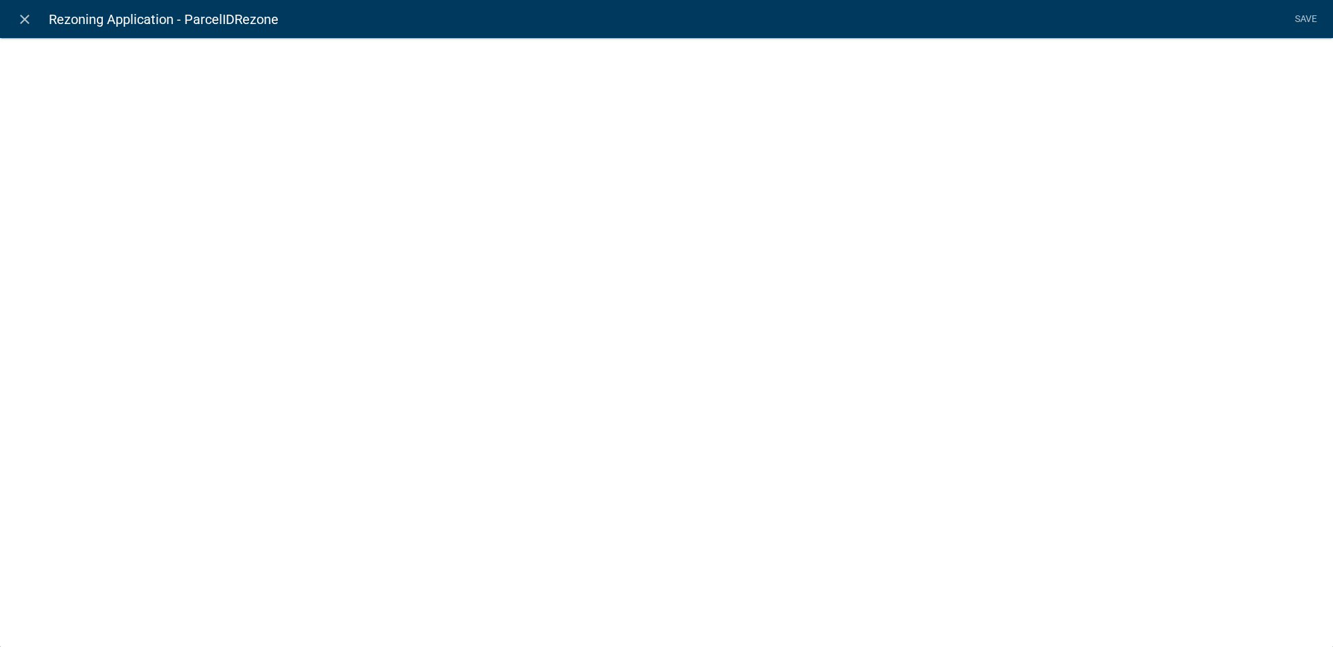
select select "1: Object"
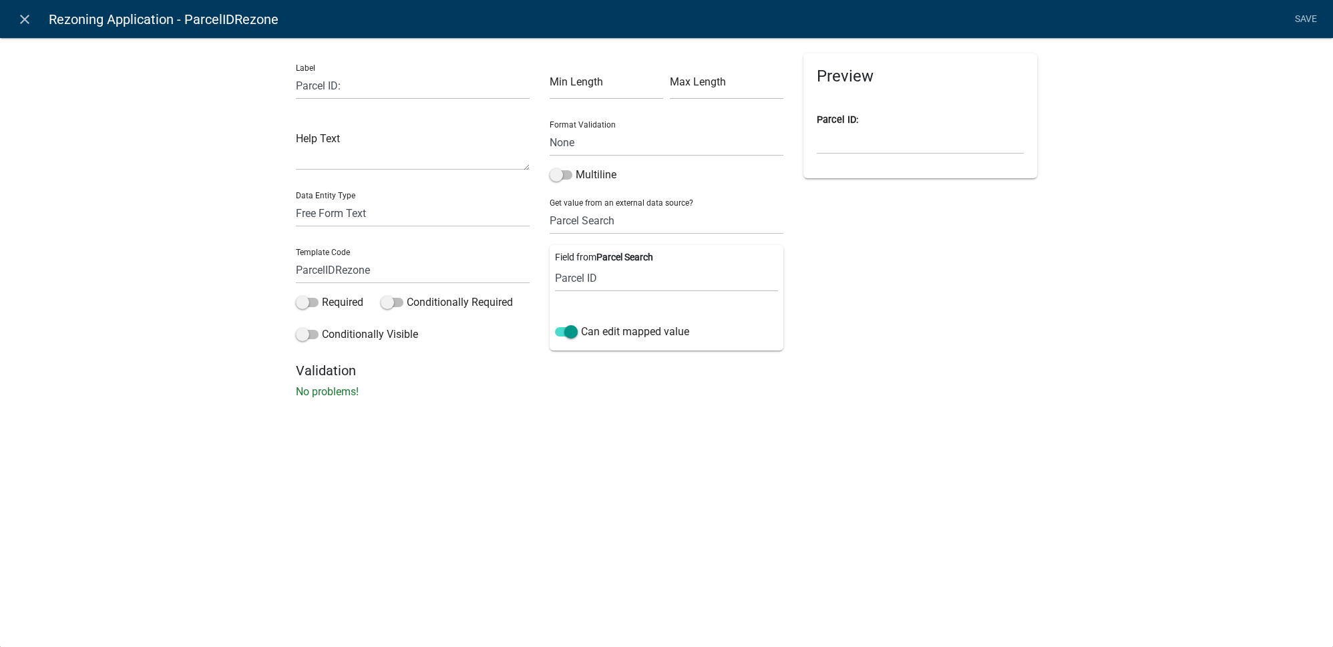
click at [437, 473] on div "close Rezoning Application - ParcelIDRezone Save Label Parcel ID: Help Text Dat…" at bounding box center [666, 323] width 1333 height 647
click at [320, 215] on select "Free Form Text Document Display Entity Value Fee Numeric Data Date Map Sketch D…" at bounding box center [413, 213] width 234 height 27
select select "calculated-value"
click at [296, 200] on select "Free Form Text Document Display Entity Value Fee Numeric Data Date Map Sketch D…" at bounding box center [413, 213] width 234 height 27
select select "calculated-value"
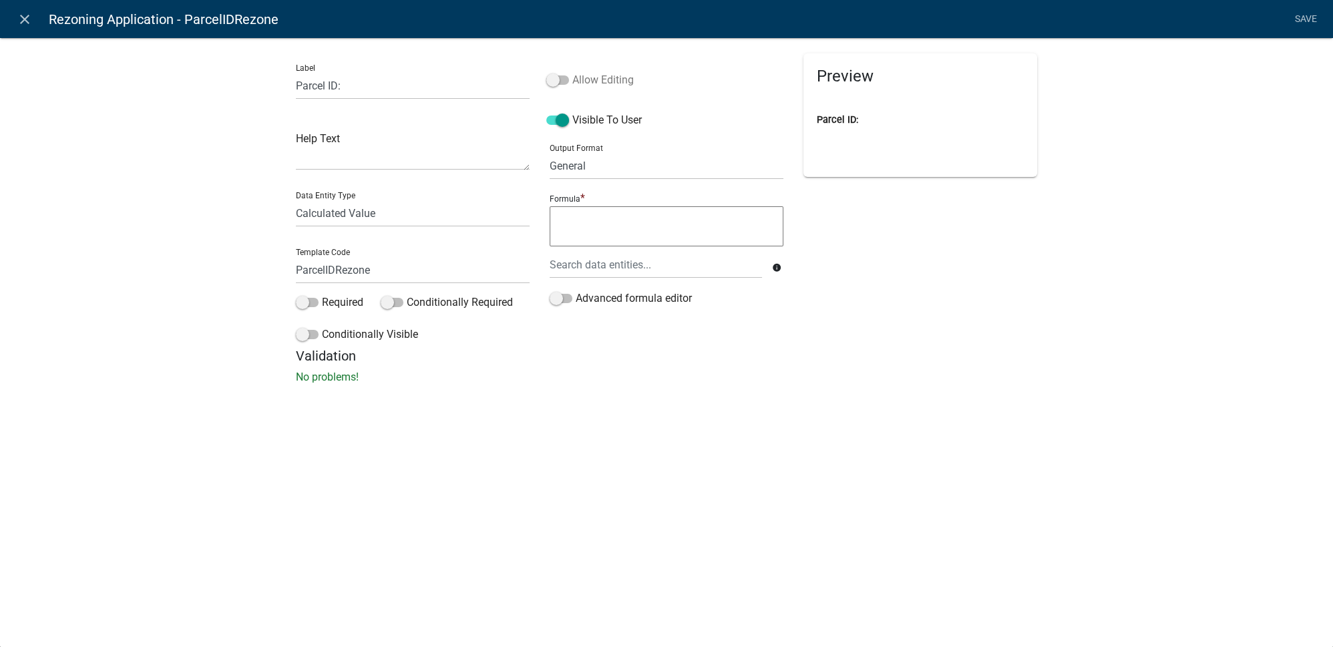
click at [588, 78] on label "Allow Editing" at bounding box center [589, 80] width 87 height 16
click at [572, 72] on input "Allow Editing" at bounding box center [572, 72] width 0 height 0
click at [593, 217] on textarea at bounding box center [667, 226] width 234 height 40
click at [606, 264] on div at bounding box center [656, 264] width 232 height 27
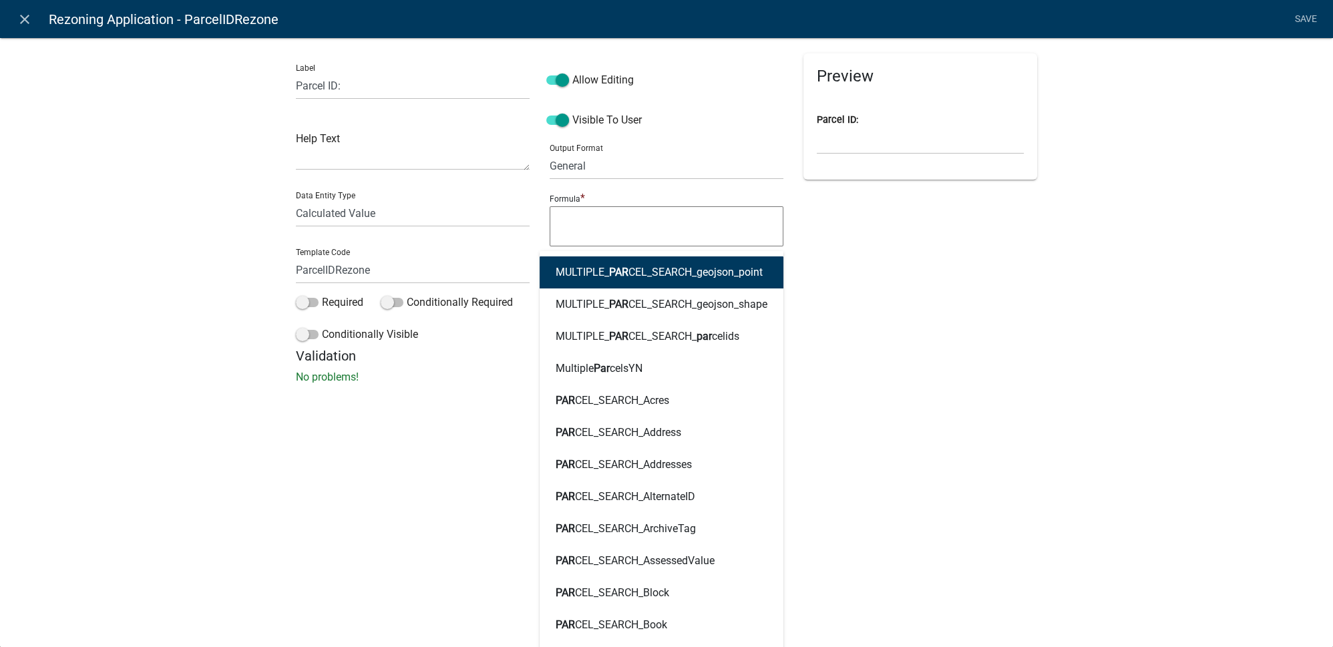
type input "parcel"
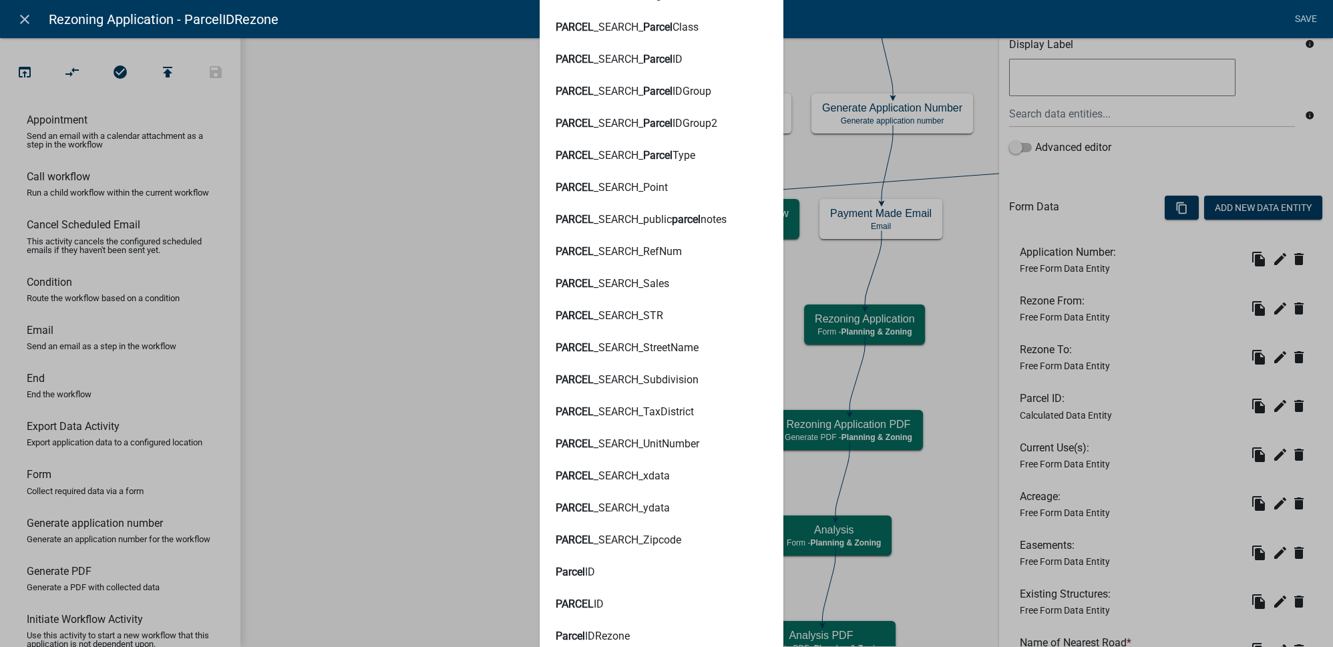
scroll to position [2498, 0]
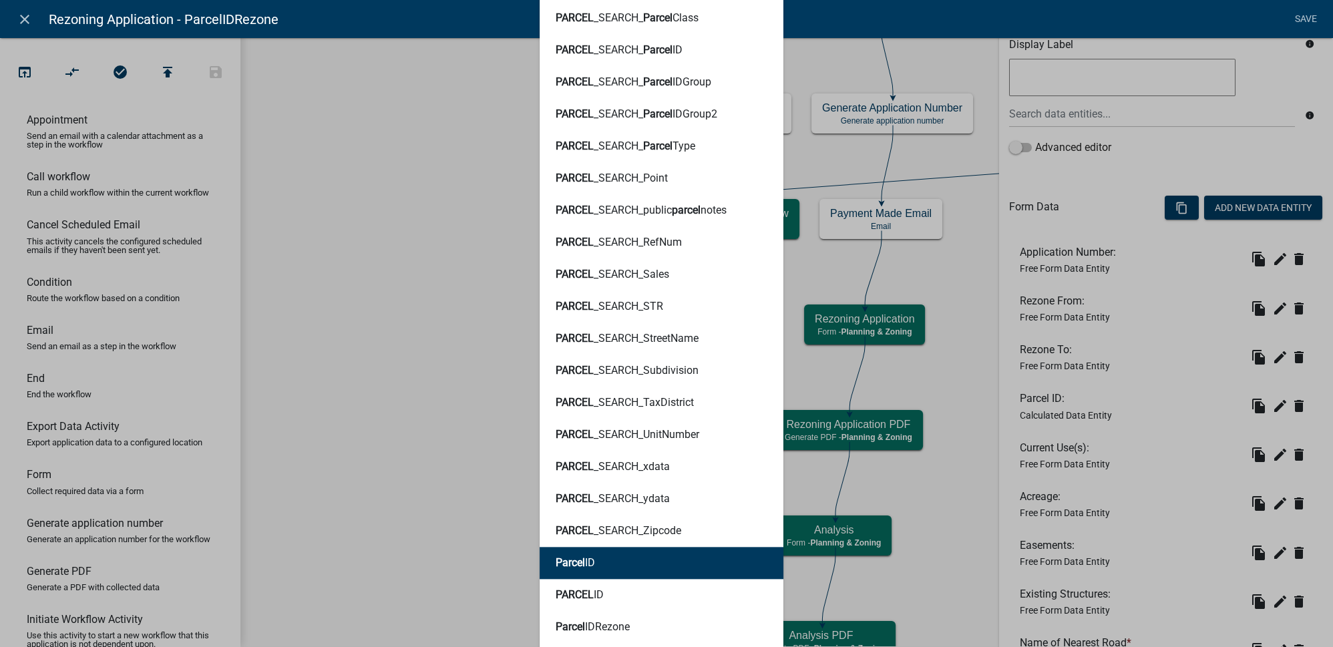
click at [590, 560] on ngb-highlight "Parcel ID" at bounding box center [575, 563] width 39 height 11
type textarea "ParcelID"
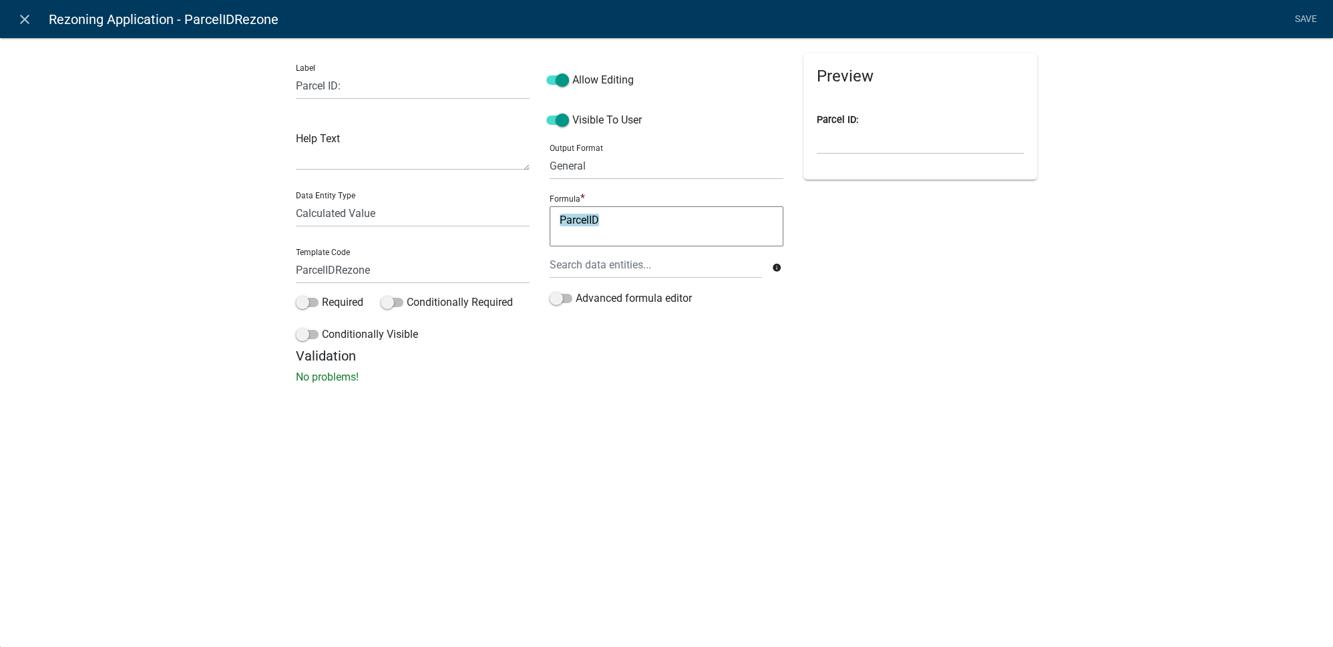
click at [694, 218] on textarea "ParcelID" at bounding box center [667, 226] width 234 height 40
click at [670, 221] on textarea "ParcelID & " & "" at bounding box center [667, 226] width 234 height 40
type textarea "ParcelID & " & " &"
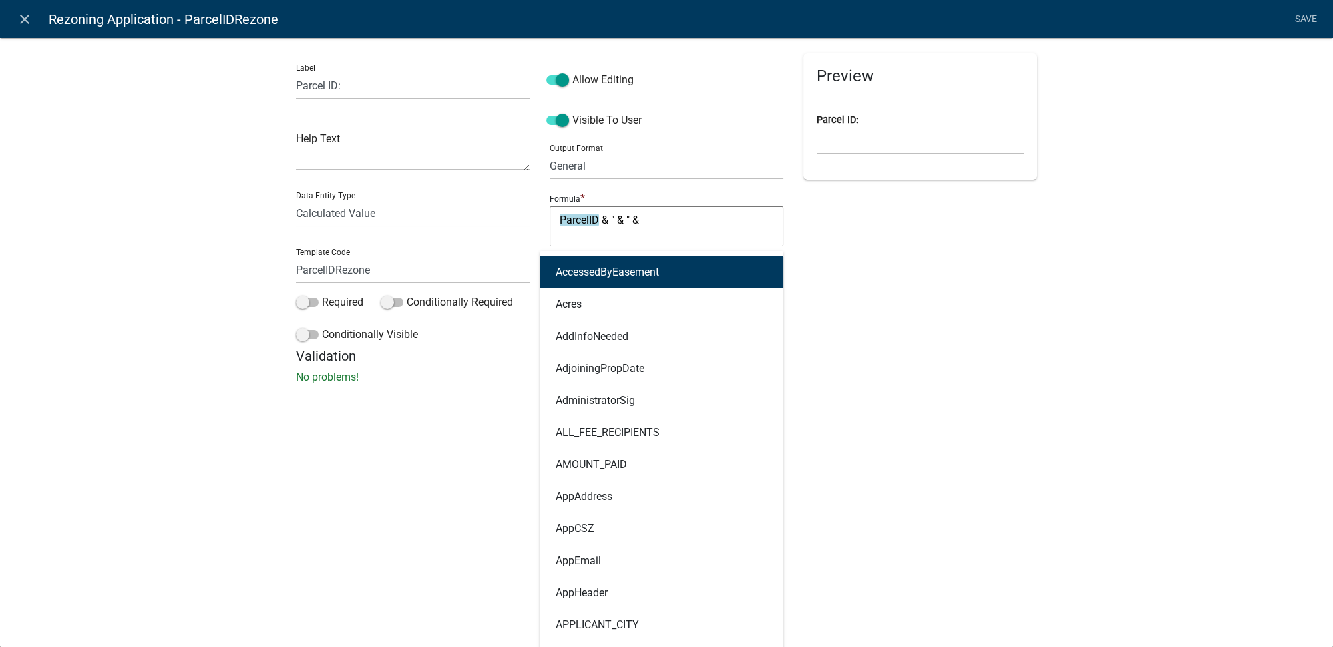
click at [643, 262] on div "AccessedByEasement Acres AddInfoNeeded AdjoiningPropDate AdministratorSig ALL_F…" at bounding box center [656, 264] width 232 height 27
type input "mult"
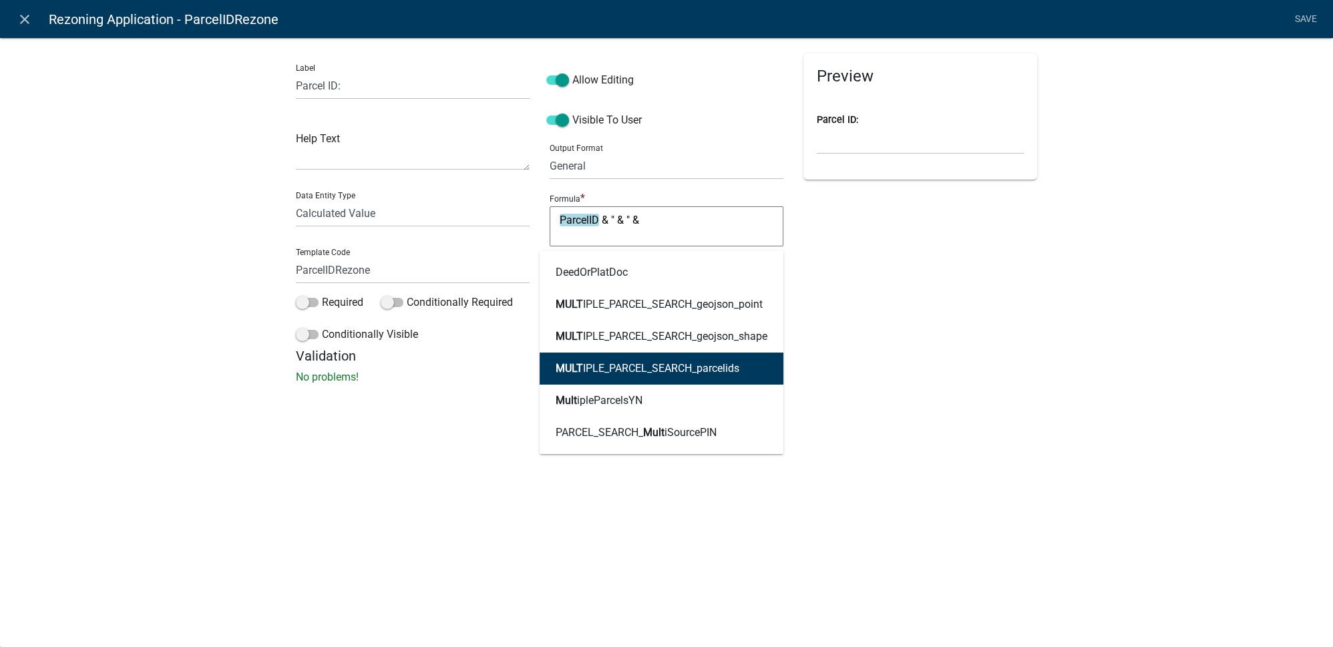
click at [643, 371] on ngb-highlight "MULT IPLE_PARCEL_SEARCH_parcelids" at bounding box center [648, 368] width 184 height 11
type textarea "ParcelID & " & " & MULTIPLE_PARCEL_SEARCH_parcelids"
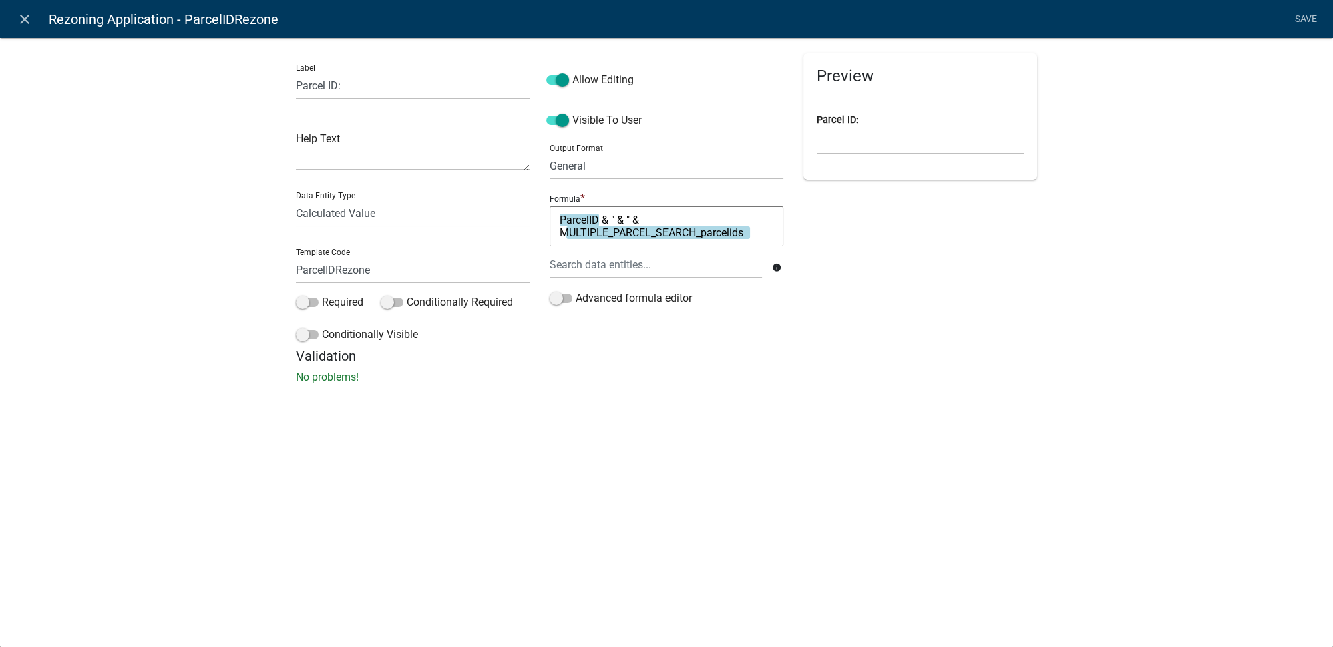
click at [599, 223] on textarea "ParcelID & " & " & MULTIPLE_PARCEL_SEARCH_parcelids" at bounding box center [667, 226] width 234 height 40
type textarea "& " & " & MULTIPLE_PARCEL_SEARCH_parcelids"
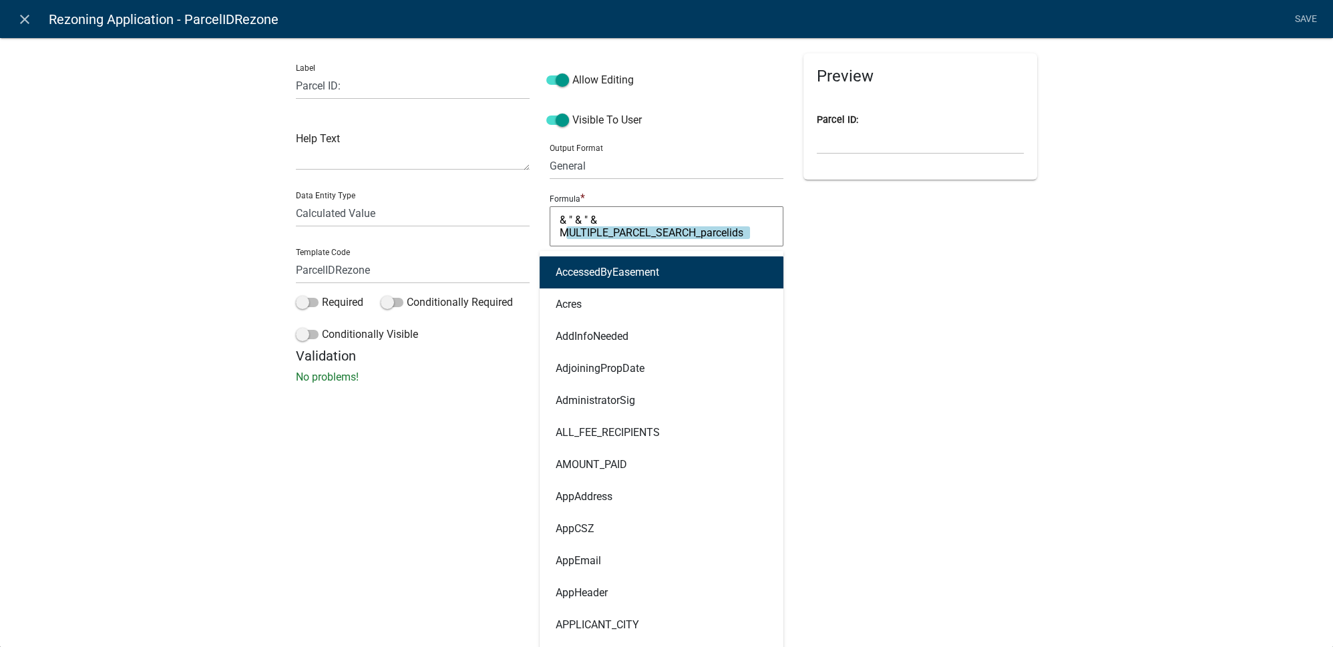
click at [652, 259] on div "AccessedByEasement Acres AddInfoNeeded AdjoiningPropDate AdministratorSig ALL_F…" at bounding box center [656, 264] width 232 height 27
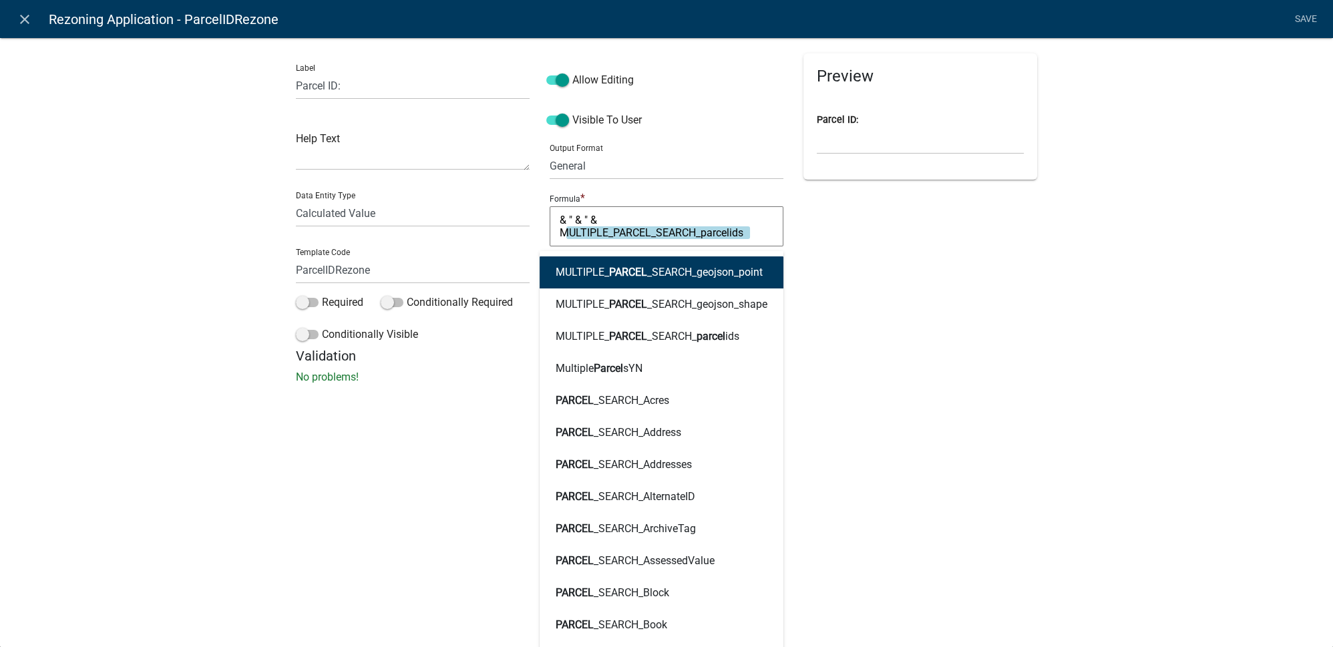
type input "parcelid"
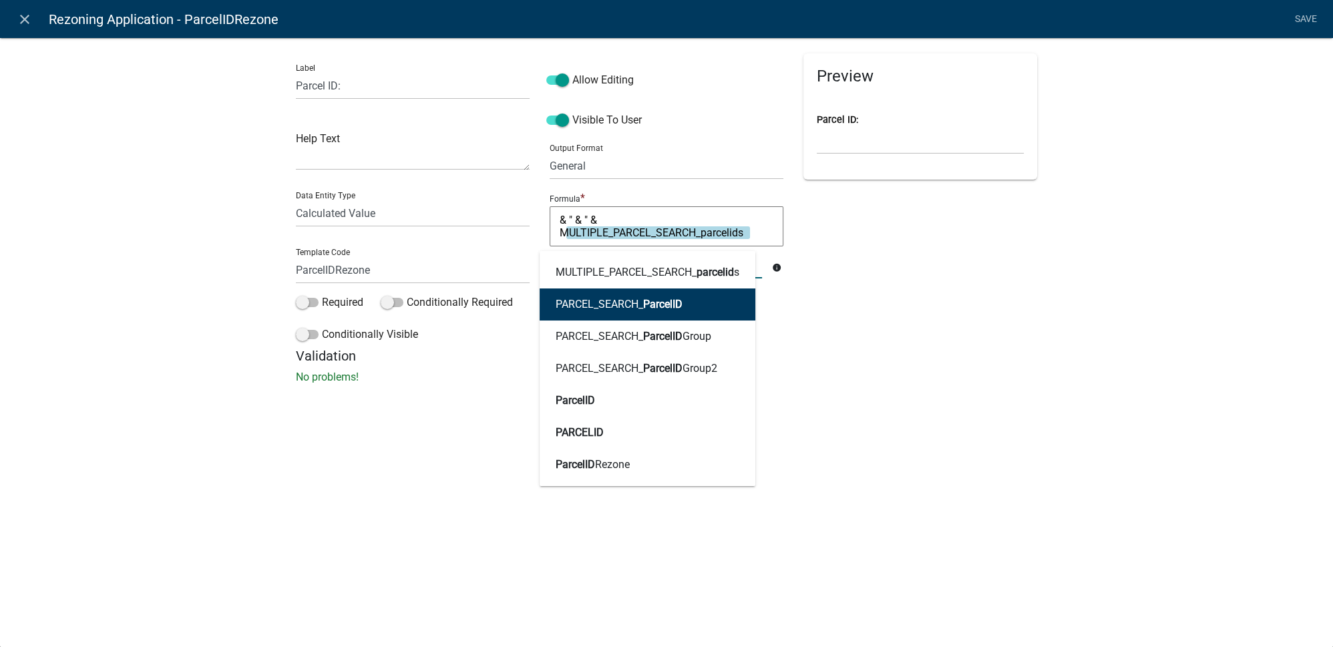
click at [668, 307] on span "ParcelID" at bounding box center [662, 304] width 39 height 13
type textarea "& " & " & MULTIPLE_PARCEL_SEARCH_parcelidsPARCEL_SEARCH_ParcelID"
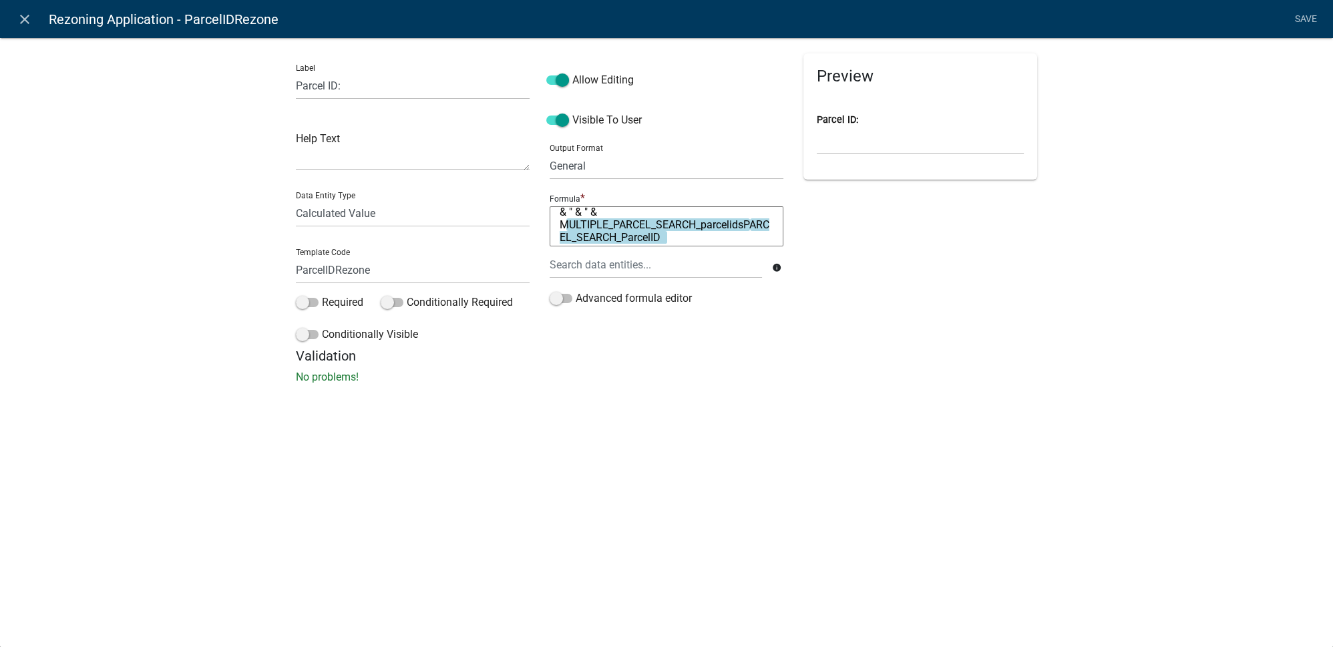
scroll to position [13, 0]
click at [733, 236] on textarea "& " & " & MULTIPLE_PARCEL_SEARCH_parcelidsPARCEL_SEARCH_ParcelID" at bounding box center [667, 226] width 234 height 40
click at [562, 218] on textarea "& " & " & MULTIPLE_PARCEL_SEARCH_parcelids" at bounding box center [667, 226] width 234 height 40
type textarea "& " & " & MULTIPLE_PARCEL_SEARCH_parcelids"
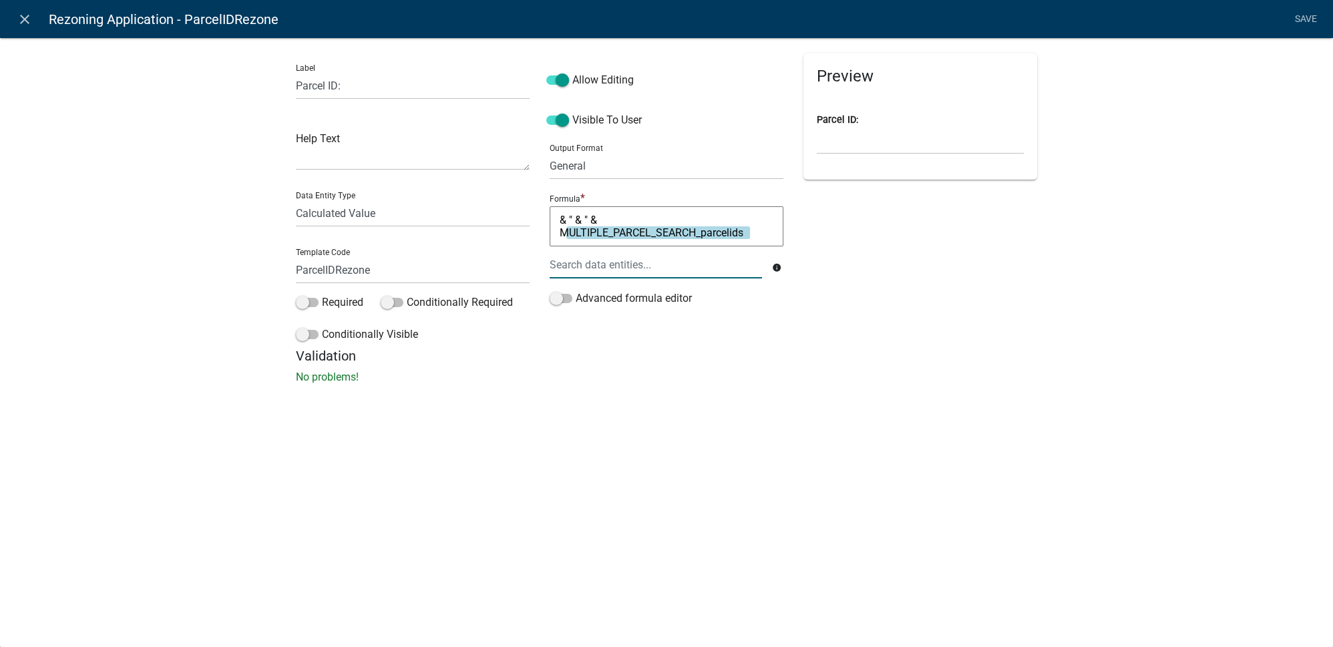
click at [576, 262] on div at bounding box center [656, 264] width 232 height 27
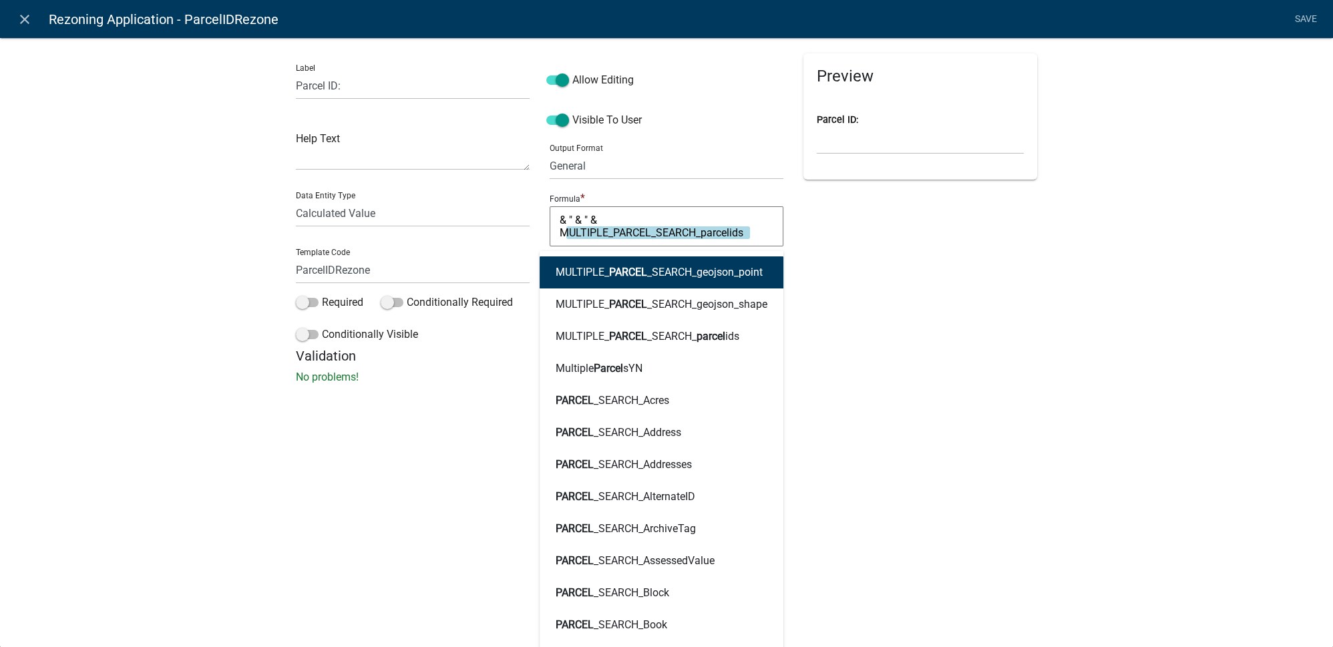
type input "parcelid"
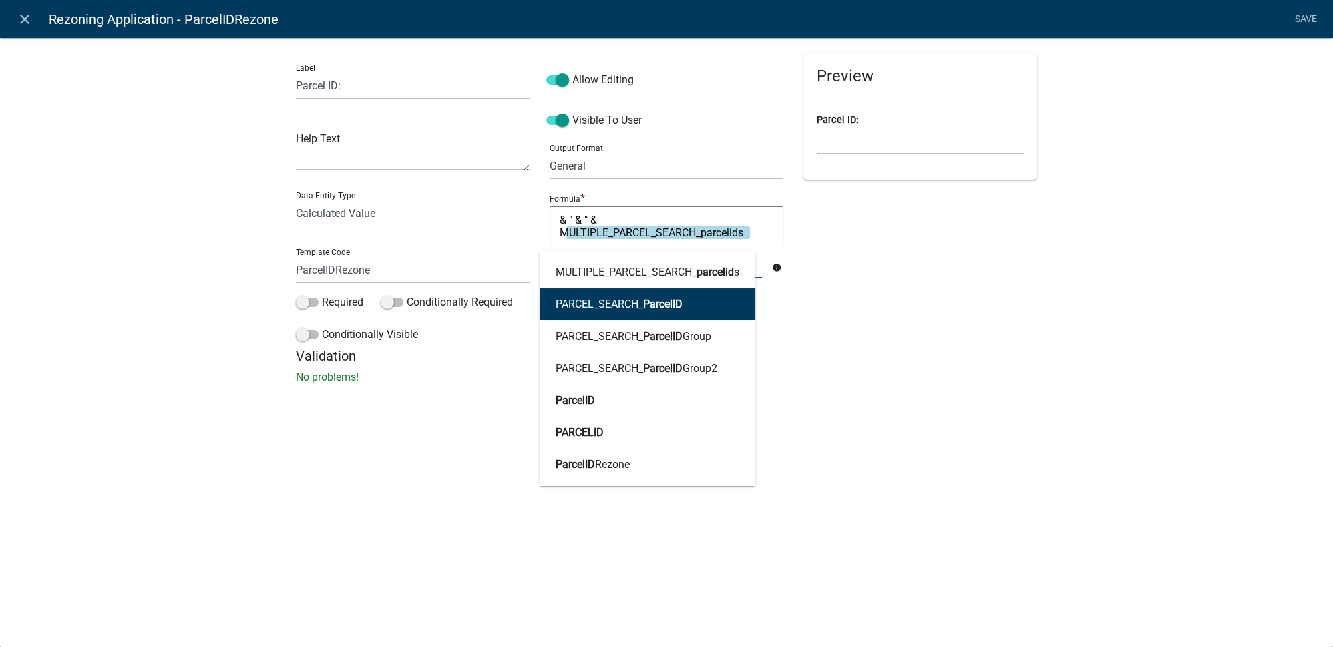
click at [627, 303] on ngb-highlight "PARCEL_SEARCH_ ParcelID" at bounding box center [619, 304] width 127 height 11
type textarea "PARCEL_SEARCH_ParcelID & " & " & MULTIPLE_PARCEL_SEARCH_parcelids"
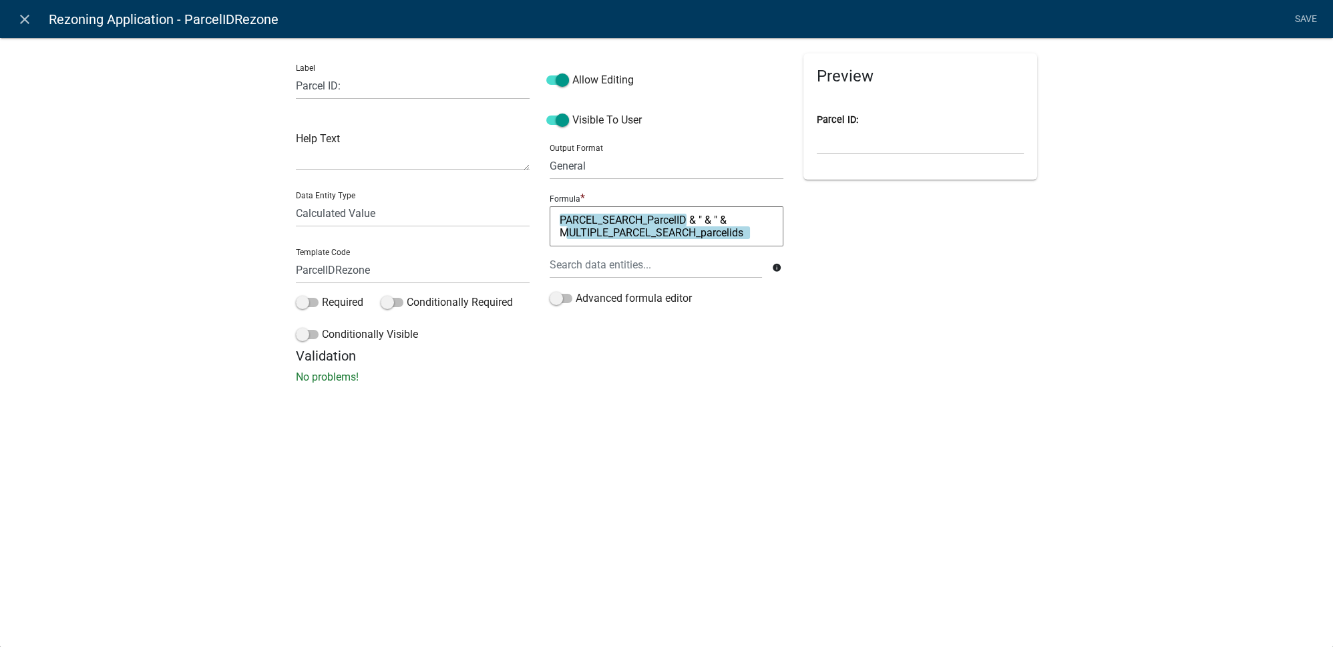
click at [694, 375] on p "No problems!" at bounding box center [666, 377] width 741 height 16
click at [713, 219] on textarea "PARCEL_SEARCH_ParcelID & " & " & MULTIPLE_PARCEL_SEARCH_parcelids" at bounding box center [667, 226] width 234 height 40
type textarea "PARCEL_SEARCH_ParcelID & " " & MULTIPLE_PARCEL_SEARCH_parcelids"
click at [991, 231] on div "Preview Parcel ID:" at bounding box center [920, 200] width 254 height 295
click at [1301, 26] on link "Save" at bounding box center [1305, 19] width 33 height 25
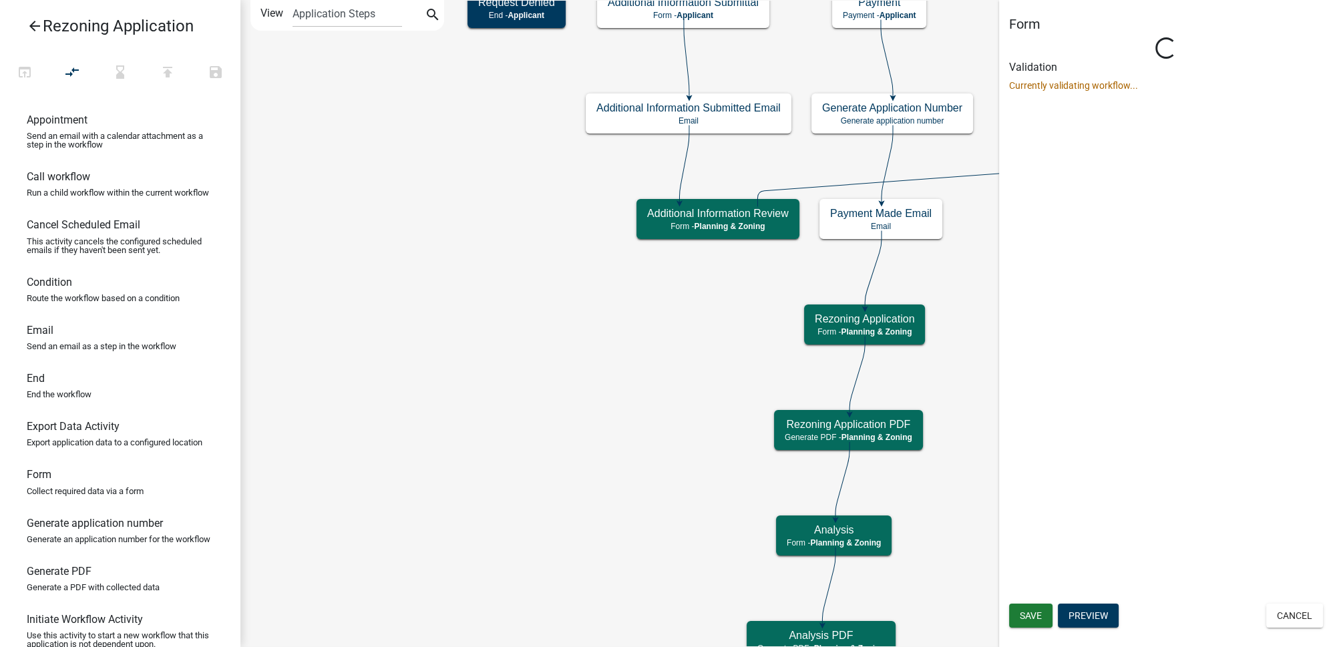
select select "21E23B7C-0AE9-4CE5-BF16-76C7A100C343"
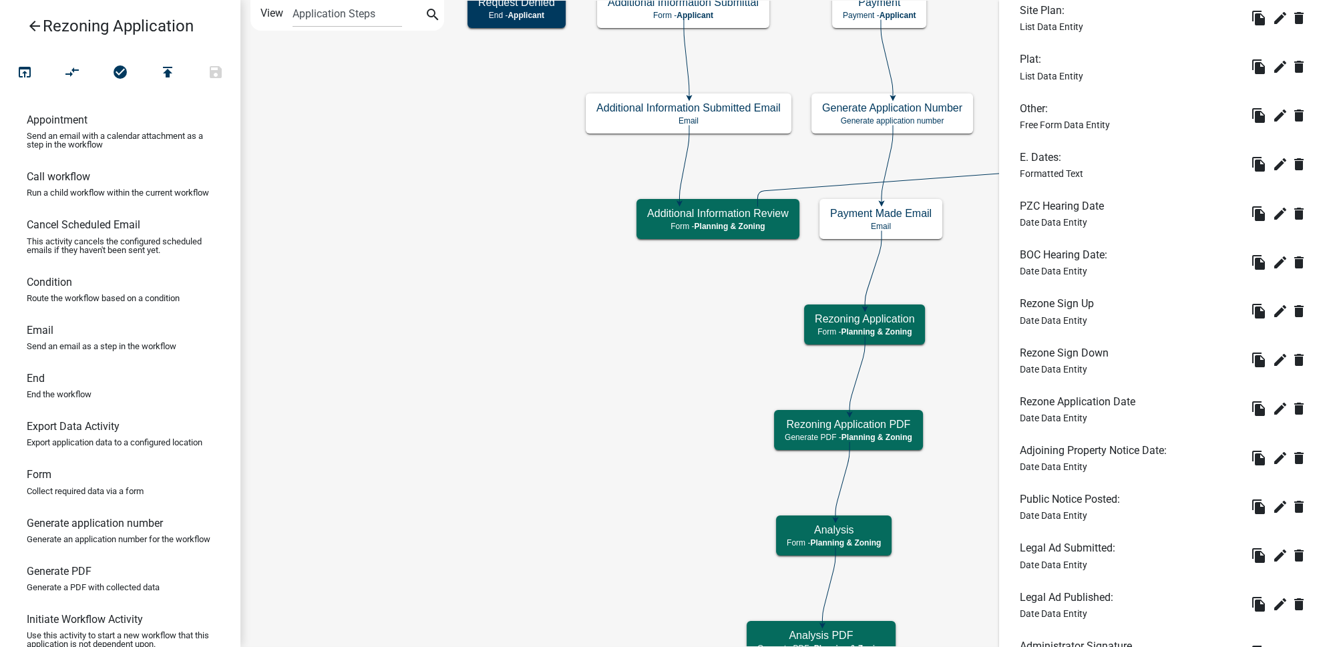
scroll to position [1816, 0]
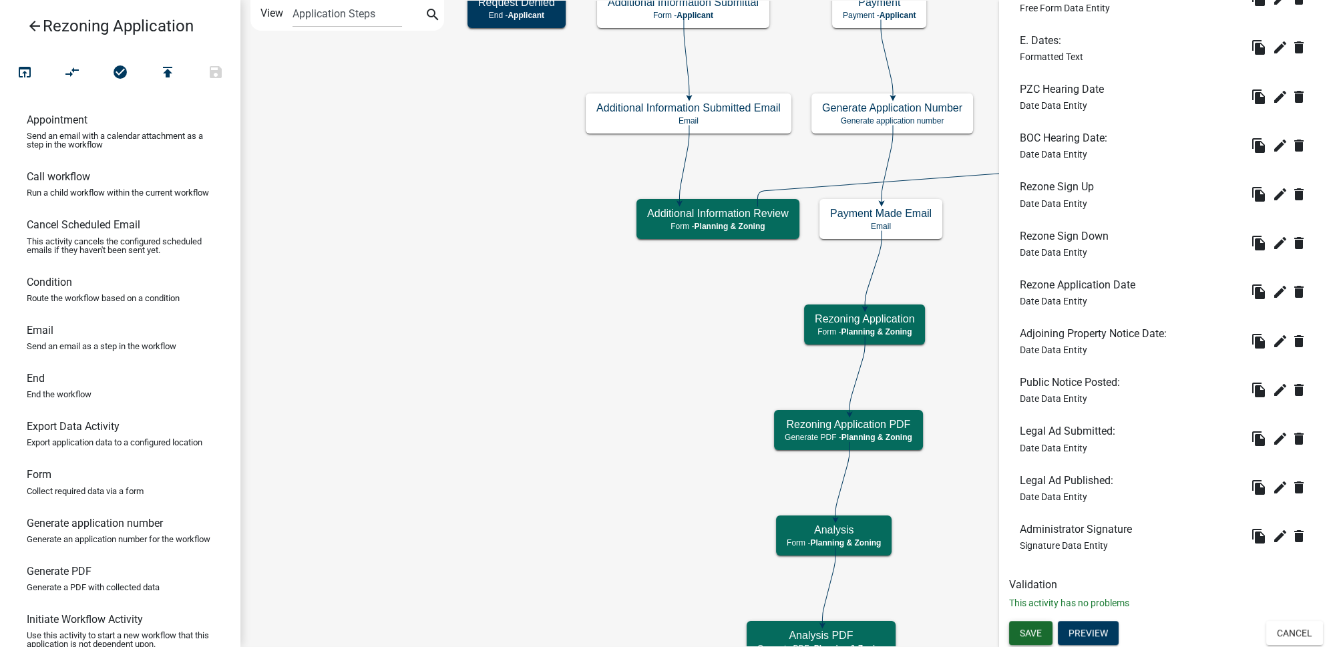
click at [1040, 628] on span "Save" at bounding box center [1031, 633] width 22 height 11
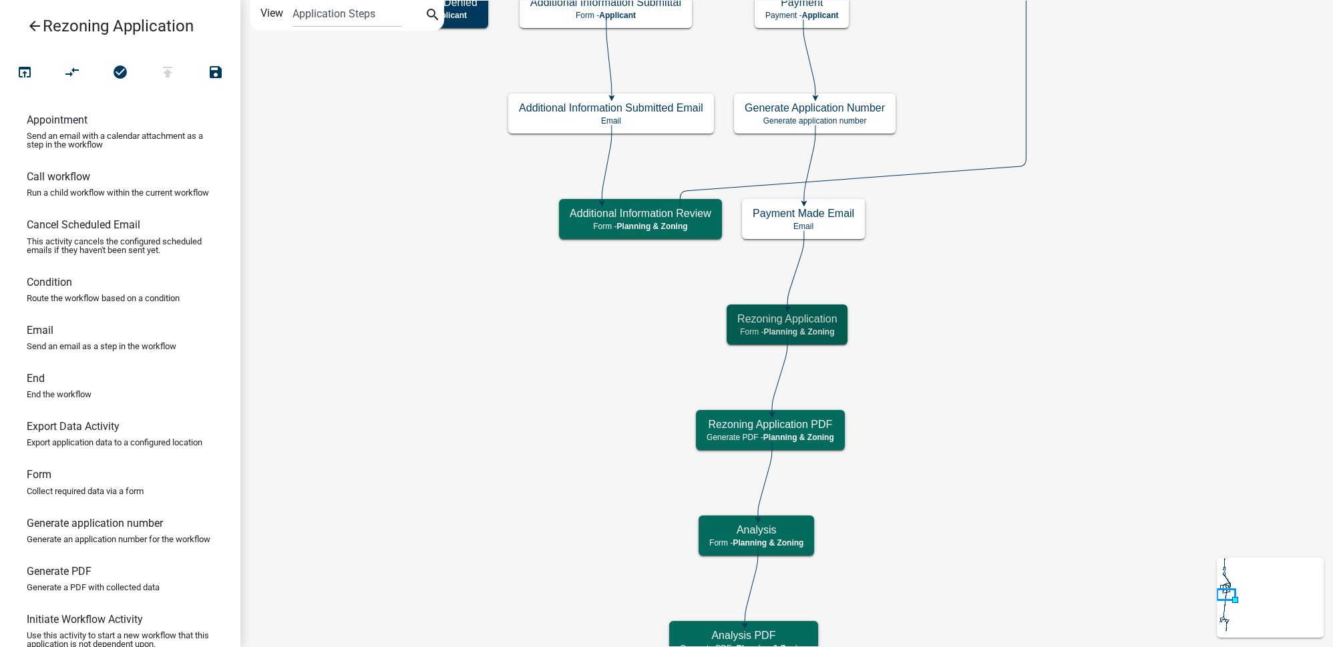
scroll to position [0, 0]
click at [818, 319] on h5 "Rezoning Application" at bounding box center [787, 319] width 100 height 13
select select "21E23B7C-0AE9-4CE5-BF16-76C7A100C343"
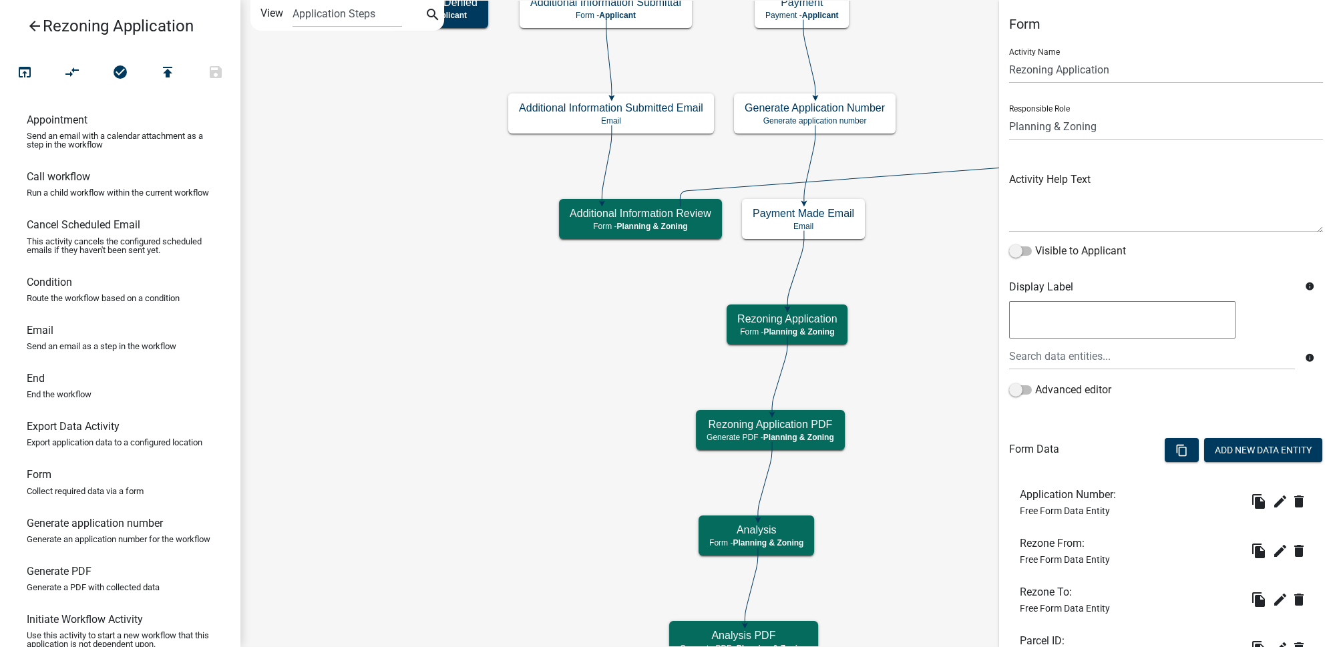
scroll to position [182, 0]
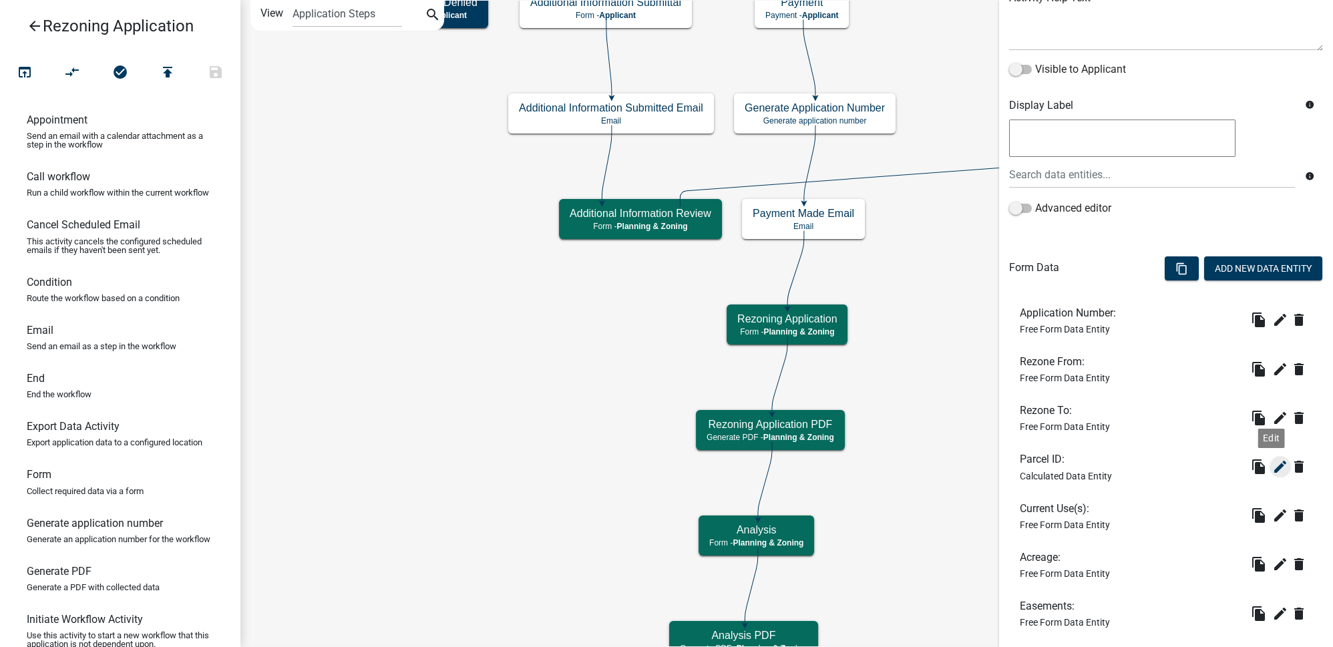
click at [1272, 471] on icon "edit" at bounding box center [1280, 467] width 16 height 16
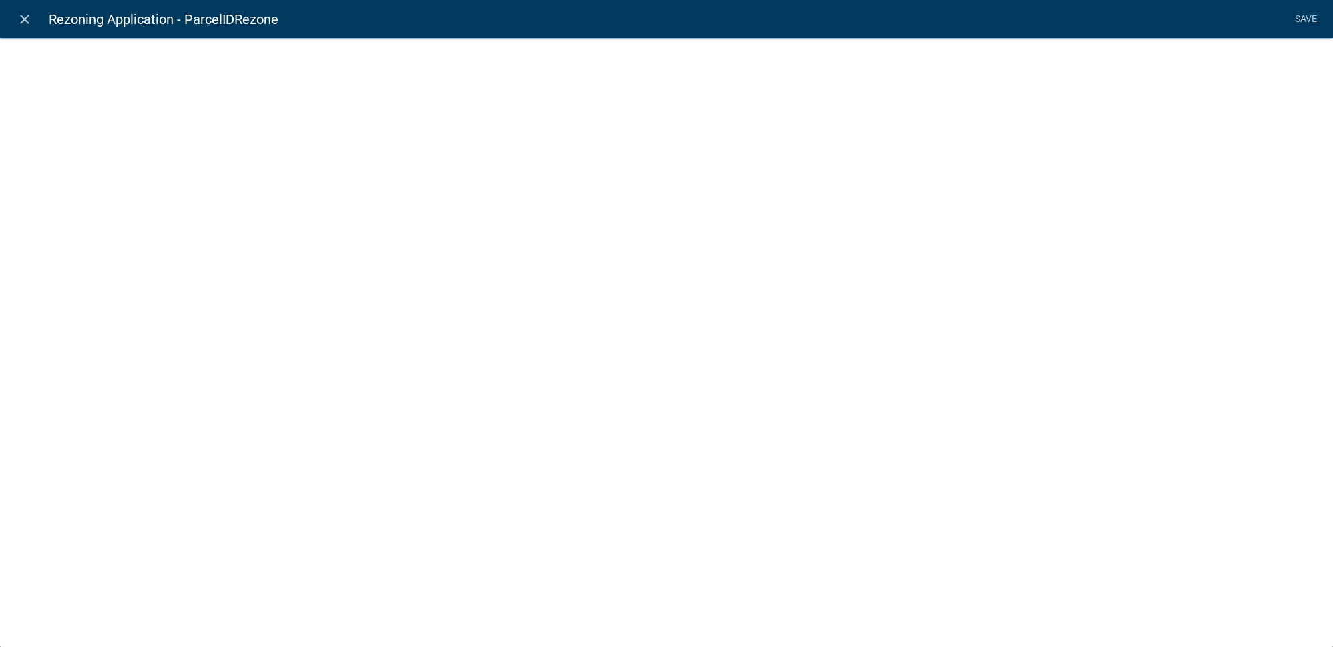
select select "calculated-value"
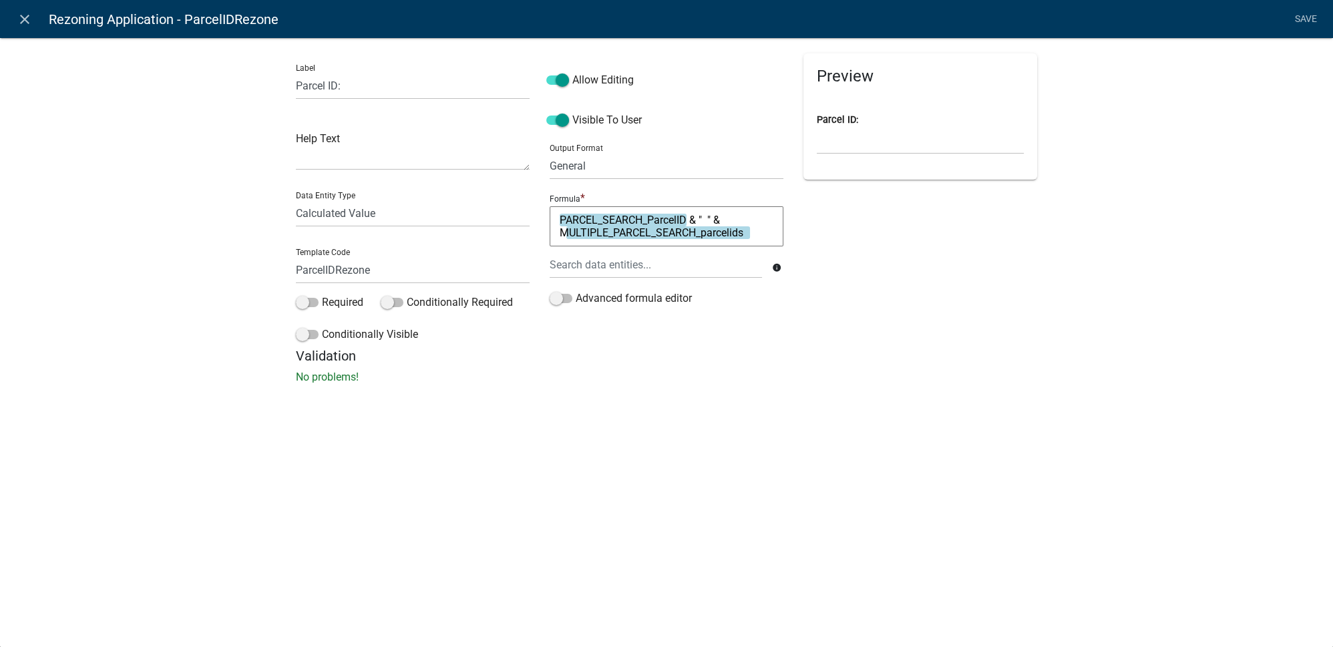
click at [706, 223] on textarea "PARCEL_SEARCH_ParcelID & " " & MULTIPLE_PARCEL_SEARCH_parcelids" at bounding box center [667, 226] width 234 height 40
type textarea "PARCEL_SEARCH_ParcelID & ", " & MULTIPLE_PARCEL_SEARCH_parcelids"
click at [906, 264] on div "Preview Parcel ID:" at bounding box center [920, 200] width 254 height 295
click at [1294, 17] on link "Save" at bounding box center [1305, 19] width 33 height 25
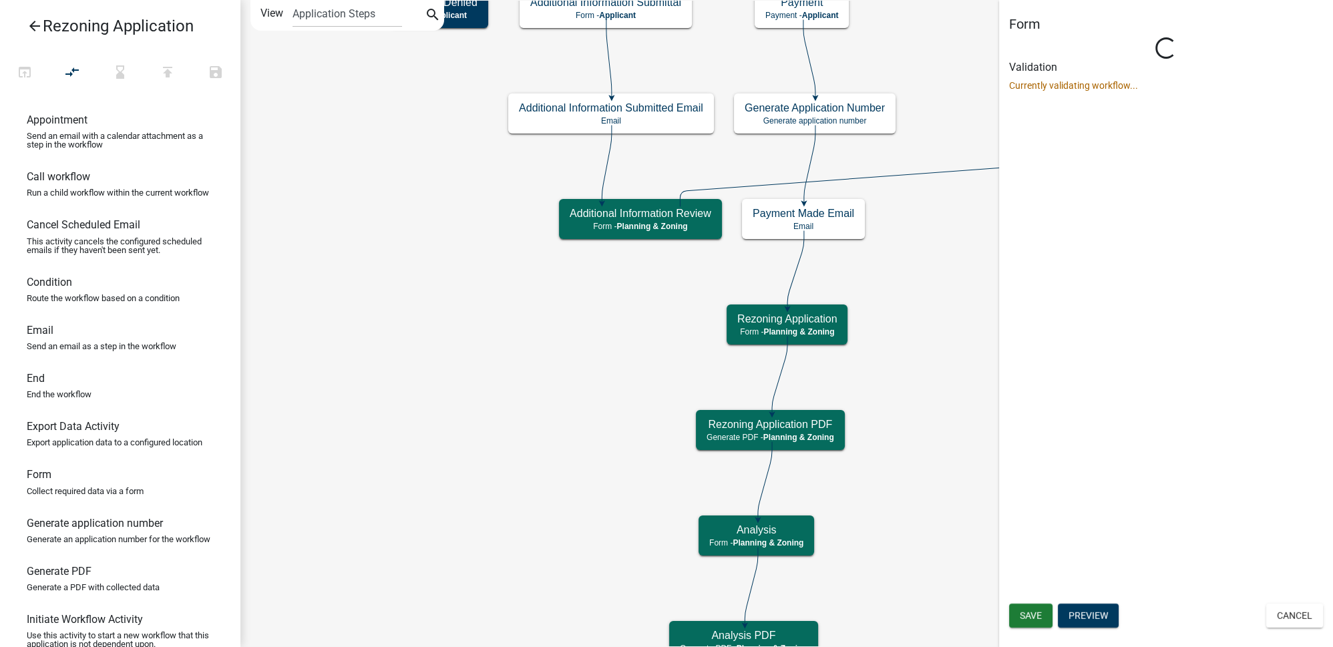
scroll to position [0, 0]
select select "21E23B7C-0AE9-4CE5-BF16-76C7A100C343"
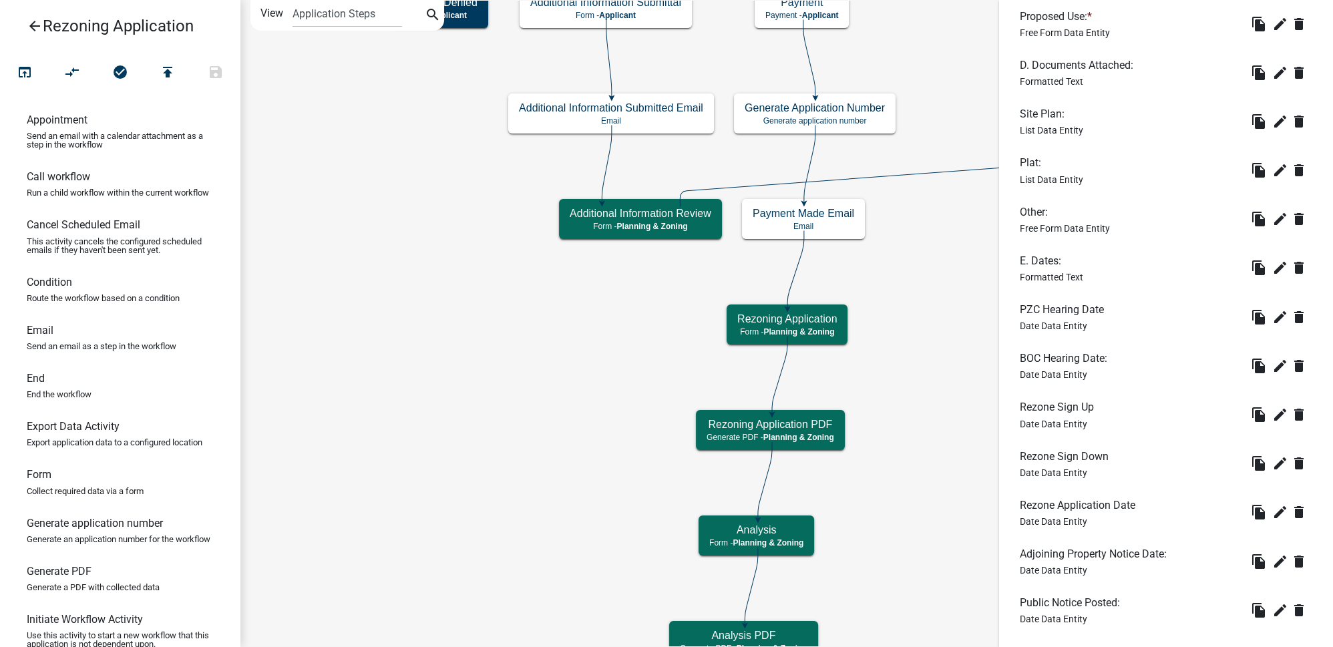
scroll to position [1816, 0]
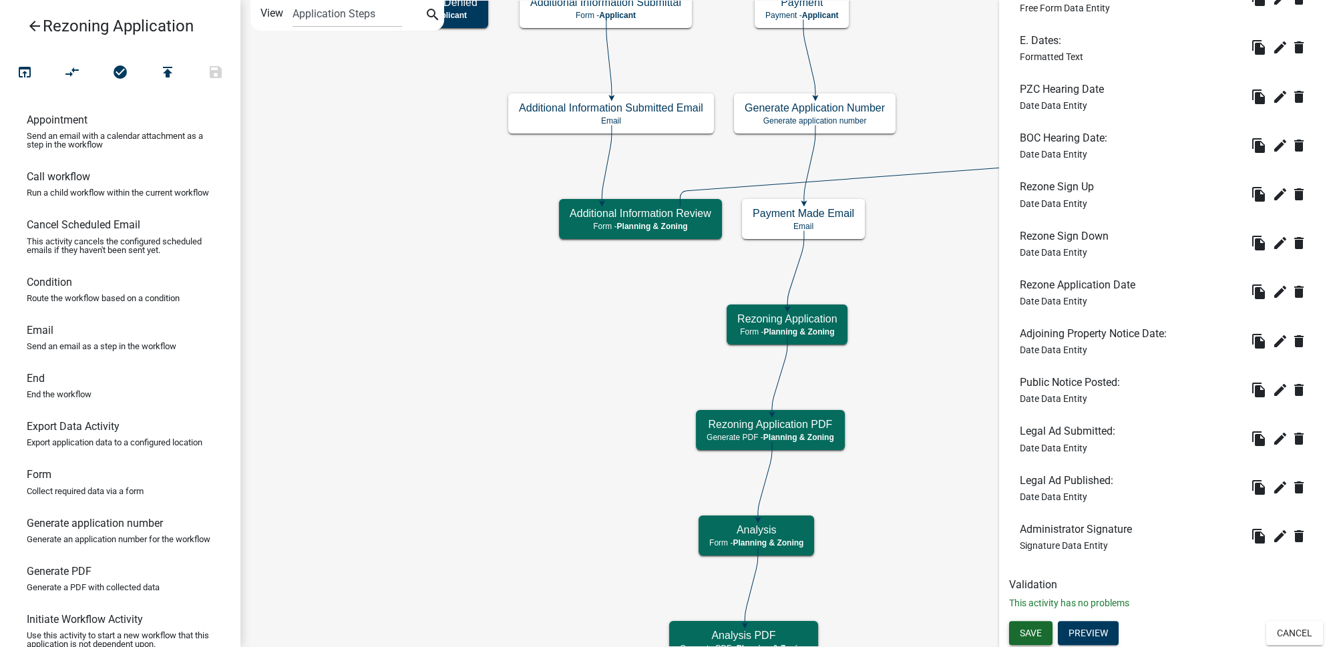
click at [1023, 632] on span "Save" at bounding box center [1031, 633] width 22 height 11
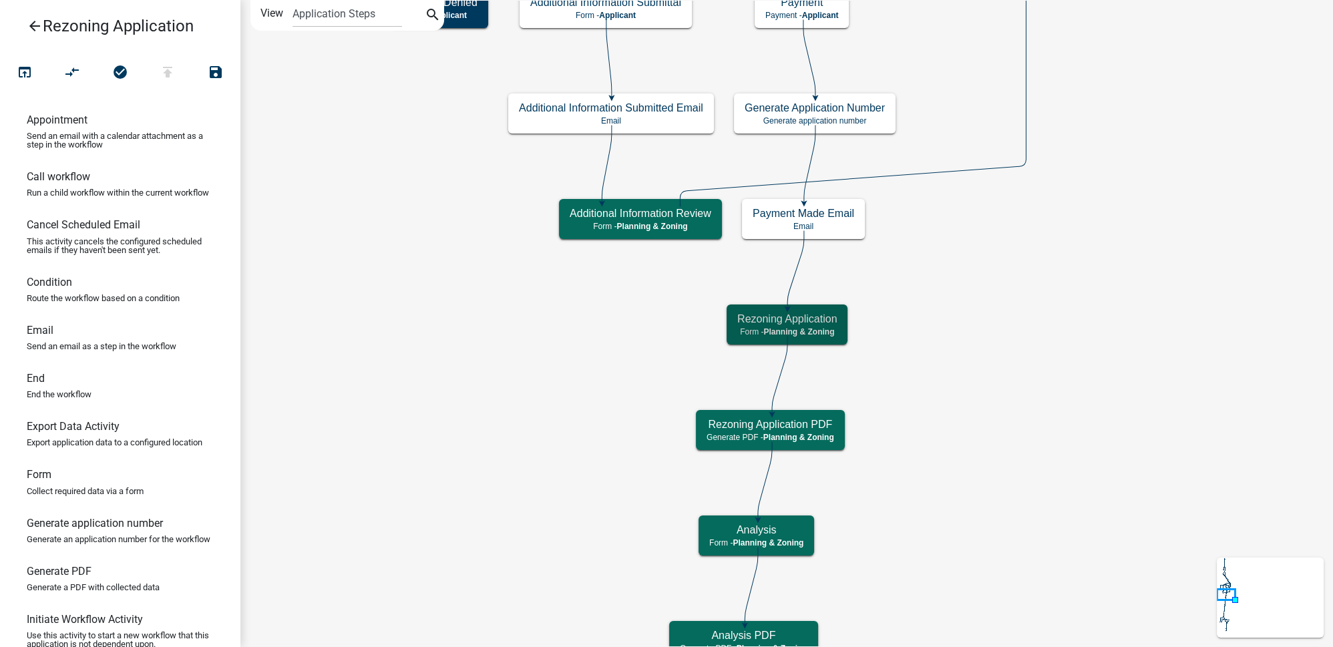
scroll to position [0, 0]
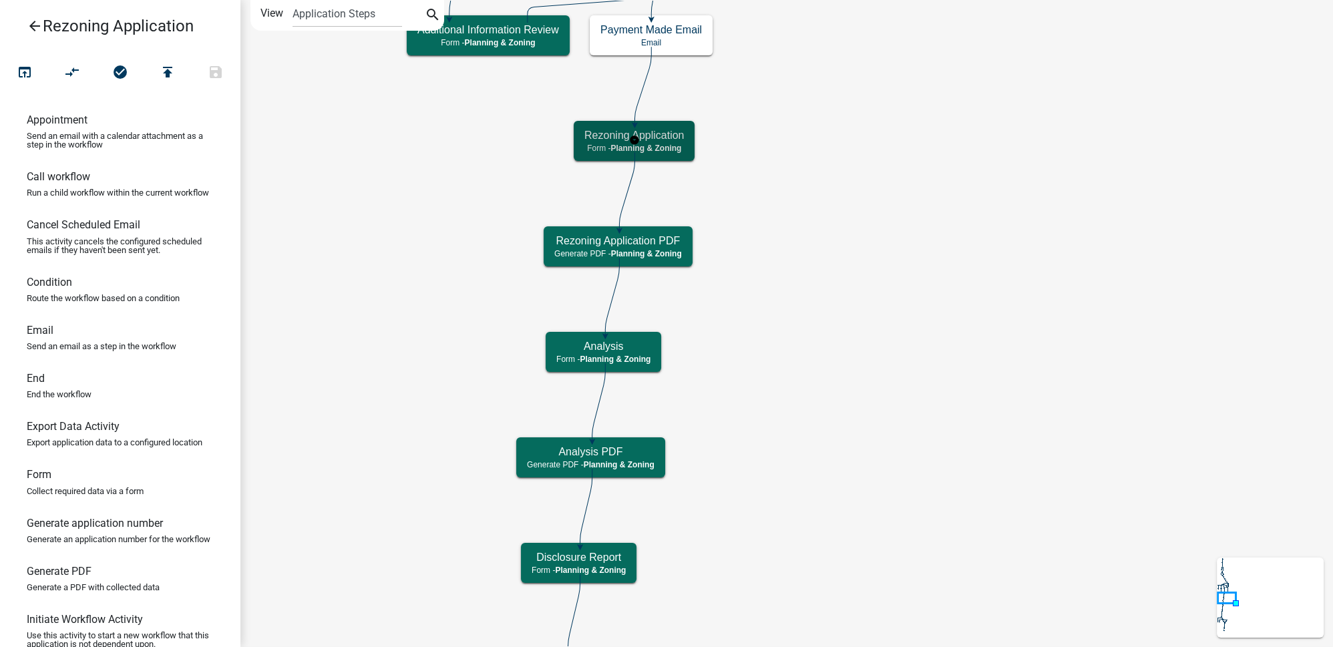
click at [677, 148] on span "Planning & Zoning" at bounding box center [645, 148] width 71 height 9
select select "21E23B7C-0AE9-4CE5-BF16-76C7A100C343"
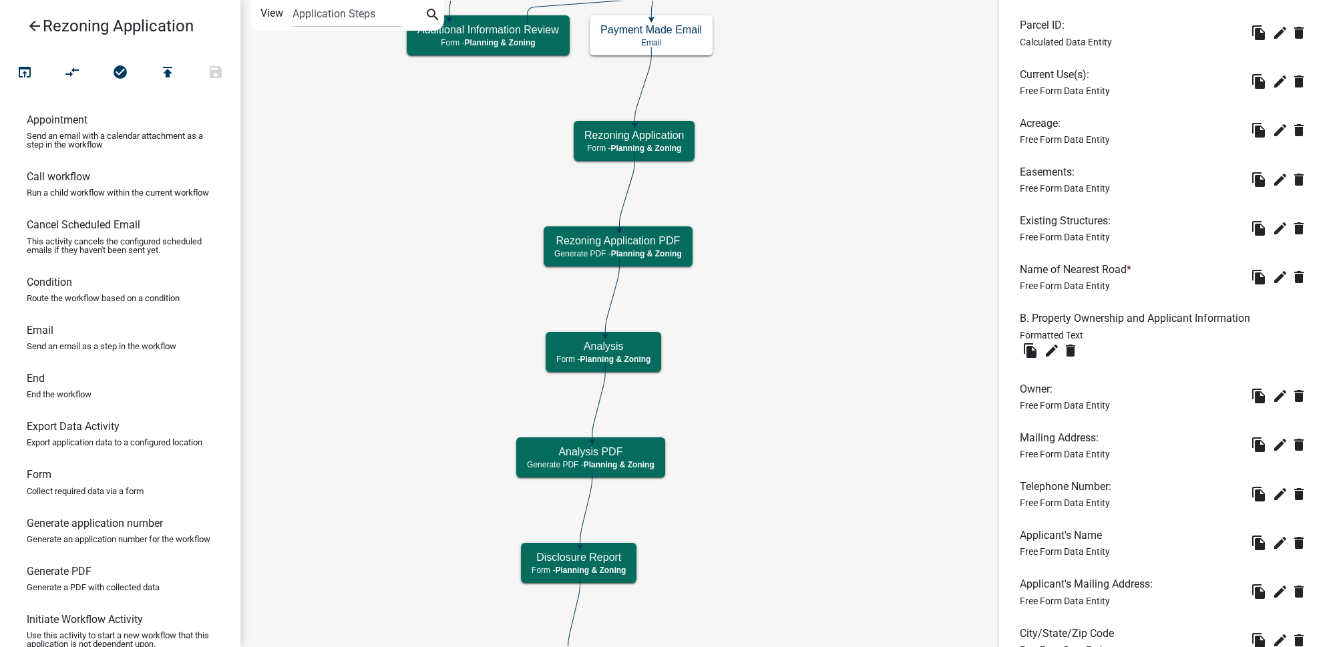
scroll to position [667, 0]
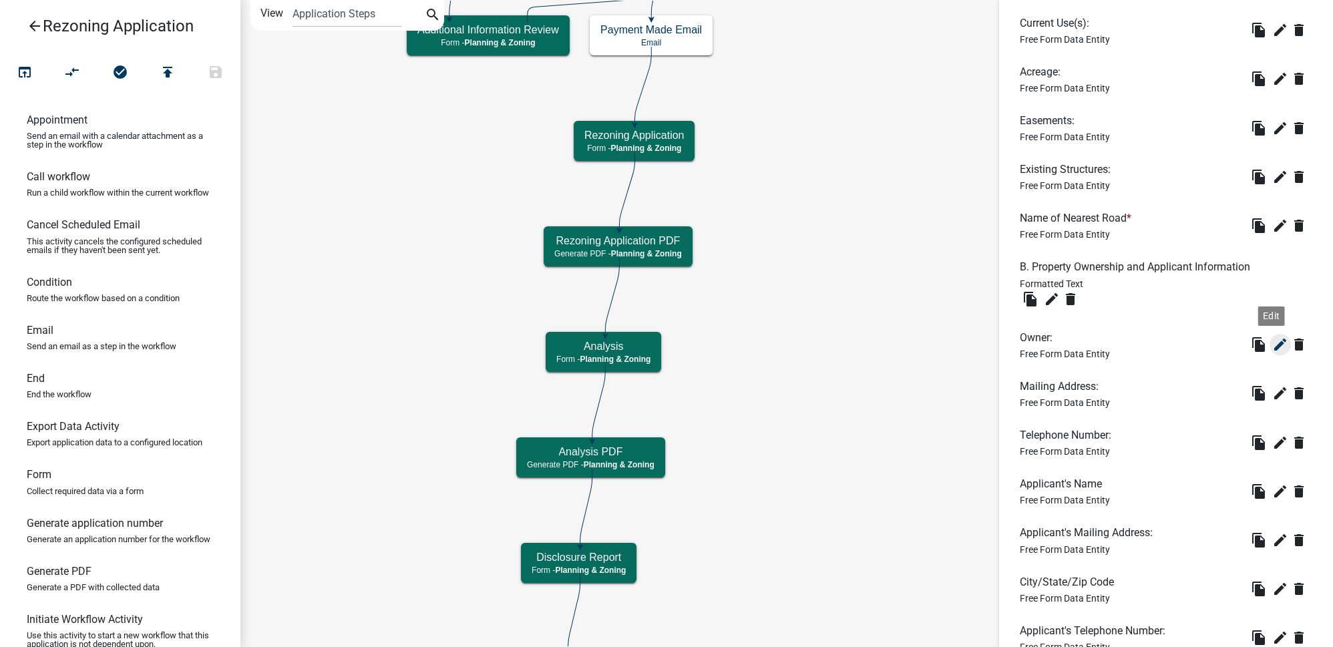
click at [1272, 349] on icon "edit" at bounding box center [1280, 345] width 16 height 16
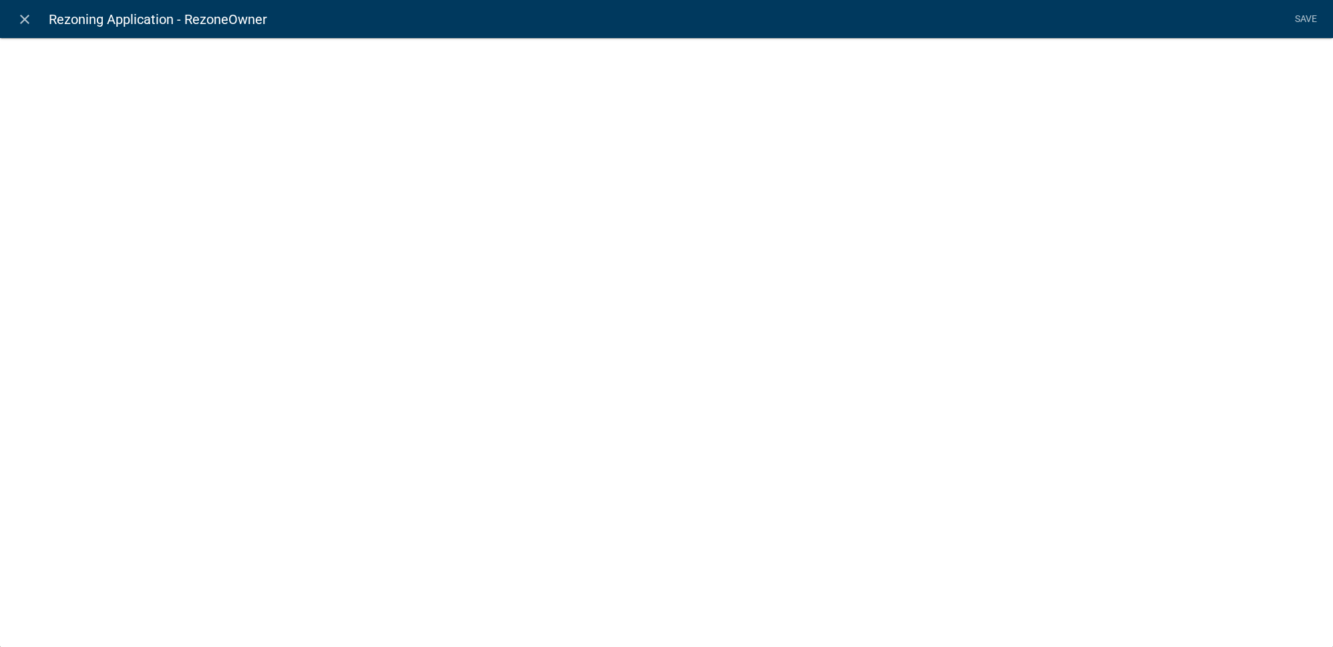
select select "1: Object"
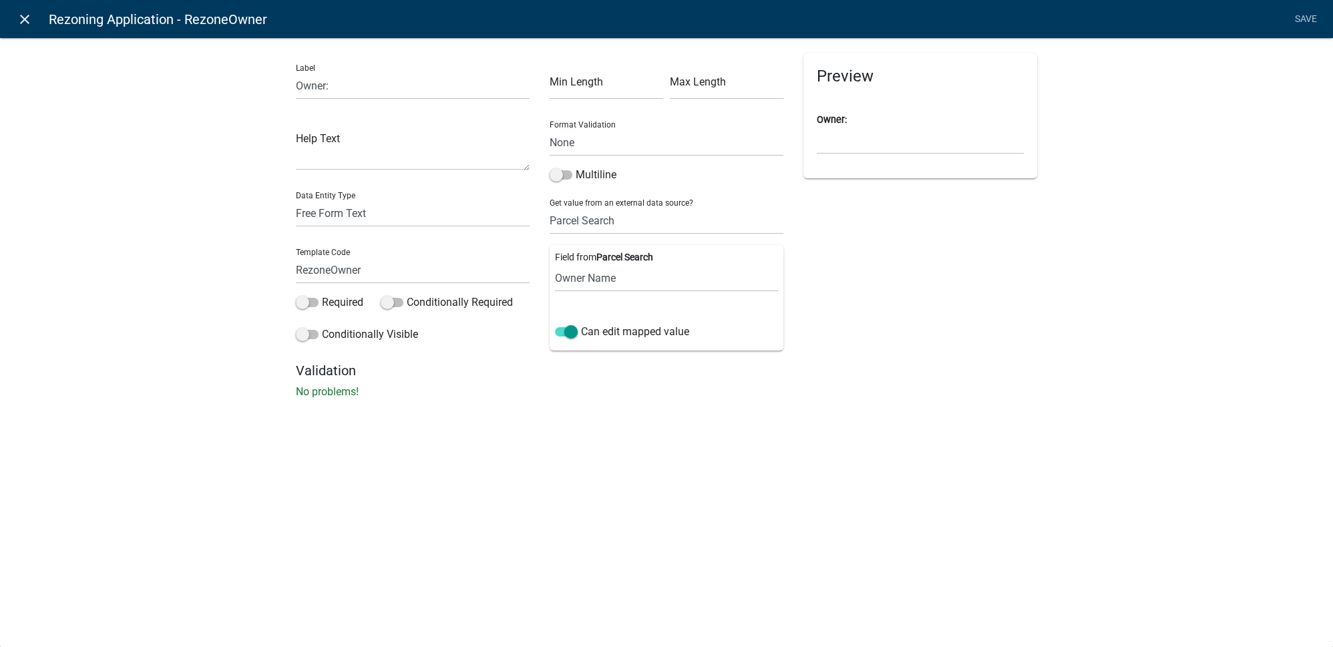
click at [33, 20] on link "close" at bounding box center [24, 18] width 27 height 27
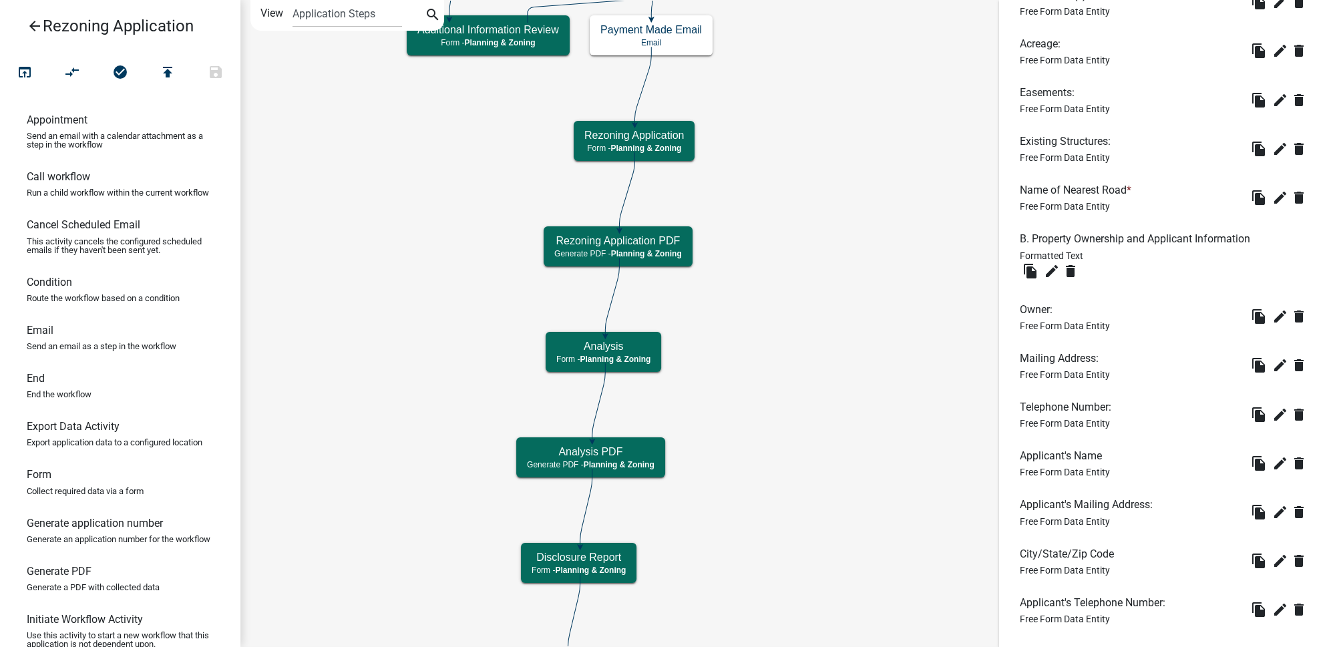
scroll to position [728, 0]
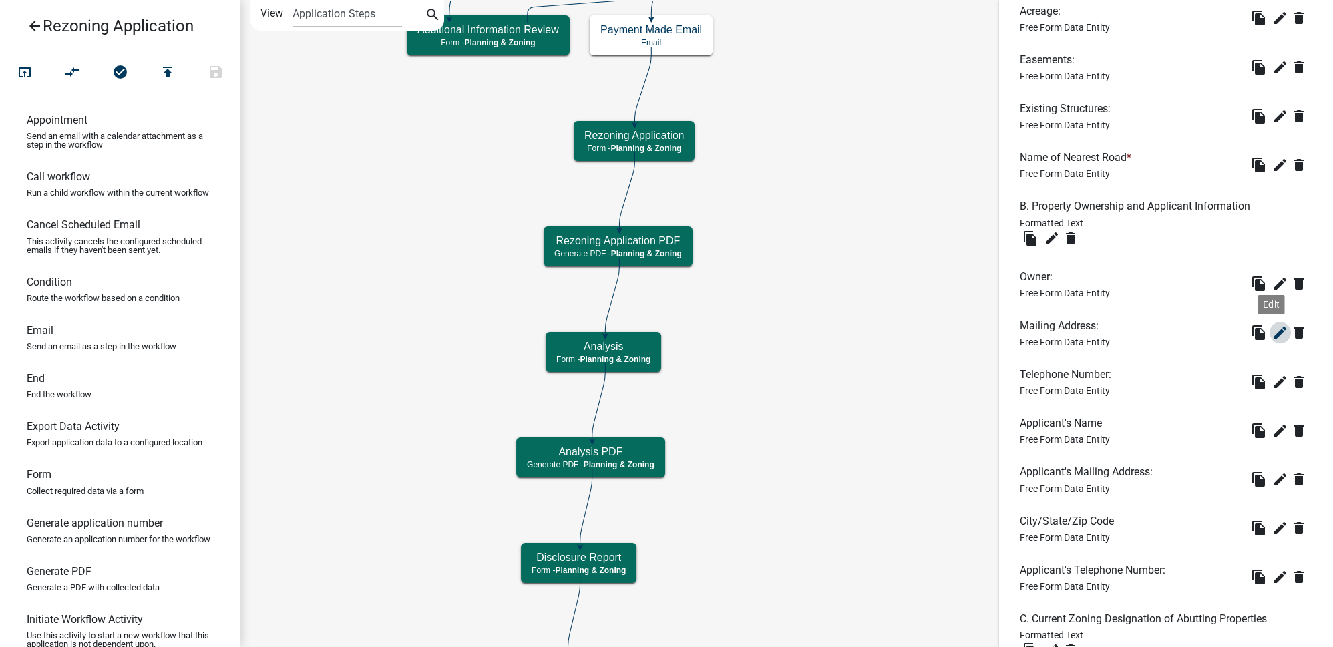
click at [1272, 331] on icon "edit" at bounding box center [1280, 333] width 16 height 16
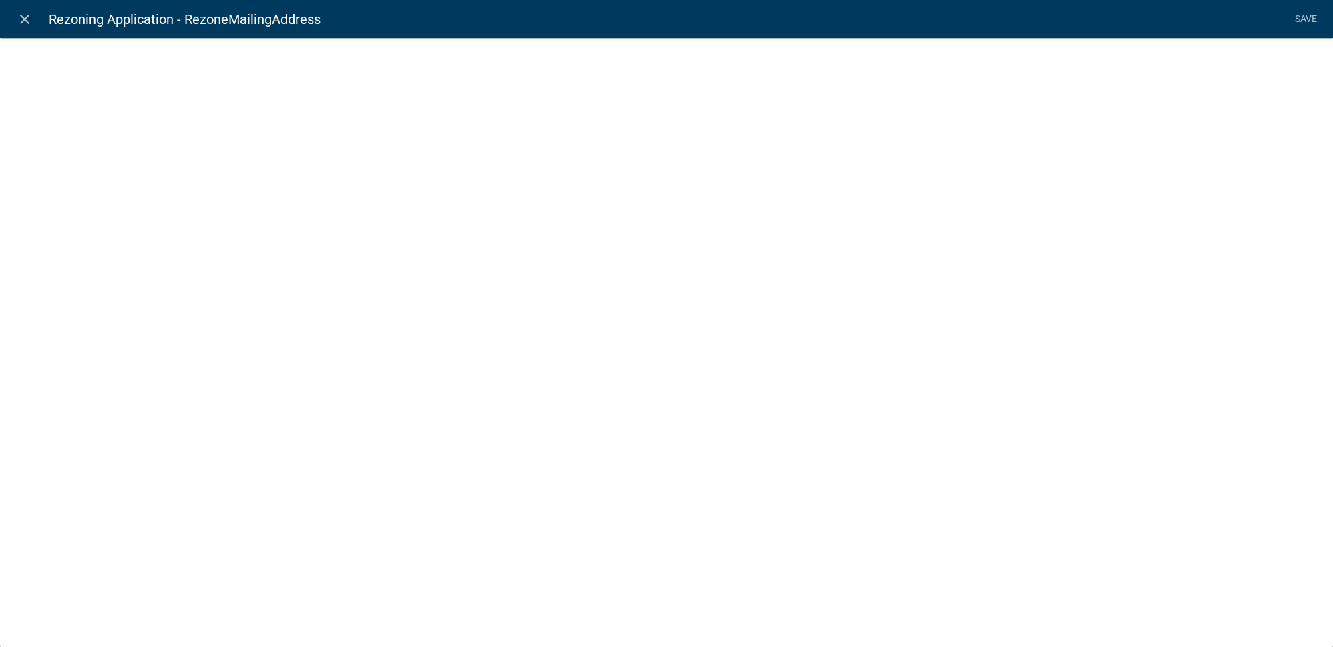
select select "2: Object"
select select "3: Object"
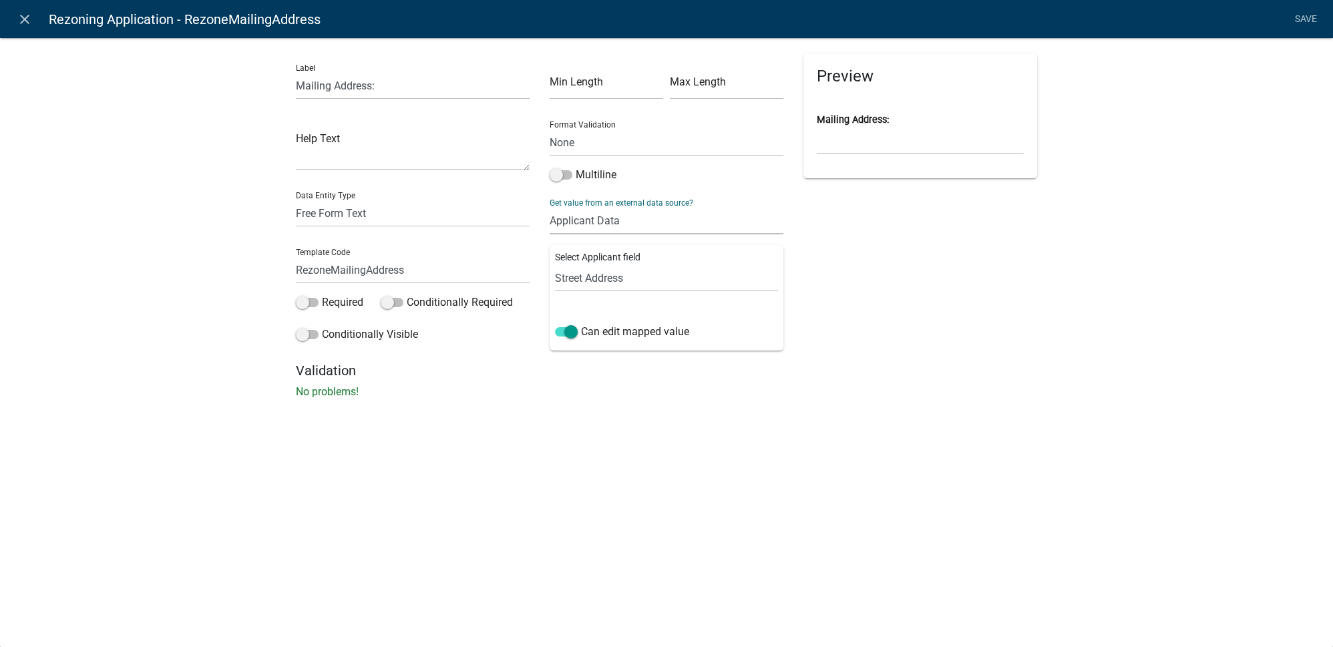
click at [603, 224] on select "None Parcel Search Applicant Data" at bounding box center [667, 220] width 234 height 27
click at [375, 216] on select "Free Form Text Document Display Entity Value Fee Numeric Data Date Map Sketch D…" at bounding box center [413, 213] width 234 height 27
select select "display-entity-value"
click at [296, 200] on select "Free Form Text Document Display Entity Value Fee Numeric Data Date Map Sketch D…" at bounding box center [413, 213] width 234 height 27
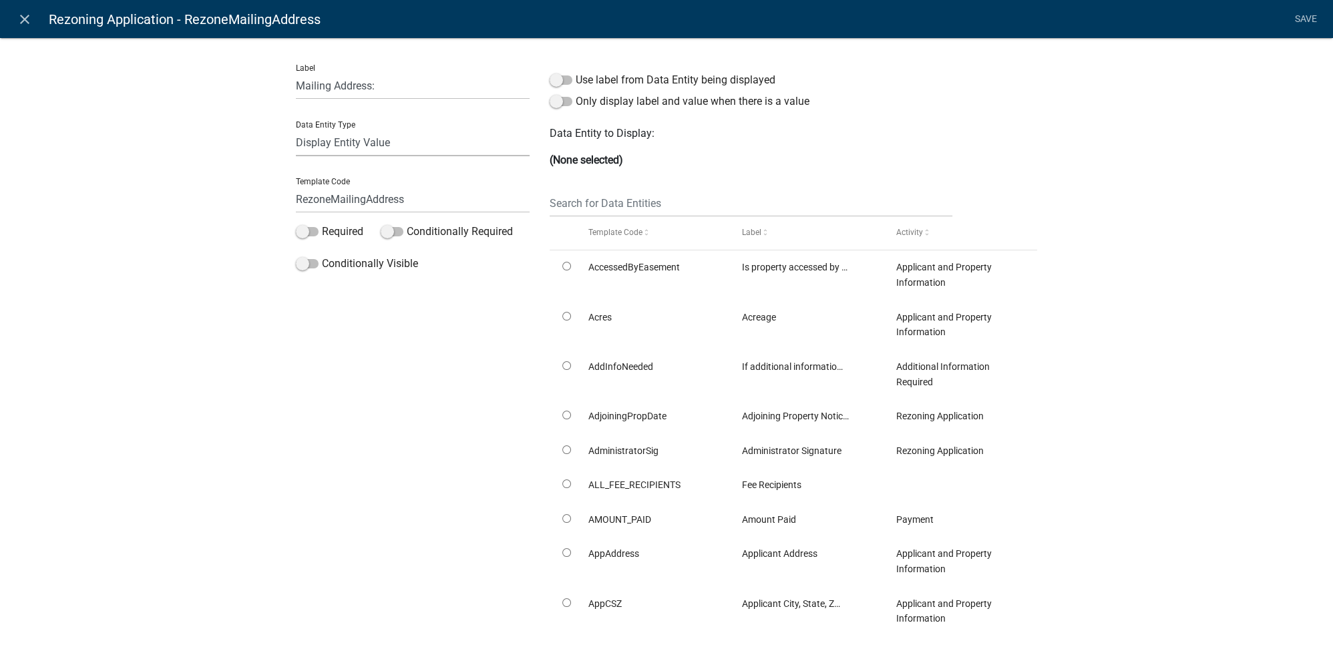
click at [339, 141] on select "Free Form Text Document Display Entity Value Fee Numeric Data Date Map Sketch D…" at bounding box center [413, 142] width 234 height 27
select select "calculated-value"
click at [296, 129] on select "Free Form Text Document Display Entity Value Fee Numeric Data Date Map Sketch D…" at bounding box center [413, 142] width 234 height 27
select select "calculated-value"
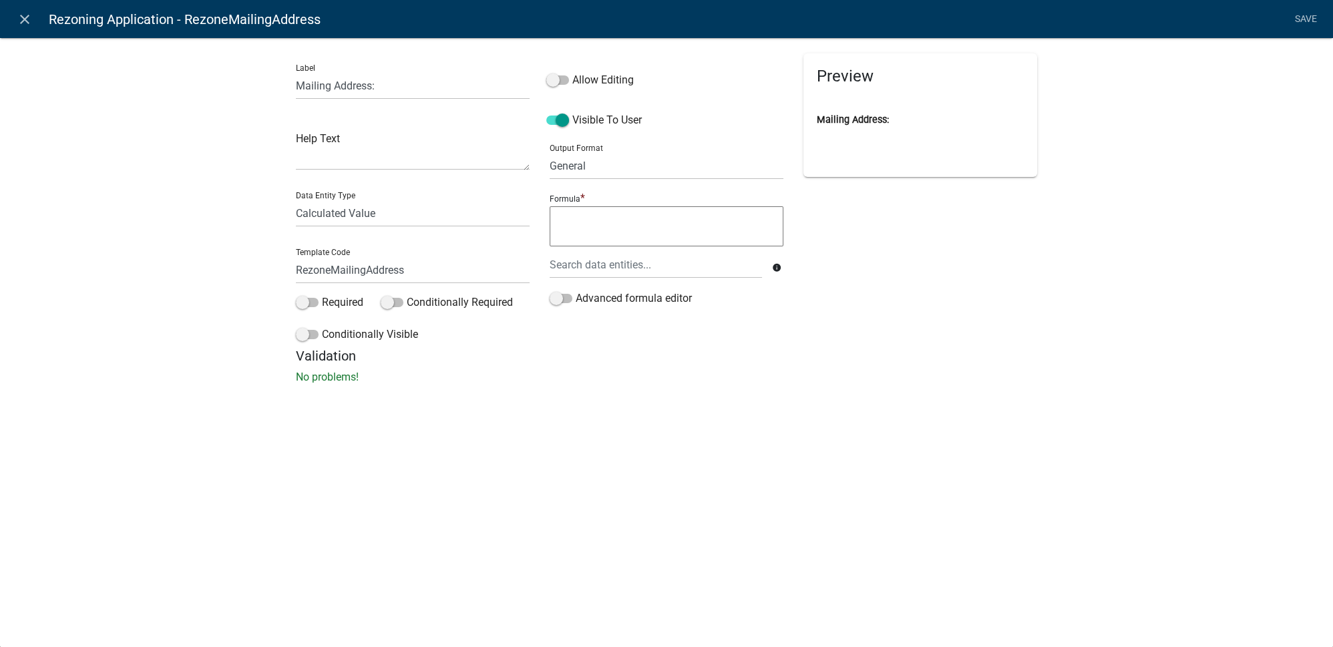
click at [616, 229] on textarea at bounding box center [667, 226] width 234 height 40
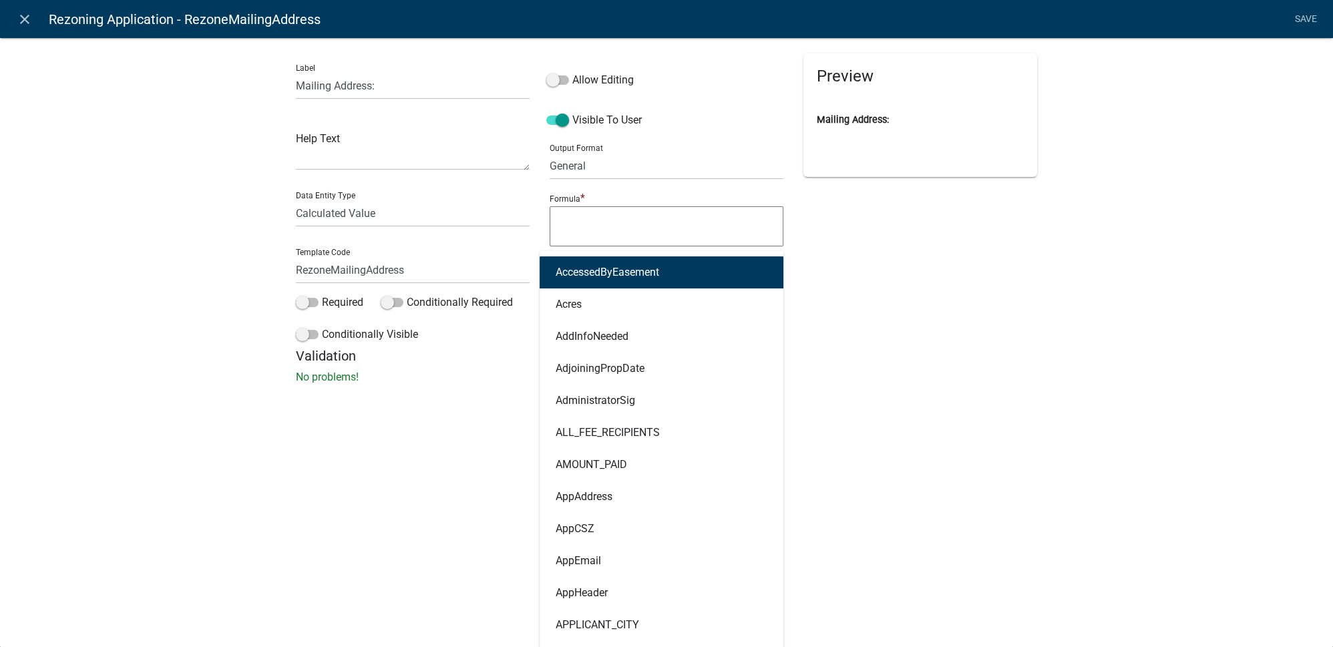
click at [607, 264] on div "AccessedByEasement Acres AddInfoNeeded AdjoiningPropDate AdministratorSig ALL_F…" at bounding box center [656, 264] width 232 height 27
type input "app"
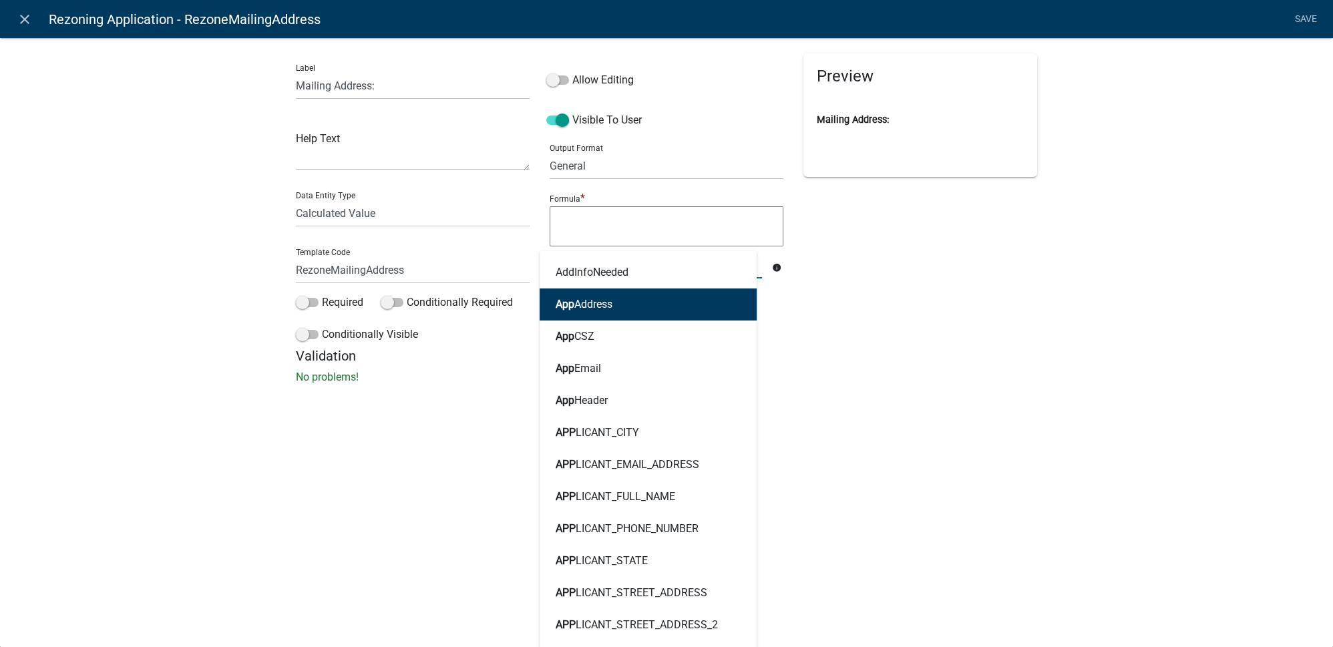
click at [594, 313] on button "App Address" at bounding box center [648, 304] width 217 height 32
type textarea "AppAddress"
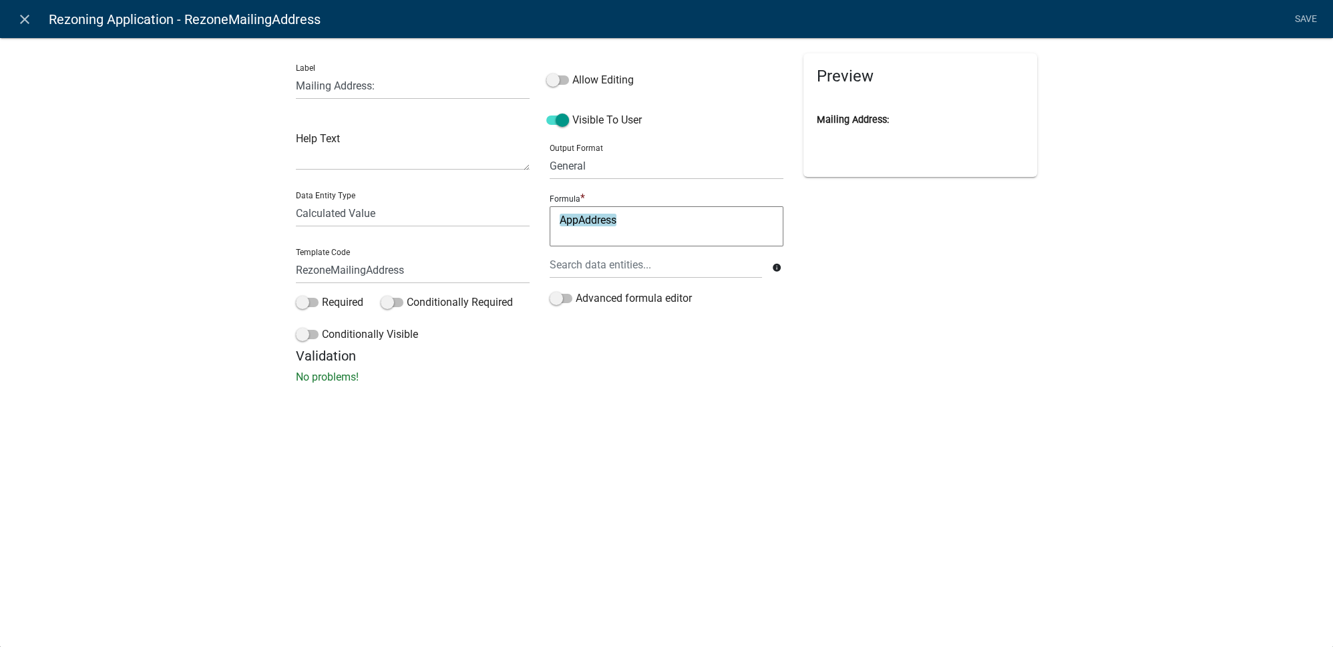
drag, startPoint x: 638, startPoint y: 218, endPoint x: 518, endPoint y: 213, distance: 119.7
click at [518, 213] on div "Label Mailing Address: Help Text Data Entity Type Free Form Text Document Displ…" at bounding box center [666, 200] width 761 height 295
click at [582, 266] on div at bounding box center [656, 264] width 232 height 27
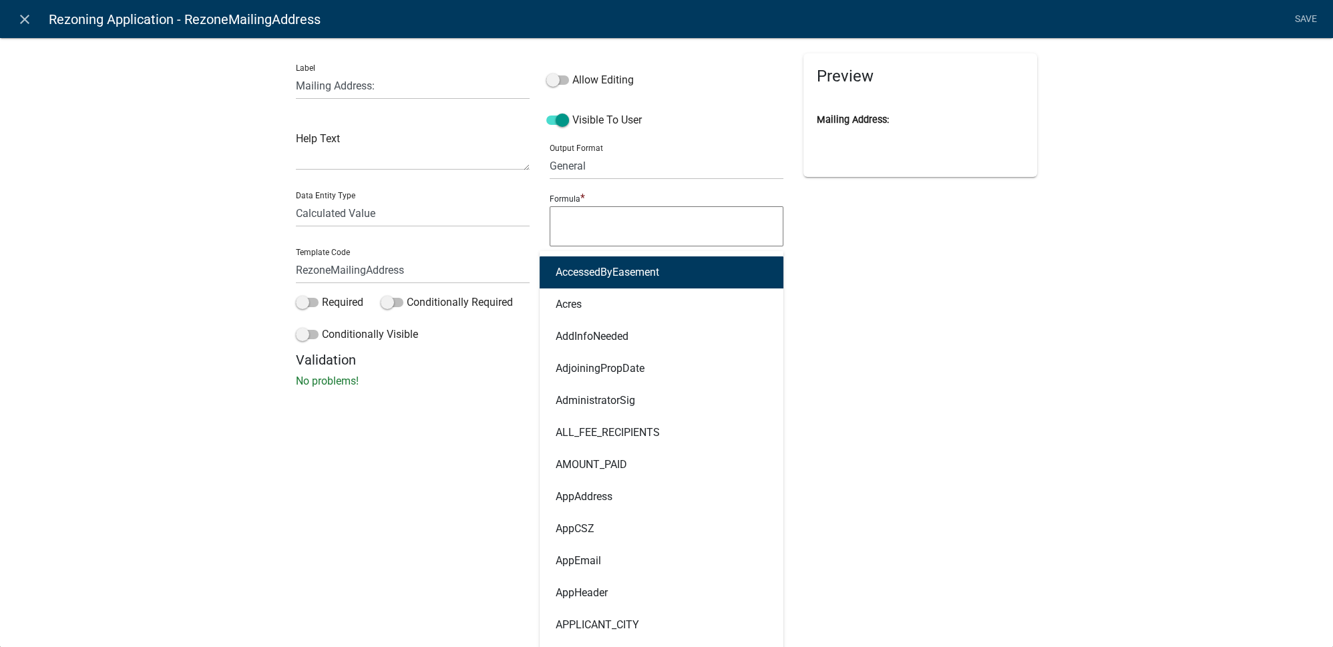
type input "owner"
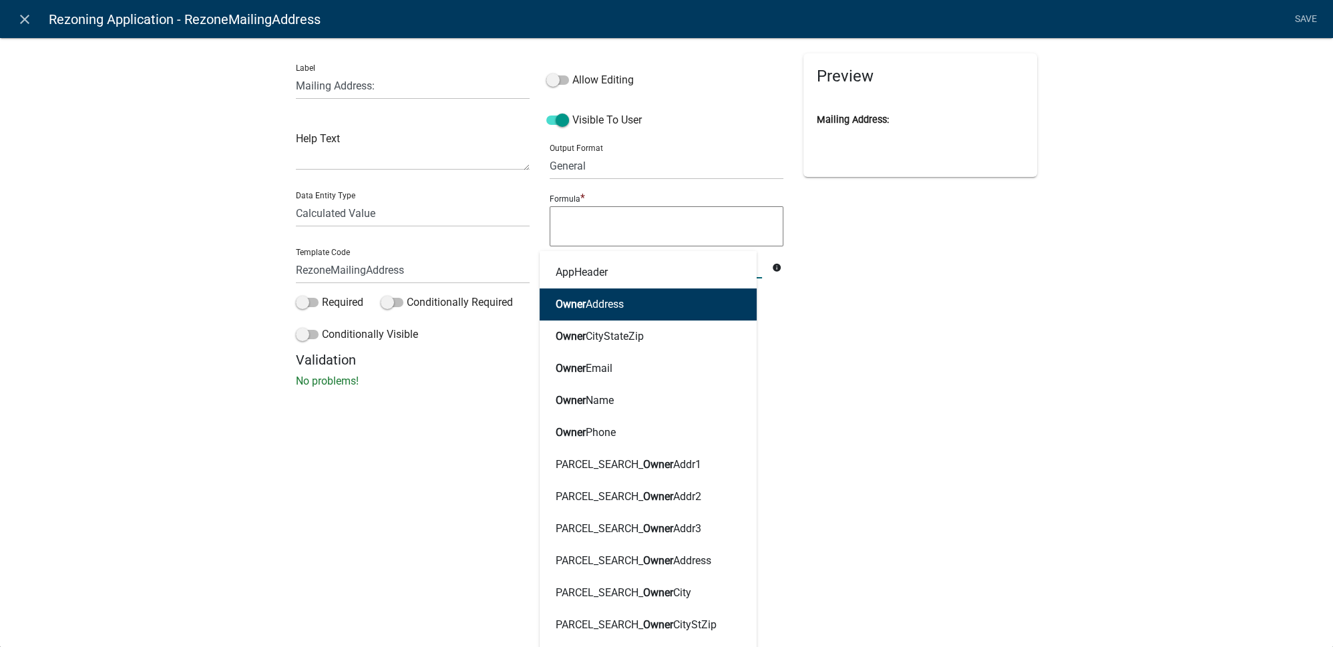
click at [627, 307] on button "Owner Address" at bounding box center [648, 304] width 217 height 32
type textarea "OwnerAddress"
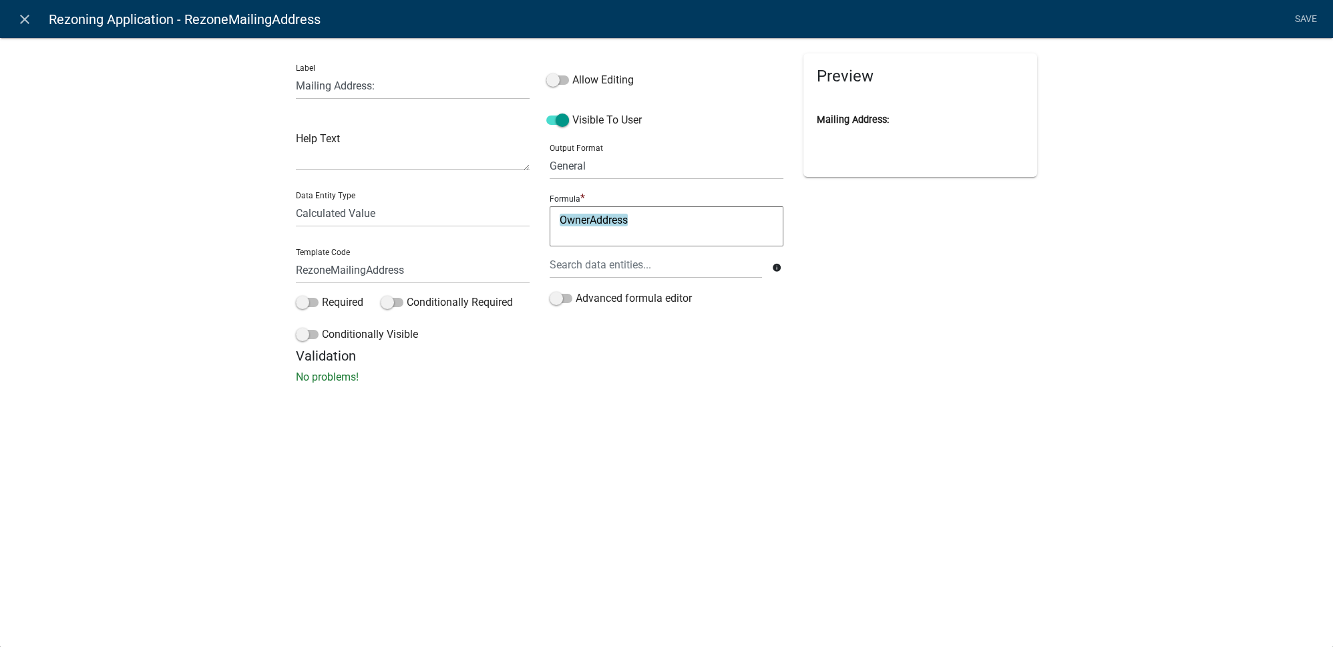
click at [709, 221] on textarea "OwnerAddress" at bounding box center [667, 226] width 234 height 40
type textarea "OwnerAddress & ", " &"
click at [602, 262] on div at bounding box center [656, 264] width 232 height 27
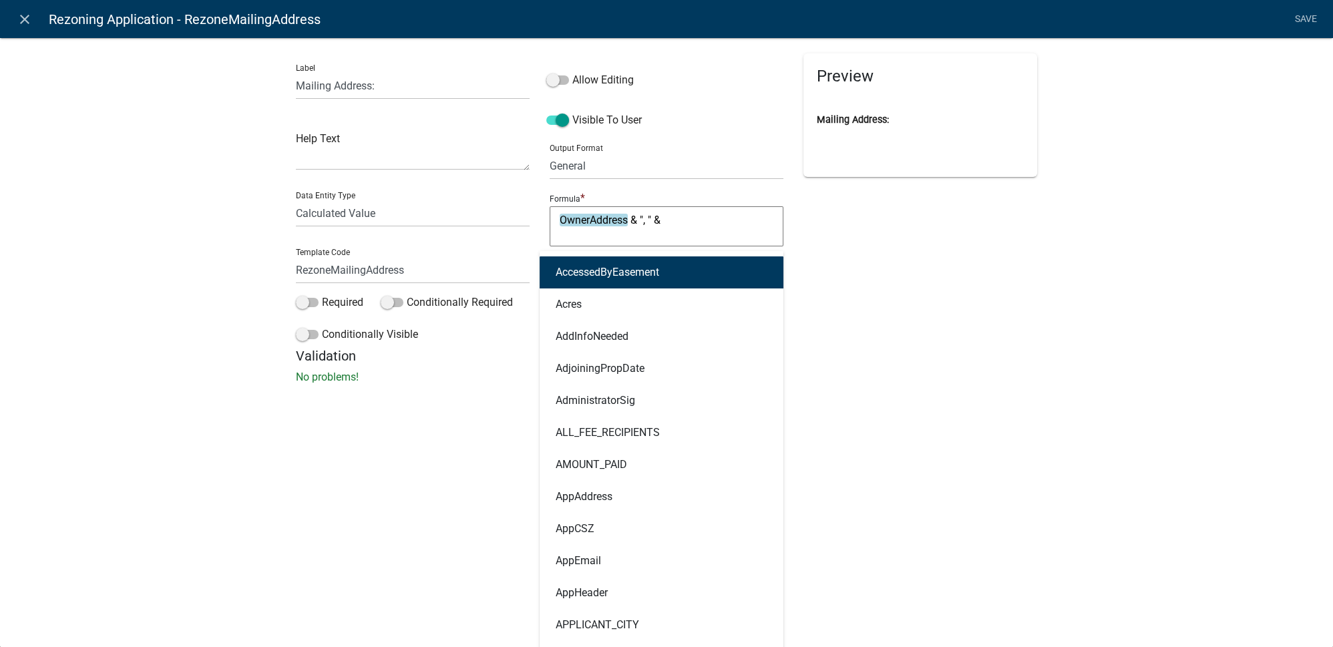
type input "own"
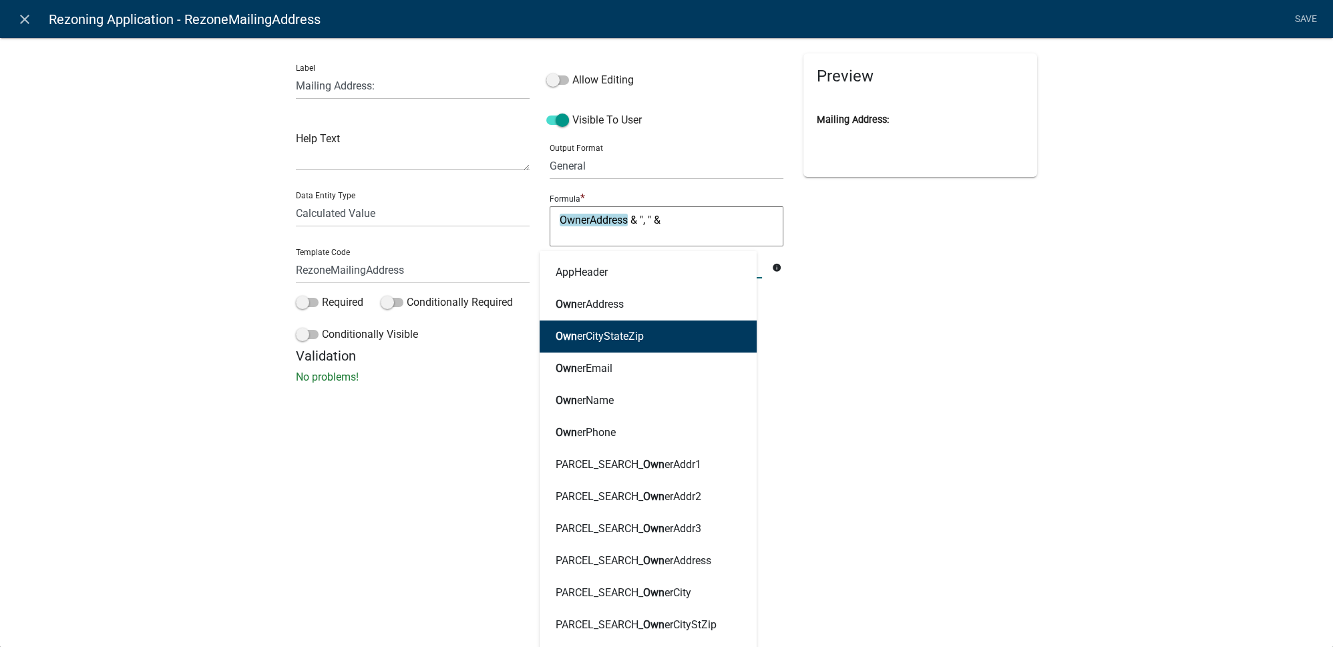
click at [632, 341] on ngb-highlight "Own erCityStateZip" at bounding box center [600, 336] width 88 height 11
type textarea "OwnerAddress & ", " & OwnerCityStateZip"
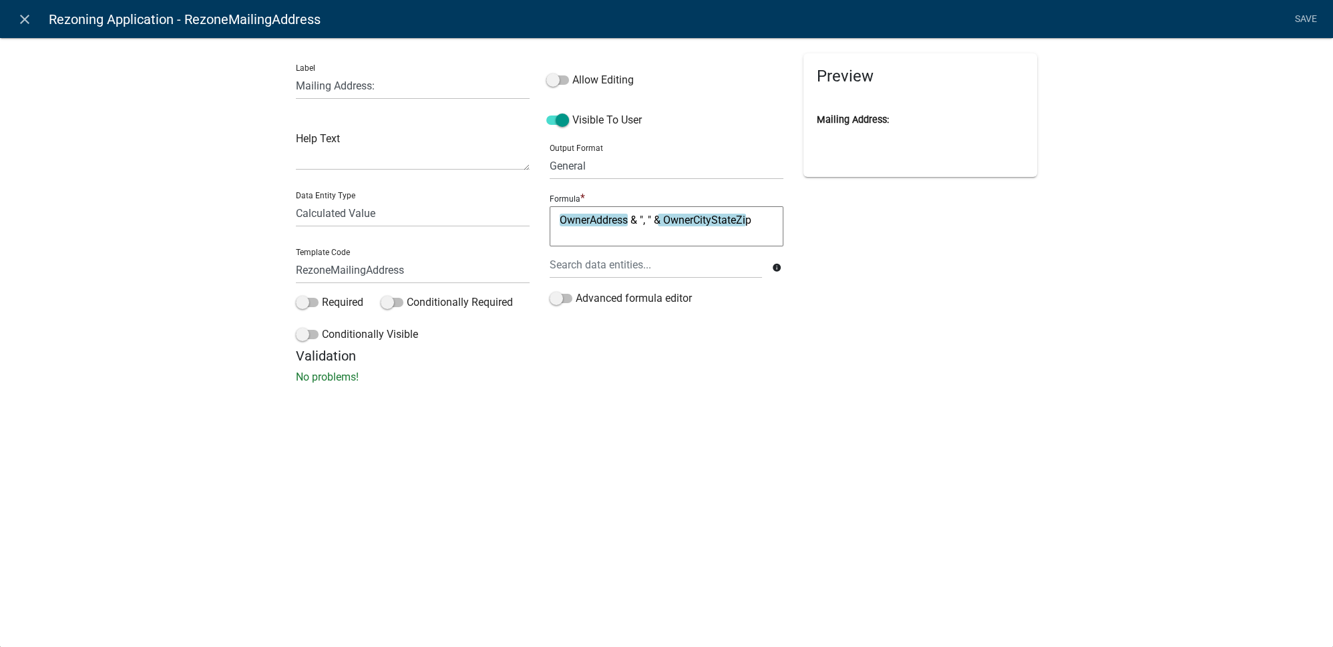
click at [652, 363] on h5 "Validation" at bounding box center [666, 356] width 741 height 16
click at [566, 79] on span at bounding box center [557, 79] width 23 height 9
click at [572, 72] on input "Allow Editing" at bounding box center [572, 72] width 0 height 0
click at [1308, 21] on link "Save" at bounding box center [1305, 19] width 33 height 25
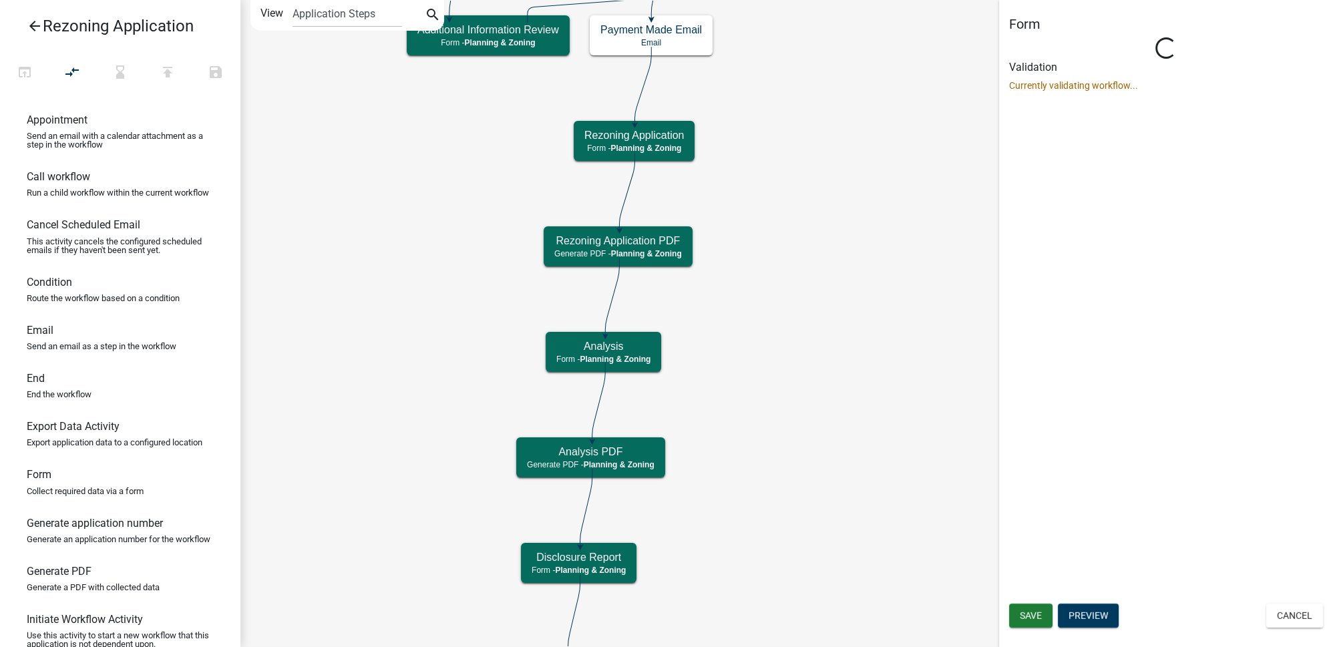
scroll to position [0, 0]
select select "21E23B7C-0AE9-4CE5-BF16-76C7A100C343"
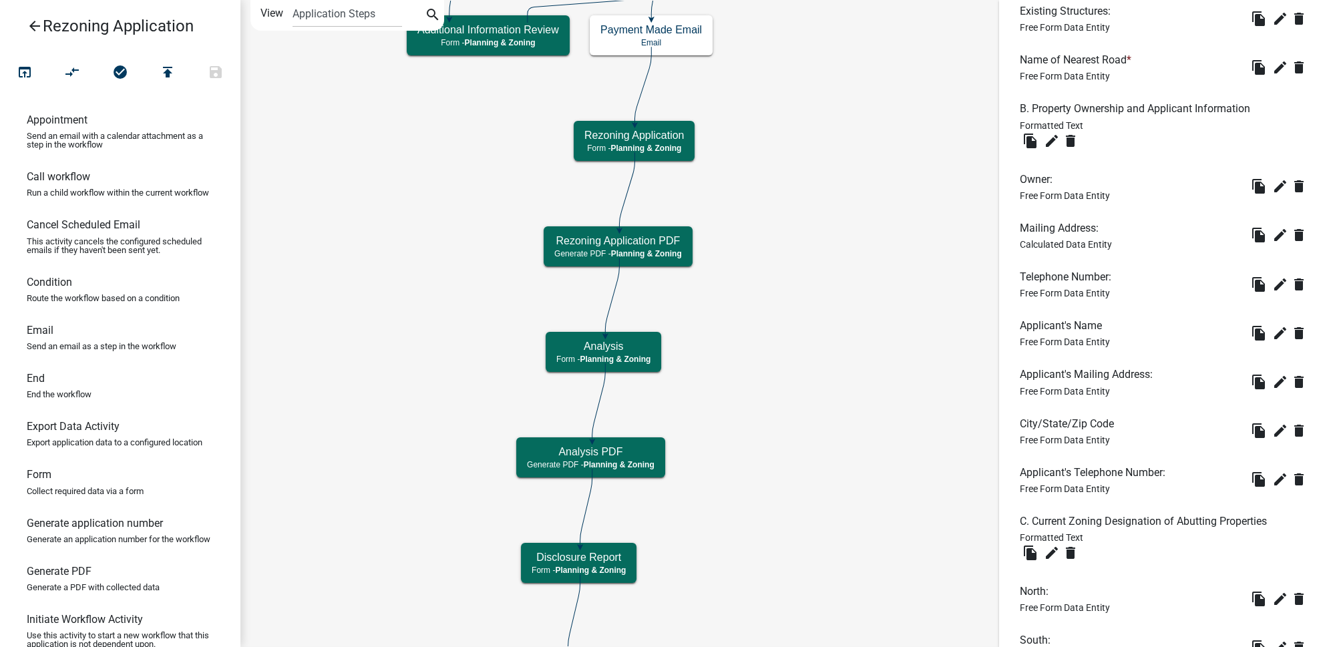
scroll to position [849, 0]
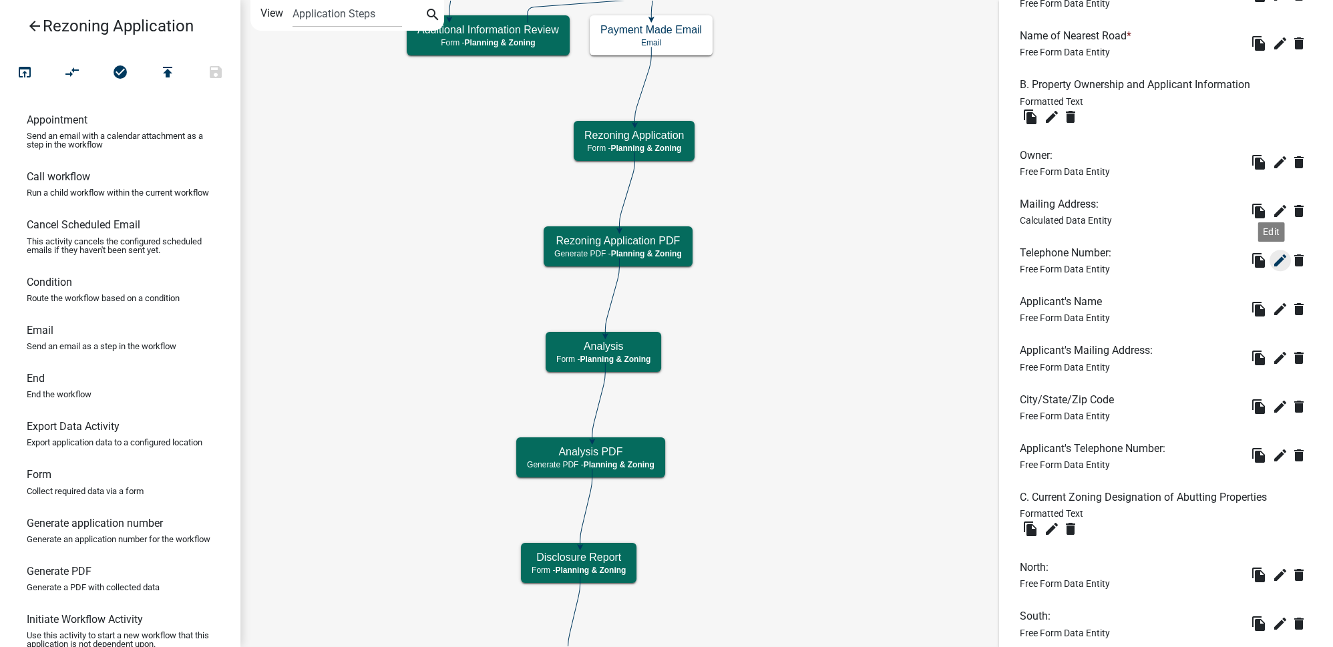
click at [1274, 263] on icon "edit" at bounding box center [1280, 260] width 16 height 16
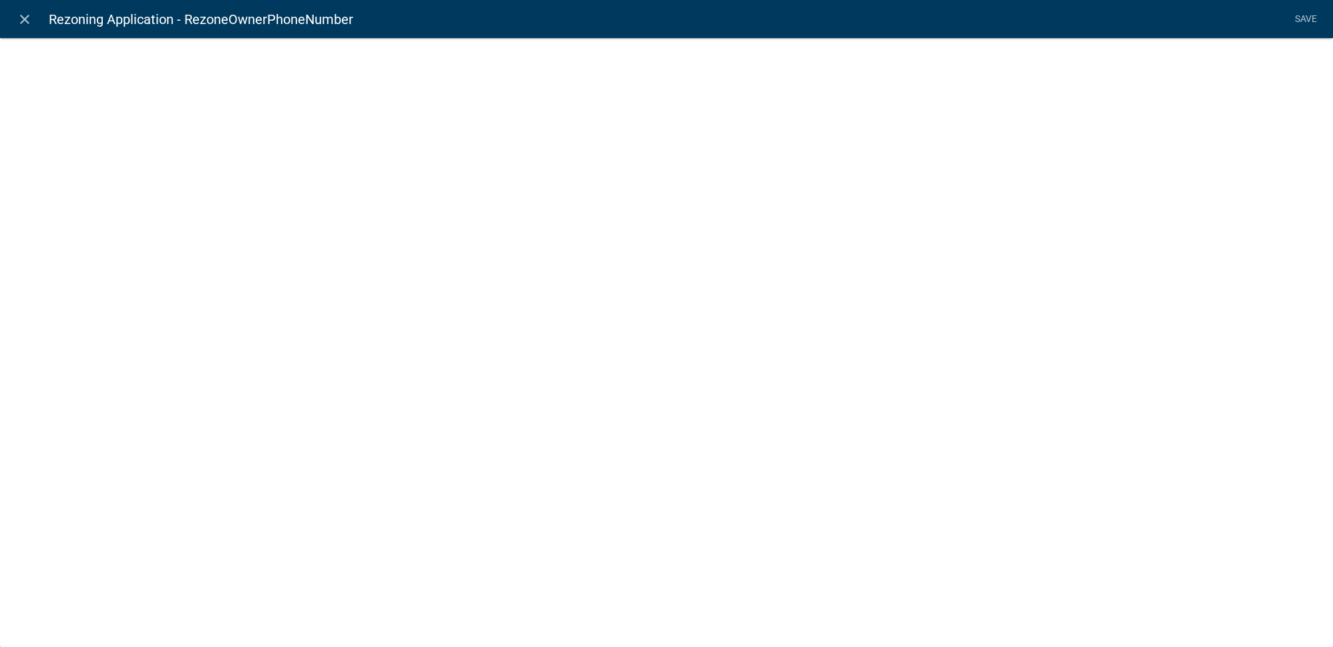
select select
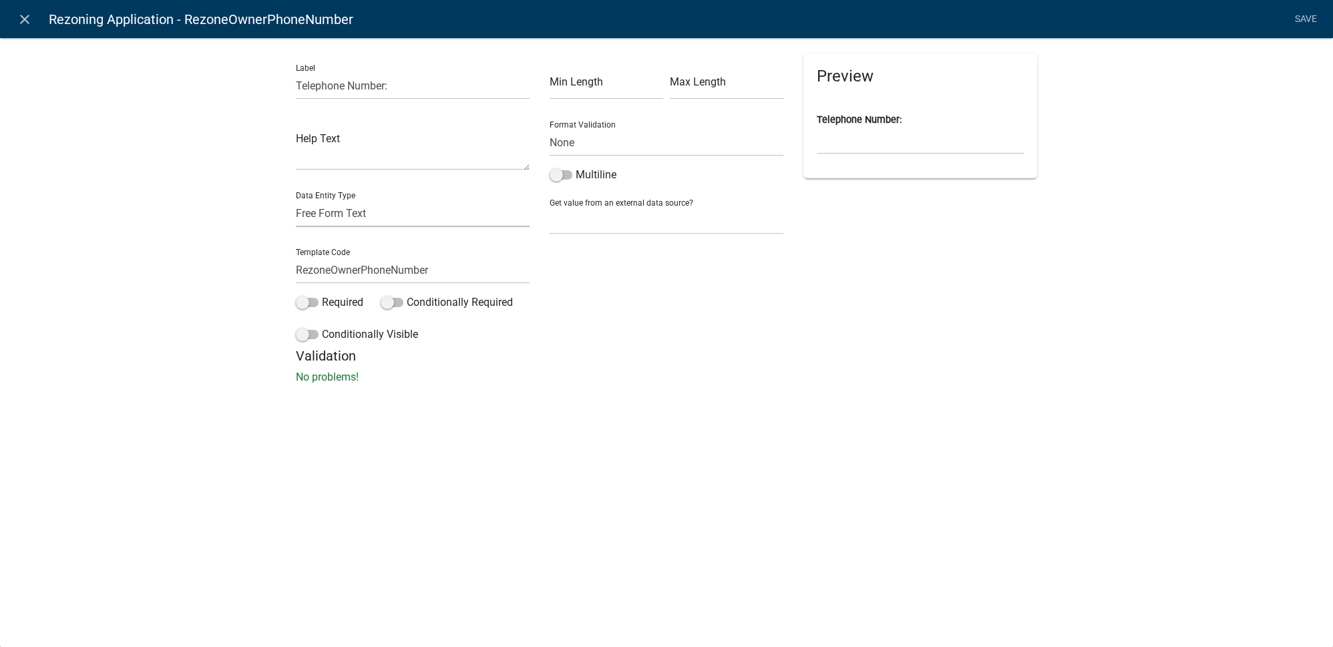
click at [374, 210] on select "Free Form Text Document Display Entity Value Fee Numeric Data Date Map Sketch D…" at bounding box center [413, 213] width 234 height 27
select select "calculated-value"
click at [296, 200] on select "Free Form Text Document Display Entity Value Fee Numeric Data Date Map Sketch D…" at bounding box center [413, 213] width 234 height 27
select select "calculated-value"
click at [577, 240] on textarea at bounding box center [667, 226] width 234 height 40
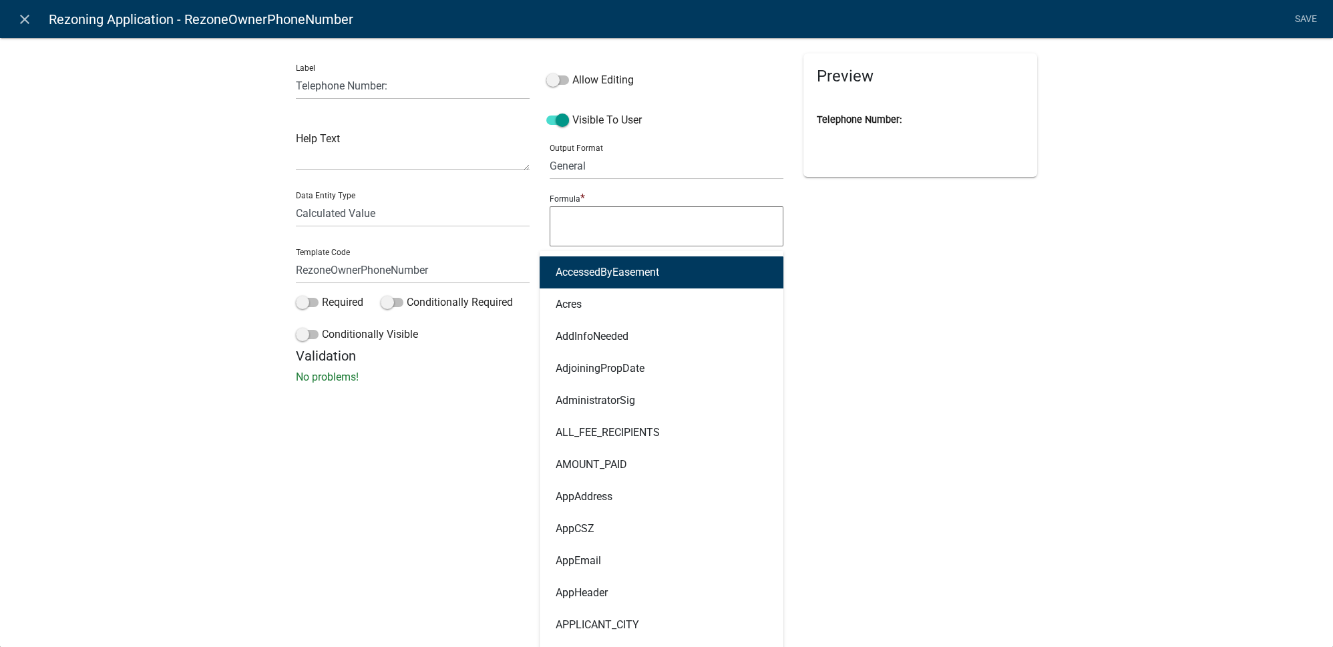
click at [606, 263] on div "AccessedByEasement Acres AddInfoNeeded AdjoiningPropDate AdministratorSig ALL_F…" at bounding box center [656, 264] width 232 height 27
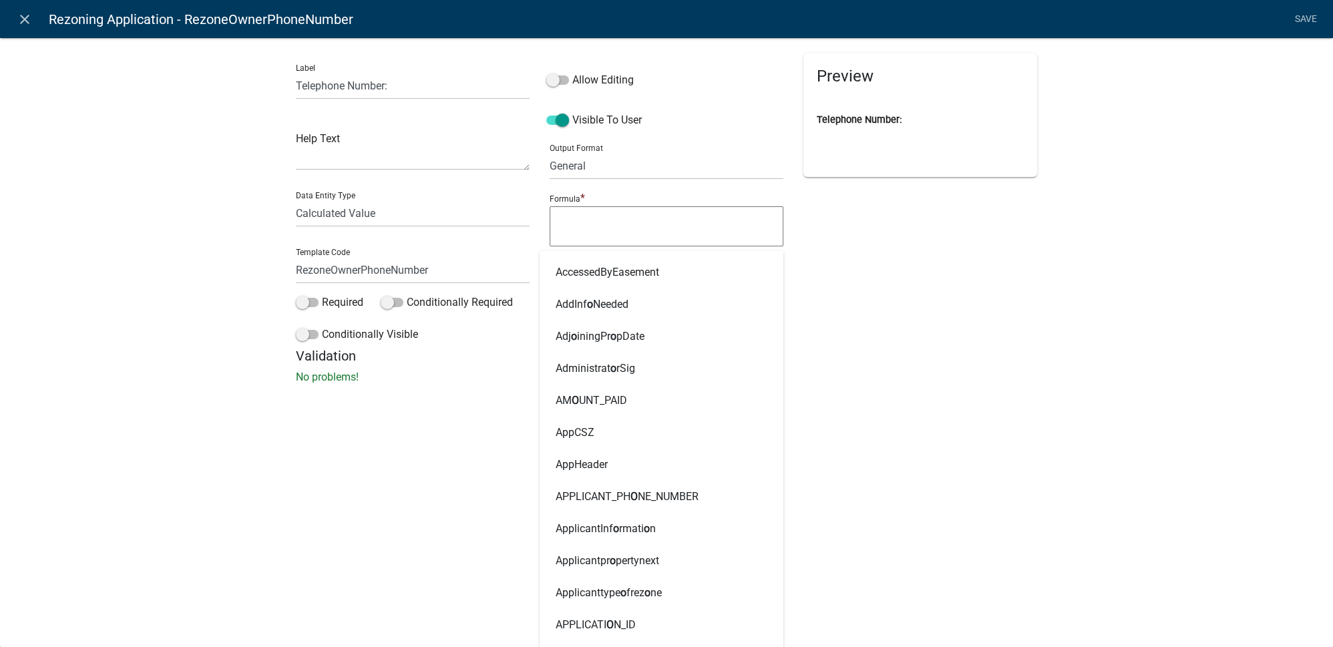
type input "owner"
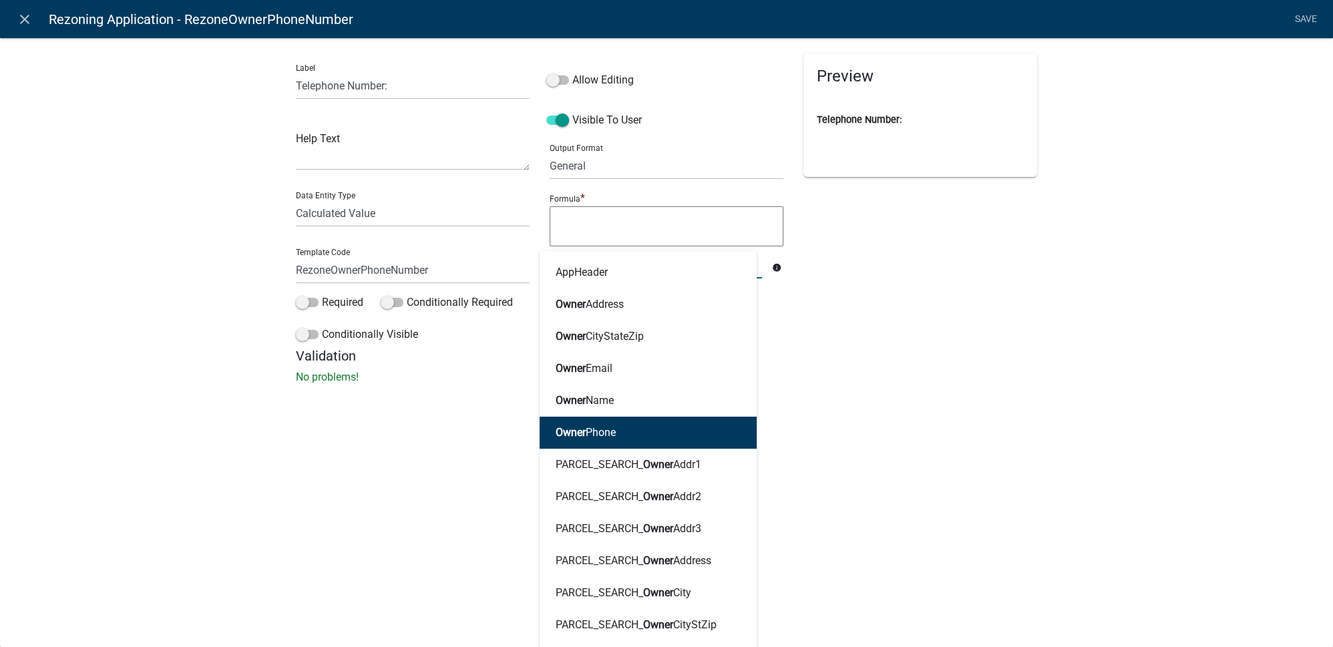
click at [619, 439] on button "Owner Phone" at bounding box center [648, 433] width 217 height 32
type textarea "OwnerPhone"
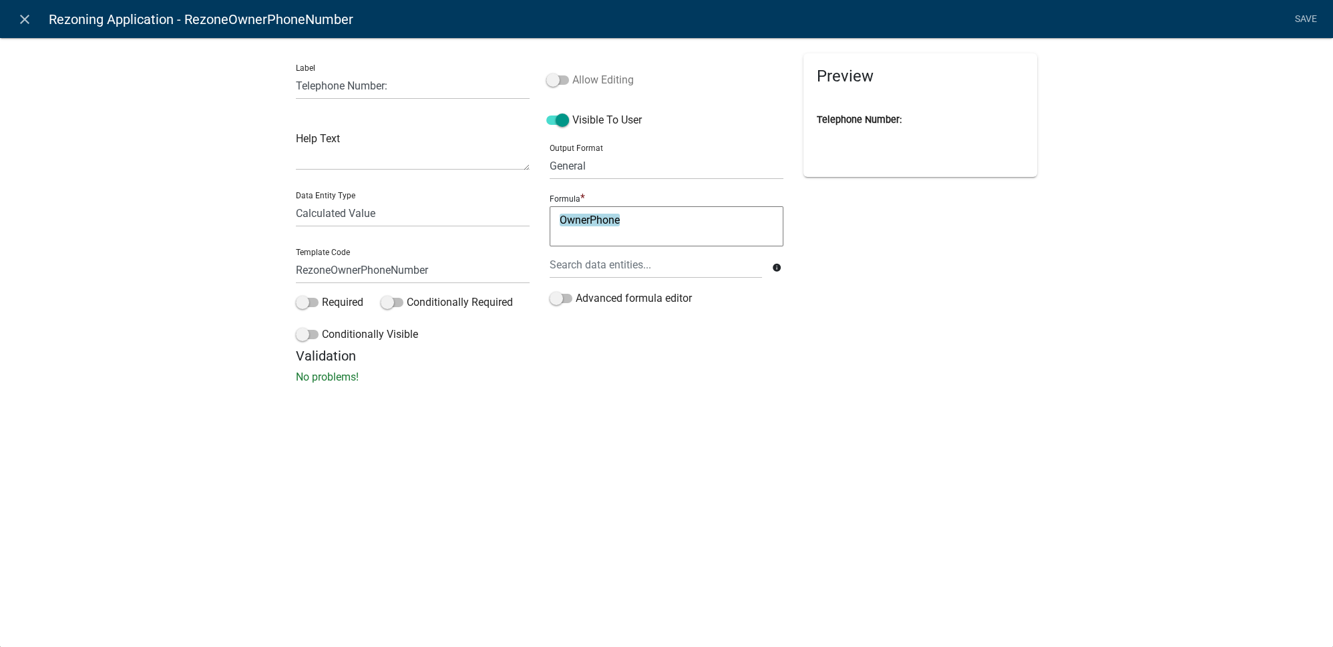
click at [596, 72] on label "Allow Editing" at bounding box center [589, 80] width 87 height 16
click at [572, 72] on input "Allow Editing" at bounding box center [572, 72] width 0 height 0
click at [1313, 19] on link "Save" at bounding box center [1305, 19] width 33 height 25
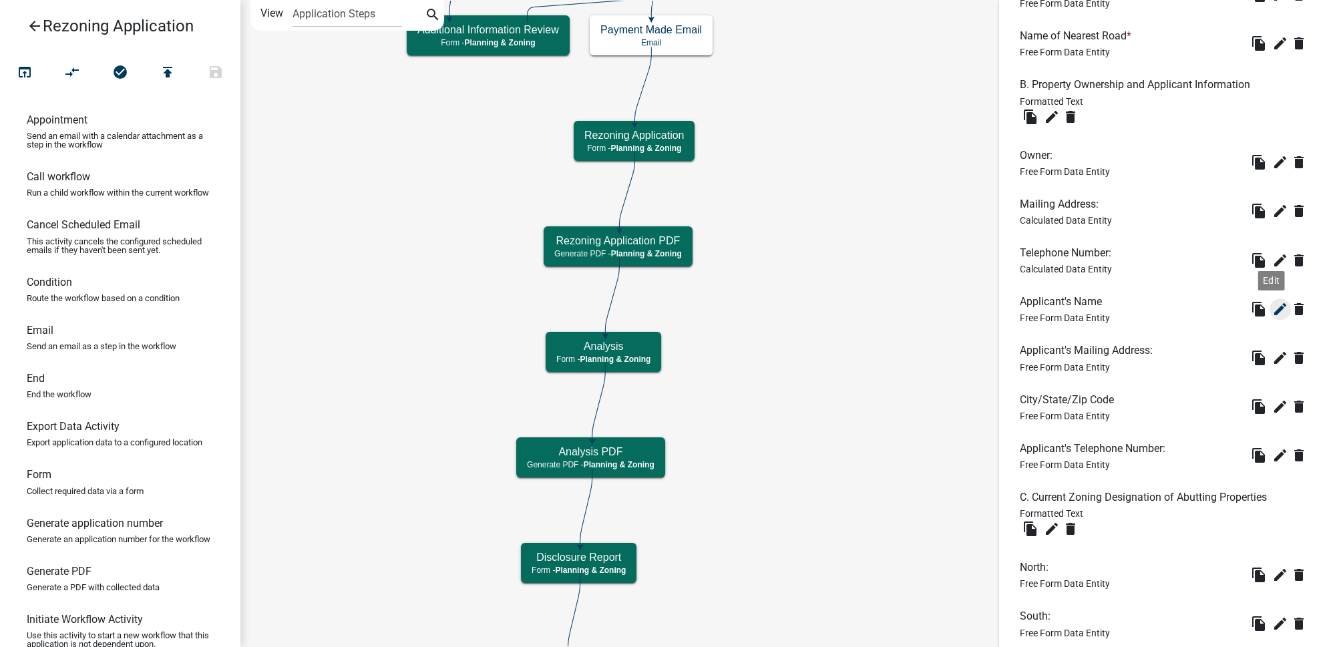
click at [1272, 308] on icon "edit" at bounding box center [1280, 309] width 16 height 16
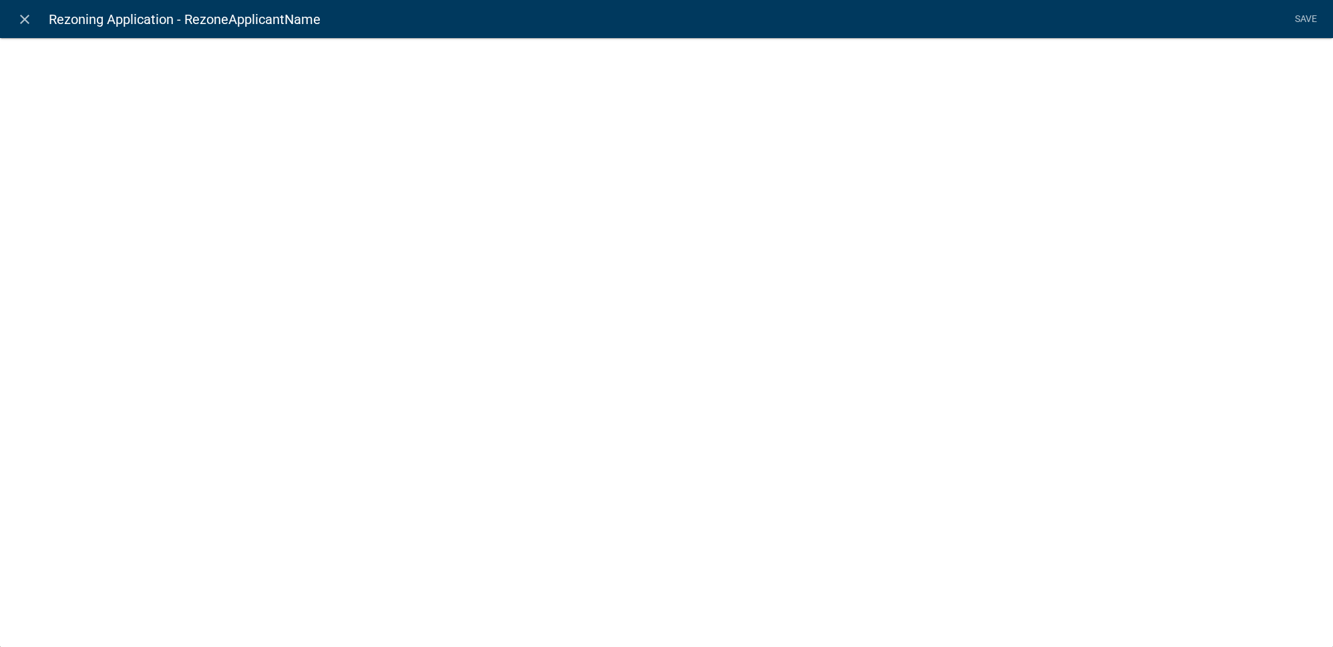
select select "2: Object"
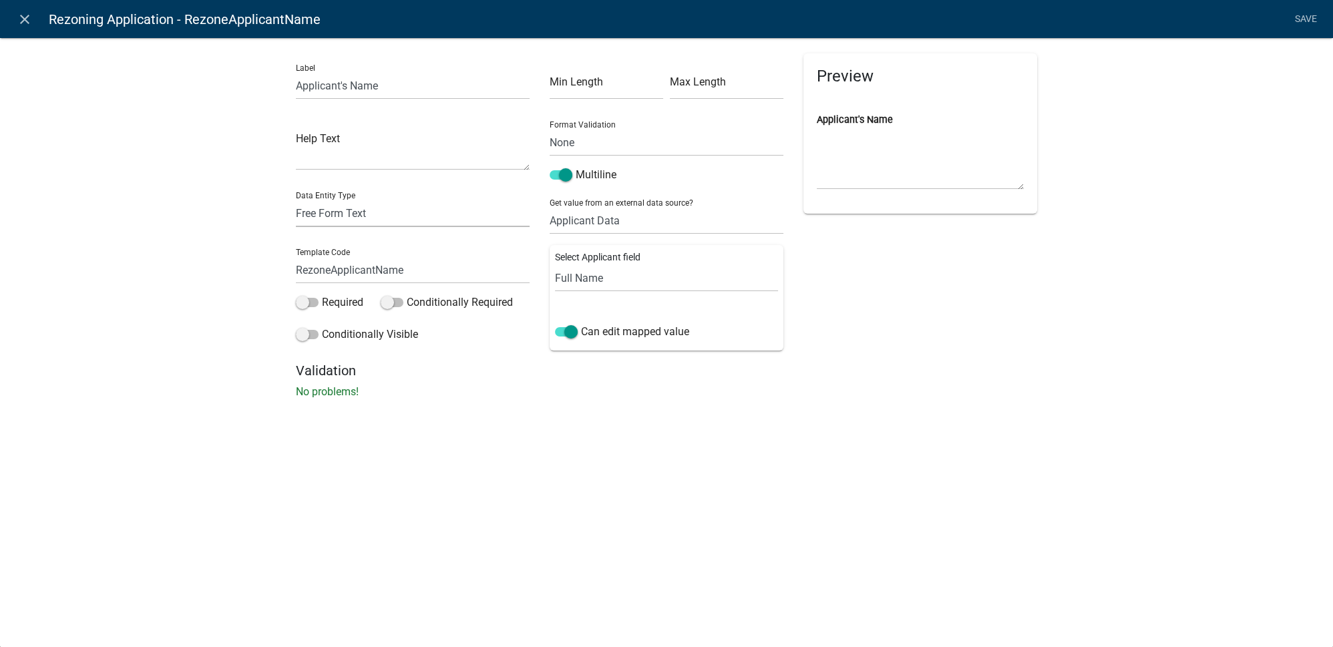
click at [365, 216] on select "Free Form Text Document Display Entity Value Fee Numeric Data Date Map Sketch D…" at bounding box center [413, 213] width 234 height 27
select select "calculated-value"
click at [296, 200] on select "Free Form Text Document Display Entity Value Fee Numeric Data Date Map Sketch D…" at bounding box center [413, 213] width 234 height 27
select select "calculated-value"
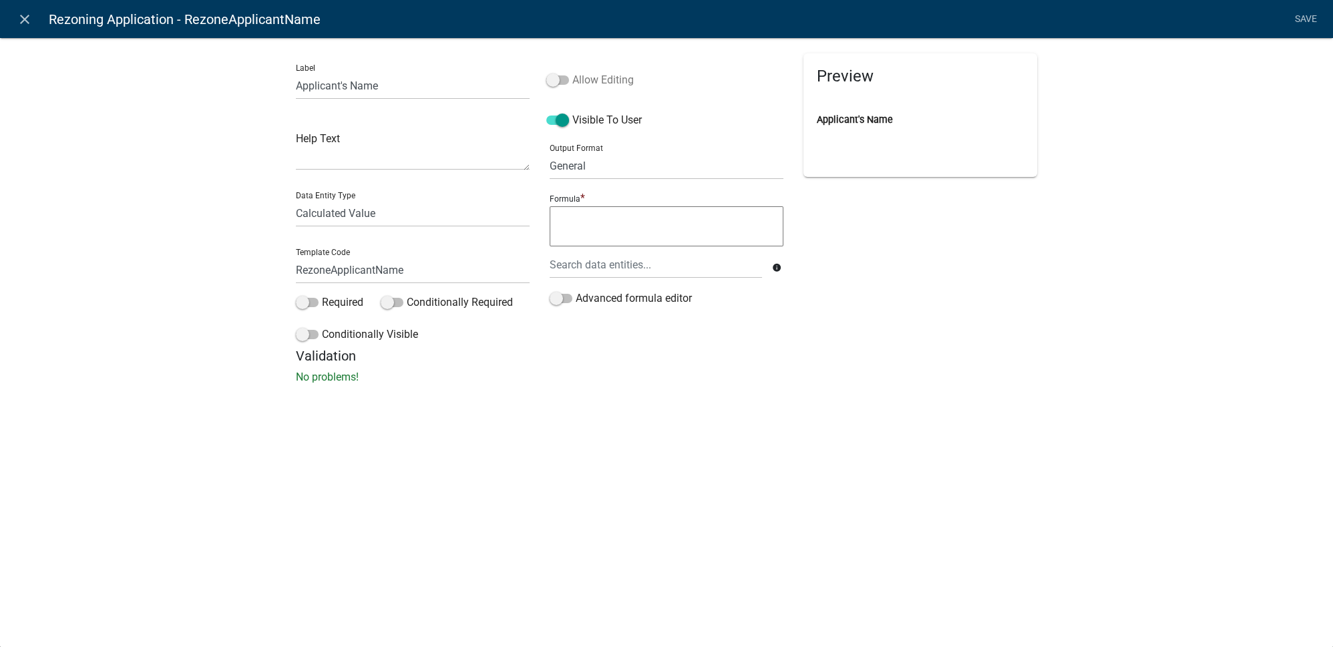
click at [590, 73] on label "Allow Editing" at bounding box center [589, 80] width 87 height 16
click at [572, 72] on input "Allow Editing" at bounding box center [572, 72] width 0 height 0
click at [598, 265] on div at bounding box center [656, 264] width 232 height 27
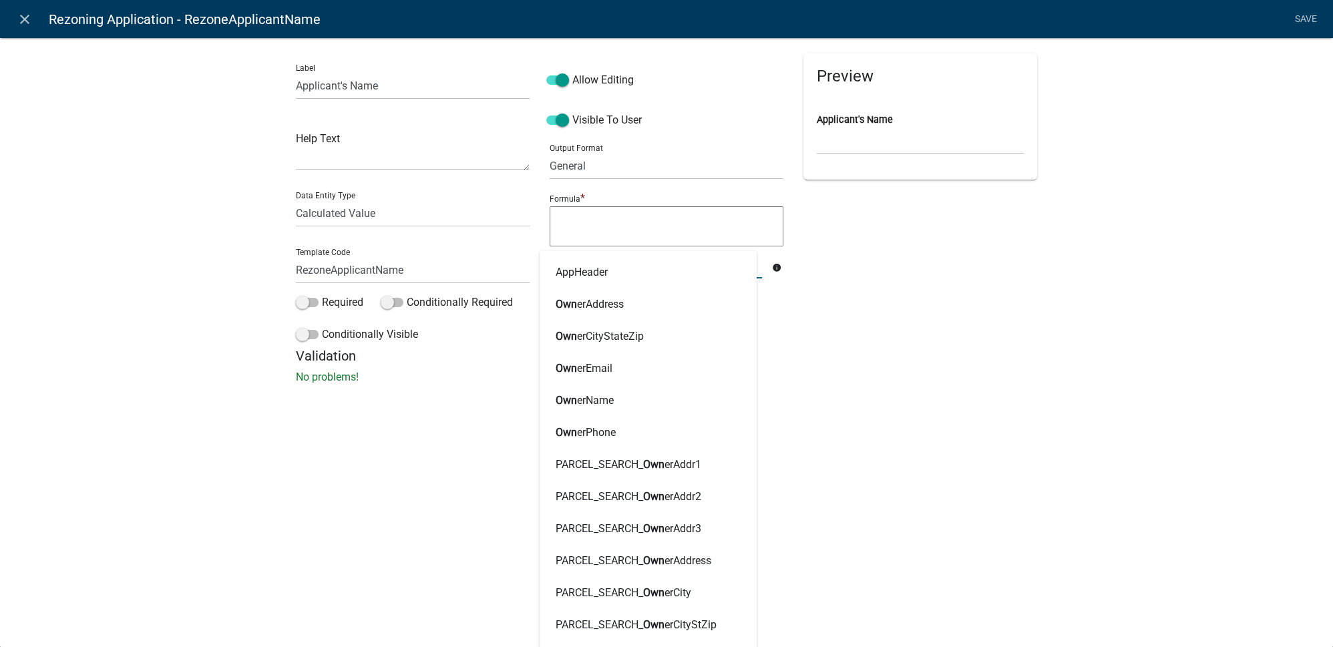
type input "o"
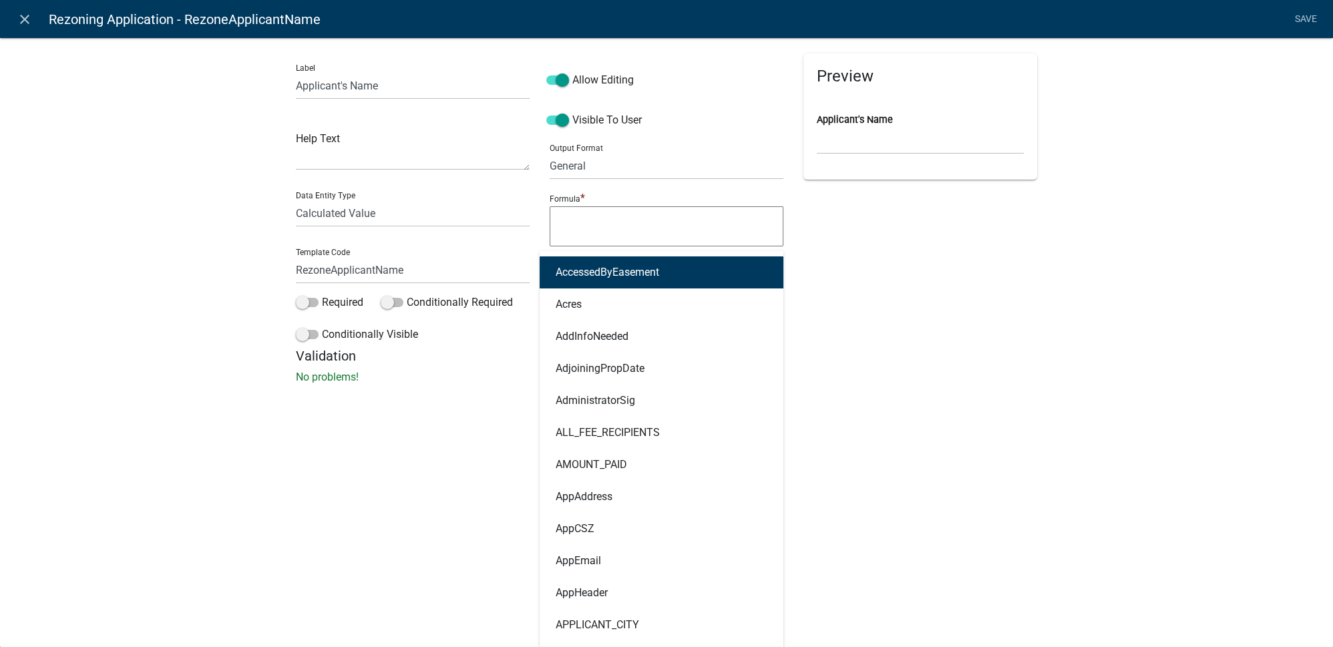
type input "app"
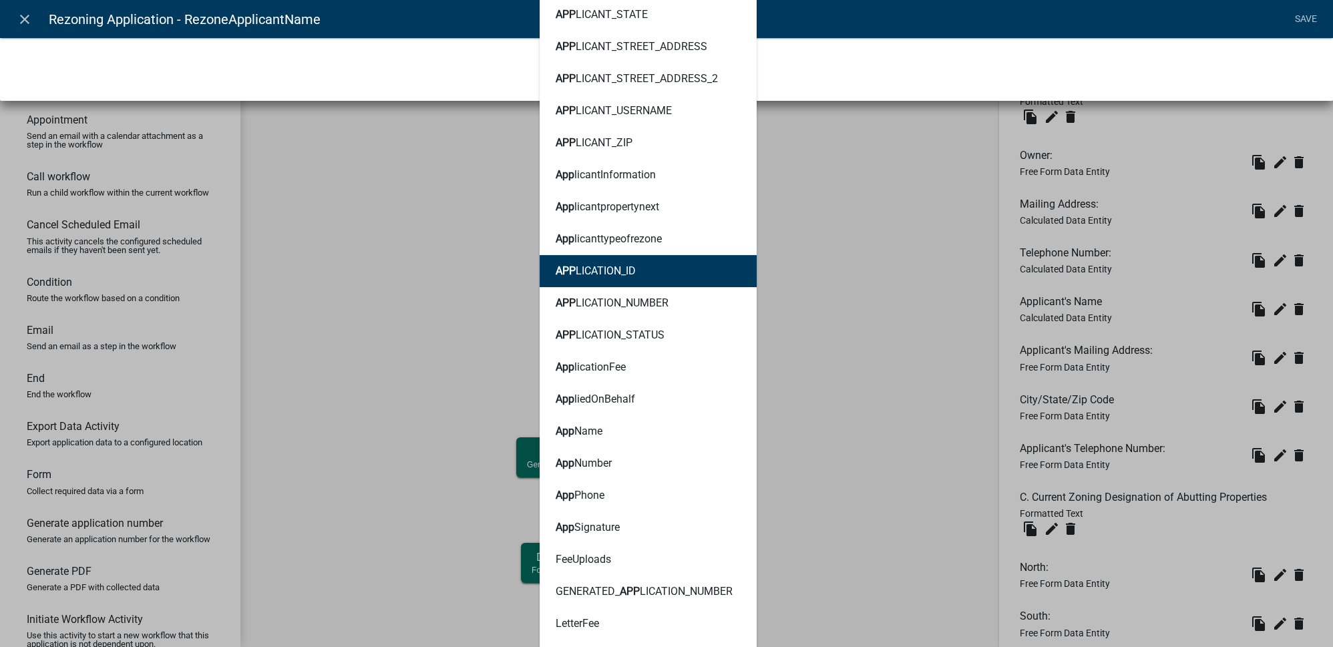
scroll to position [607, 0]
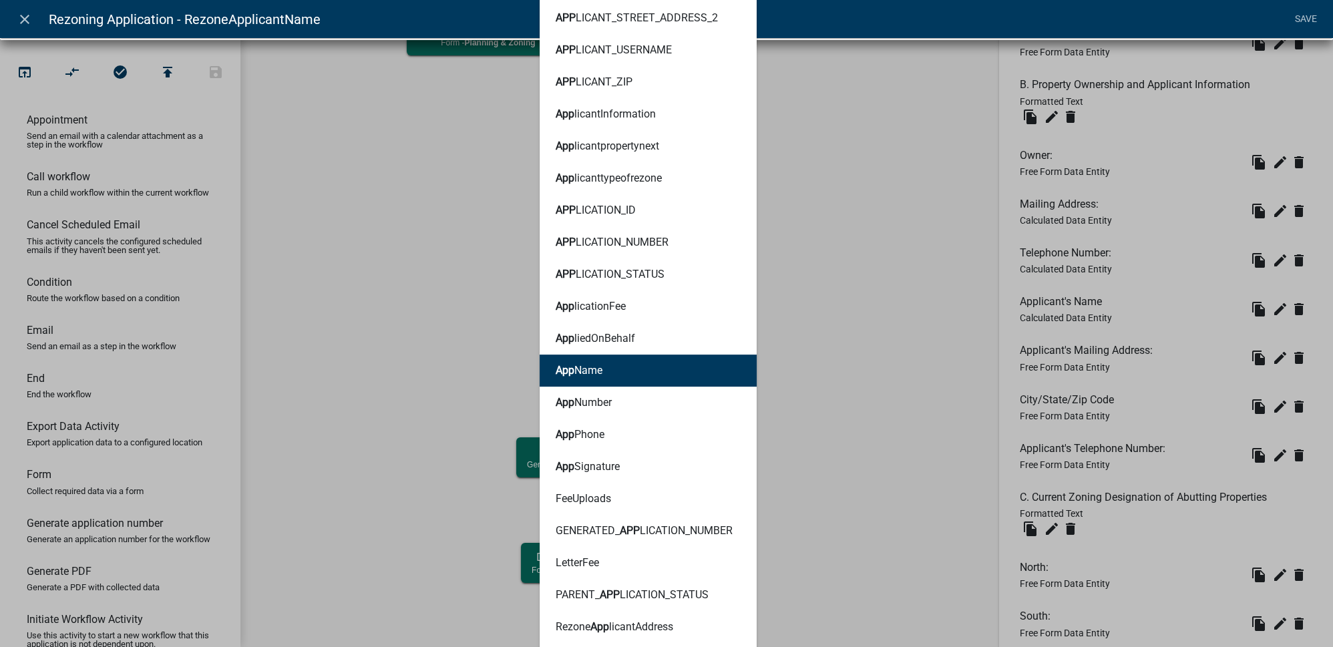
click at [606, 361] on button "App Name" at bounding box center [648, 371] width 217 height 32
type textarea "AppName"
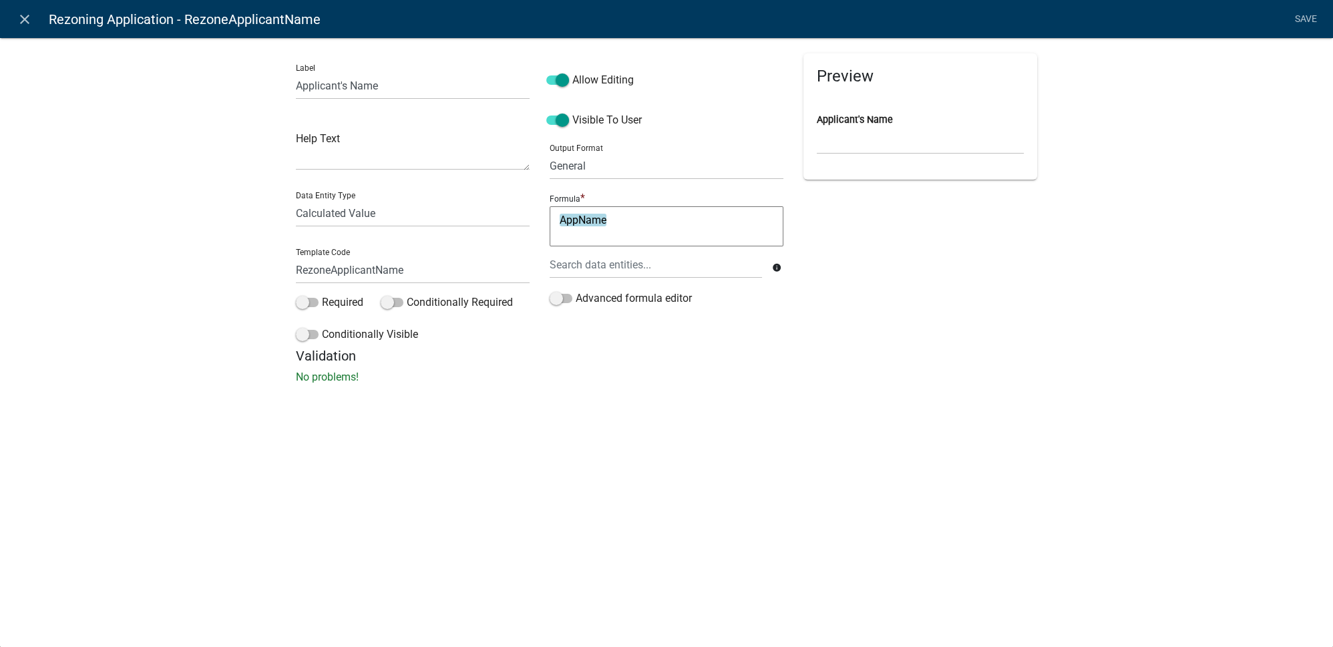
click at [590, 398] on div "Label Applicant's Name Help Text Data Entity Type Free Form Text Document Displ…" at bounding box center [666, 214] width 1333 height 397
click at [1307, 20] on link "Save" at bounding box center [1305, 19] width 33 height 25
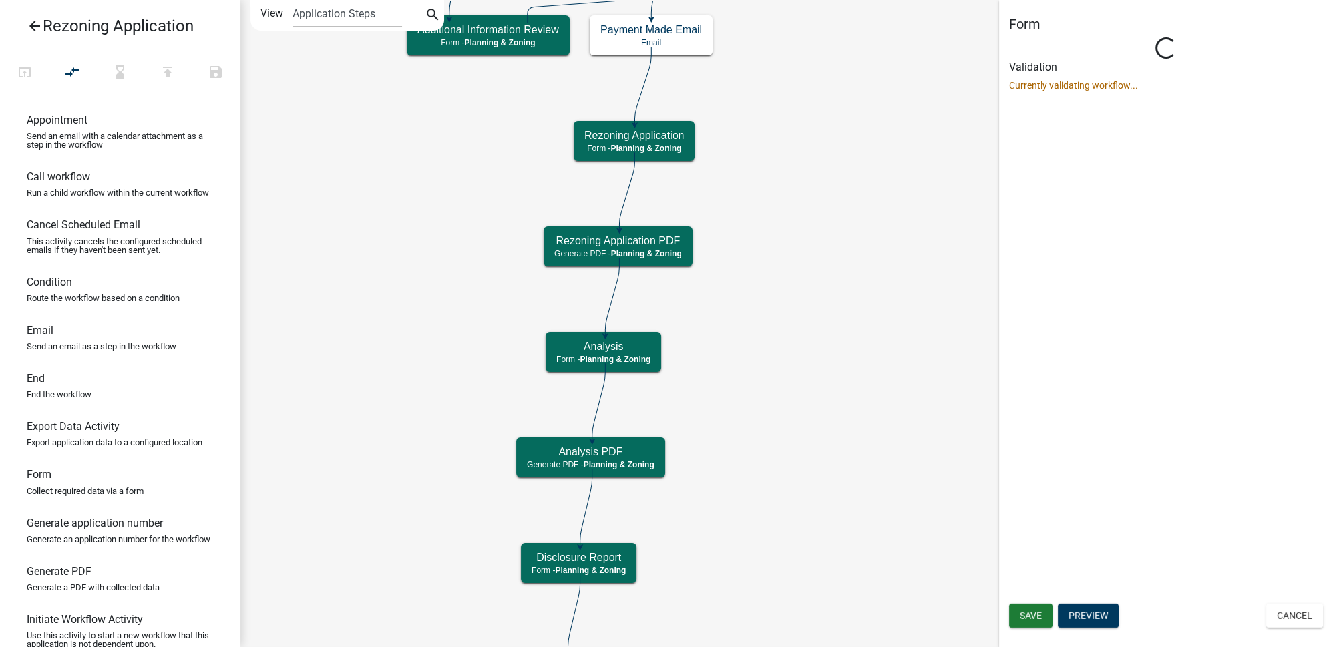
select select "21E23B7C-0AE9-4CE5-BF16-76C7A100C343"
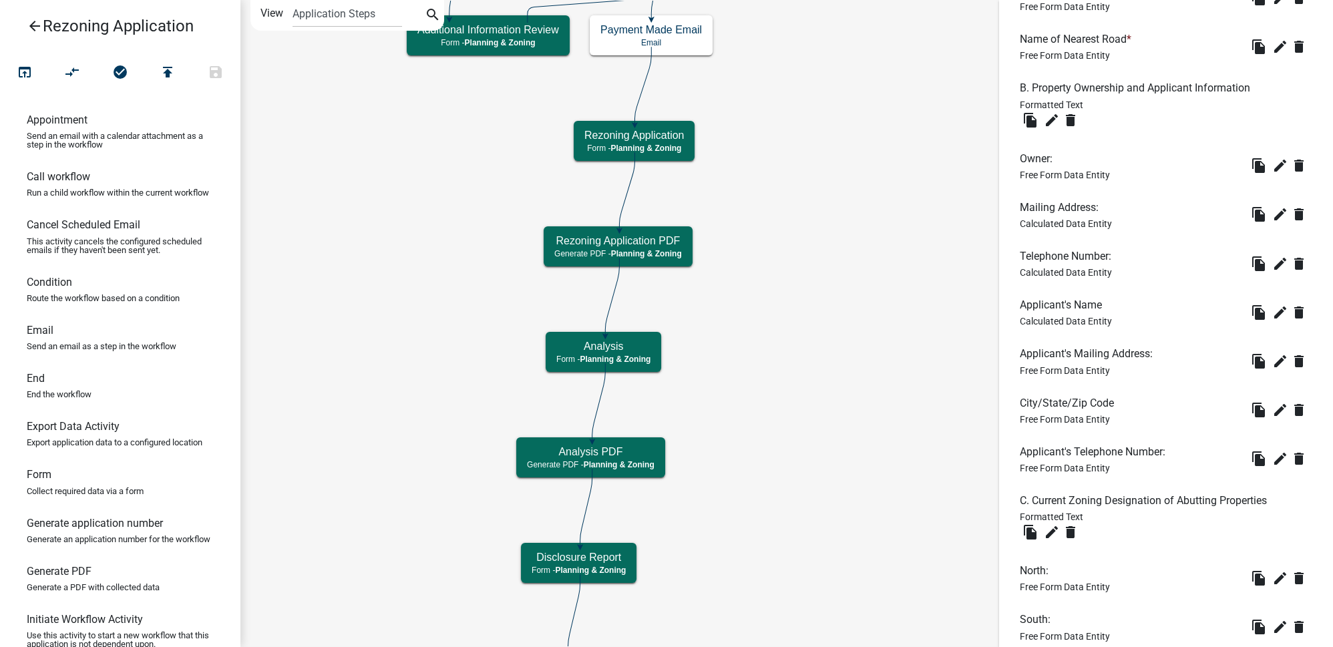
scroll to position [849, 0]
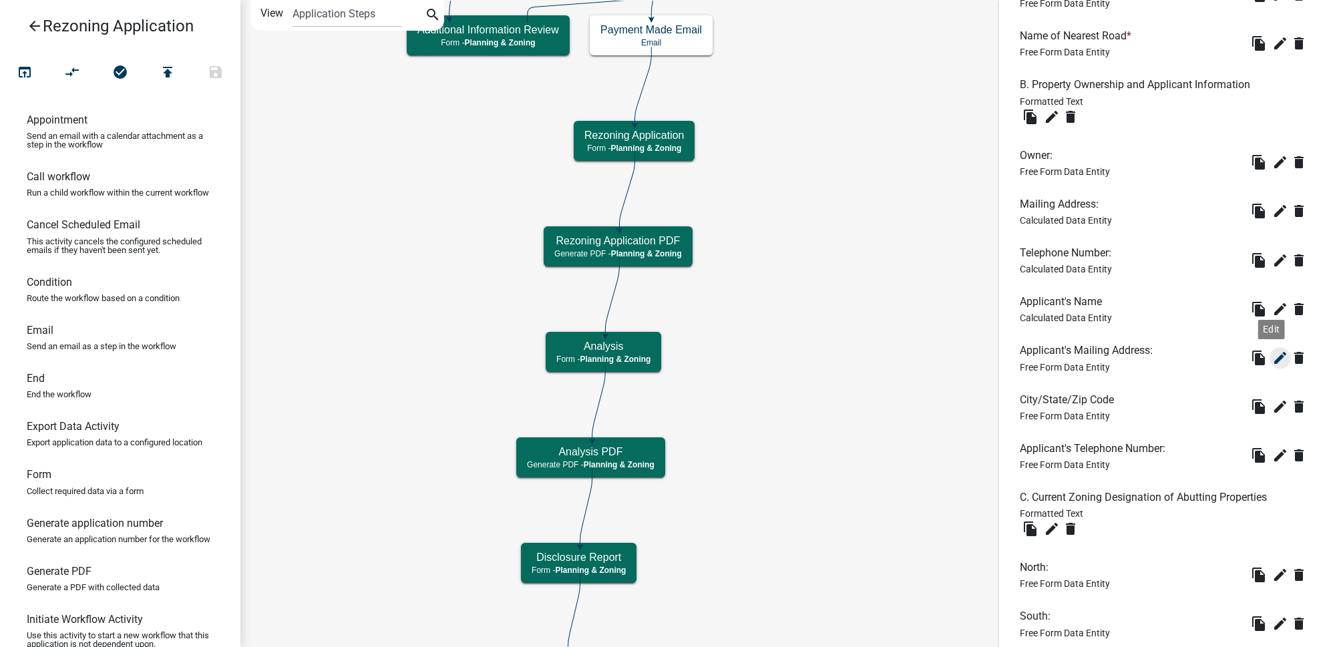
click at [1272, 354] on icon "edit" at bounding box center [1280, 358] width 16 height 16
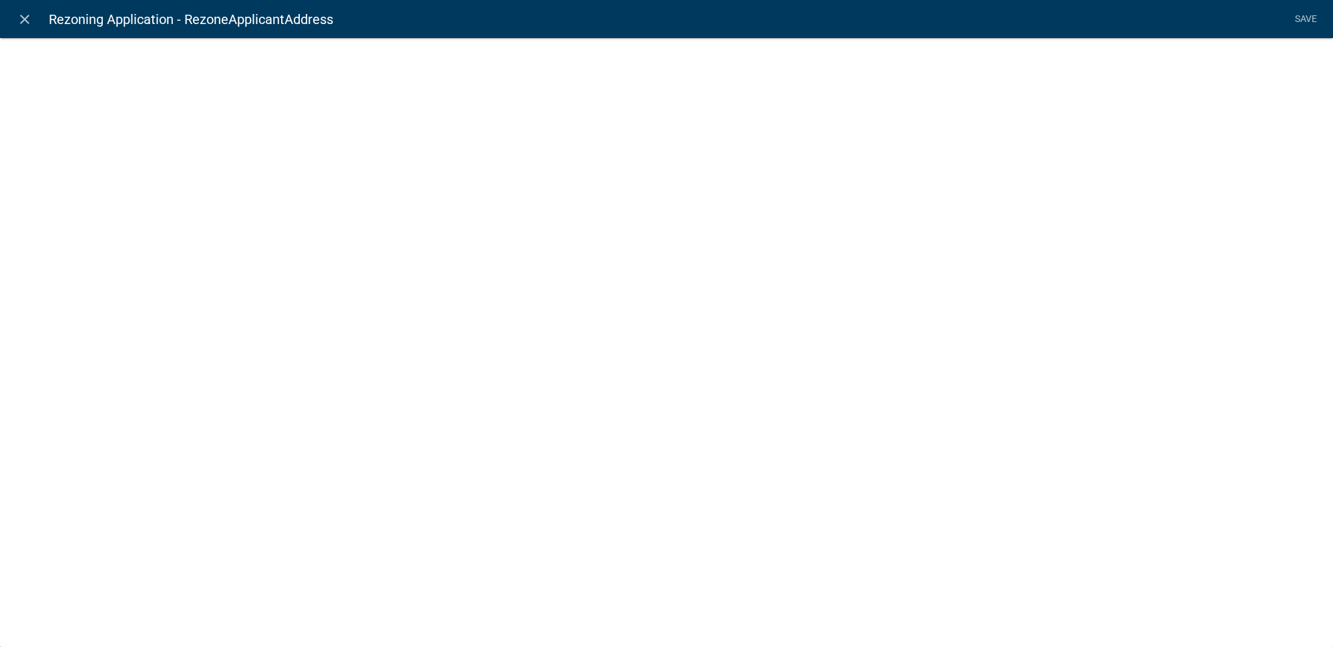
select select
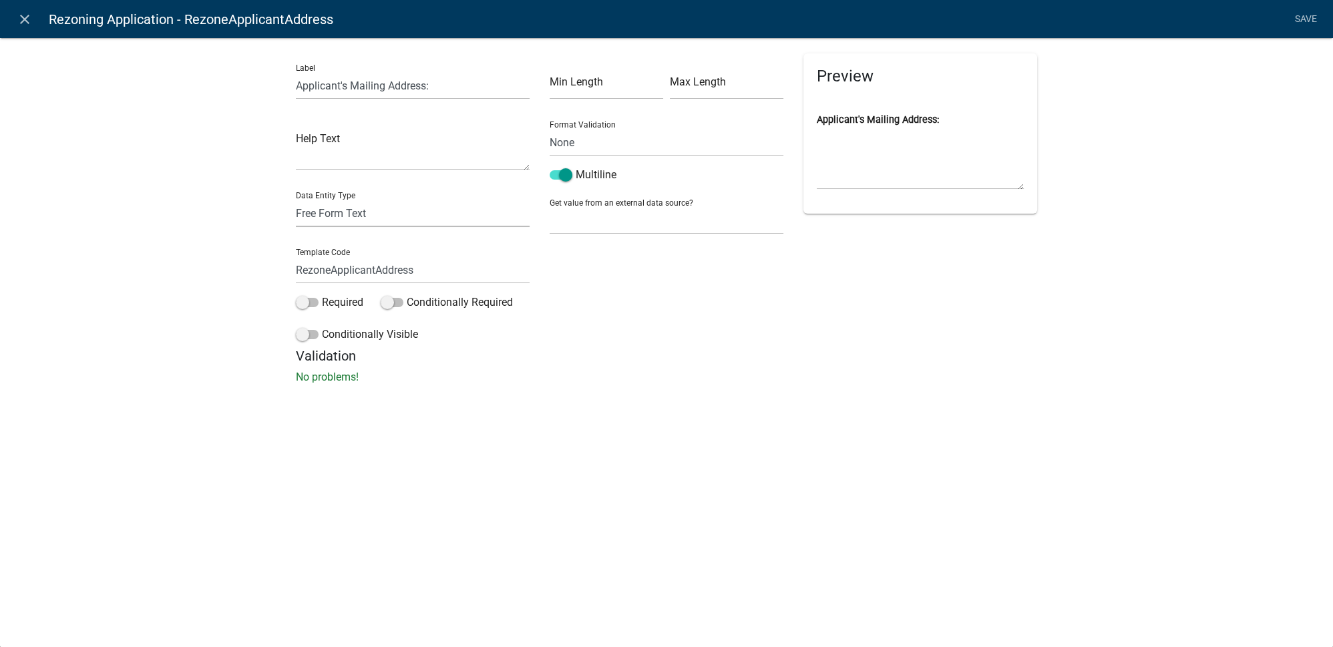
click at [389, 201] on select "Free Form Text Document Display Entity Value Fee Numeric Data Date Map Sketch D…" at bounding box center [413, 213] width 234 height 27
select select "calculated-value"
click at [296, 200] on select "Free Form Text Document Display Entity Value Fee Numeric Data Date Map Sketch D…" at bounding box center [413, 213] width 234 height 27
select select "calculated-value"
click at [588, 83] on label "Allow Editing" at bounding box center [589, 80] width 87 height 16
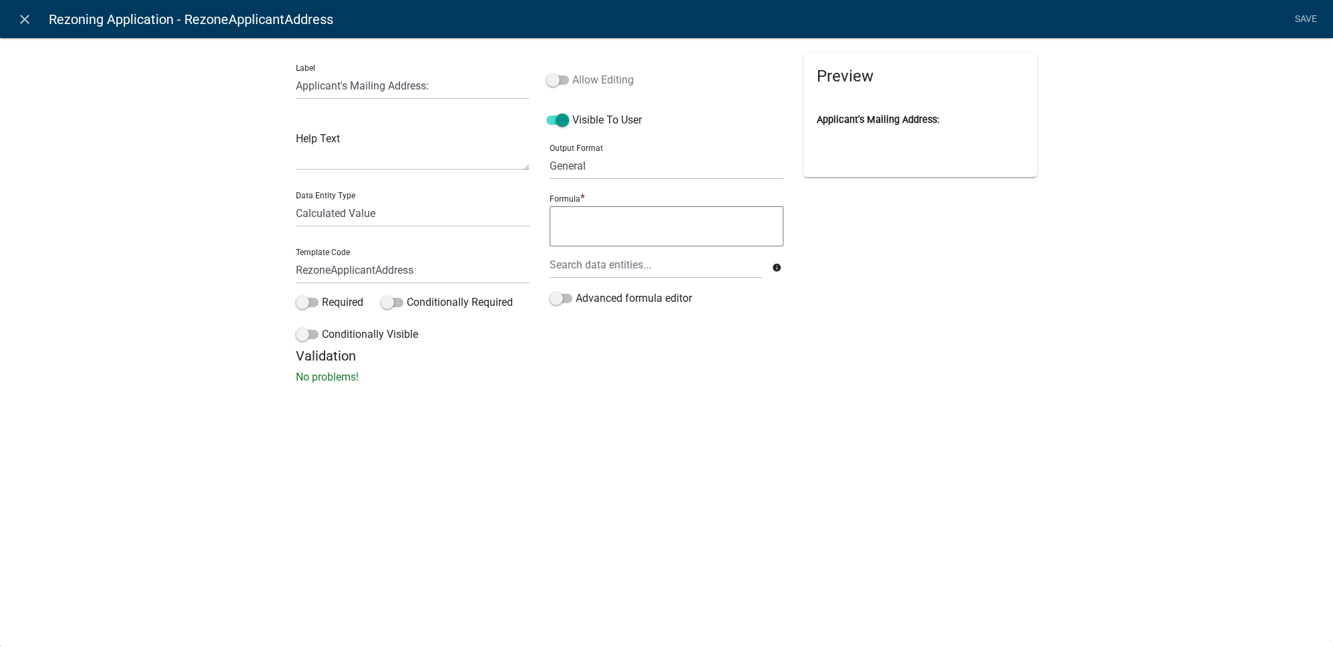
click at [572, 72] on input "Allow Editing" at bounding box center [572, 72] width 0 height 0
click at [604, 258] on div at bounding box center [656, 264] width 232 height 27
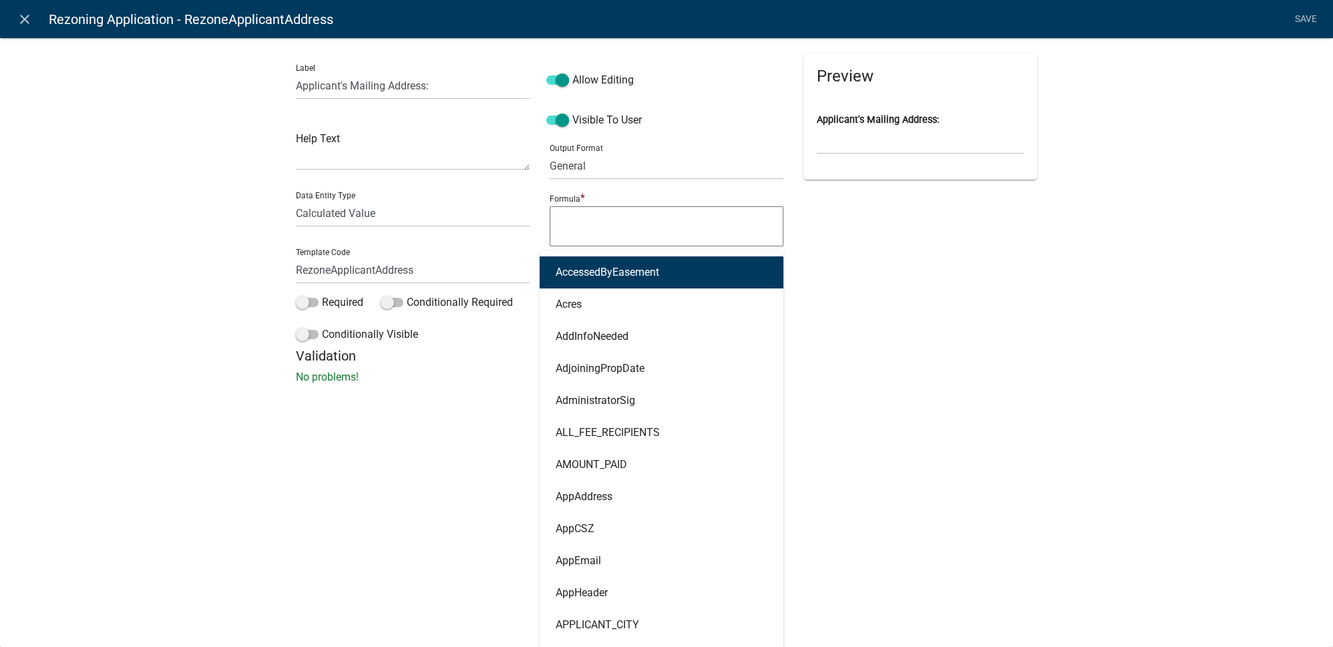
type input "appadd"
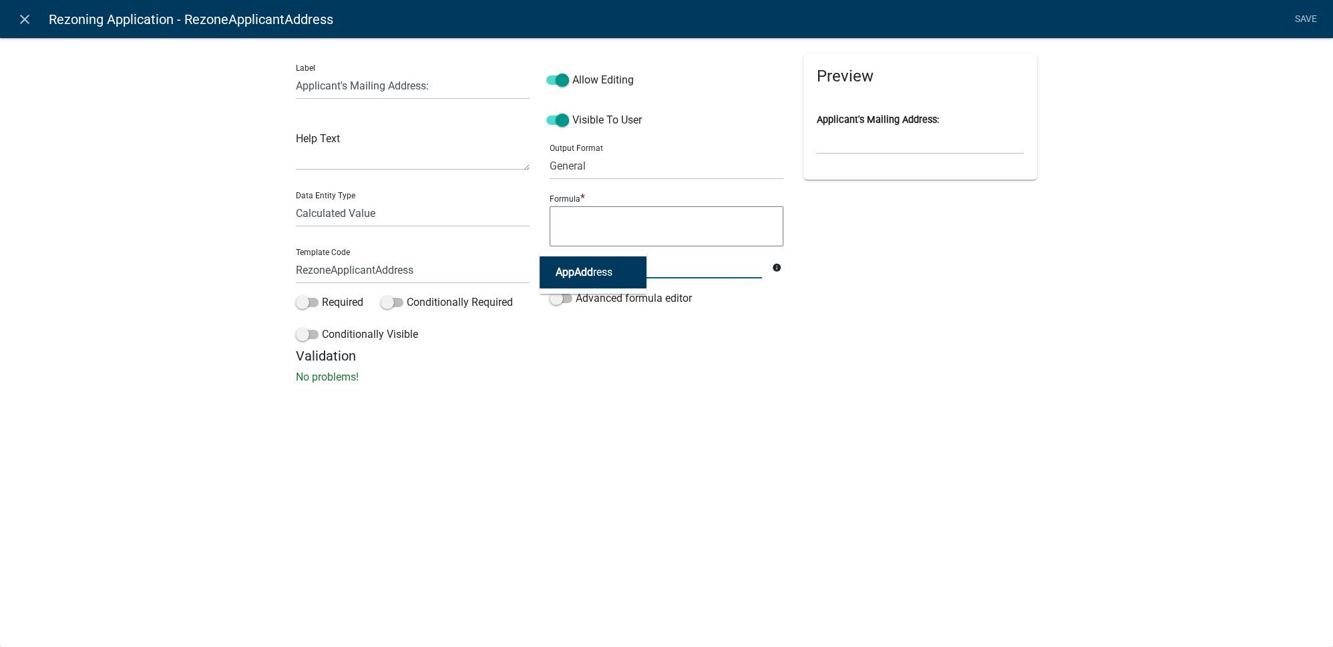
click at [602, 270] on ngb-highlight "AppAdd ress" at bounding box center [584, 272] width 57 height 11
type textarea "AppAddress"
click at [675, 238] on textarea "AppAddress" at bounding box center [667, 226] width 234 height 40
type textarea "AppAddress & ", " &"
click at [616, 263] on div at bounding box center [656, 264] width 232 height 27
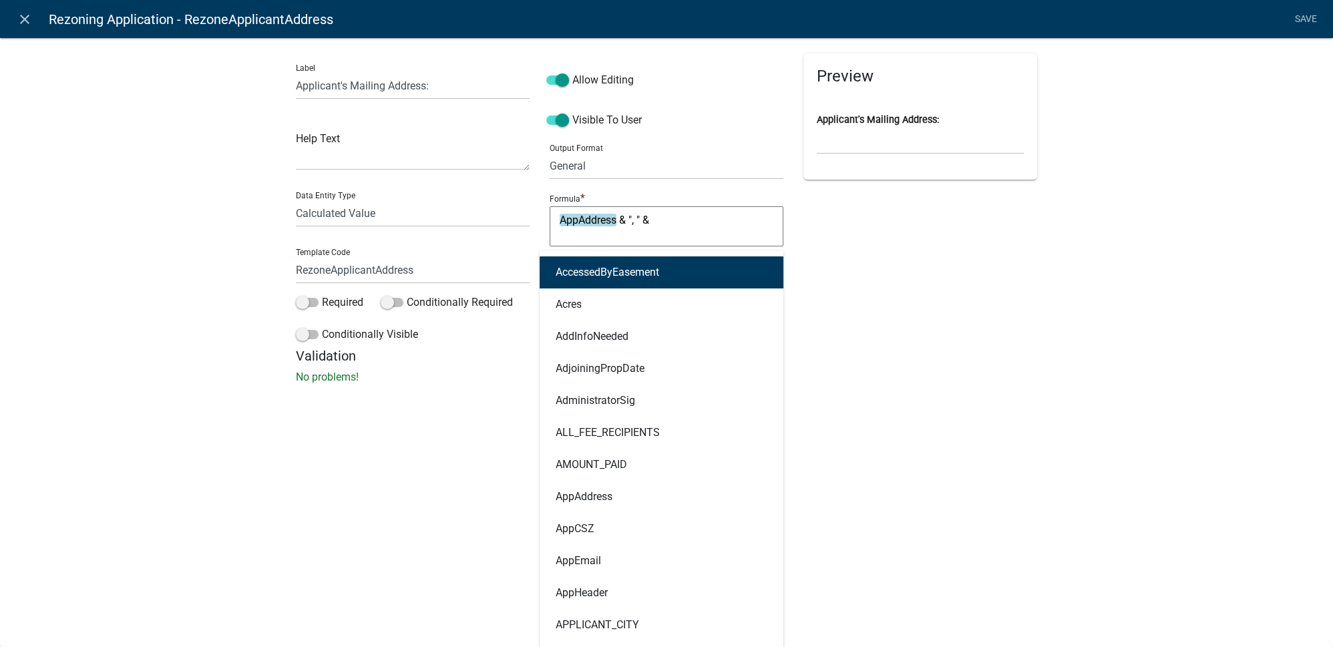
type input "app"
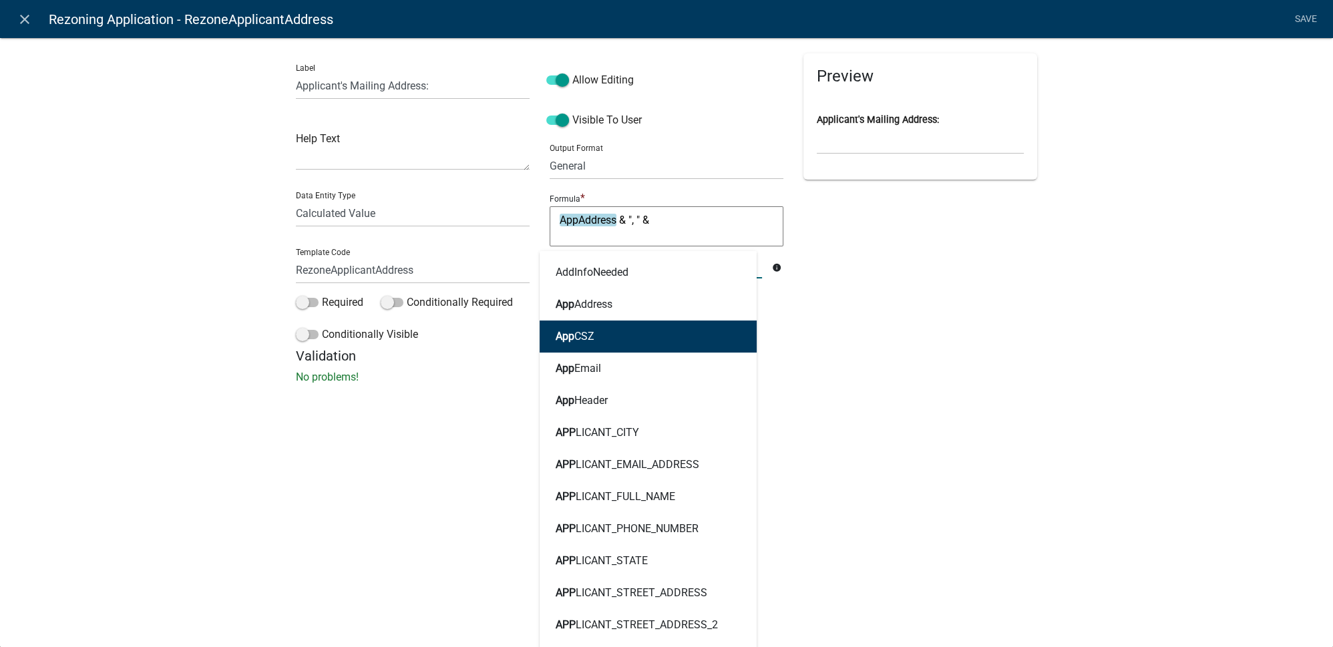
click at [578, 345] on button "App CSZ" at bounding box center [648, 337] width 217 height 32
type textarea "AppAddress & ", " & AppCSZ"
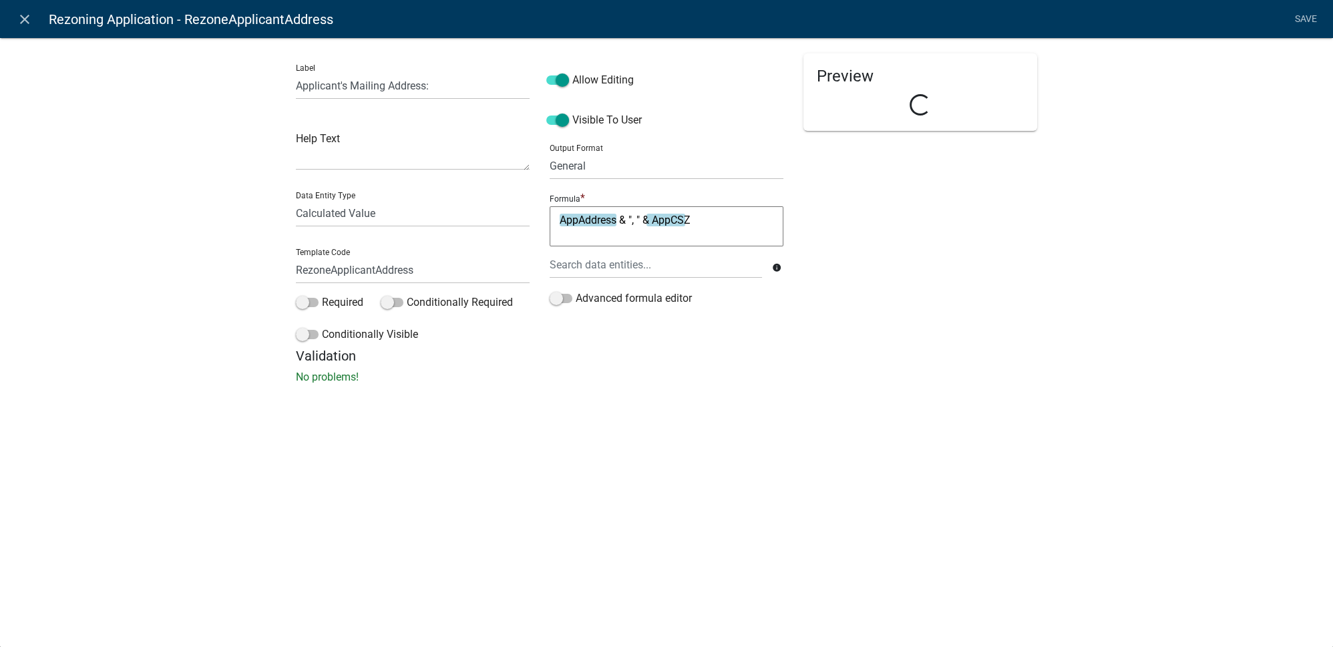
click at [652, 425] on div "close Rezoning Application - RezoneApplicantAddress Save Label Applicant's Mail…" at bounding box center [666, 323] width 1333 height 647
click at [1294, 23] on link "Save" at bounding box center [1305, 19] width 33 height 25
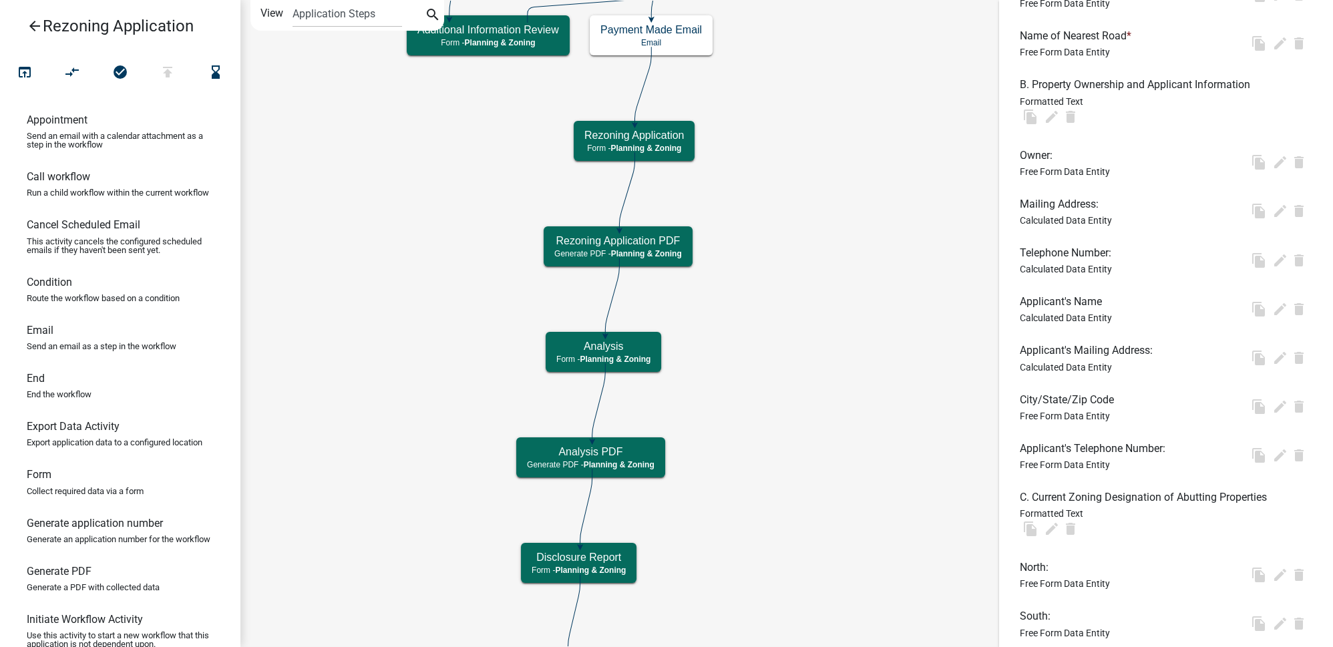
scroll to position [0, 0]
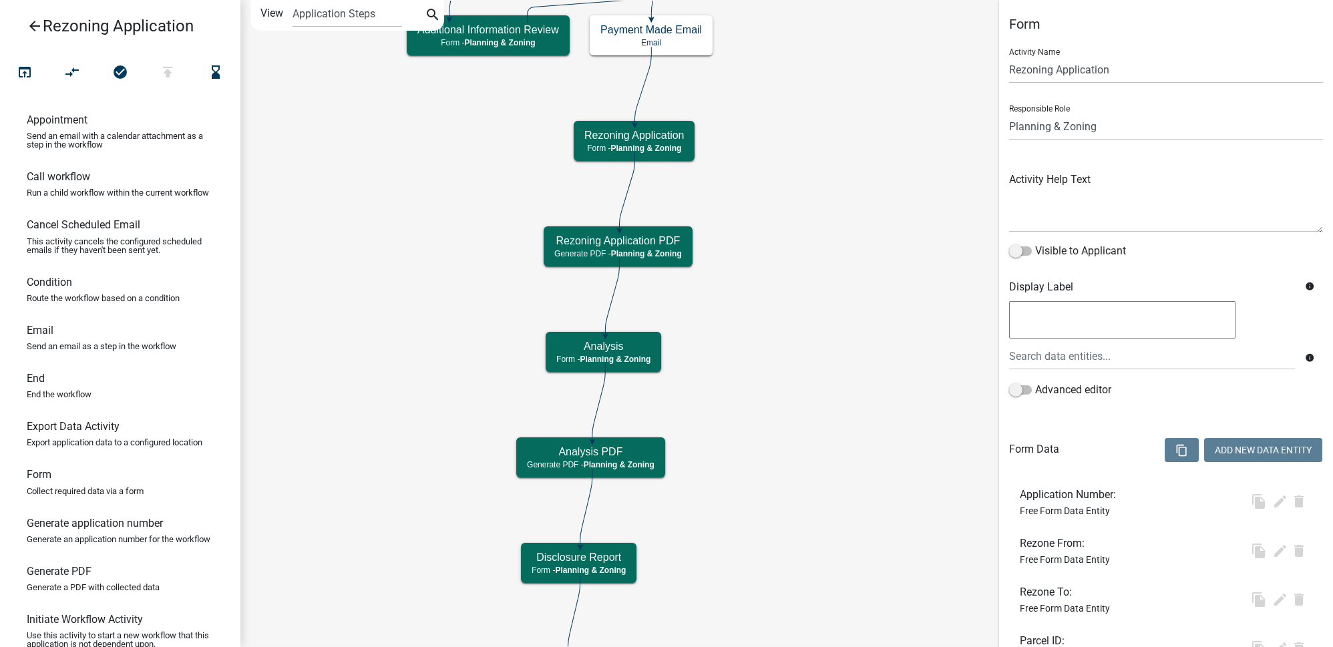
select select "21E23B7C-0AE9-4CE5-BF16-76C7A100C343"
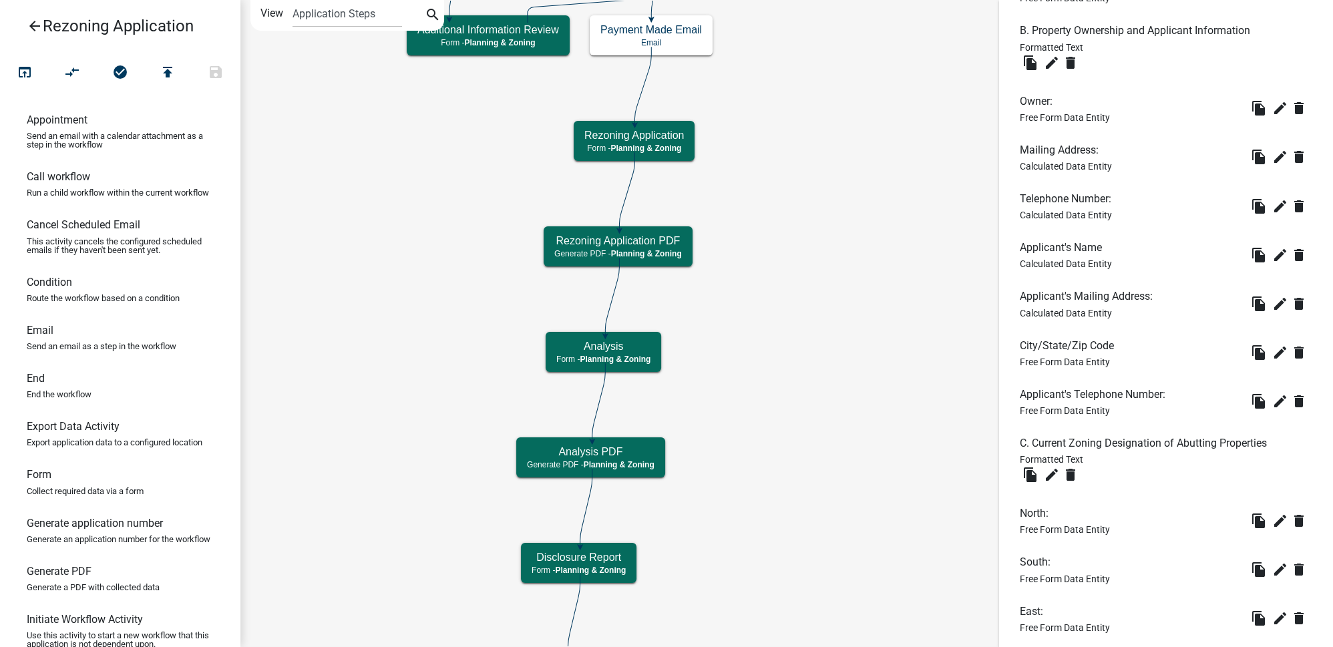
scroll to position [971, 0]
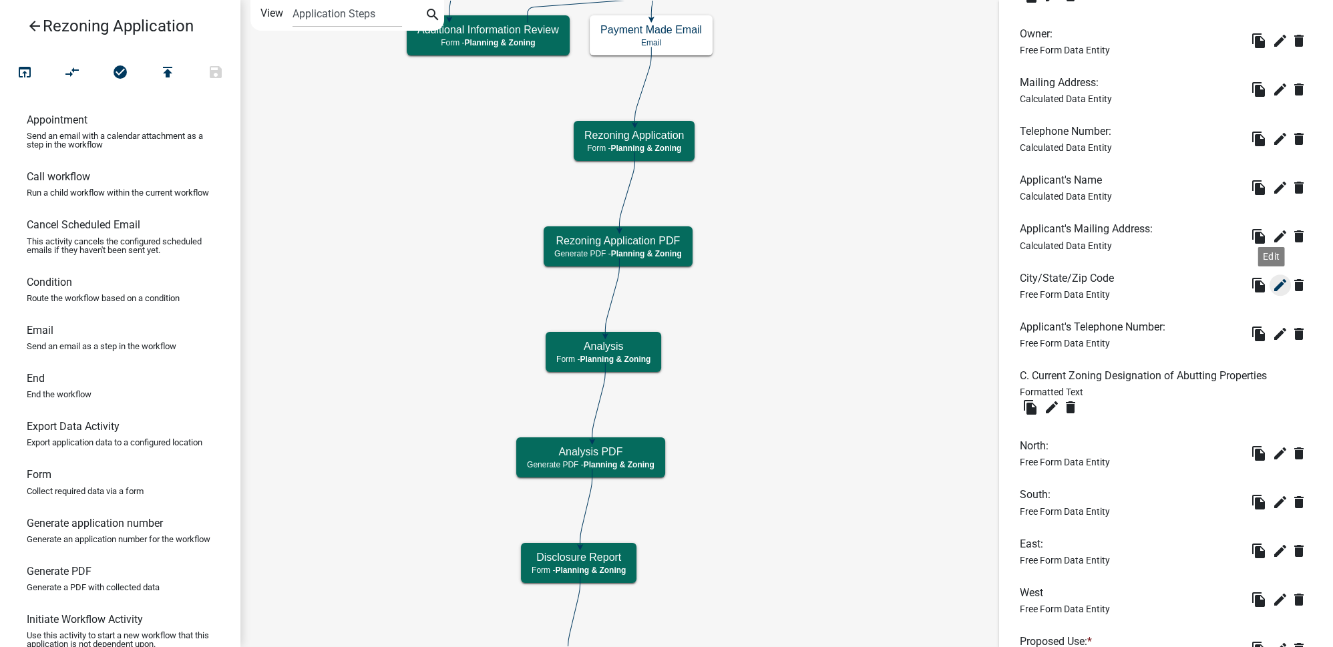
click at [1274, 281] on icon "edit" at bounding box center [1280, 285] width 16 height 16
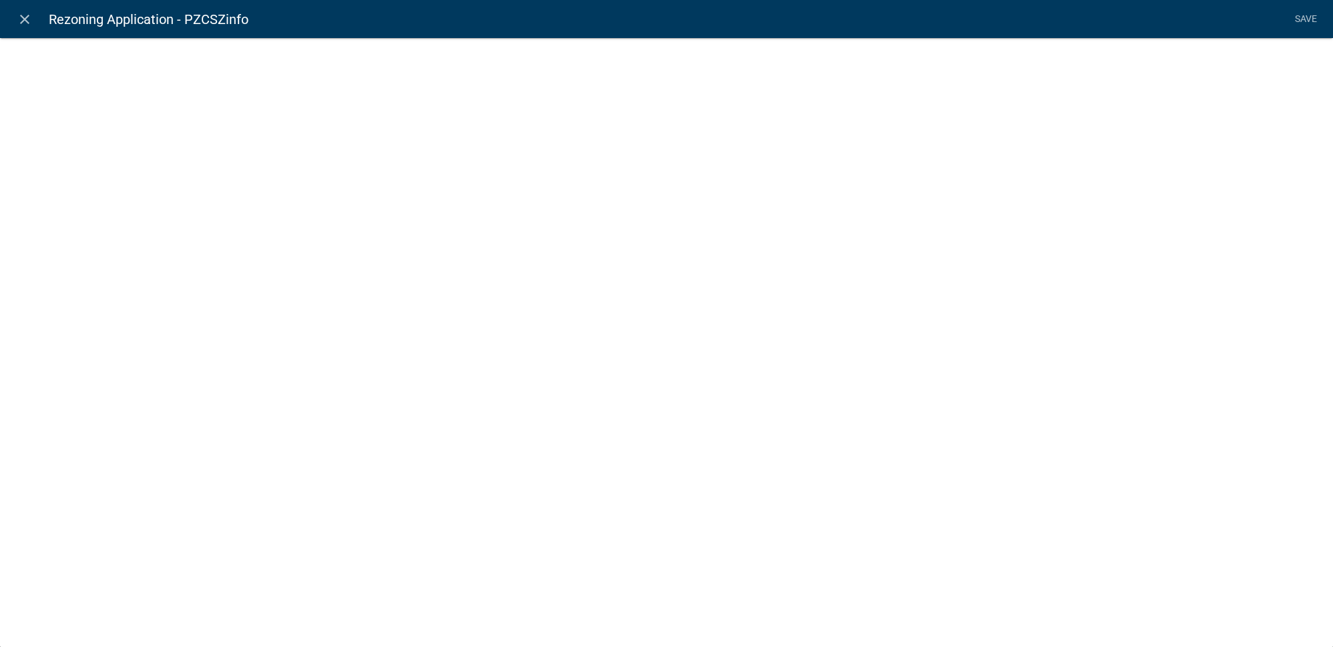
select select "2: Object"
select select "5: Object"
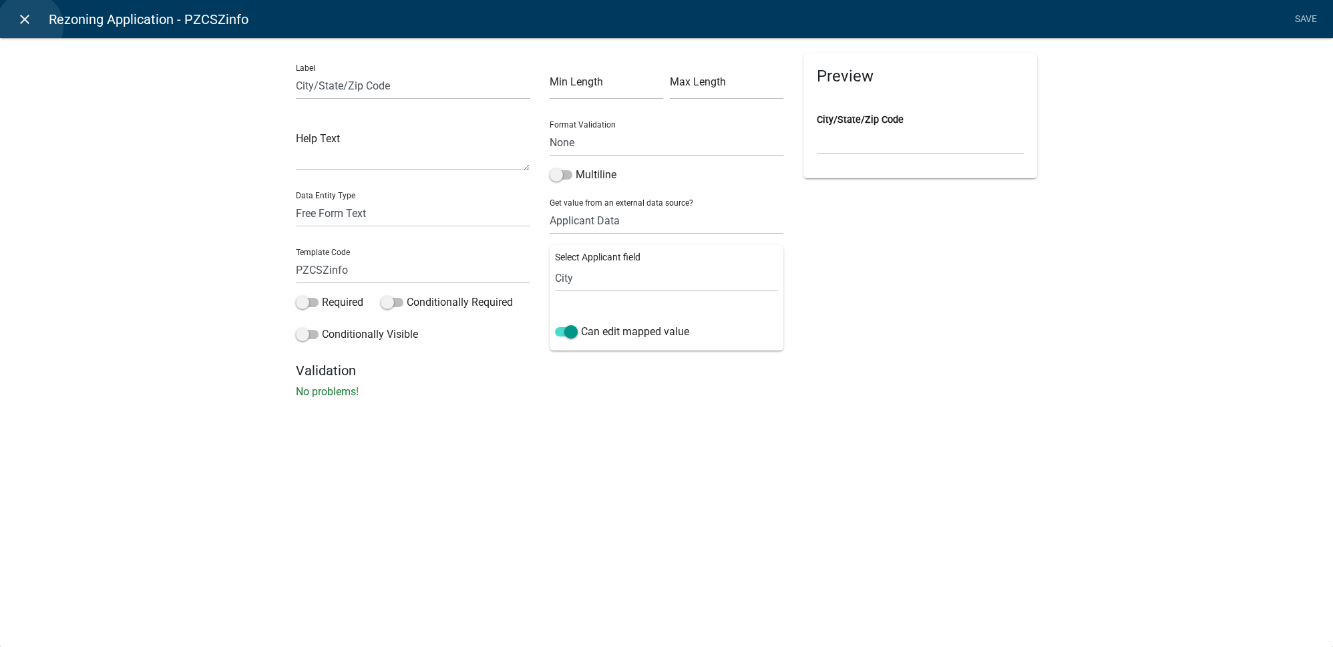
click at [29, 26] on icon "close" at bounding box center [25, 19] width 16 height 16
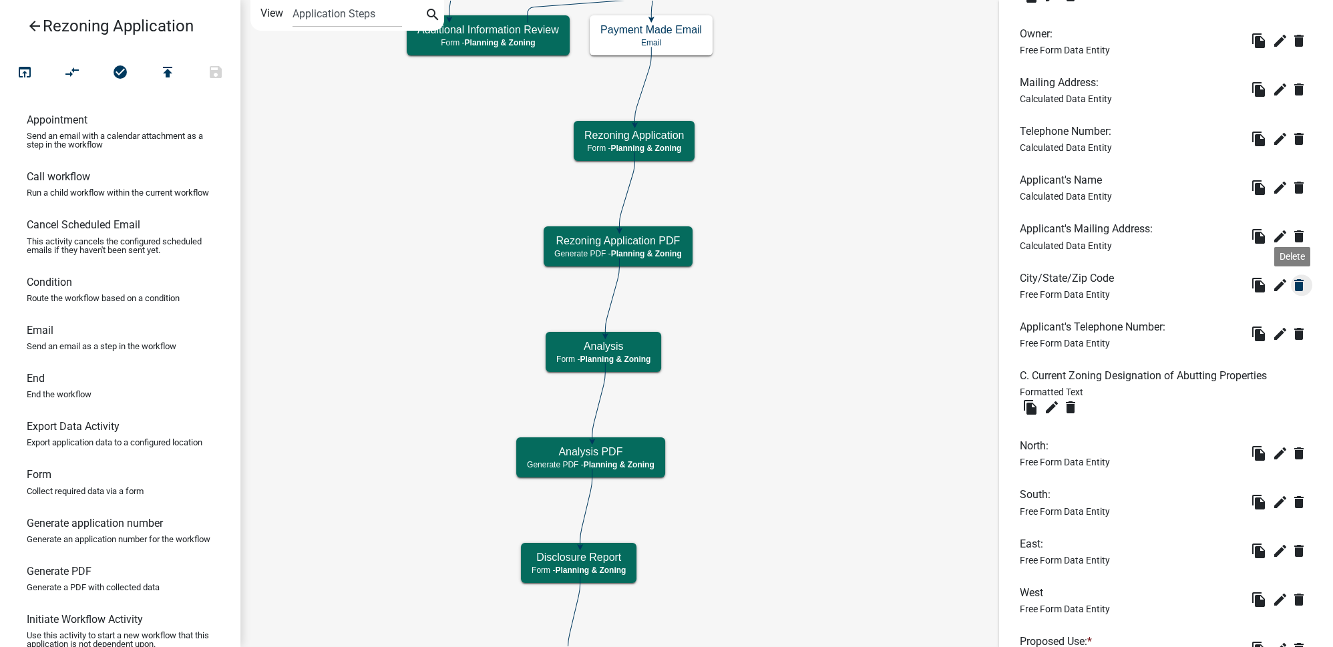
click at [1291, 291] on icon "delete" at bounding box center [1299, 285] width 16 height 16
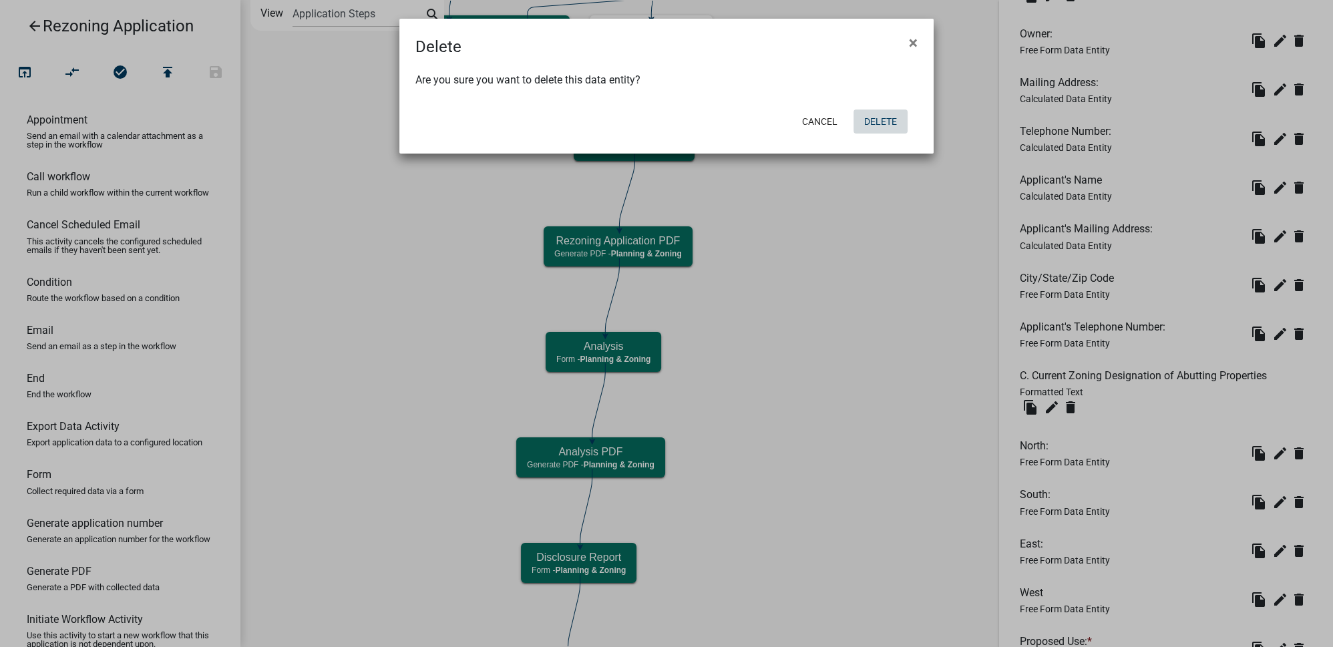
click at [886, 126] on button "Delete" at bounding box center [880, 122] width 54 height 24
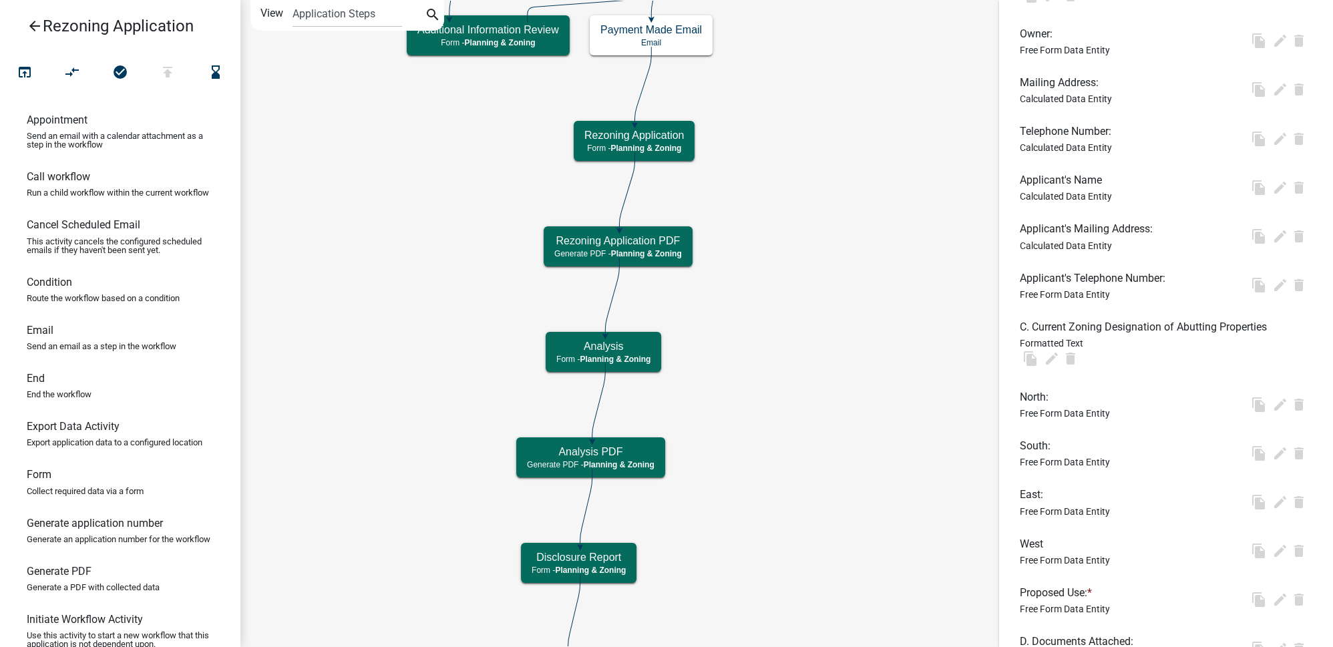
scroll to position [0, 0]
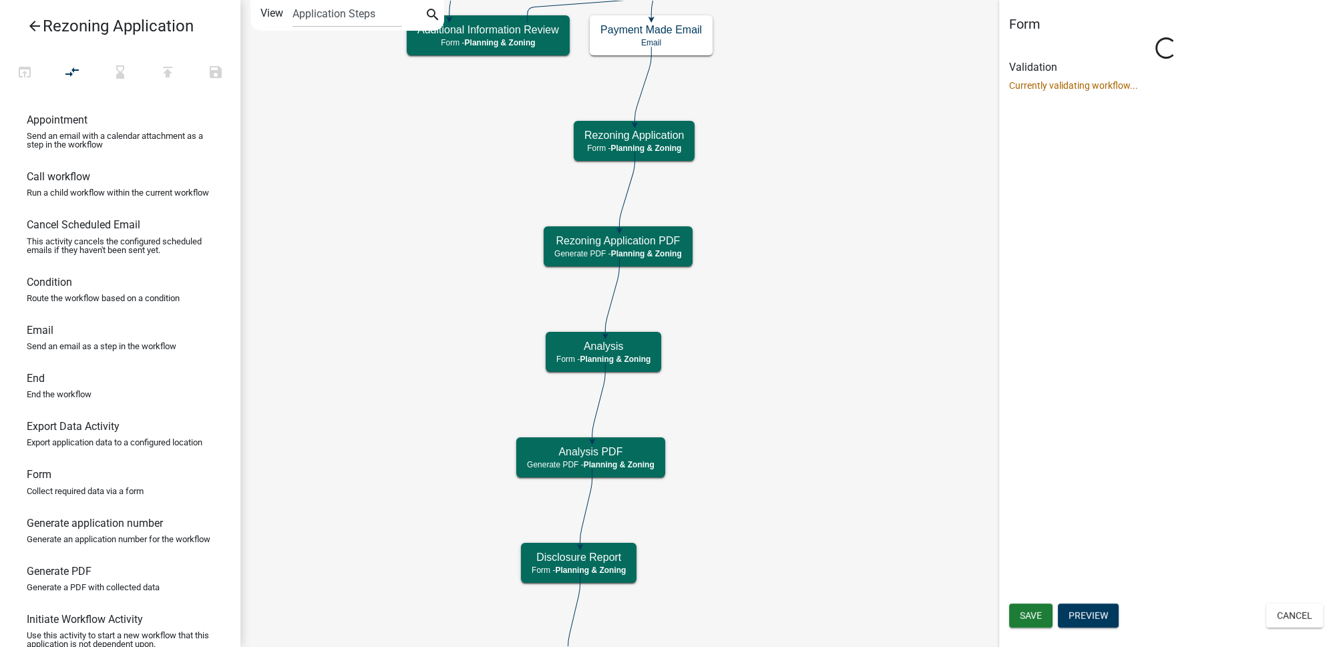
select select "21E23B7C-0AE9-4CE5-BF16-76C7A100C343"
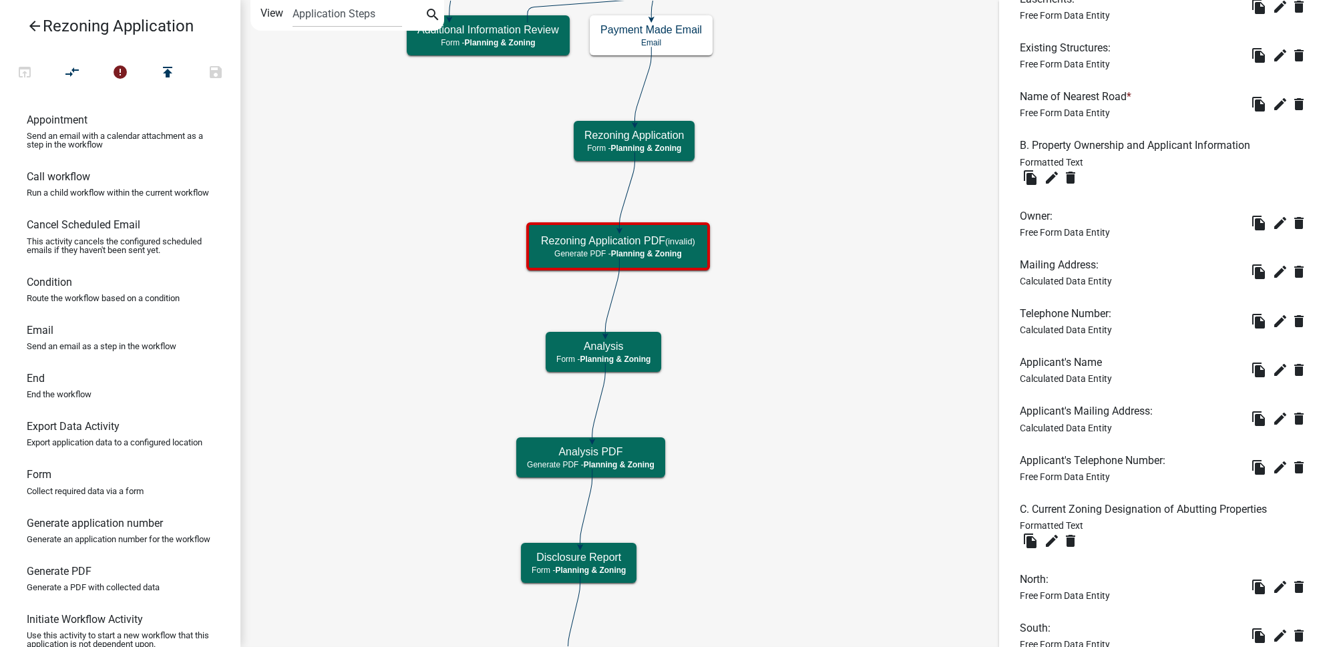
scroll to position [849, 0]
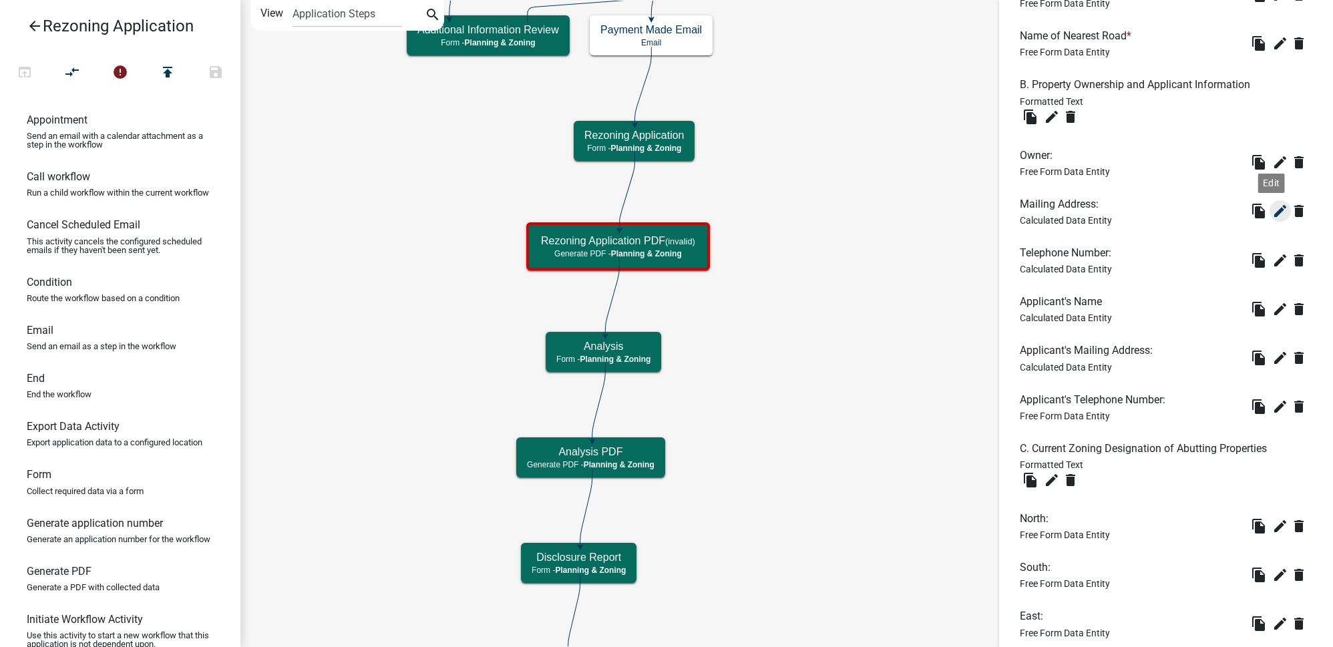
click at [1272, 217] on icon "edit" at bounding box center [1280, 211] width 16 height 16
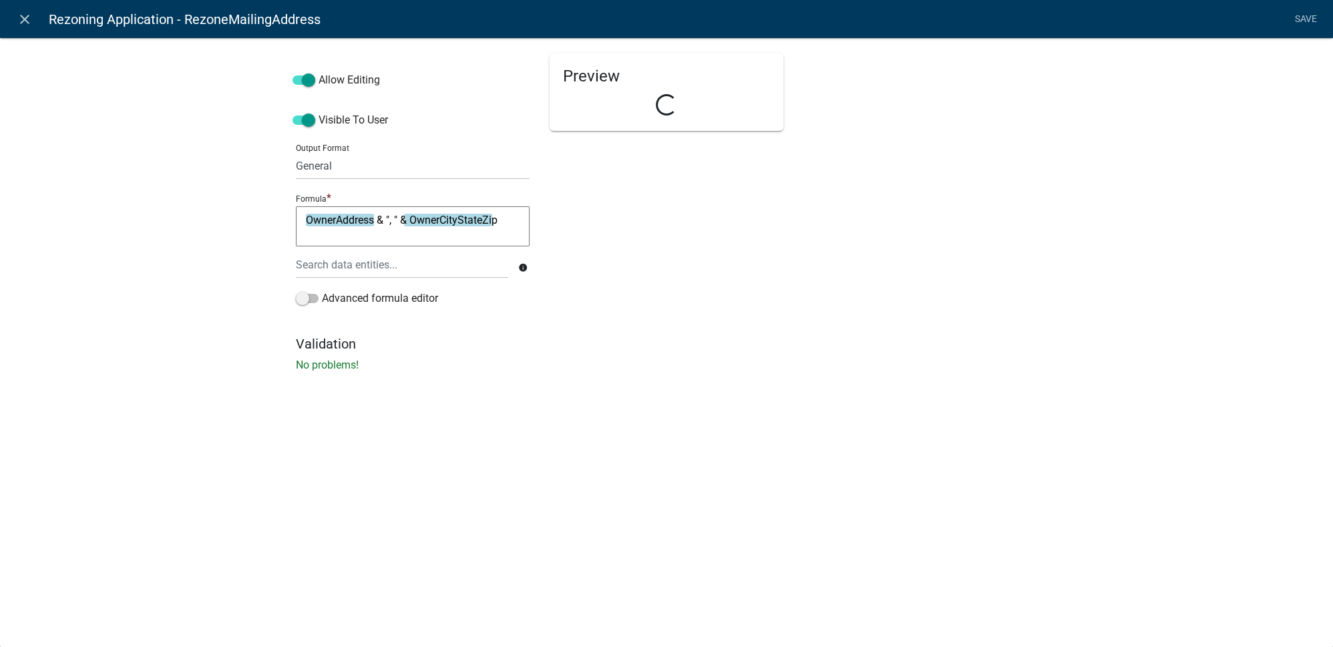
select select "calculated-value"
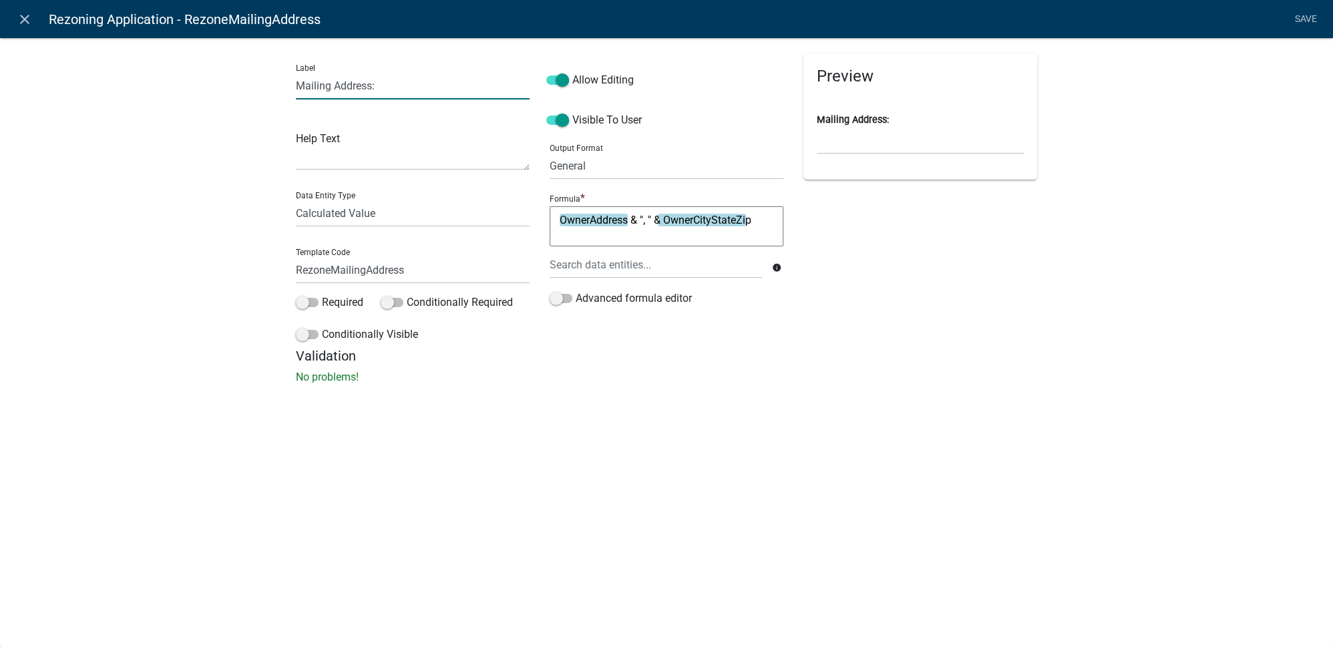
click at [299, 84] on input "Mailing Address:" at bounding box center [413, 85] width 234 height 27
type input "Owner Mailing Address:"
click at [240, 228] on div "Label Owner Mailing Address: Help Text Data Entity Type Free Form Text Document…" at bounding box center [666, 214] width 1333 height 397
click at [1304, 18] on link "Save" at bounding box center [1305, 19] width 33 height 25
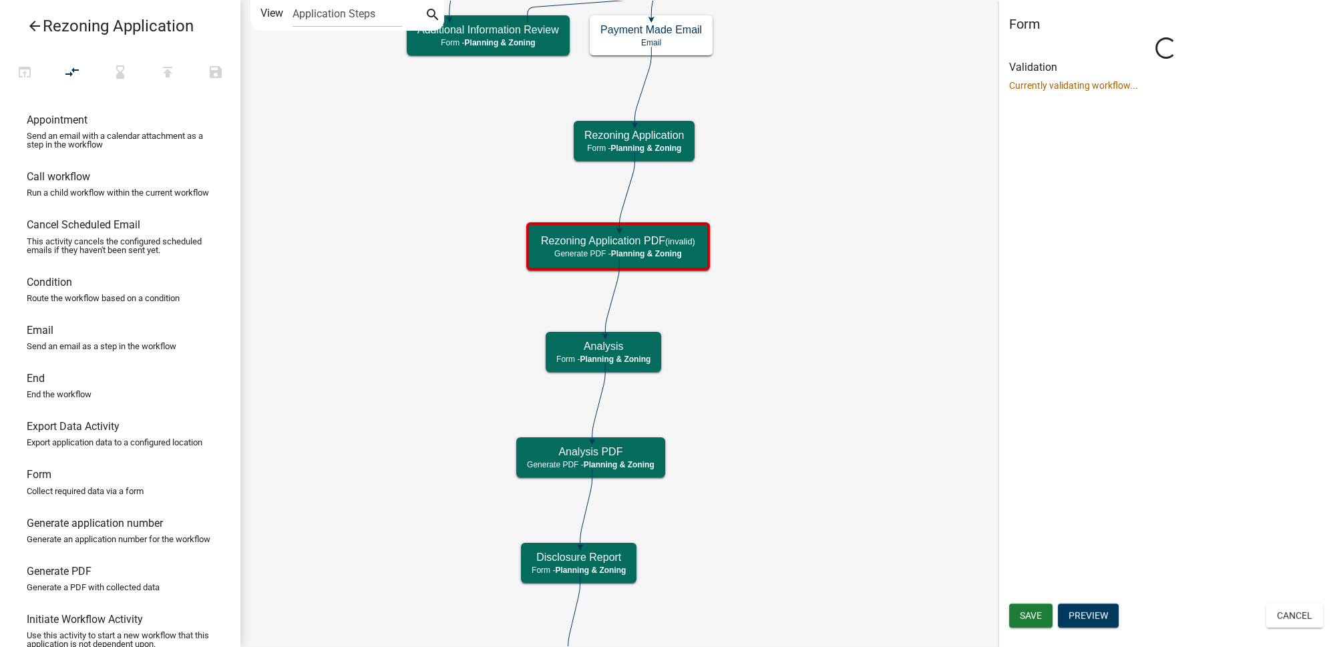
scroll to position [0, 0]
select select "21E23B7C-0AE9-4CE5-BF16-76C7A100C343"
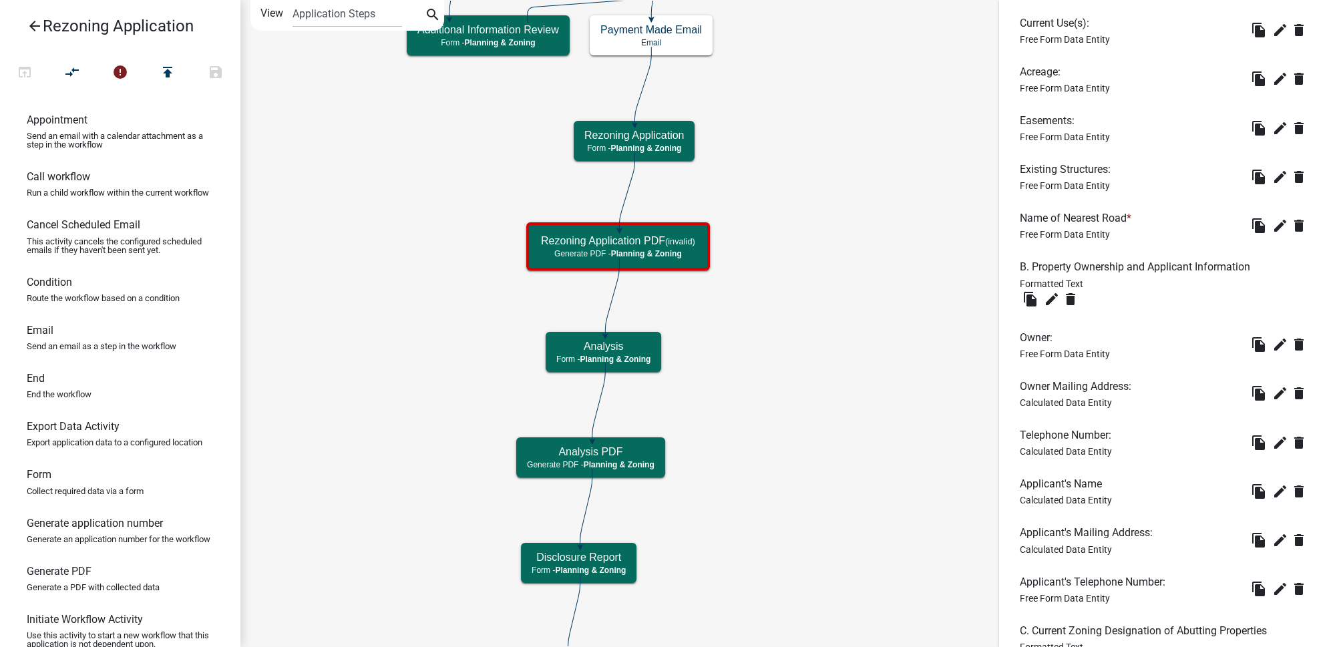
scroll to position [789, 0]
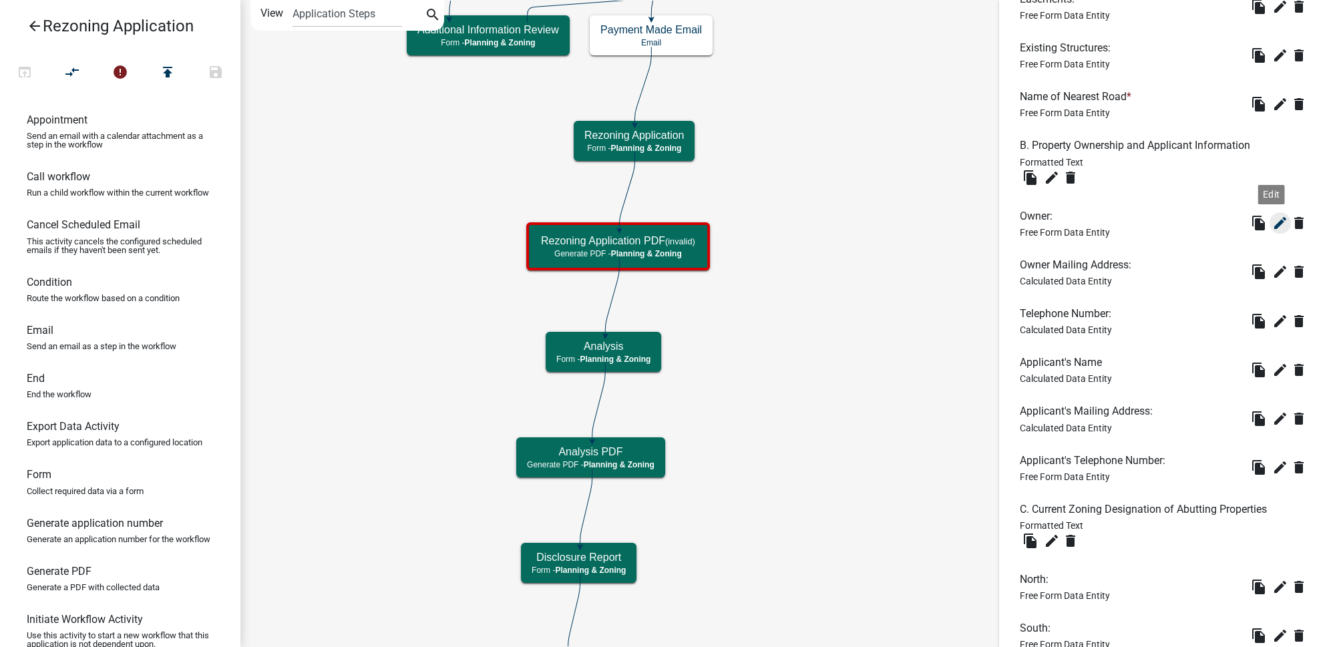
click at [1272, 224] on icon "edit" at bounding box center [1280, 223] width 16 height 16
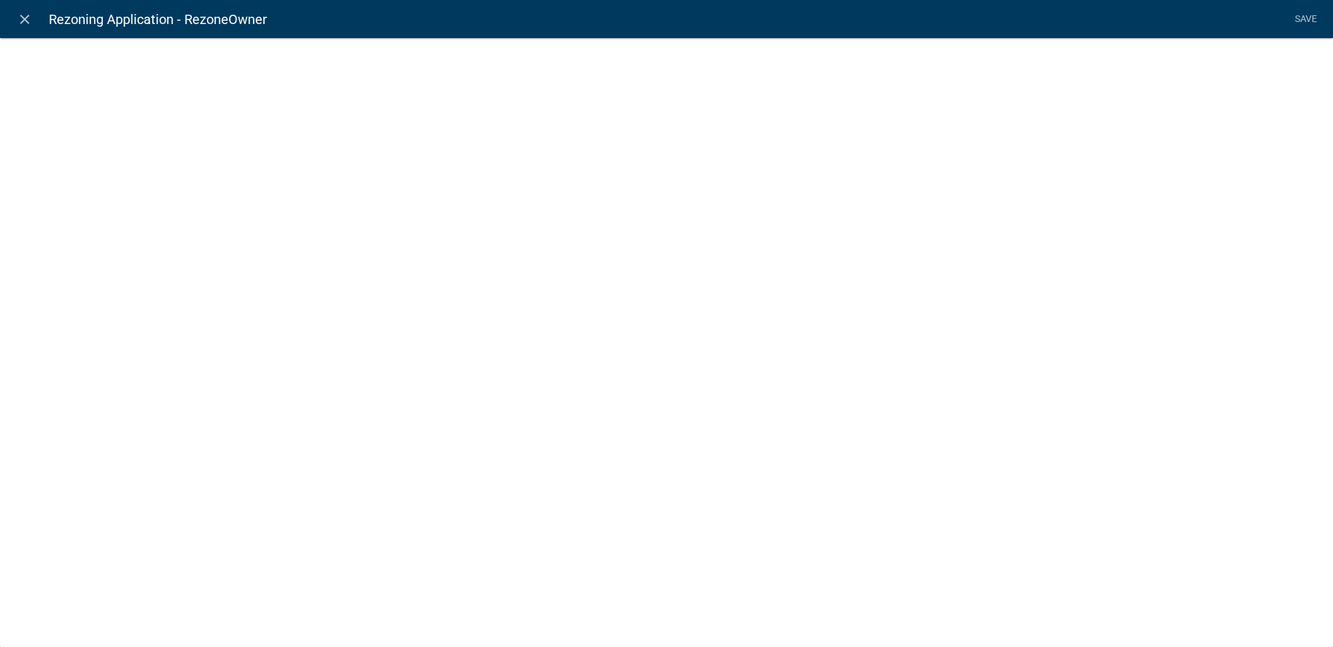
select select "1: Object"
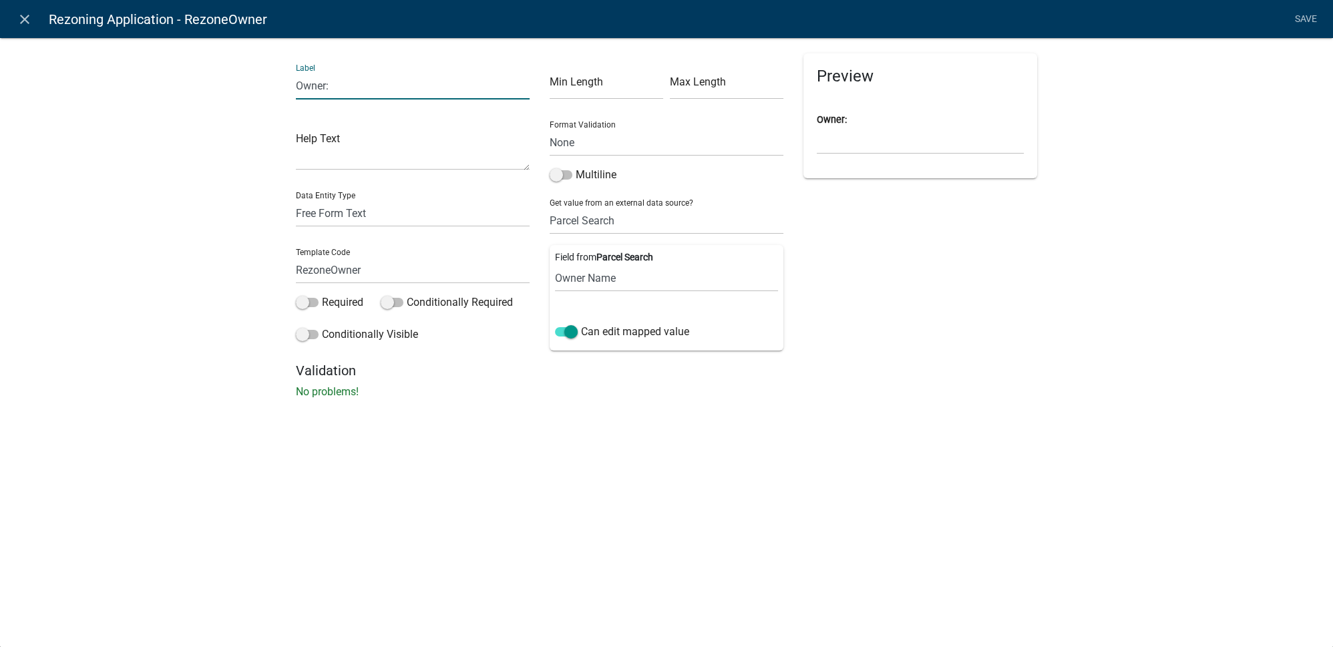
click at [326, 89] on input "Owner:" at bounding box center [413, 85] width 234 height 27
type input "Owner Name:"
click at [1084, 227] on div "Label Owner Name: Help Text Data Entity Type Free Form Text Document Display En…" at bounding box center [666, 222] width 1333 height 412
click at [355, 220] on select "Free Form Text Document Display Entity Value Fee Numeric Data Date Map Sketch D…" at bounding box center [413, 213] width 234 height 27
select select "calculated-value"
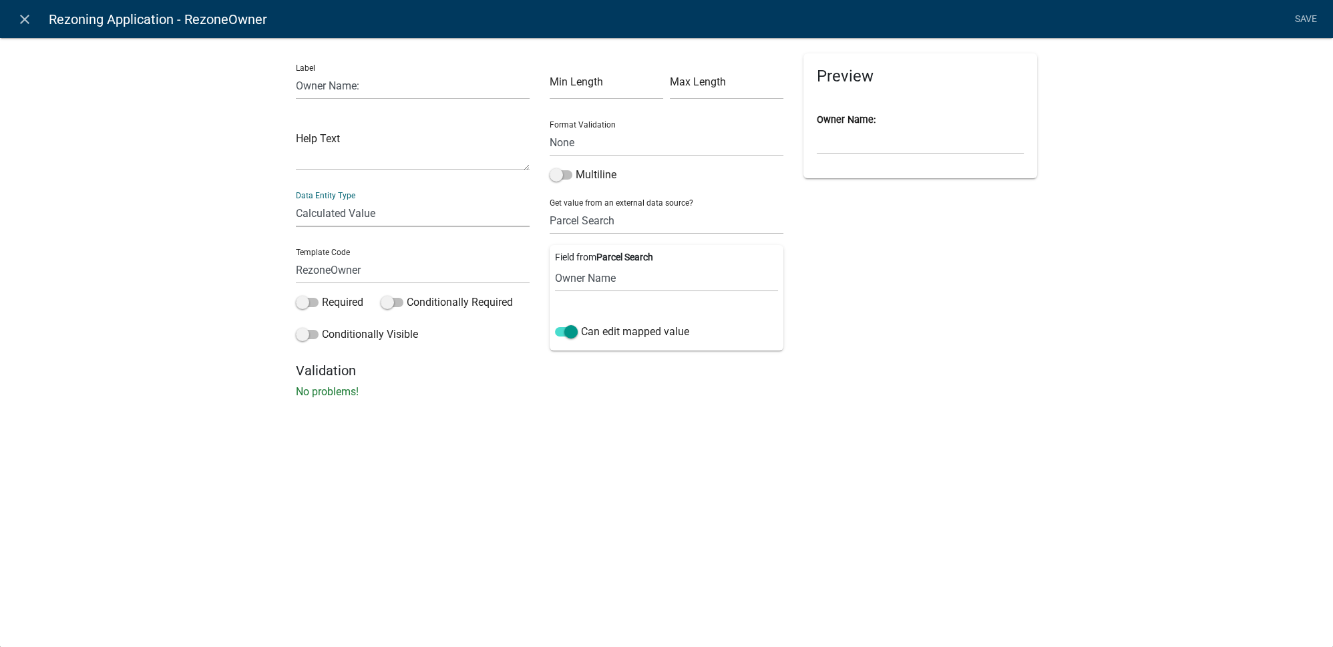
click at [296, 200] on select "Free Form Text Document Display Entity Value Fee Numeric Data Date Map Sketch D…" at bounding box center [413, 213] width 234 height 27
select select "calculated-value"
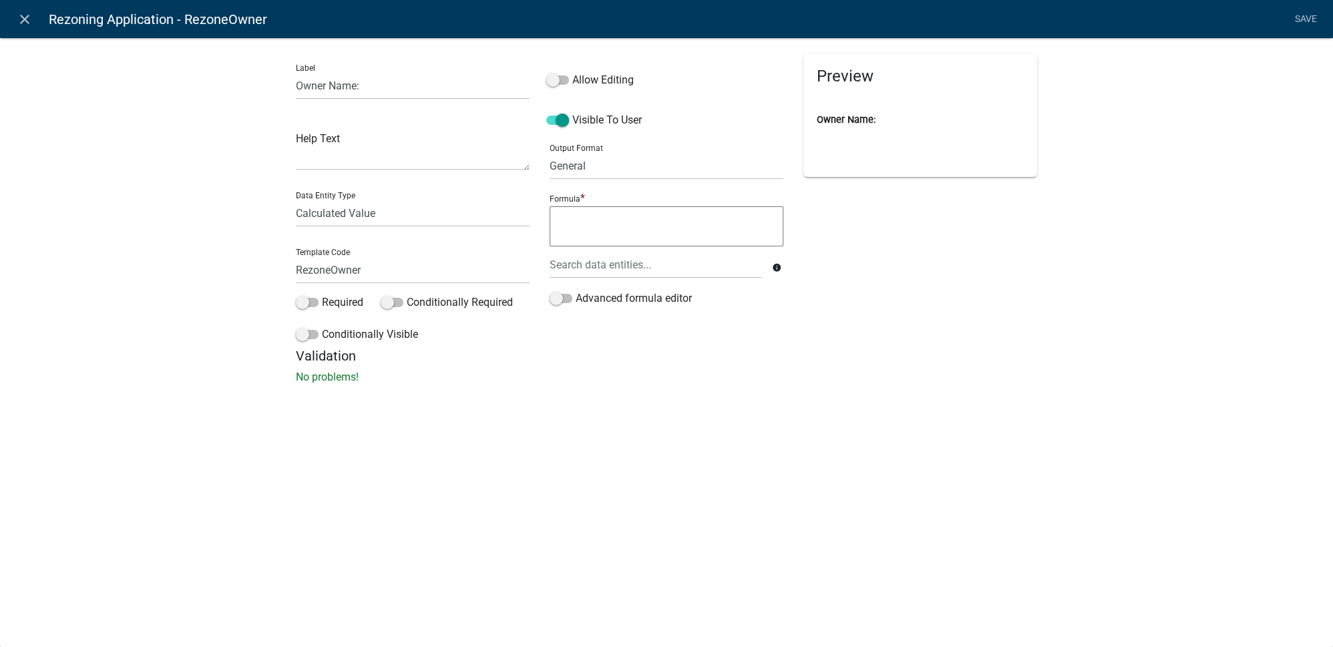
click at [606, 227] on textarea at bounding box center [667, 226] width 234 height 40
click at [630, 266] on div at bounding box center [656, 264] width 232 height 27
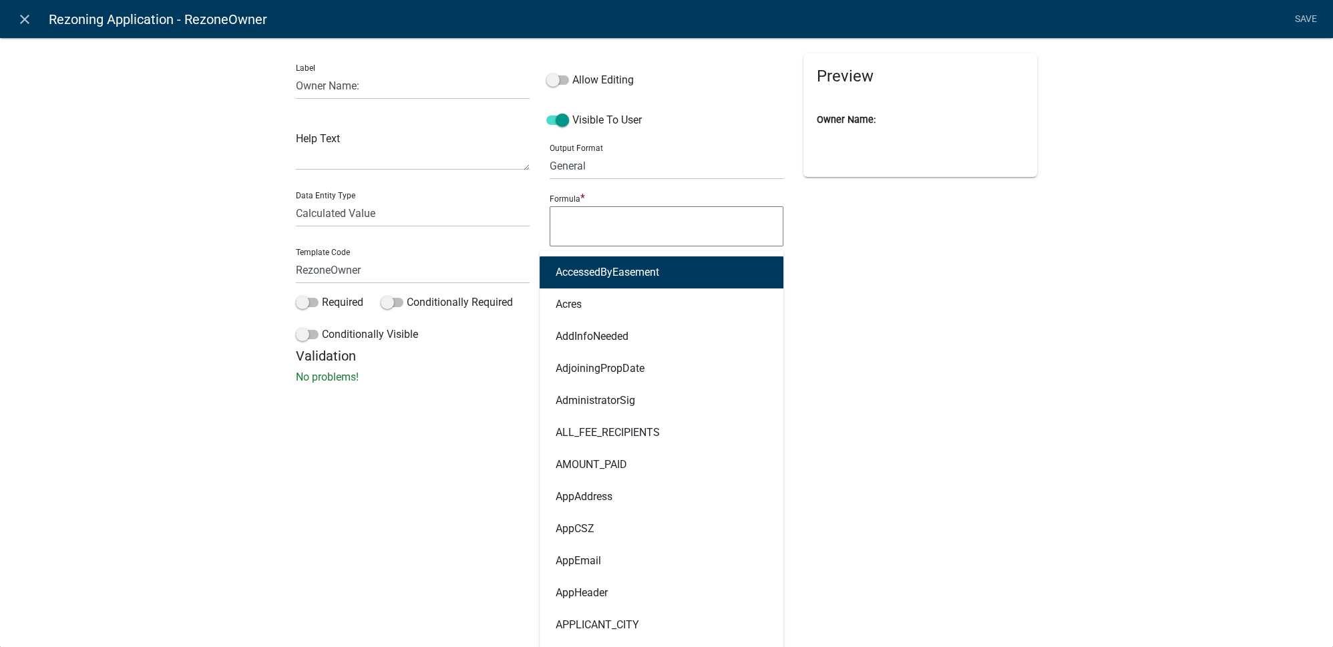
type input "owner"
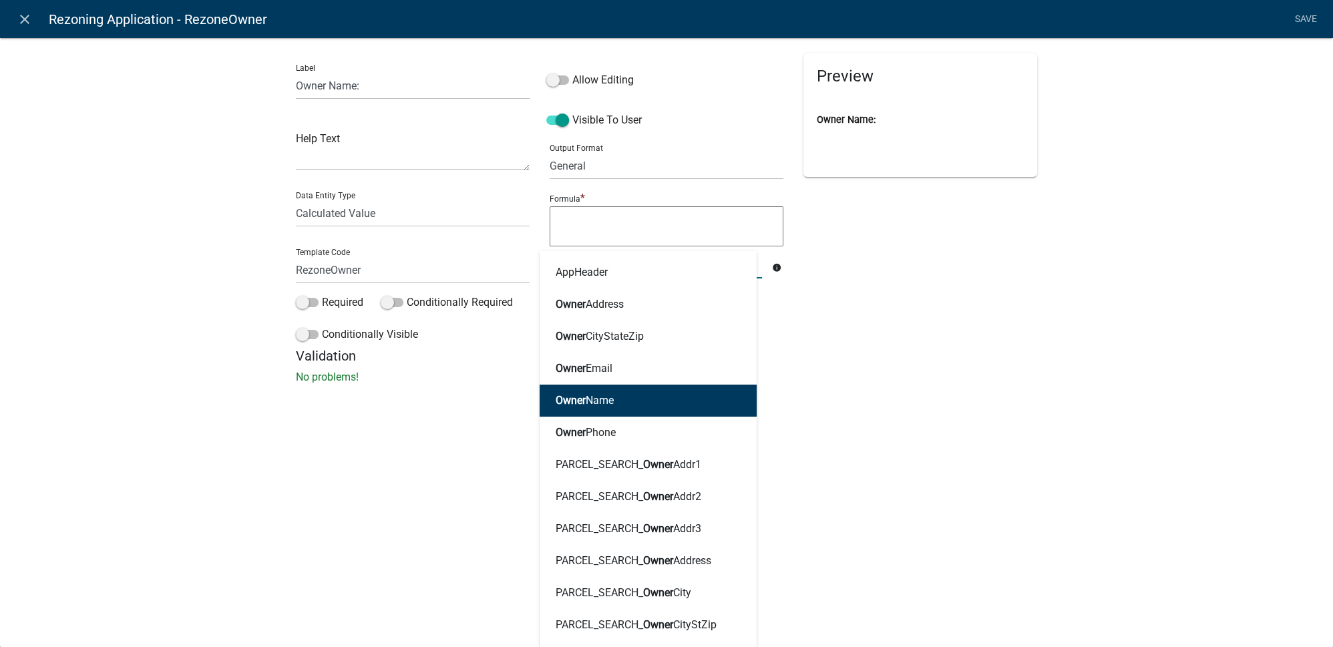
click at [642, 415] on button "Owner Name" at bounding box center [648, 401] width 217 height 32
type textarea "OwnerName"
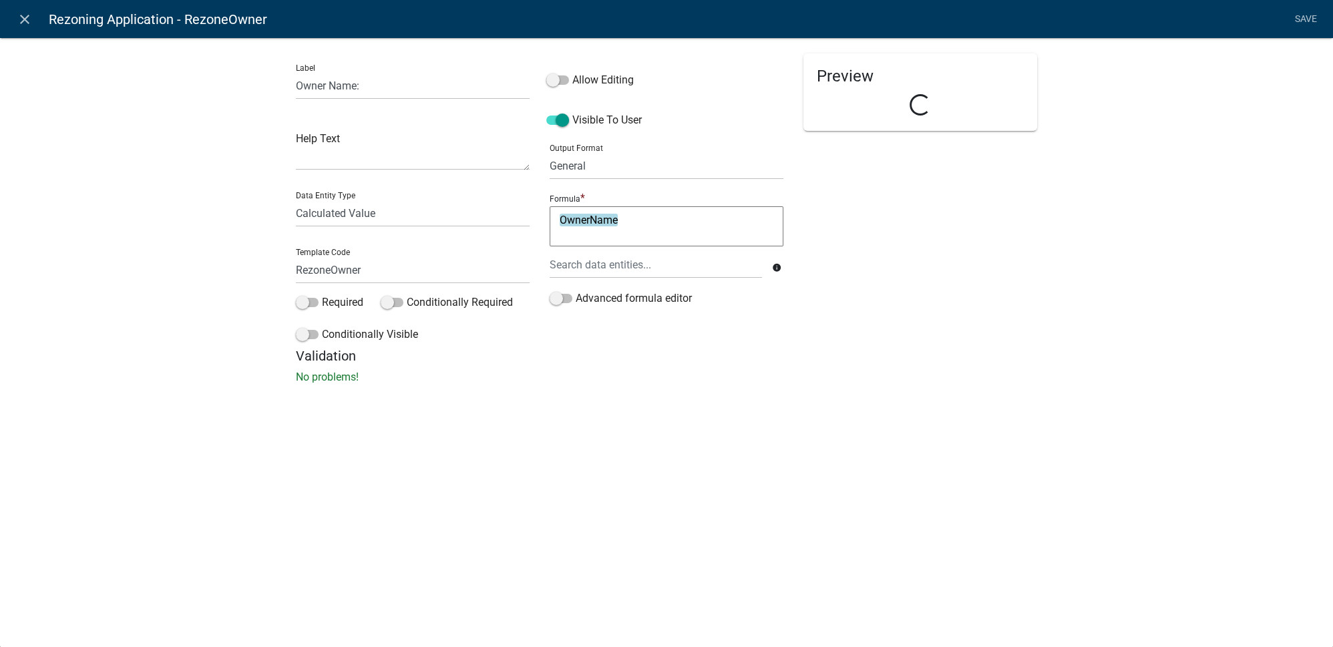
click at [642, 415] on div "close Rezoning Application - RezoneOwner Save Label Owner Name: Help Text Data …" at bounding box center [666, 323] width 1333 height 647
click at [1304, 25] on li "Save" at bounding box center [1305, 19] width 33 height 25
click at [596, 81] on label "Allow Editing" at bounding box center [589, 80] width 87 height 16
click at [572, 72] on input "Allow Editing" at bounding box center [572, 72] width 0 height 0
click at [1140, 190] on div "Label Owner Name: Help Text Data Entity Type Free Form Text Document Display En…" at bounding box center [666, 214] width 1333 height 397
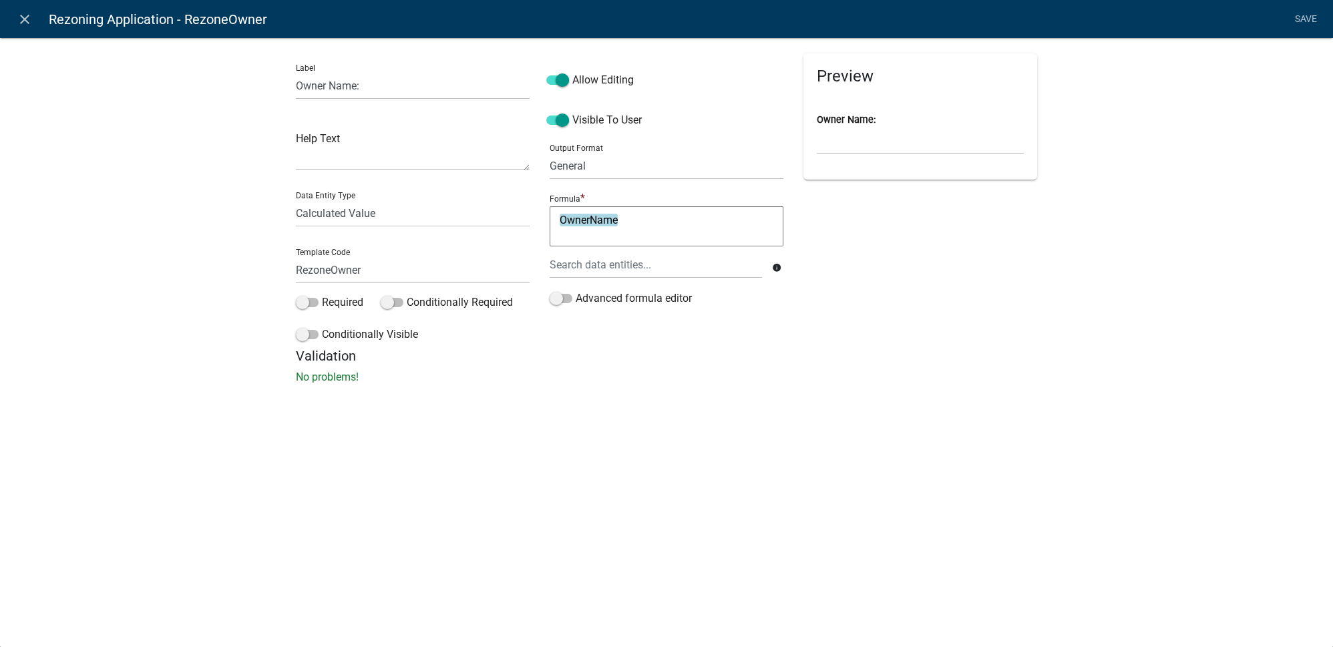
click at [1306, 22] on li "Save" at bounding box center [1305, 19] width 33 height 25
click at [626, 398] on div "Label Owner Name: Help Text Data Entity Type Free Form Text Document Display En…" at bounding box center [666, 214] width 1333 height 397
click at [1304, 18] on li "Save" at bounding box center [1305, 19] width 33 height 25
click at [1304, 17] on li "Save" at bounding box center [1305, 19] width 33 height 25
click at [1304, 16] on li "Save" at bounding box center [1305, 19] width 33 height 25
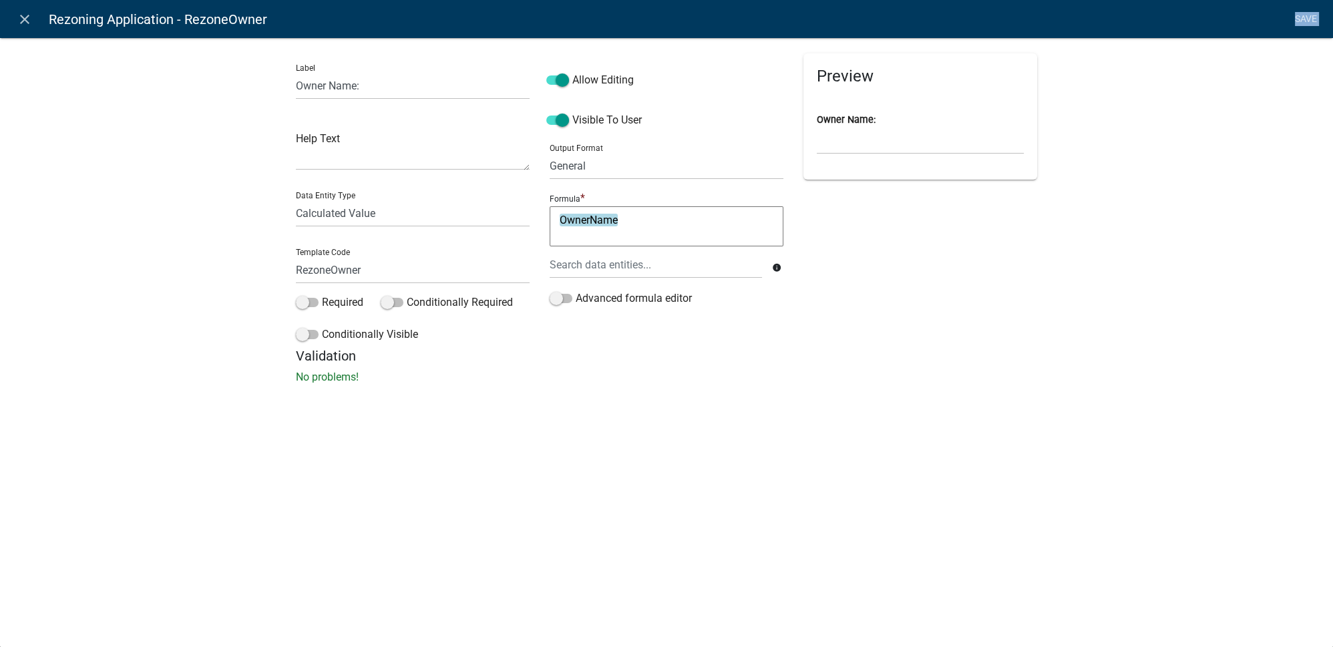
click at [1304, 16] on li "Save" at bounding box center [1305, 19] width 33 height 25
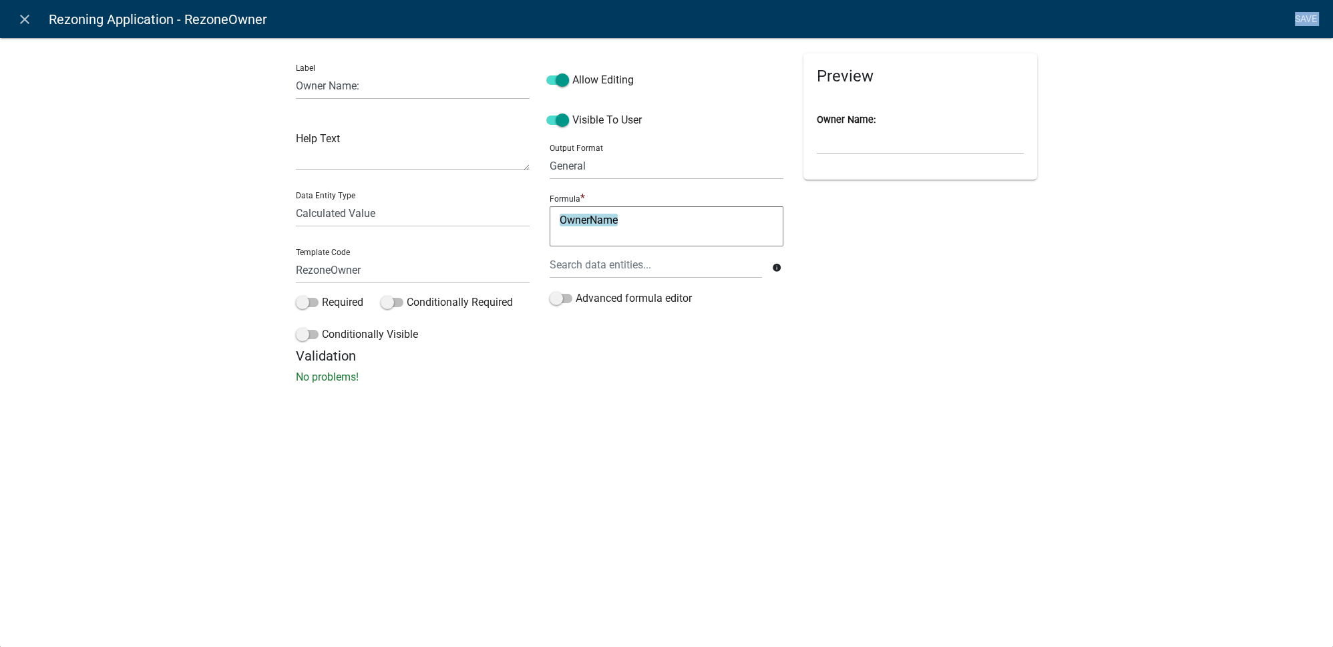
click at [1304, 16] on li "Save" at bounding box center [1305, 19] width 33 height 25
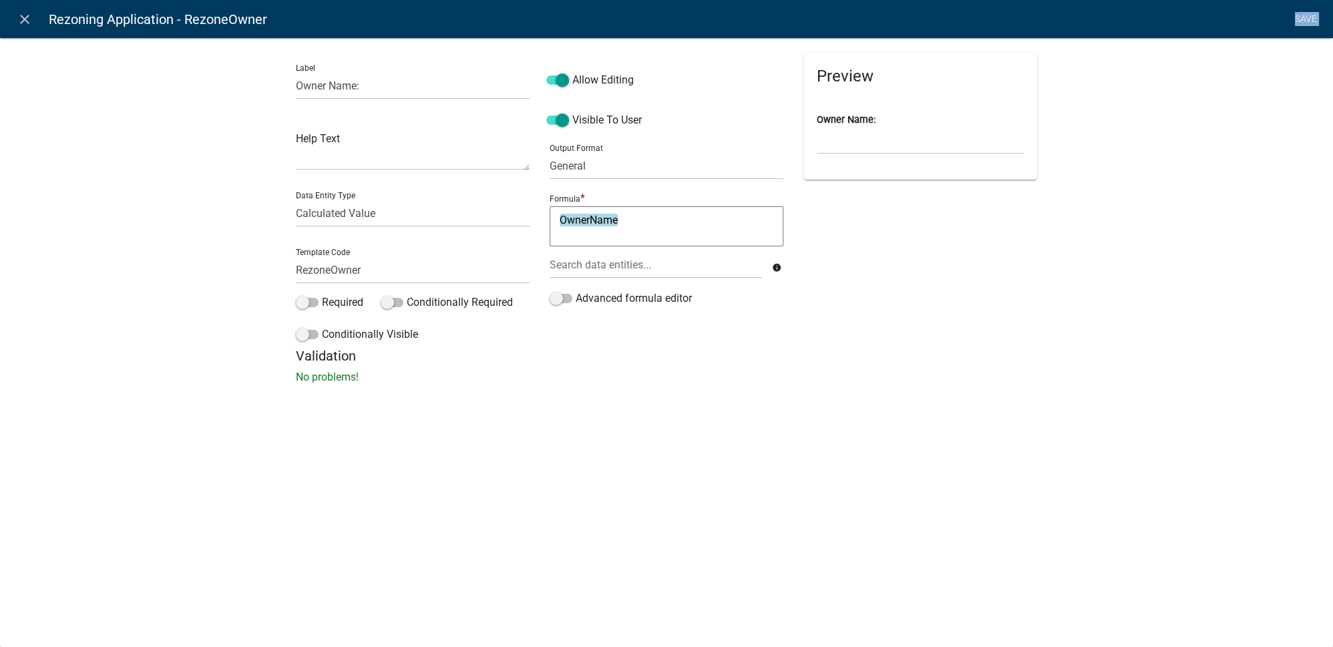
click at [1304, 16] on li "Save" at bounding box center [1305, 19] width 33 height 25
click at [375, 270] on input "RezoneOwner" at bounding box center [413, 269] width 234 height 27
click at [374, 86] on input "Owner Name:" at bounding box center [413, 85] width 234 height 27
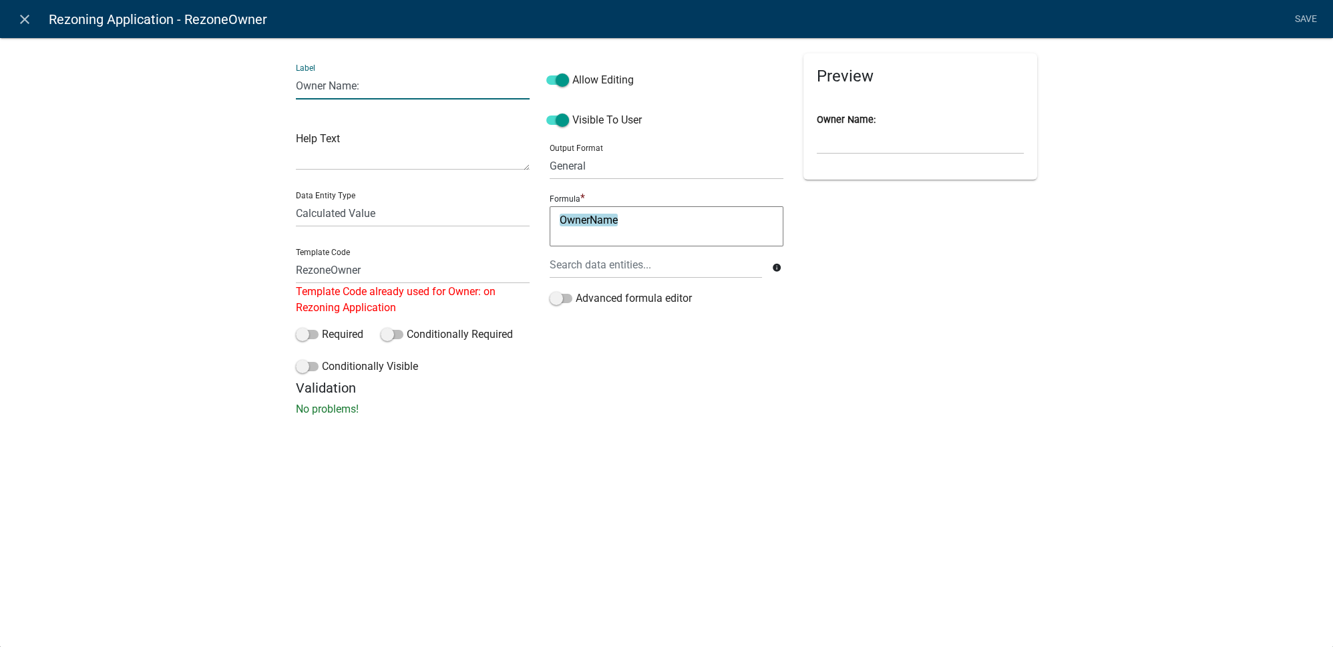
click at [202, 143] on div "Label Owner Name: Help Text Data Entity Type Free Form Text Document Display En…" at bounding box center [666, 230] width 1333 height 429
click at [23, 23] on icon "close" at bounding box center [25, 19] width 16 height 16
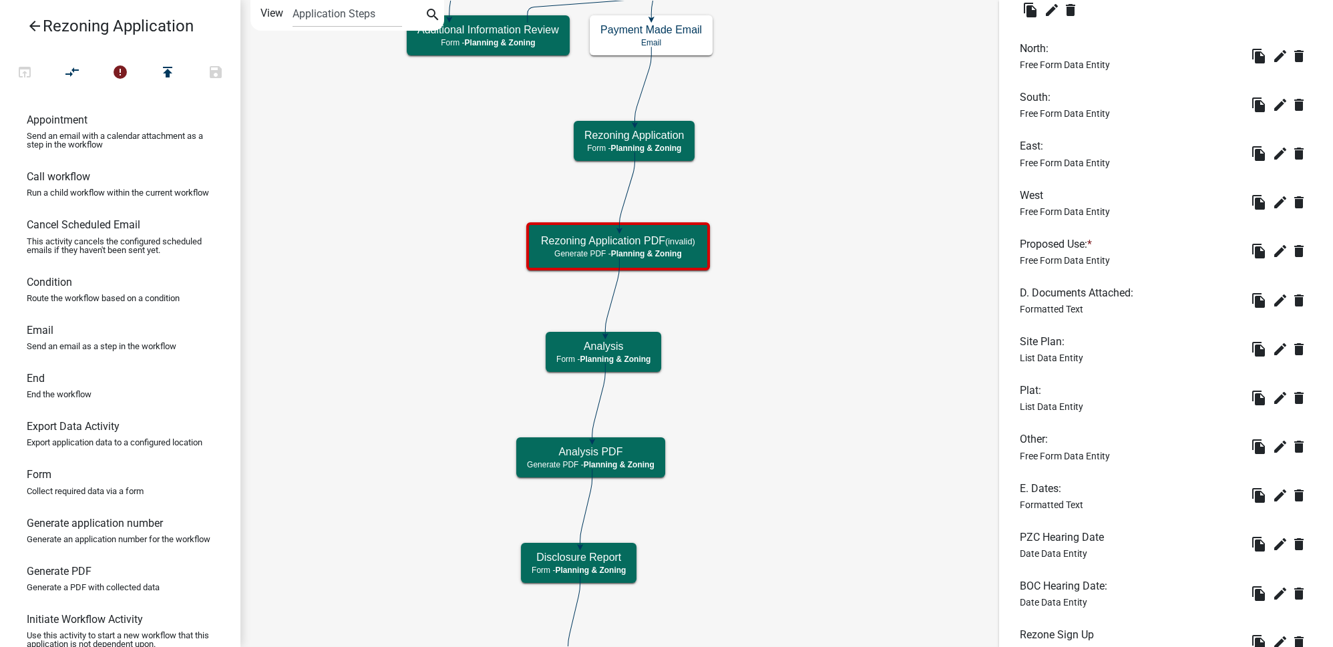
scroll to position [1768, 0]
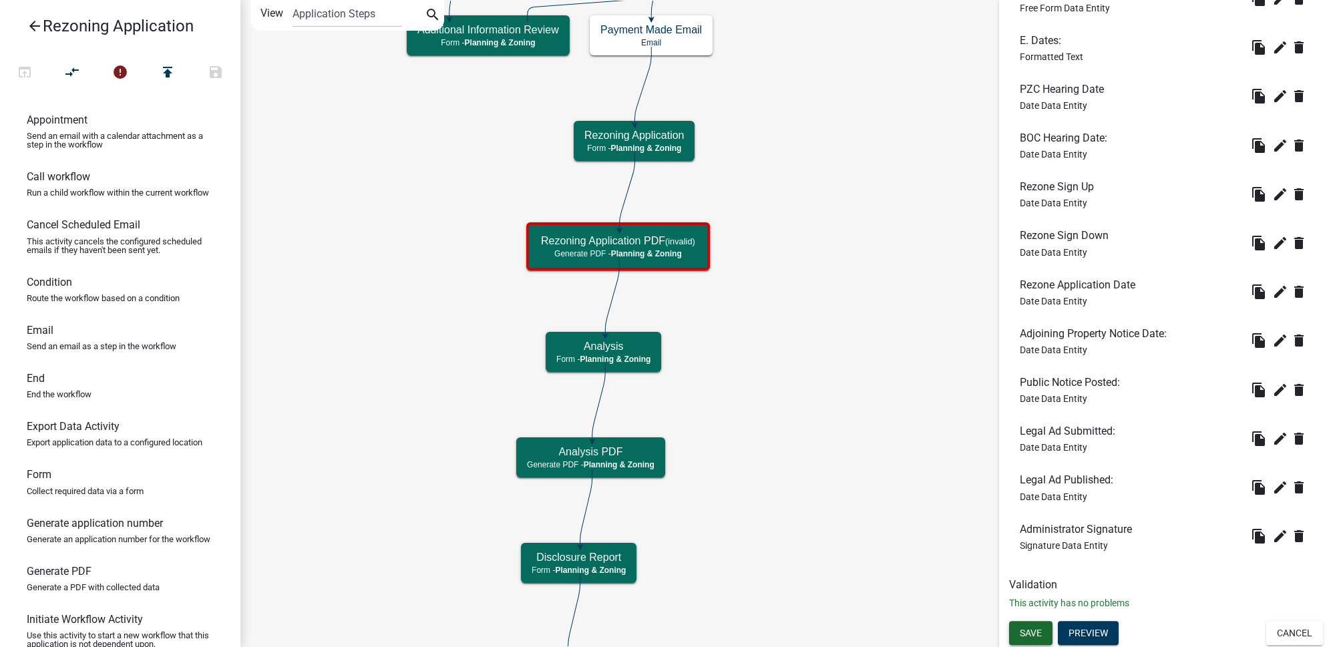
click at [1036, 630] on span "Save" at bounding box center [1031, 632] width 22 height 11
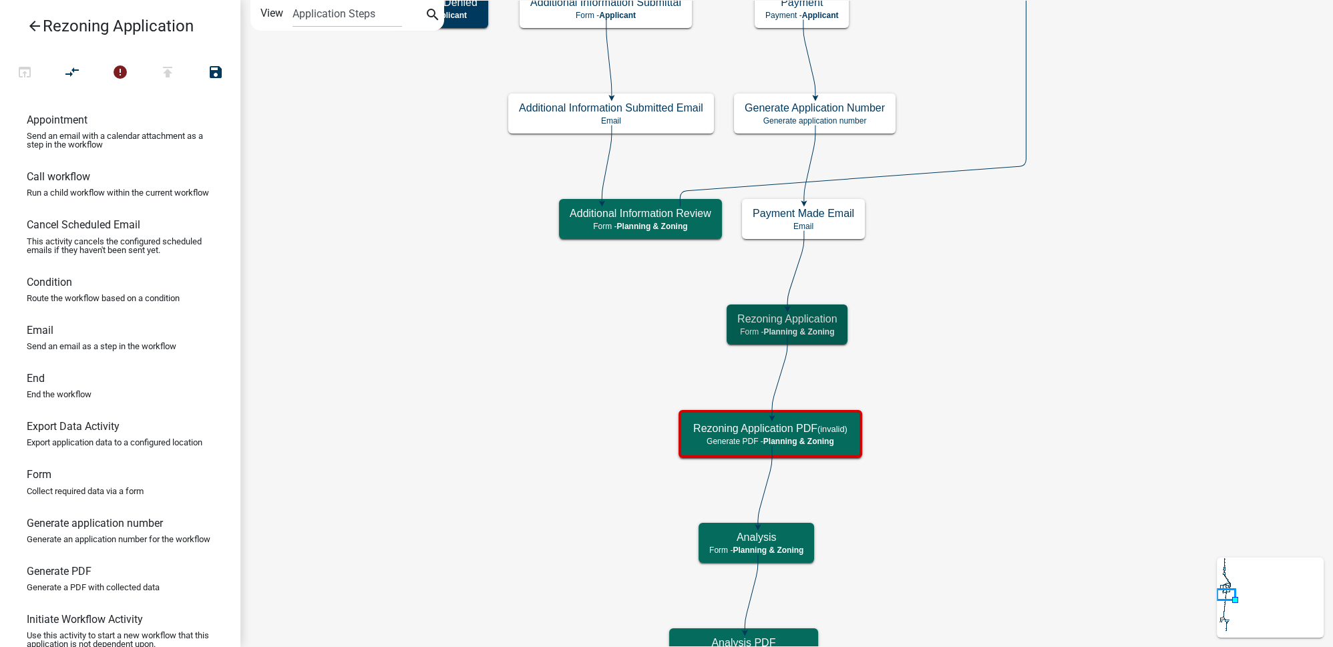
scroll to position [0, 0]
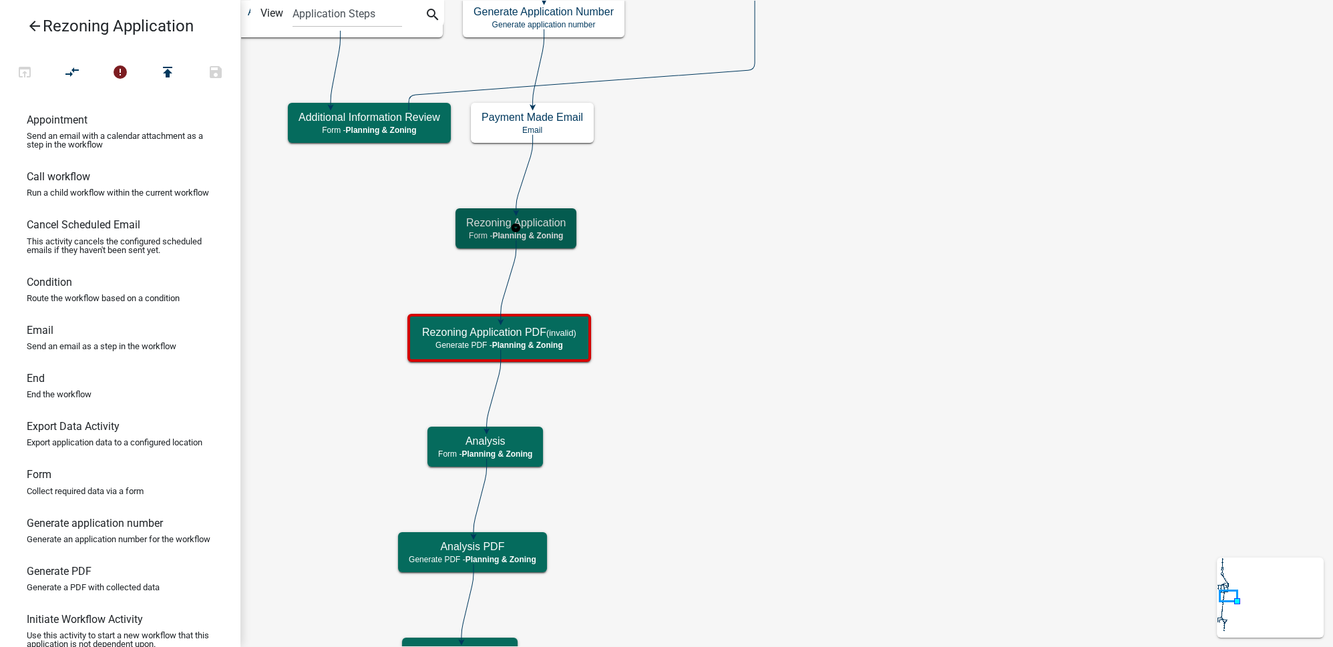
click at [546, 231] on span "Planning & Zoning" at bounding box center [527, 235] width 71 height 9
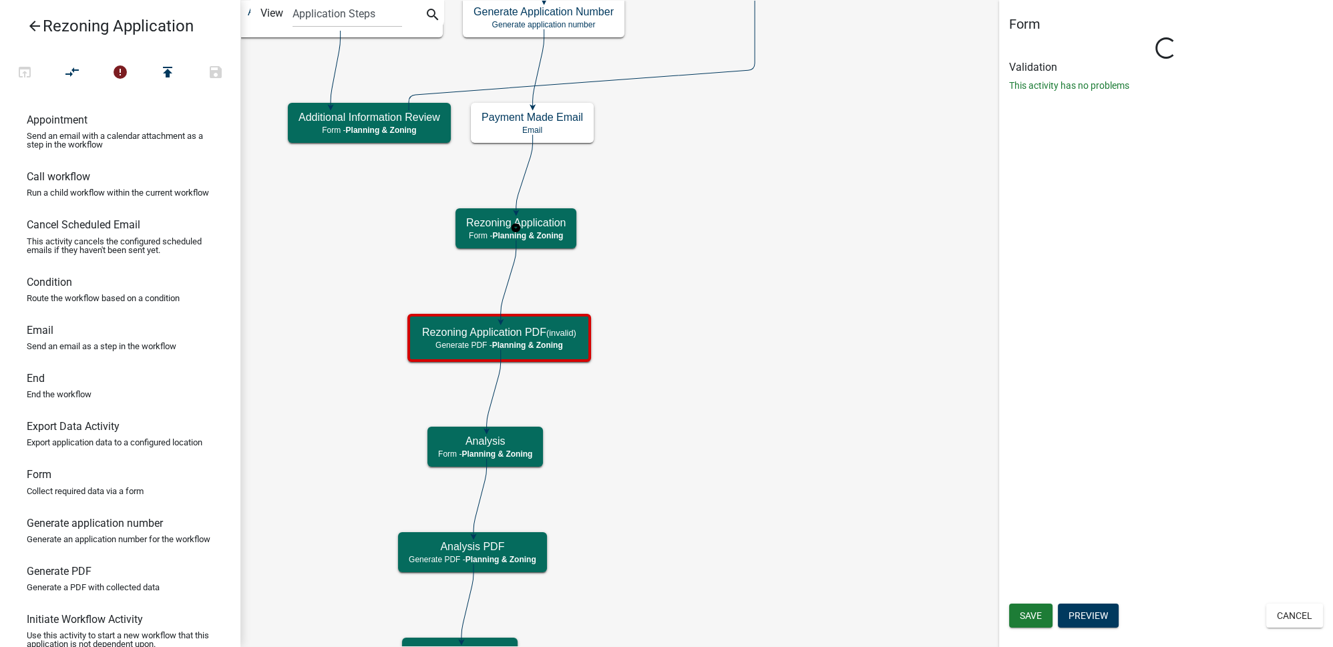
select select "21E23B7C-0AE9-4CE5-BF16-76C7A100C343"
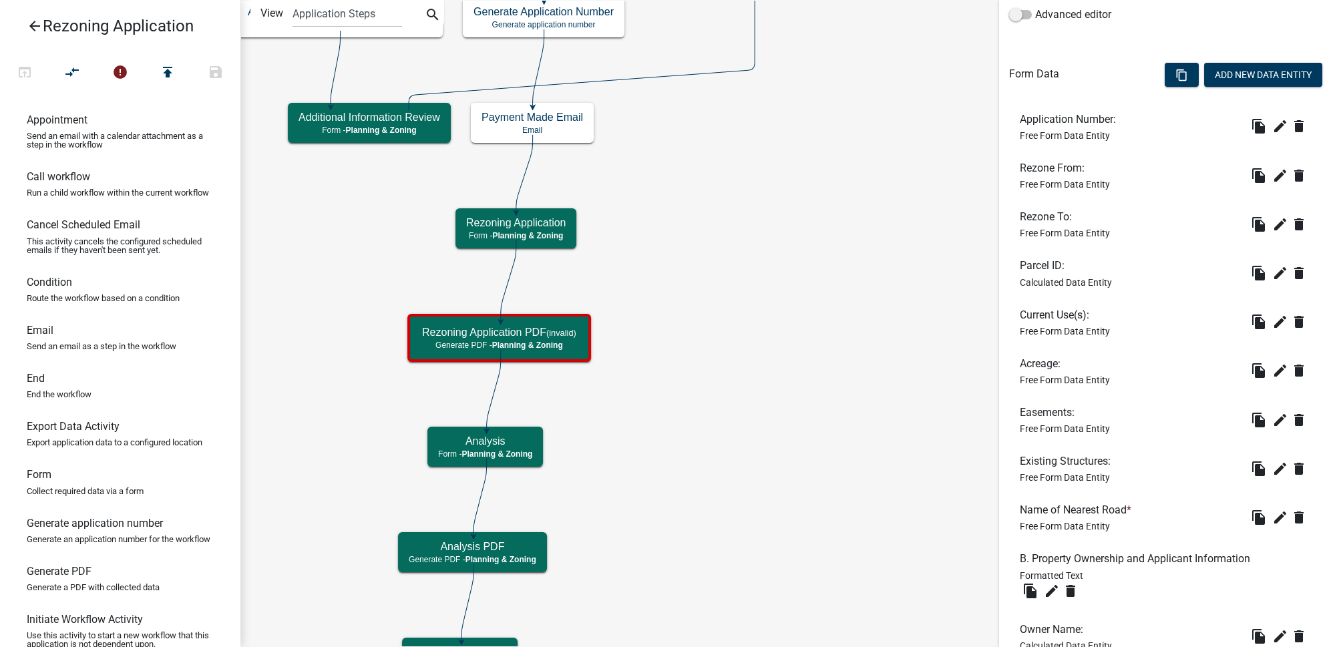
scroll to position [486, 0]
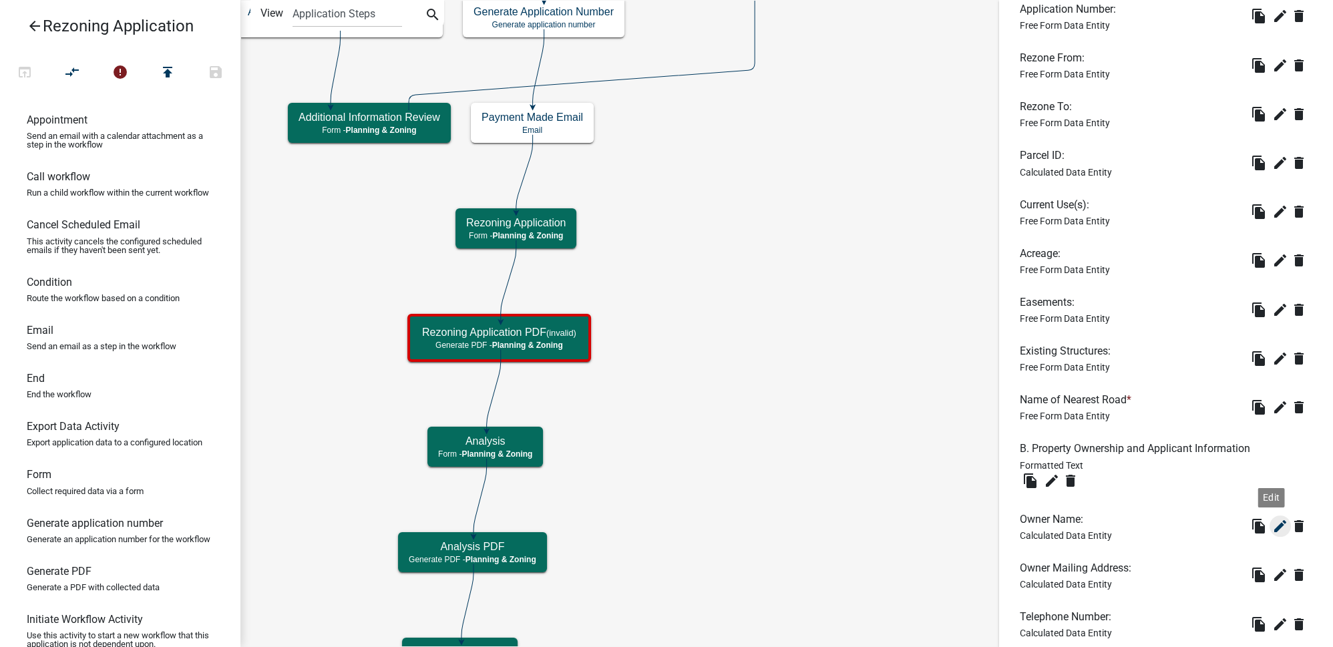
click at [1272, 524] on icon "edit" at bounding box center [1280, 526] width 16 height 16
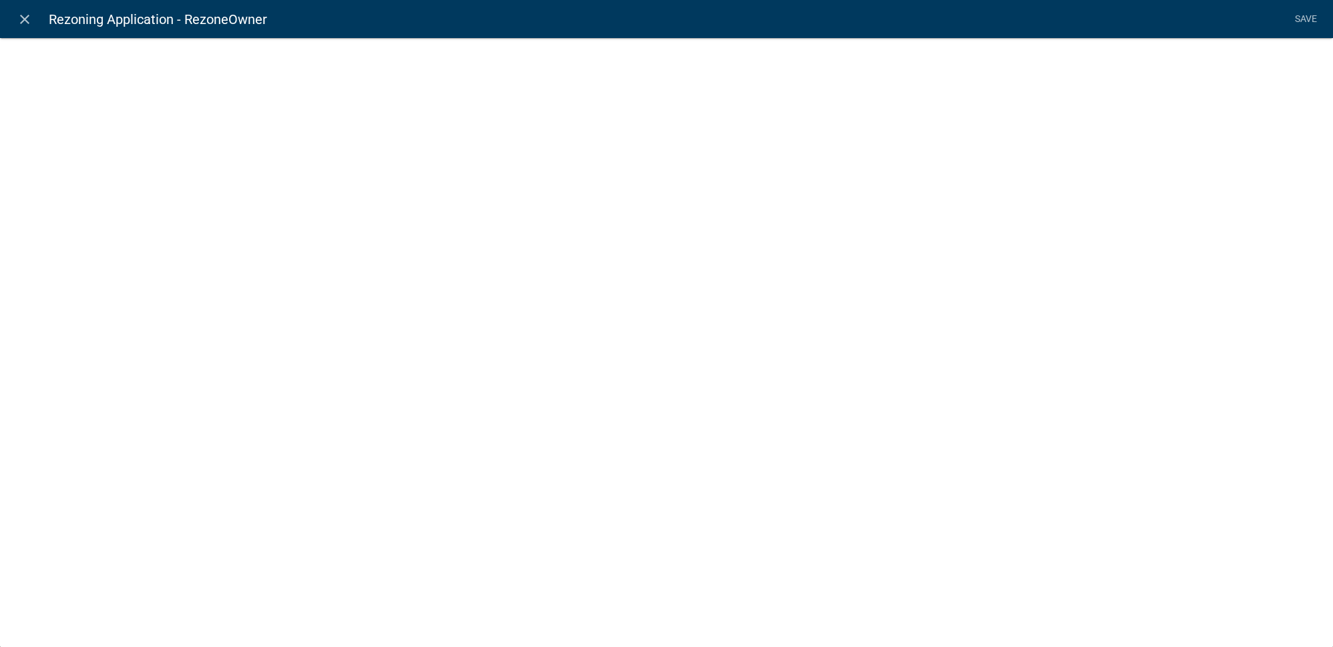
select select "calculated-value"
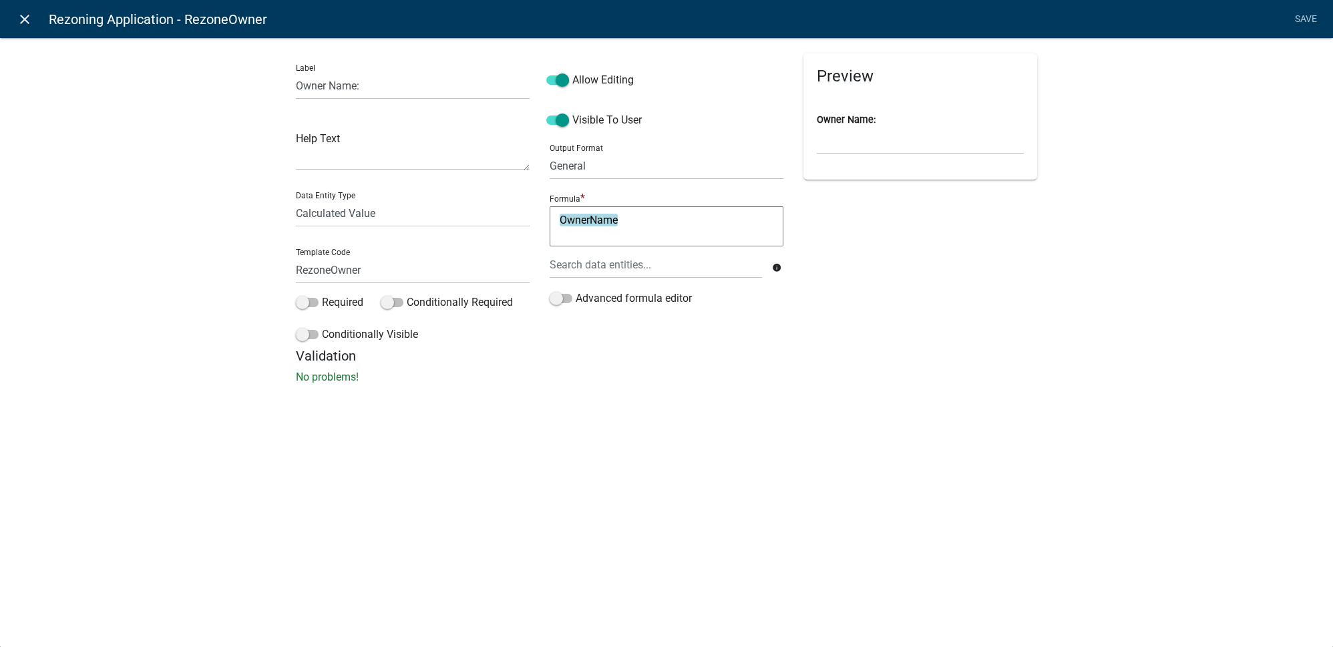
click at [35, 21] on link "close" at bounding box center [24, 18] width 27 height 27
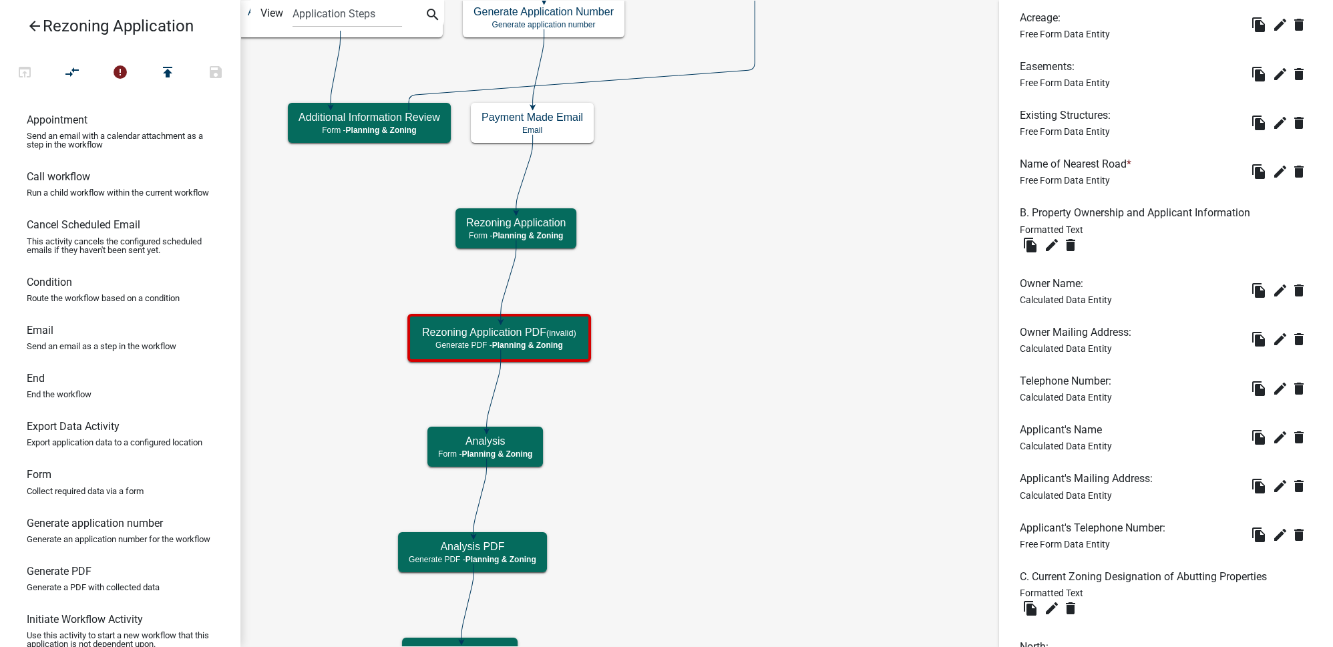
scroll to position [789, 0]
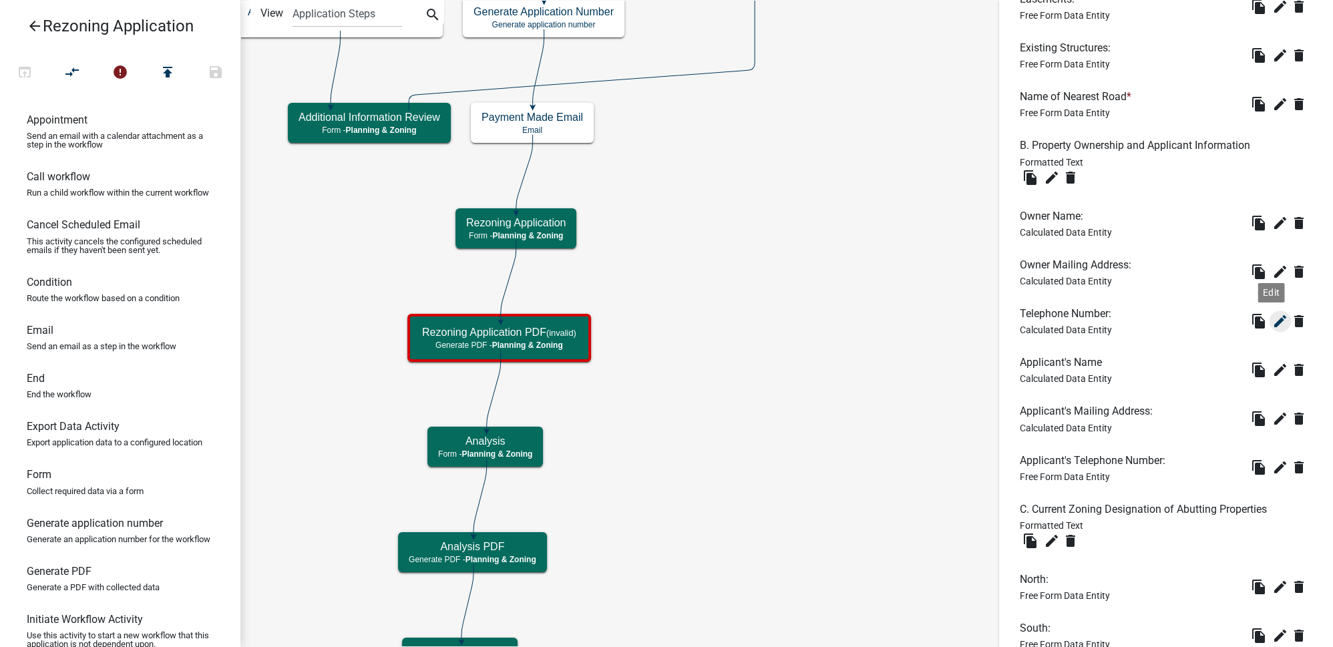
click at [1272, 316] on icon "edit" at bounding box center [1280, 321] width 16 height 16
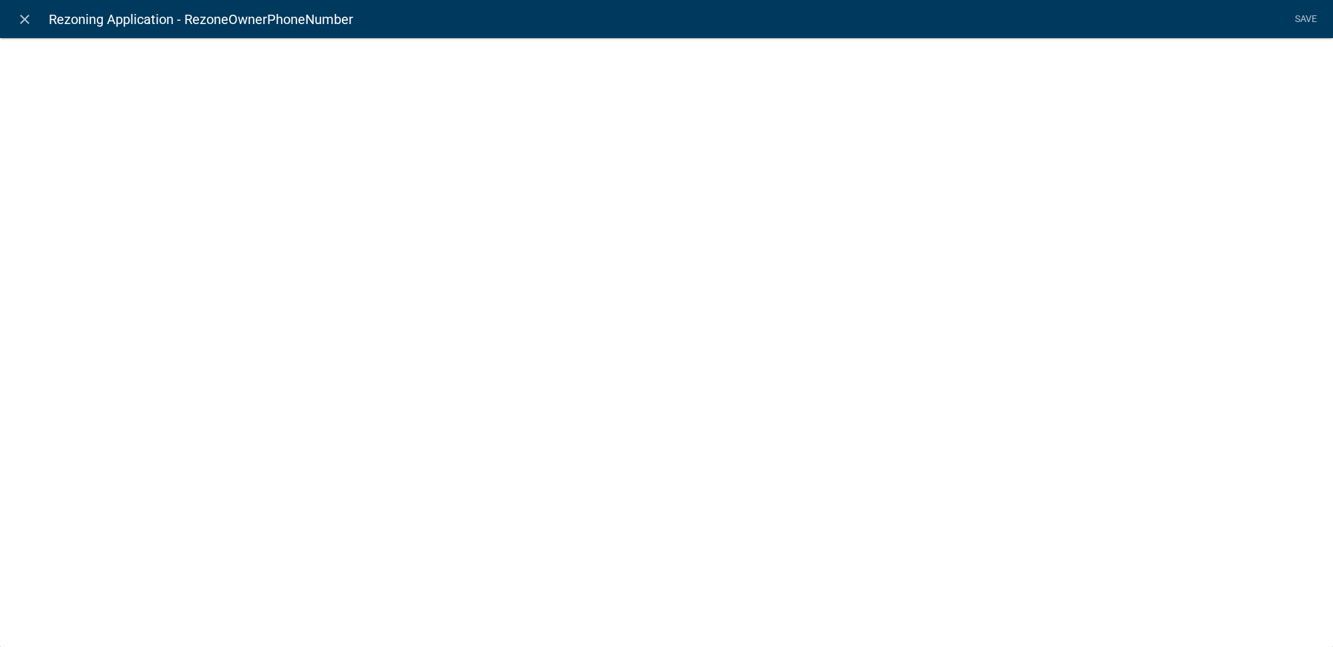
select select "calculated-value"
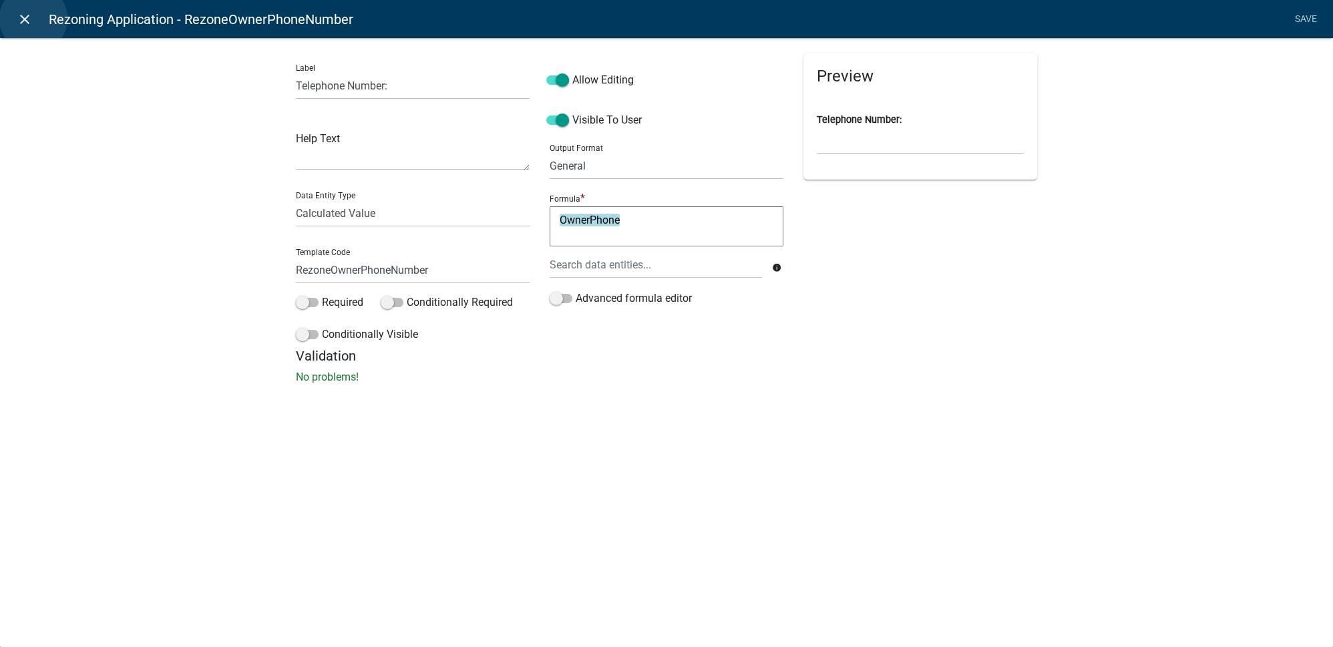
click at [33, 19] on link "close" at bounding box center [24, 18] width 27 height 27
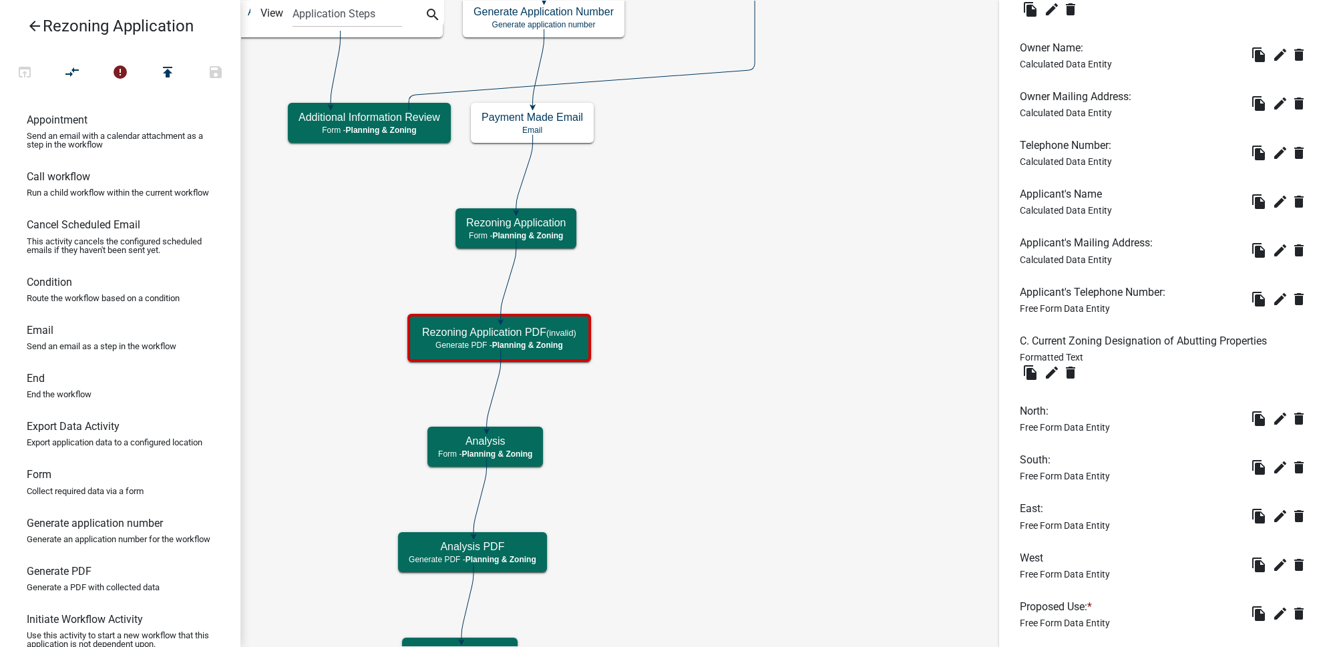
scroll to position [971, 0]
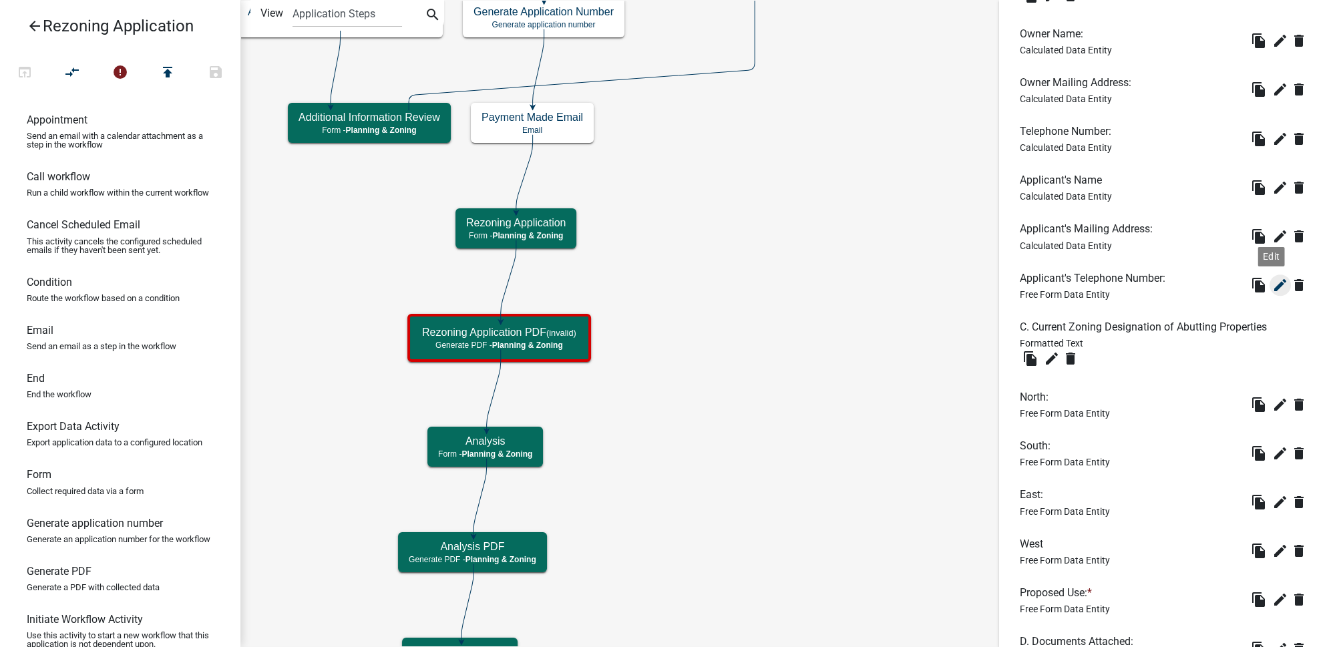
click at [1272, 282] on icon "edit" at bounding box center [1280, 285] width 16 height 16
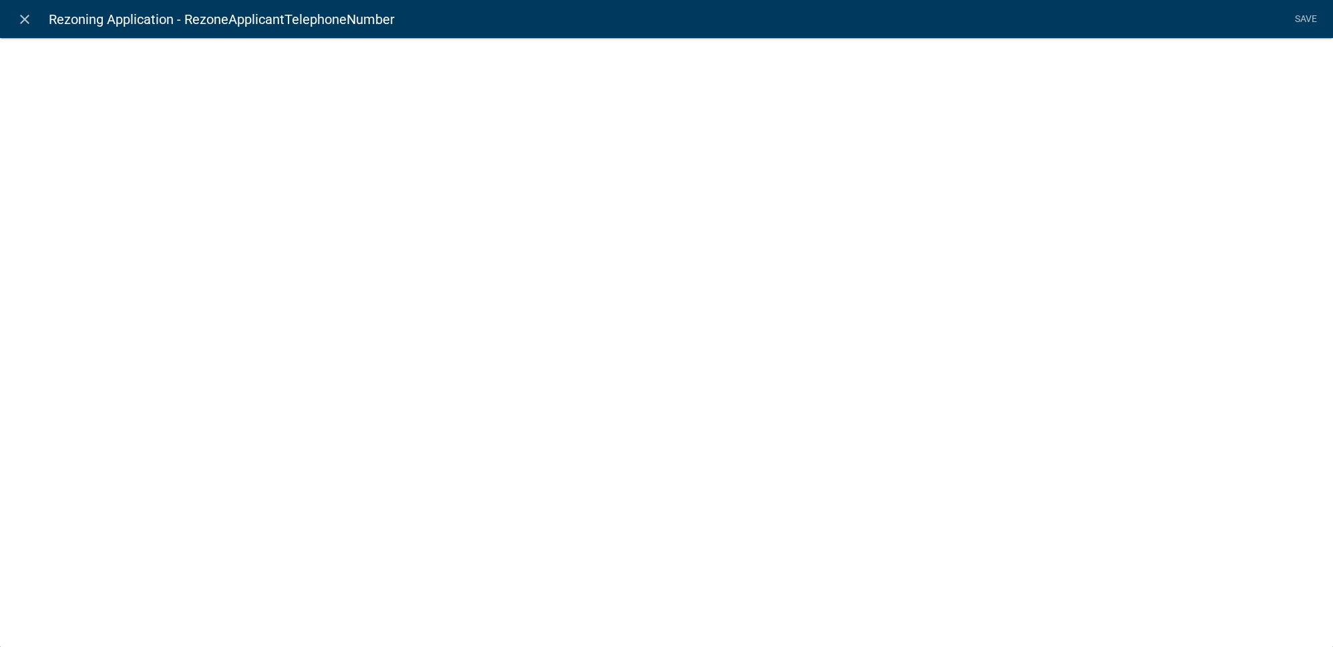
select select
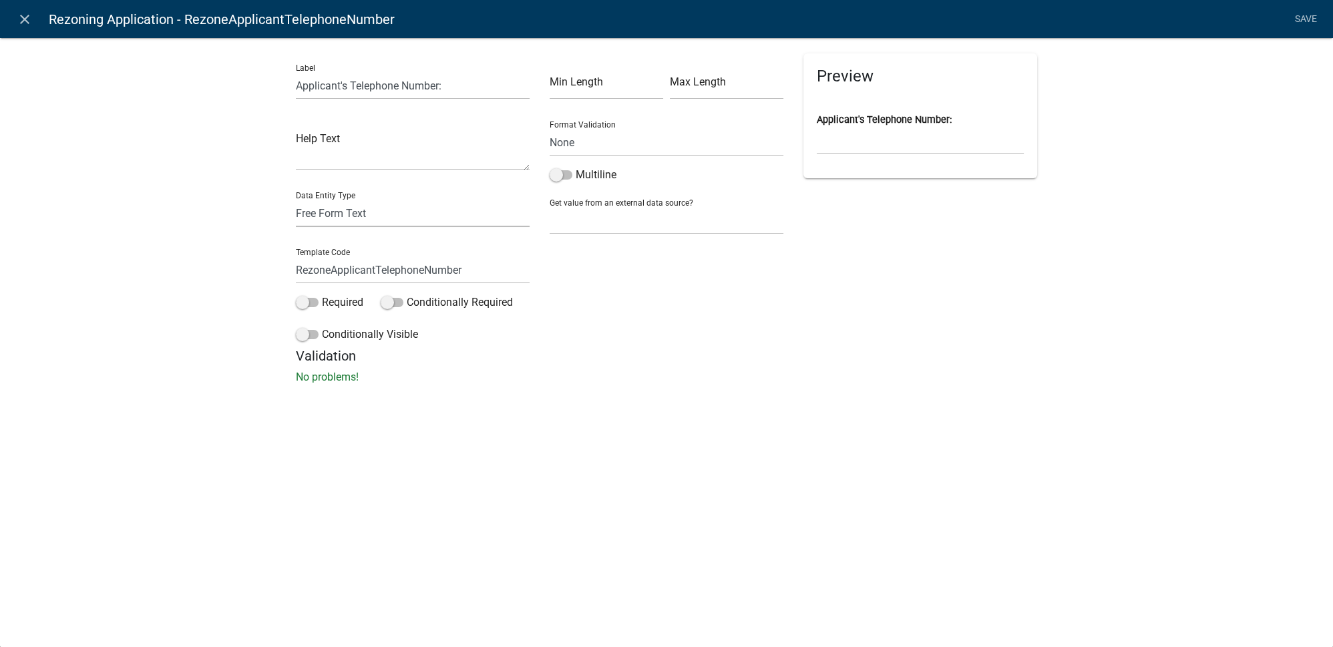
click at [343, 216] on select "Free Form Text Document Display Entity Value Fee Numeric Data Date Map Sketch D…" at bounding box center [413, 213] width 234 height 27
select select "calculated-value"
click at [296, 200] on select "Free Form Text Document Display Entity Value Fee Numeric Data Date Map Sketch D…" at bounding box center [413, 213] width 234 height 27
select select "calculated-value"
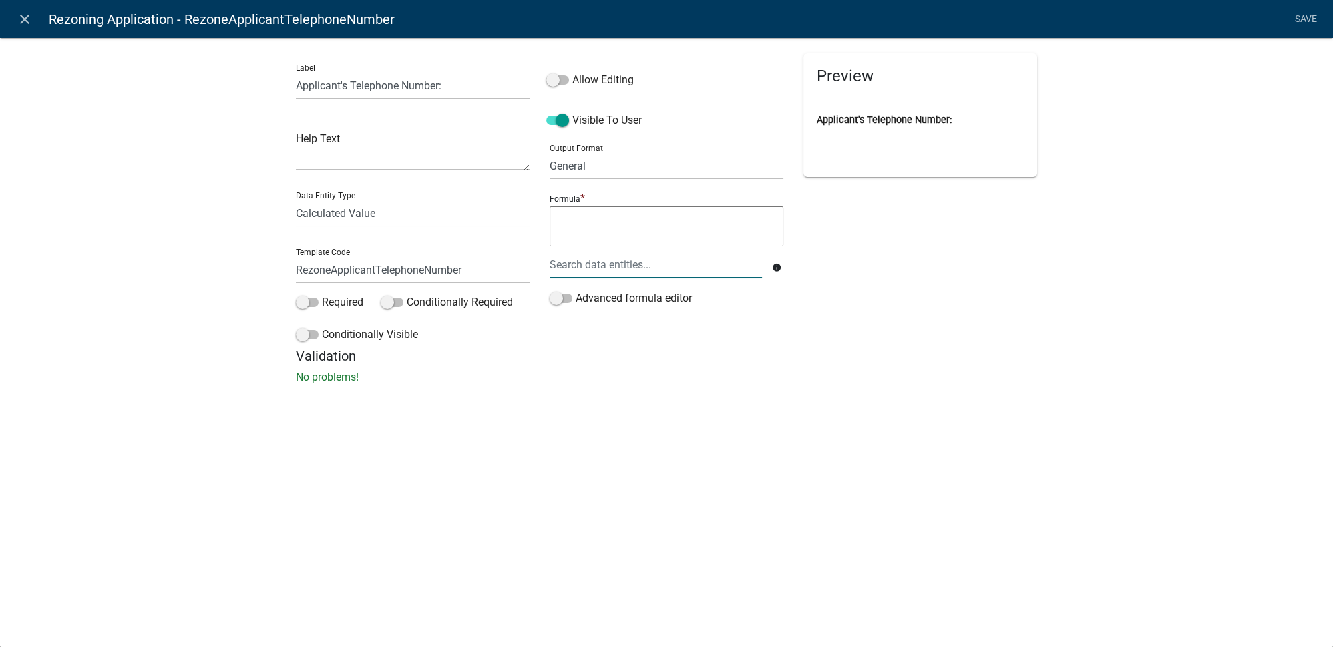
click at [592, 264] on div at bounding box center [656, 264] width 232 height 27
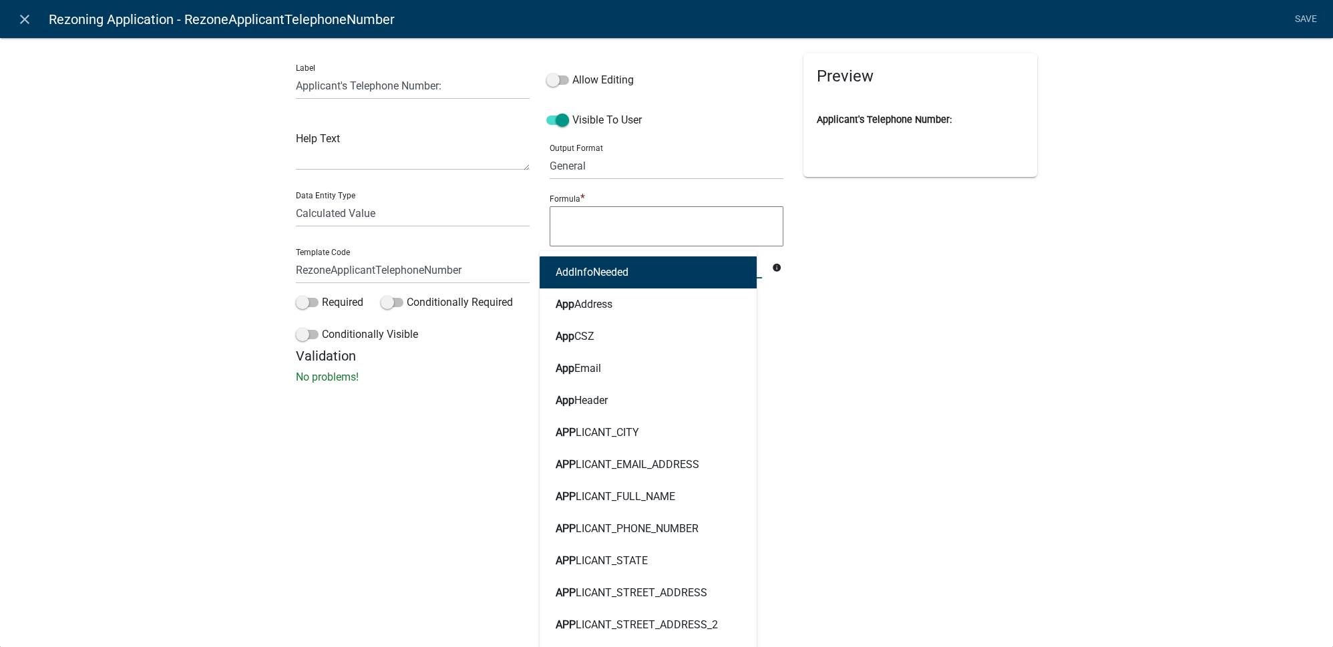
type input "appph"
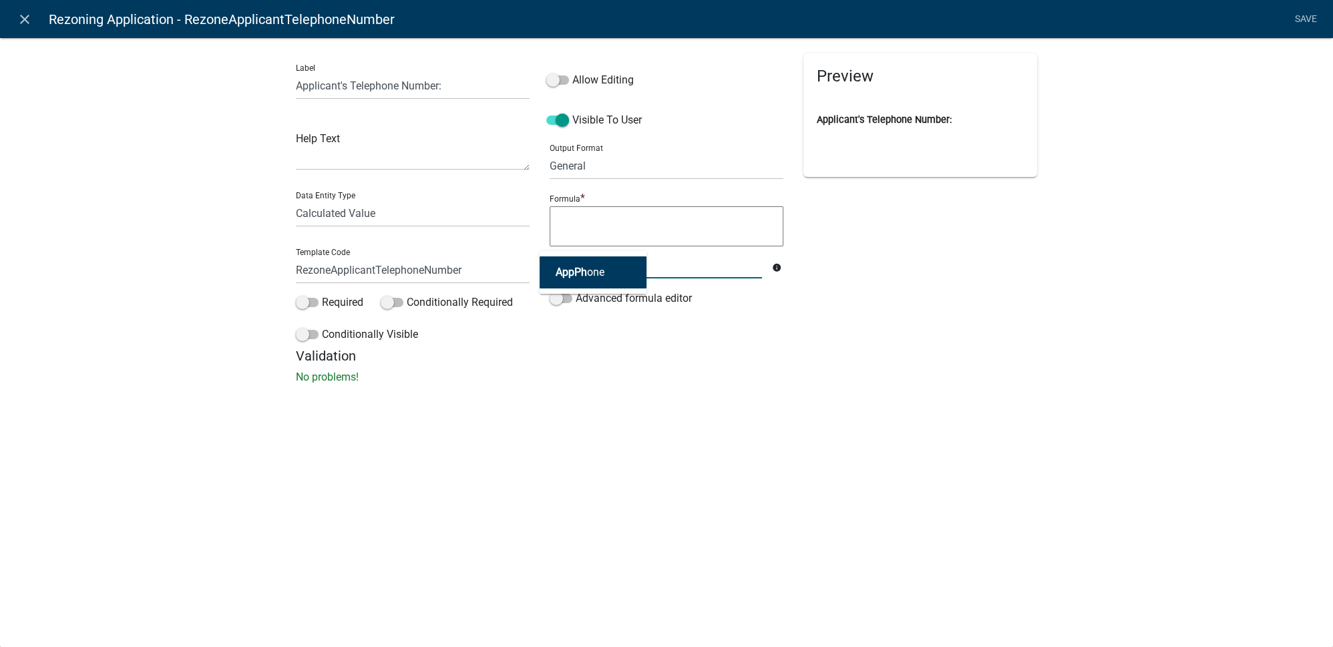
click at [592, 264] on button "AppPh one" at bounding box center [593, 272] width 107 height 32
type textarea "AppPhone"
click at [591, 79] on label "Allow Editing" at bounding box center [589, 80] width 87 height 16
click at [572, 72] on input "Allow Editing" at bounding box center [572, 72] width 0 height 0
drag, startPoint x: 1220, startPoint y: 154, endPoint x: 1227, endPoint y: 123, distance: 32.1
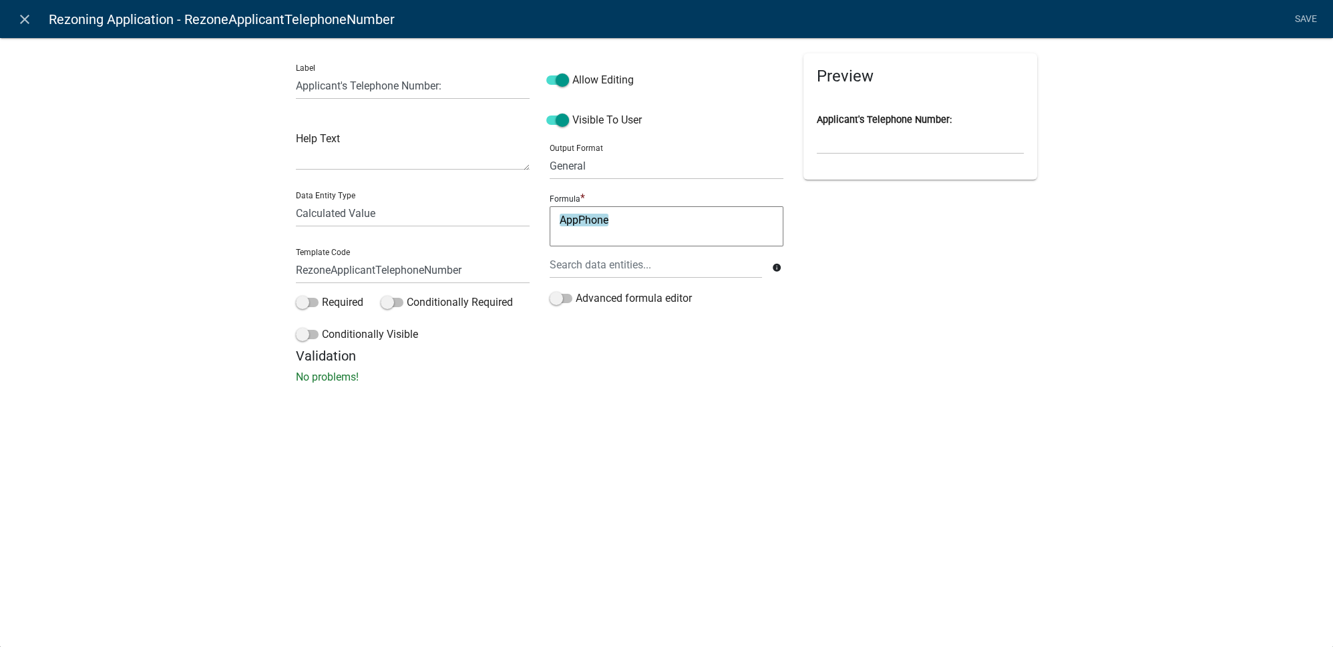
click at [1220, 153] on div "Label Applicant's Telephone Number: Help Text Data Entity Type Free Form Text D…" at bounding box center [666, 214] width 1333 height 397
click at [1303, 19] on link "Save" at bounding box center [1305, 19] width 33 height 25
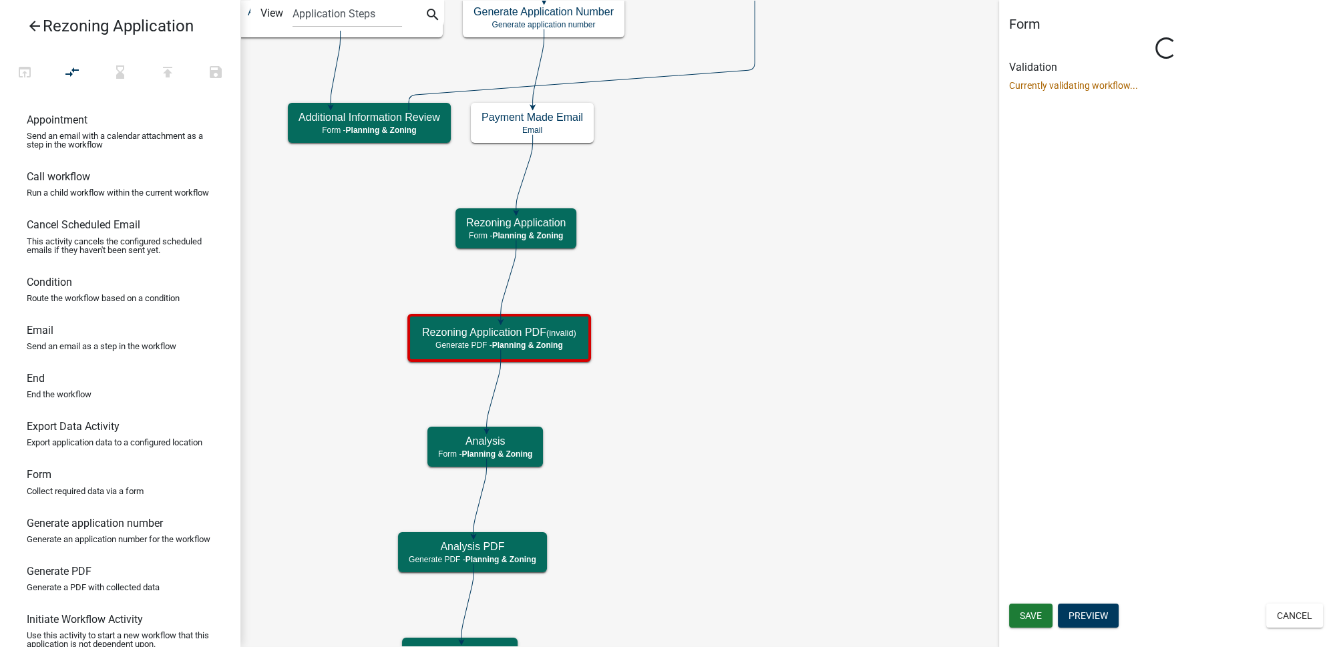
scroll to position [0, 0]
select select "21E23B7C-0AE9-4CE5-BF16-76C7A100C343"
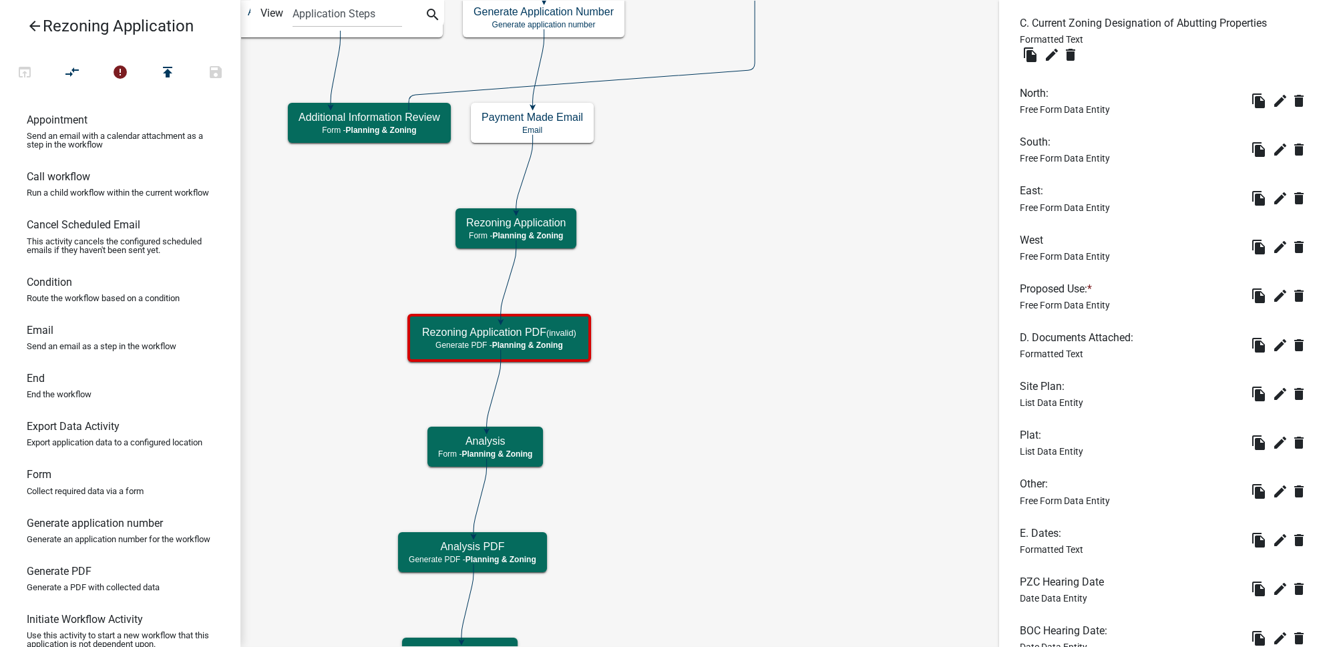
scroll to position [1396, 0]
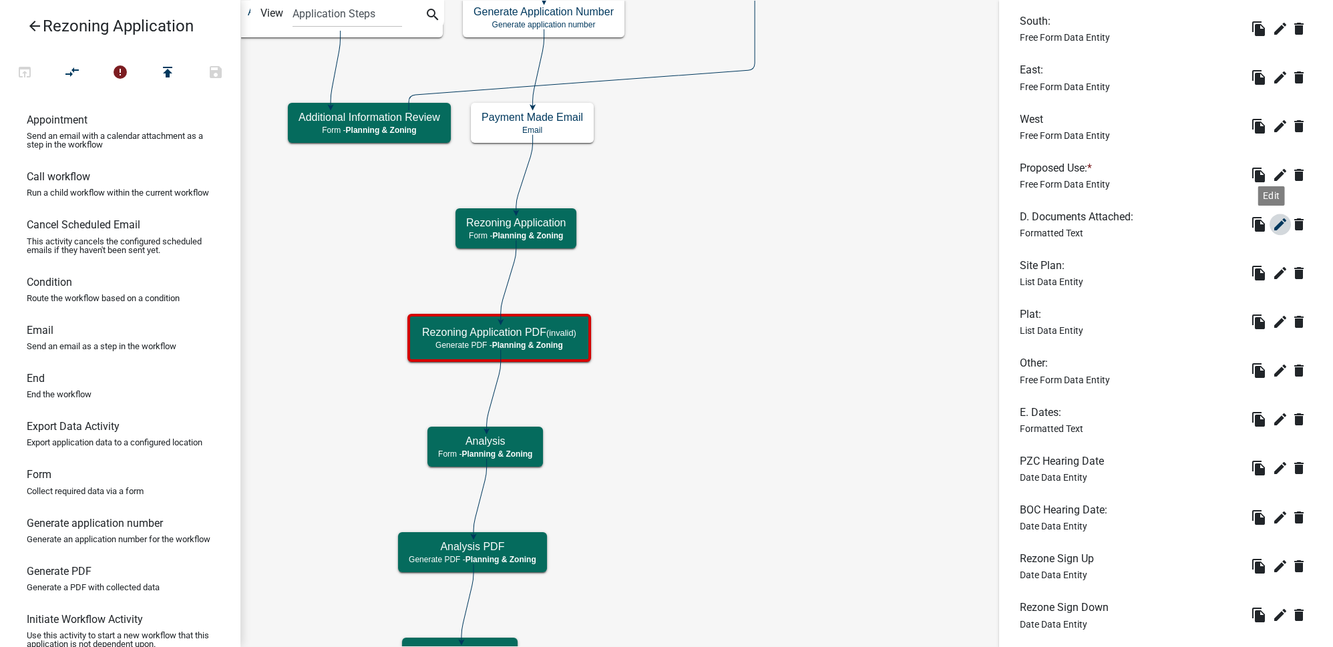
click at [1272, 227] on icon "edit" at bounding box center [1280, 224] width 16 height 16
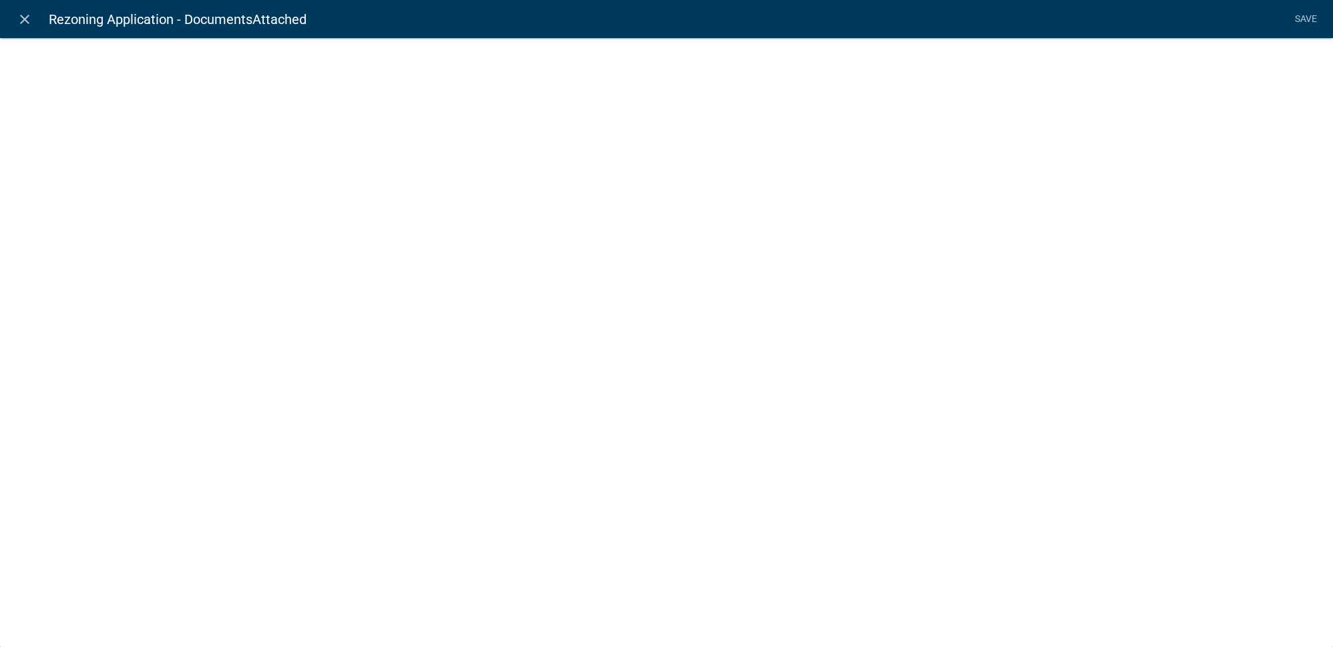
select select "rich-text"
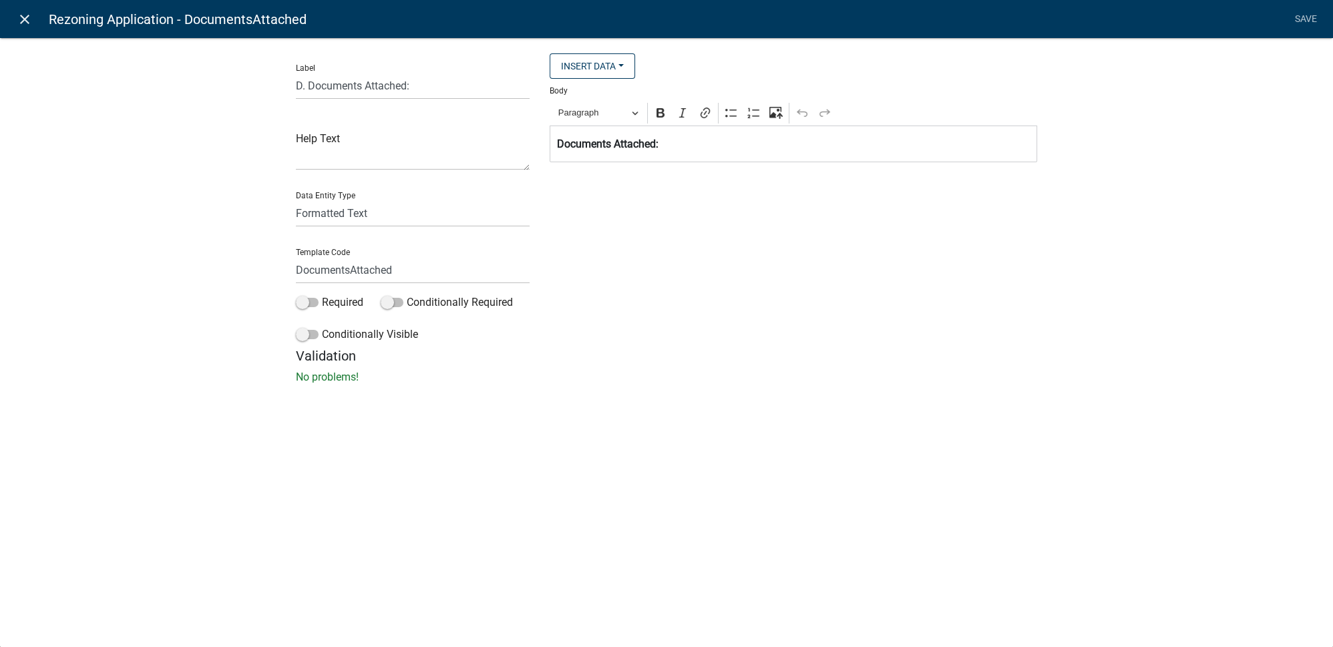
click at [25, 22] on icon "close" at bounding box center [25, 19] width 16 height 16
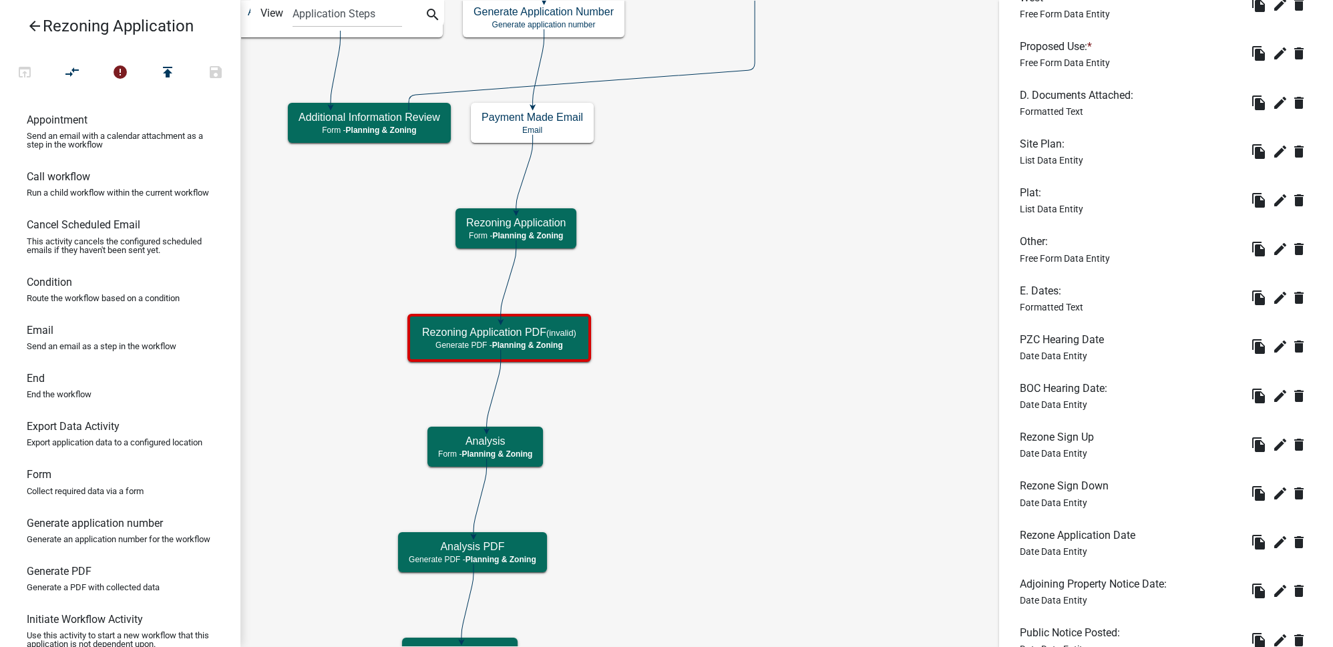
scroll to position [1639, 0]
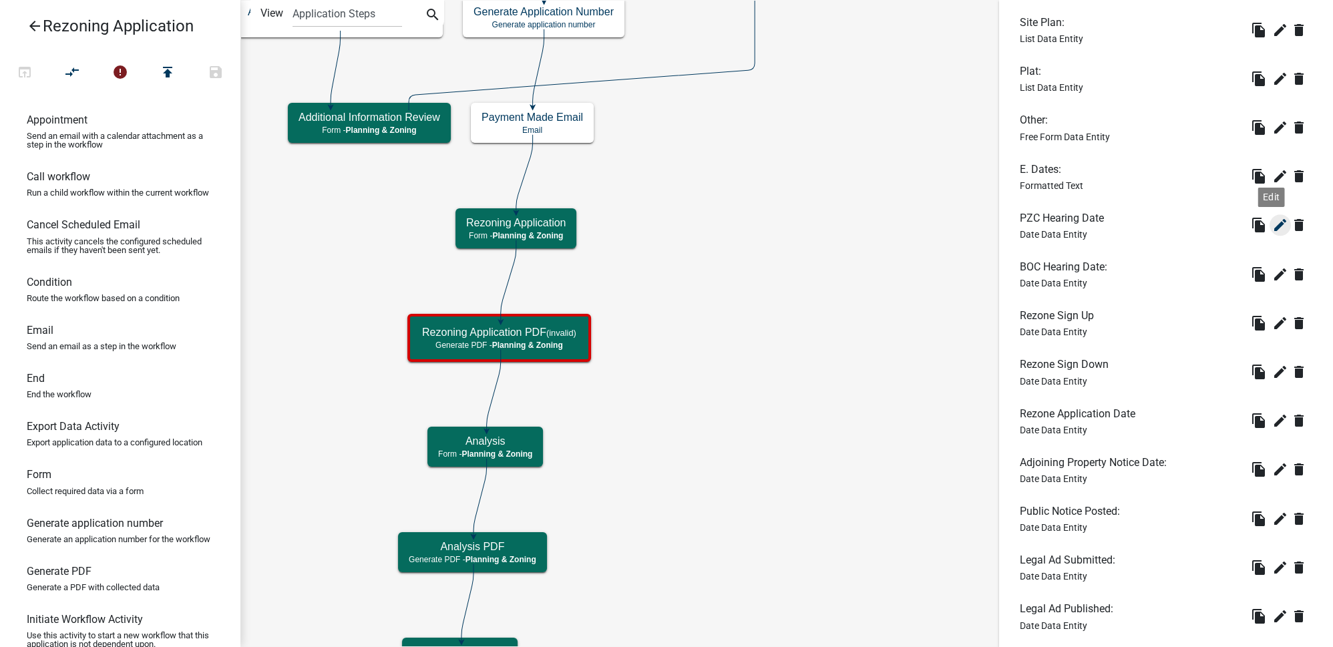
click at [1272, 217] on icon "edit" at bounding box center [1280, 225] width 16 height 16
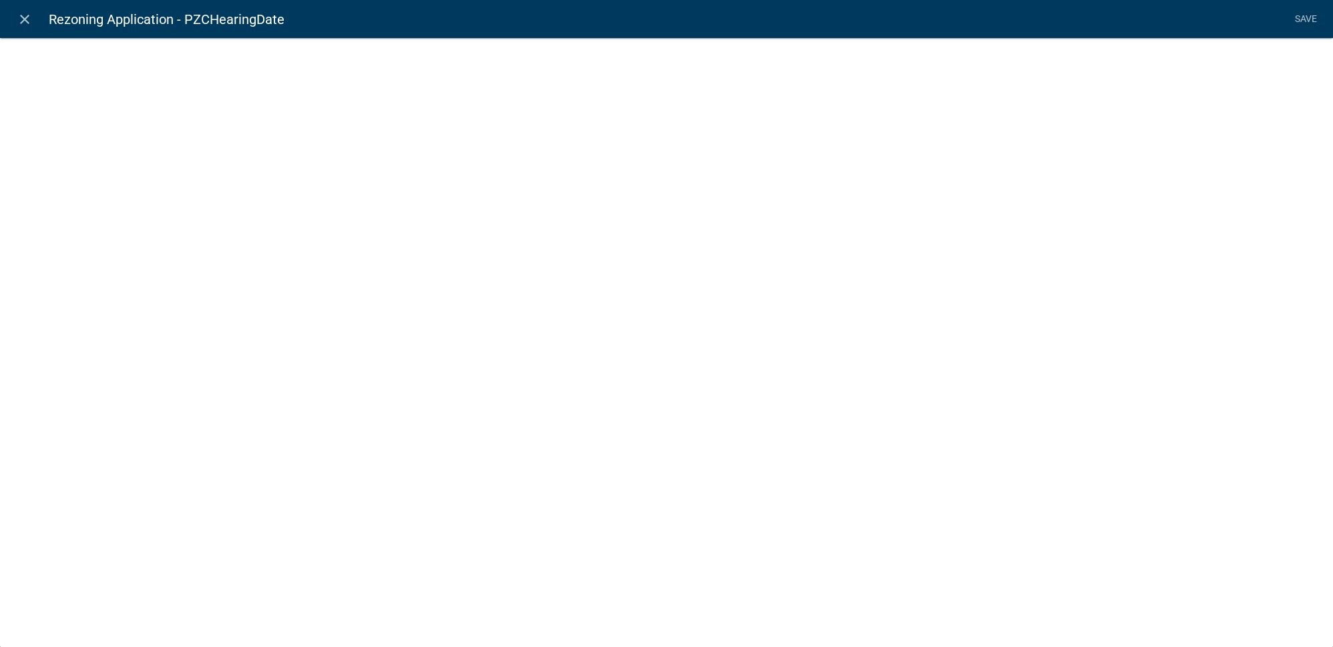
select select "date"
select select
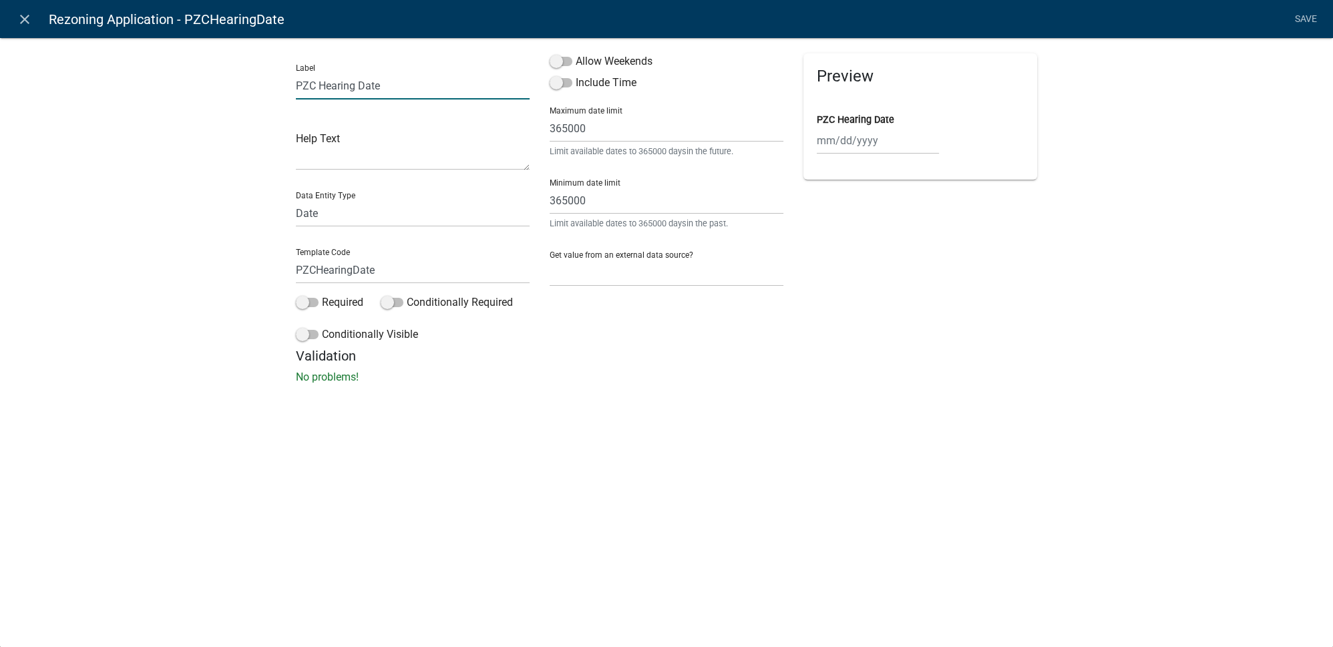
click at [429, 92] on input "PZC Hearing Date" at bounding box center [413, 85] width 234 height 27
type input "PZC Hearing Date:"
click at [1304, 19] on link "Save" at bounding box center [1305, 19] width 33 height 25
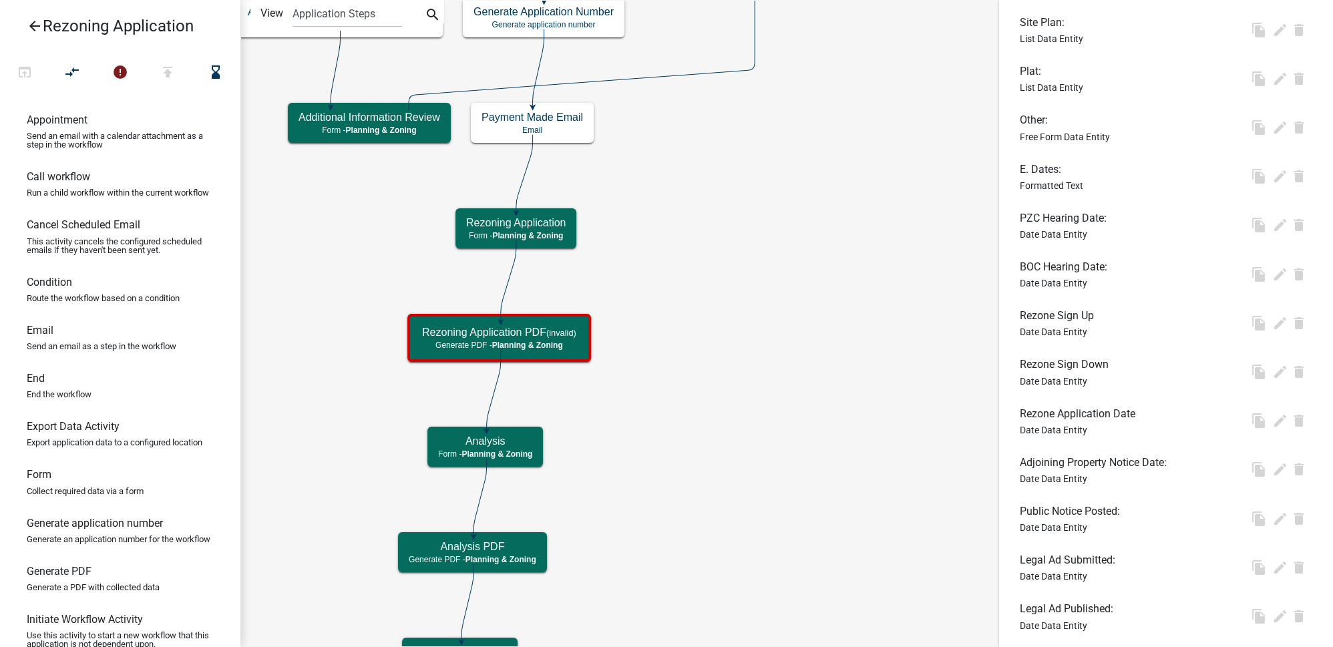
scroll to position [0, 0]
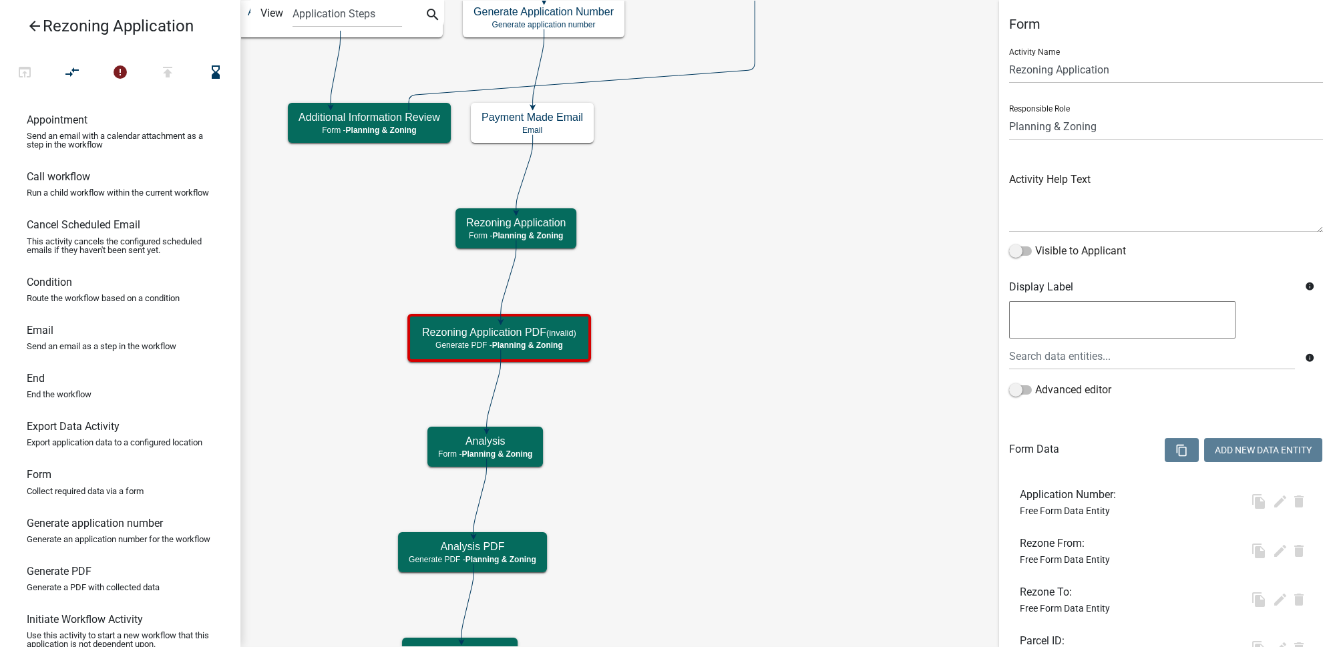
select select "21E23B7C-0AE9-4CE5-BF16-76C7A100C343"
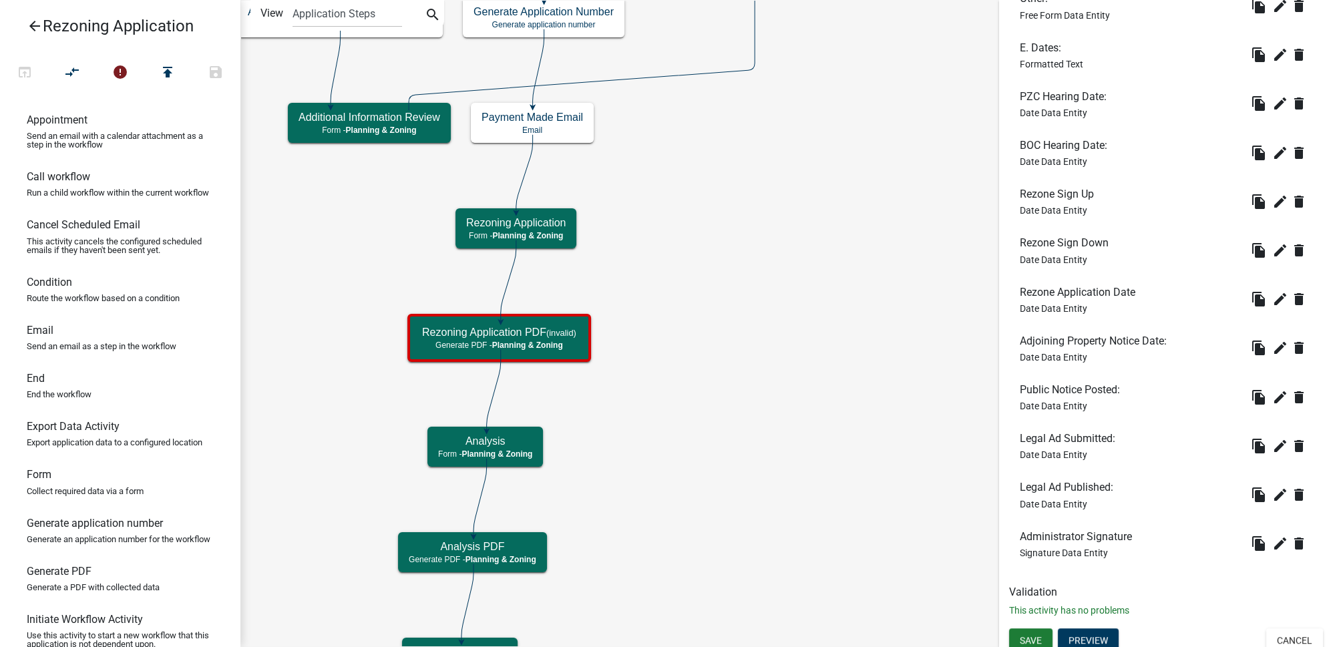
scroll to position [1768, 0]
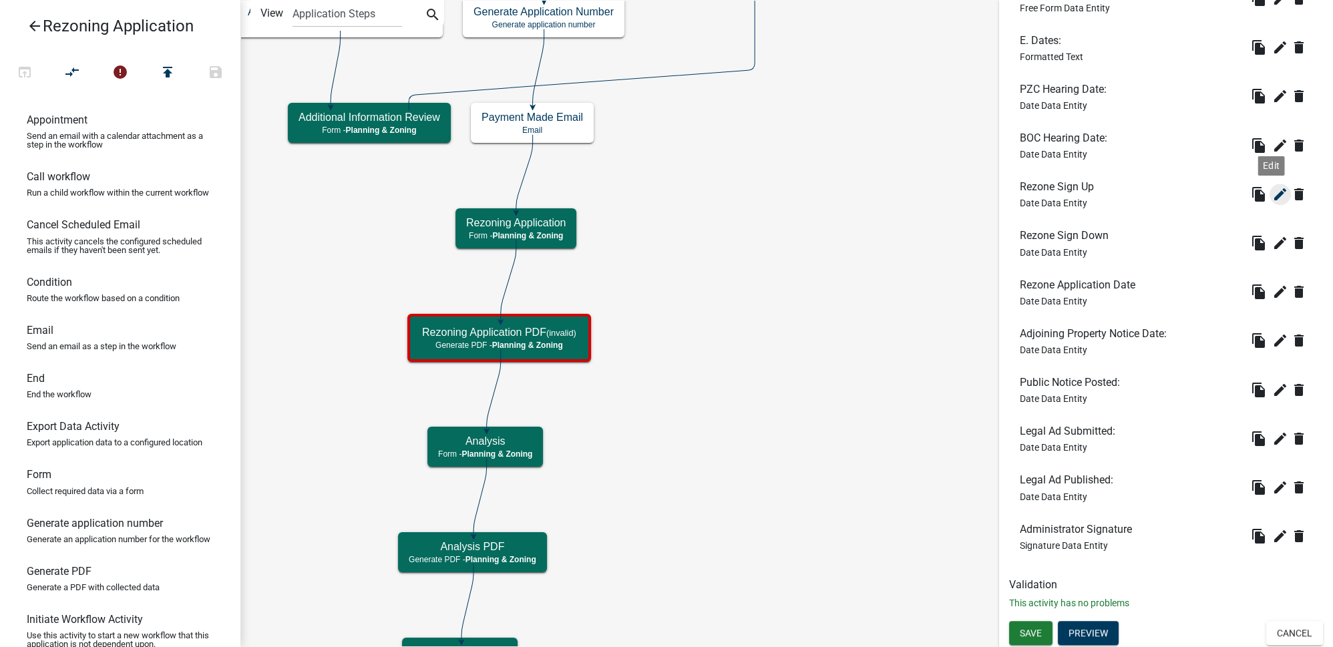
click at [1272, 194] on icon "edit" at bounding box center [1280, 194] width 16 height 16
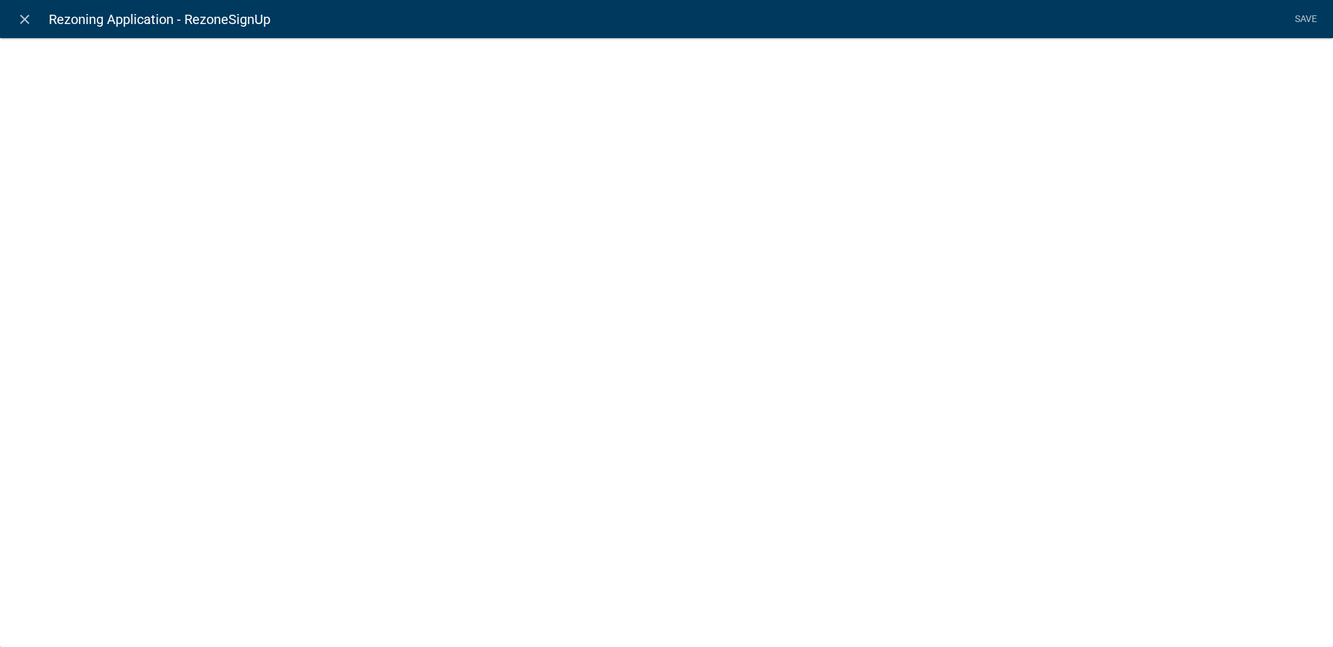
select select
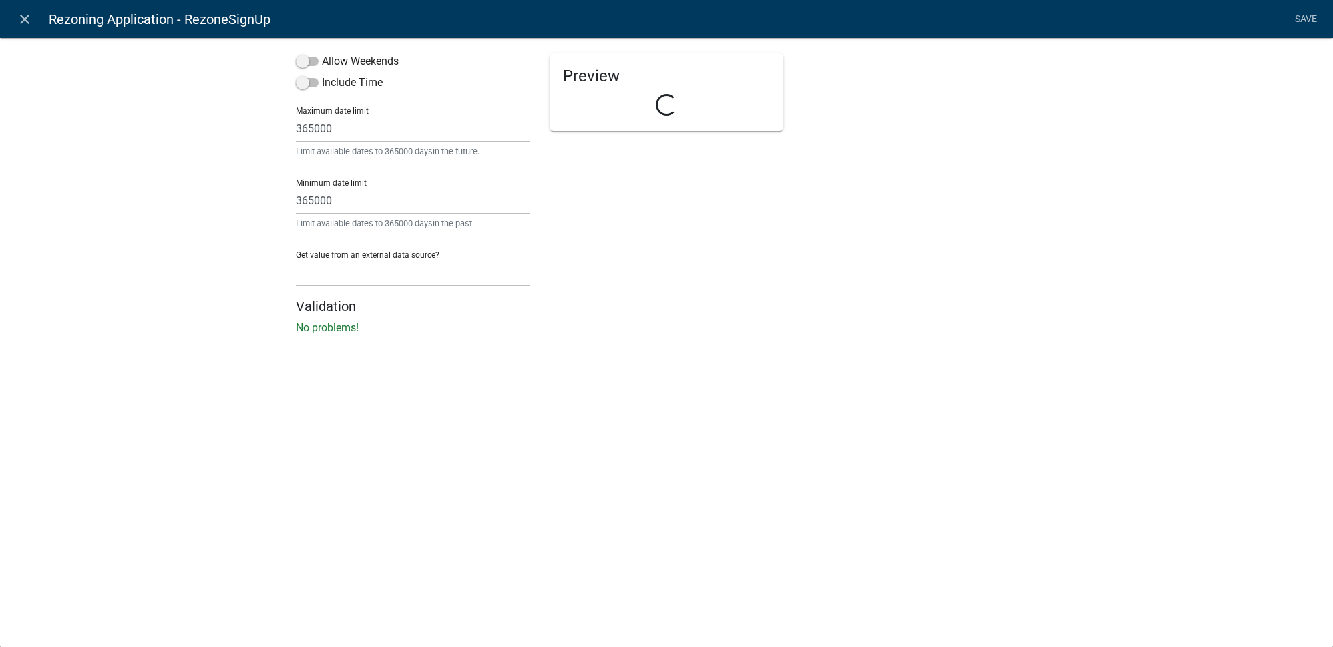
select select "date"
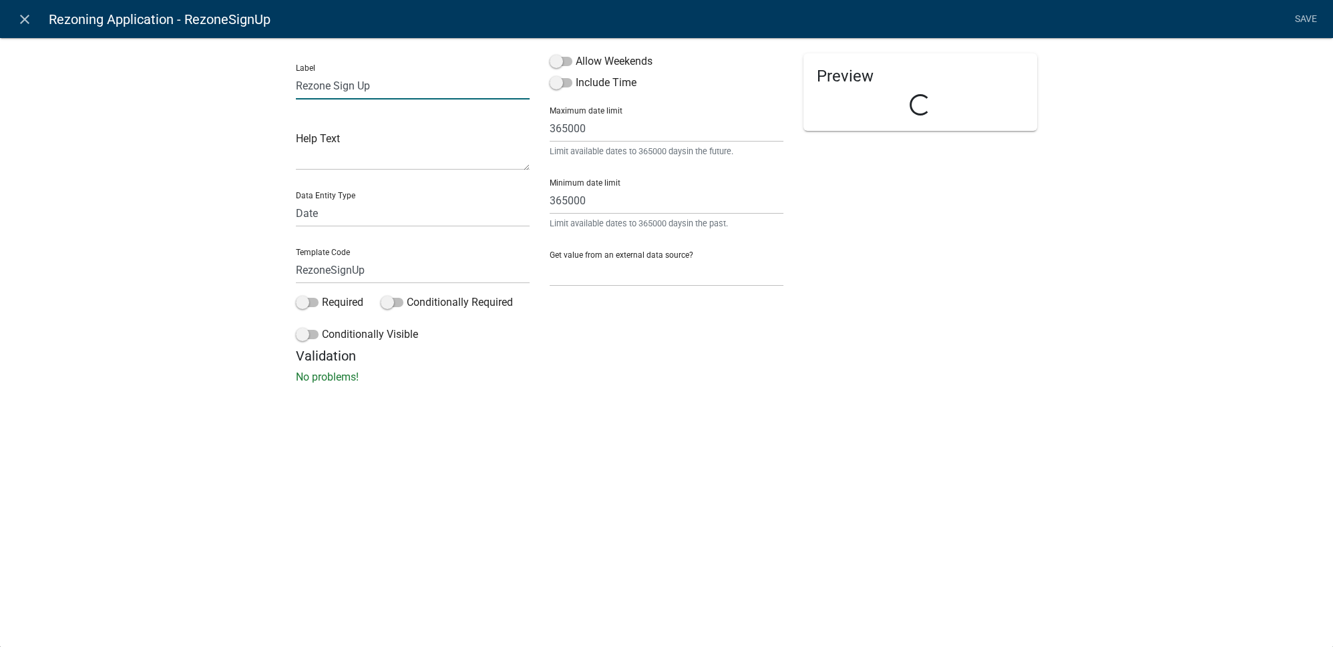
click at [379, 80] on input "Rezone Sign Up" at bounding box center [413, 85] width 234 height 27
type input "Rezone Sign Up:"
click at [1302, 18] on link "Save" at bounding box center [1305, 19] width 33 height 25
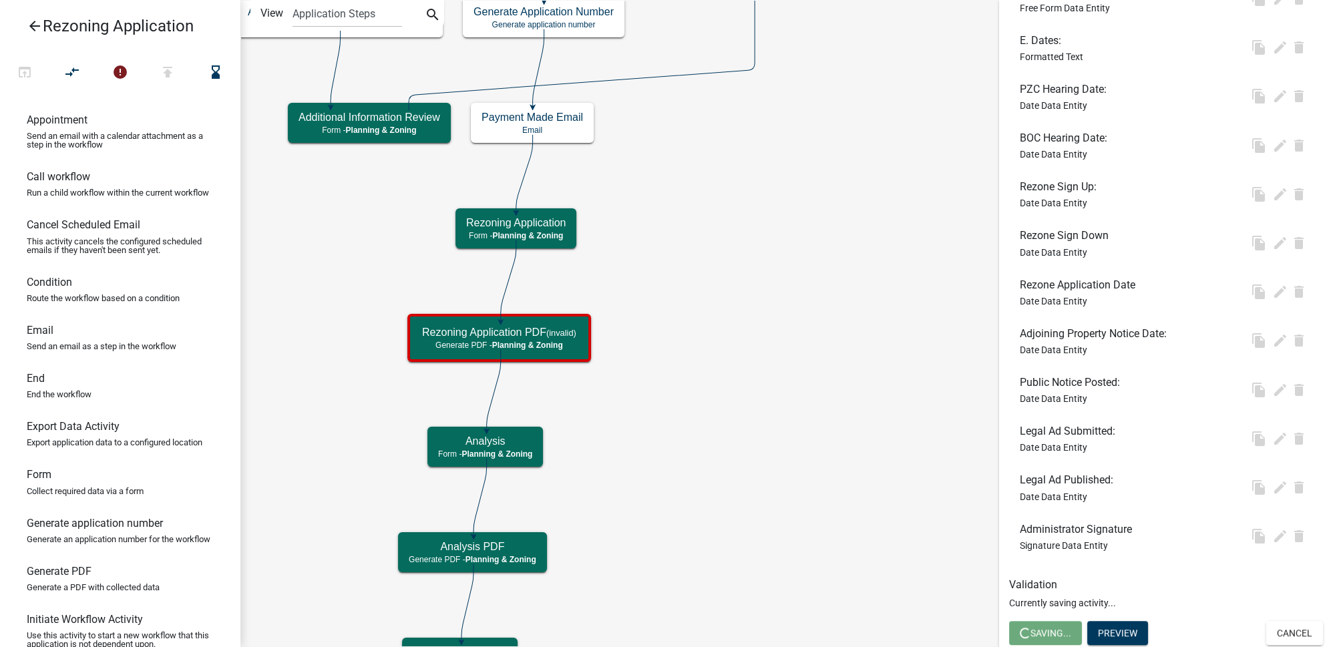
scroll to position [0, 0]
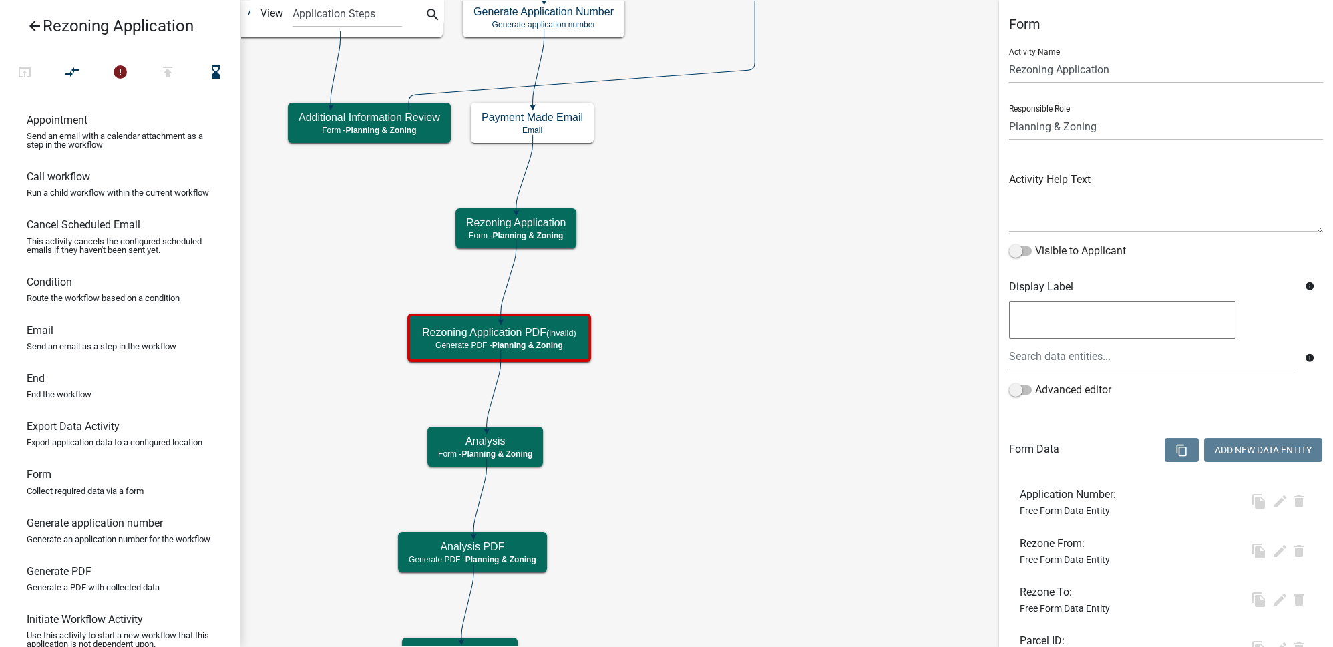
select select "21E23B7C-0AE9-4CE5-BF16-76C7A100C343"
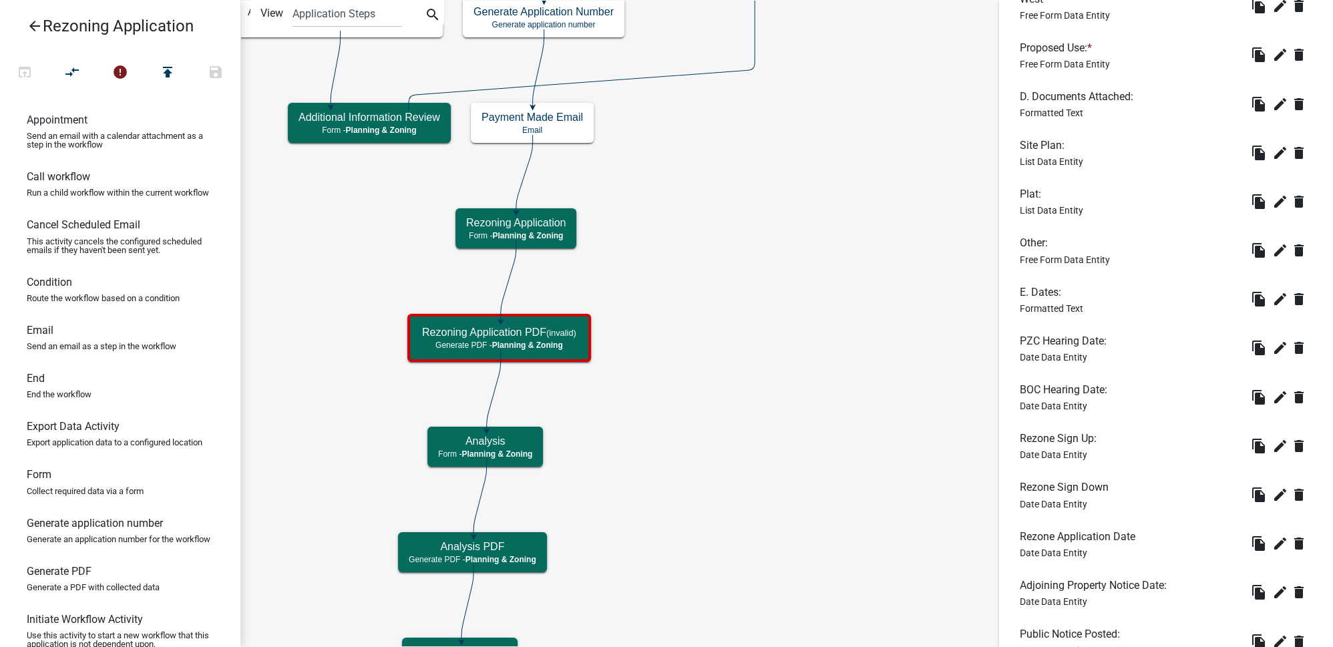
scroll to position [1768, 0]
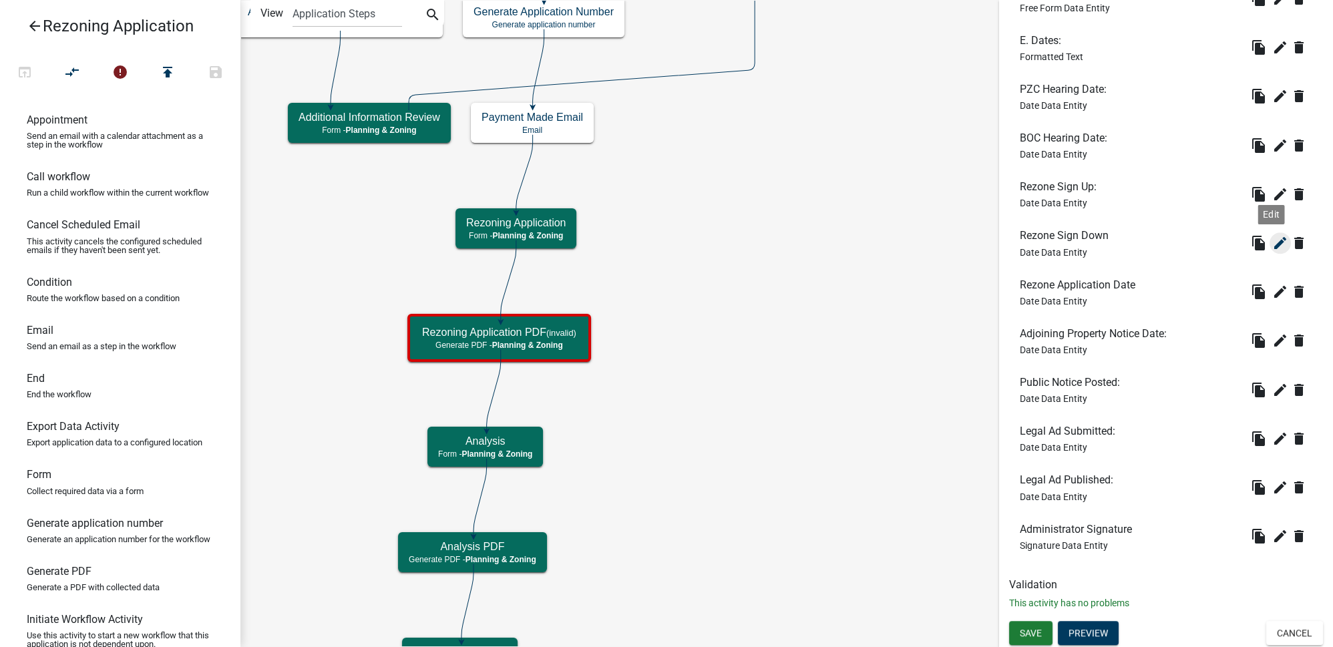
click at [1272, 242] on icon "edit" at bounding box center [1280, 243] width 16 height 16
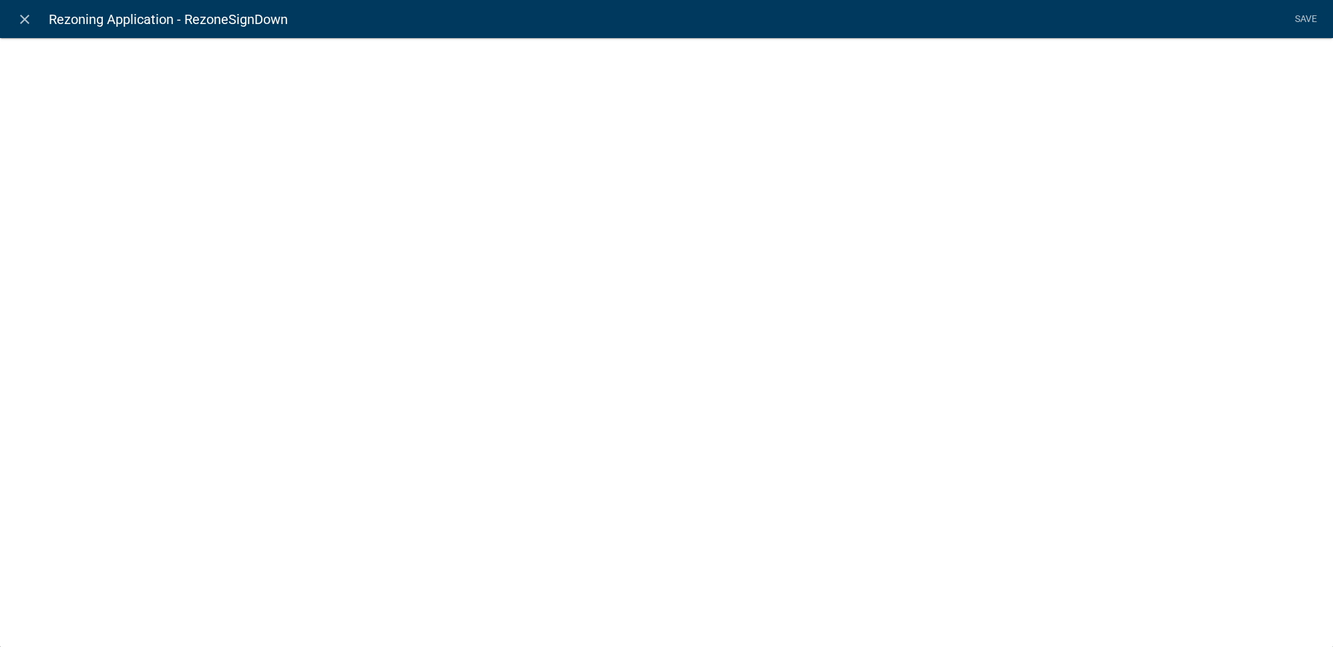
select select "date"
select select
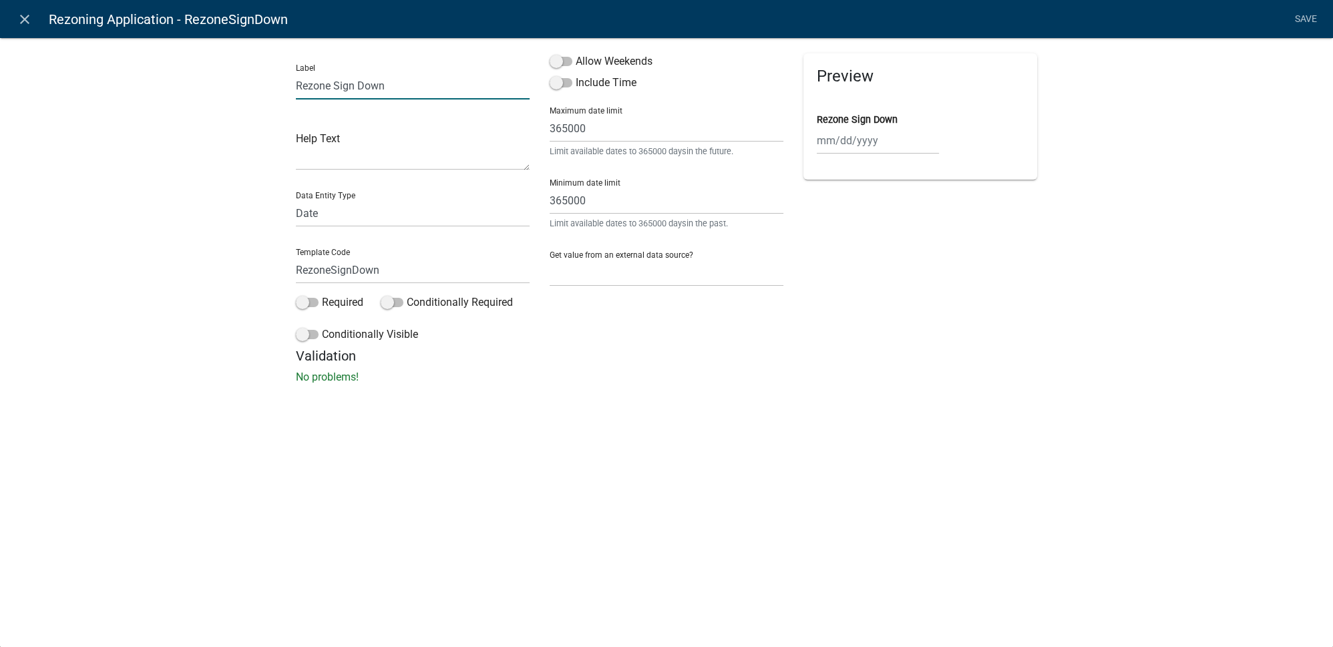
click at [417, 93] on input "Rezone Sign Down" at bounding box center [413, 85] width 234 height 27
type input "Rezone Sign Down:"
click at [577, 64] on label "Allow Weekends" at bounding box center [601, 61] width 103 height 16
click at [576, 53] on input "Allow Weekends" at bounding box center [576, 53] width 0 height 0
click at [1302, 19] on link "Save" at bounding box center [1305, 19] width 33 height 25
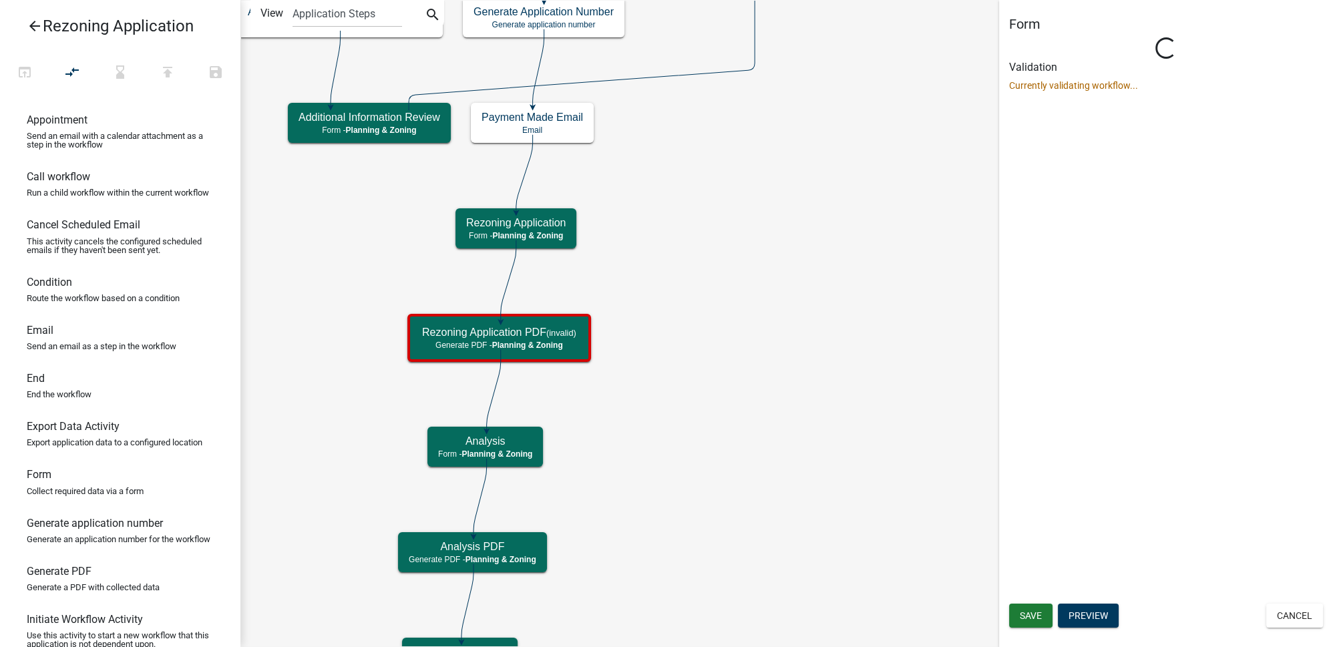
scroll to position [0, 0]
select select "21E23B7C-0AE9-4CE5-BF16-76C7A100C343"
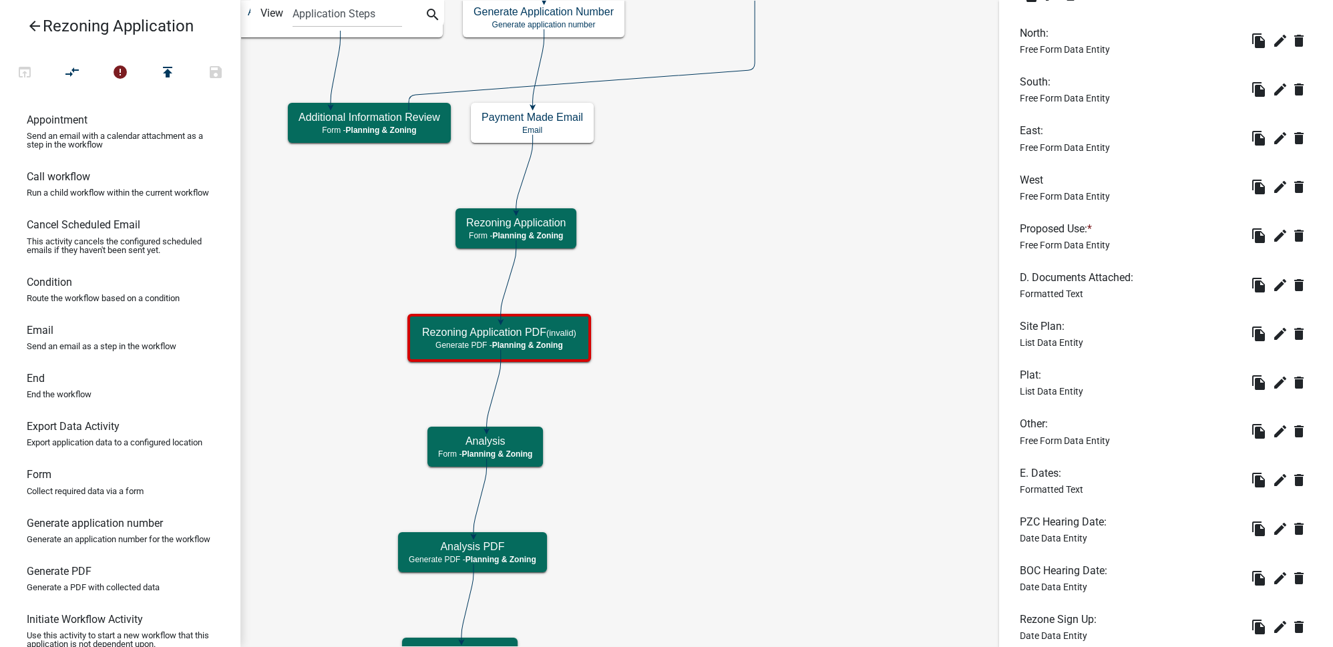
scroll to position [1457, 0]
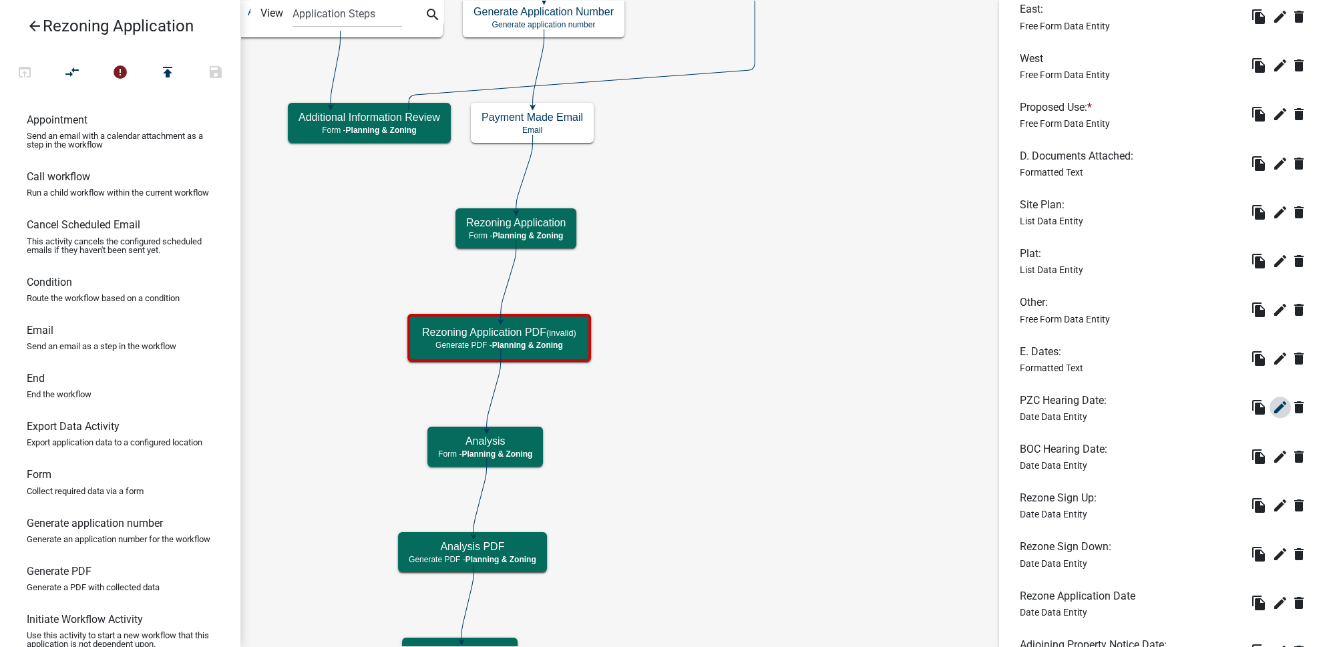
click at [1272, 411] on icon "edit" at bounding box center [1280, 407] width 16 height 16
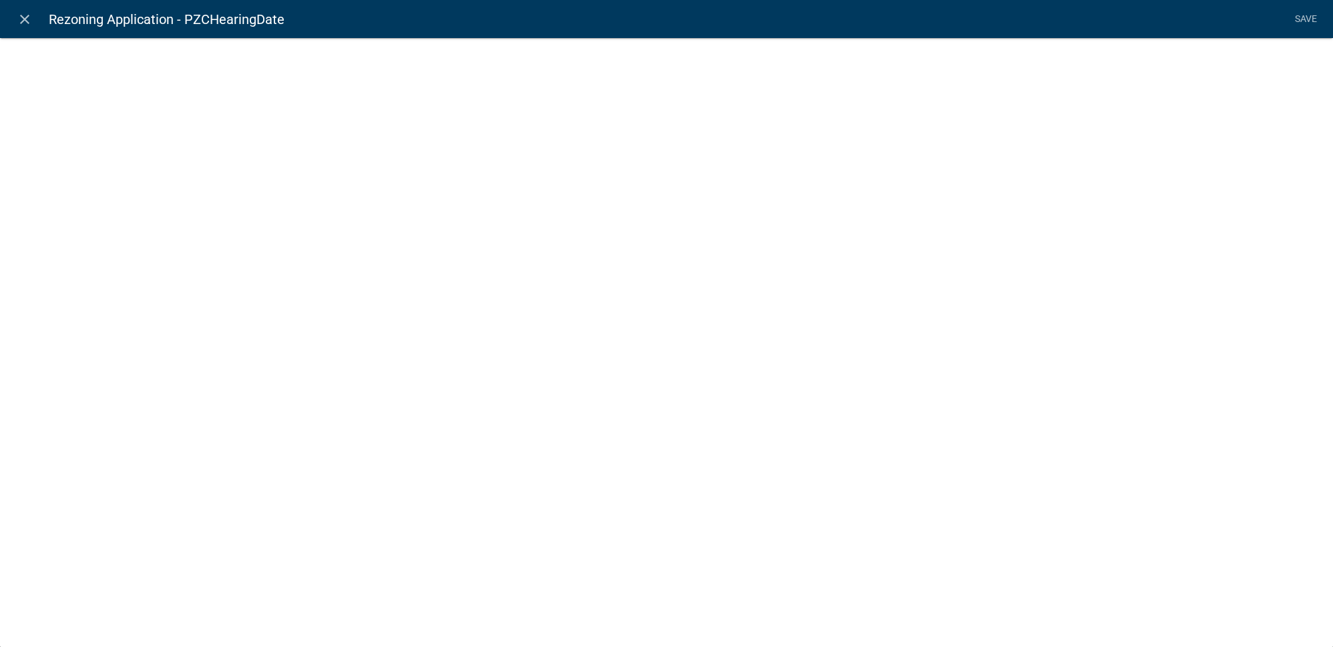
select select "date"
select select
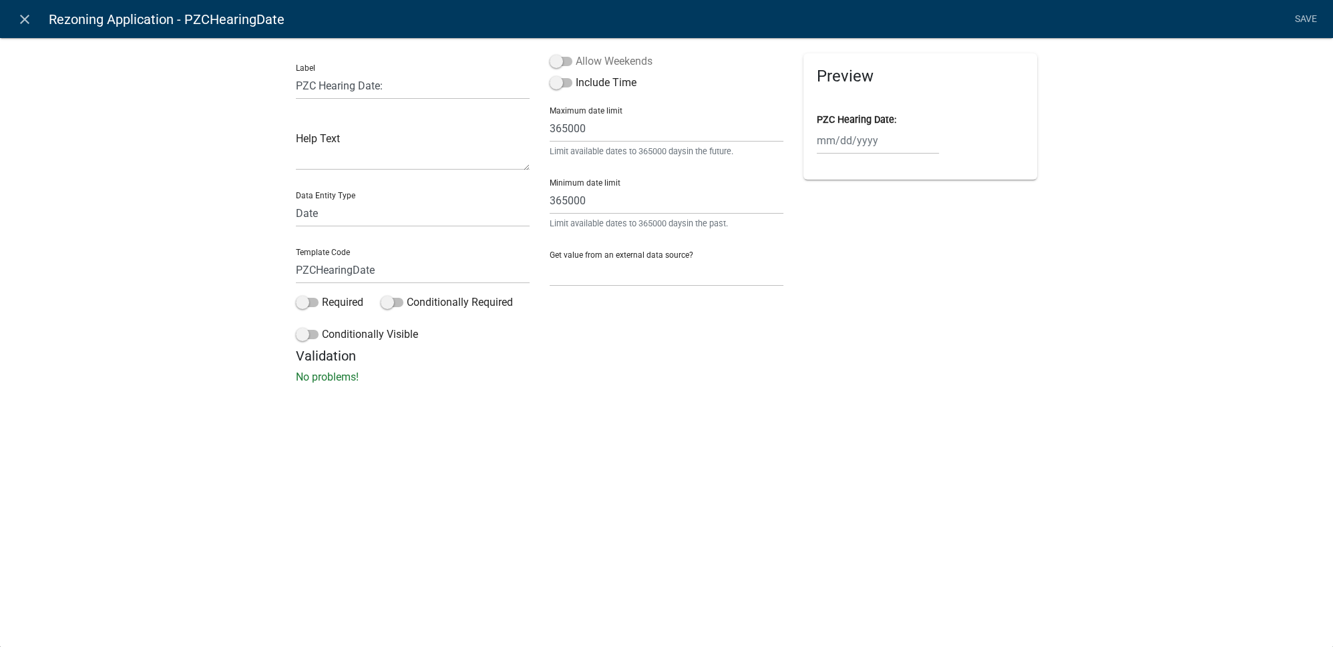
click at [636, 62] on label "Allow Weekends" at bounding box center [601, 61] width 103 height 16
click at [576, 53] on input "Allow Weekends" at bounding box center [576, 53] width 0 height 0
click at [1299, 23] on link "Save" at bounding box center [1305, 19] width 33 height 25
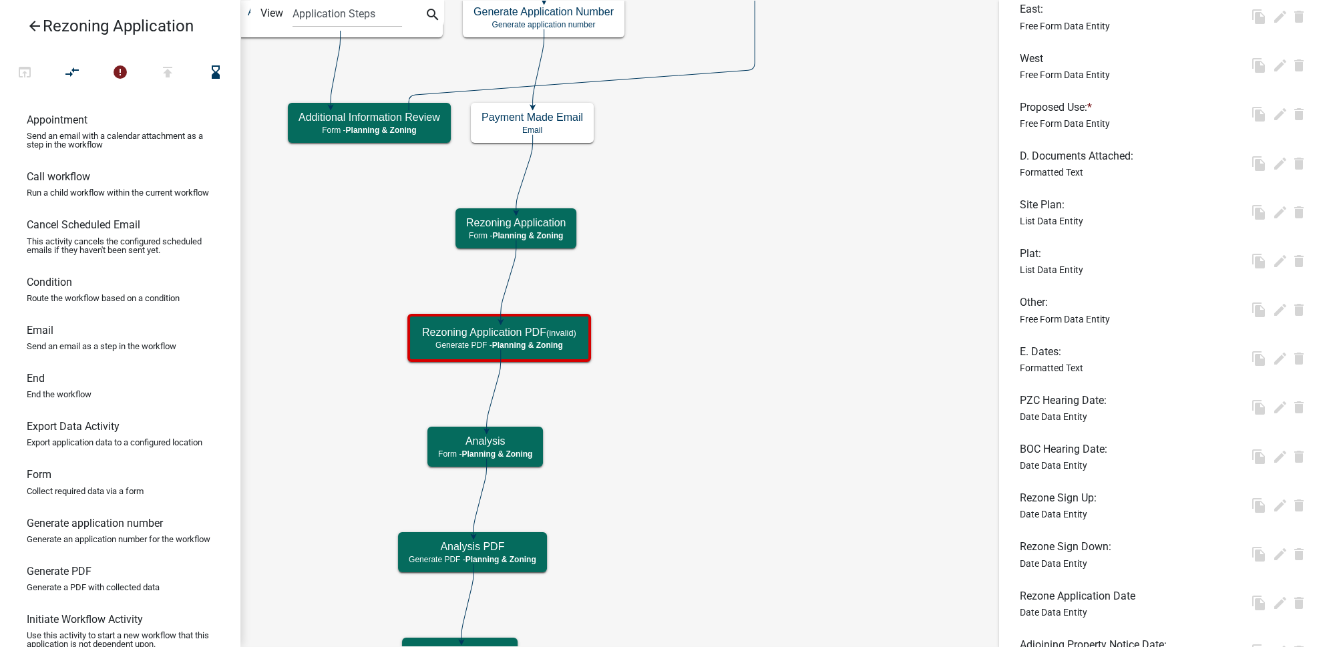
scroll to position [0, 0]
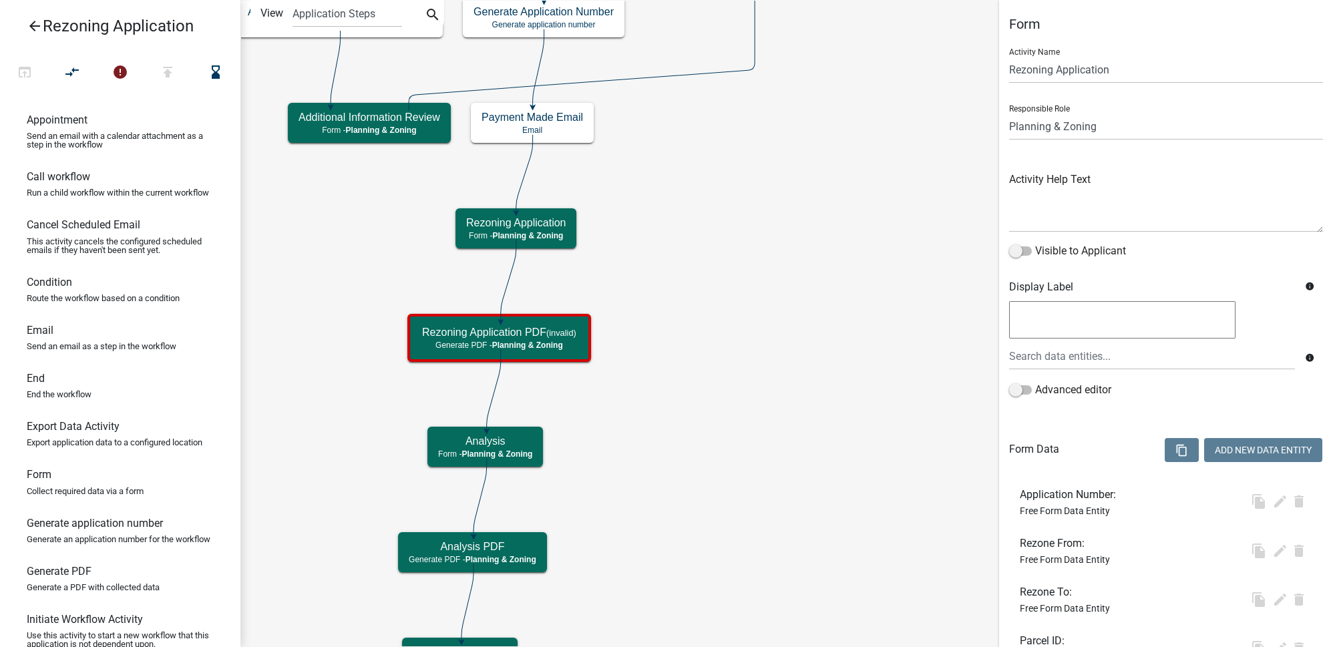
select select "21E23B7C-0AE9-4CE5-BF16-76C7A100C343"
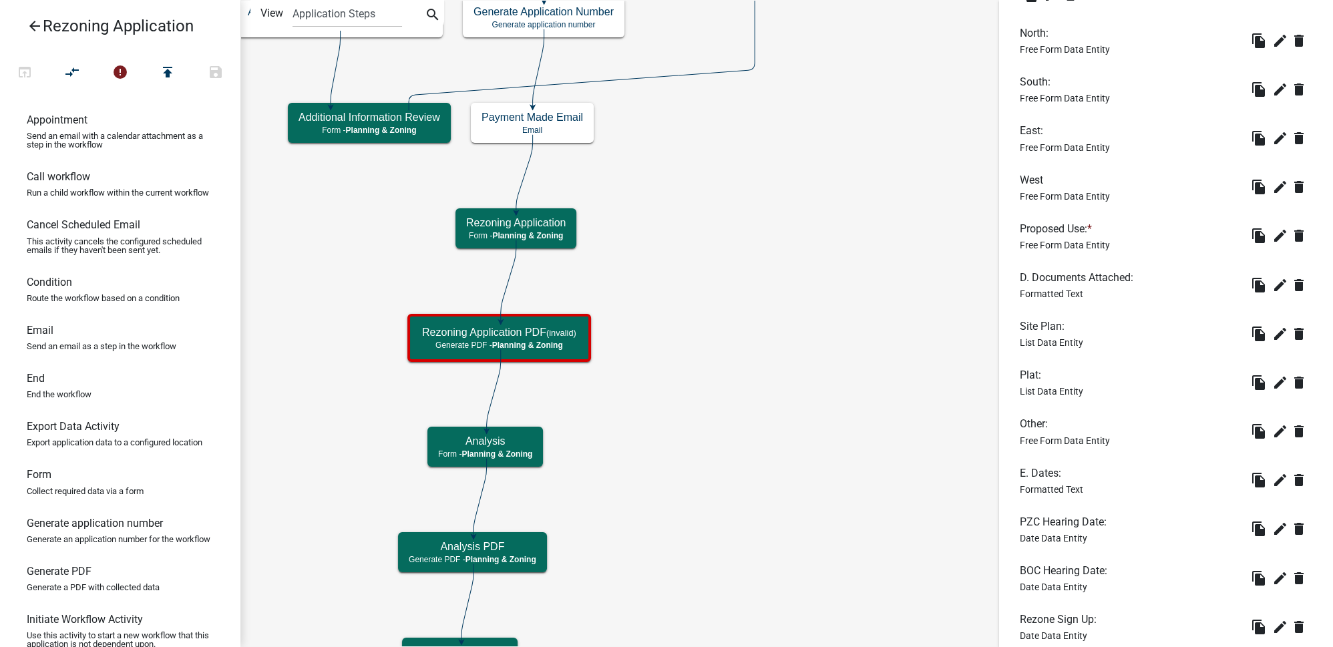
scroll to position [1457, 0]
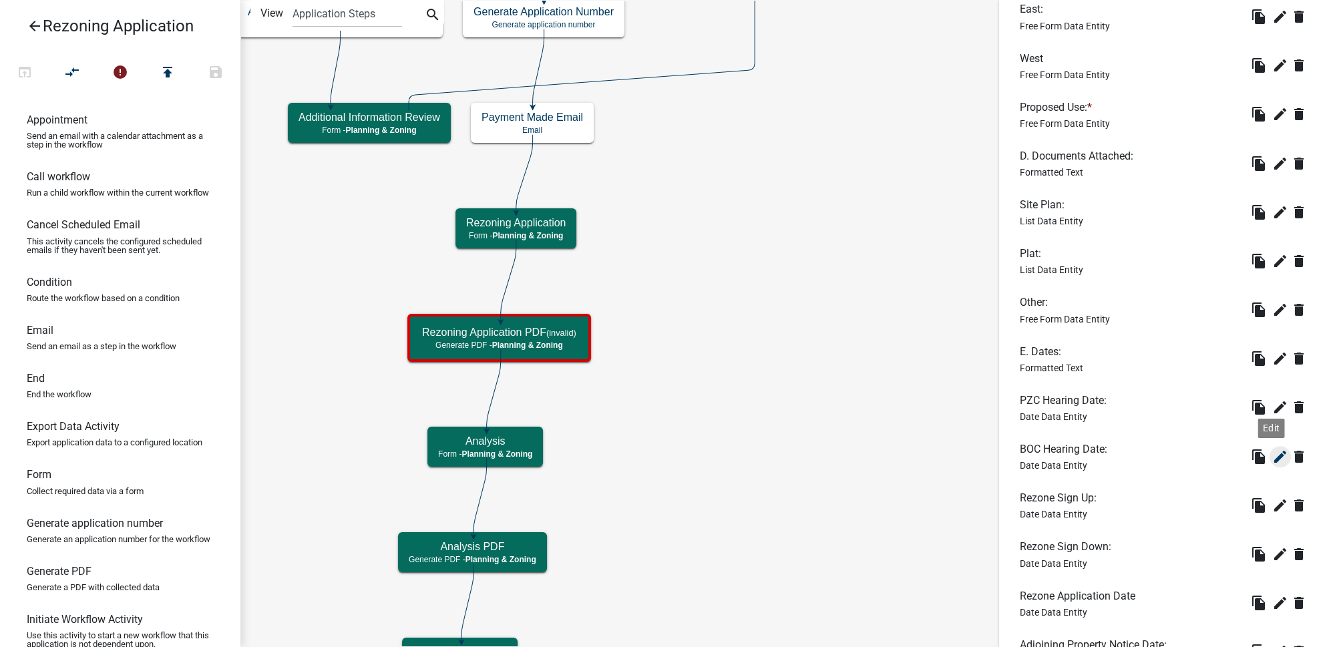
click at [1272, 457] on icon "edit" at bounding box center [1280, 457] width 16 height 16
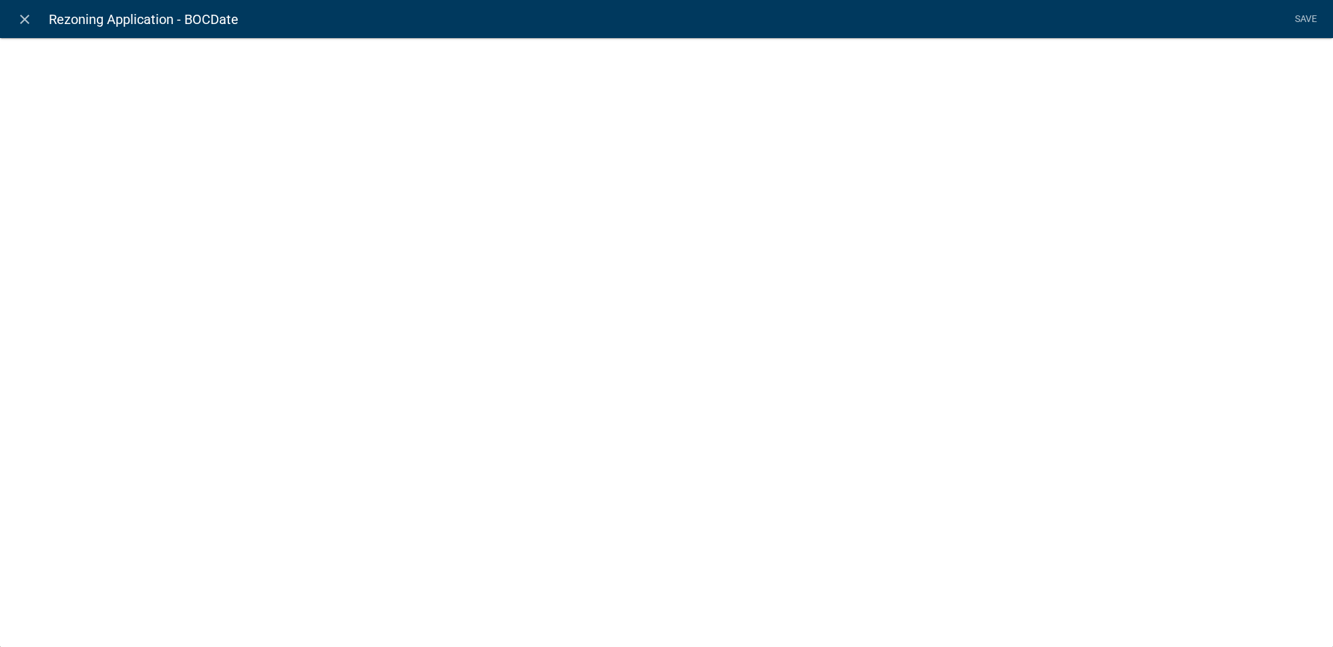
select select "date"
select select
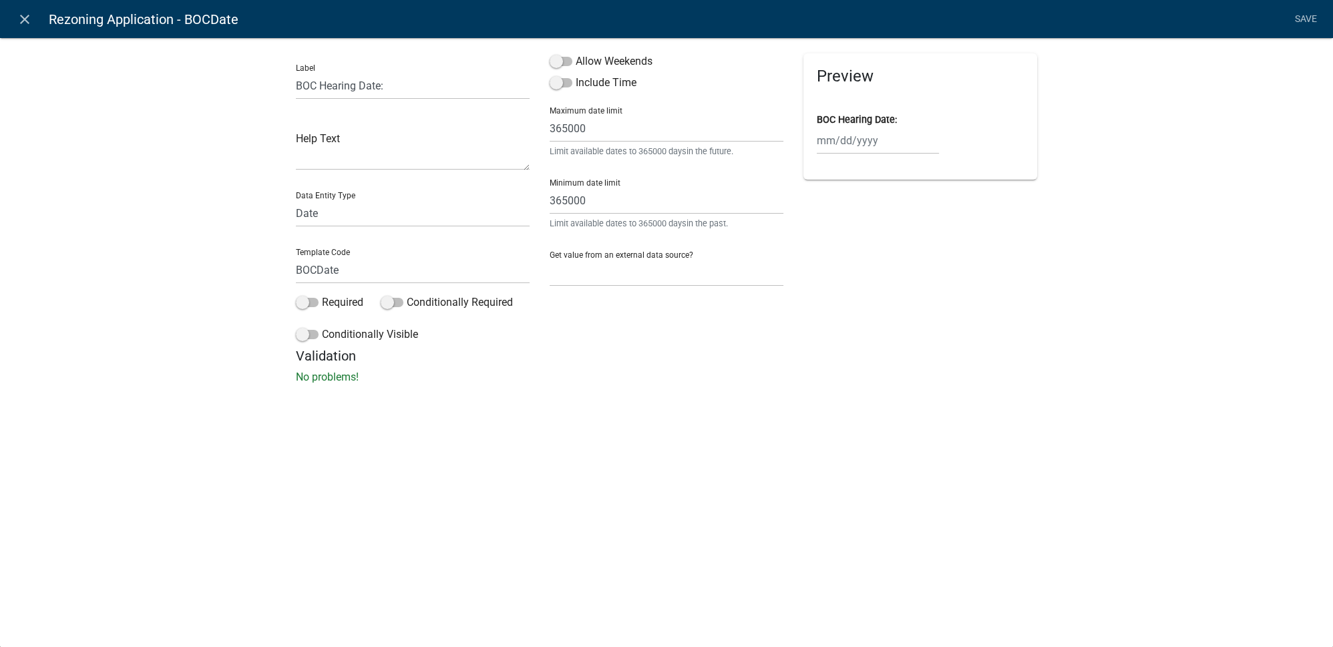
drag, startPoint x: 595, startPoint y: 67, endPoint x: 600, endPoint y: 73, distance: 7.6
click at [595, 67] on label "Allow Weekends" at bounding box center [601, 61] width 103 height 16
click at [576, 53] on input "Allow Weekends" at bounding box center [576, 53] width 0 height 0
click at [1302, 22] on link "Save" at bounding box center [1305, 19] width 33 height 25
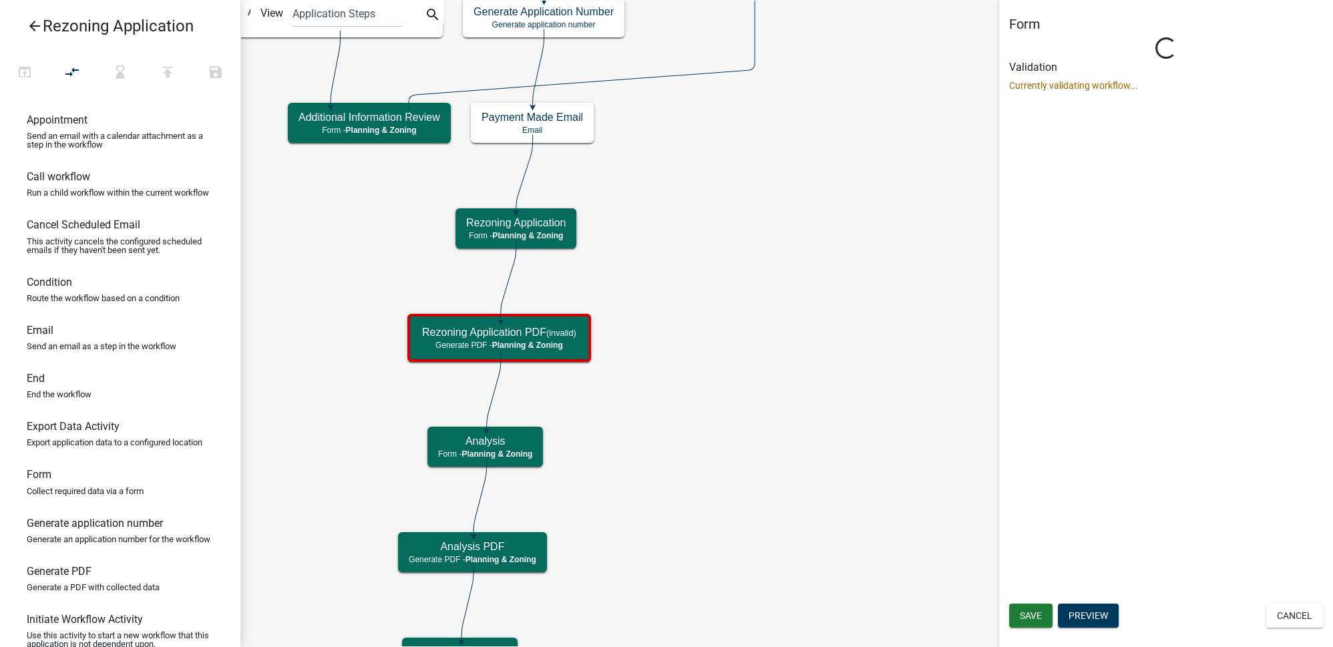
scroll to position [0, 0]
select select "21E23B7C-0AE9-4CE5-BF16-76C7A100C343"
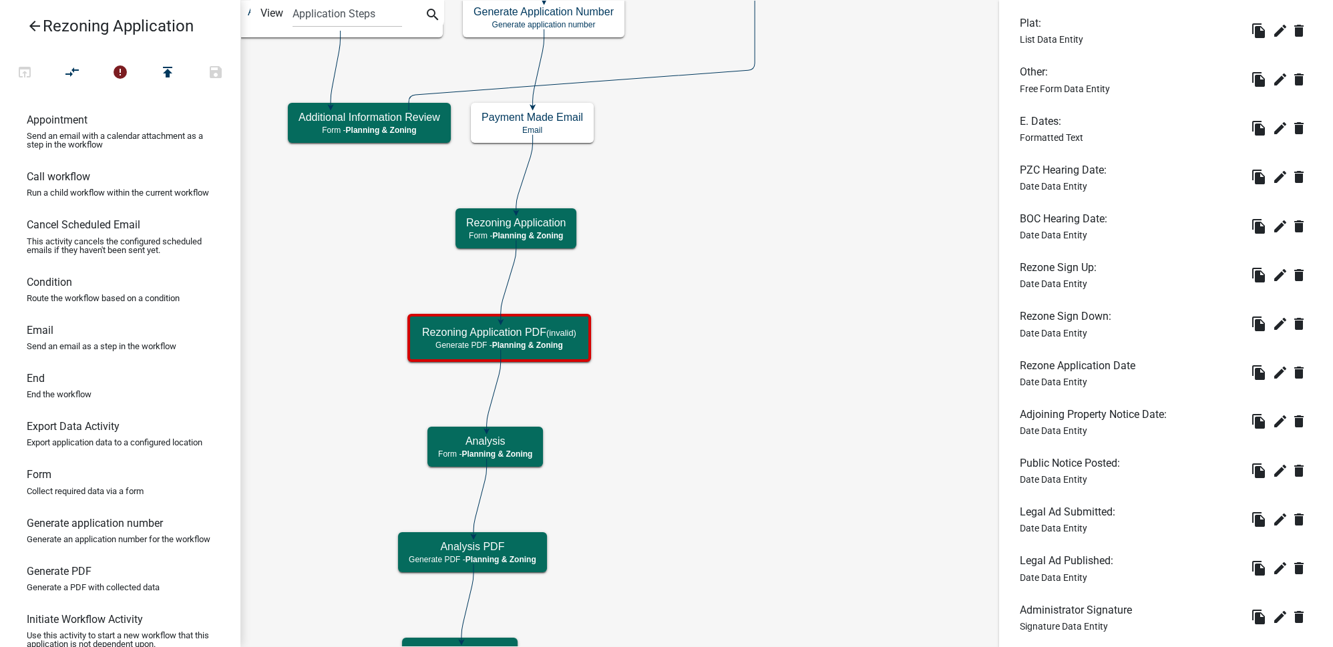
scroll to position [1700, 0]
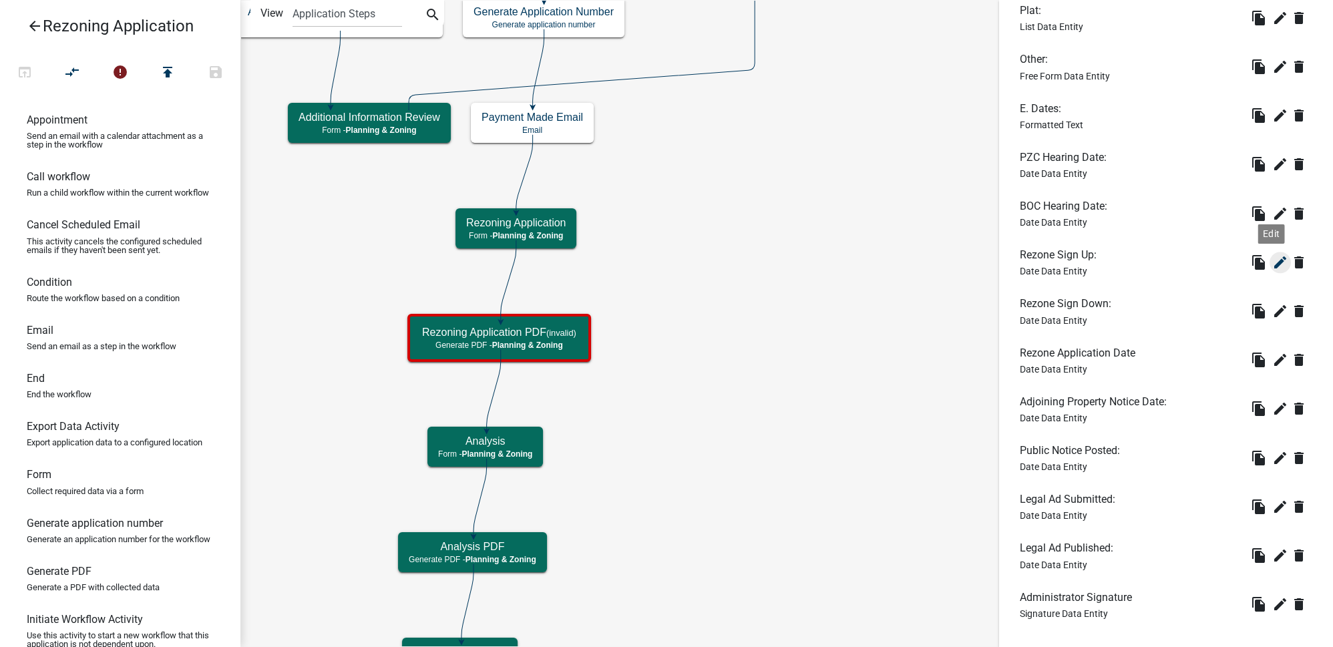
click at [1272, 258] on icon "edit" at bounding box center [1280, 262] width 16 height 16
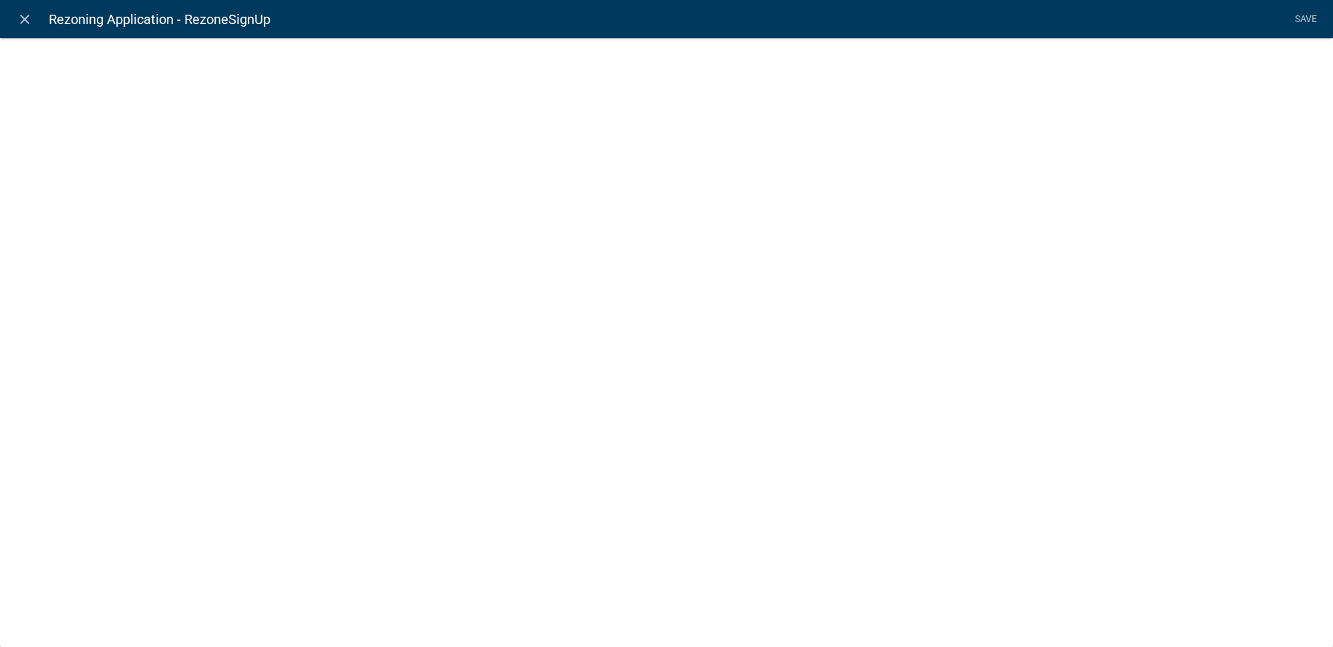
select select "date"
select select
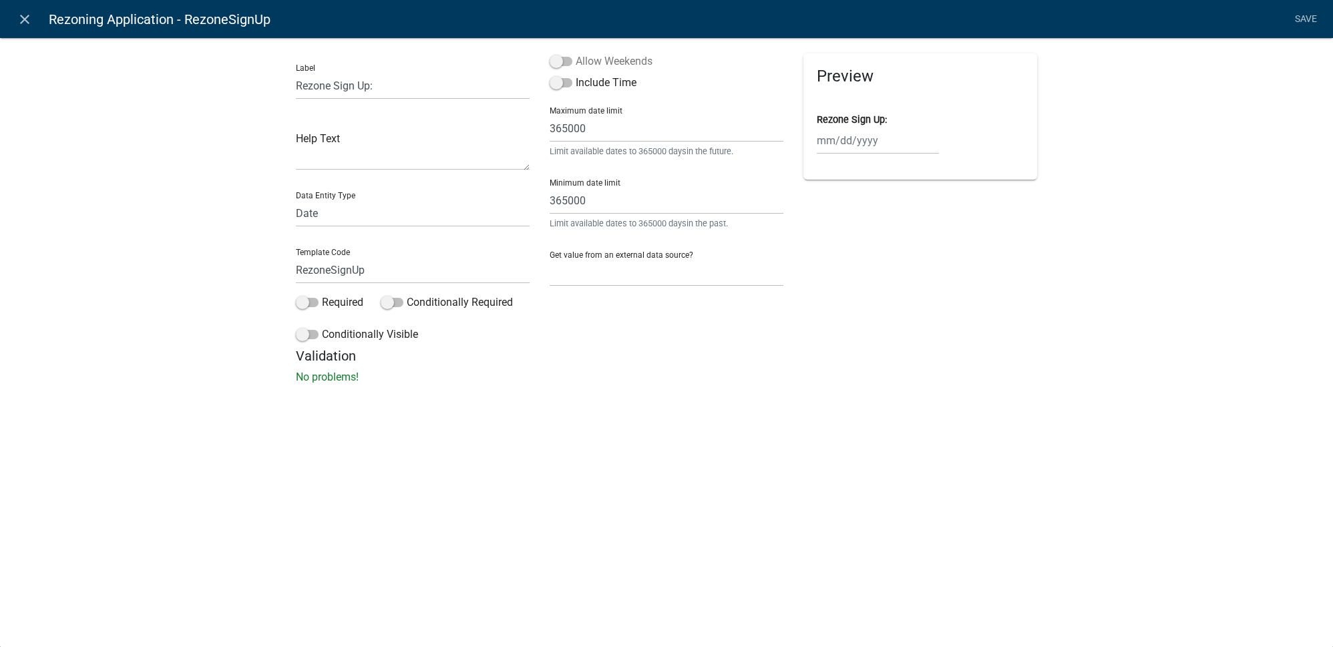
click at [632, 62] on label "Allow Weekends" at bounding box center [601, 61] width 103 height 16
click at [576, 53] on input "Allow Weekends" at bounding box center [576, 53] width 0 height 0
click at [1312, 21] on link "Save" at bounding box center [1305, 19] width 33 height 25
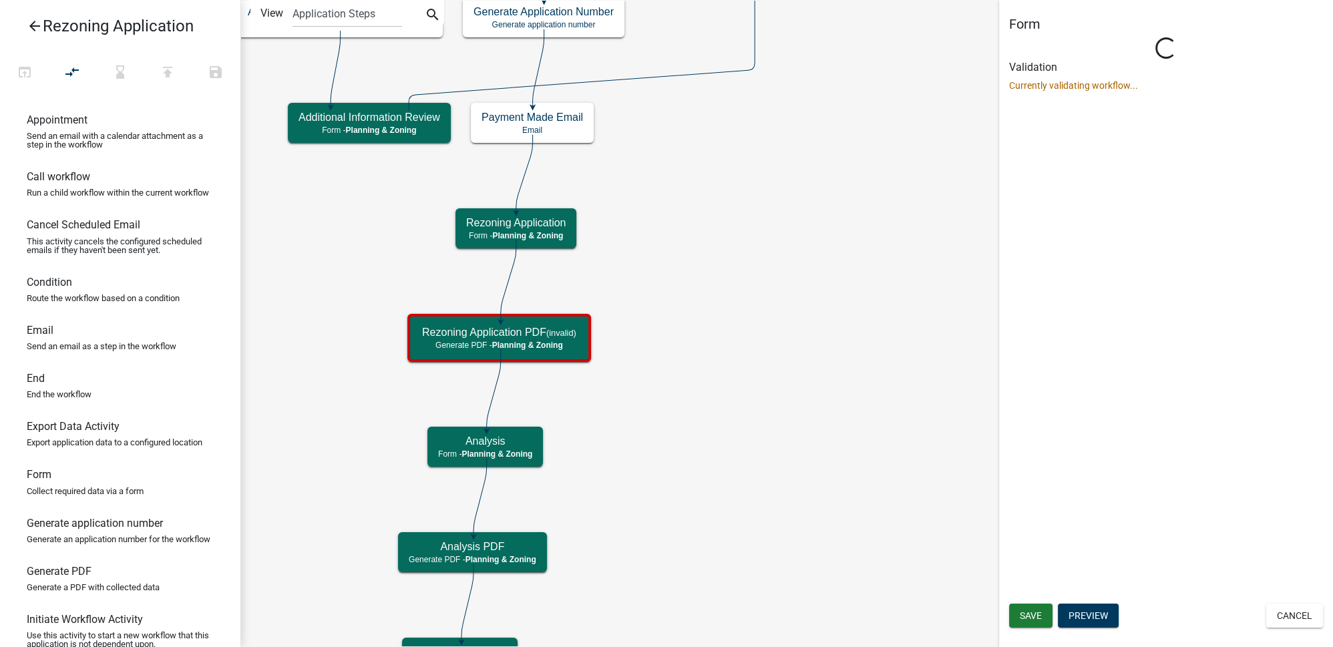
scroll to position [0, 0]
select select "21E23B7C-0AE9-4CE5-BF16-76C7A100C343"
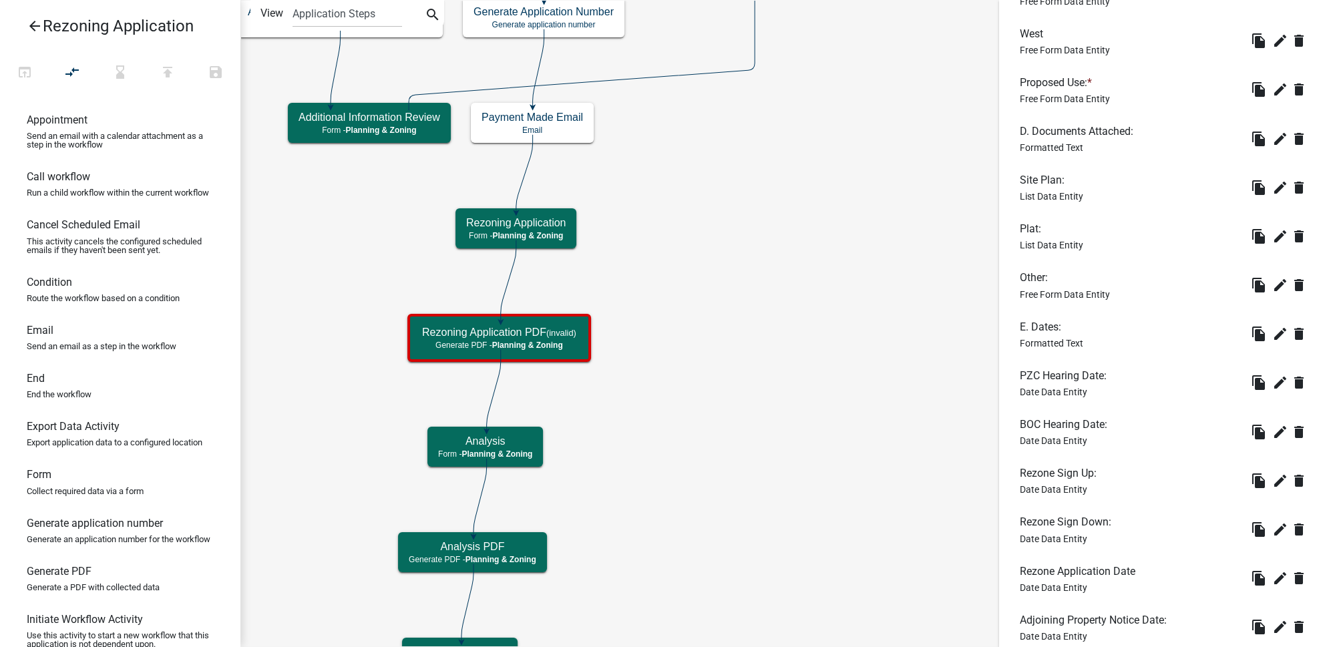
scroll to position [1760, 0]
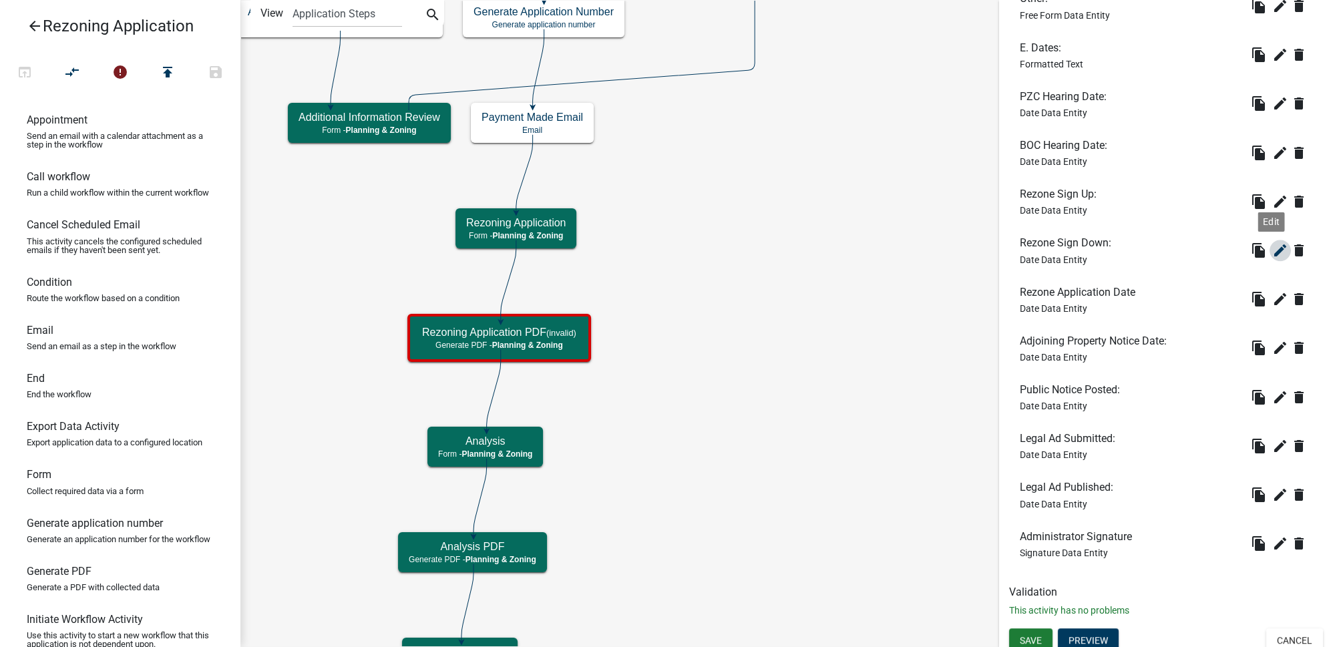
click at [1272, 252] on icon "edit" at bounding box center [1280, 250] width 16 height 16
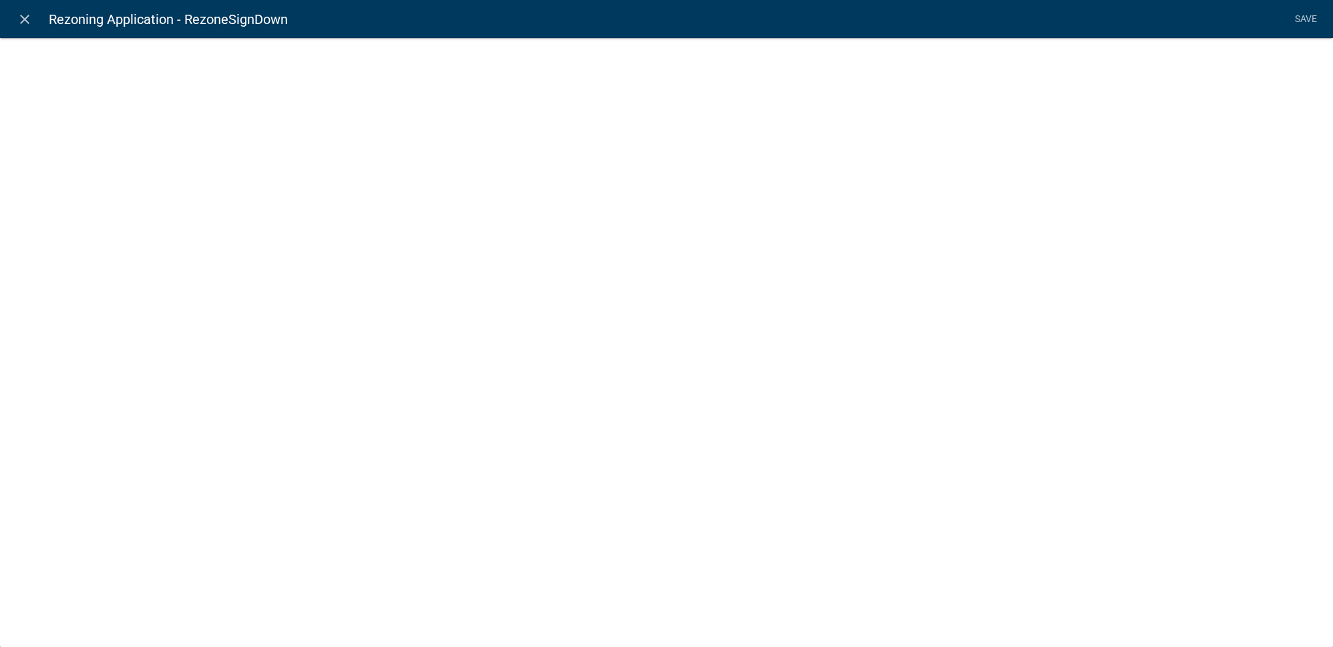
select select "date"
select select
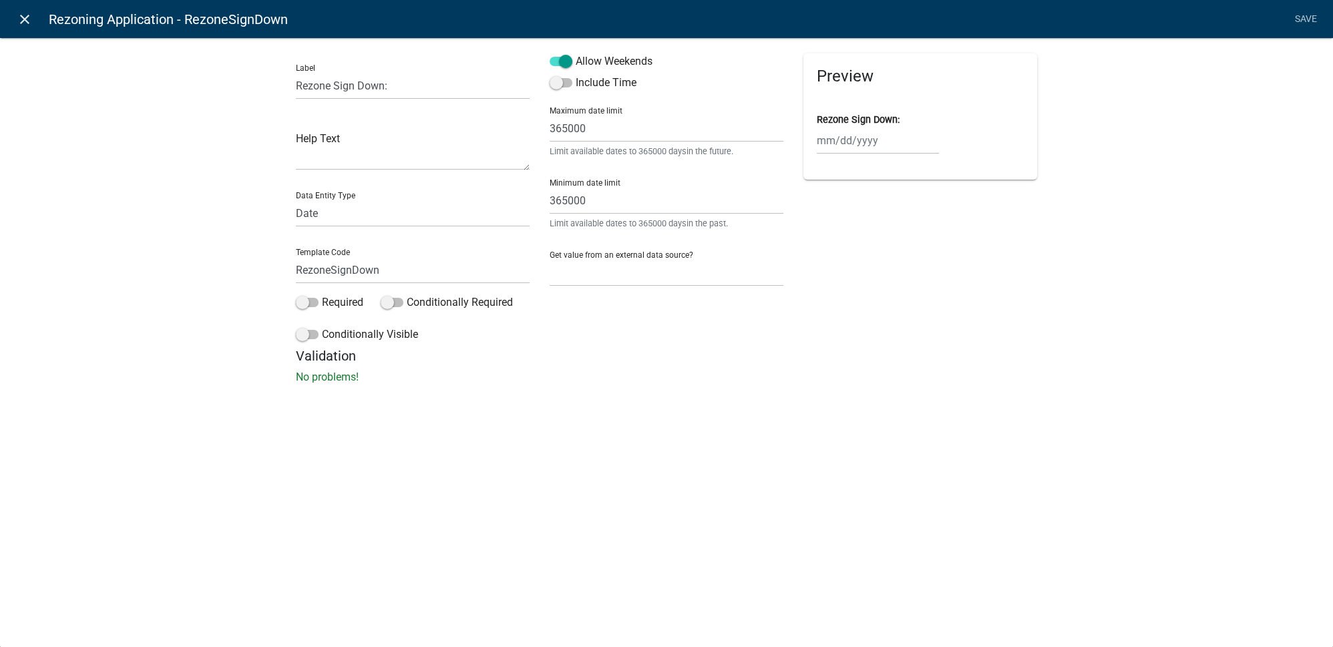
click at [17, 25] on icon "close" at bounding box center [25, 19] width 16 height 16
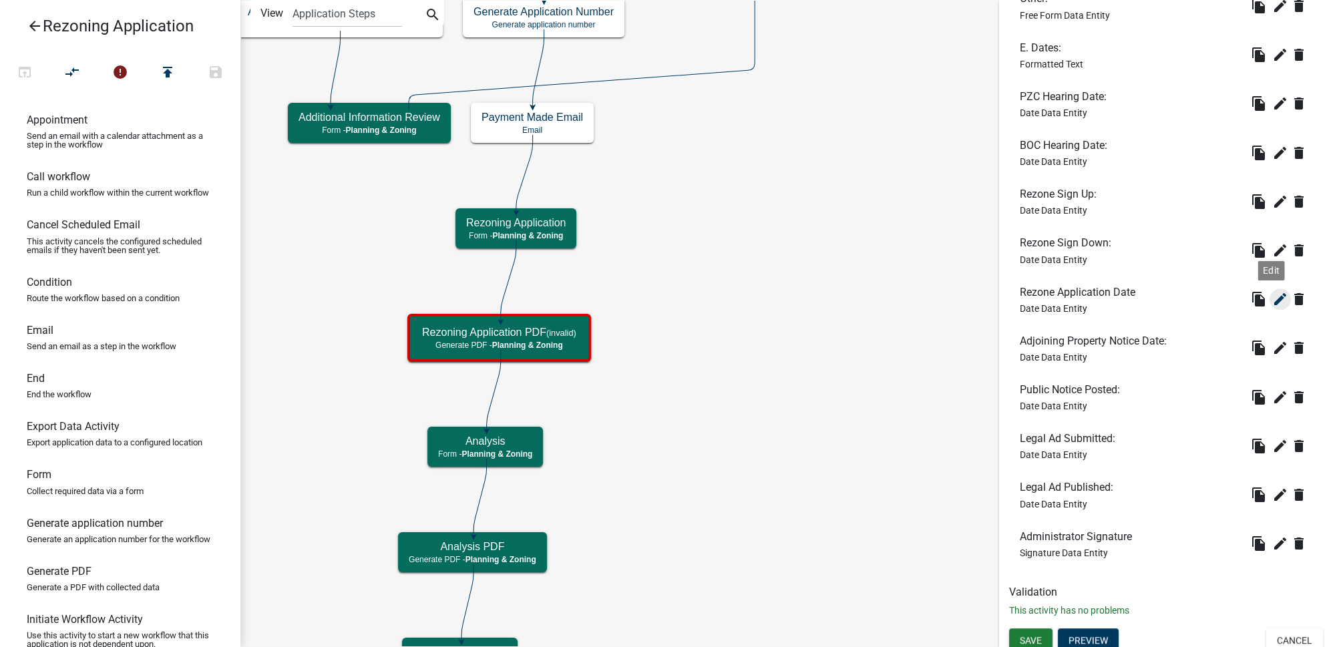
click at [1274, 303] on icon "edit" at bounding box center [1280, 299] width 16 height 16
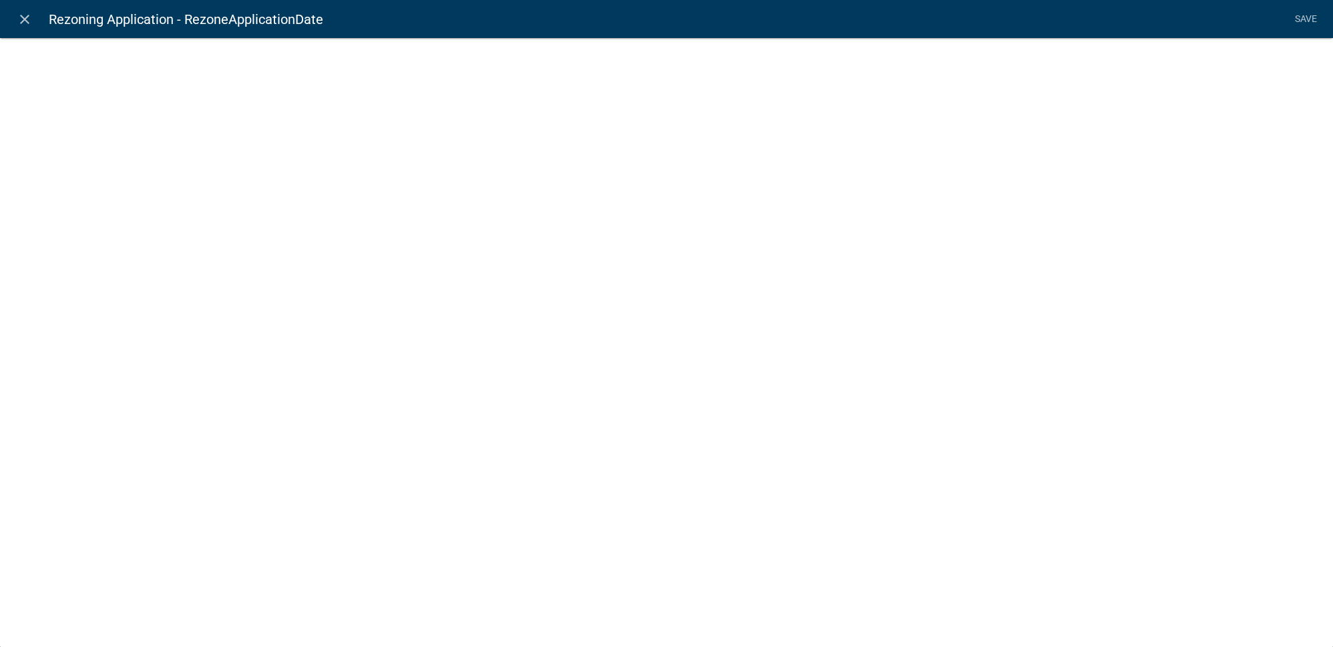
select select "date"
select select
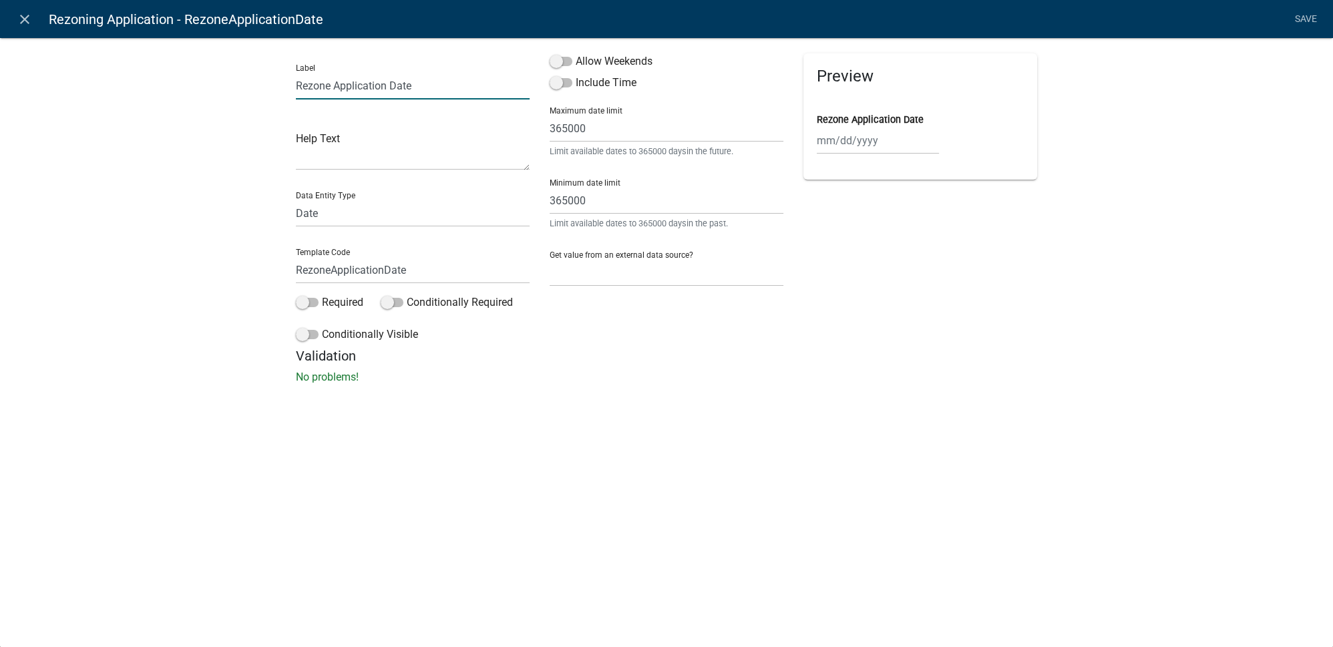
click at [442, 88] on input "Rezone Application Date" at bounding box center [413, 85] width 234 height 27
type input "Rezone Application Date:"
click at [561, 63] on span at bounding box center [561, 61] width 23 height 9
click at [576, 53] on input "Allow Weekends" at bounding box center [576, 53] width 0 height 0
click at [1310, 23] on link "Save" at bounding box center [1305, 19] width 33 height 25
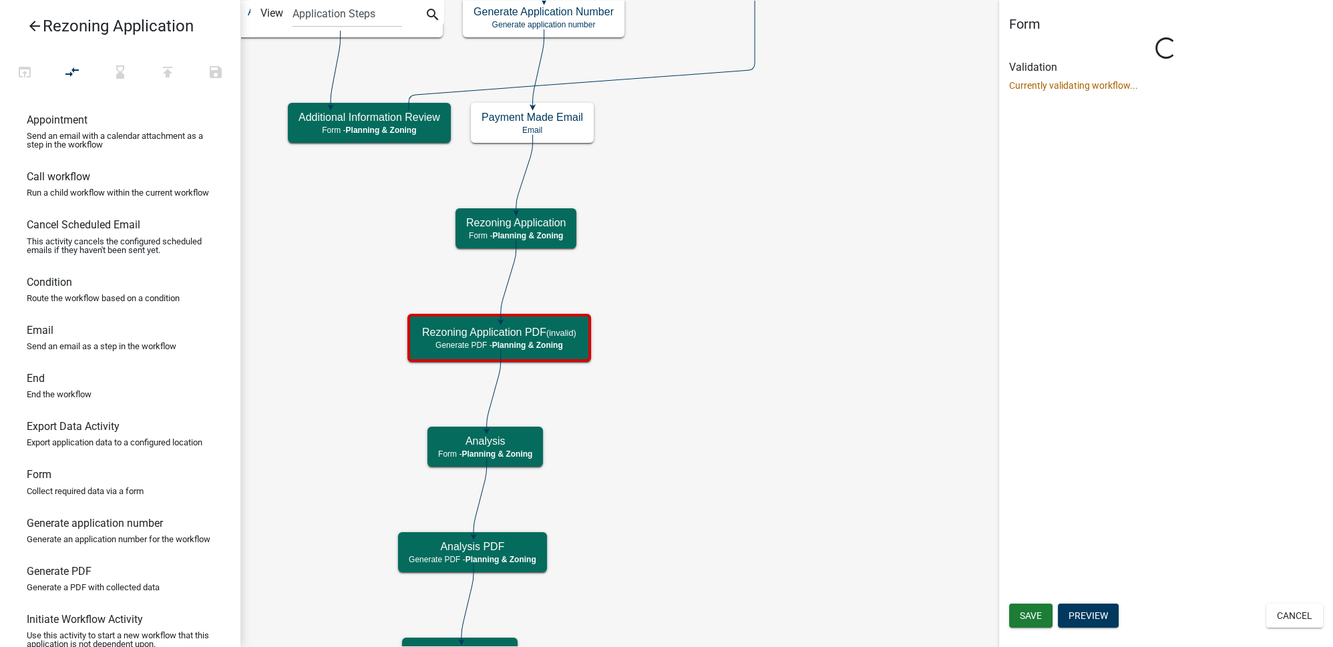
scroll to position [0, 0]
select select "21E23B7C-0AE9-4CE5-BF16-76C7A100C343"
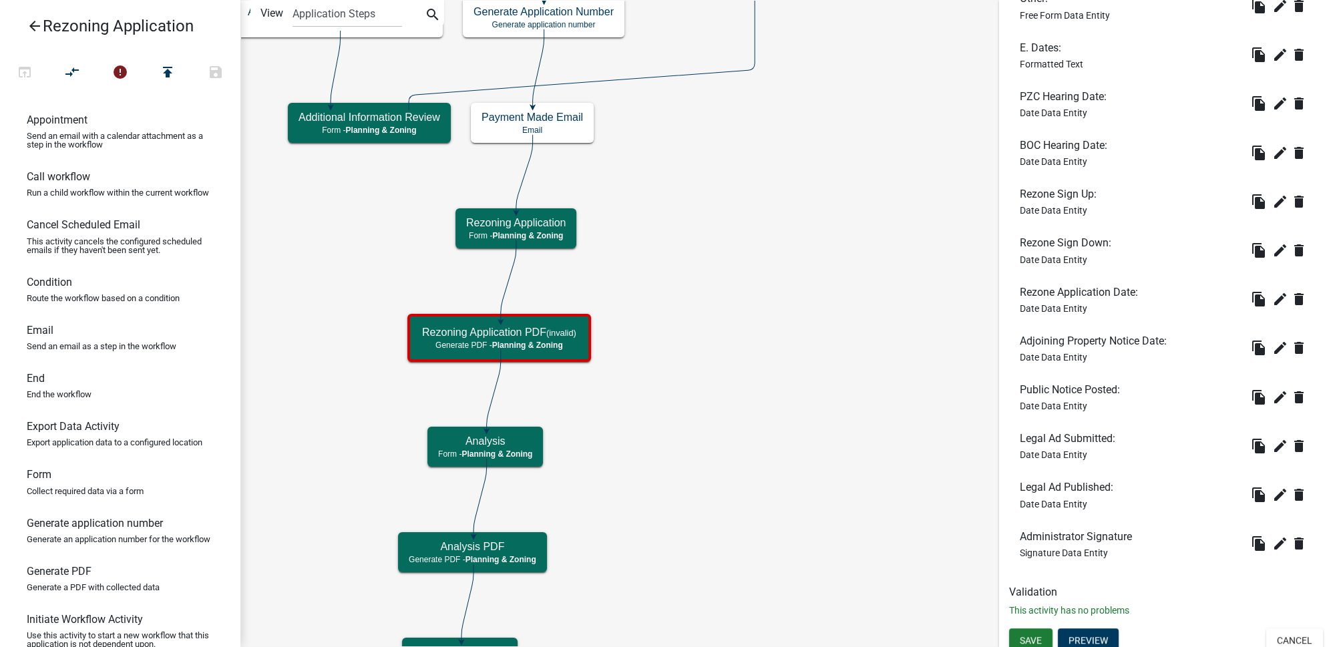
scroll to position [1768, 0]
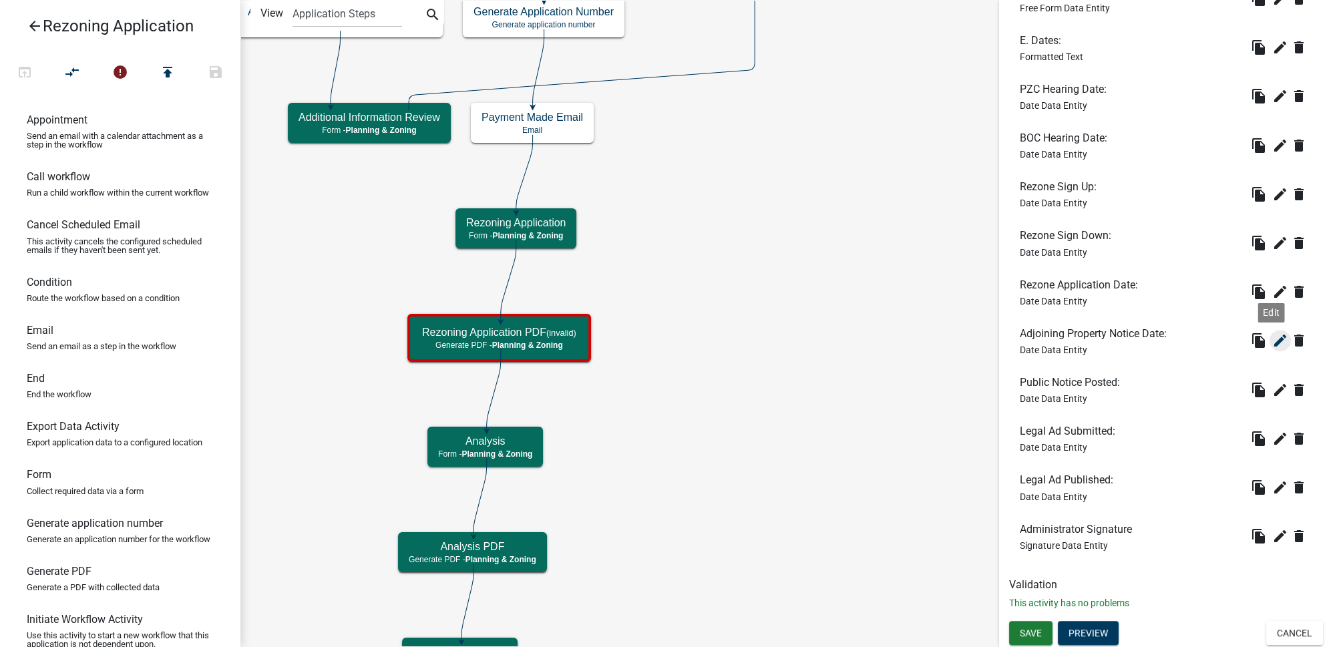
click at [1272, 345] on icon "edit" at bounding box center [1280, 341] width 16 height 16
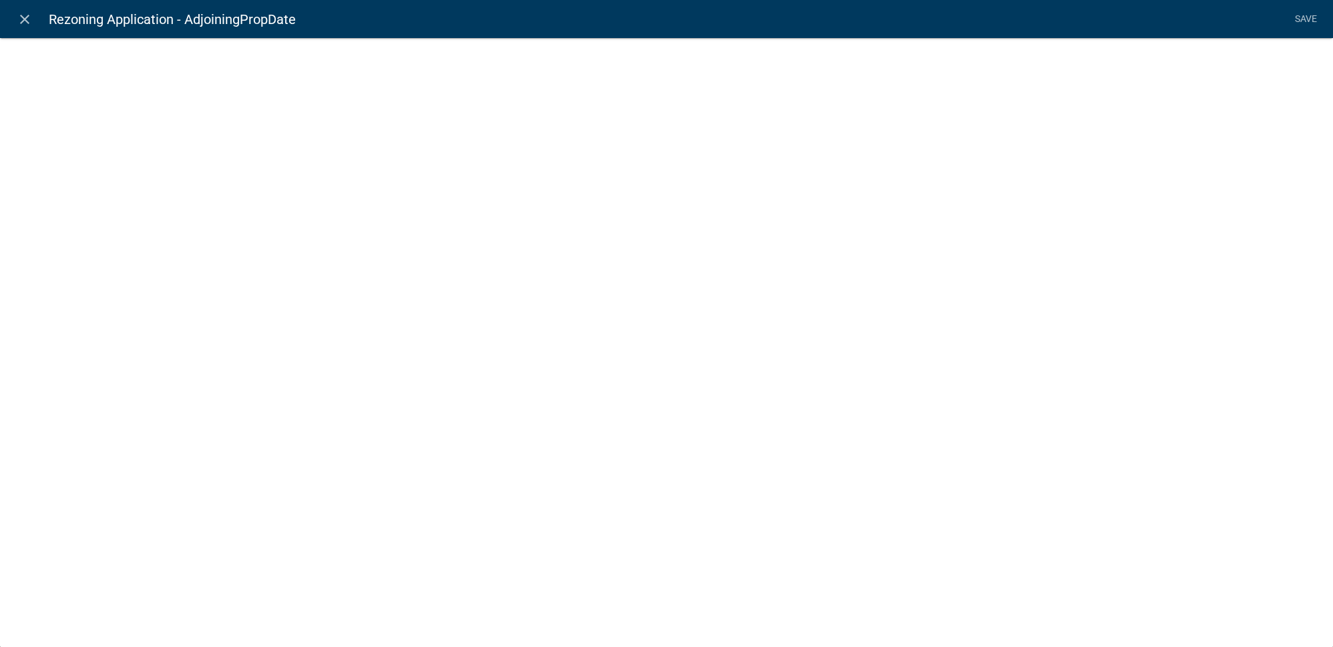
select select "date"
select select
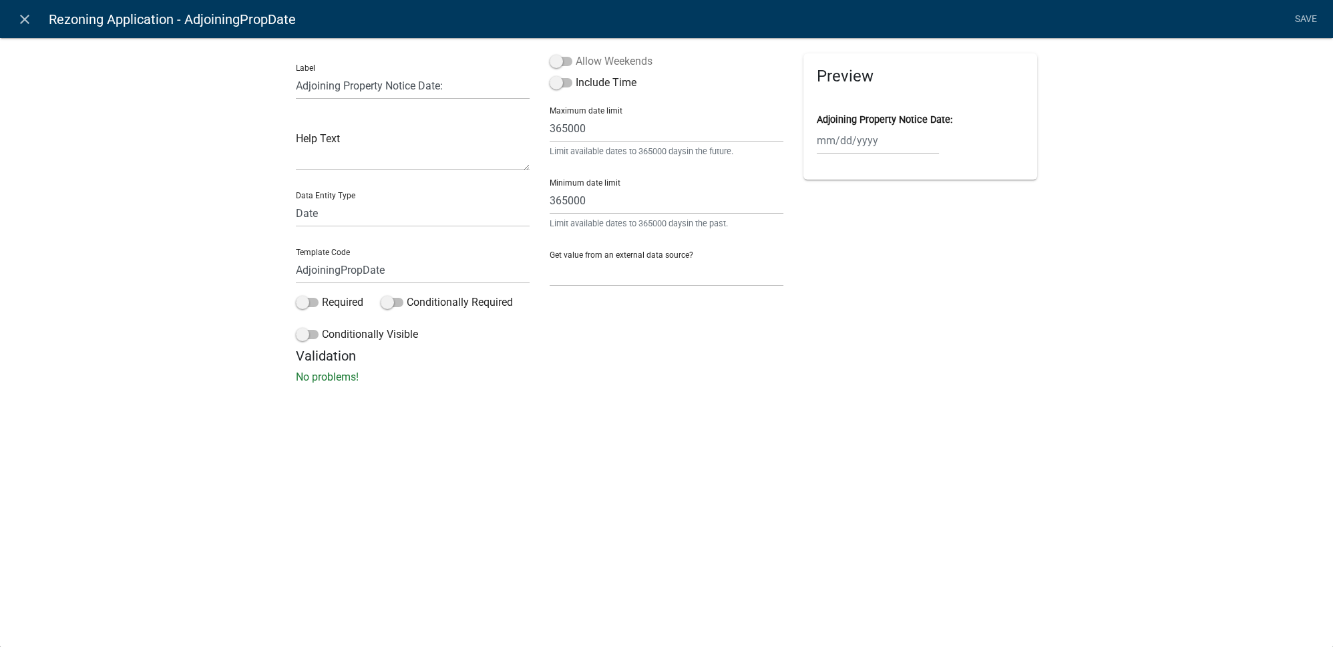
click at [622, 61] on label "Allow Weekends" at bounding box center [601, 61] width 103 height 16
click at [576, 53] on input "Allow Weekends" at bounding box center [576, 53] width 0 height 0
click at [1303, 19] on link "Save" at bounding box center [1305, 19] width 33 height 25
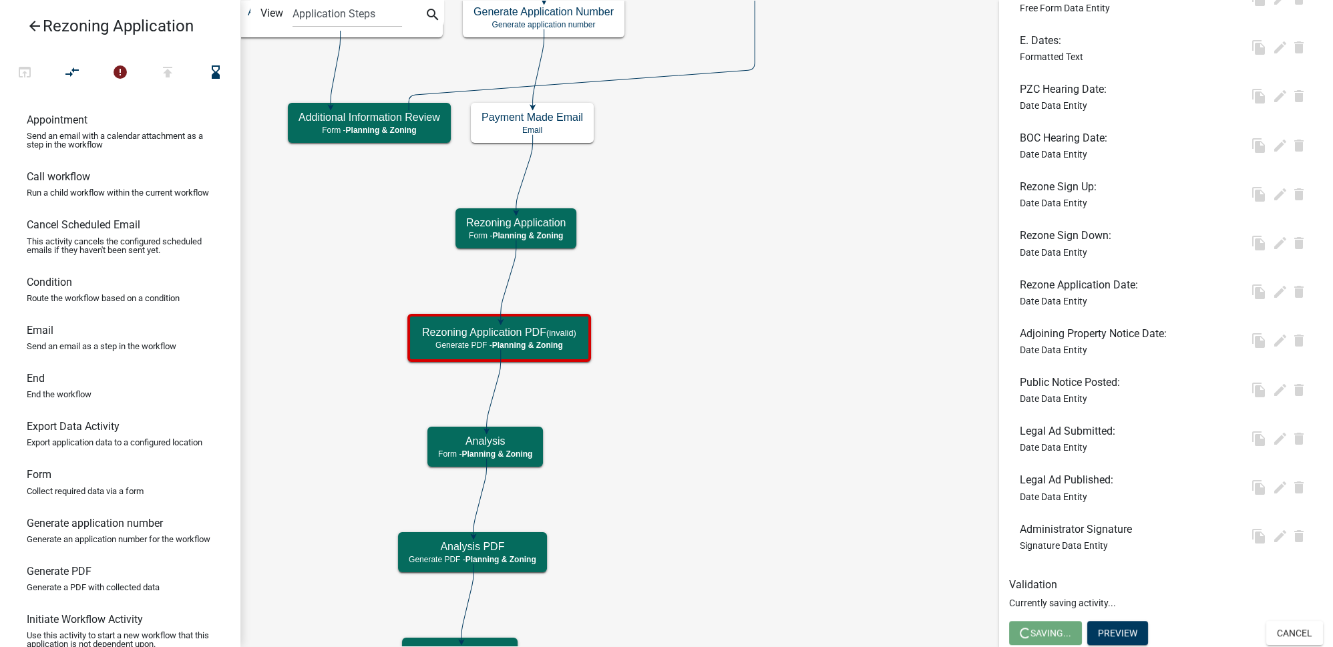
scroll to position [0, 0]
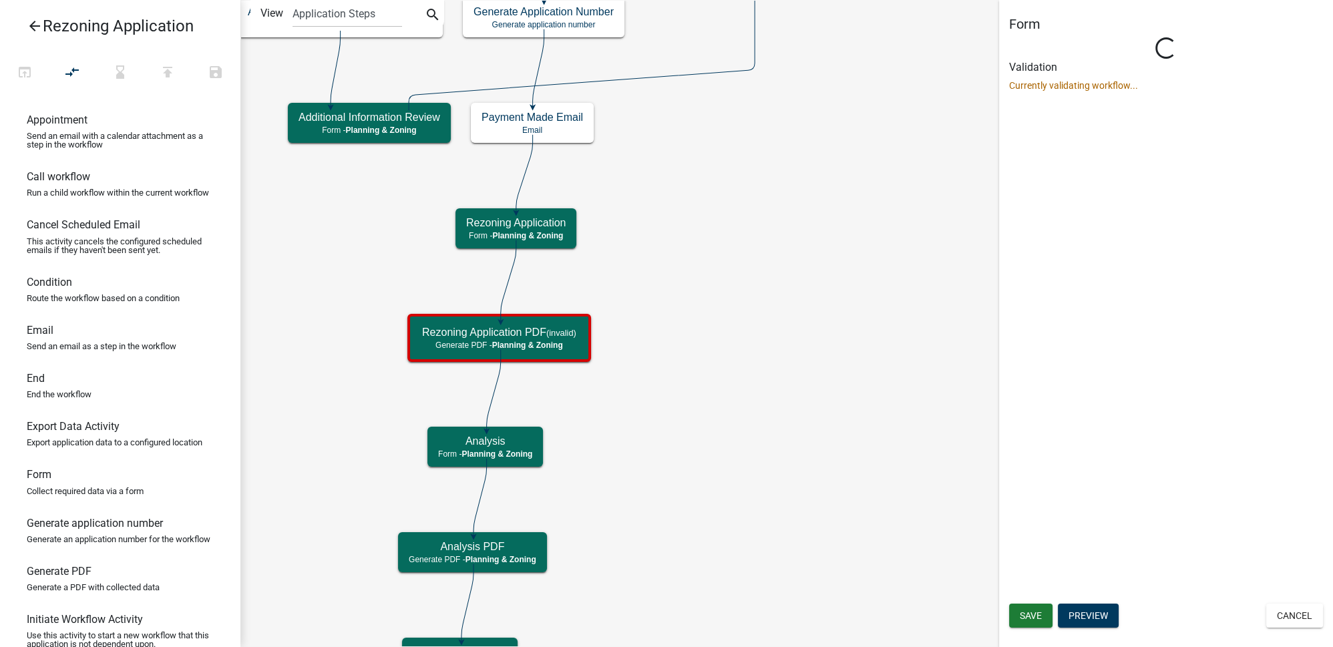
select select "21E23B7C-0AE9-4CE5-BF16-76C7A100C343"
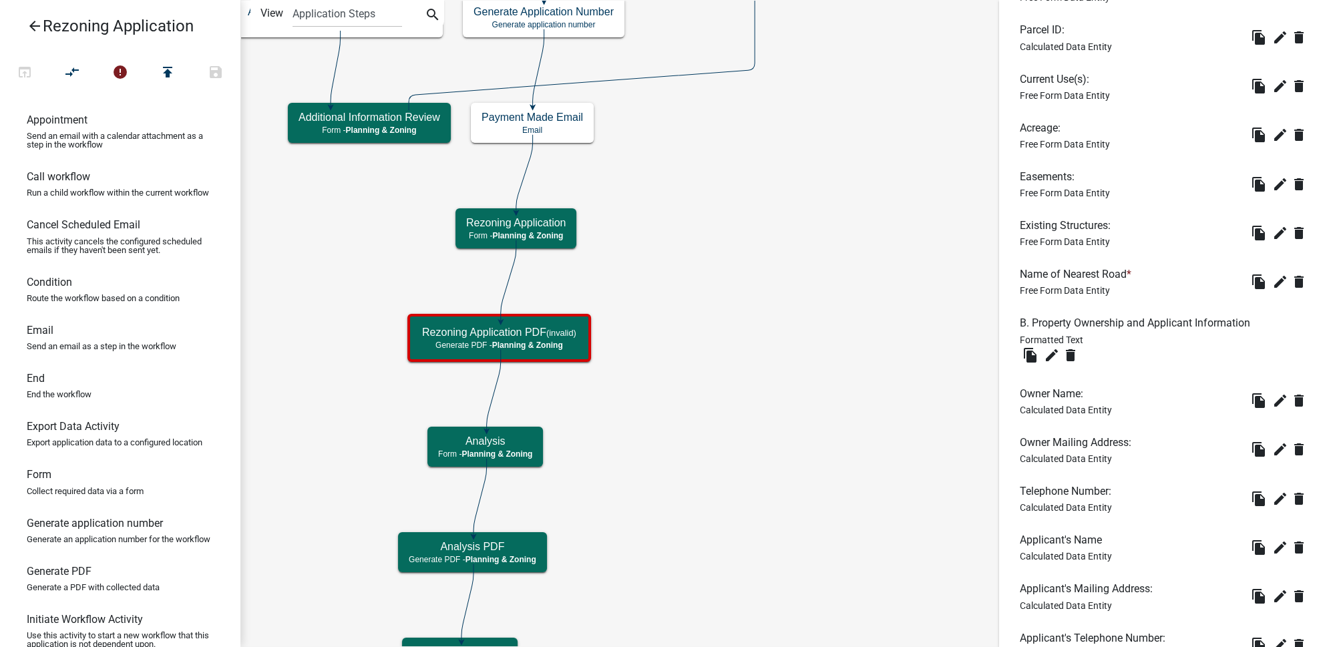
scroll to position [1768, 0]
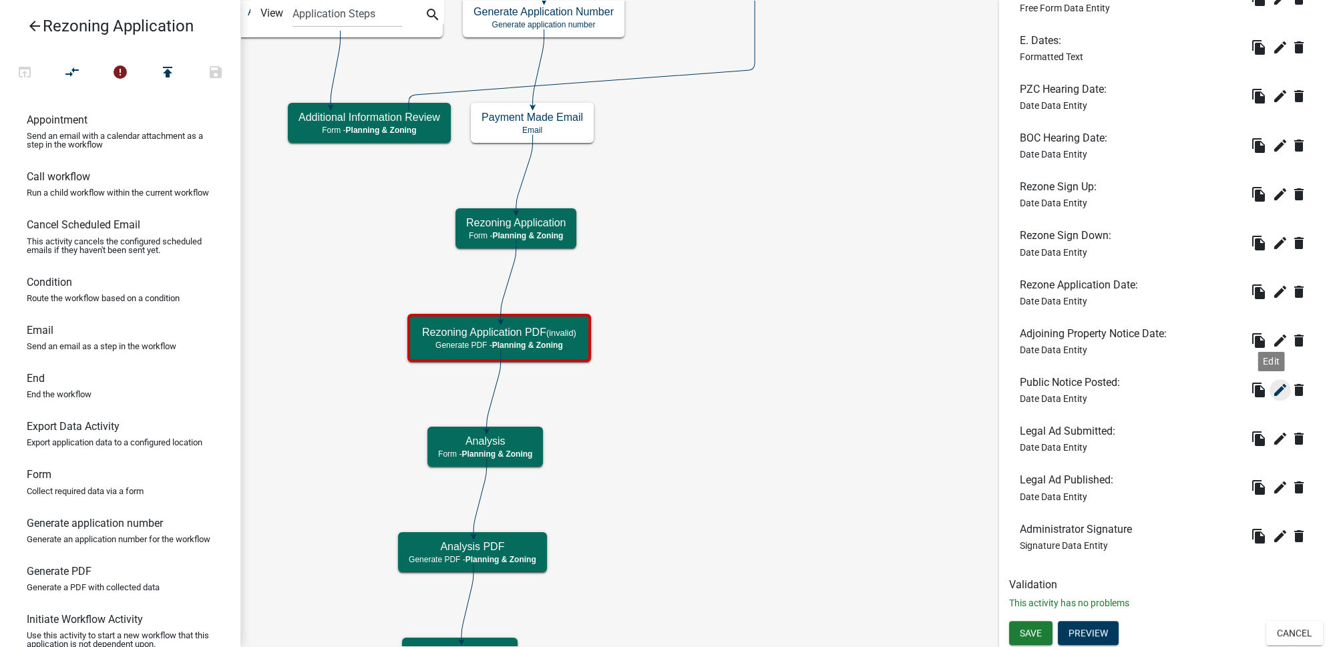
click at [1274, 389] on icon "edit" at bounding box center [1280, 390] width 16 height 16
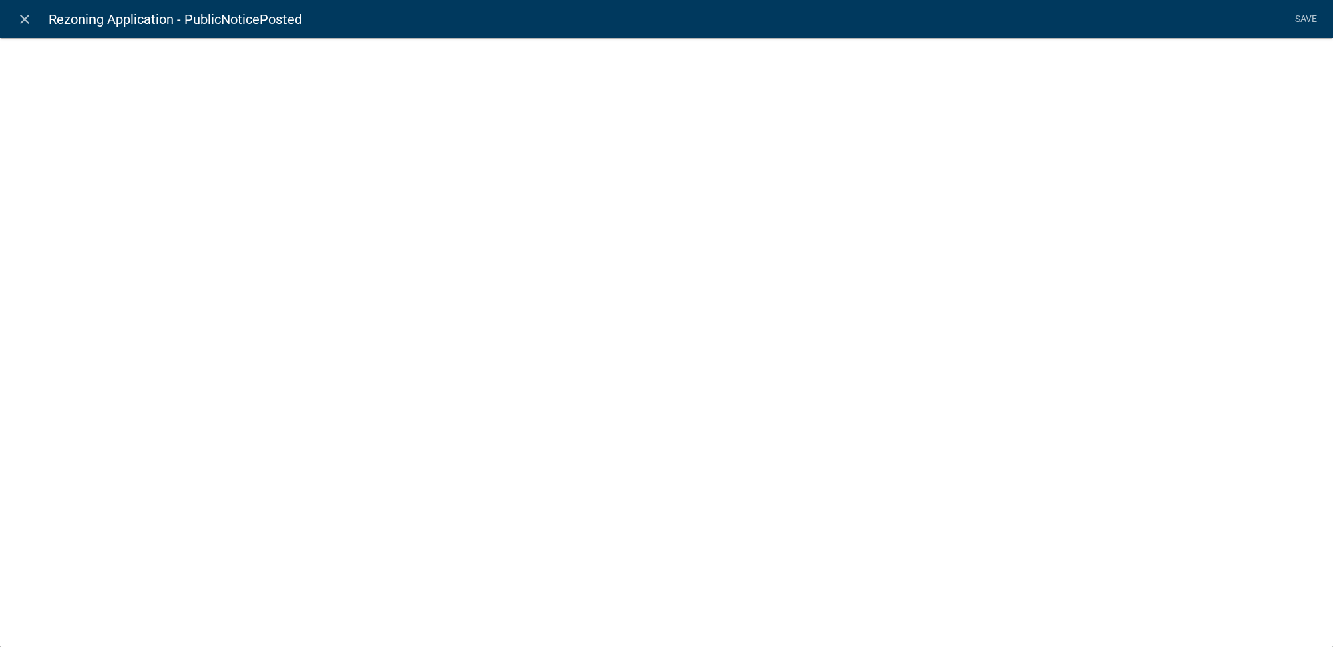
select select "date"
select select
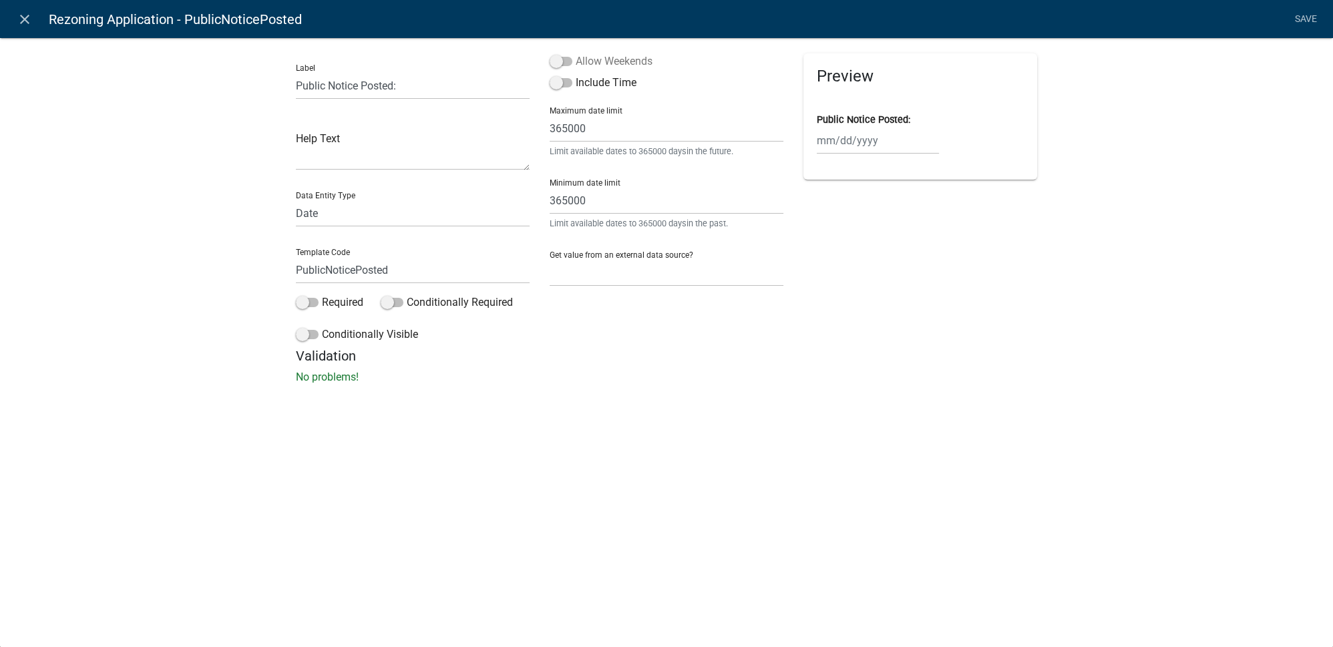
click at [644, 66] on label "Allow Weekends" at bounding box center [601, 61] width 103 height 16
click at [576, 53] on input "Allow Weekends" at bounding box center [576, 53] width 0 height 0
click at [1306, 19] on link "Save" at bounding box center [1305, 19] width 33 height 25
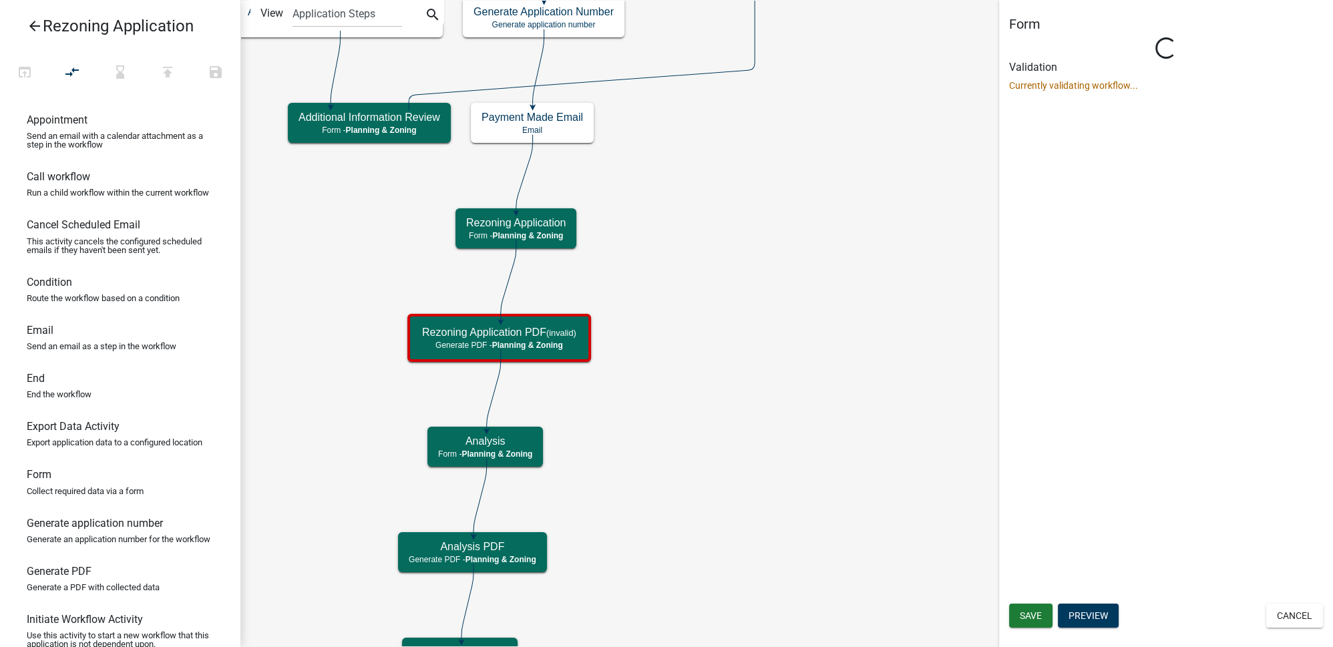
scroll to position [0, 0]
select select "21E23B7C-0AE9-4CE5-BF16-76C7A100C343"
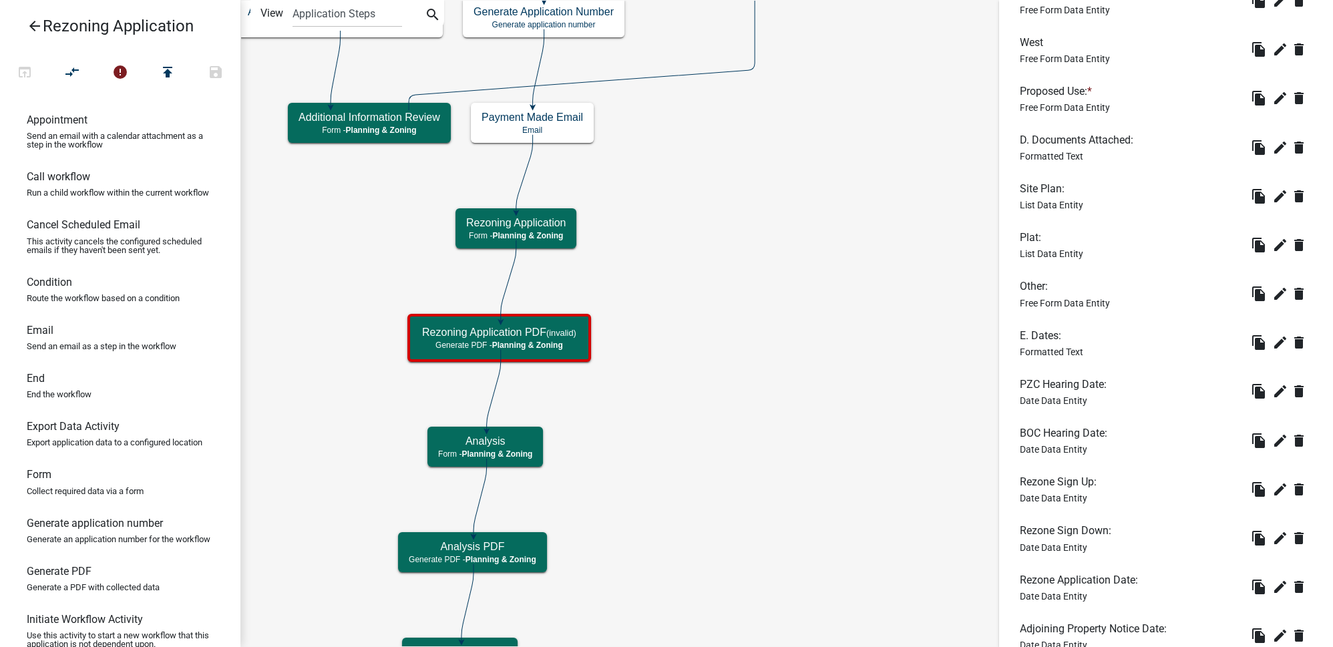
scroll to position [1768, 0]
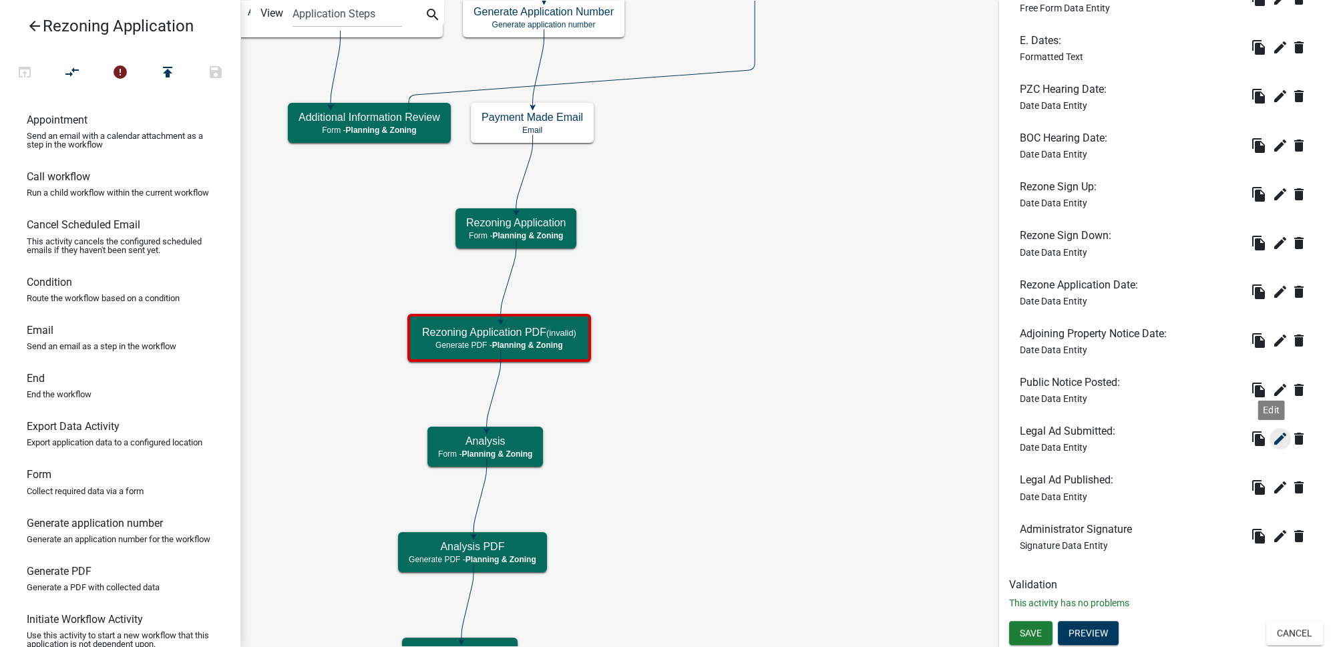
click at [1274, 441] on icon "edit" at bounding box center [1280, 439] width 16 height 16
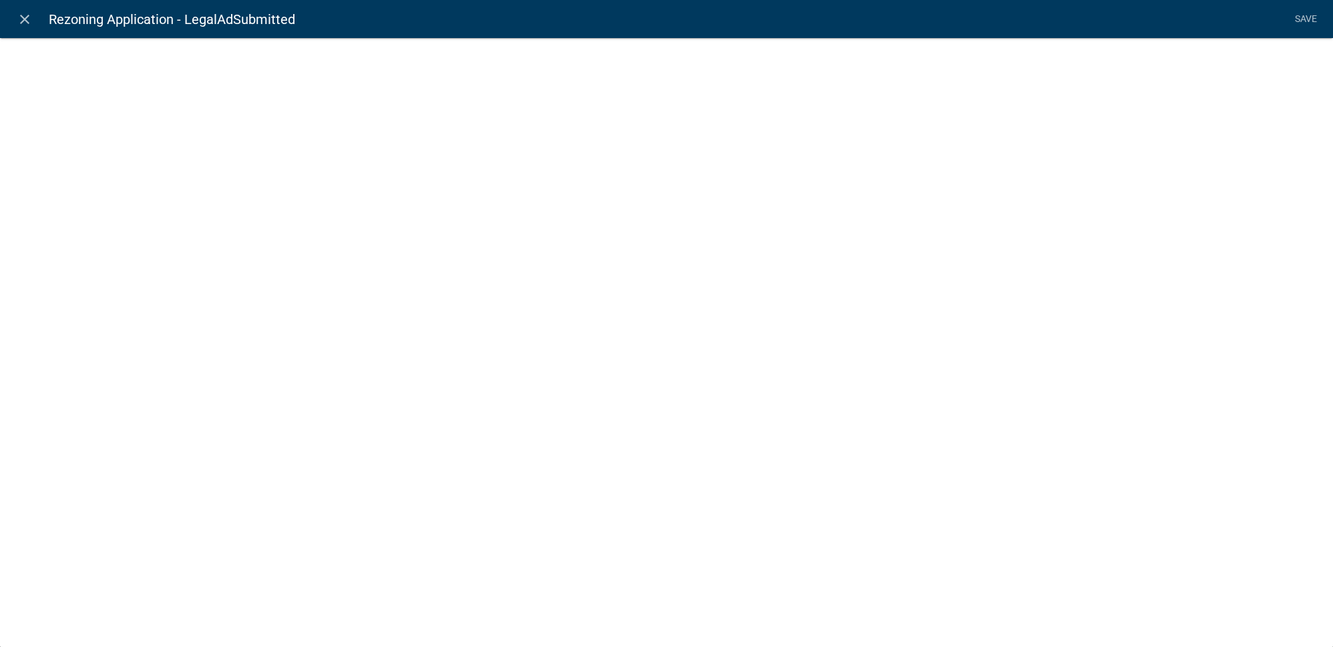
select select "date"
select select
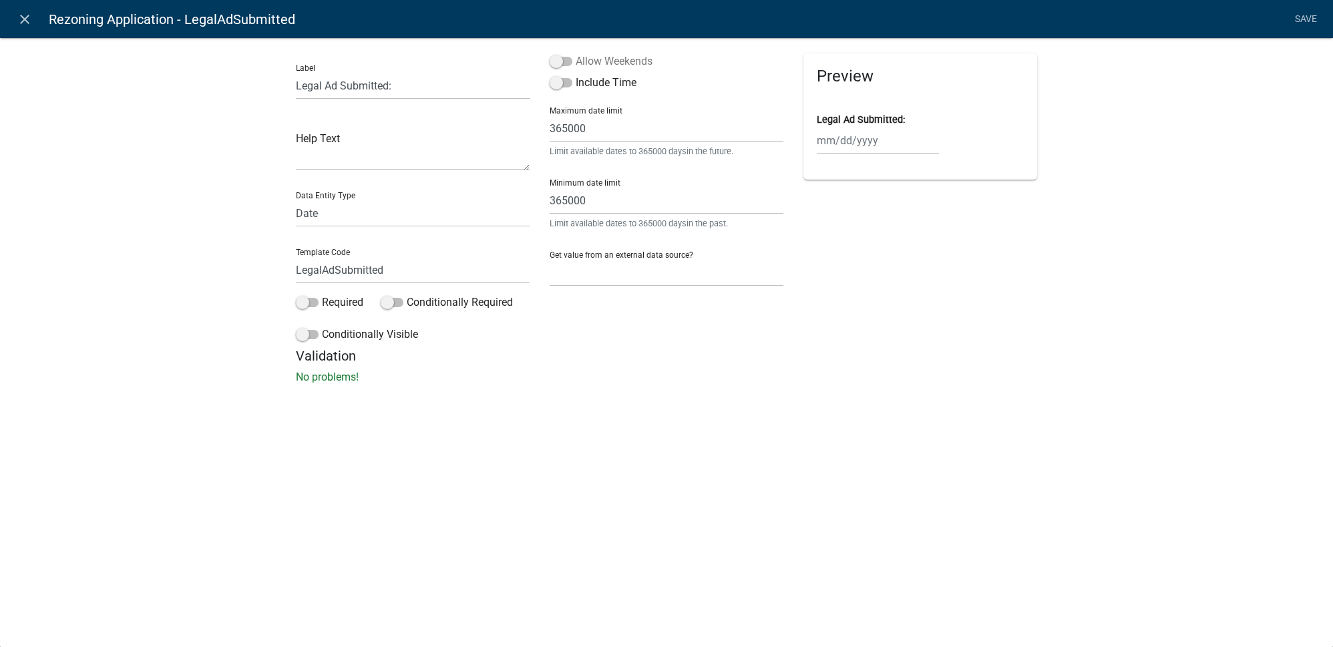
click at [618, 66] on label "Allow Weekends" at bounding box center [601, 61] width 103 height 16
click at [576, 53] on input "Allow Weekends" at bounding box center [576, 53] width 0 height 0
click at [1312, 21] on link "Save" at bounding box center [1305, 19] width 33 height 25
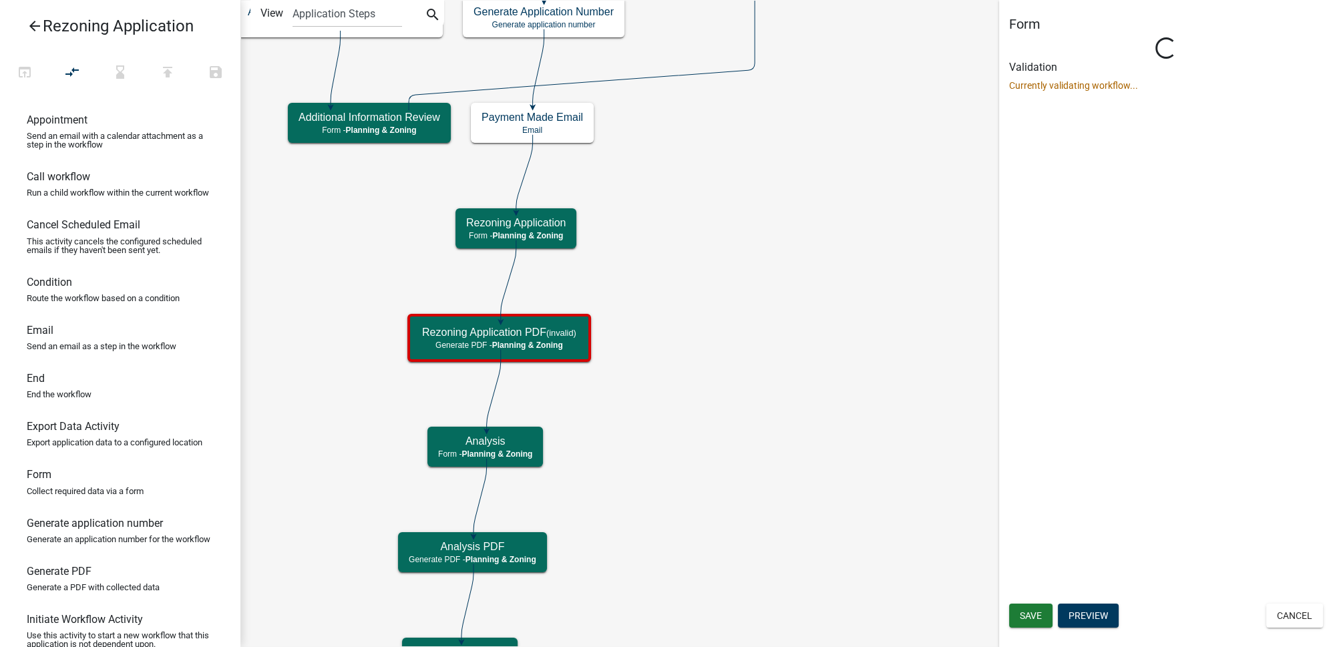
scroll to position [0, 0]
select select "21E23B7C-0AE9-4CE5-BF16-76C7A100C343"
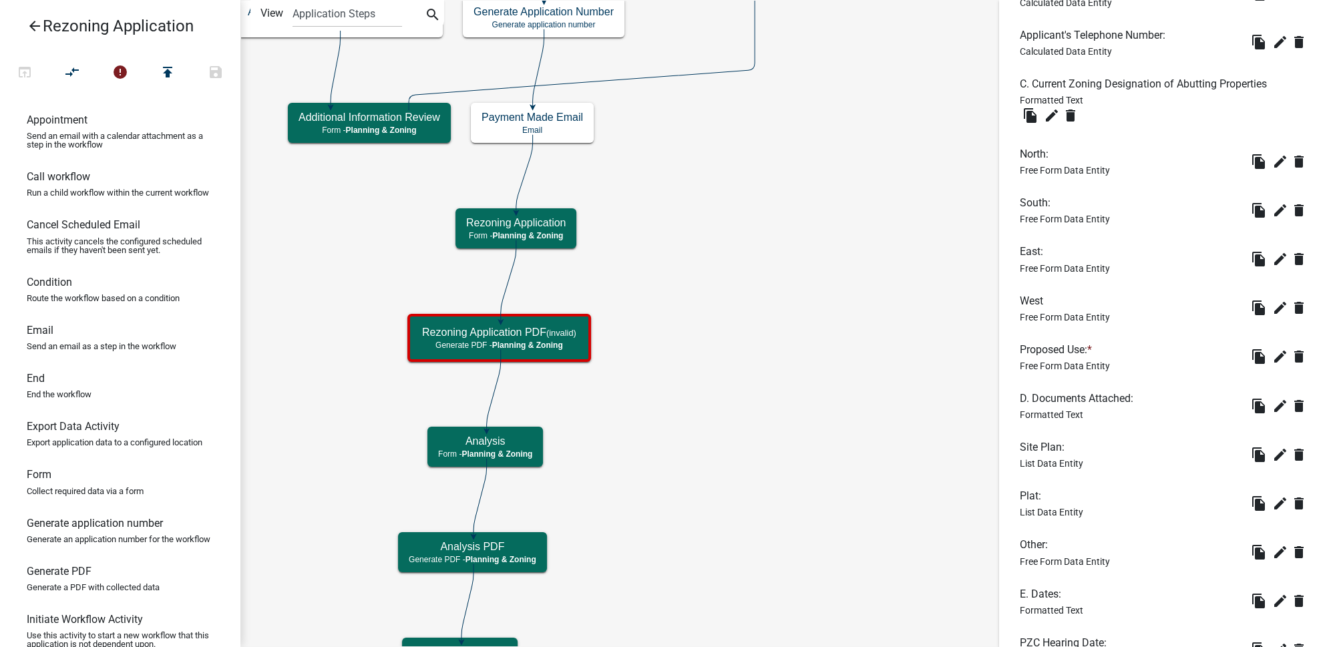
scroll to position [1768, 0]
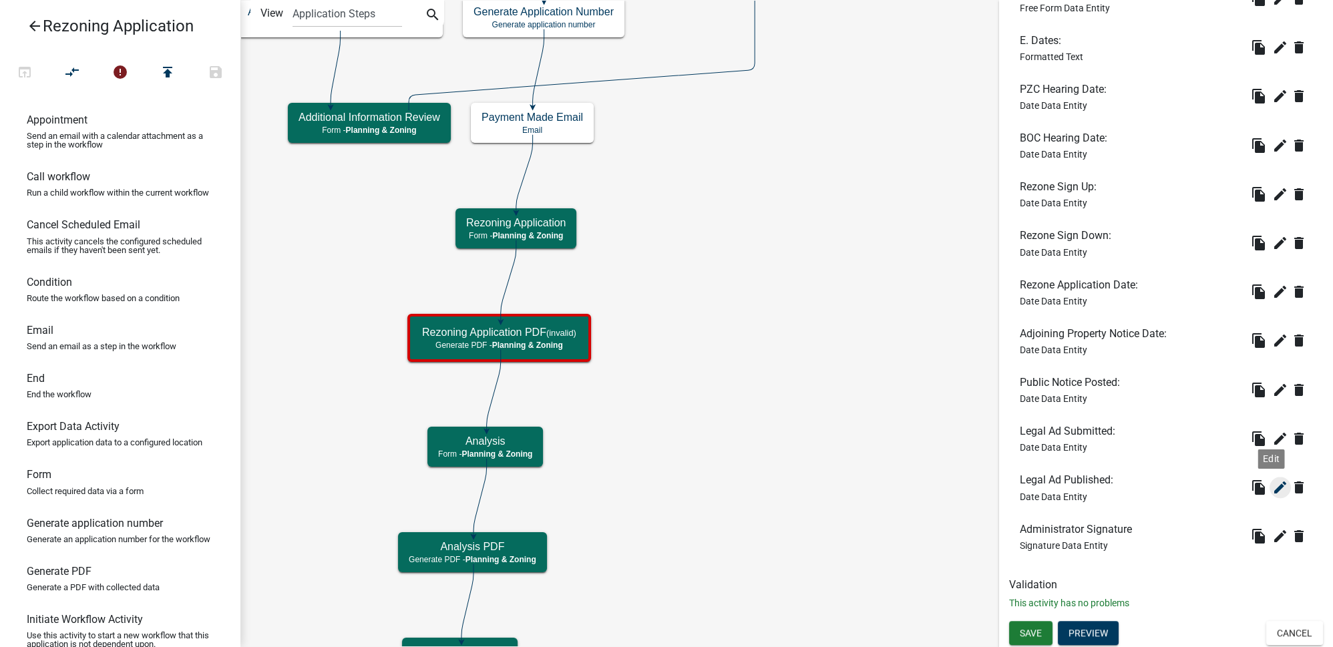
click at [1274, 488] on icon "edit" at bounding box center [1280, 487] width 16 height 16
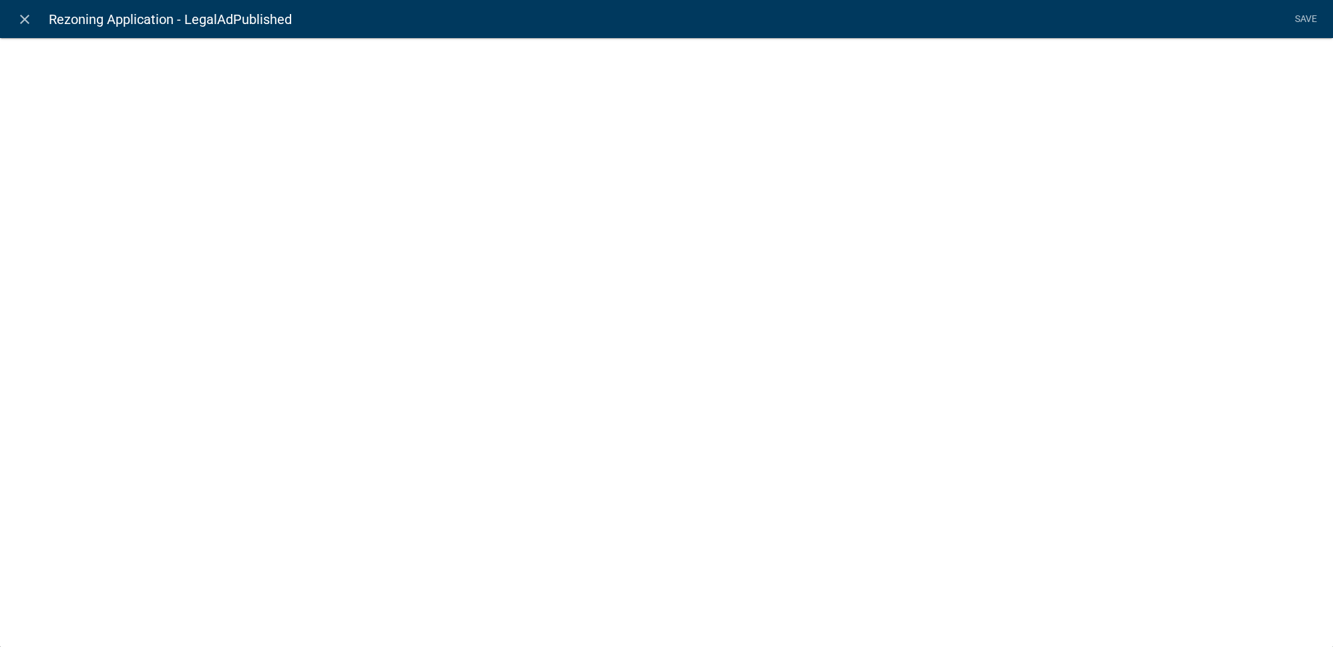
select select "date"
select select
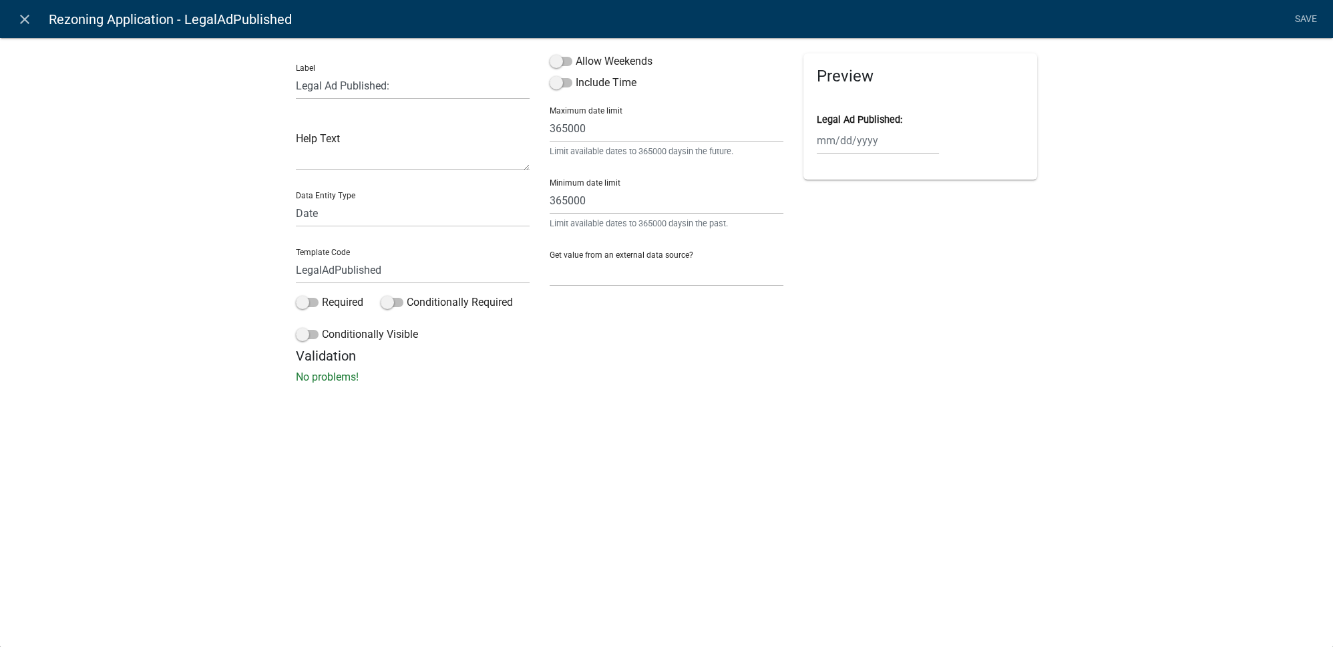
drag, startPoint x: 646, startPoint y: 64, endPoint x: 793, endPoint y: 71, distance: 147.7
click at [646, 64] on label "Allow Weekends" at bounding box center [601, 61] width 103 height 16
click at [576, 53] on input "Allow Weekends" at bounding box center [576, 53] width 0 height 0
click at [1299, 21] on link "Save" at bounding box center [1305, 19] width 33 height 25
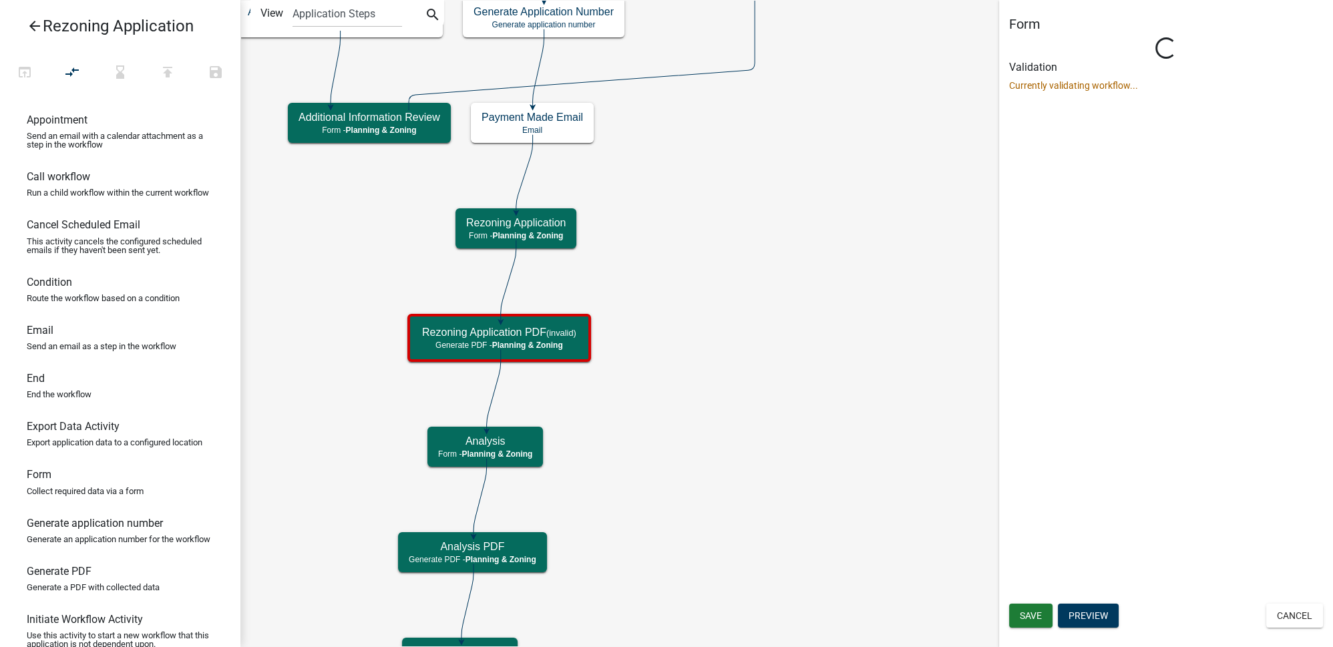
scroll to position [0, 0]
select select "21E23B7C-0AE9-4CE5-BF16-76C7A100C343"
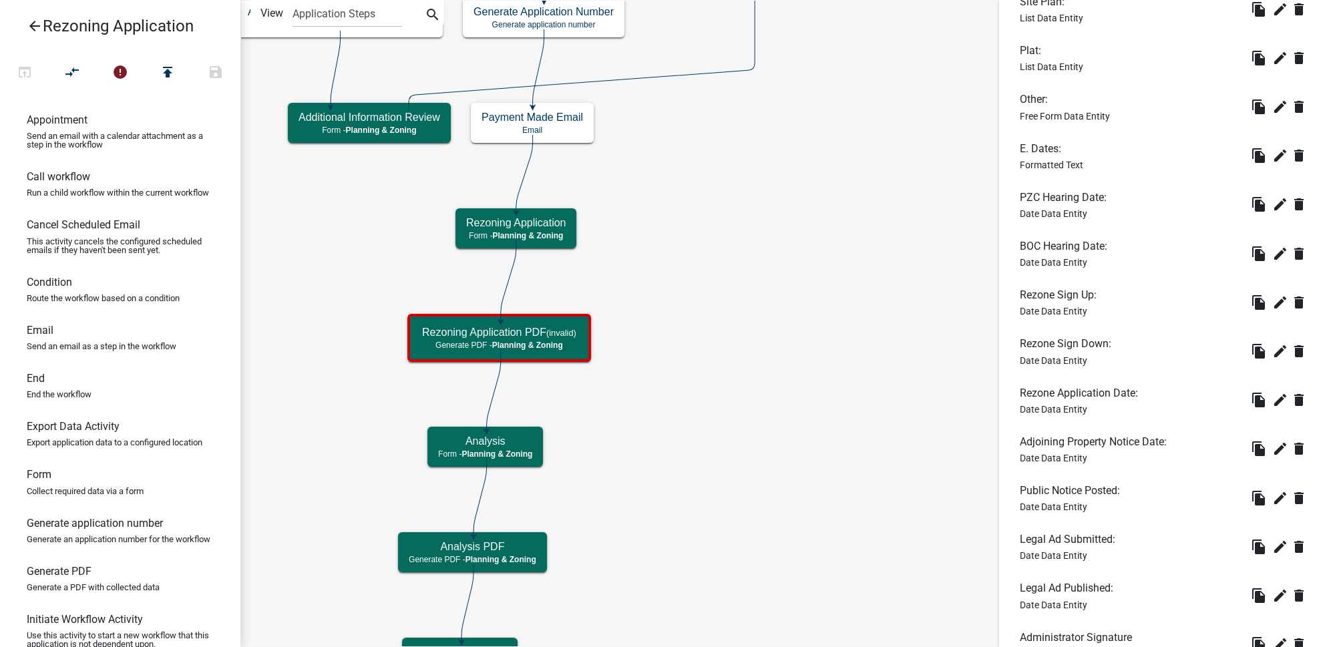
scroll to position [1768, 0]
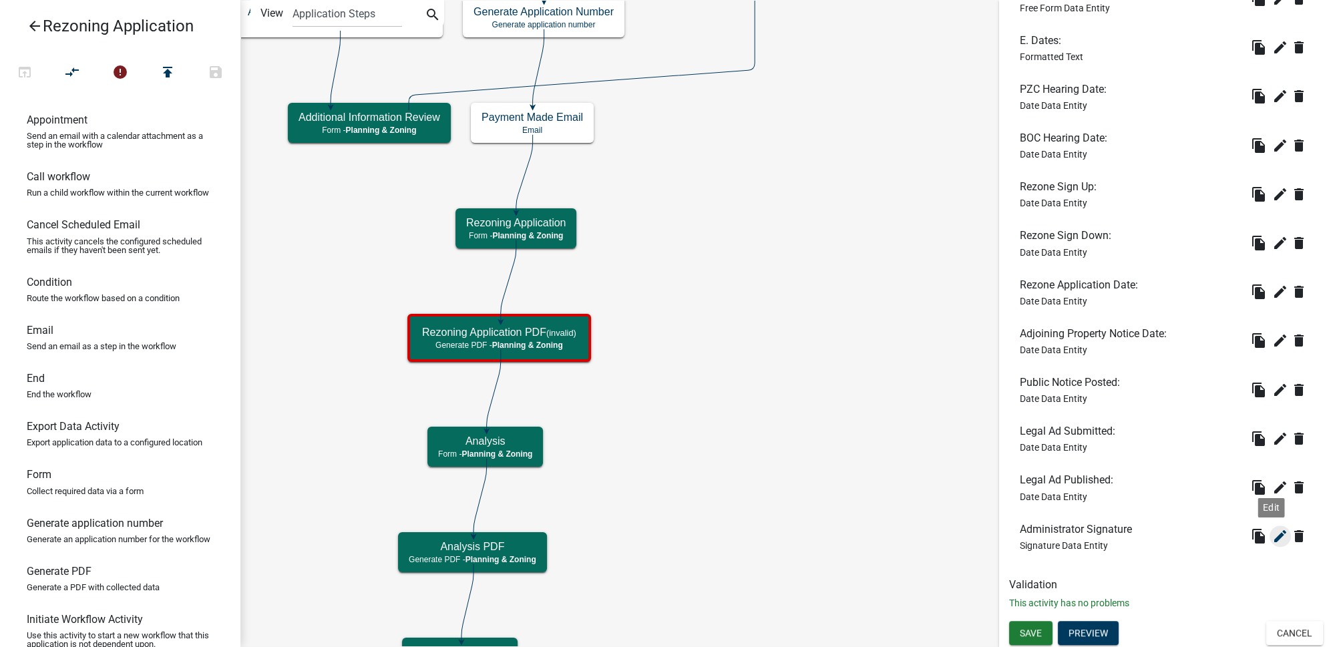
click at [1275, 545] on button "edit" at bounding box center [1280, 536] width 21 height 21
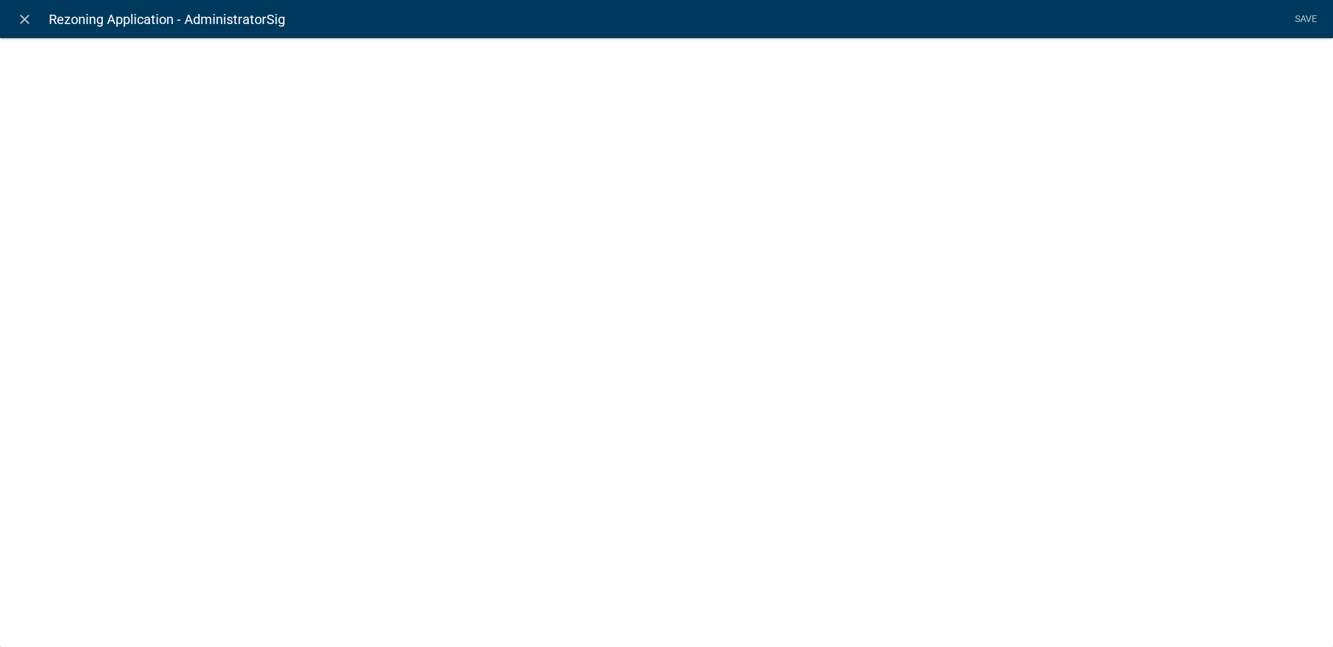
select select "signature"
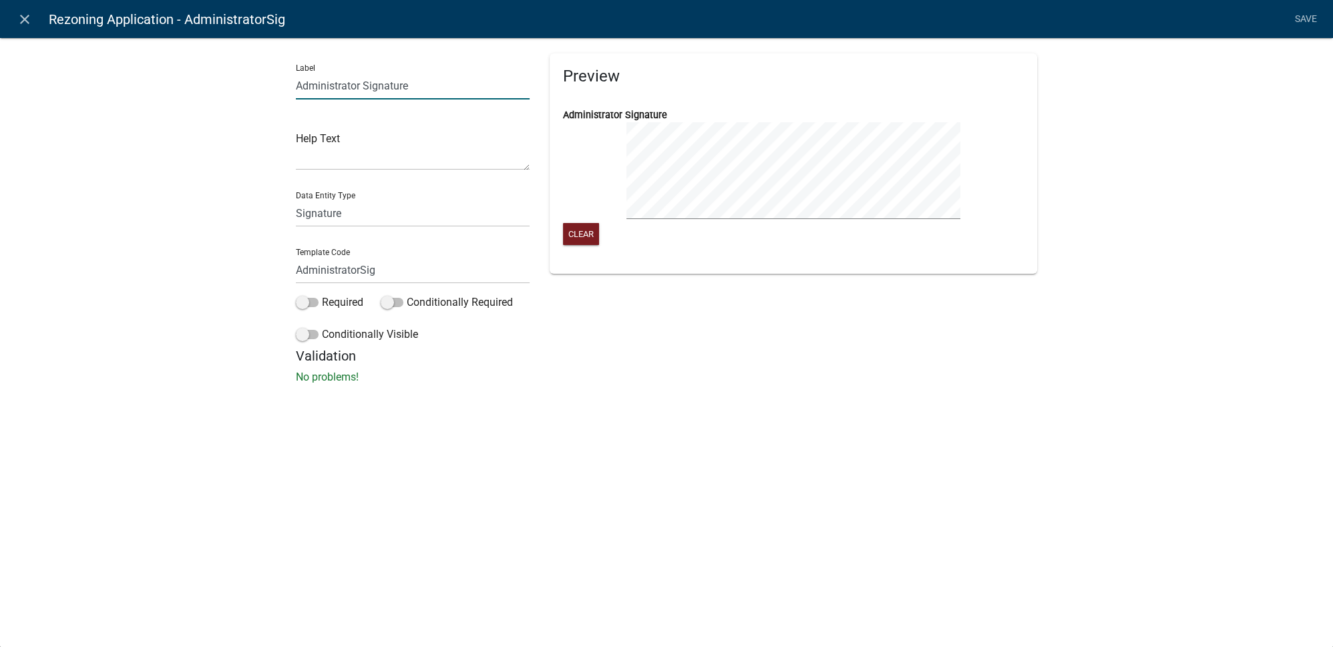
click at [427, 91] on input "Administrator Signature" at bounding box center [413, 85] width 234 height 27
type input "Administrator Signature:"
click at [918, 367] on div "Validation No problems!" at bounding box center [666, 366] width 741 height 37
click at [1308, 14] on link "Save" at bounding box center [1305, 19] width 33 height 25
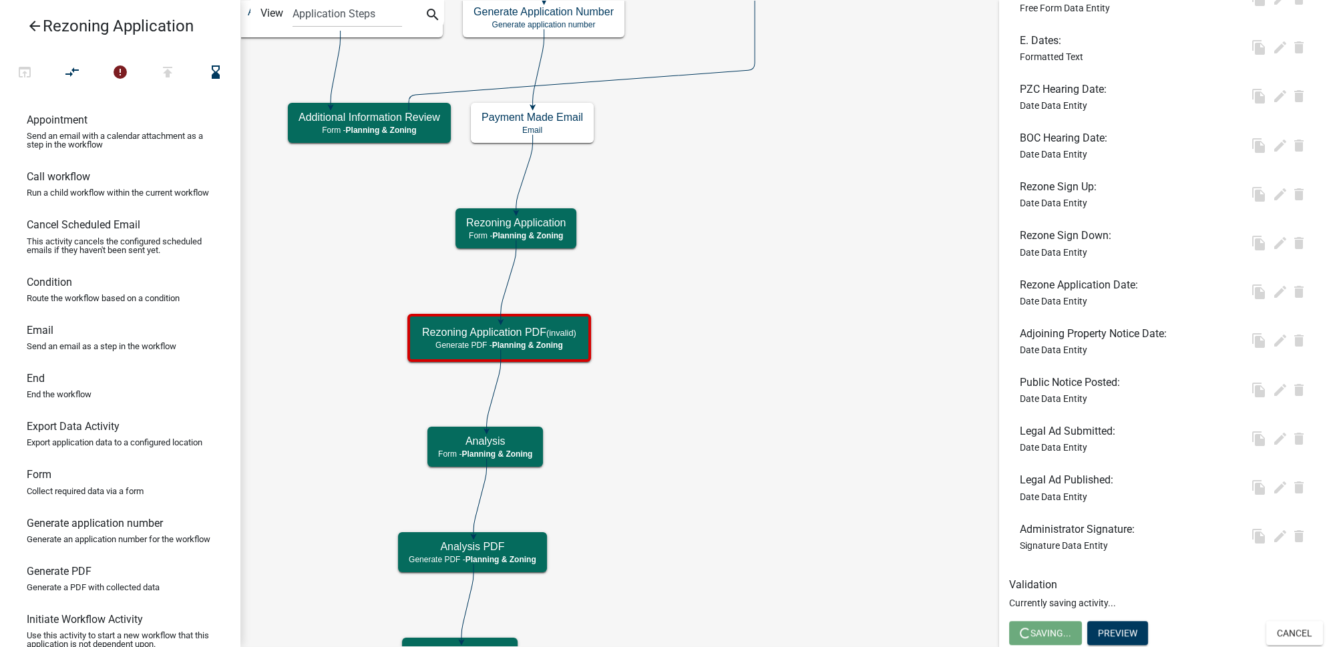
scroll to position [0, 0]
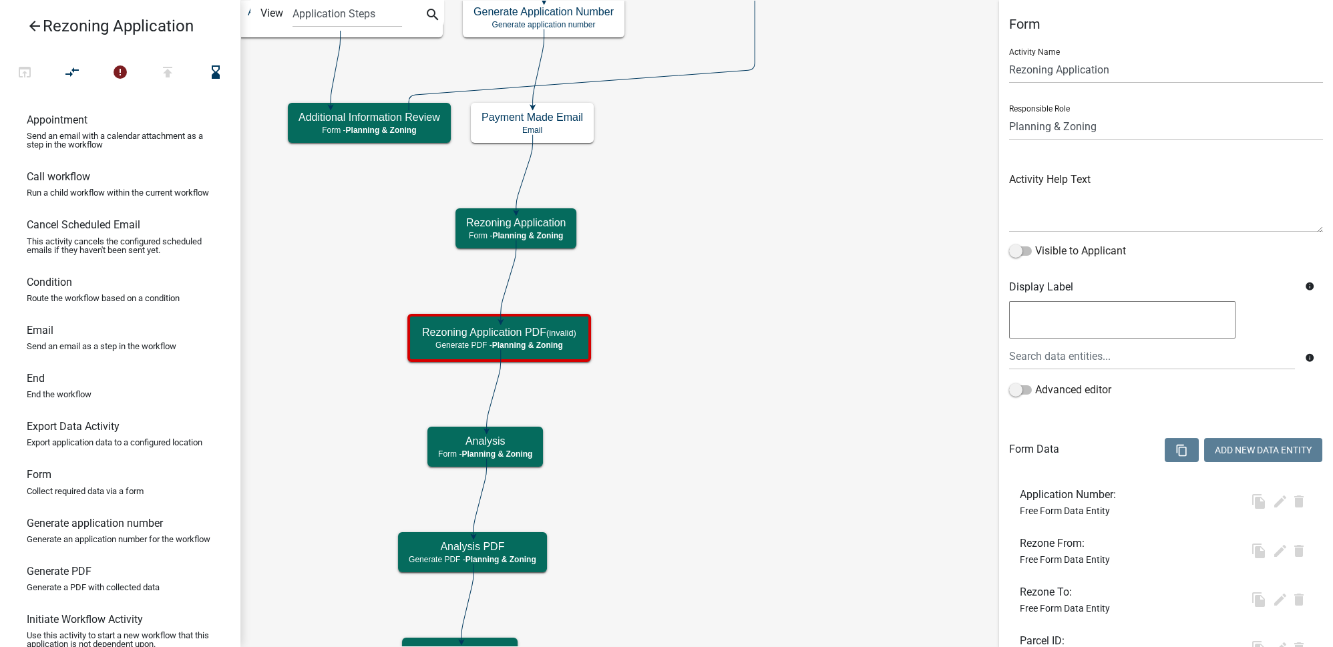
select select "21E23B7C-0AE9-4CE5-BF16-76C7A100C343"
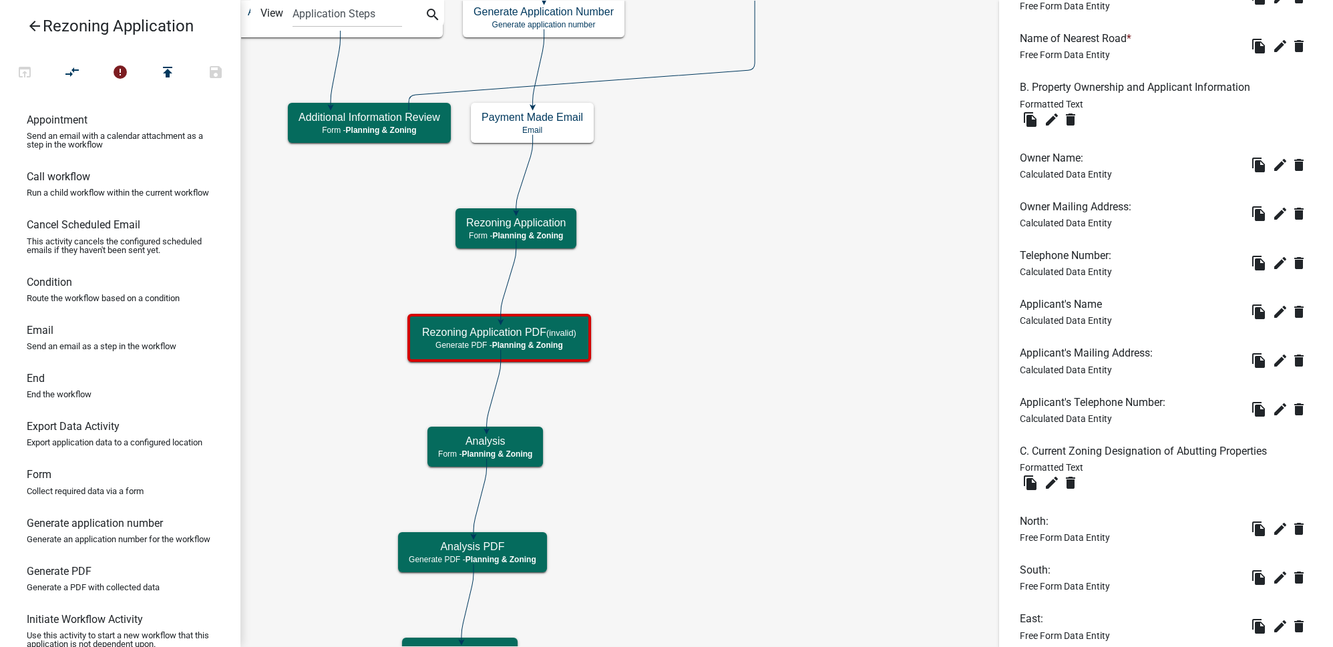
scroll to position [1768, 0]
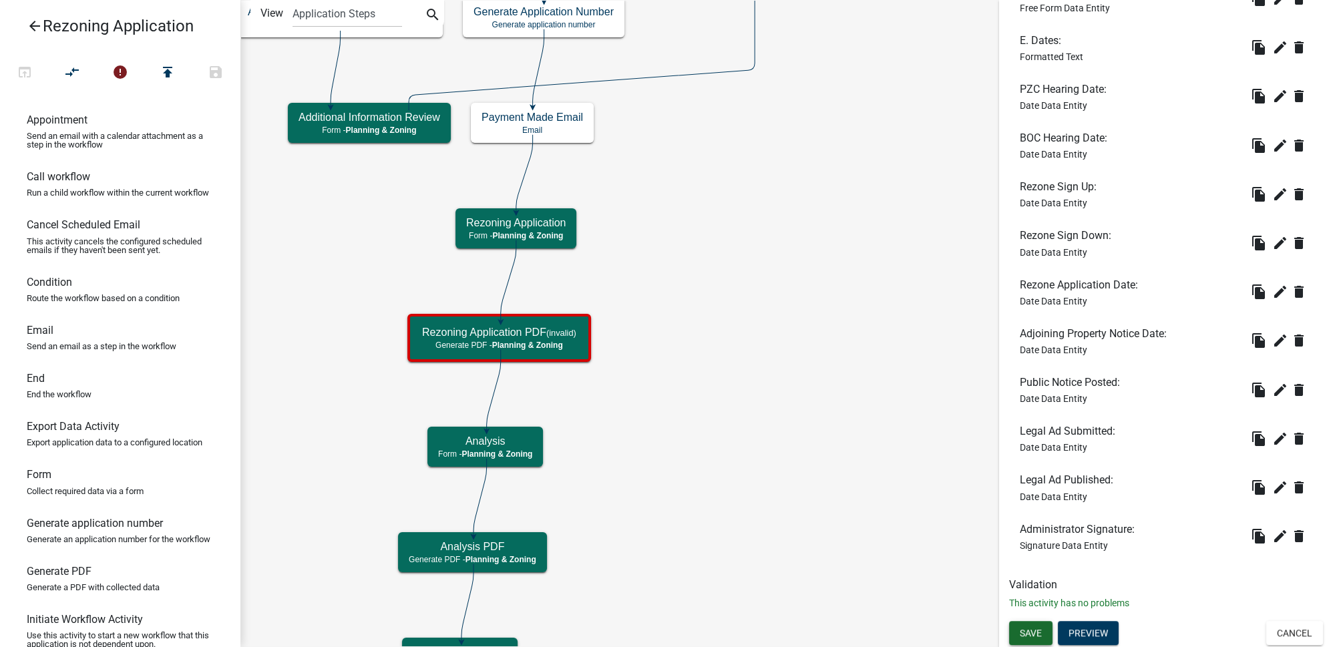
click at [1034, 634] on span "Save" at bounding box center [1031, 632] width 22 height 11
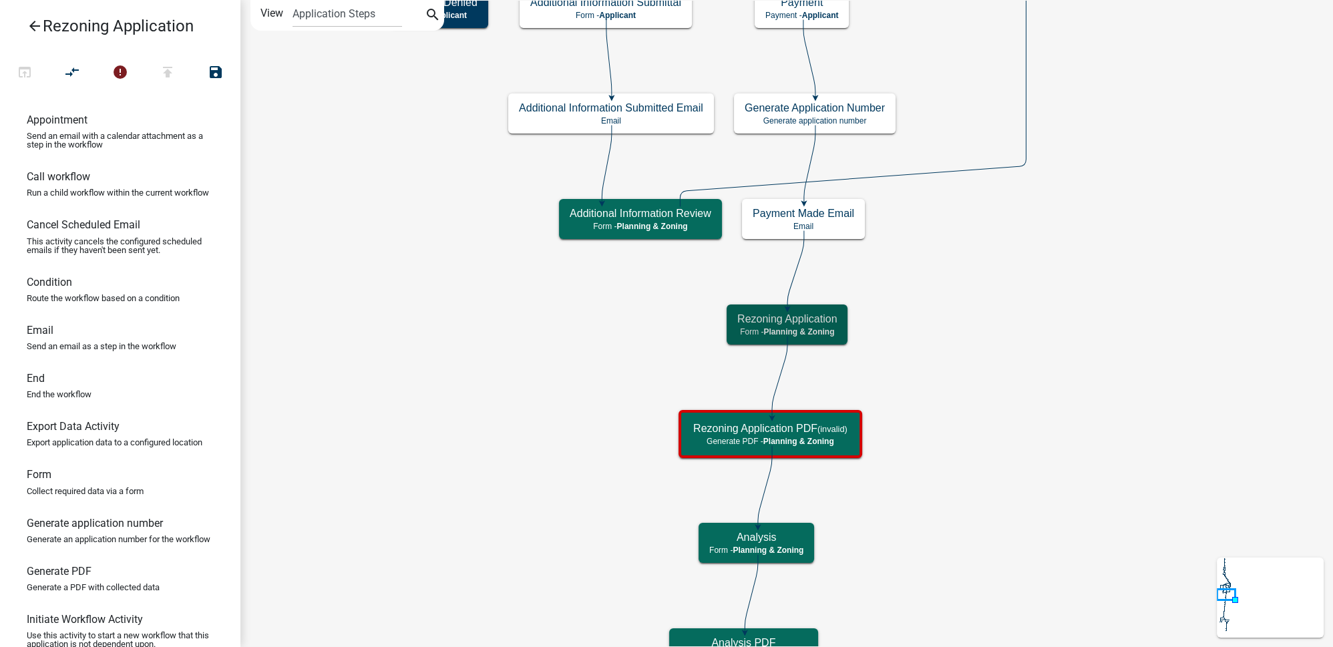
scroll to position [0, 0]
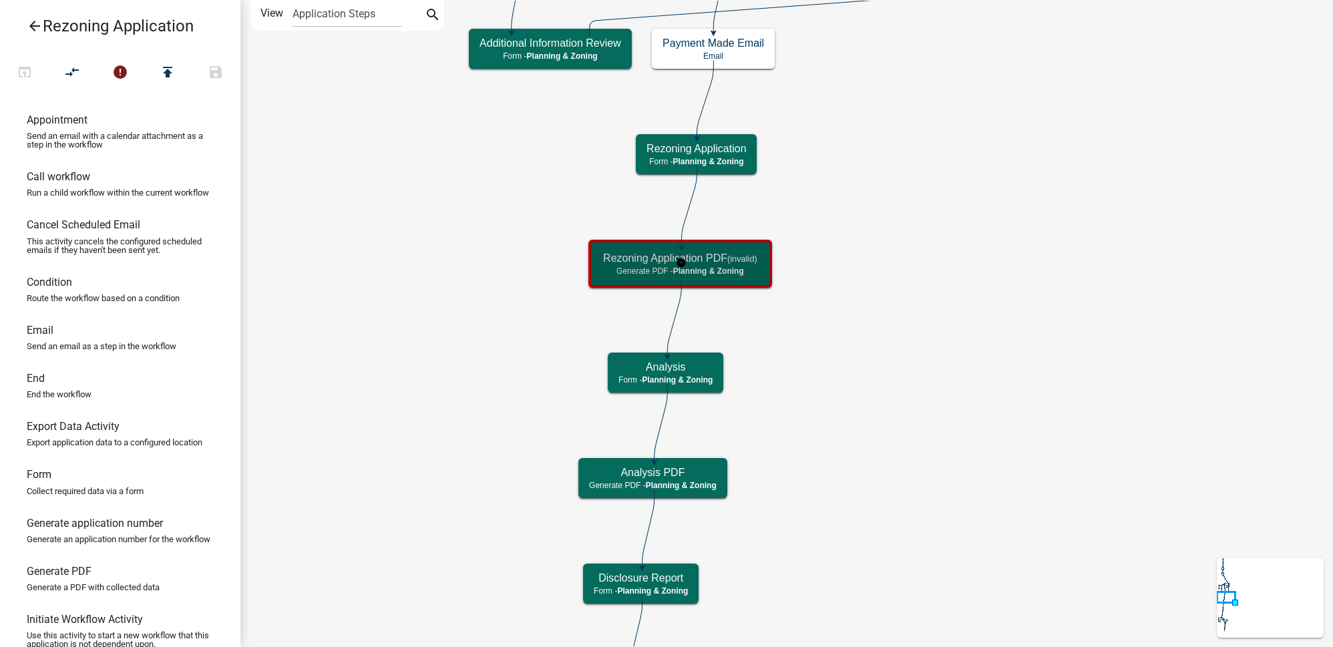
click at [753, 271] on p "Generate PDF - Planning & Zoning" at bounding box center [680, 270] width 154 height 9
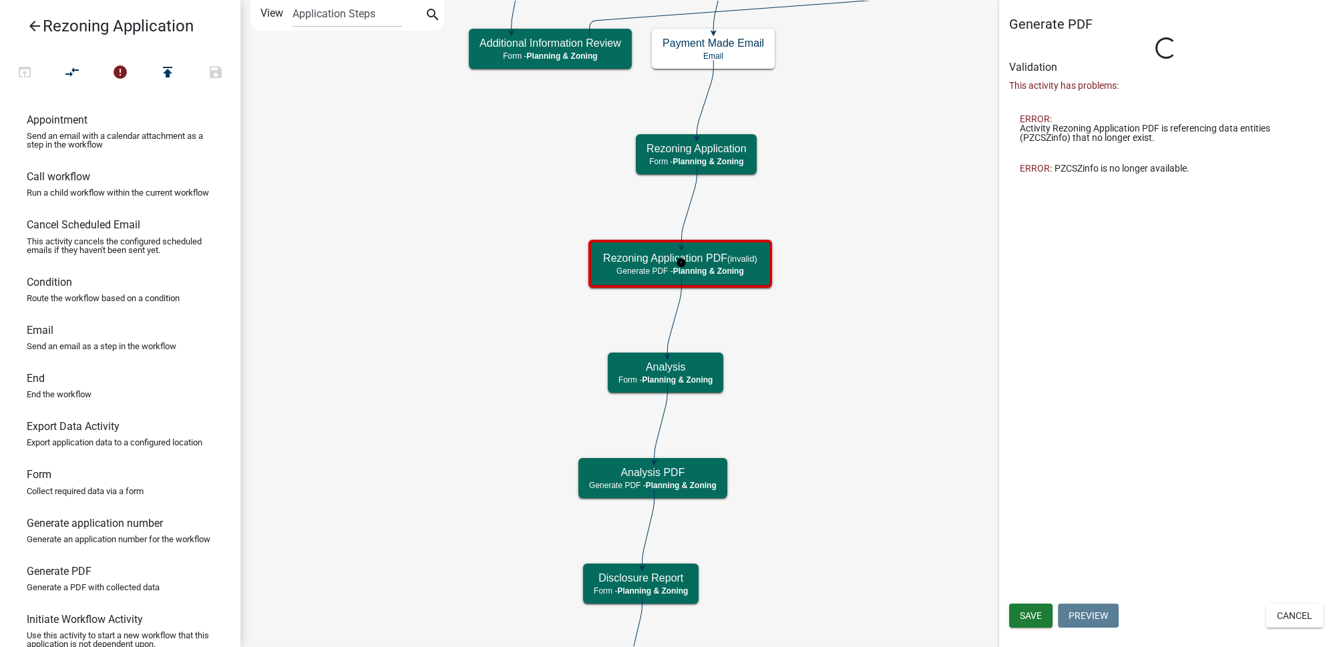
select select "21E23B7C-0AE9-4CE5-BF16-76C7A100C343"
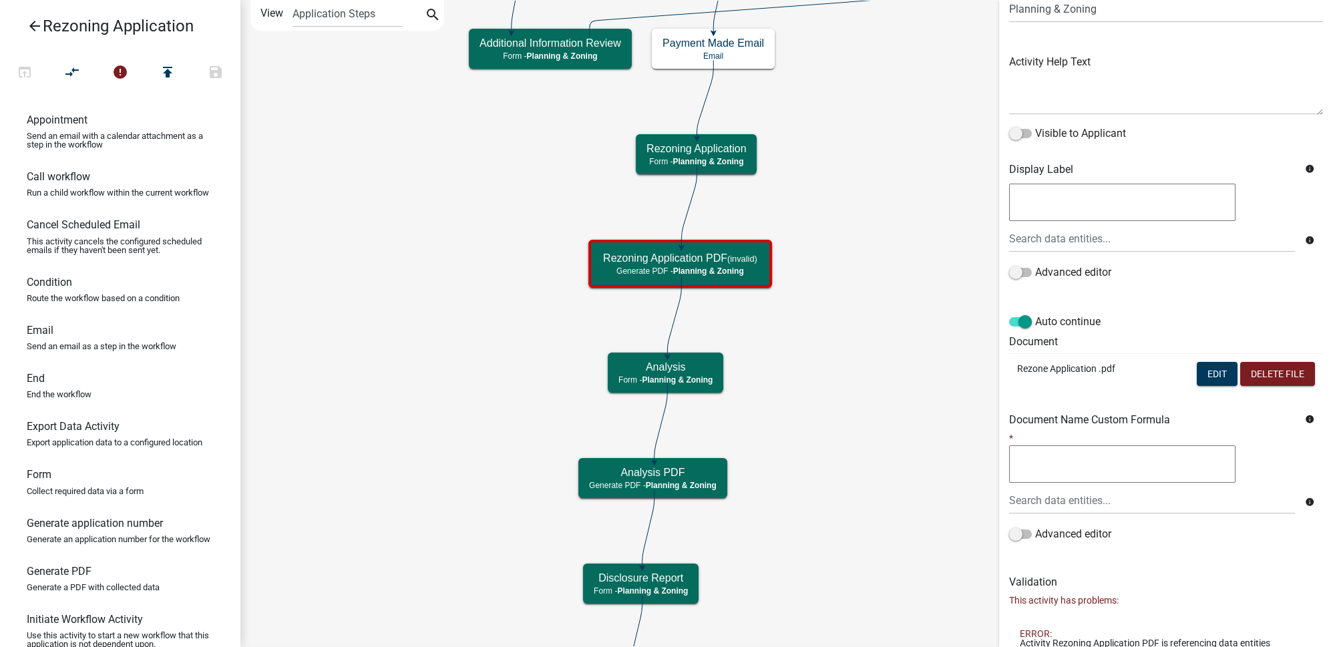
scroll to position [121, 0]
click at [1208, 372] on button "Edit" at bounding box center [1217, 371] width 41 height 24
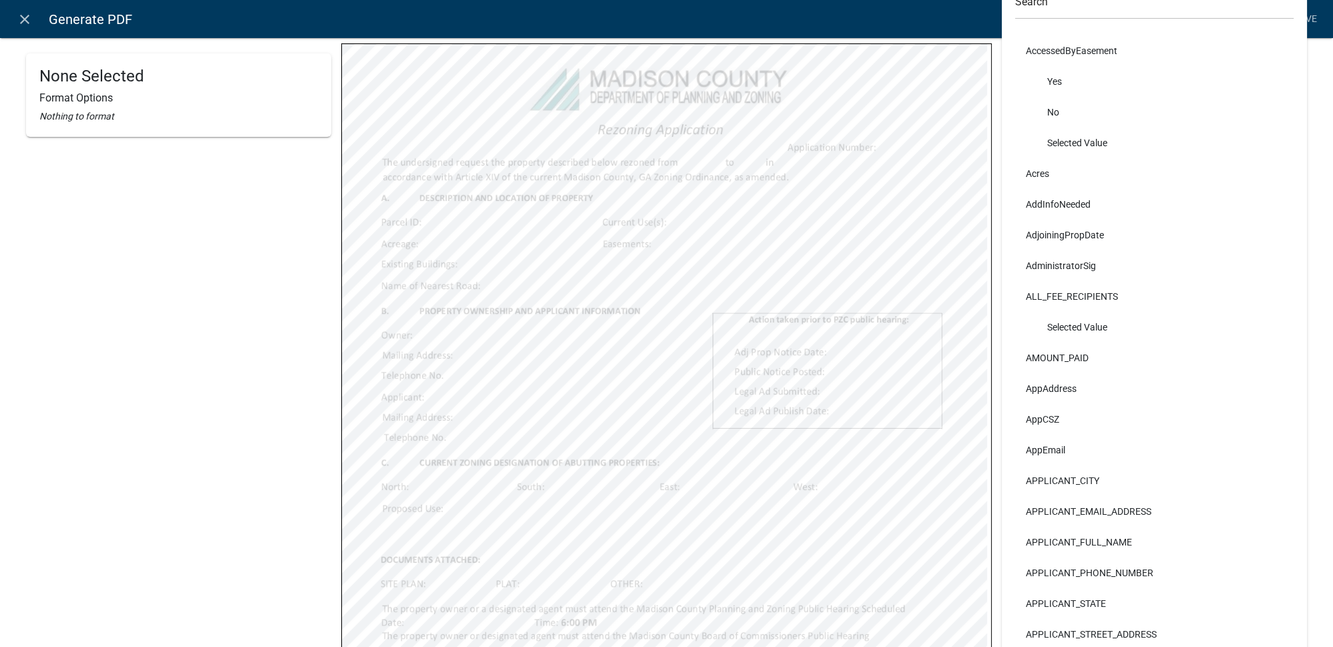
scroll to position [182, 0]
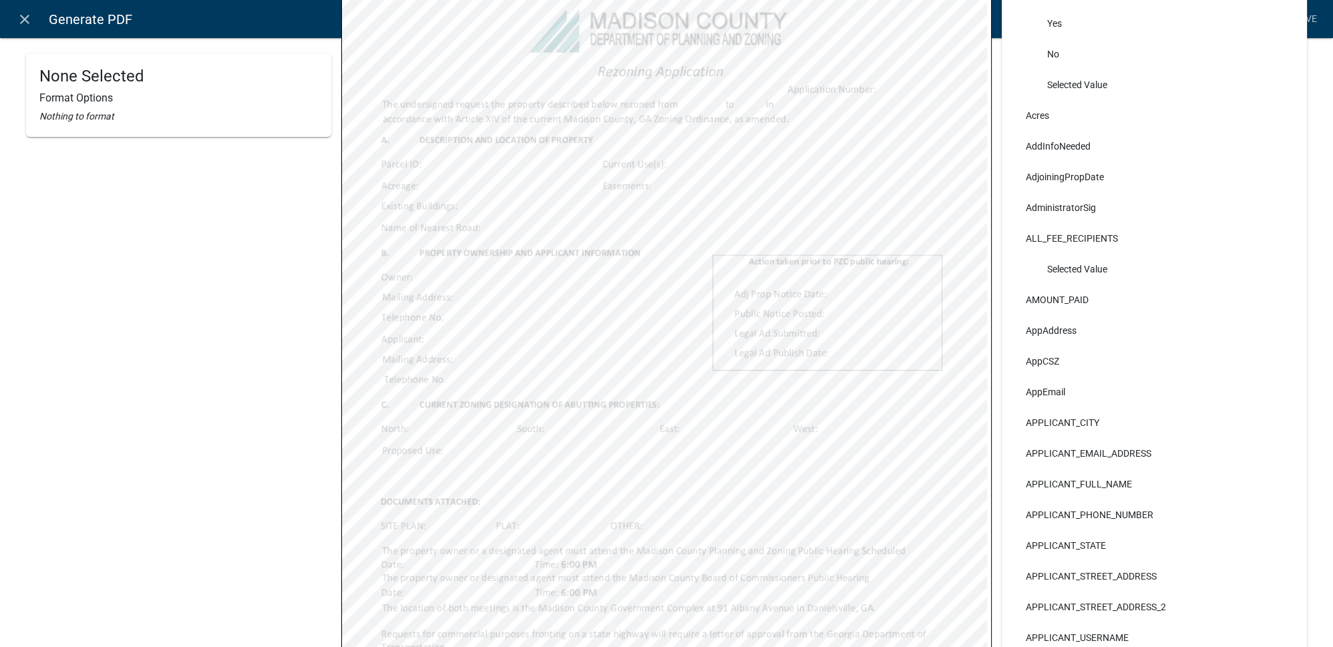
select select
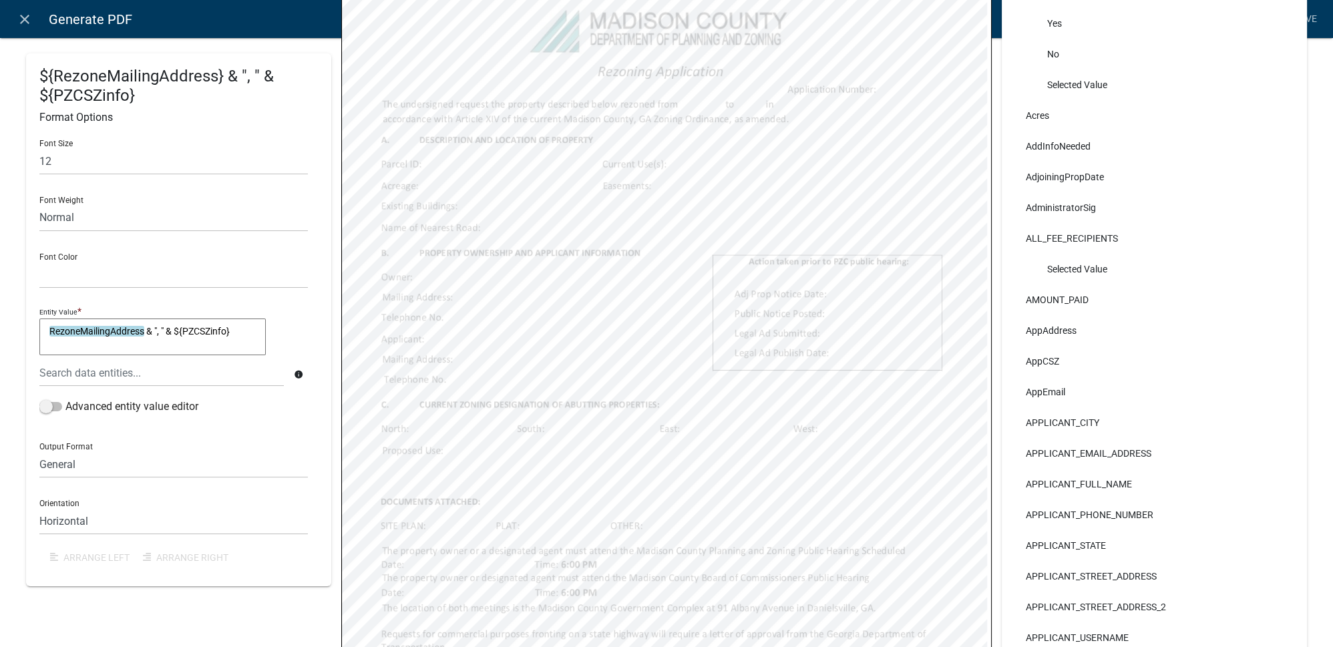
click at [239, 333] on textarea "RezoneMailingAddress & ", " & ${PZCSZinfo}" at bounding box center [152, 337] width 226 height 37
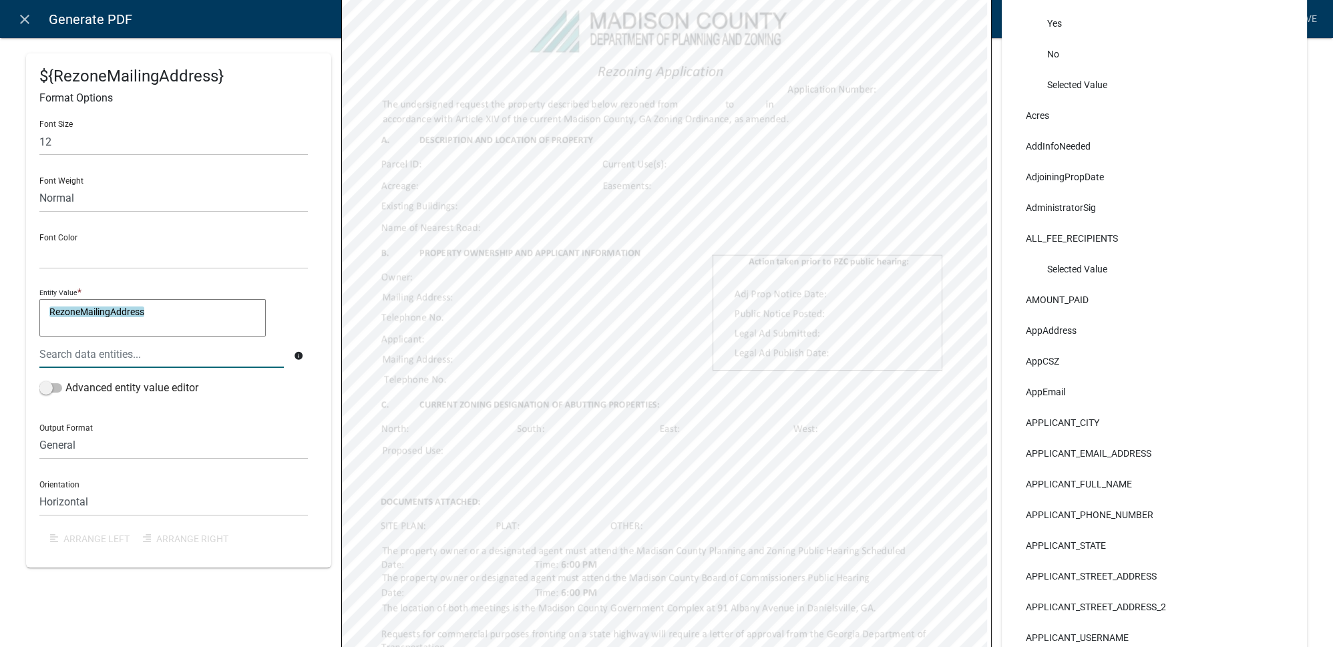
type textarea "RezoneMailingAddress"
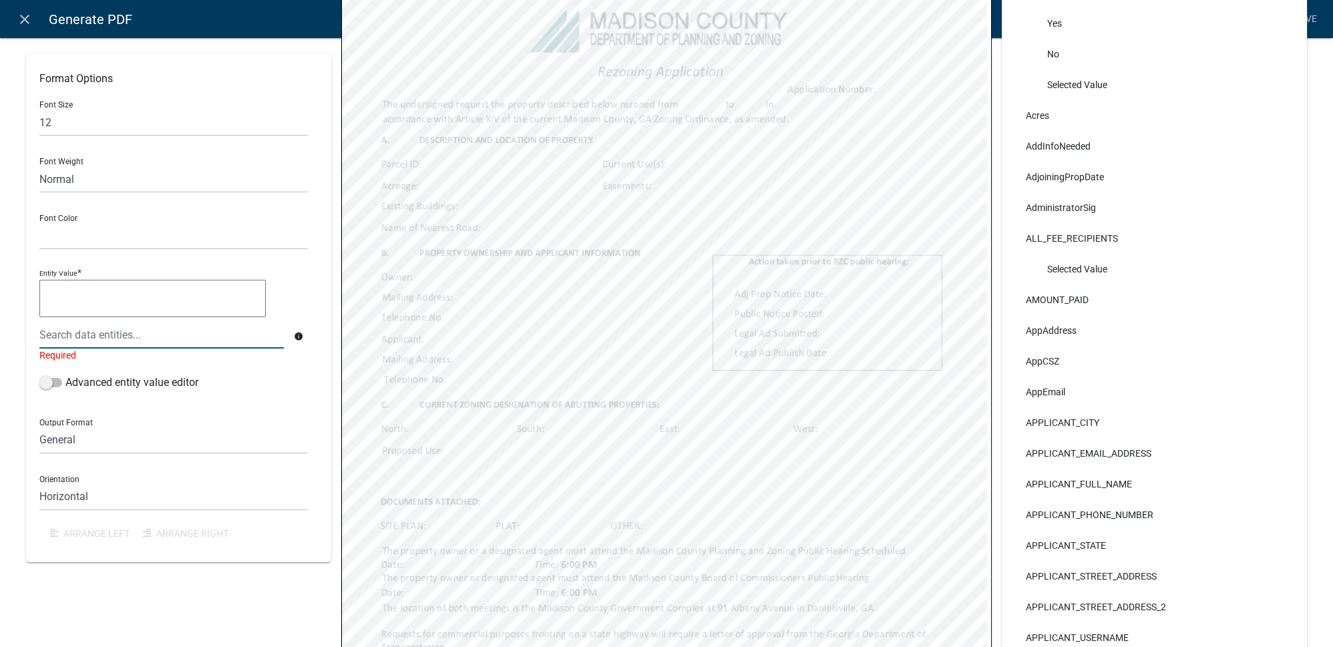
select select
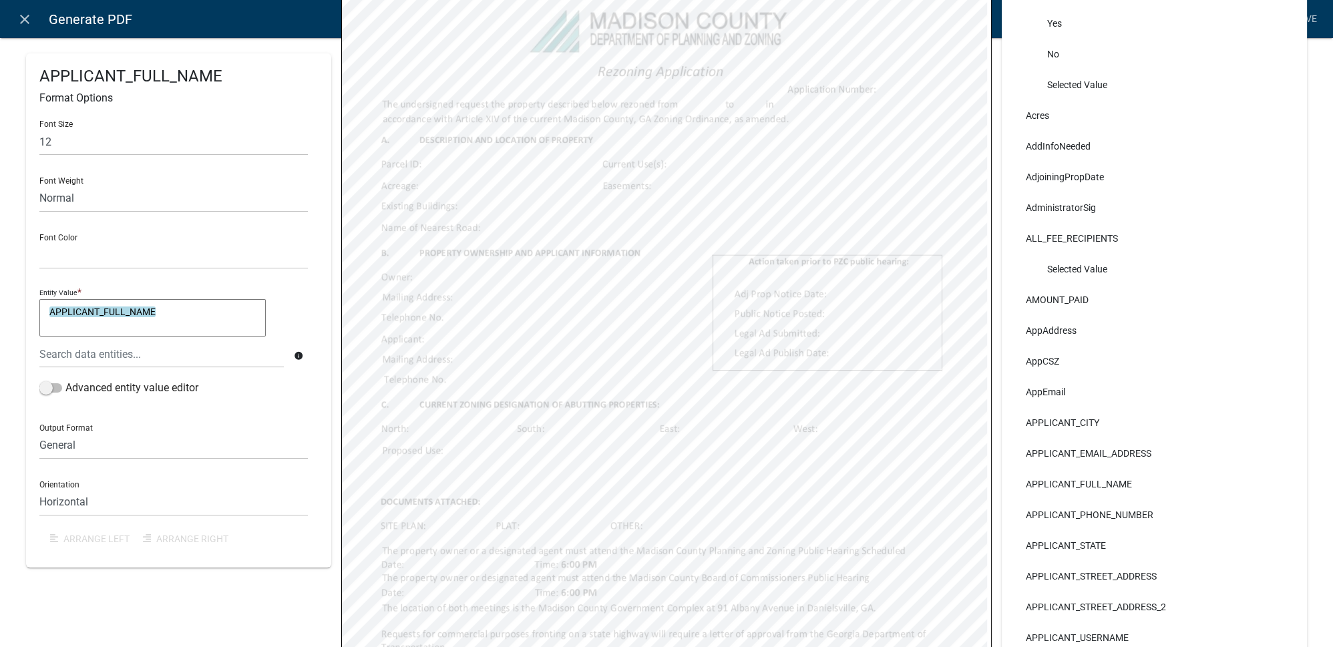
select select
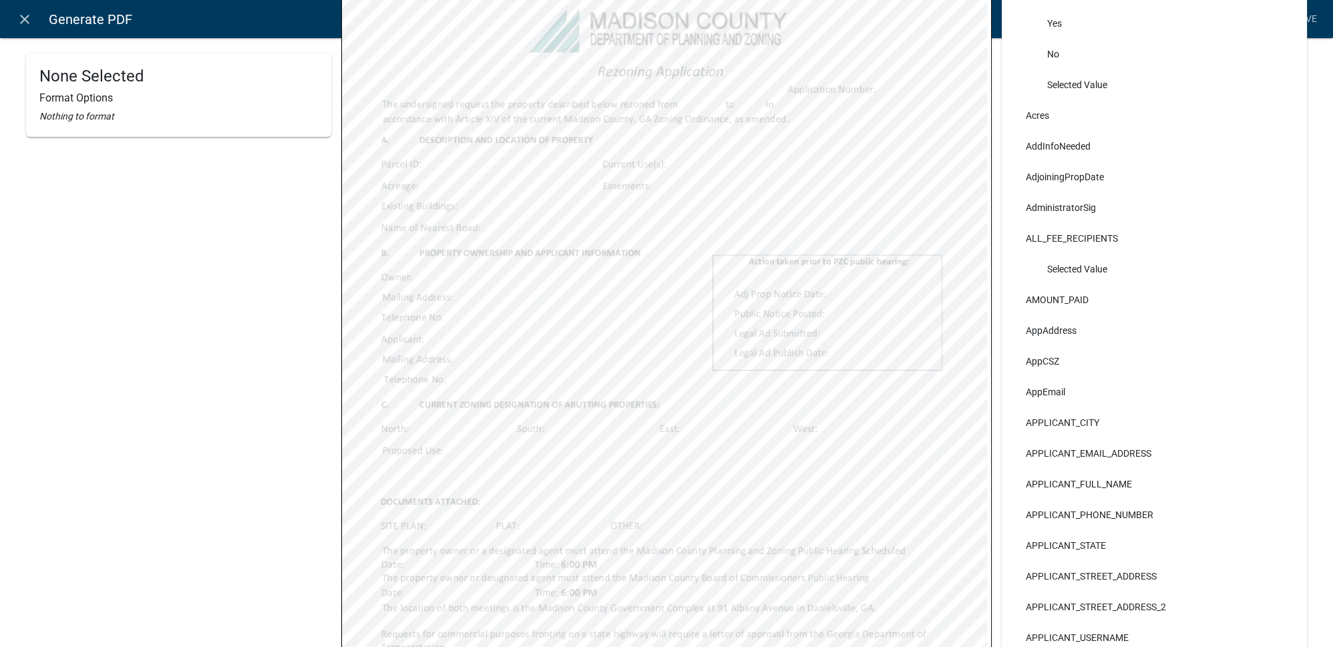
select select
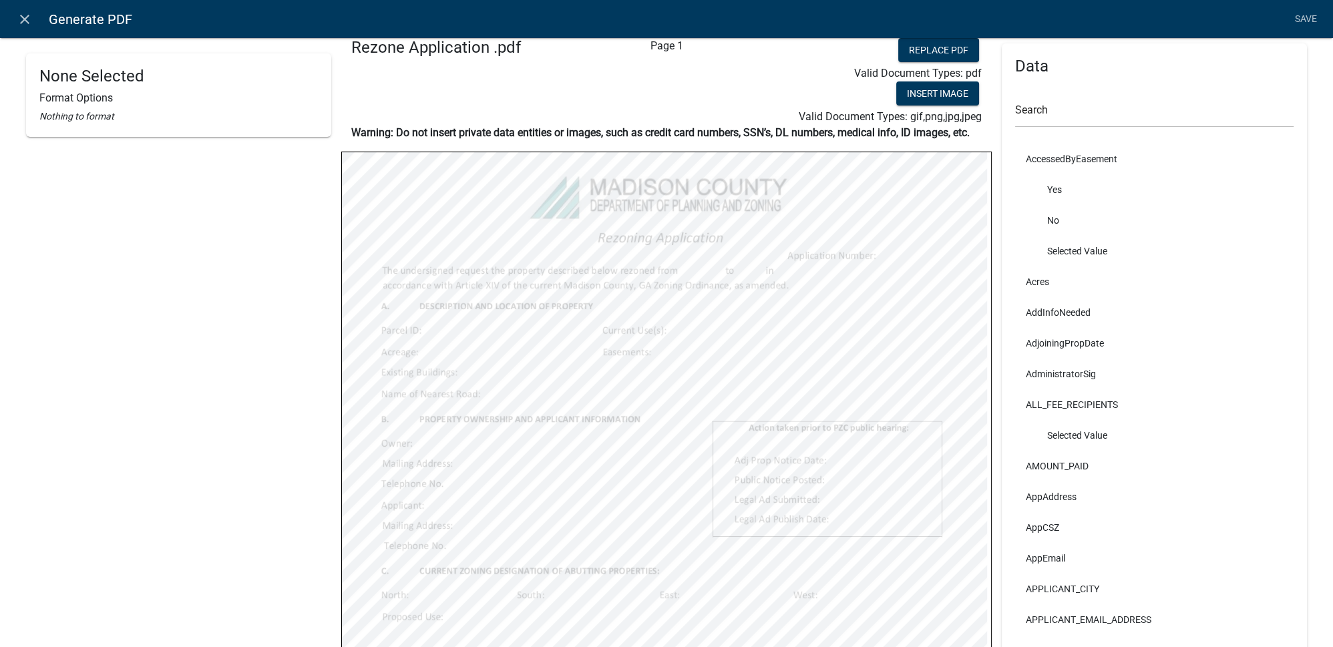
scroll to position [0, 0]
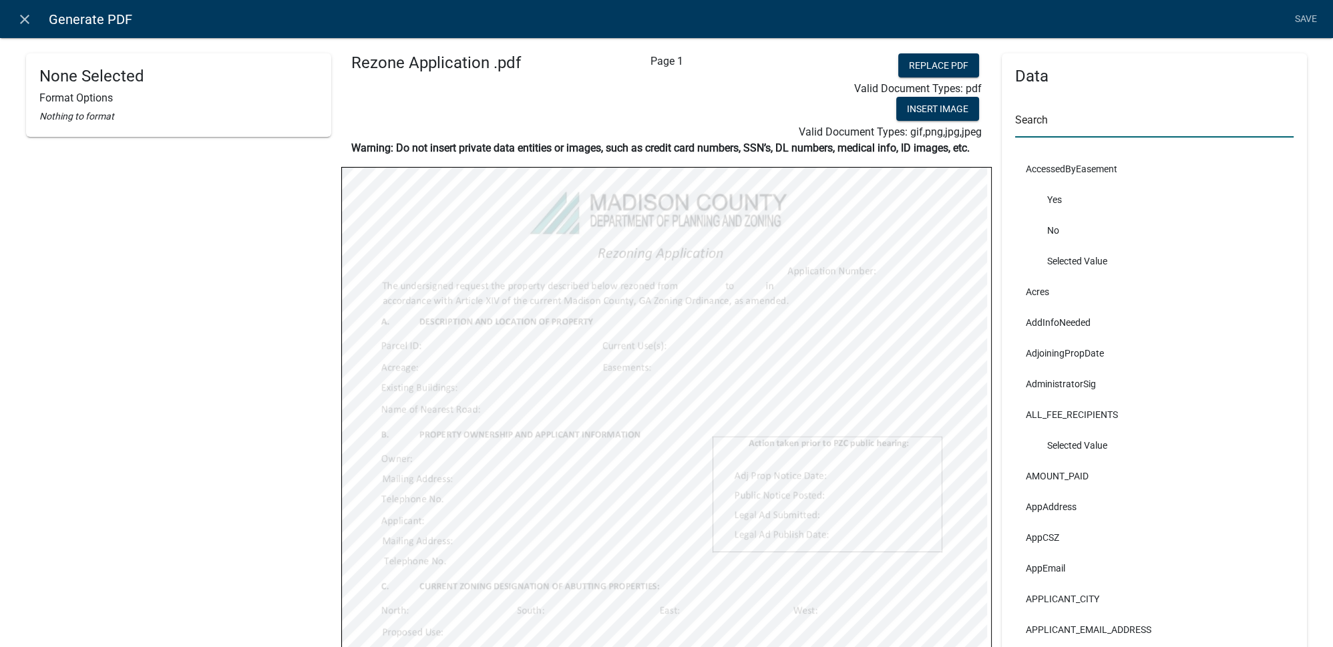
click at [1072, 120] on input "text" at bounding box center [1154, 123] width 278 height 27
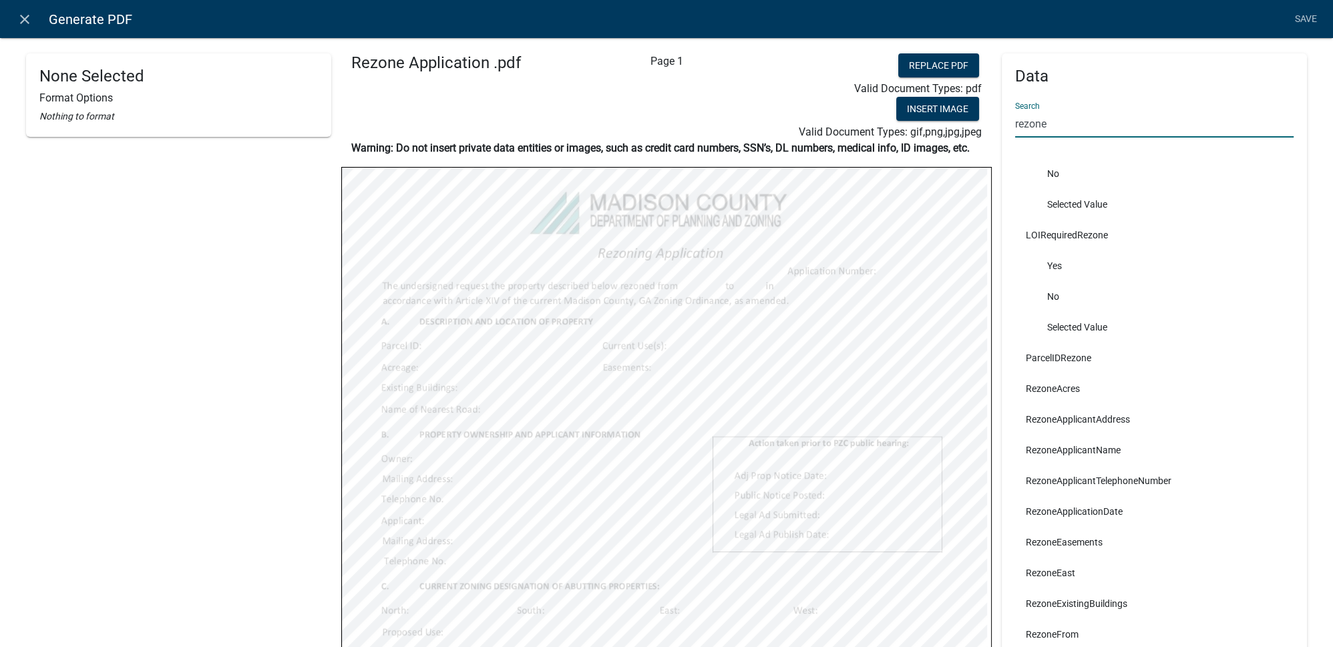
scroll to position [121, 0]
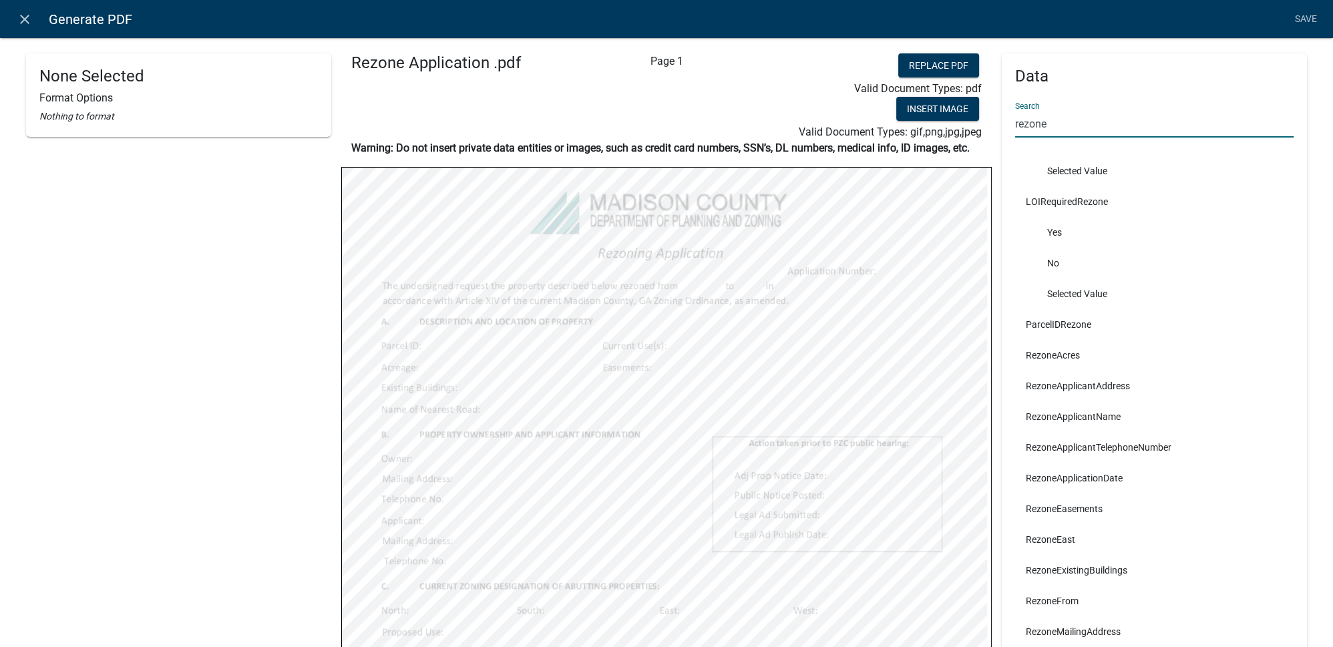
type input "rezone"
select select
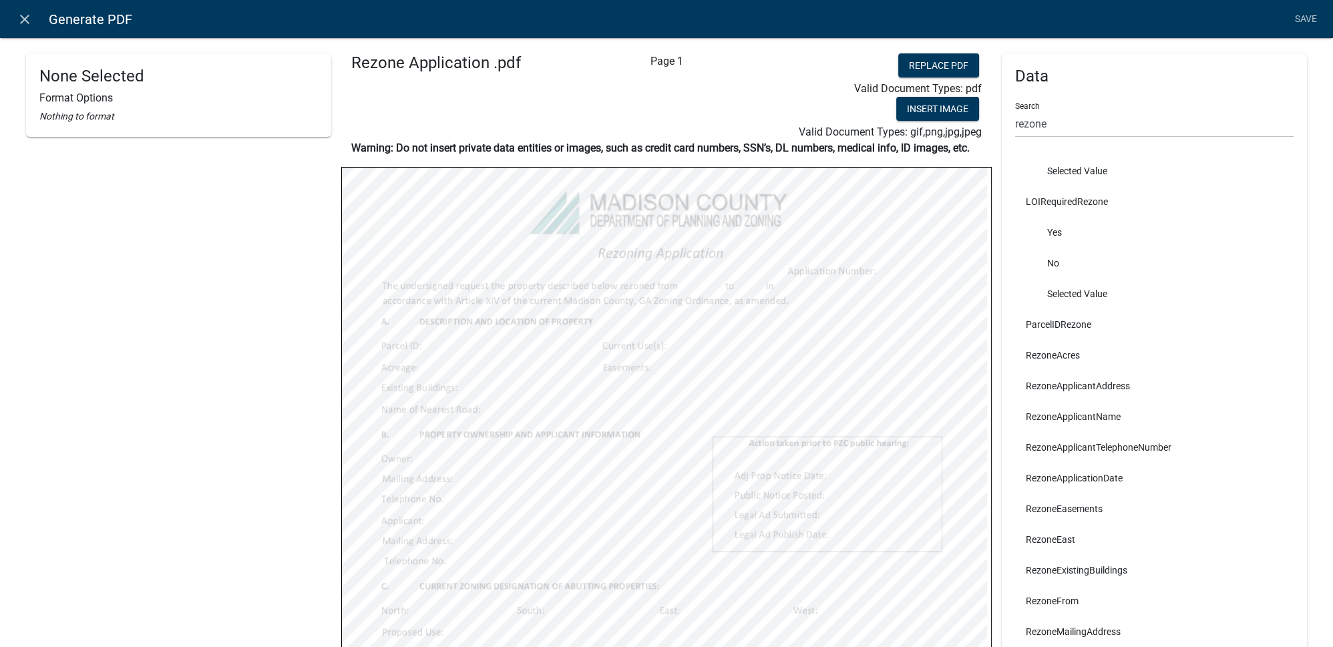
select select
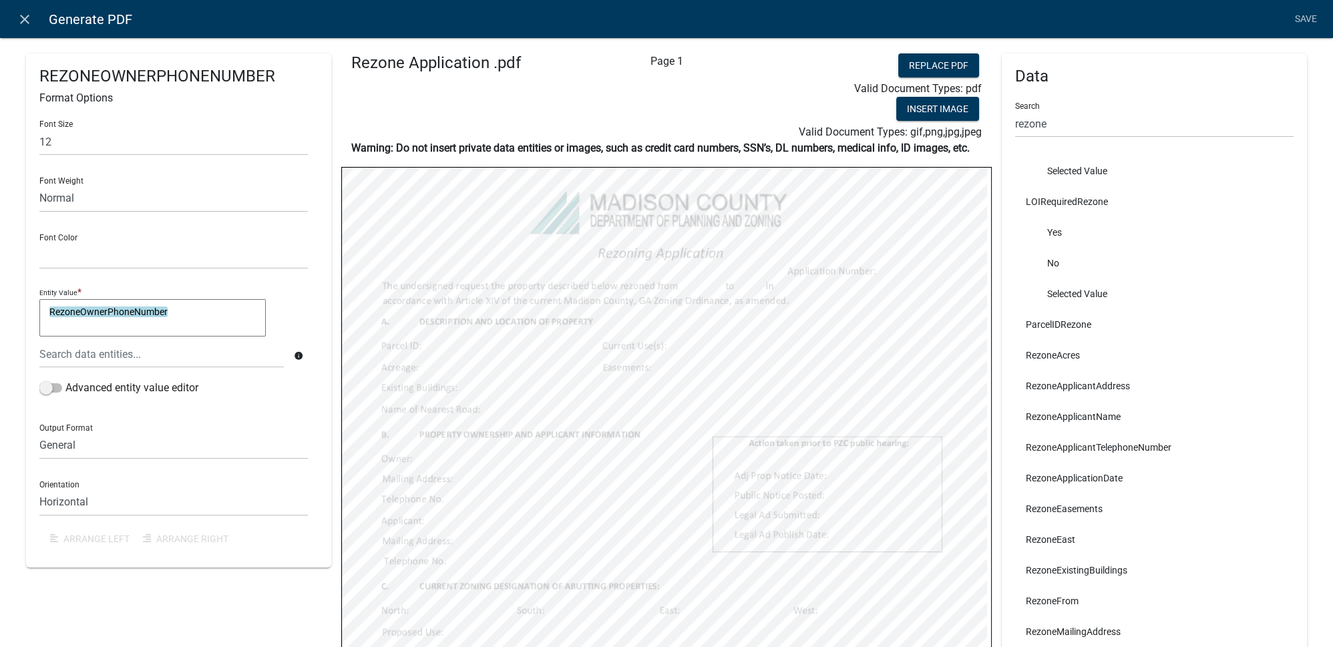
select select
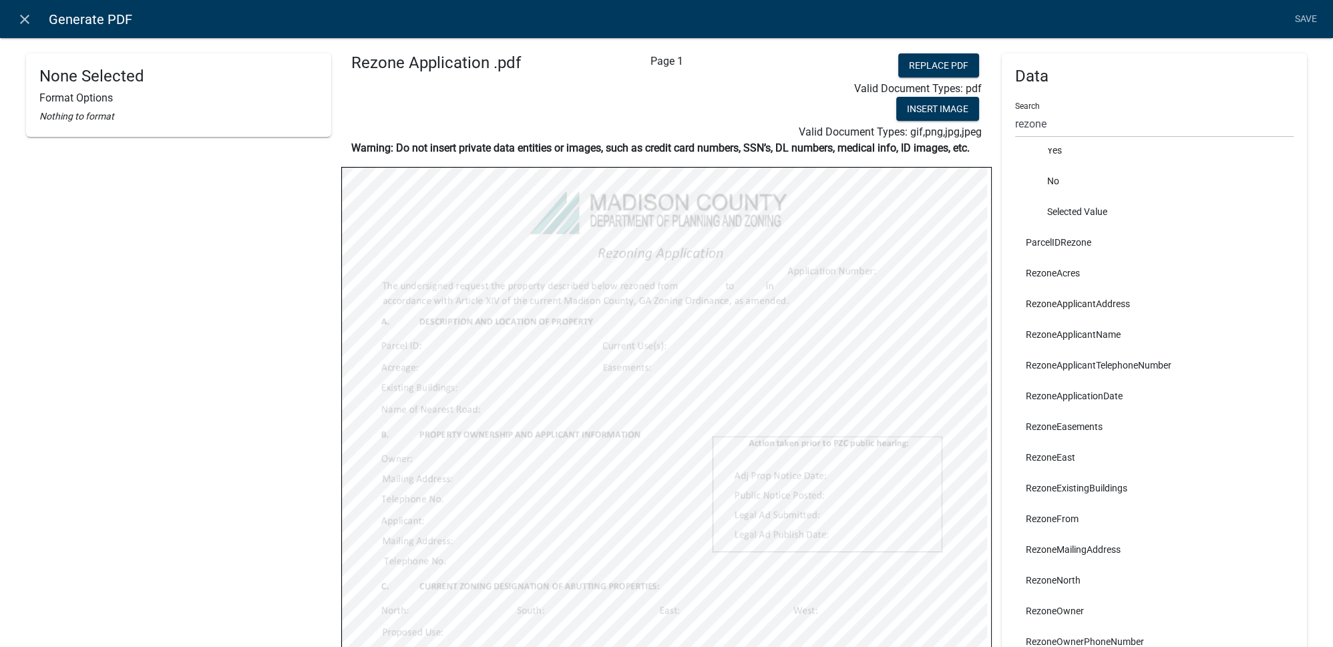
scroll to position [238, 0]
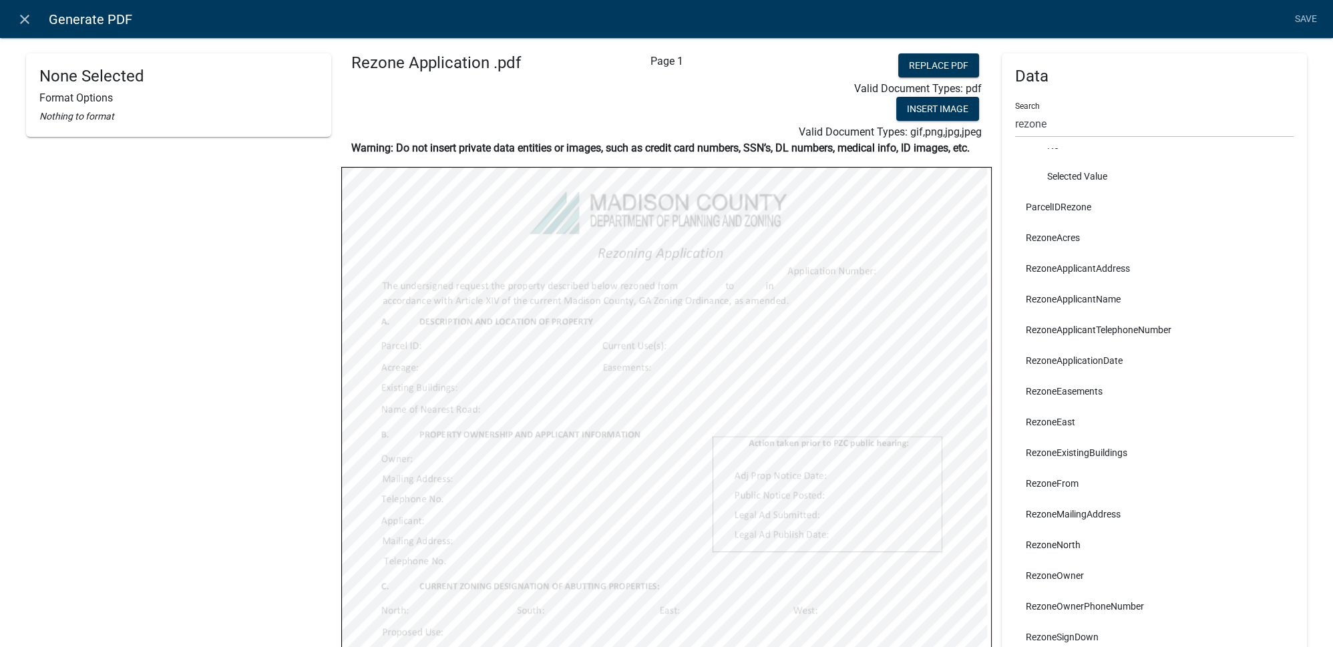
select select
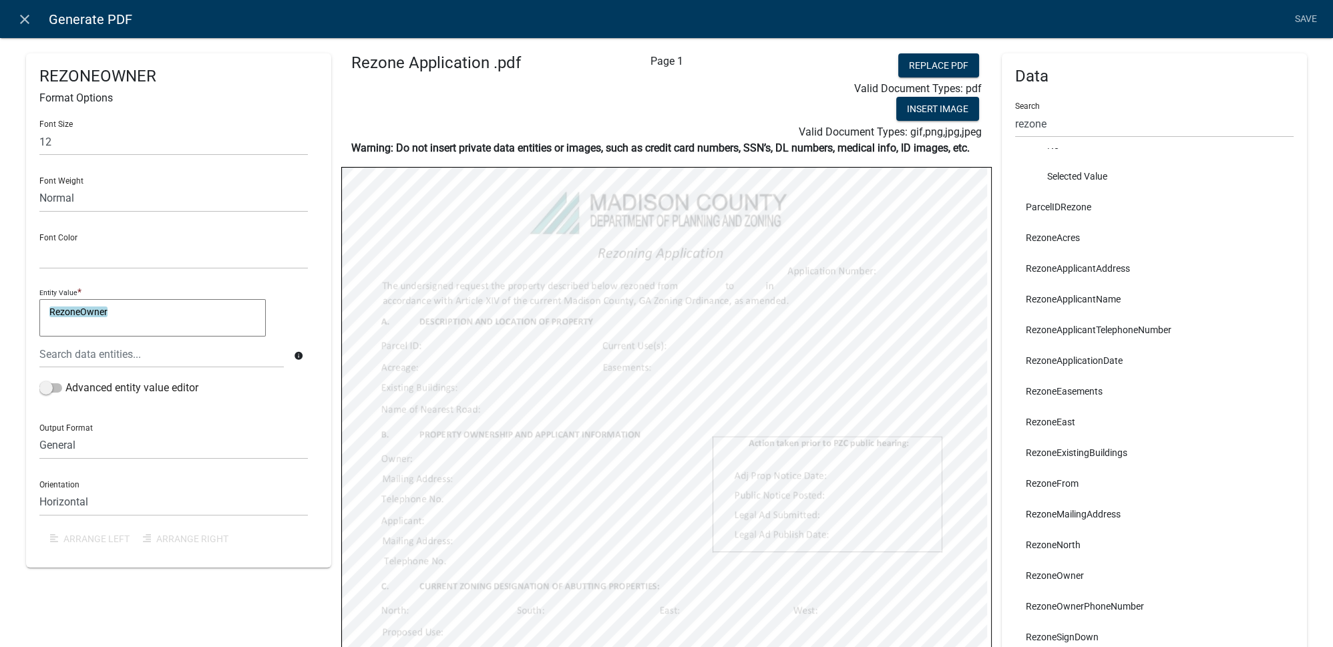
select select
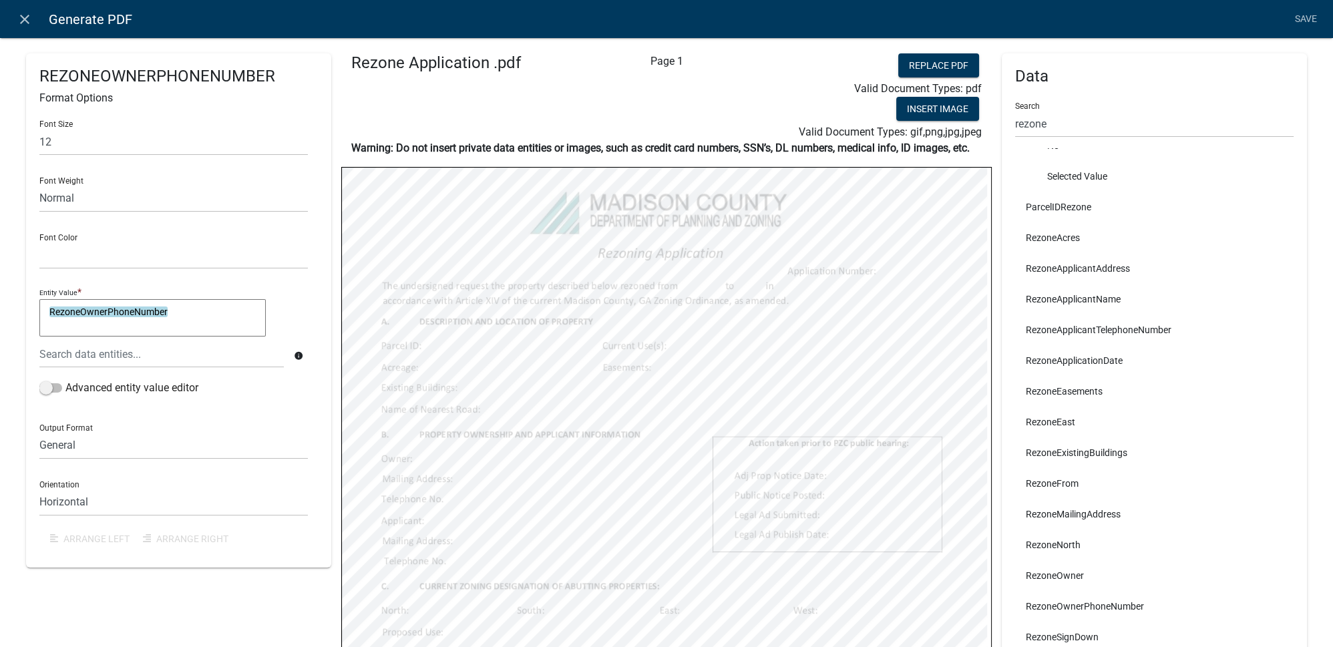
select select
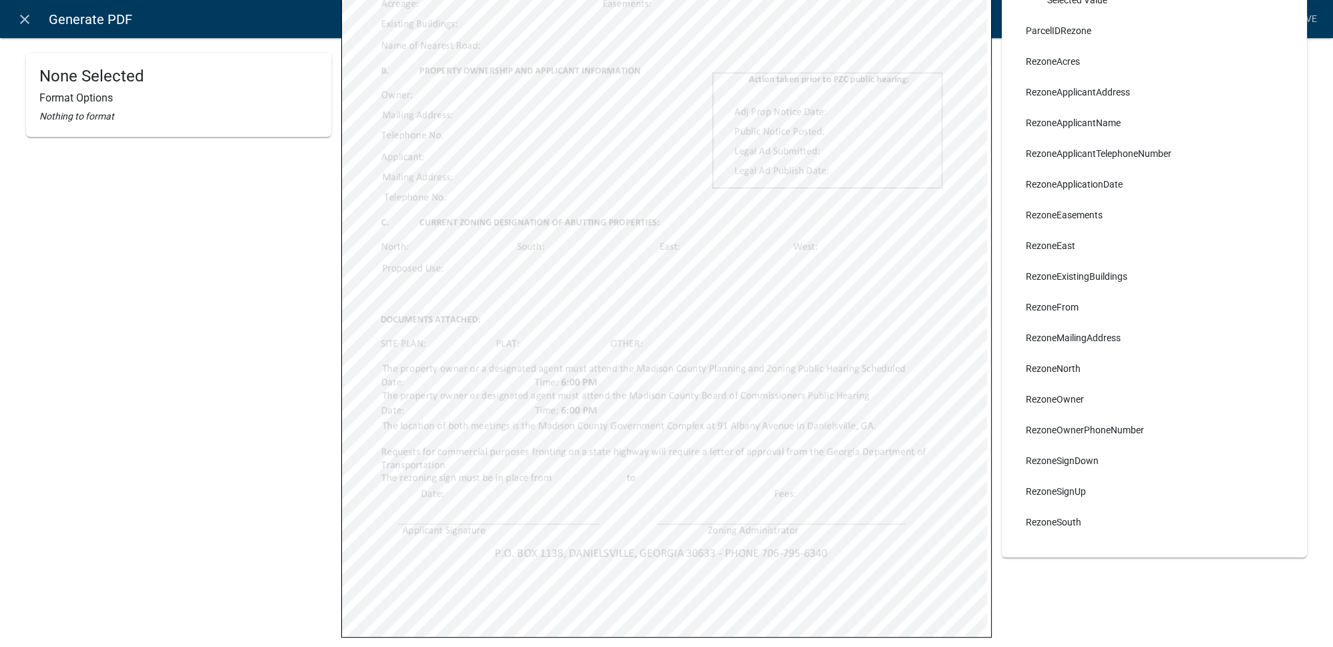
scroll to position [0, 0]
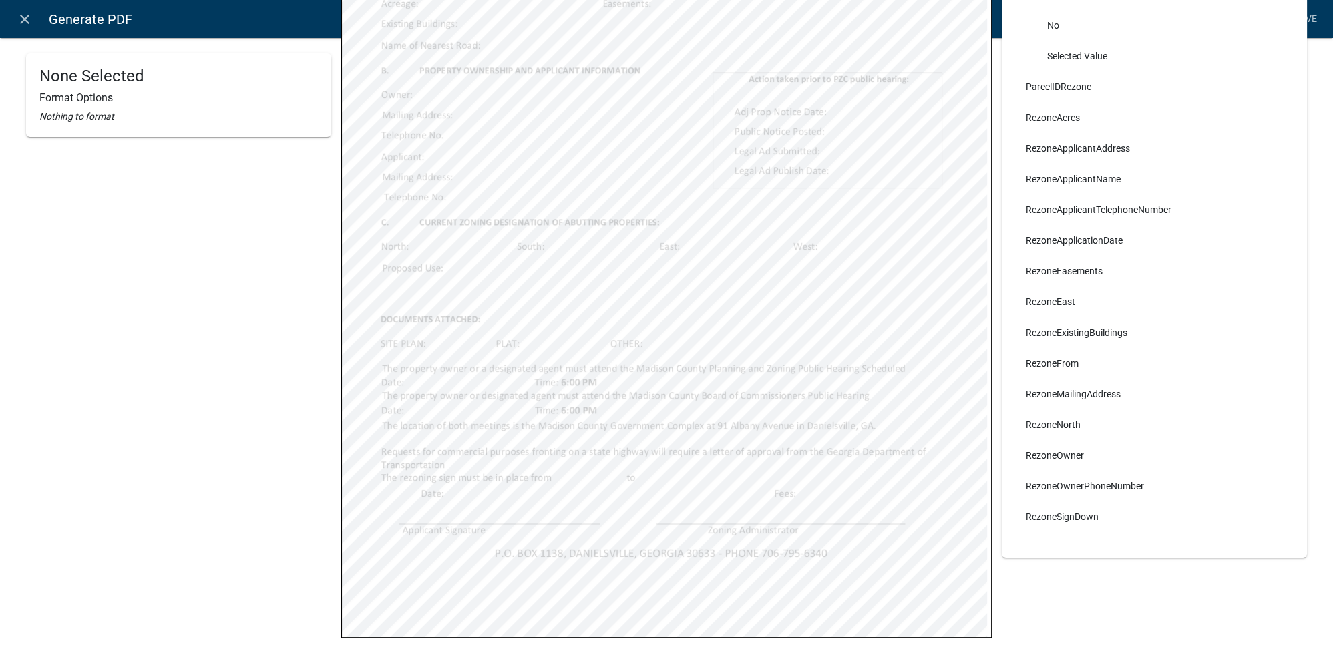
select select
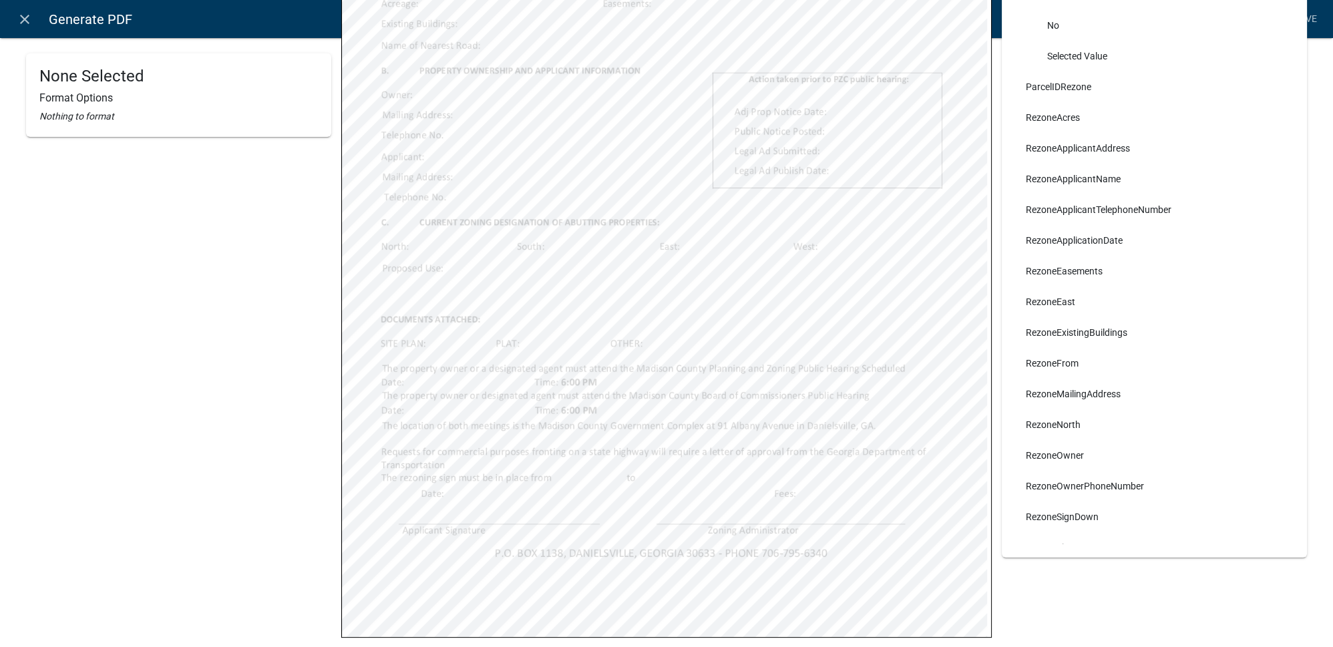
select select
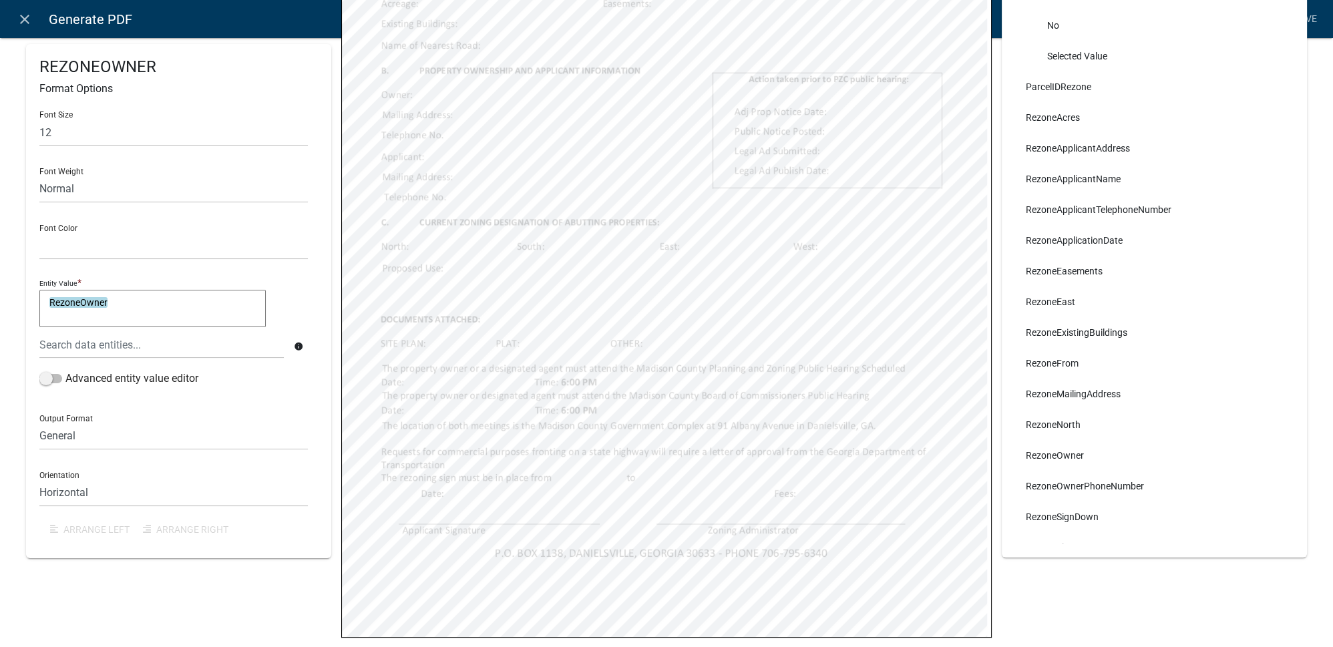
select select
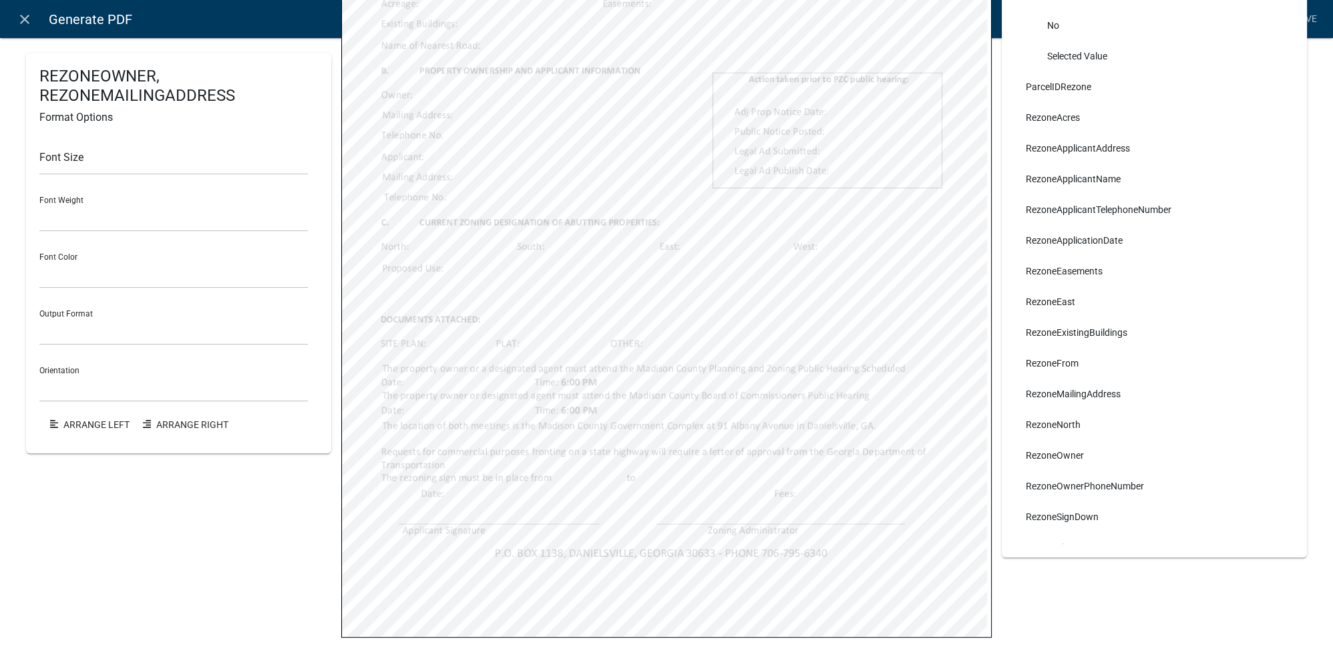
select select
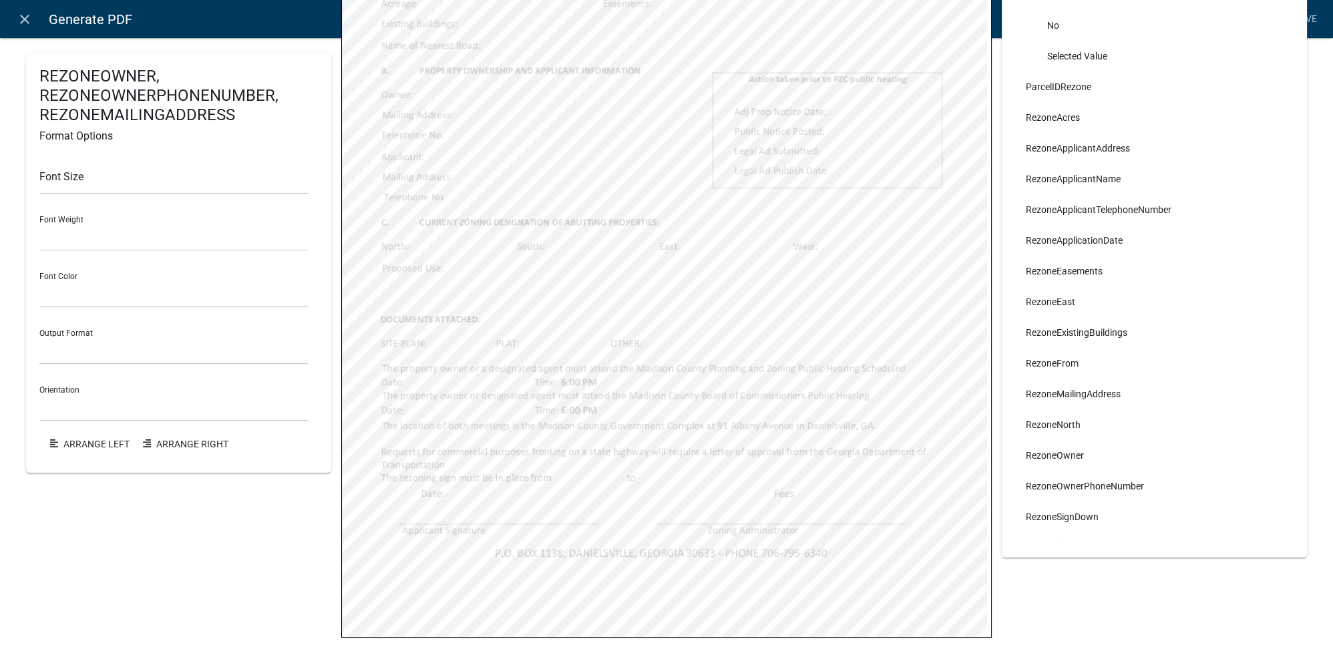
select select
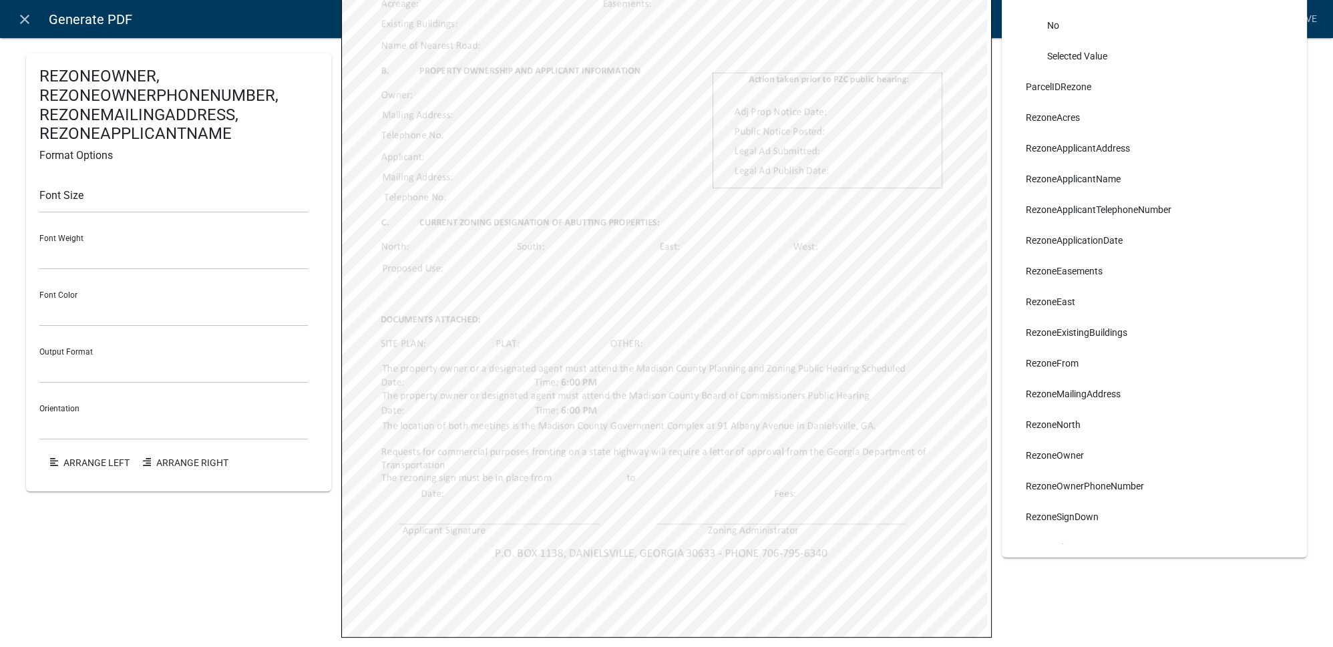
select select
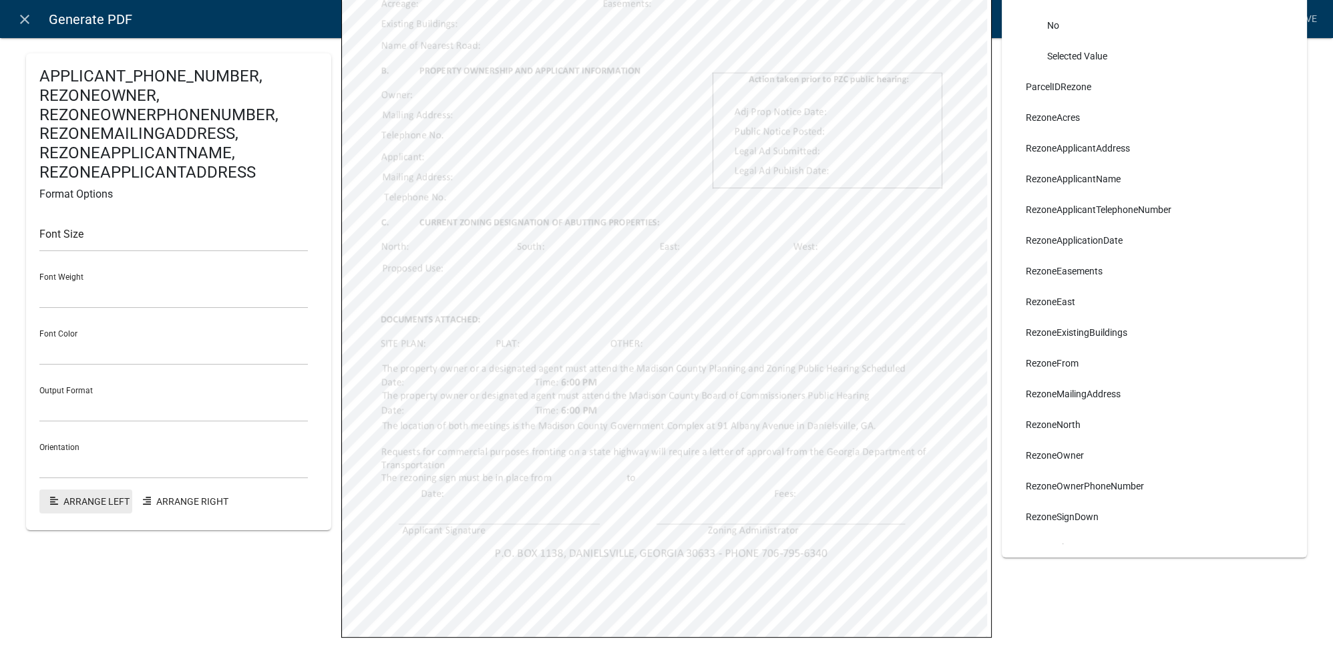
click at [83, 500] on button "Arrange Left" at bounding box center [85, 502] width 93 height 24
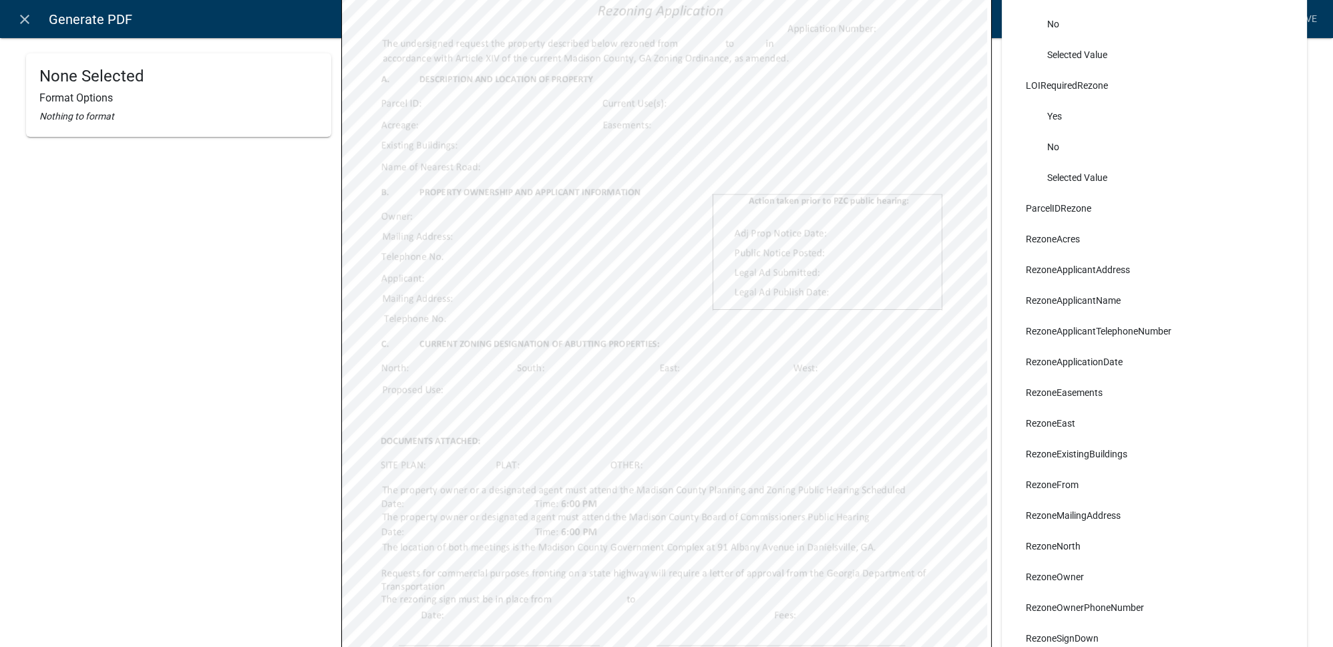
scroll to position [60, 0]
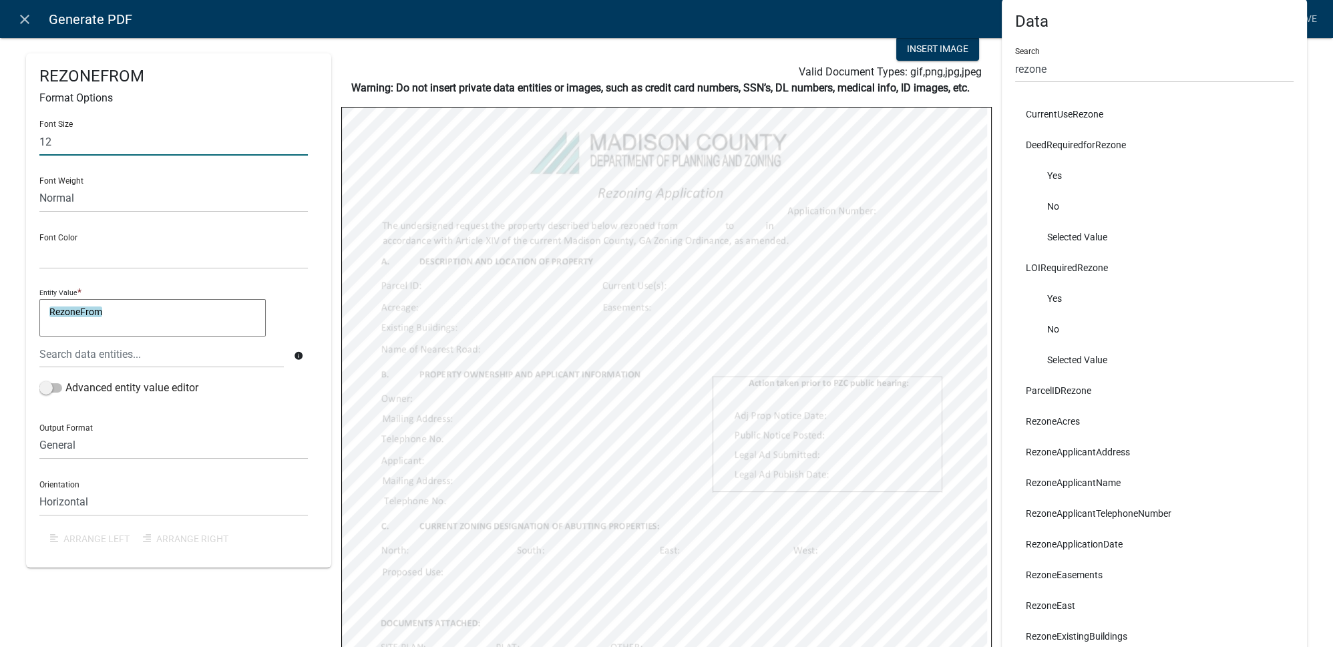
click at [108, 152] on input "12" at bounding box center [173, 141] width 268 height 27
click at [313, 186] on div "Font Size 10 Font Weight Normal Bold Font Color Black Red Entity Value * Rezone…" at bounding box center [178, 332] width 278 height 445
click at [162, 150] on input "12" at bounding box center [173, 141] width 268 height 27
click at [324, 198] on div "REZONETO Format Options Font Size 10 Font Weight Normal Bold Font Color Black R…" at bounding box center [178, 310] width 305 height 514
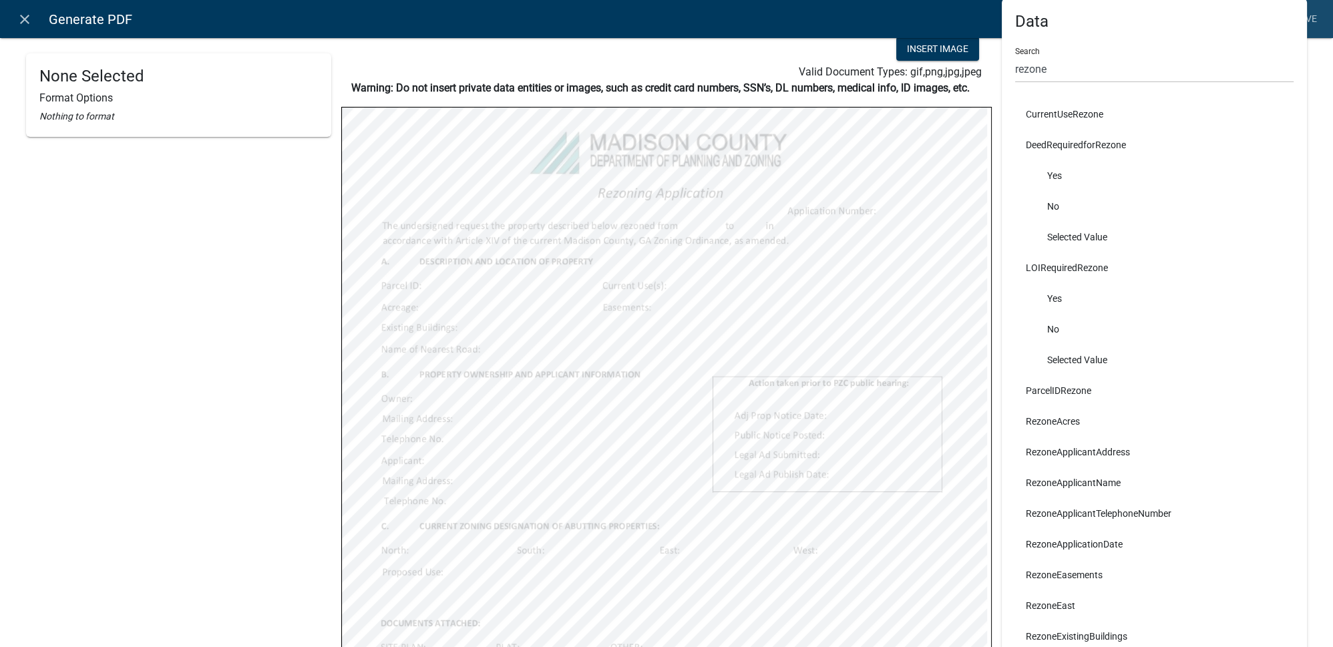
click at [1314, 21] on link "Save" at bounding box center [1305, 19] width 33 height 25
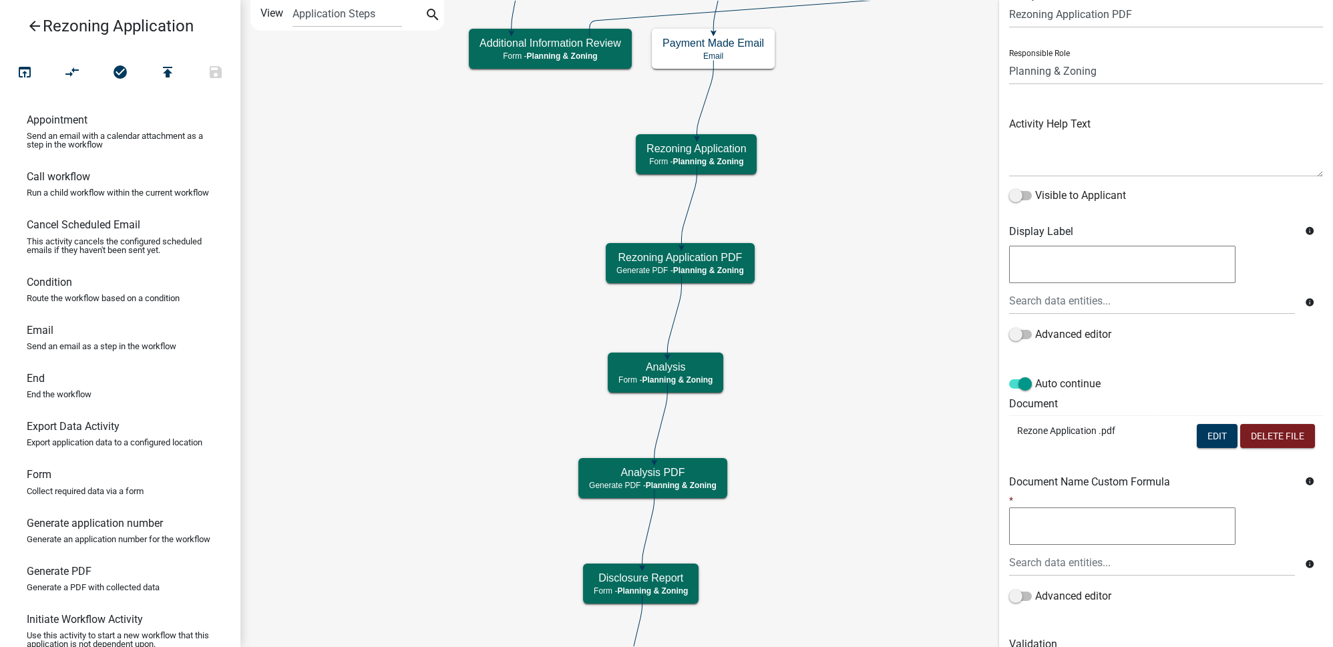
scroll to position [114, 0]
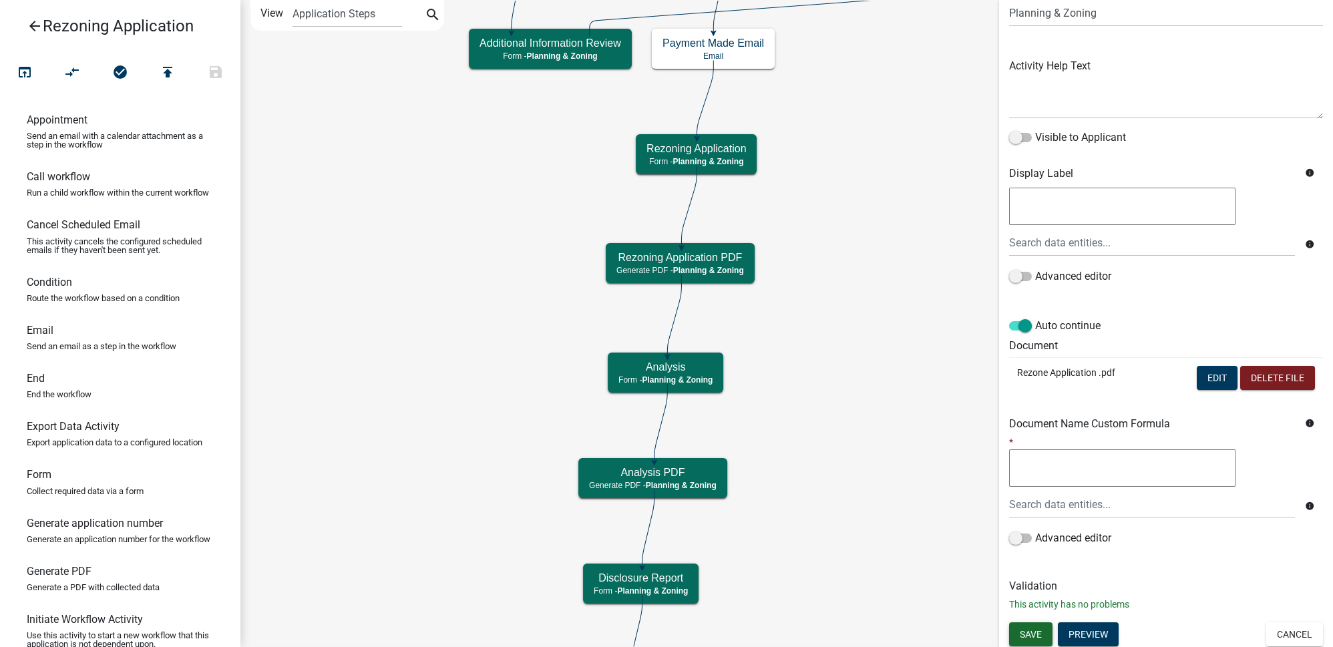
click at [1036, 628] on span "Save" at bounding box center [1031, 633] width 22 height 11
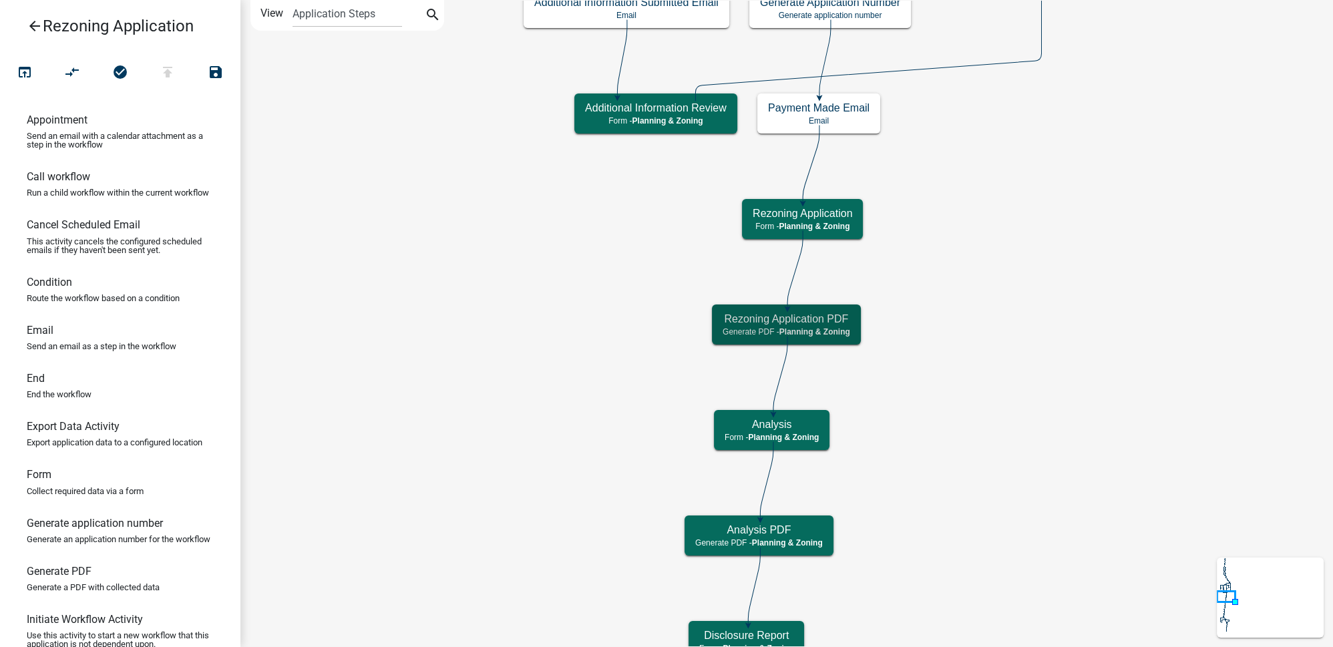
scroll to position [0, 0]
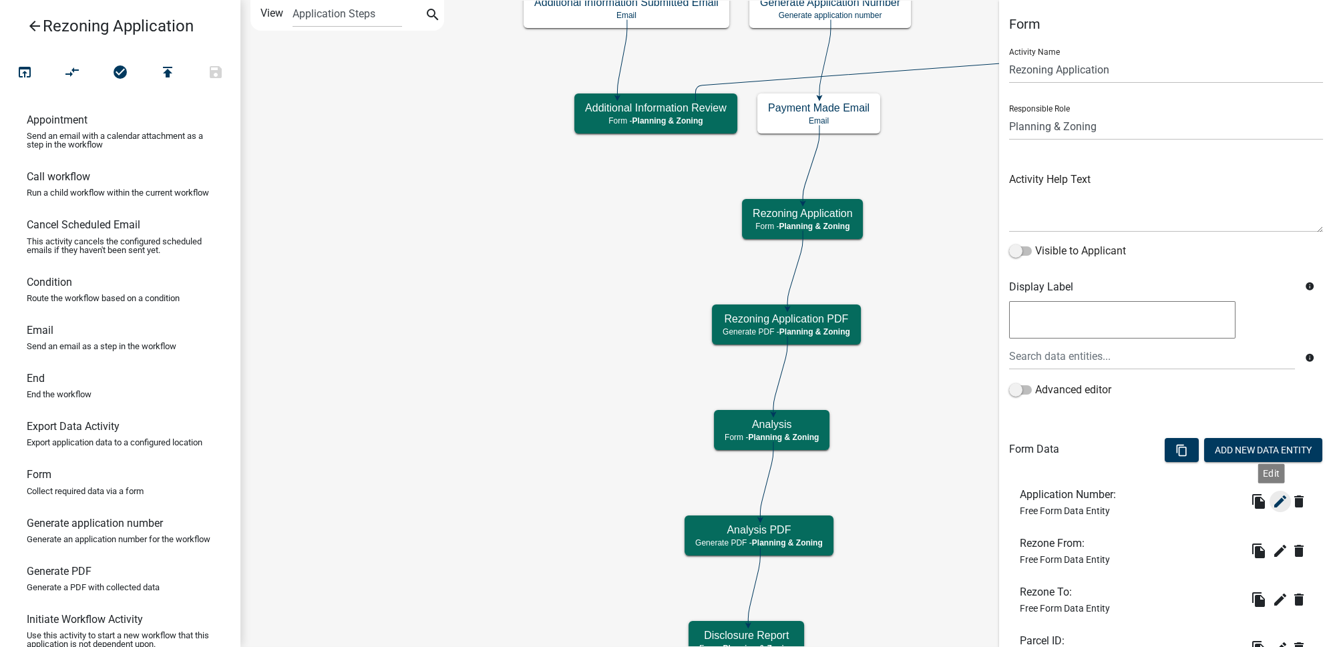
click at [1272, 500] on icon "edit" at bounding box center [1280, 502] width 16 height 16
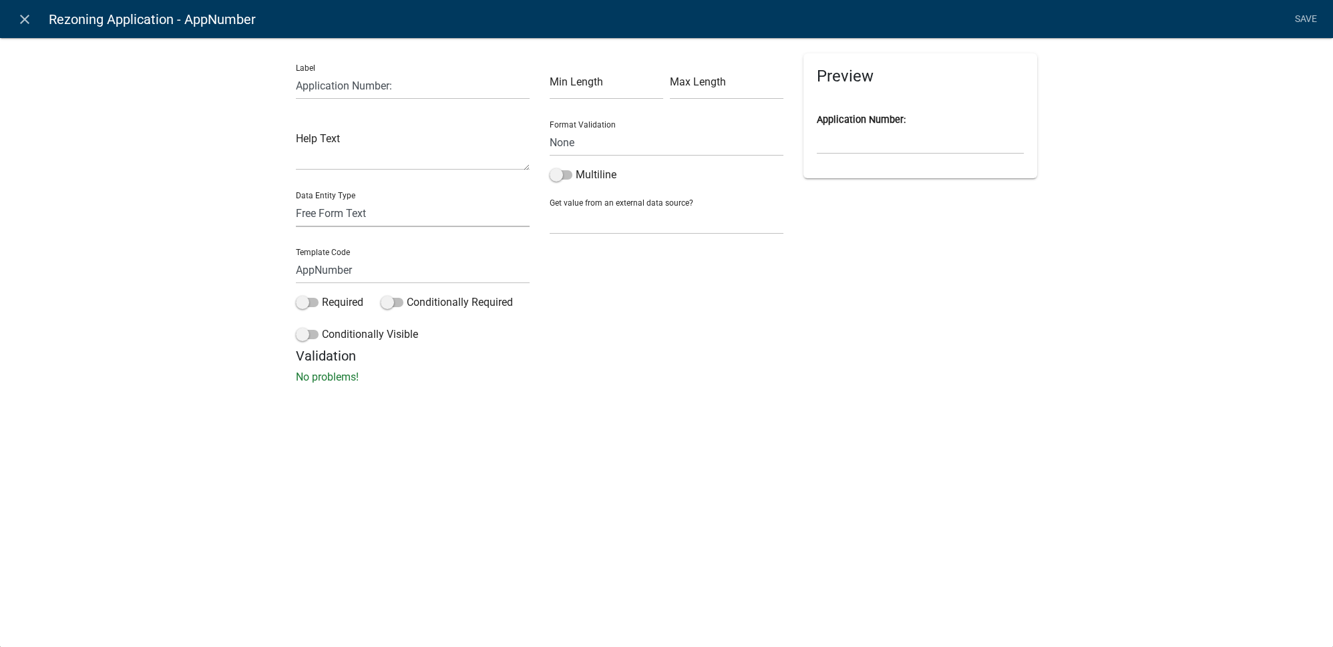
click at [357, 220] on select "Free Form Text Document Display Entity Value Fee Numeric Data Date Map Sketch D…" at bounding box center [413, 213] width 234 height 27
click at [296, 200] on select "Free Form Text Document Display Entity Value Fee Numeric Data Date Map Sketch D…" at bounding box center [413, 213] width 234 height 27
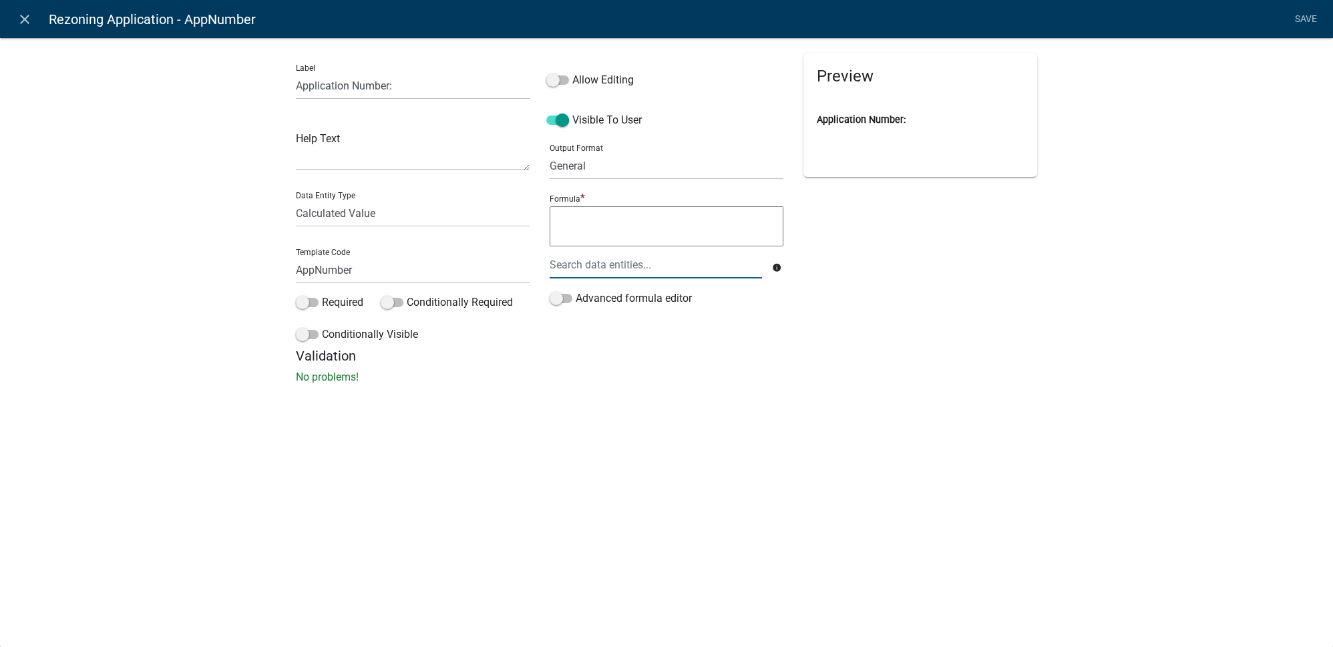
click at [597, 256] on div at bounding box center [656, 264] width 232 height 27
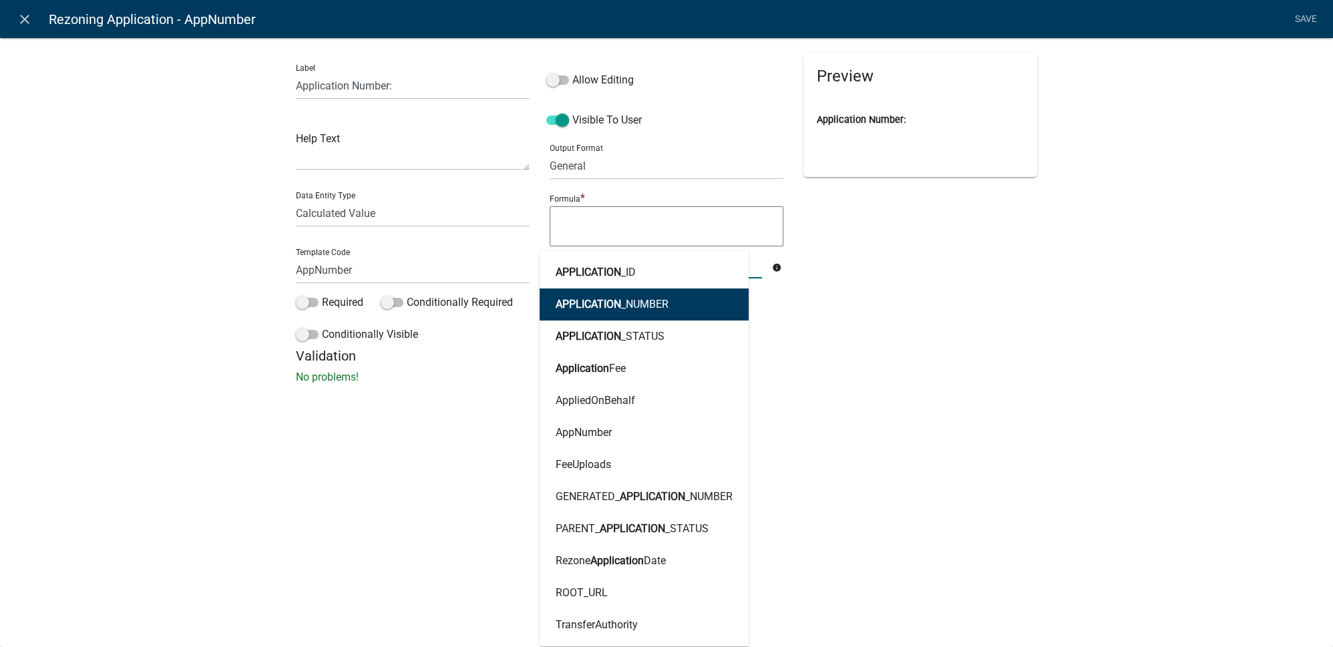
click at [600, 297] on button "APPLICATION _NUMBER" at bounding box center [644, 304] width 209 height 32
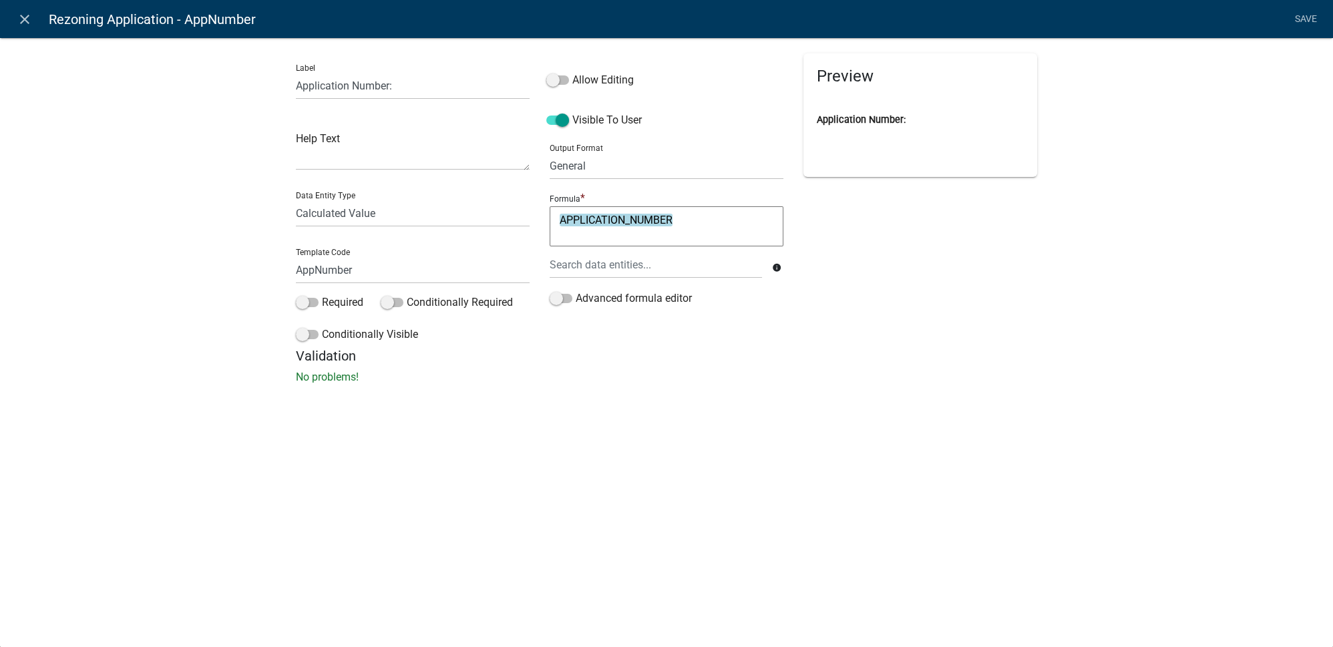
click at [614, 79] on label "Allow Editing" at bounding box center [589, 80] width 87 height 16
click at [572, 72] on input "Allow Editing" at bounding box center [572, 72] width 0 height 0
click at [616, 75] on label "Allow Editing" at bounding box center [589, 80] width 87 height 16
click at [572, 72] on input "Allow Editing" at bounding box center [572, 72] width 0 height 0
click at [936, 313] on div "Preview Application Number:" at bounding box center [920, 200] width 254 height 295
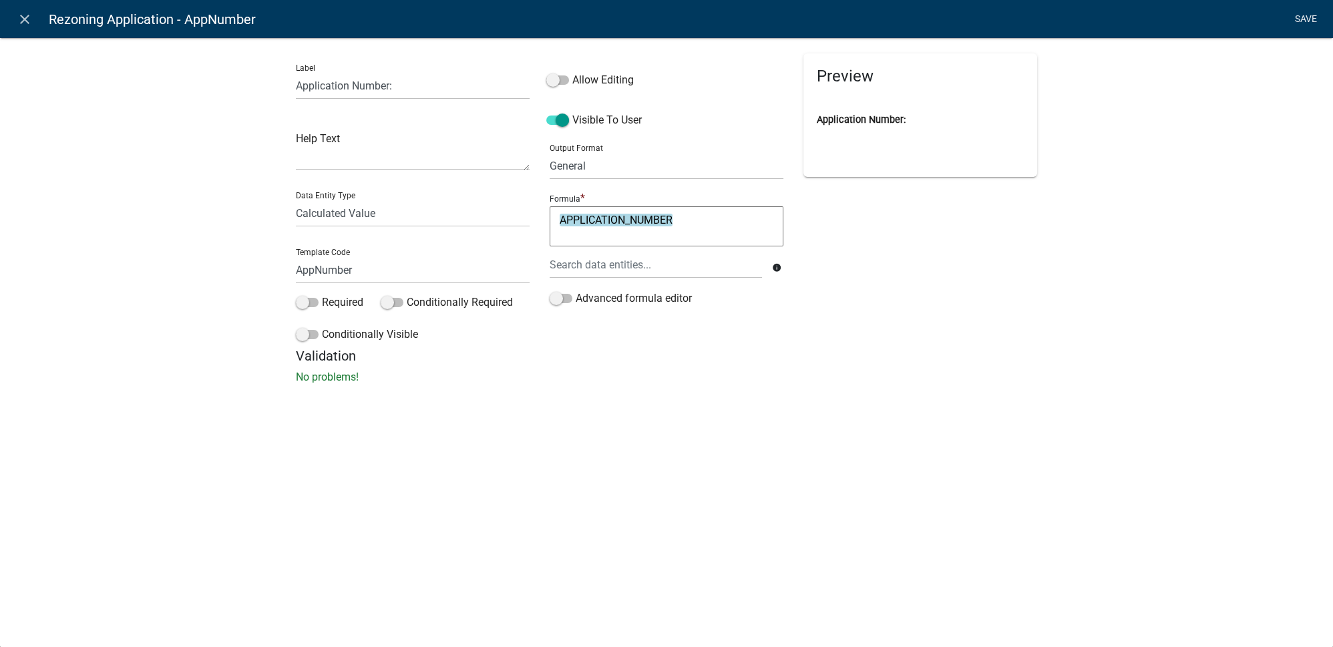
click at [1306, 21] on link "Save" at bounding box center [1305, 19] width 33 height 25
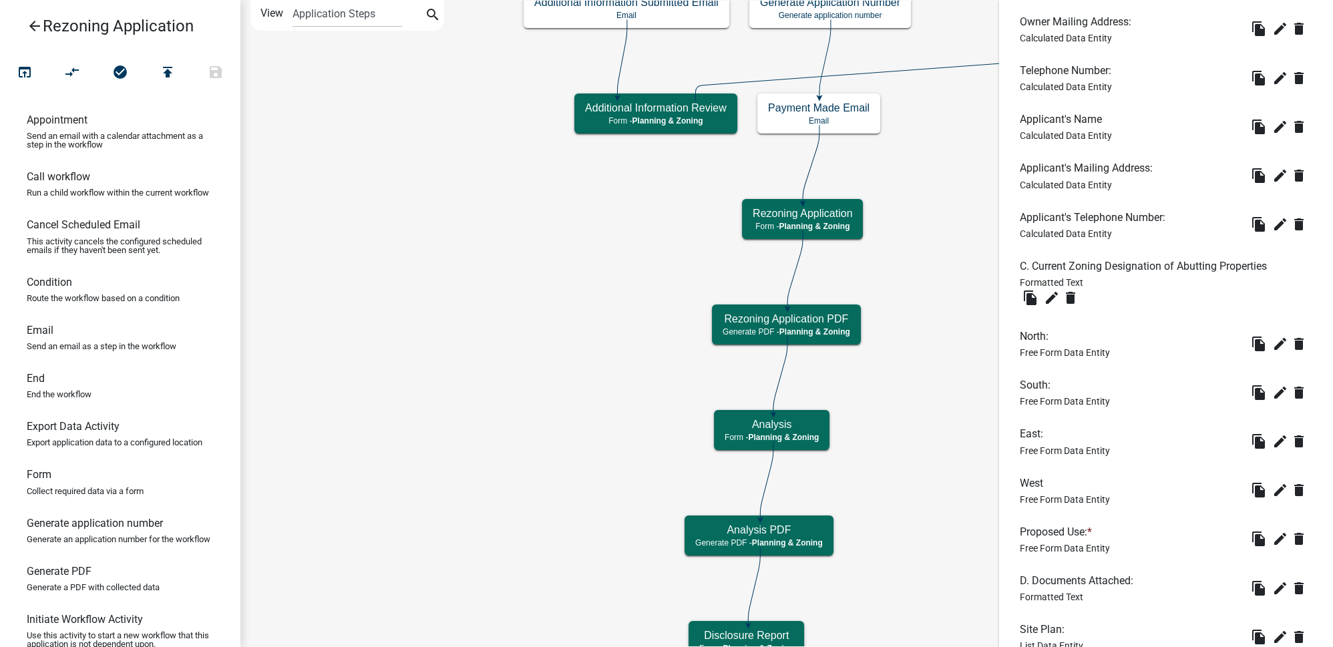
scroll to position [1768, 0]
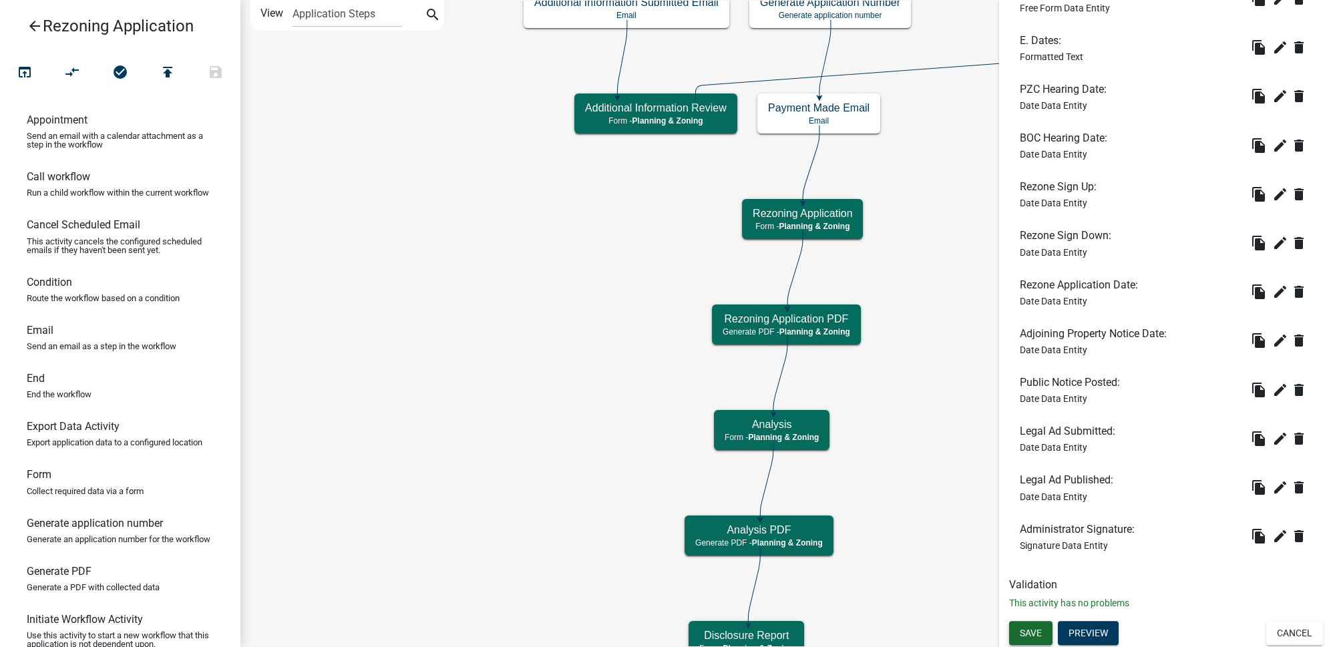
click at [1036, 631] on span "Save" at bounding box center [1031, 632] width 22 height 11
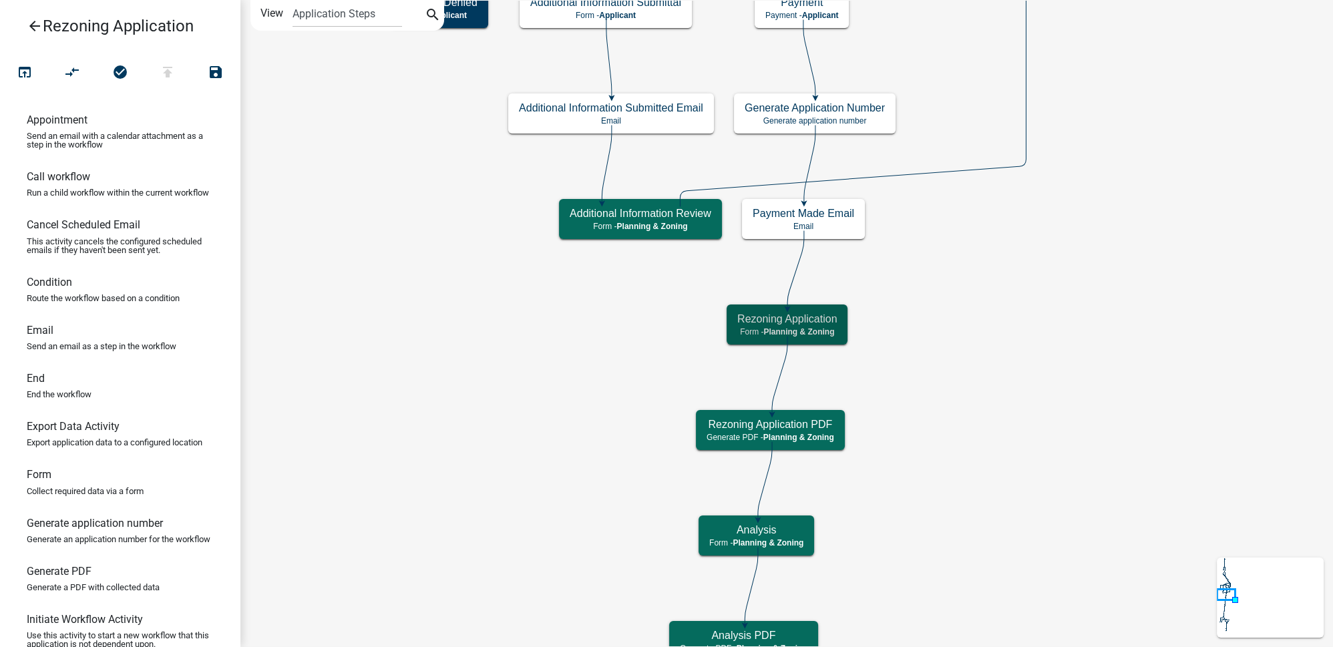
scroll to position [0, 0]
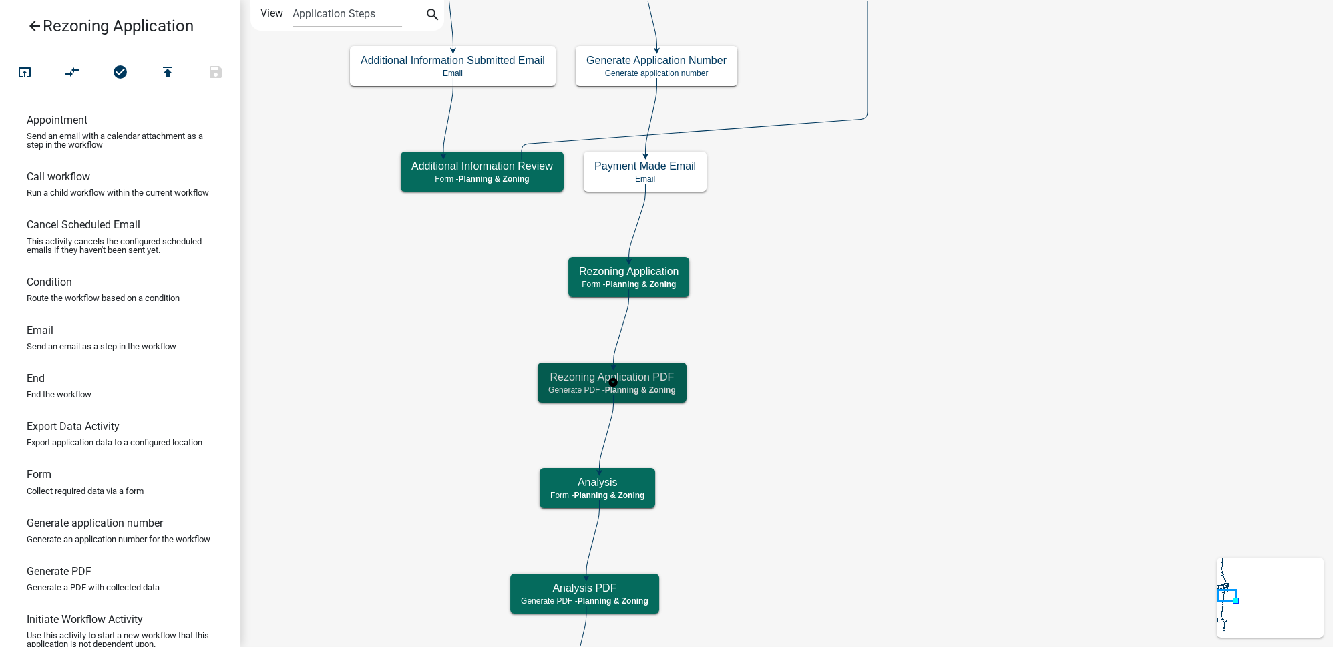
click at [640, 368] on div "Rezoning Application PDF Generate PDF - Planning & Zoning" at bounding box center [612, 383] width 149 height 40
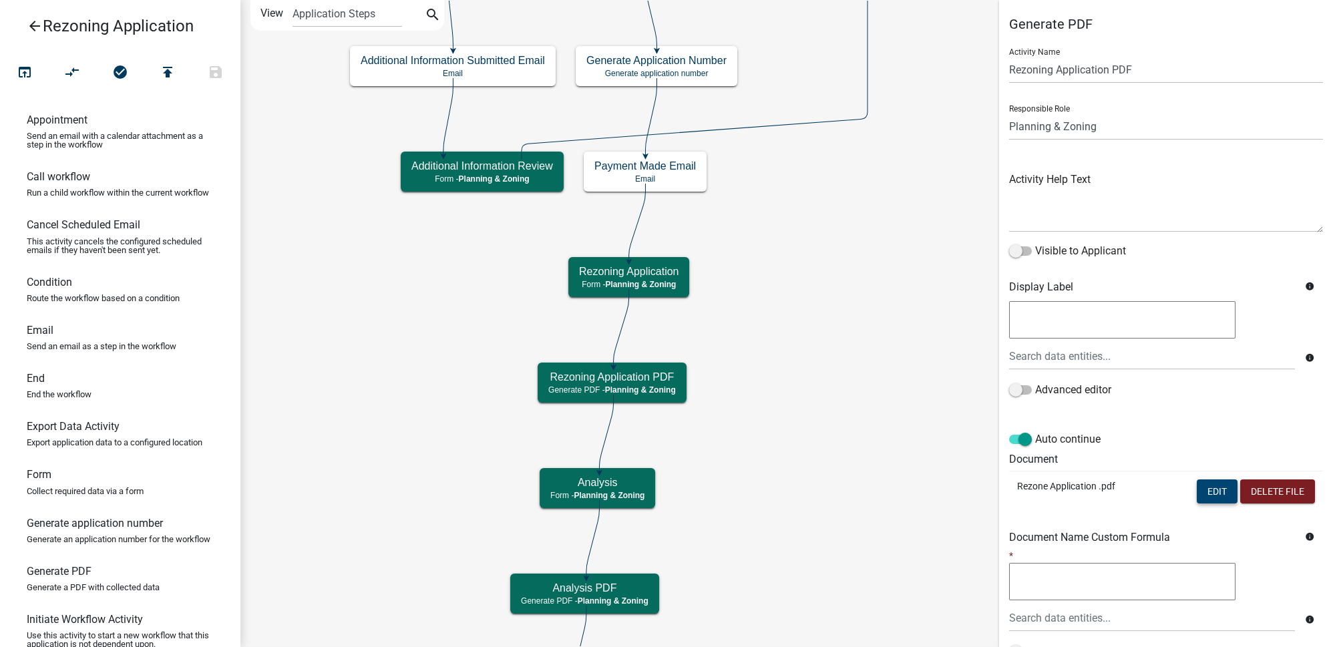
click at [1203, 488] on button "Edit" at bounding box center [1217, 491] width 41 height 24
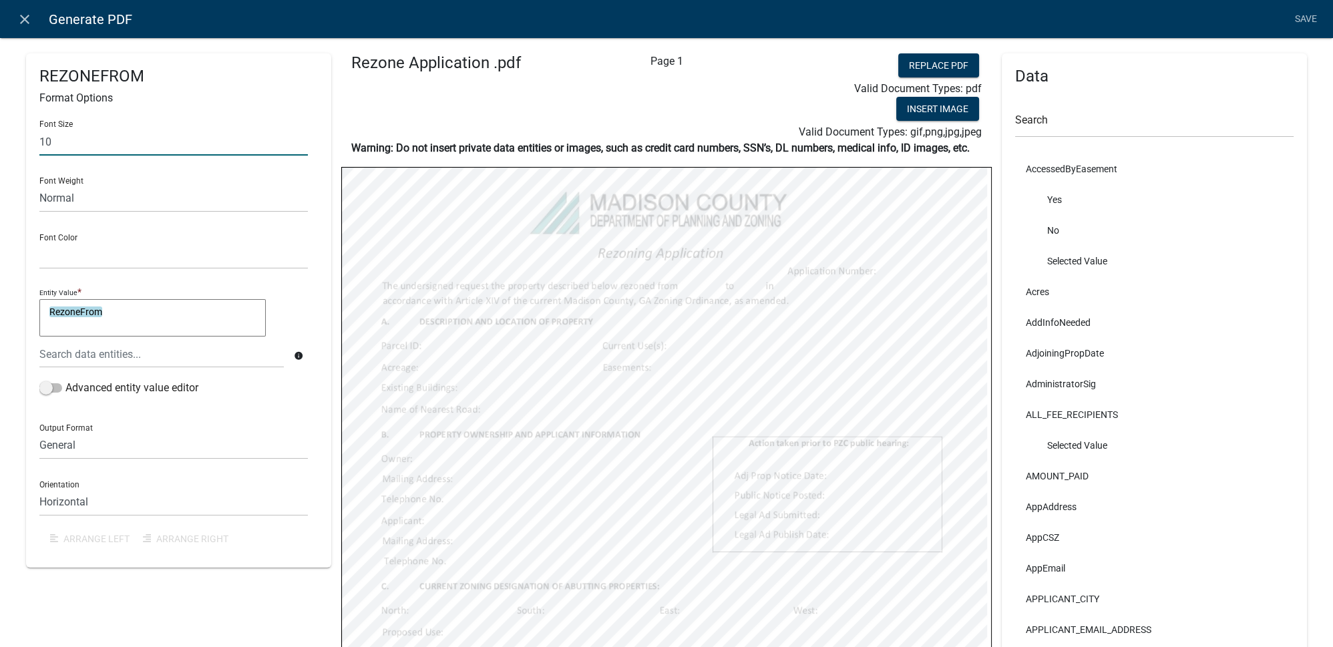
drag, startPoint x: 77, startPoint y: 143, endPoint x: 27, endPoint y: 137, distance: 49.8
click at [27, 137] on div "REZONEFROM Format Options Font Size 10 Font Weight Normal Bold Font Color Black…" at bounding box center [178, 310] width 305 height 514
click at [321, 234] on div "REZONEFROM Format Options Font Size 9 Font Weight Normal Bold Font Color Black …" at bounding box center [178, 310] width 305 height 514
drag, startPoint x: 77, startPoint y: 142, endPoint x: -3, endPoint y: 379, distance: 250.7
click at [0, 379] on html "Internet Explorer does NOT work with GeoPermits. Get a new browser for more sec…" at bounding box center [666, 323] width 1333 height 647
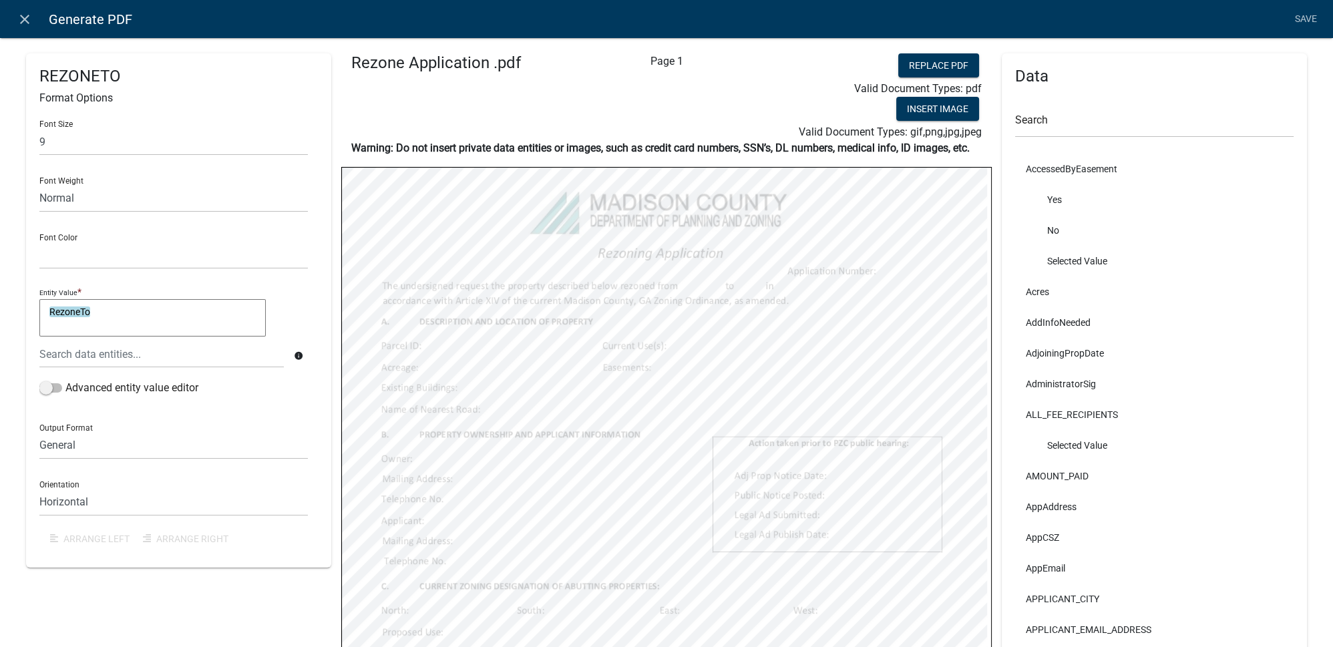
click at [308, 245] on div "Font Size 9 Font Weight Normal Bold Font Color Black Red Entity Value * RezoneT…" at bounding box center [178, 332] width 278 height 445
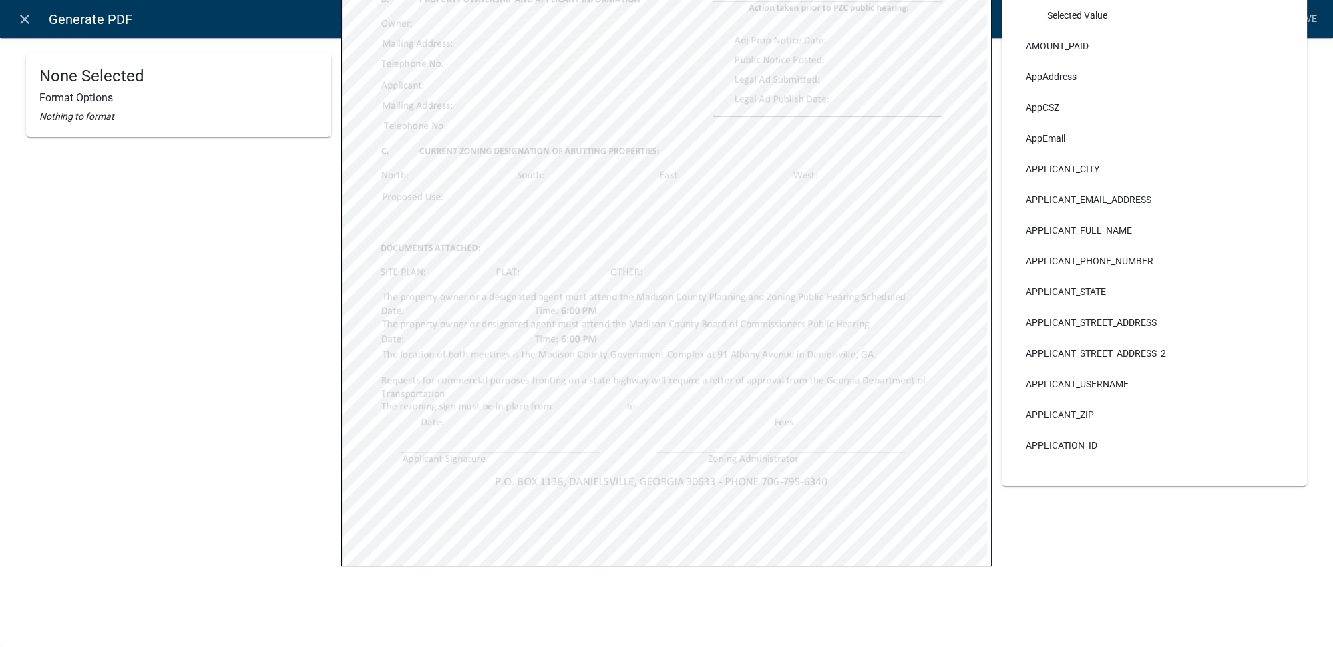
scroll to position [375, 0]
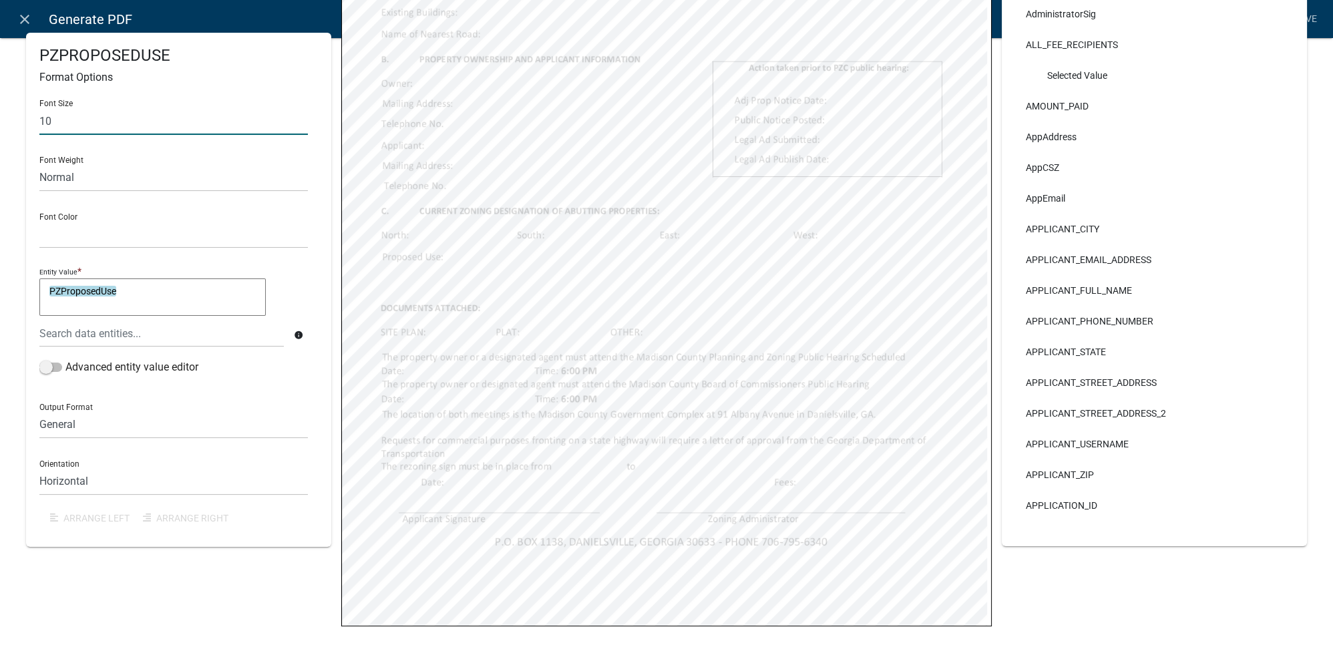
drag, startPoint x: 63, startPoint y: 122, endPoint x: 15, endPoint y: 119, distance: 47.5
click at [15, 119] on div "PZPROPOSEDUSE Format Options Font Size 10 Font Weight Normal Bold Font Color Bl…" at bounding box center [666, 168] width 1333 height 1055
click at [301, 236] on select "Black Red" at bounding box center [173, 234] width 268 height 27
click at [59, 120] on input "12" at bounding box center [173, 121] width 268 height 27
click at [309, 230] on div "Font Size 11 Font Weight Normal Bold Font Color Black Red Entity Value * PZProp…" at bounding box center [178, 311] width 278 height 445
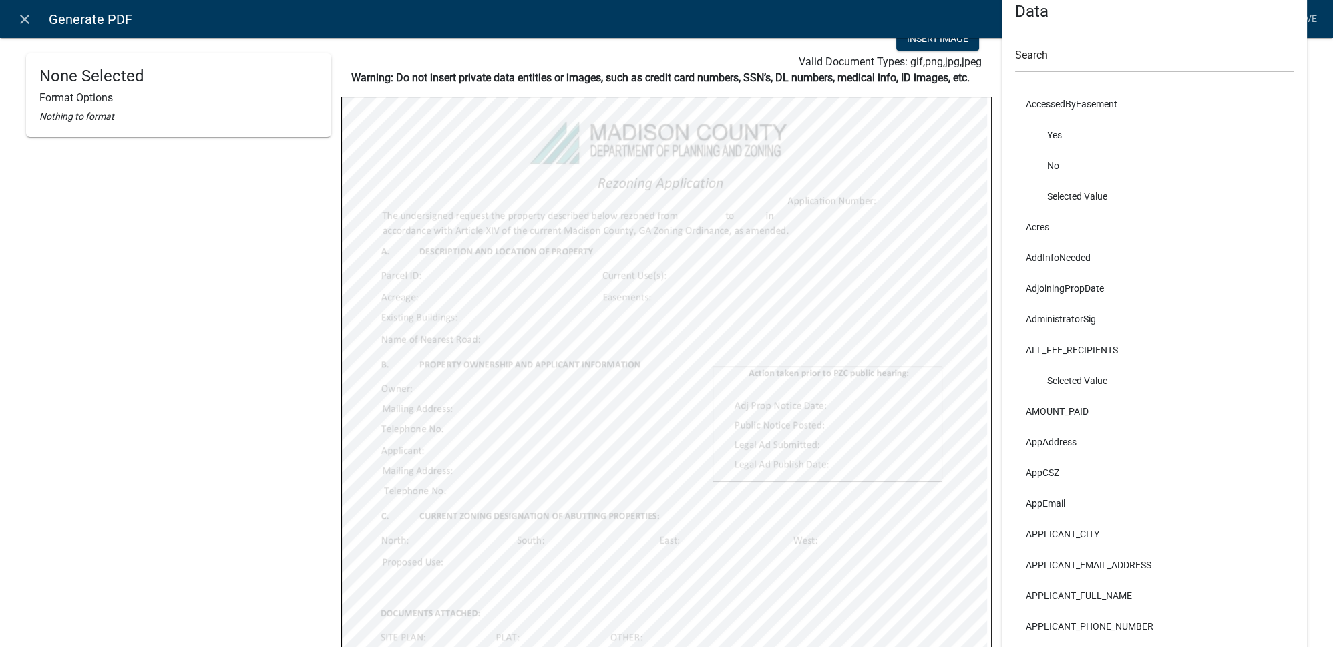
scroll to position [11, 0]
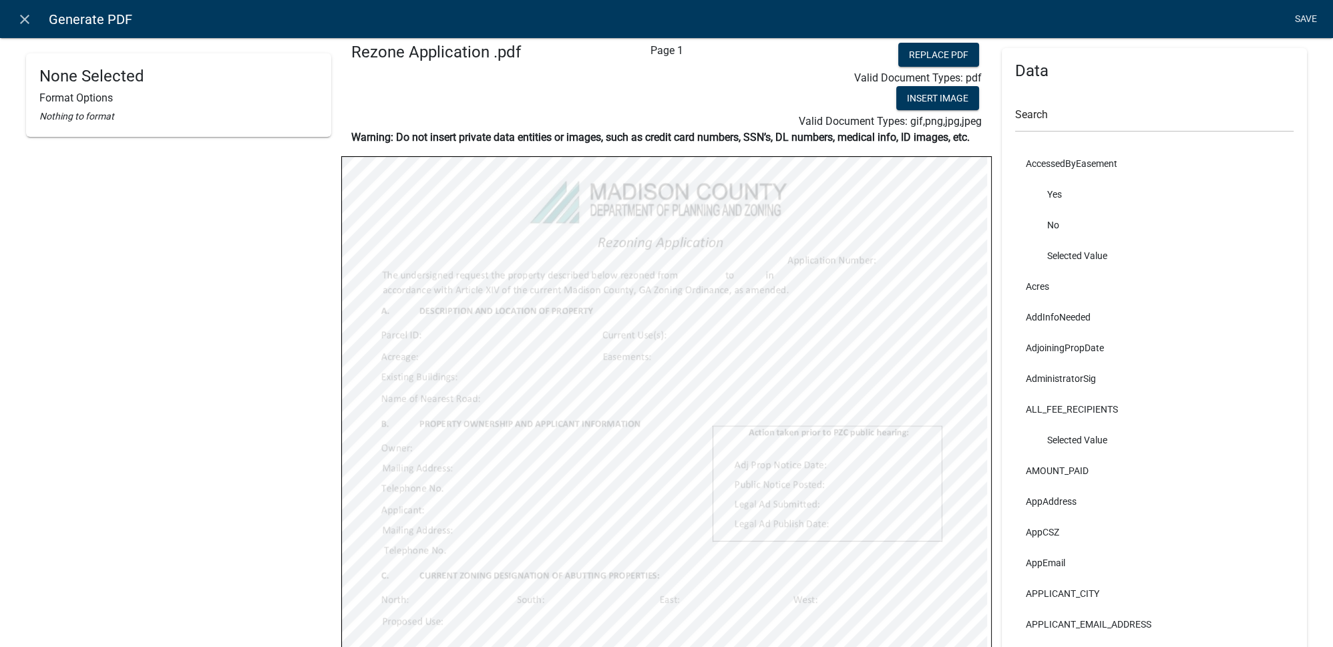
click at [1300, 27] on link "Save" at bounding box center [1305, 19] width 33 height 25
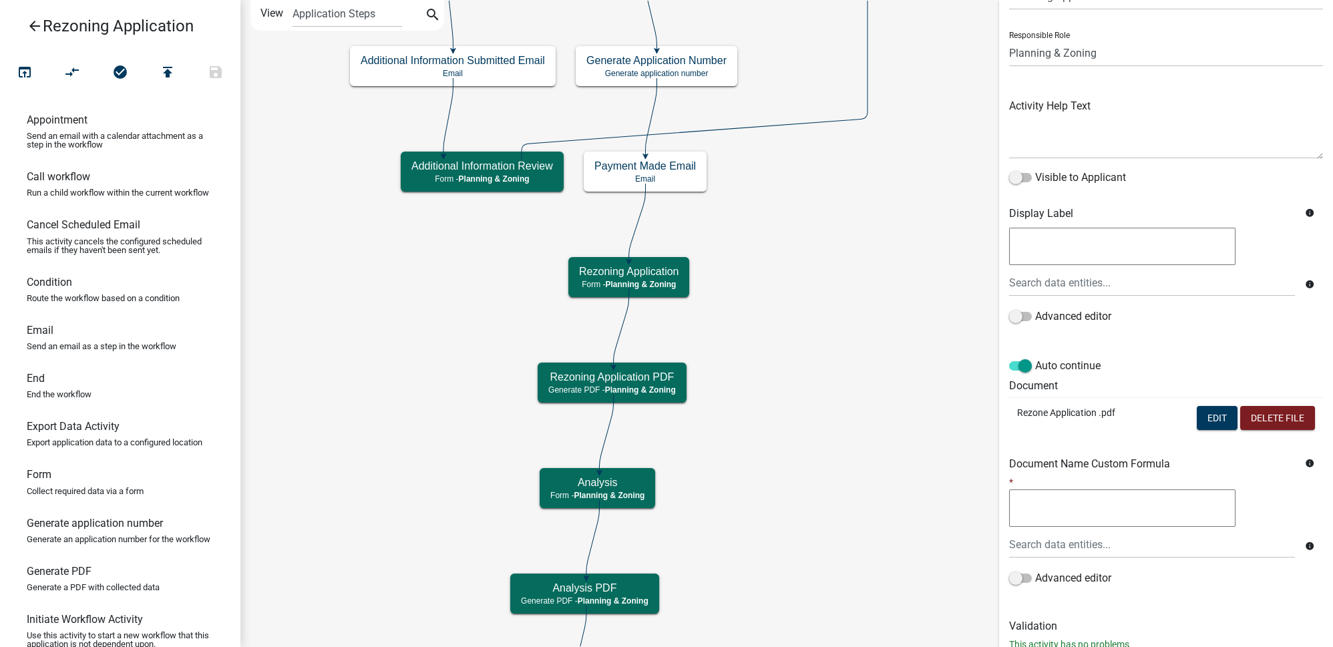
scroll to position [114, 0]
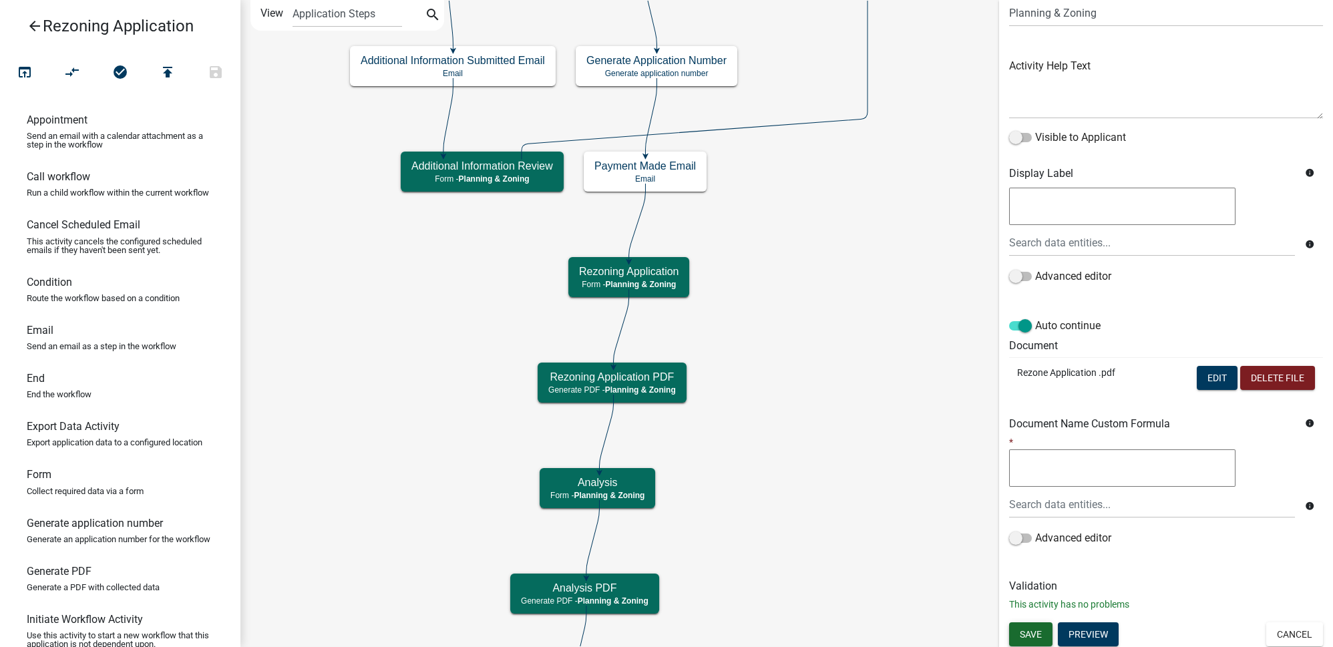
click at [1036, 628] on span "Save" at bounding box center [1031, 633] width 22 height 11
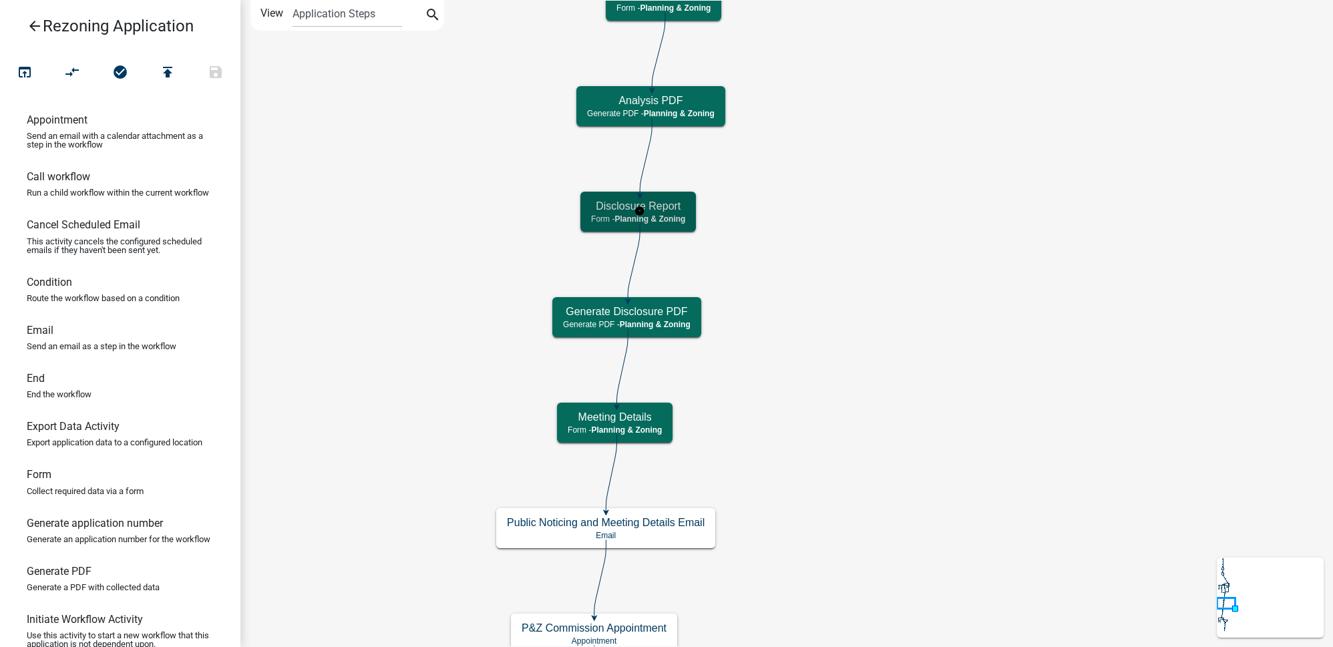
click at [677, 210] on h5 "Disclosure Report" at bounding box center [638, 206] width 94 height 13
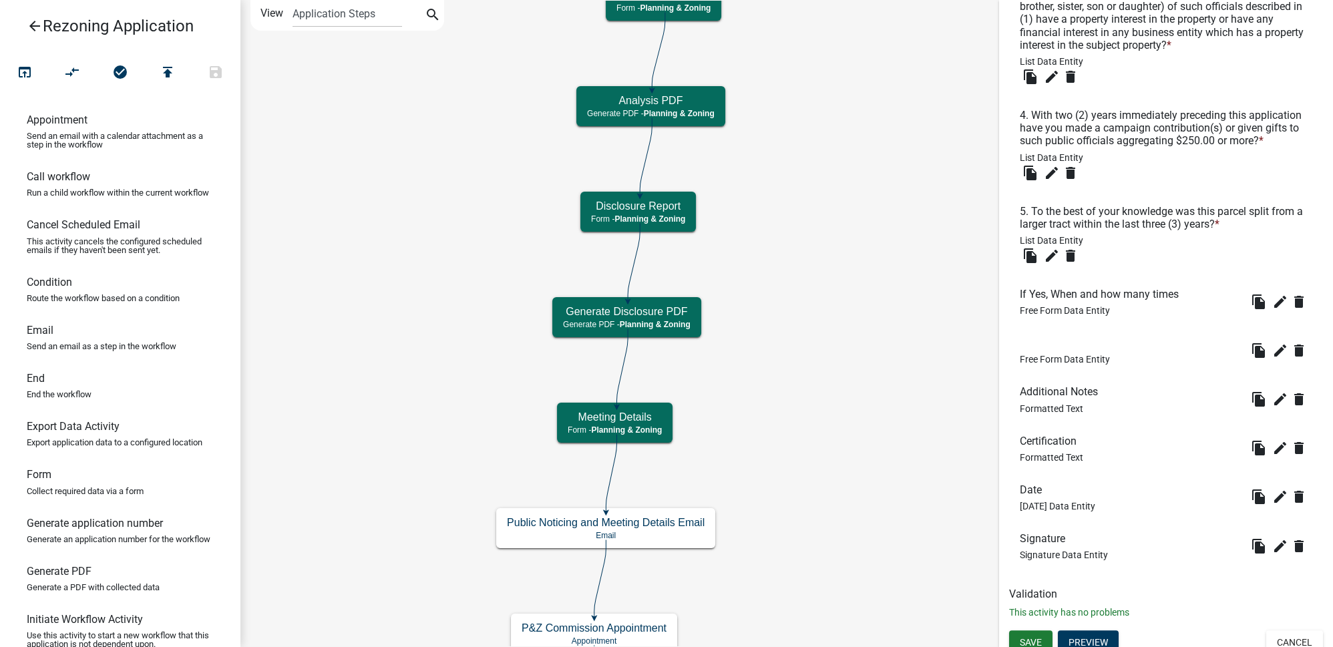
scroll to position [715, 0]
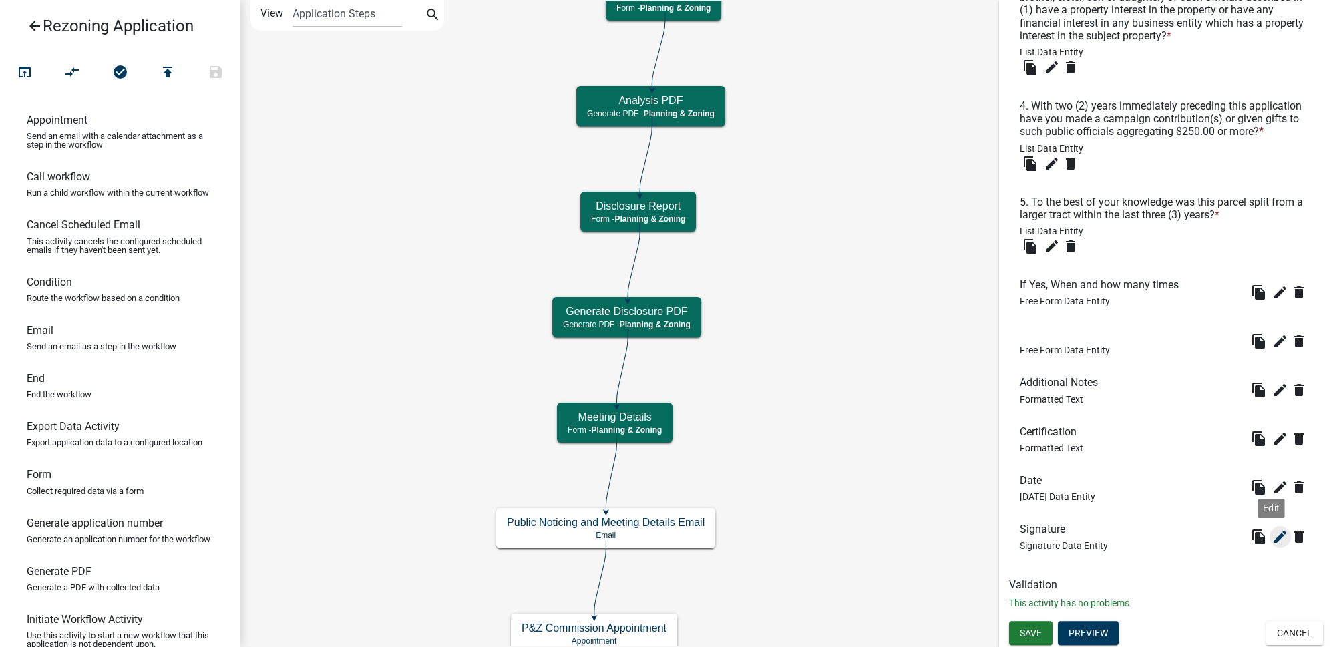
click at [1273, 530] on icon "edit" at bounding box center [1280, 537] width 16 height 16
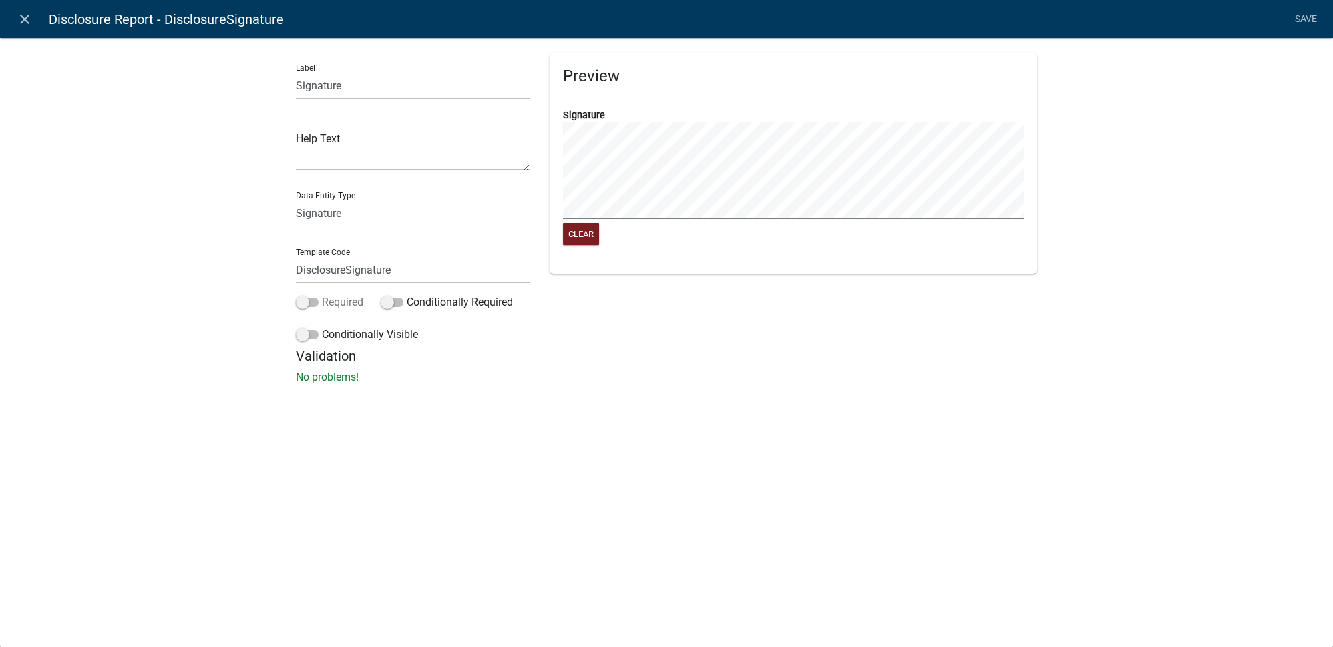
click at [326, 303] on label "Required" at bounding box center [329, 303] width 67 height 16
click at [322, 295] on input "Required" at bounding box center [322, 295] width 0 height 0
click at [1306, 19] on link "Save" at bounding box center [1305, 19] width 33 height 25
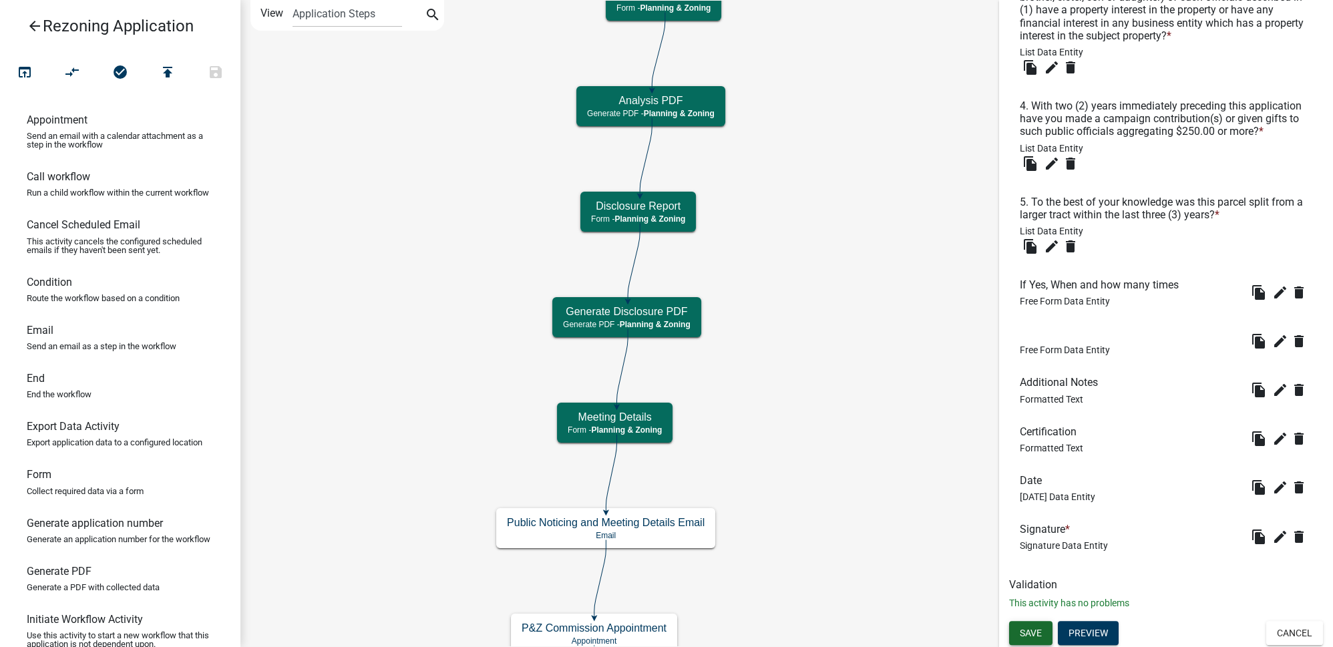
click at [1031, 634] on span "Save" at bounding box center [1031, 633] width 22 height 11
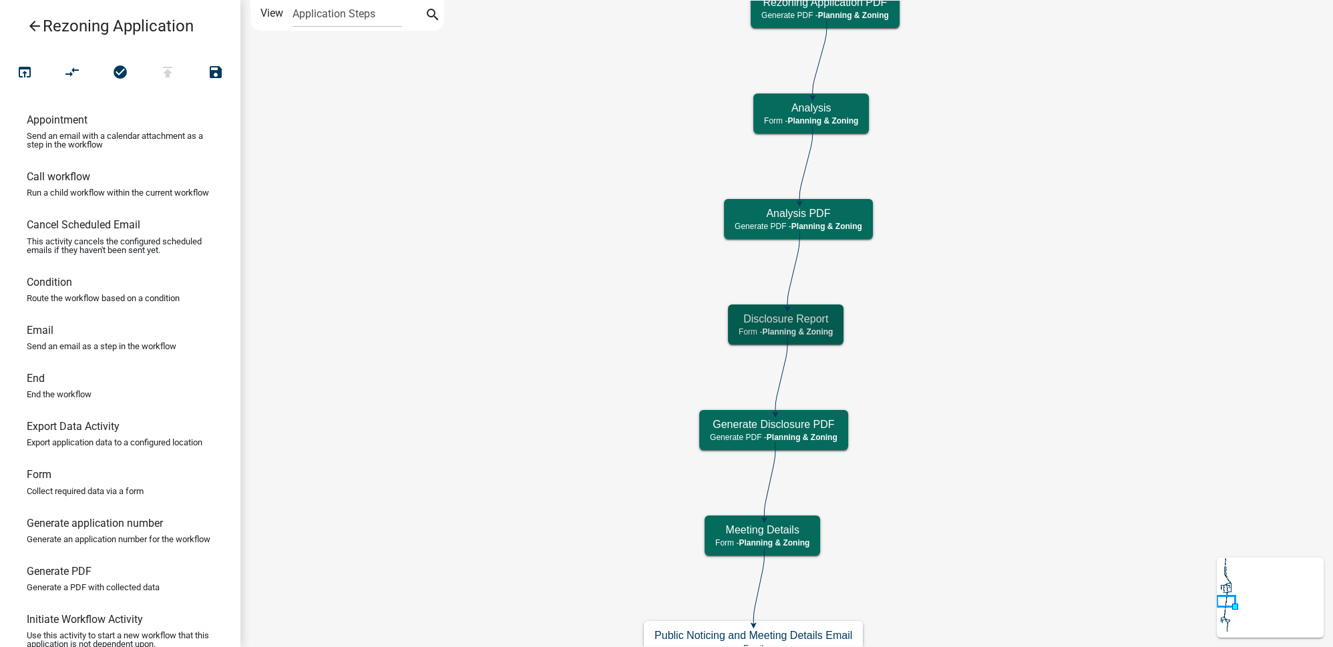
scroll to position [0, 0]
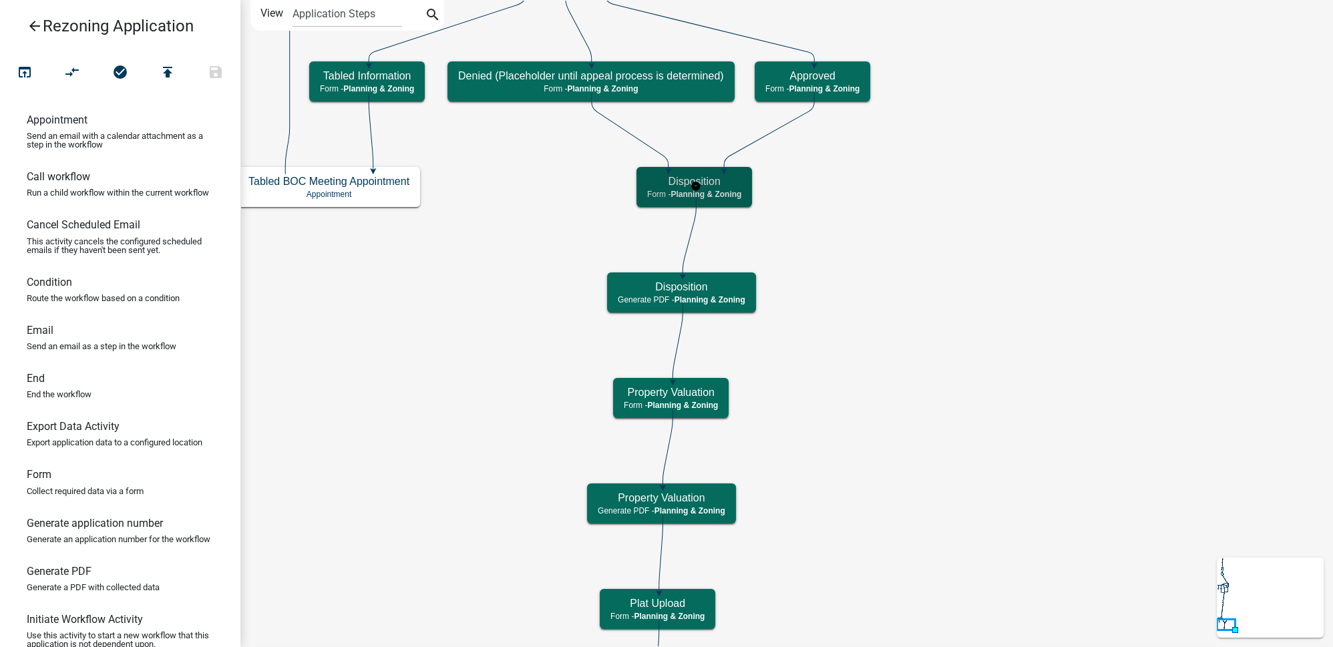
click at [740, 187] on h5 "Disposition" at bounding box center [694, 181] width 94 height 13
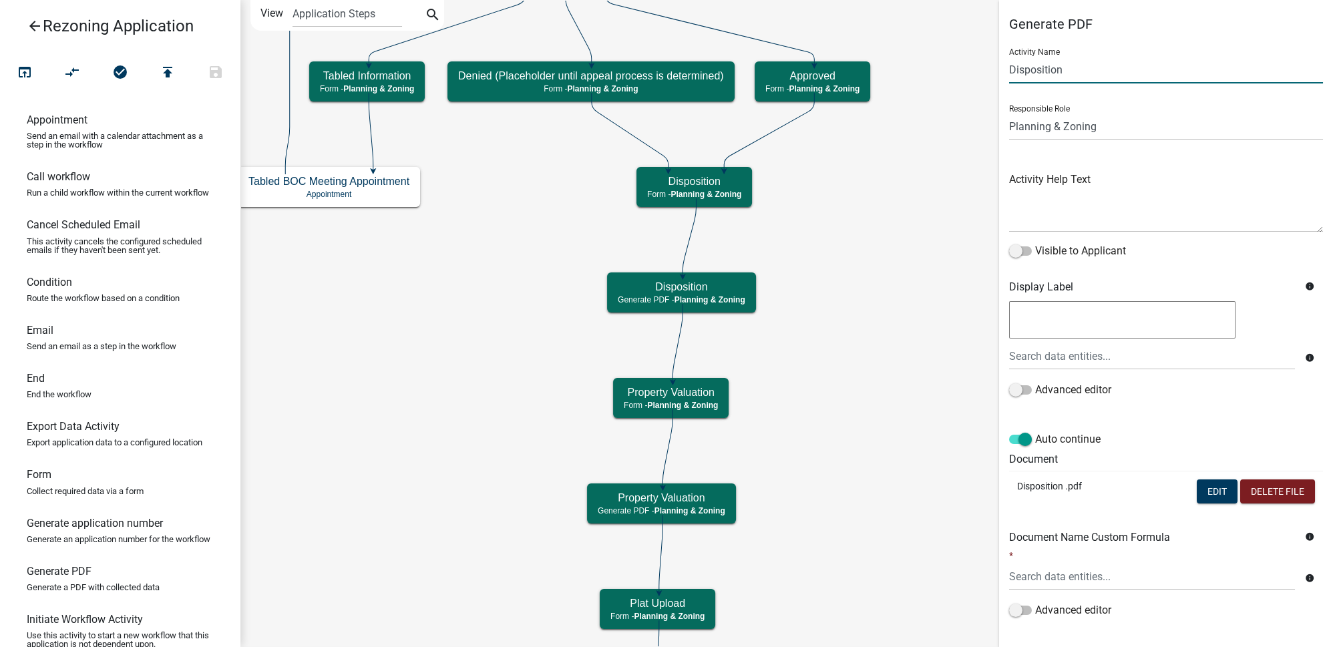
click at [1107, 76] on input "Disposition" at bounding box center [1166, 69] width 314 height 27
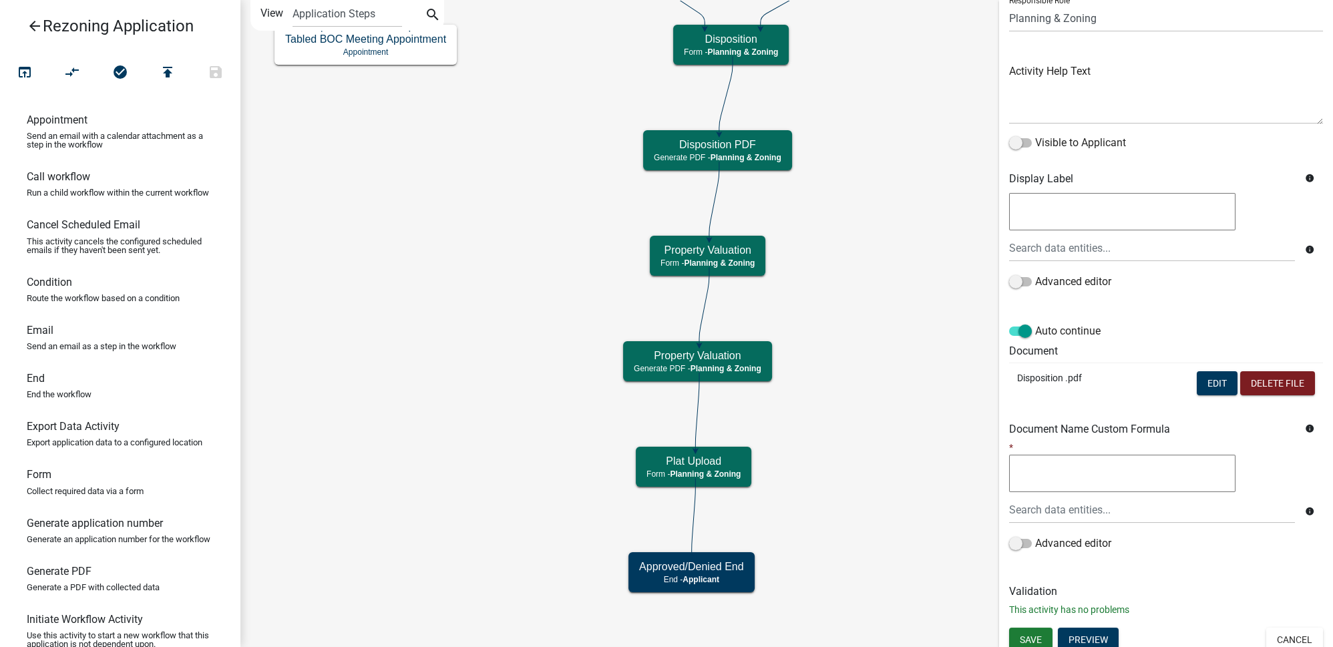
scroll to position [114, 0]
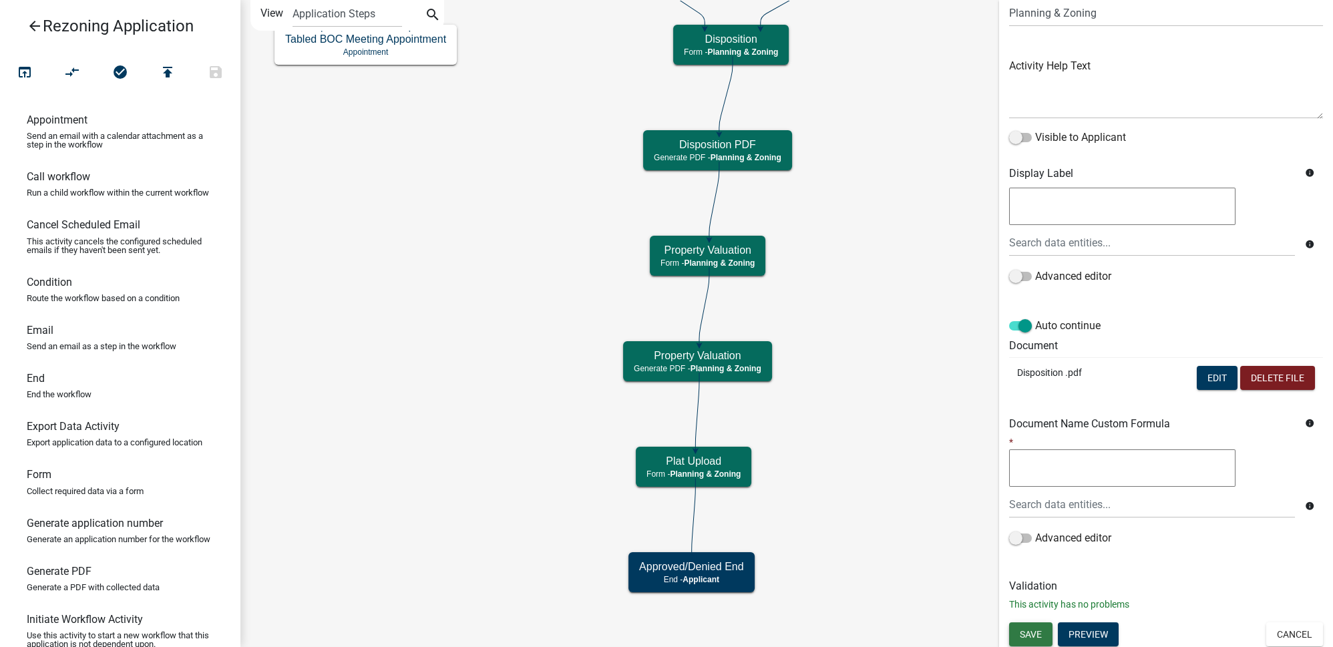
click at [1036, 628] on span "Save" at bounding box center [1031, 633] width 22 height 11
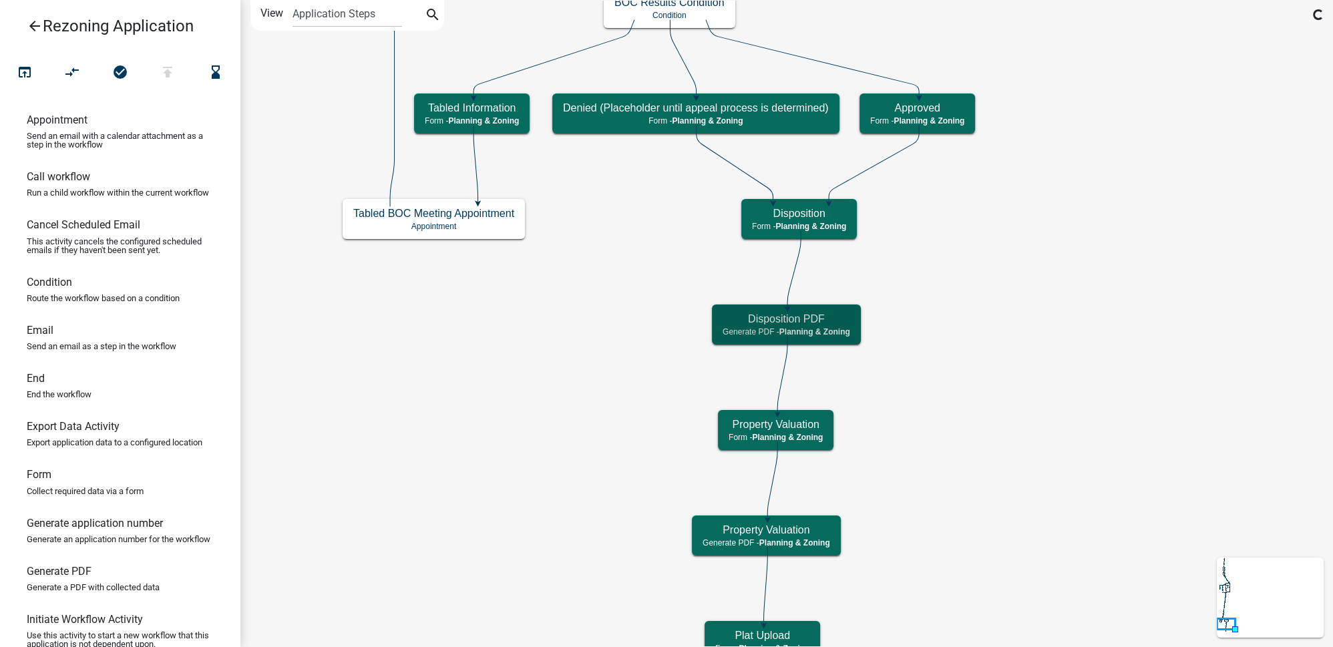
scroll to position [0, 0]
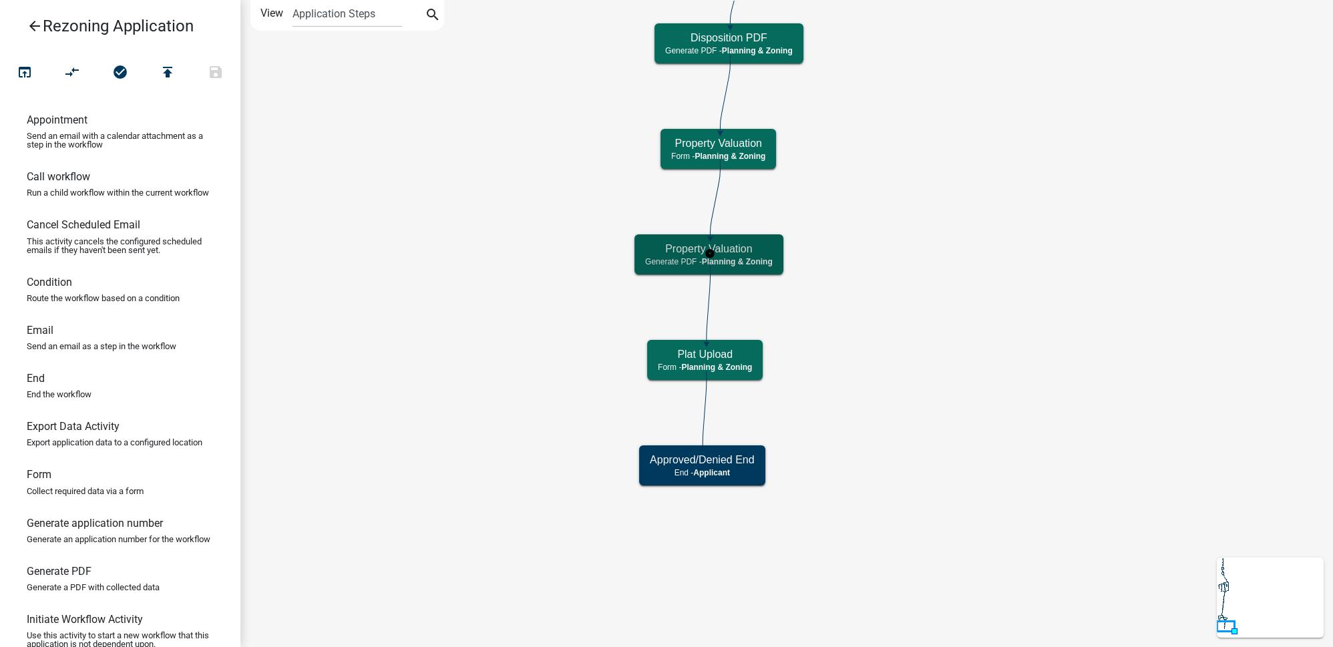
click at [775, 256] on div "Property Valuation Generate PDF - Planning & Zoning" at bounding box center [708, 254] width 149 height 40
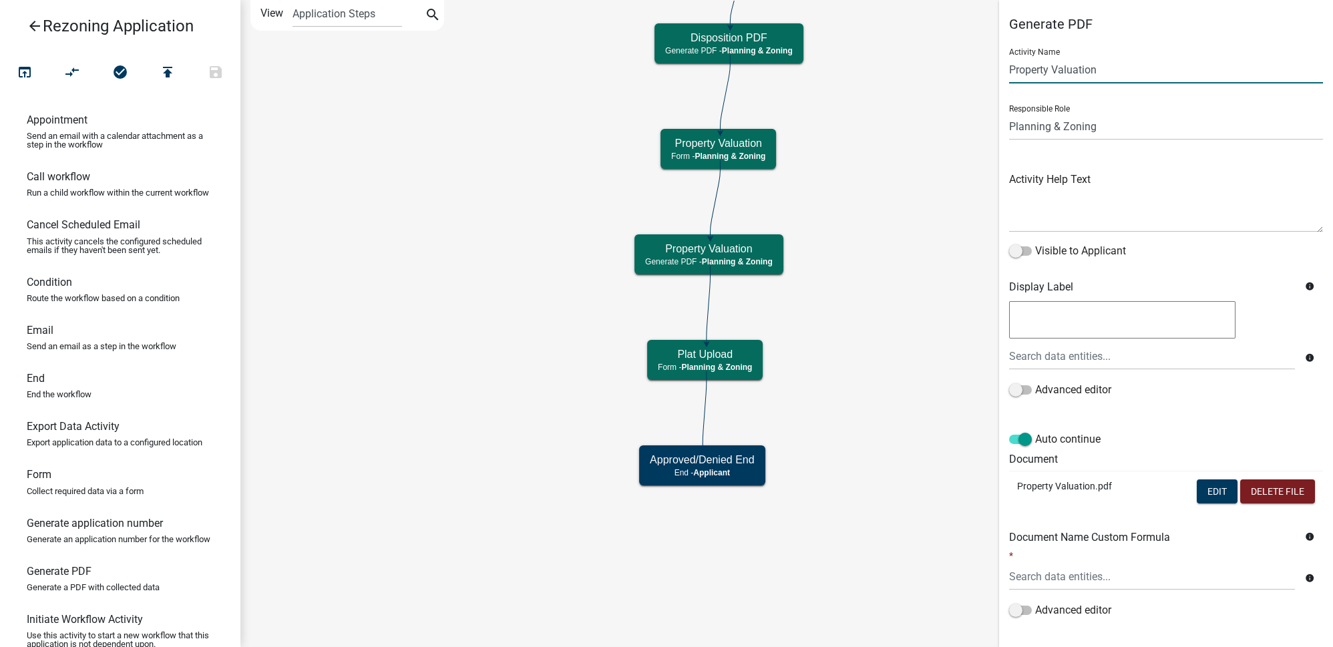
click at [1140, 60] on input "Property Valuation" at bounding box center [1166, 69] width 314 height 27
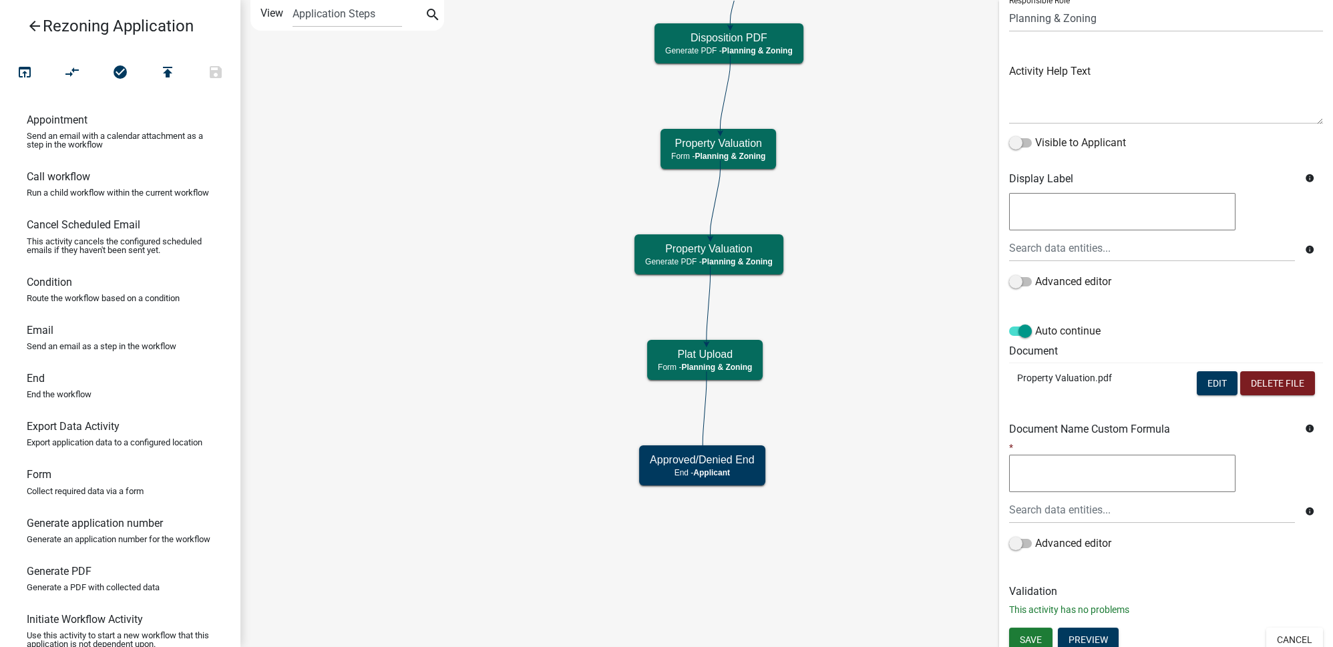
scroll to position [109, 0]
click at [1239, 584] on h6 "Validation" at bounding box center [1166, 590] width 314 height 13
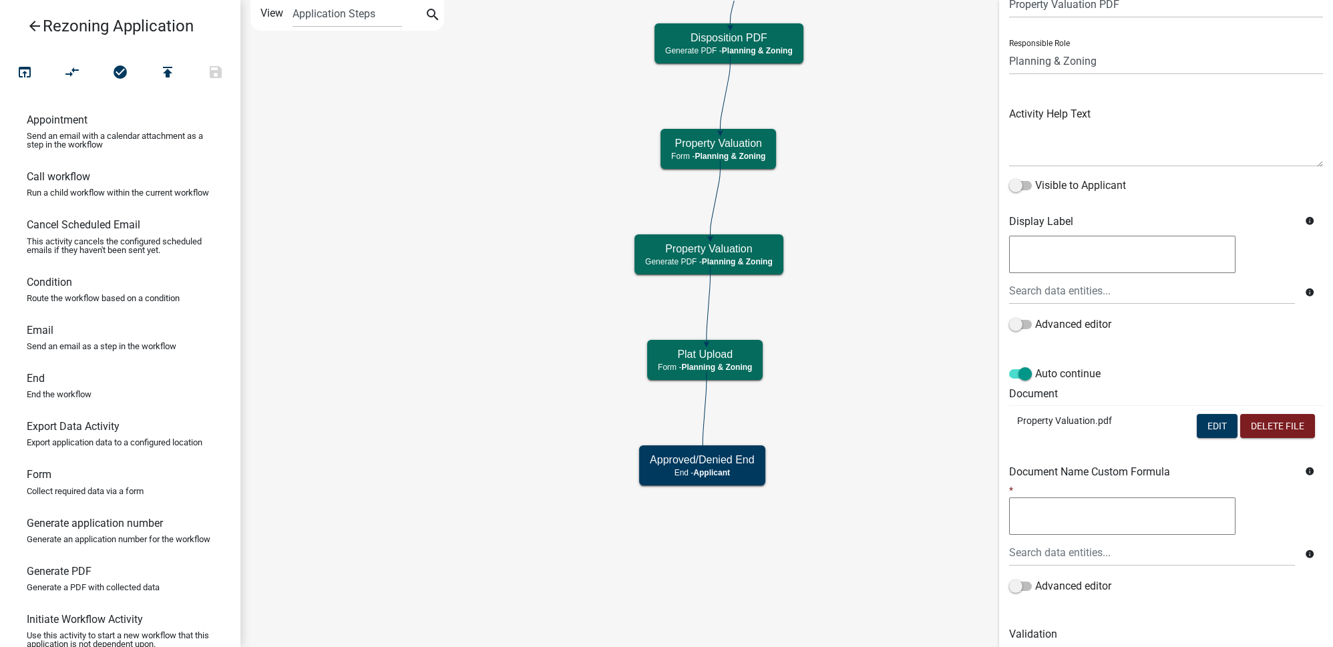
scroll to position [114, 0]
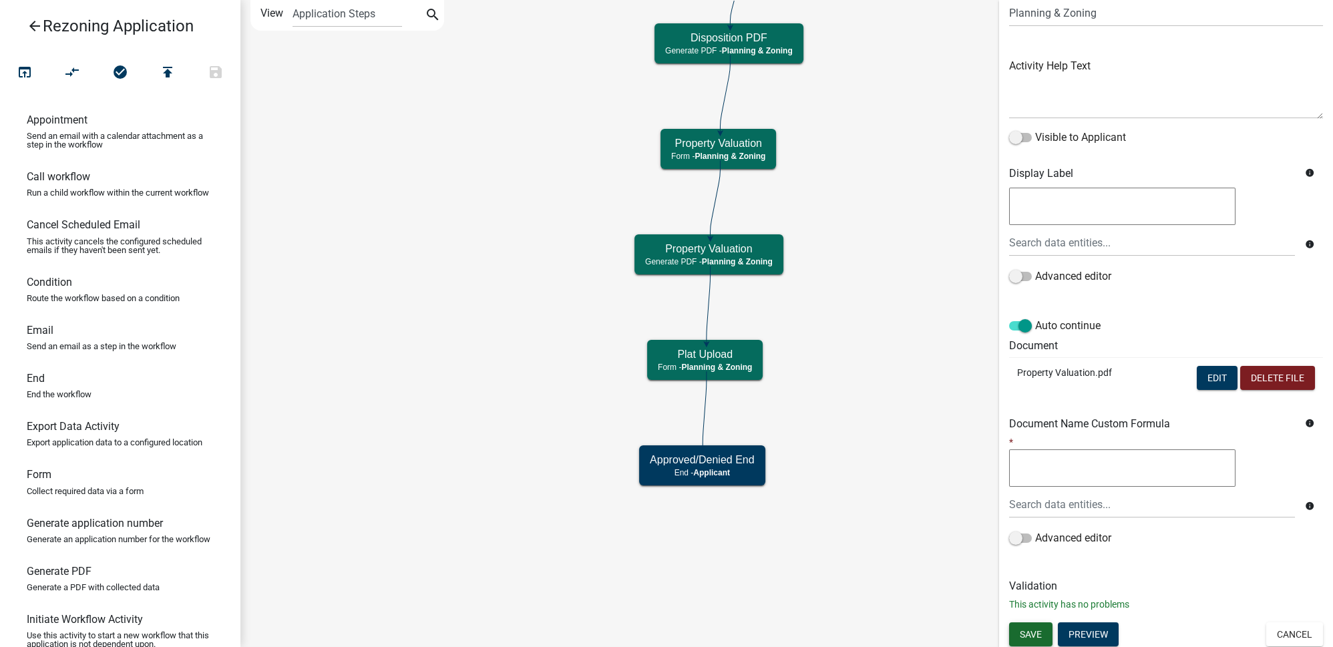
click at [1035, 625] on button "Save" at bounding box center [1030, 634] width 43 height 24
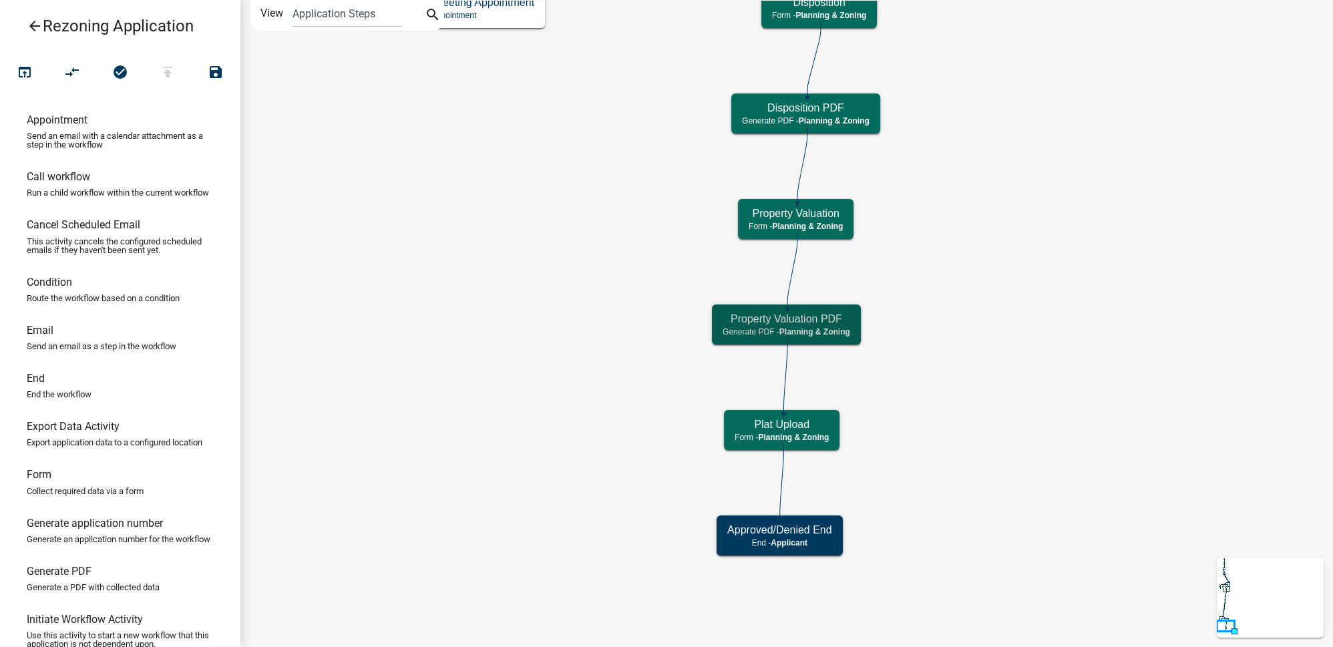
scroll to position [0, 0]
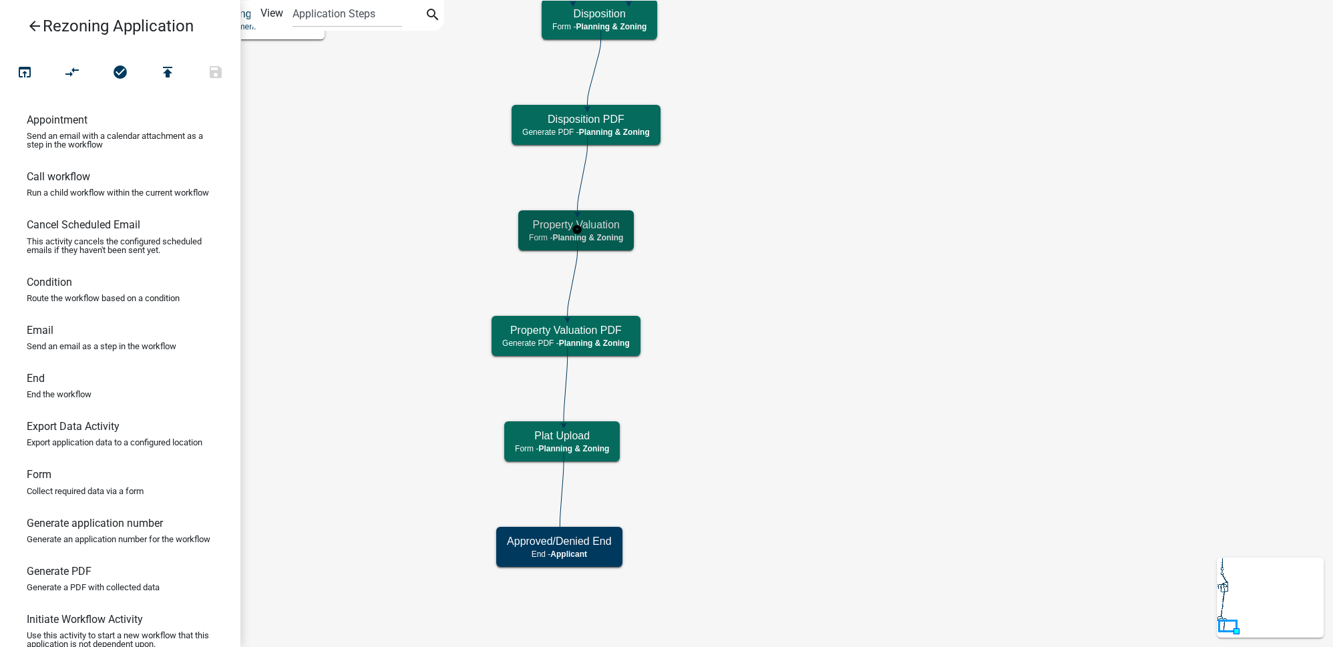
click at [628, 227] on div "Property Valuation Form - Planning & Zoning" at bounding box center [576, 230] width 116 height 40
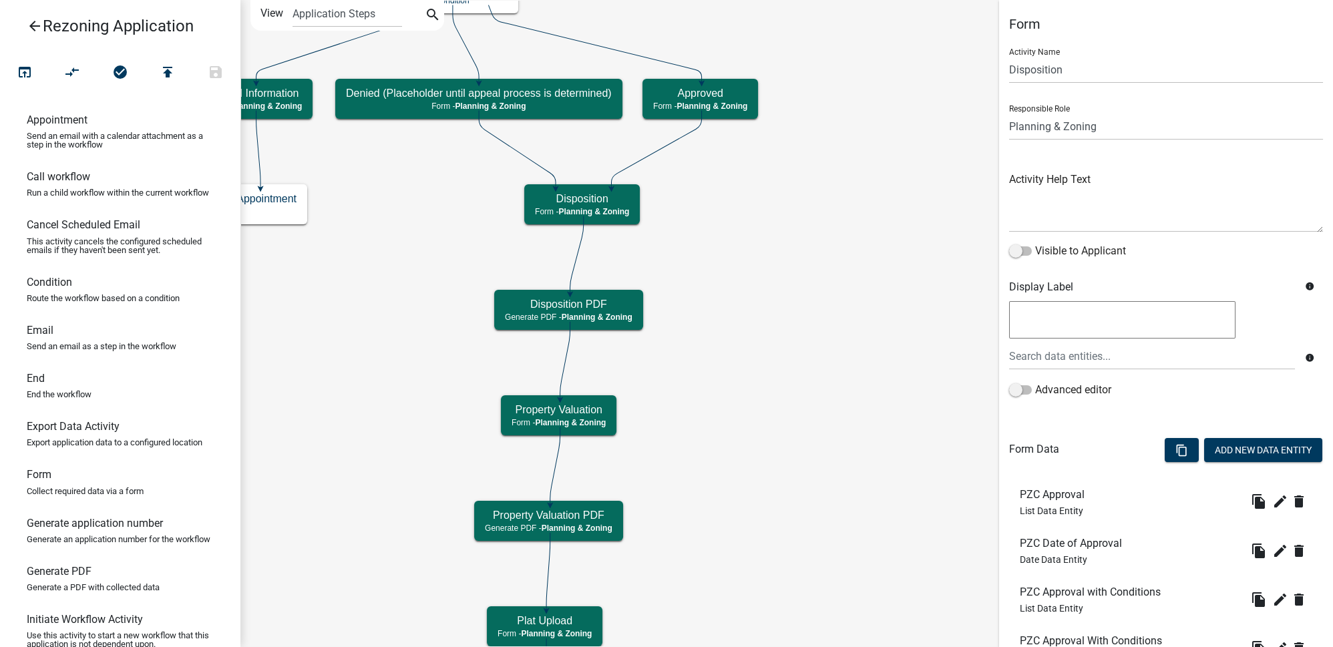
scroll to position [182, 0]
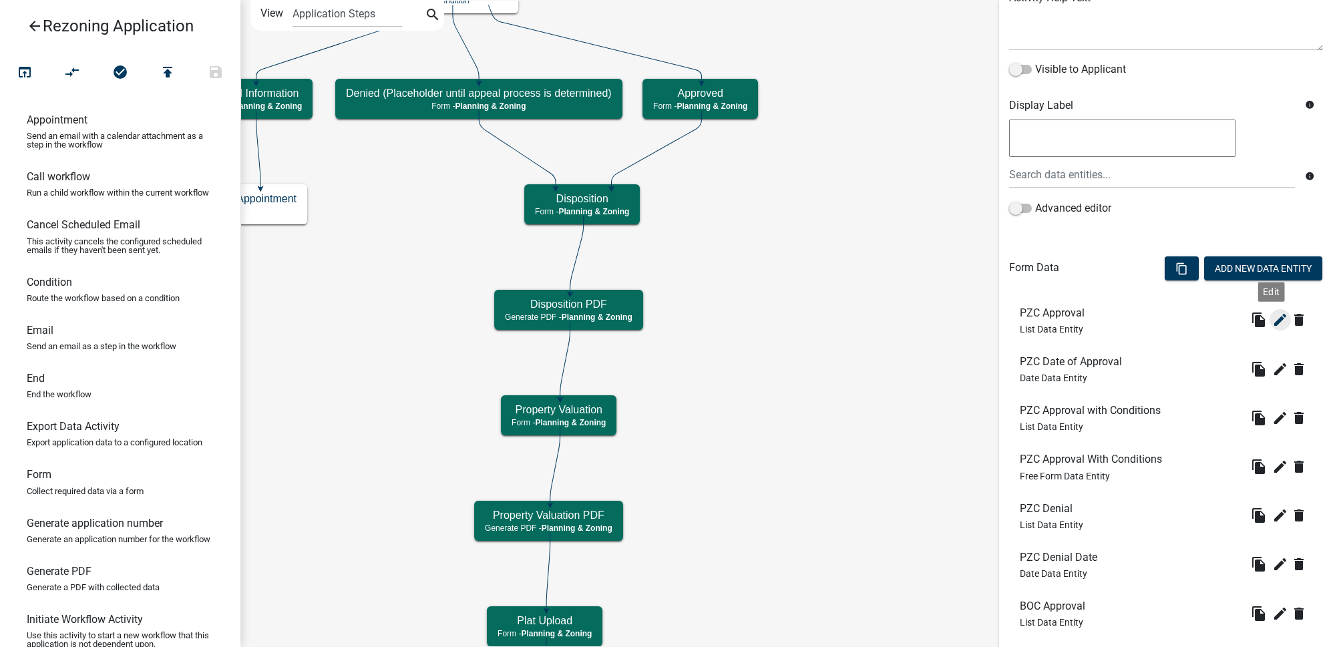
click at [1272, 324] on icon "edit" at bounding box center [1280, 320] width 16 height 16
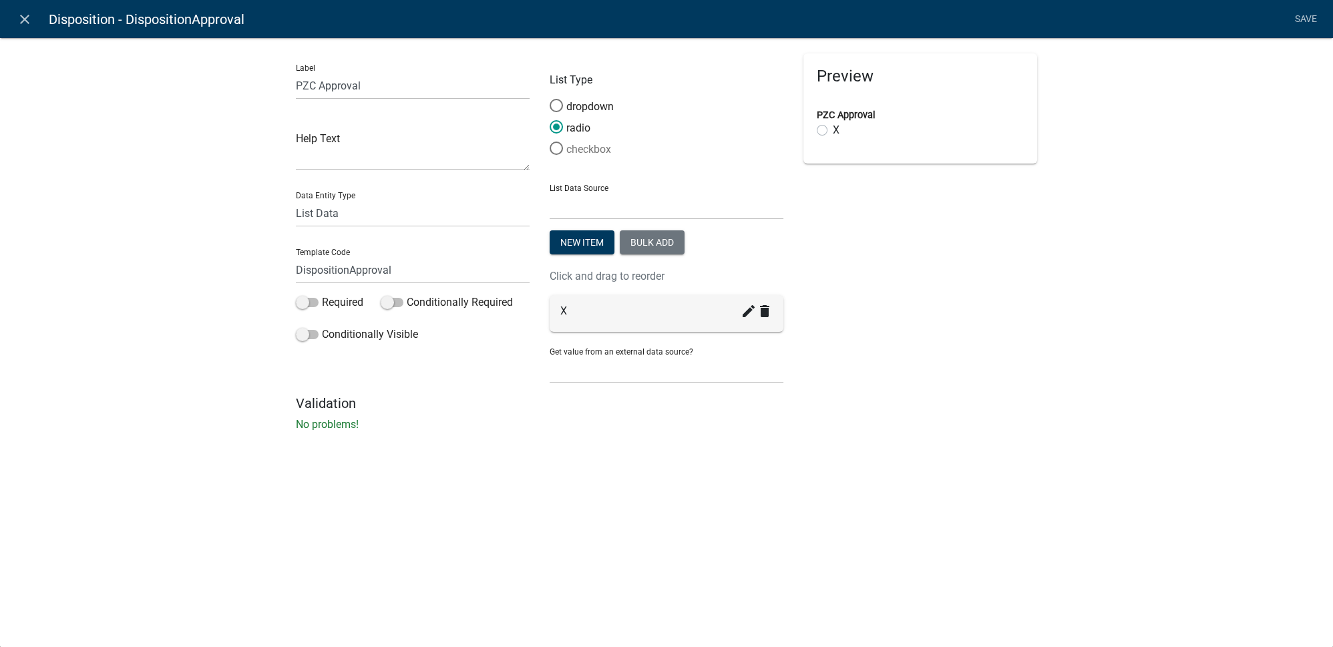
click at [596, 146] on label "checkbox" at bounding box center [580, 150] width 61 height 16
click at [550, 142] on input "checkbox" at bounding box center [550, 142] width 0 height 0
click at [1307, 21] on link "Save" at bounding box center [1305, 19] width 33 height 25
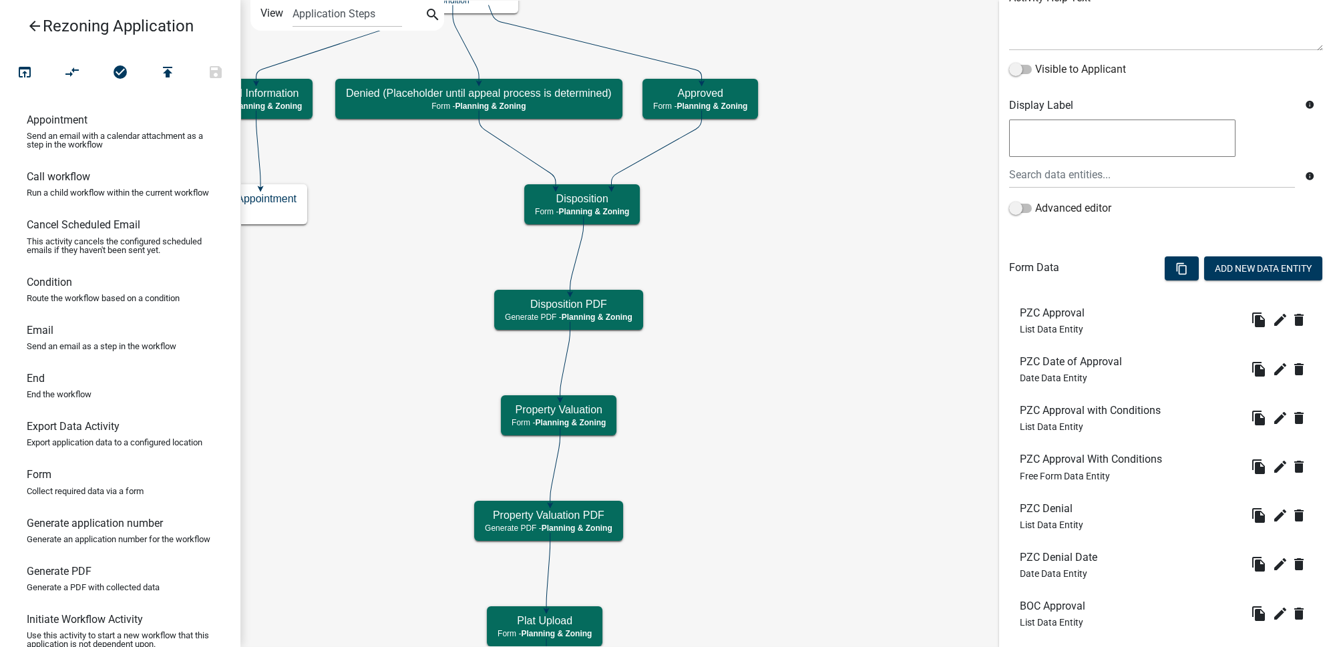
scroll to position [303, 0]
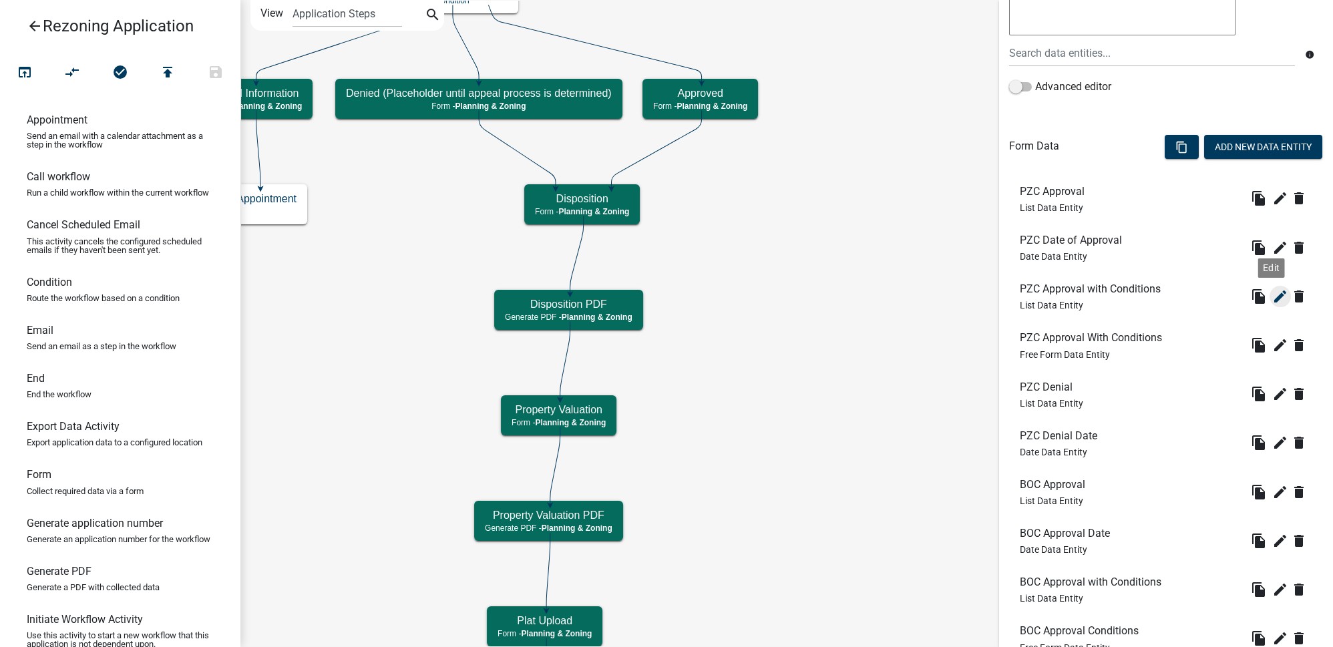
click at [1272, 297] on icon "edit" at bounding box center [1280, 296] width 16 height 16
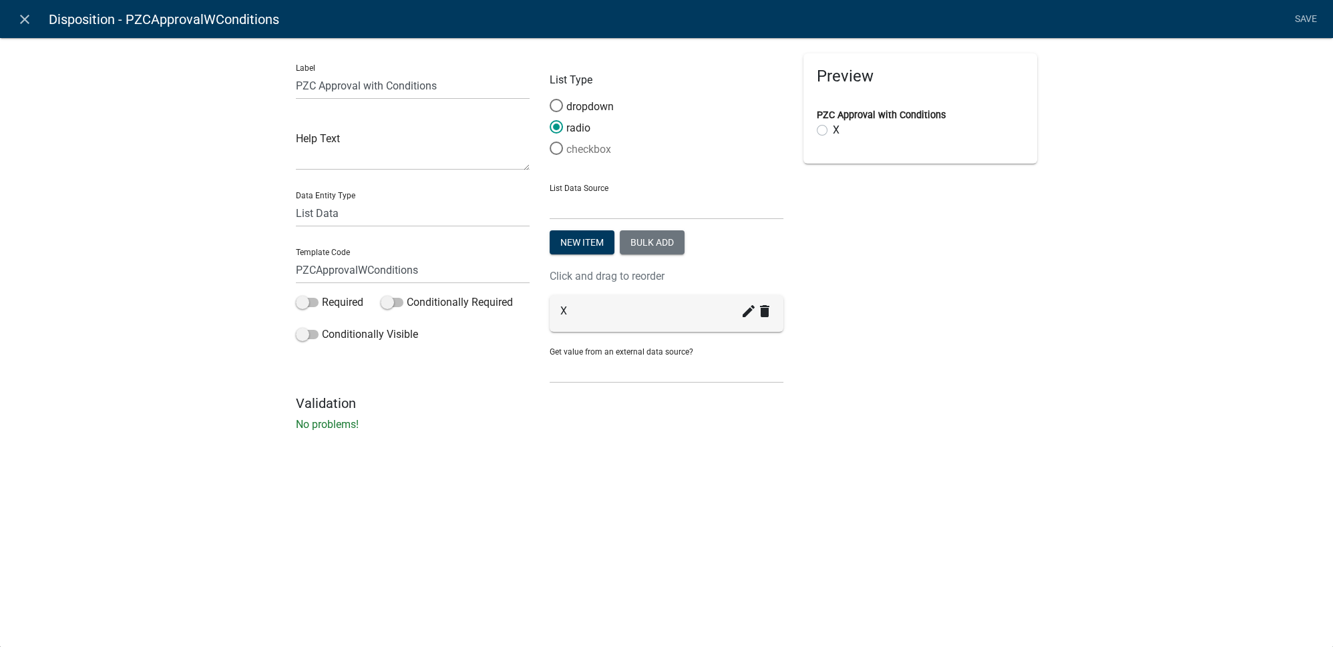
click at [600, 150] on label "checkbox" at bounding box center [580, 150] width 61 height 16
click at [550, 142] on input "checkbox" at bounding box center [550, 142] width 0 height 0
click at [1310, 22] on link "Save" at bounding box center [1305, 19] width 33 height 25
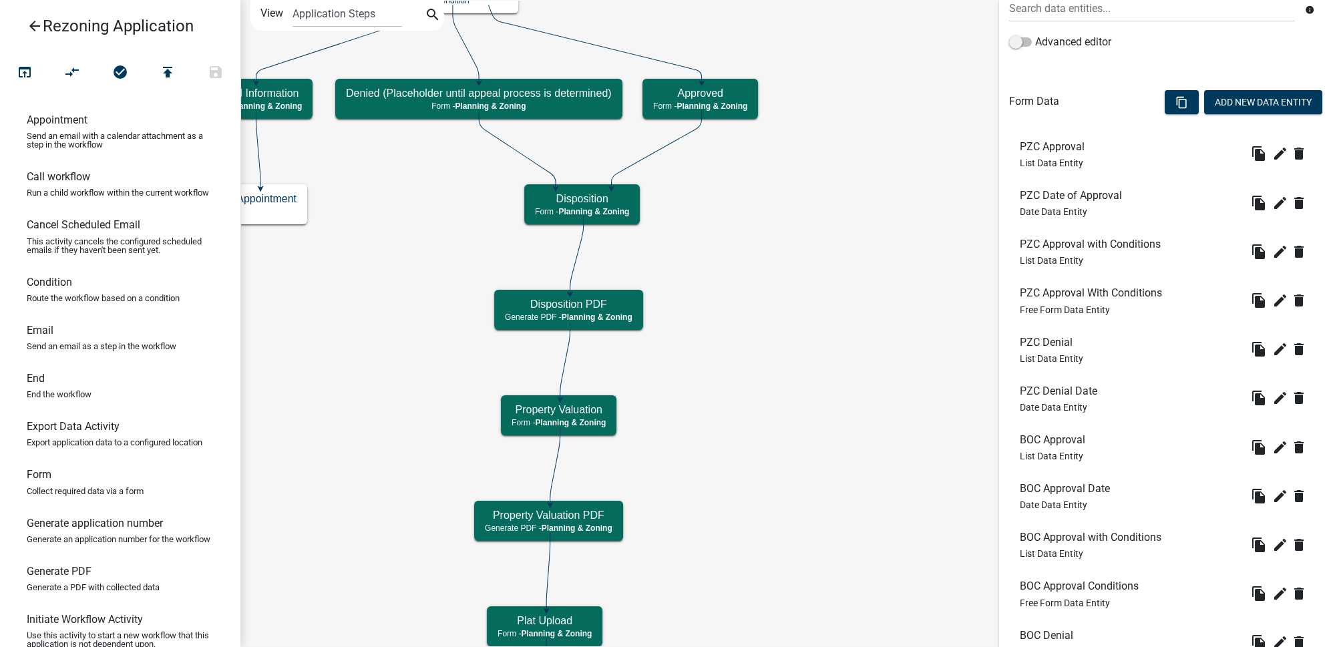
scroll to position [364, 0]
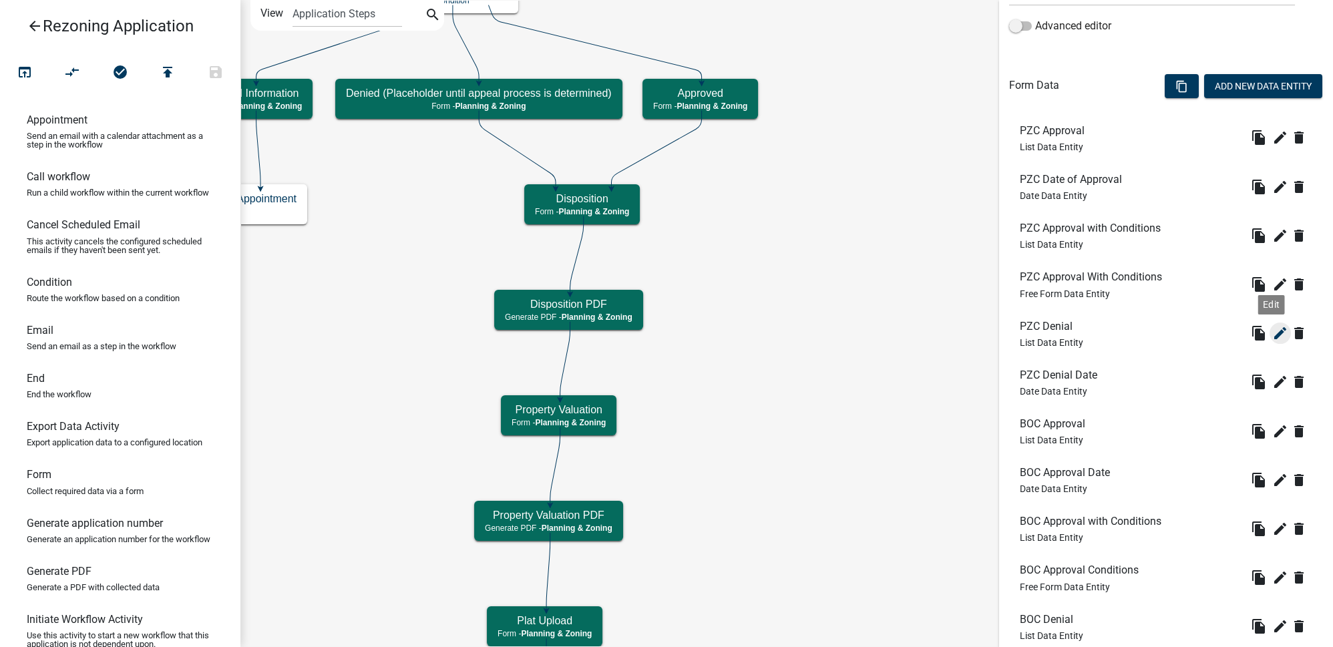
click at [1272, 335] on icon "edit" at bounding box center [1280, 333] width 16 height 16
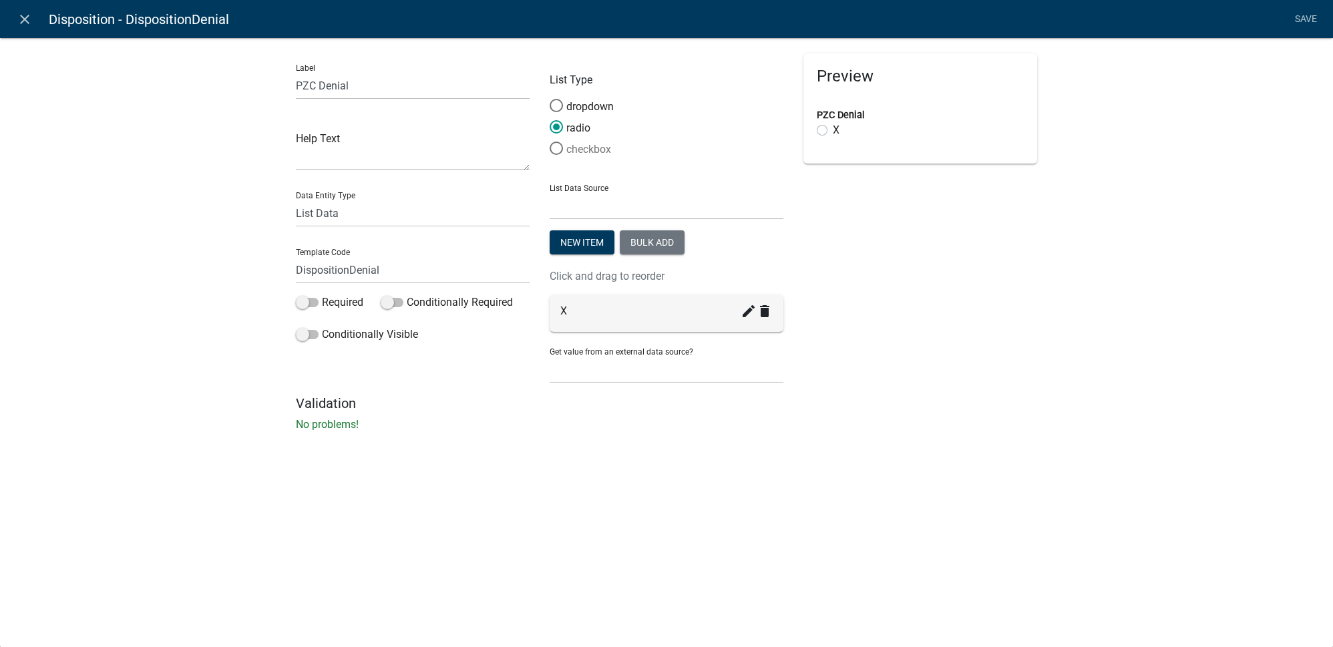
click at [588, 149] on label "checkbox" at bounding box center [580, 150] width 61 height 16
click at [550, 142] on input "checkbox" at bounding box center [550, 142] width 0 height 0
click at [1312, 15] on link "Save" at bounding box center [1305, 19] width 33 height 25
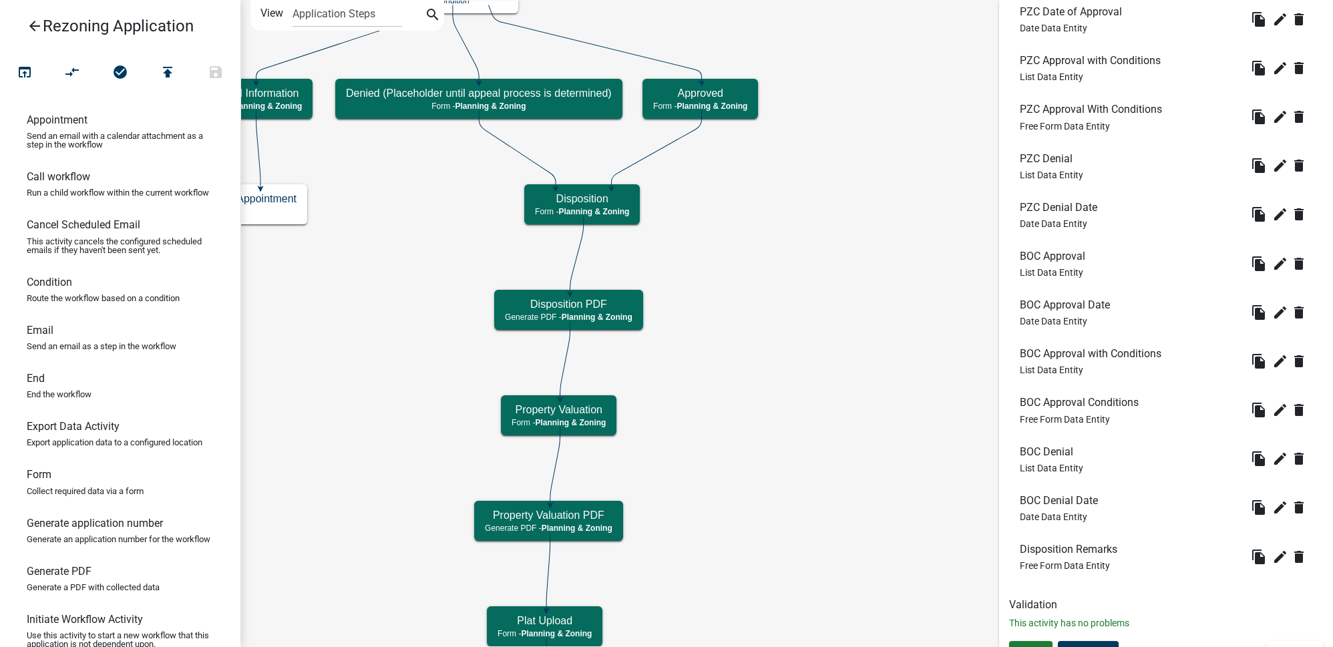
scroll to position [546, 0]
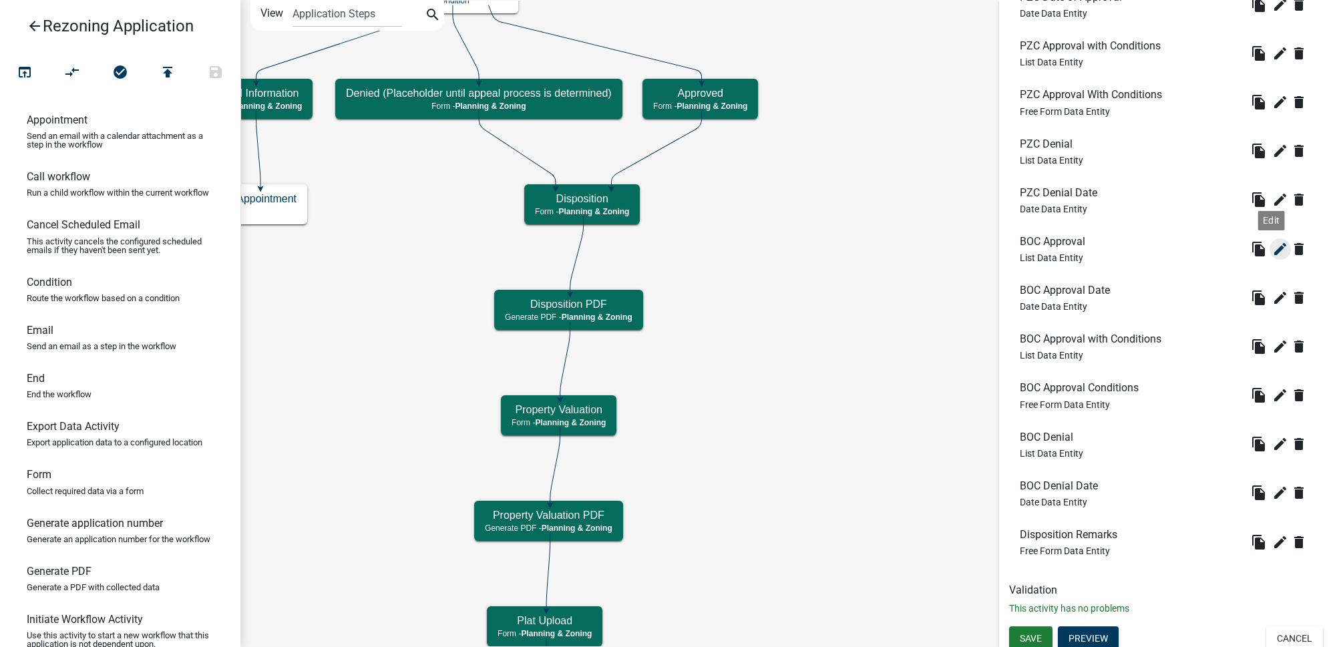
click at [1272, 248] on icon "edit" at bounding box center [1280, 249] width 16 height 16
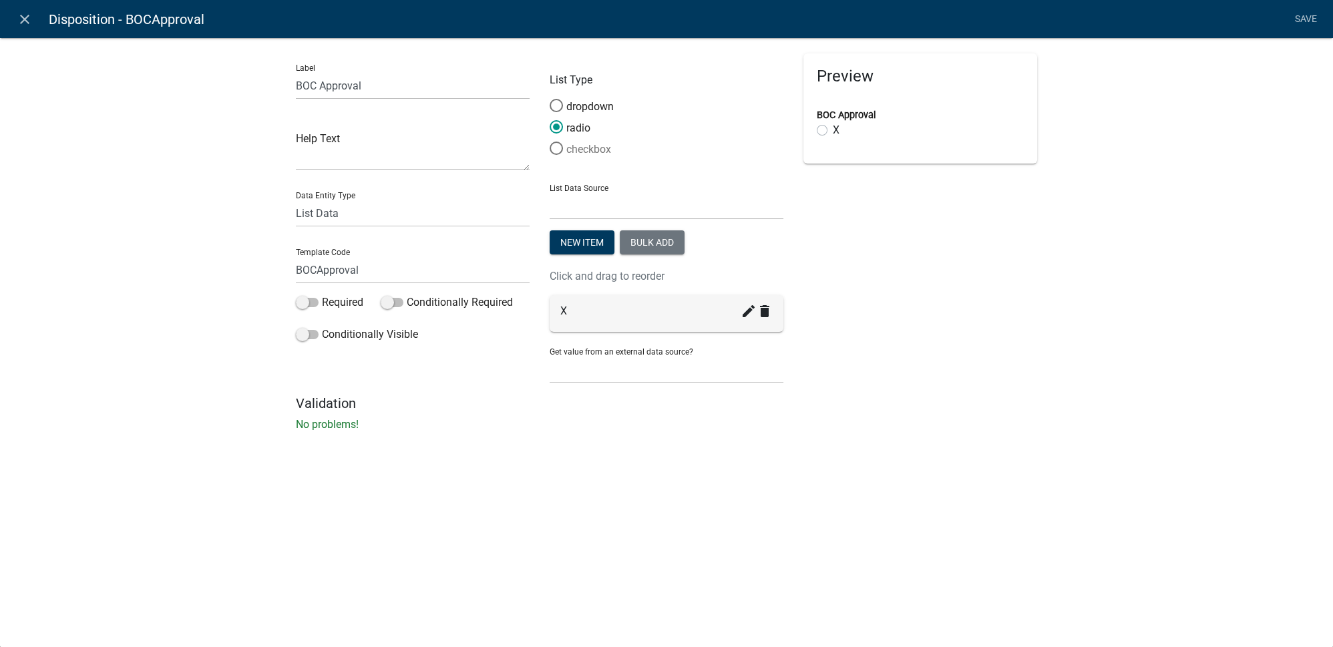
click at [588, 152] on label "checkbox" at bounding box center [580, 150] width 61 height 16
click at [550, 142] on input "checkbox" at bounding box center [550, 142] width 0 height 0
click at [1299, 20] on link "Save" at bounding box center [1305, 19] width 33 height 25
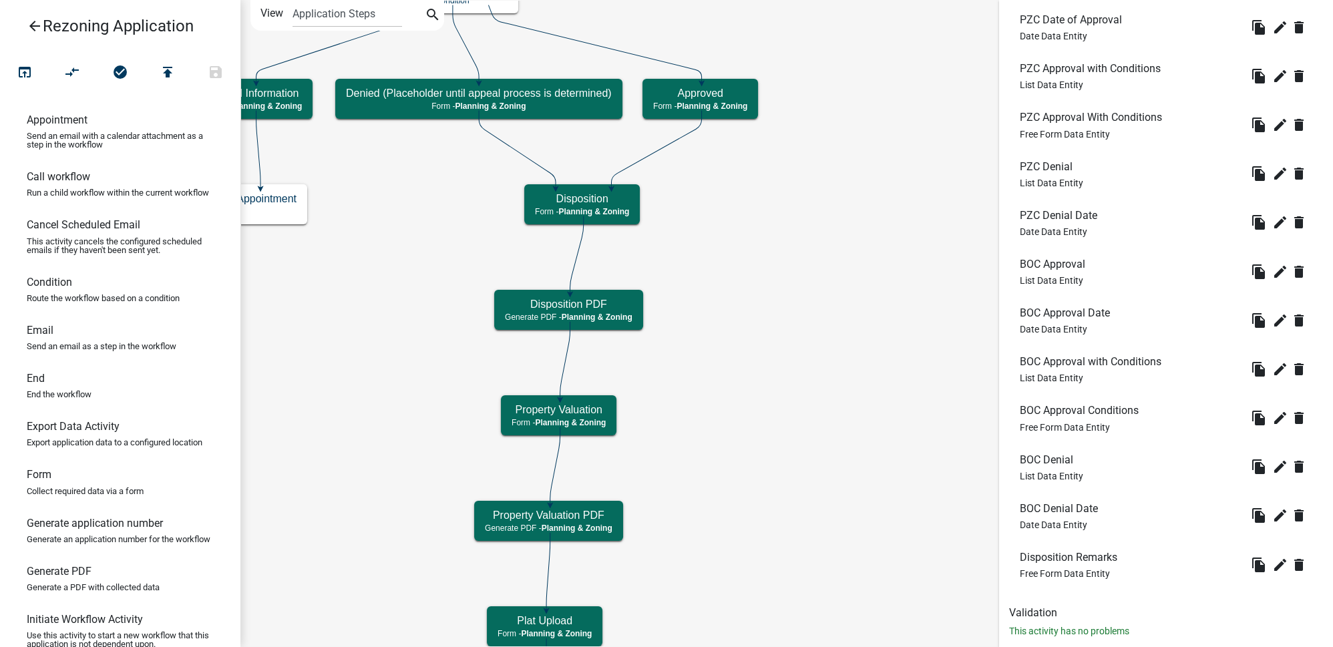
scroll to position [552, 0]
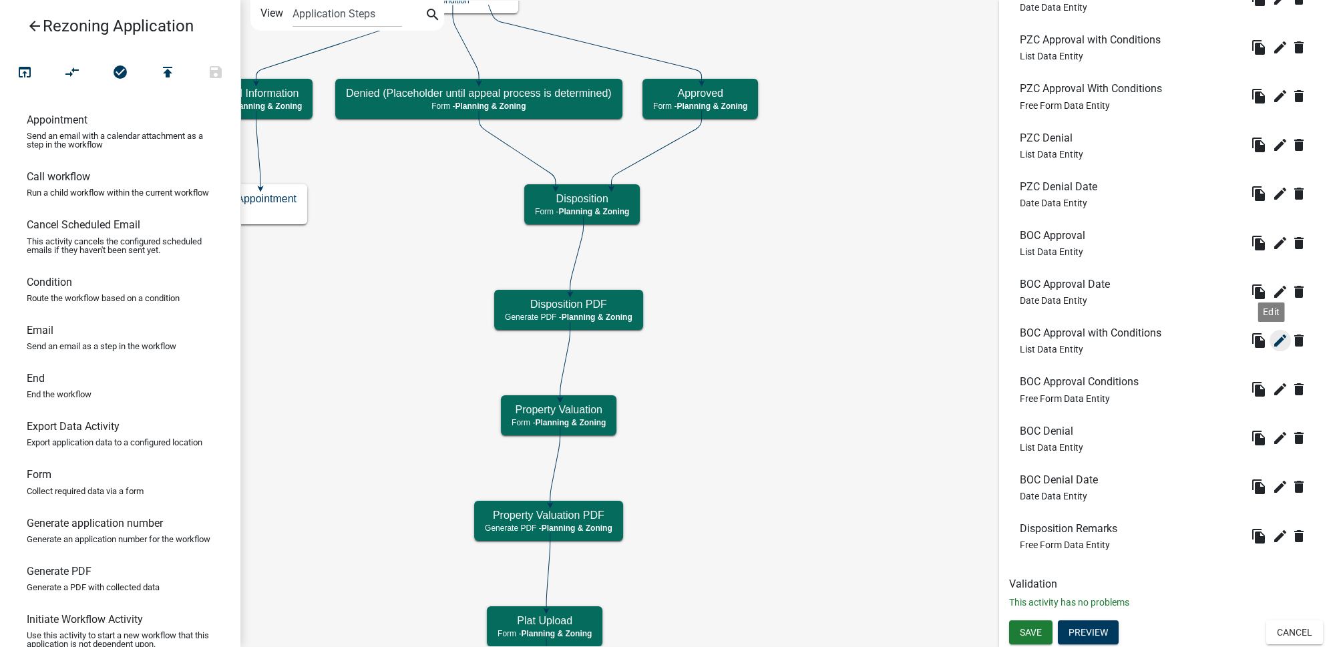
click at [1272, 345] on icon "edit" at bounding box center [1280, 341] width 16 height 16
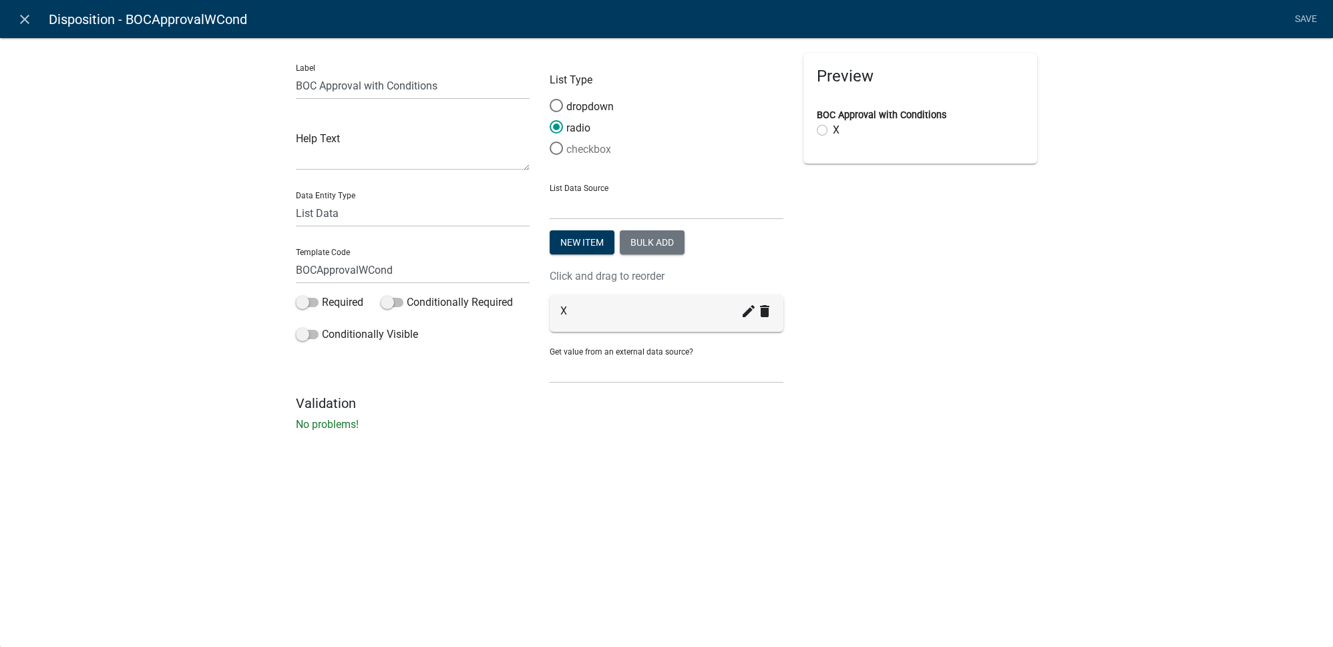
click at [594, 151] on label "checkbox" at bounding box center [580, 150] width 61 height 16
click at [550, 142] on input "checkbox" at bounding box center [550, 142] width 0 height 0
click at [1307, 13] on link "Save" at bounding box center [1305, 19] width 33 height 25
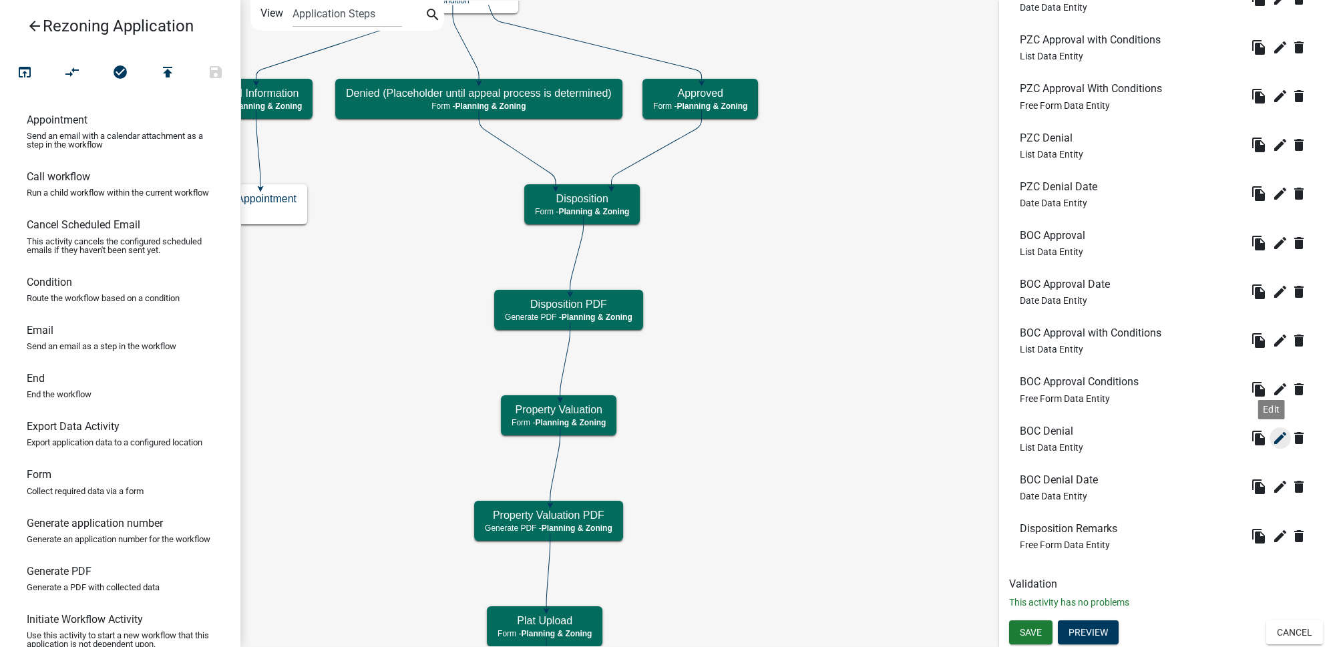
click at [1275, 439] on icon "edit" at bounding box center [1280, 438] width 16 height 16
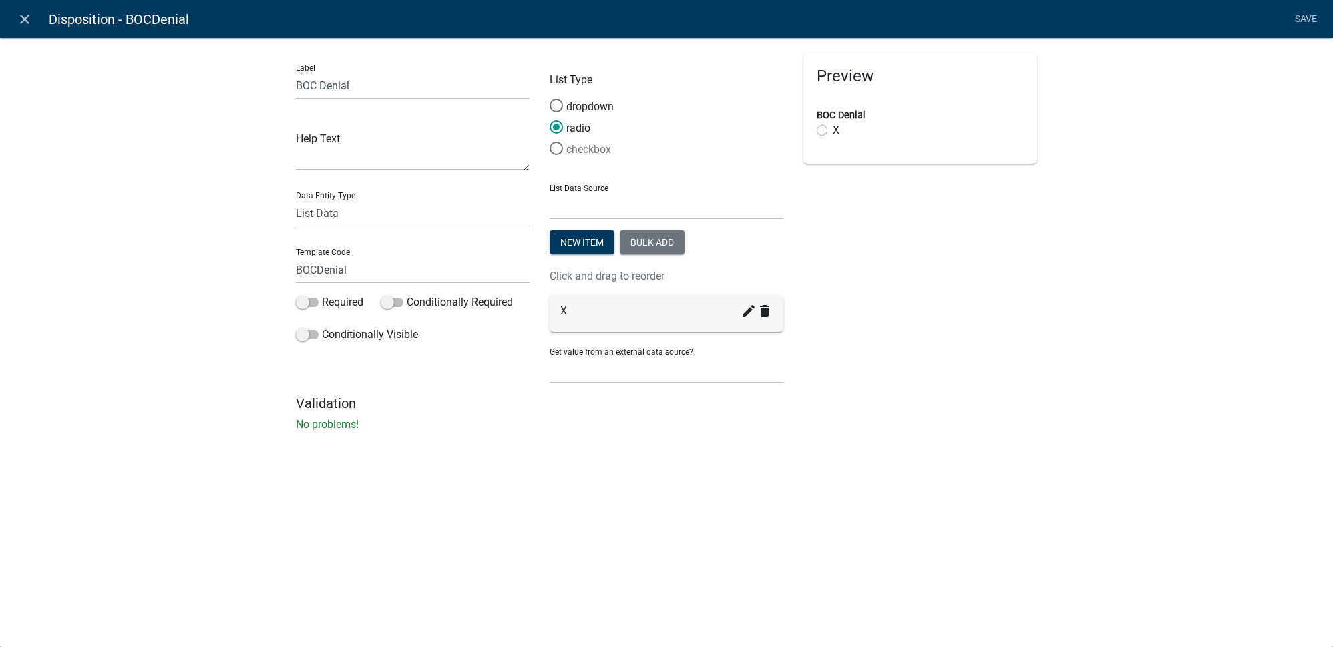
click at [593, 152] on label "checkbox" at bounding box center [580, 150] width 61 height 16
click at [550, 142] on input "checkbox" at bounding box center [550, 142] width 0 height 0
click at [1298, 17] on link "Save" at bounding box center [1305, 19] width 33 height 25
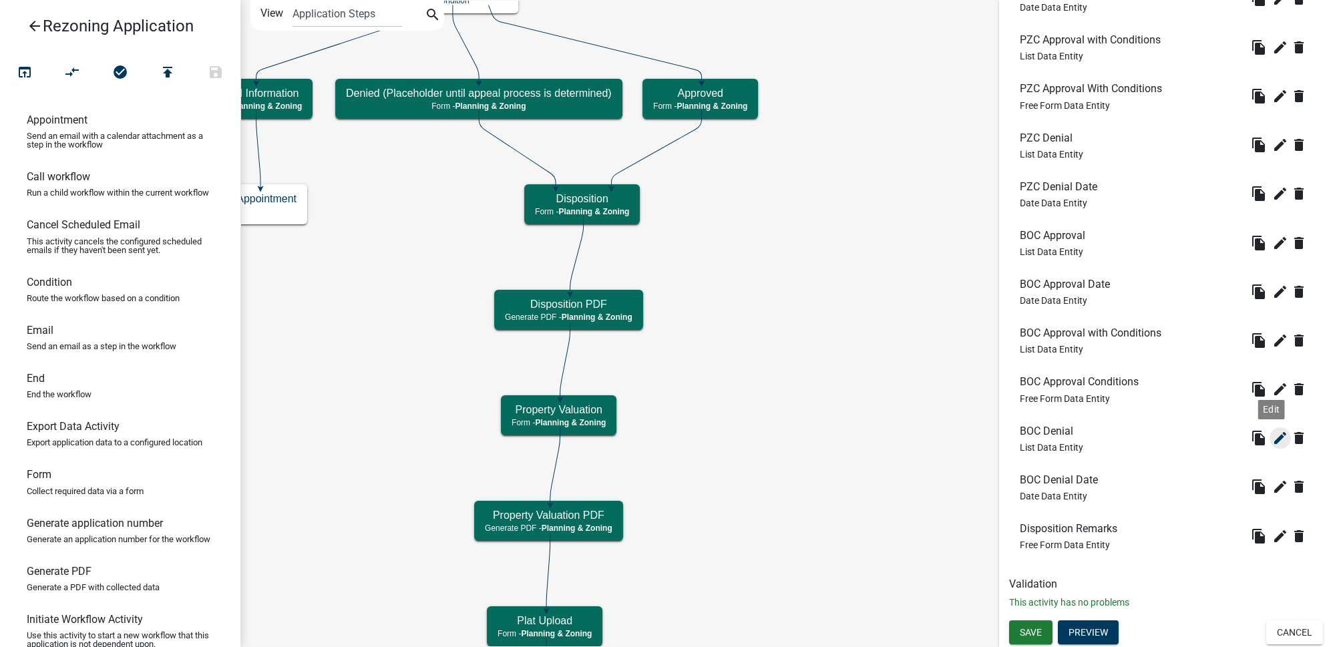
click at [1274, 441] on icon "edit" at bounding box center [1280, 438] width 16 height 16
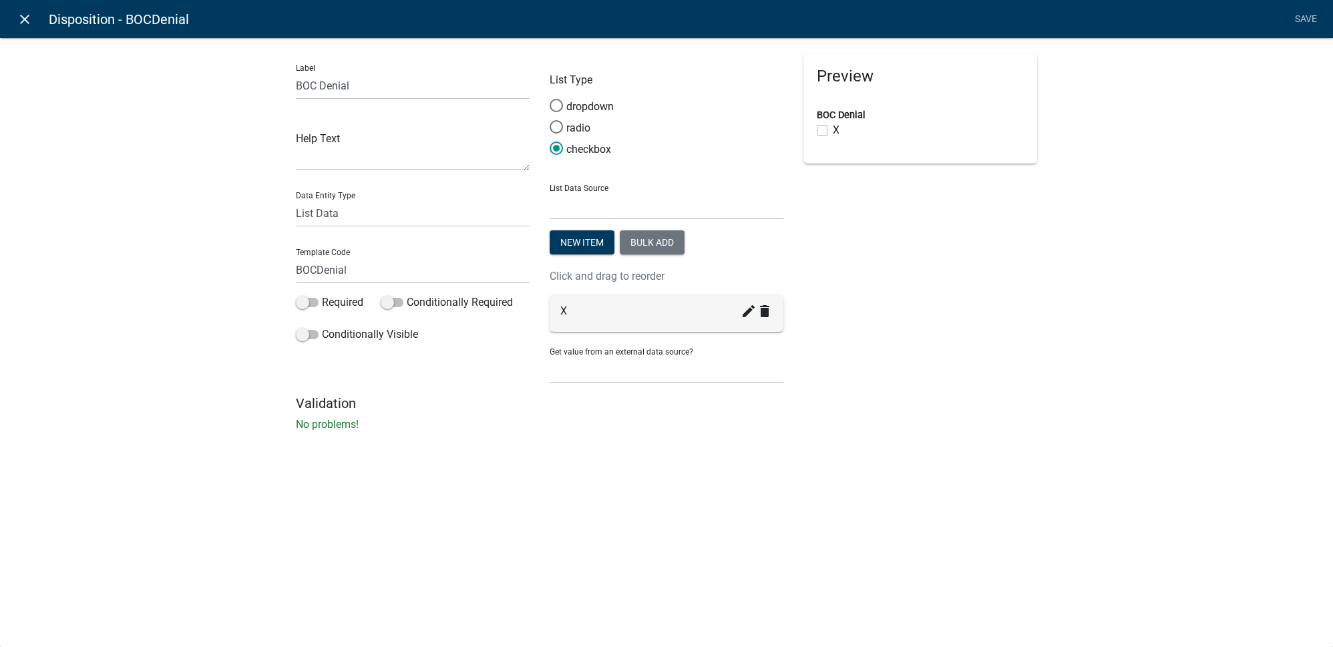
click at [19, 17] on icon "close" at bounding box center [25, 19] width 16 height 16
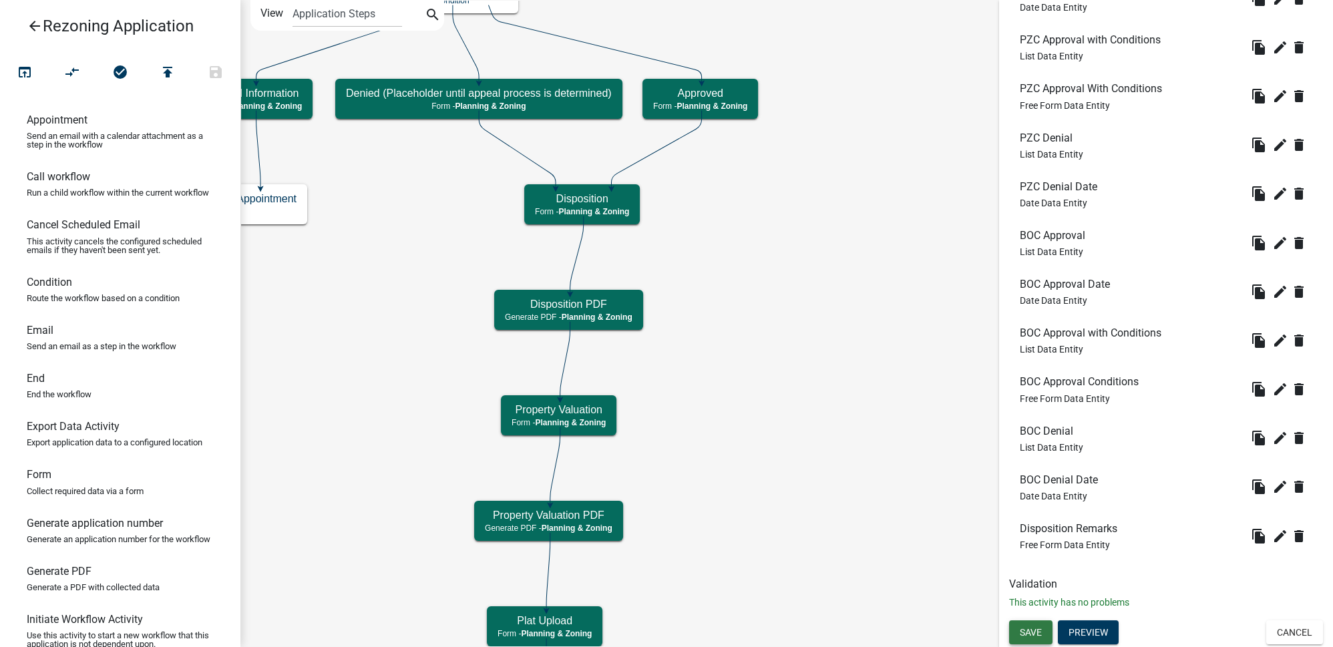
click at [1027, 631] on span "Save" at bounding box center [1031, 632] width 22 height 11
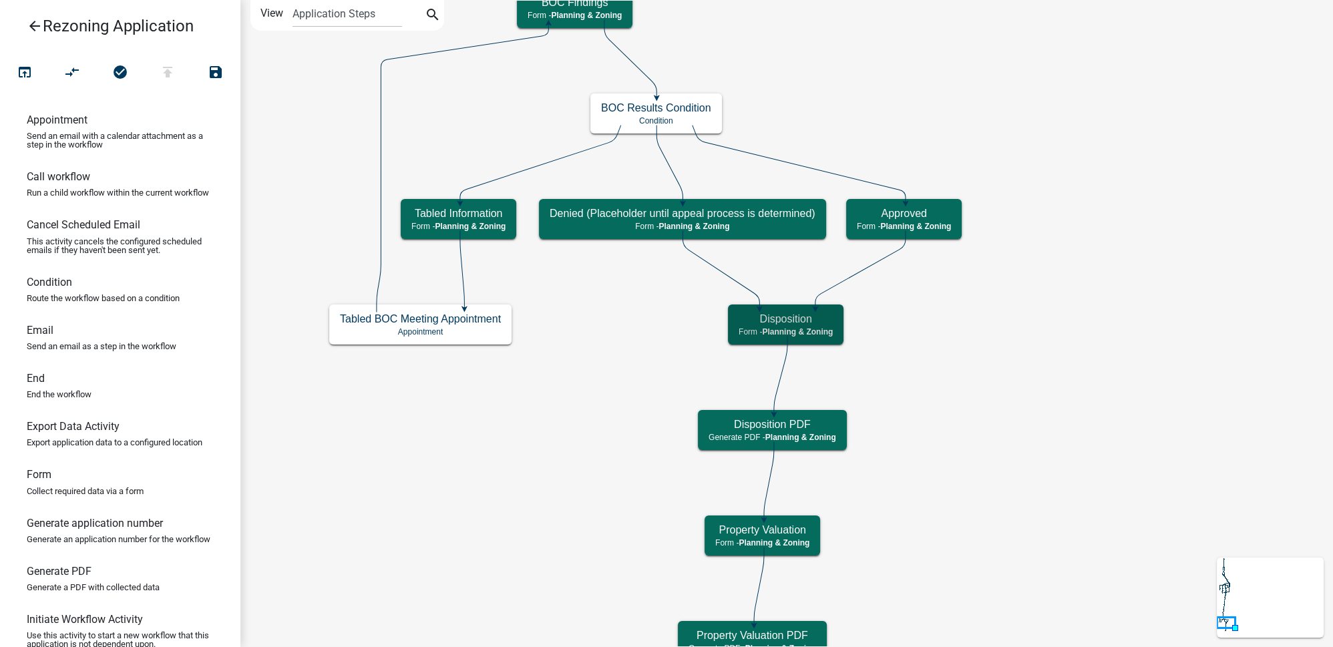
scroll to position [0, 0]
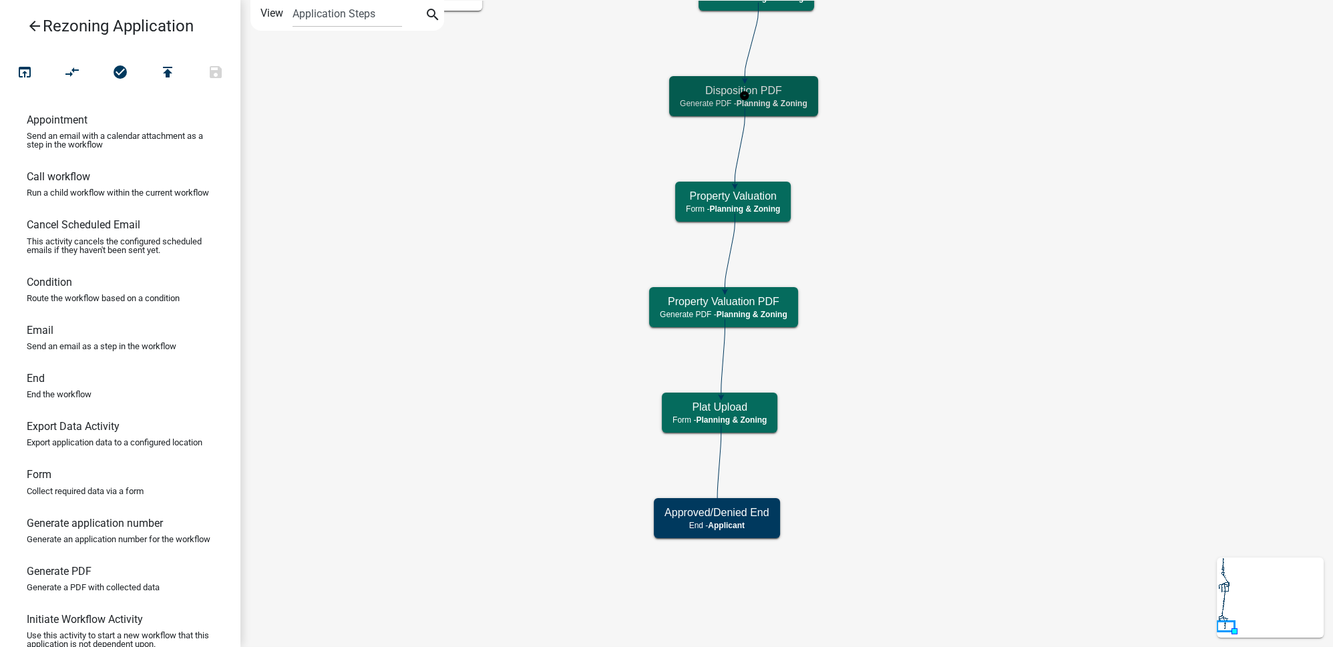
click at [804, 102] on span "Planning & Zoning" at bounding box center [772, 103] width 71 height 9
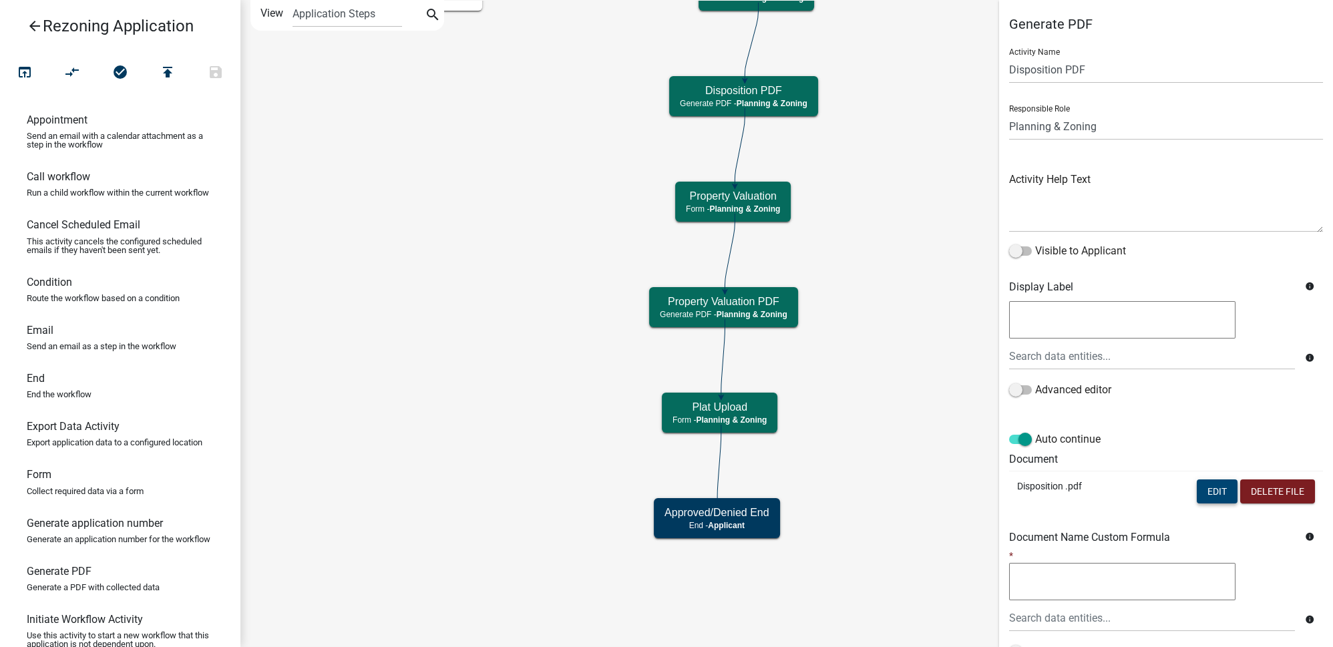
click at [1201, 492] on button "Edit" at bounding box center [1217, 491] width 41 height 24
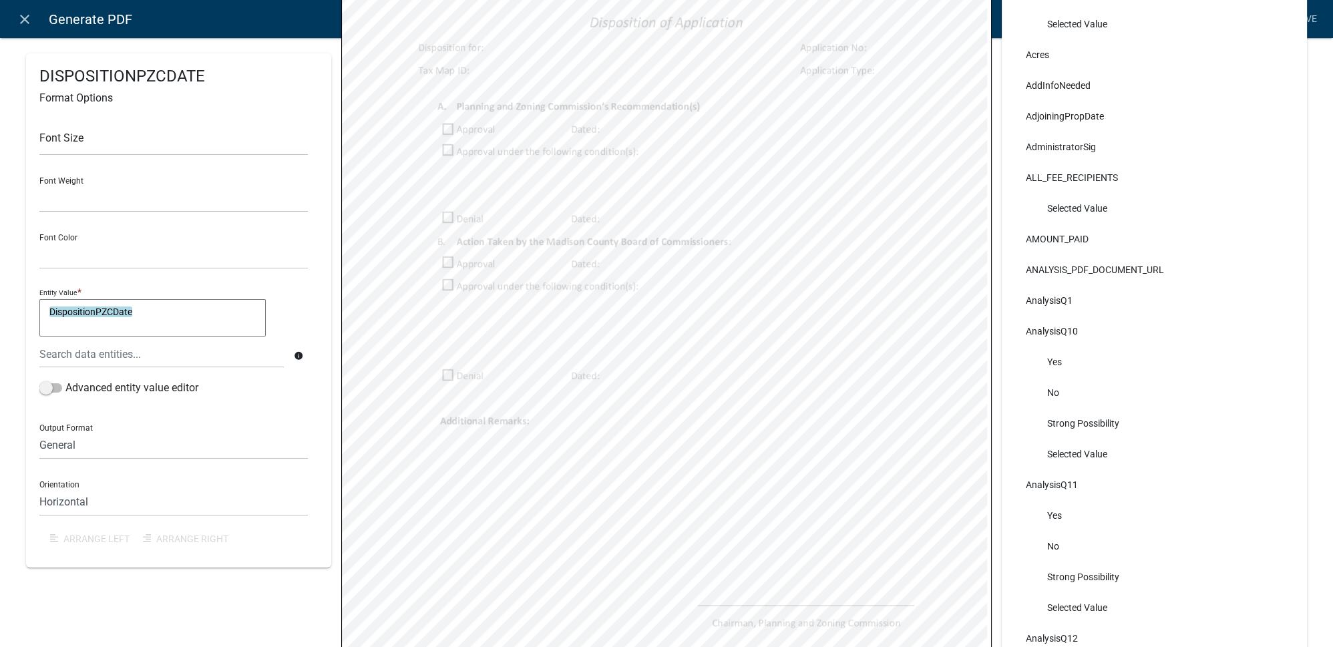
scroll to position [121, 0]
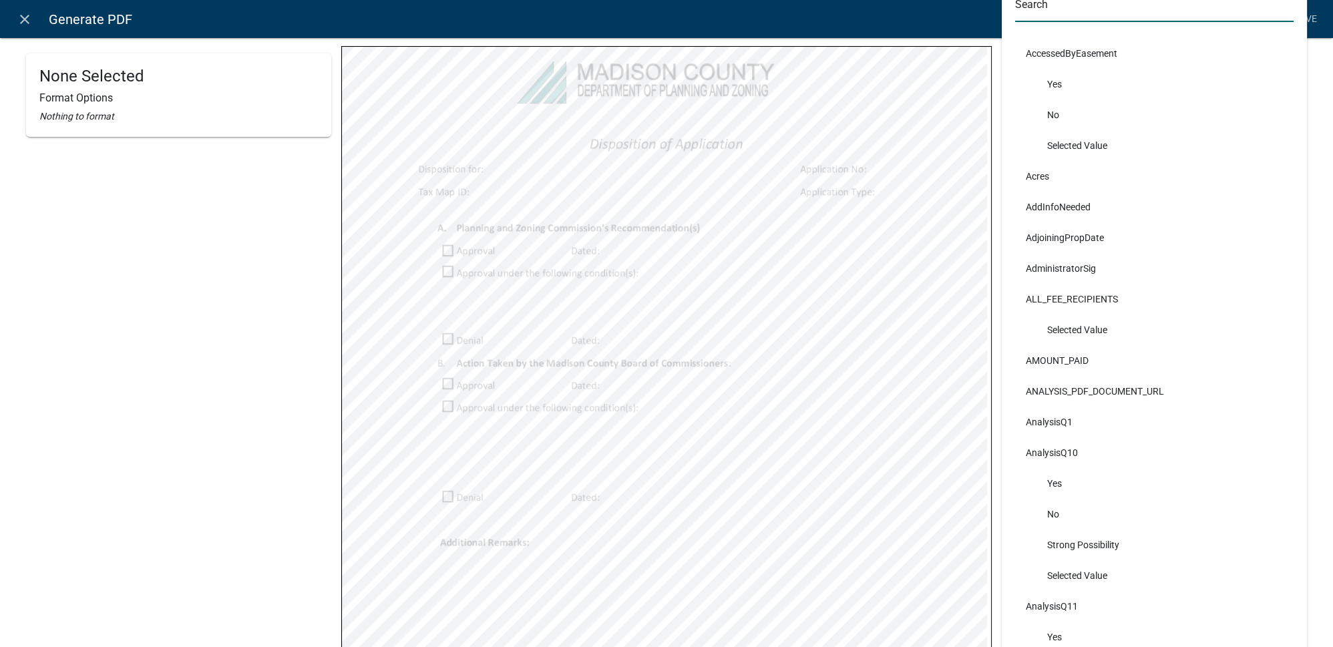
click at [1081, 20] on input "text" at bounding box center [1154, 8] width 278 height 27
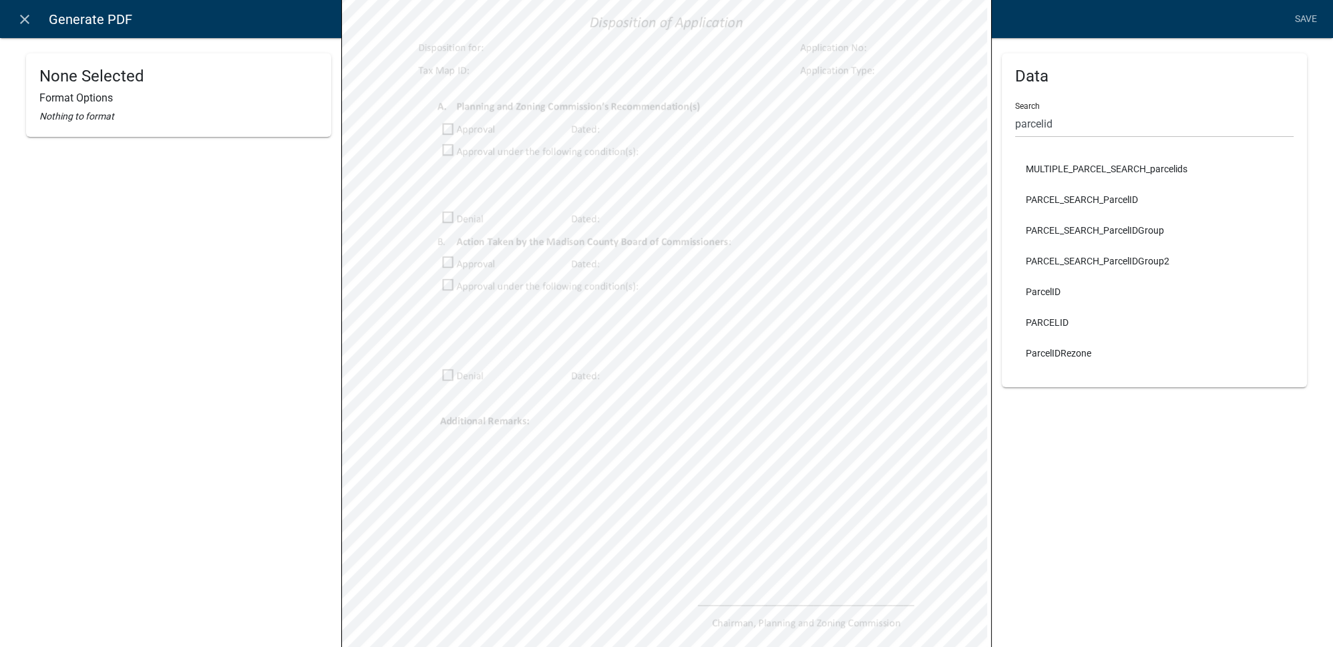
scroll to position [60, 0]
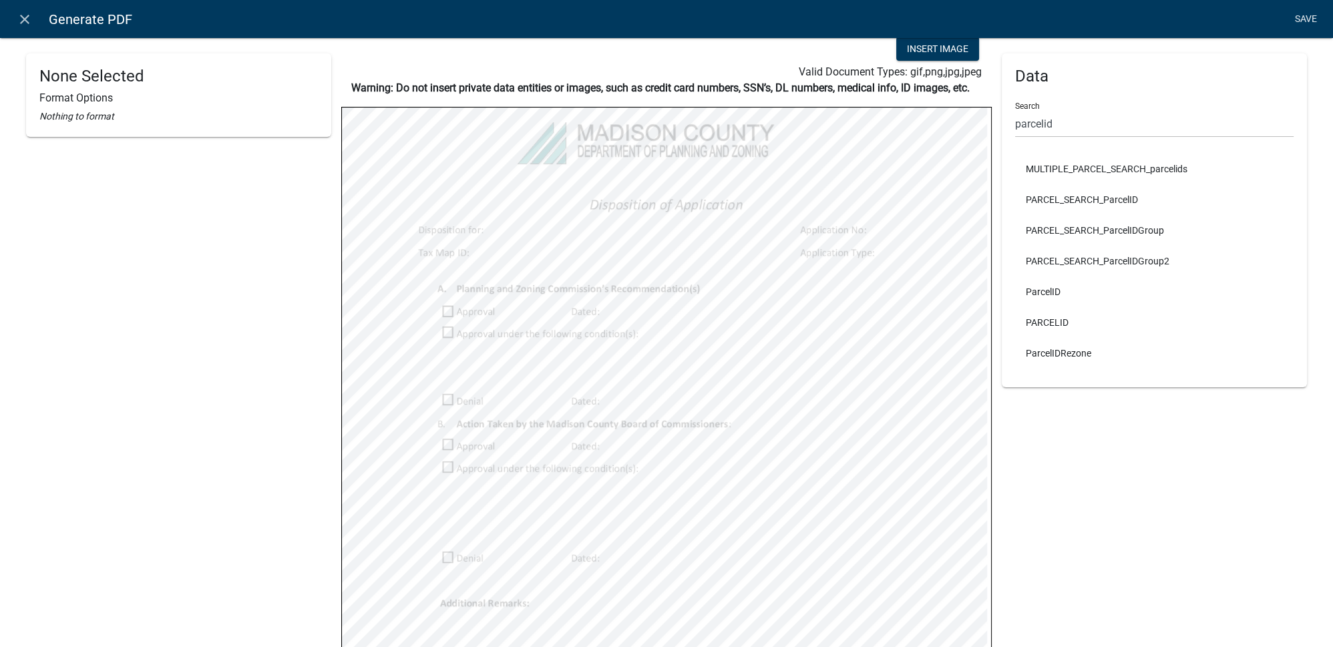
click at [1304, 19] on link "Save" at bounding box center [1305, 19] width 33 height 25
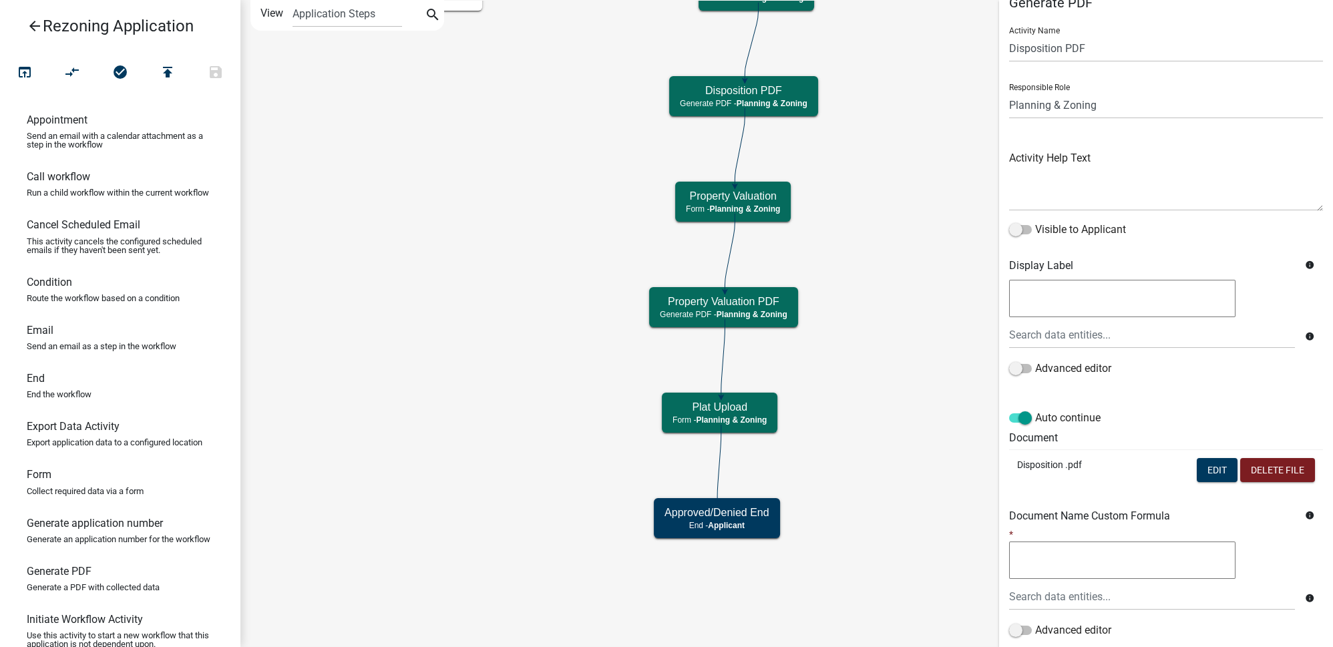
scroll to position [114, 0]
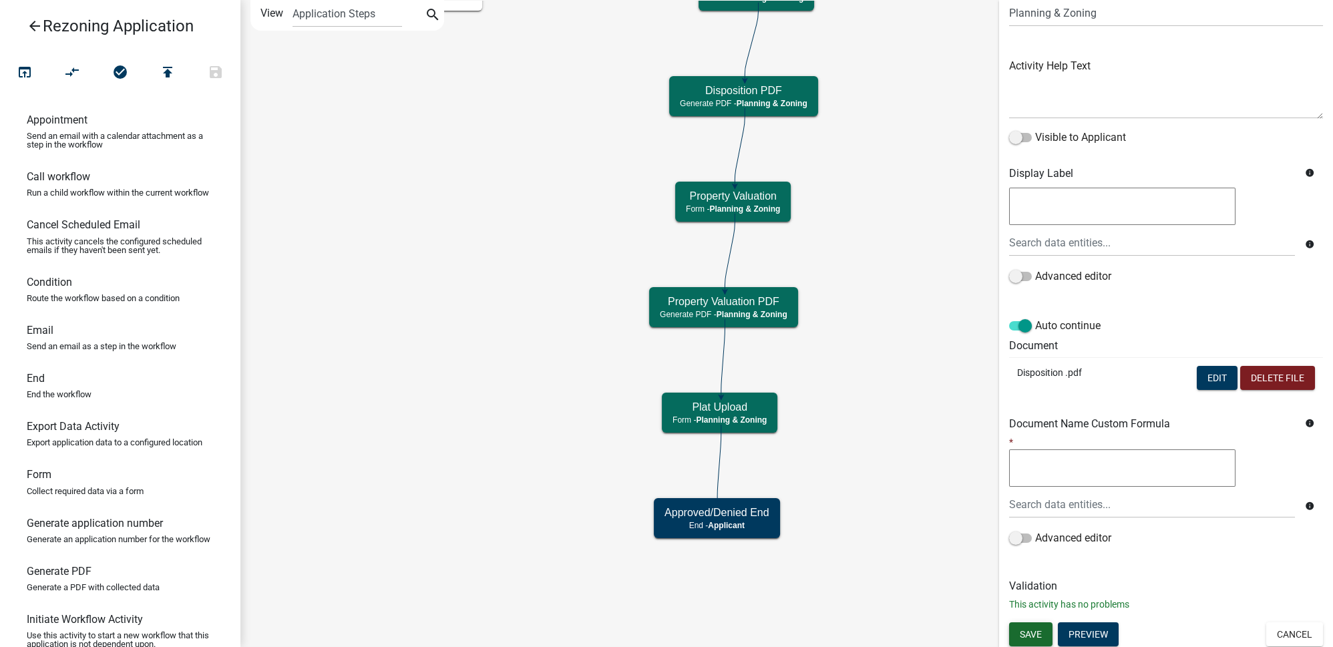
click at [1040, 636] on span "Save" at bounding box center [1031, 633] width 22 height 11
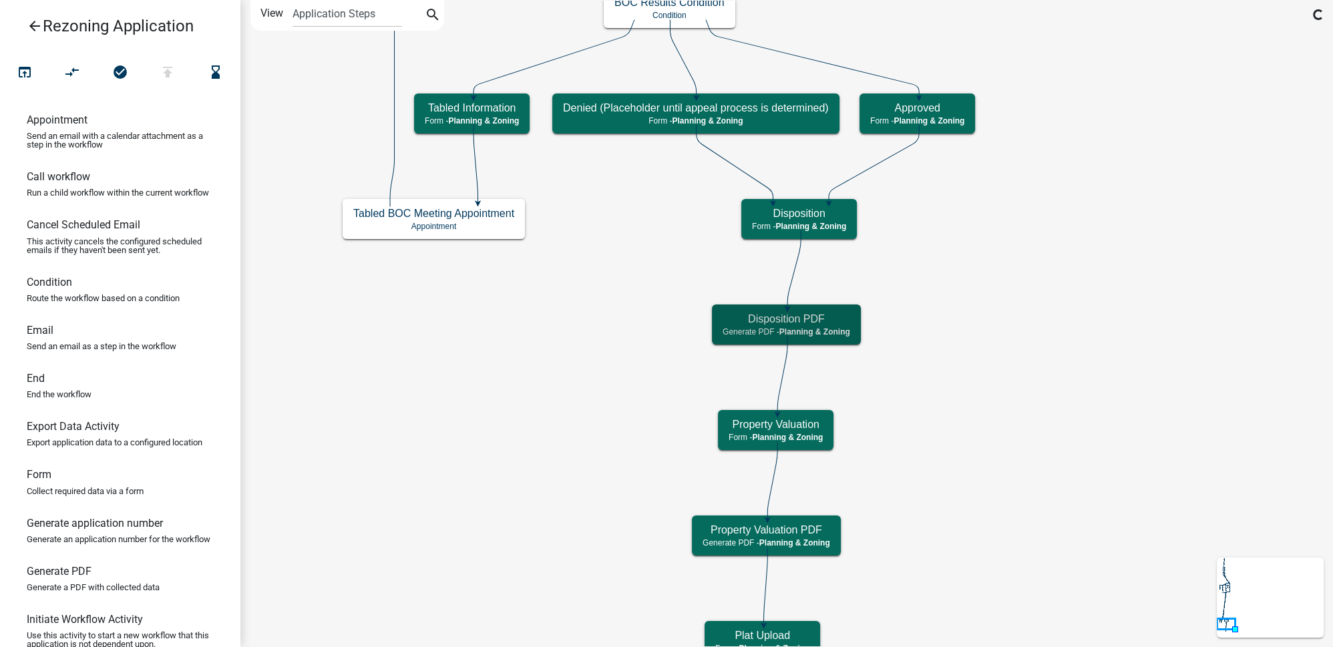
scroll to position [0, 0]
click at [821, 329] on span "Planning & Zoning" at bounding box center [814, 331] width 71 height 9
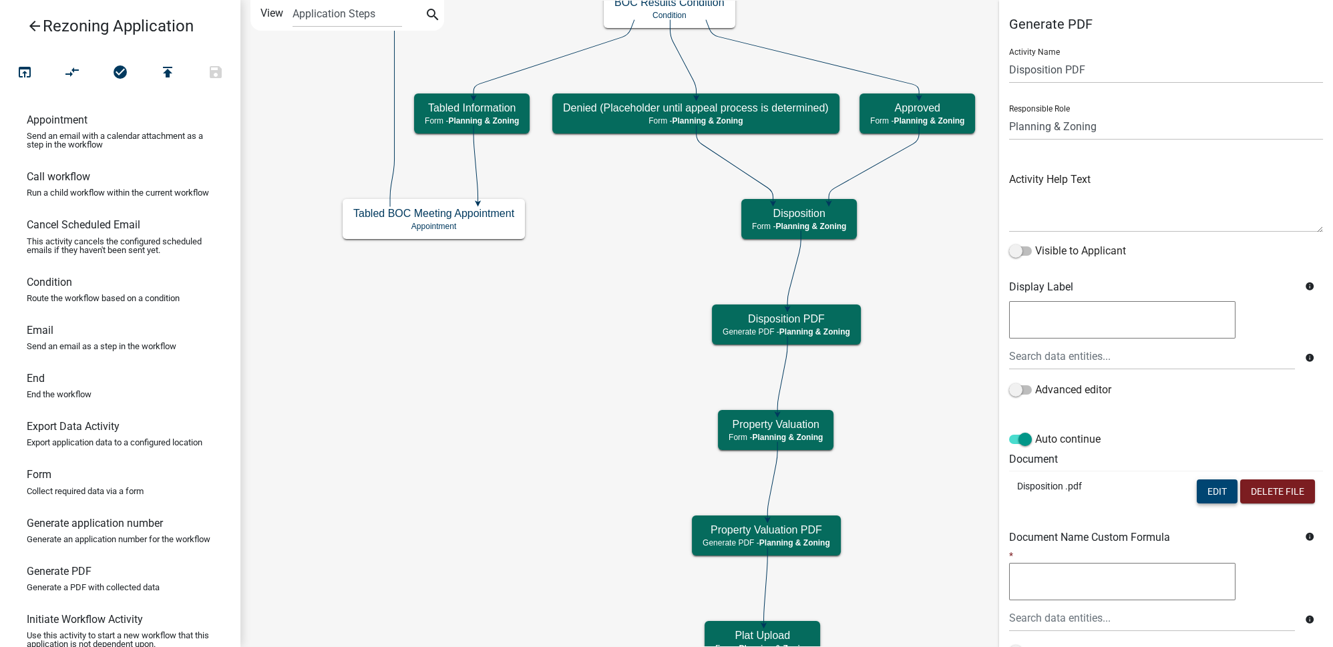
click at [1221, 490] on button "Edit" at bounding box center [1217, 491] width 41 height 24
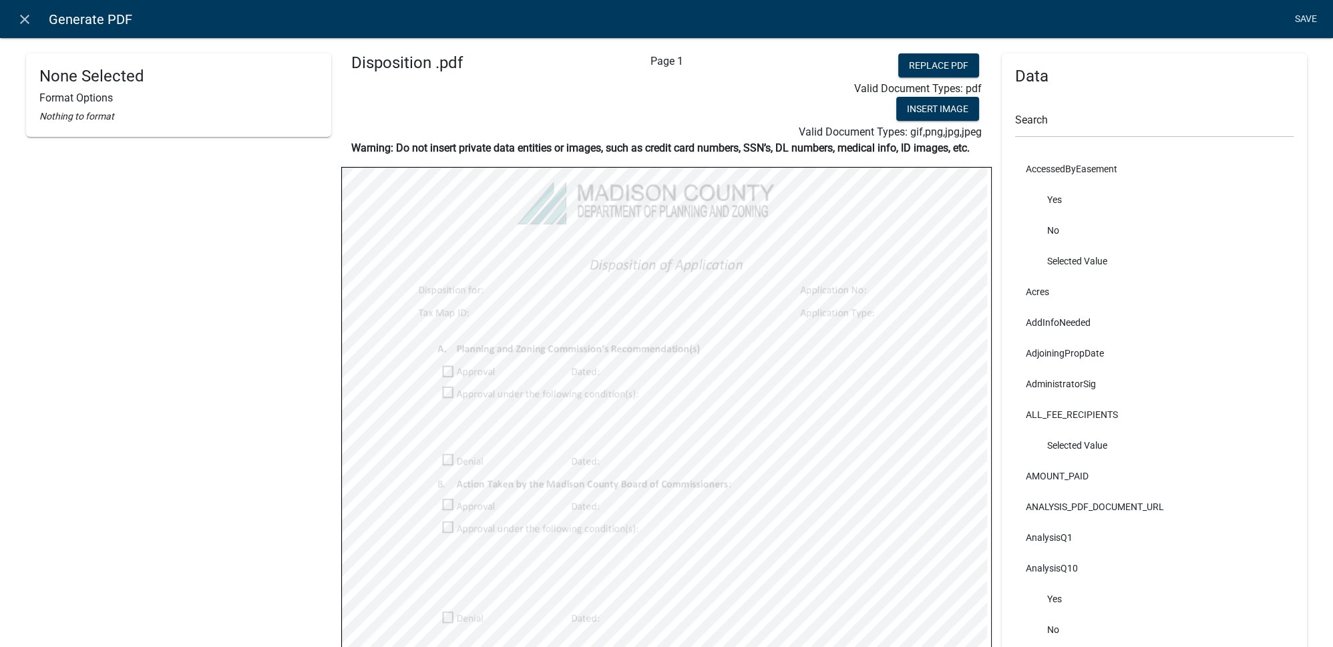
click at [1300, 24] on link "Save" at bounding box center [1305, 19] width 33 height 25
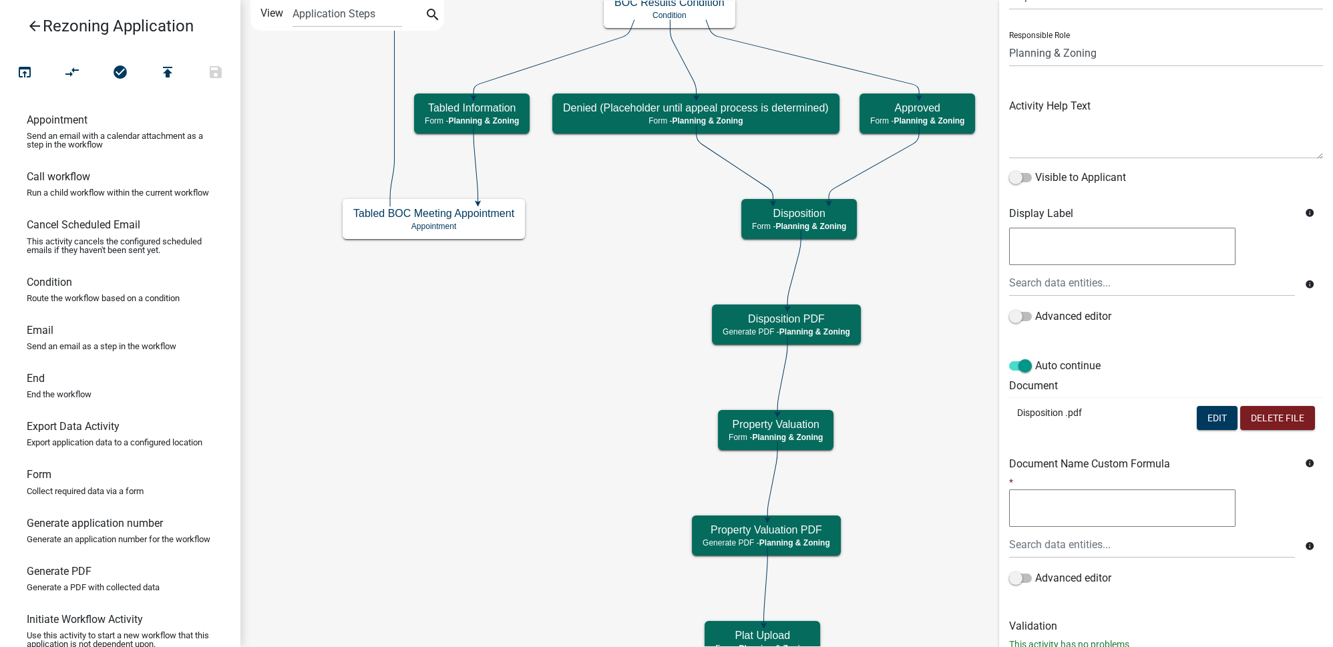
scroll to position [114, 0]
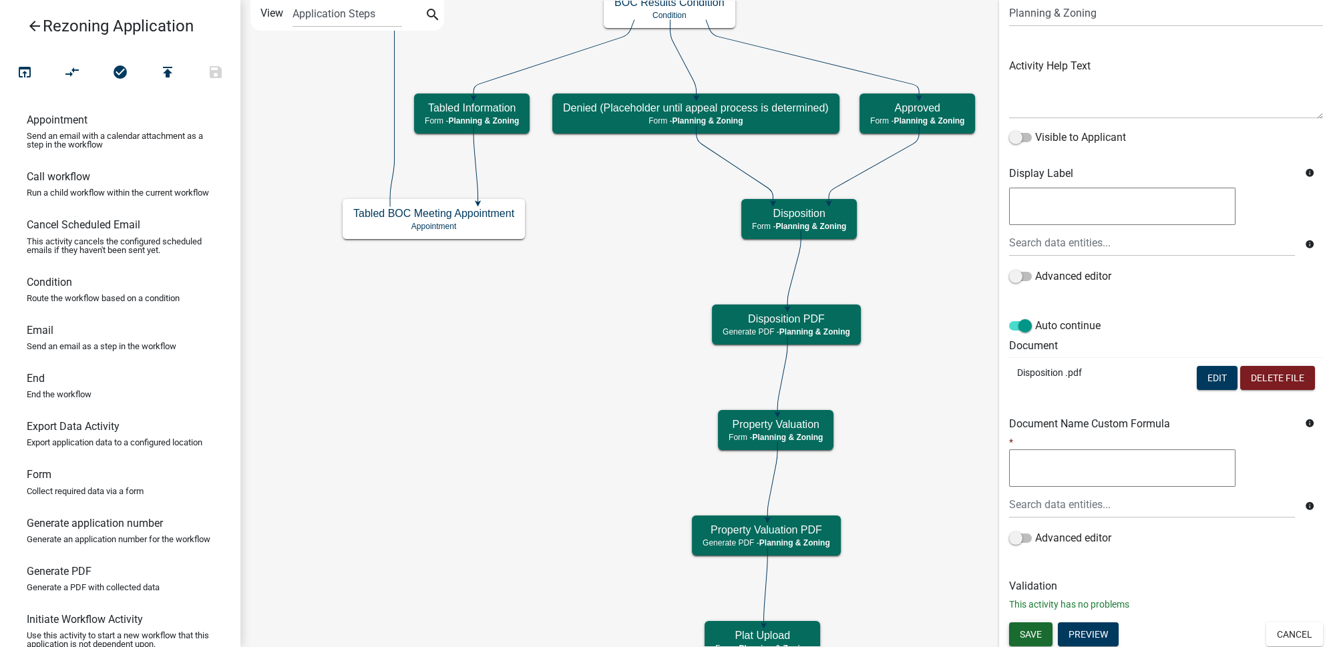
click at [1031, 634] on span "Save" at bounding box center [1031, 633] width 22 height 11
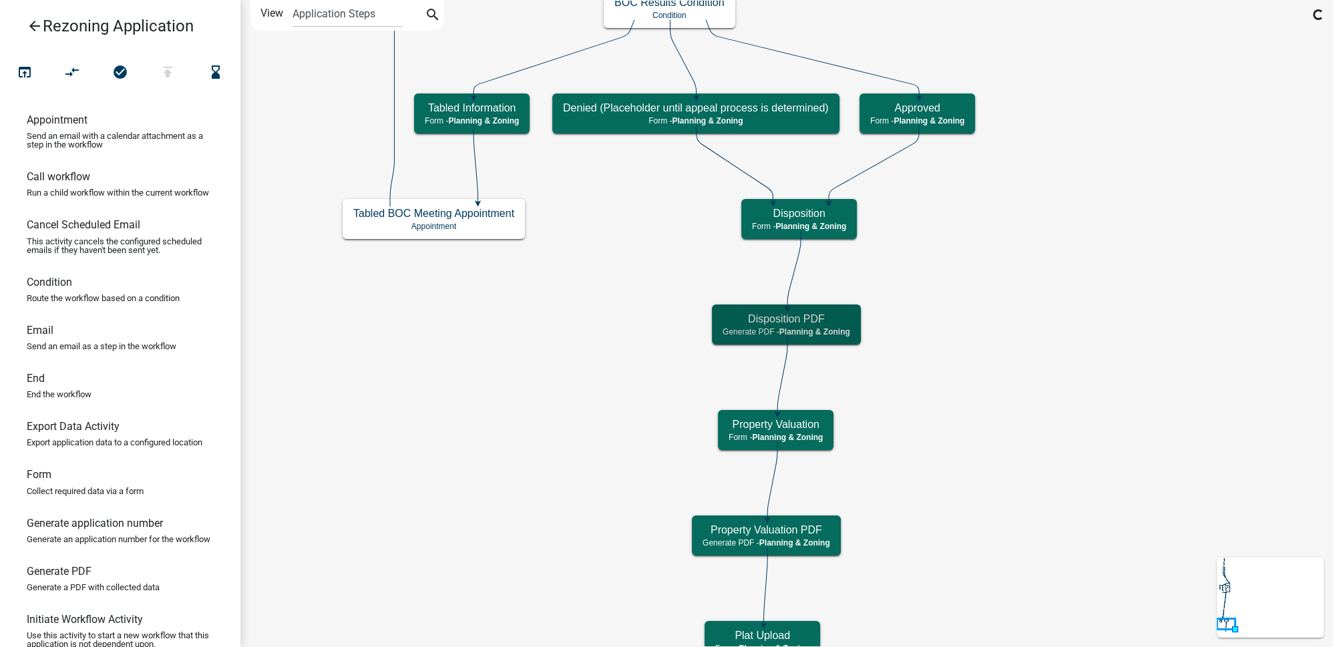
click at [1016, 438] on icon "Start Start - Applicant Applicant and Property Information Form - Applicant Par…" at bounding box center [786, 383] width 1091 height 765
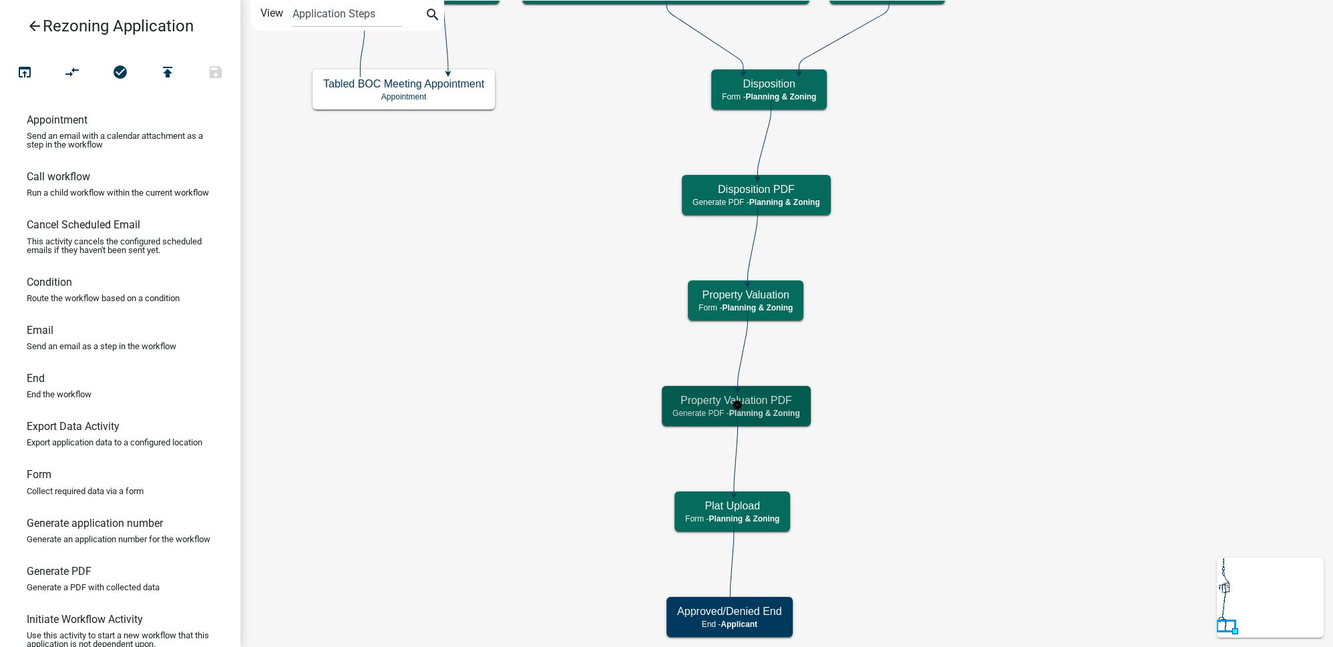
click at [775, 415] on span "Planning & Zoning" at bounding box center [764, 413] width 71 height 9
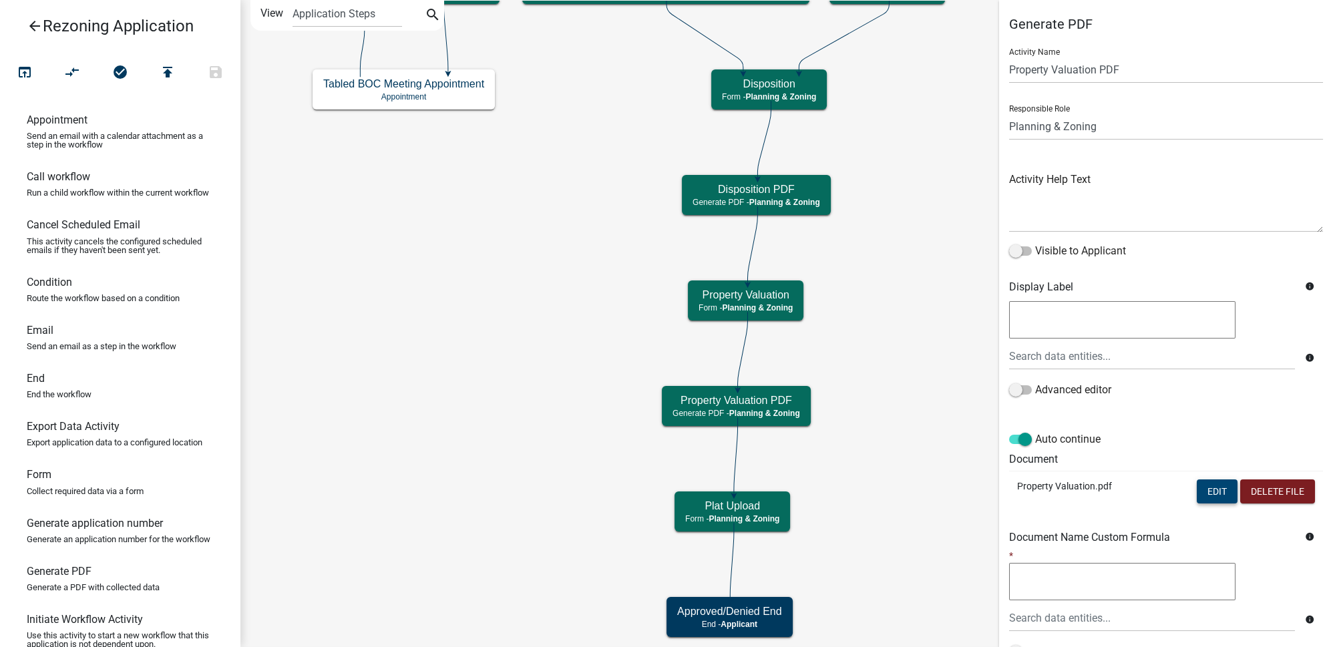
click at [1206, 484] on button "Edit" at bounding box center [1217, 491] width 41 height 24
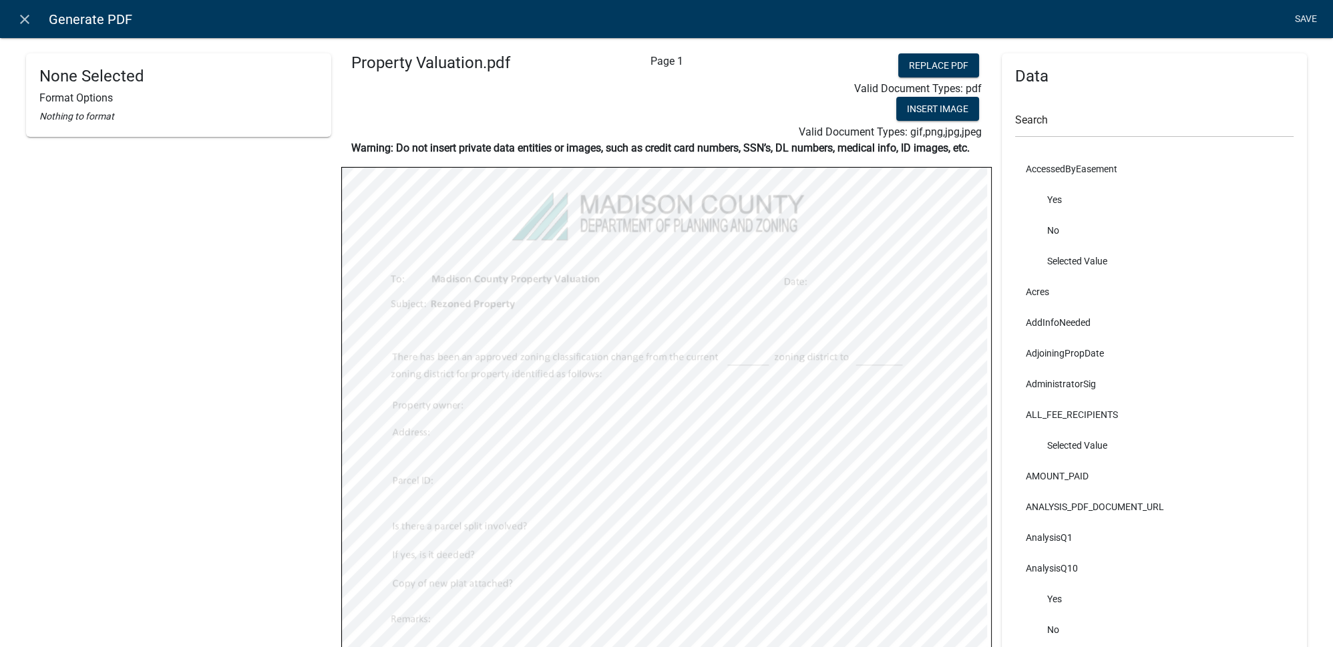
click at [1308, 20] on link "Save" at bounding box center [1305, 19] width 33 height 25
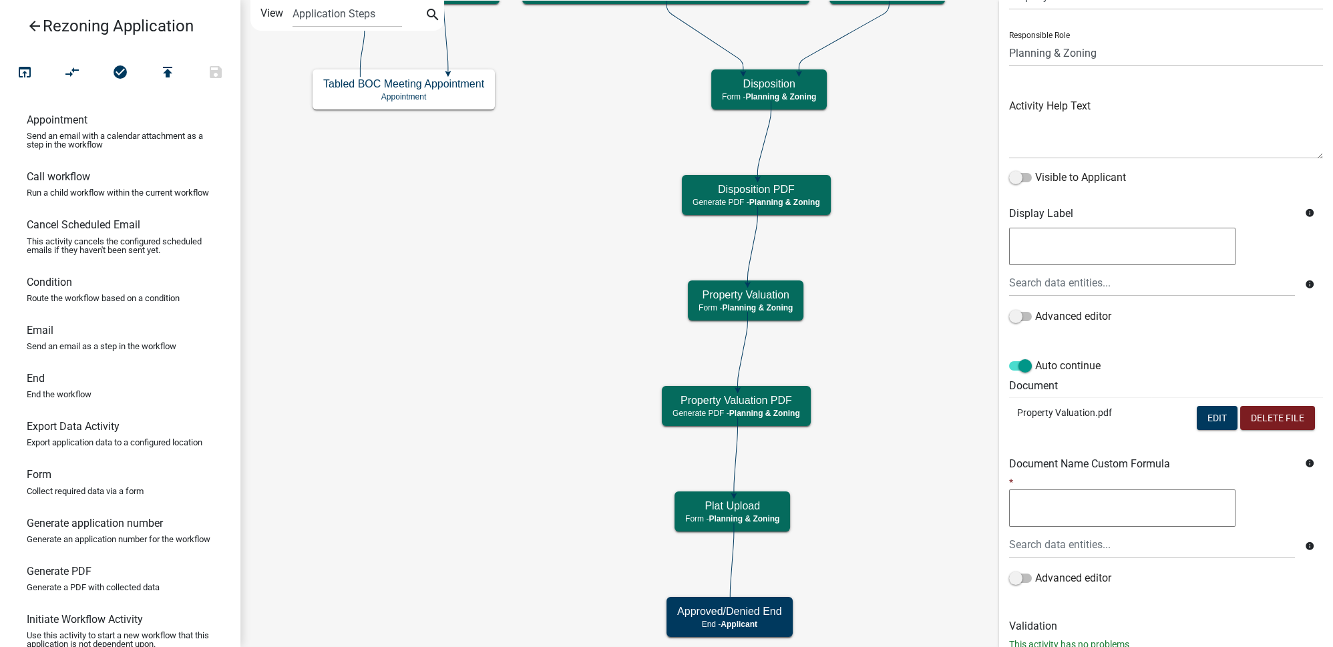
scroll to position [114, 0]
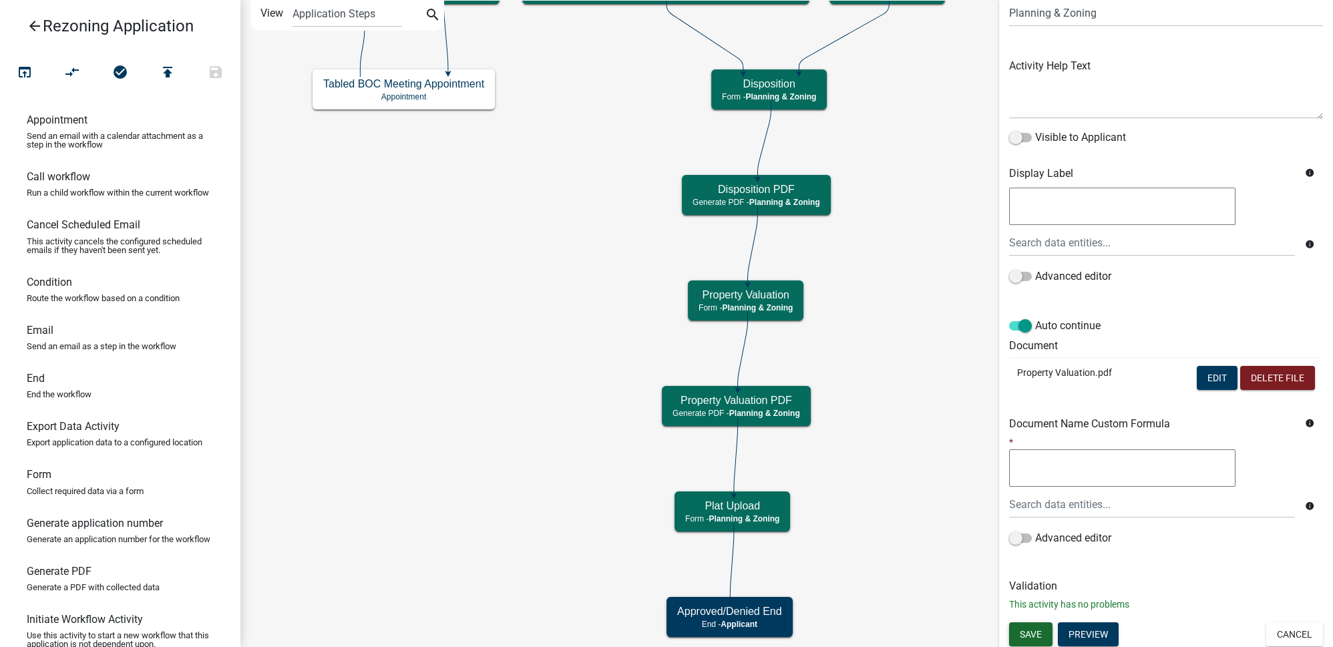
click at [1036, 631] on span "Save" at bounding box center [1031, 633] width 22 height 11
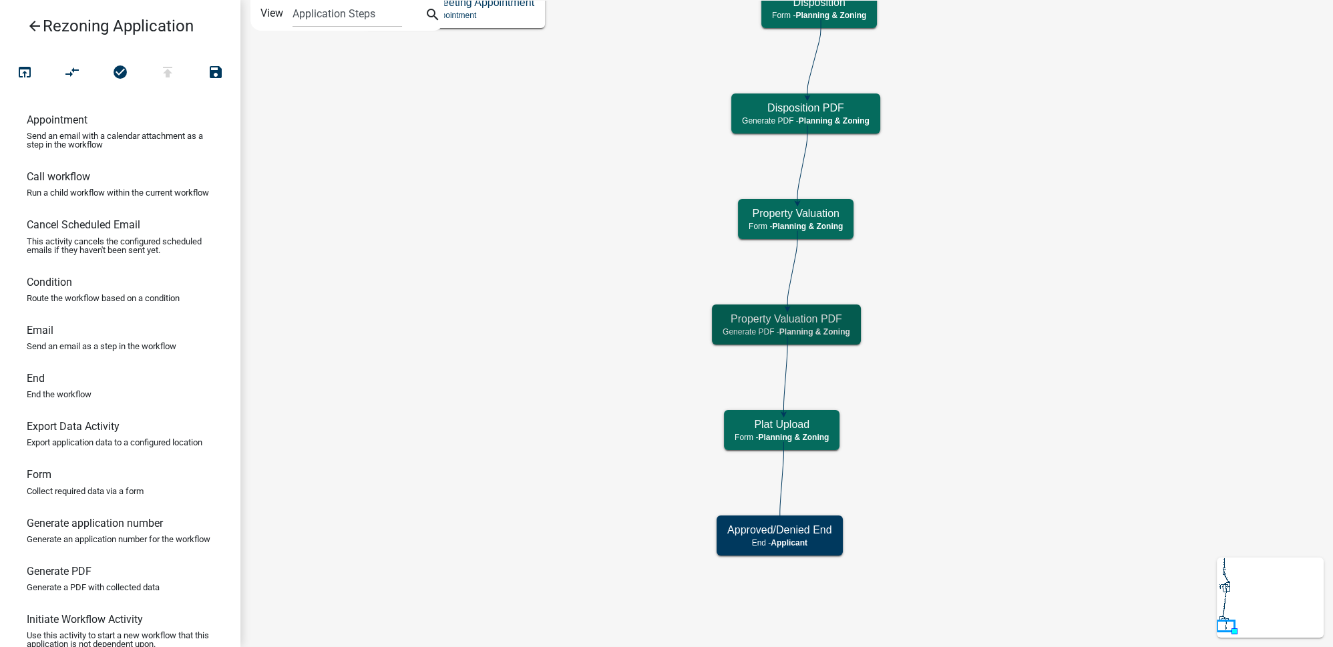
scroll to position [0, 0]
click at [1021, 477] on icon "Start Start - Applicant Applicant and Property Information Form - Applicant Par…" at bounding box center [786, 324] width 1091 height 646
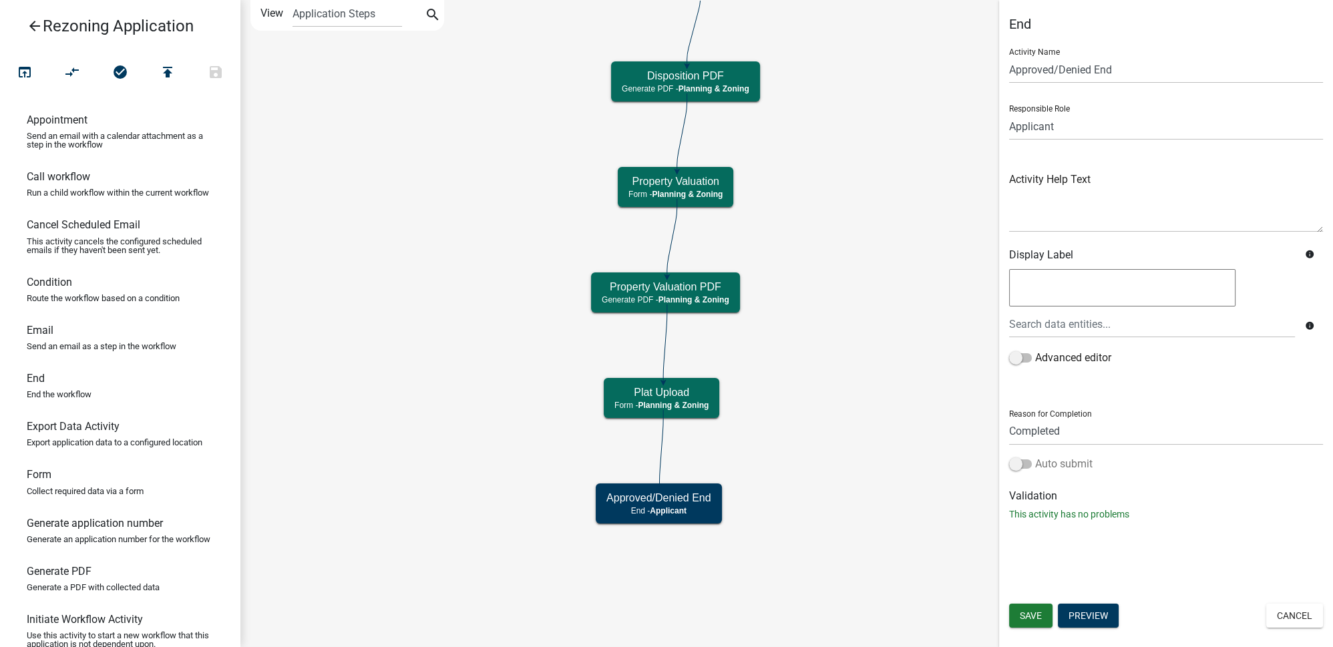
click at [1056, 463] on label "Auto submit" at bounding box center [1050, 464] width 83 height 16
click at [1035, 456] on input "Auto submit" at bounding box center [1035, 456] width 0 height 0
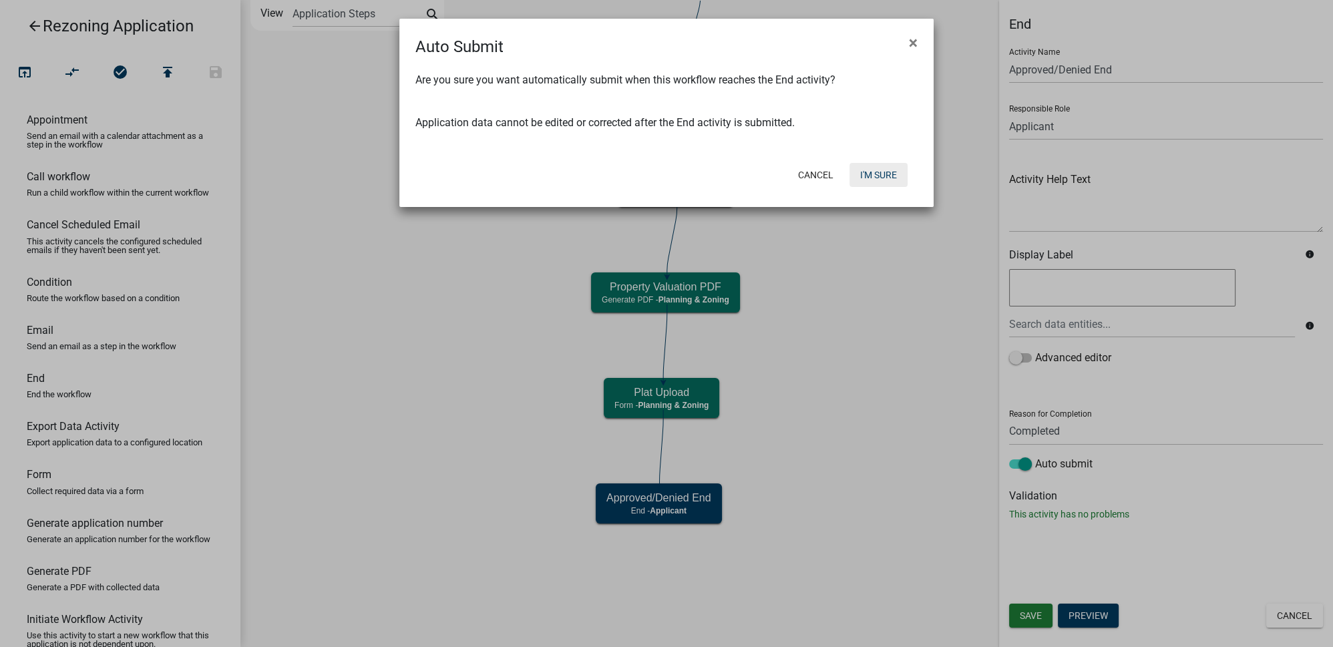
click at [885, 177] on button "I'm Sure" at bounding box center [878, 175] width 58 height 24
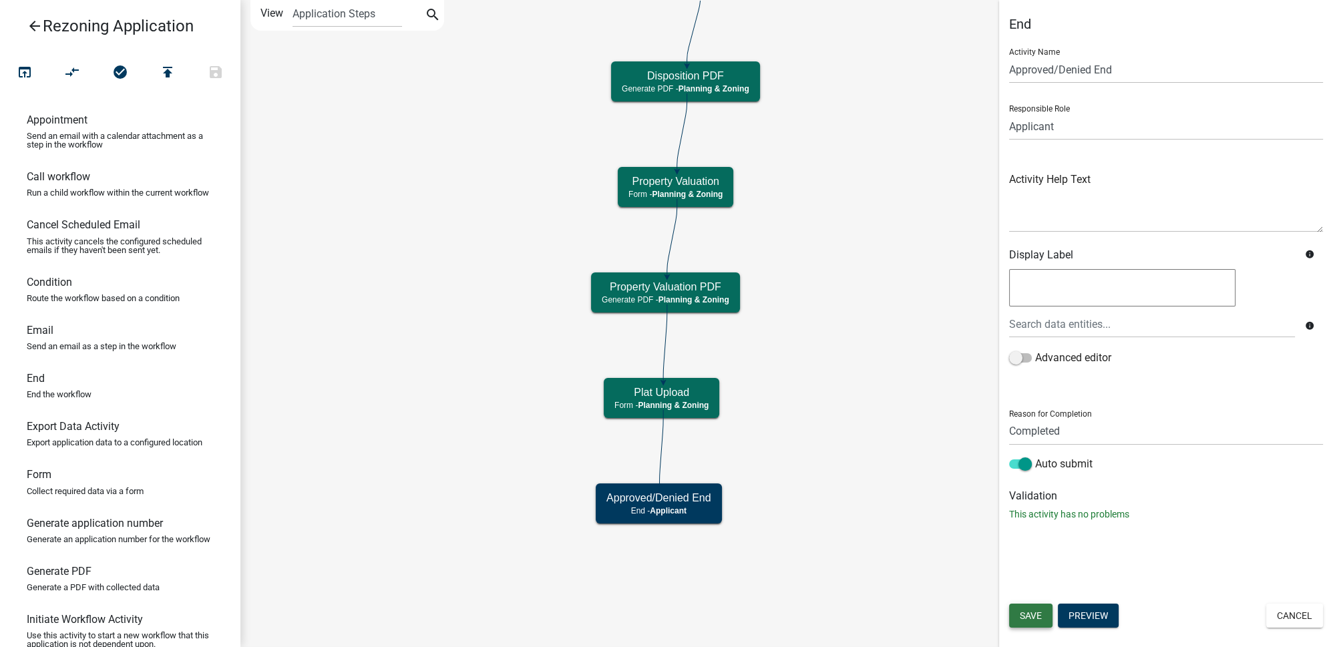
click at [1032, 618] on span "Save" at bounding box center [1031, 615] width 22 height 11
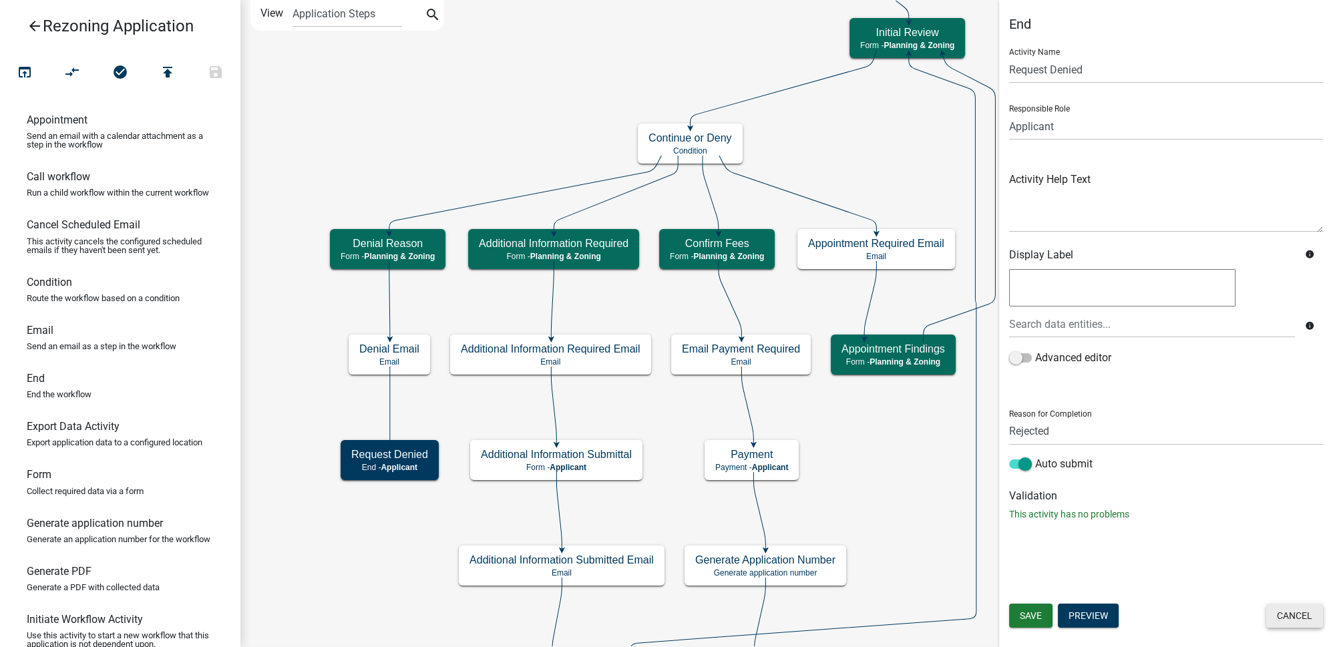
click at [1297, 614] on button "Cancel" at bounding box center [1294, 616] width 57 height 24
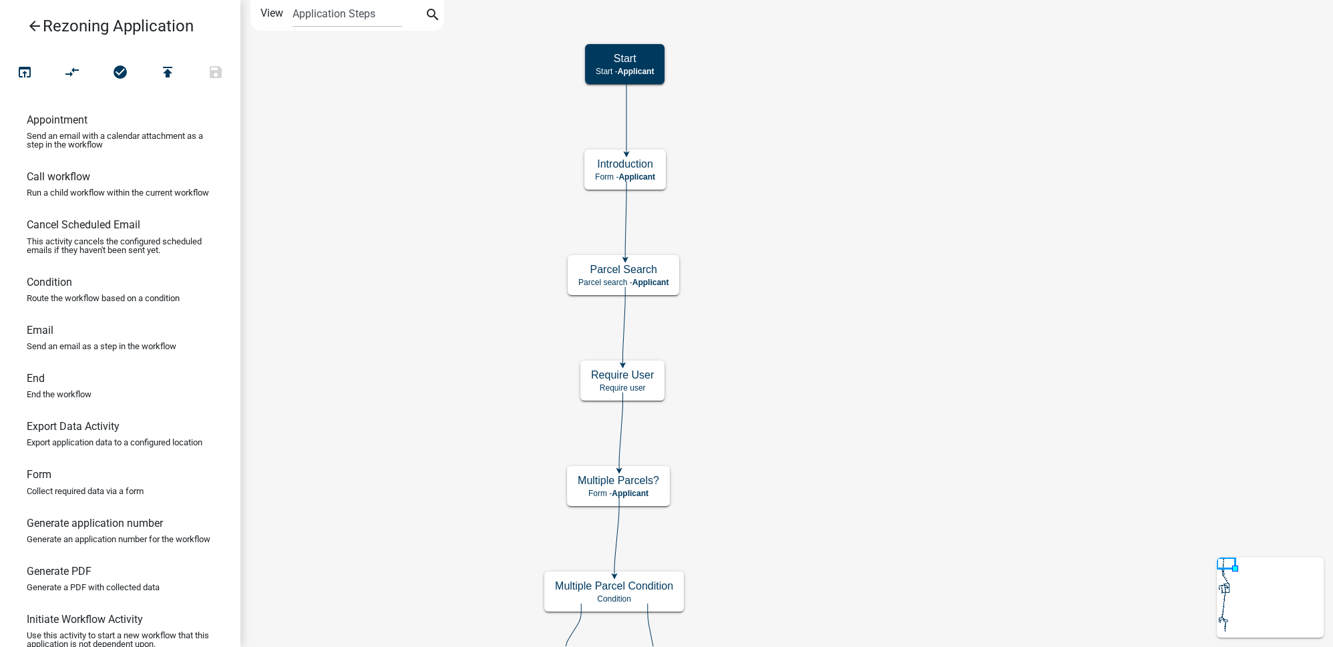
click at [31, 27] on icon "arrow_back" at bounding box center [35, 27] width 16 height 19
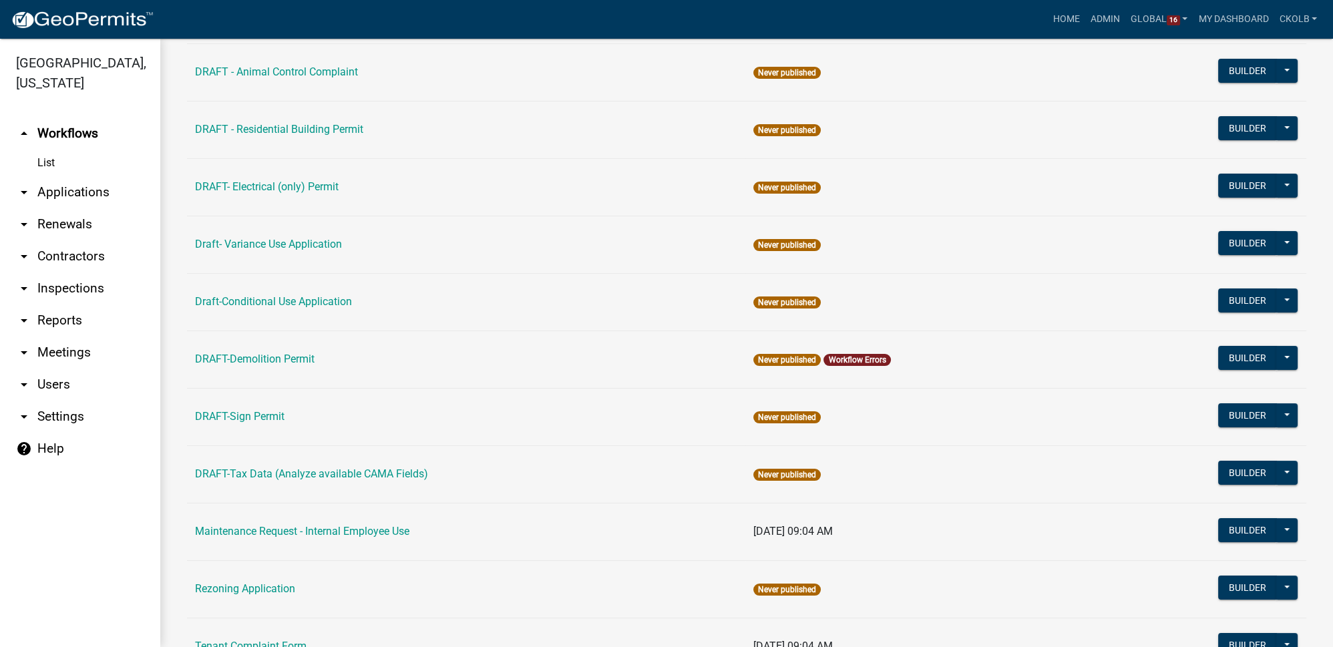
scroll to position [242, 0]
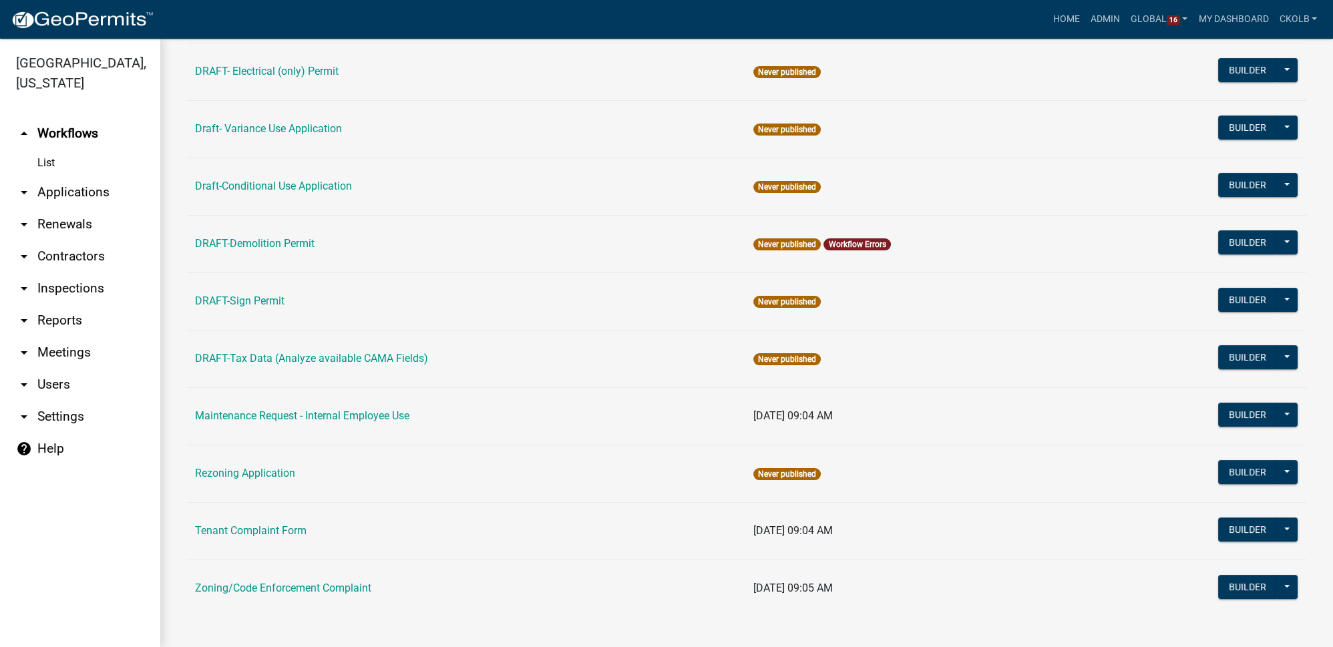
scroll to position [305, 0]
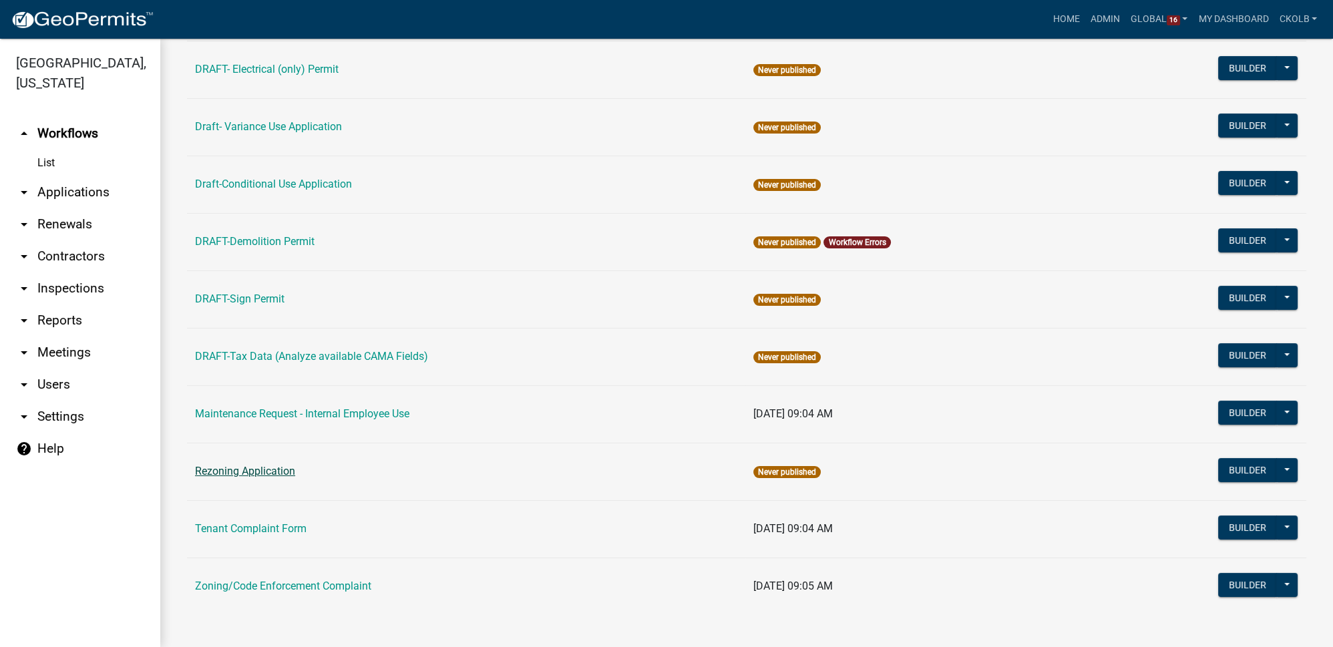
click at [248, 465] on link "Rezoning Application" at bounding box center [245, 471] width 100 height 13
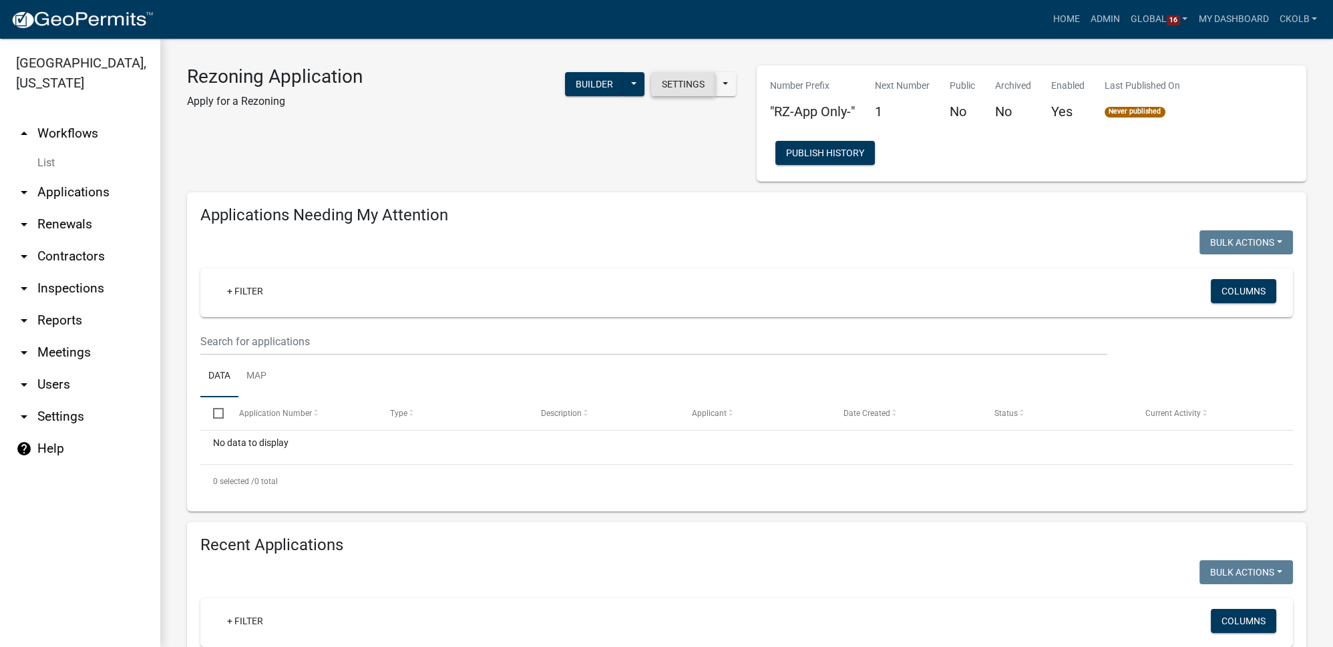
click at [693, 86] on button "Settings" at bounding box center [683, 84] width 64 height 24
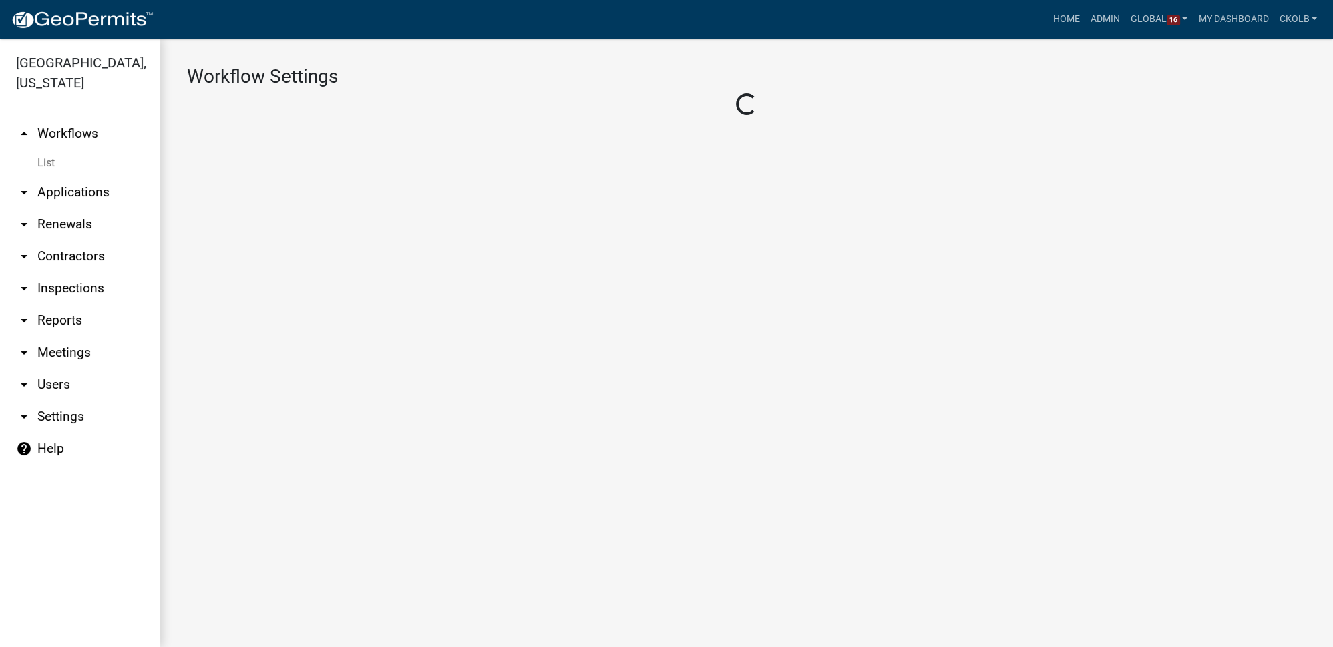
select select "1"
select select "2fdccdfa-7728-4211-88ce-e4301666c427"
select select "7670adba-a95f-4cb1-9c24-effdf5e7eb9d"
select select "3"
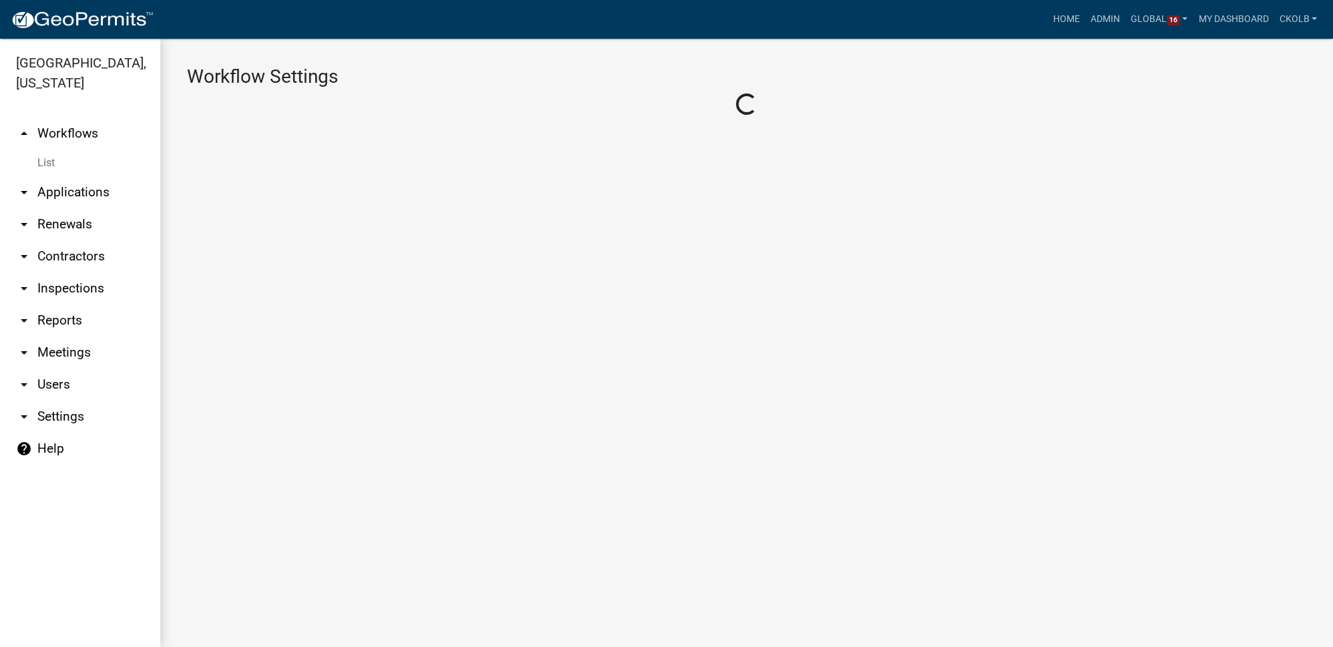
select select
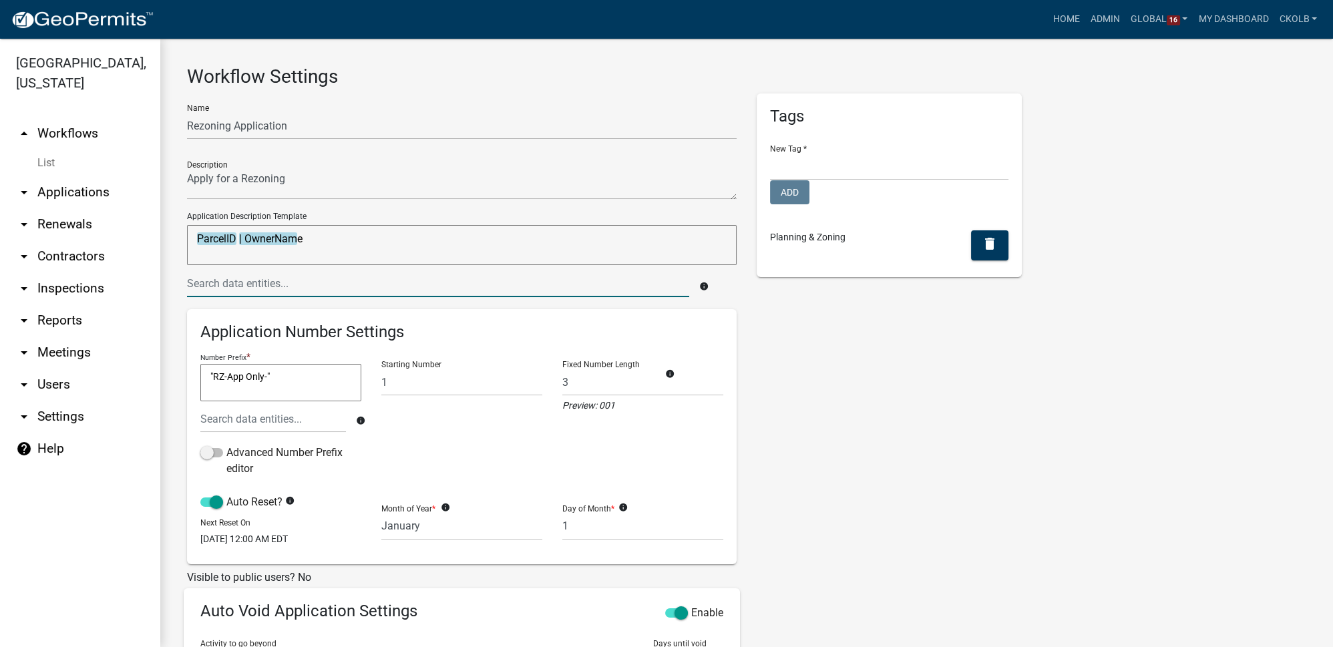
click at [345, 282] on input "text" at bounding box center [438, 283] width 502 height 27
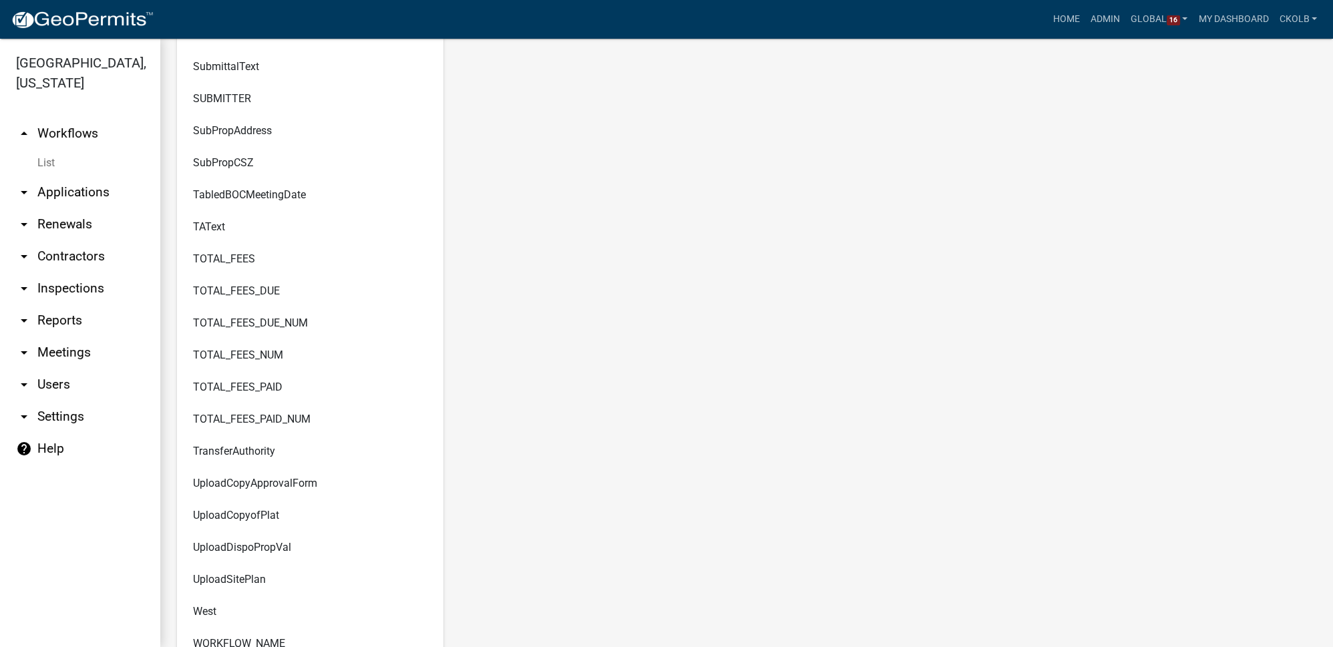
scroll to position [8959, 0]
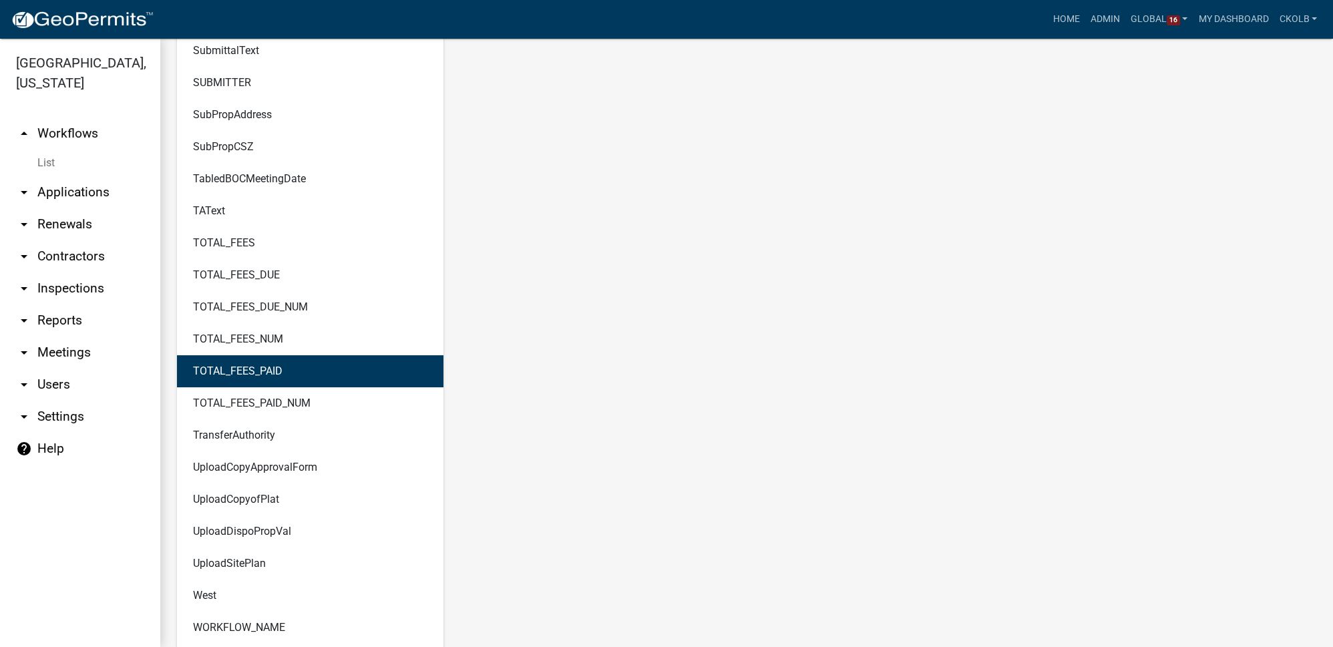
click at [863, 311] on main "Workflow Settings Name Rezoning Application Description Application Description…" at bounding box center [746, 343] width 1173 height 608
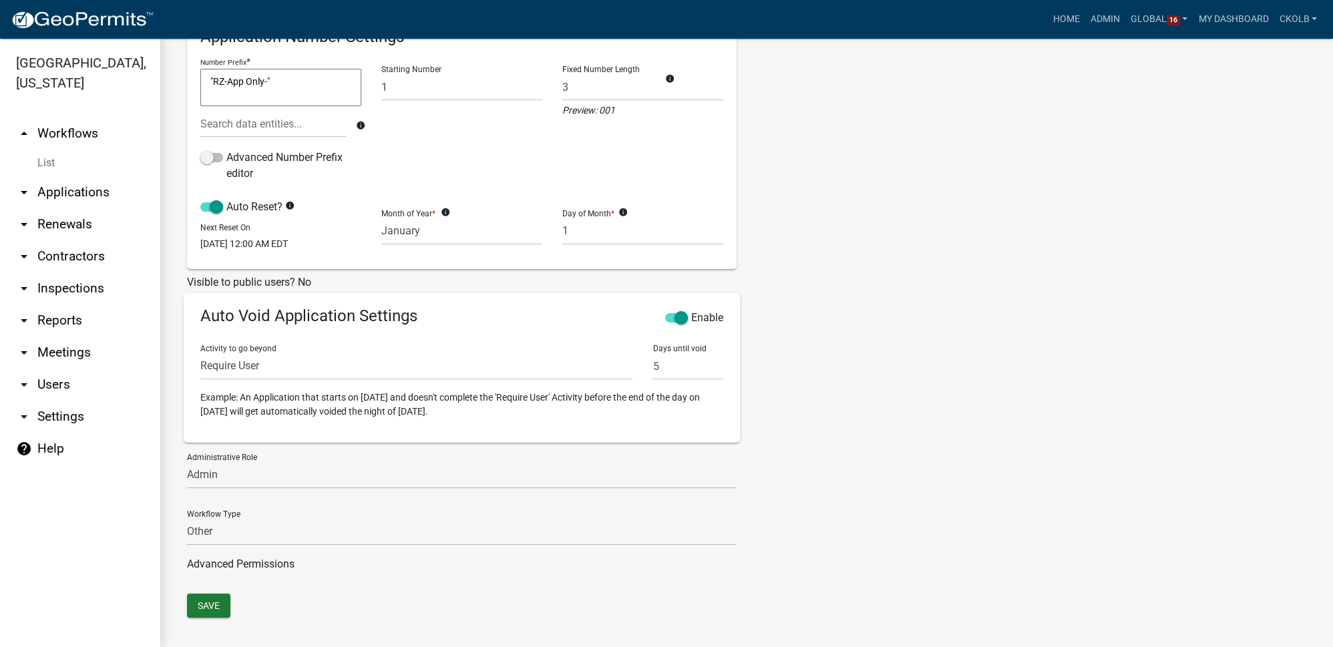
scroll to position [315, 0]
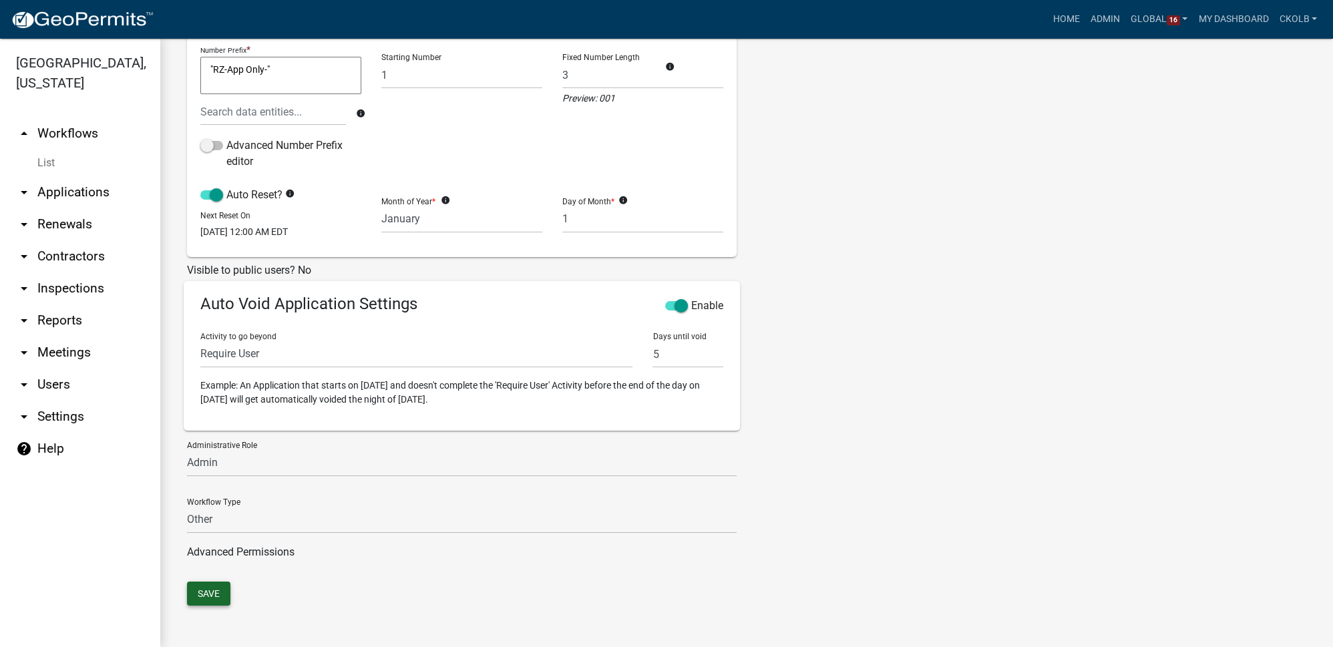
click at [208, 598] on button "Save" at bounding box center [208, 594] width 43 height 24
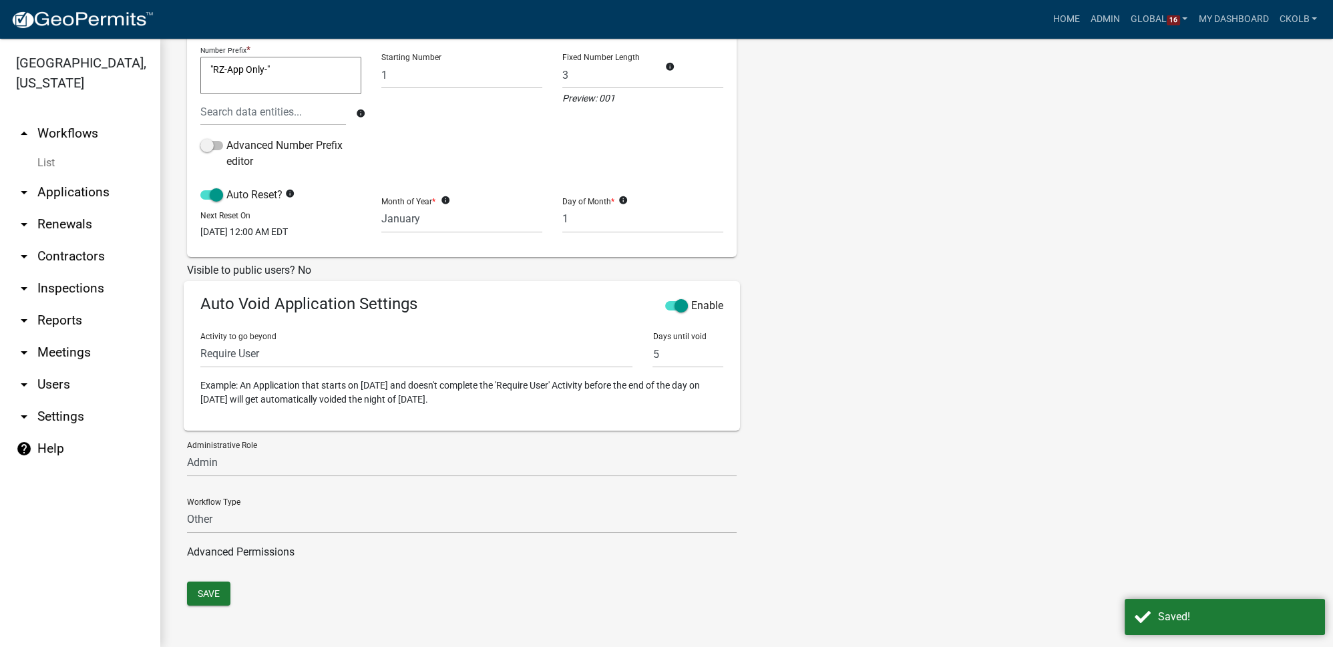
click at [69, 138] on link "arrow_drop_up Workflows" at bounding box center [80, 134] width 160 height 32
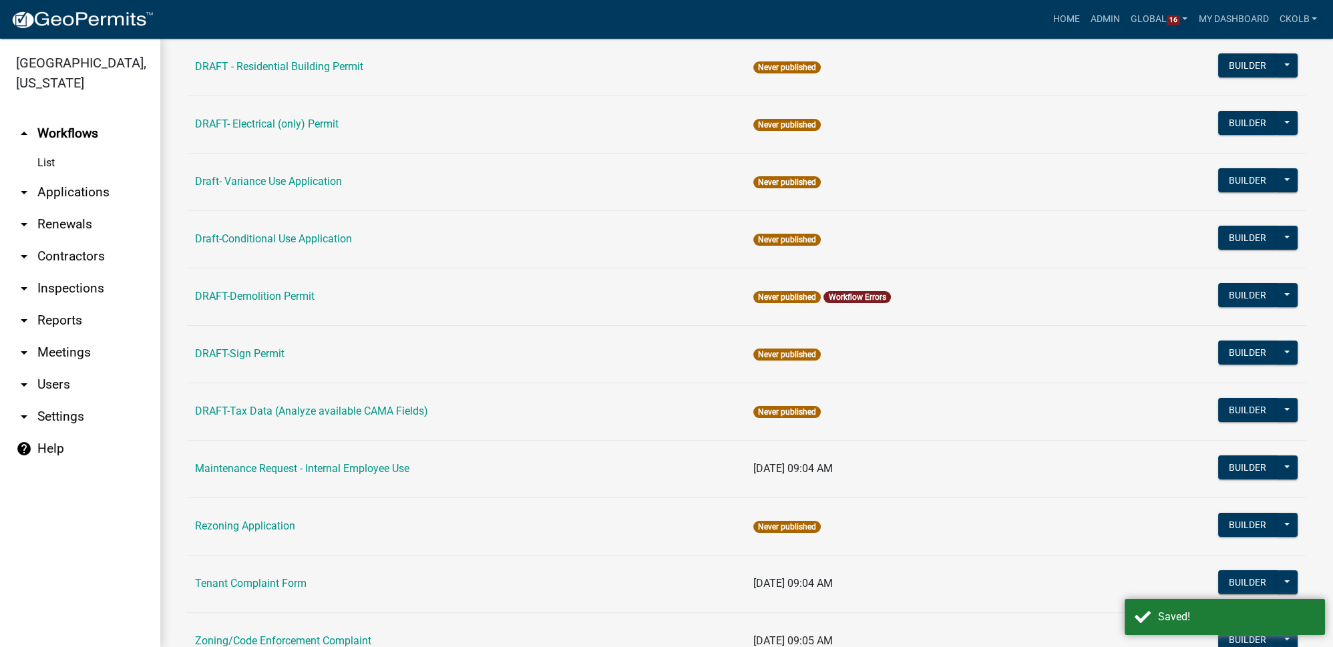
scroll to position [305, 0]
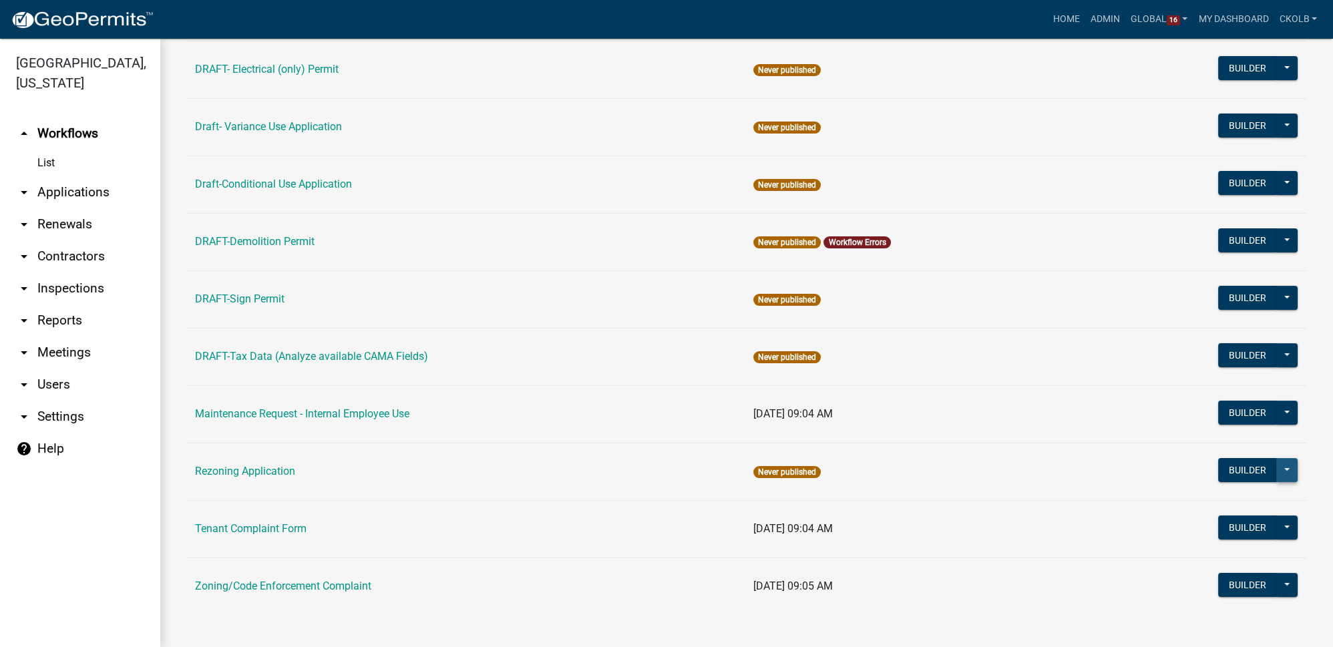
click at [1284, 472] on button at bounding box center [1286, 470] width 21 height 24
click at [1259, 499] on button "Publish" at bounding box center [1242, 505] width 111 height 32
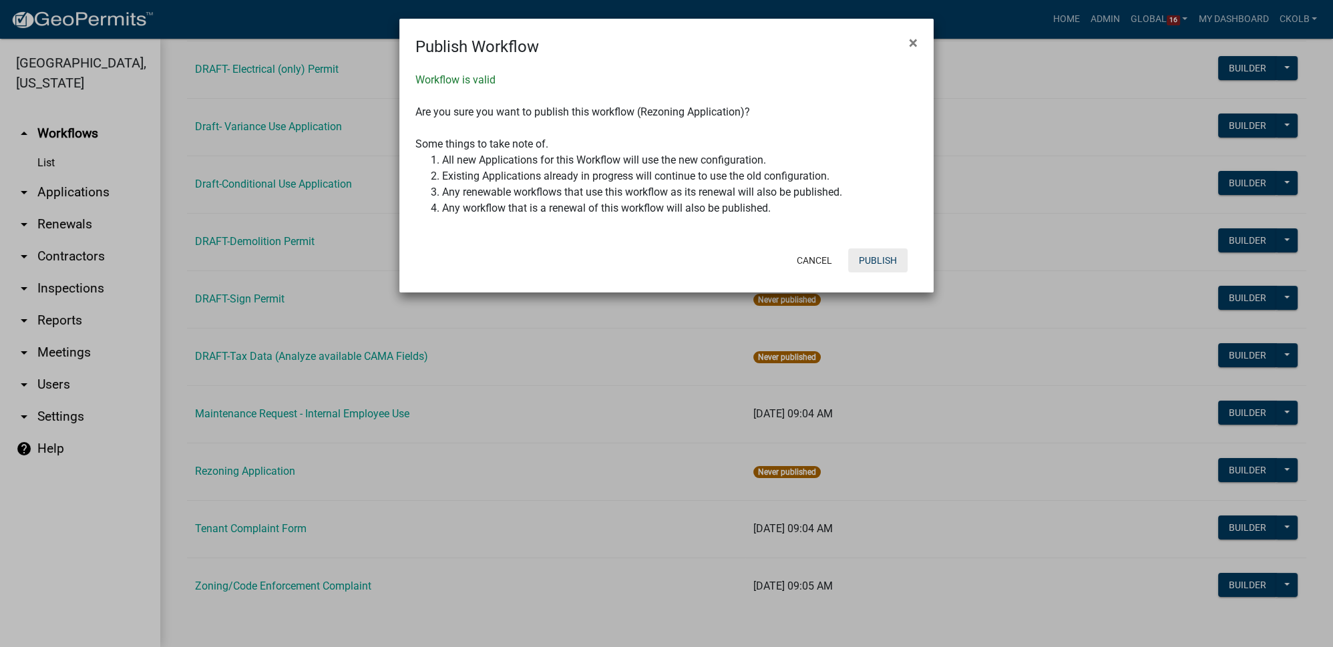
click at [877, 260] on button "Publish" at bounding box center [877, 260] width 59 height 24
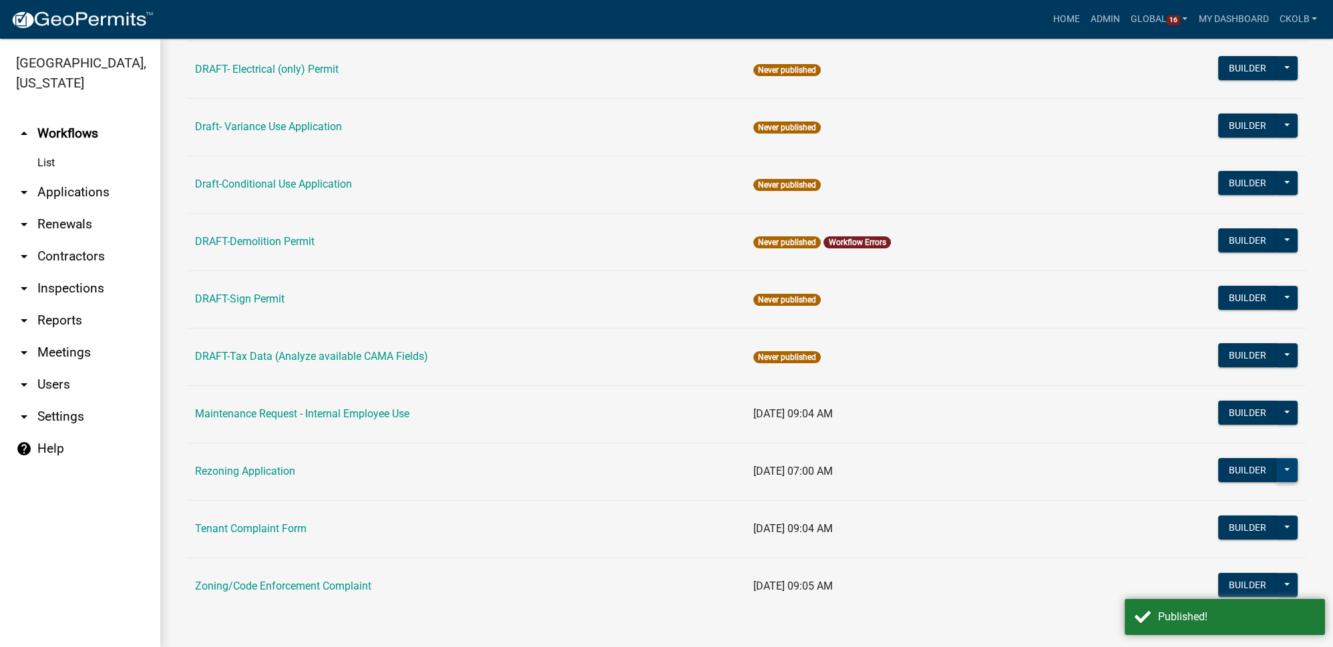
click at [1280, 471] on button at bounding box center [1286, 470] width 21 height 24
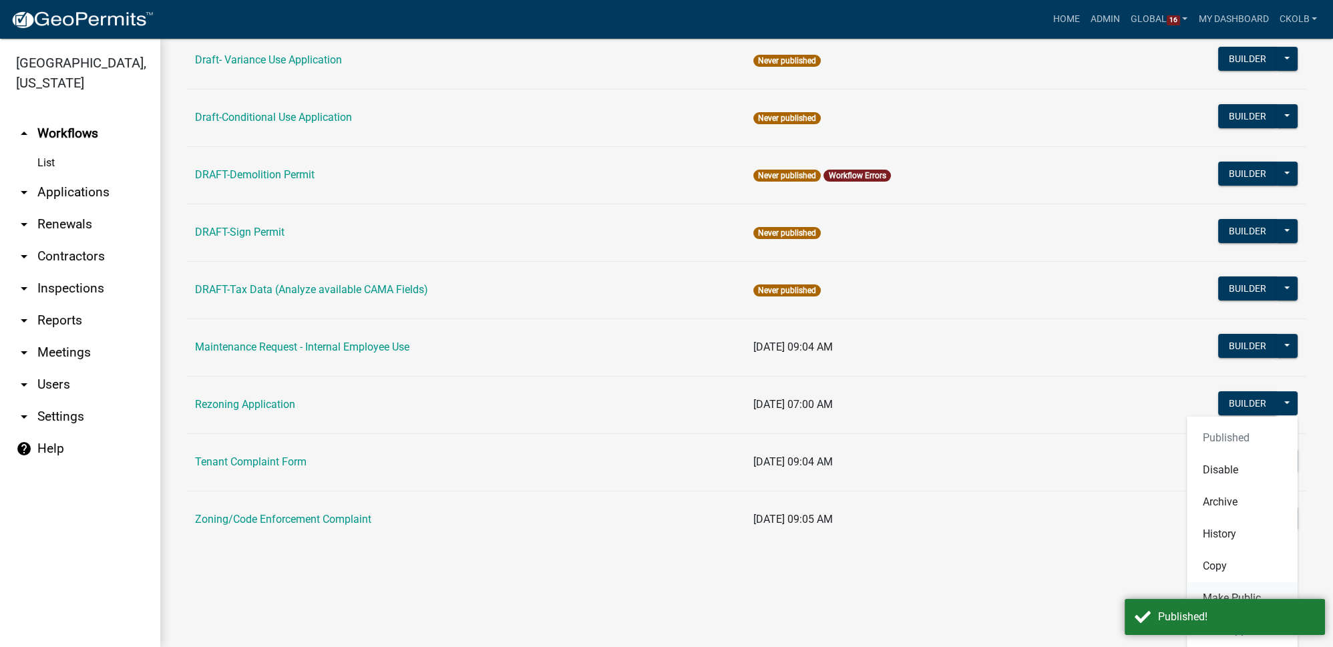
click at [1234, 591] on button "Make Public" at bounding box center [1242, 598] width 111 height 32
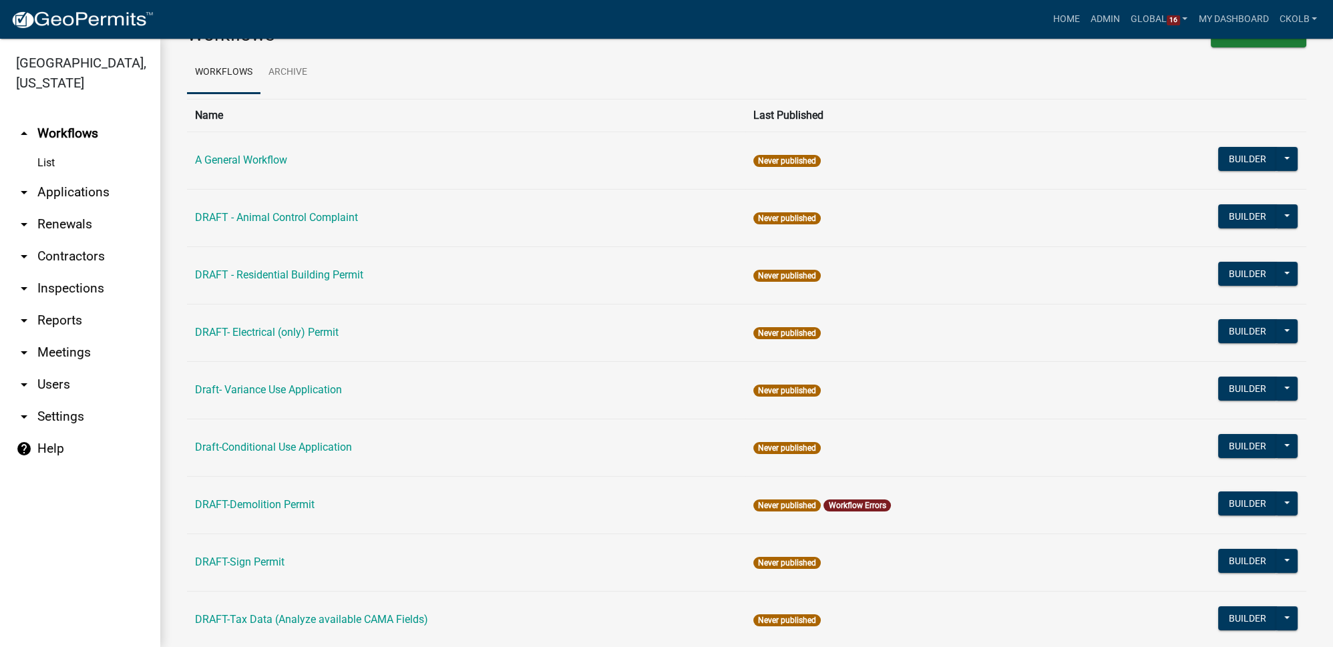
scroll to position [0, 0]
